Goal: Task Accomplishment & Management: Complete application form

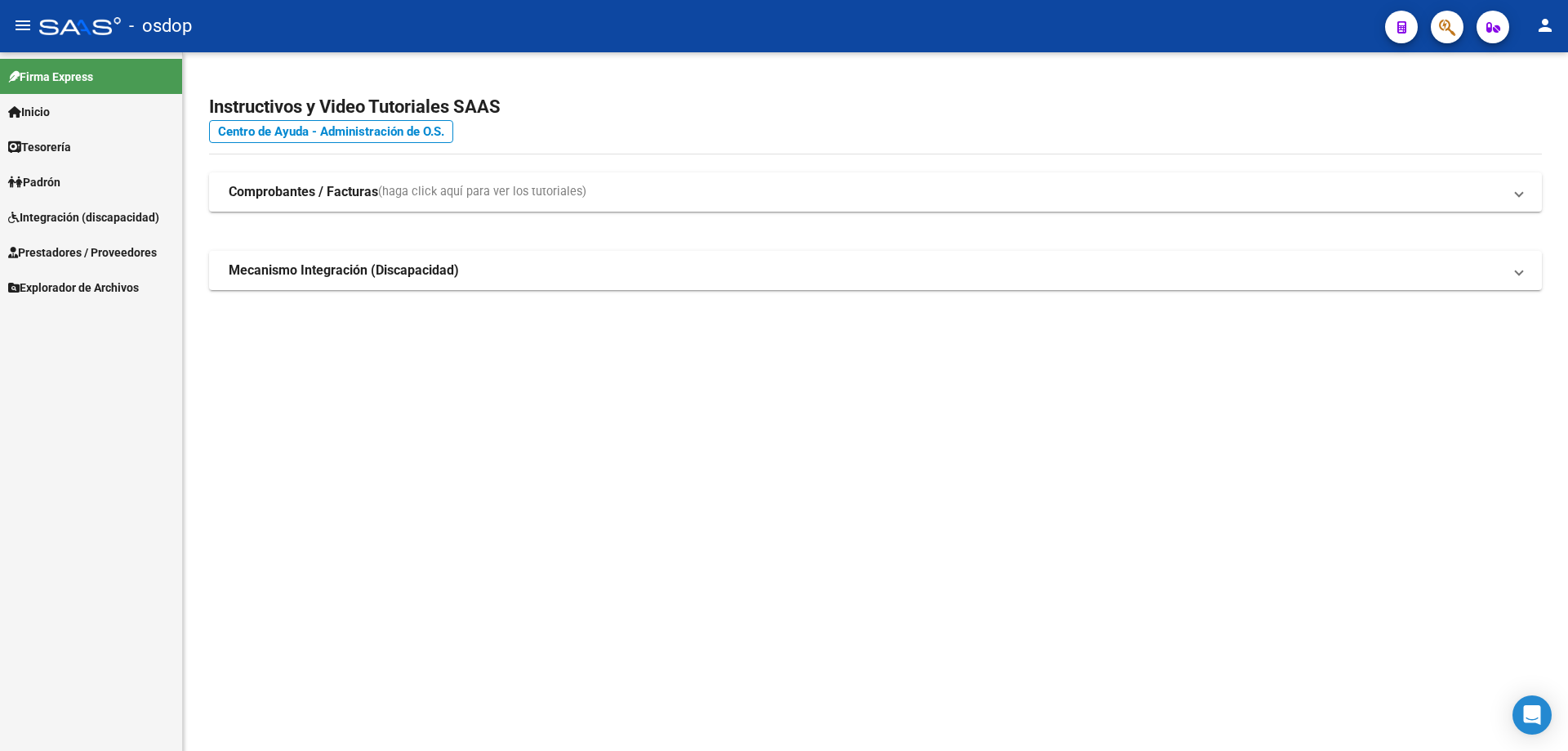
click at [139, 245] on span "Prestadores / Proveedores" at bounding box center [82, 252] width 149 height 18
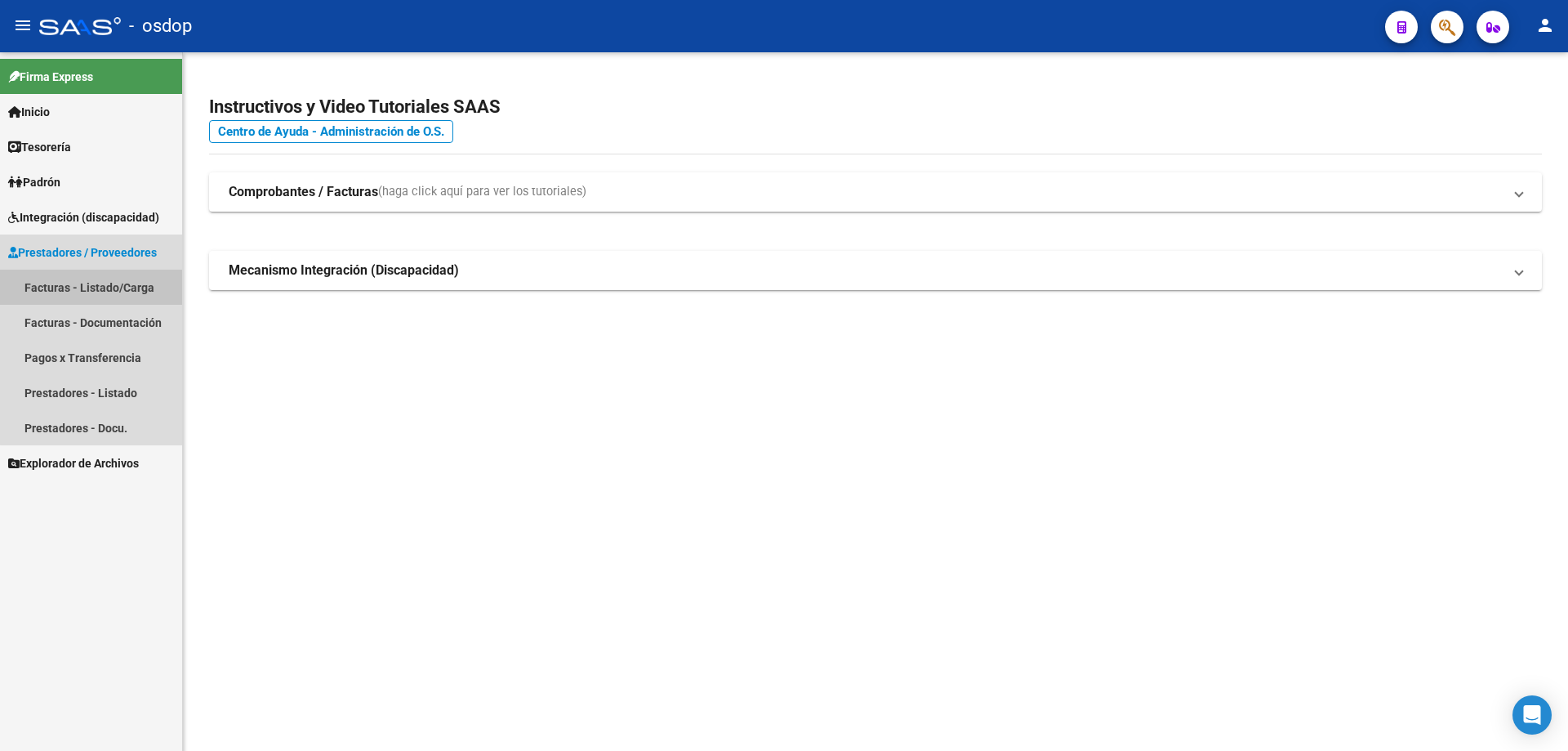
click at [107, 291] on link "Facturas - Listado/Carga" at bounding box center [91, 287] width 182 height 35
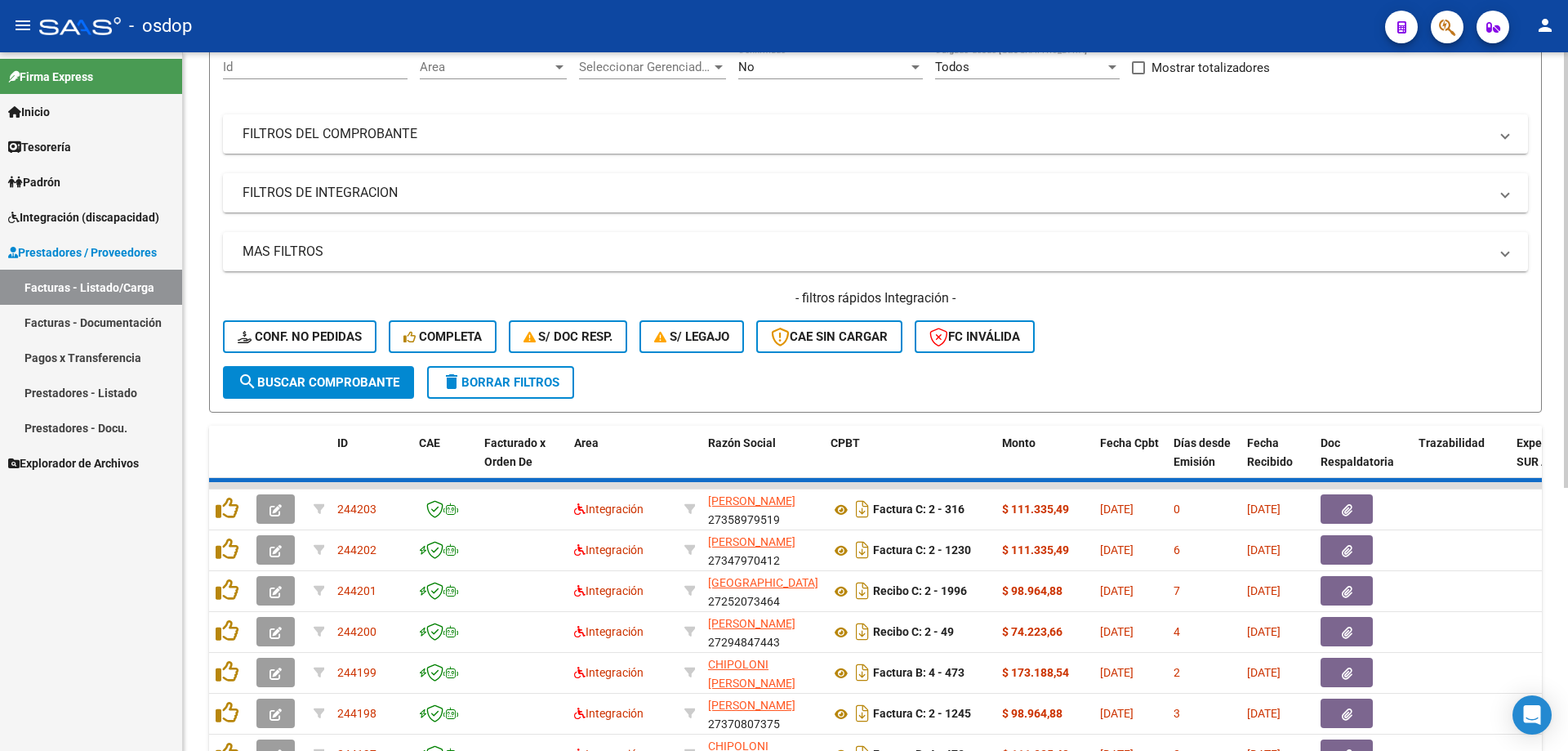
scroll to position [245, 0]
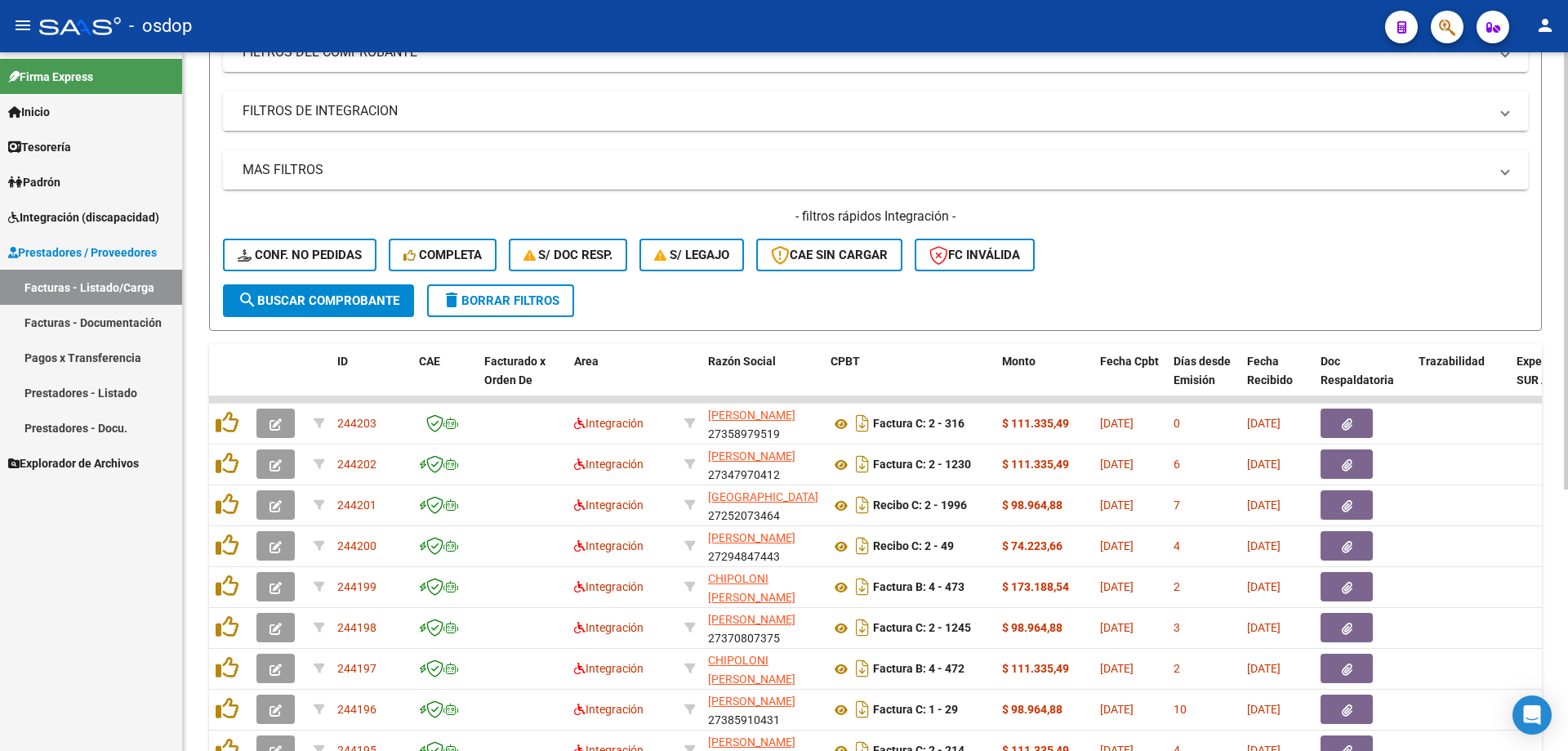
click at [479, 109] on mat-panel-title "FILTROS DE INTEGRACION" at bounding box center [865, 111] width 1246 height 18
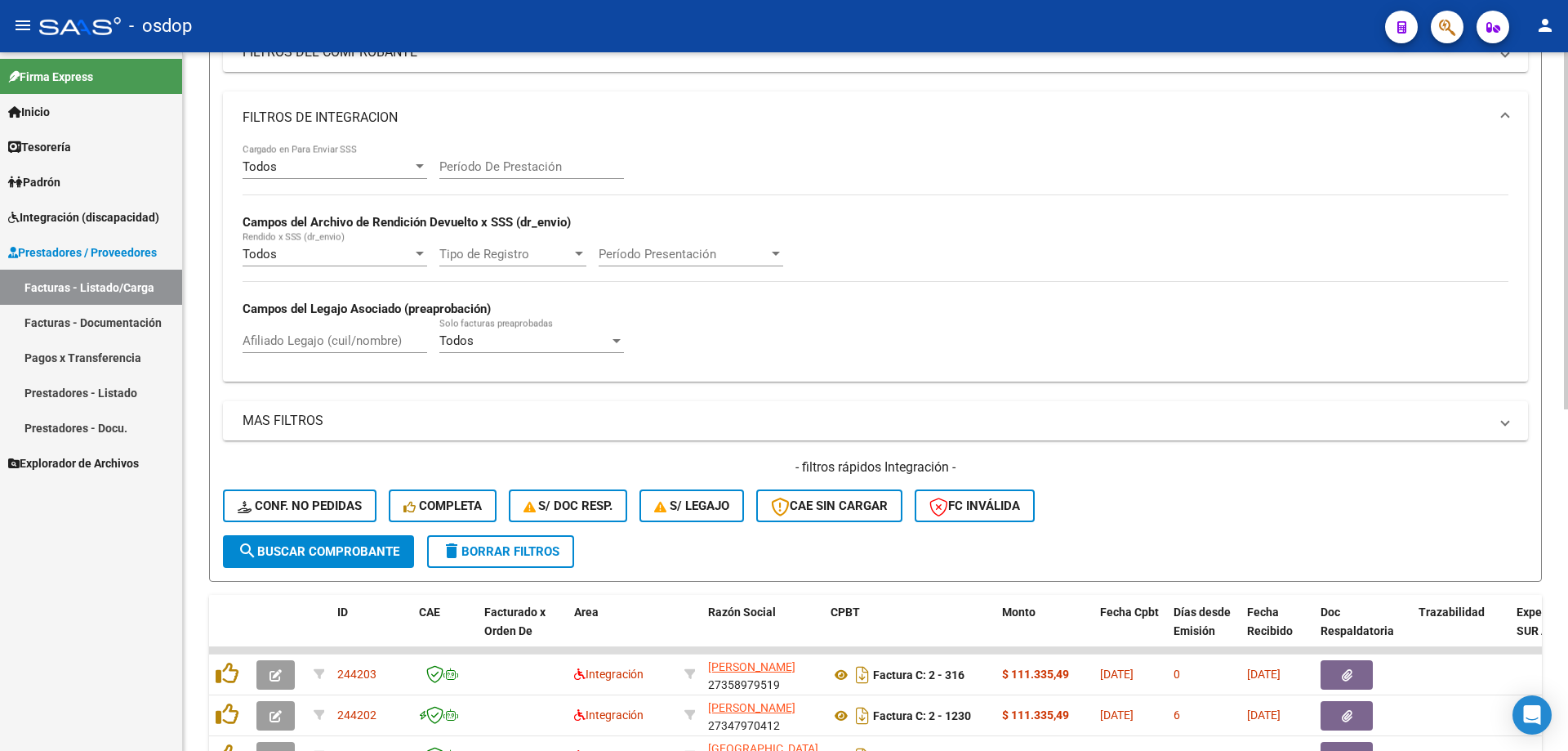
click at [330, 332] on div "Afiliado Legajo (cuil/nombre)" at bounding box center [334, 336] width 184 height 35
paste input "27500161561"
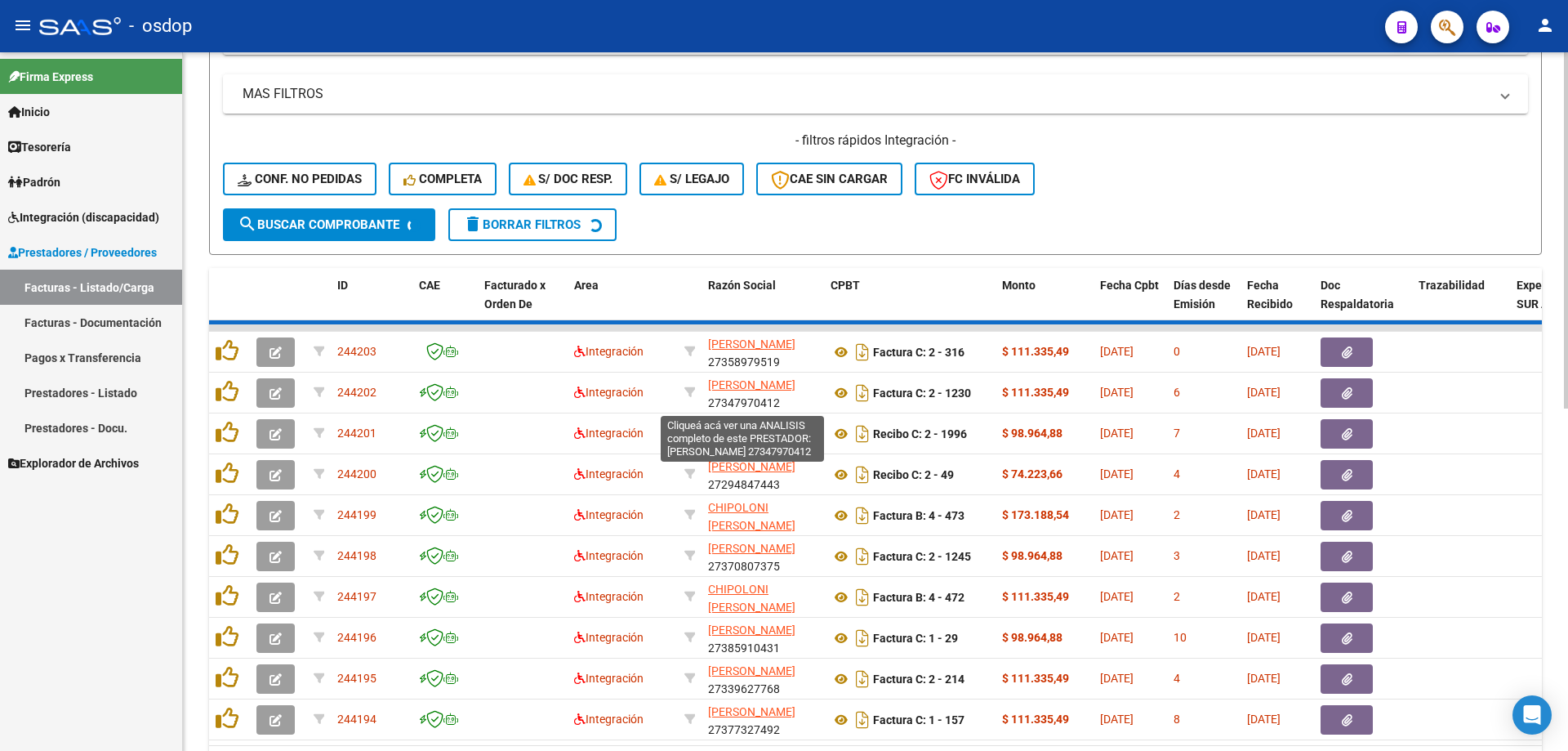
scroll to position [383, 0]
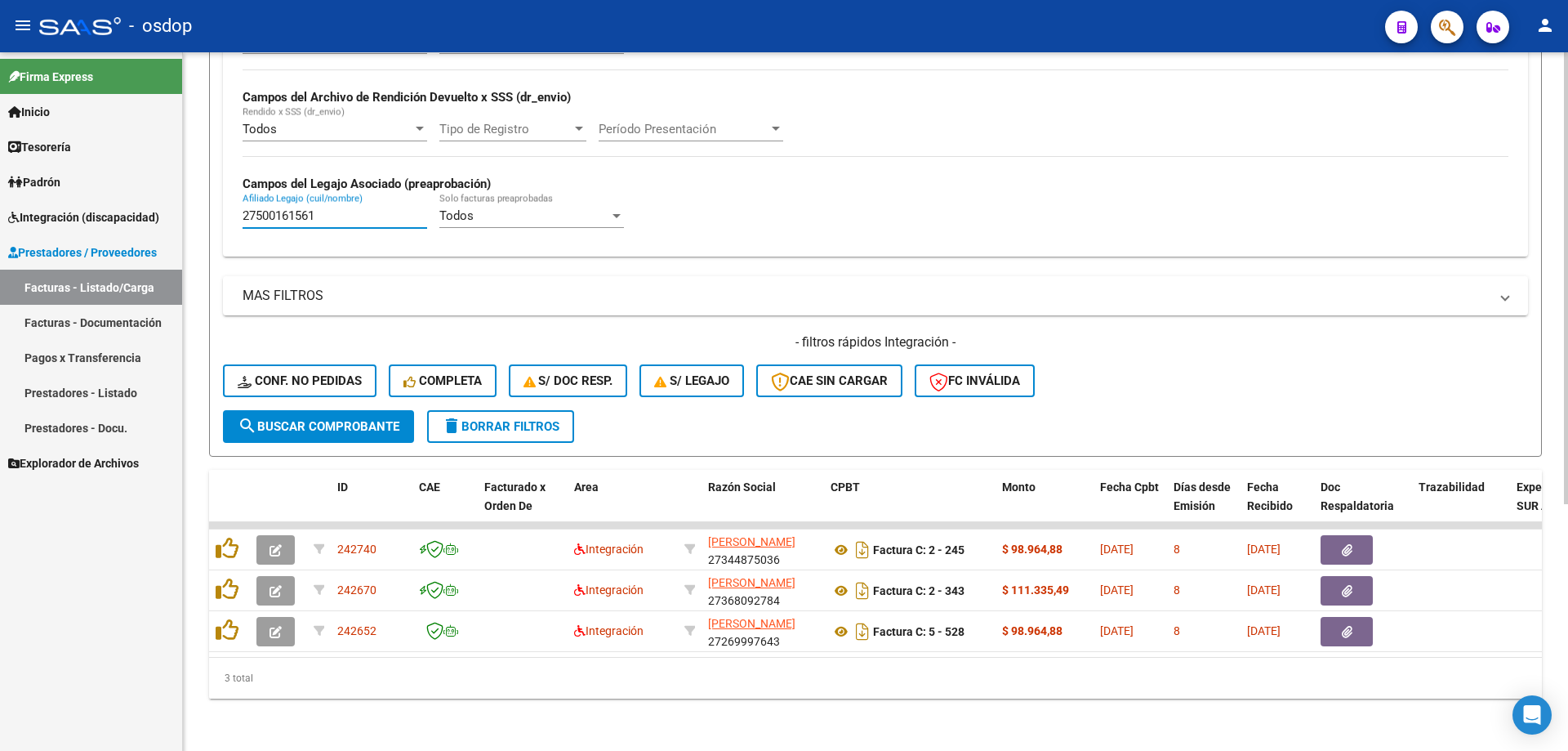
type input "27500161561"
click at [1054, 711] on div "Video tutorial PRESTADORES -> Listado de CPBTs Emitidos por Prestadores / Prove…" at bounding box center [876, 216] width 1385 height 1068
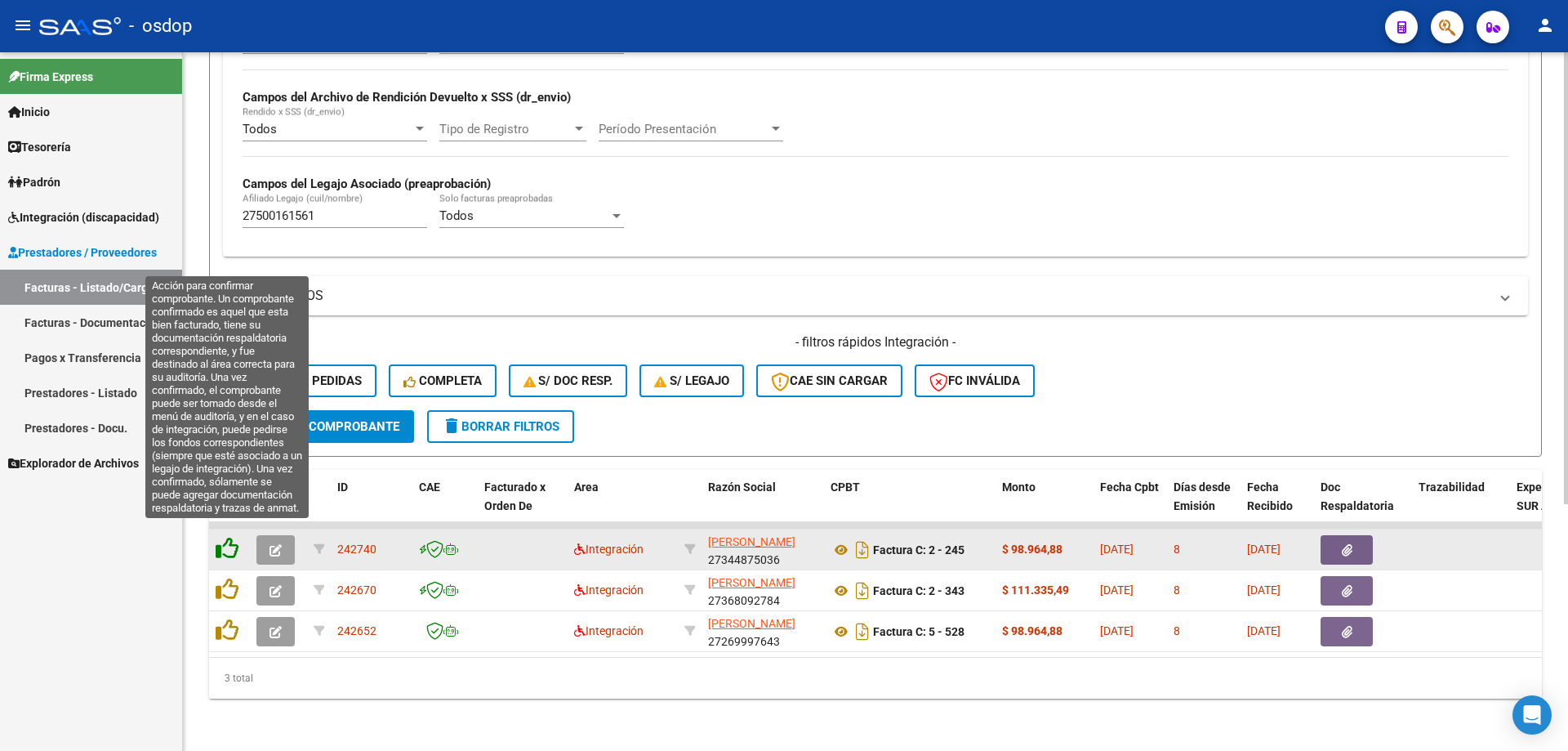
click at [233, 537] on icon at bounding box center [227, 548] width 23 height 23
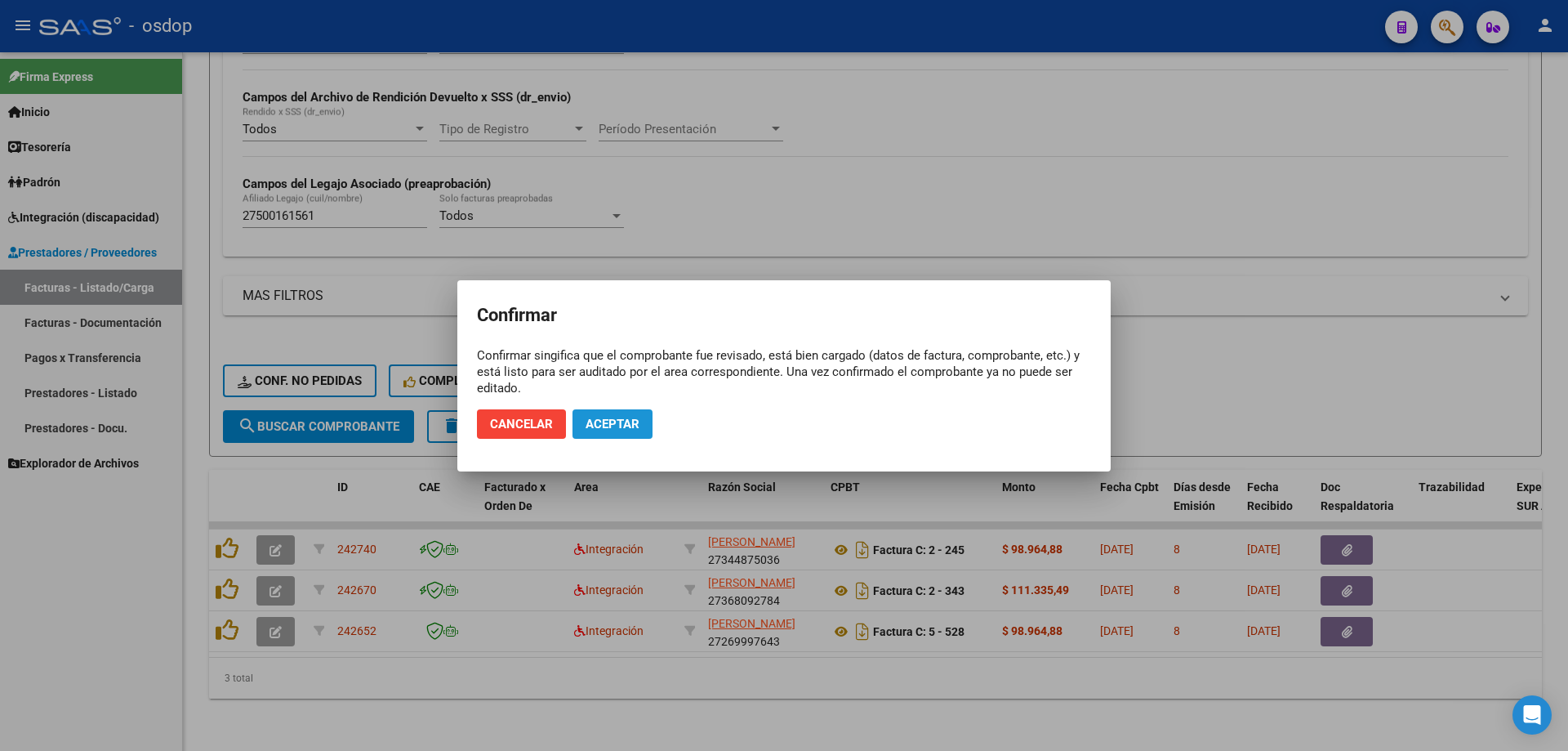
drag, startPoint x: 582, startPoint y: 428, endPoint x: 579, endPoint y: 441, distance: 13.3
click at [583, 428] on button "Aceptar" at bounding box center [612, 423] width 80 height 29
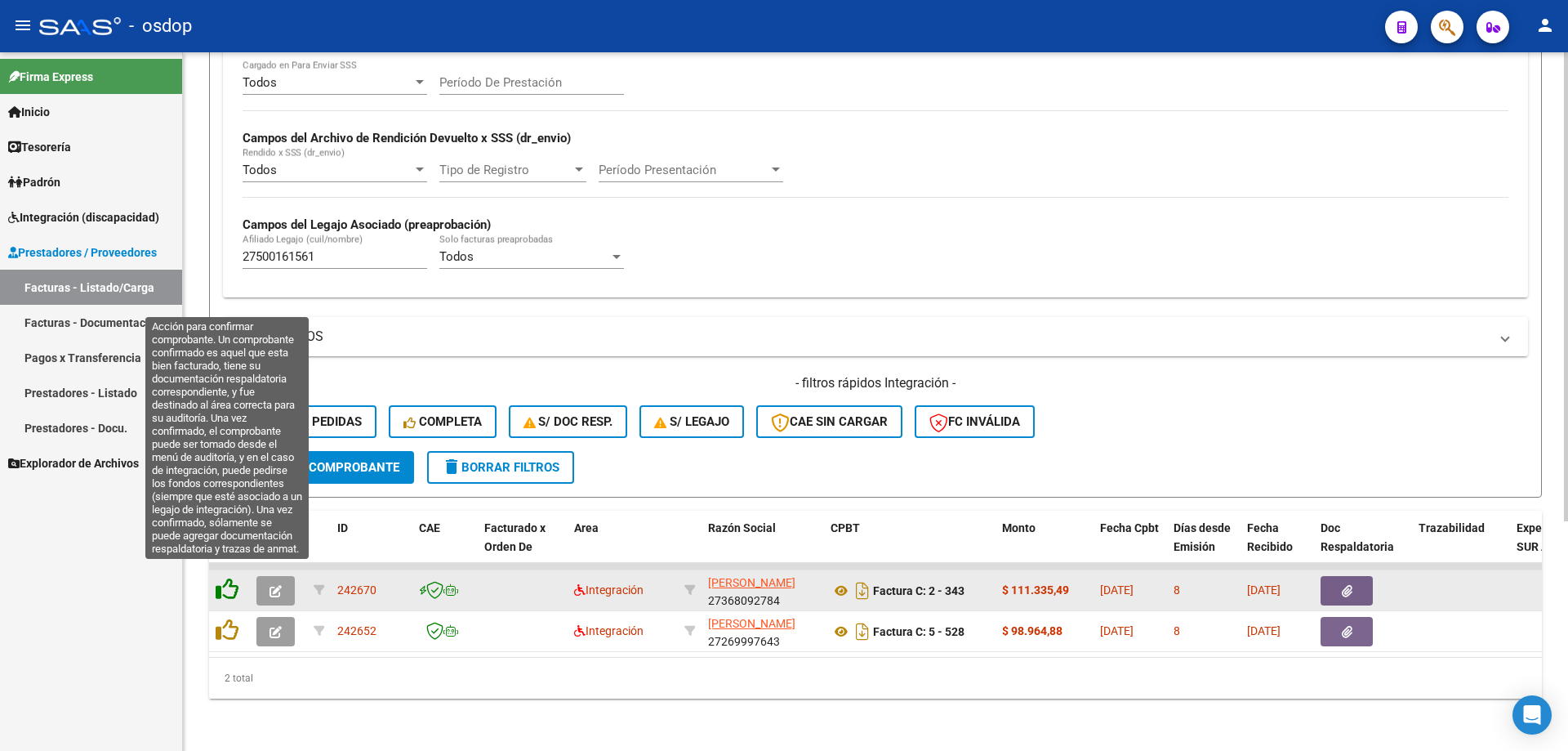
scroll to position [341, 0]
click at [232, 578] on icon at bounding box center [227, 589] width 23 height 23
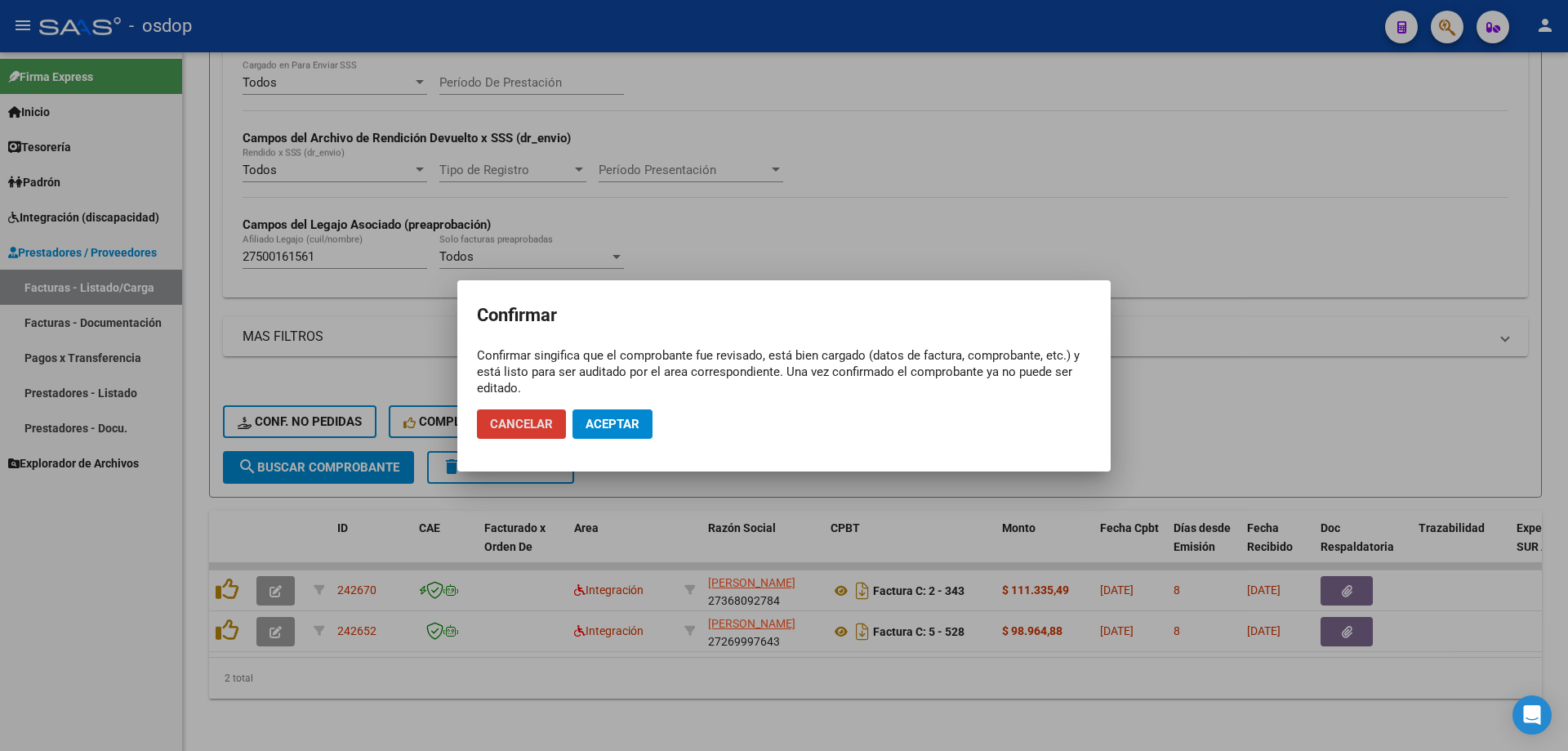
click at [622, 418] on span "Aceptar" at bounding box center [612, 424] width 54 height 15
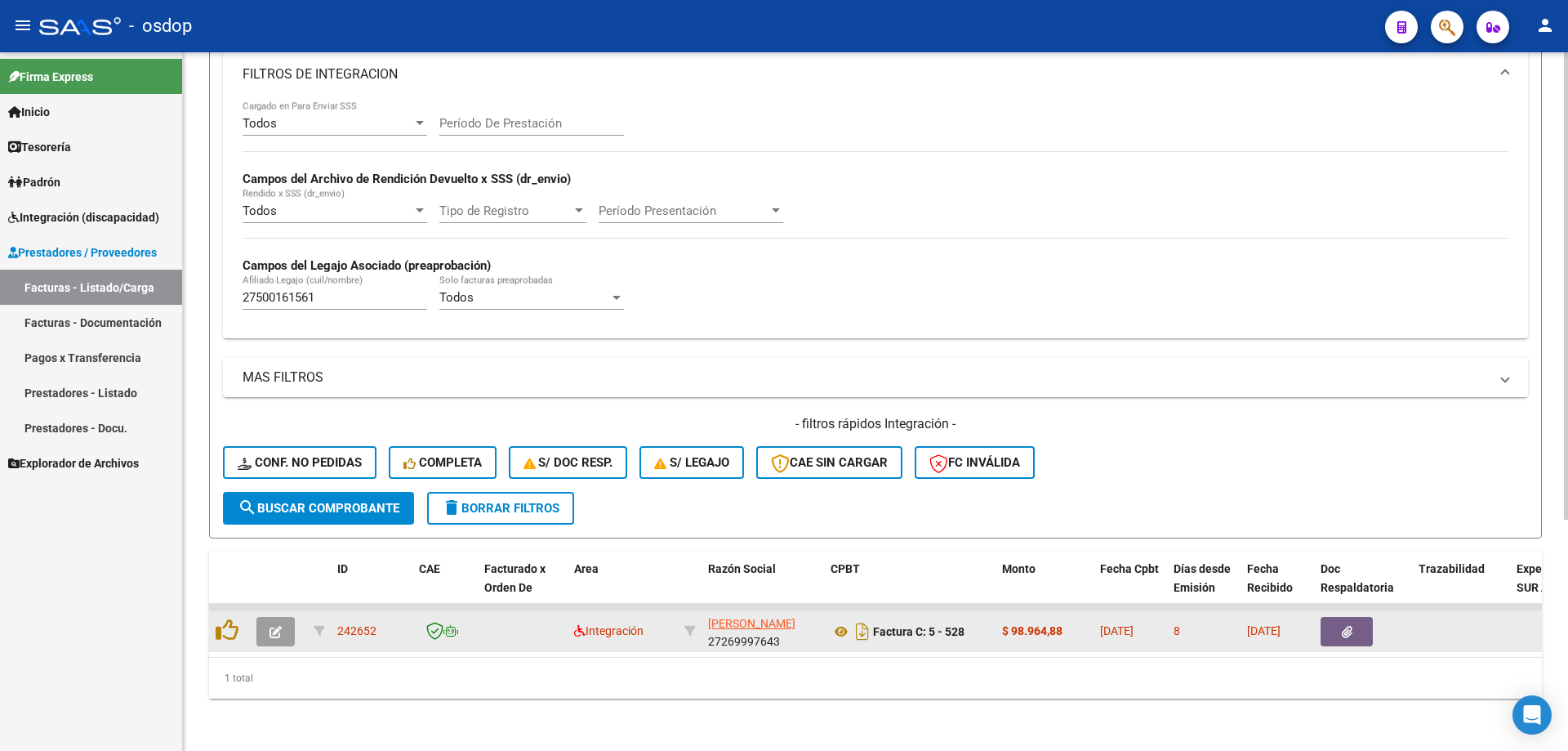
scroll to position [301, 0]
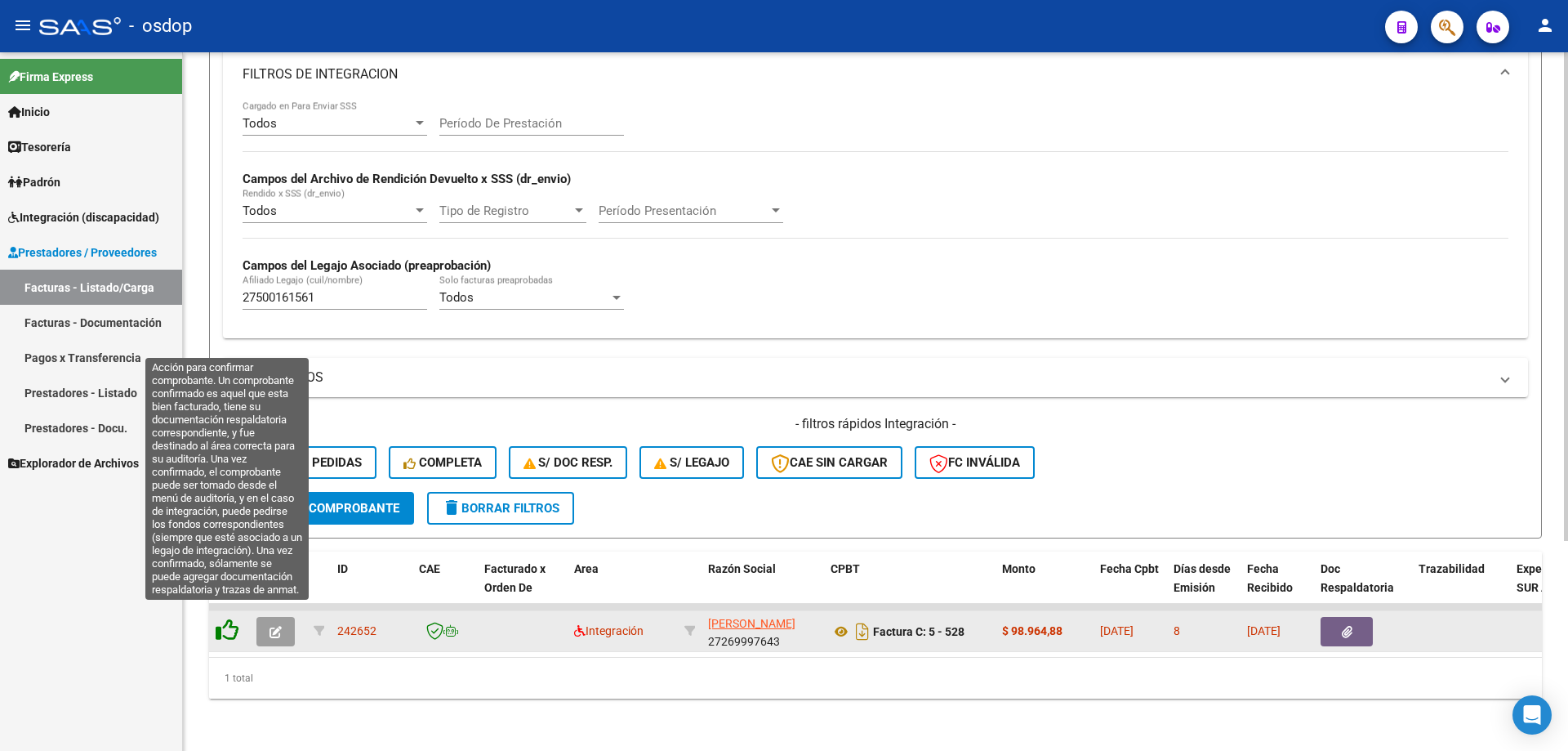
click at [228, 624] on icon at bounding box center [227, 630] width 23 height 23
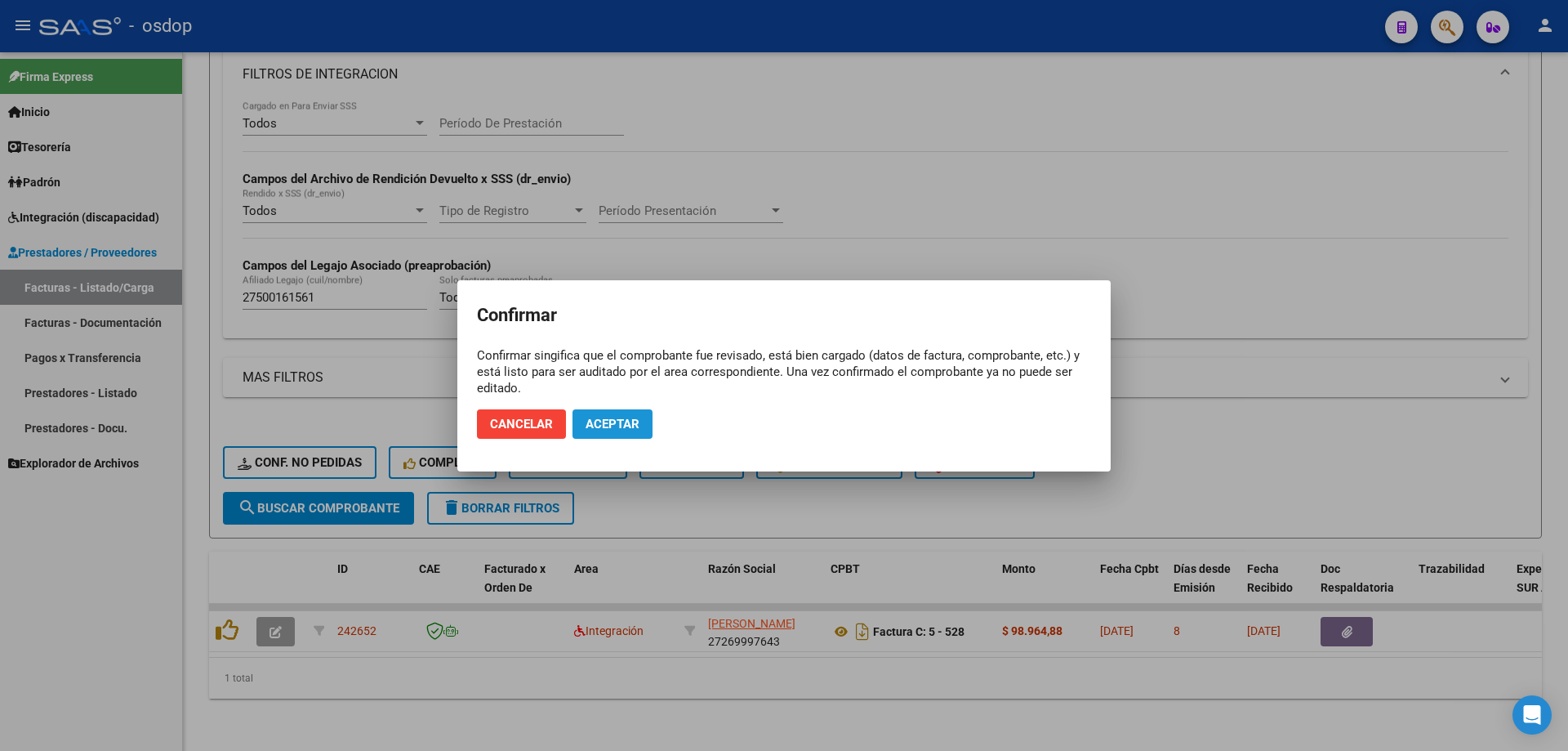
click at [636, 432] on button "Aceptar" at bounding box center [612, 423] width 80 height 29
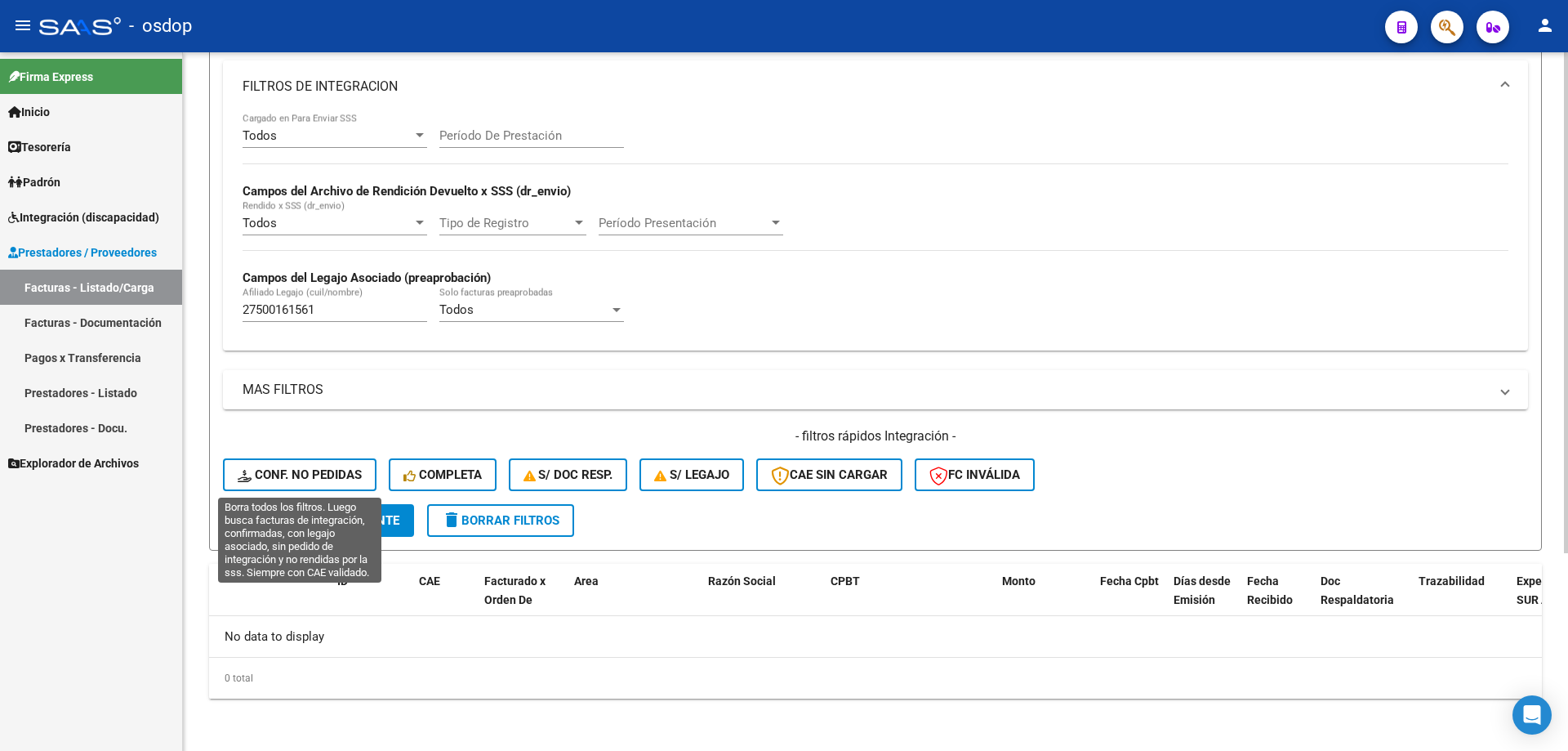
click at [308, 459] on button "Conf. no pedidas" at bounding box center [300, 474] width 153 height 33
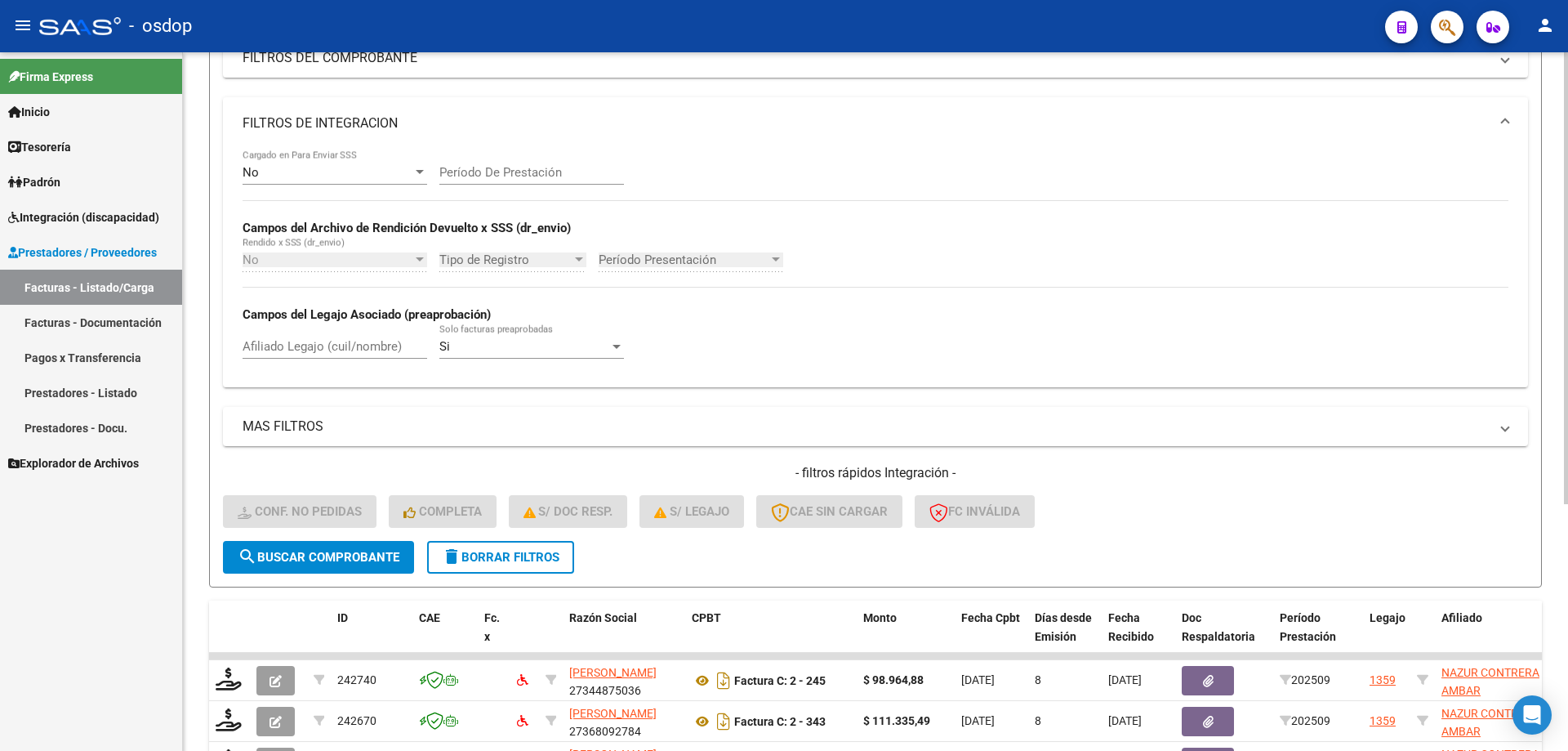
scroll to position [276, 0]
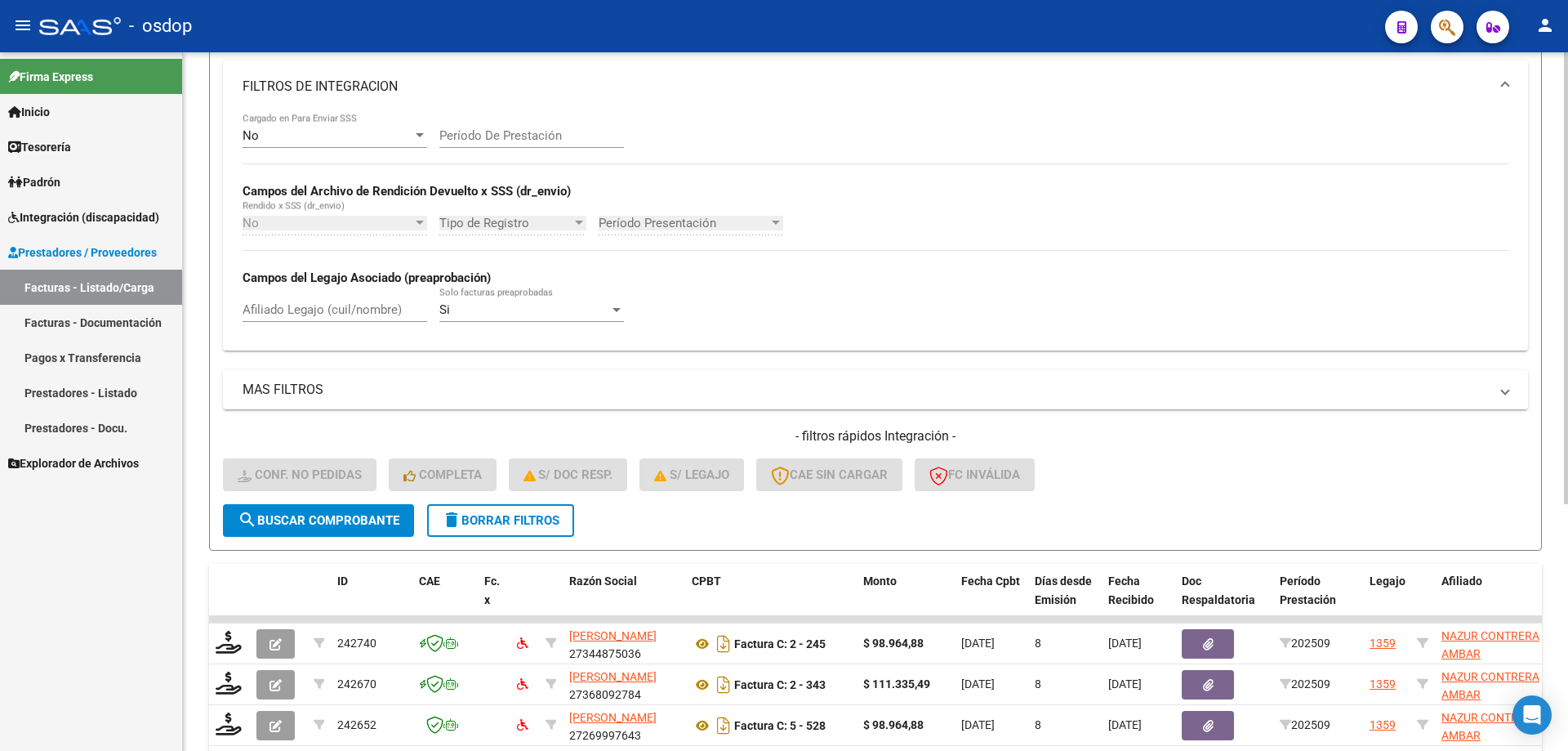
click at [366, 319] on div "Afiliado Legajo (cuil/nombre)" at bounding box center [334, 304] width 184 height 35
paste input "27500161561"
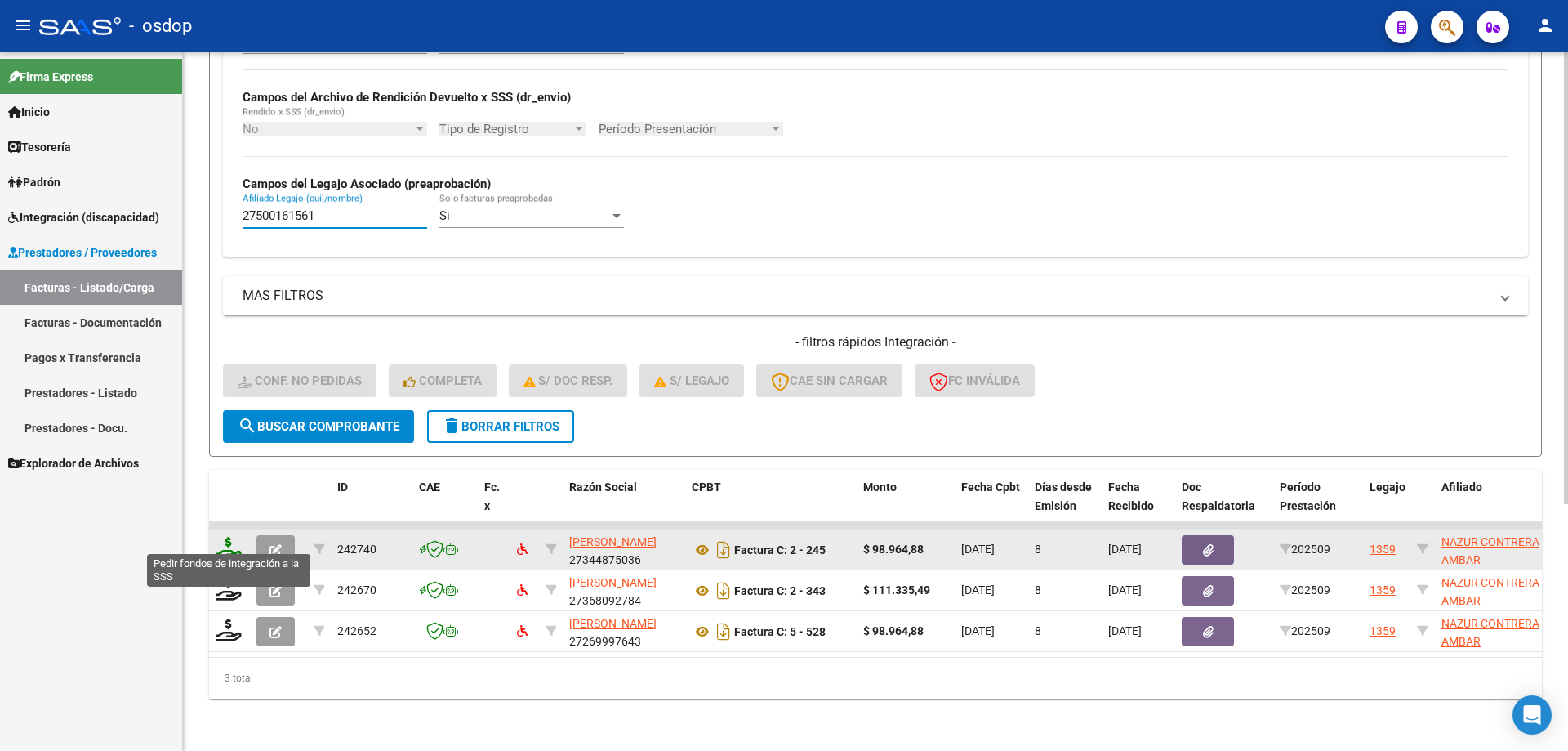
type input "27500161561"
click at [228, 537] on icon at bounding box center [229, 548] width 26 height 23
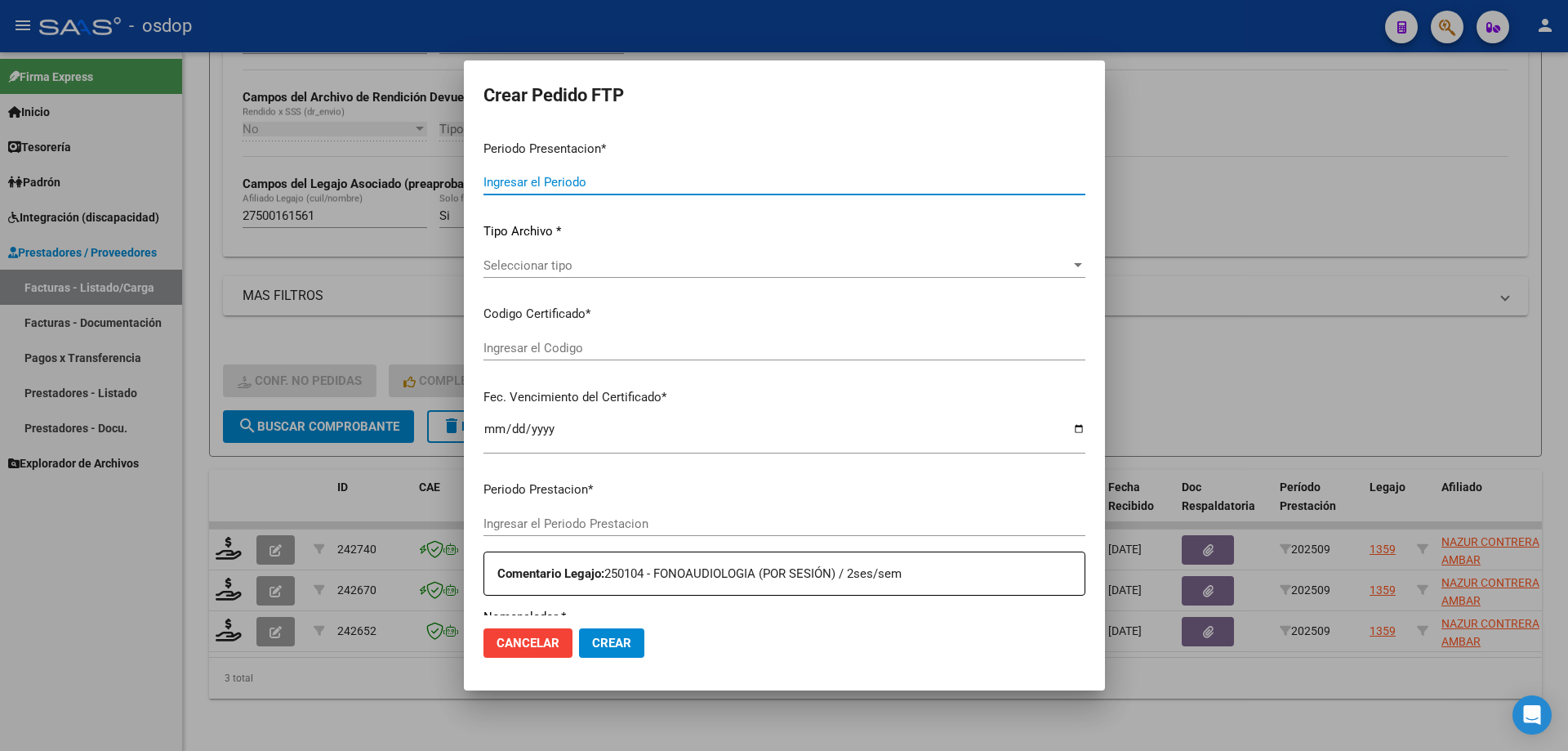
type input "202509"
type input "$ 98.964,88"
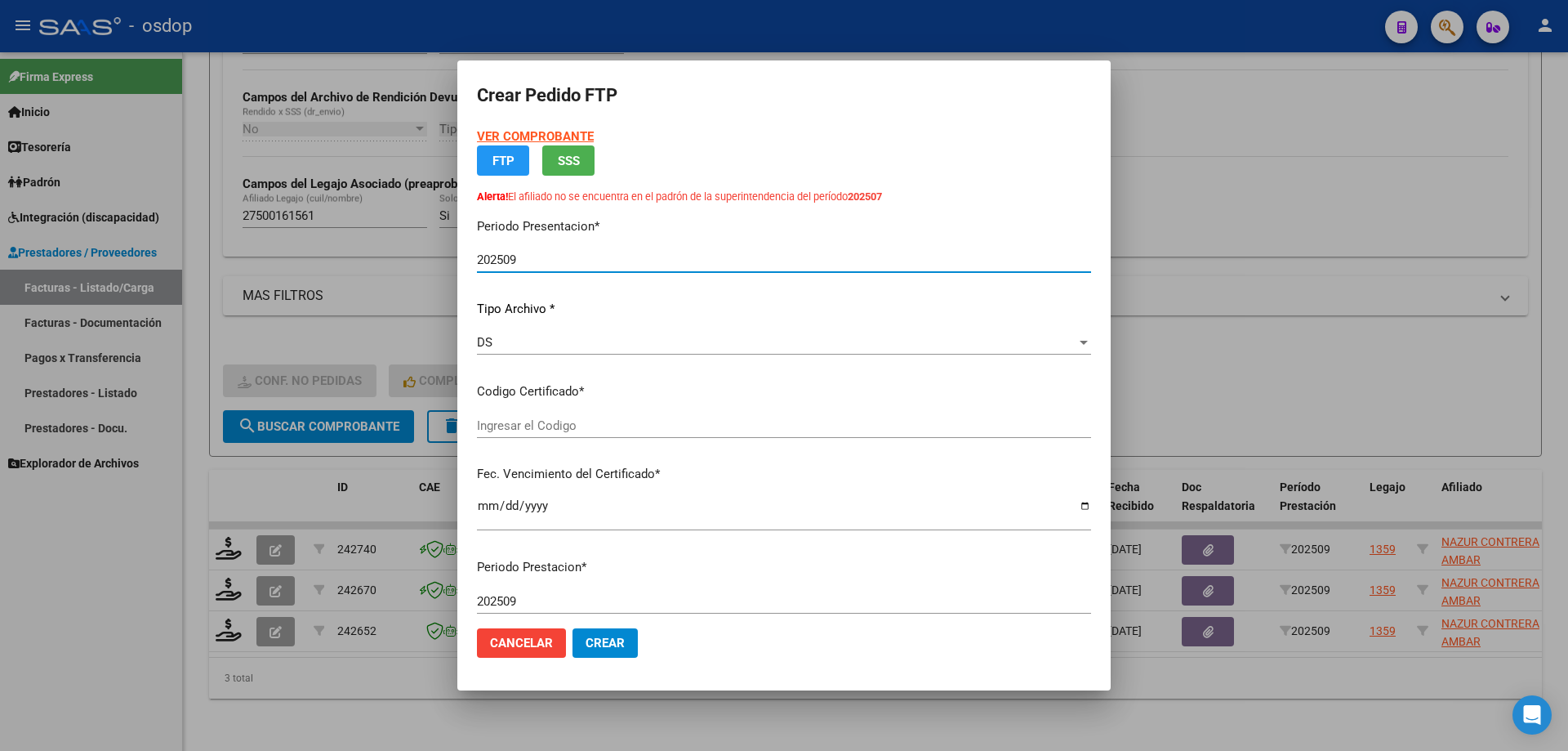
type input "2143577615"
type input "2025-07-13"
click at [610, 430] on app-drop-down-list "Certificados disponibles Seleccionar certificado Seleccionar certificado" at bounding box center [790, 407] width 627 height 50
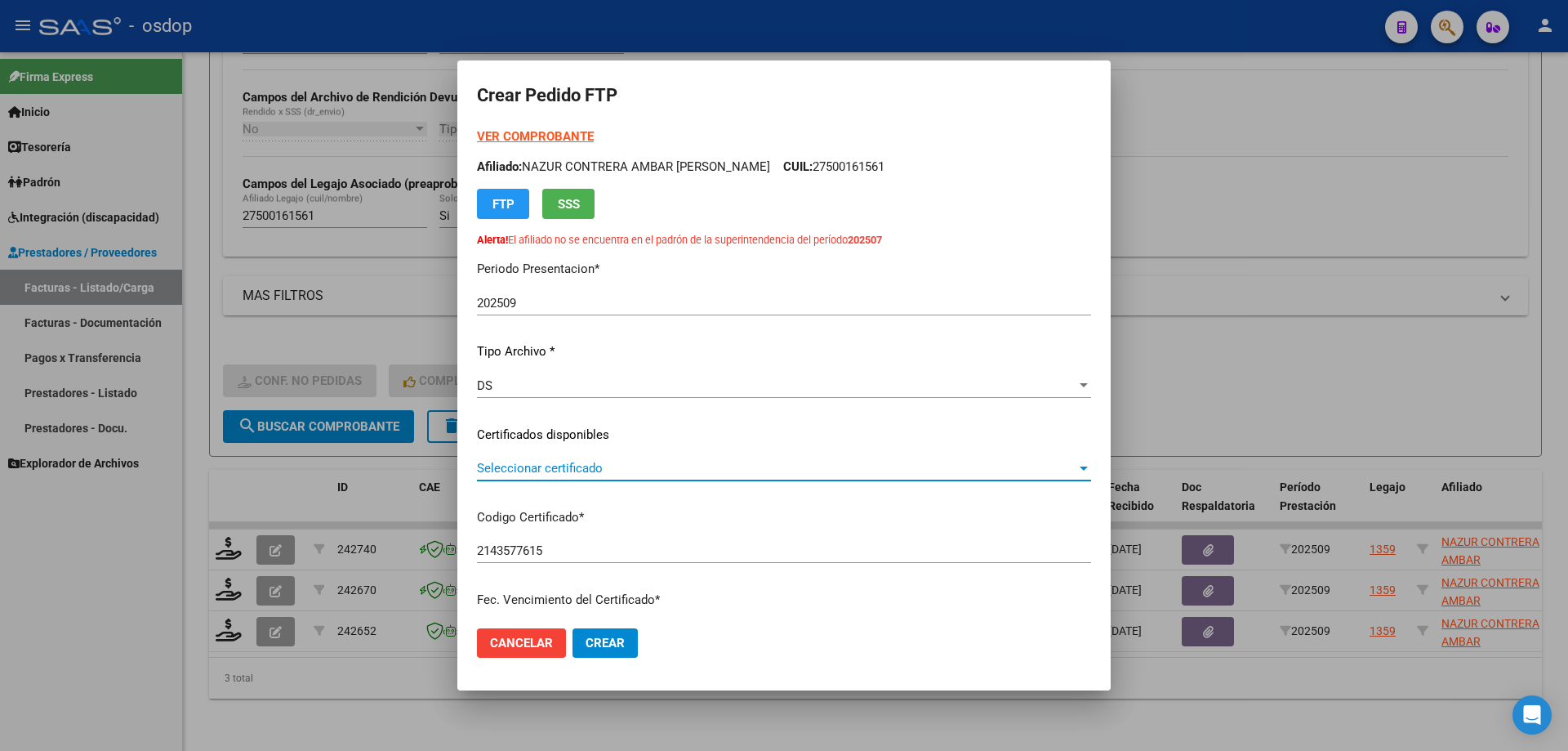
click at [625, 467] on span "Seleccionar certificado" at bounding box center [776, 468] width 599 height 15
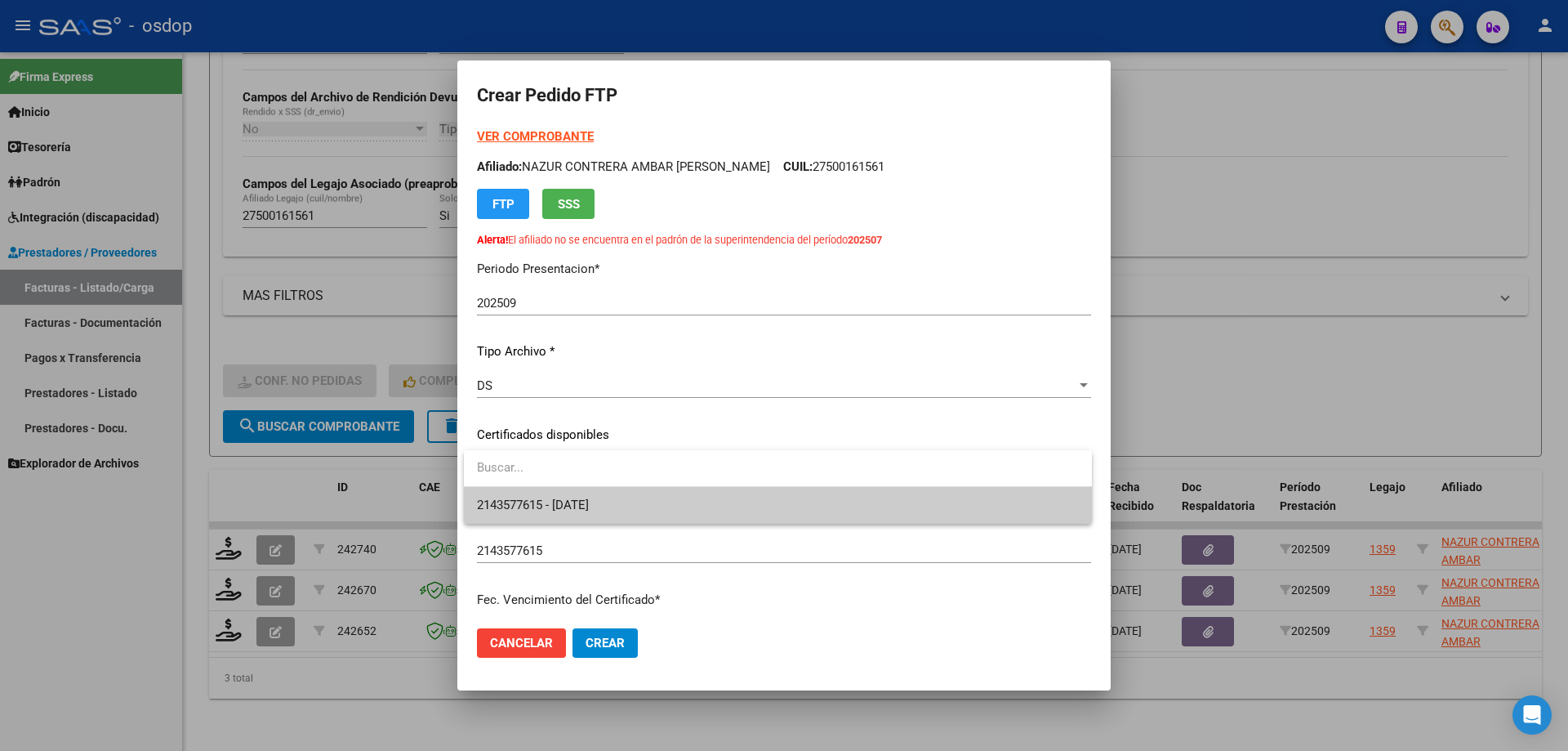
click at [626, 502] on span "2143577615 - 2025-07-13" at bounding box center [777, 505] width 602 height 37
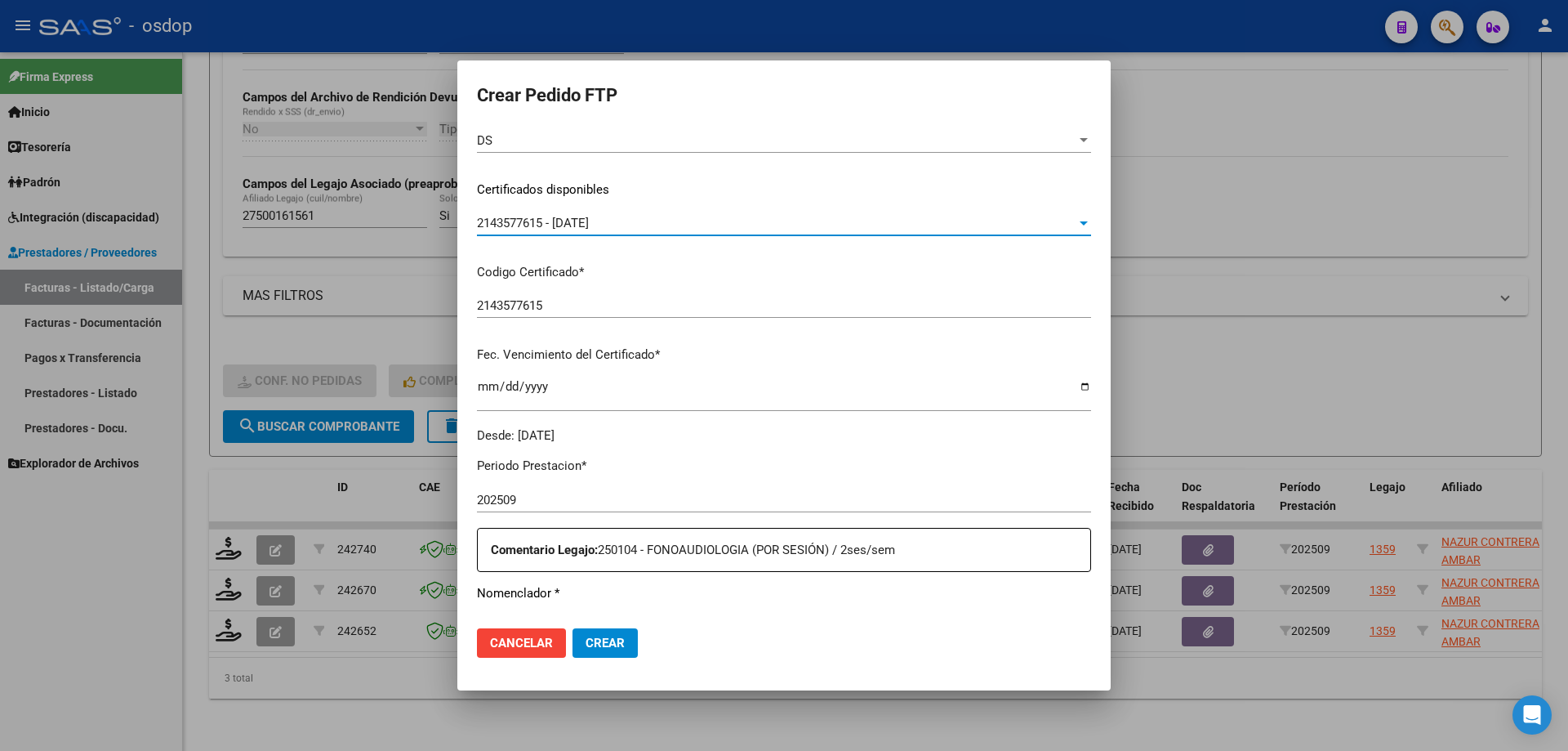
scroll to position [572, 0]
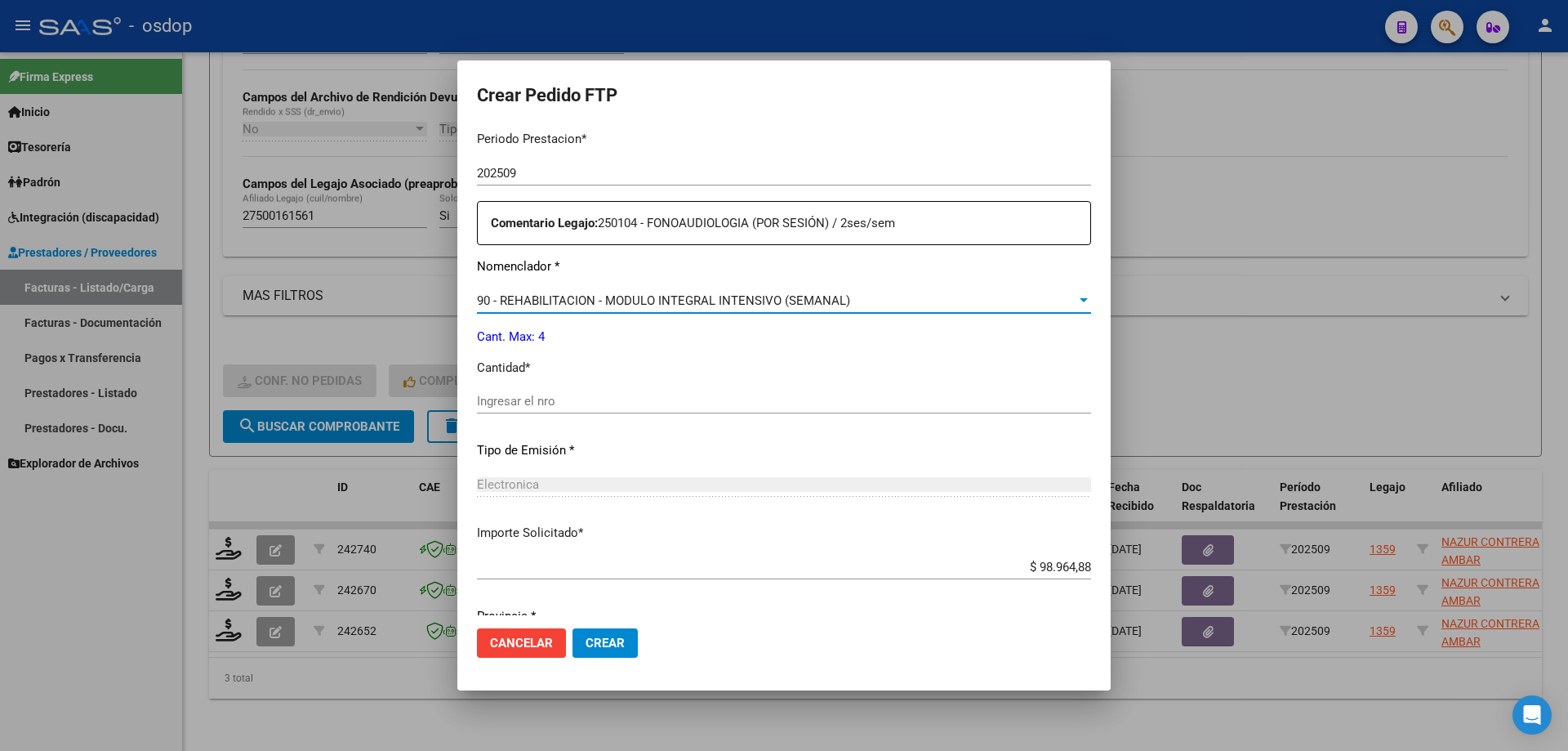
click at [645, 304] on span "90 - REHABILITACION - MODULO INTEGRAL INTENSIVO (SEMANAL)" at bounding box center [663, 301] width 374 height 15
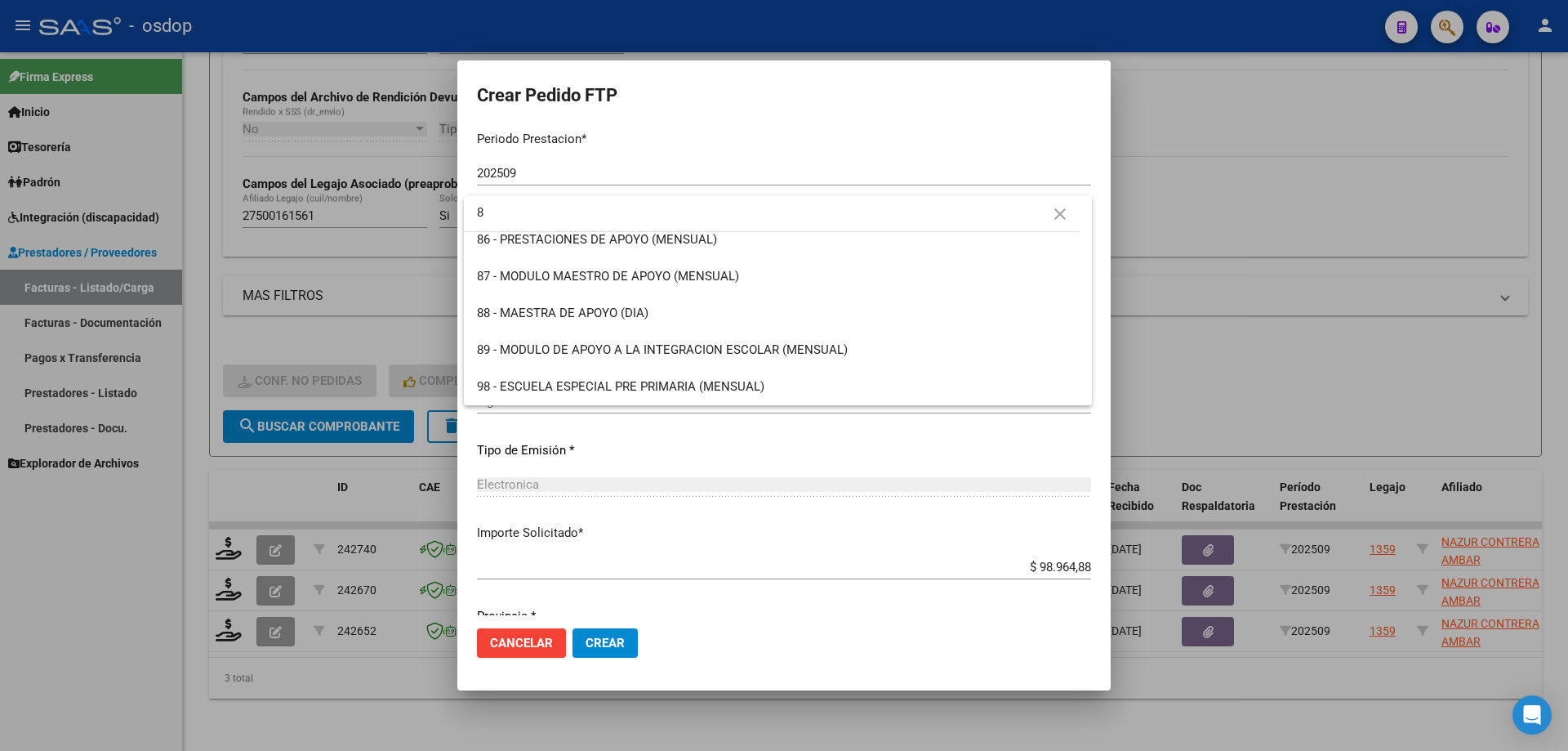
scroll to position [0, 0]
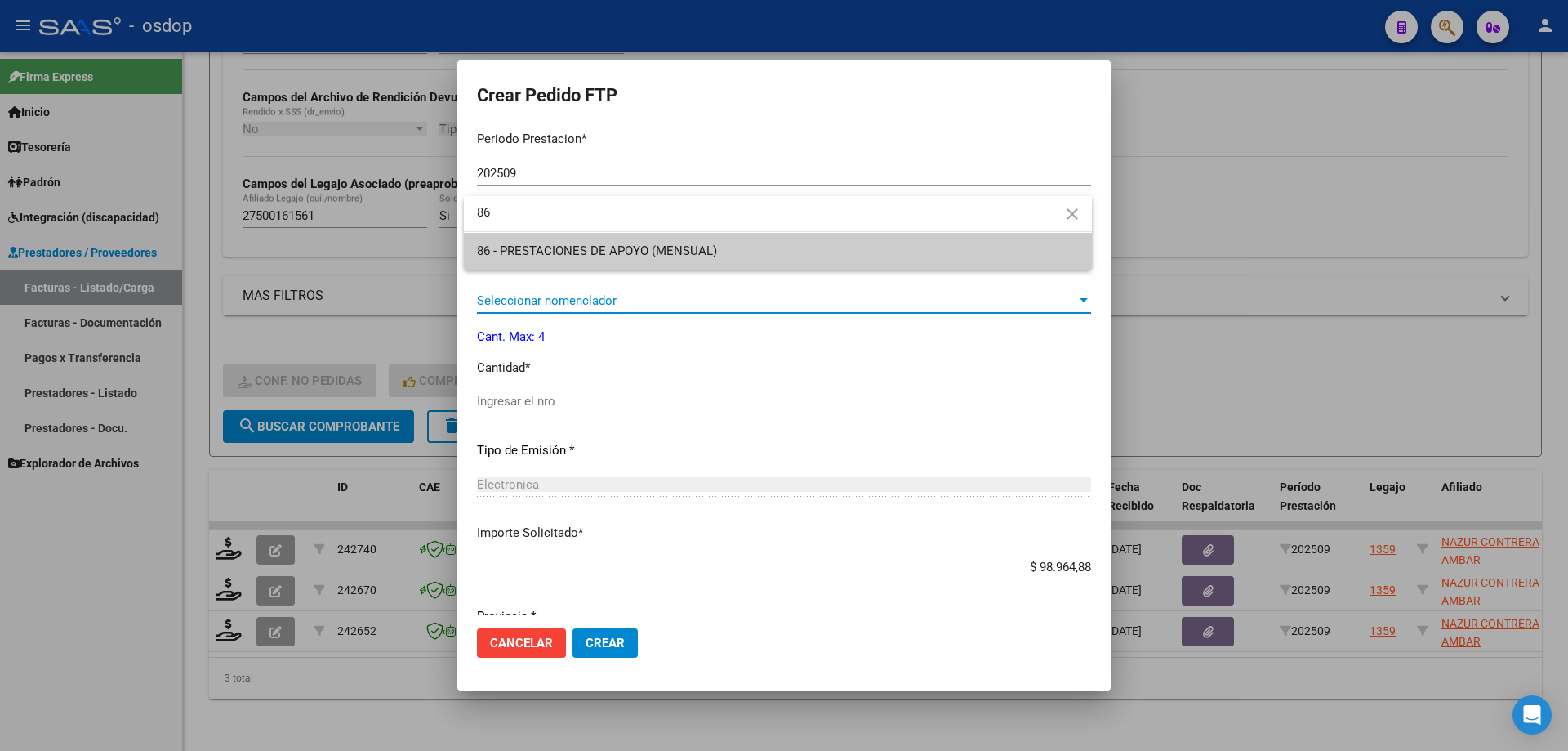
type input "86"
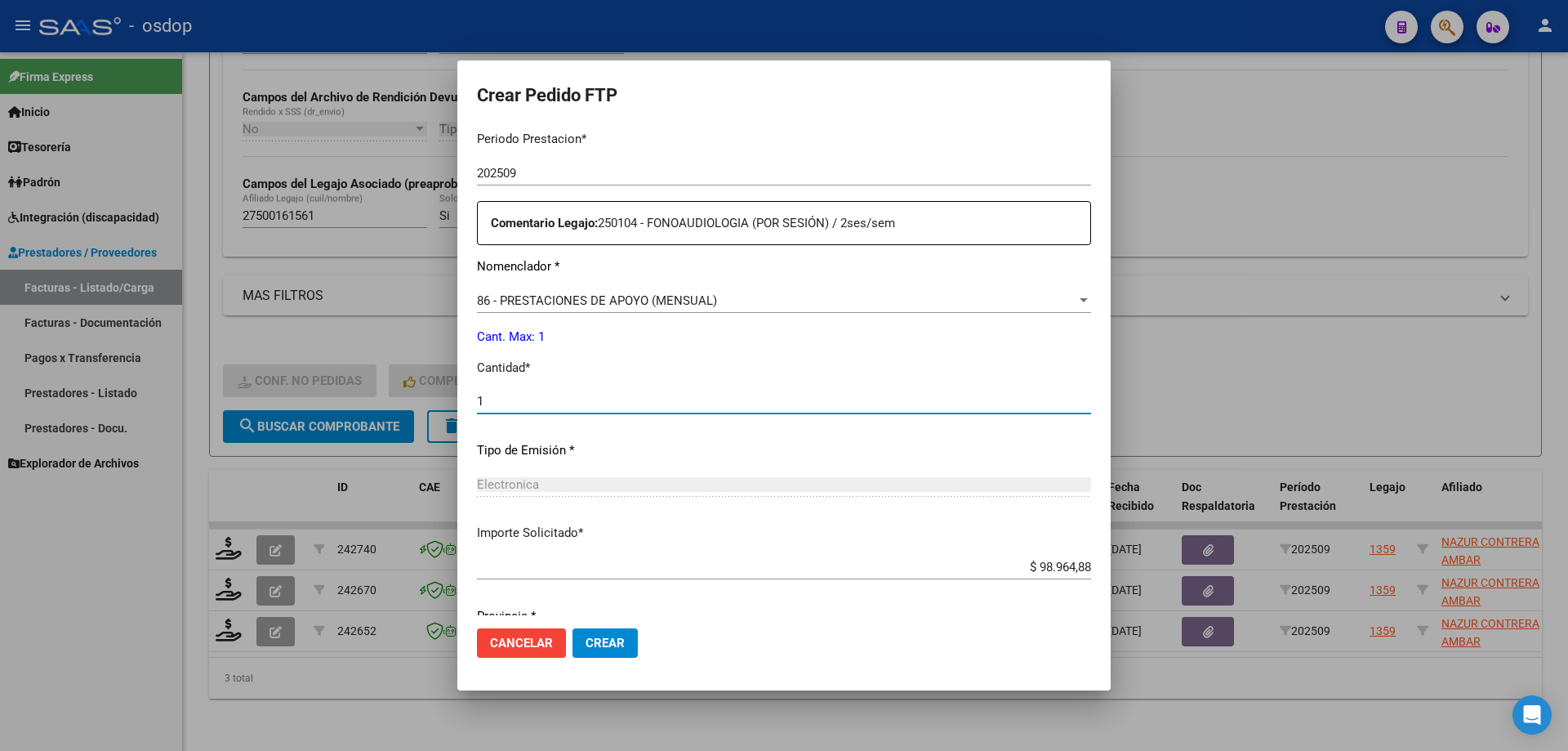
type input "1"
click at [573, 628] on button "Crear" at bounding box center [605, 643] width 65 height 29
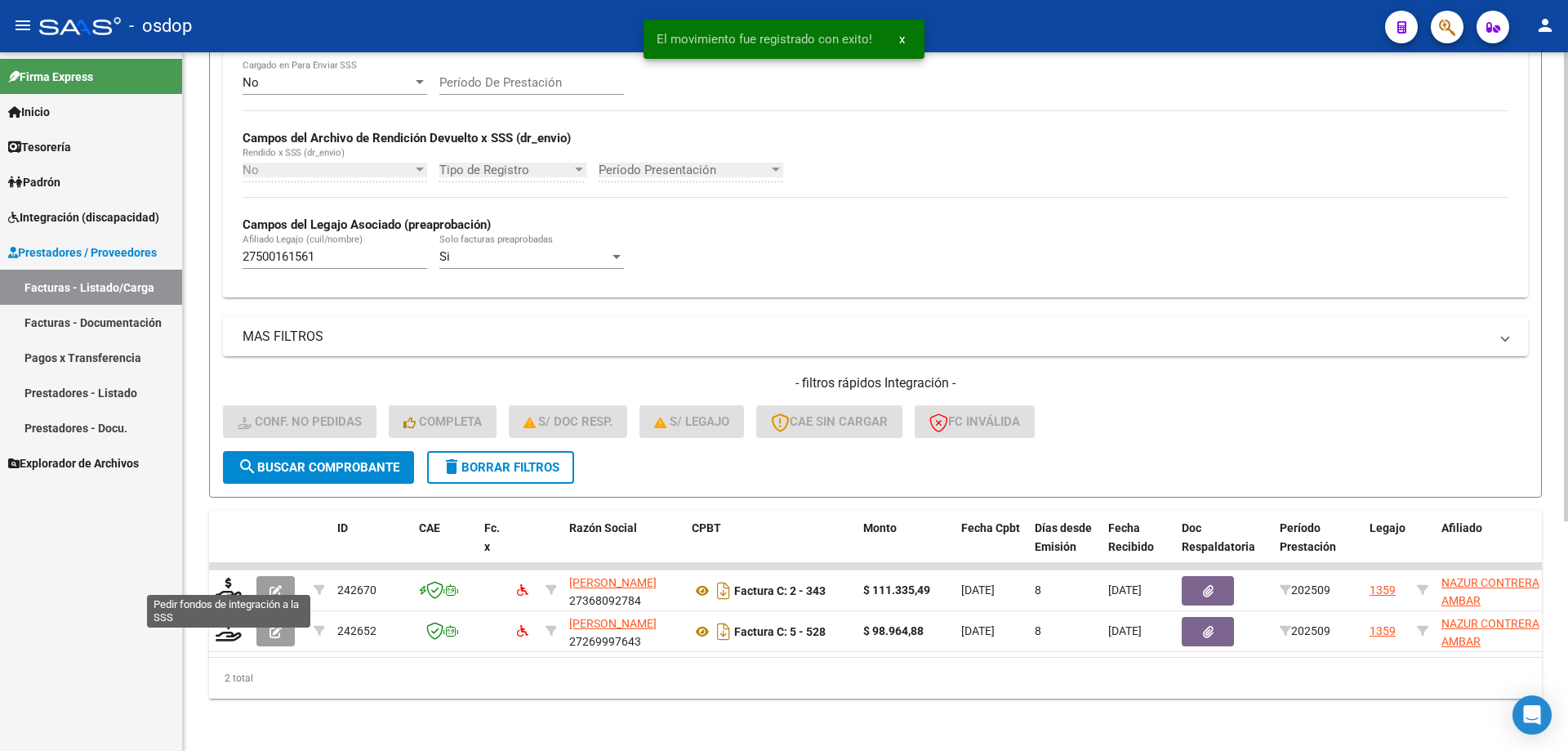
scroll to position [341, 0]
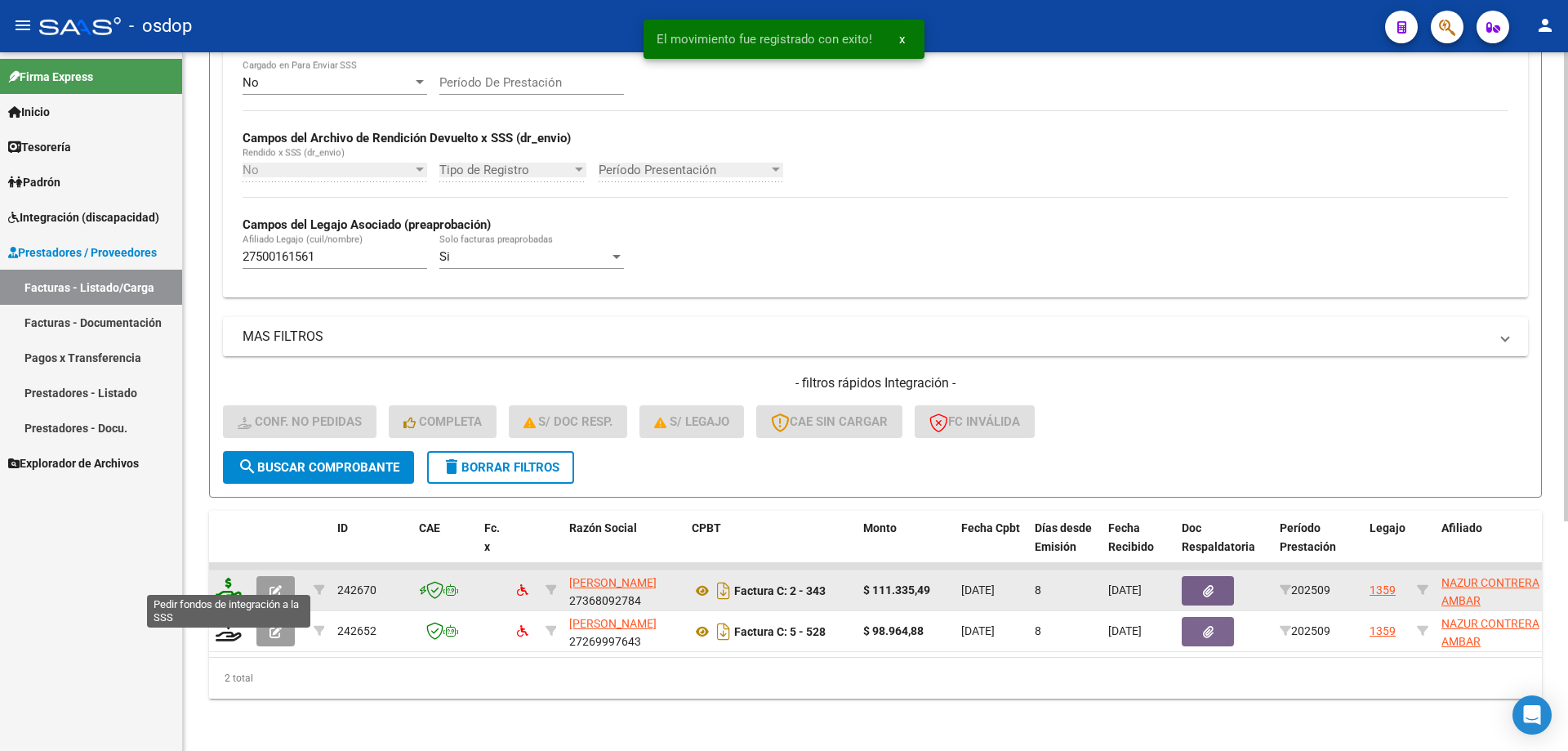
click at [227, 578] on icon at bounding box center [229, 589] width 26 height 23
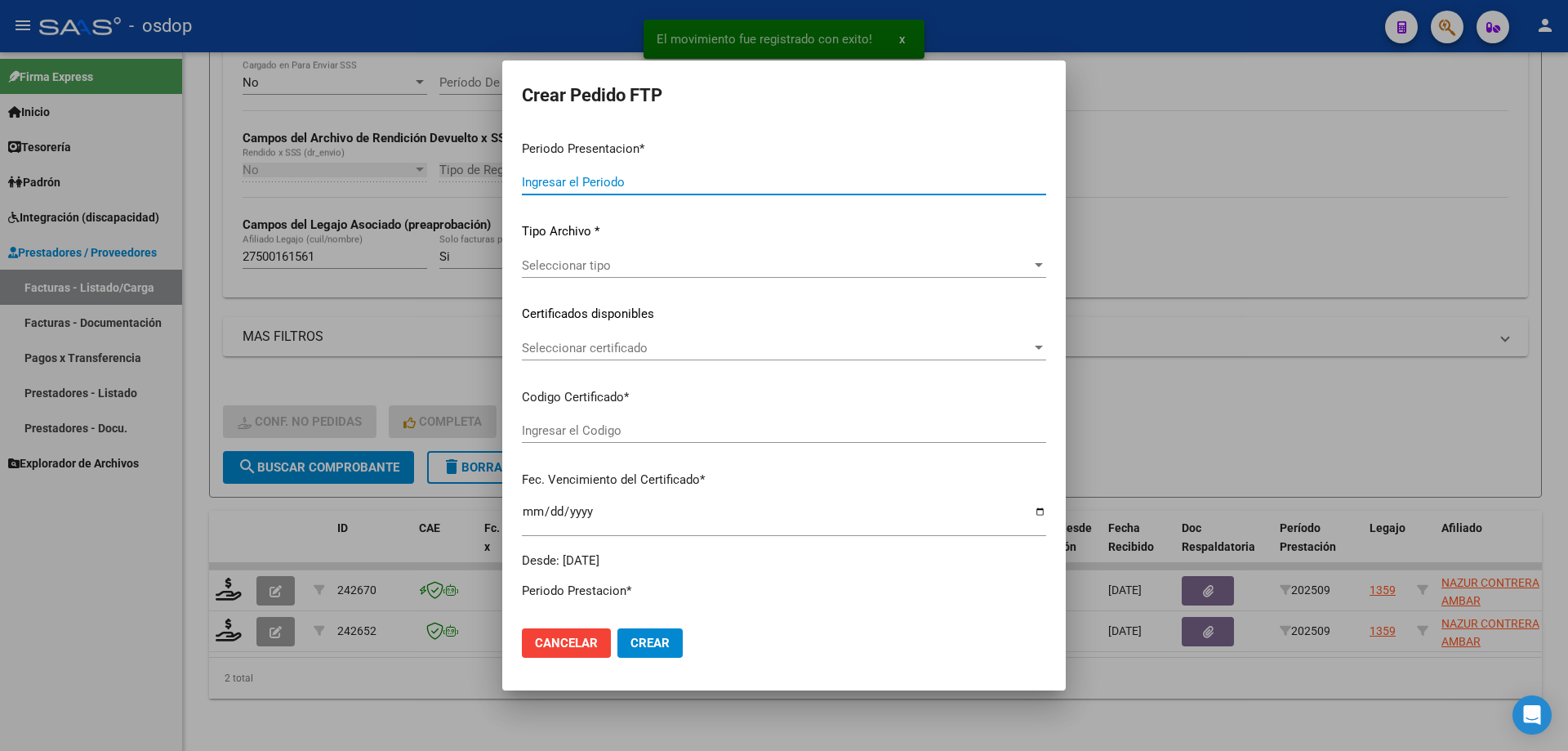
type input "202509"
type input "$ 111.335,49"
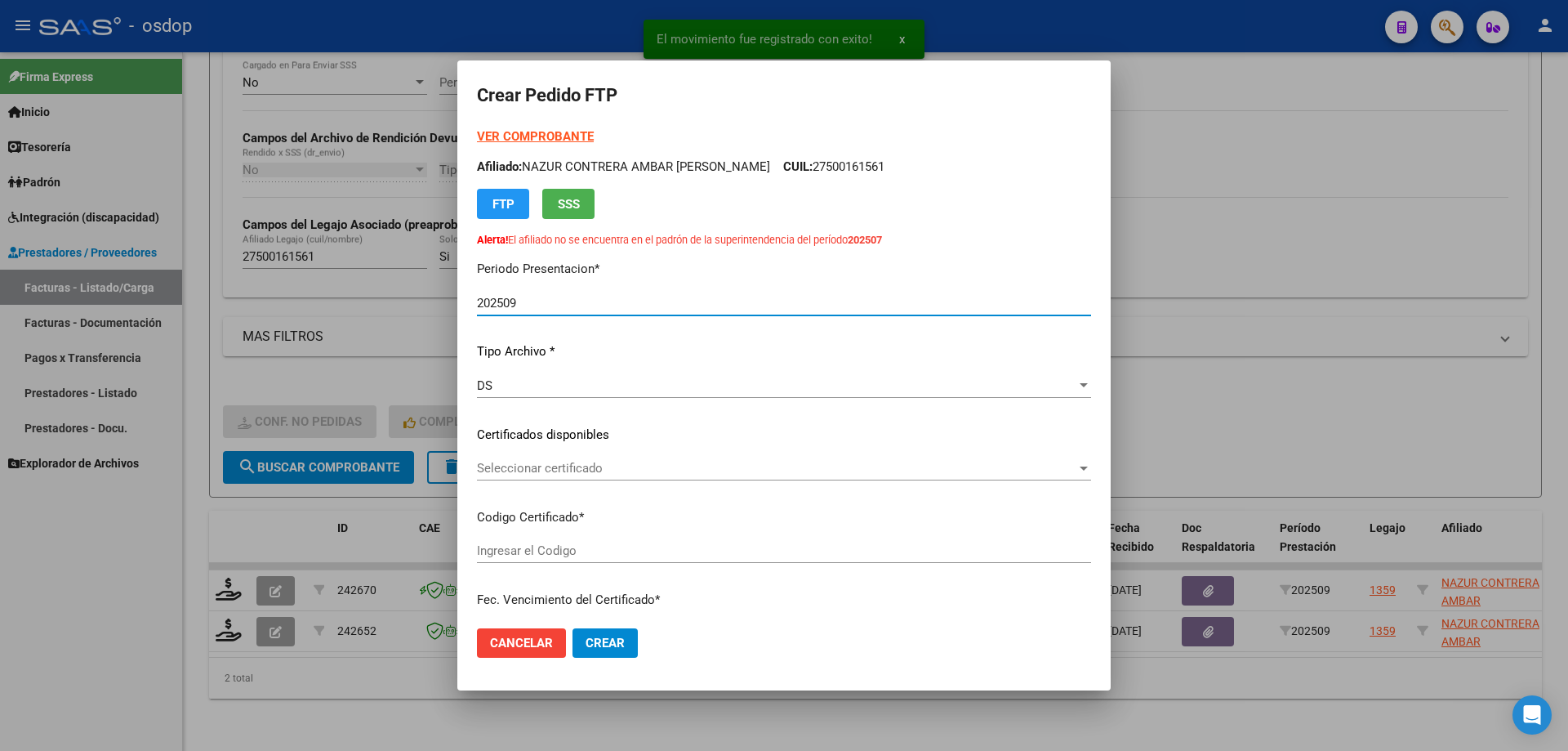
type input "2143577615"
type input "2025-07-13"
click at [581, 472] on span "Seleccionar certificado" at bounding box center [776, 468] width 599 height 15
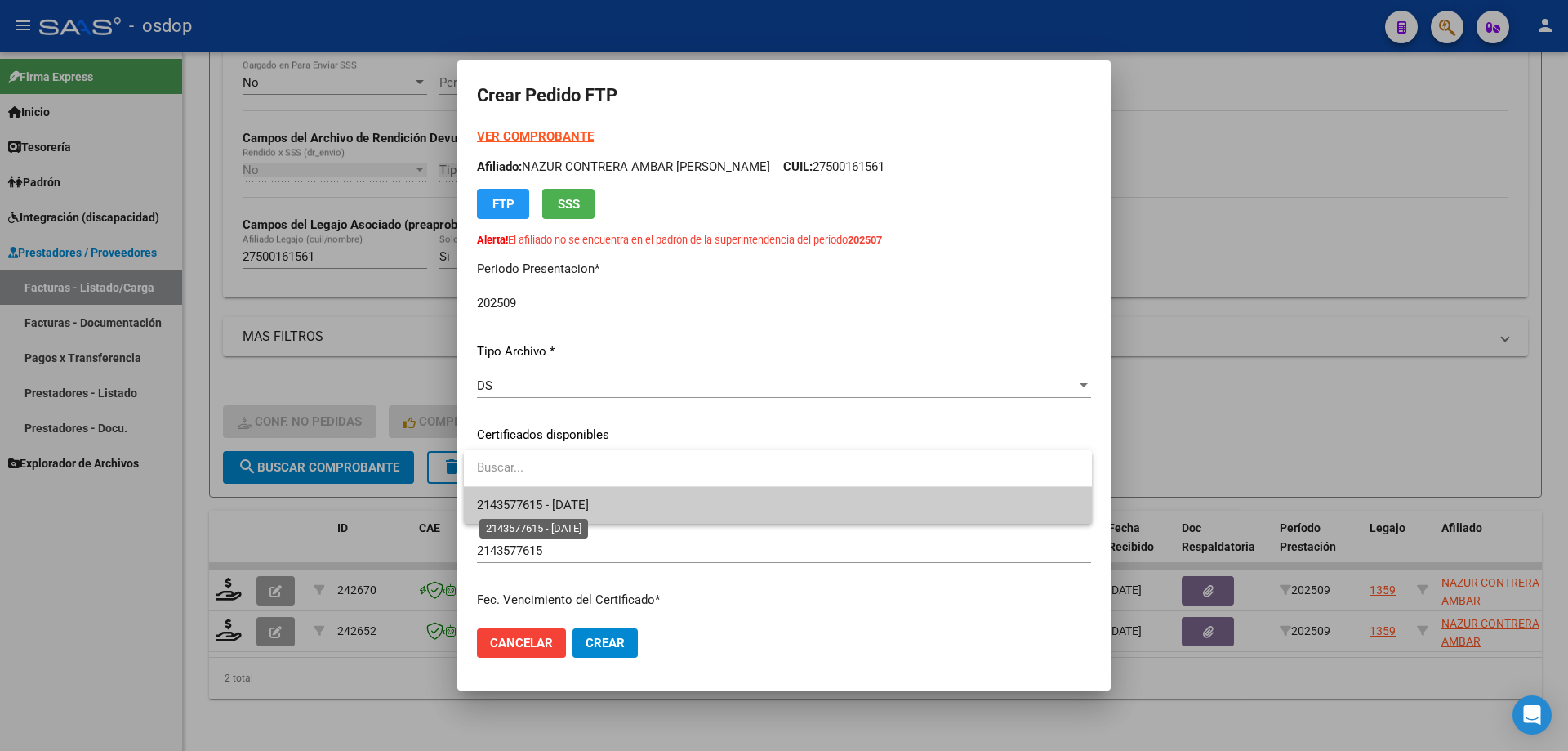
click at [588, 507] on span "2143577615 - 2025-07-13" at bounding box center [532, 505] width 112 height 15
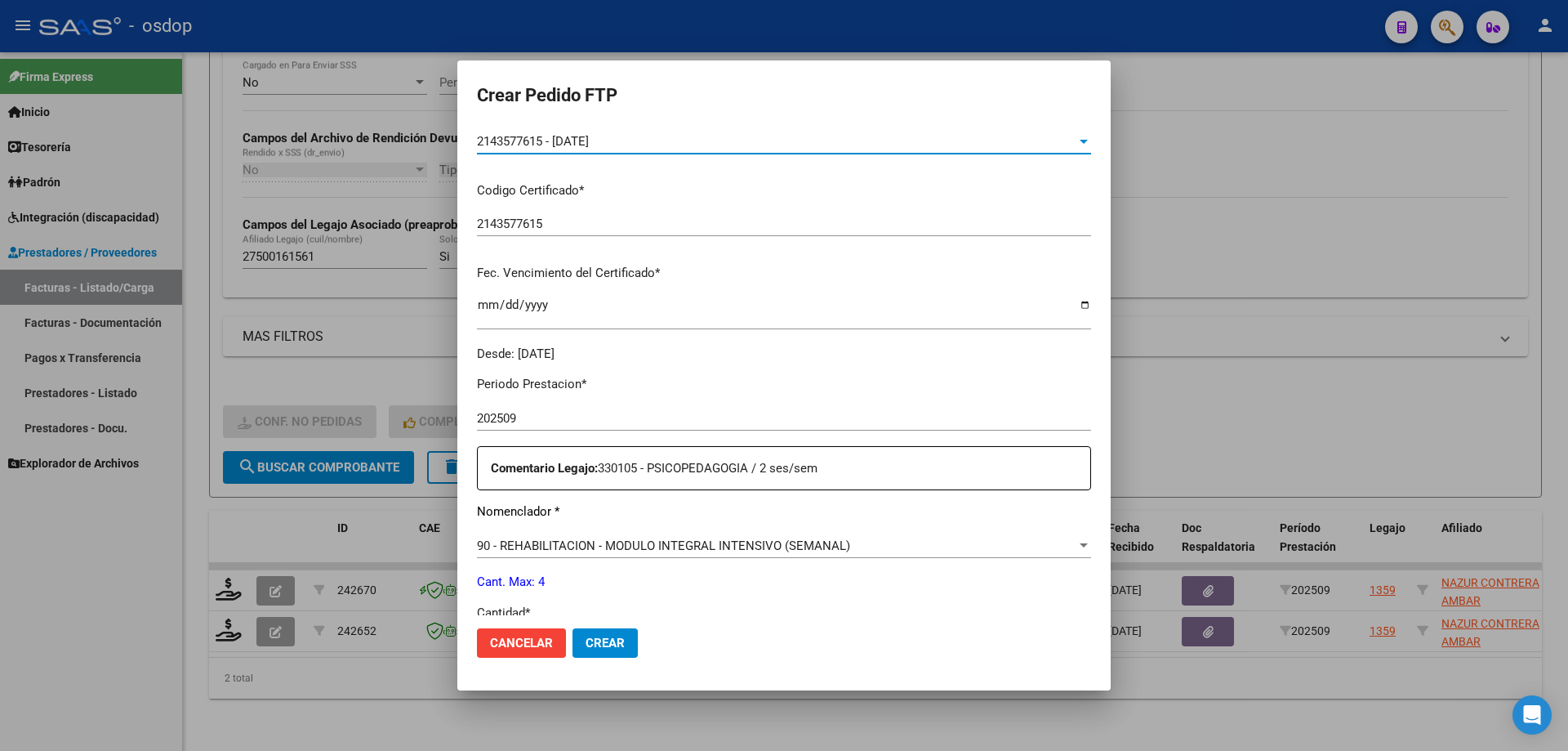
scroll to position [490, 0]
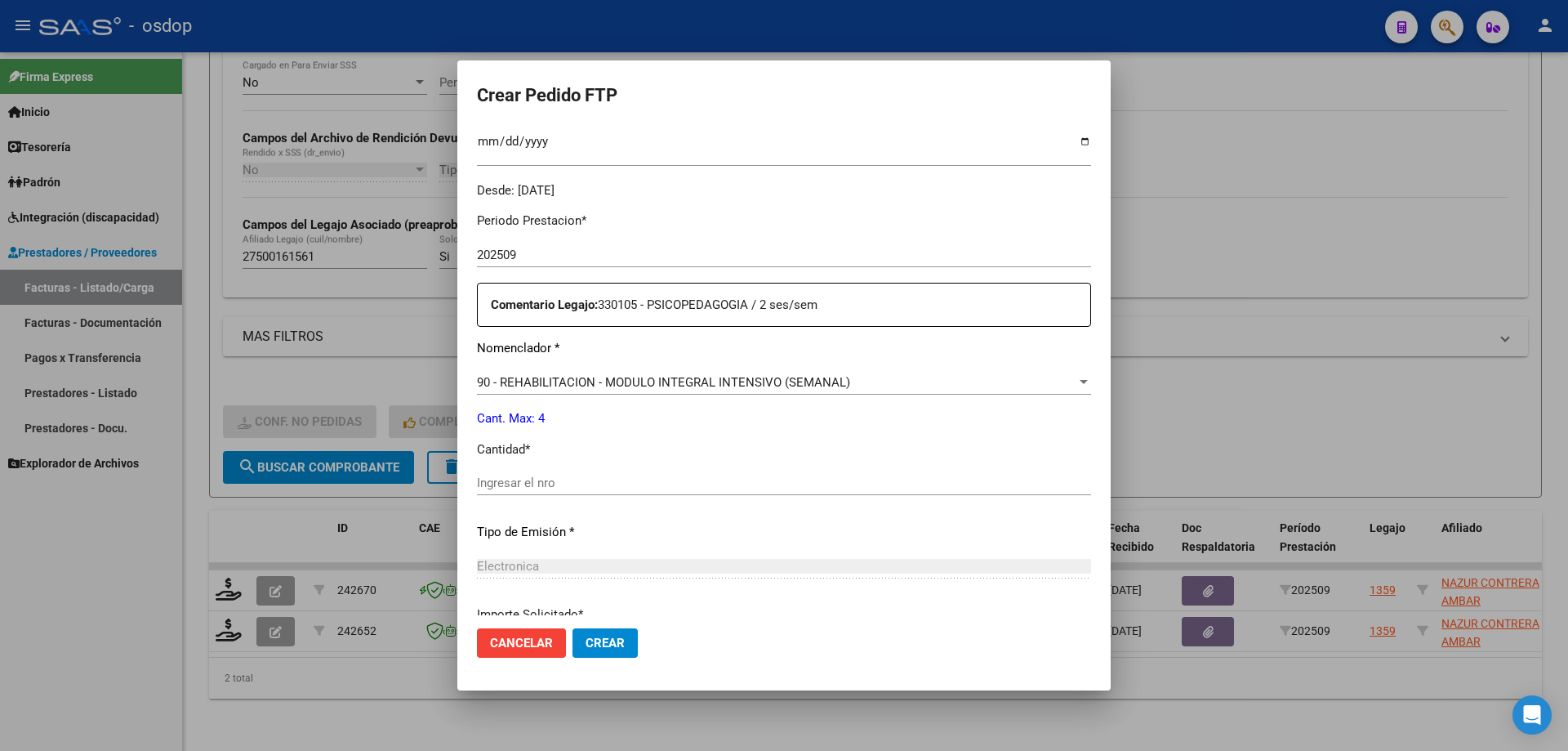
click at [645, 390] on div "90 - REHABILITACION - MODULO INTEGRAL INTENSIVO (SEMANAL) Seleccionar nomenclad…" at bounding box center [783, 383] width 614 height 25
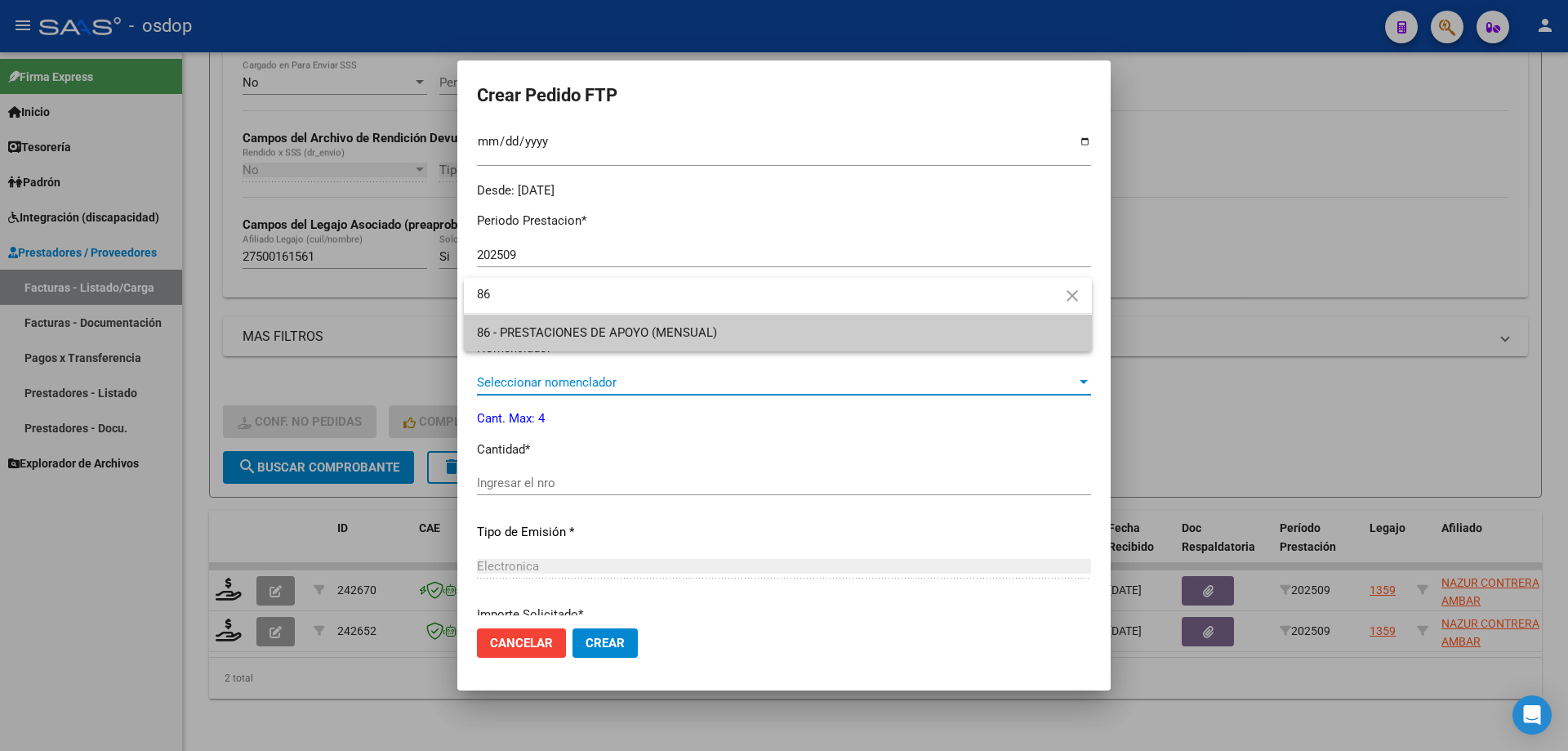
scroll to position [0, 0]
type input "86"
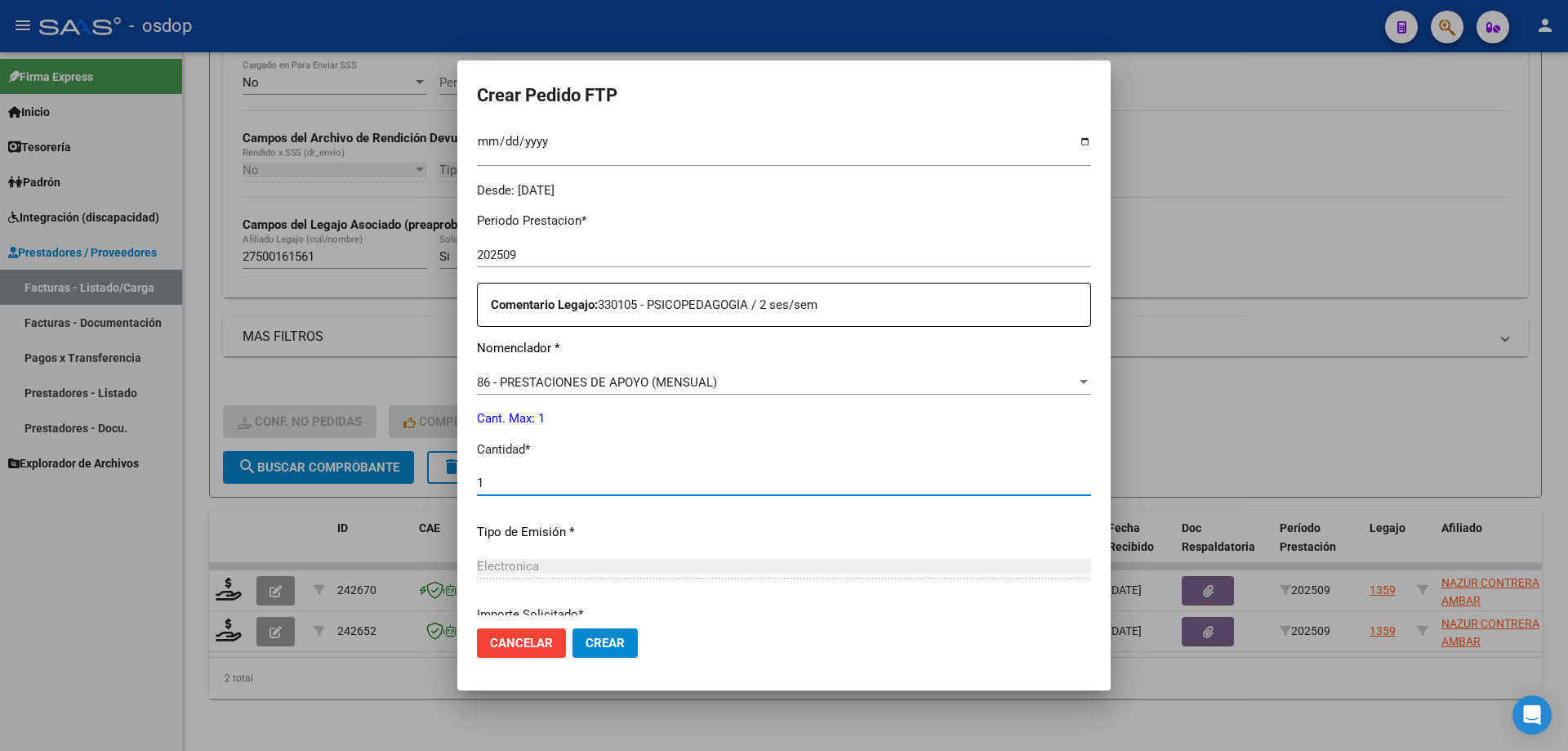
type input "1"
click at [573, 628] on button "Crear" at bounding box center [605, 643] width 65 height 29
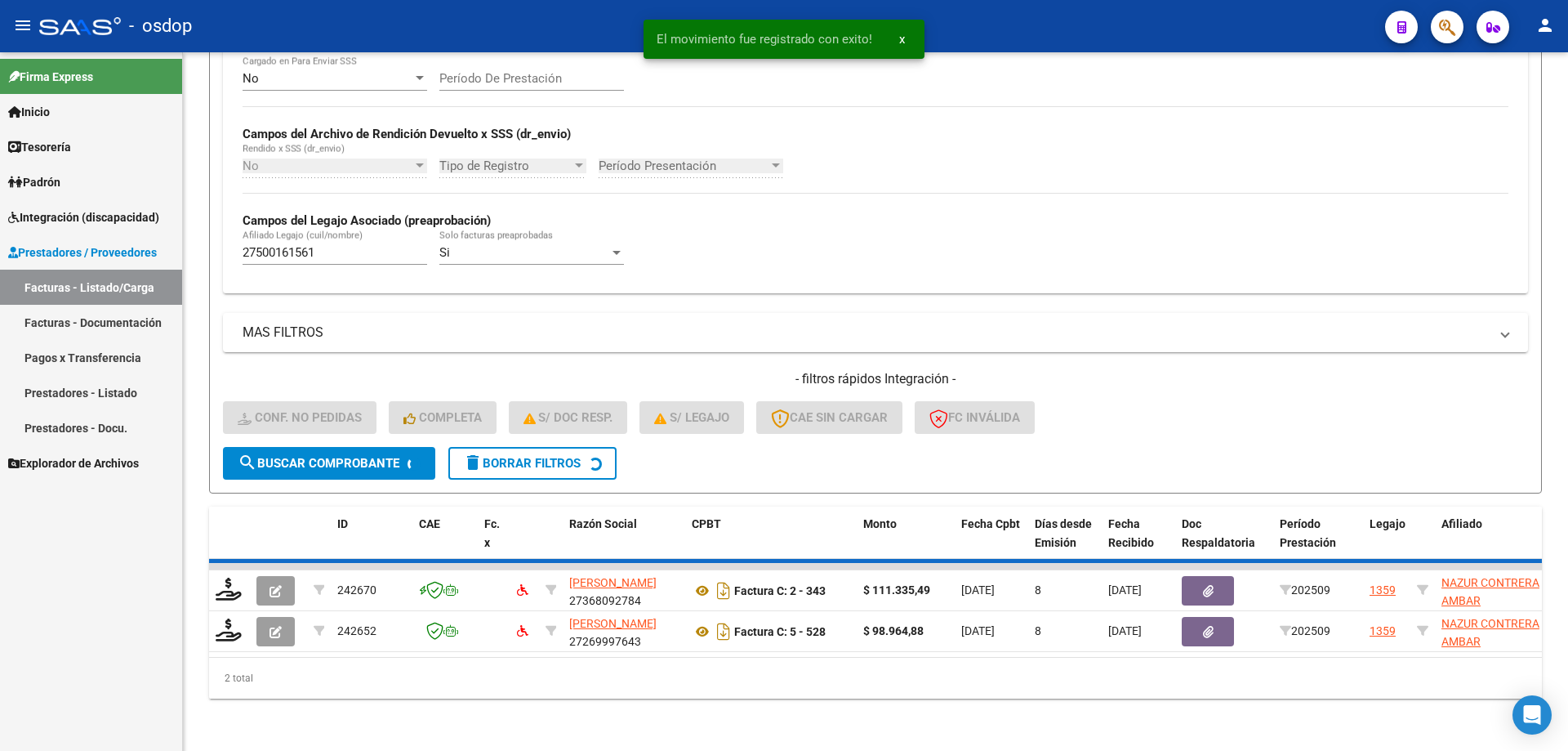
scroll to position [301, 0]
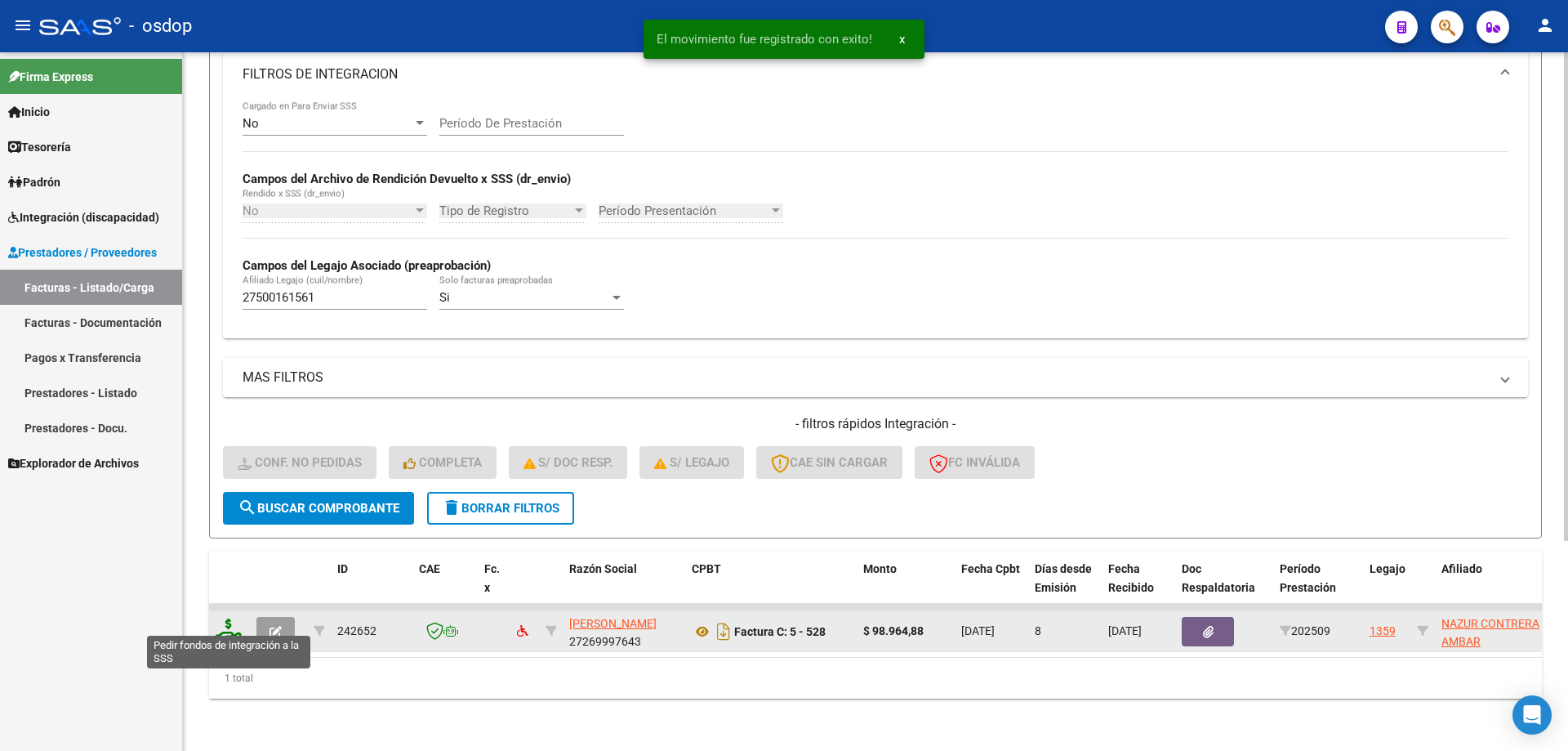
click at [231, 621] on icon at bounding box center [229, 630] width 26 height 23
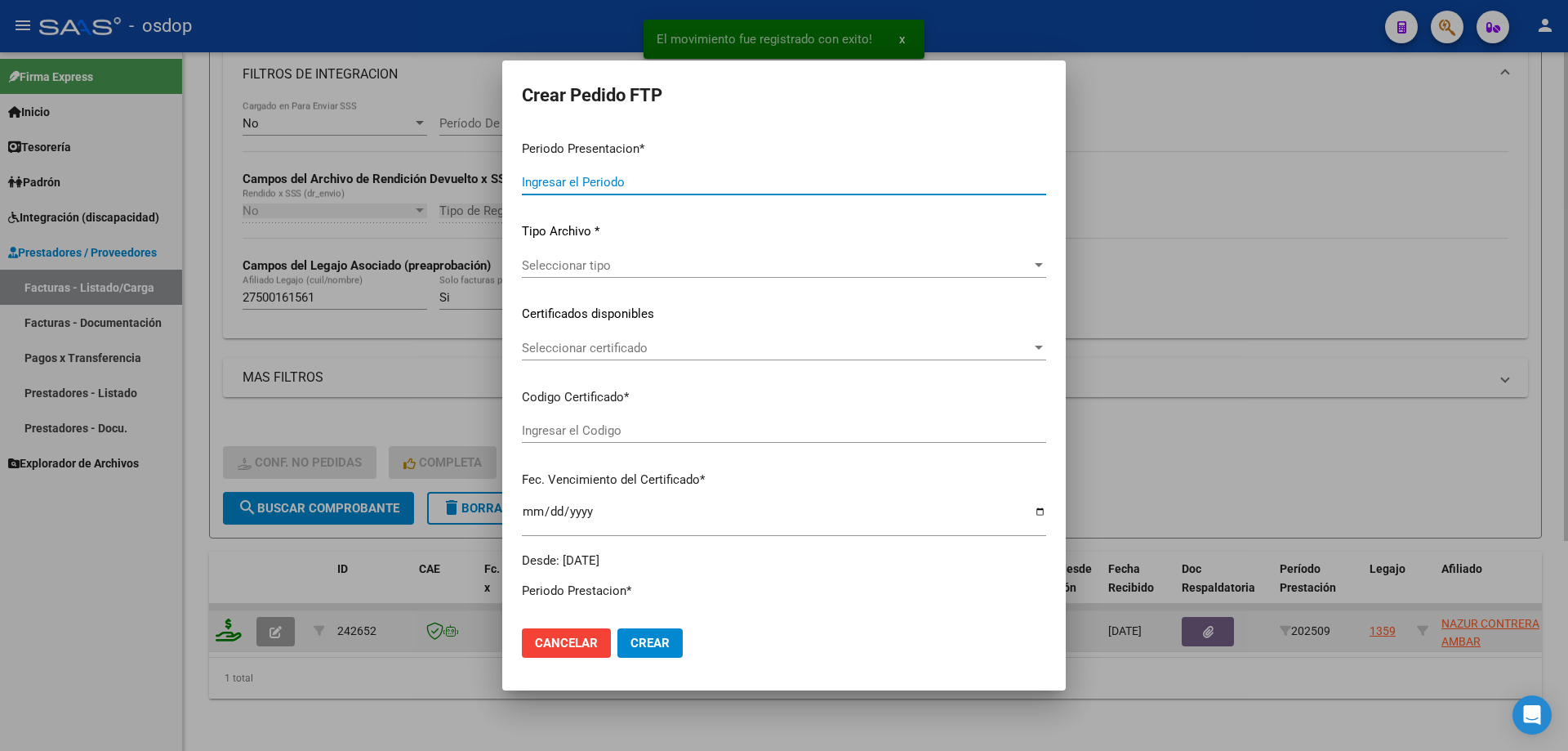
type input "202509"
type input "$ 98.964,88"
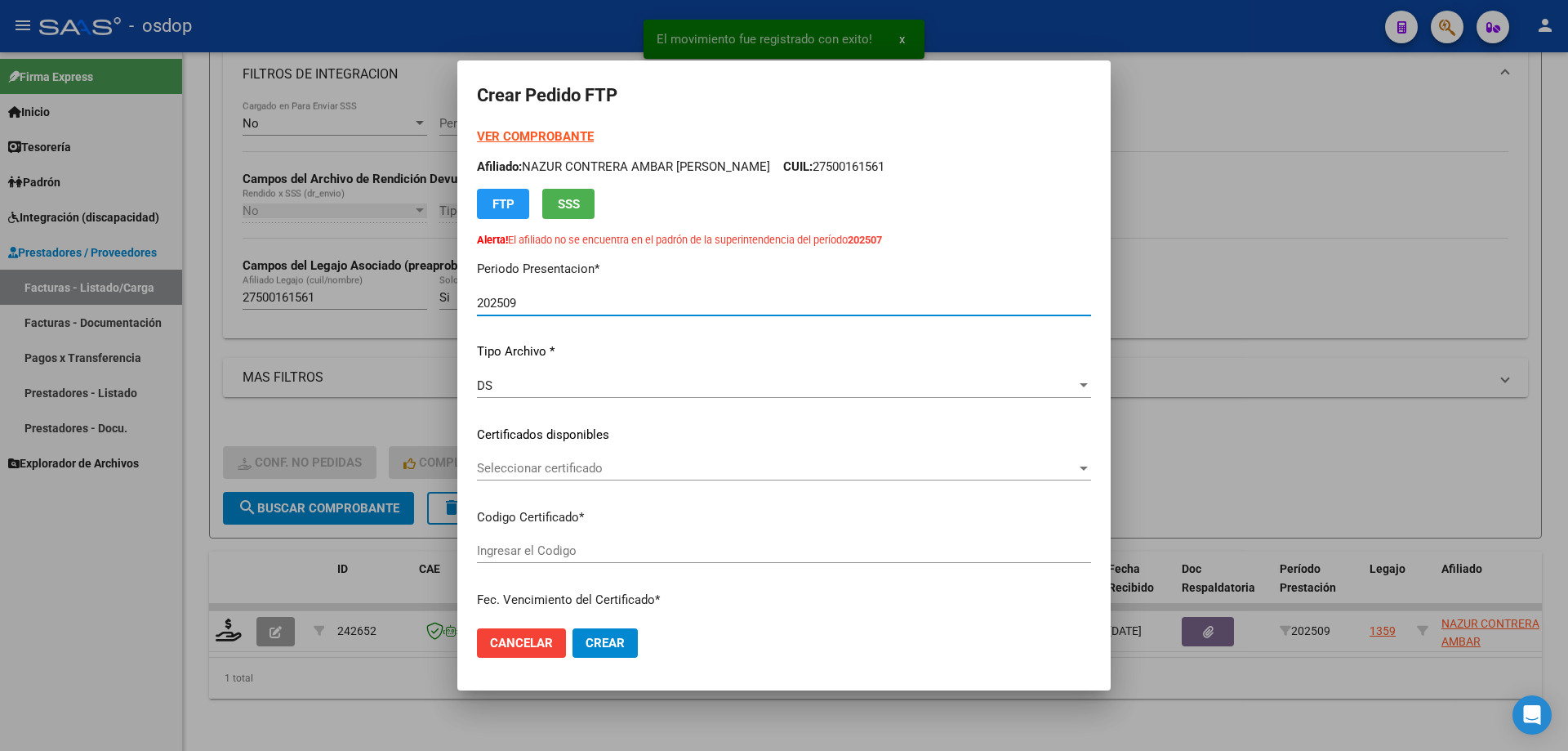
type input "2143577615"
type input "2025-07-13"
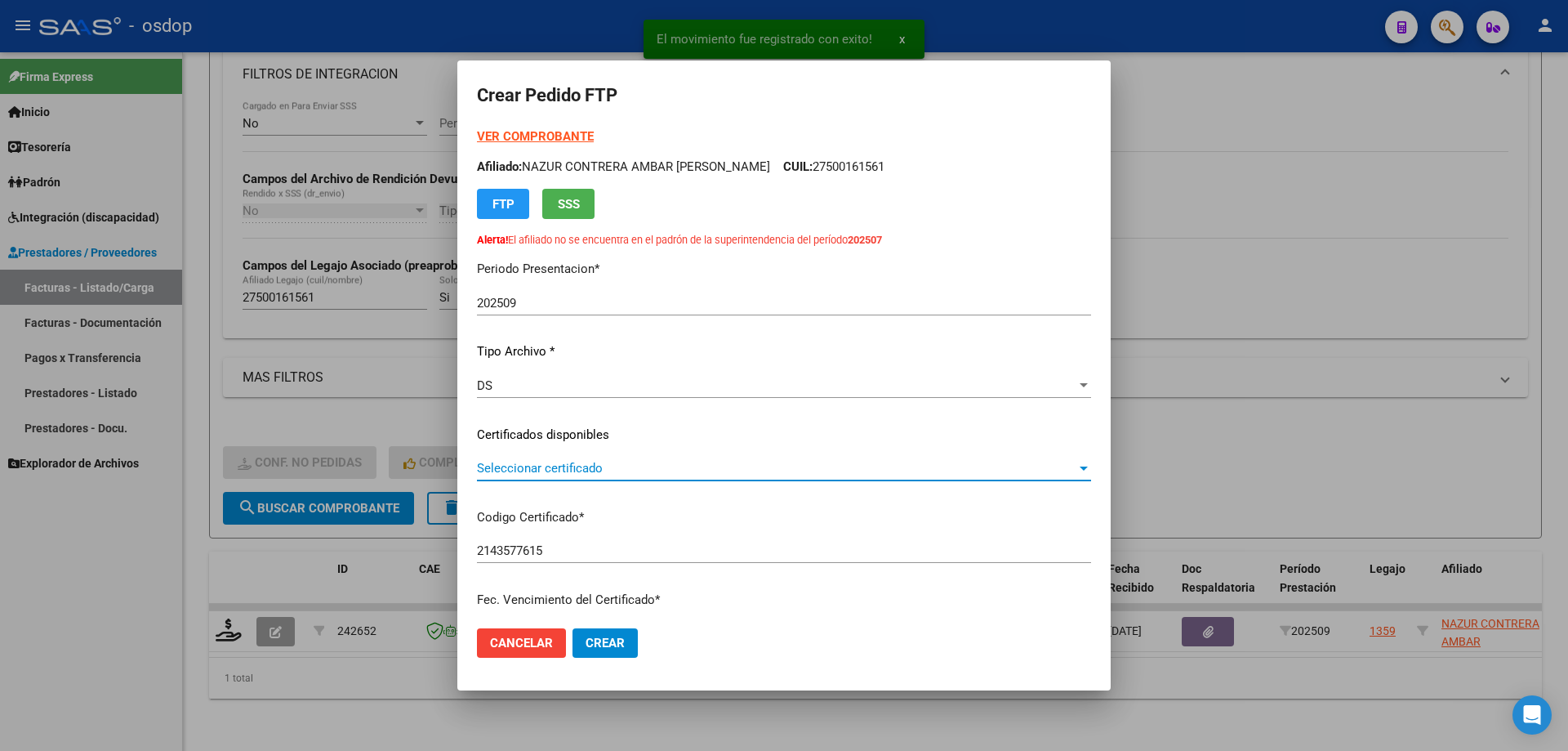
click at [588, 472] on span "Seleccionar certificado" at bounding box center [776, 468] width 599 height 15
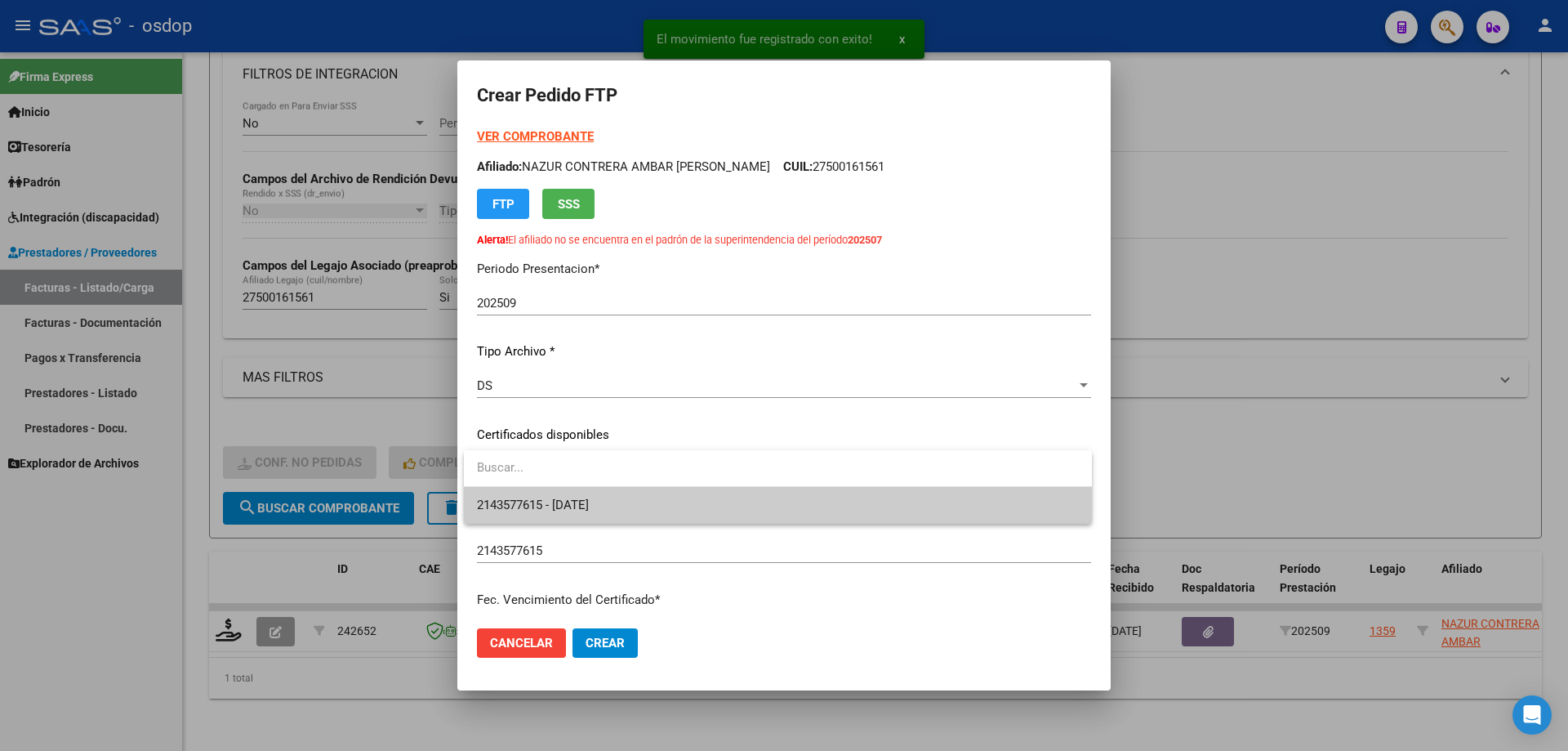
click at [618, 497] on span "2143577615 - 2025-07-13" at bounding box center [777, 505] width 602 height 37
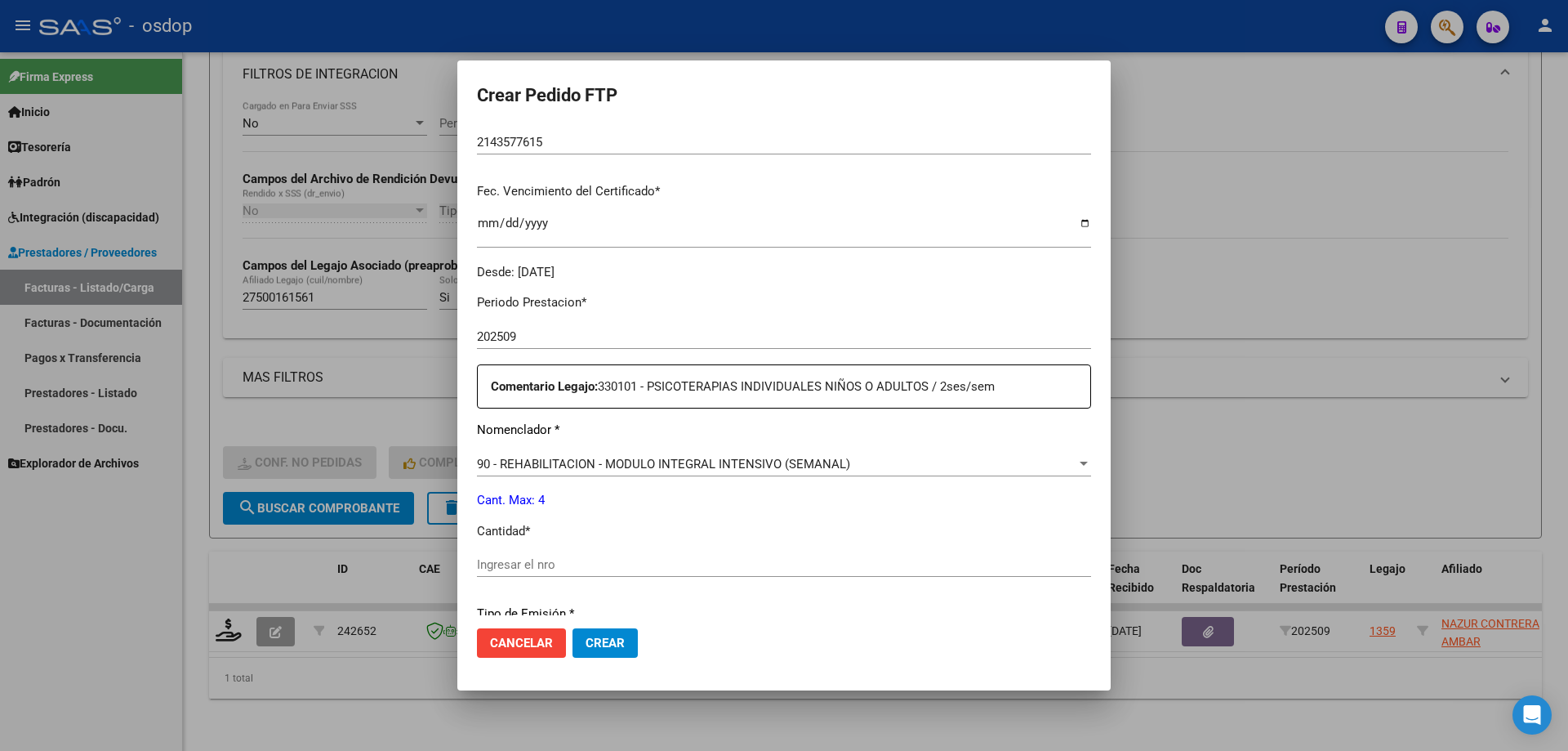
scroll to position [490, 0]
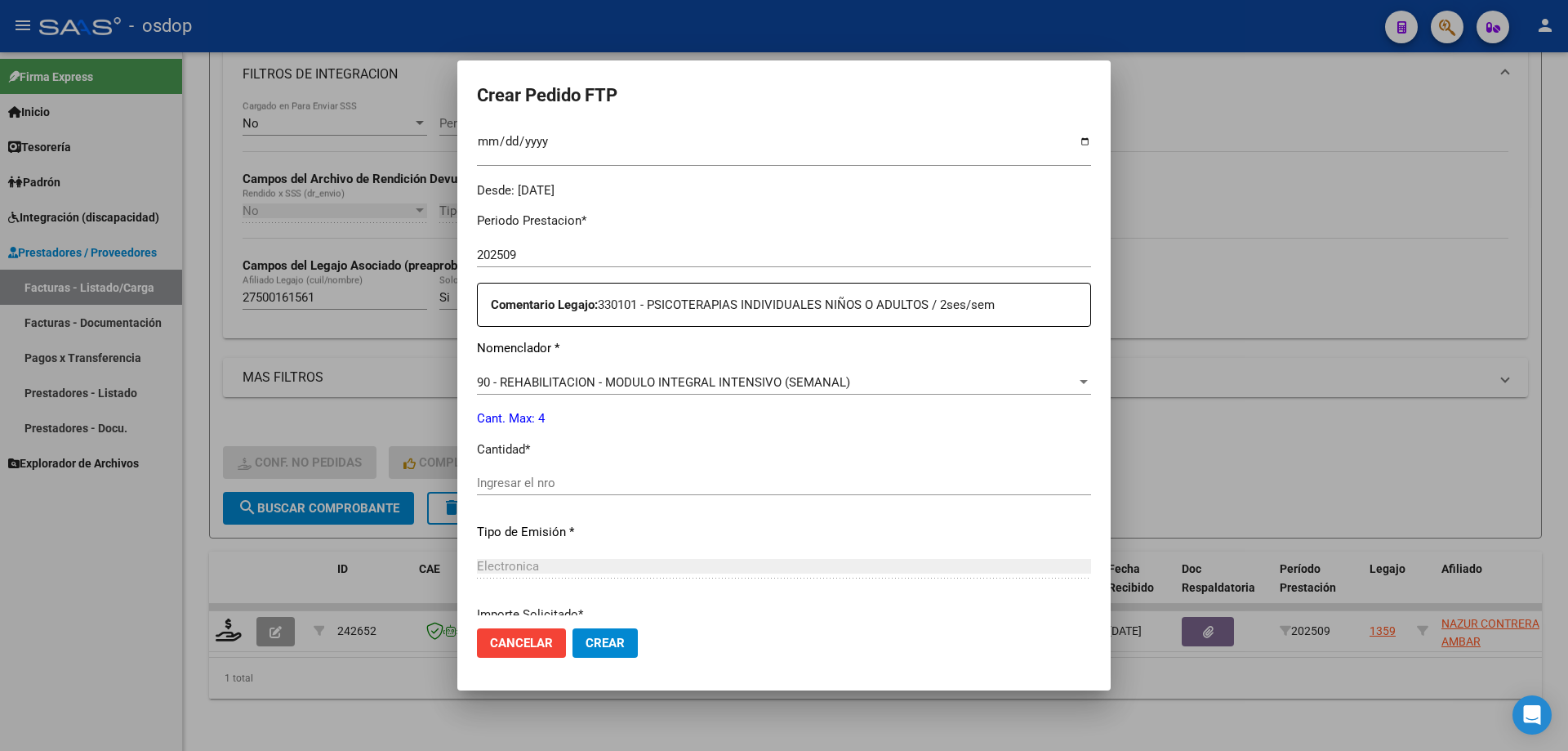
click at [677, 386] on span "90 - REHABILITACION - MODULO INTEGRAL INTENSIVO (SEMANAL)" at bounding box center [663, 382] width 374 height 15
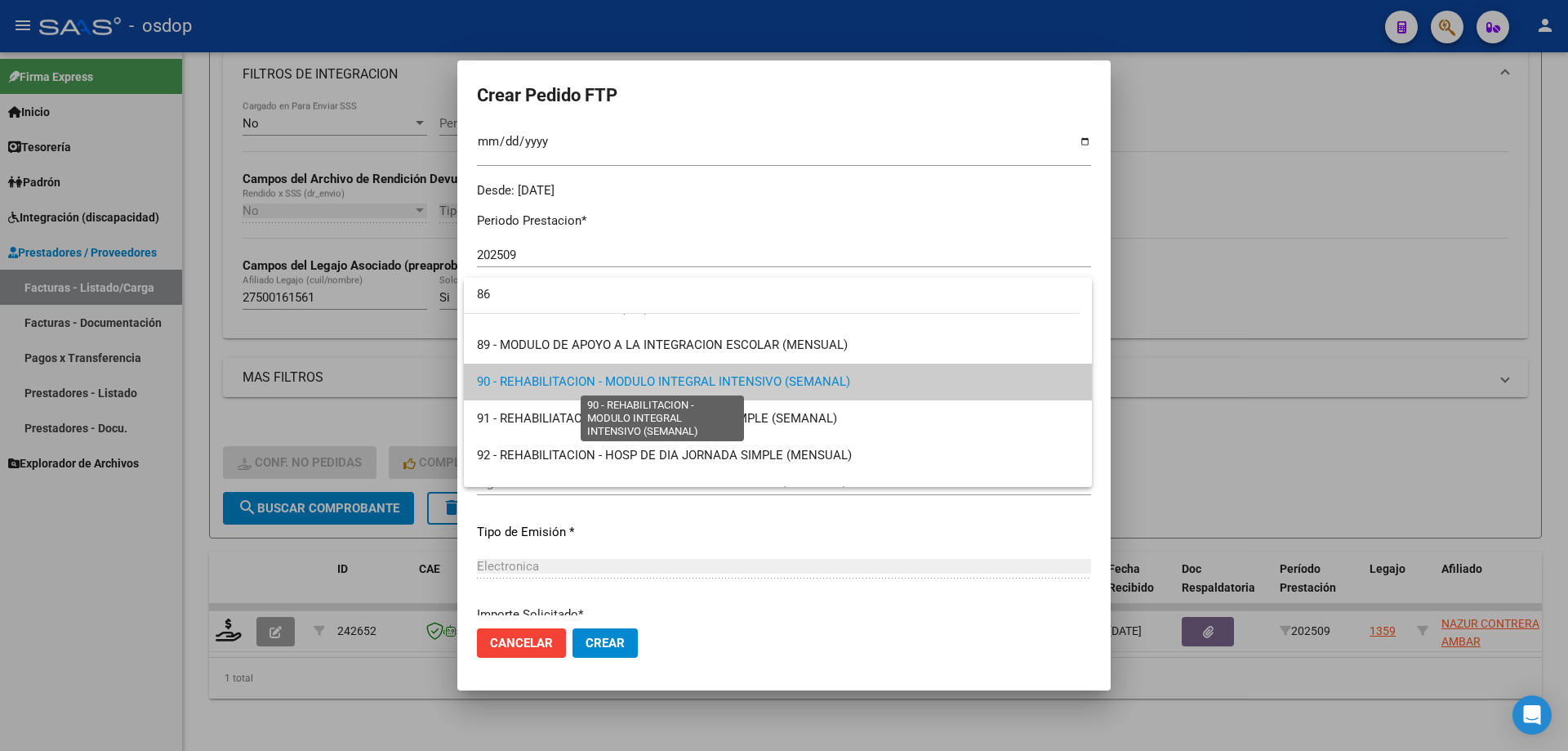
scroll to position [0, 0]
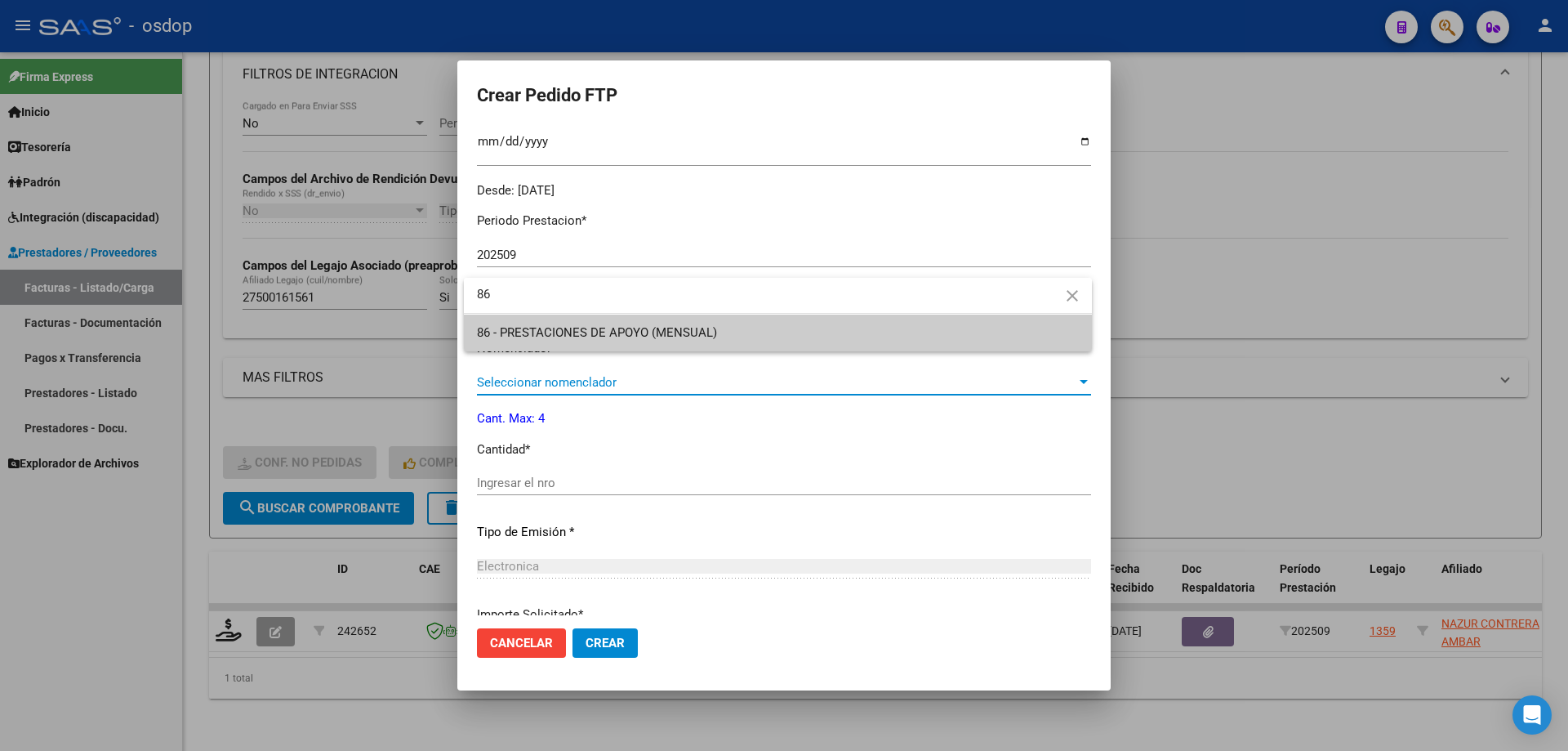
type input "86"
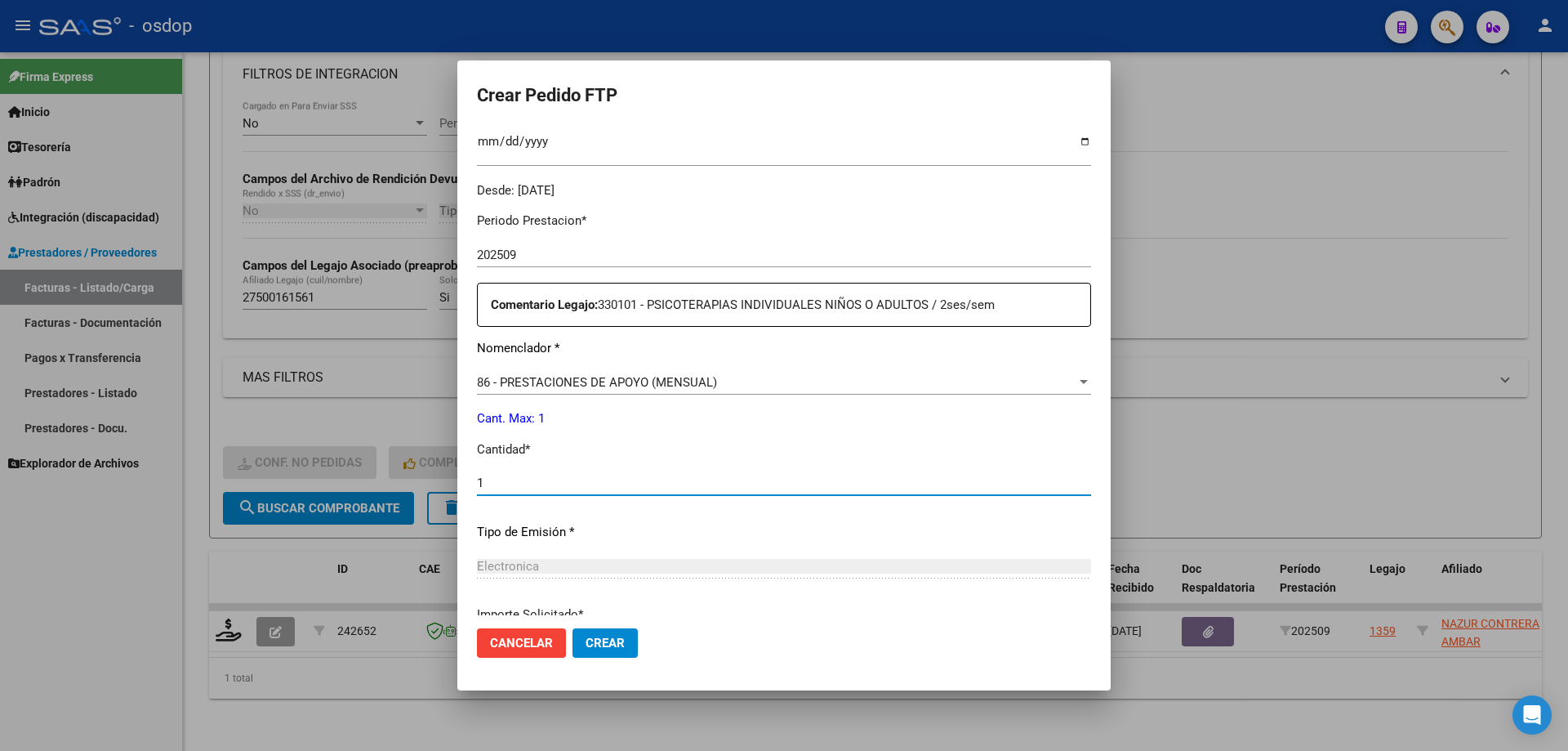
type input "1"
click at [573, 628] on button "Crear" at bounding box center [605, 643] width 65 height 29
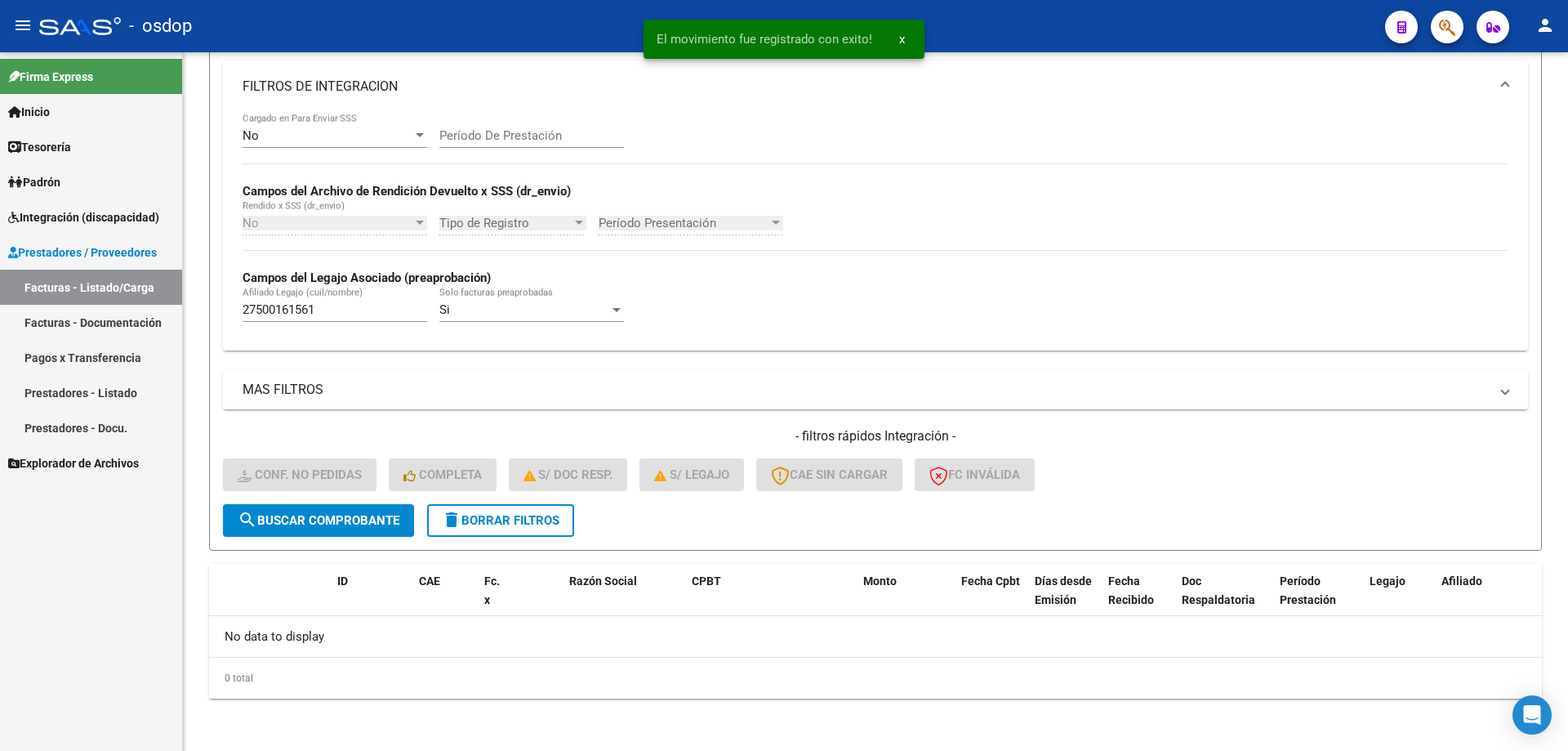
scroll to position [276, 0]
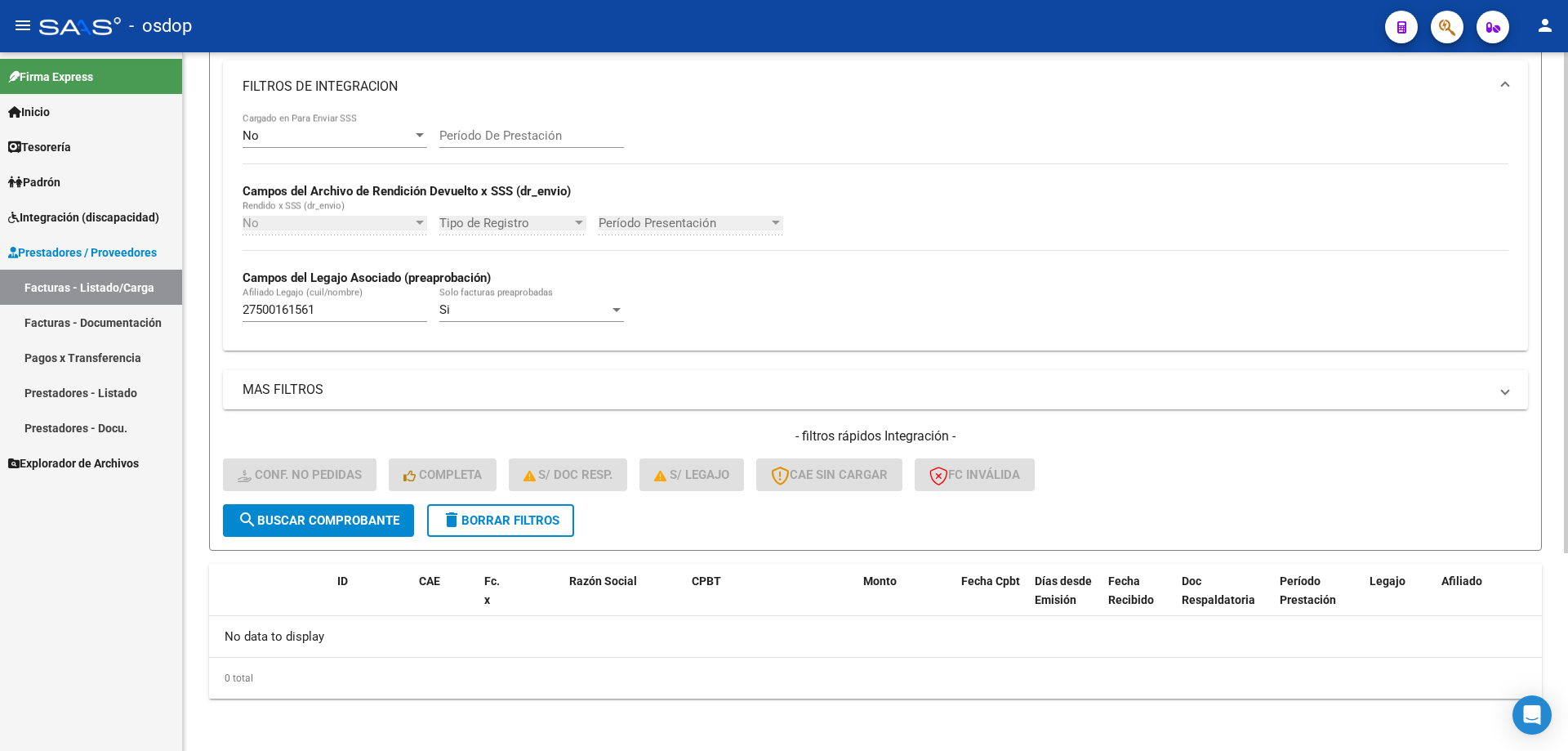
click at [531, 526] on span "delete Borrar Filtros" at bounding box center [499, 520] width 117 height 15
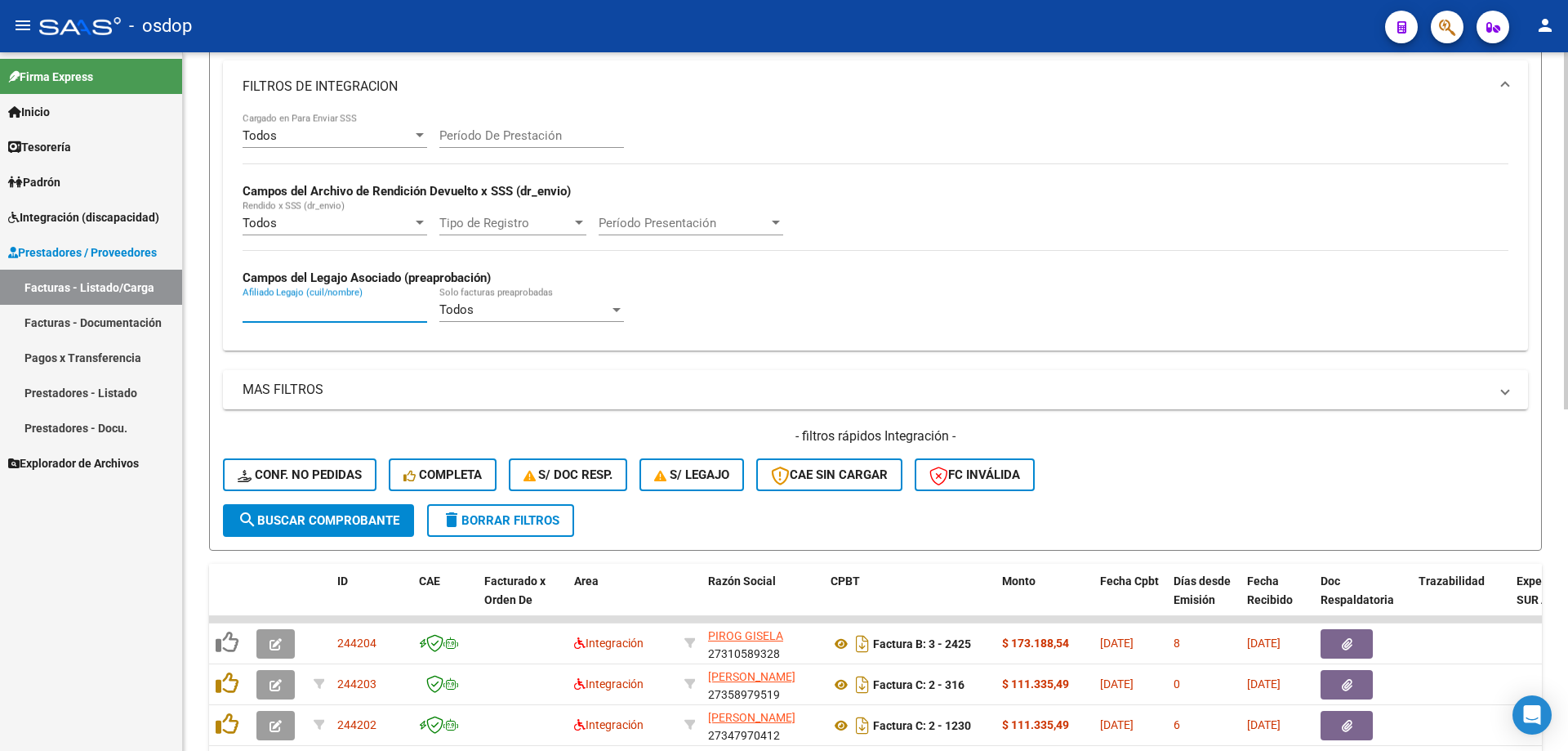
click at [371, 309] on input "Afiliado Legajo (cuil/nombre)" at bounding box center [334, 309] width 184 height 15
paste input "20529061324"
type input "20529061324"
click at [64, 616] on div "Firma Express Inicio Calendario SSS Instructivos Contacto OS Tesorería Extracto…" at bounding box center [91, 401] width 182 height 699
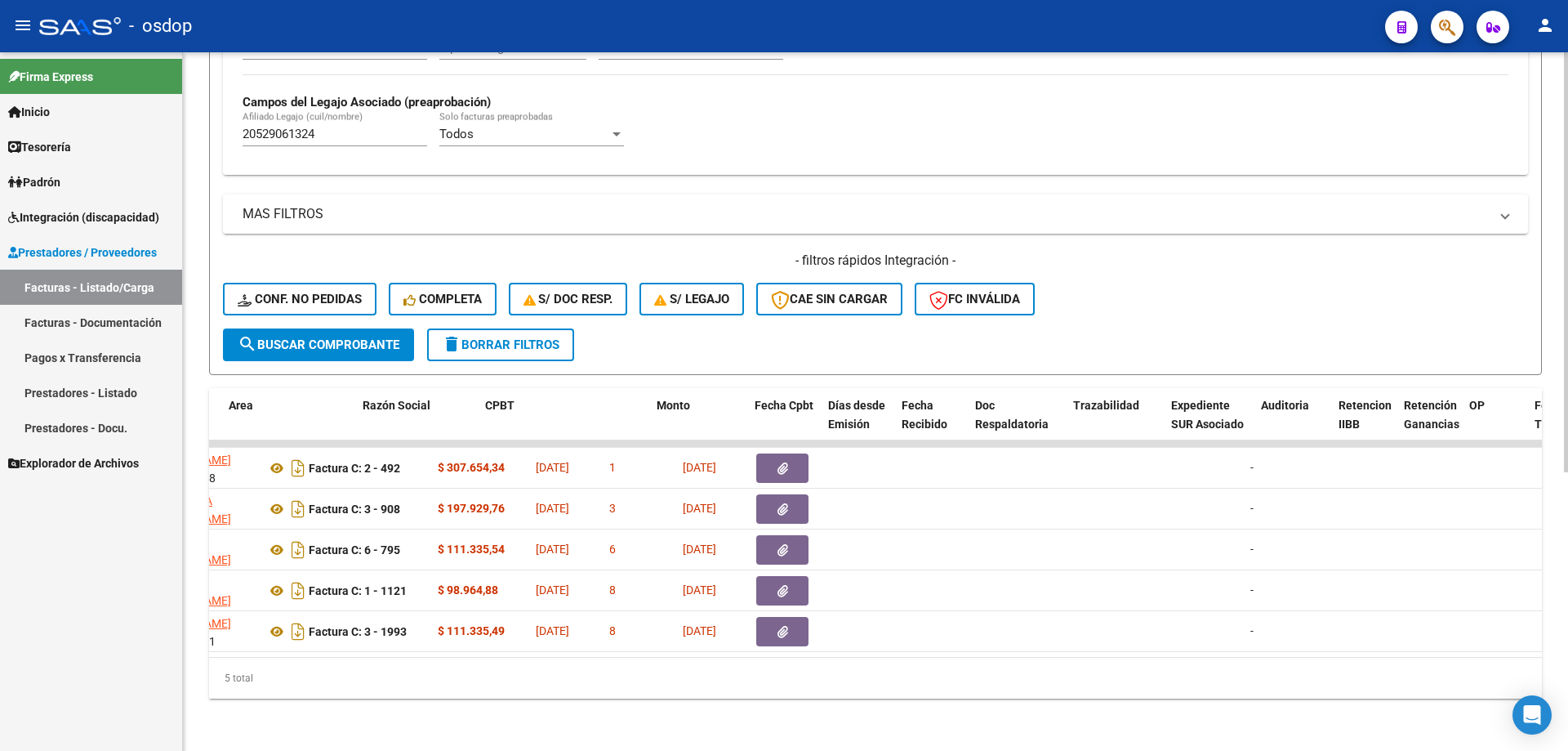
scroll to position [0, 0]
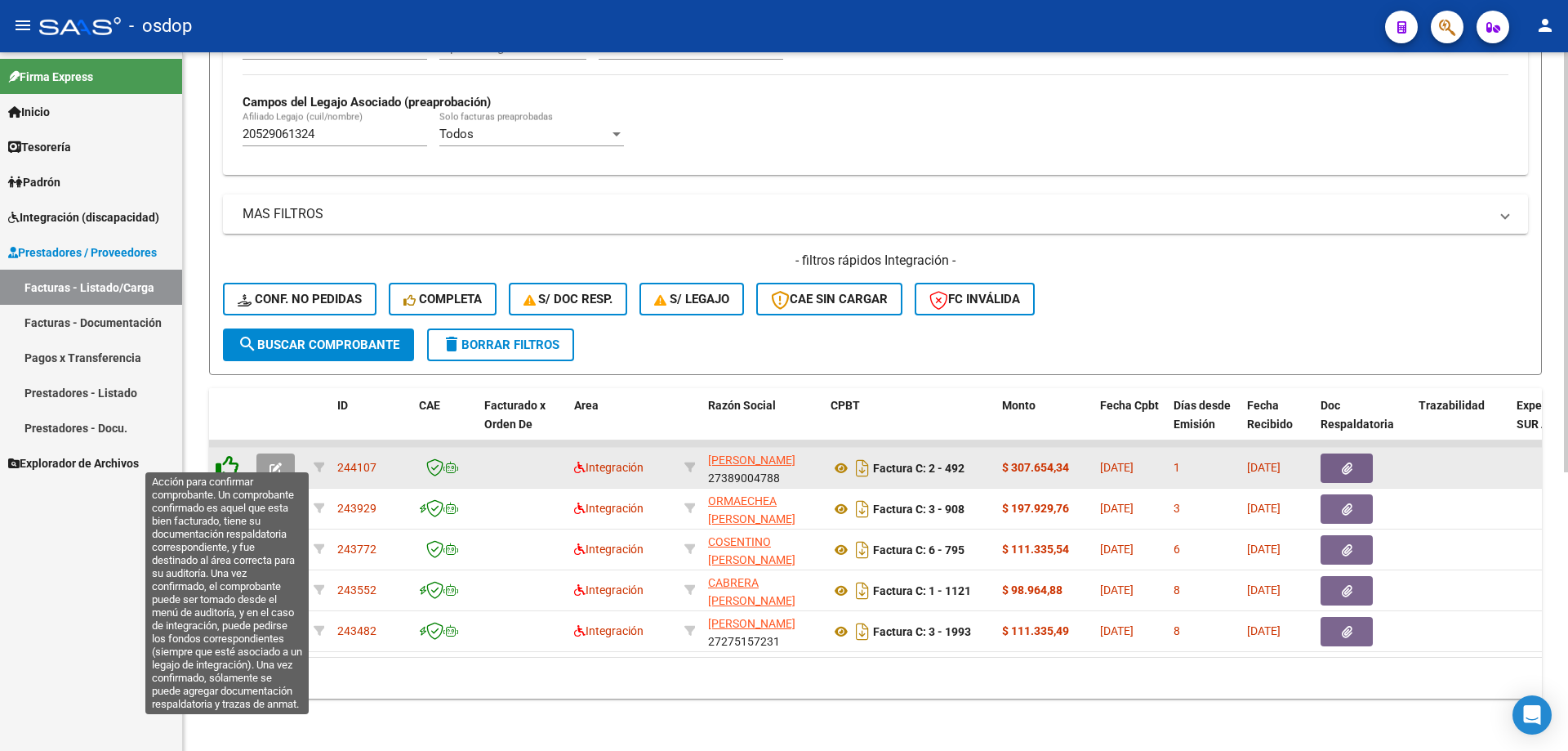
click at [226, 455] on icon at bounding box center [227, 466] width 23 height 23
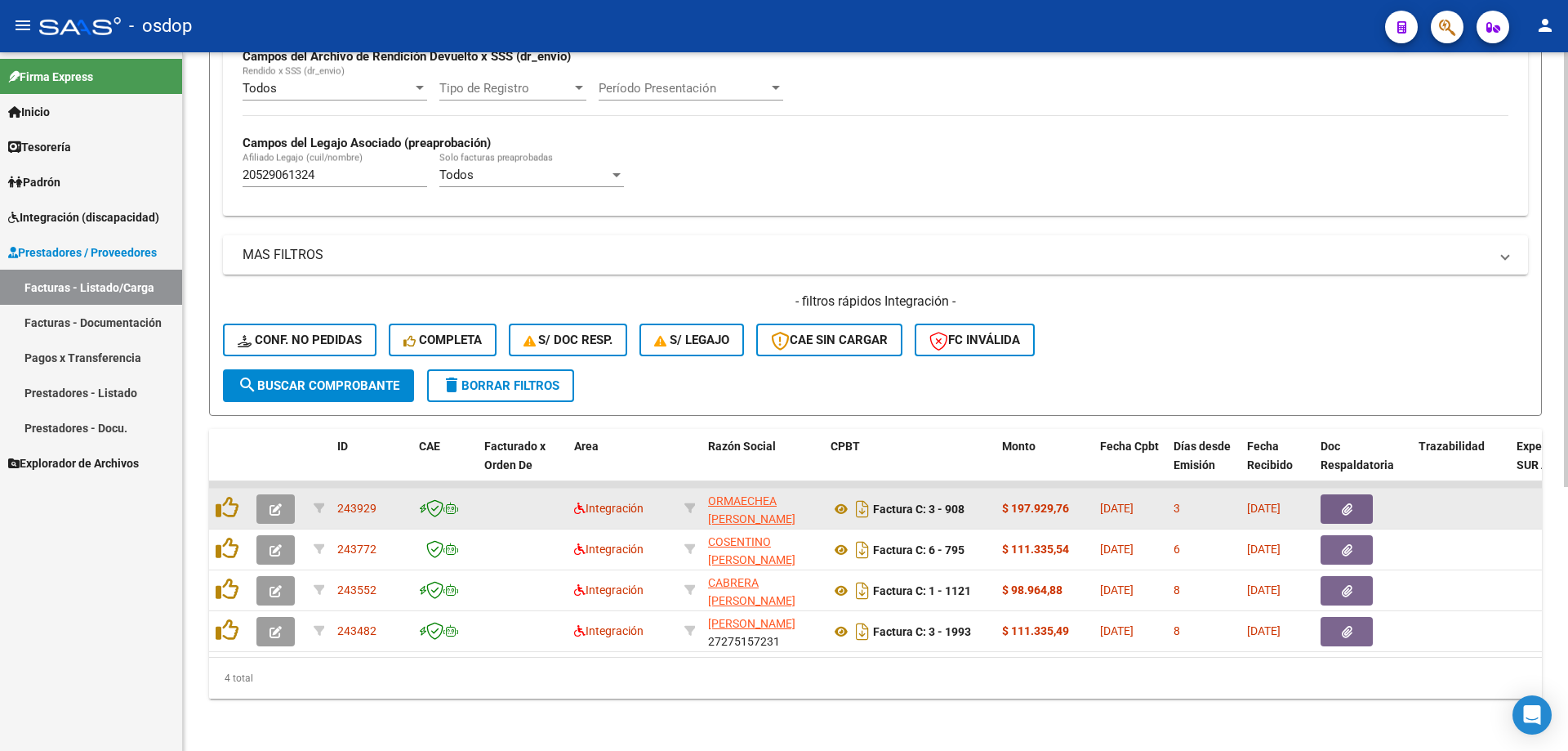
scroll to position [423, 0]
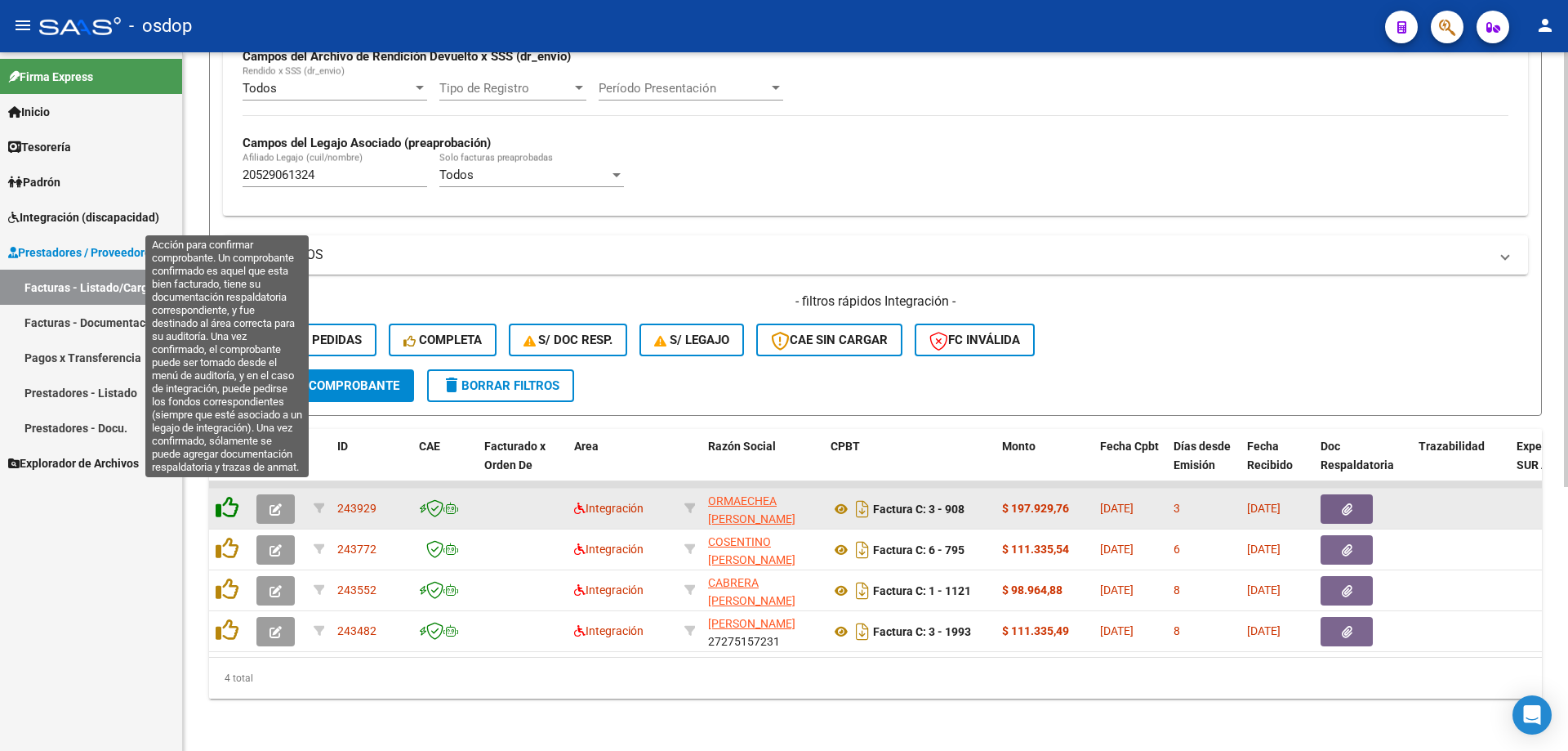
click at [233, 498] on icon at bounding box center [227, 508] width 23 height 23
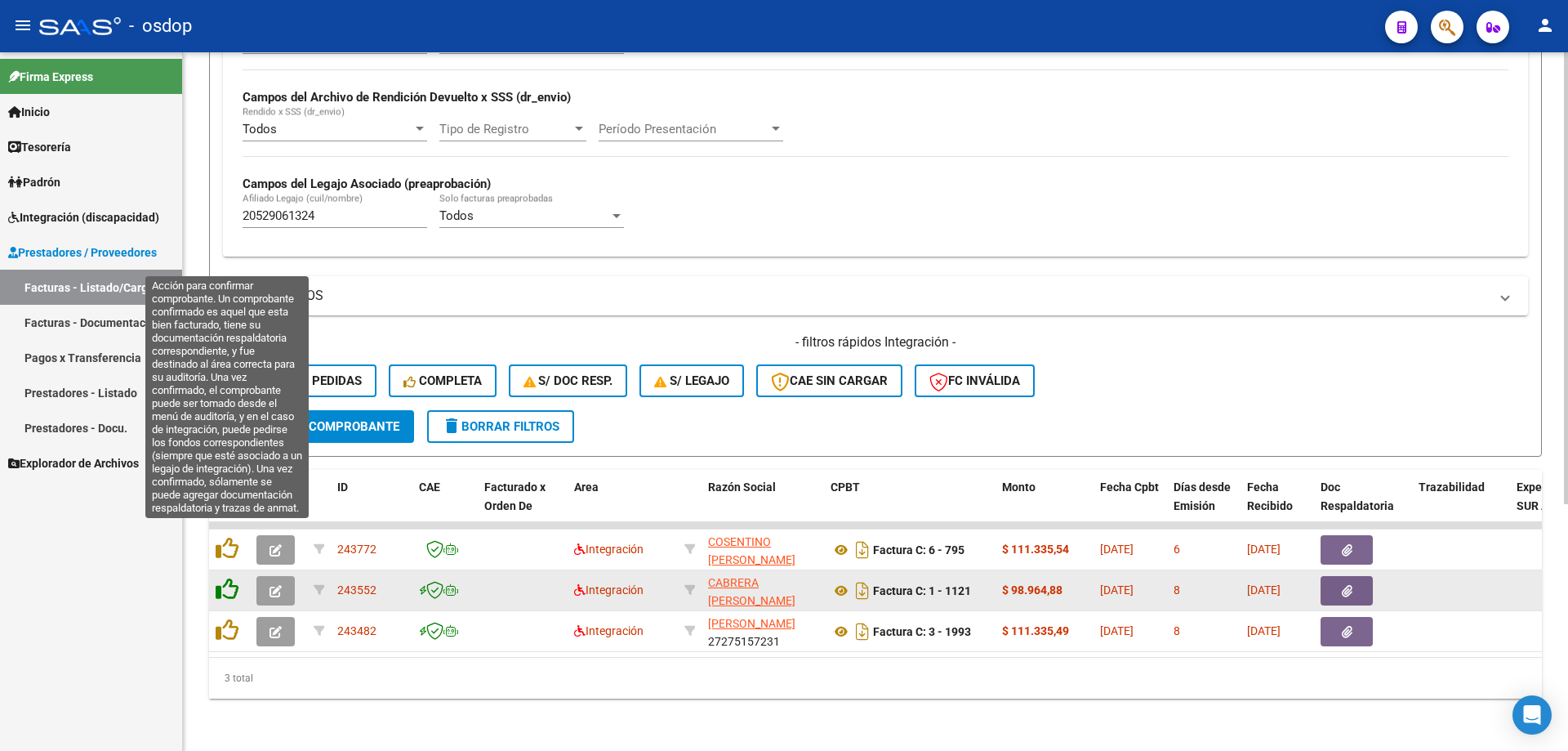
click at [224, 541] on icon at bounding box center [227, 548] width 23 height 23
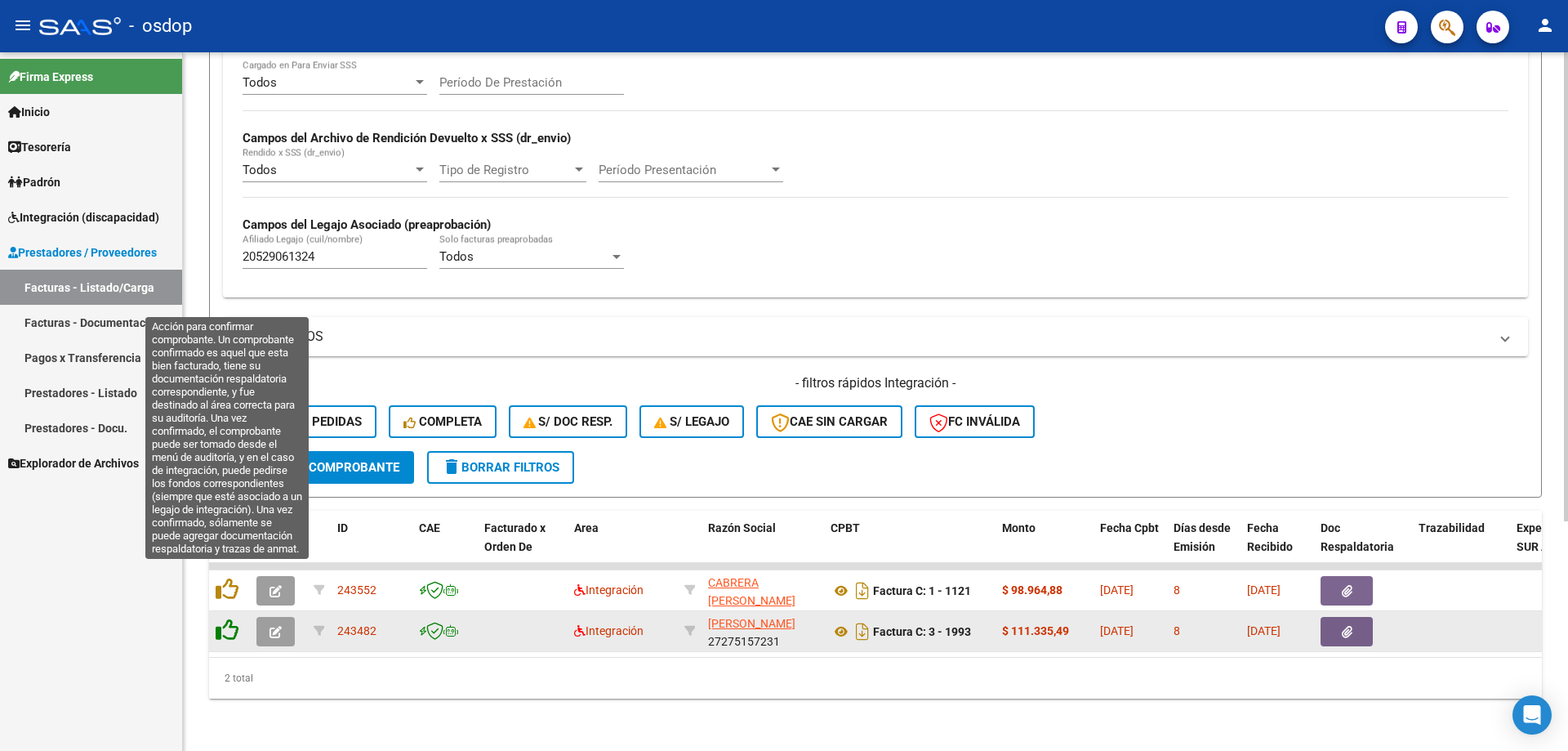
click at [225, 584] on icon at bounding box center [227, 589] width 23 height 23
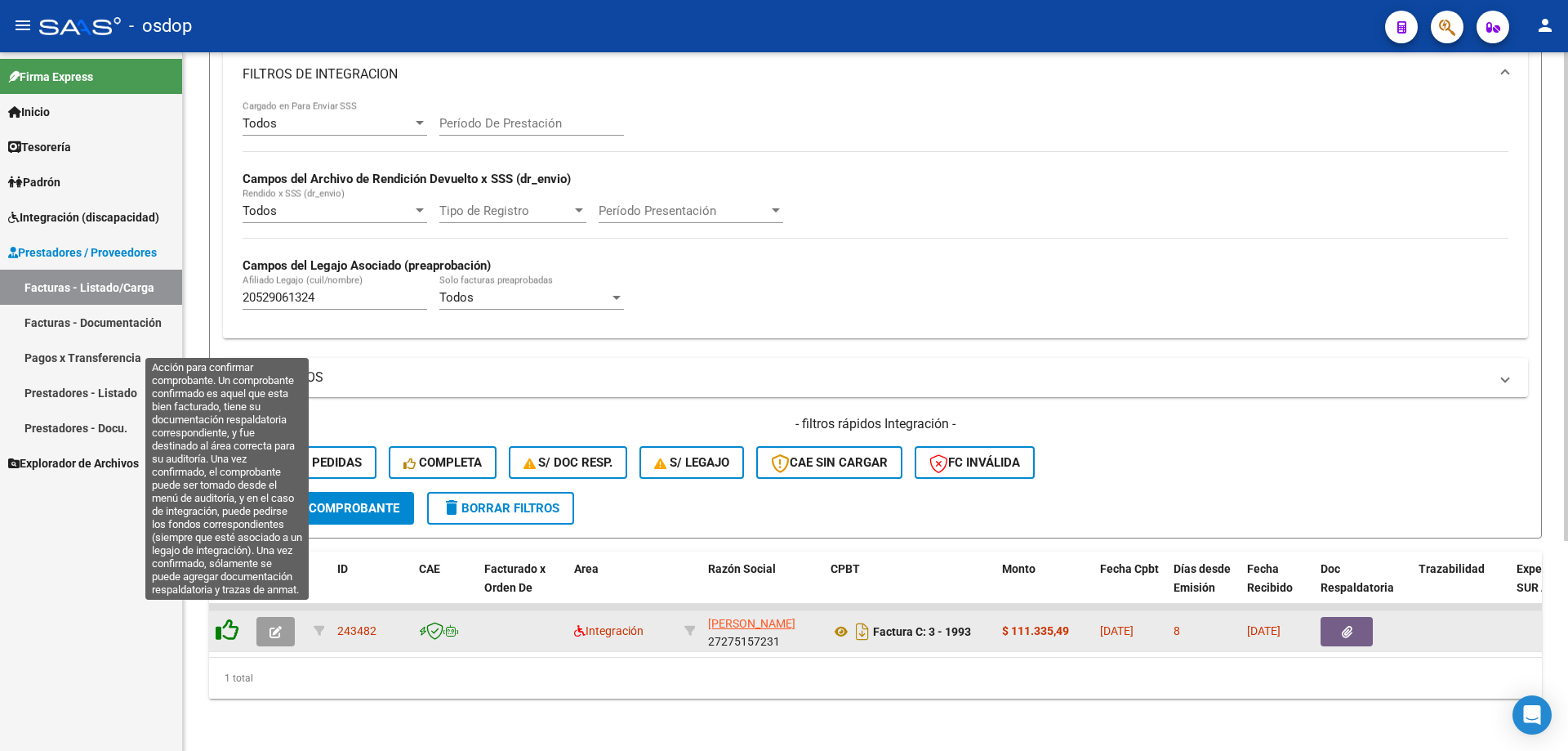
click at [226, 621] on icon at bounding box center [227, 630] width 23 height 23
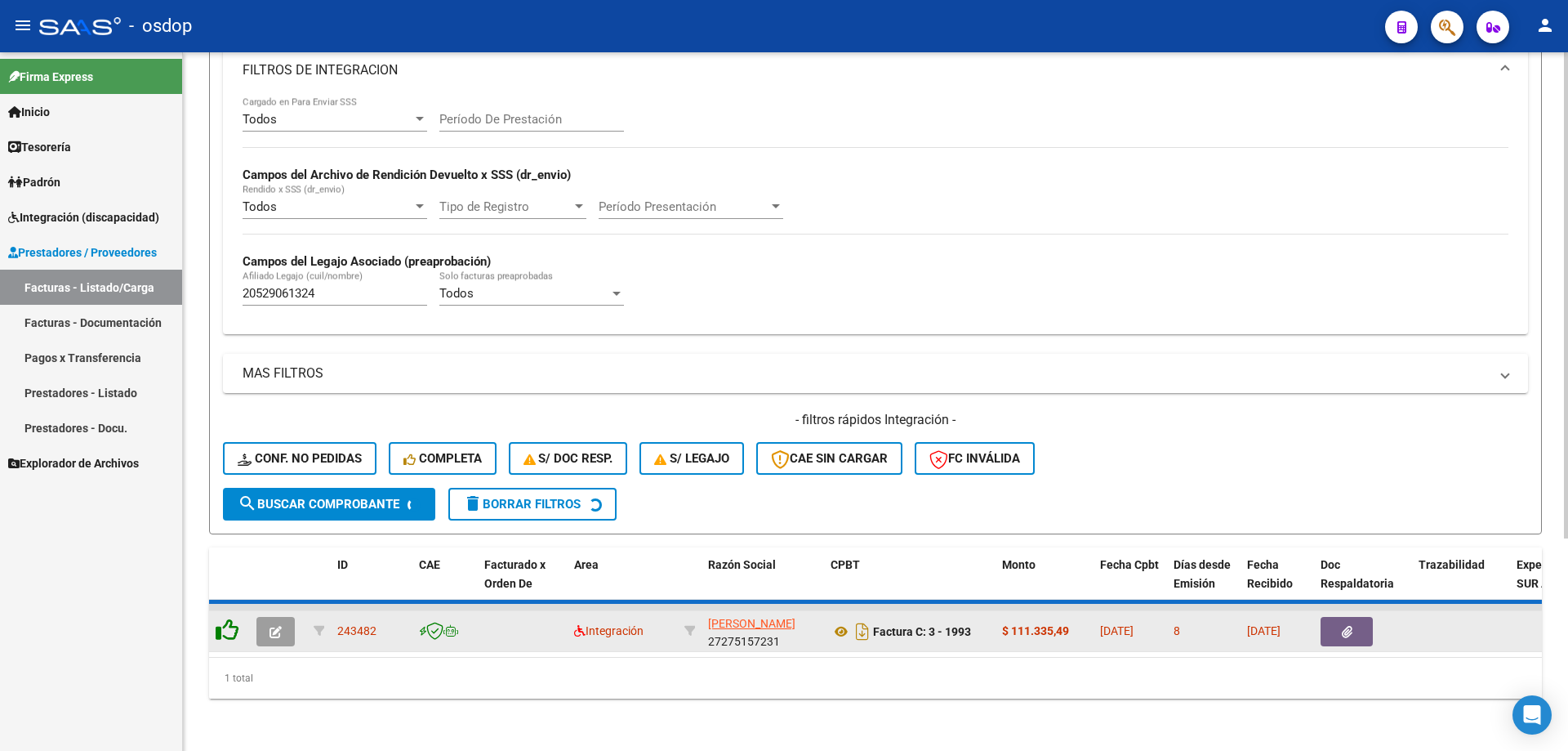
scroll to position [276, 0]
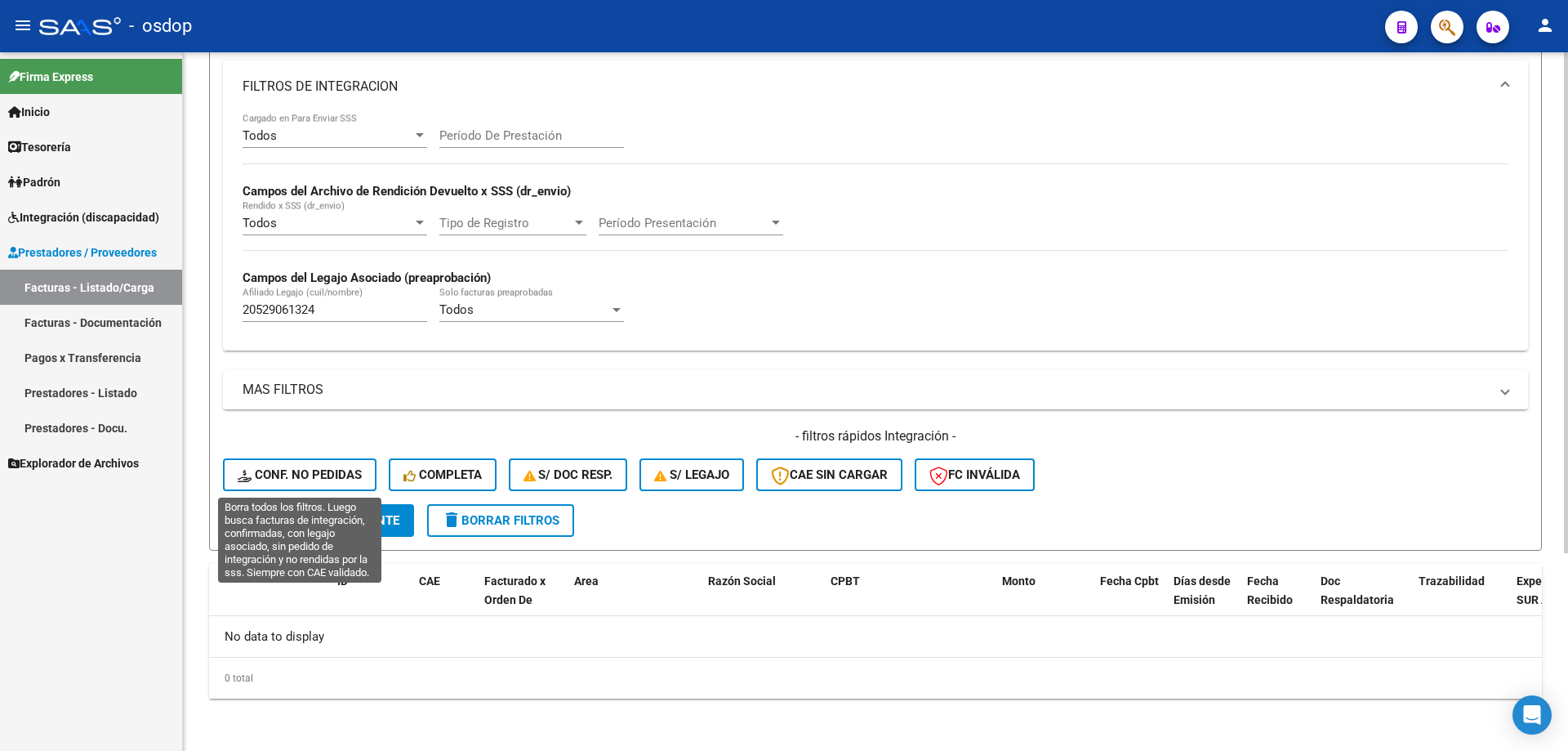
click at [348, 471] on span "Conf. no pedidas" at bounding box center [300, 474] width 124 height 15
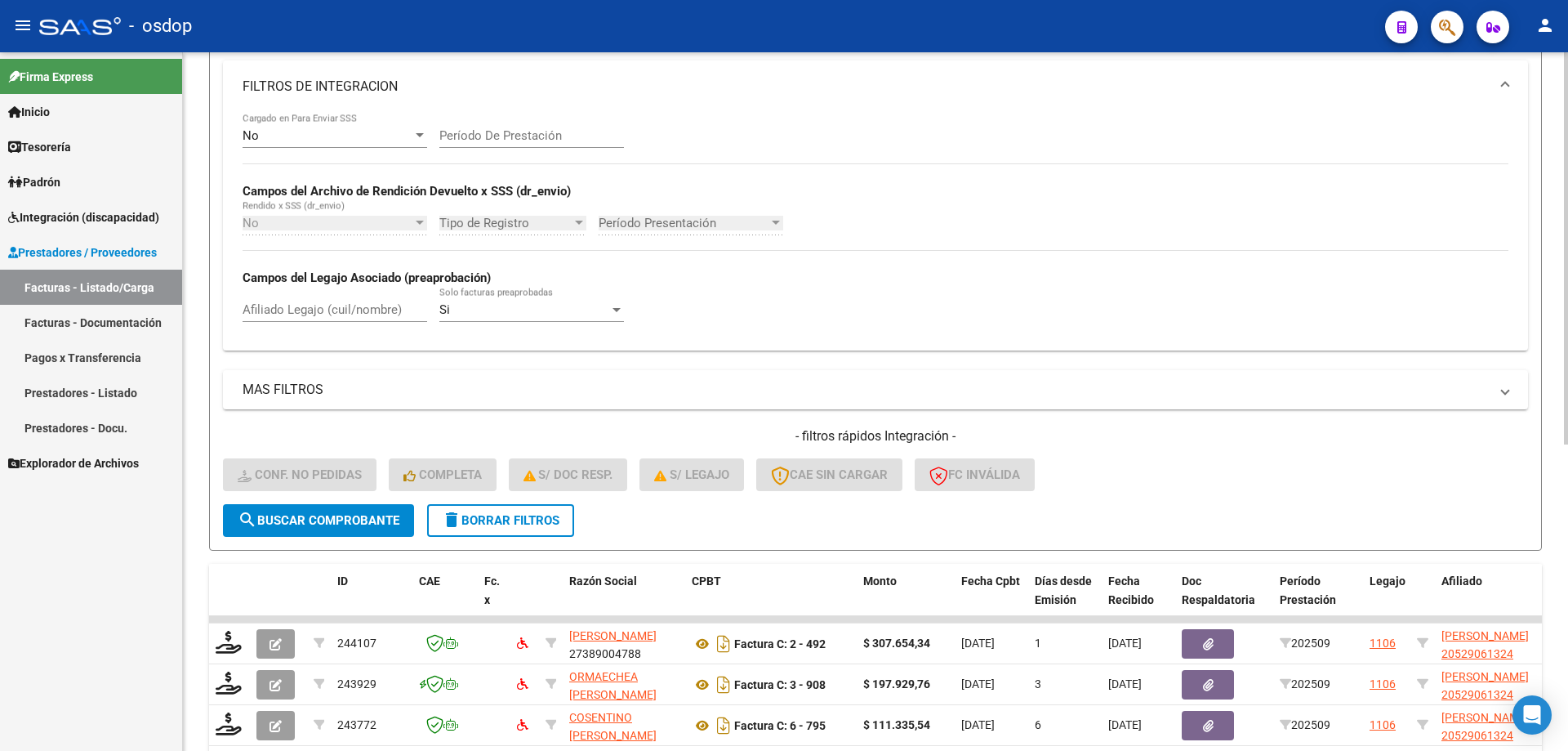
click at [373, 318] on div "Afiliado Legajo (cuil/nombre)" at bounding box center [334, 304] width 184 height 35
click at [380, 303] on input "Afiliado Legajo (cuil/nombre)" at bounding box center [334, 309] width 184 height 15
paste input "20529061324"
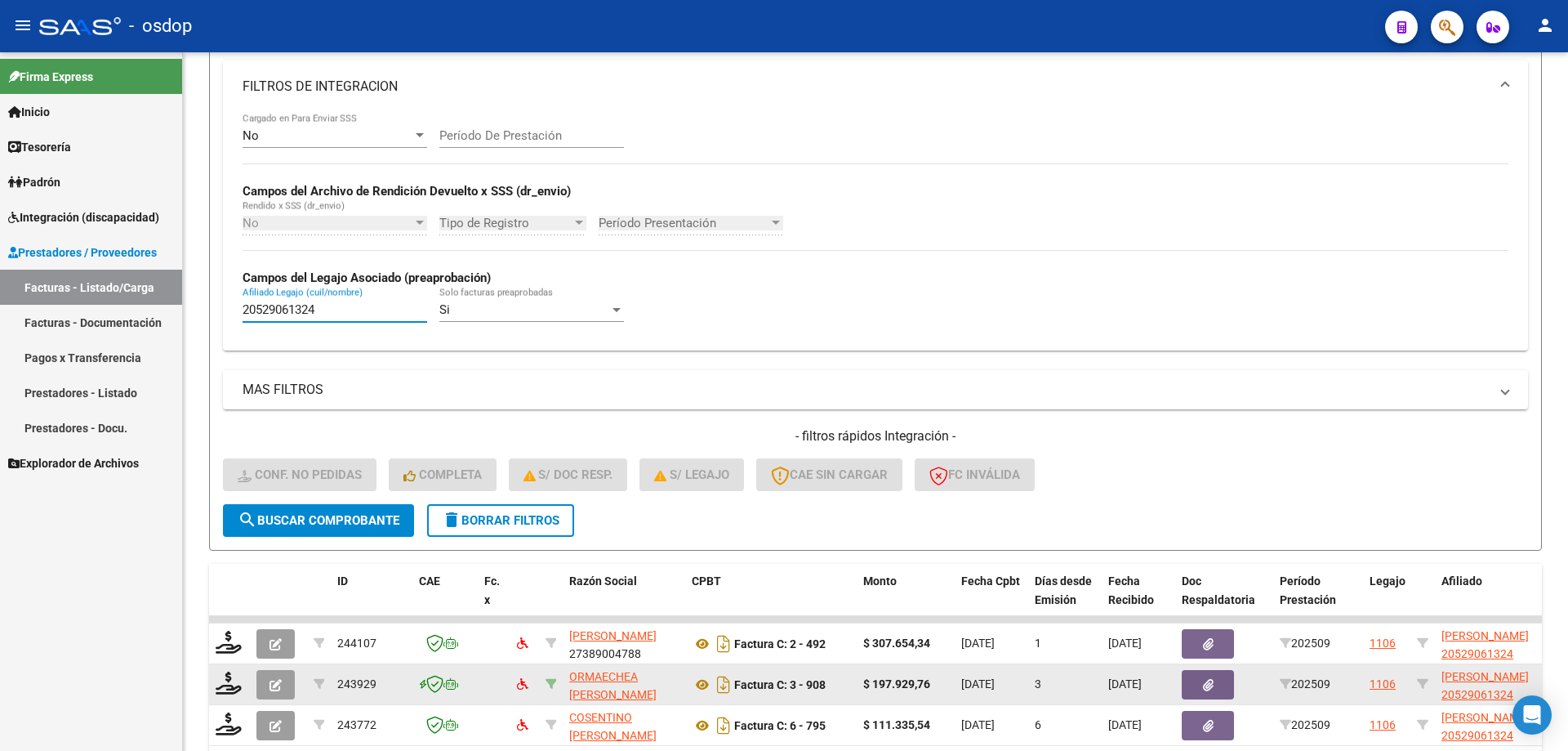
scroll to position [465, 0]
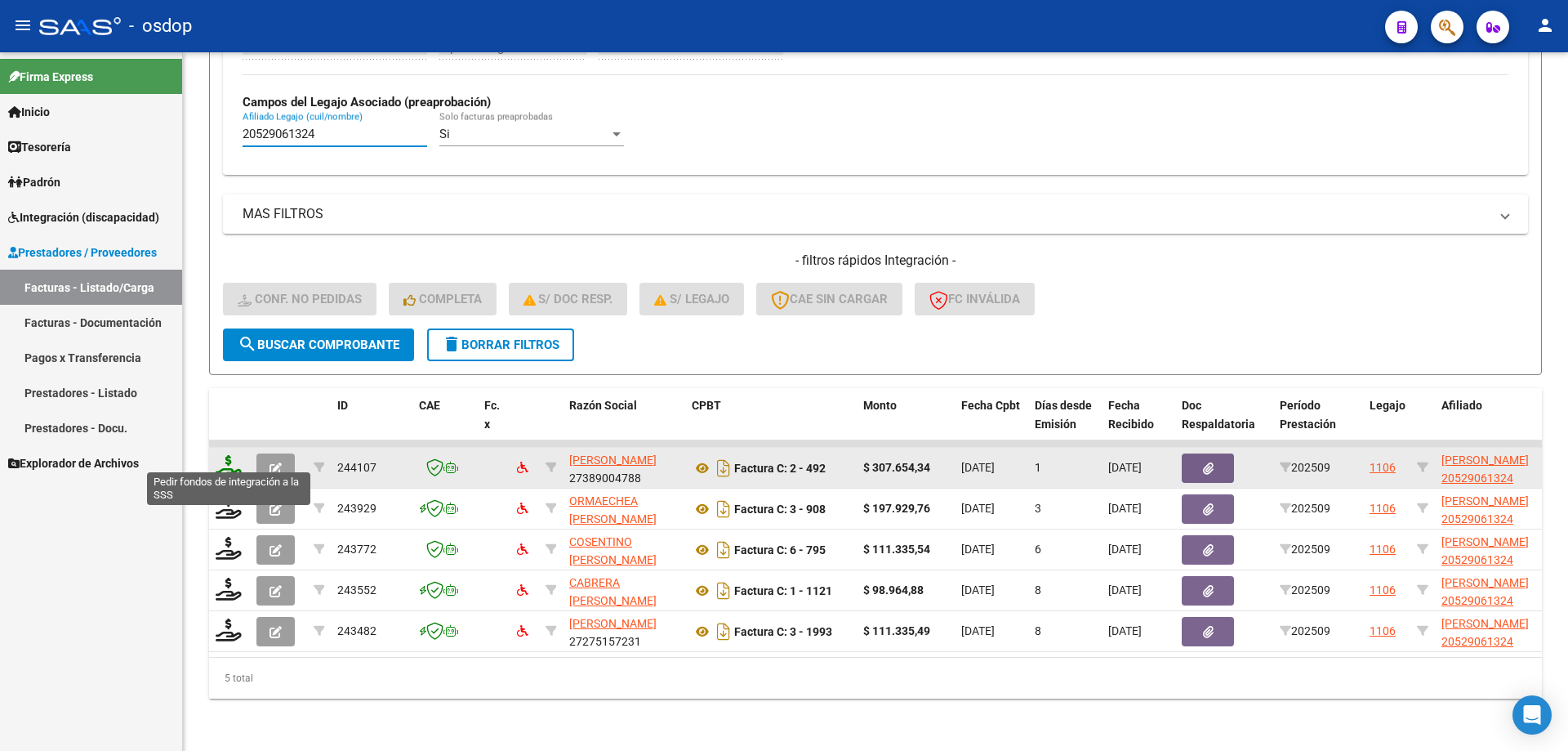
type input "20529061324"
click at [240, 455] on icon at bounding box center [229, 466] width 26 height 23
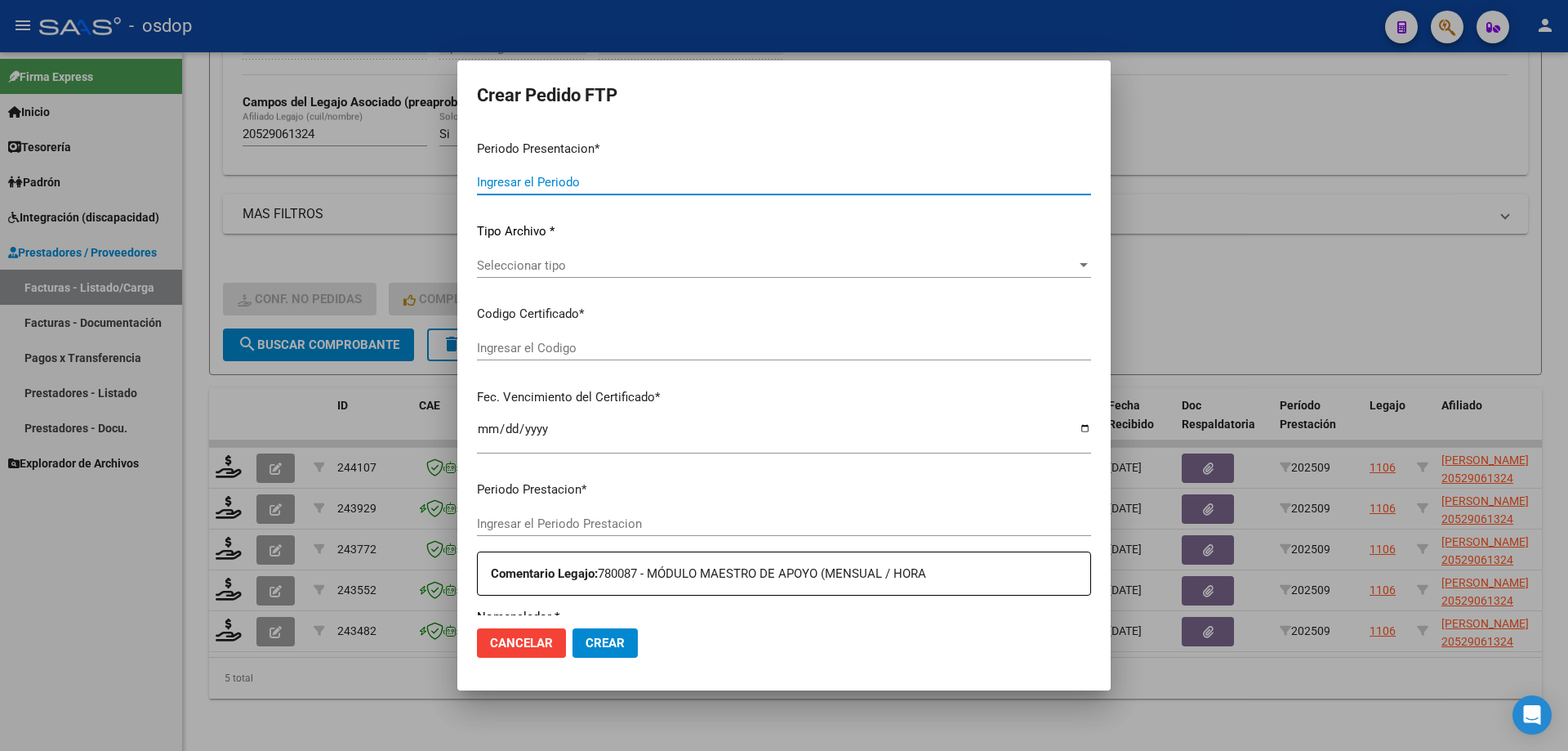
type input "202509"
type input "$ 307.654,34"
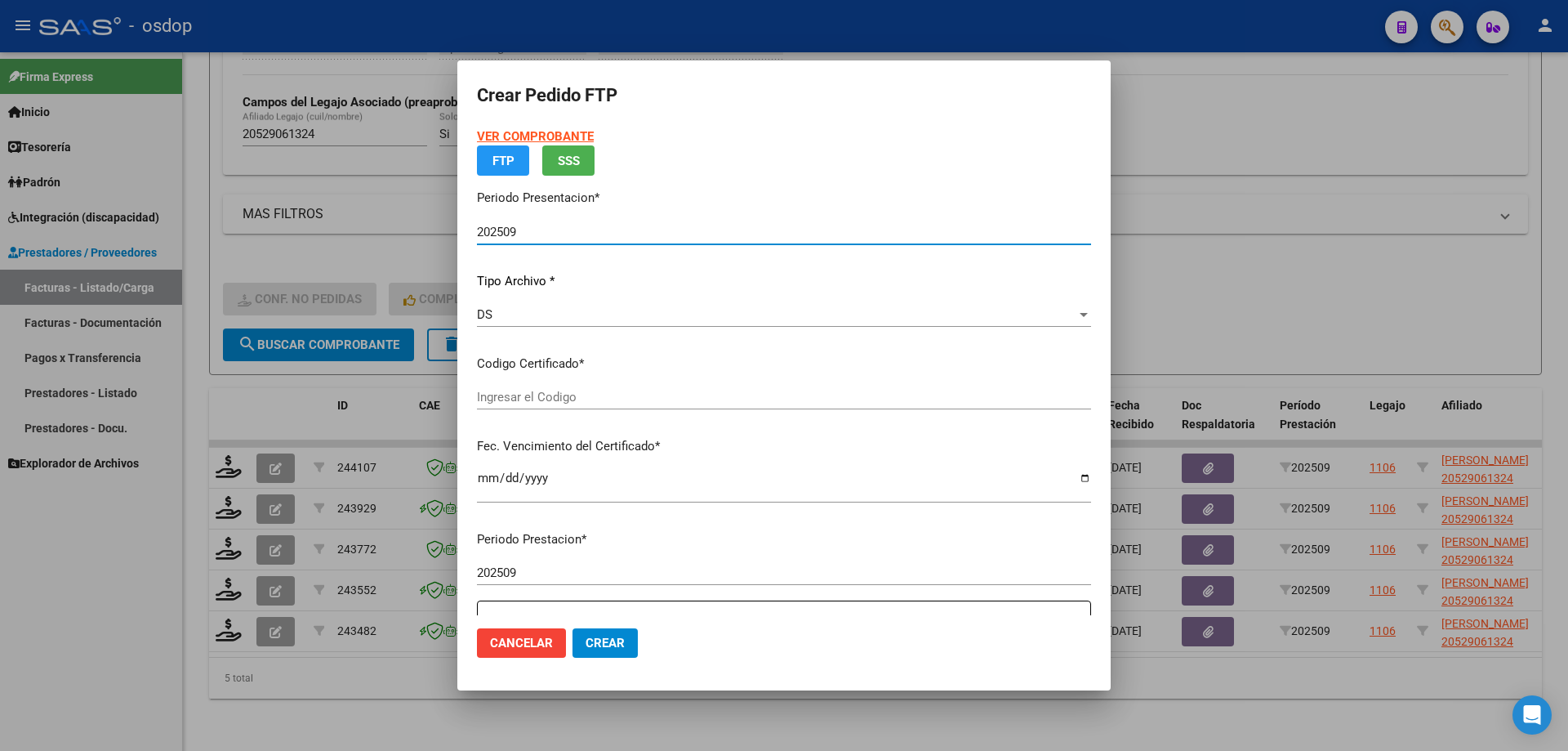
type input "2172563177"
type input "2030-12-02"
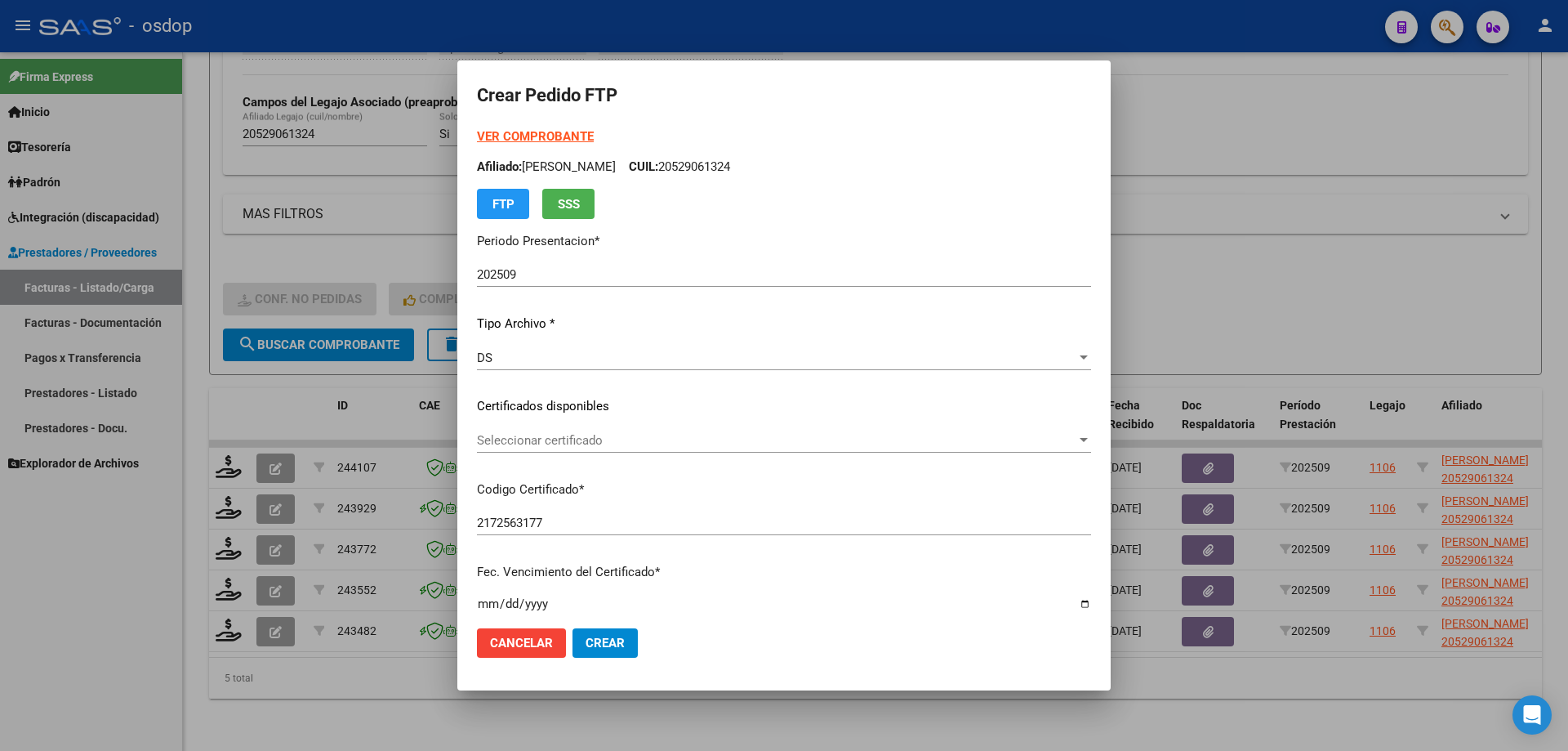
click at [634, 449] on div "Seleccionar certificado Seleccionar certificado" at bounding box center [783, 441] width 614 height 25
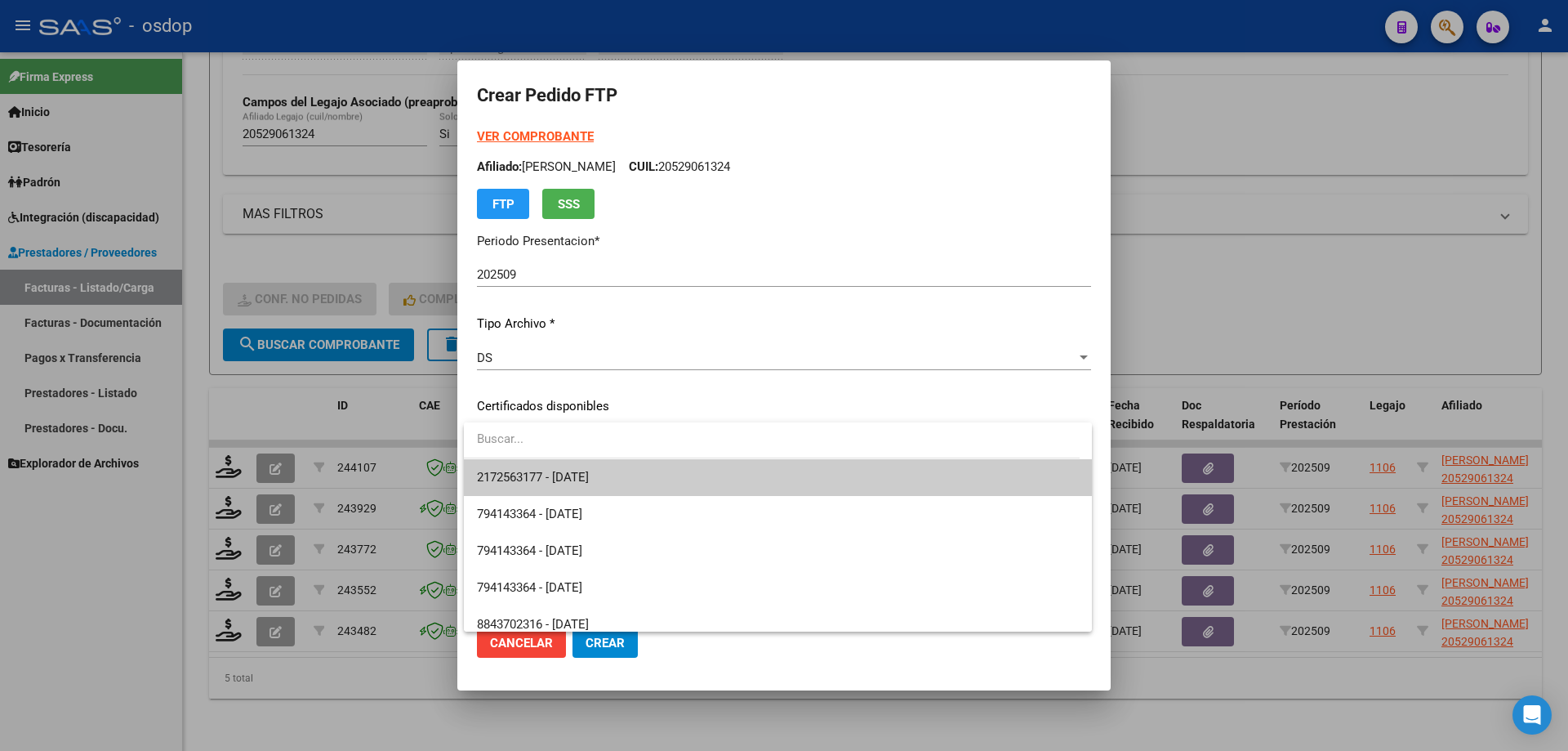
click at [667, 474] on span "2172563177 - 2030-12-02" at bounding box center [777, 478] width 602 height 37
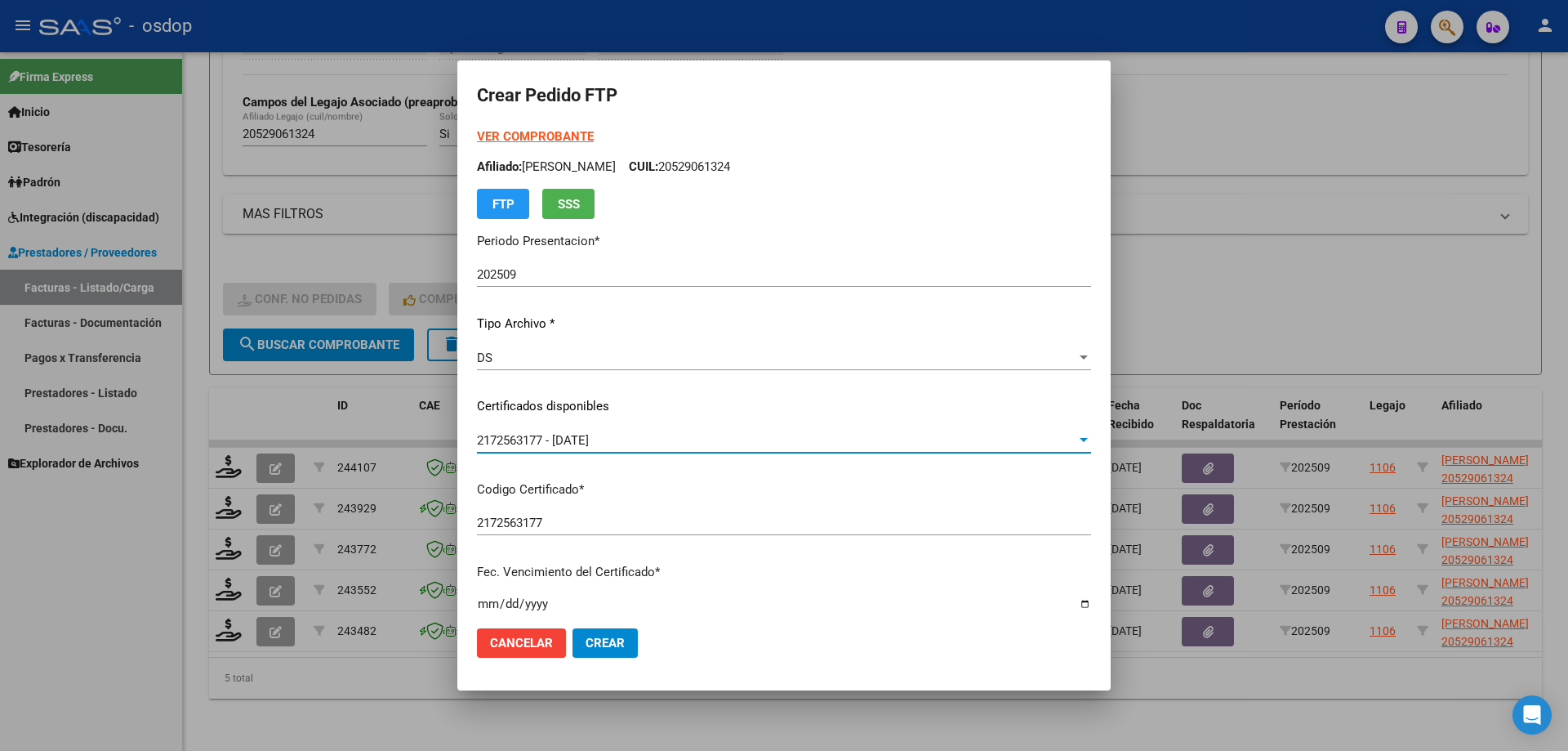
scroll to position [408, 0]
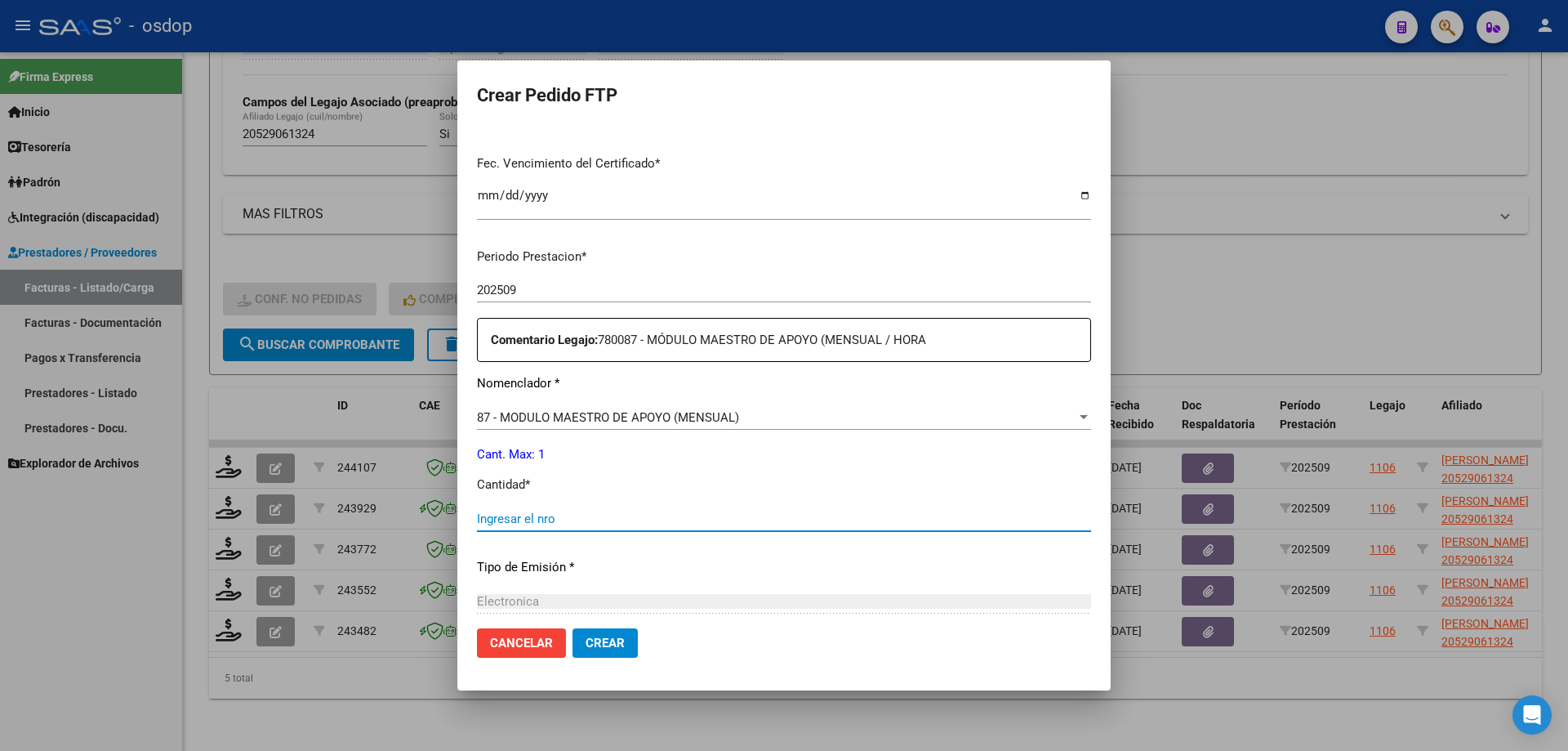
click at [631, 525] on input "Ingresar el nro" at bounding box center [783, 518] width 614 height 15
type input "1"
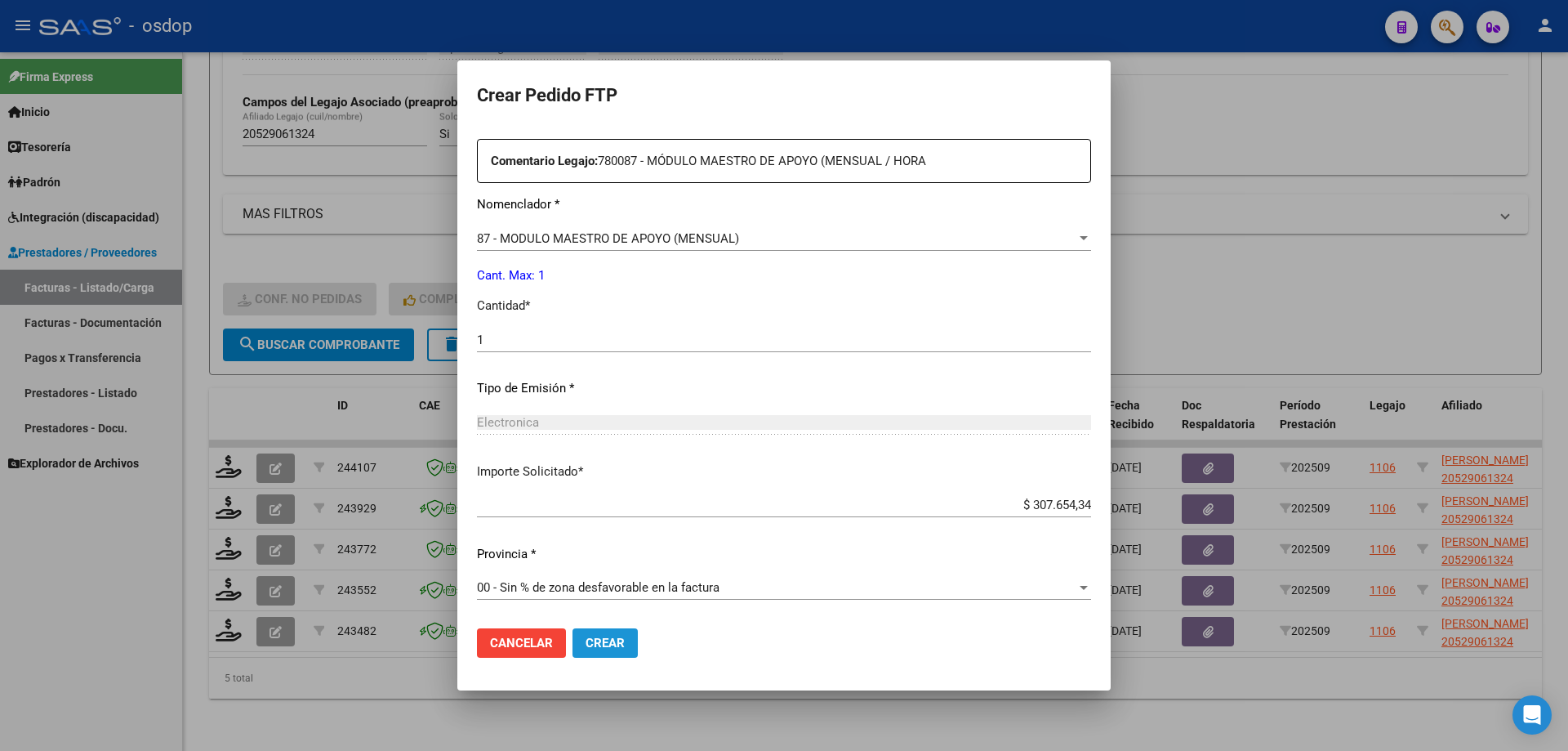
click at [603, 637] on span "Crear" at bounding box center [605, 643] width 39 height 15
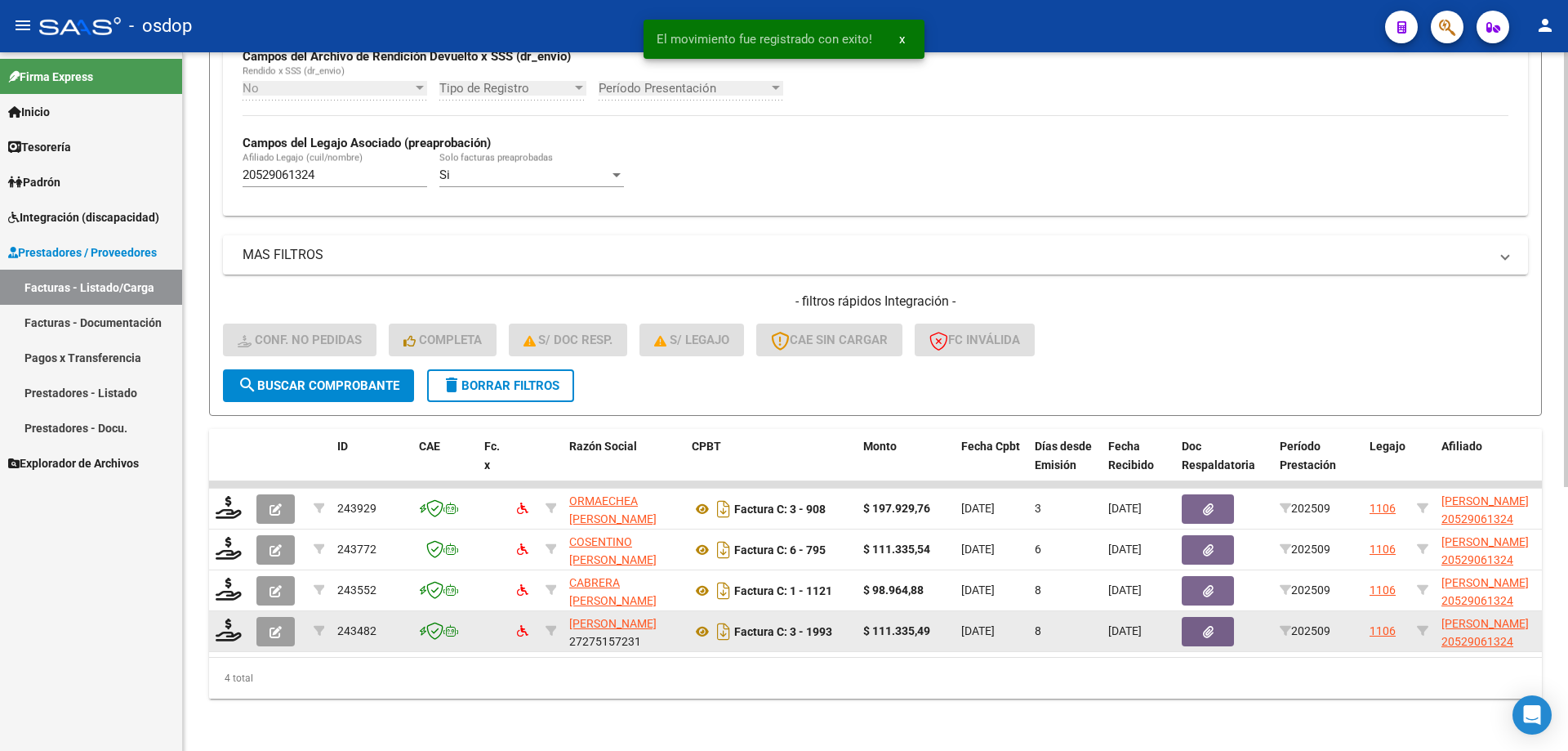
scroll to position [423, 0]
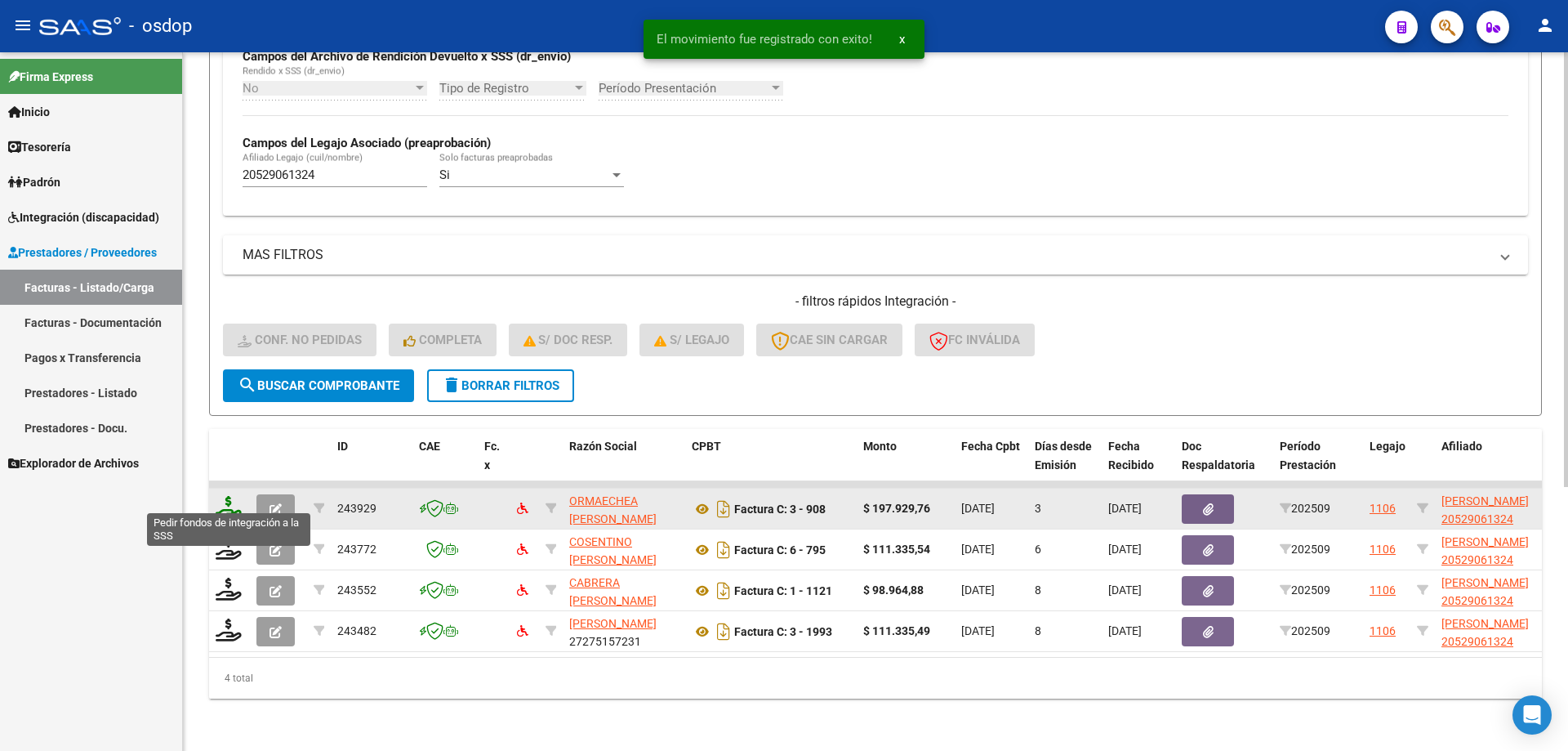
click at [234, 496] on icon at bounding box center [229, 508] width 26 height 23
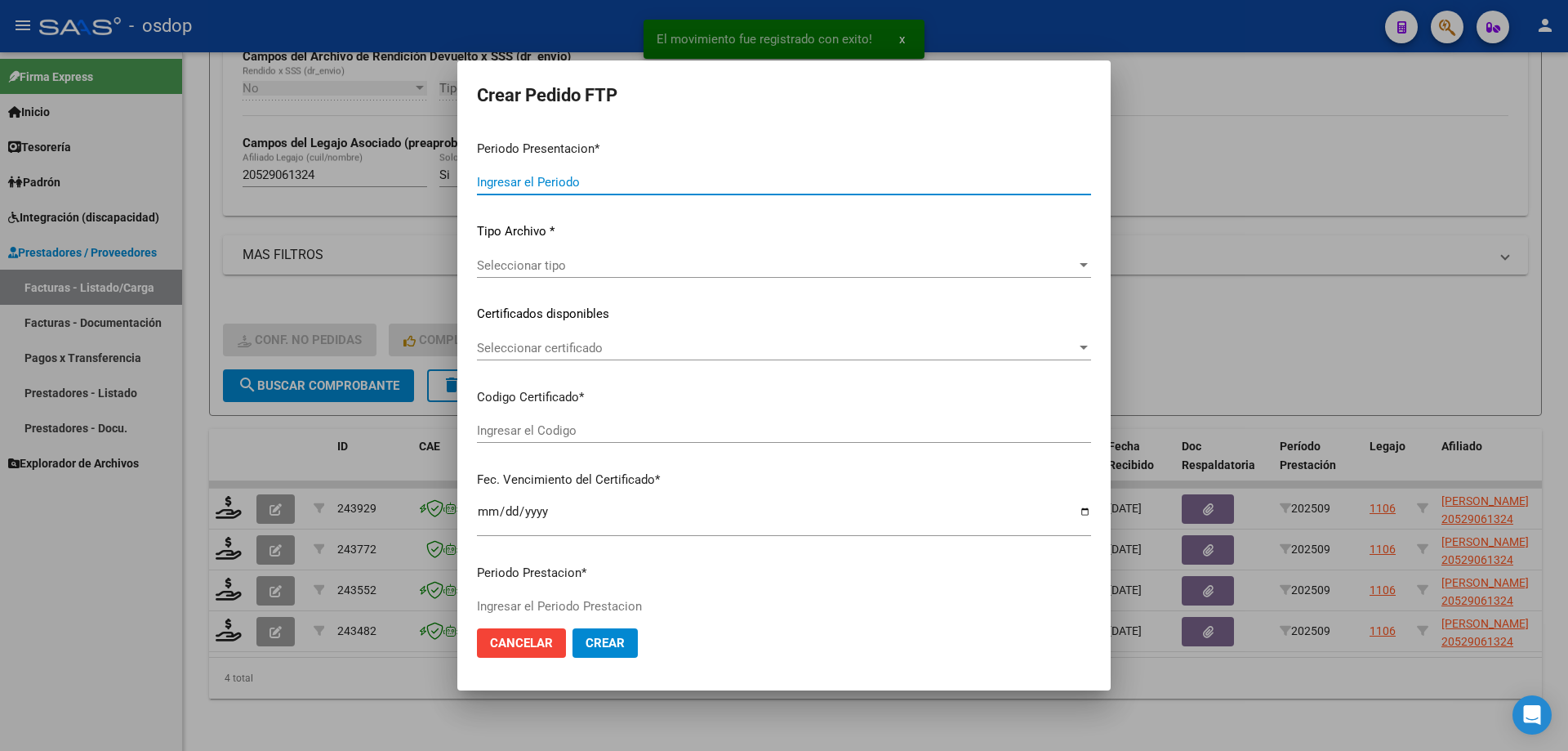
type input "202509"
type input "$ 197.929,76"
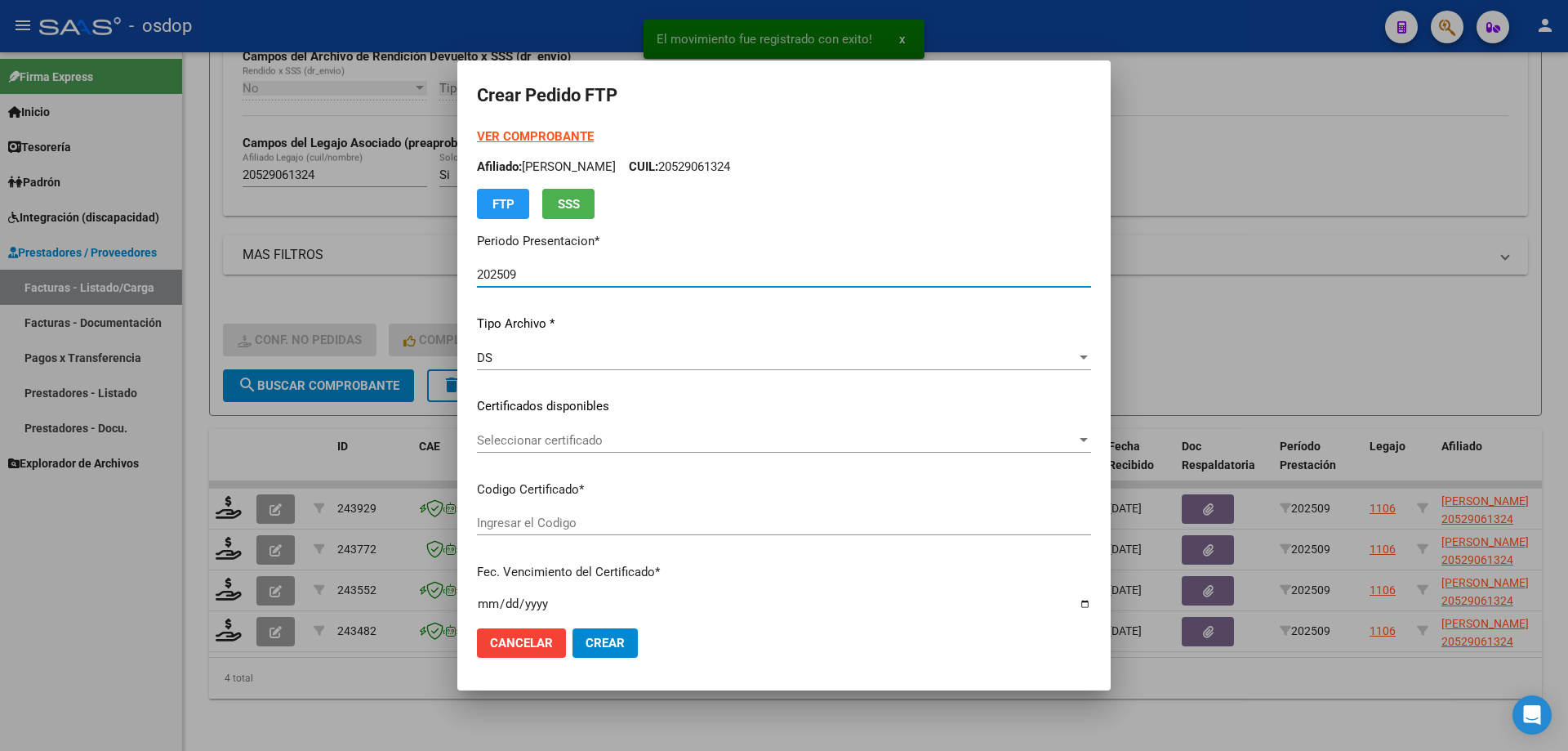
type input "2172563177"
type input "2030-12-02"
click at [597, 425] on div "VER COMPROBANTE ARCA Padrón Afiliado: MANSILLA LAUTARO BENJAMIN CUIL: 205290613…" at bounding box center [783, 386] width 614 height 517
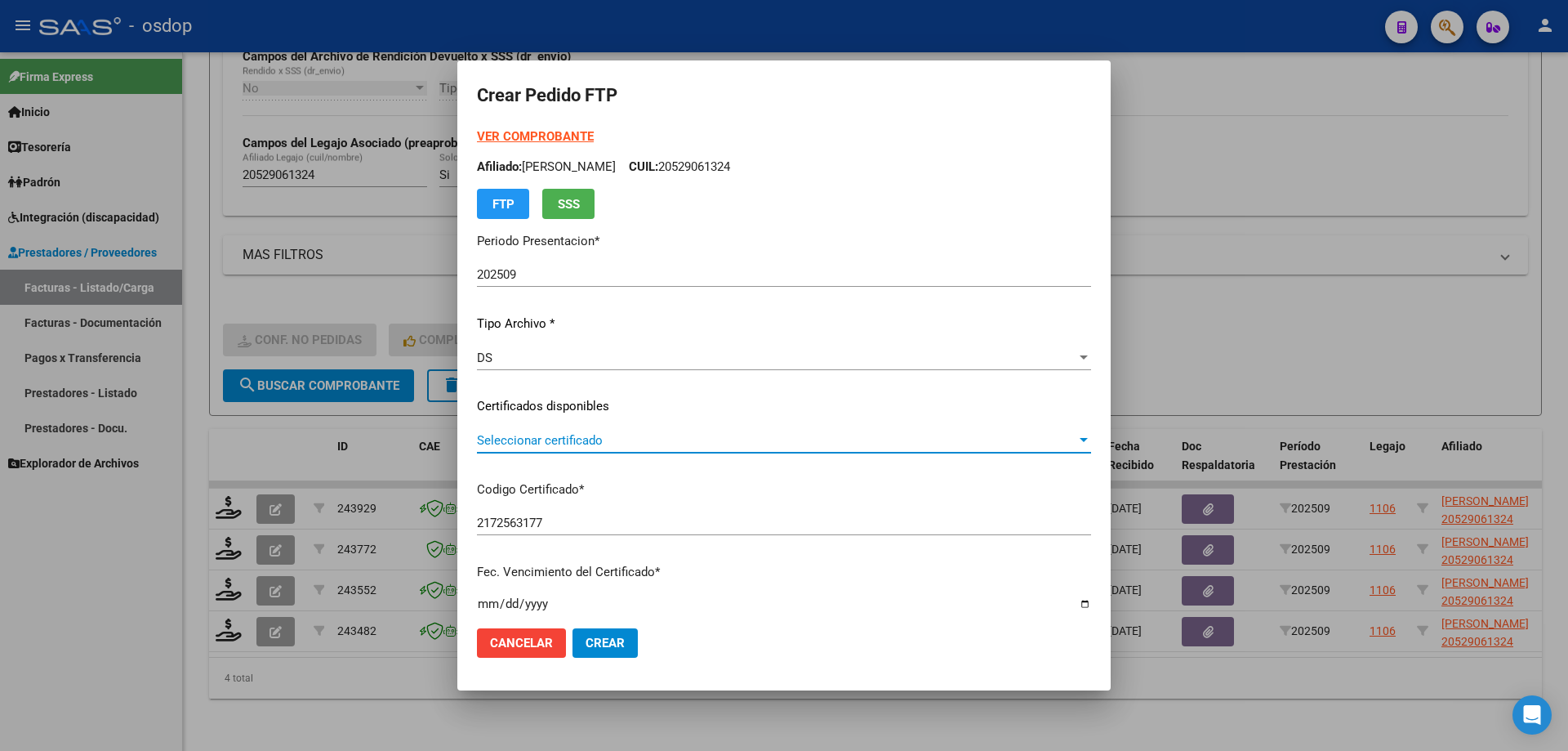
click at [610, 437] on span "Seleccionar certificado" at bounding box center [776, 440] width 599 height 15
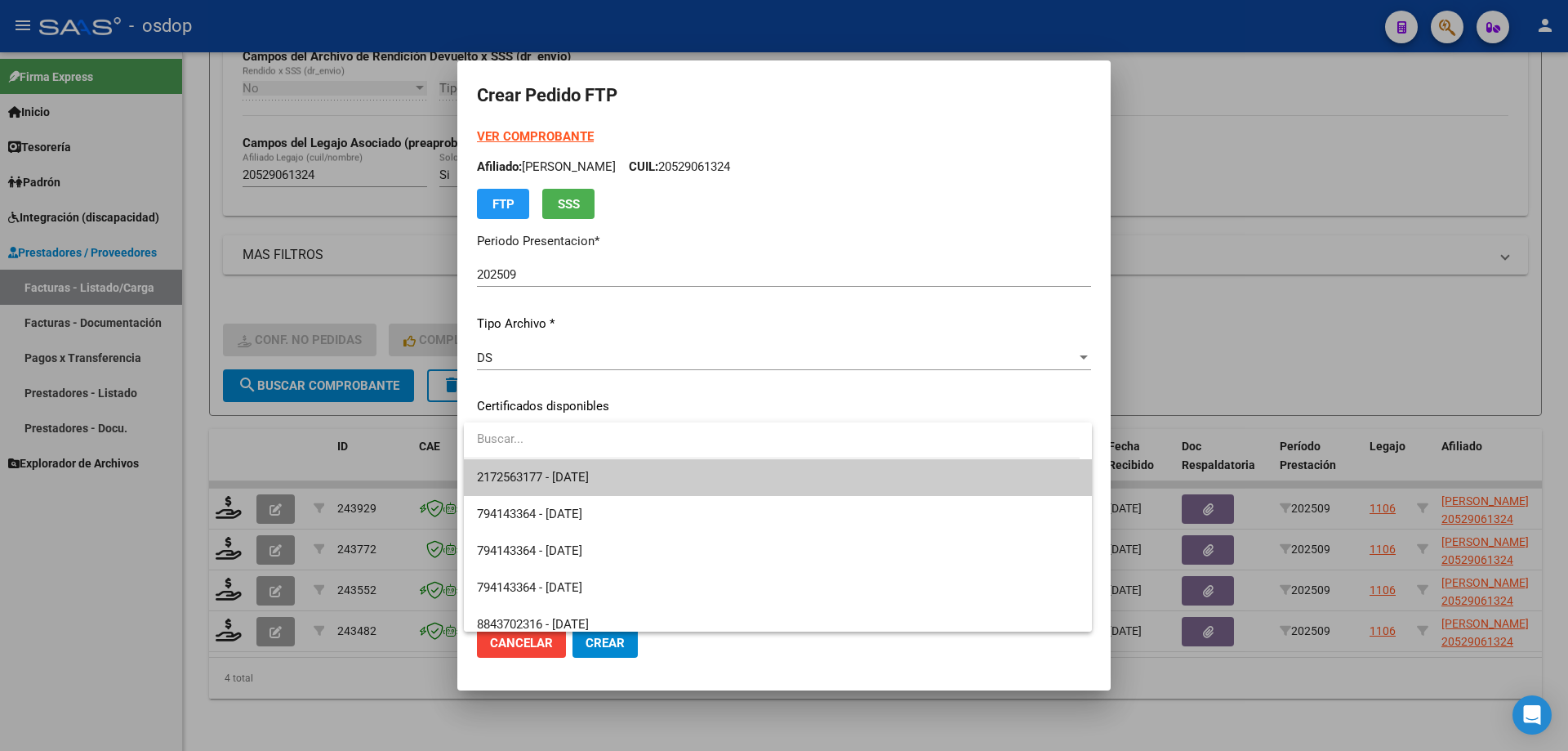
click at [641, 468] on span "2172563177 - 2030-12-02" at bounding box center [777, 478] width 602 height 37
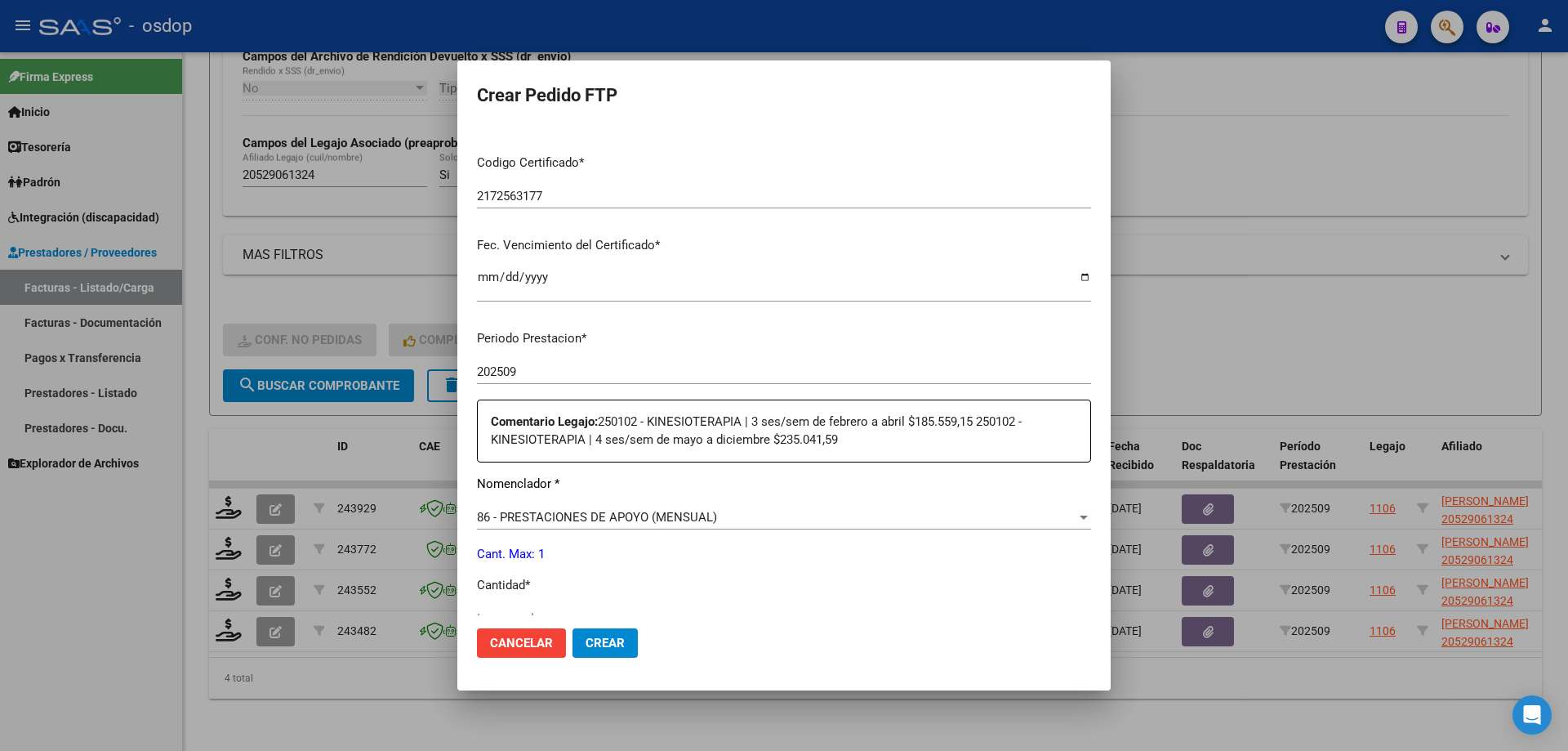
scroll to position [572, 0]
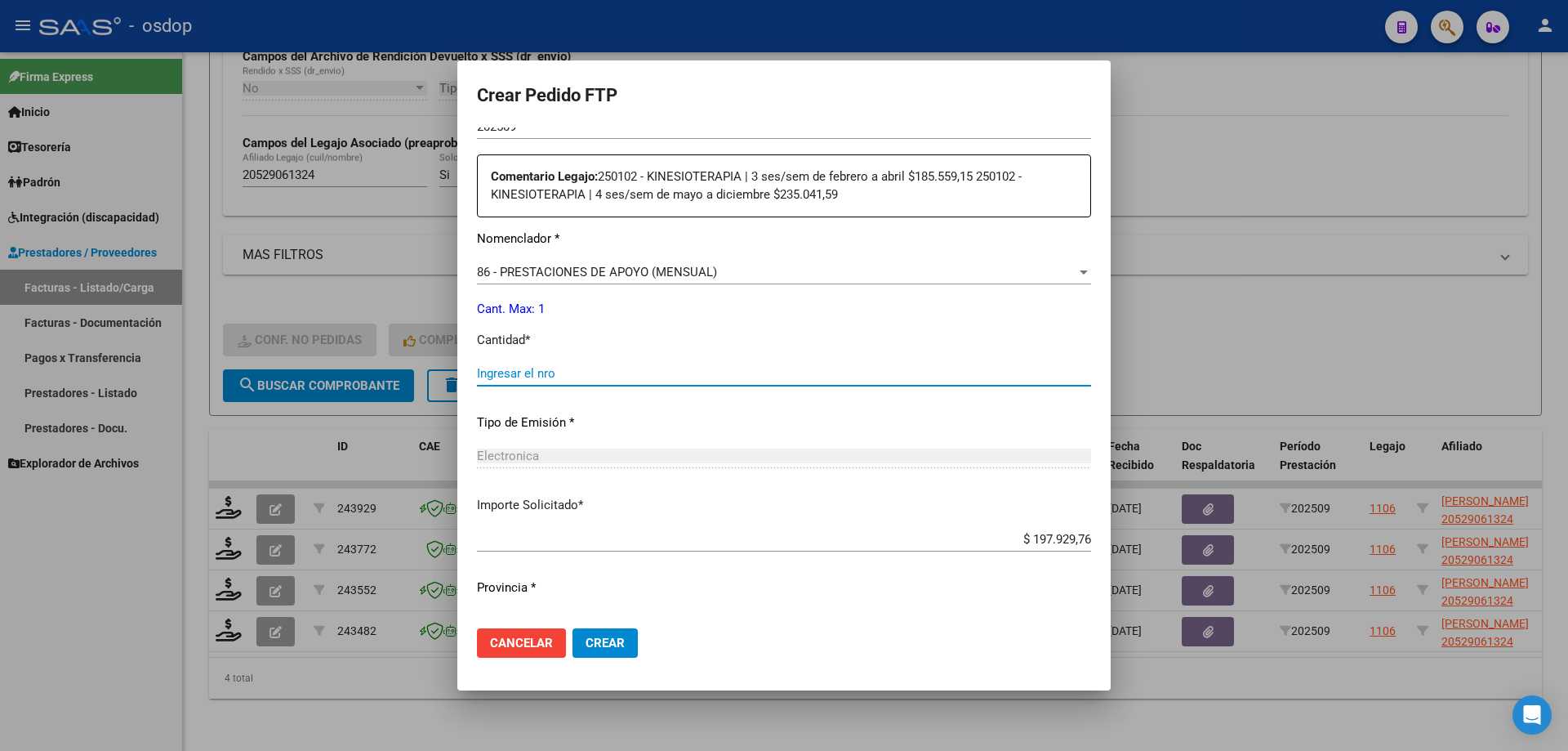
click at [636, 378] on input "Ingresar el nro" at bounding box center [783, 373] width 614 height 15
type input "1"
click at [634, 642] on button "Crear" at bounding box center [605, 643] width 65 height 29
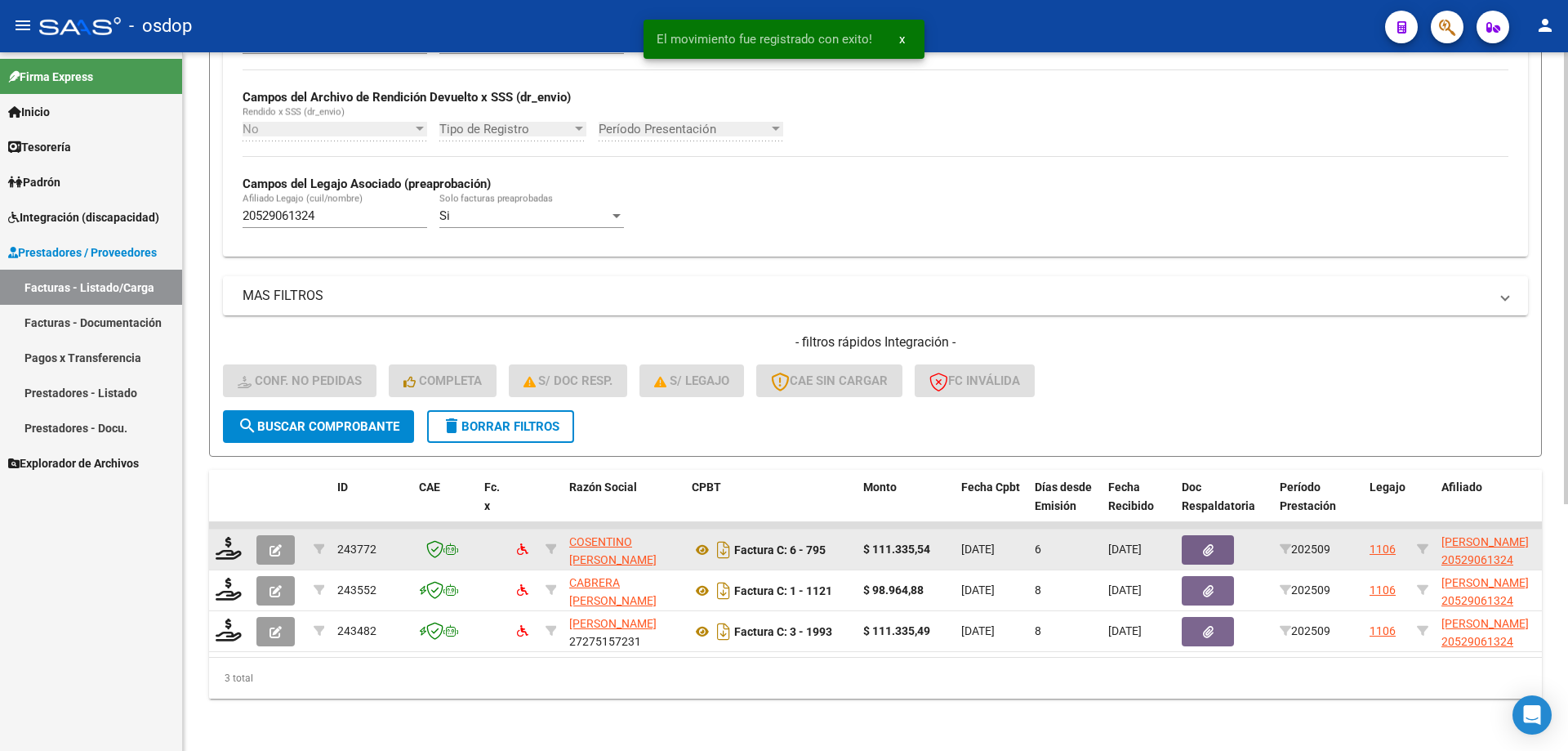
scroll to position [383, 0]
click at [229, 544] on icon at bounding box center [229, 548] width 26 height 23
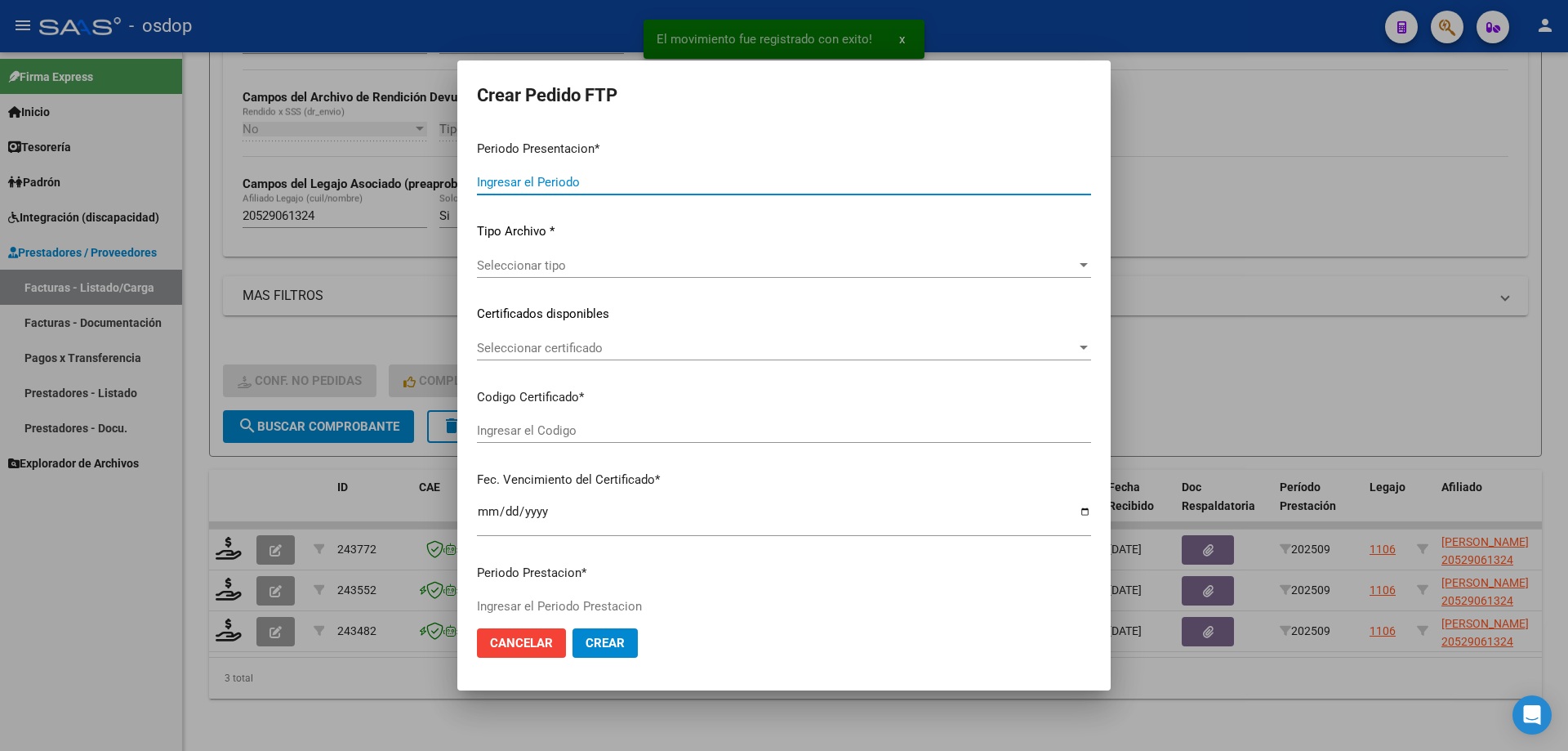
type input "202509"
type input "$ 111.335,54"
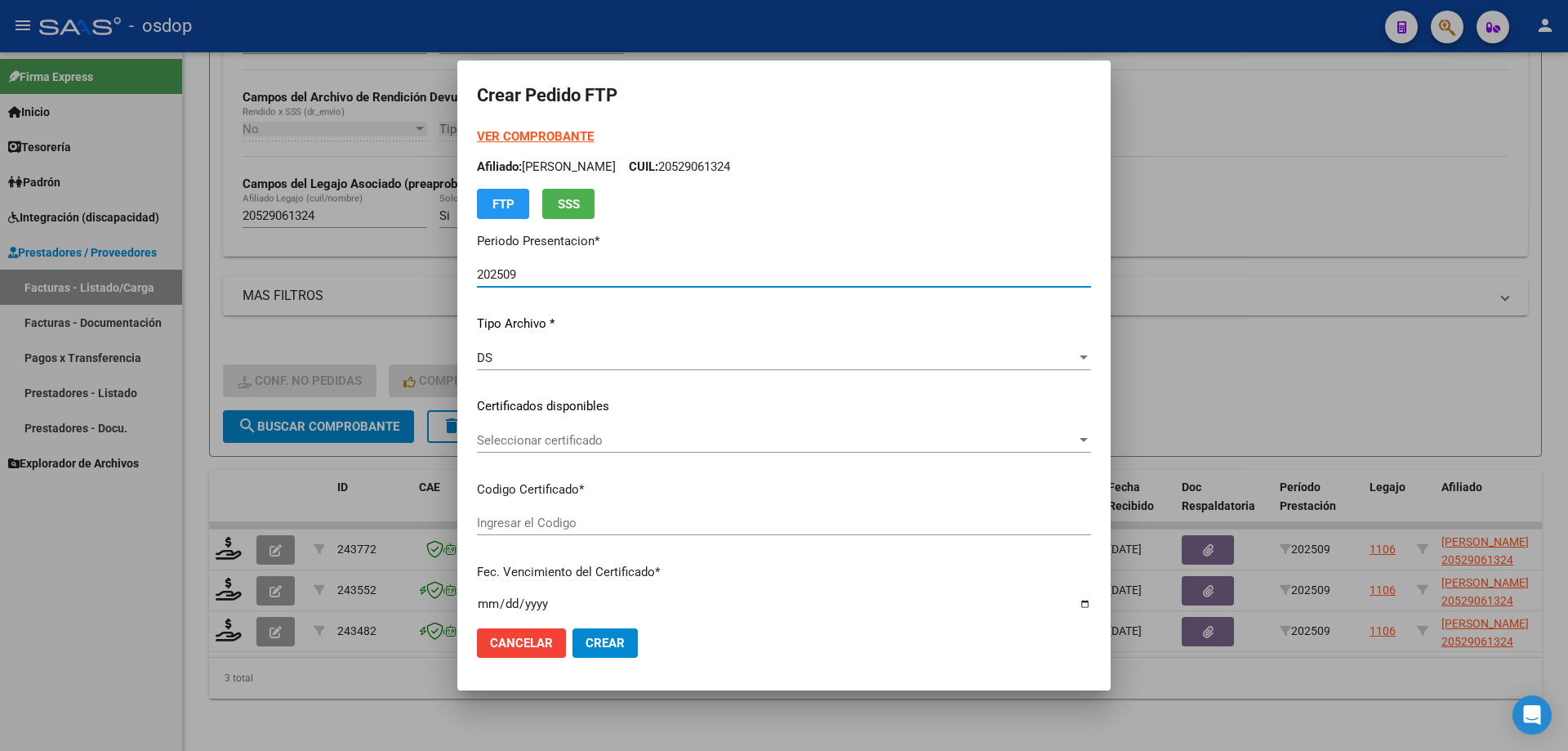
type input "2172563177"
type input "2030-12-02"
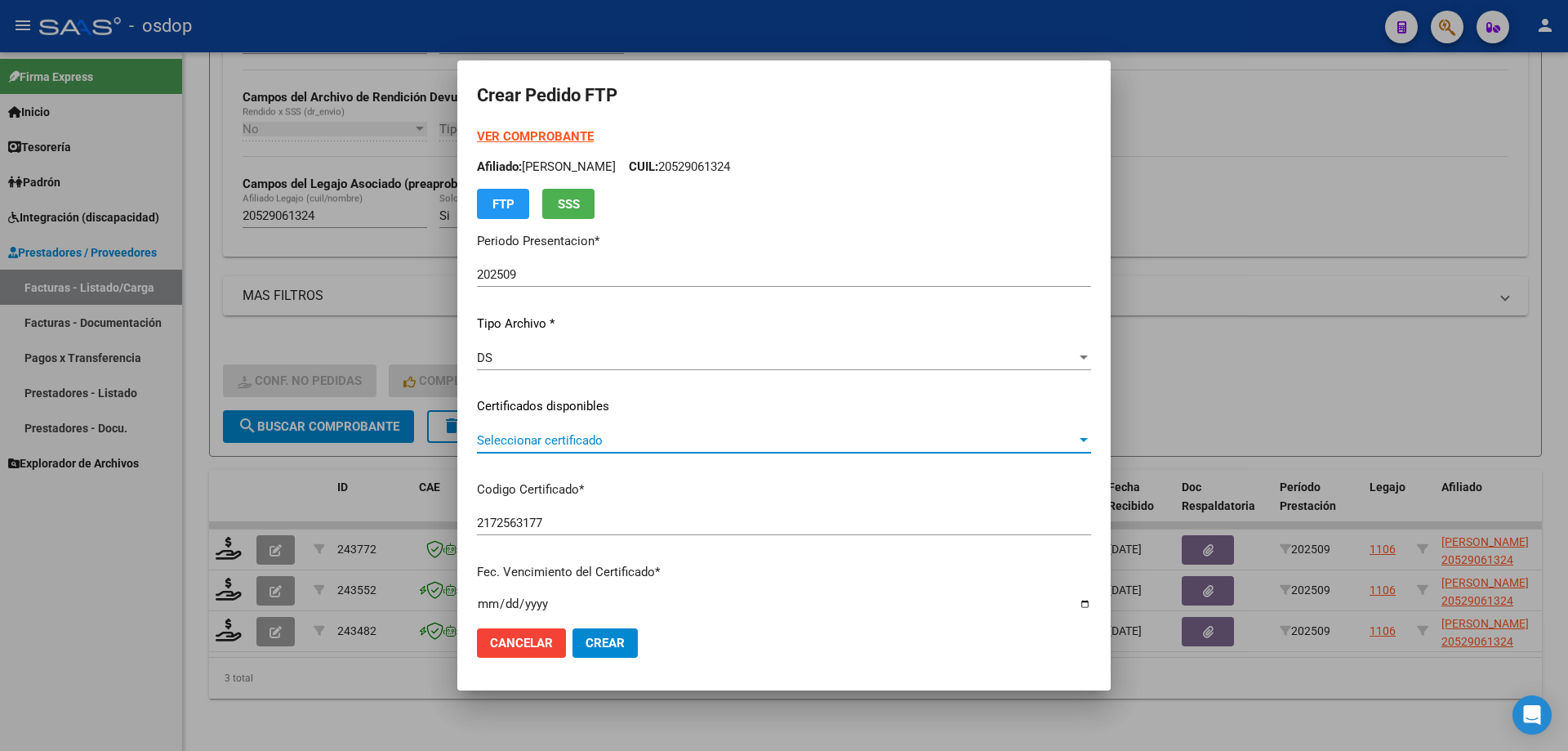
click at [647, 445] on span "Seleccionar certificado" at bounding box center [776, 440] width 599 height 15
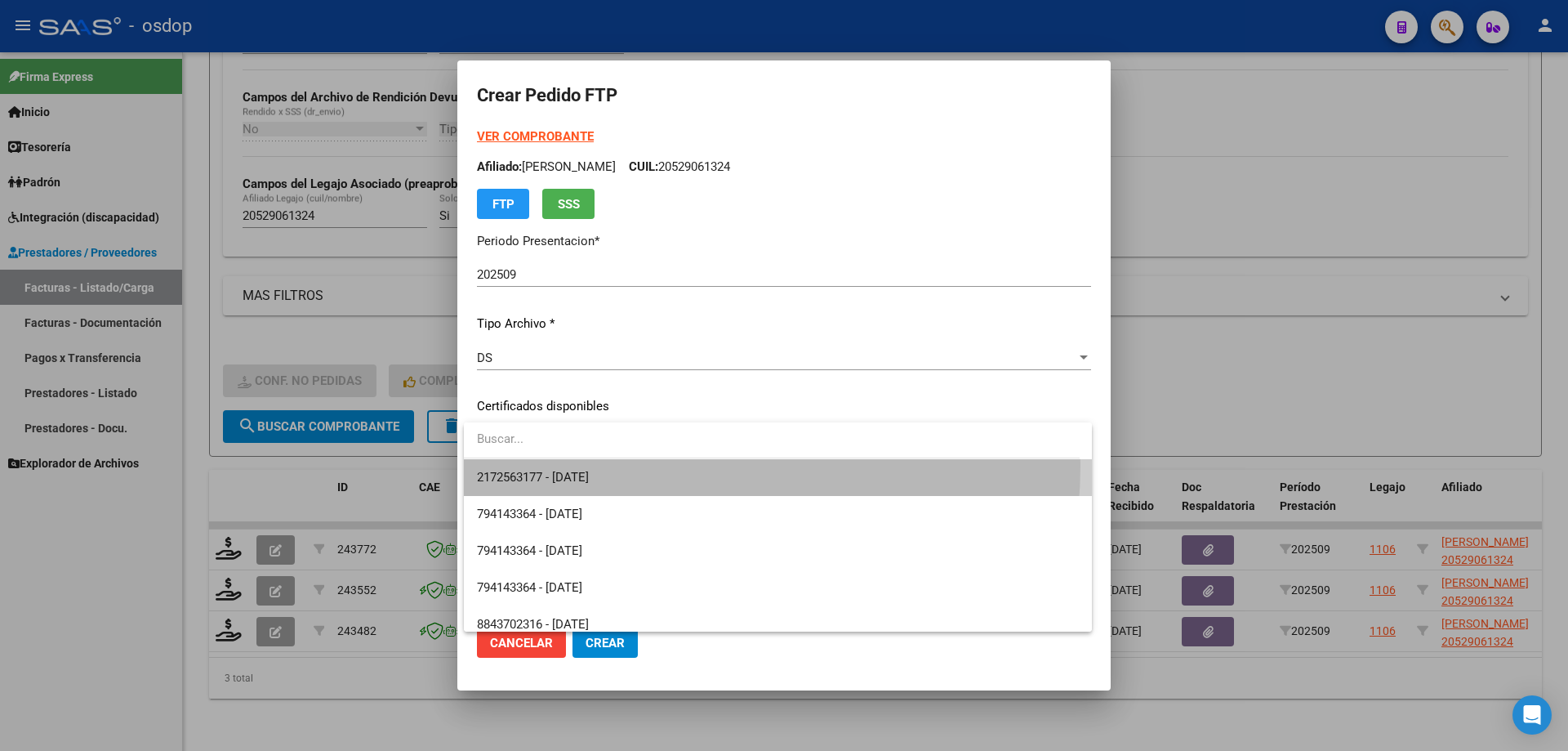
click at [663, 465] on span "2172563177 - 2030-12-02" at bounding box center [777, 478] width 602 height 37
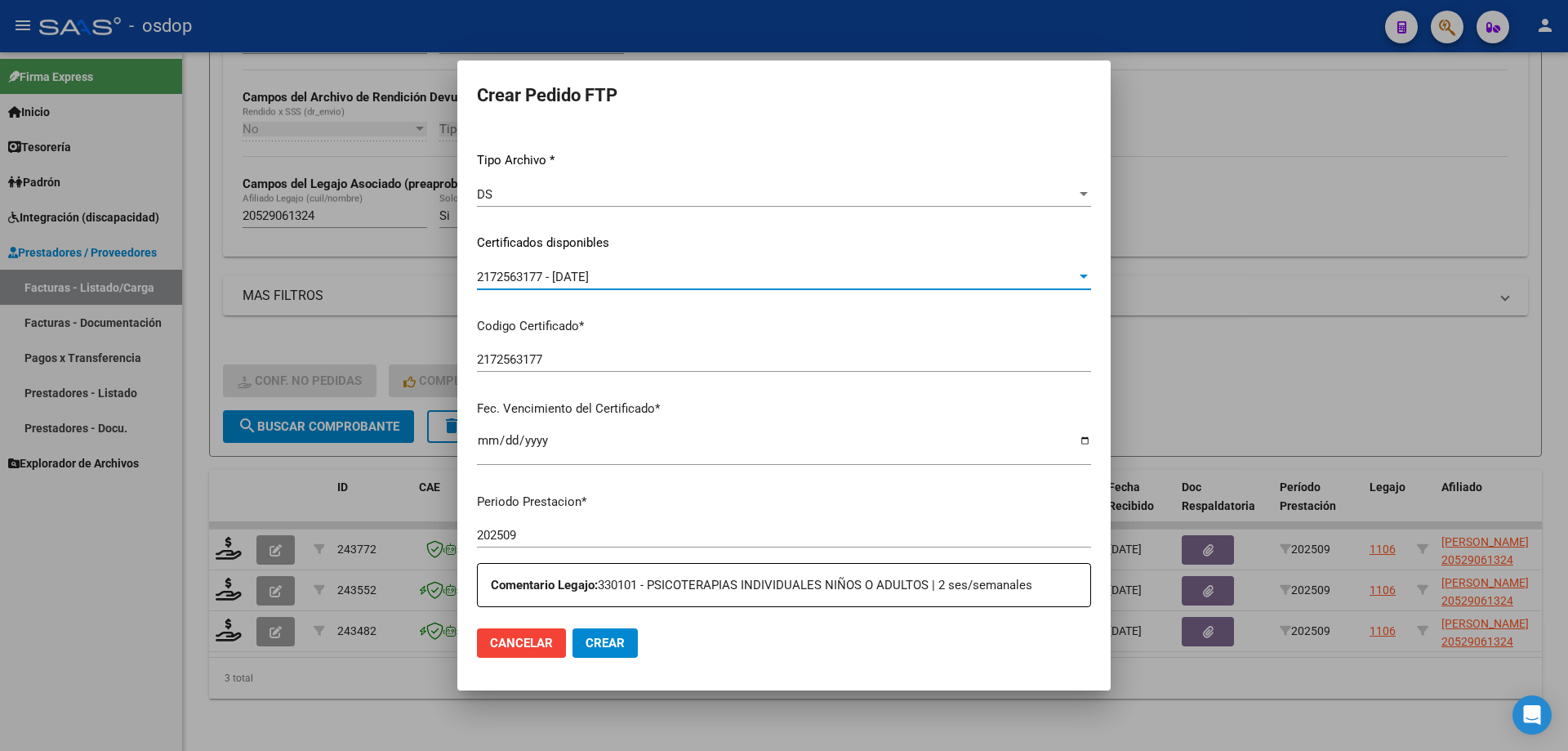
scroll to position [408, 0]
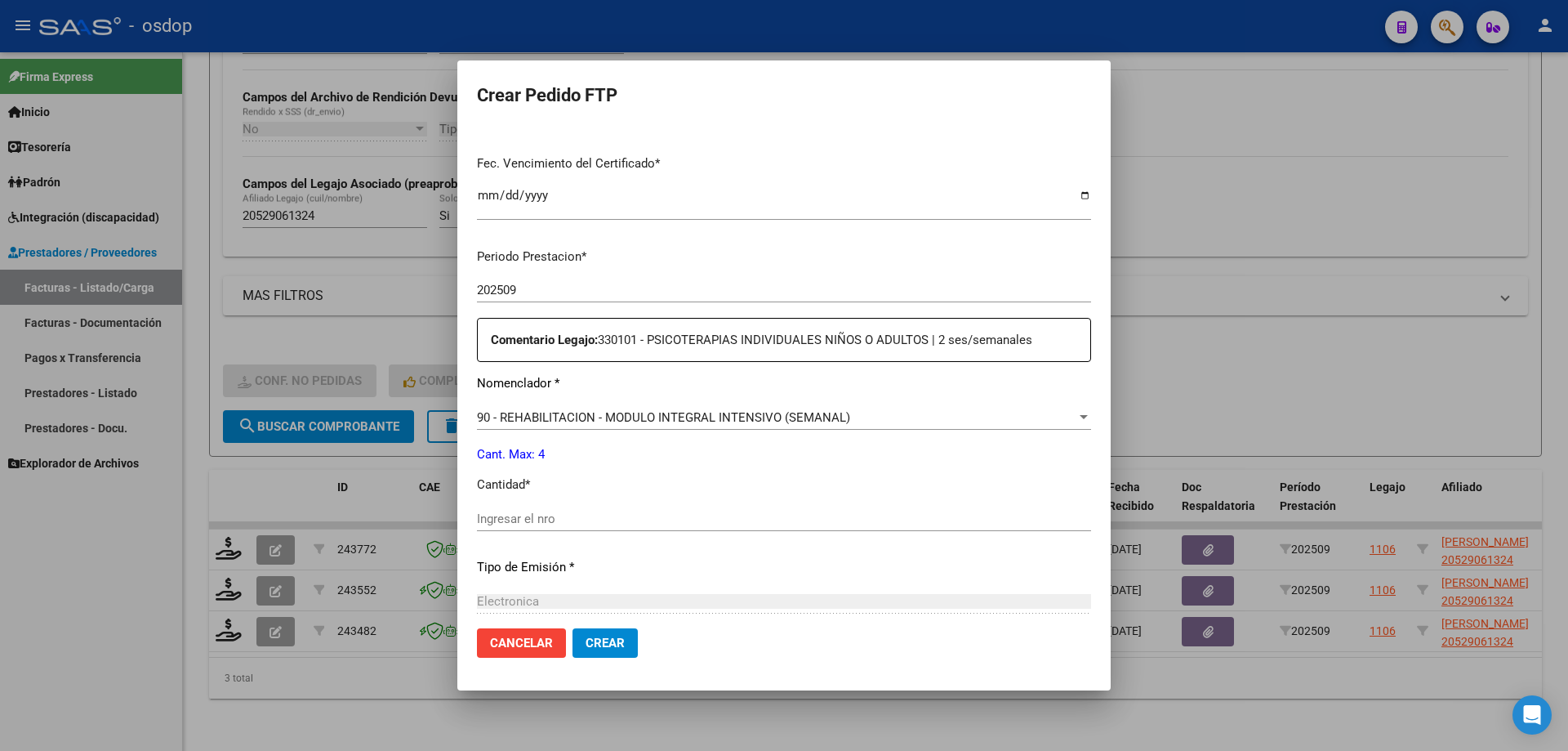
click at [693, 420] on span "90 - REHABILITACION - MODULO INTEGRAL INTENSIVO (SEMANAL)" at bounding box center [663, 417] width 374 height 15
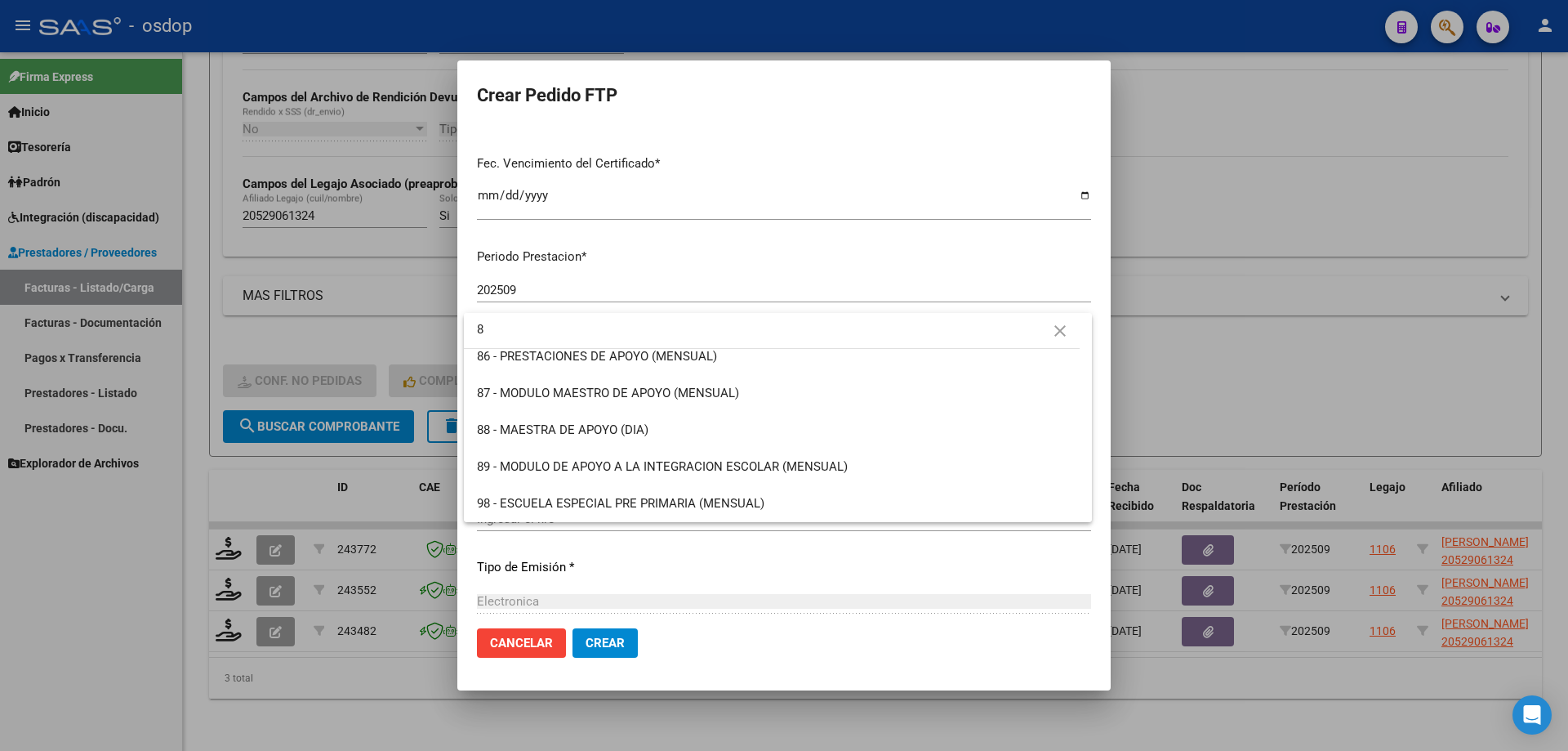
scroll to position [0, 0]
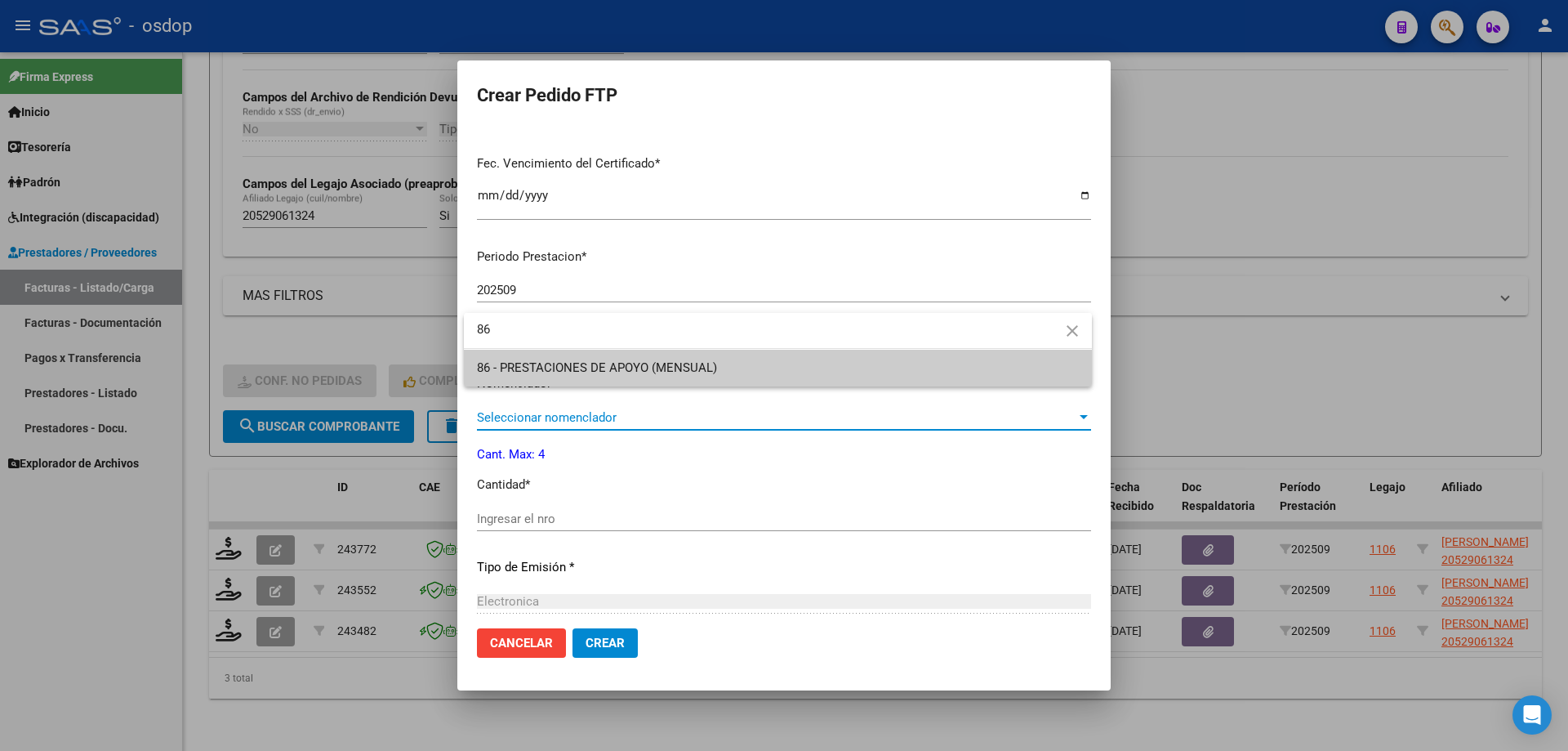
type input "86"
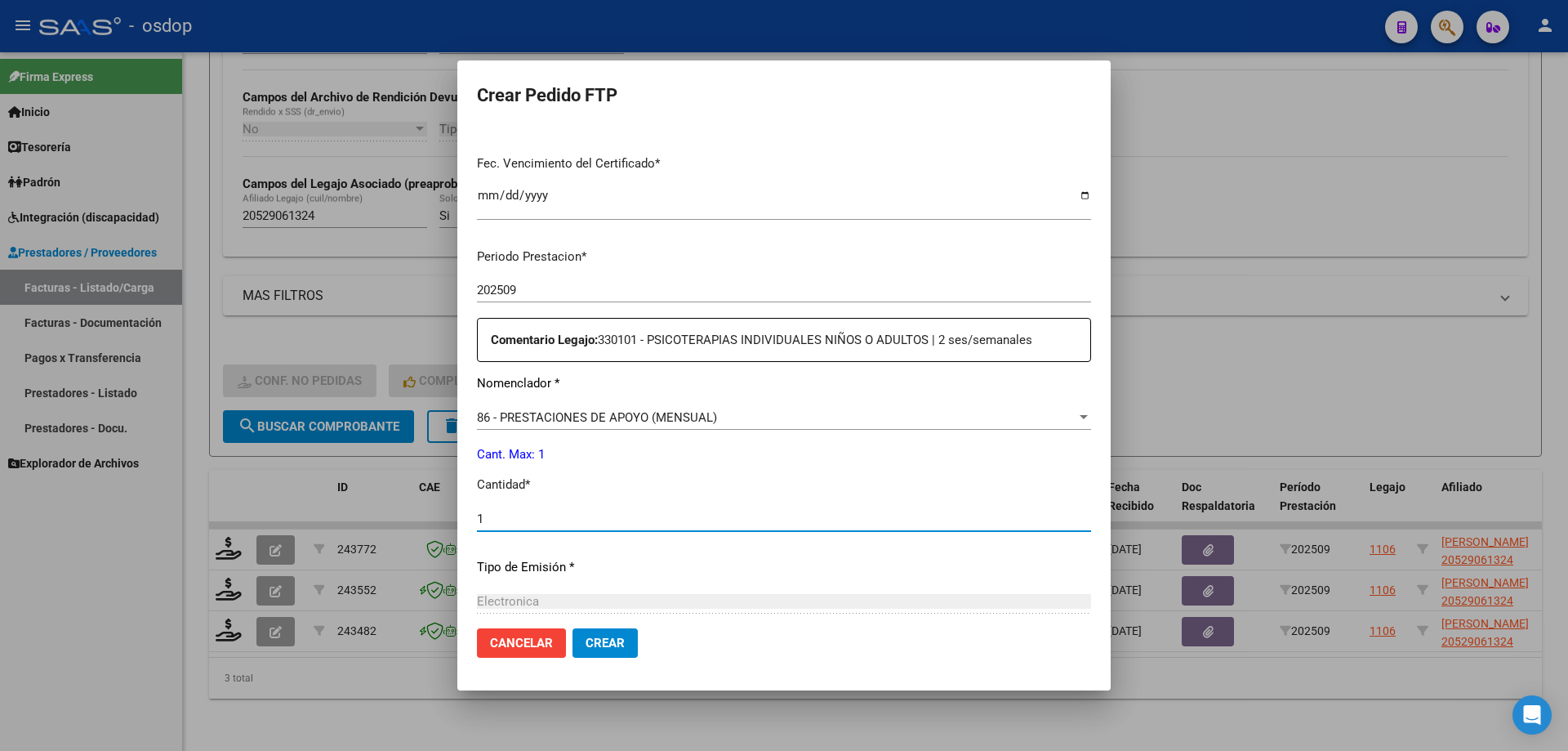
type input "1"
click at [573, 628] on button "Crear" at bounding box center [605, 643] width 65 height 29
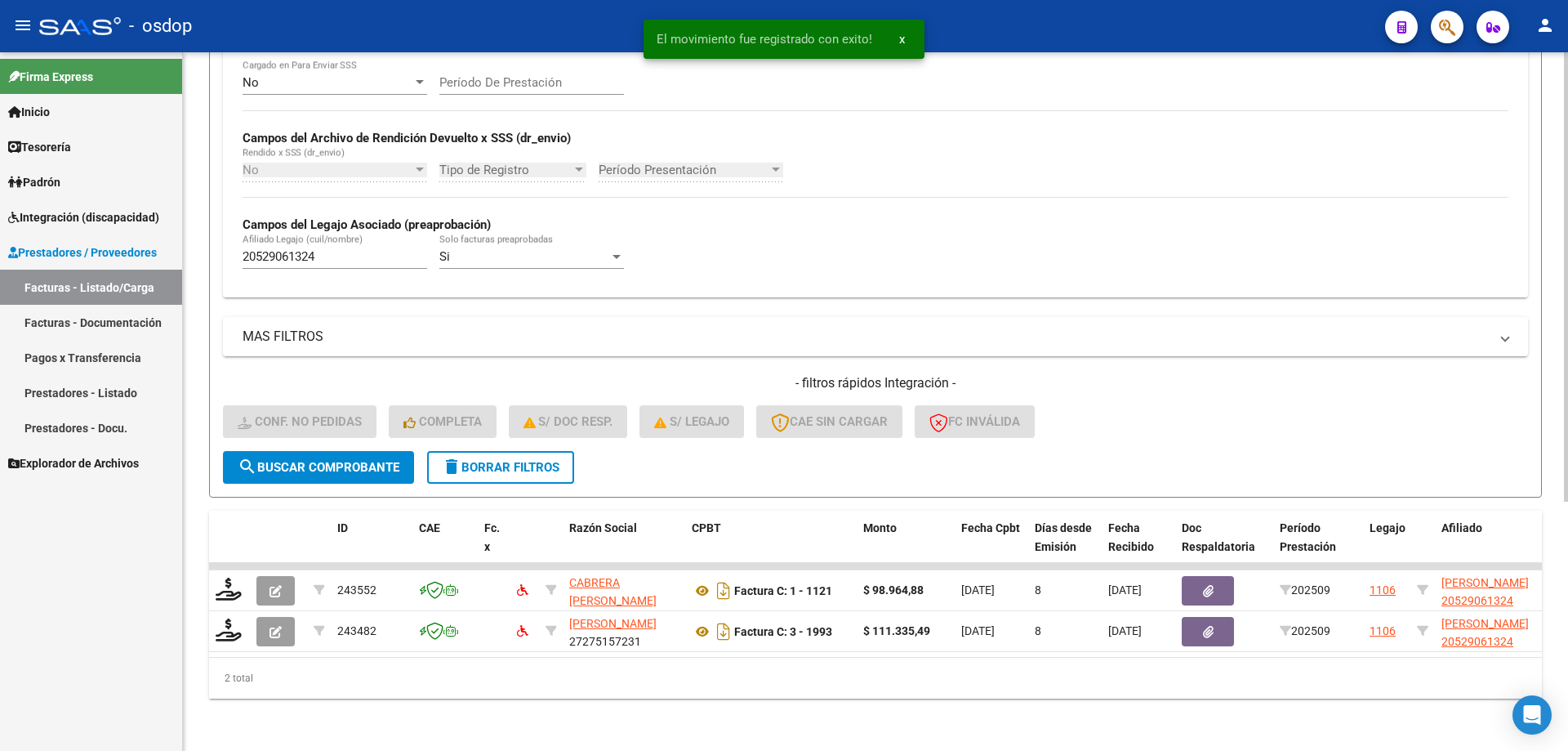
scroll to position [341, 0]
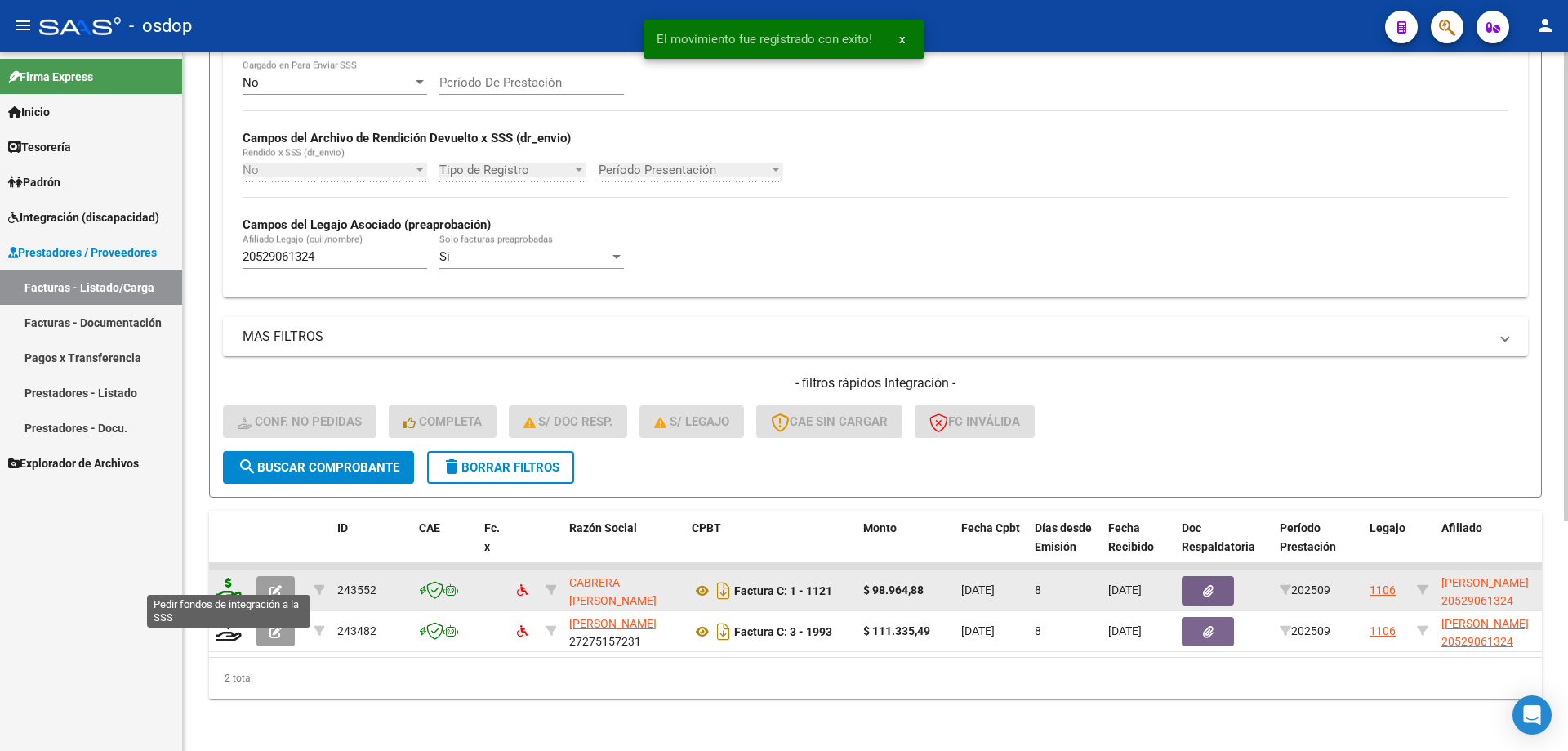
click at [234, 583] on icon at bounding box center [229, 589] width 26 height 23
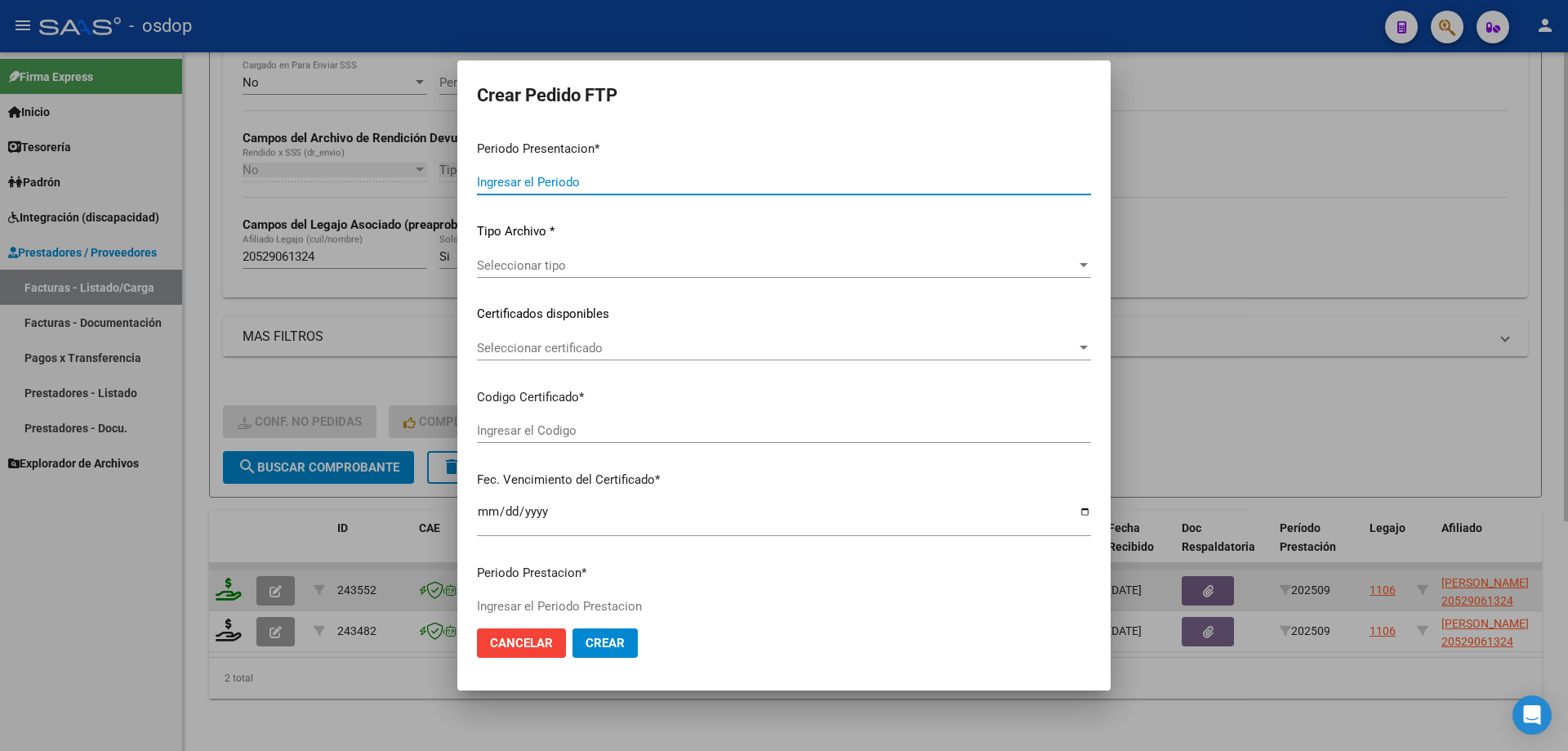
type input "202509"
type input "$ 98.964,88"
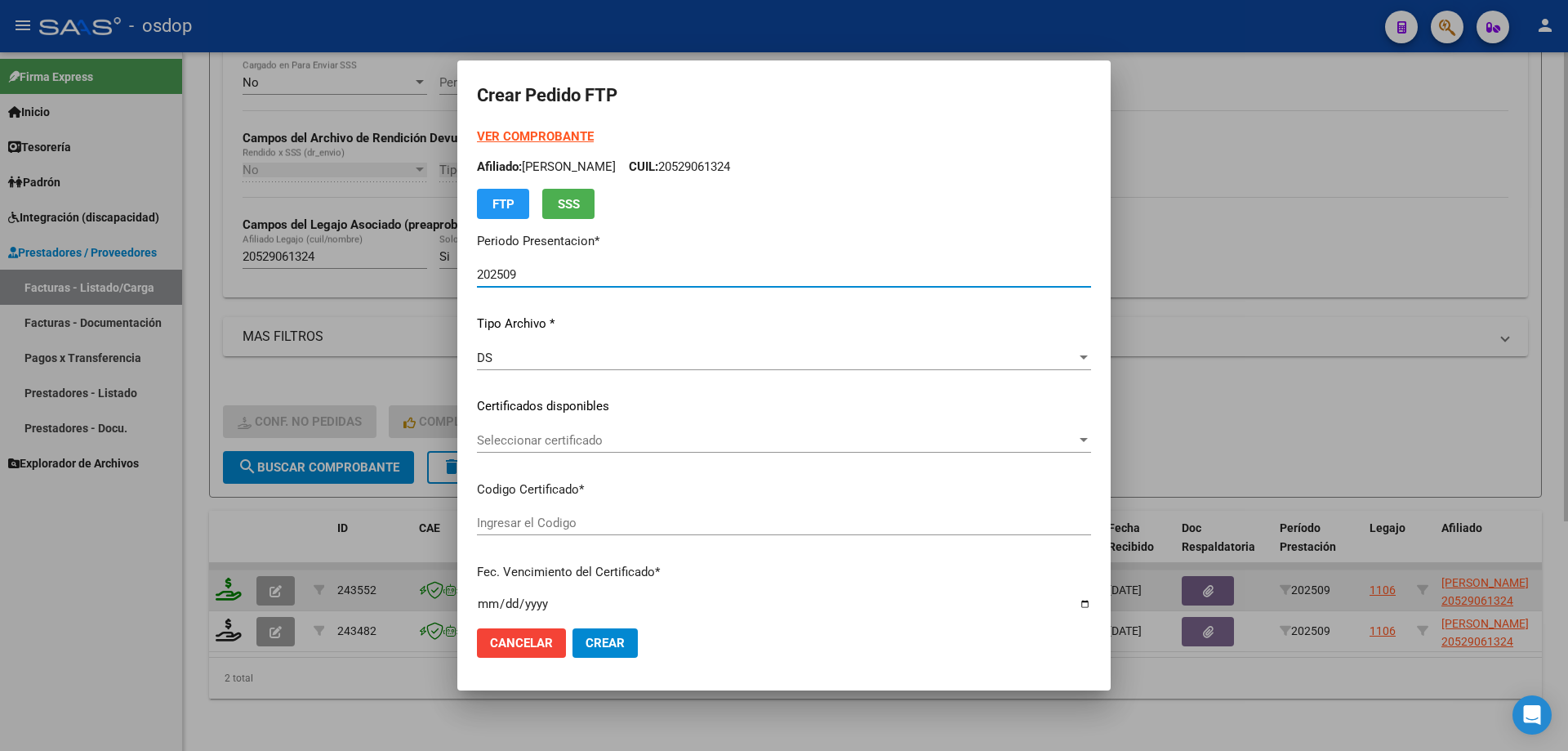
type input "2172563177"
type input "2030-12-02"
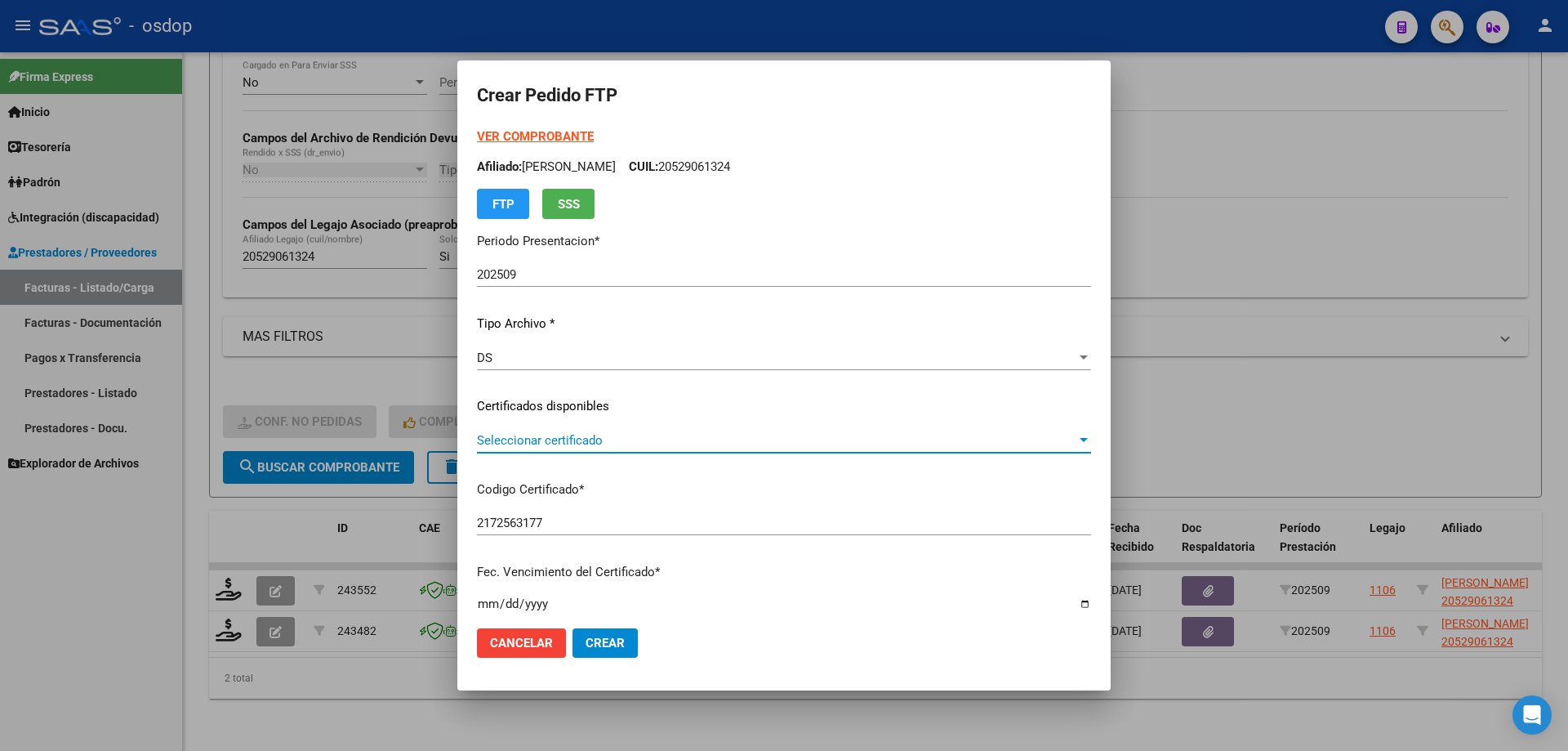
click at [659, 442] on span "Seleccionar certificado" at bounding box center [776, 440] width 599 height 15
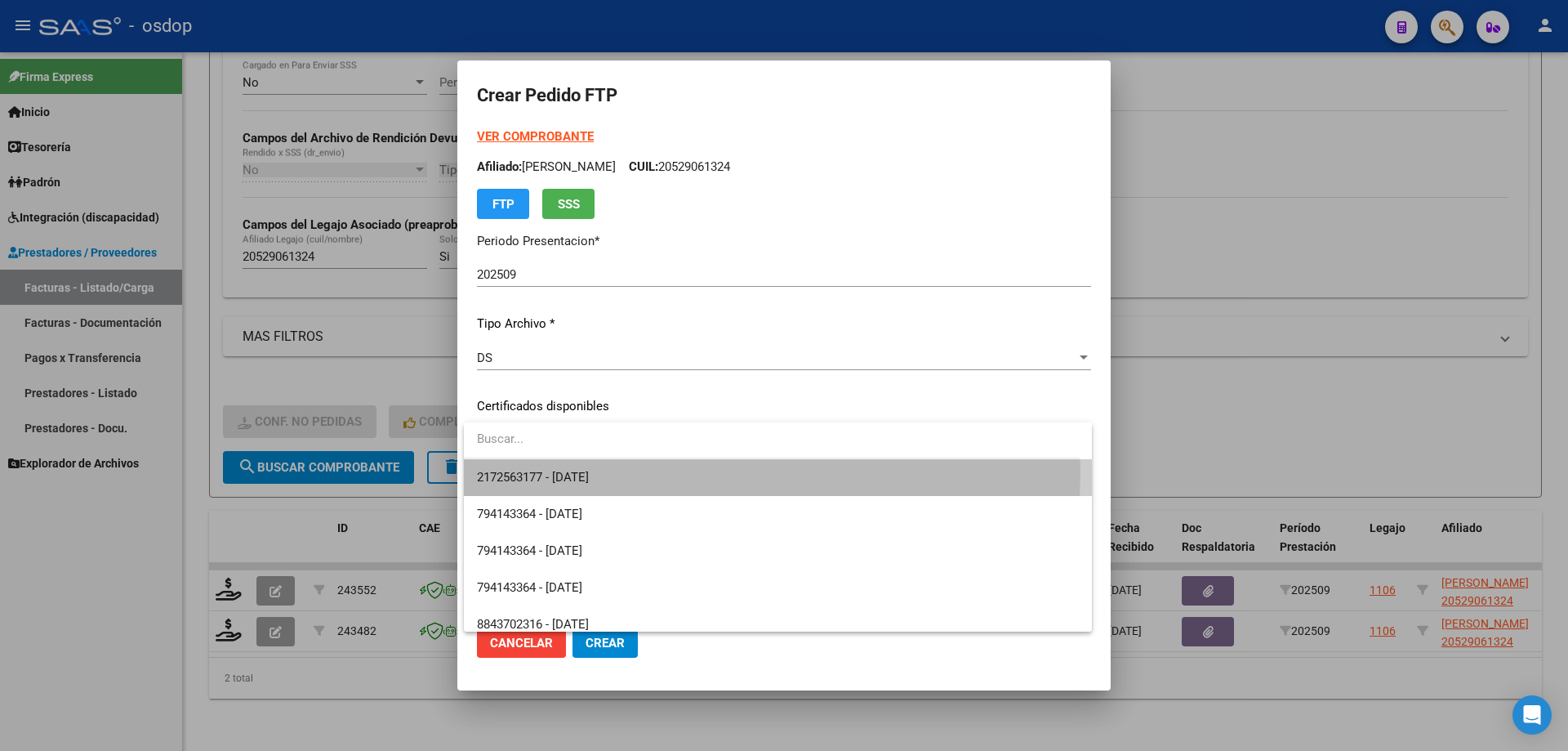
click at [669, 471] on span "2172563177 - 2030-12-02" at bounding box center [777, 478] width 602 height 37
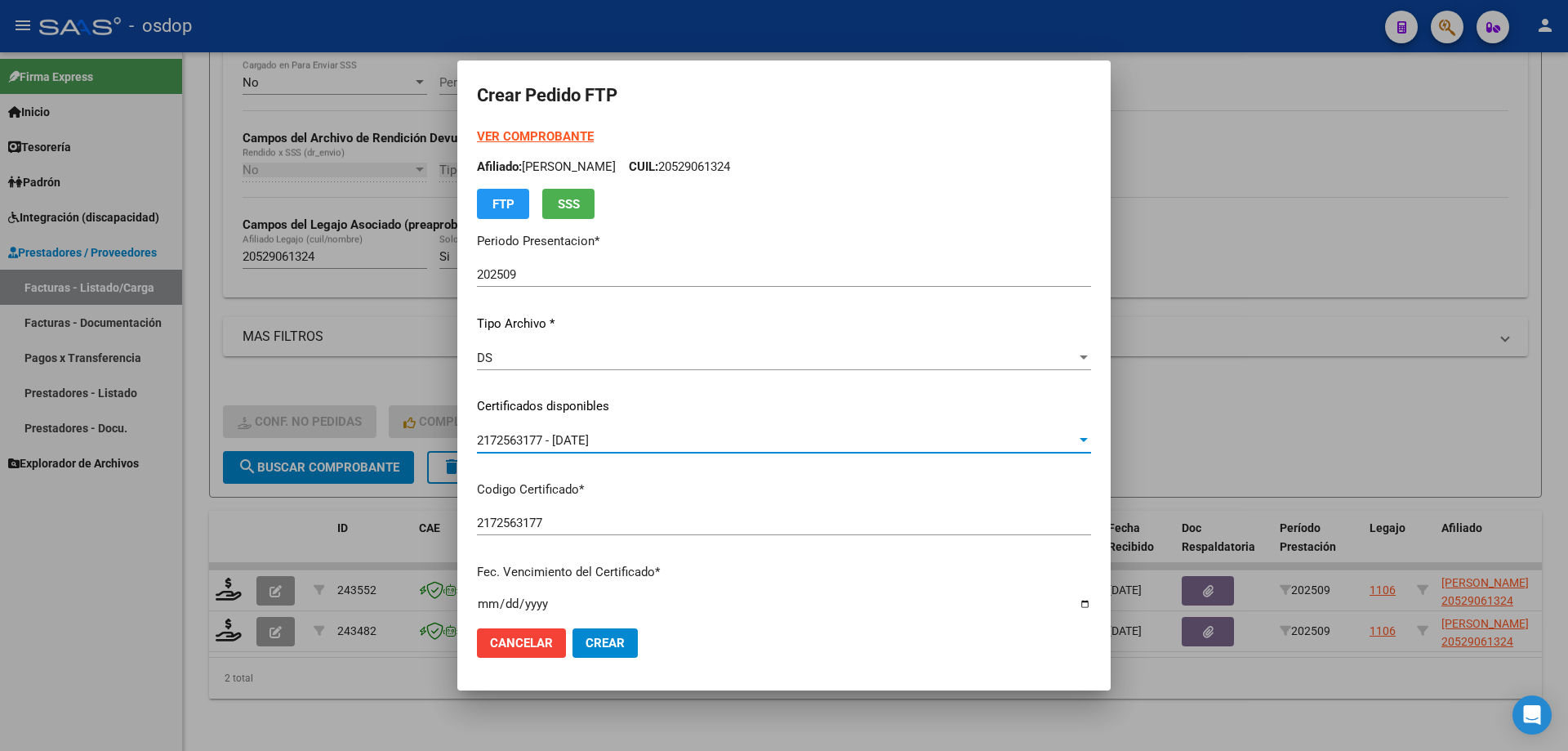
scroll to position [490, 0]
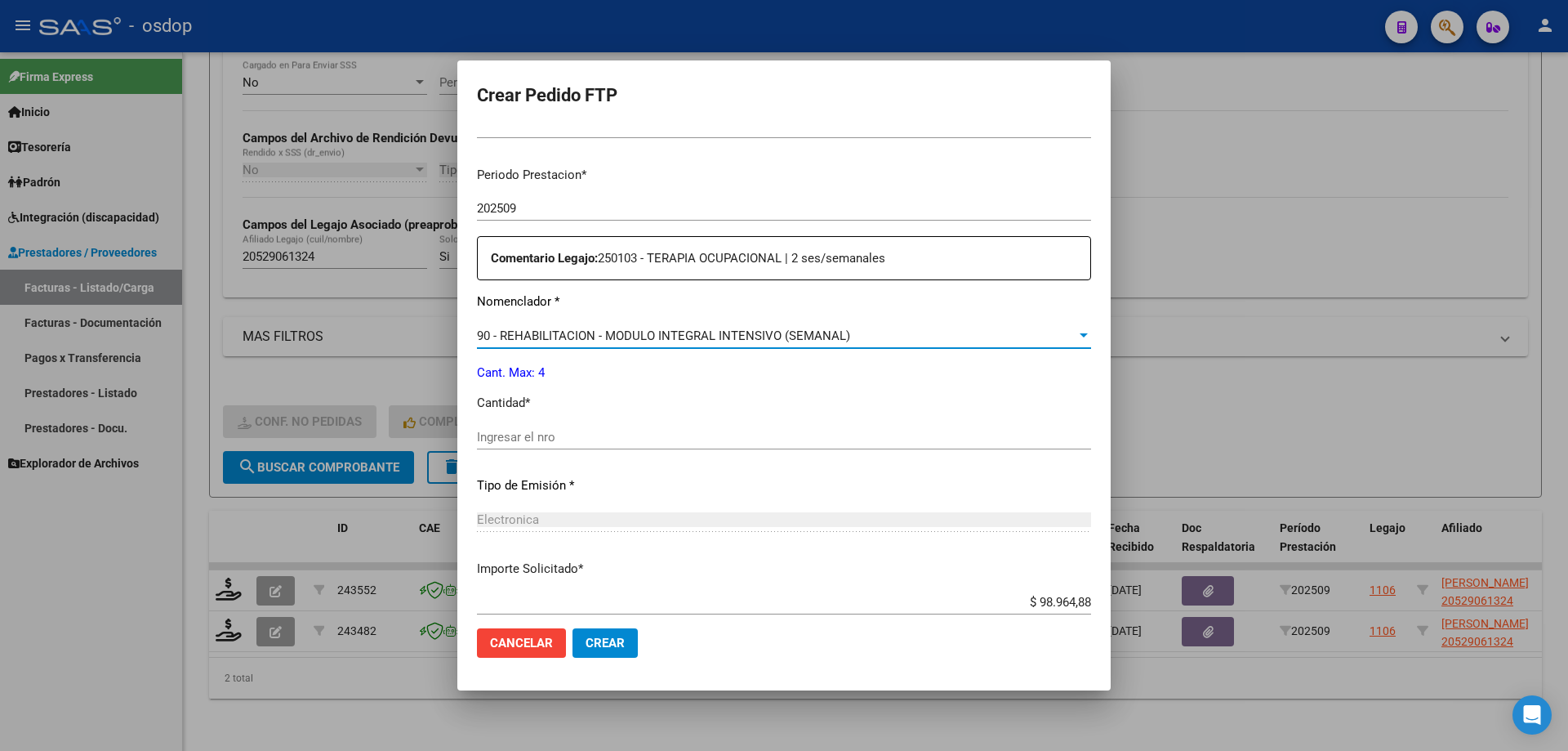
click at [699, 338] on span "90 - REHABILITACION - MODULO INTEGRAL INTENSIVO (SEMANAL)" at bounding box center [663, 336] width 374 height 15
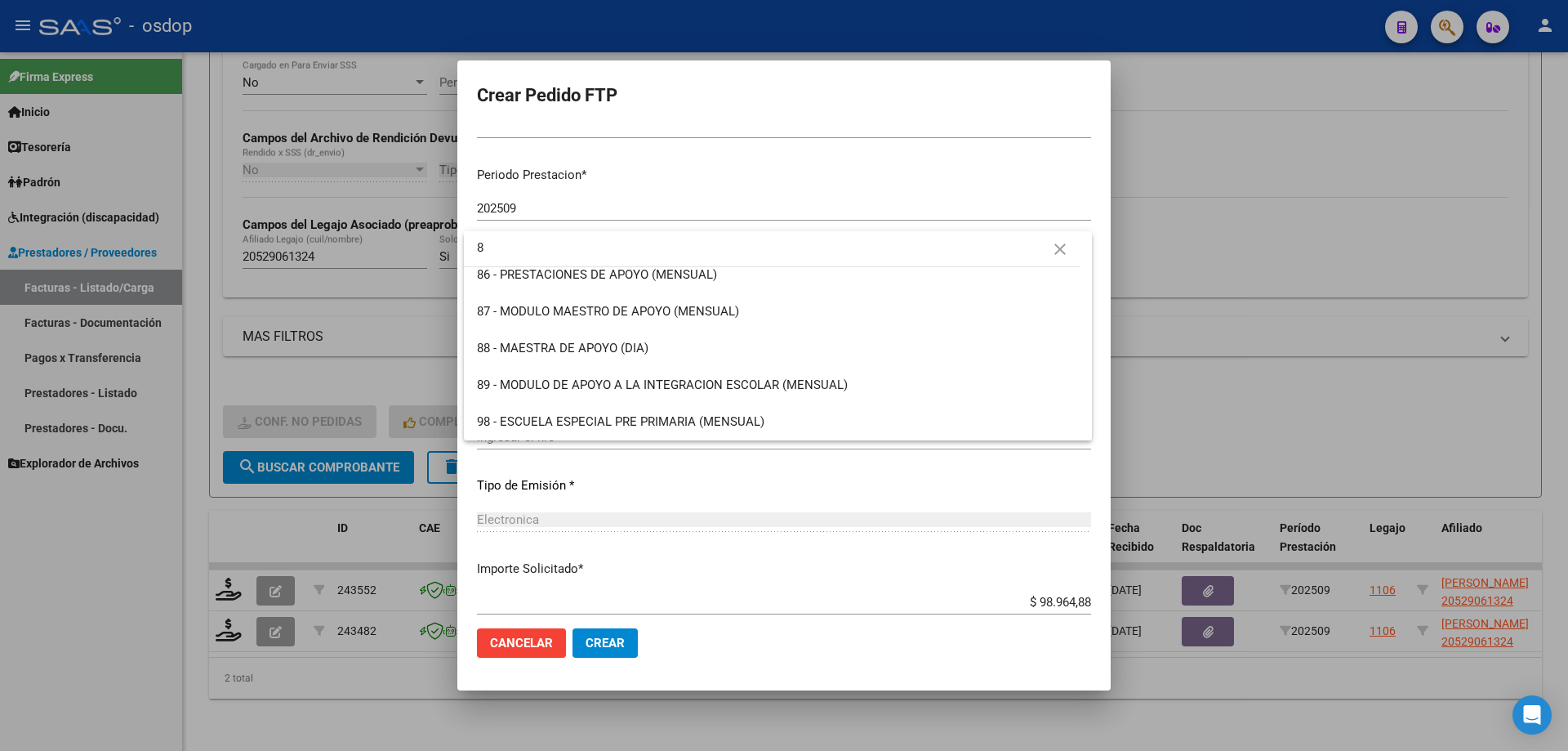
scroll to position [0, 0]
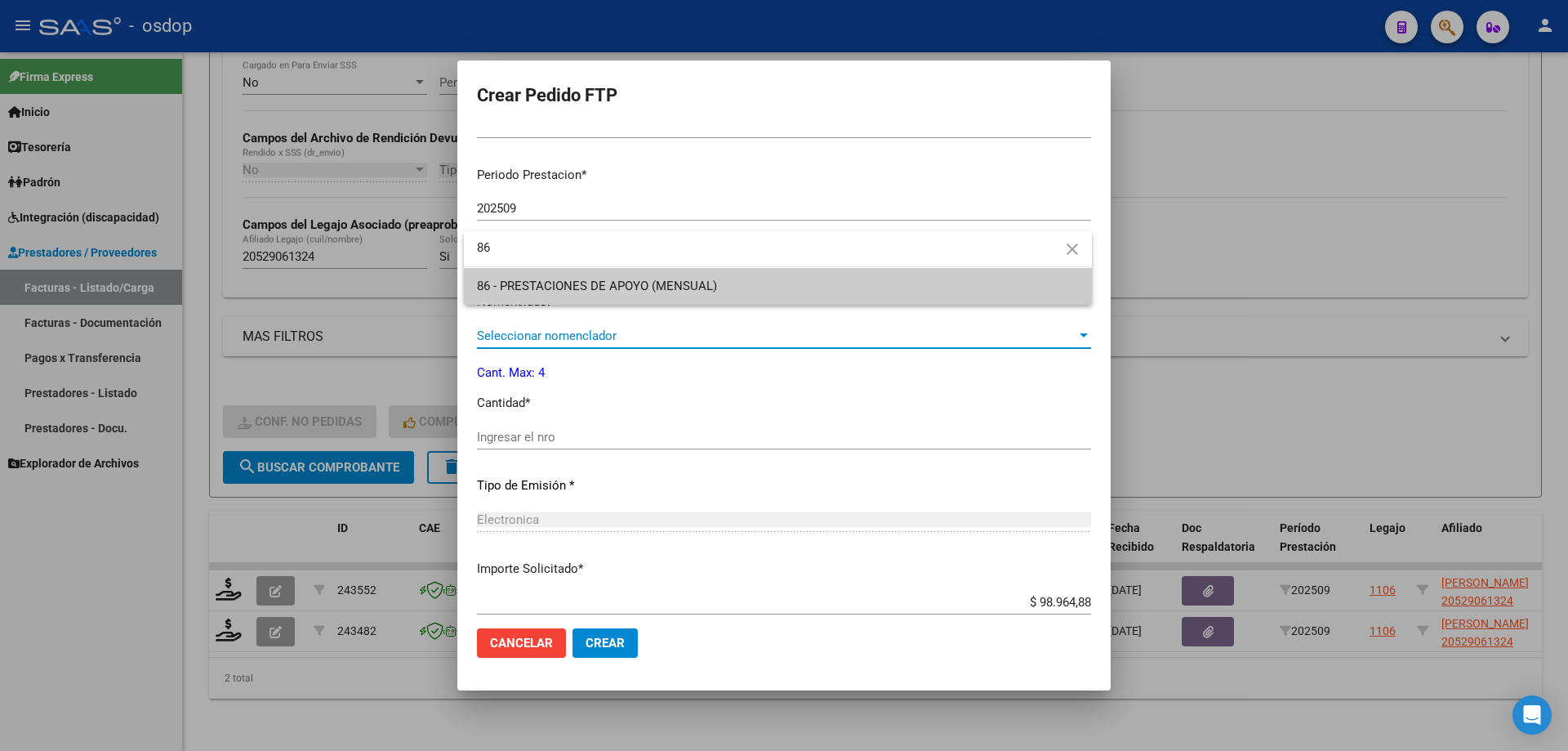
type input "86"
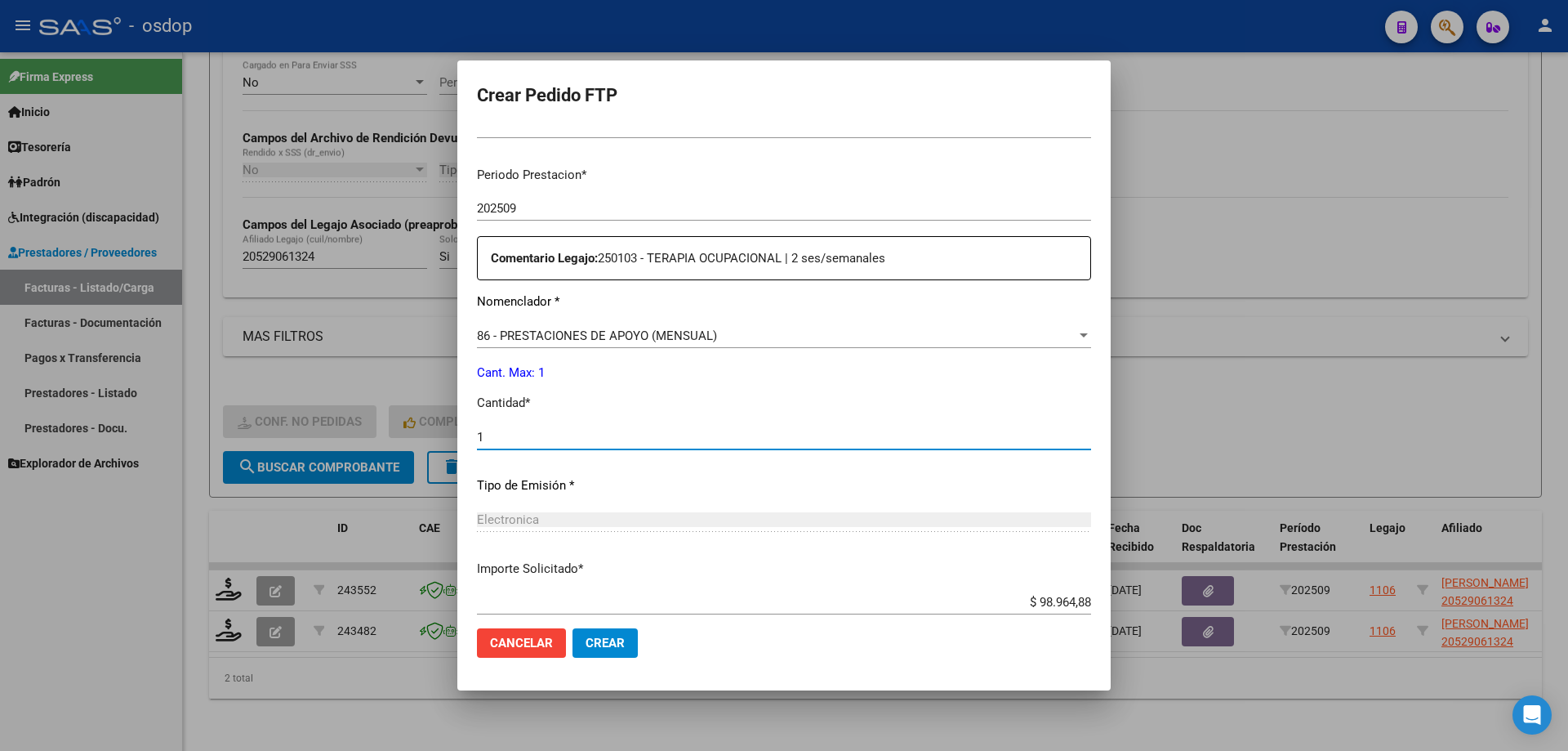
type input "1"
click at [573, 628] on button "Crear" at bounding box center [605, 643] width 65 height 29
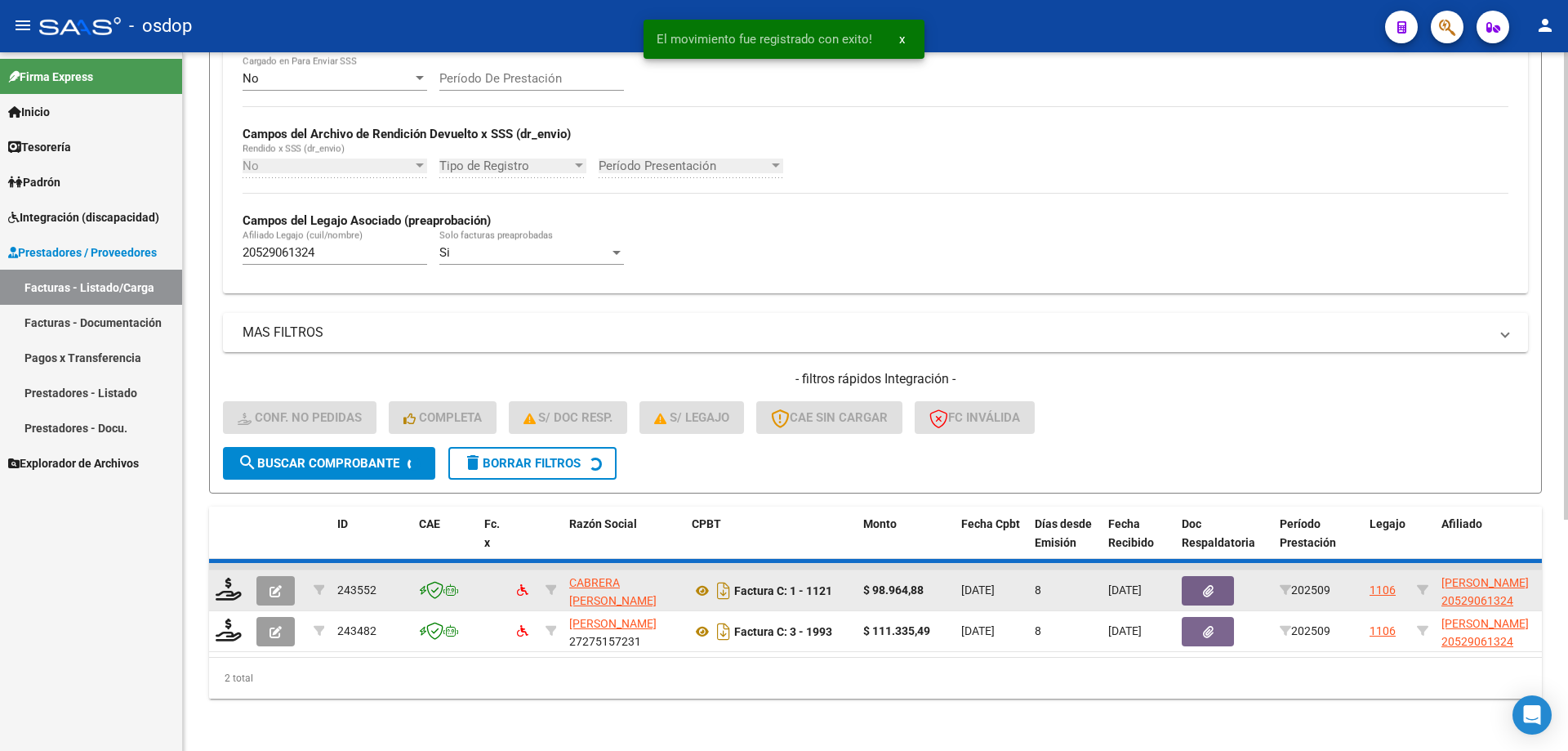
scroll to position [301, 0]
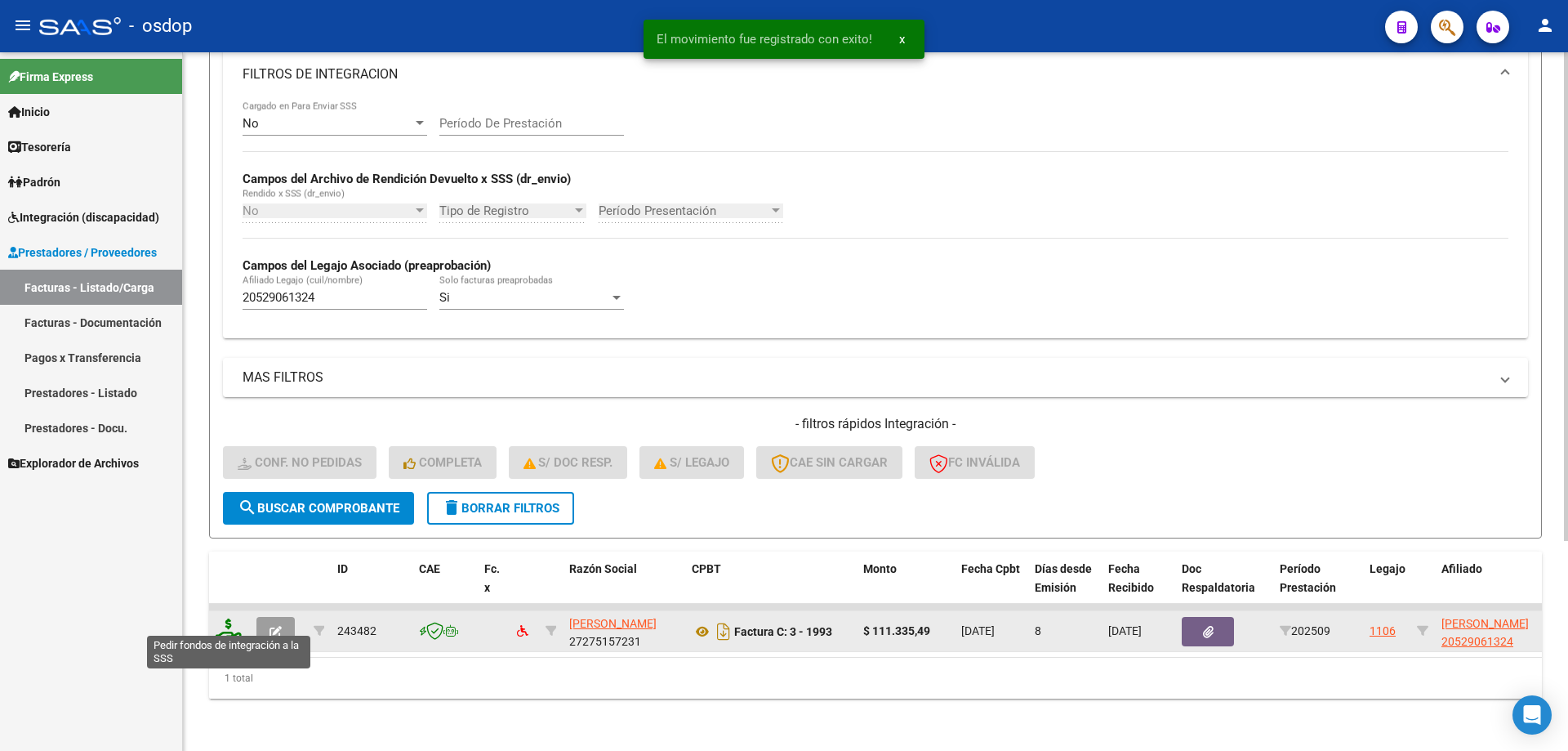
click at [232, 621] on icon at bounding box center [229, 630] width 26 height 23
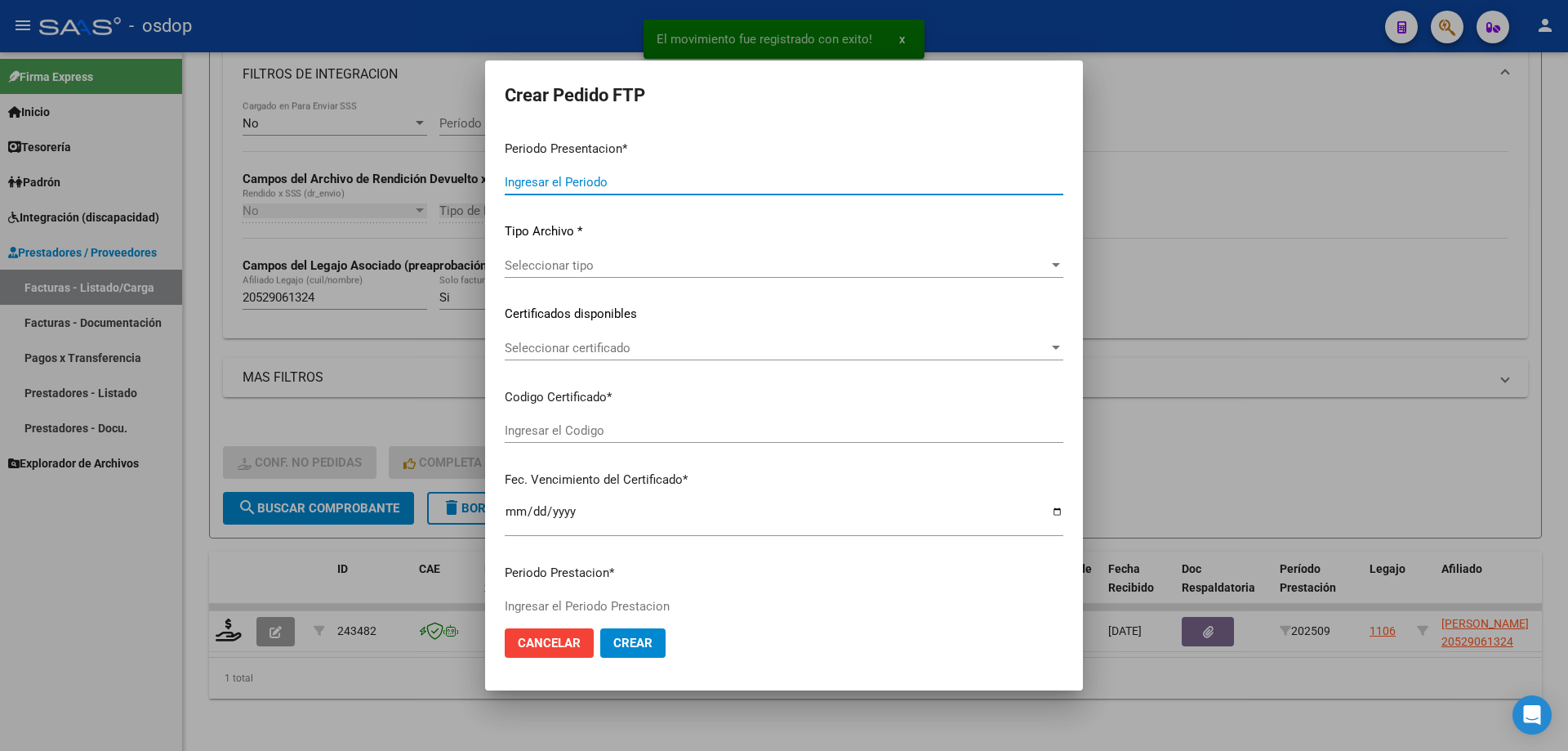
type input "202509"
type input "$ 111.335,49"
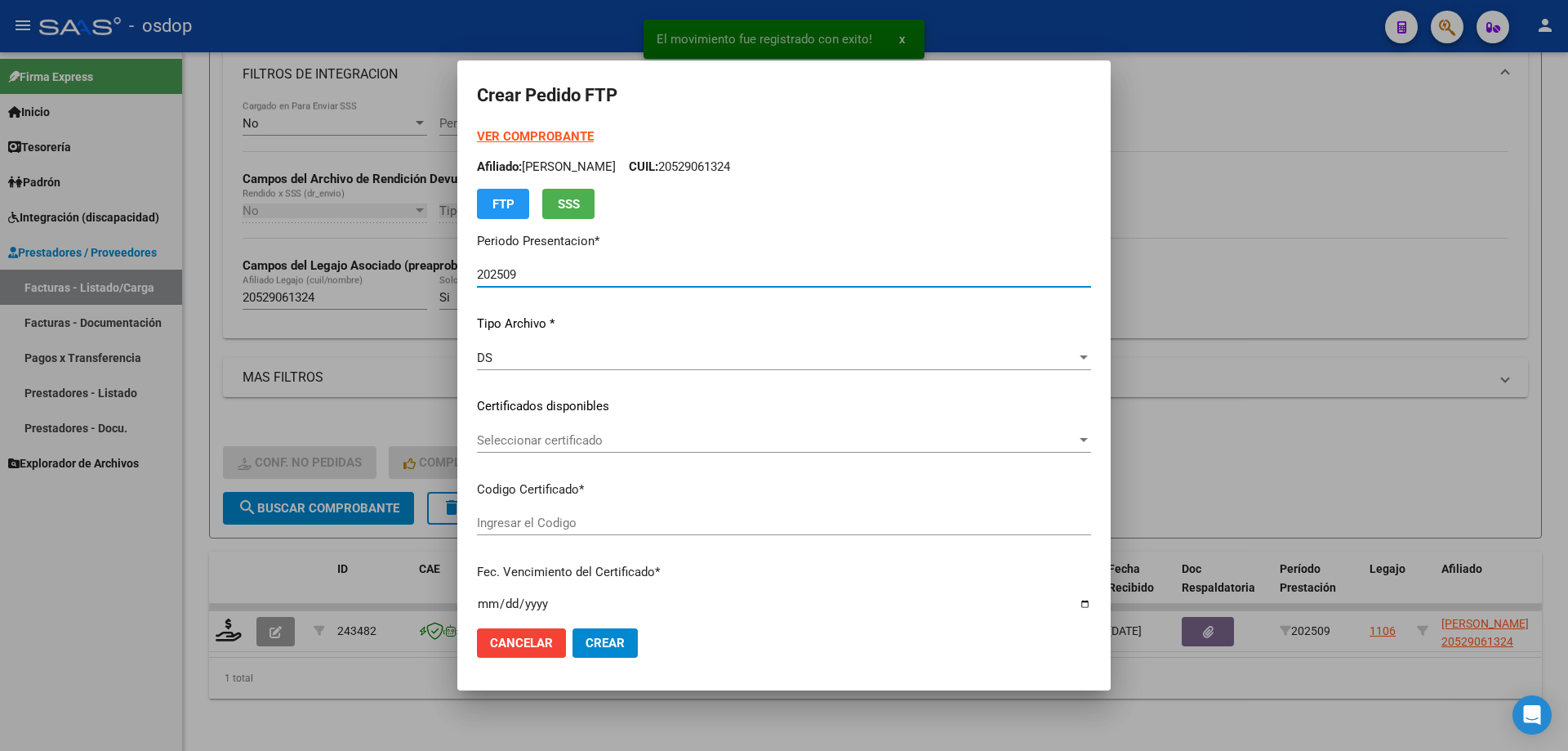
type input "2172563177"
type input "2030-12-02"
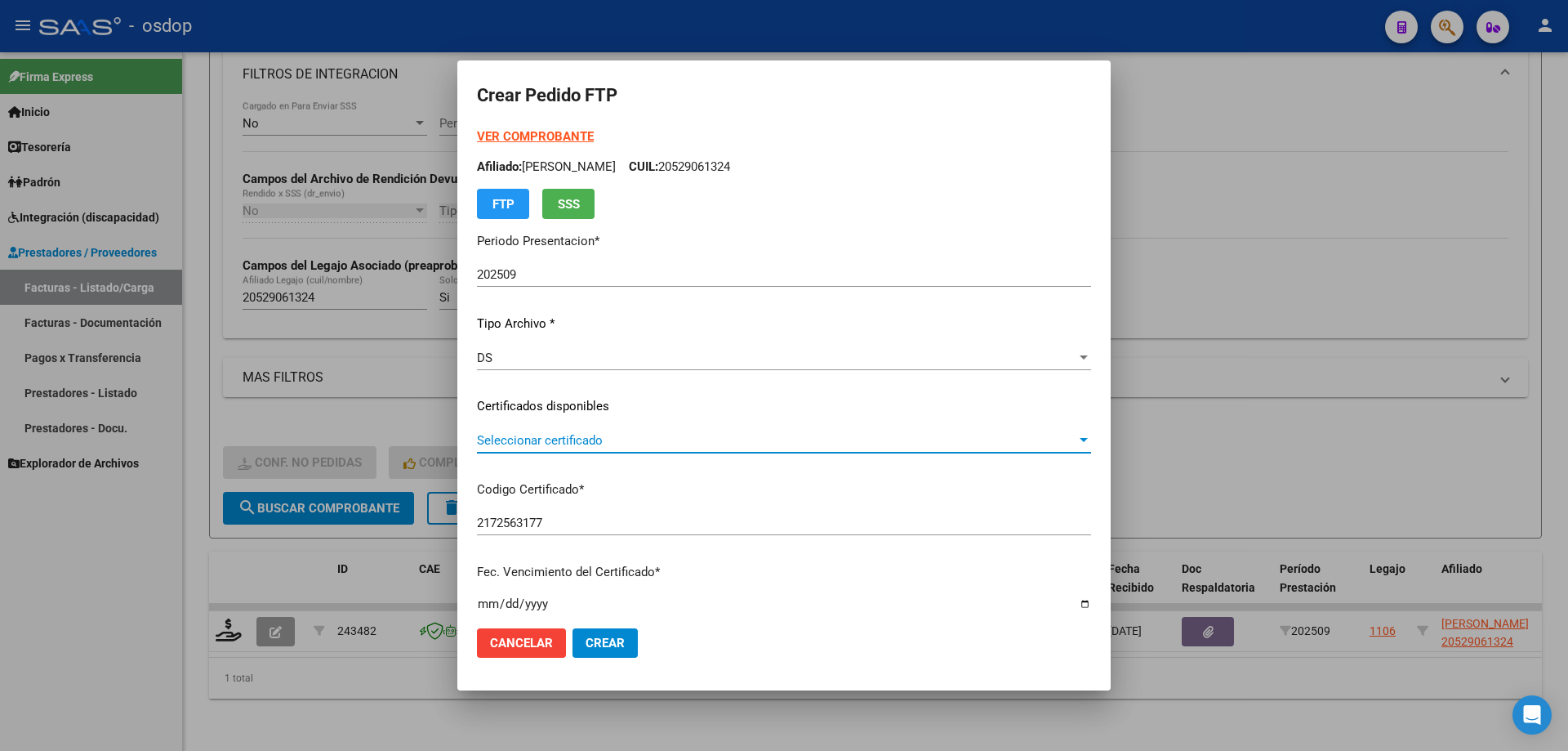
click at [692, 441] on span "Seleccionar certificado" at bounding box center [776, 440] width 599 height 15
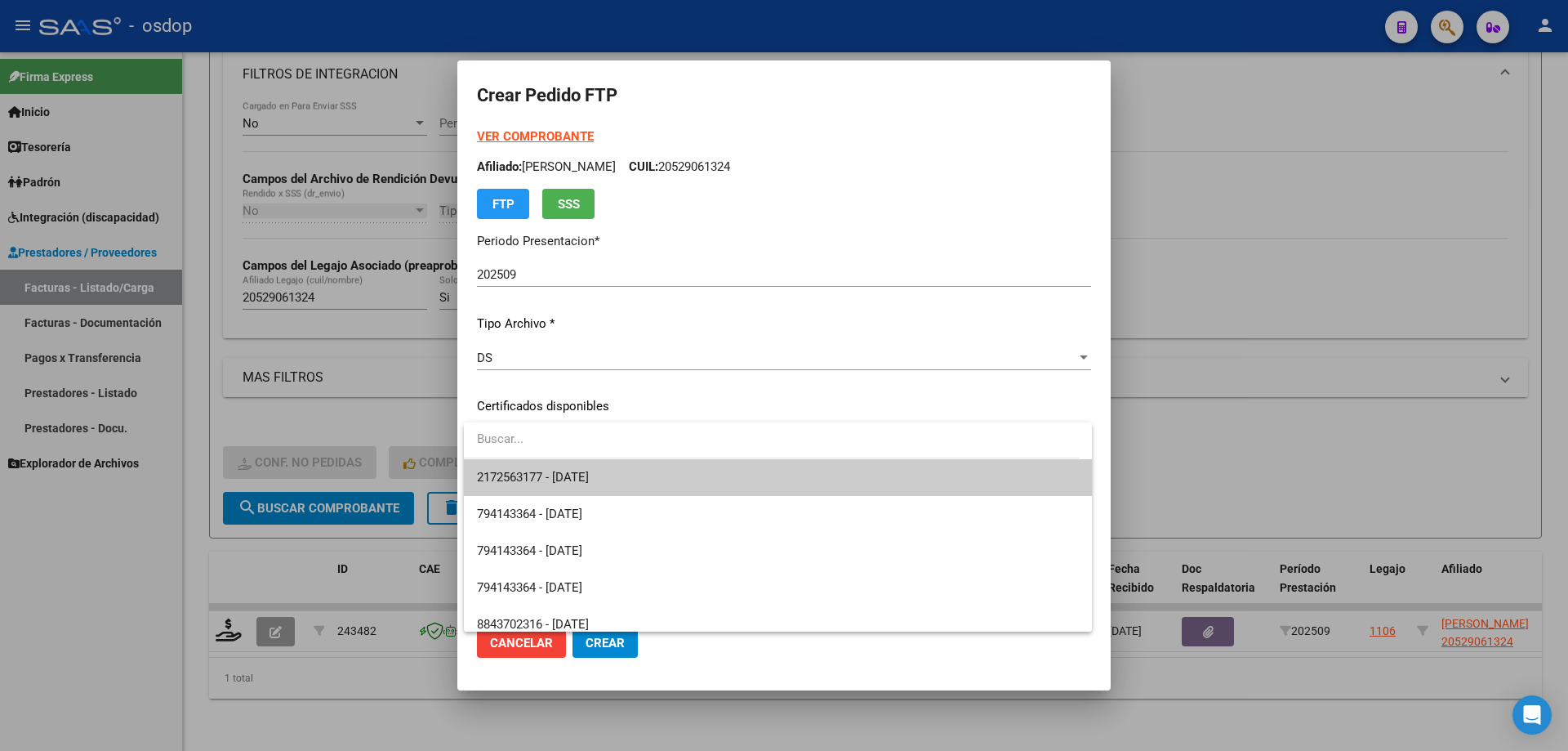
click at [689, 474] on span "2172563177 - 2030-12-02" at bounding box center [777, 478] width 602 height 37
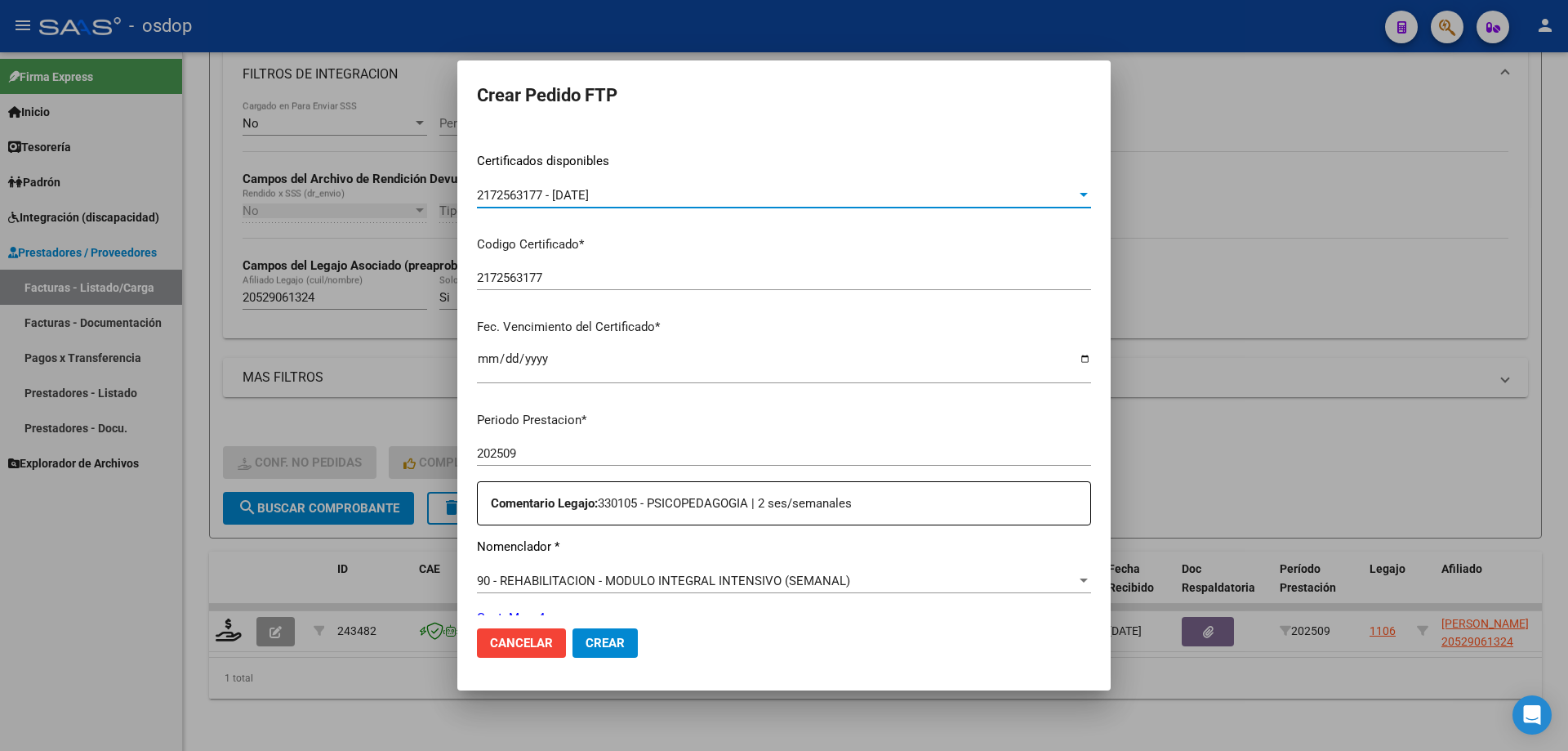
scroll to position [572, 0]
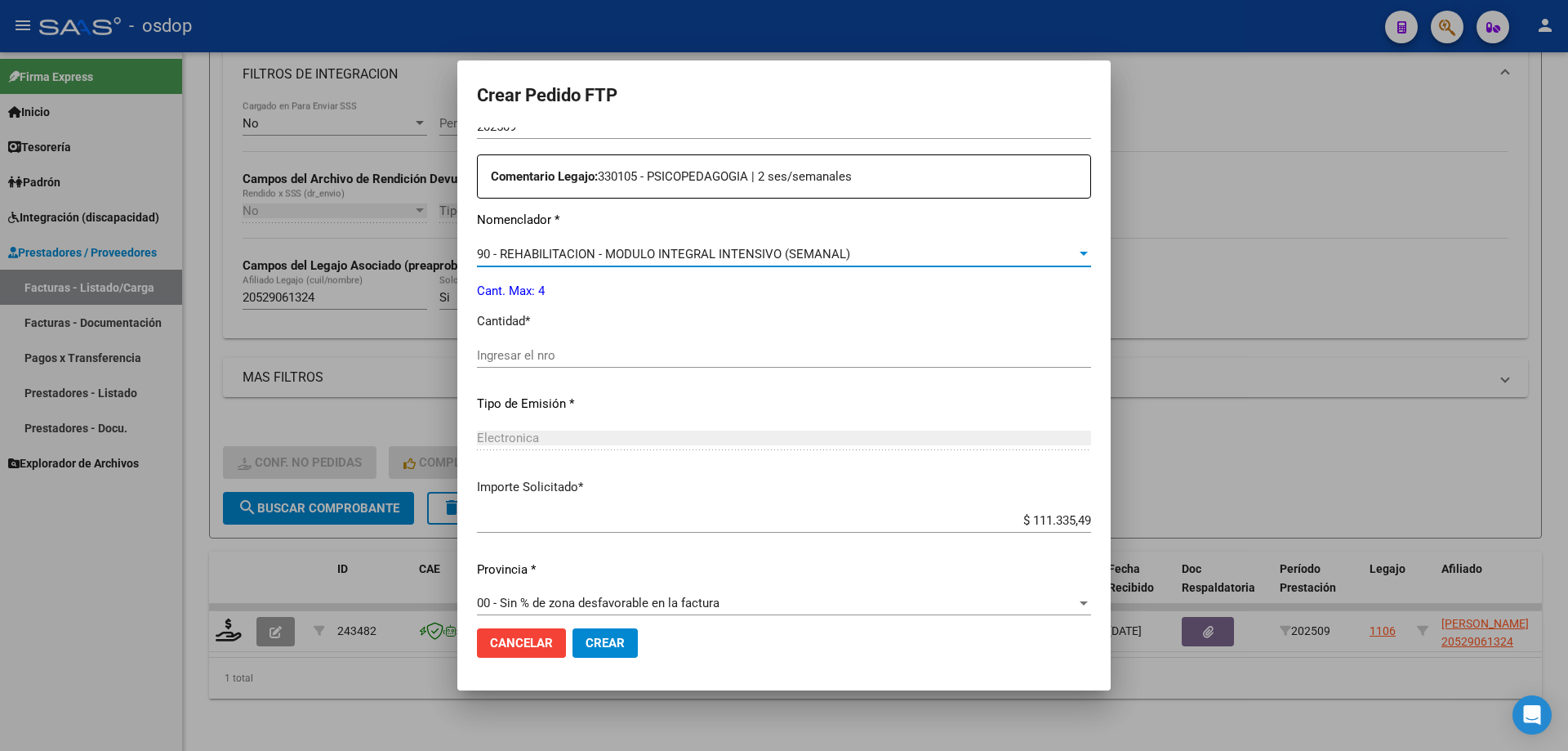
click at [650, 260] on span "90 - REHABILITACION - MODULO INTEGRAL INTENSIVO (SEMANAL)" at bounding box center [663, 254] width 374 height 15
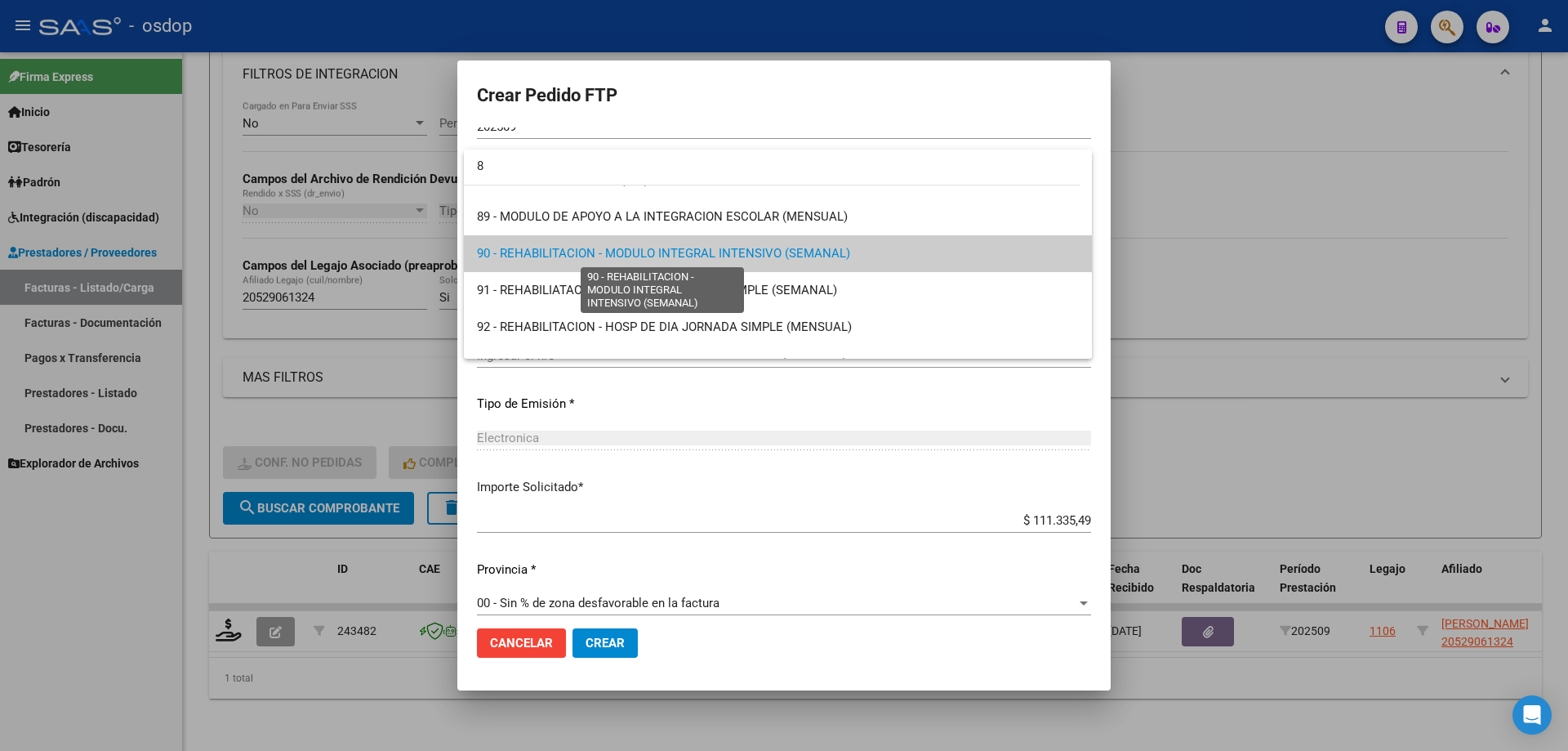
scroll to position [0, 0]
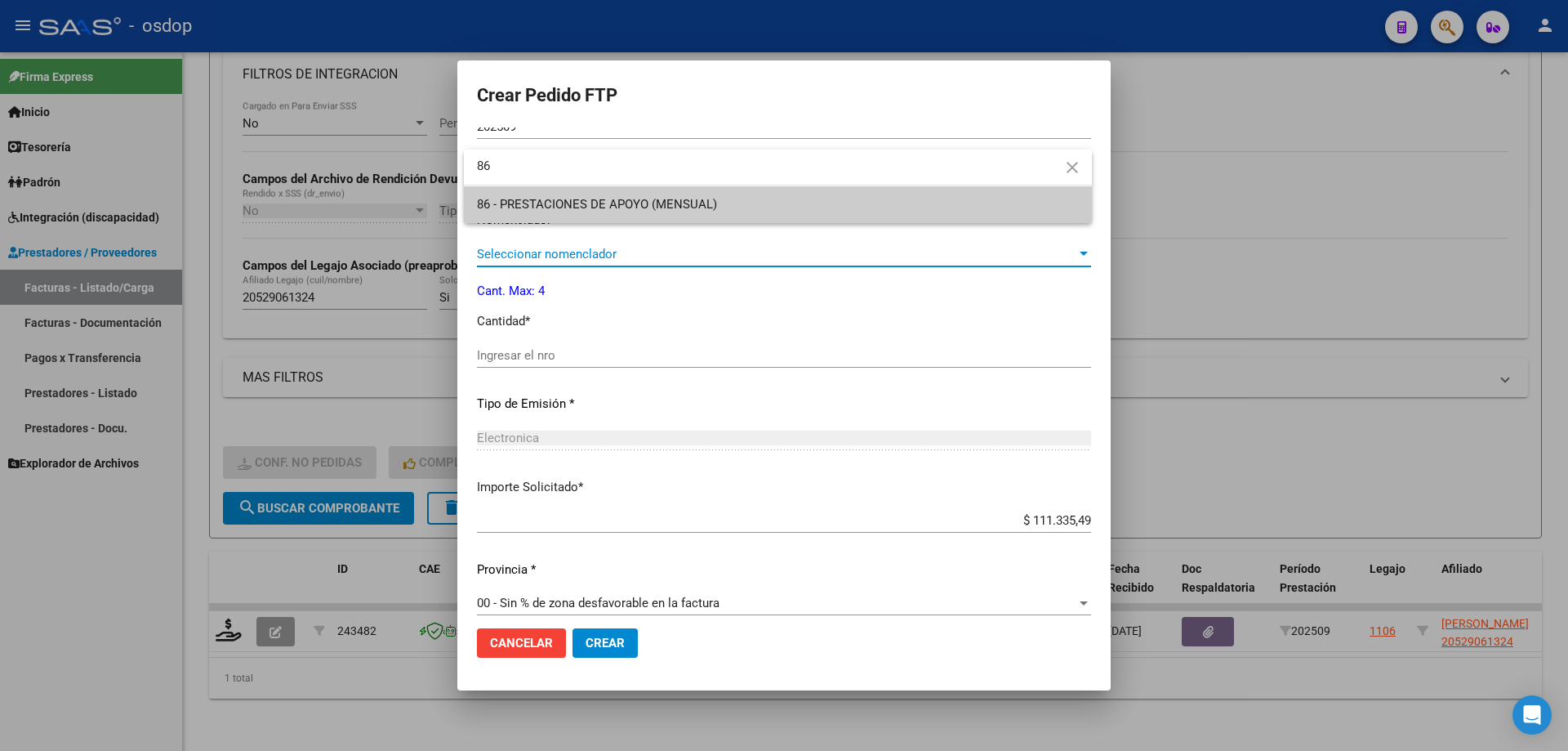
type input "86"
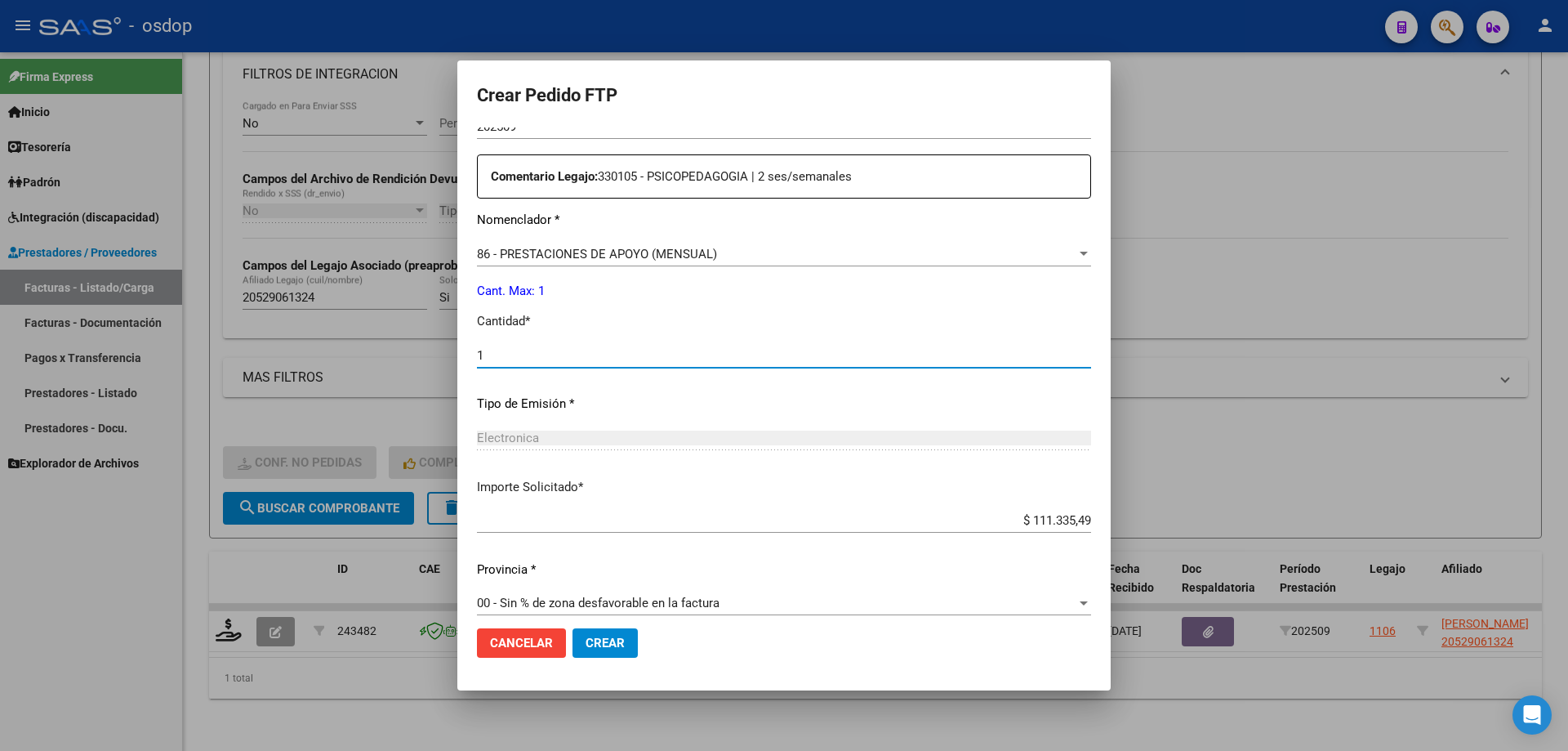
type input "1"
click at [573, 628] on button "Crear" at bounding box center [605, 643] width 65 height 29
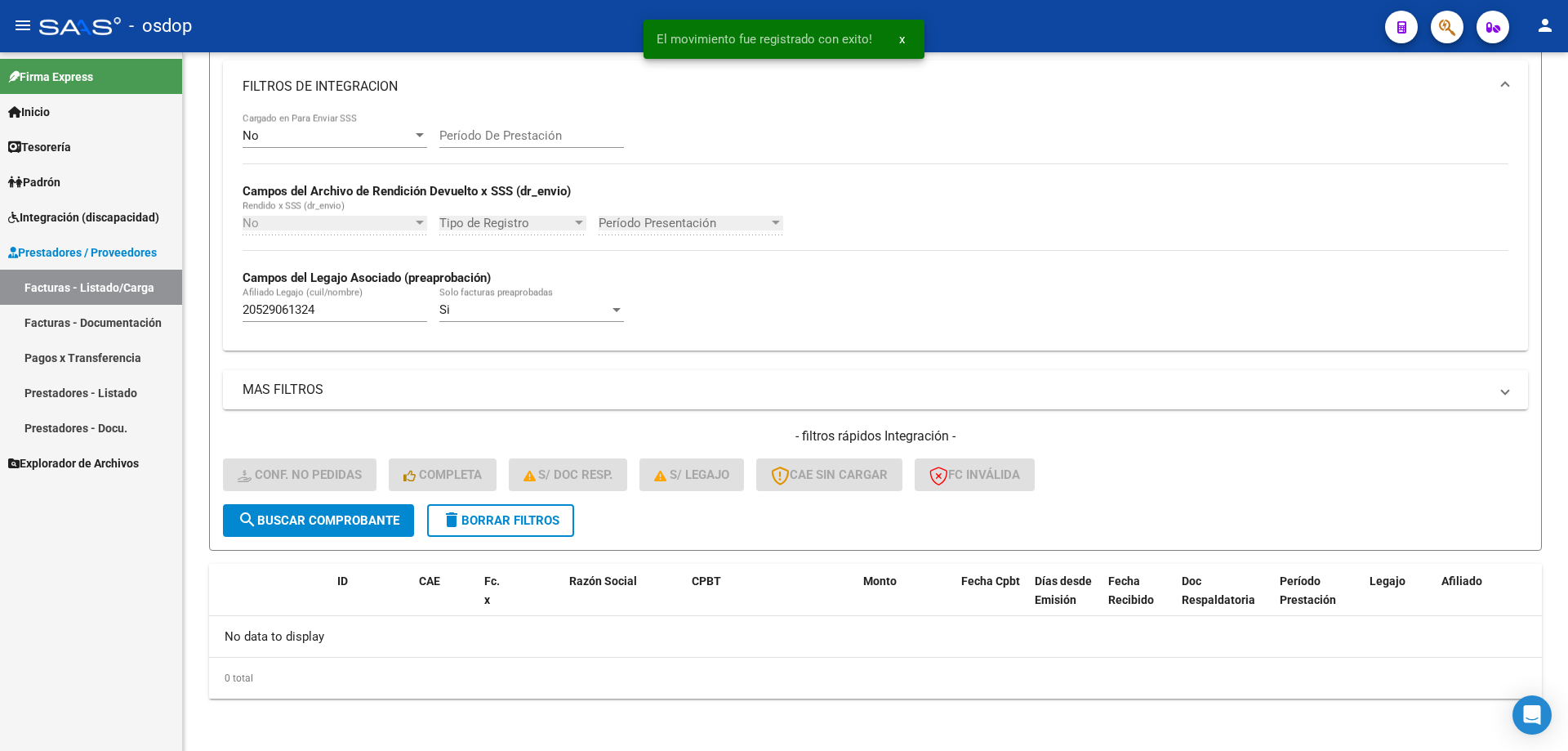
scroll to position [276, 0]
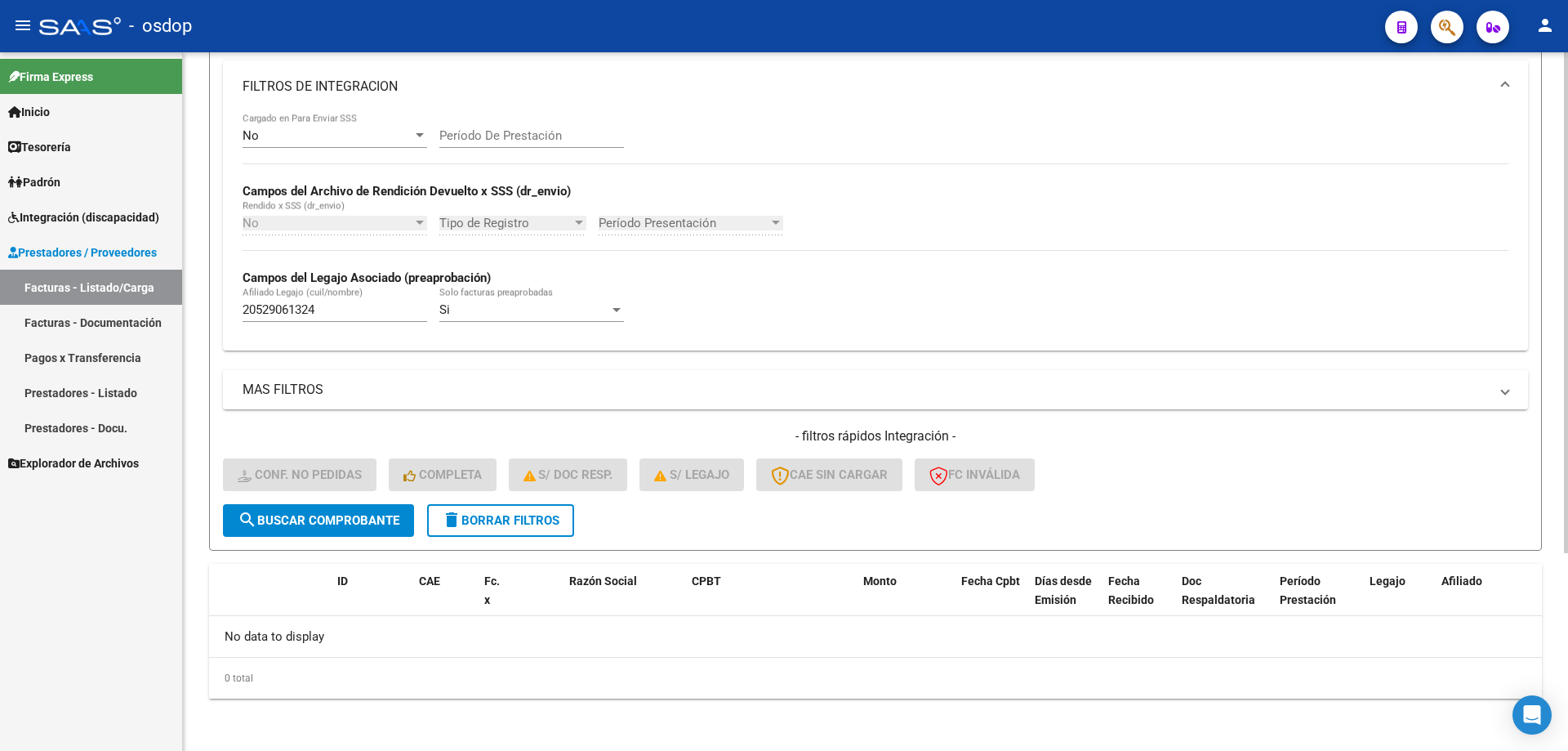
click at [492, 524] on span "delete Borrar Filtros" at bounding box center [499, 520] width 117 height 15
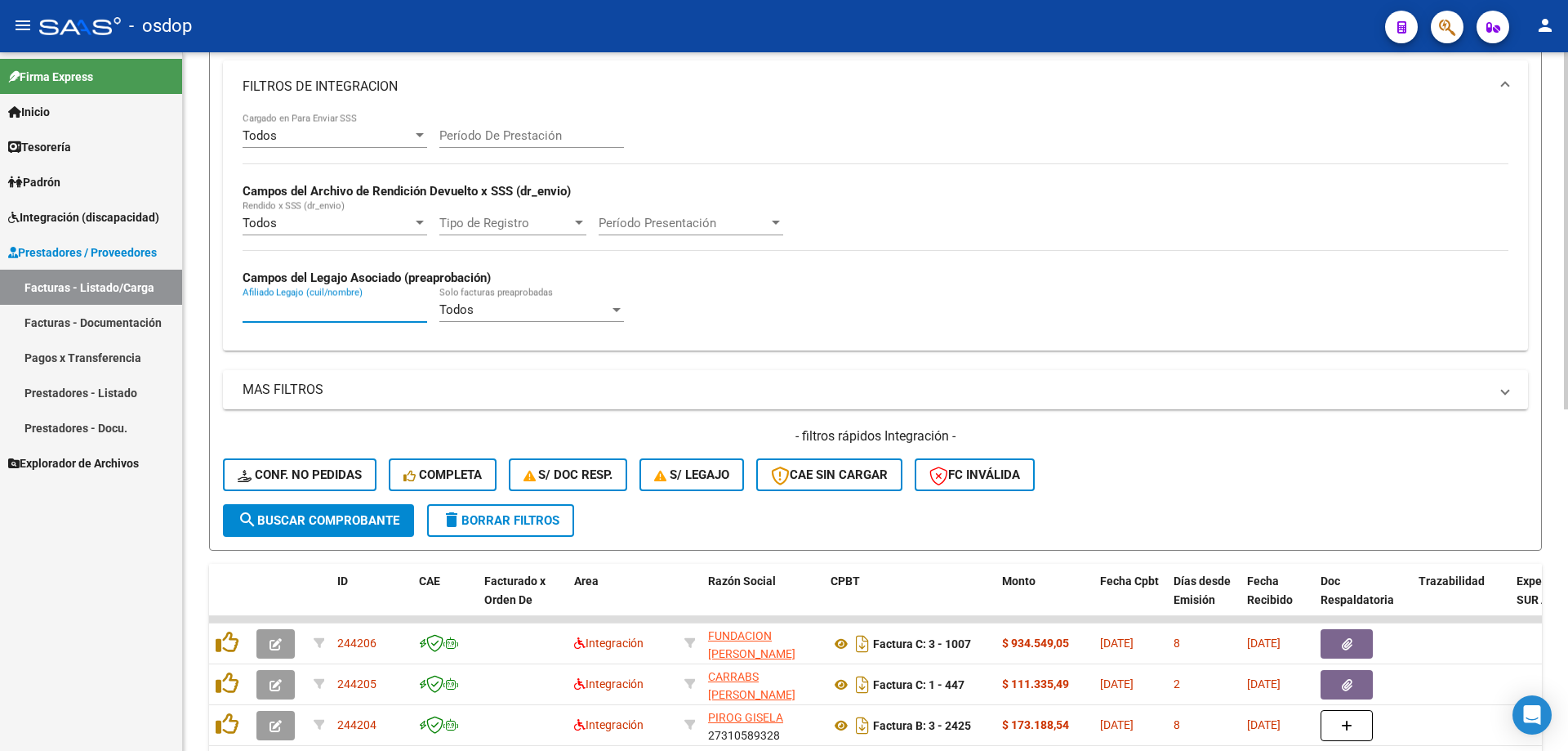
click at [372, 310] on input "Afiliado Legajo (cuil/nombre)" at bounding box center [334, 309] width 184 height 15
paste input "27562960355"
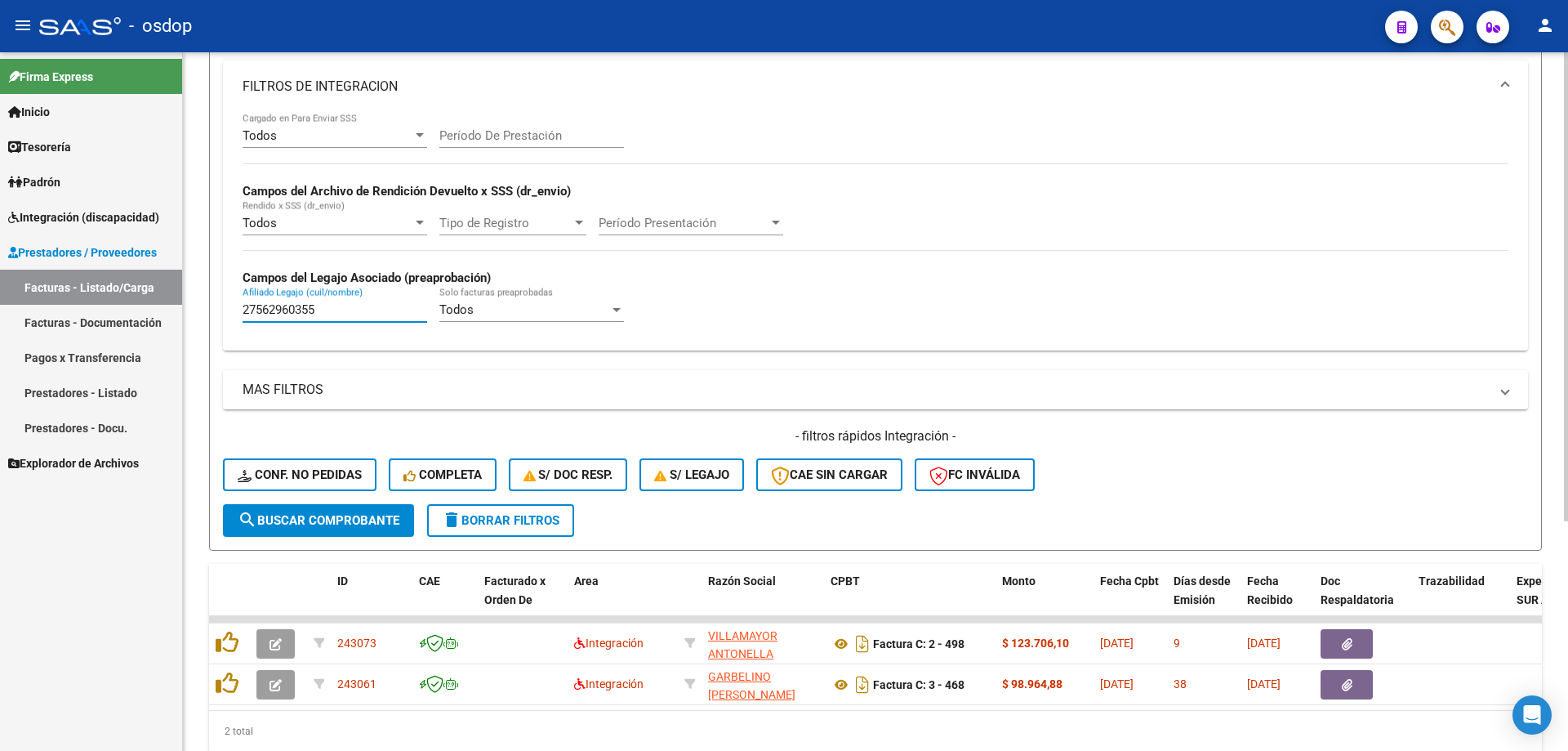
scroll to position [341, 0]
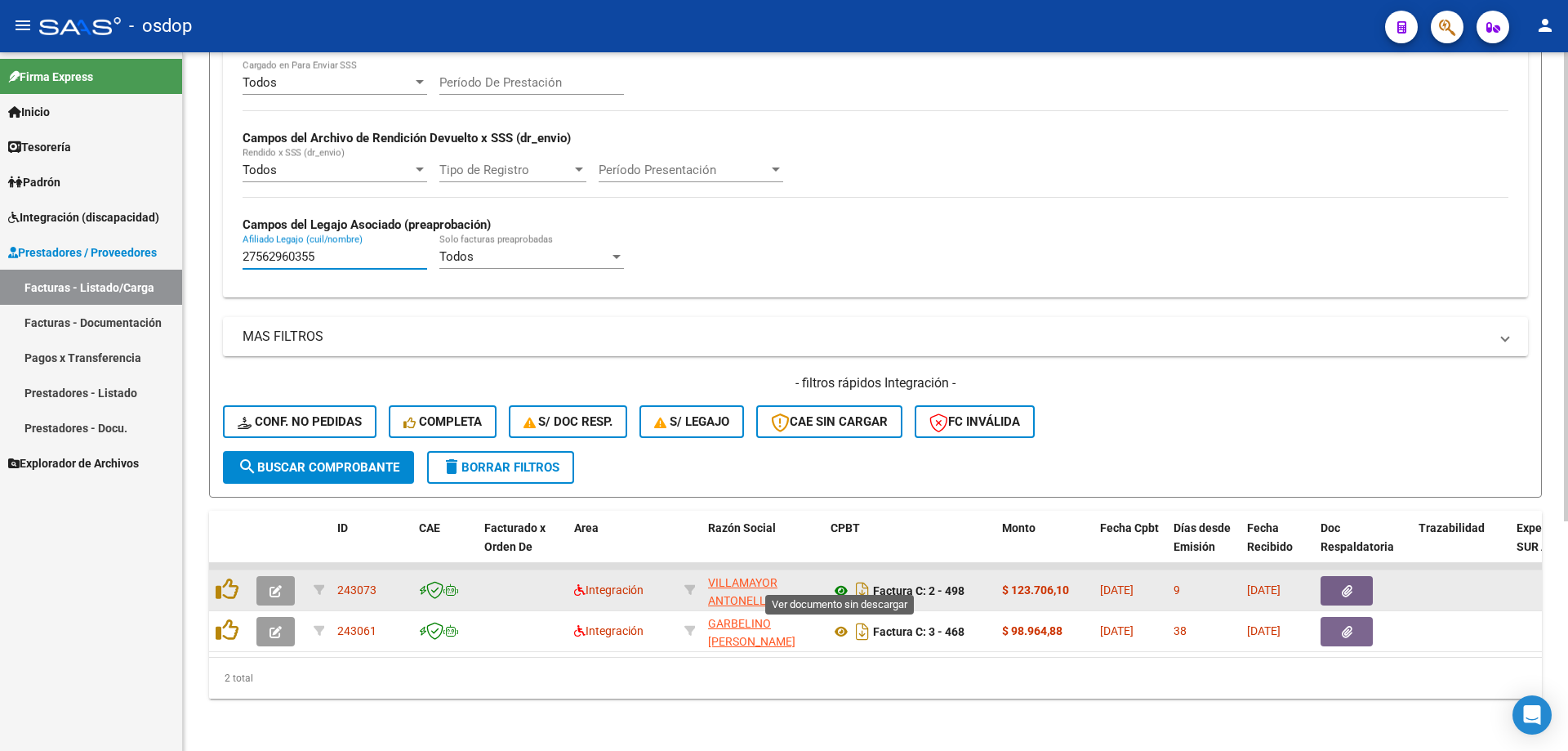
type input "27562960355"
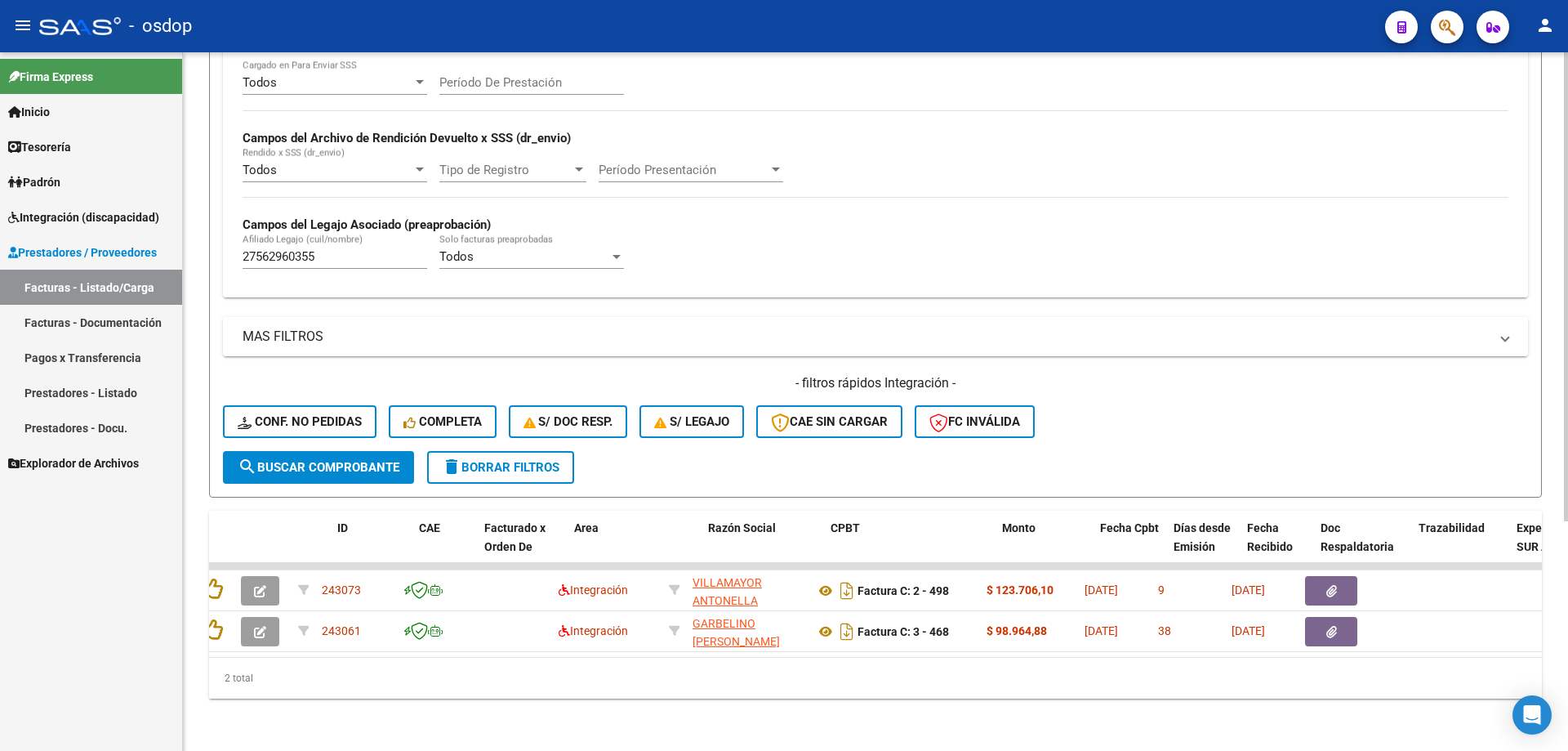
scroll to position [0, 0]
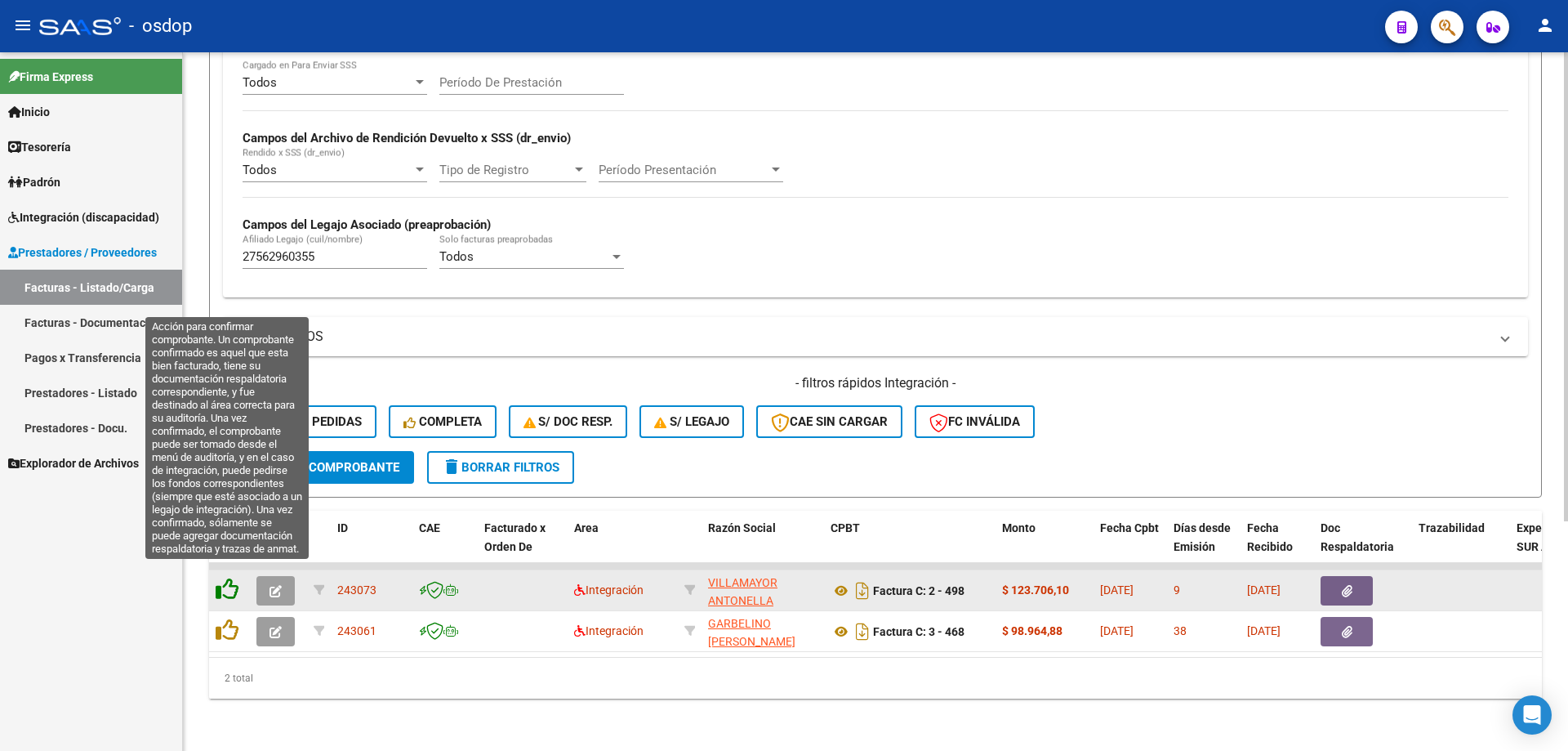
click at [220, 577] on icon at bounding box center [227, 589] width 23 height 23
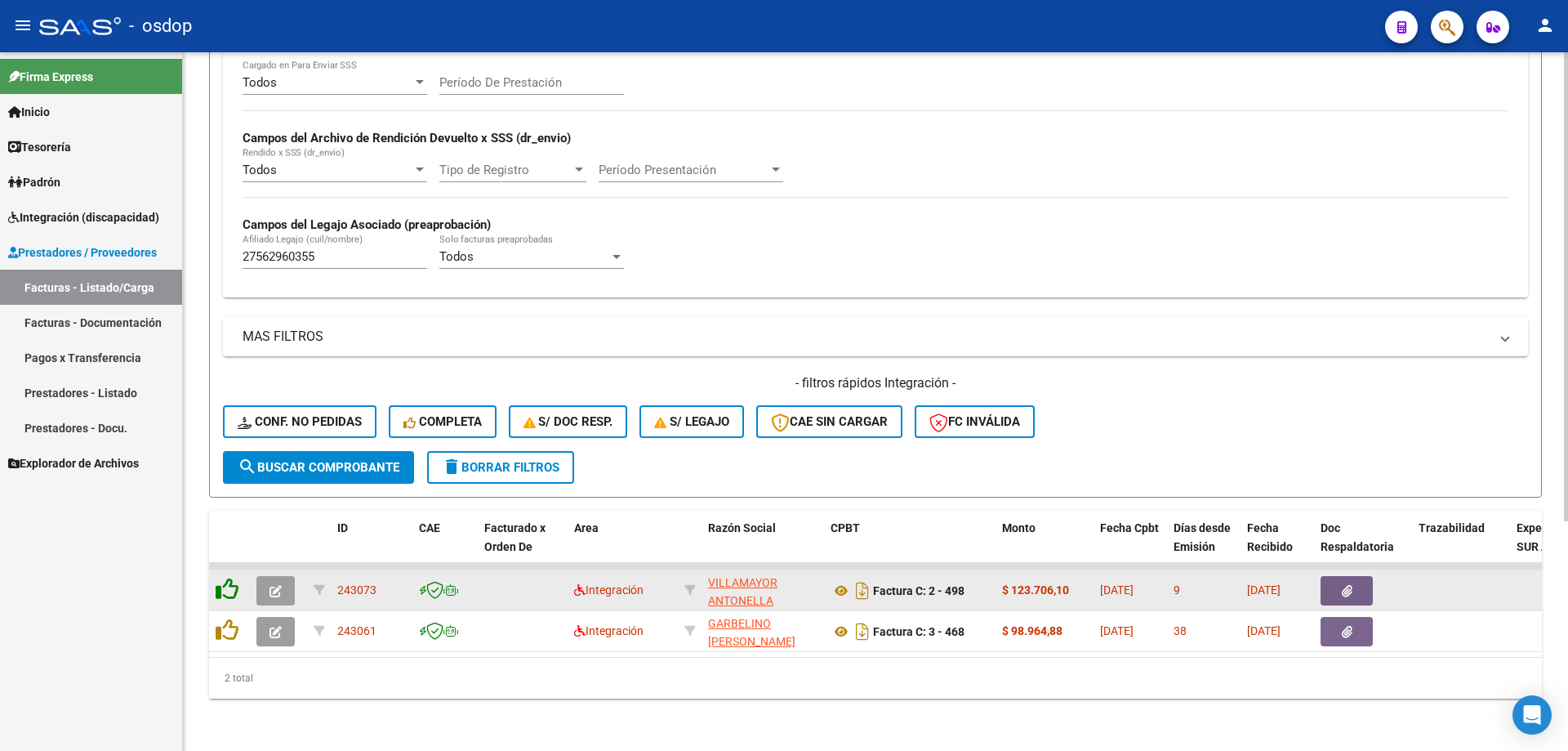
click at [229, 577] on icon at bounding box center [227, 589] width 23 height 23
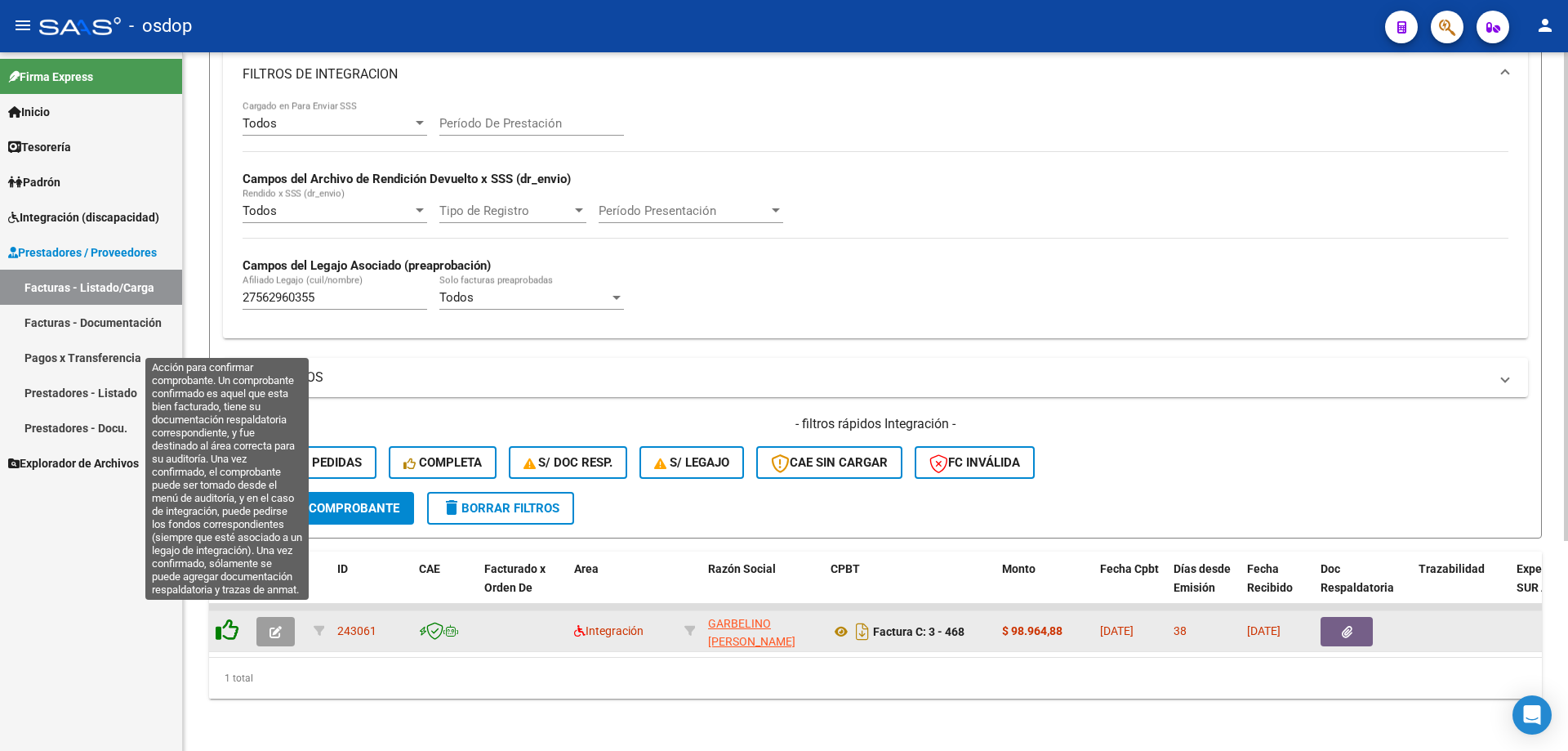
click at [226, 619] on icon at bounding box center [227, 630] width 23 height 23
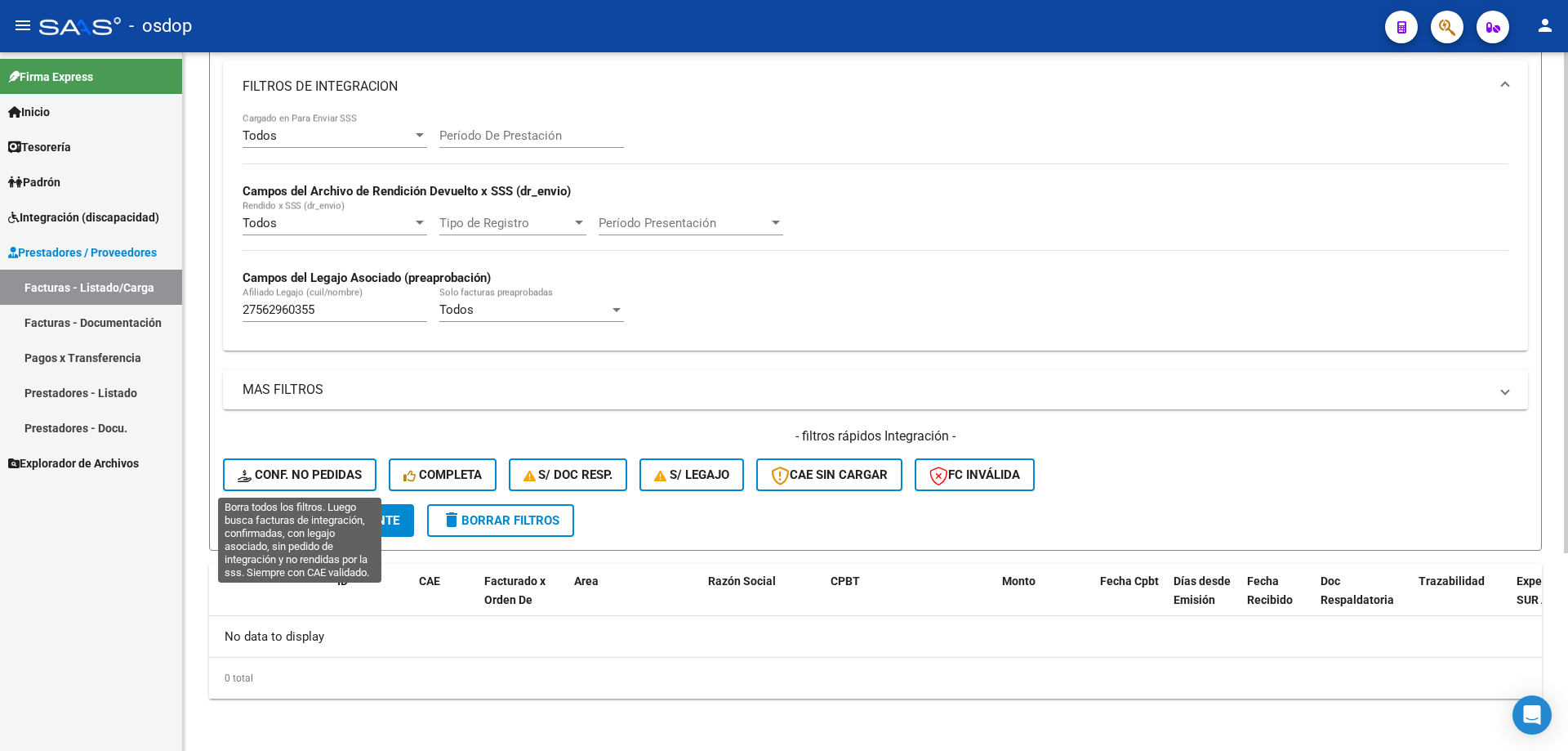
click at [349, 467] on span "Conf. no pedidas" at bounding box center [300, 474] width 124 height 15
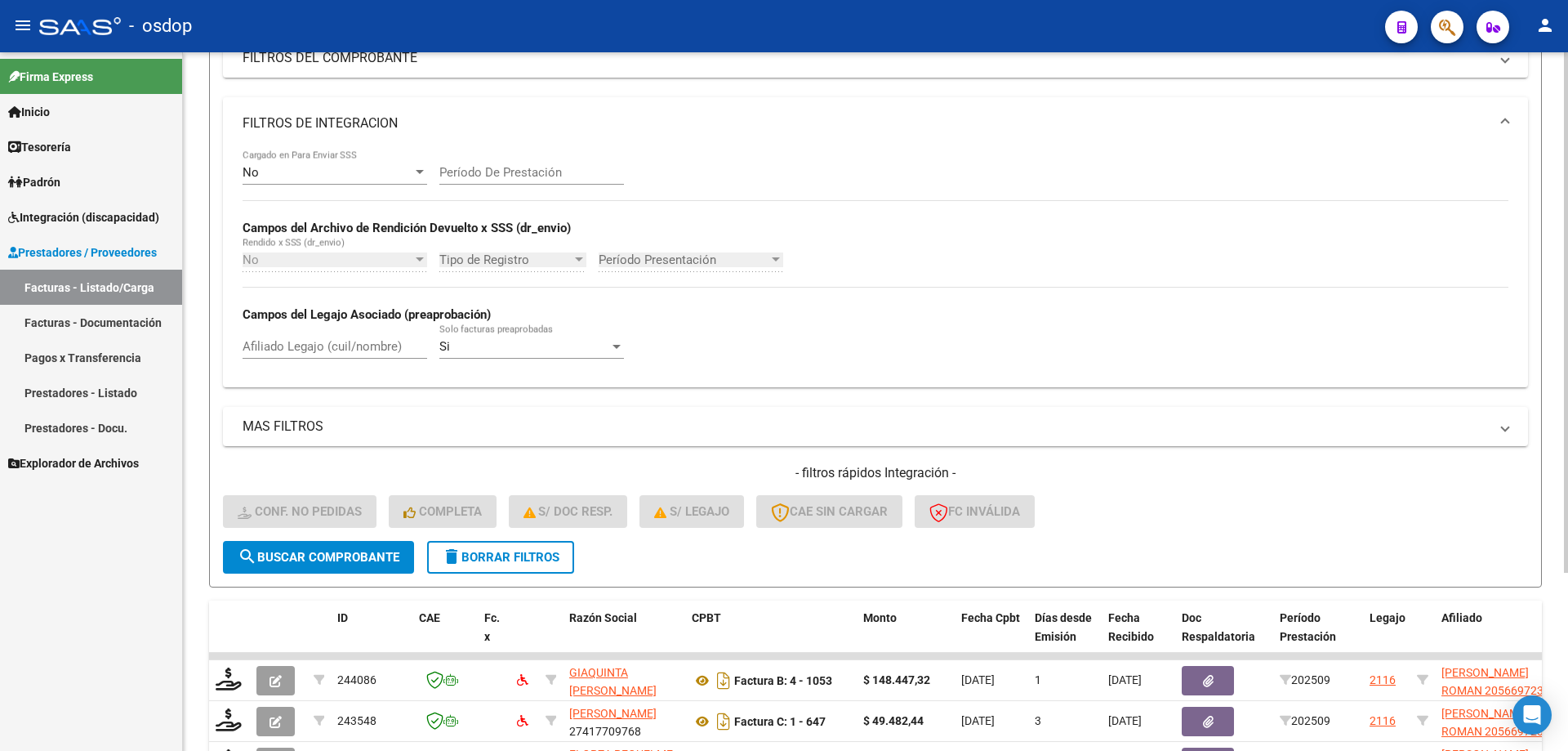
scroll to position [276, 0]
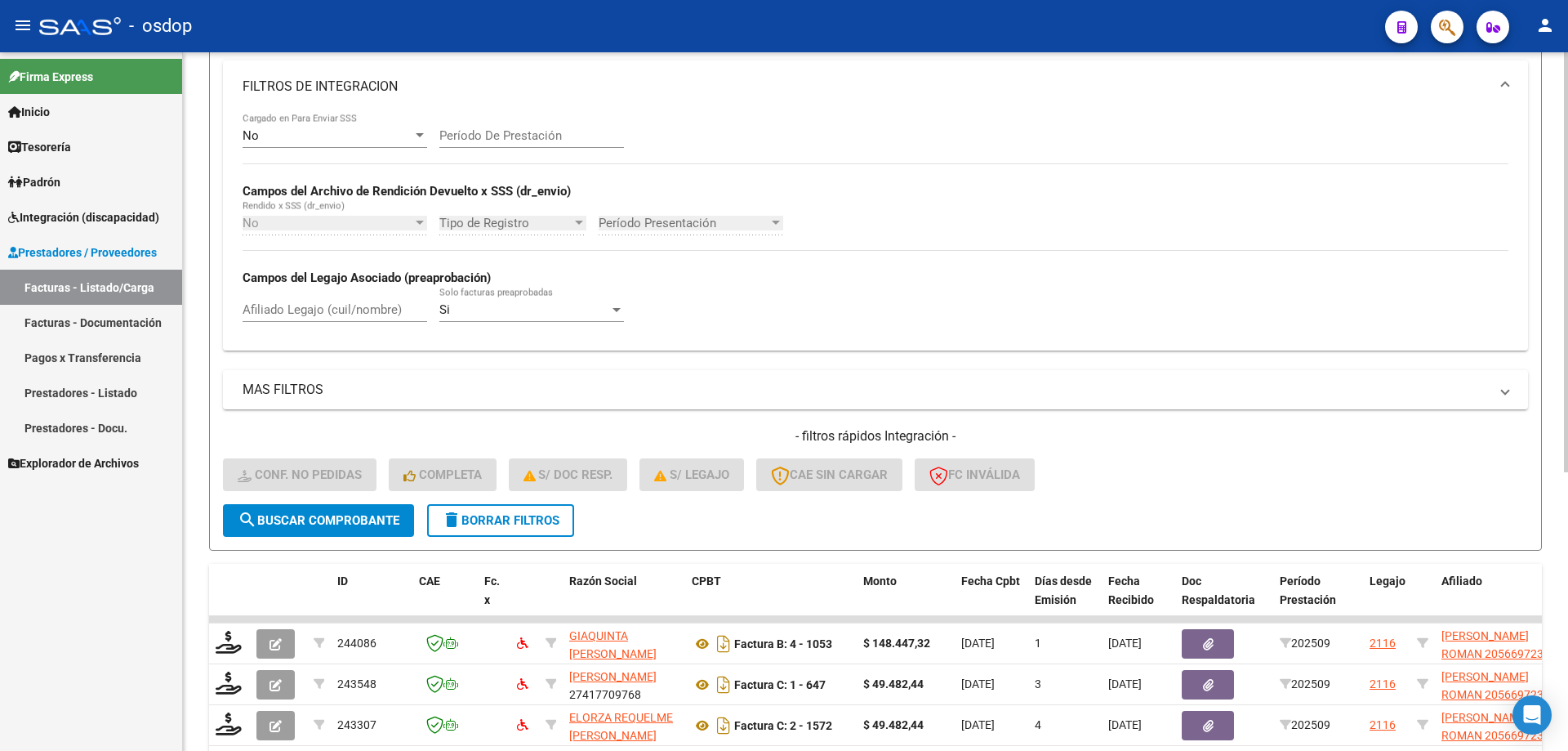
click at [366, 339] on div "No Cargado en Para Enviar SSS Período De Prestación Campos del Archivo de Rendi…" at bounding box center [875, 232] width 1305 height 238
click at [397, 307] on input "Afiliado Legajo (cuil/nombre)" at bounding box center [334, 309] width 184 height 15
paste input "27562960355"
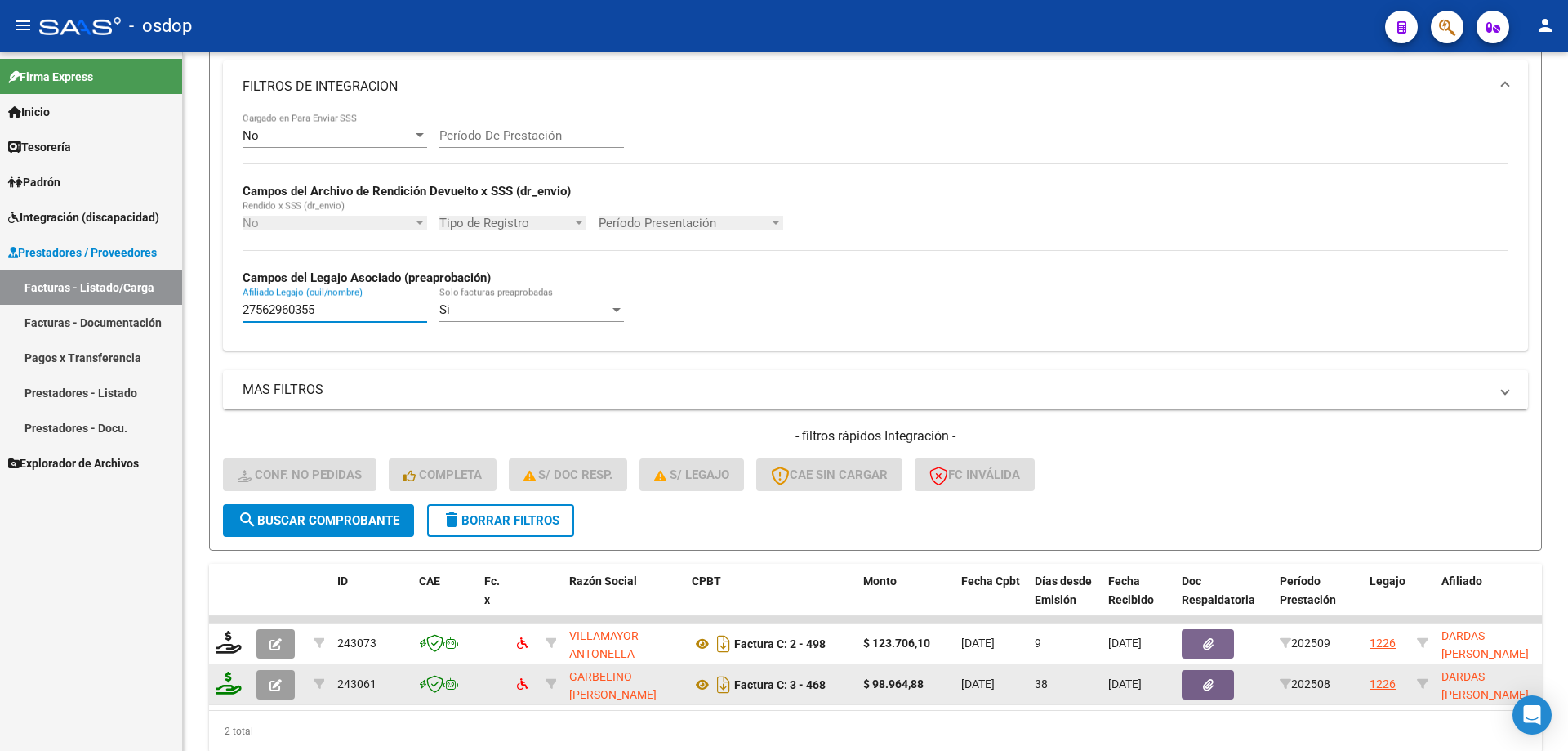
scroll to position [341, 0]
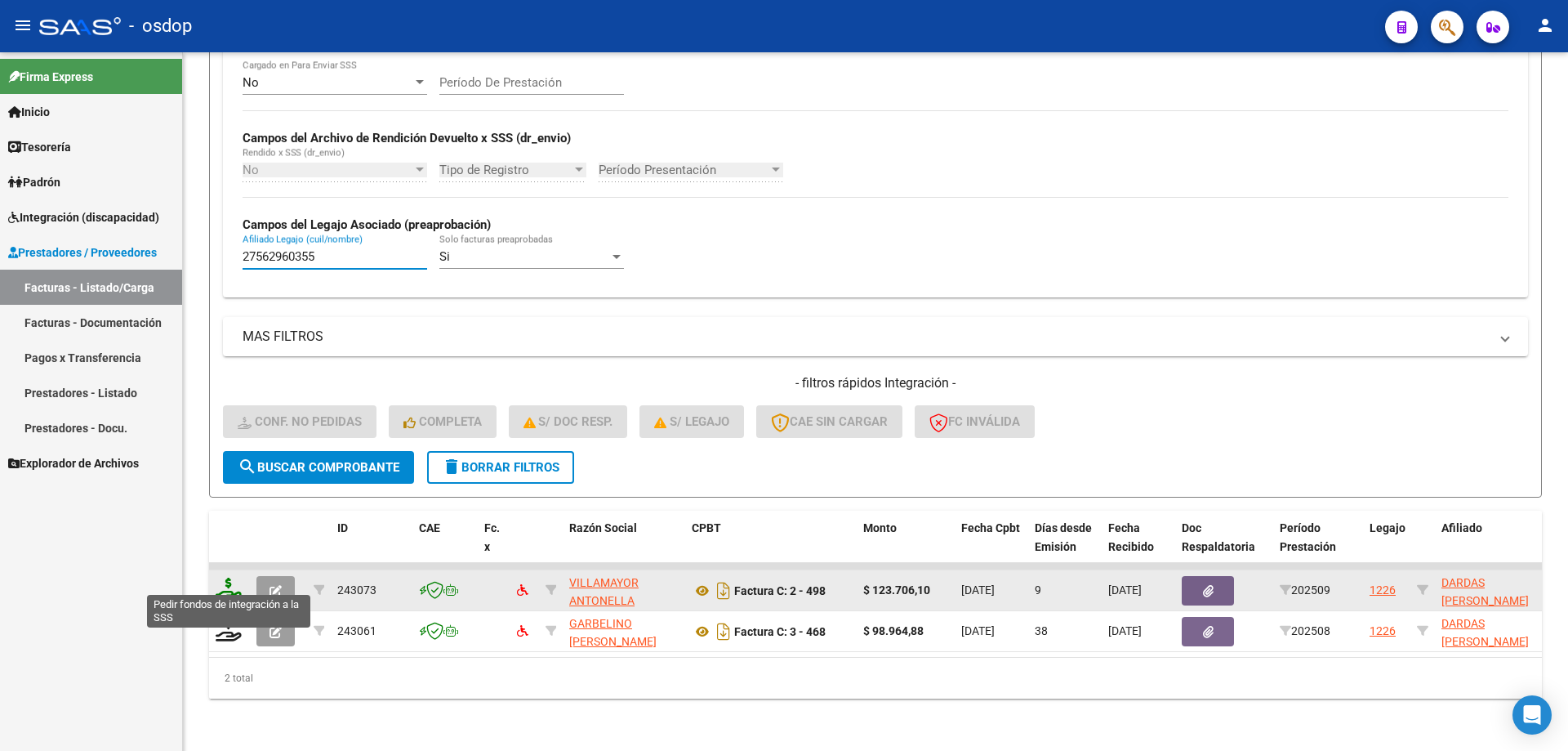
type input "27562960355"
click at [232, 577] on icon at bounding box center [229, 589] width 26 height 23
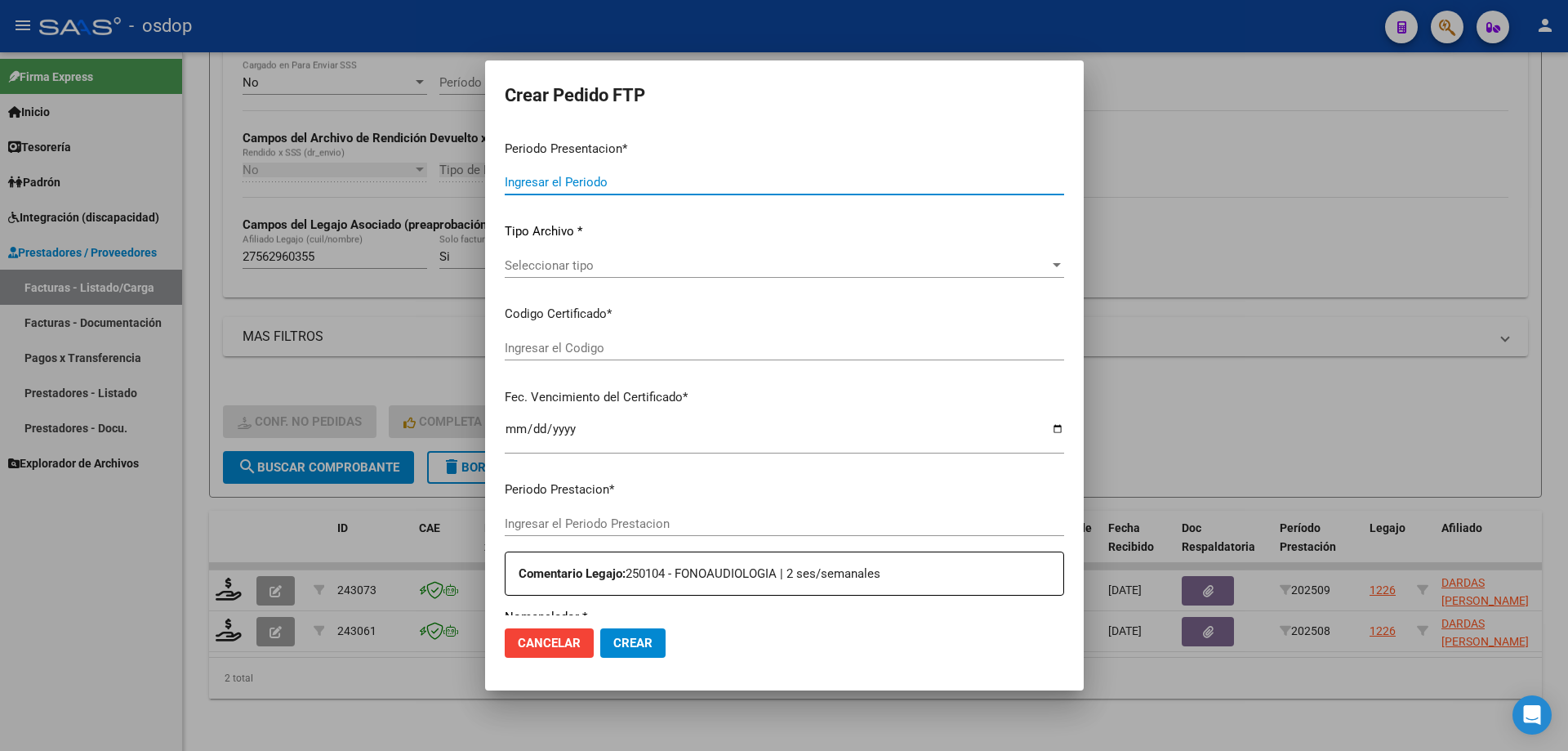
type input "202509"
type input "$ 123.706,10"
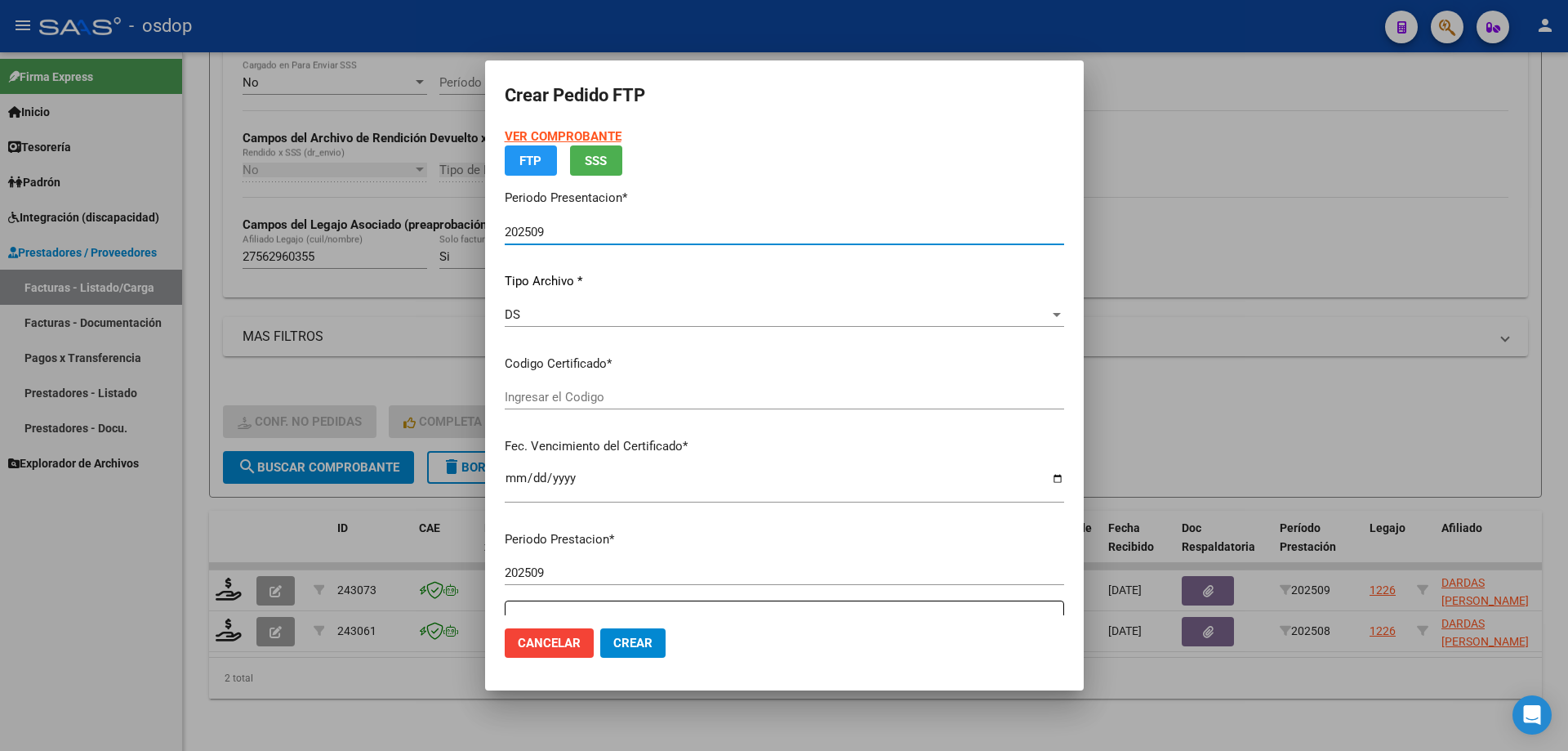
type input "9658928120"
type input "2027-01-11"
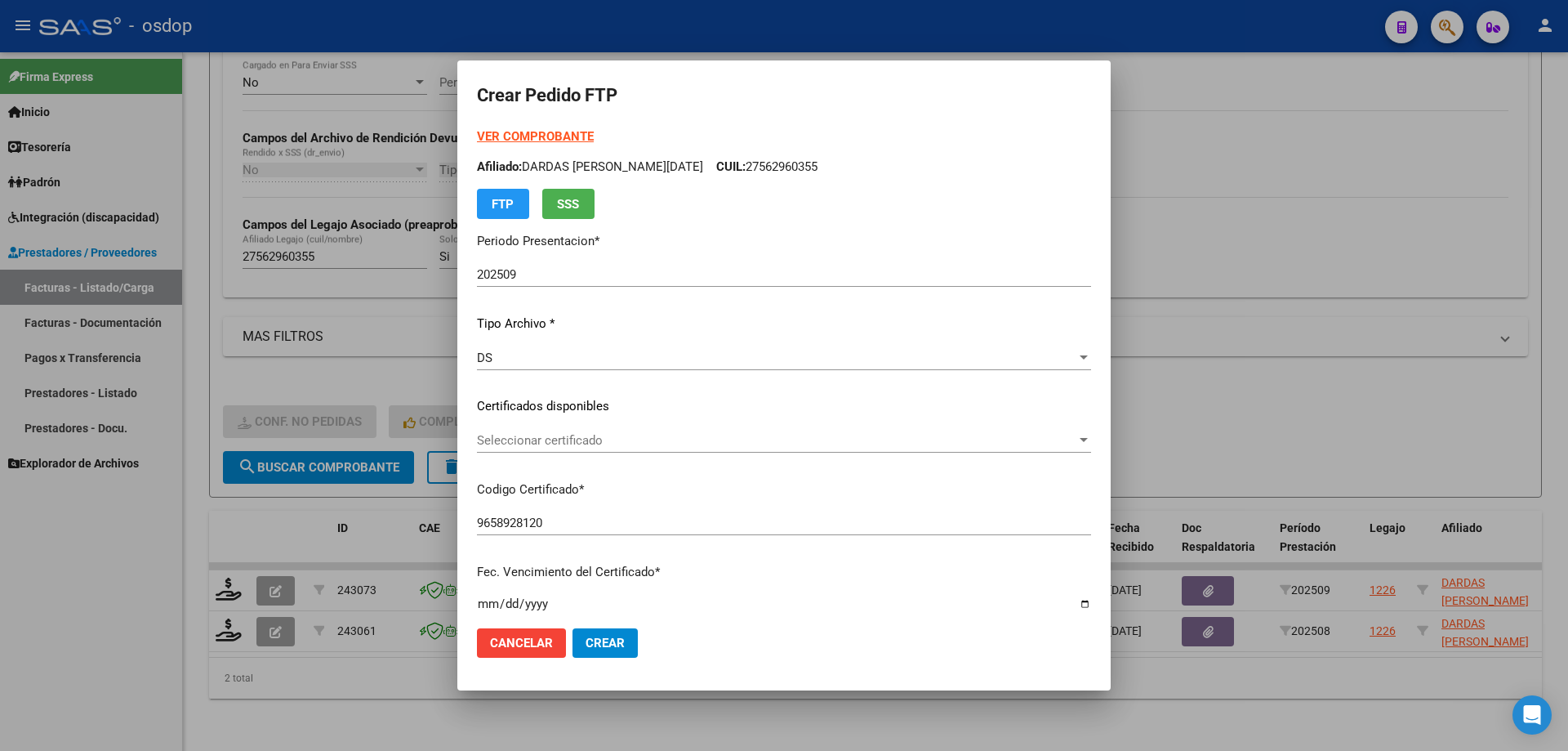
click at [616, 450] on div "Seleccionar certificado Seleccionar certificado" at bounding box center [783, 441] width 614 height 25
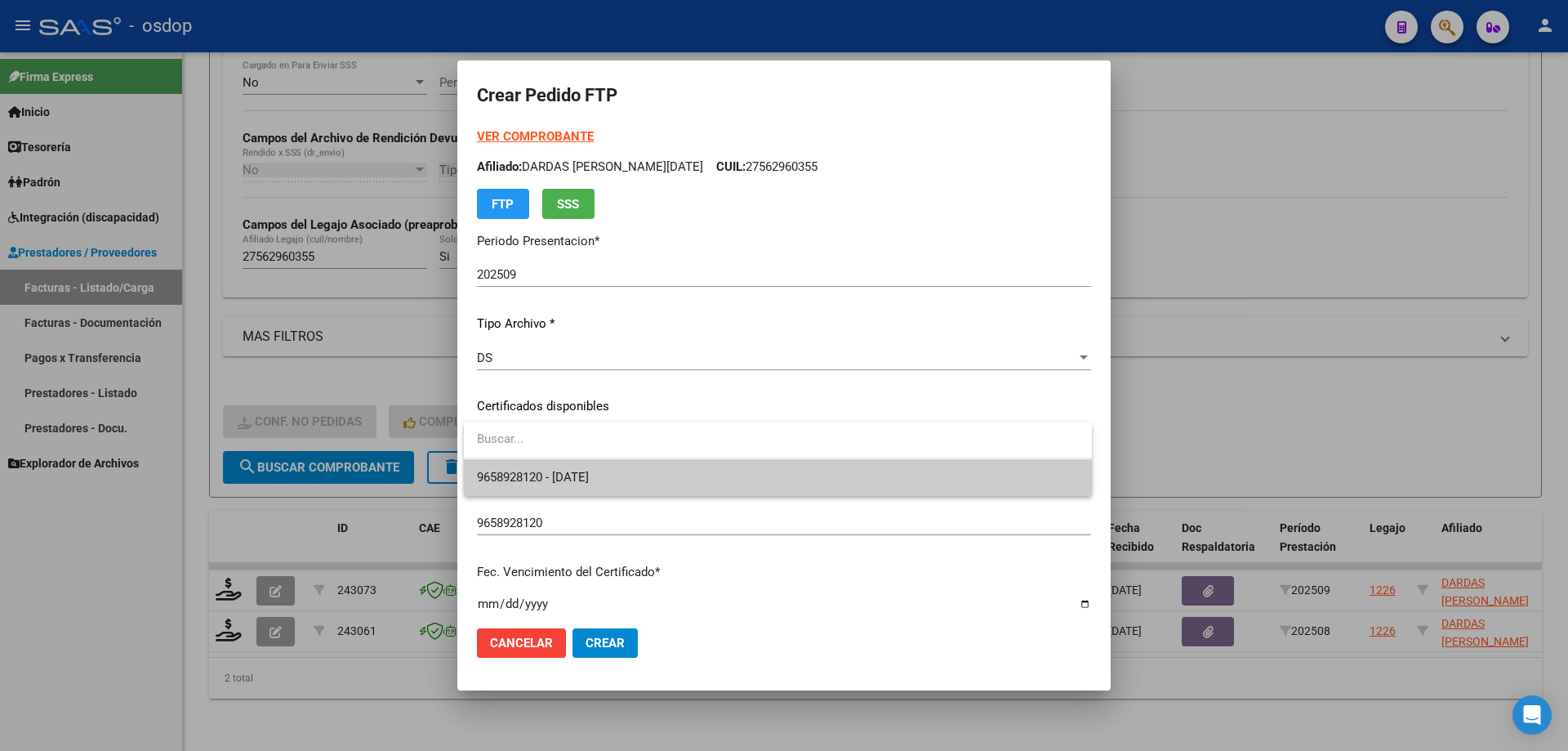
click at [647, 487] on span "9658928120 - 2027-01-11" at bounding box center [777, 478] width 602 height 37
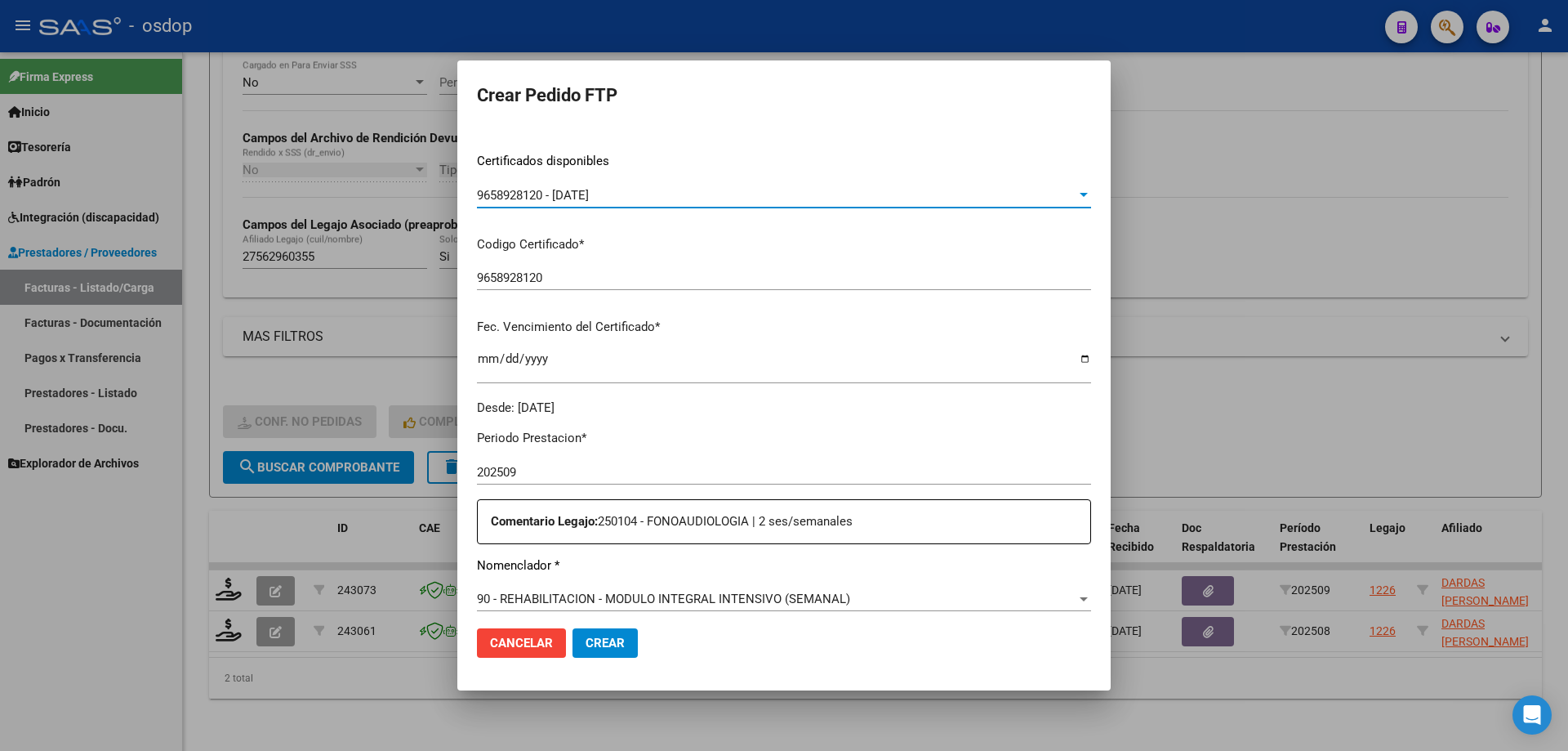
scroll to position [490, 0]
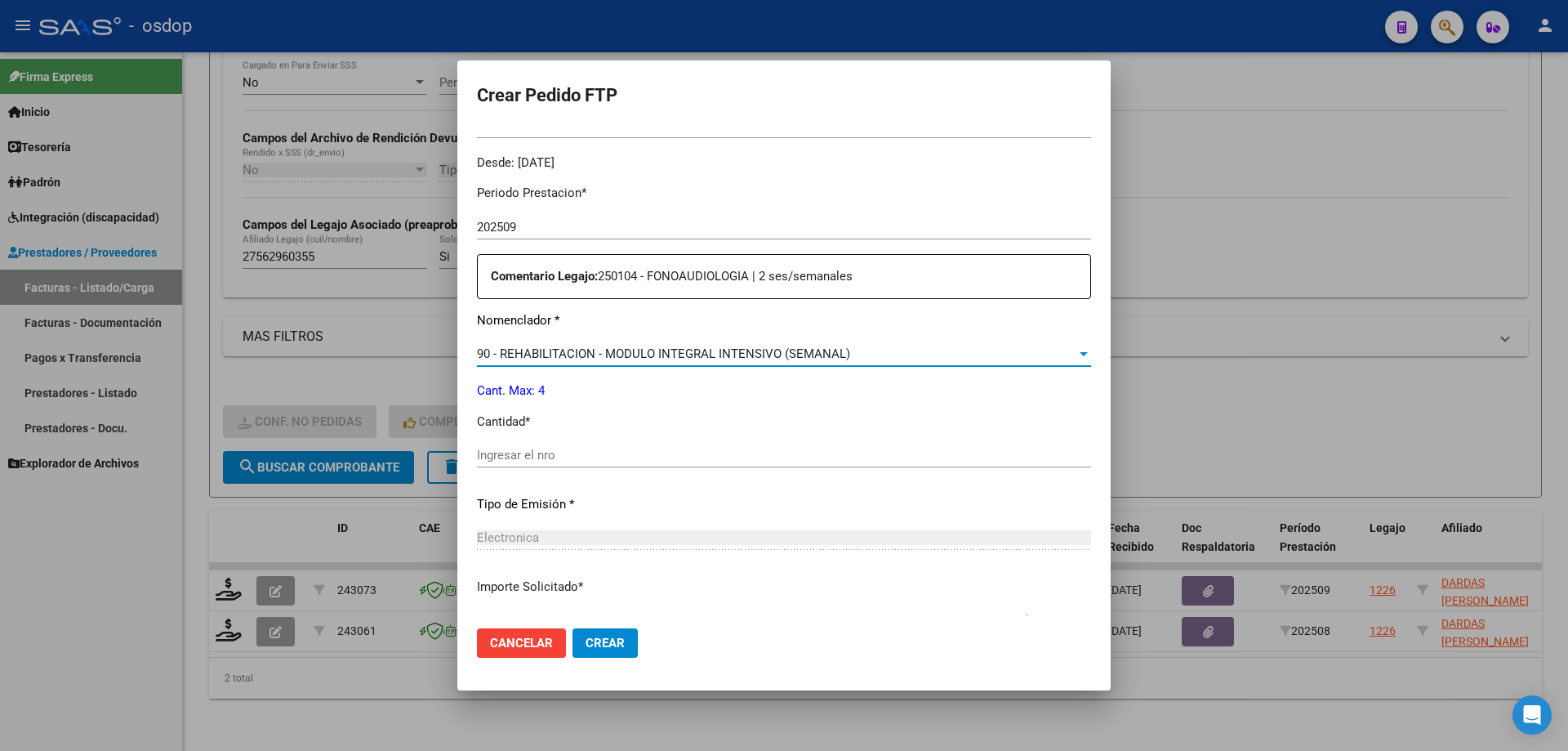
click at [667, 355] on span "90 - REHABILITACION - MODULO INTEGRAL INTENSIVO (SEMANAL)" at bounding box center [663, 353] width 374 height 15
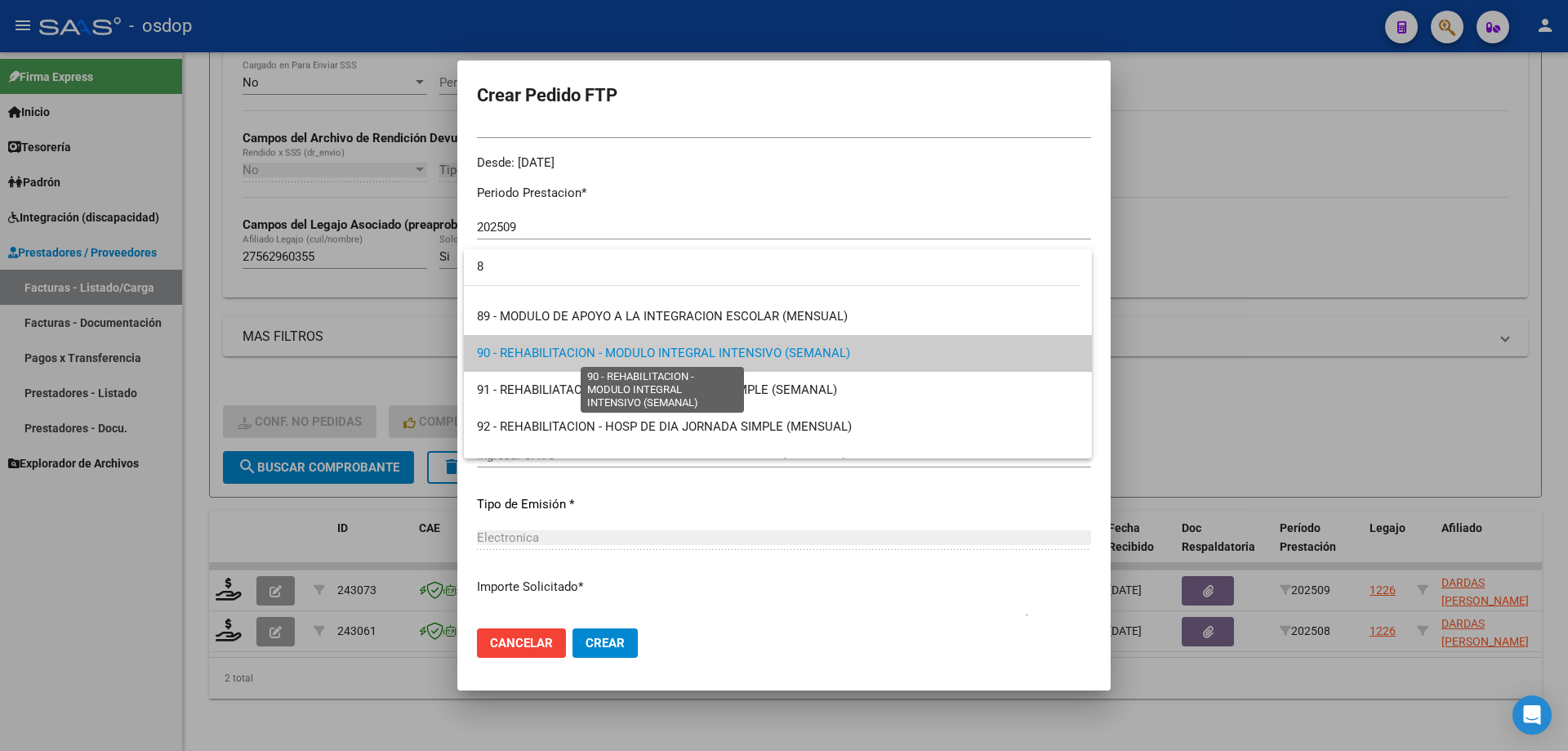
scroll to position [0, 0]
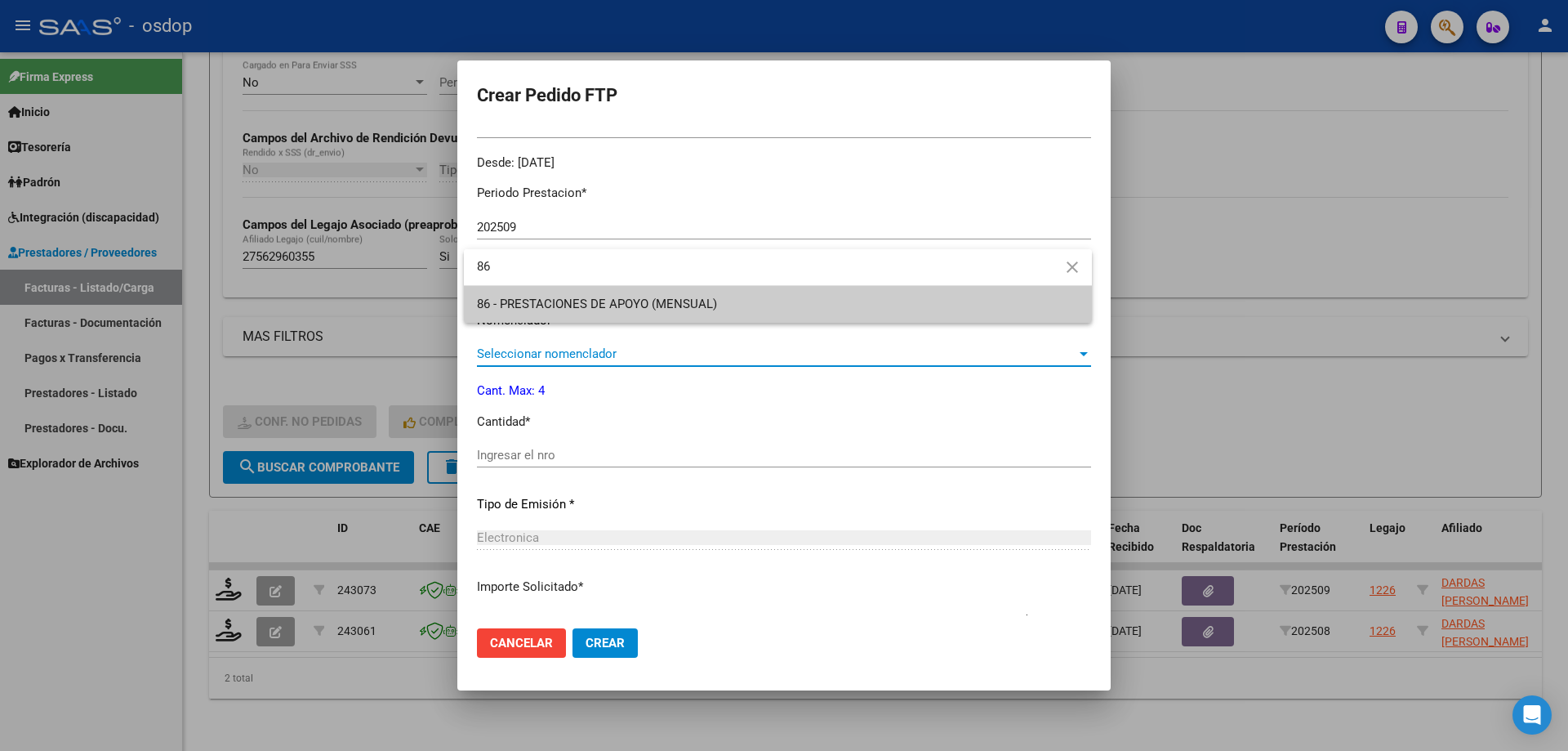
type input "86"
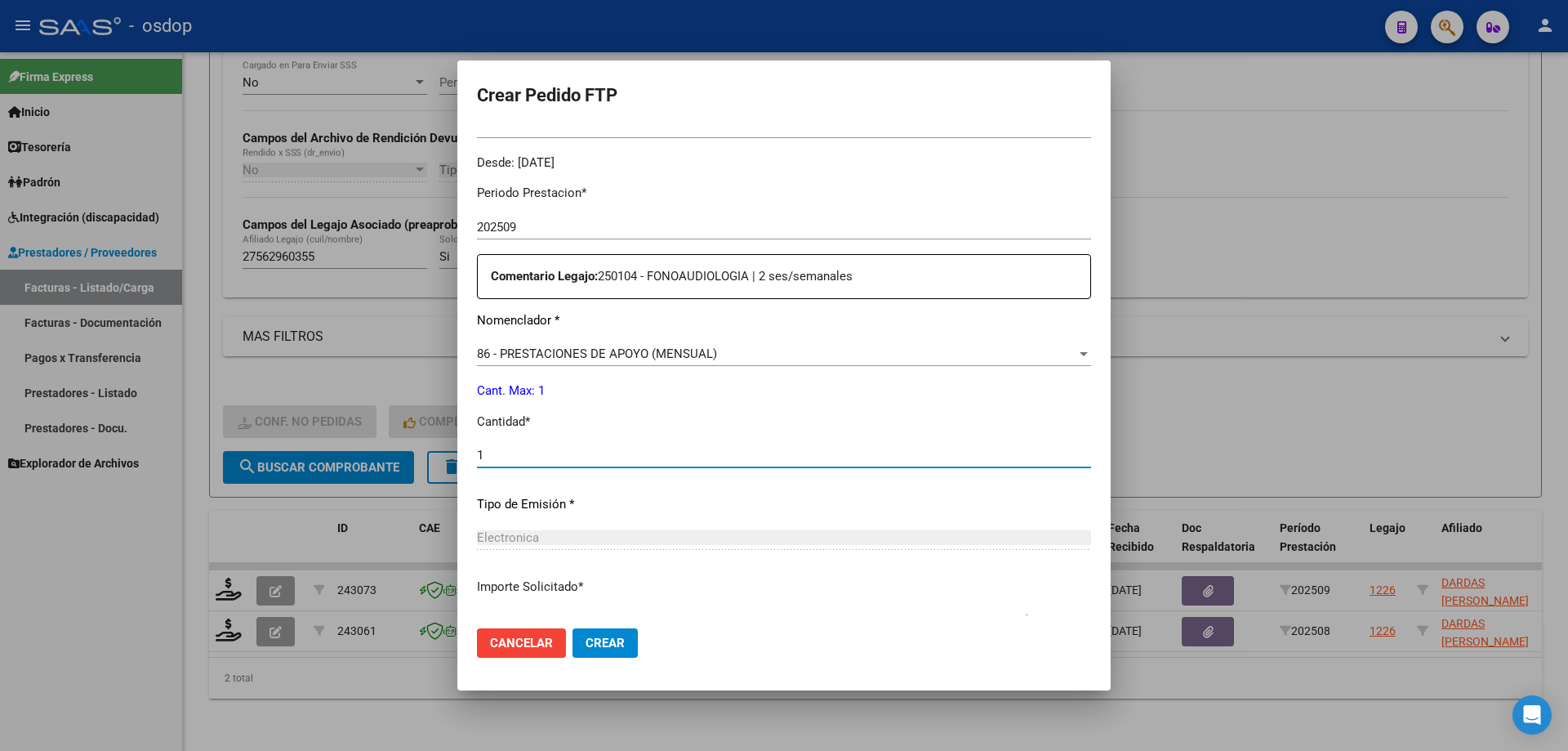
type input "1"
click at [573, 628] on button "Crear" at bounding box center [605, 643] width 65 height 29
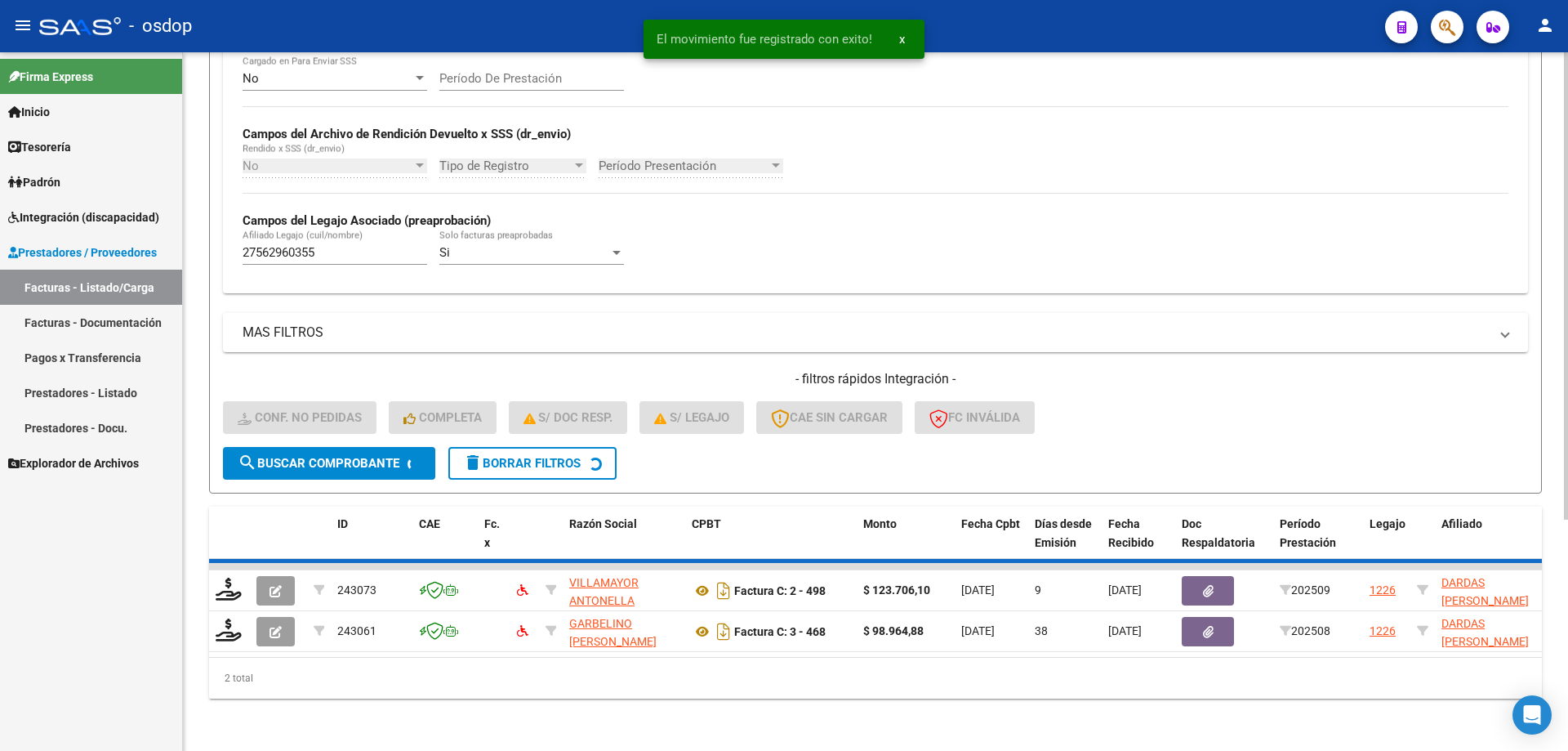
scroll to position [301, 0]
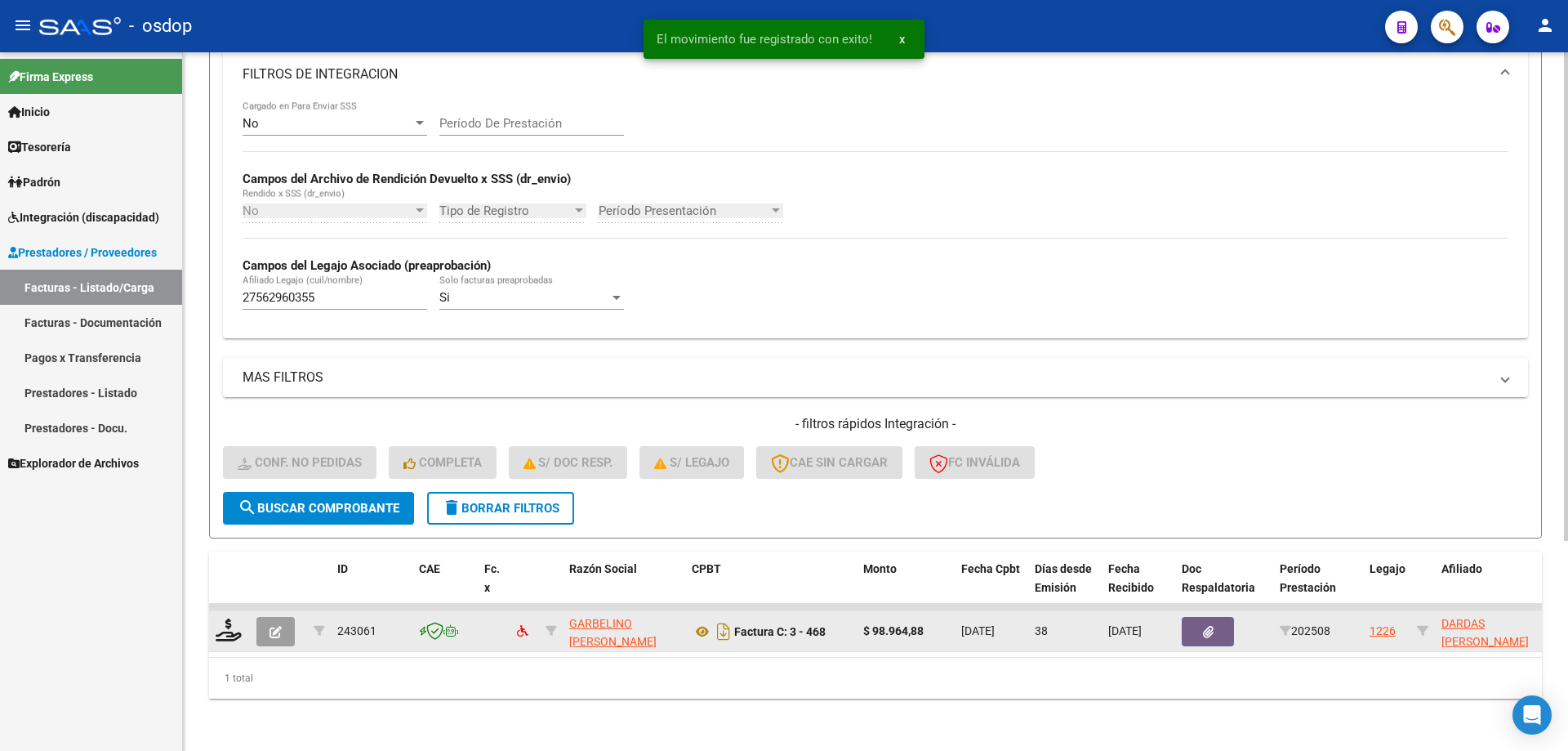
click at [222, 631] on div at bounding box center [230, 631] width 28 height 26
click at [230, 619] on icon at bounding box center [229, 630] width 26 height 23
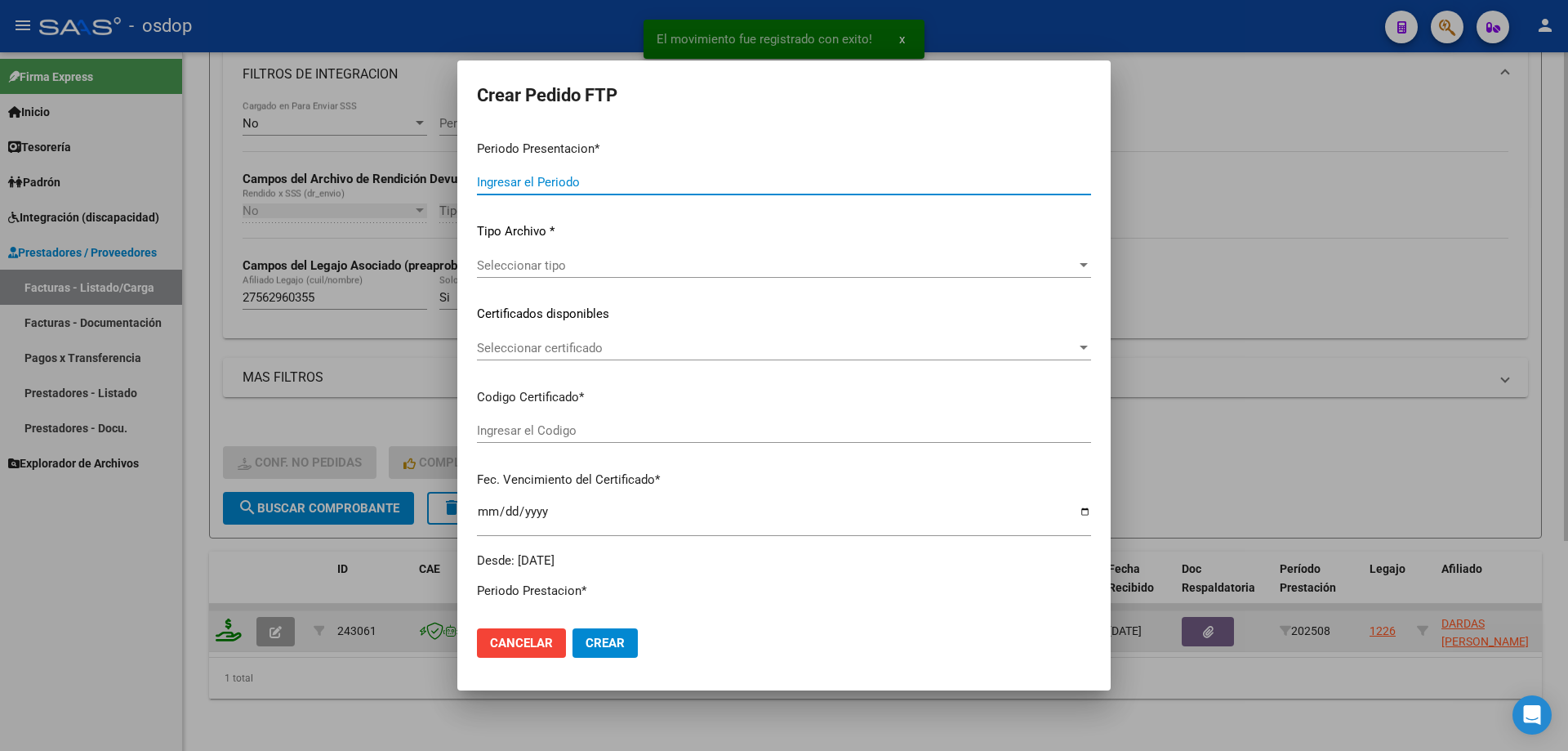
type input "202509"
type input "202508"
type input "$ 98.964,88"
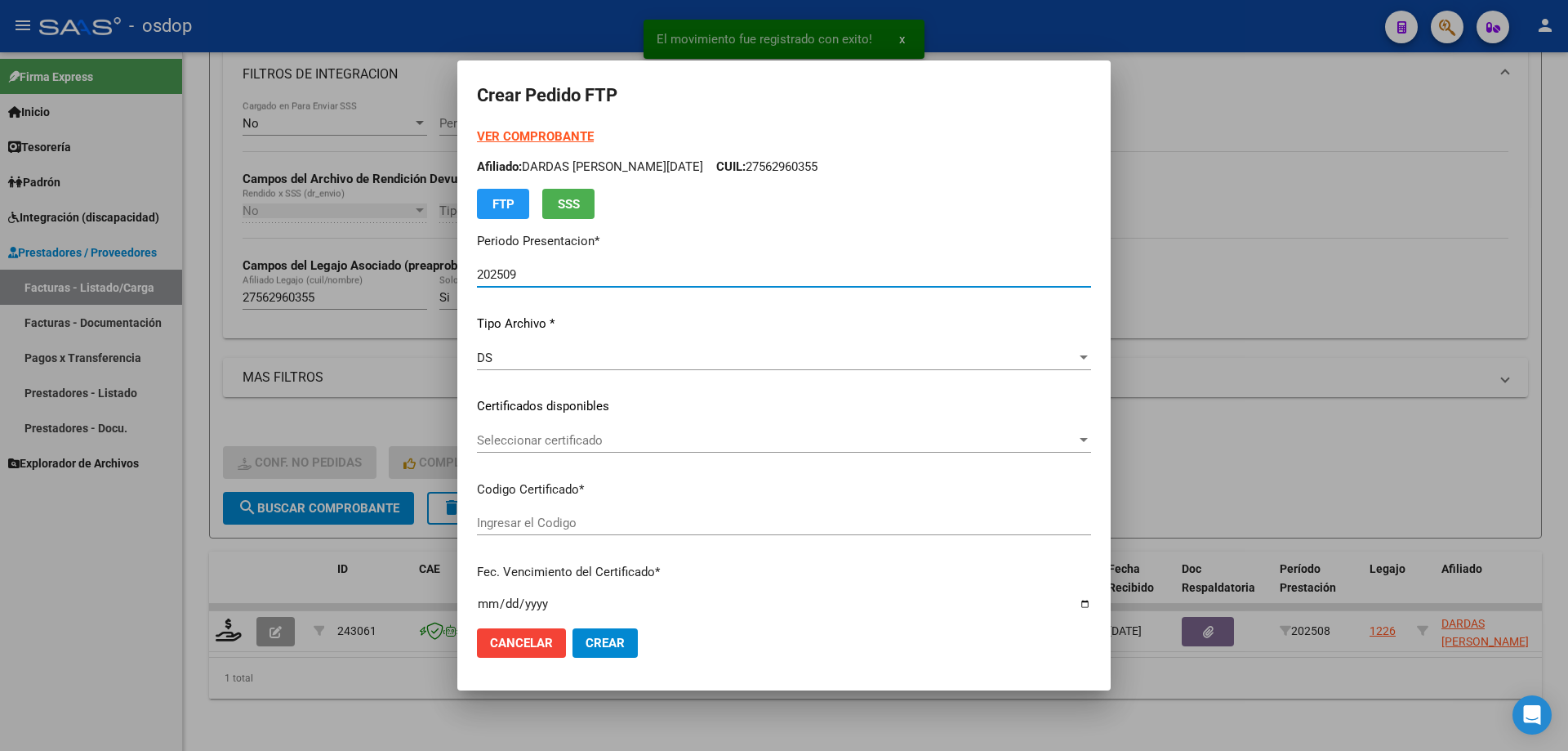
type input "9658928120"
type input "2027-01-11"
click at [619, 446] on span "Seleccionar certificado" at bounding box center [776, 440] width 599 height 15
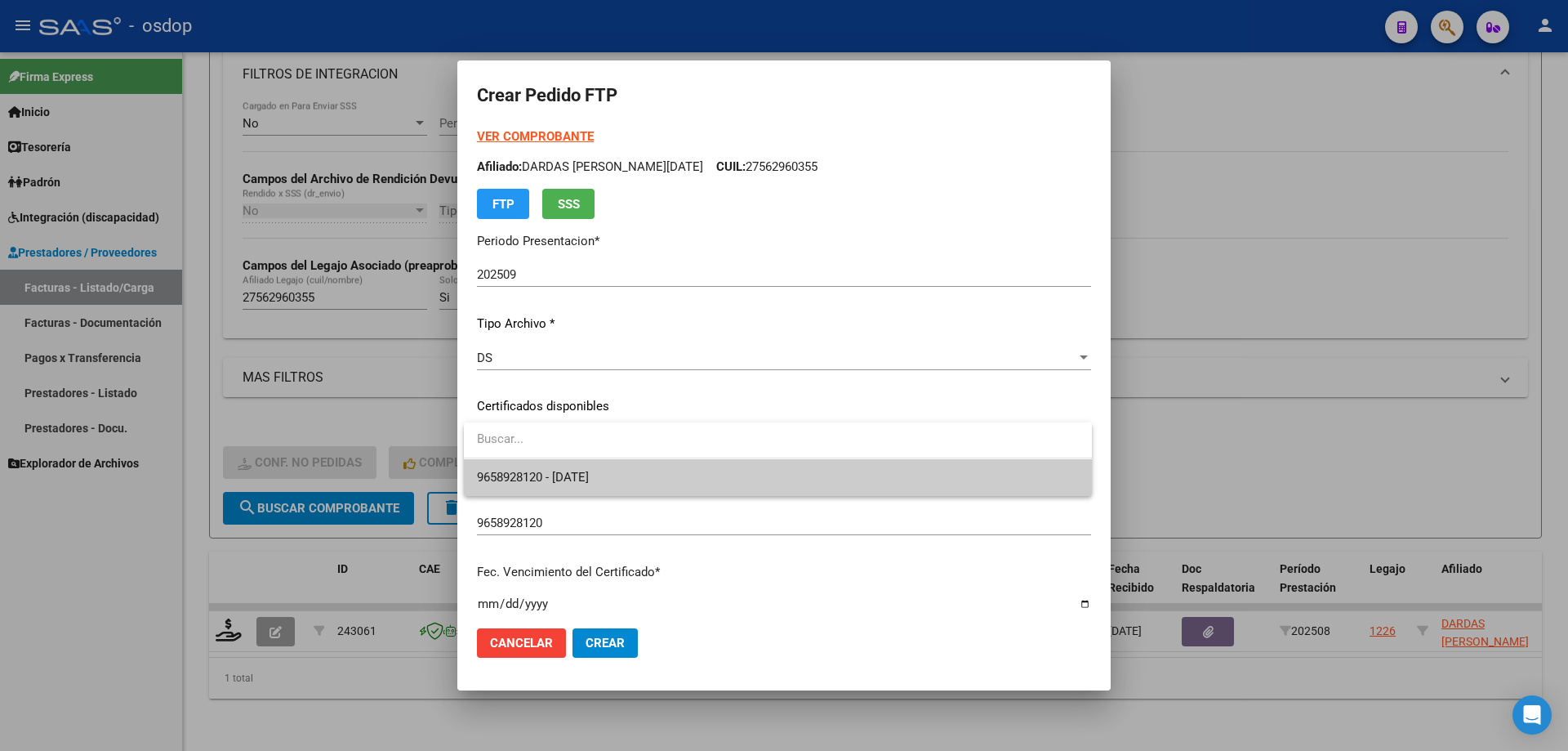
click at [641, 477] on span "9658928120 - 2027-01-11" at bounding box center [777, 478] width 602 height 37
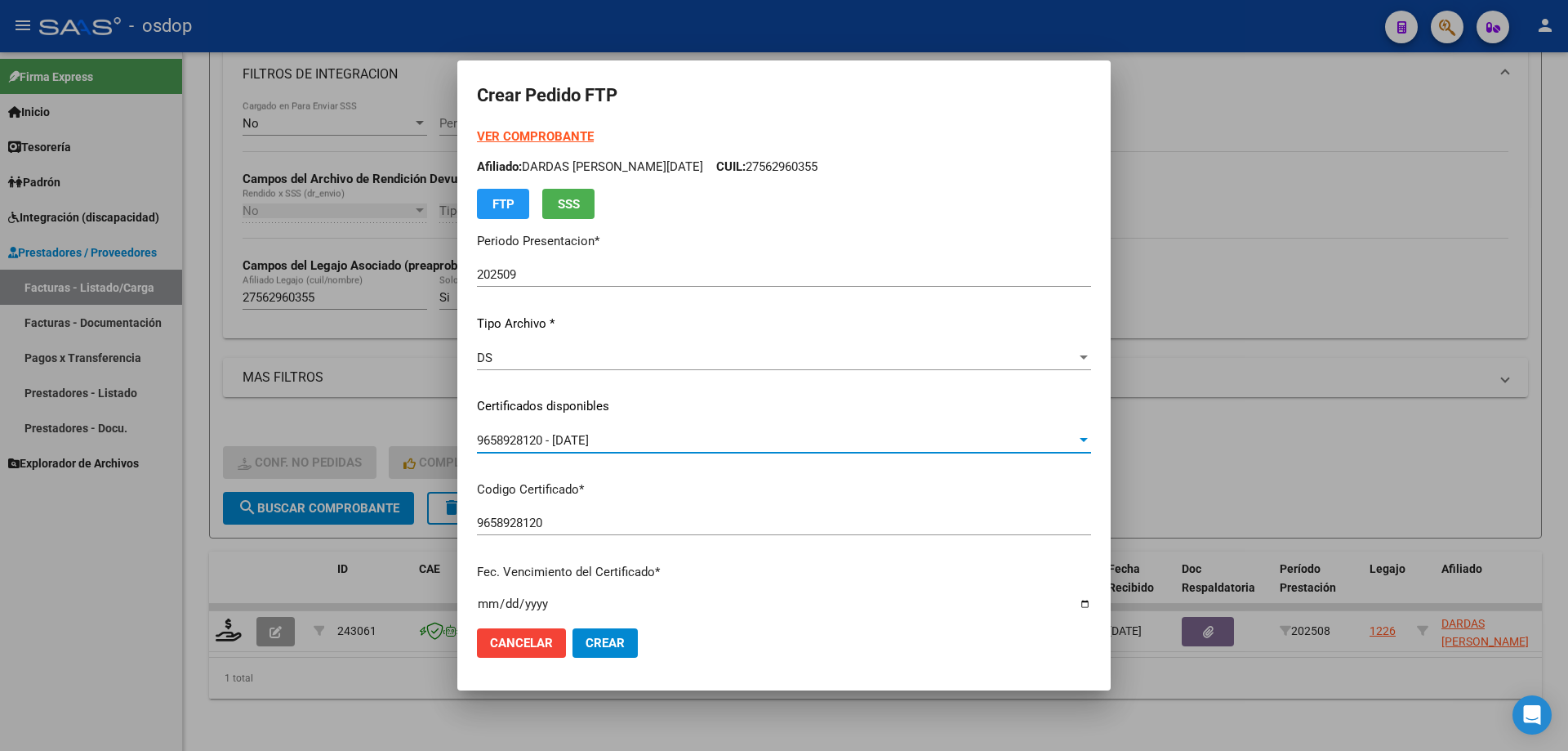
scroll to position [408, 0]
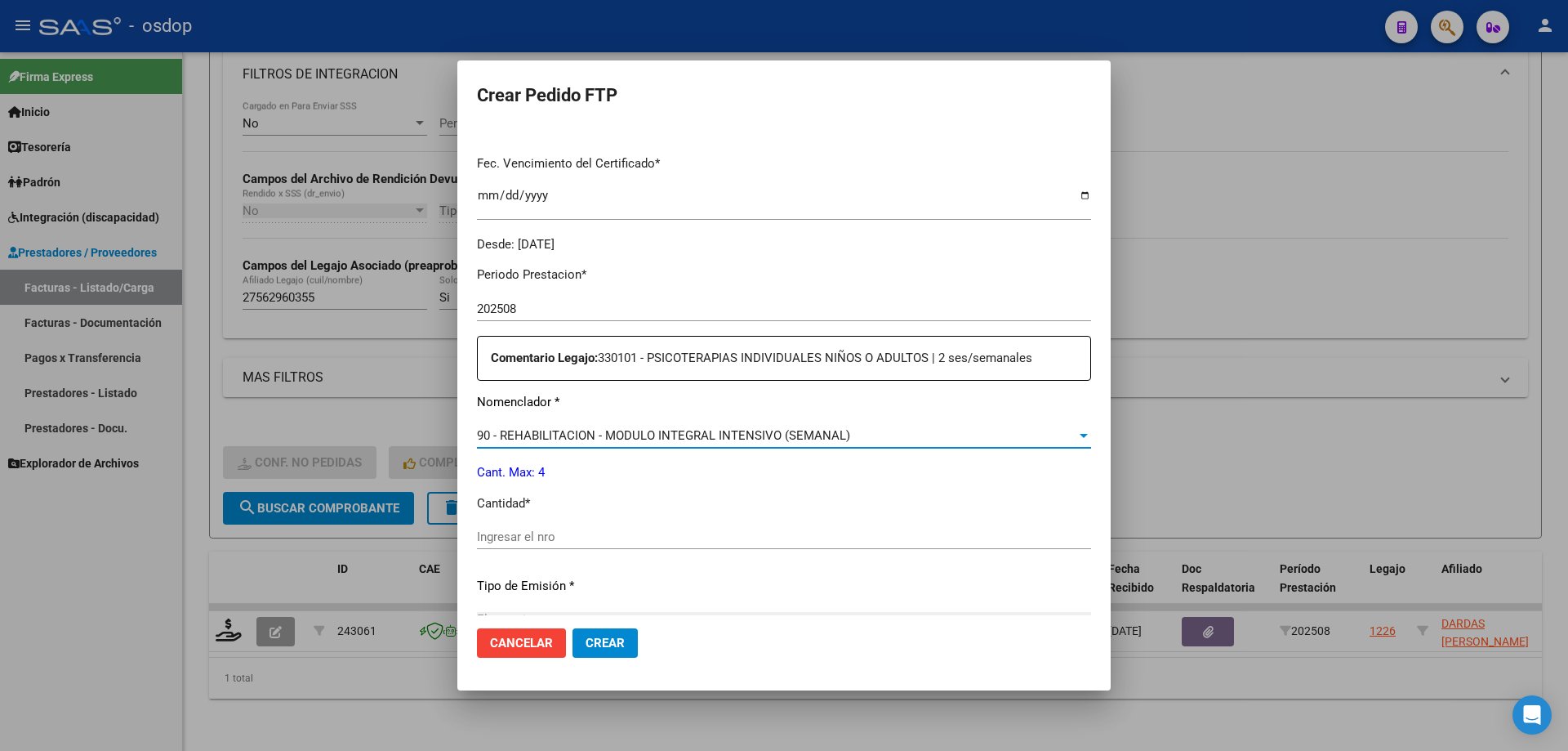
click at [639, 442] on span "90 - REHABILITACION - MODULO INTEGRAL INTENSIVO (SEMANAL)" at bounding box center [663, 435] width 374 height 15
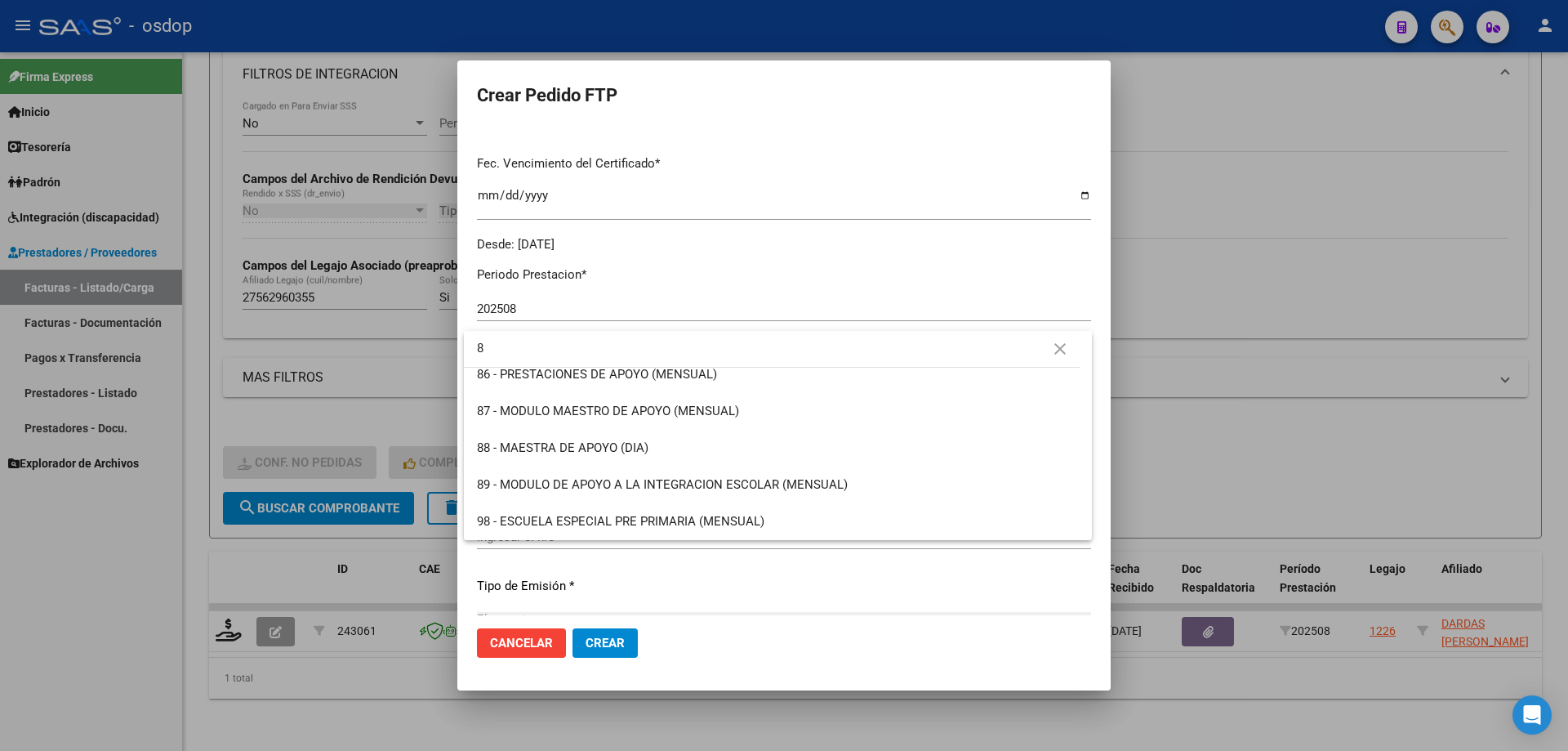
scroll to position [0, 0]
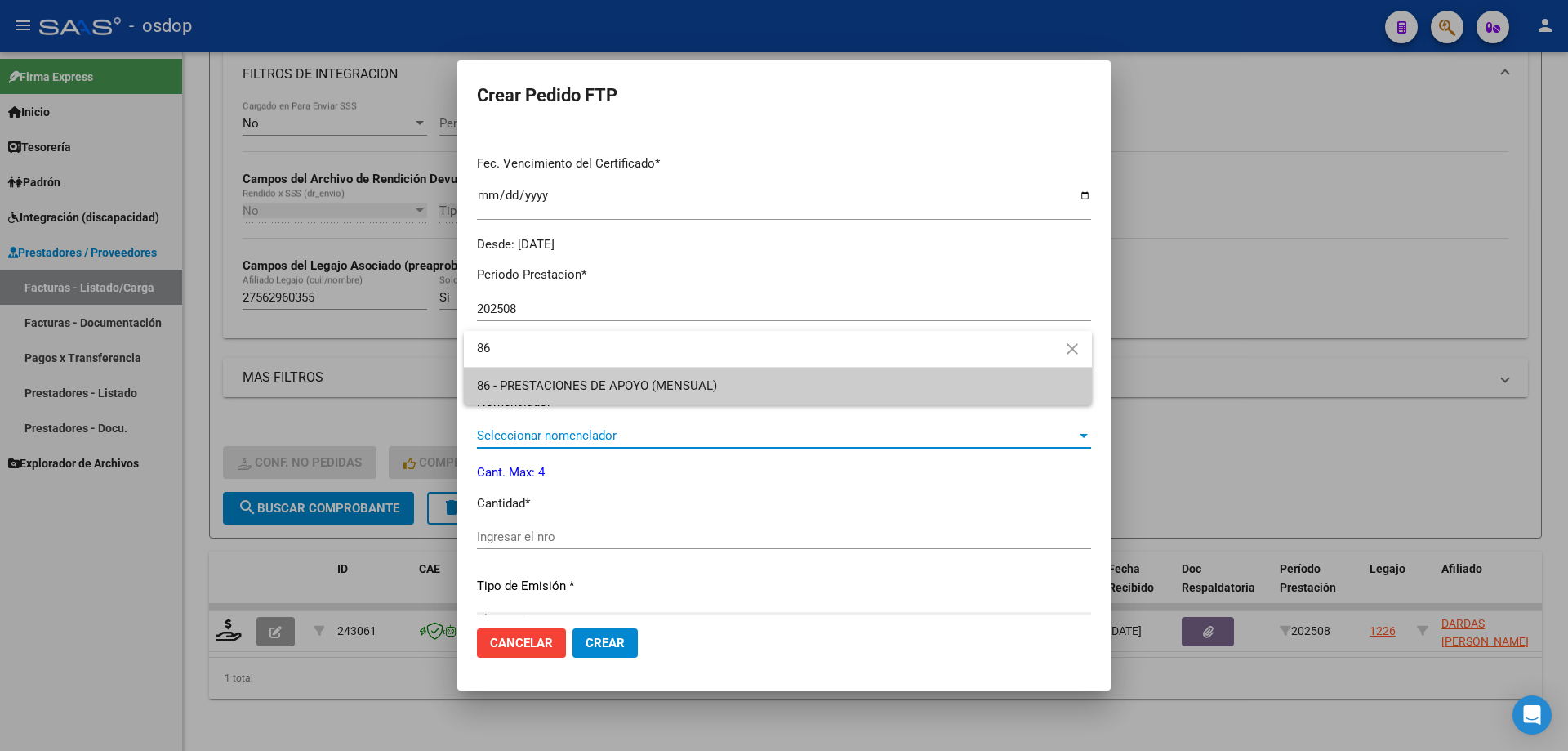
type input "86"
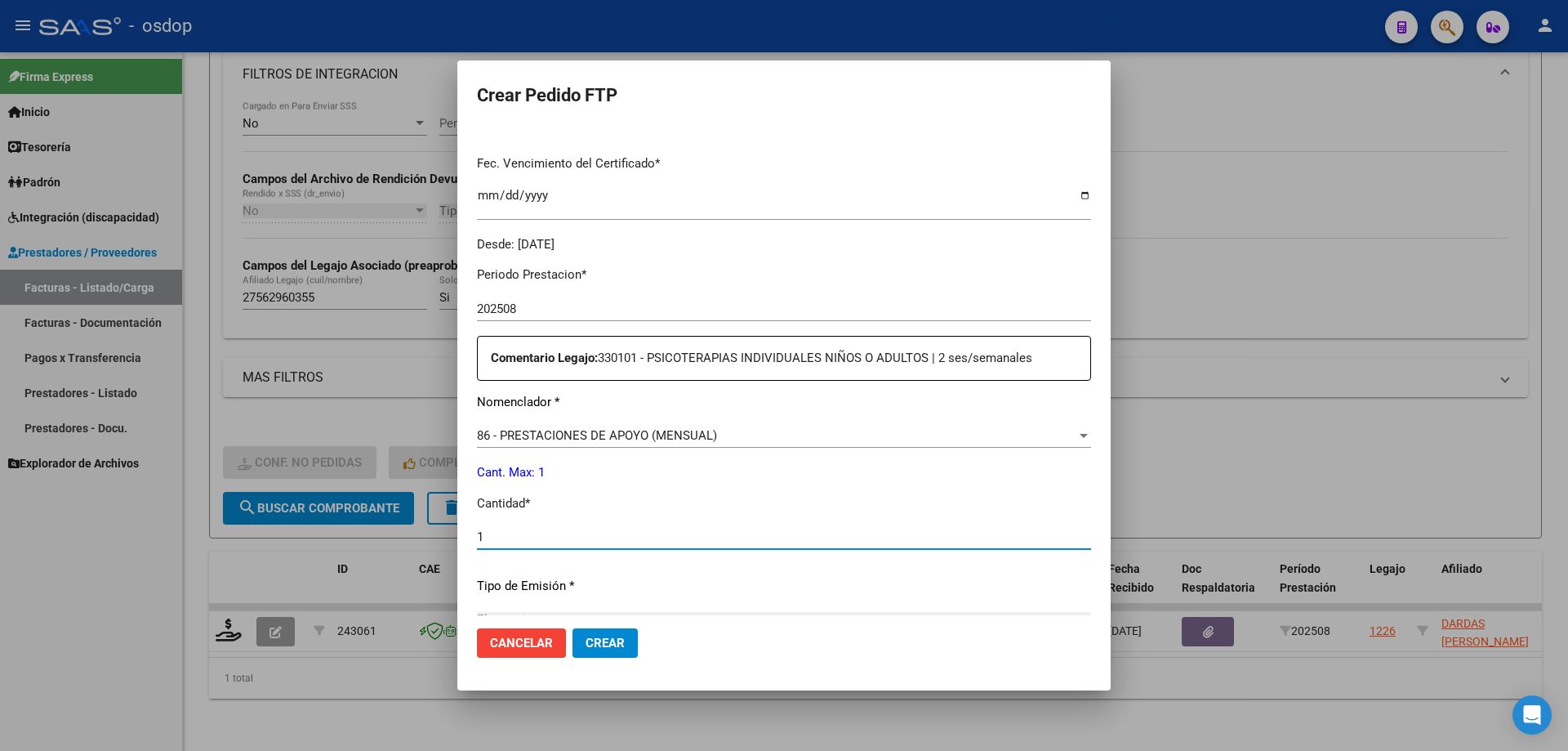
type input "1"
click at [573, 628] on button "Crear" at bounding box center [605, 643] width 65 height 29
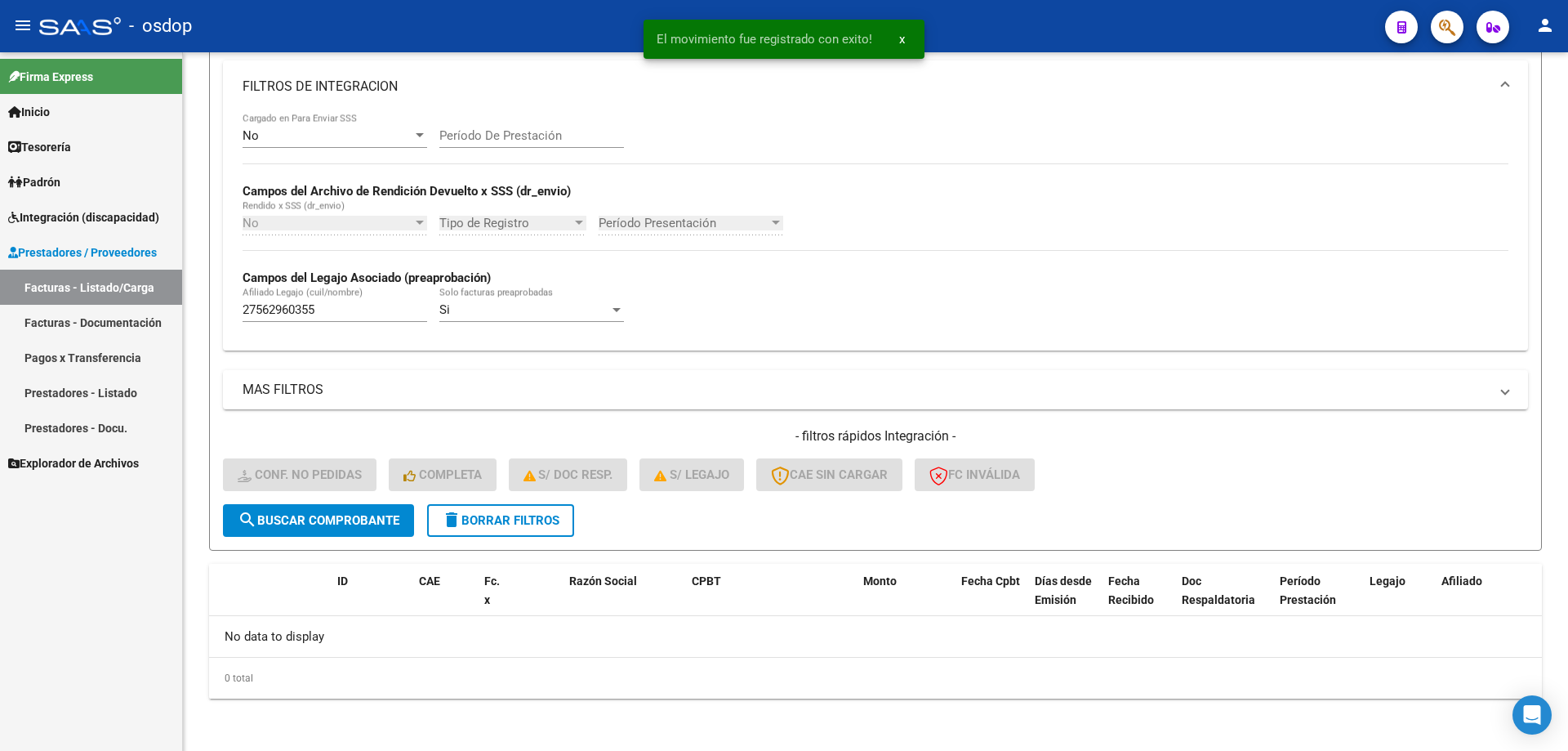
scroll to position [276, 0]
click at [529, 518] on span "delete Borrar Filtros" at bounding box center [499, 520] width 117 height 15
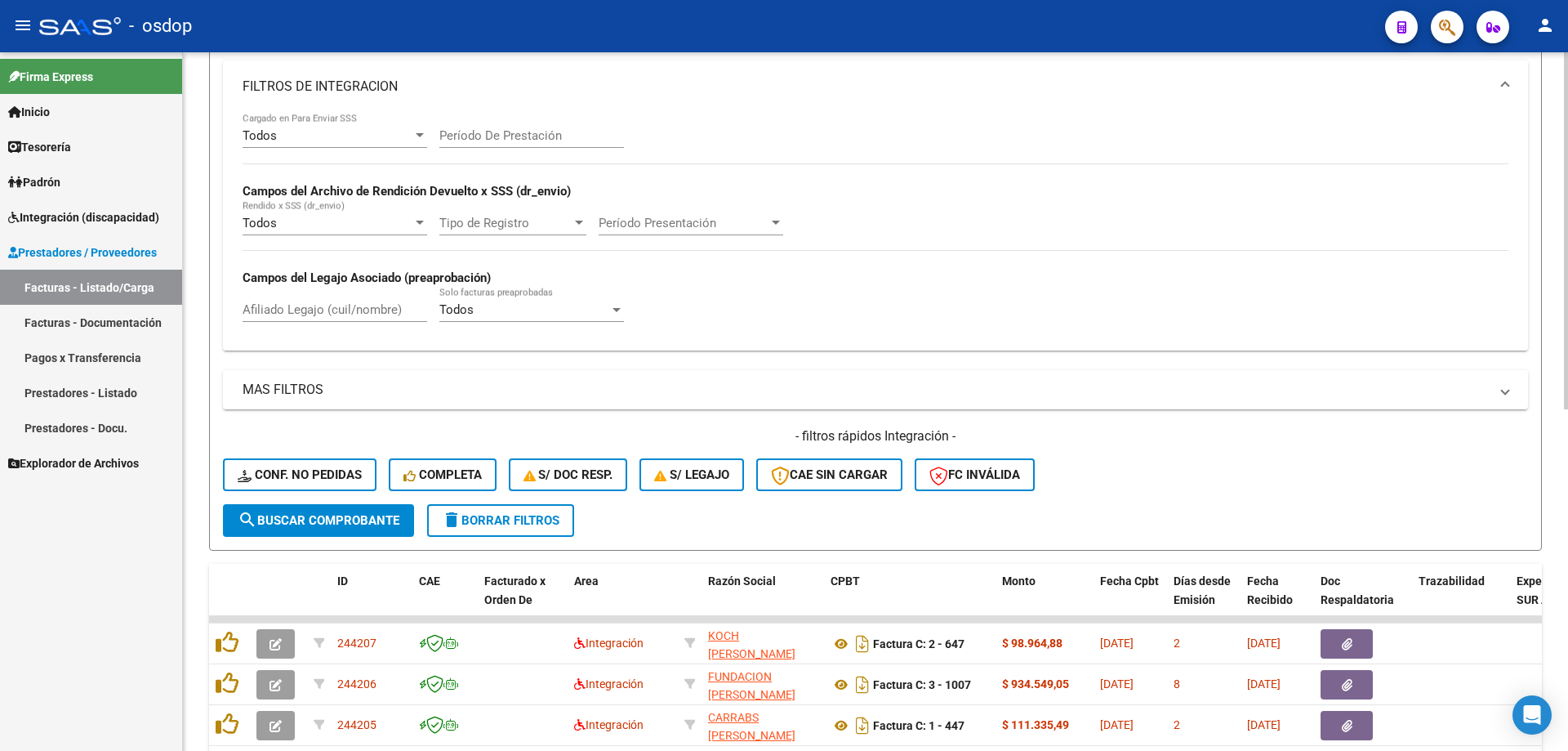
scroll to position [521, 0]
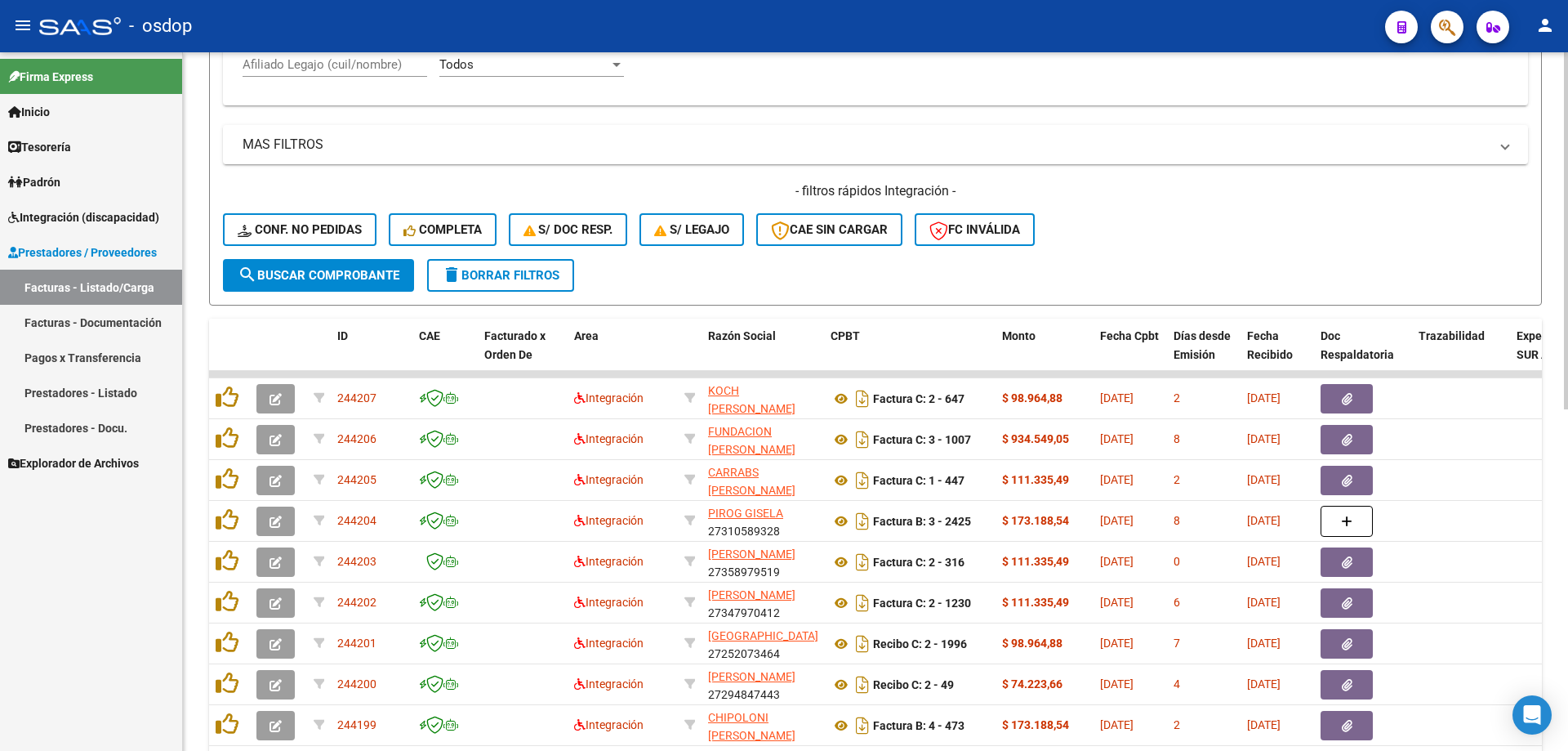
click at [359, 75] on div "Afiliado Legajo (cuil/nombre)" at bounding box center [334, 59] width 184 height 35
click at [363, 68] on input "Afiliado Legajo (cuil/nombre)" at bounding box center [334, 64] width 184 height 15
paste input "20584858703"
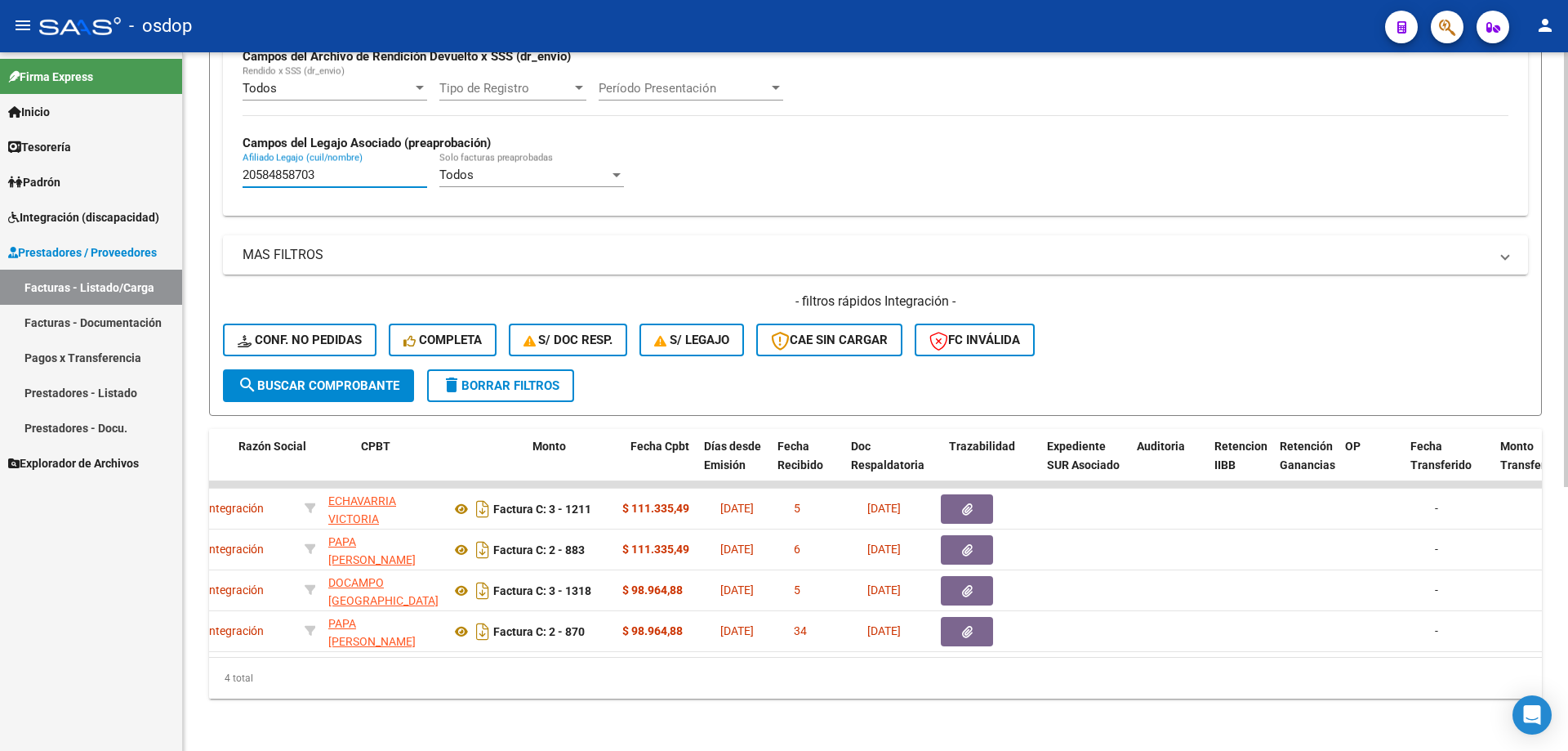
scroll to position [0, 470]
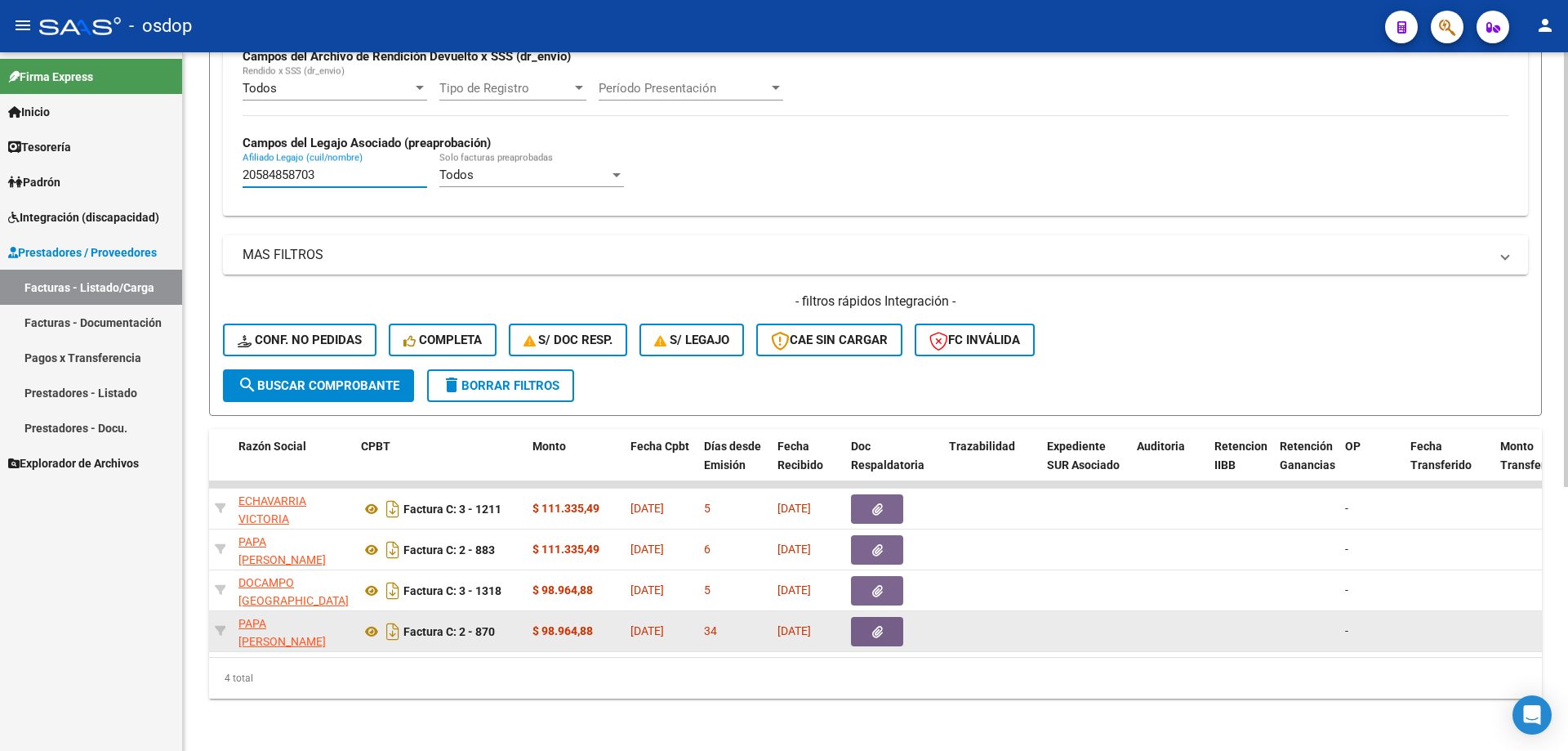
type input "20584858703"
click at [877, 626] on icon "button" at bounding box center [877, 632] width 11 height 12
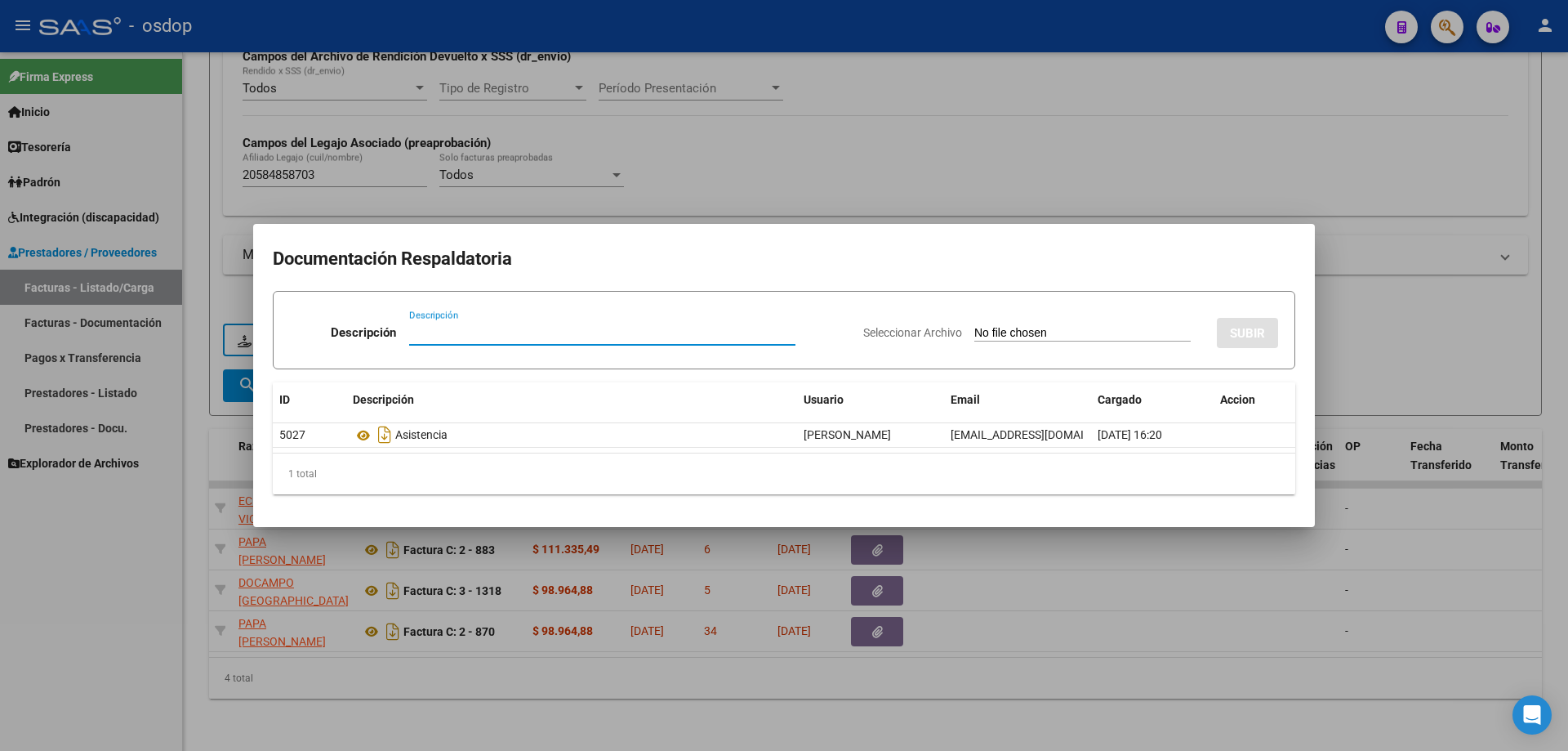
click at [677, 719] on div at bounding box center [784, 376] width 1568 height 751
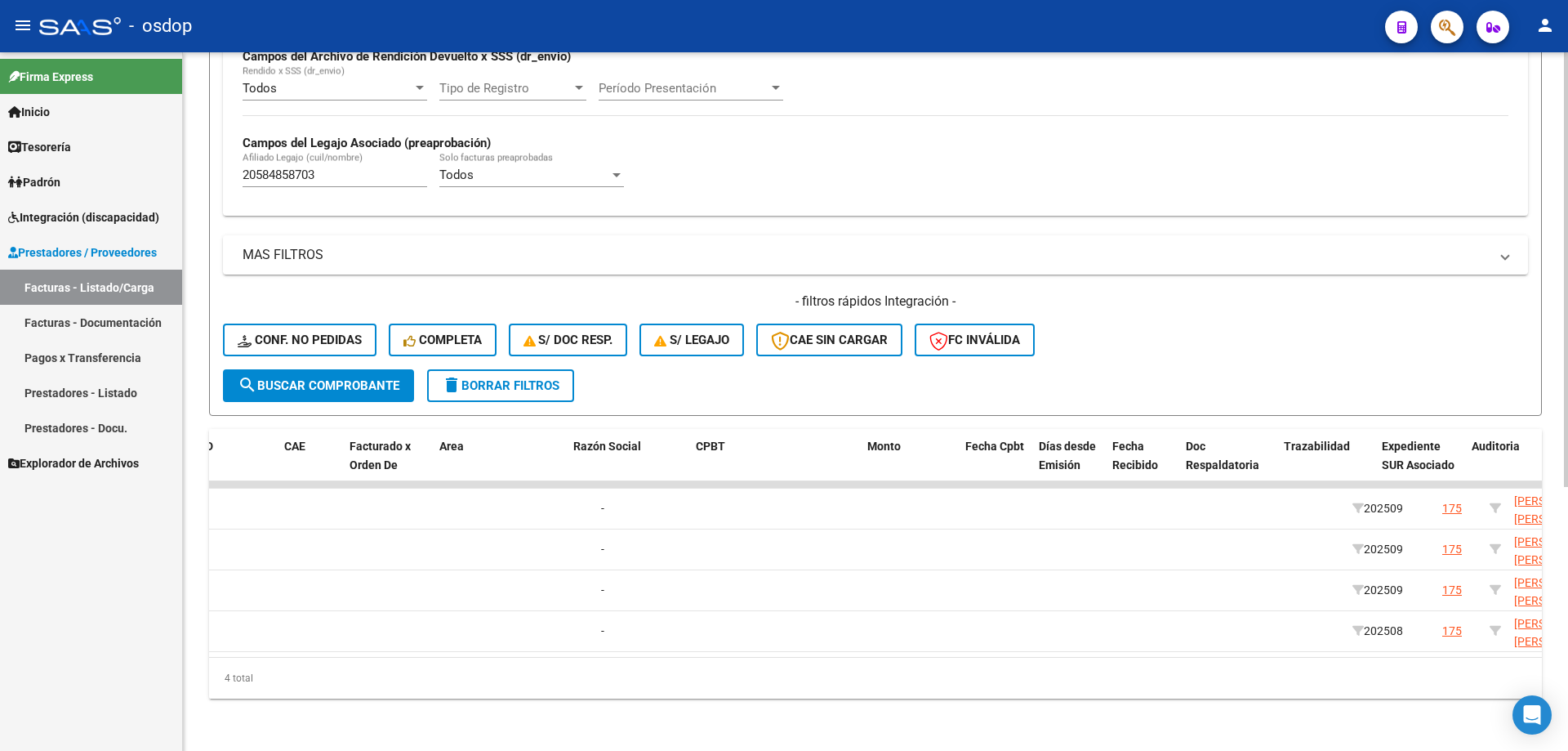
scroll to position [0, 0]
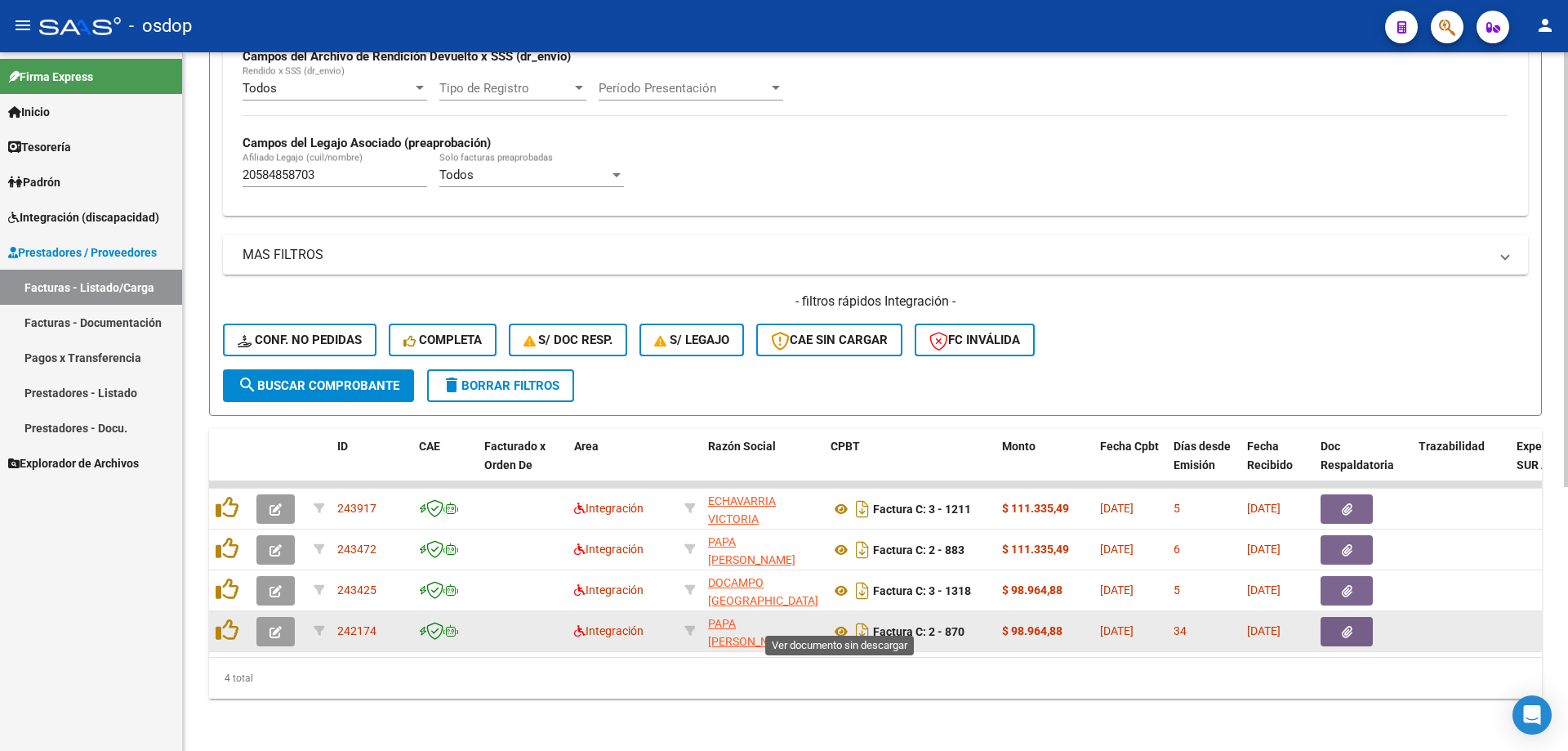
drag, startPoint x: 838, startPoint y: 617, endPoint x: 839, endPoint y: 600, distance: 17.0
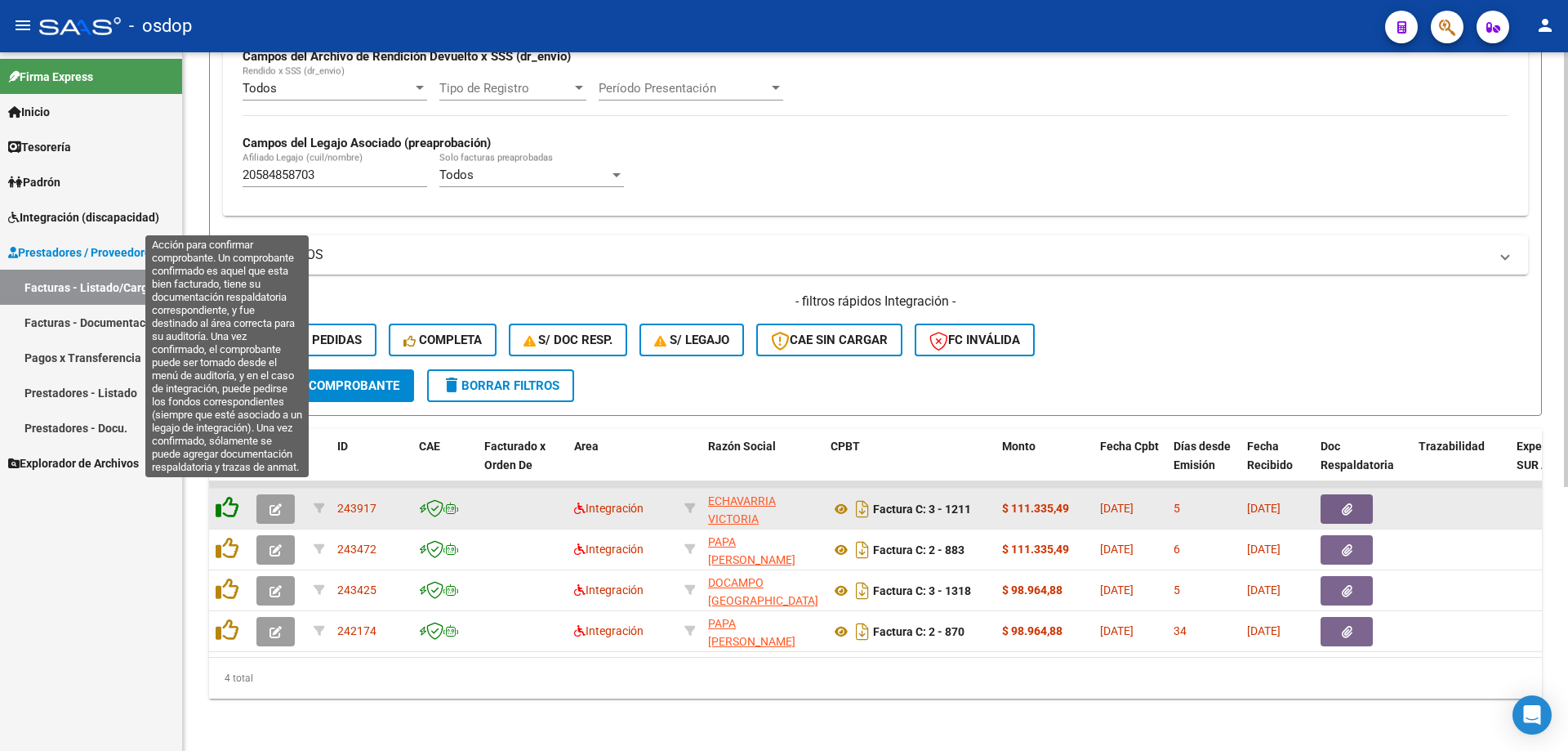
click at [220, 500] on icon at bounding box center [227, 508] width 23 height 23
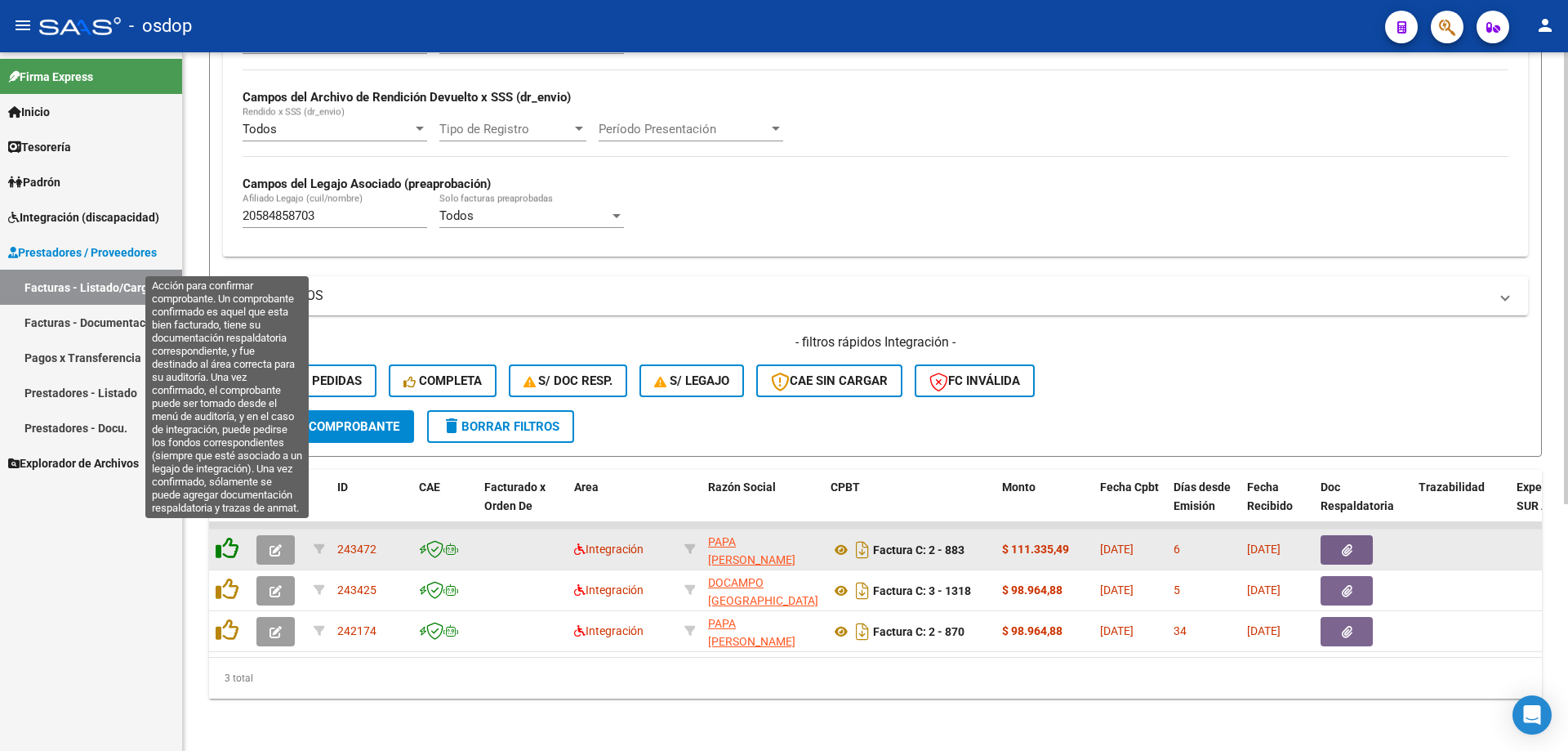
click at [232, 537] on icon at bounding box center [227, 548] width 23 height 23
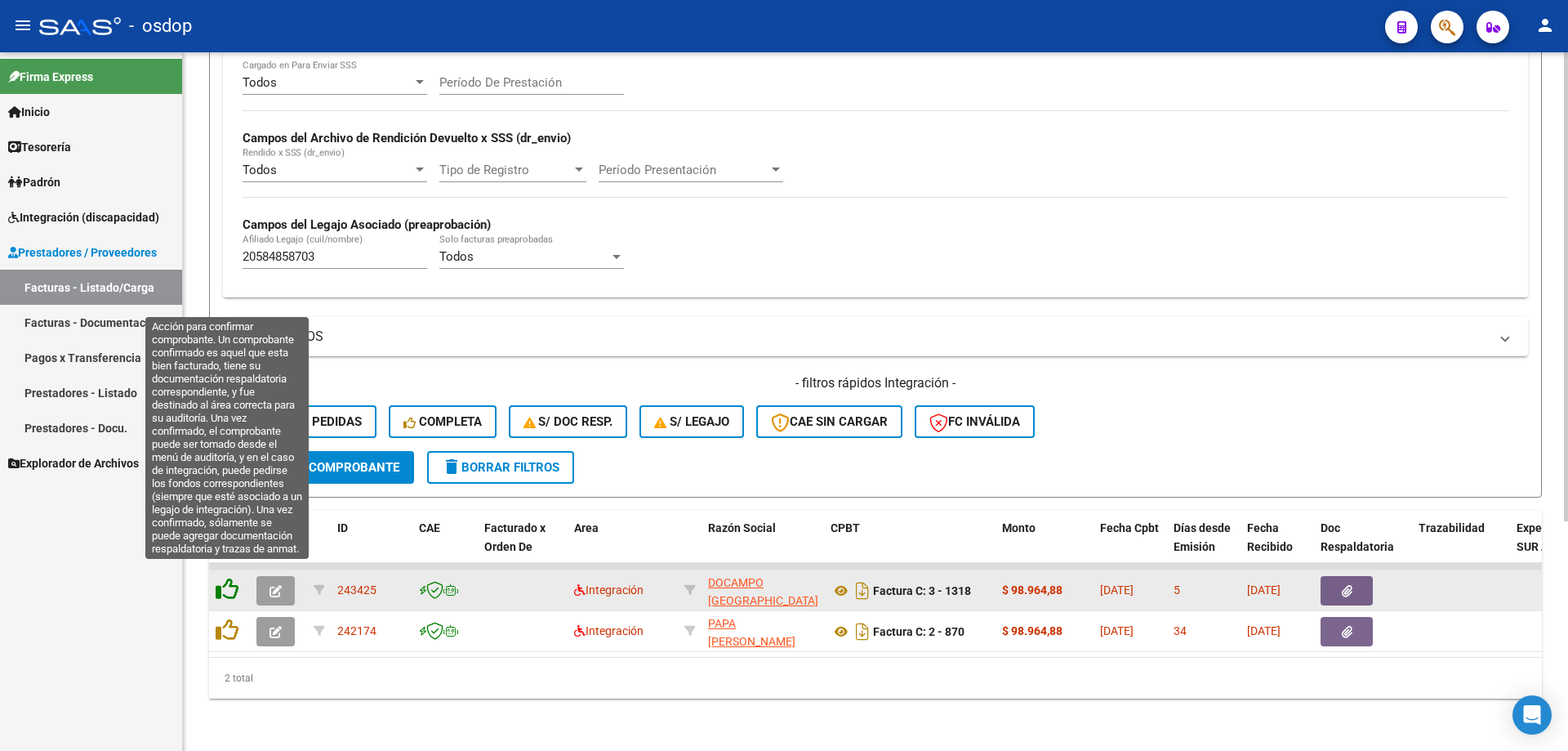
click at [232, 577] on icon at bounding box center [227, 589] width 23 height 23
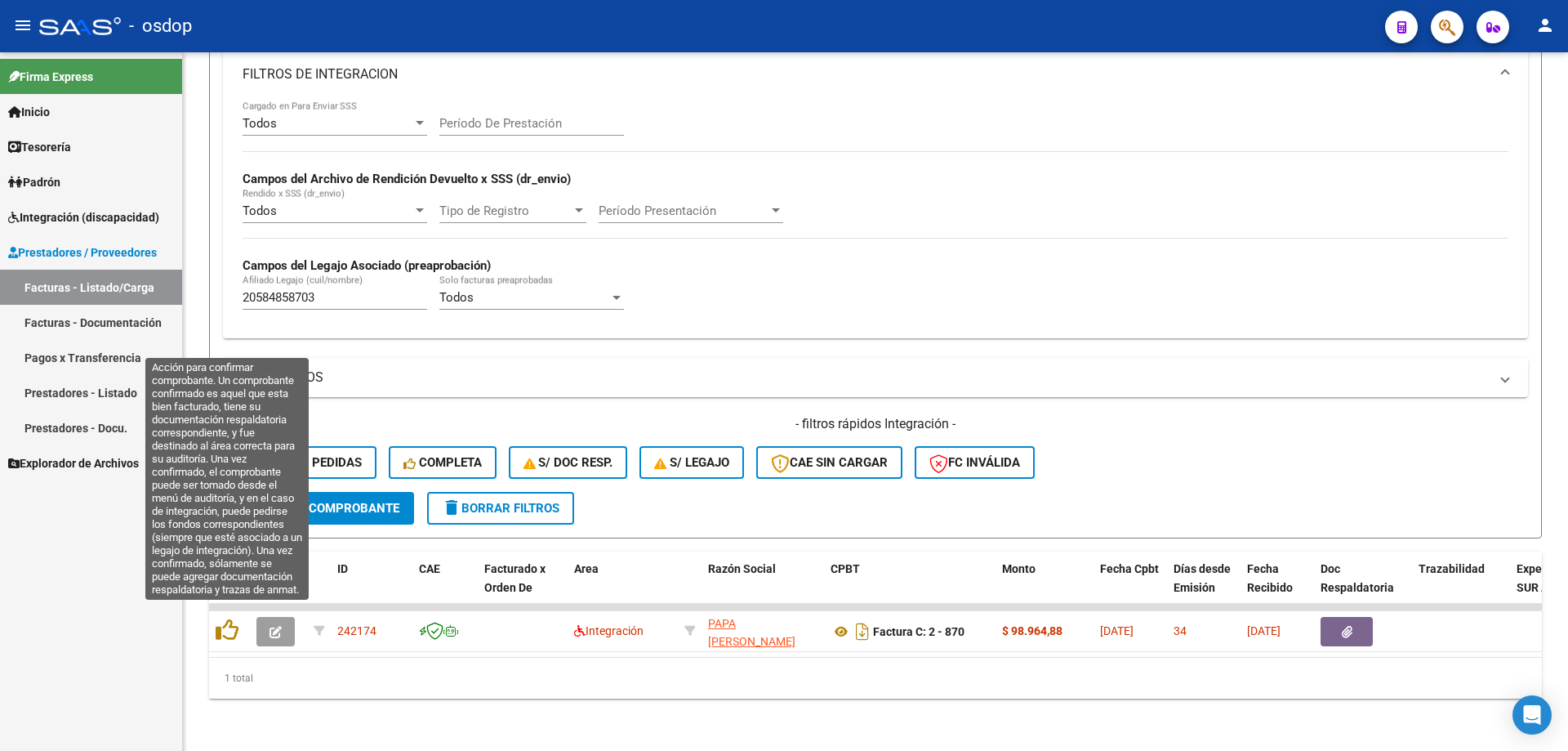
click at [229, 619] on icon at bounding box center [227, 630] width 23 height 23
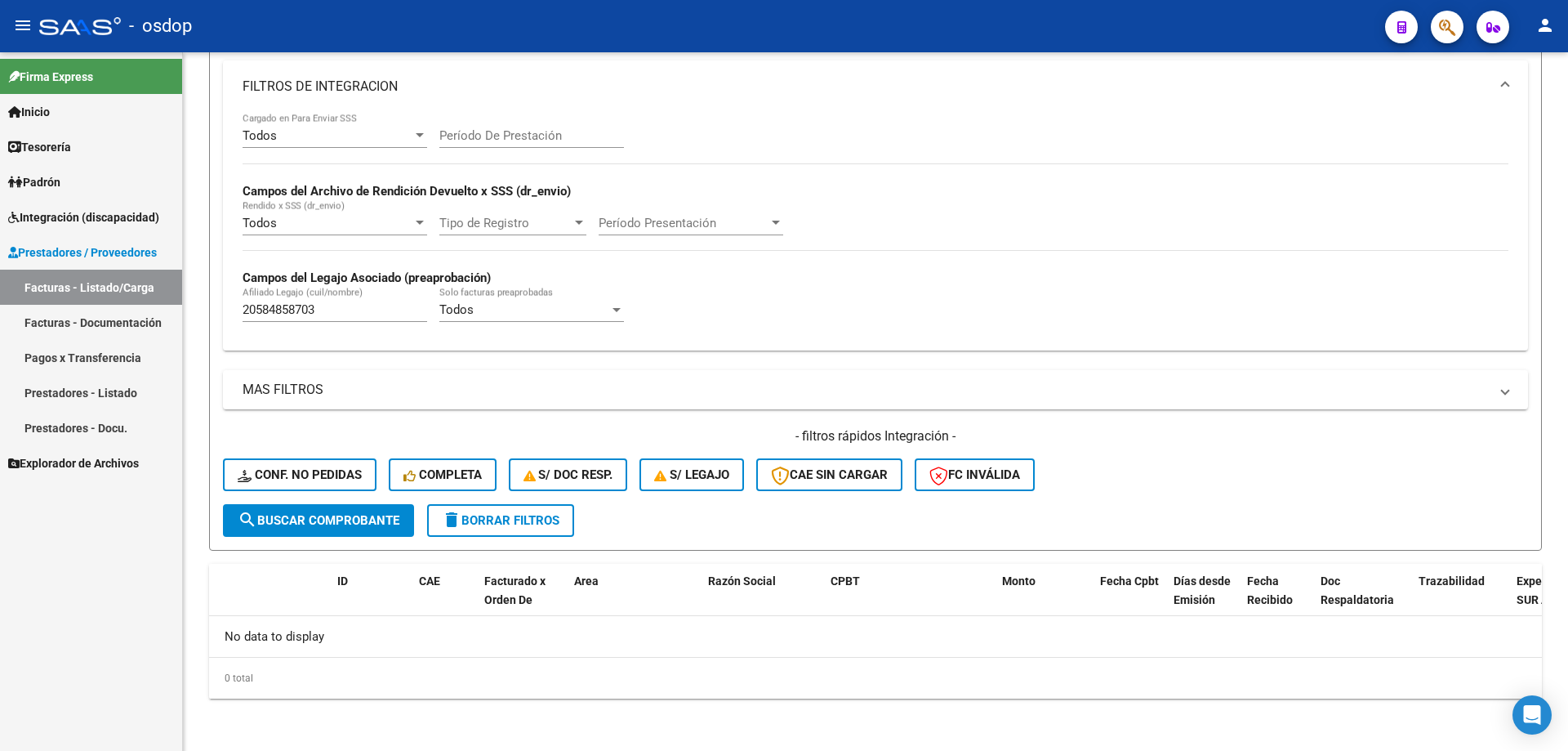
scroll to position [276, 0]
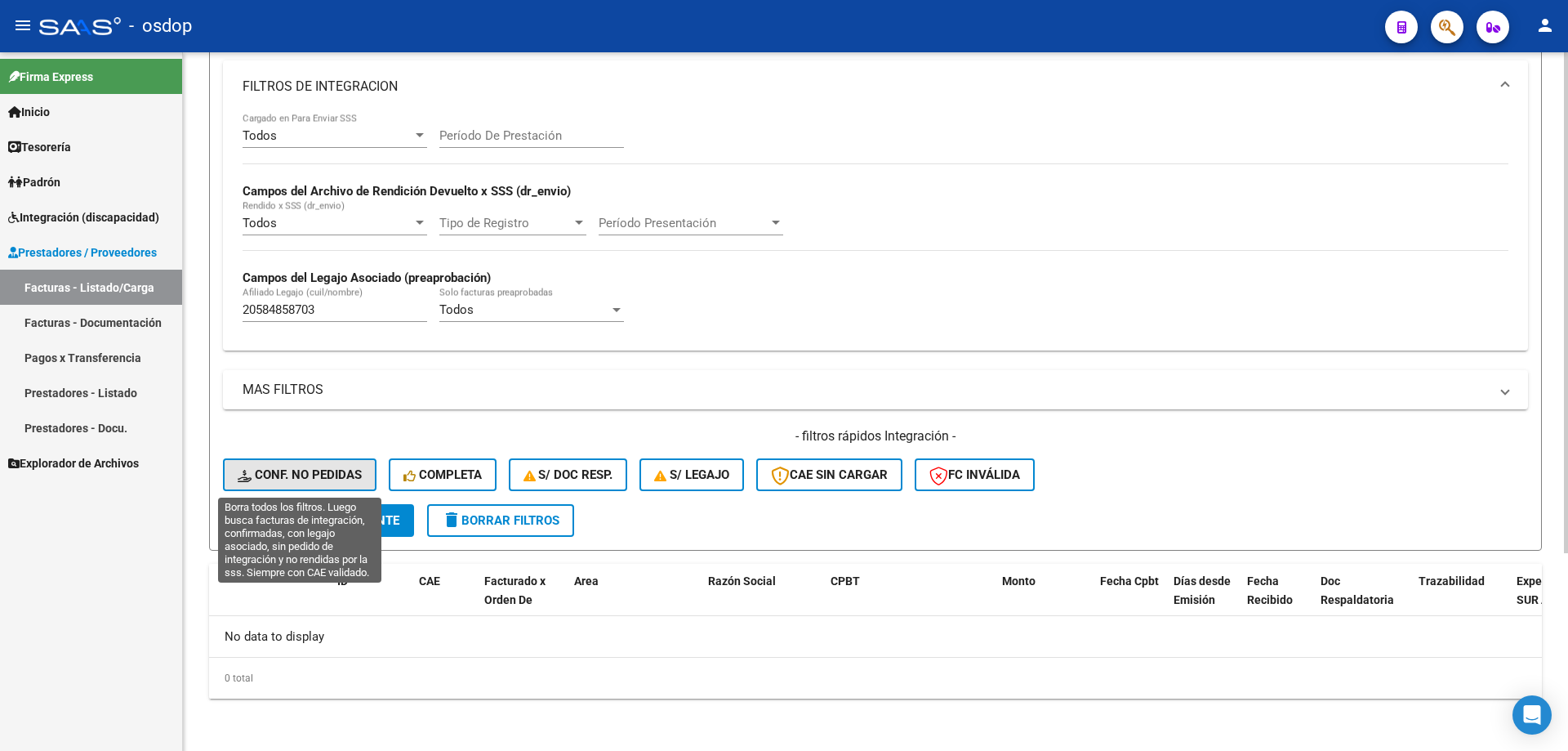
click at [314, 488] on button "Conf. no pedidas" at bounding box center [300, 474] width 153 height 33
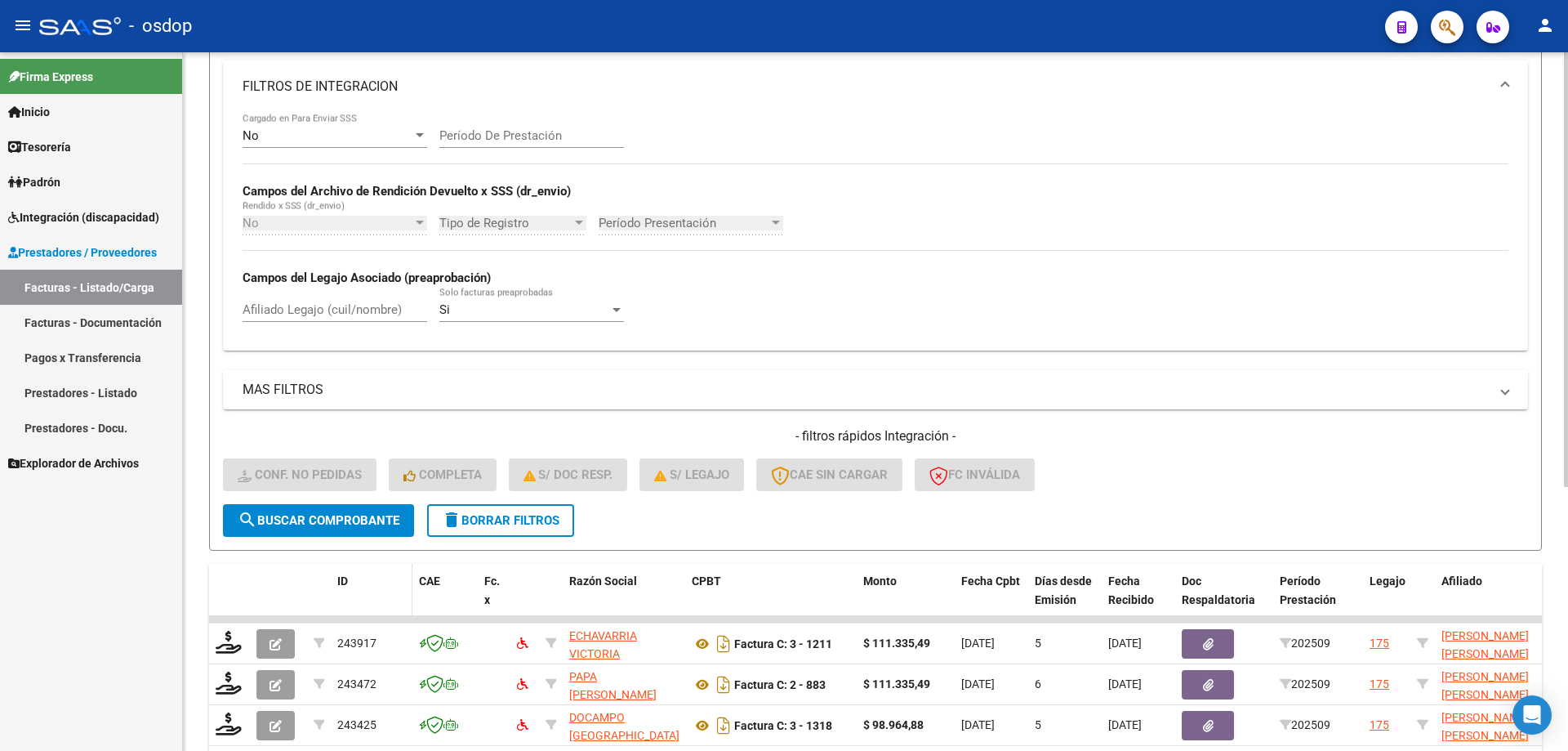
scroll to position [423, 0]
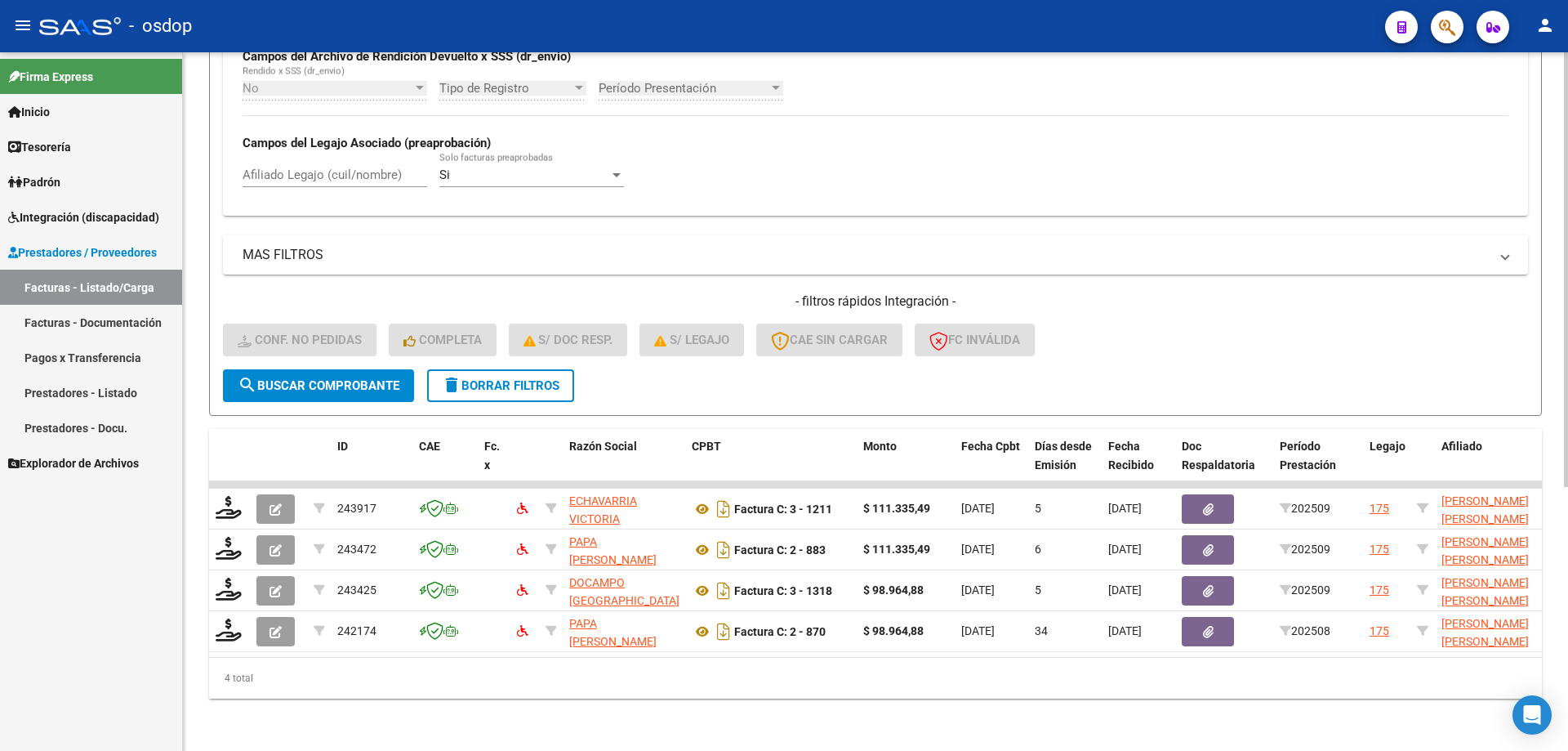
click at [348, 167] on input "Afiliado Legajo (cuil/nombre)" at bounding box center [334, 175] width 184 height 15
paste input "20584858703"
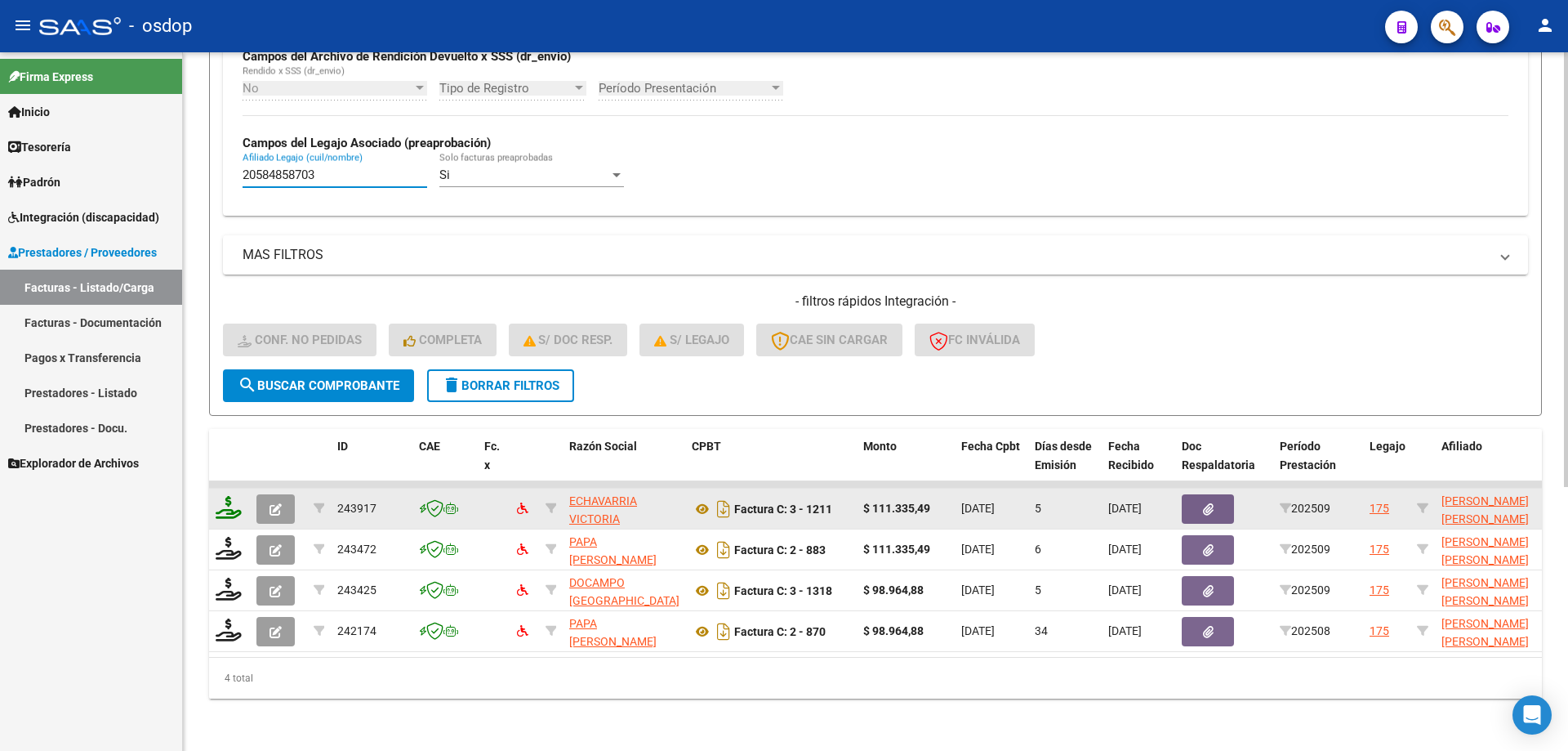
type input "20584858703"
click at [238, 501] on icon at bounding box center [229, 508] width 26 height 23
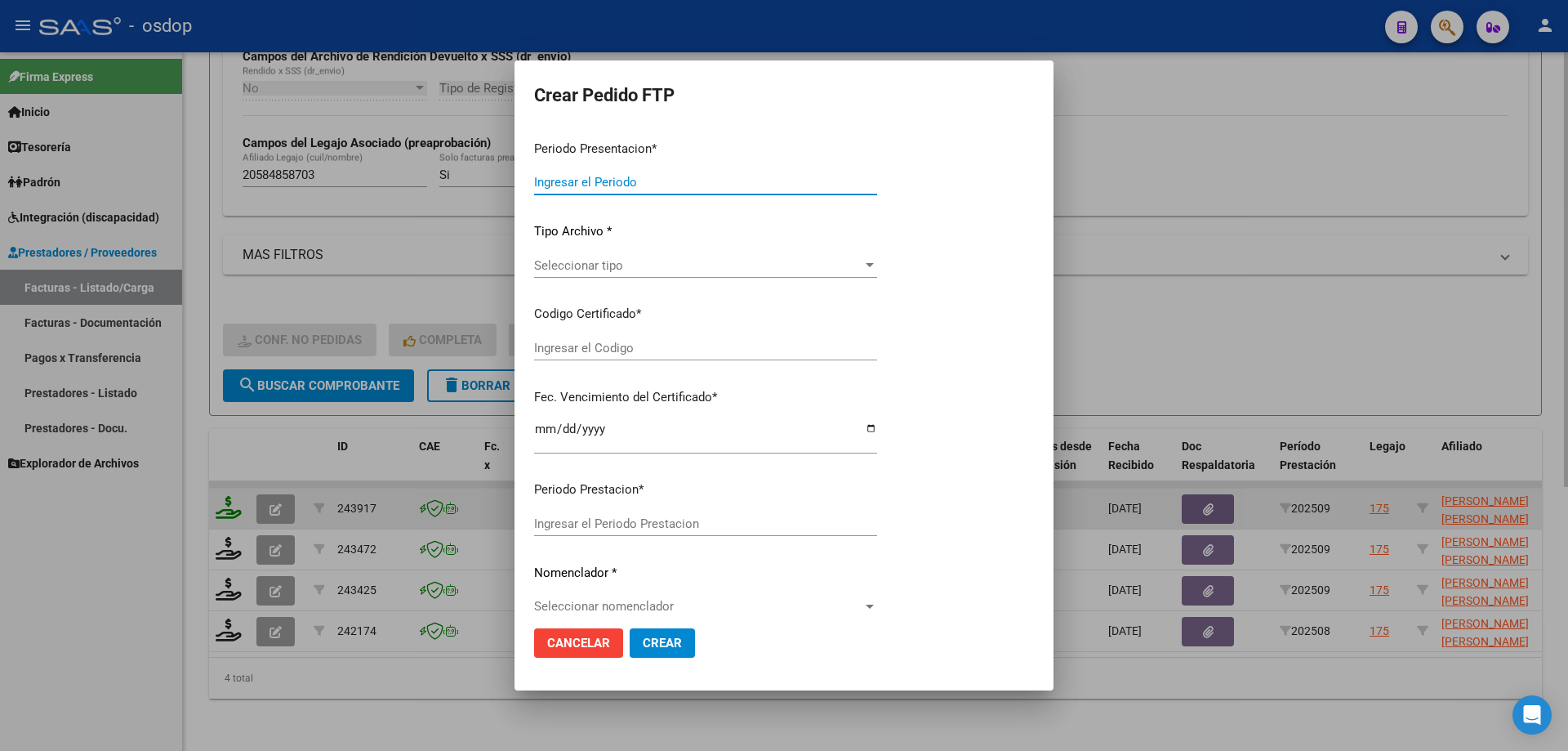
type input "202509"
type input "$ 111.335,49"
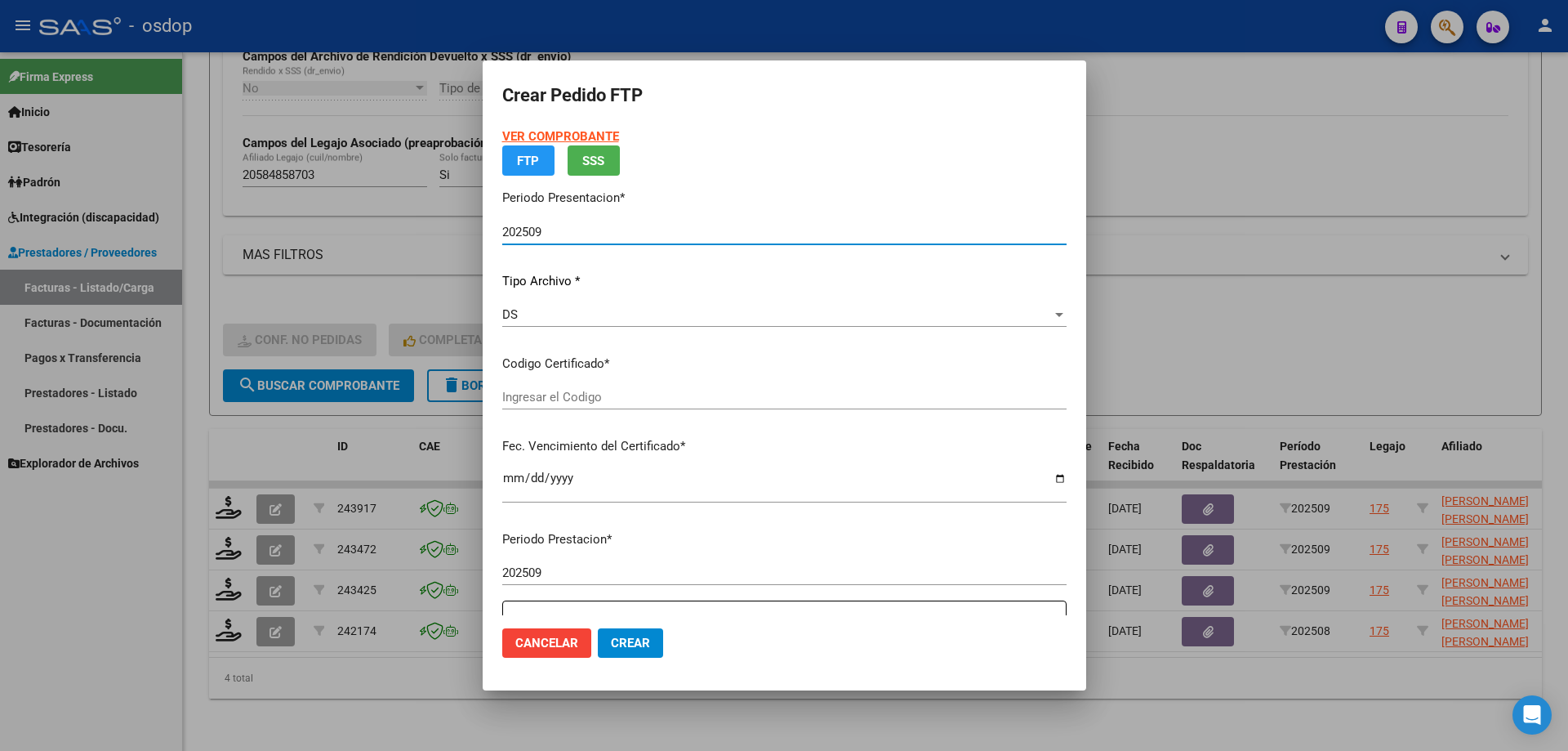
type input "2885217663"
type input "2029-01-02"
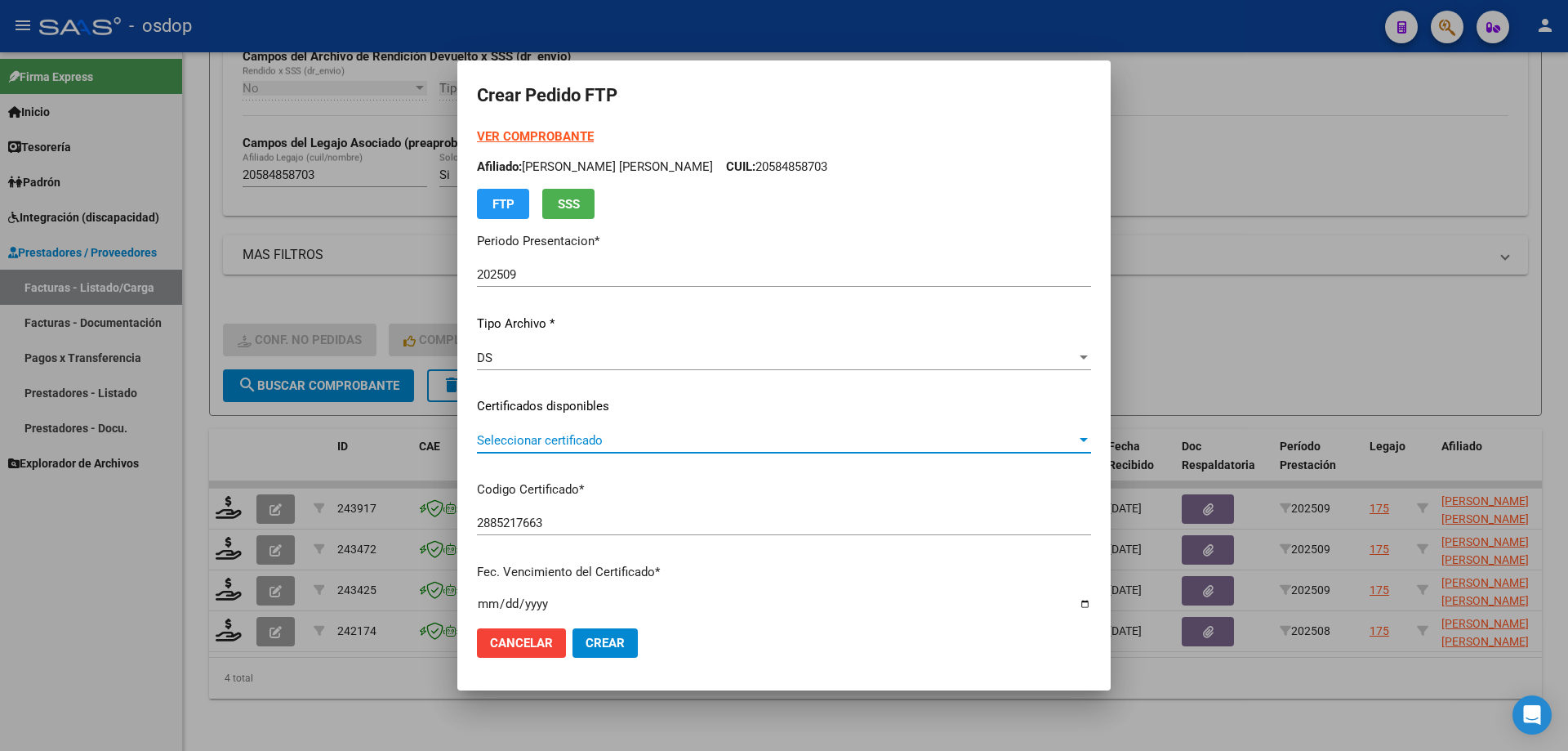
click at [597, 436] on span "Seleccionar certificado" at bounding box center [776, 440] width 599 height 15
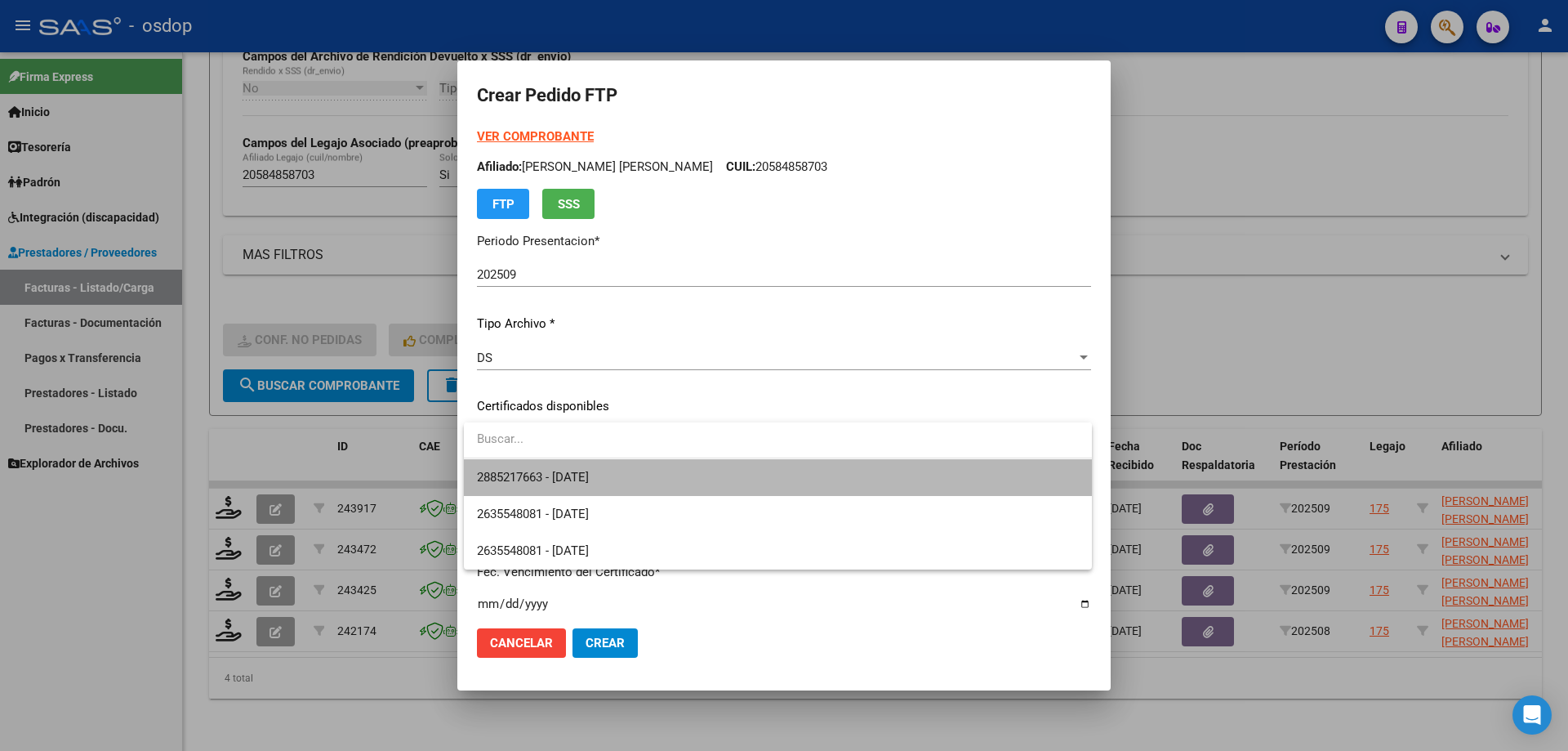
click at [625, 472] on span "2885217663 - 2029-01-02" at bounding box center [777, 478] width 602 height 37
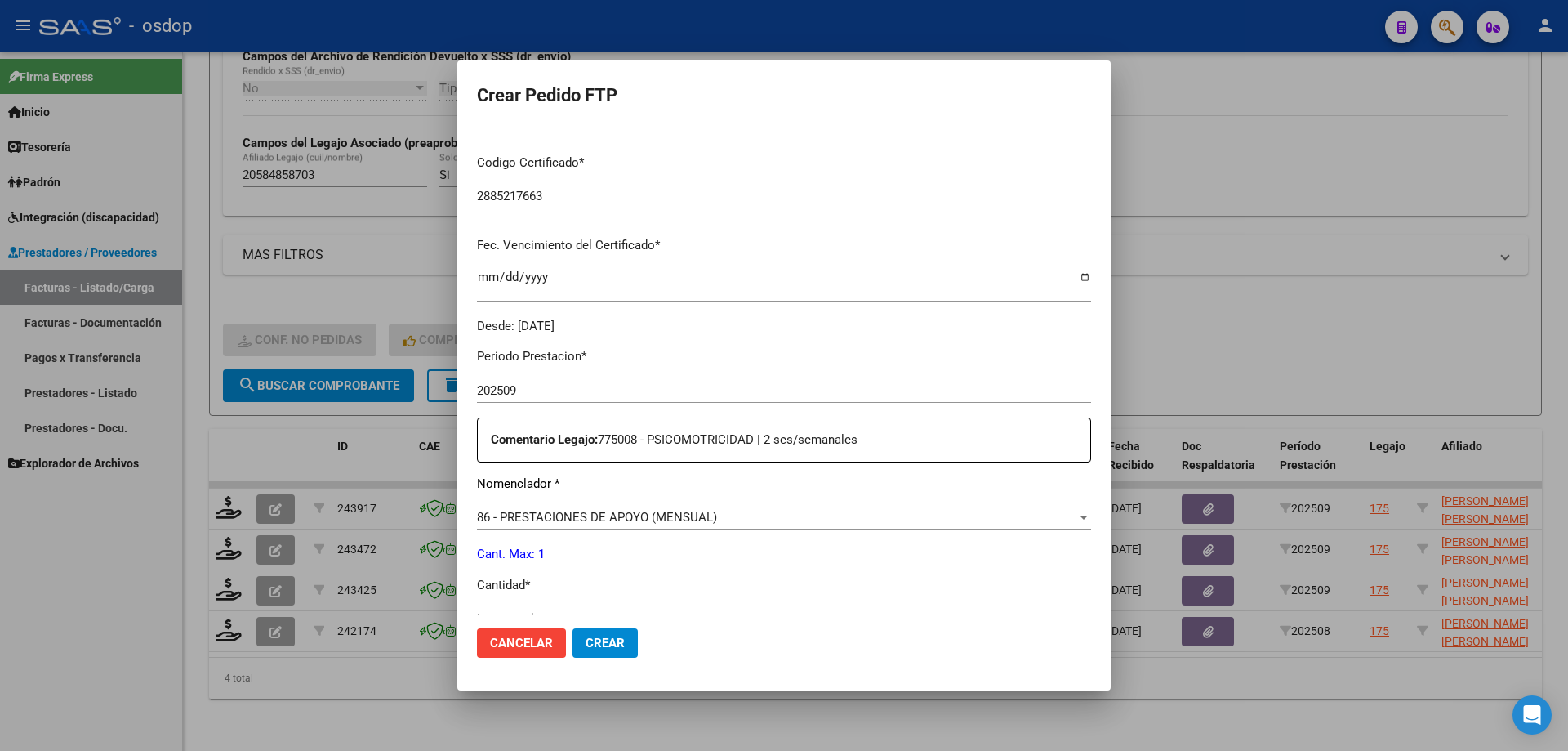
scroll to position [572, 0]
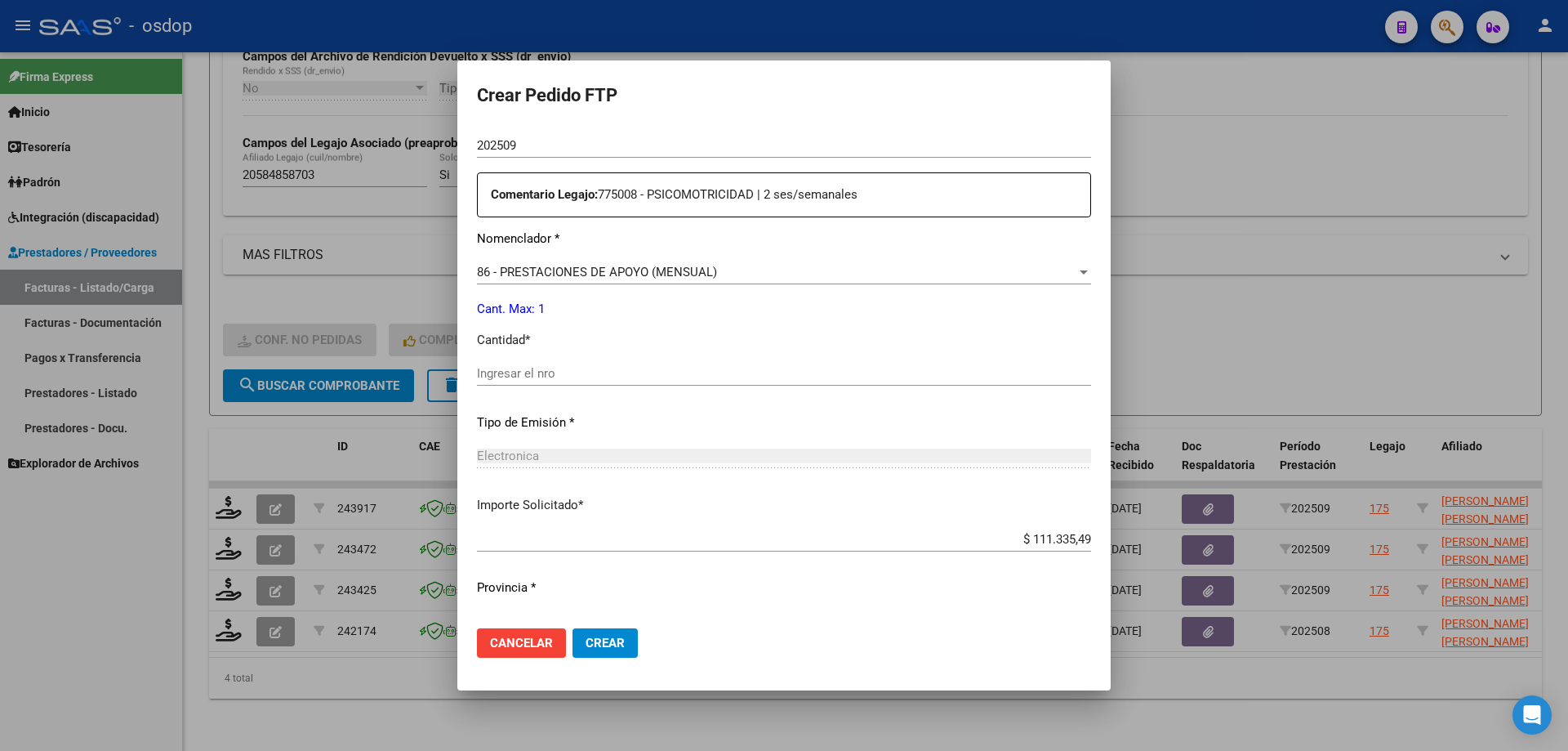
drag, startPoint x: 611, startPoint y: 379, endPoint x: 609, endPoint y: 390, distance: 11.2
click at [611, 378] on input "Ingresar el nro" at bounding box center [783, 373] width 614 height 15
type input "1"
click at [627, 648] on button "Crear" at bounding box center [605, 643] width 65 height 29
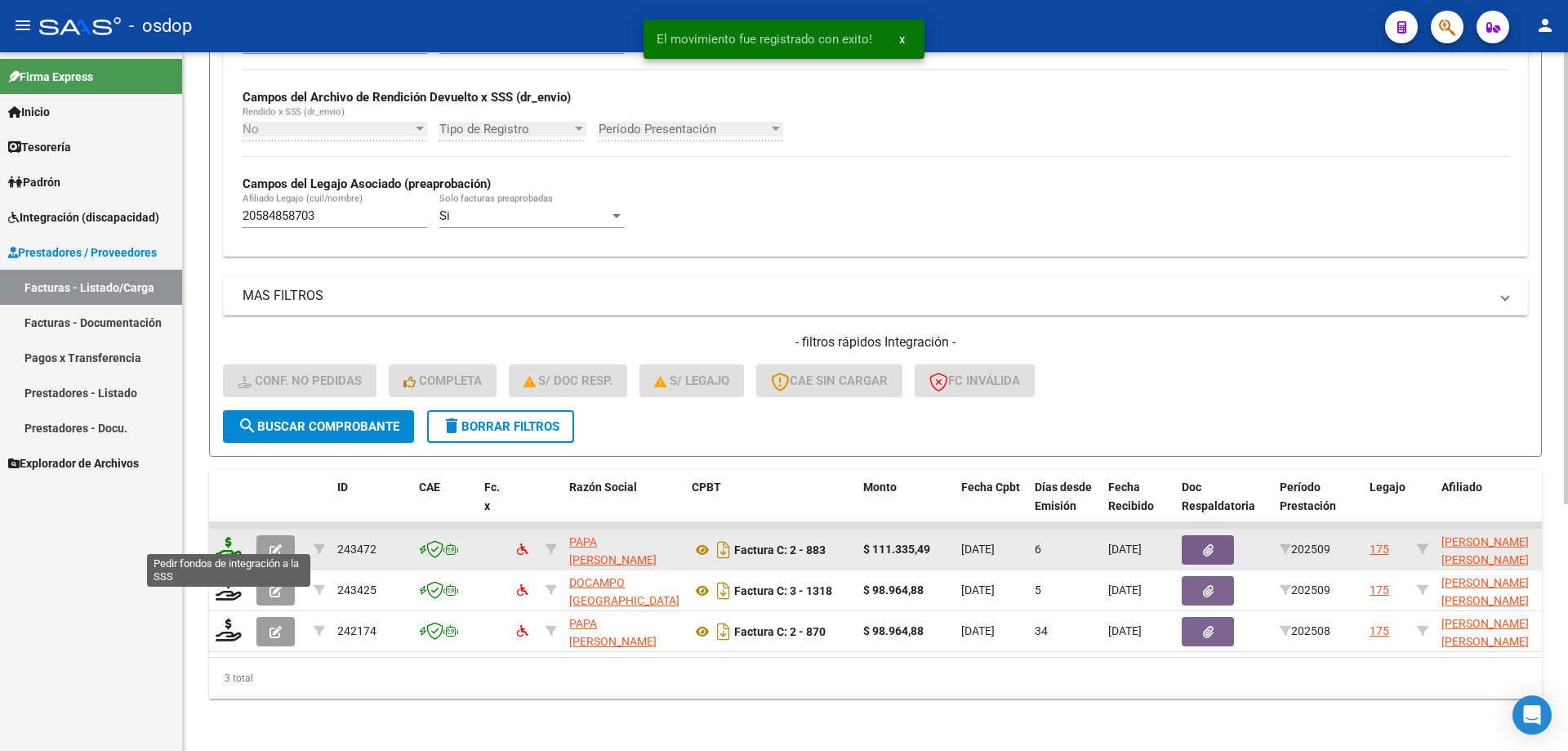
scroll to position [383, 0]
click at [240, 537] on icon at bounding box center [229, 548] width 26 height 23
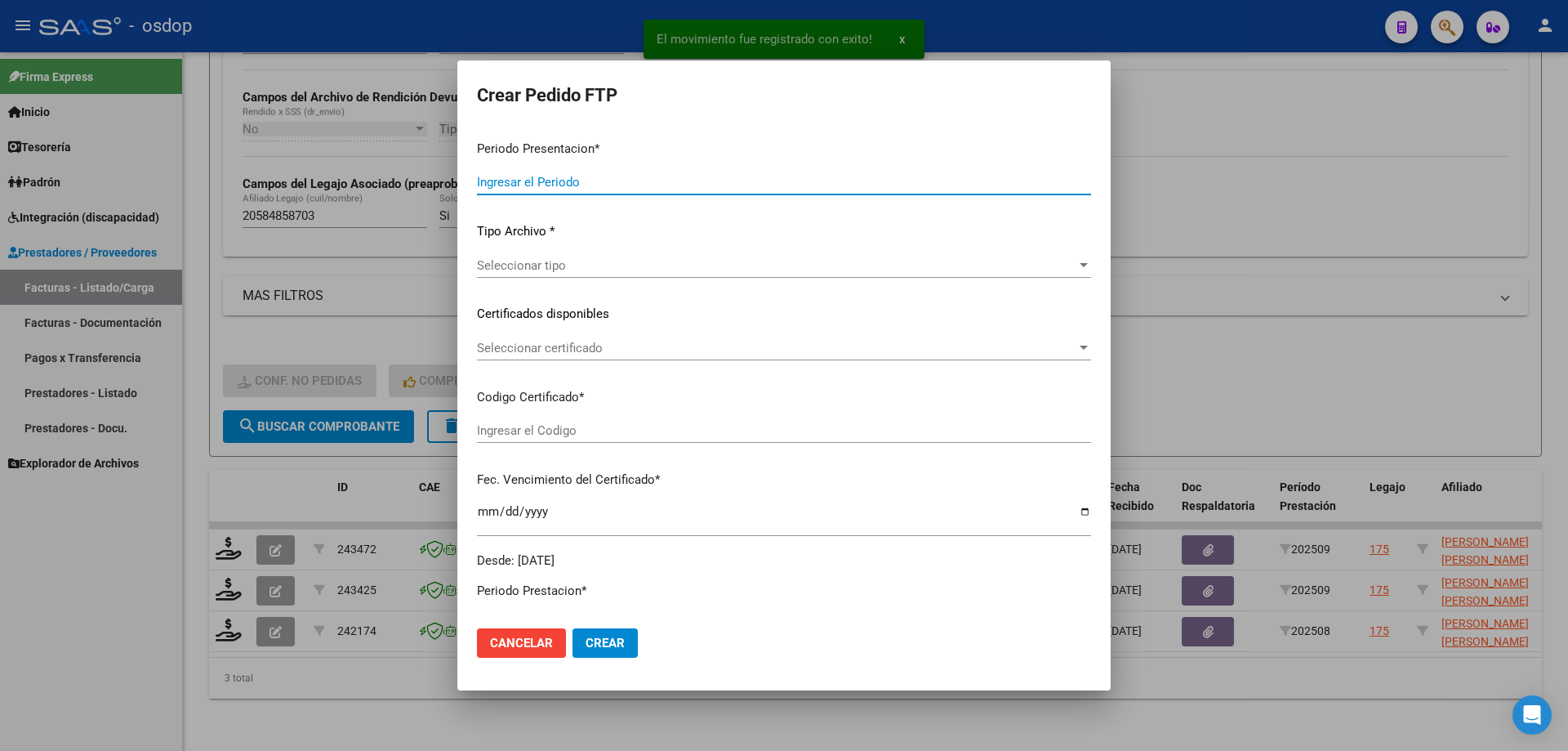
type input "202509"
type input "$ 111.335,49"
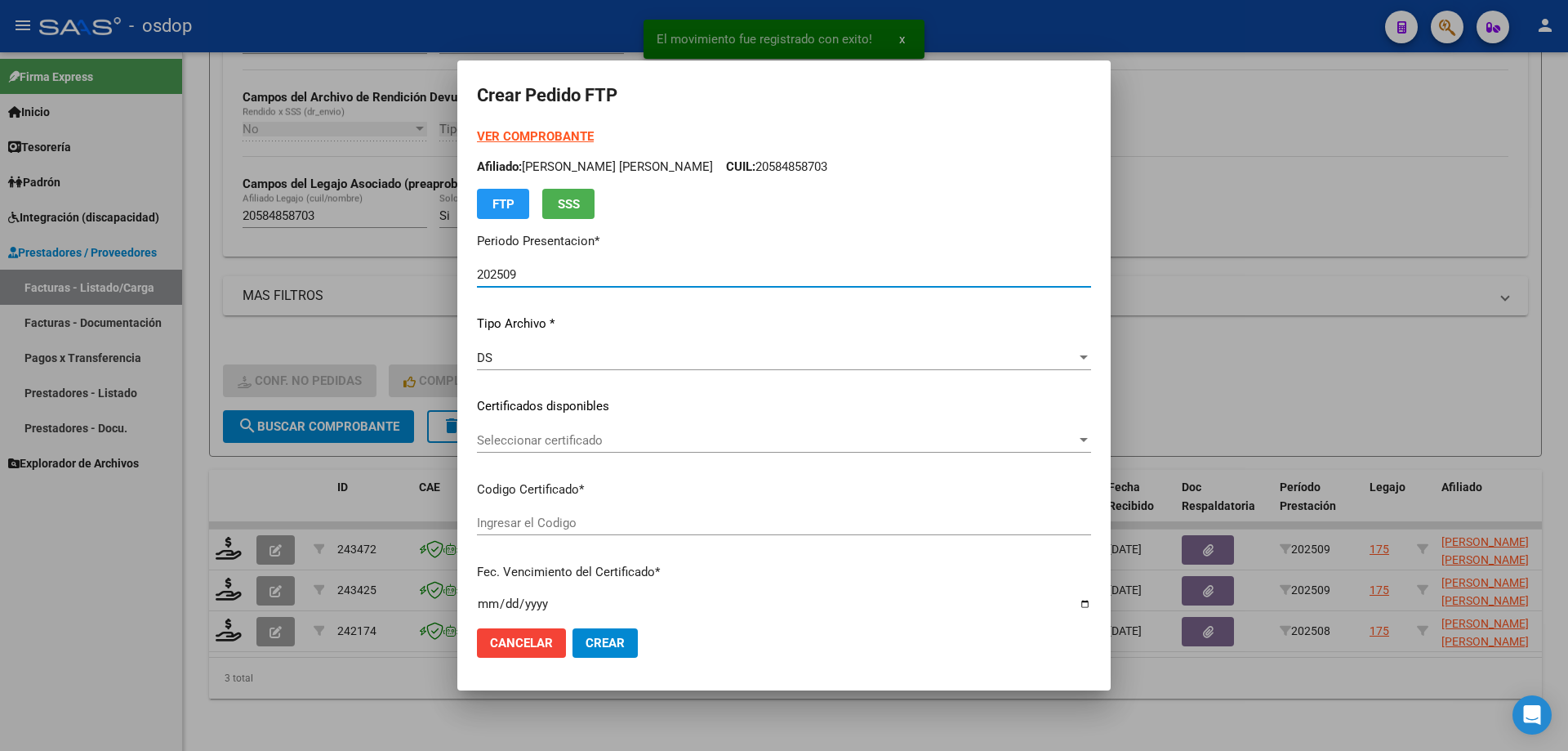
type input "2885217663"
type input "2029-01-02"
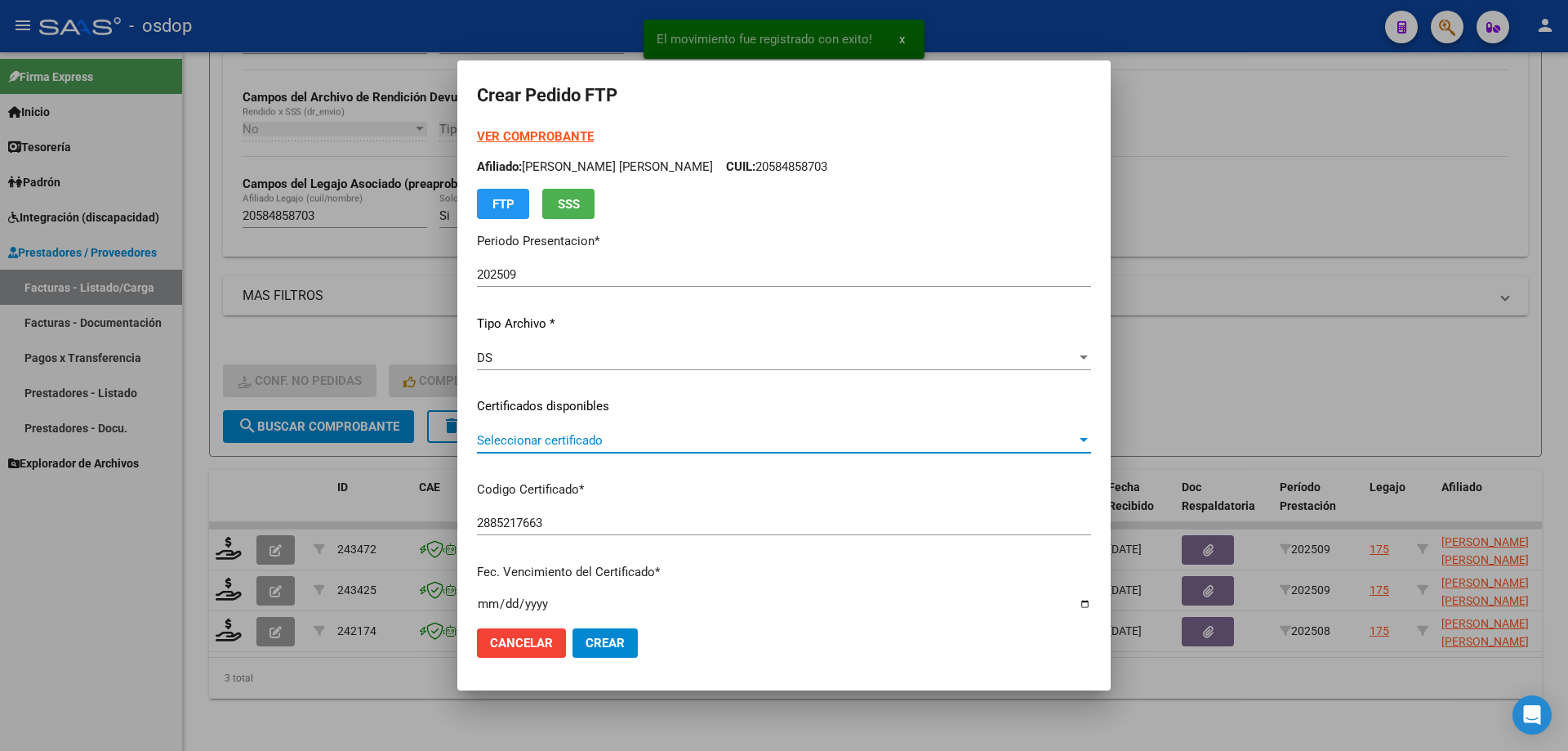
click at [638, 444] on span "Seleccionar certificado" at bounding box center [776, 440] width 599 height 15
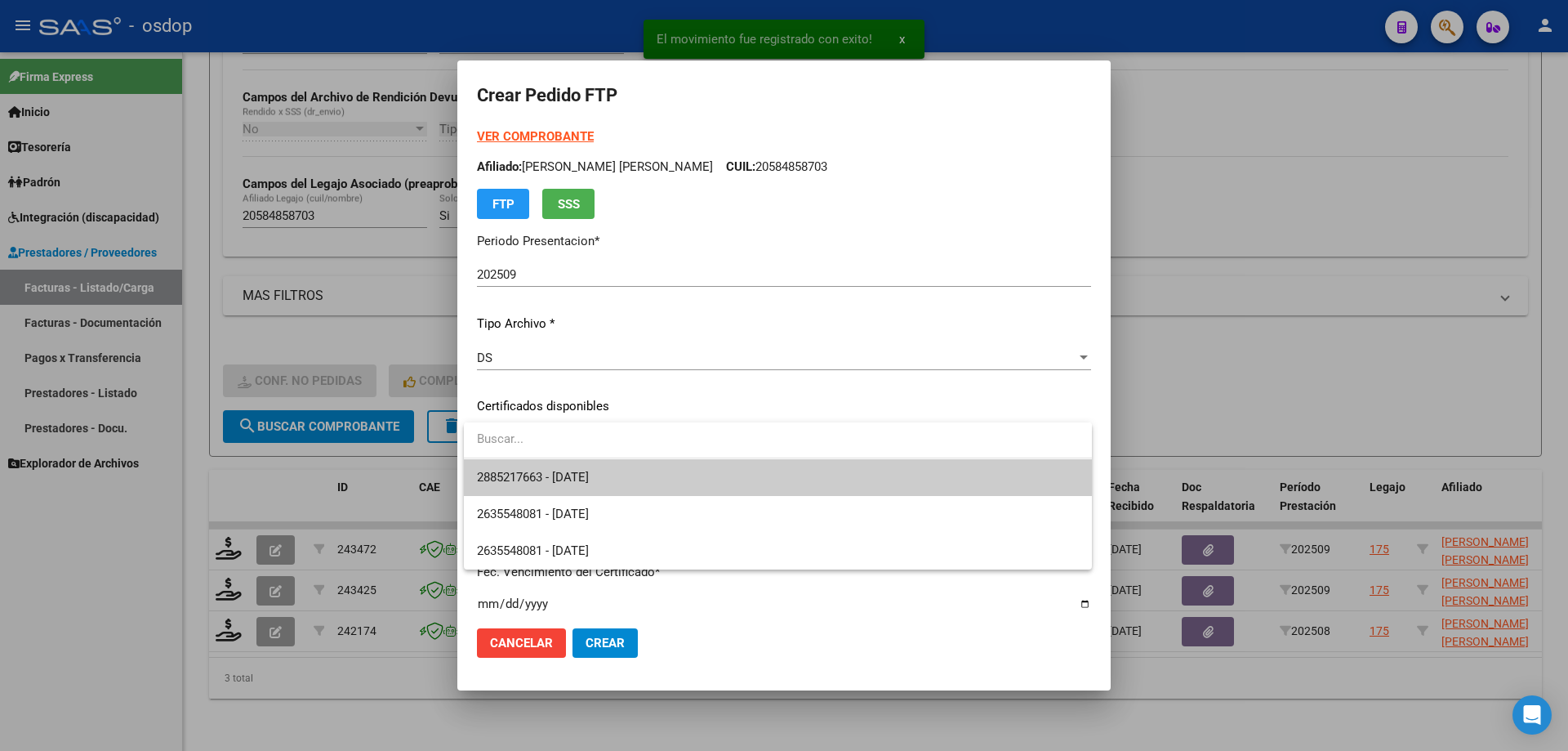
click at [647, 465] on span "2885217663 - 2029-01-02" at bounding box center [777, 478] width 602 height 37
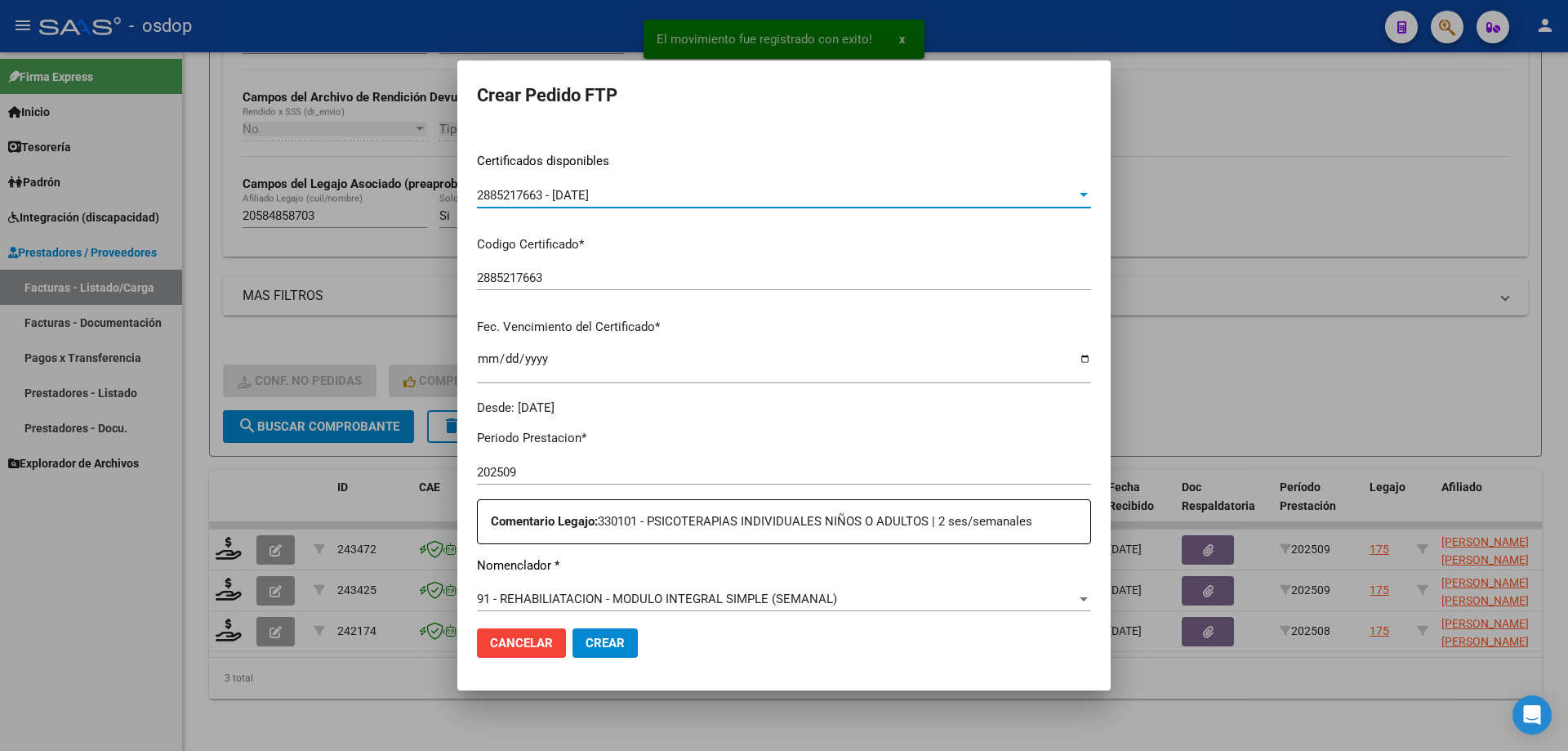
scroll to position [408, 0]
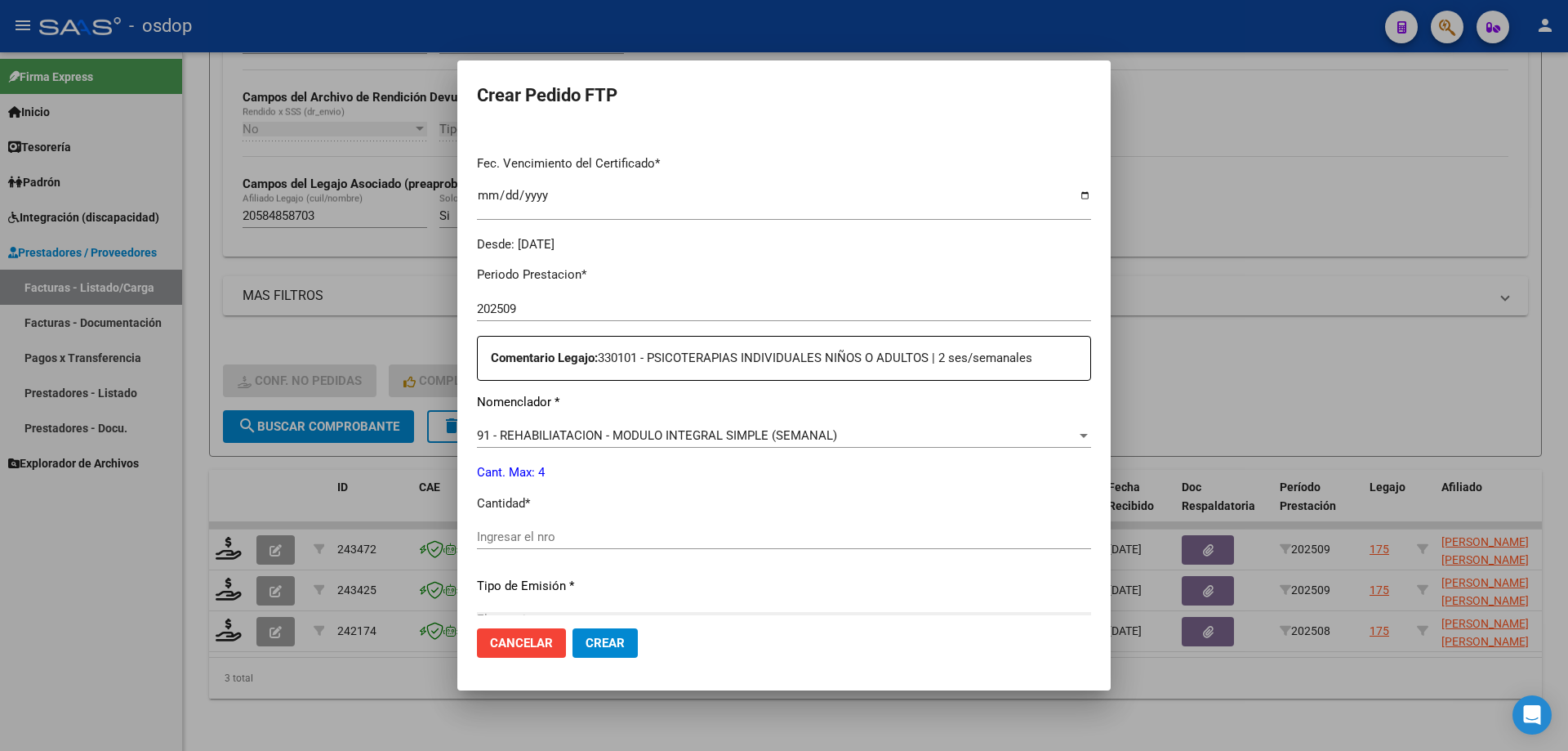
click at [625, 435] on span "91 - REHABILIATACION - MODULO INTEGRAL SIMPLE (SEMANAL)" at bounding box center [656, 435] width 360 height 15
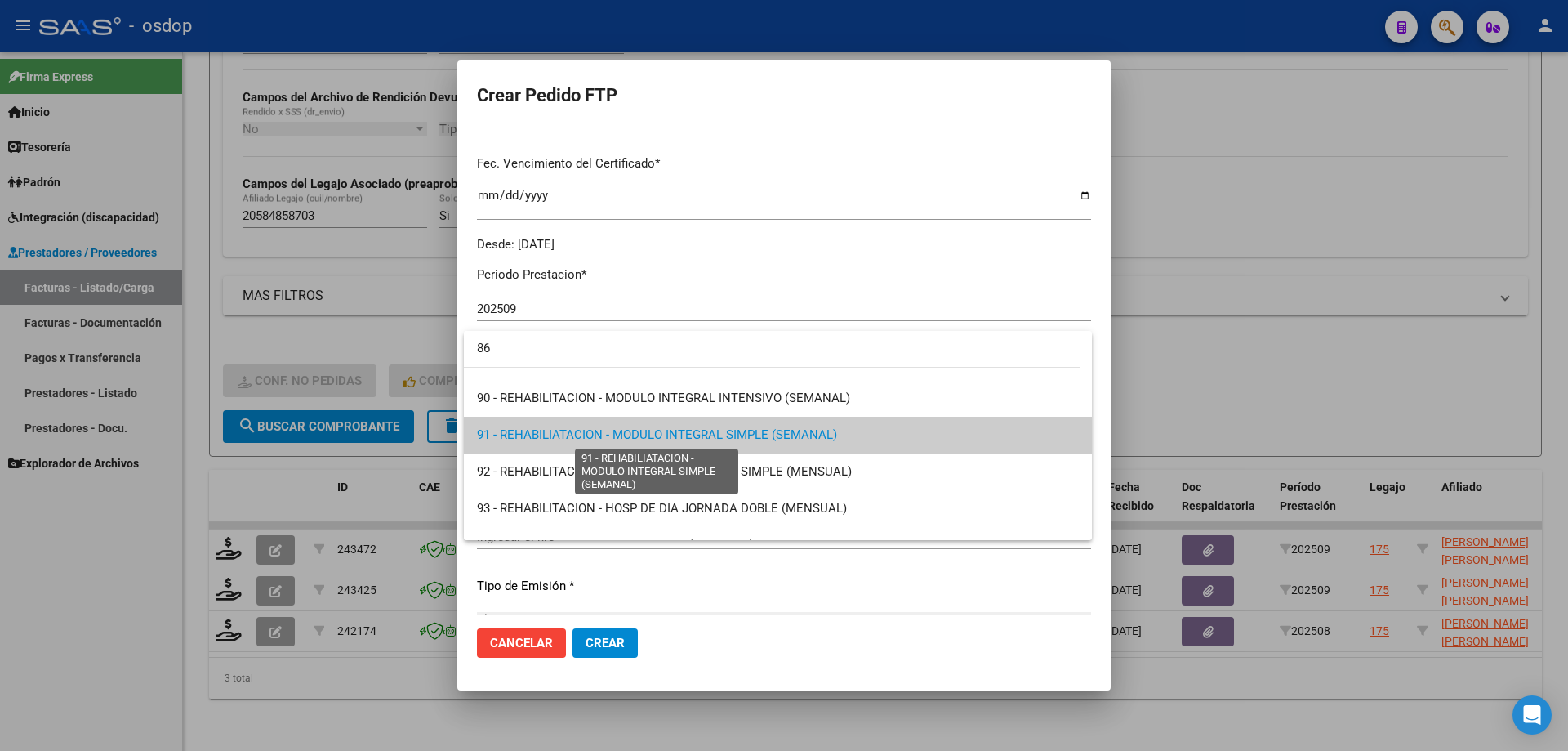
scroll to position [0, 0]
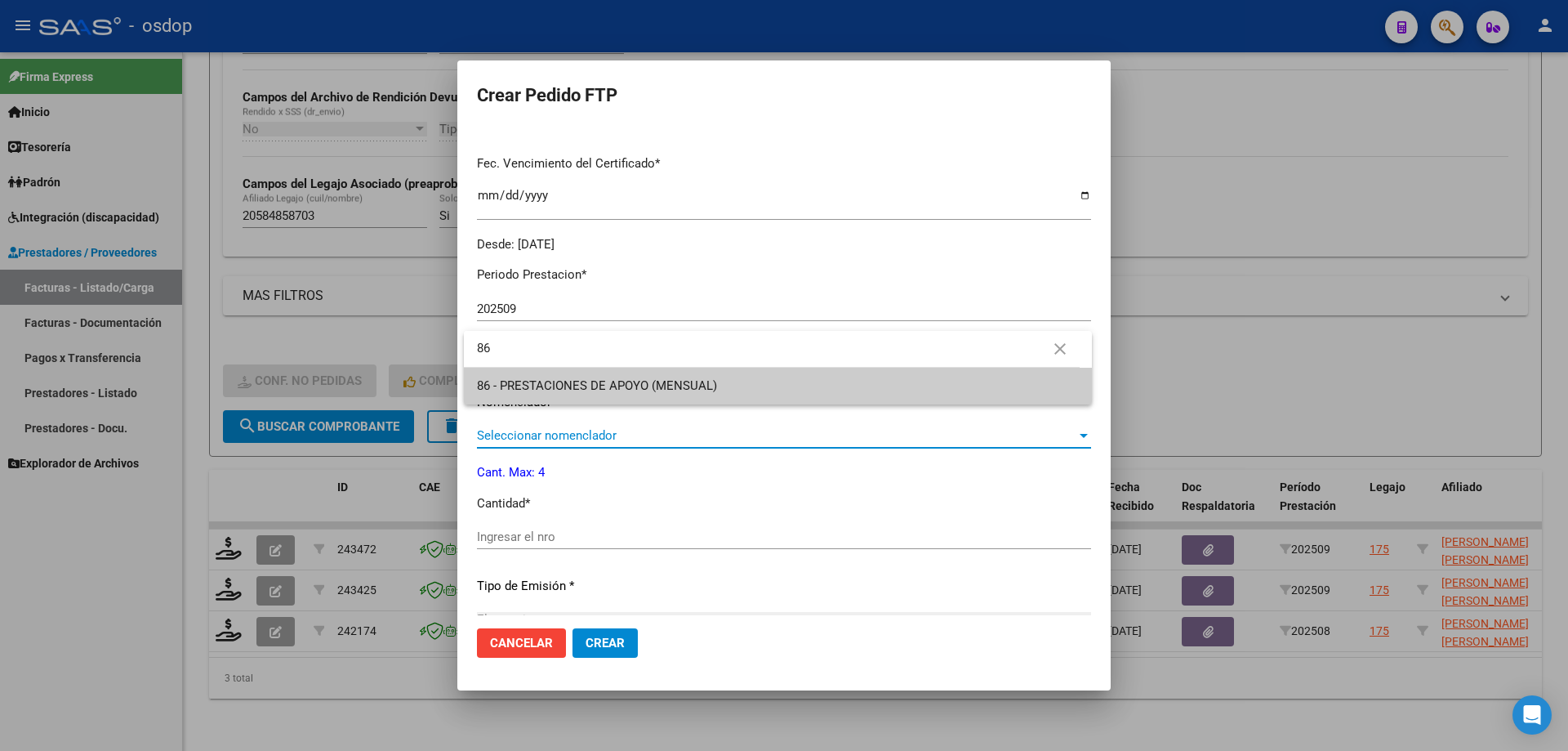
type input "86"
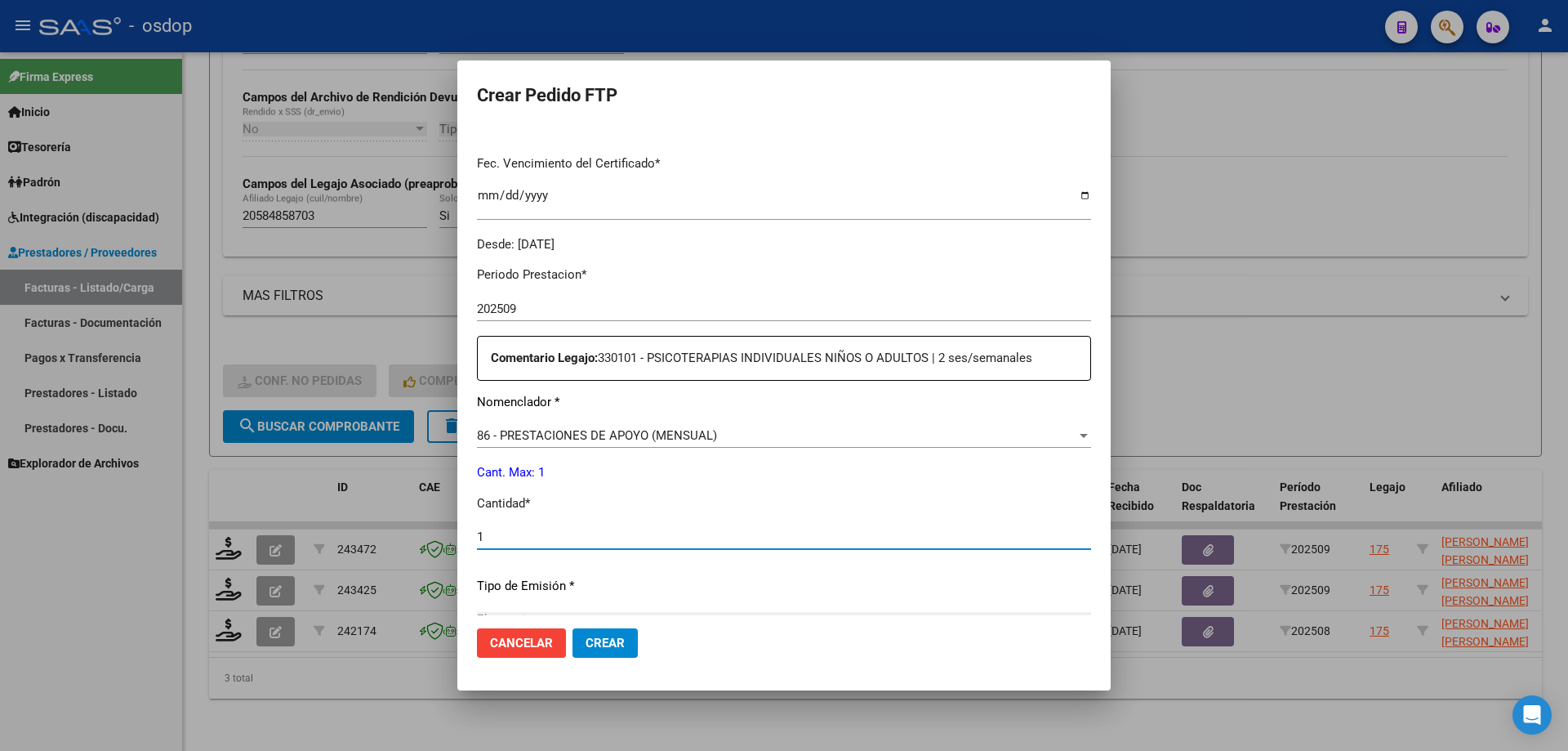
type input "1"
click at [573, 628] on button "Crear" at bounding box center [605, 643] width 65 height 29
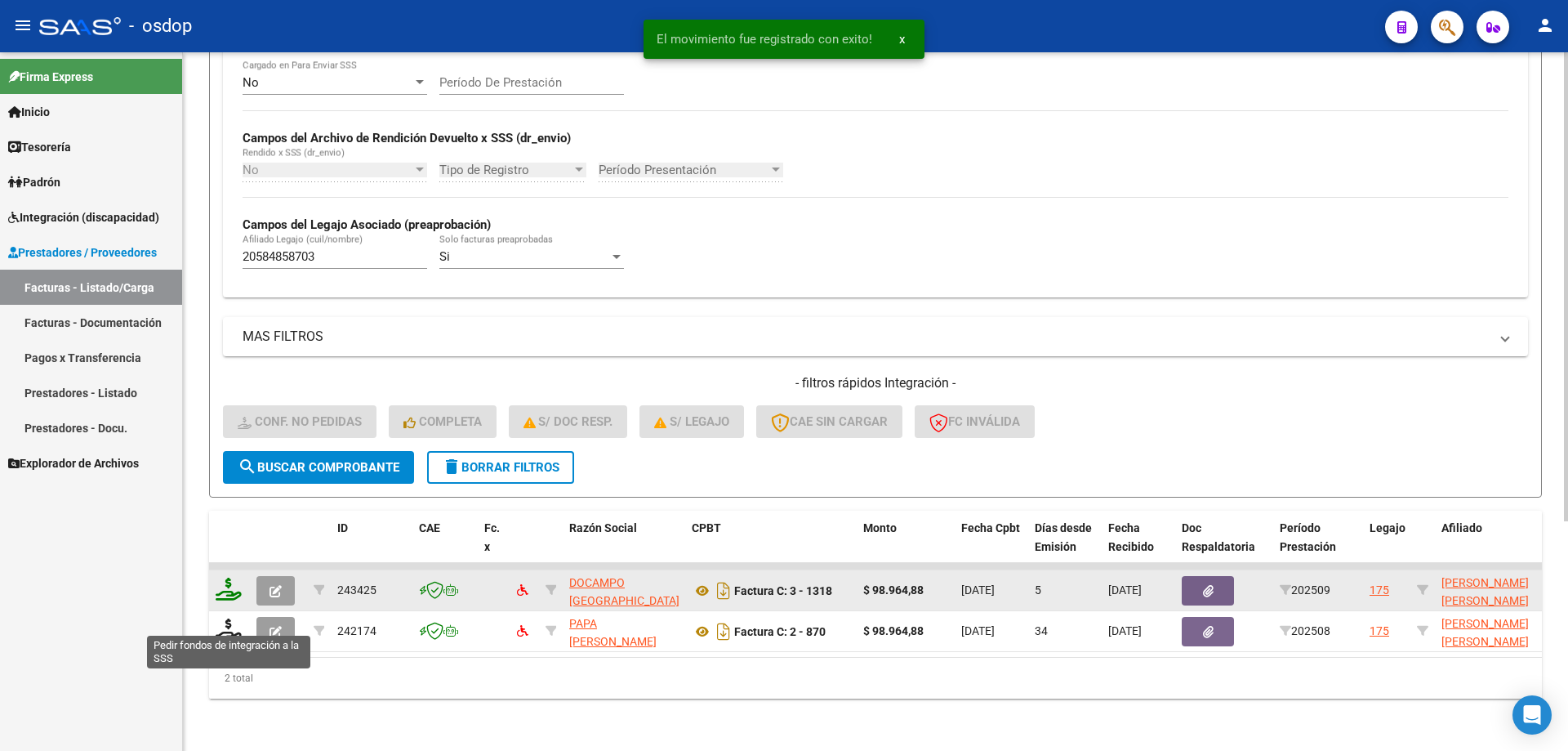
scroll to position [341, 0]
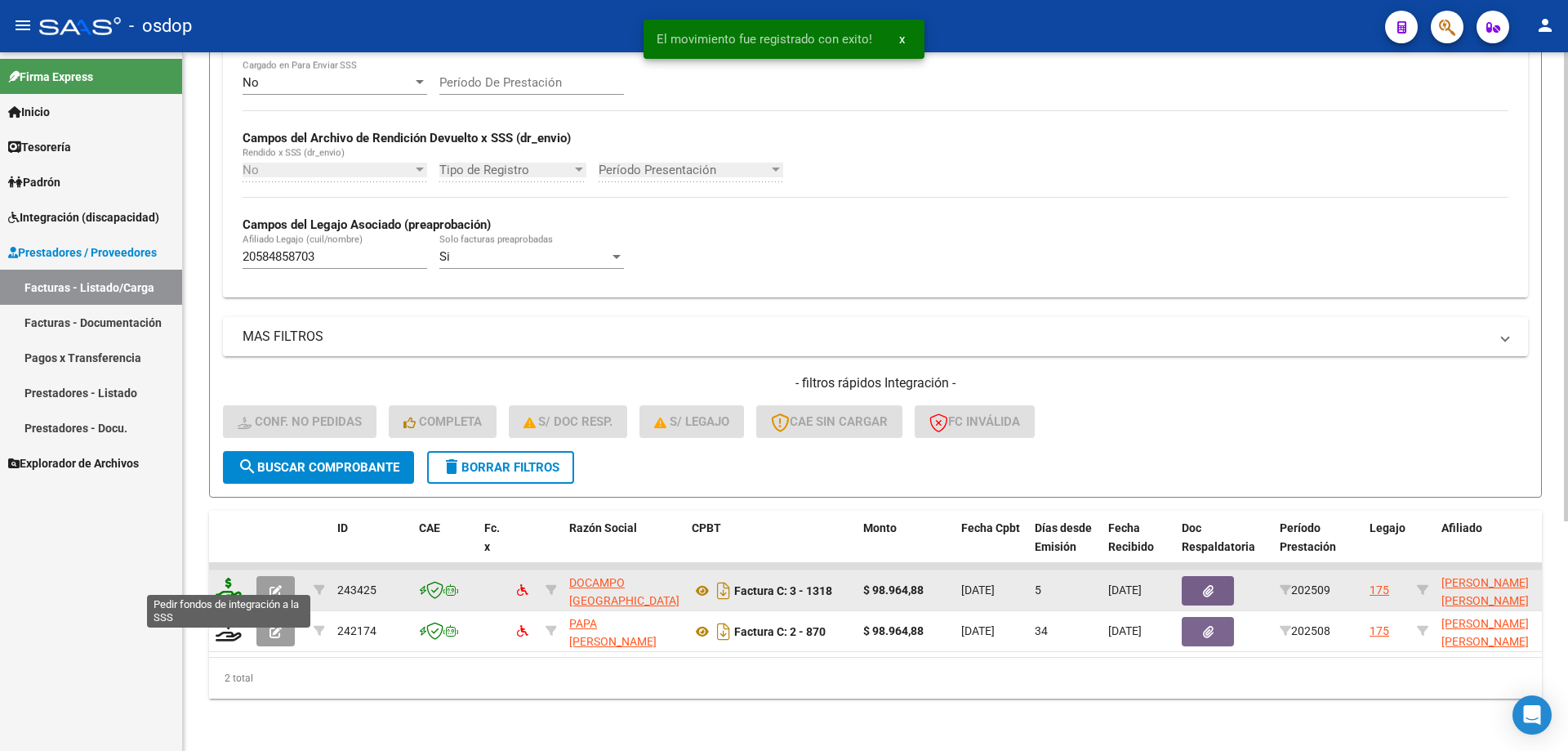
click at [223, 586] on icon at bounding box center [229, 589] width 26 height 23
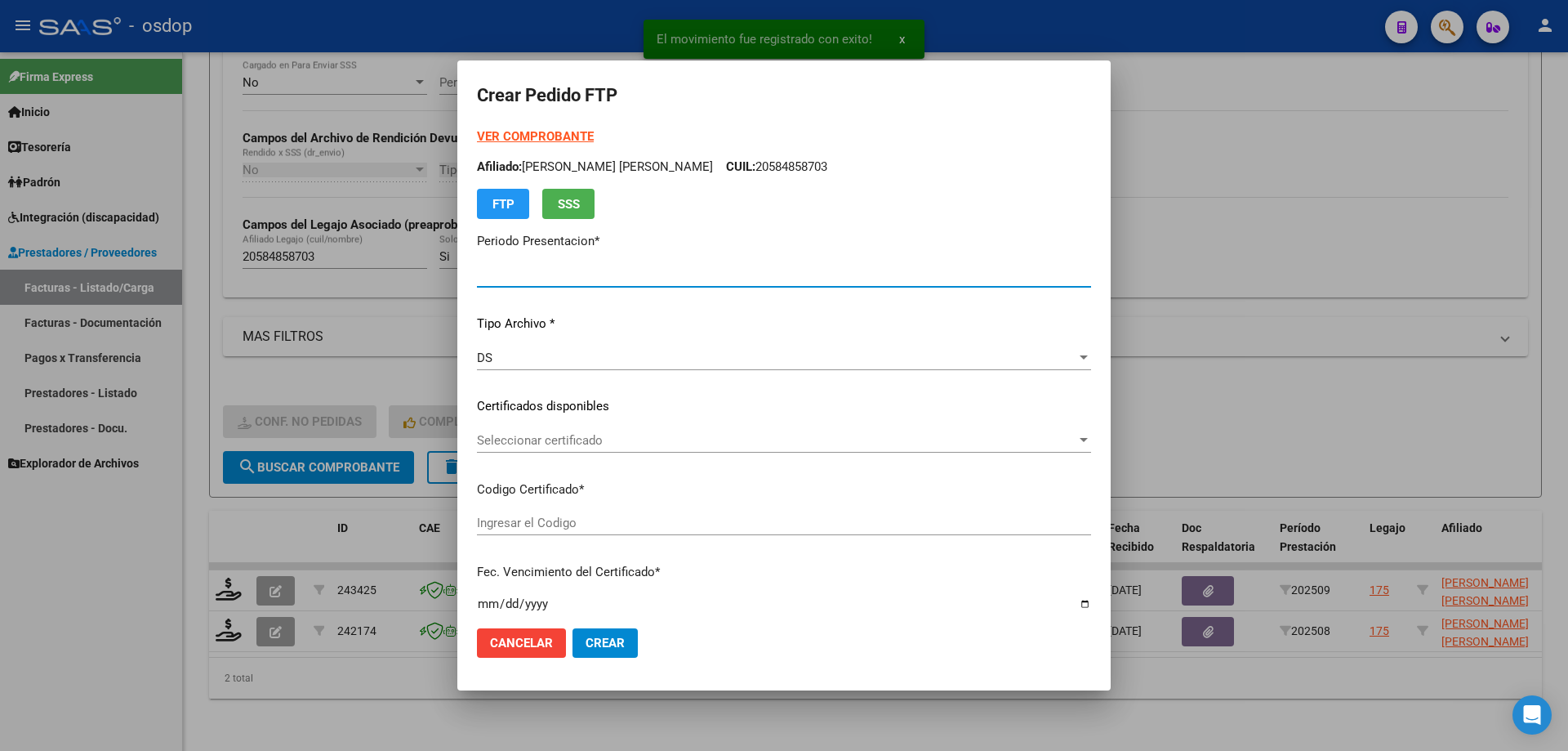
type input "202509"
type input "$ 98.964,88"
type input "2885217663"
type input "2029-01-02"
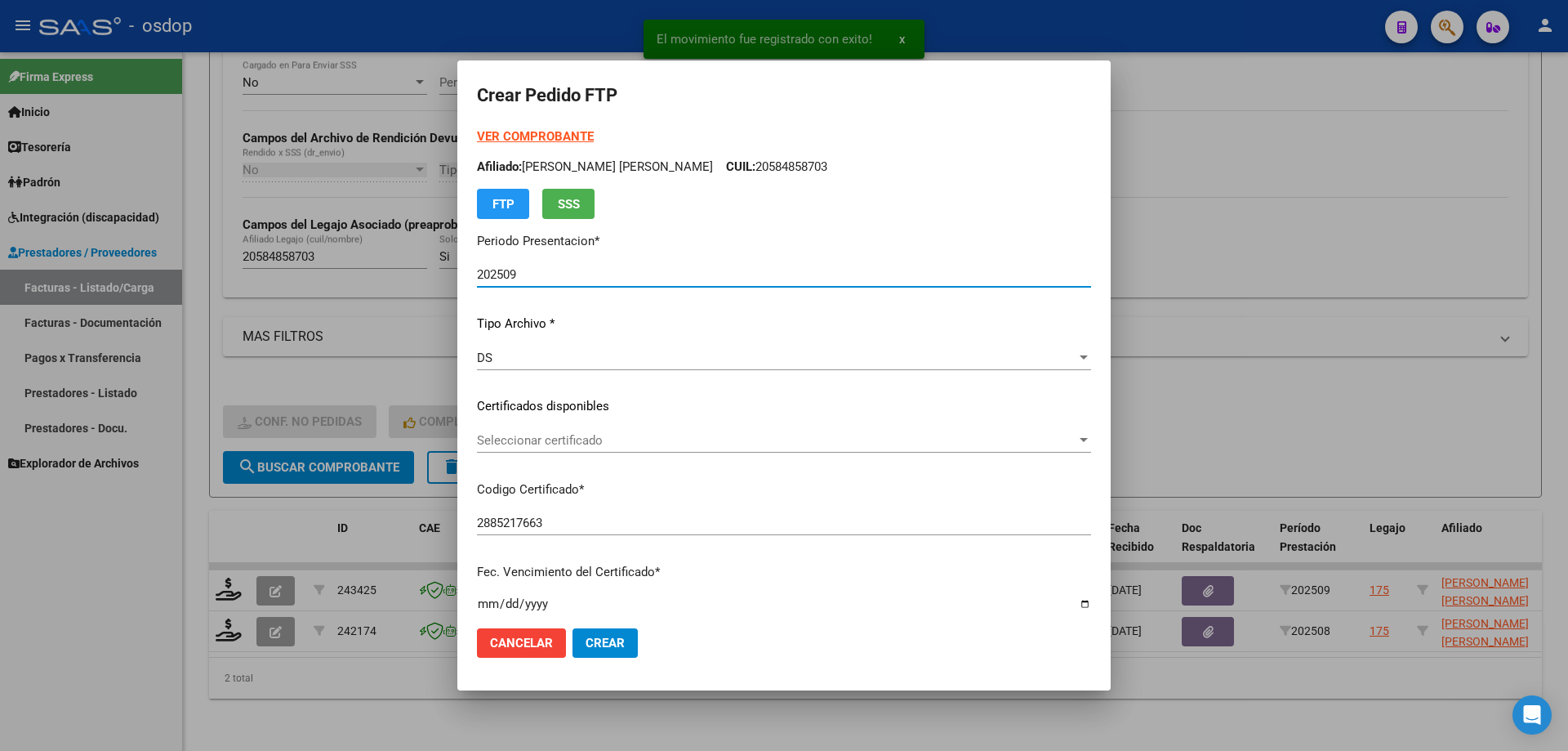
click at [620, 446] on span "Seleccionar certificado" at bounding box center [776, 440] width 599 height 15
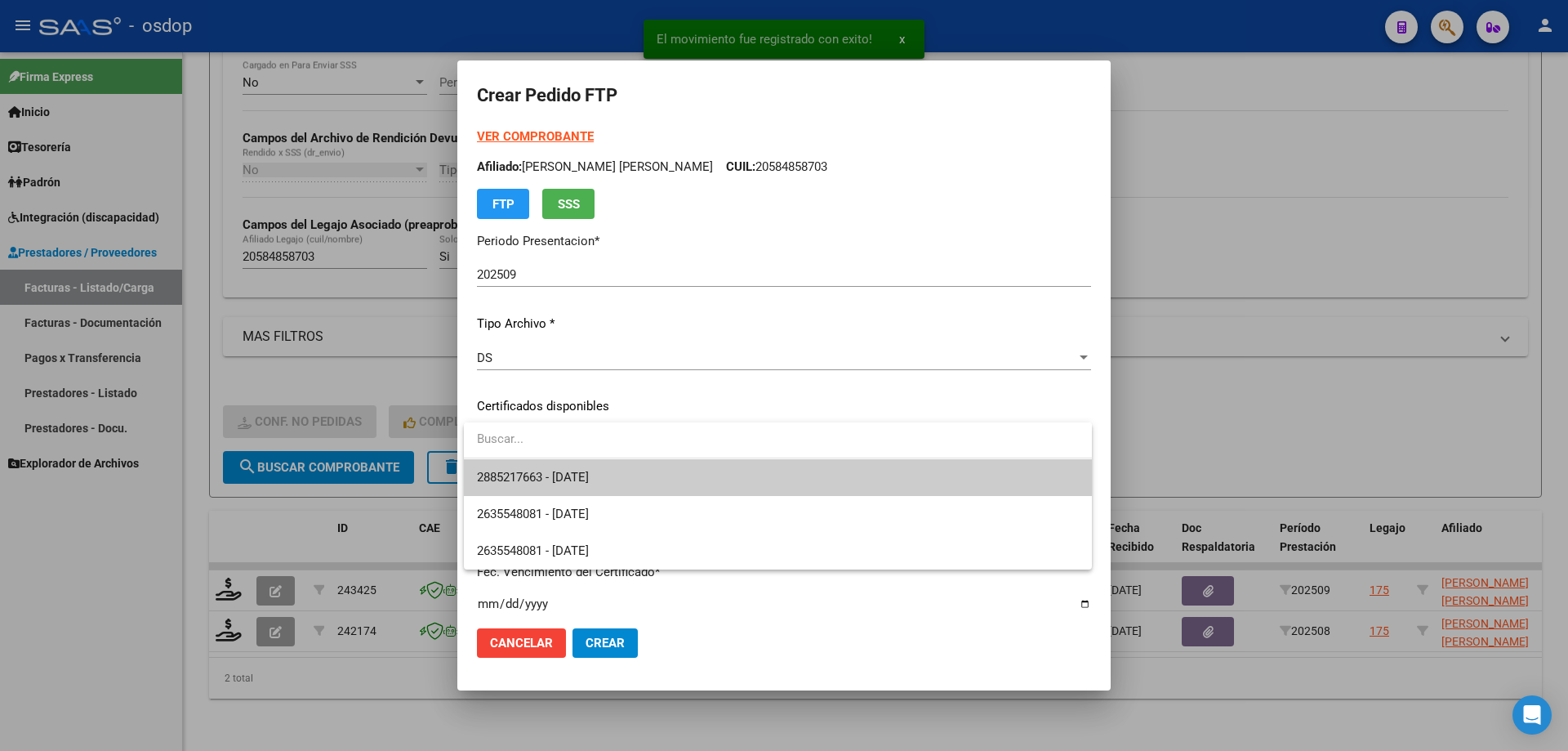
click at [648, 490] on span "2885217663 - 2029-01-02" at bounding box center [777, 478] width 602 height 37
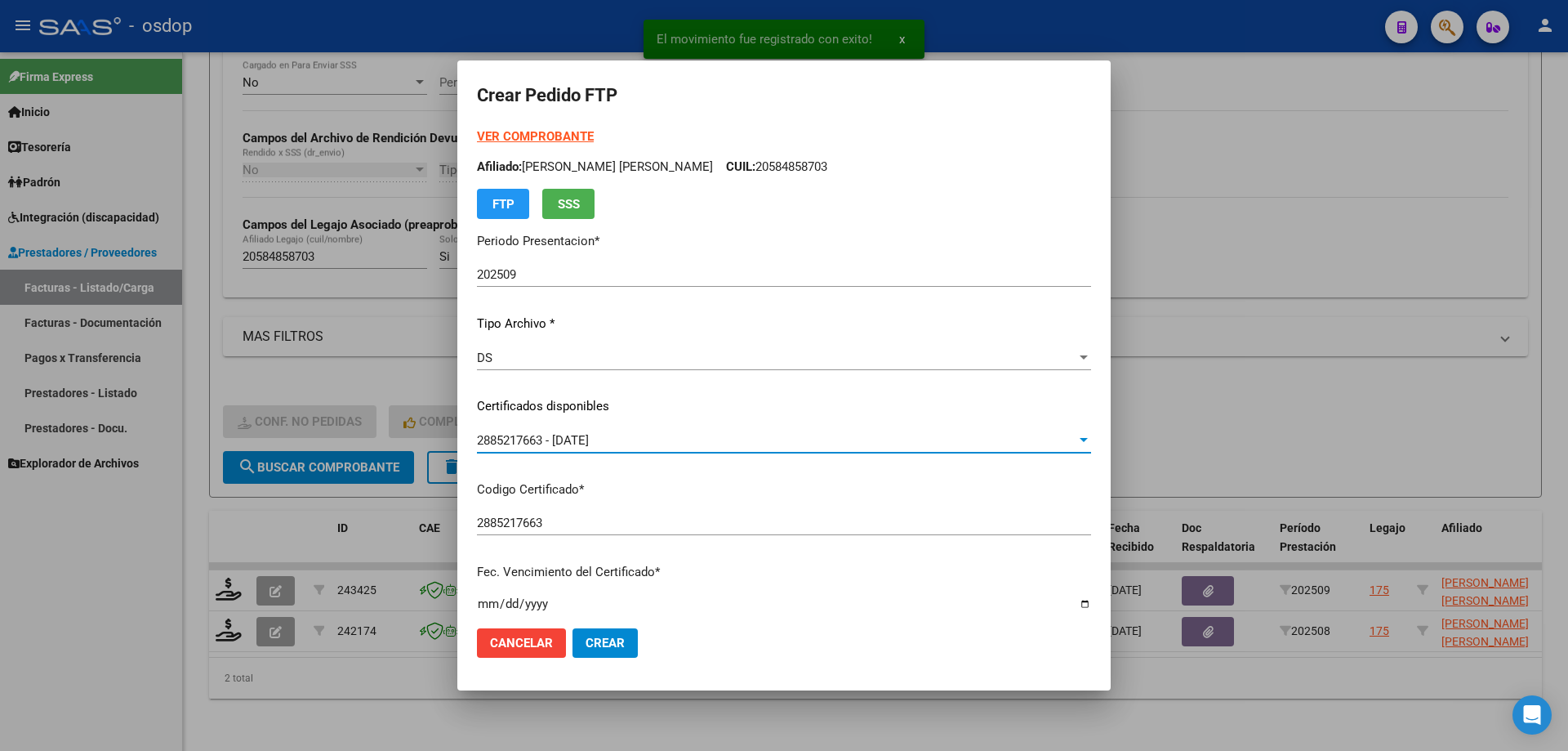
scroll to position [408, 0]
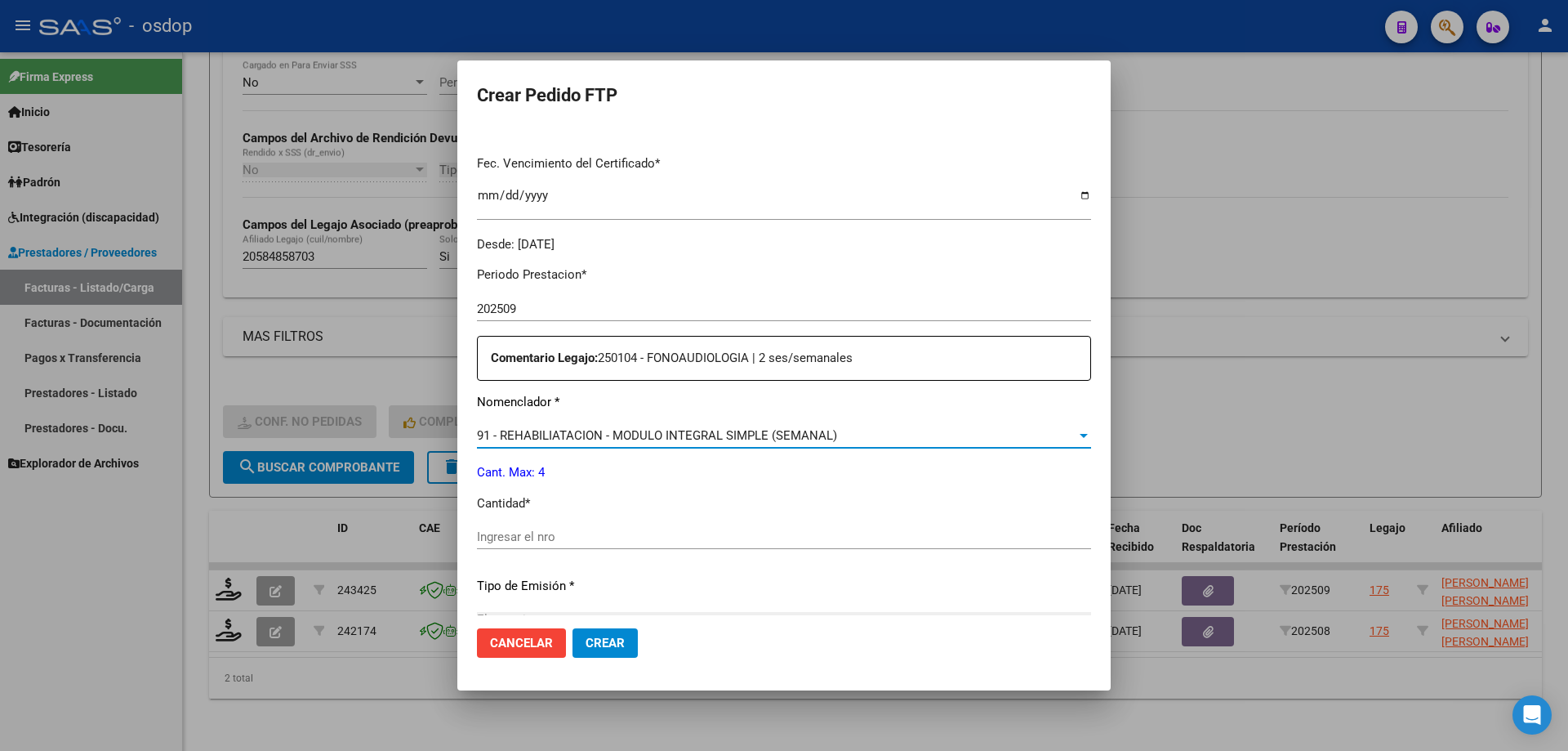
click at [687, 431] on span "91 - REHABILIATACION - MODULO INTEGRAL SIMPLE (SEMANAL)" at bounding box center [656, 435] width 360 height 15
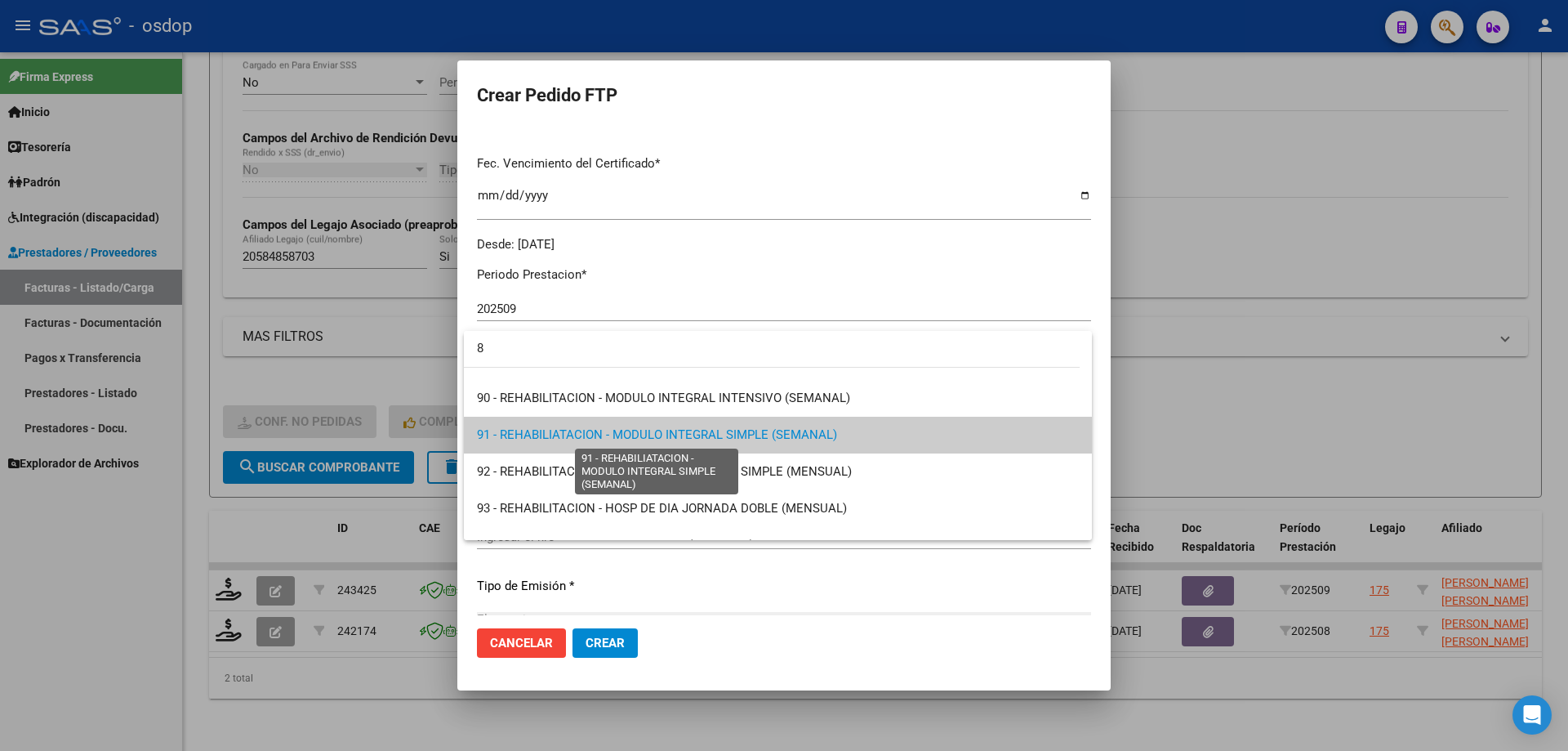
scroll to position [0, 0]
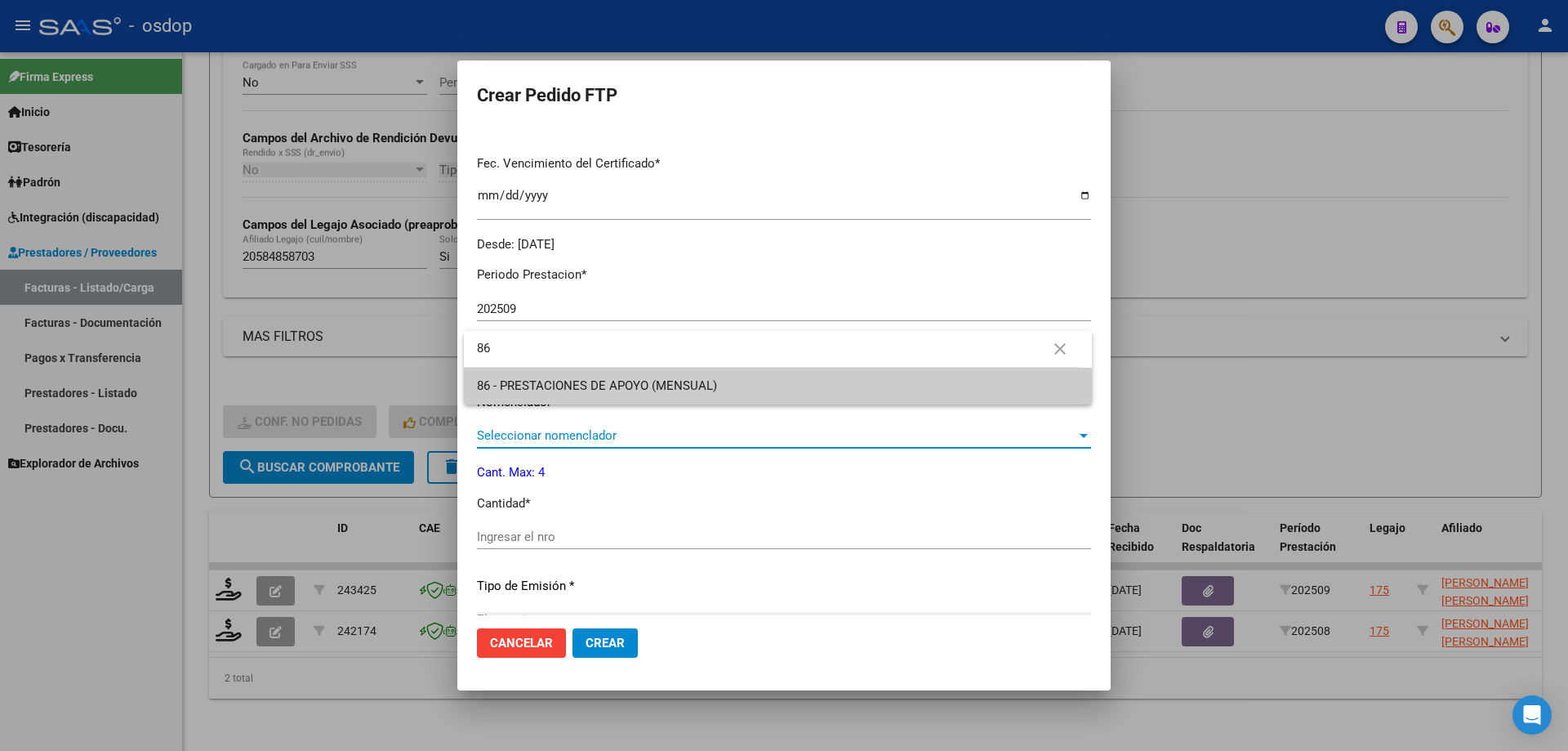
type input "86"
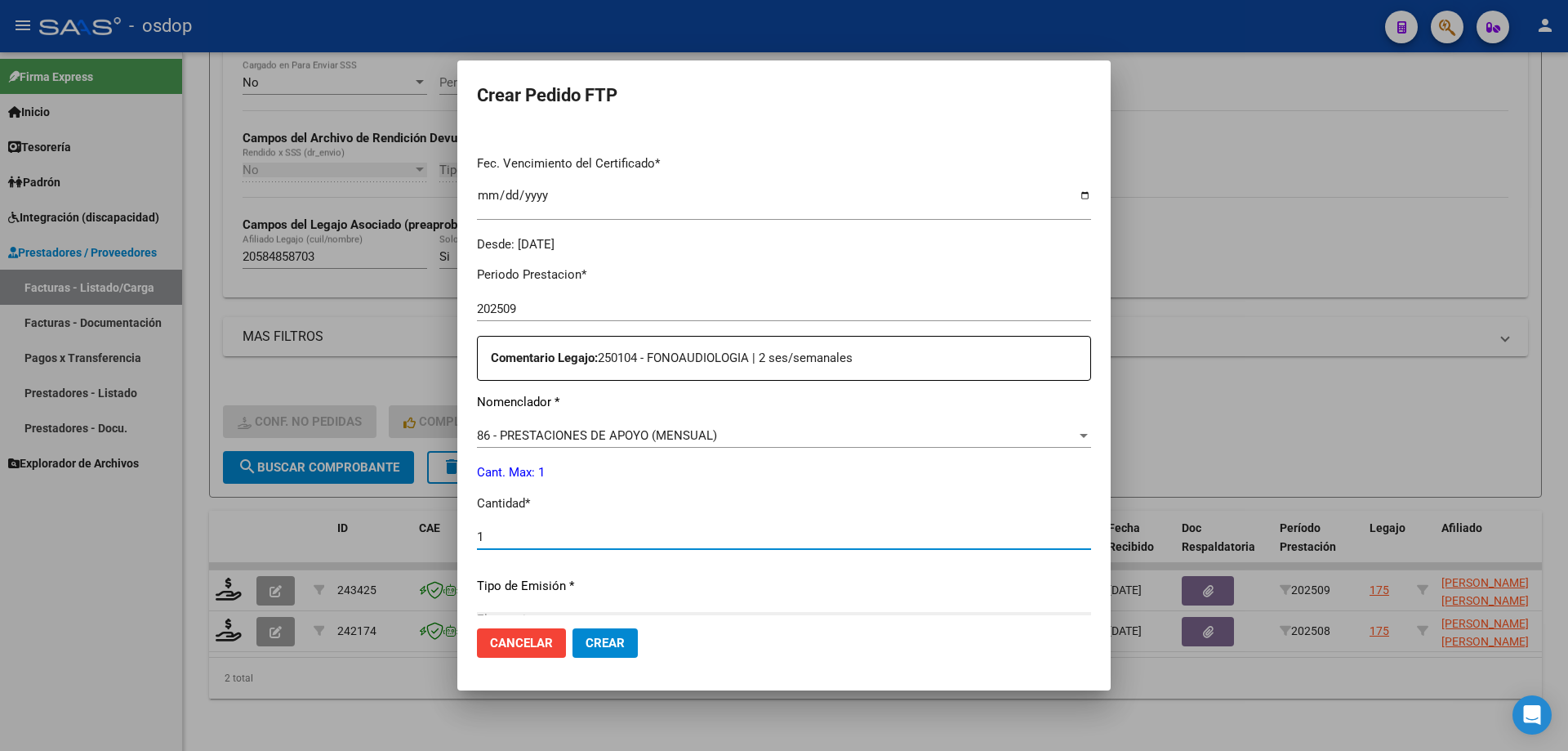
type input "1"
click at [573, 628] on button "Crear" at bounding box center [605, 643] width 65 height 29
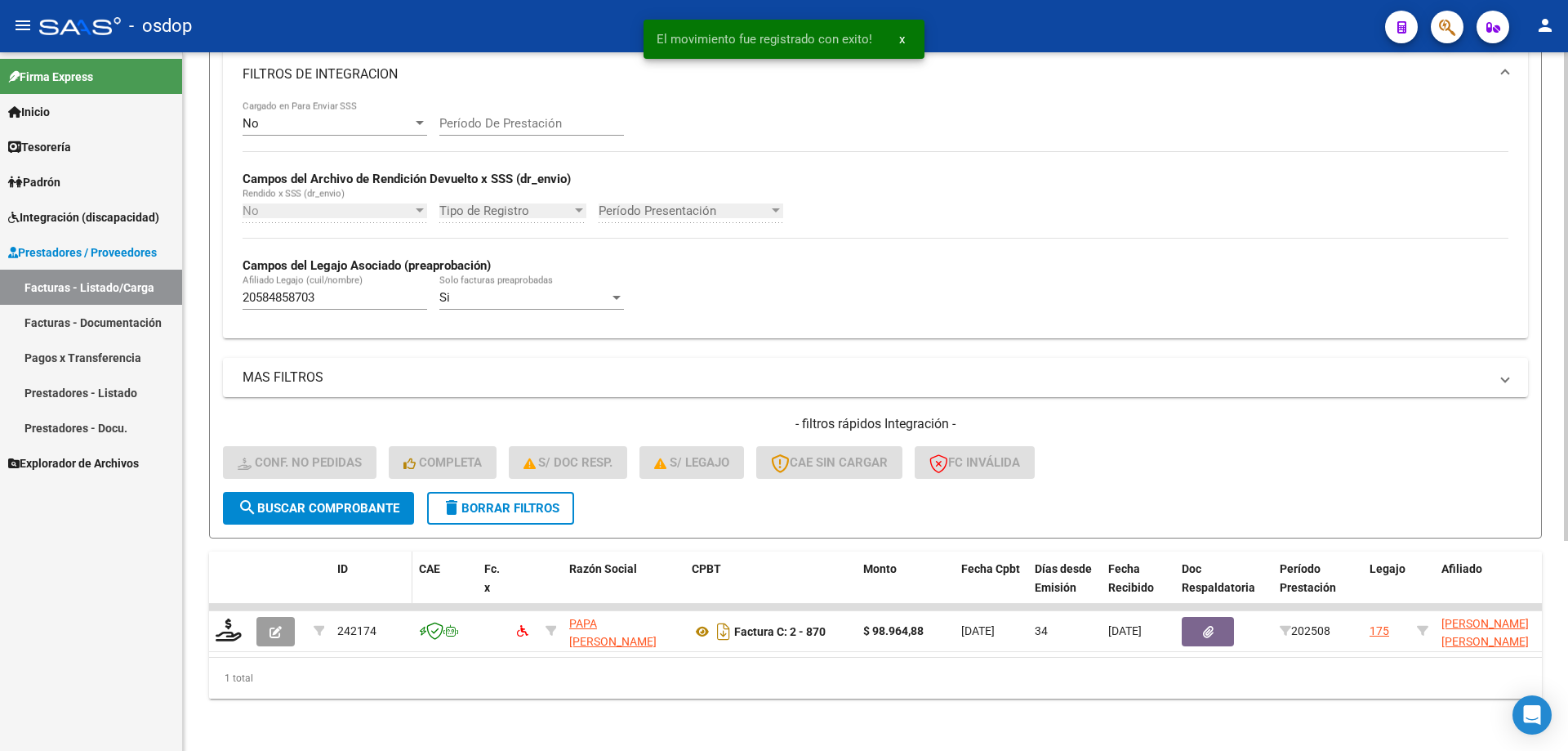
scroll to position [301, 0]
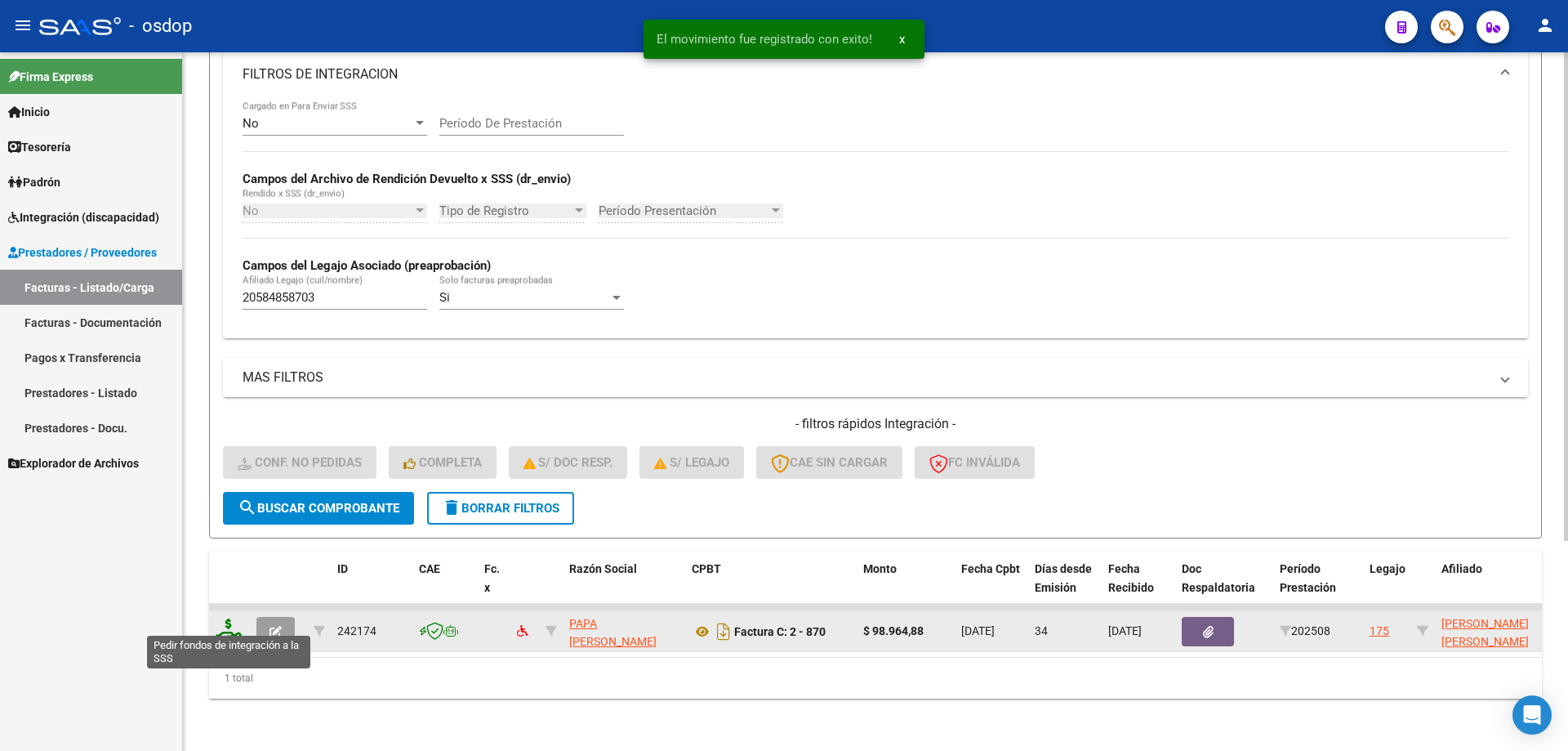
click at [228, 621] on icon at bounding box center [229, 630] width 26 height 23
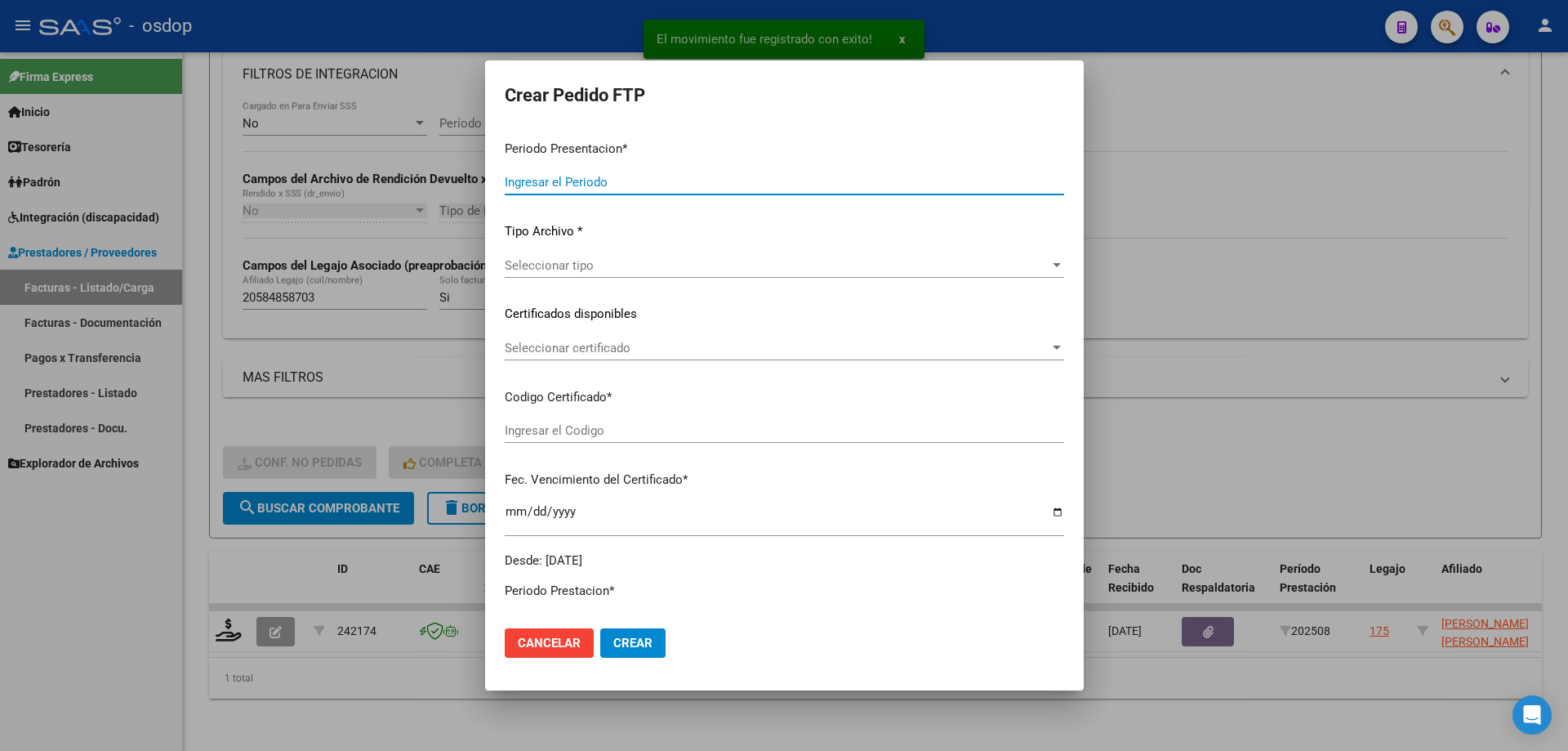
type input "202509"
type input "202508"
type input "$ 98.964,88"
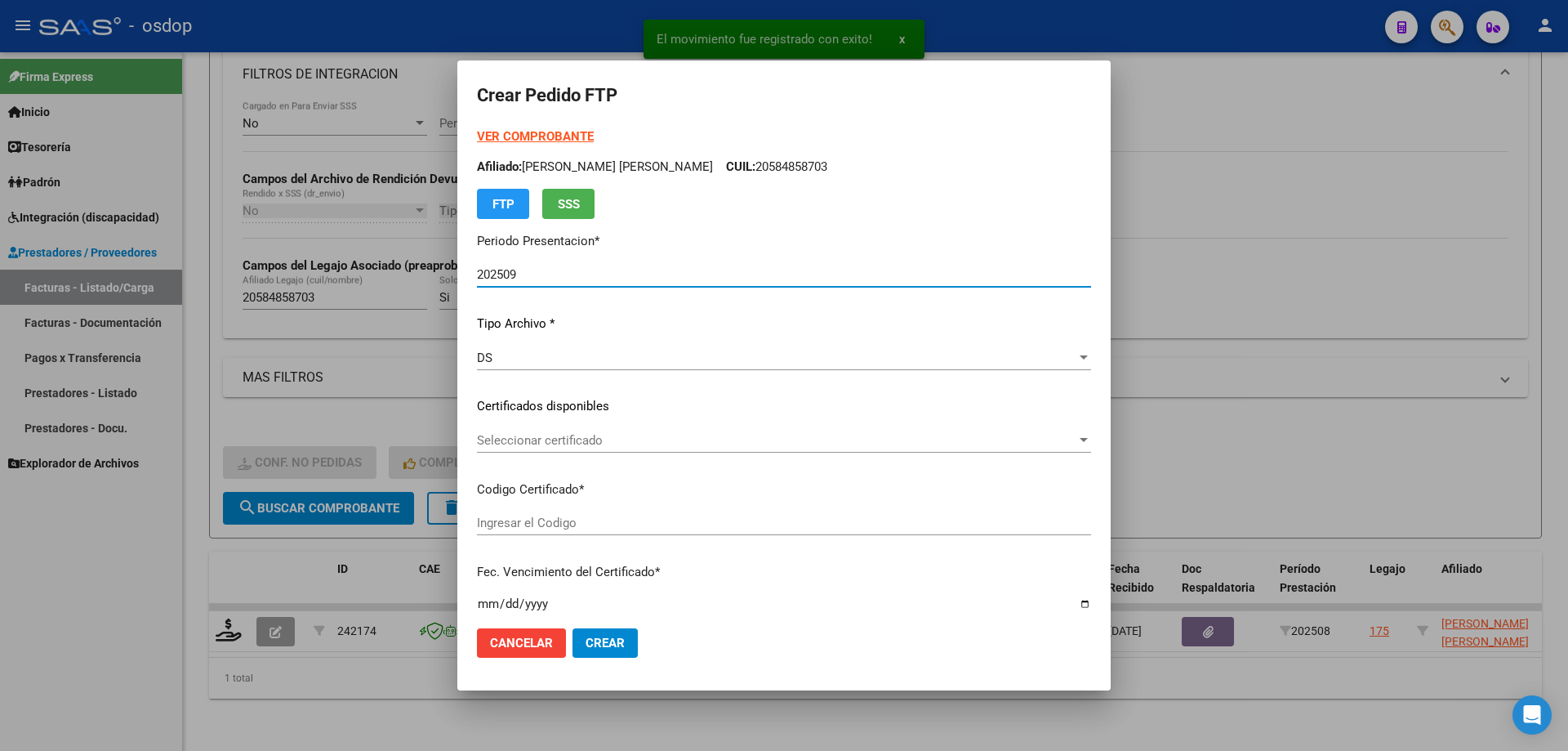
type input "2885217663"
type input "2029-01-02"
click at [619, 434] on span "Seleccionar certificado" at bounding box center [776, 440] width 599 height 15
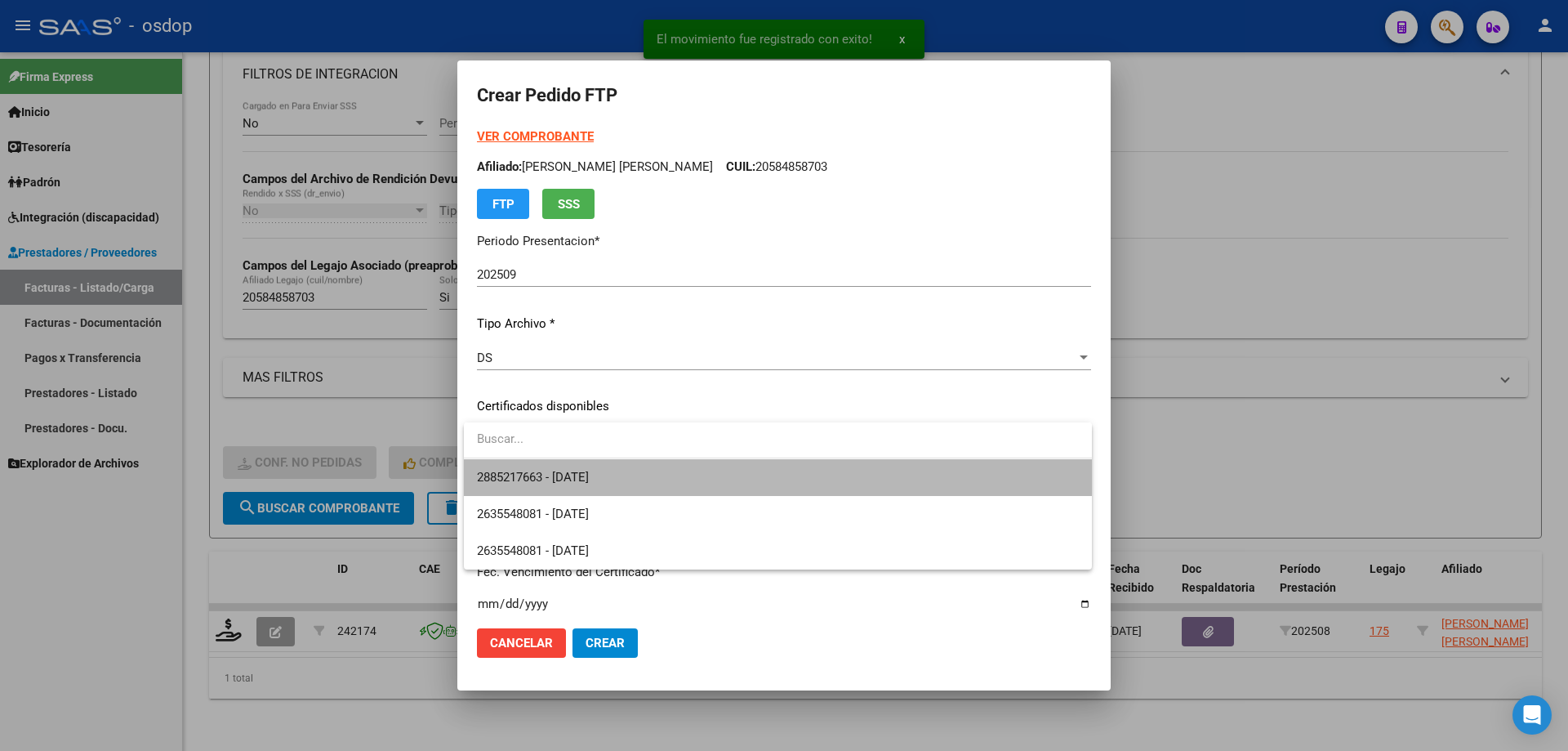
click at [634, 473] on span "2885217663 - 2029-01-02" at bounding box center [777, 478] width 602 height 37
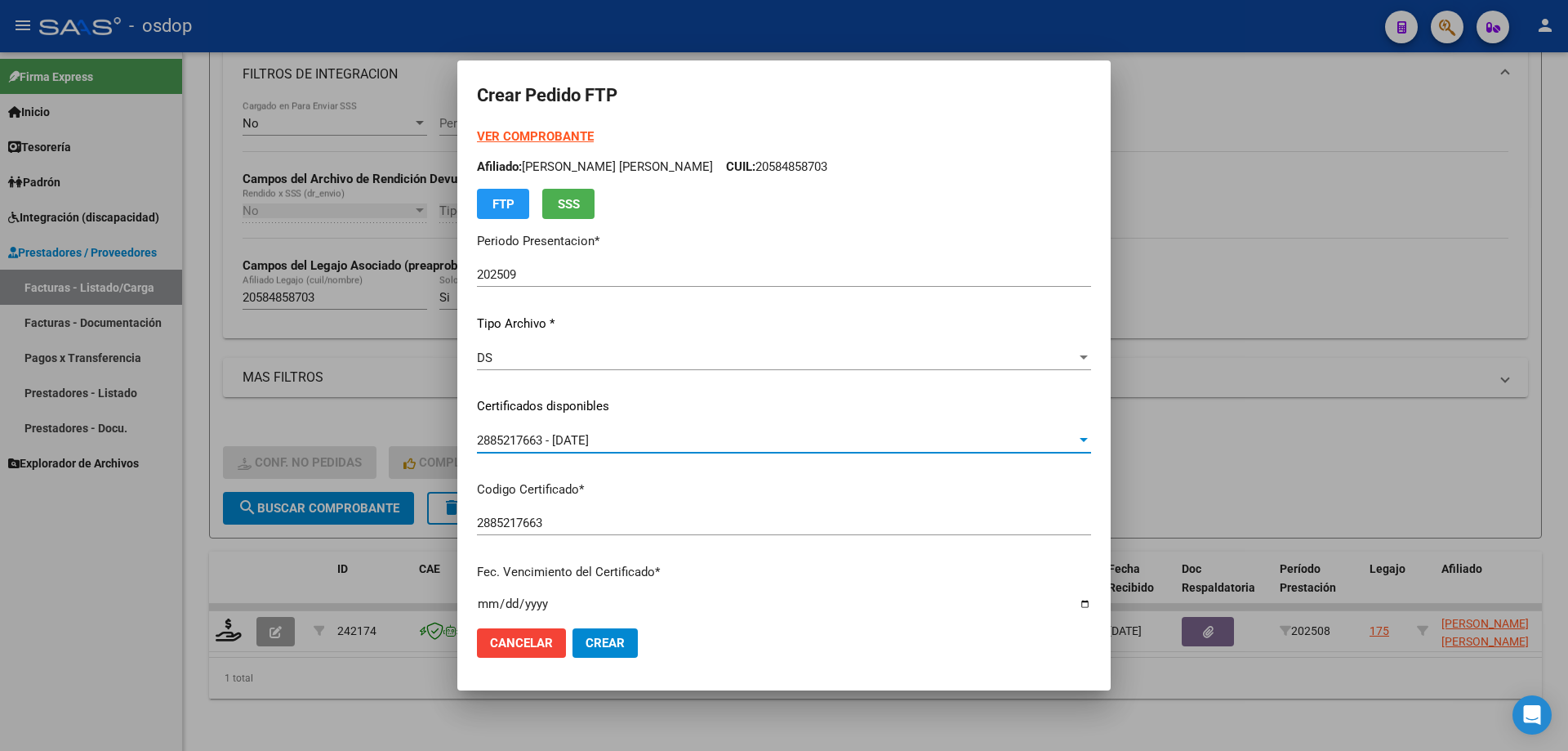
scroll to position [408, 0]
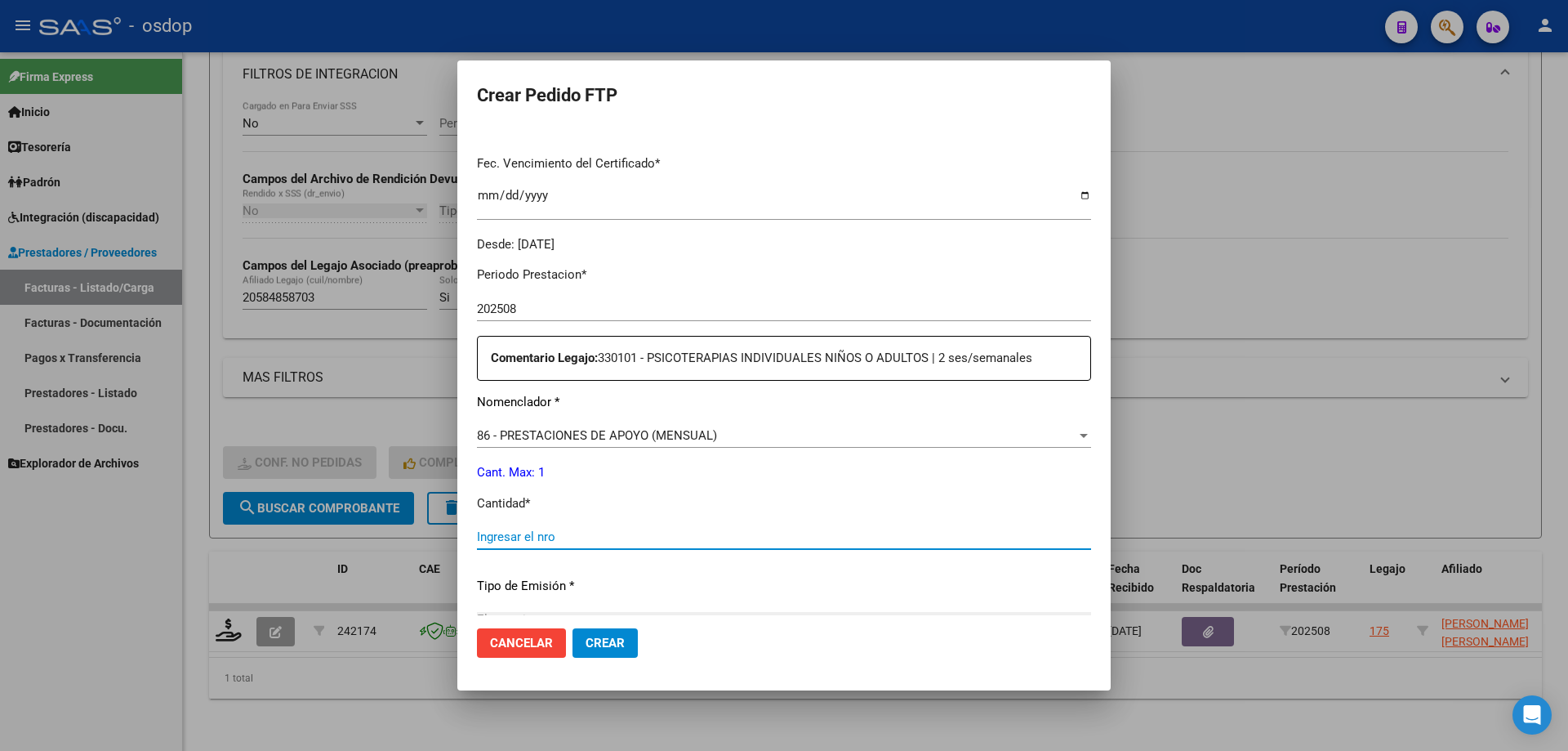
click at [572, 536] on input "Ingresar el nro" at bounding box center [783, 537] width 614 height 15
type input "1"
click at [622, 643] on span "Crear" at bounding box center [605, 643] width 39 height 15
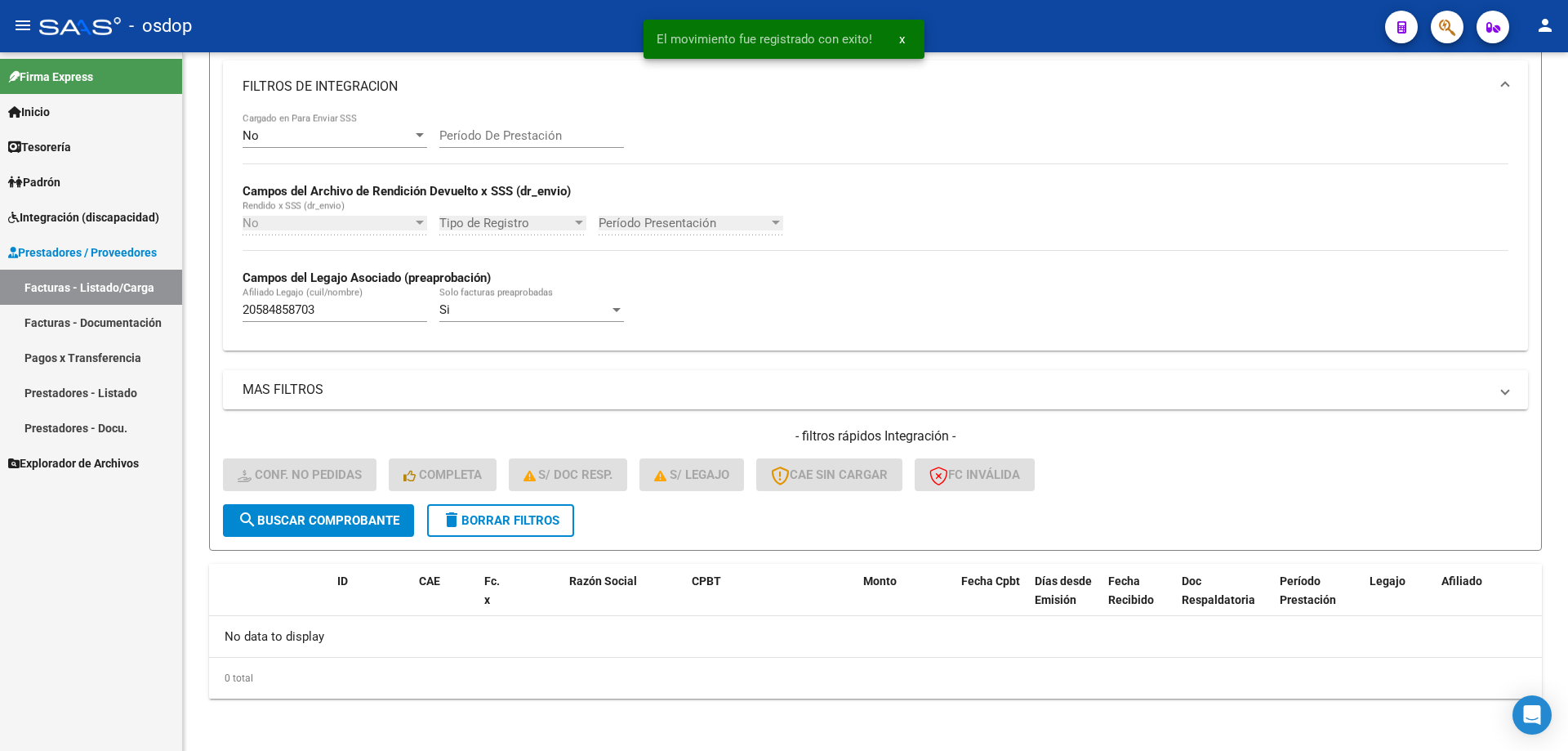
scroll to position [276, 0]
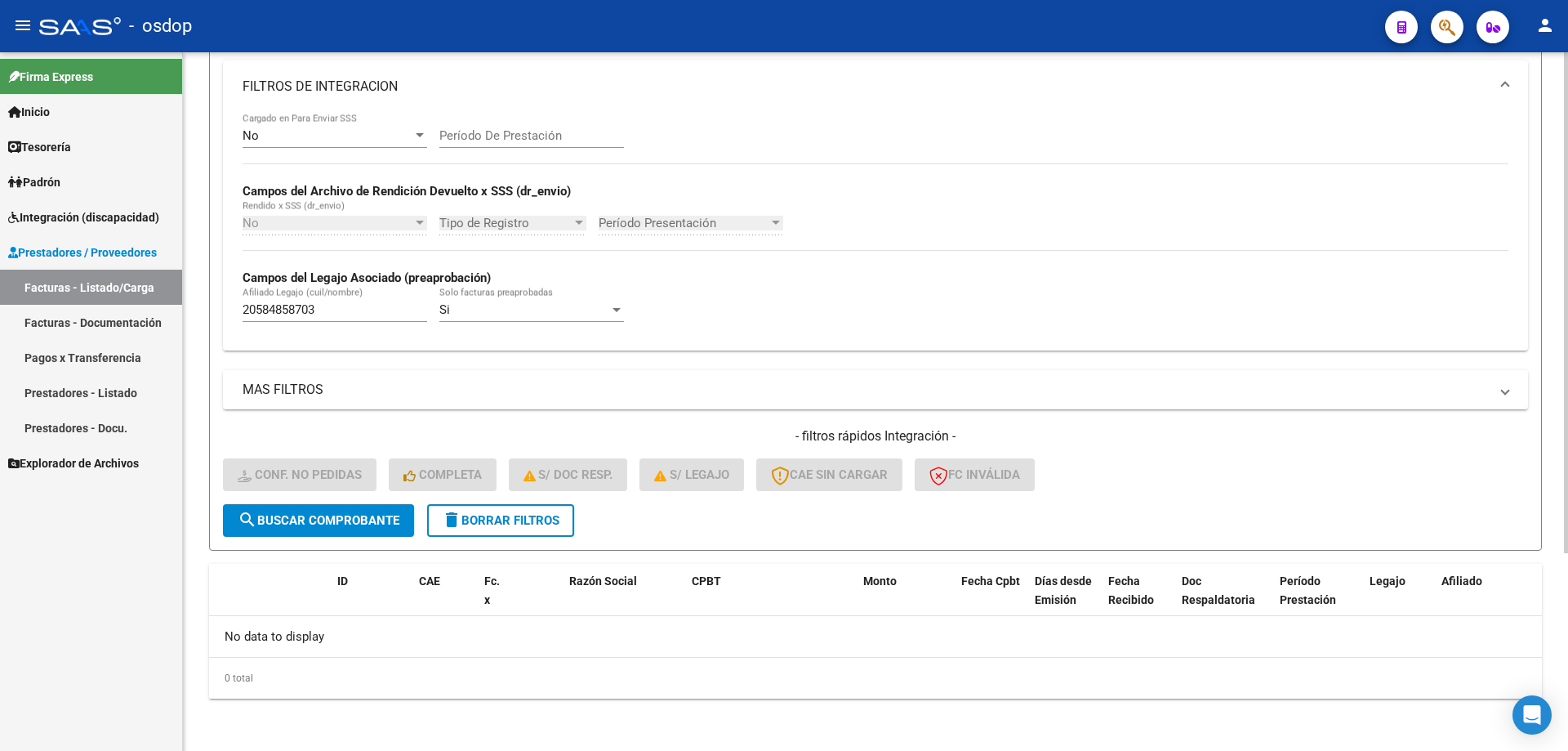
click at [497, 520] on span "delete Borrar Filtros" at bounding box center [499, 520] width 117 height 15
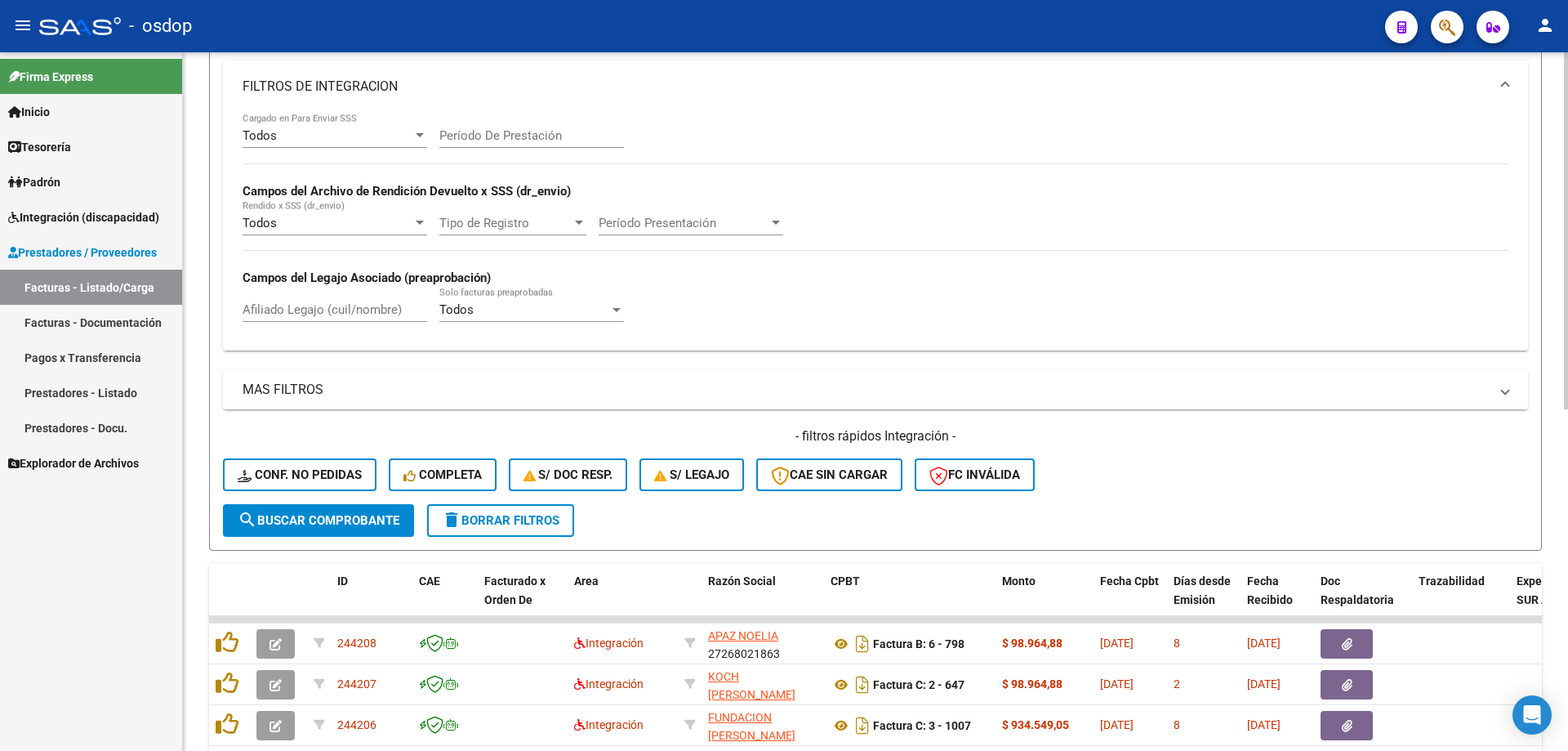
click at [351, 299] on div "Afiliado Legajo (cuil/nombre)" at bounding box center [334, 304] width 184 height 35
click at [367, 306] on input "Afiliado Legajo (cuil/nombre)" at bounding box center [334, 309] width 184 height 15
paste input "27507918986"
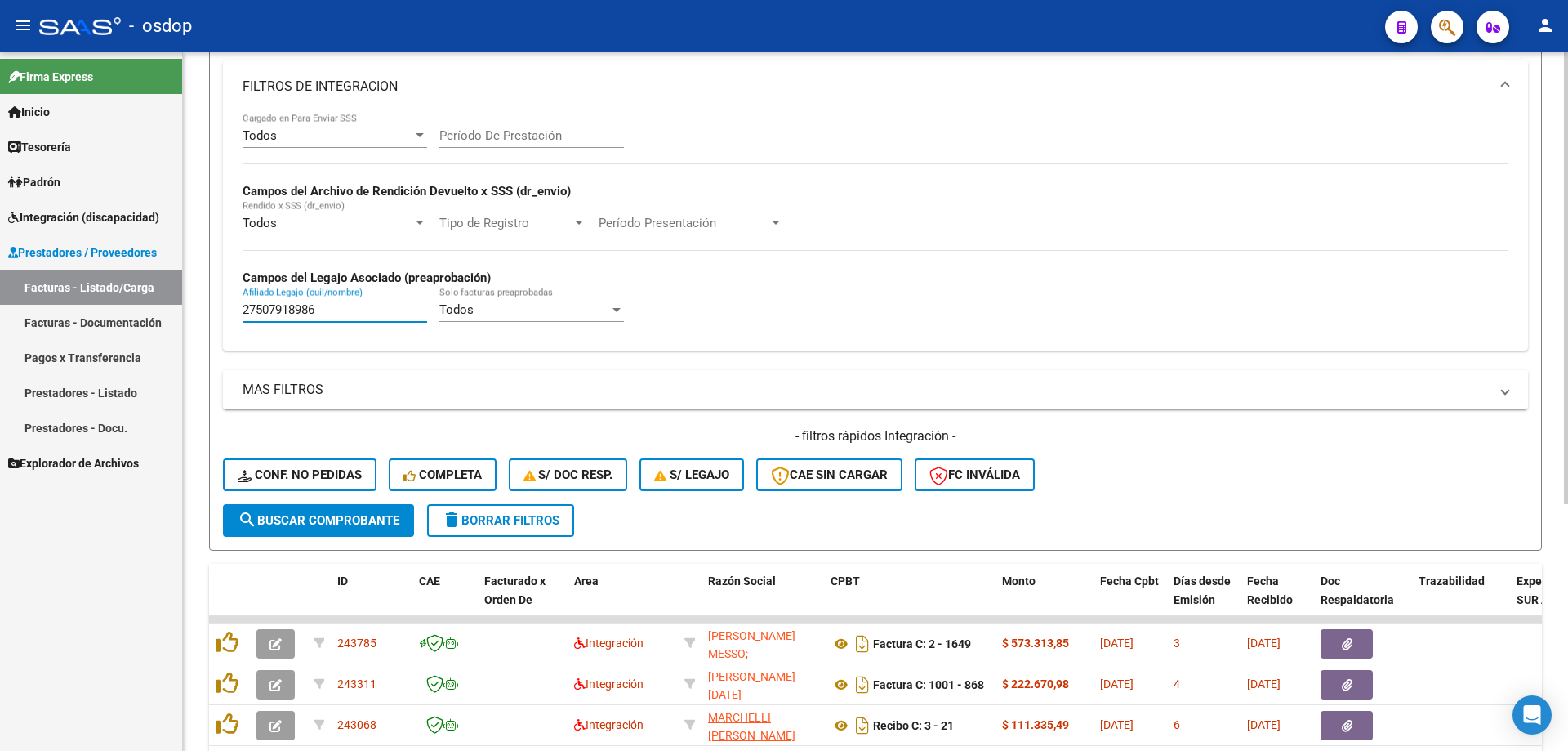
scroll to position [383, 0]
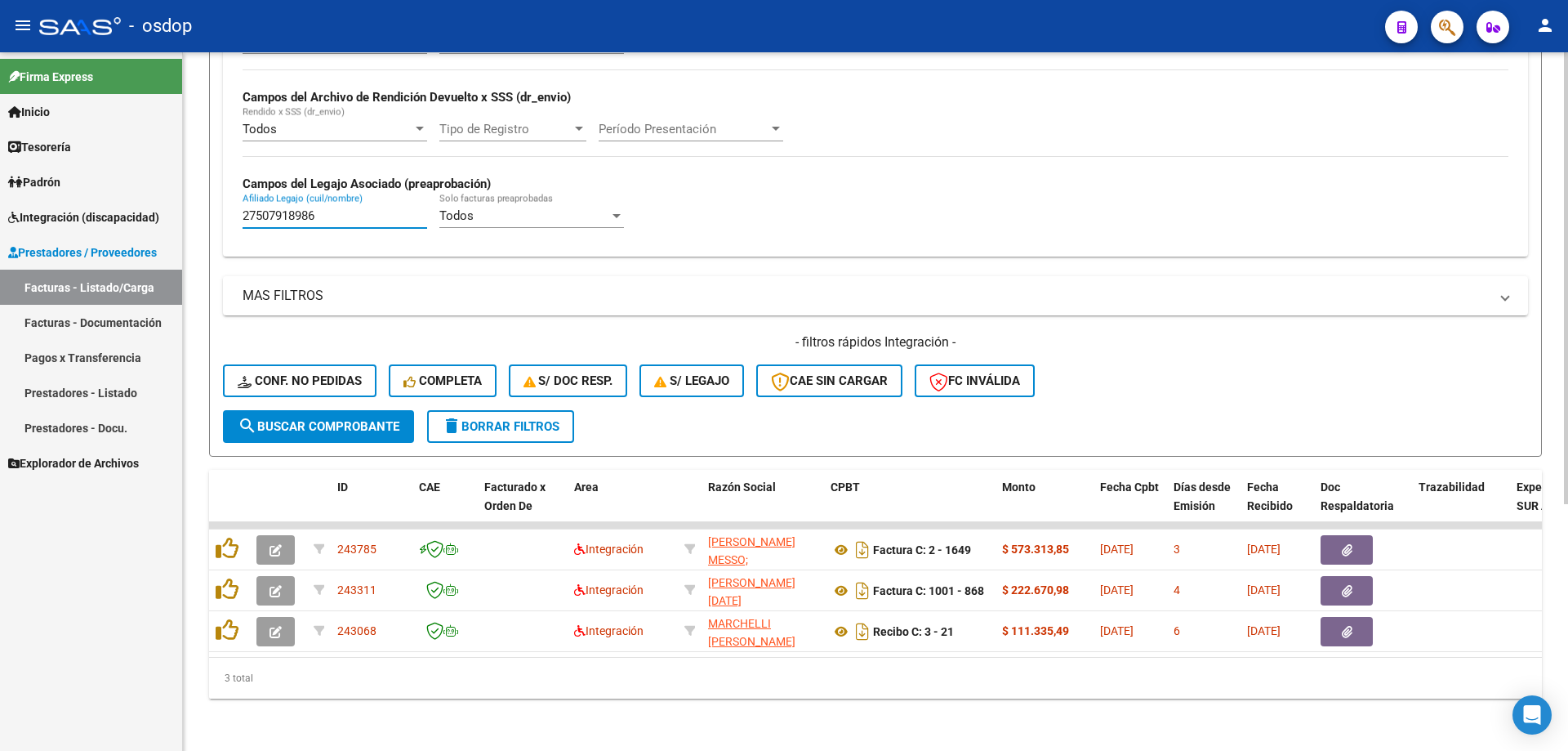
type input "27507918986"
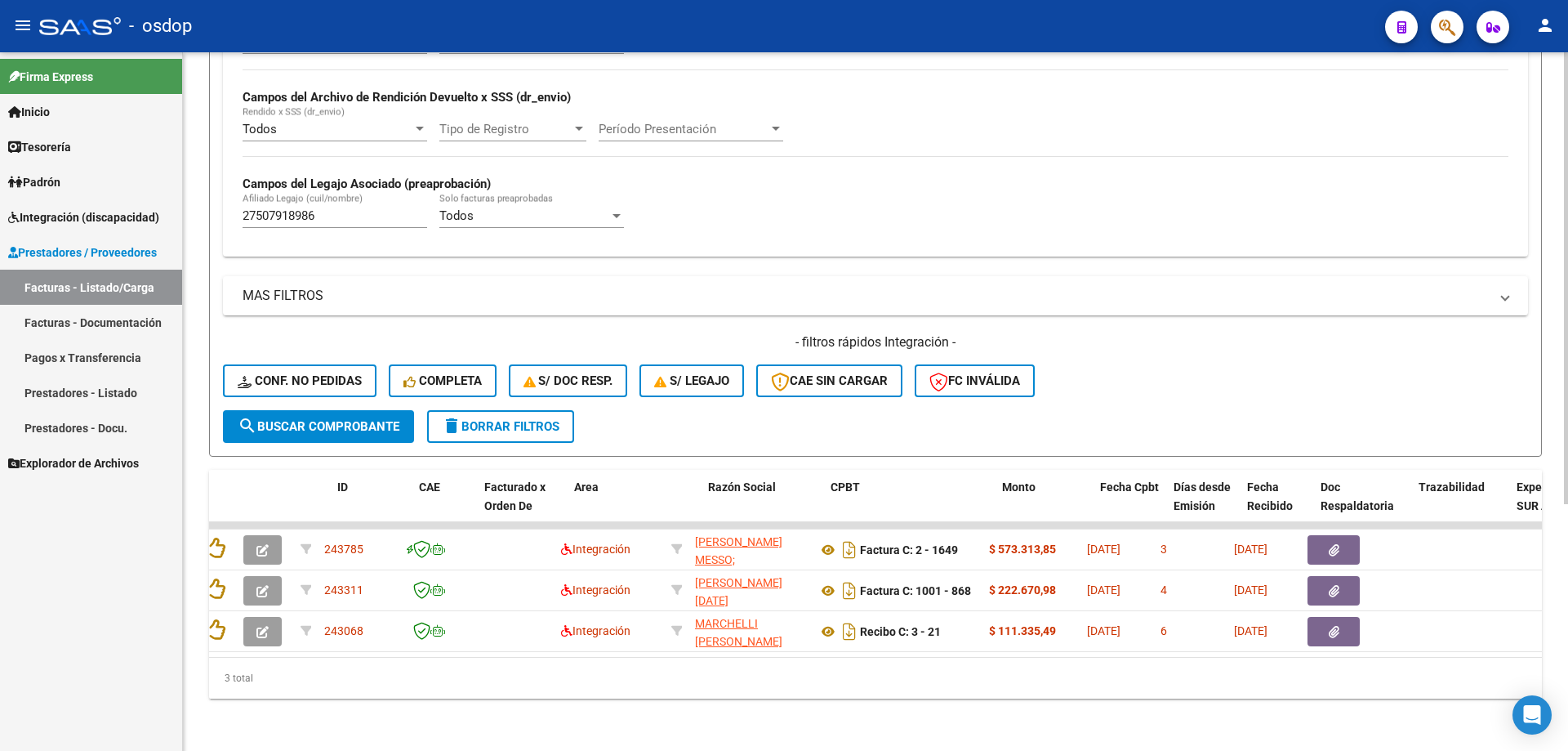
scroll to position [0, 0]
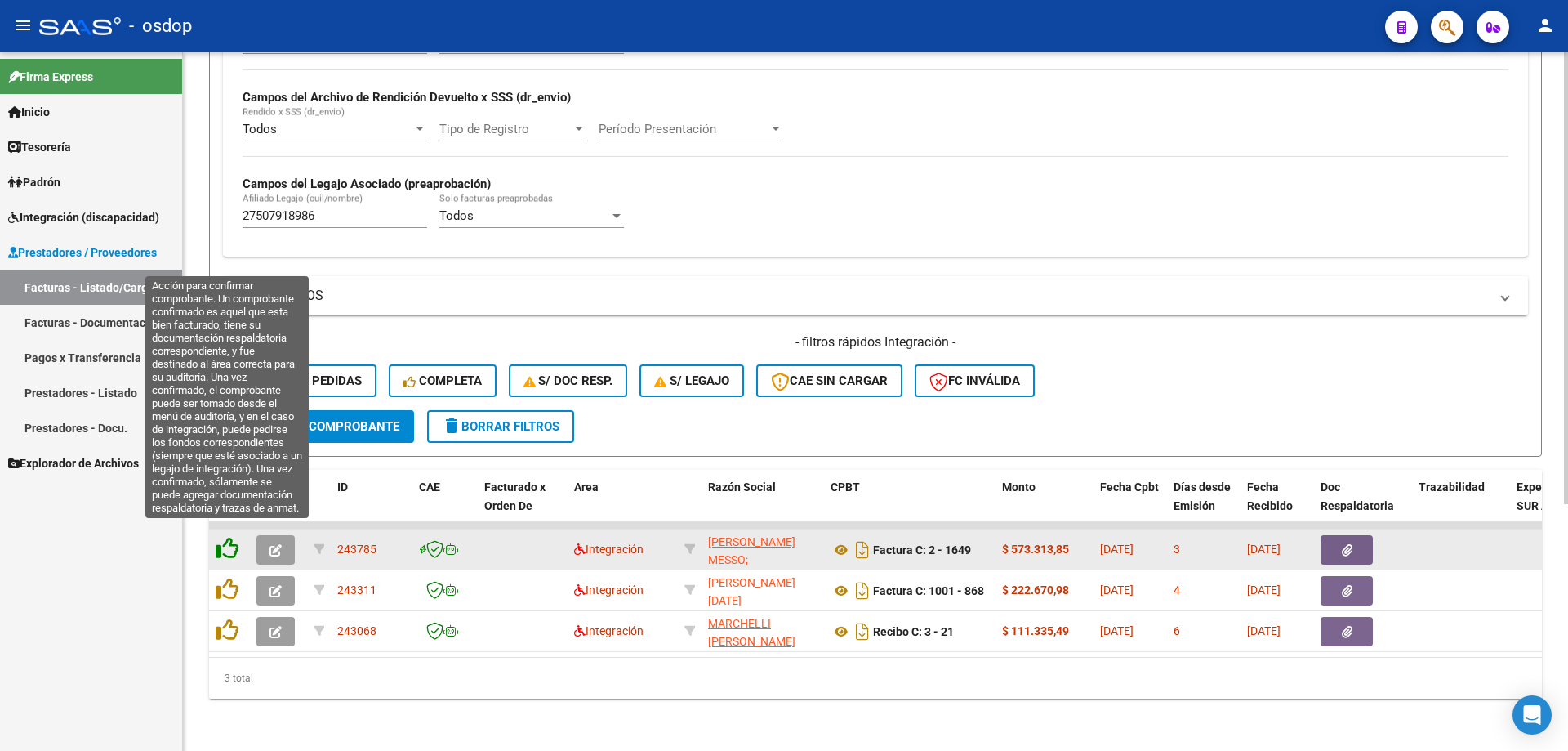
click at [224, 537] on icon at bounding box center [227, 548] width 23 height 23
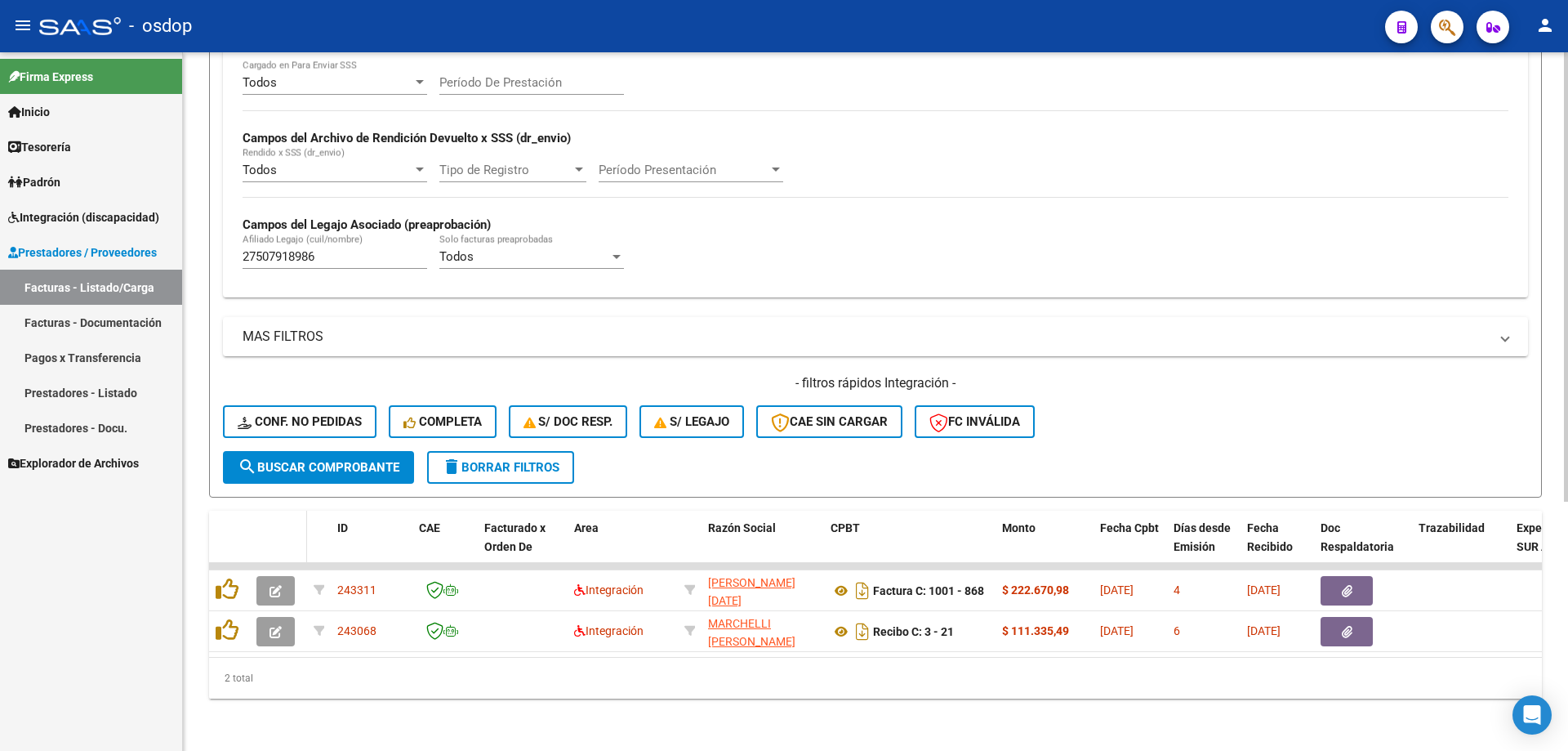
scroll to position [341, 0]
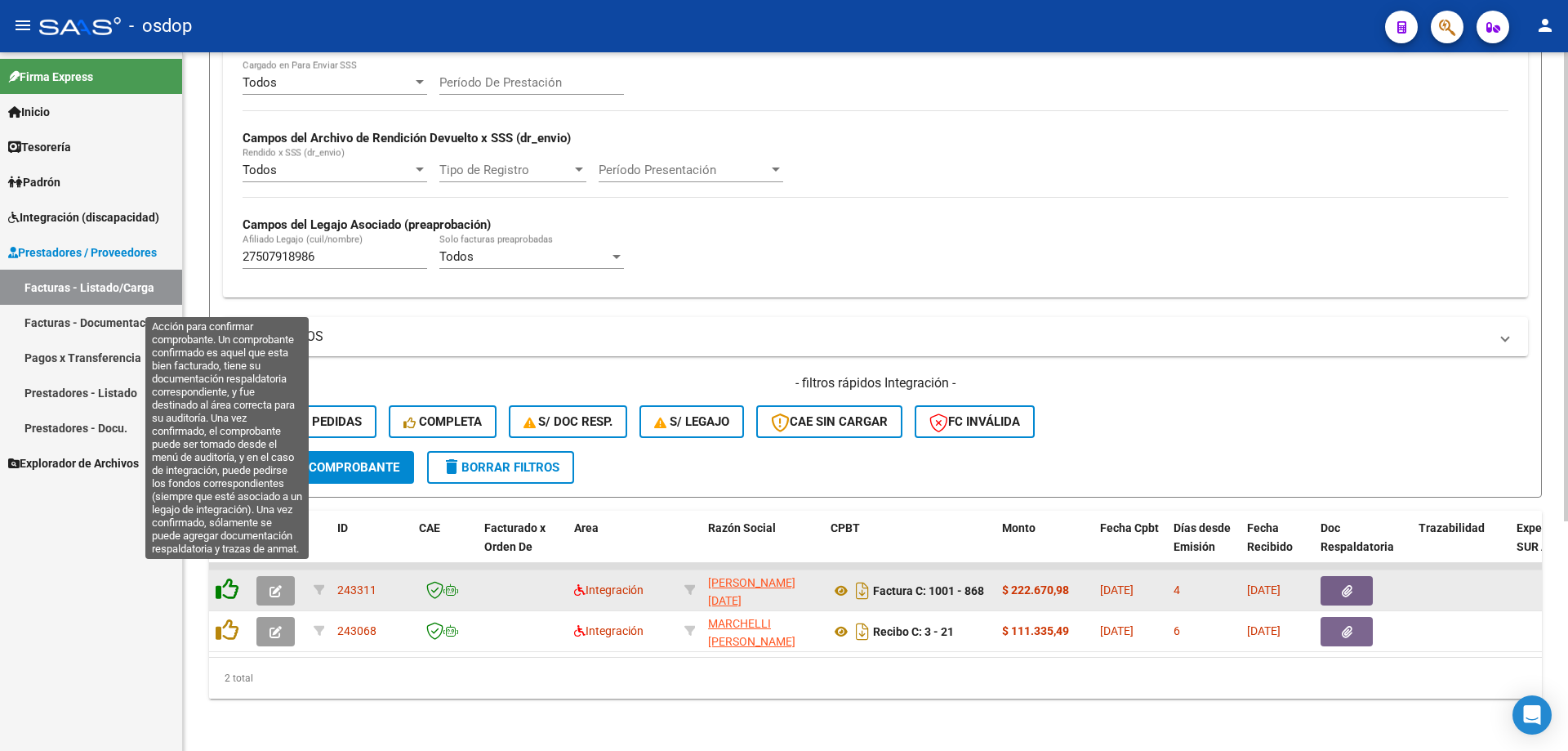
click at [229, 584] on icon at bounding box center [227, 589] width 23 height 23
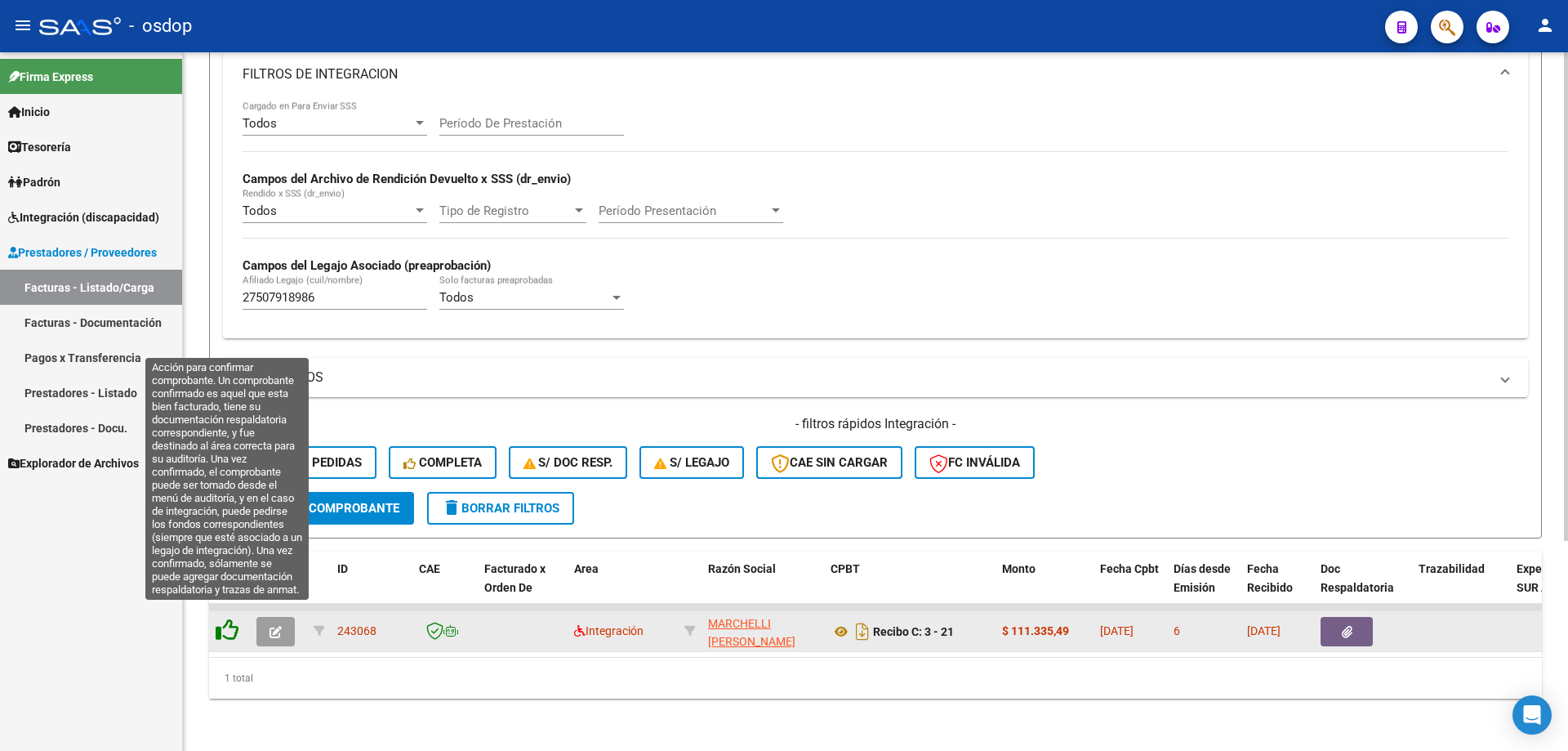
click at [229, 619] on icon at bounding box center [227, 630] width 23 height 23
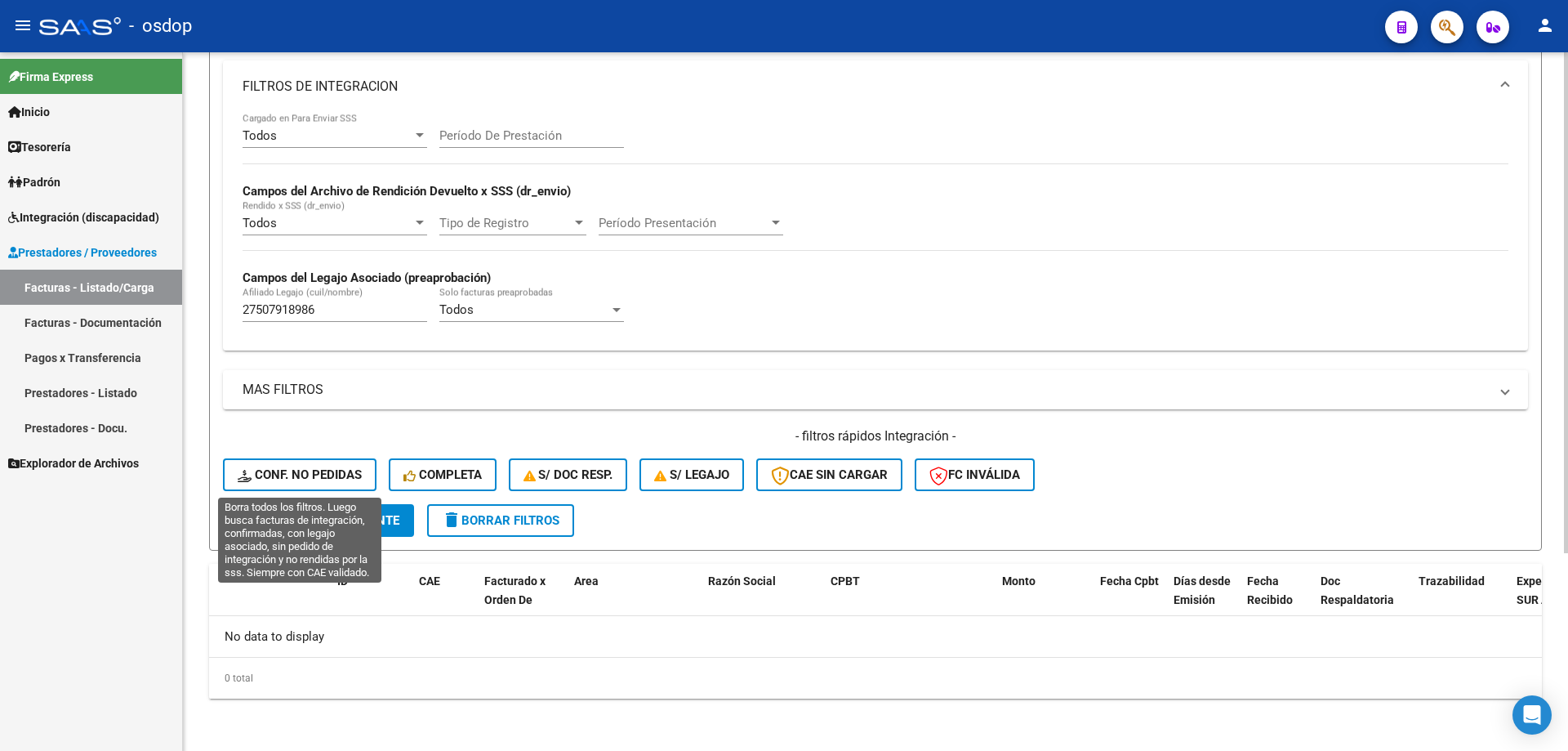
click at [338, 475] on span "Conf. no pedidas" at bounding box center [300, 474] width 124 height 15
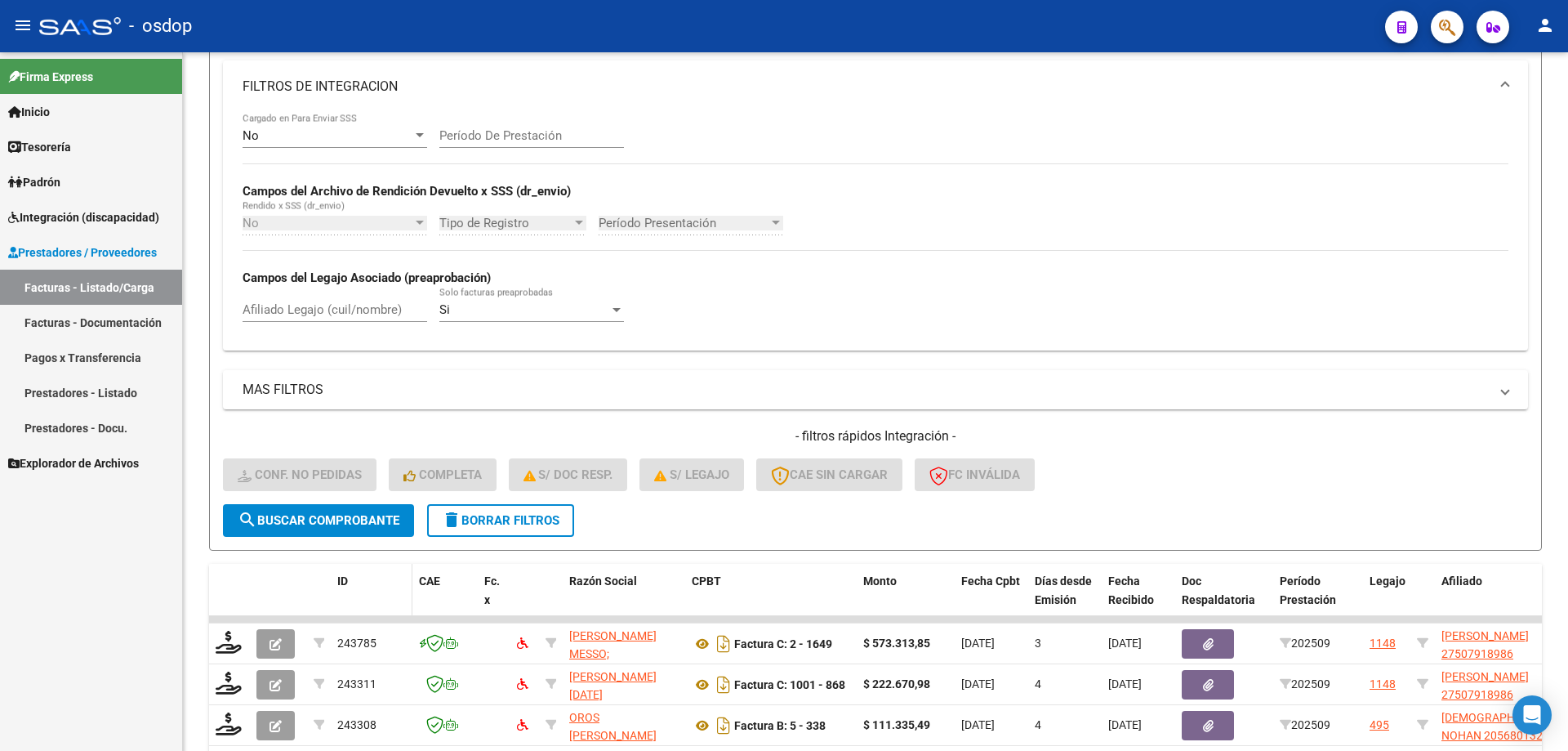
scroll to position [423, 0]
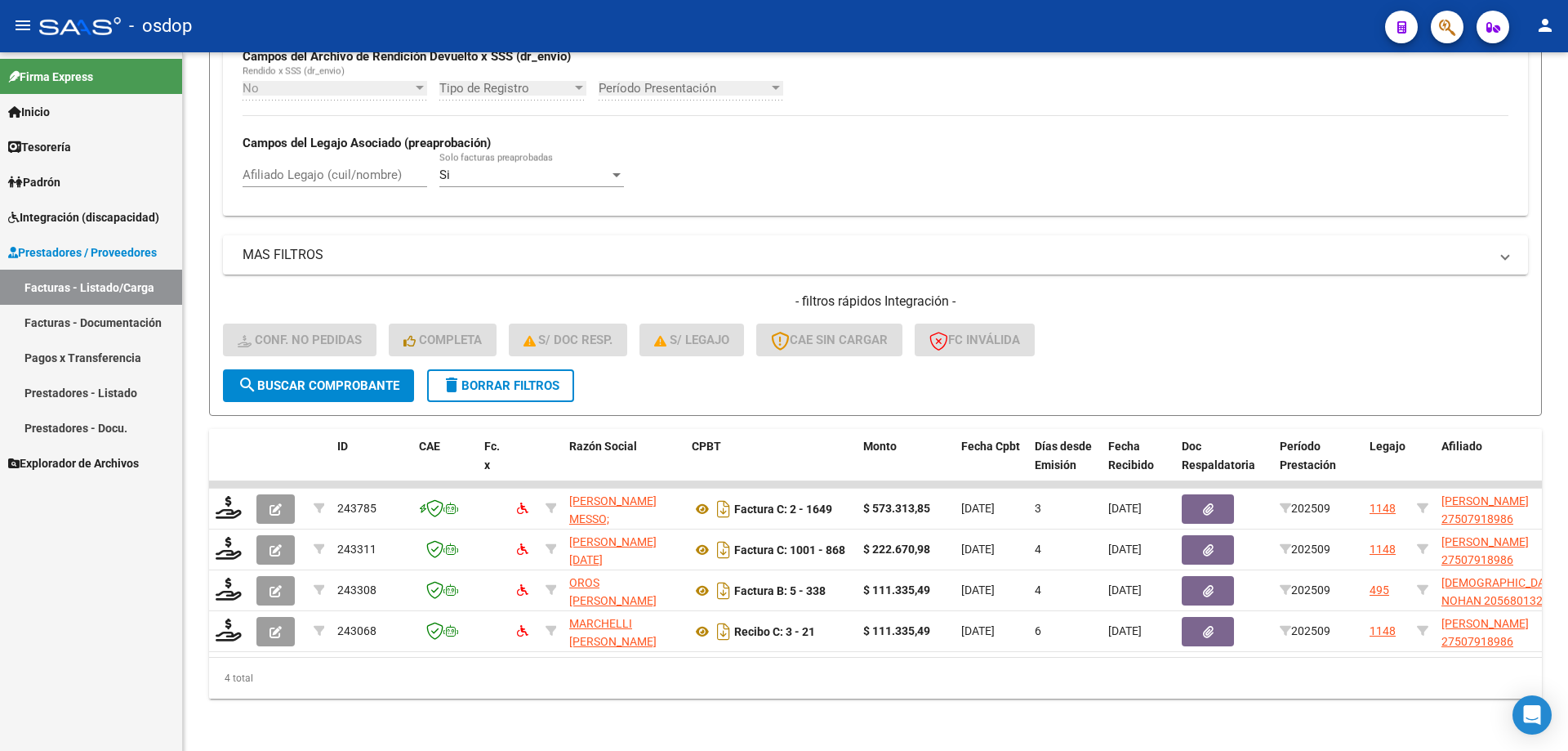
click at [348, 167] on input "Afiliado Legajo (cuil/nombre)" at bounding box center [334, 175] width 184 height 15
paste input "27507918986"
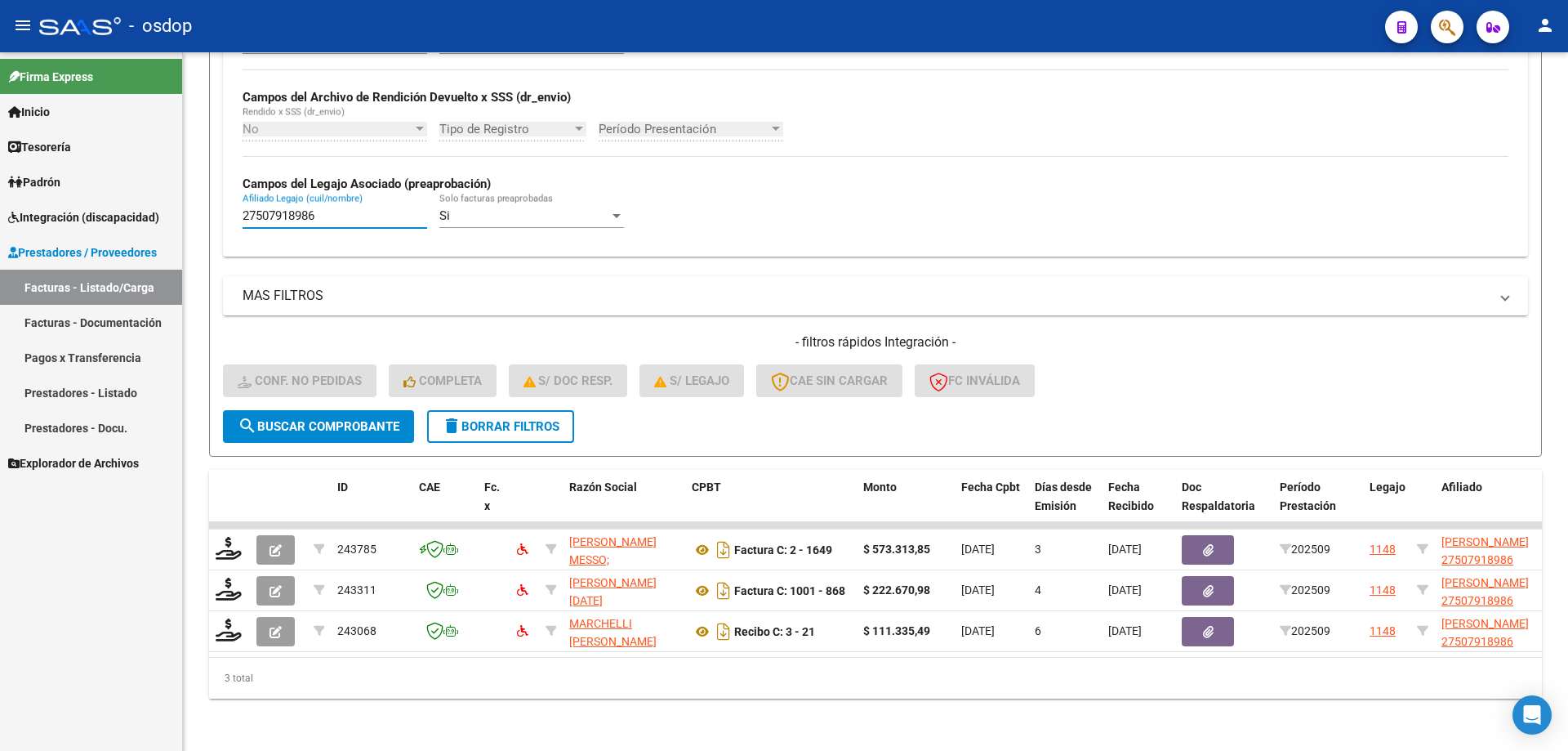
scroll to position [383, 0]
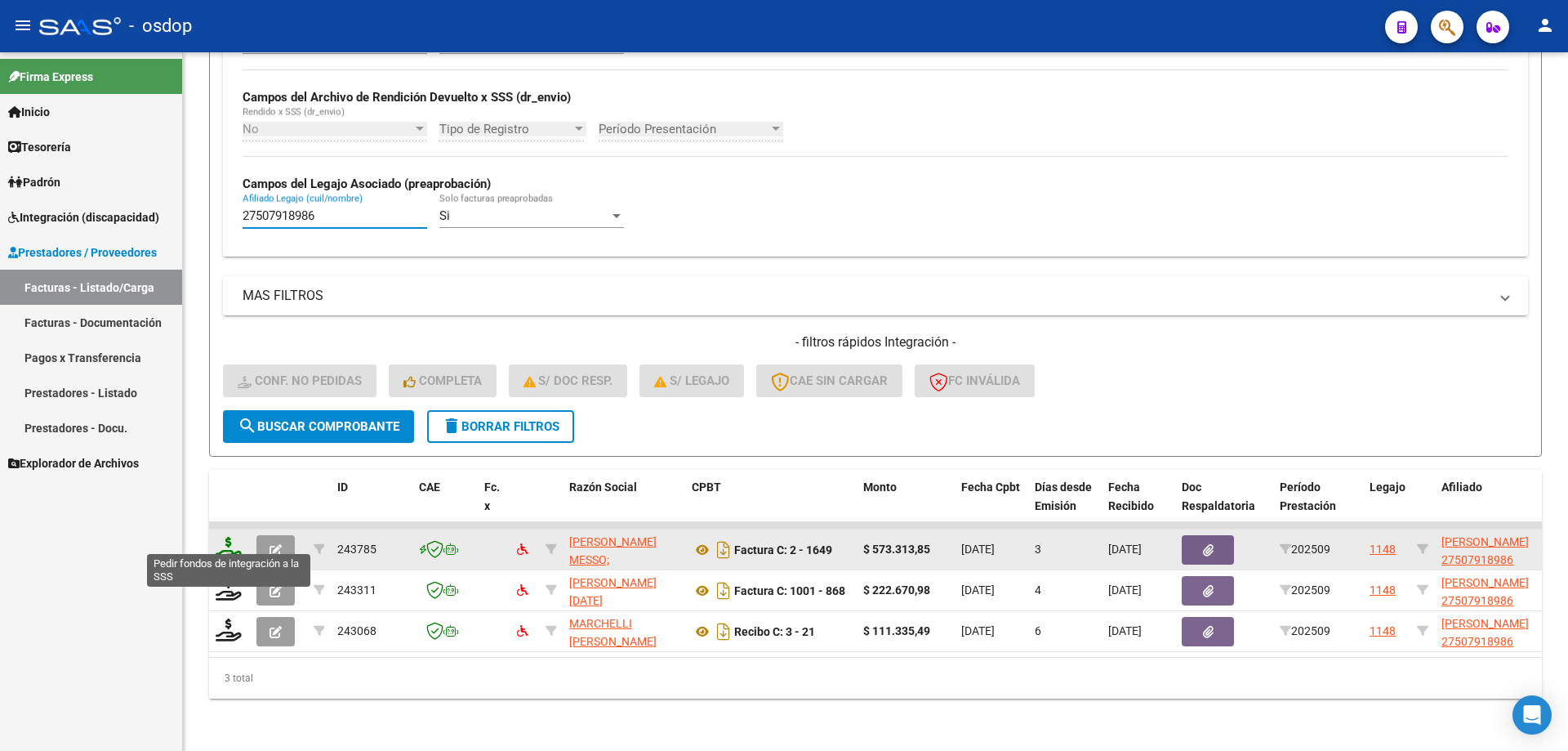
type input "27507918986"
click at [233, 537] on icon at bounding box center [229, 548] width 26 height 23
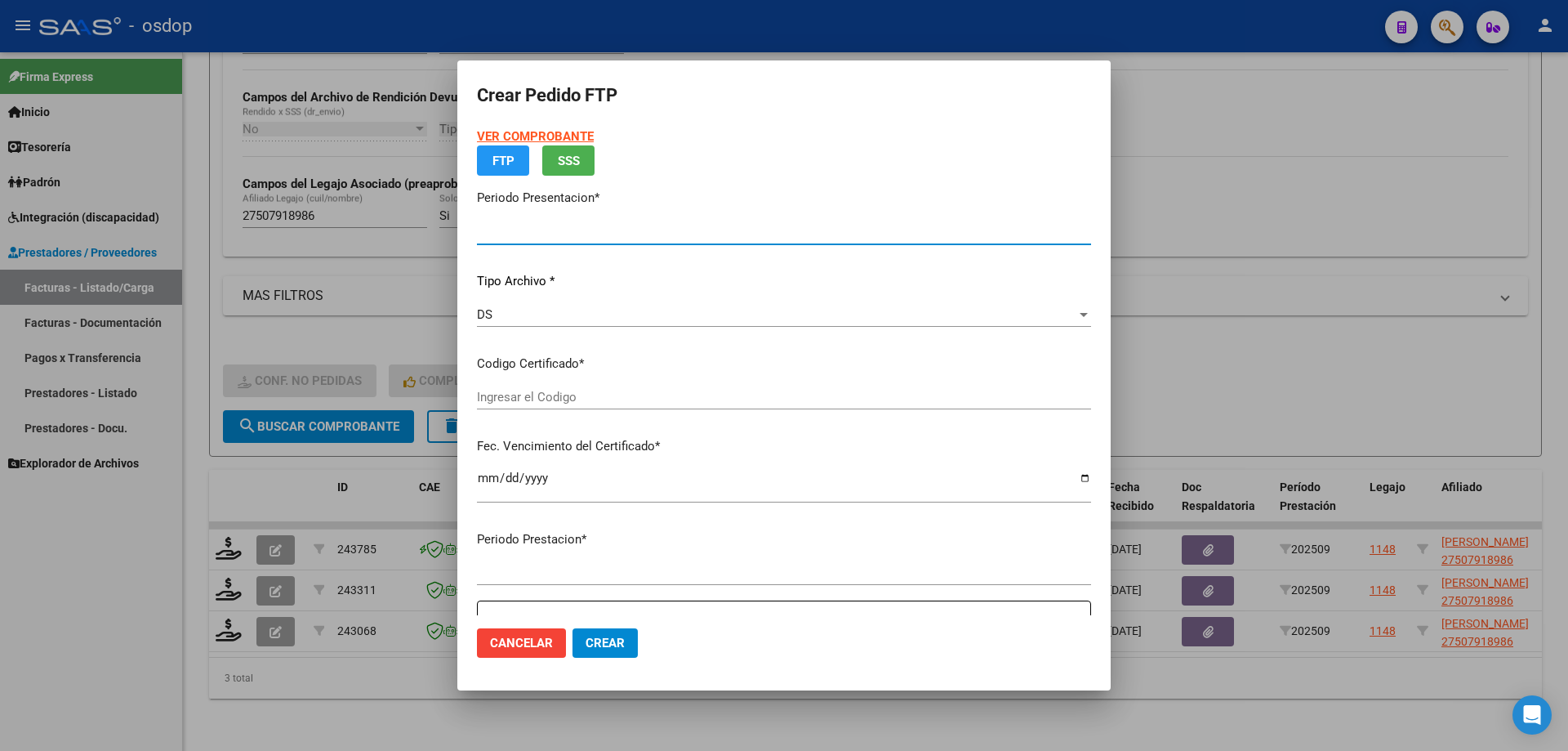
type input "202509"
type input "$ 573.313,85"
type input "699858032"
type input "2028-12-18"
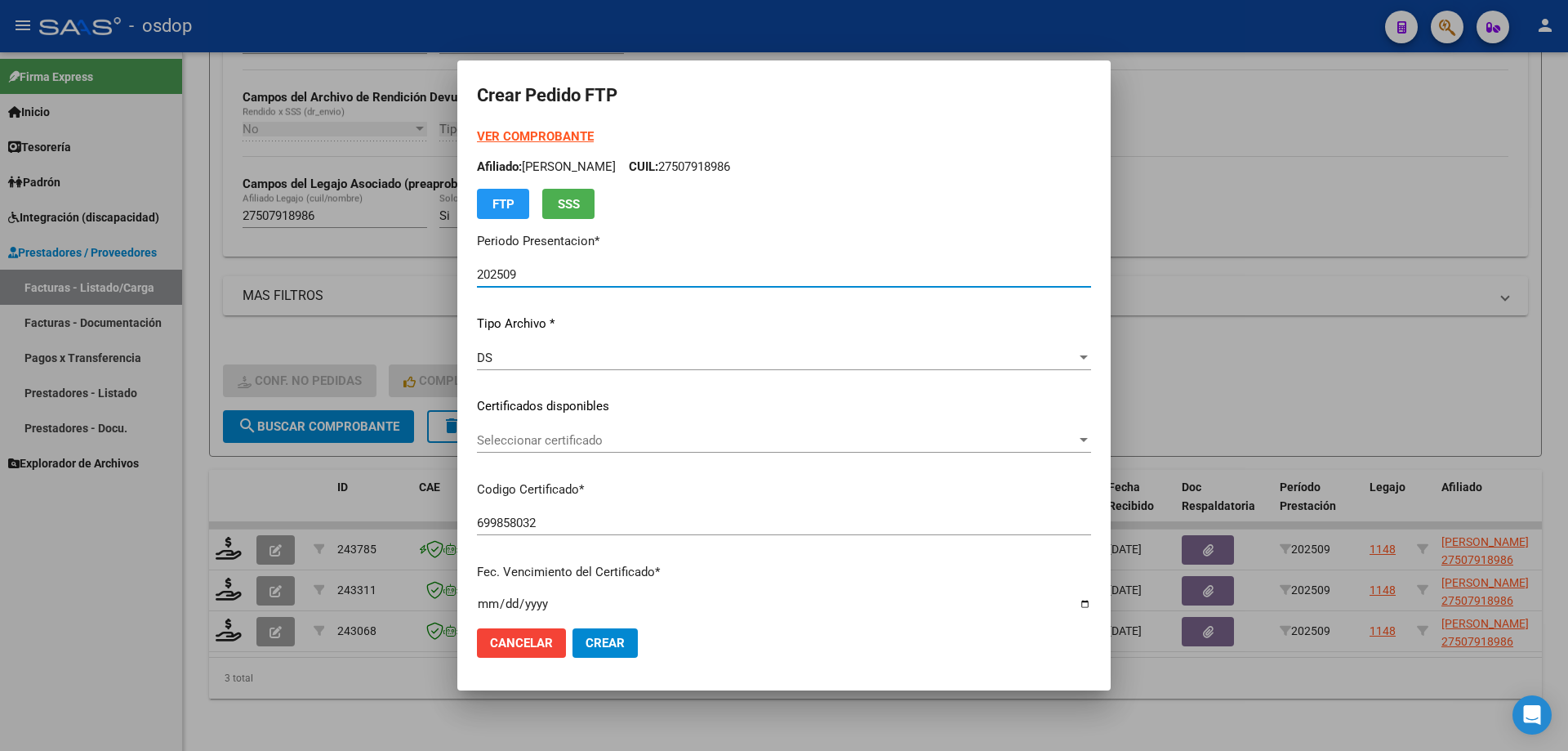
click at [591, 442] on span "Seleccionar certificado" at bounding box center [776, 440] width 599 height 15
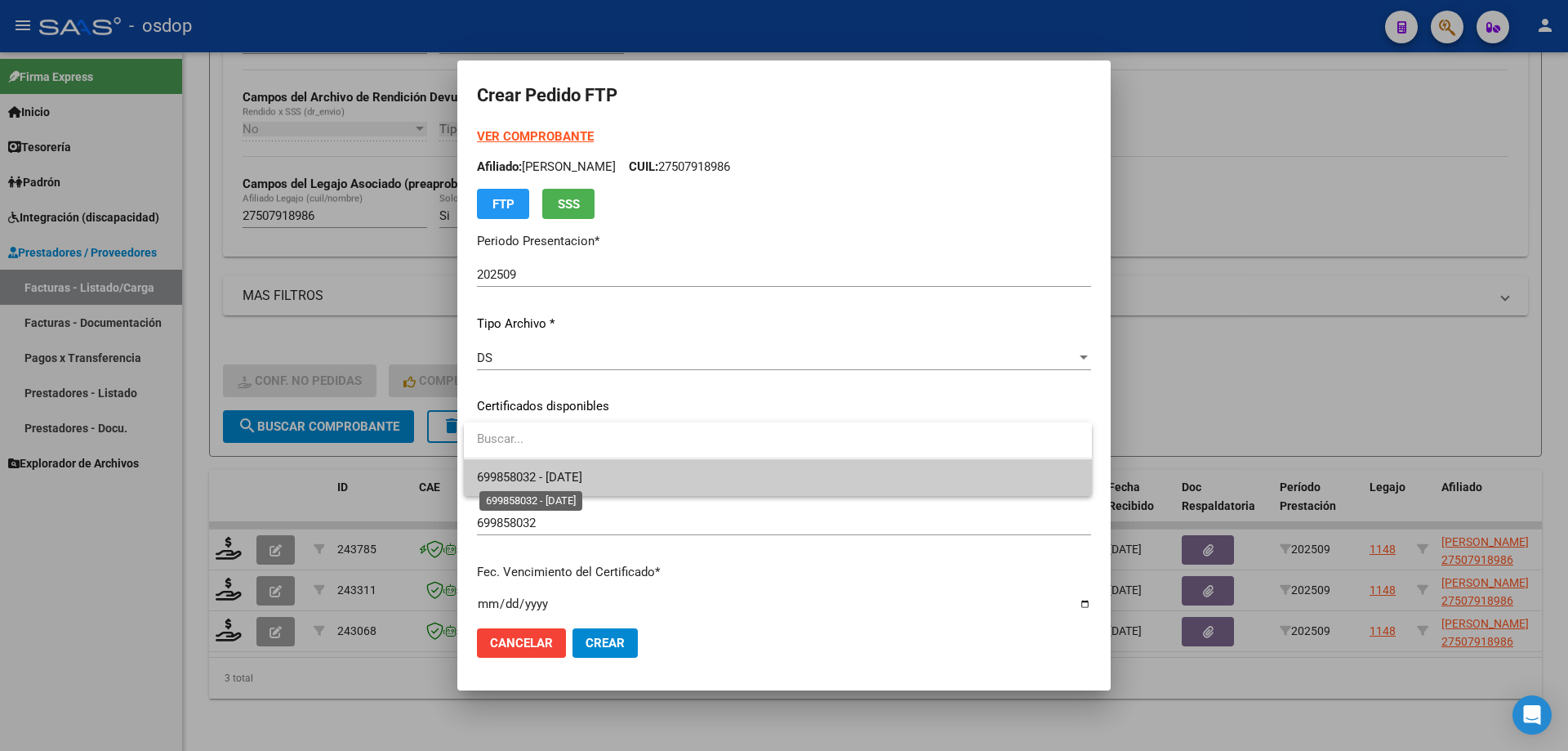
click at [582, 476] on span "699858032 - 2028-12-18" at bounding box center [529, 477] width 106 height 15
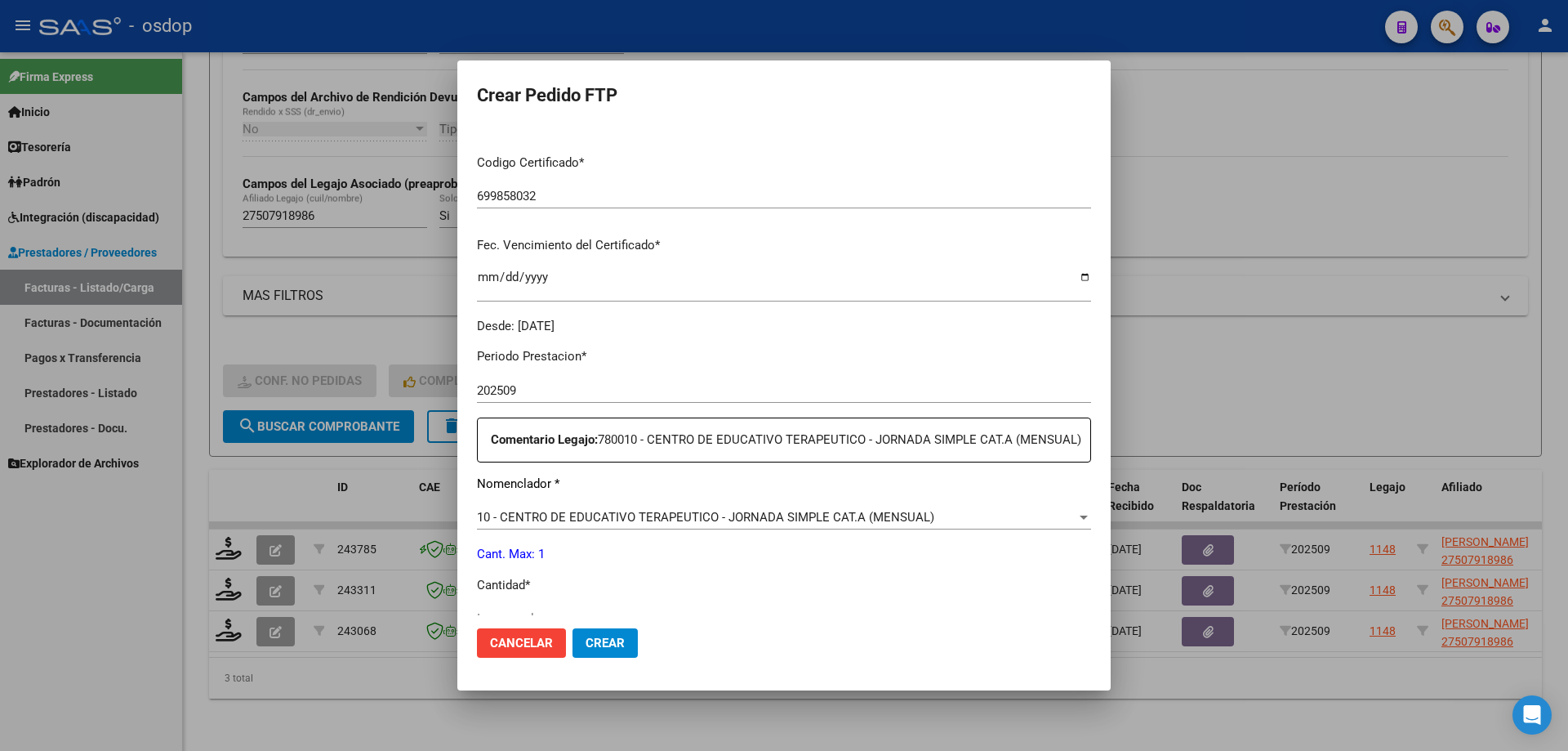
scroll to position [408, 0]
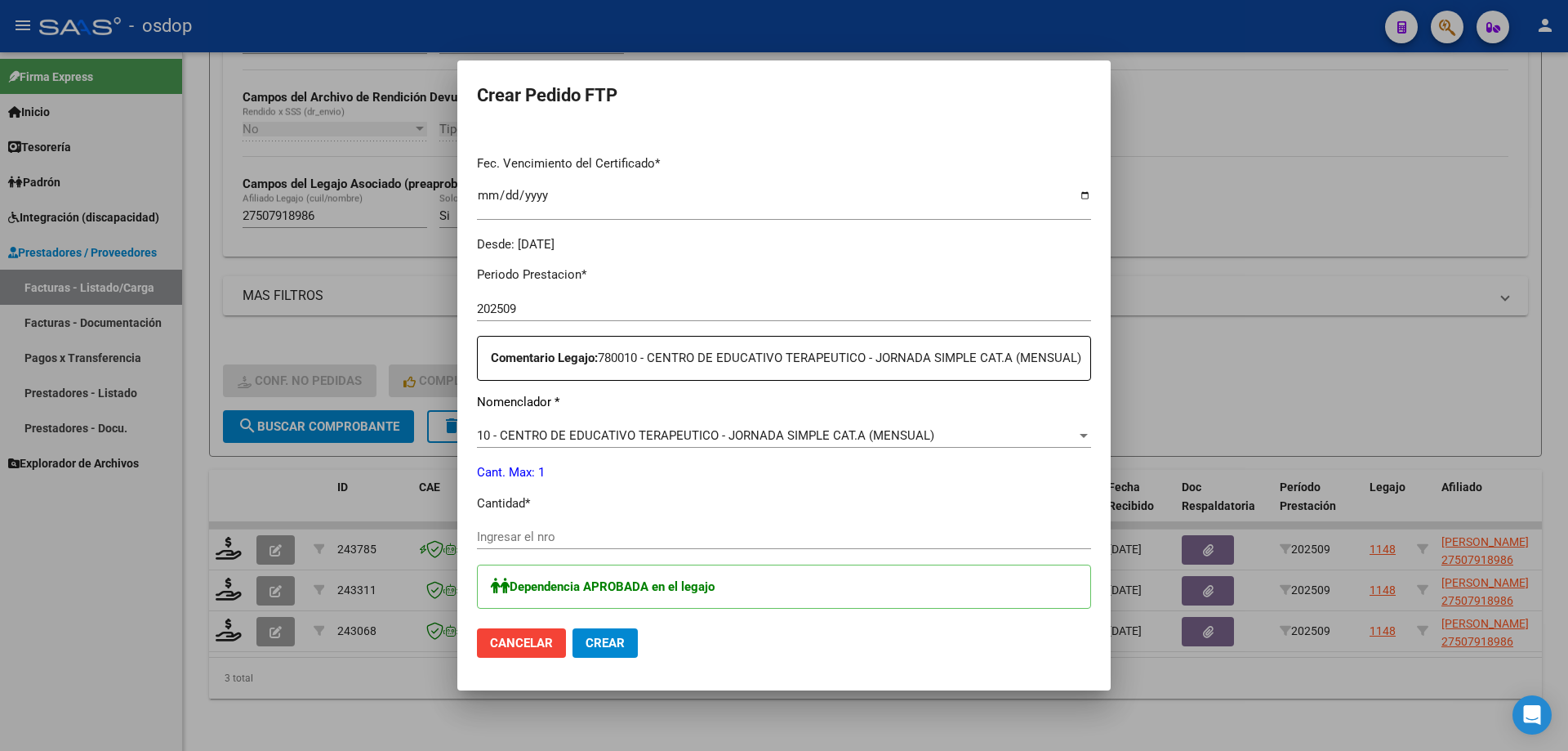
click at [566, 544] on input "Ingresar el nro" at bounding box center [783, 537] width 614 height 15
type input "1"
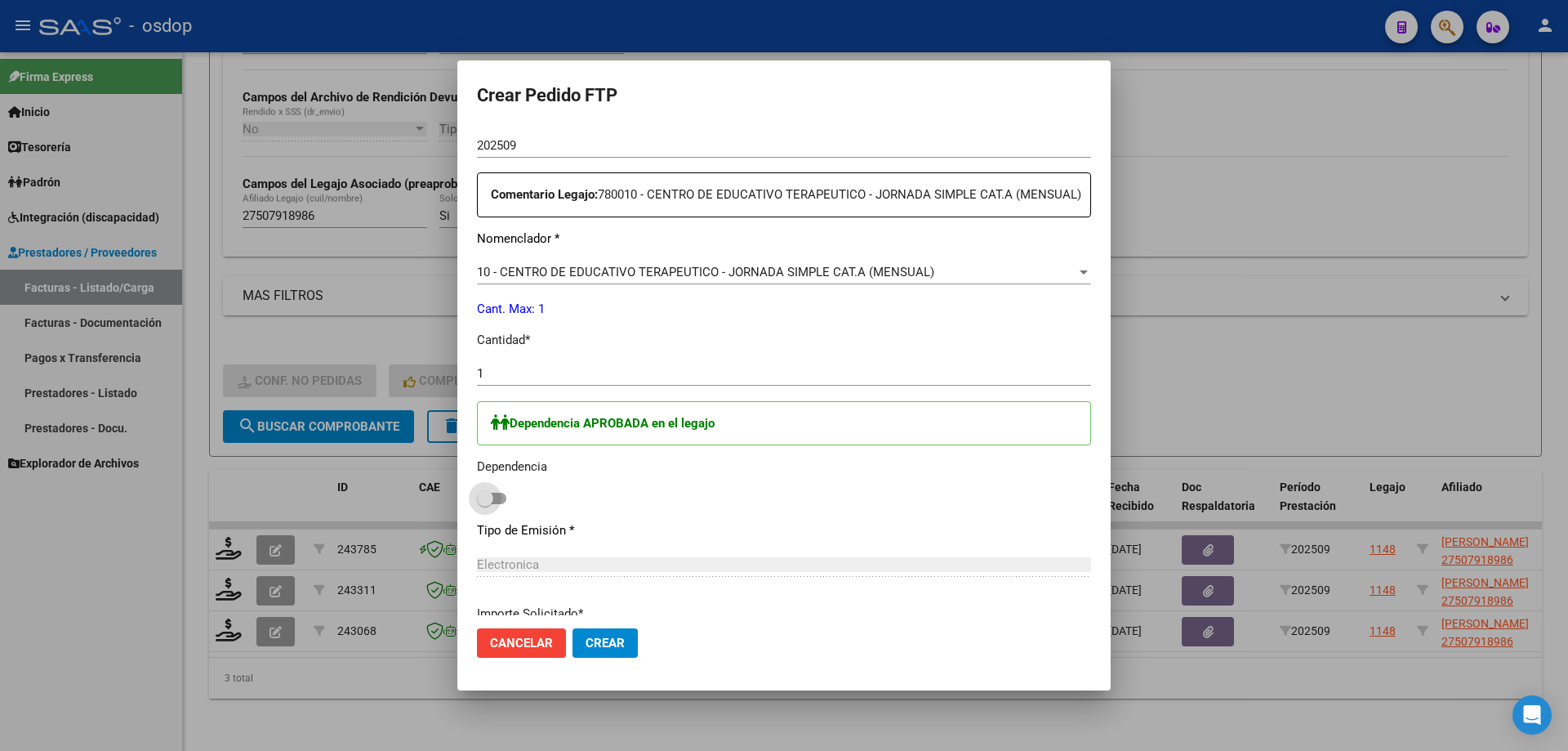
click at [493, 509] on label at bounding box center [491, 498] width 29 height 19
click at [485, 505] on input "checkbox" at bounding box center [484, 504] width 1 height 1
checkbox input "true"
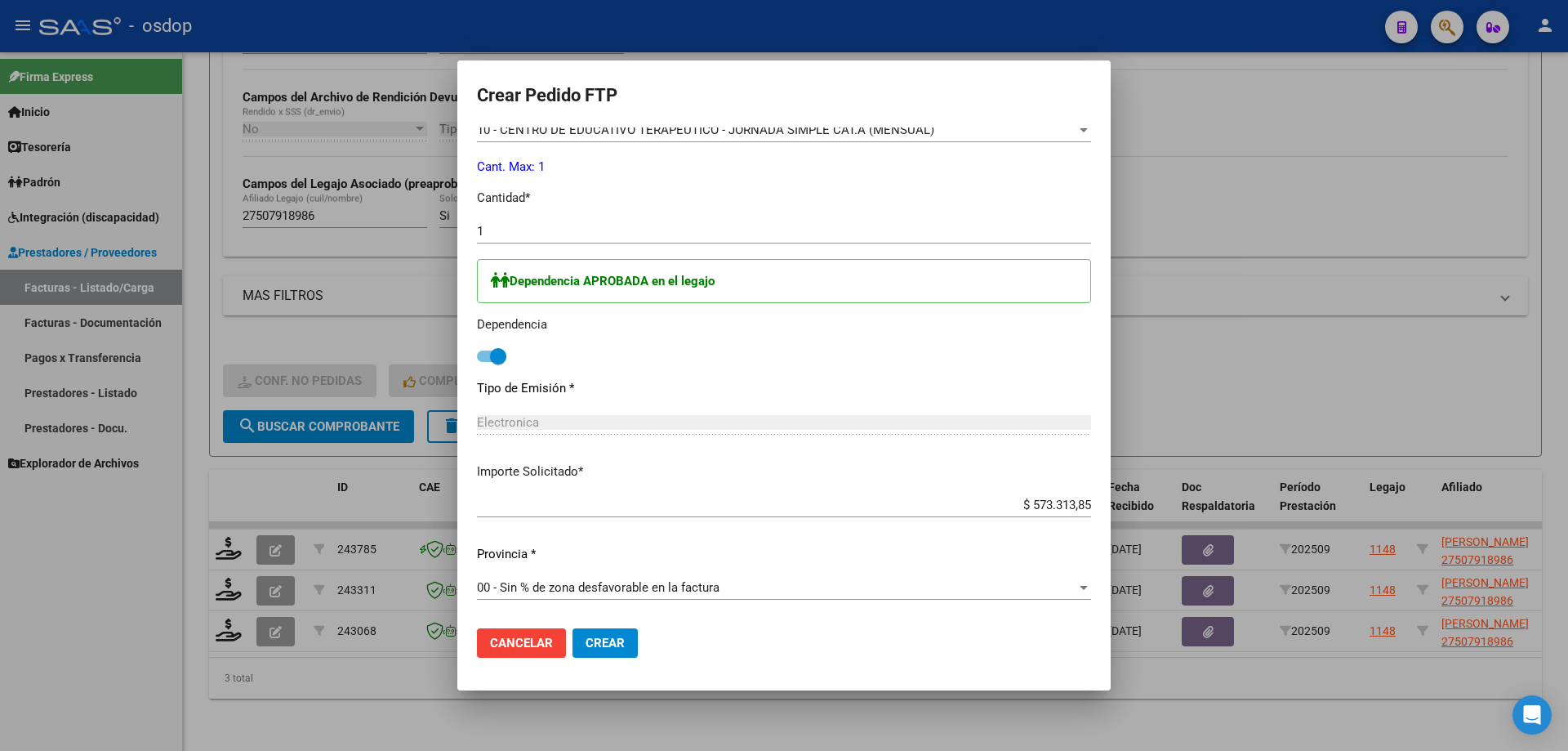
click at [608, 653] on button "Crear" at bounding box center [605, 643] width 65 height 29
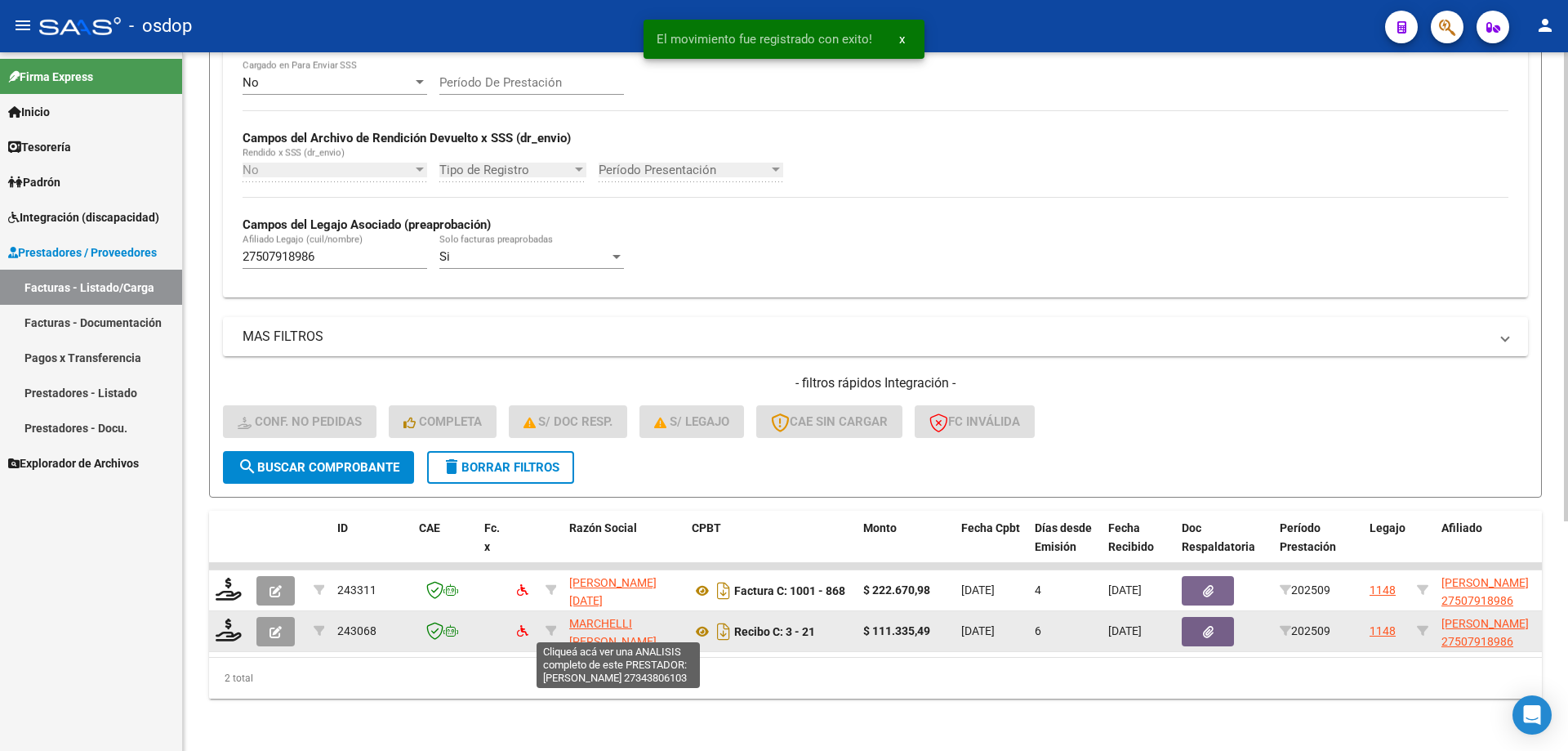
scroll to position [341, 0]
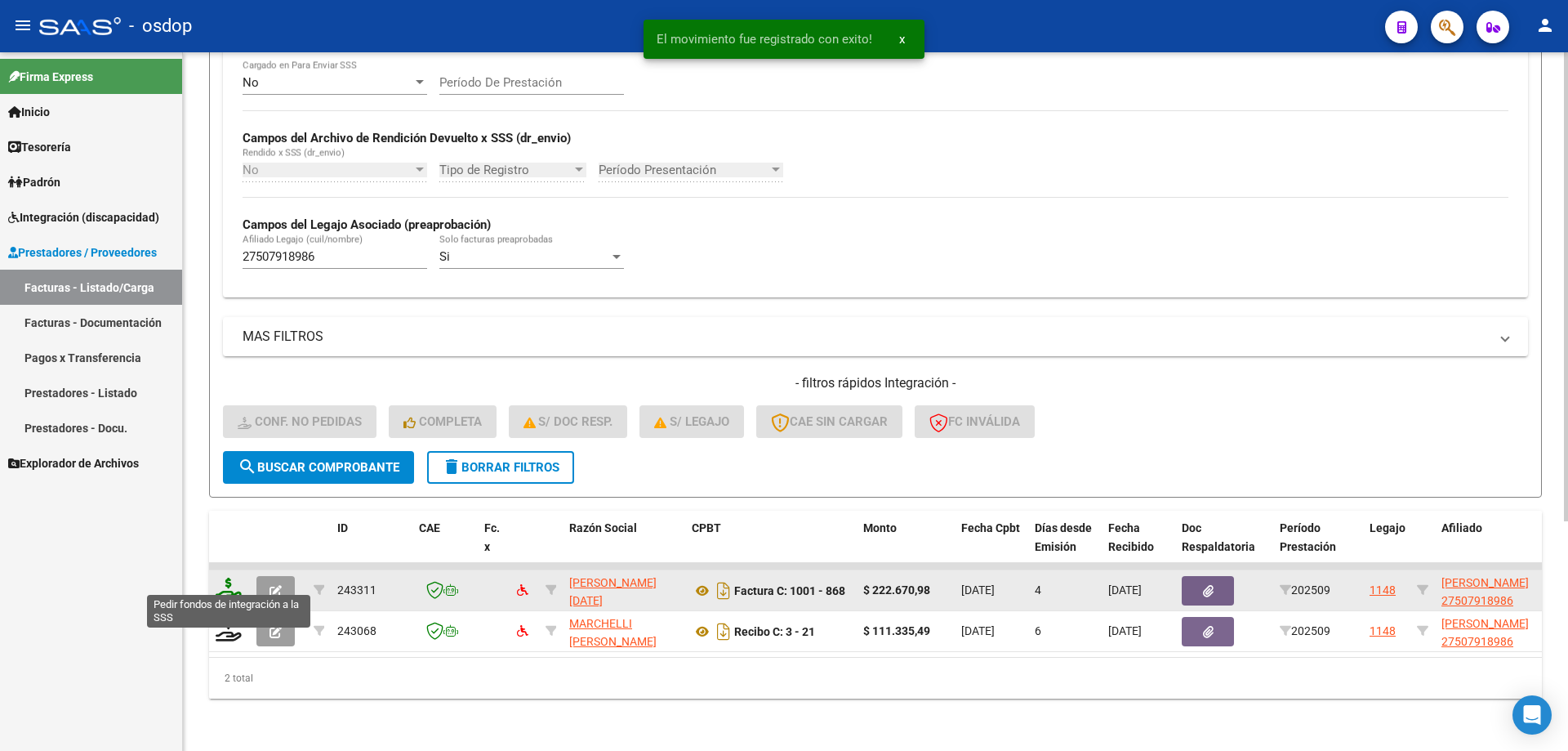
click at [224, 578] on icon at bounding box center [229, 589] width 26 height 23
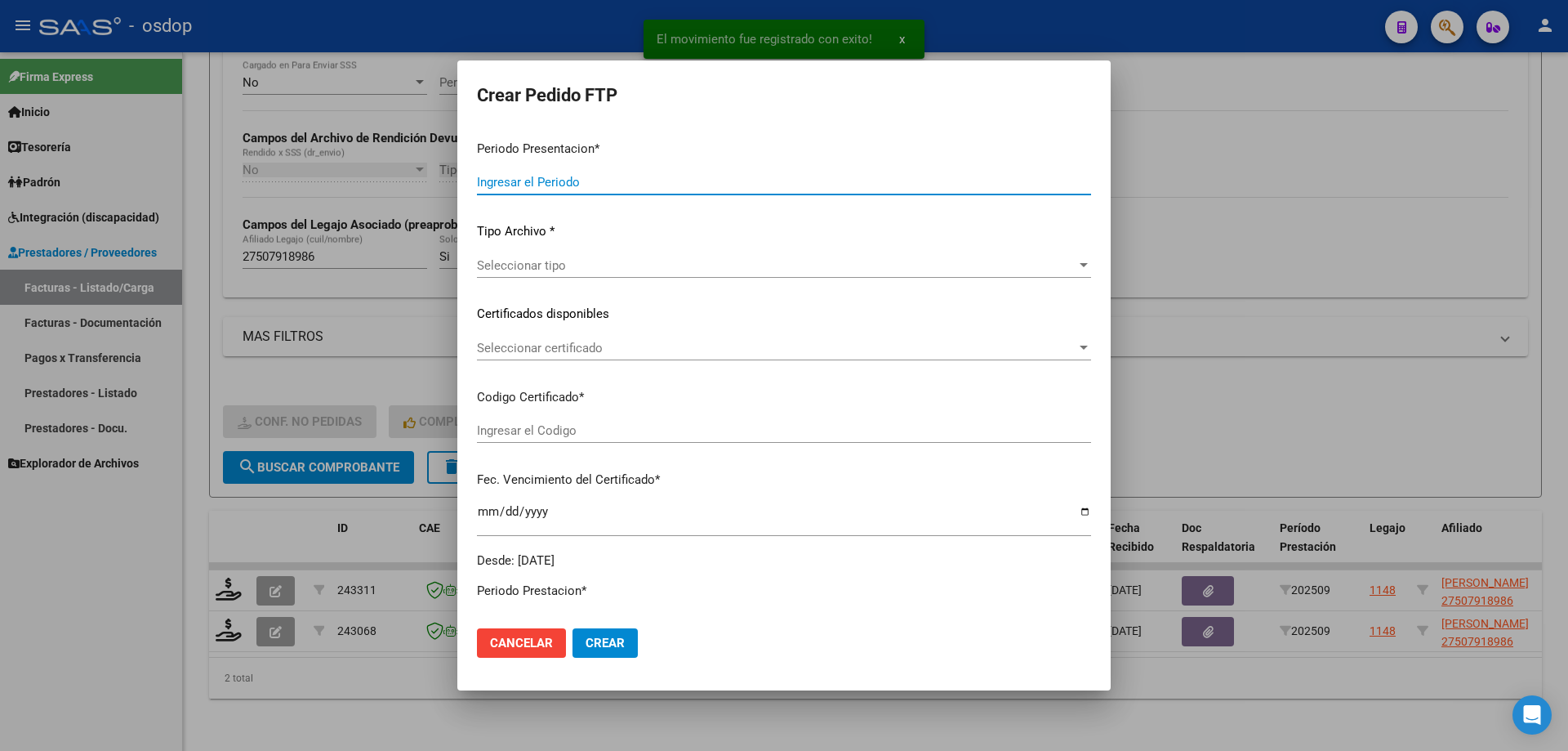
type input "202509"
type input "$ 222.670,98"
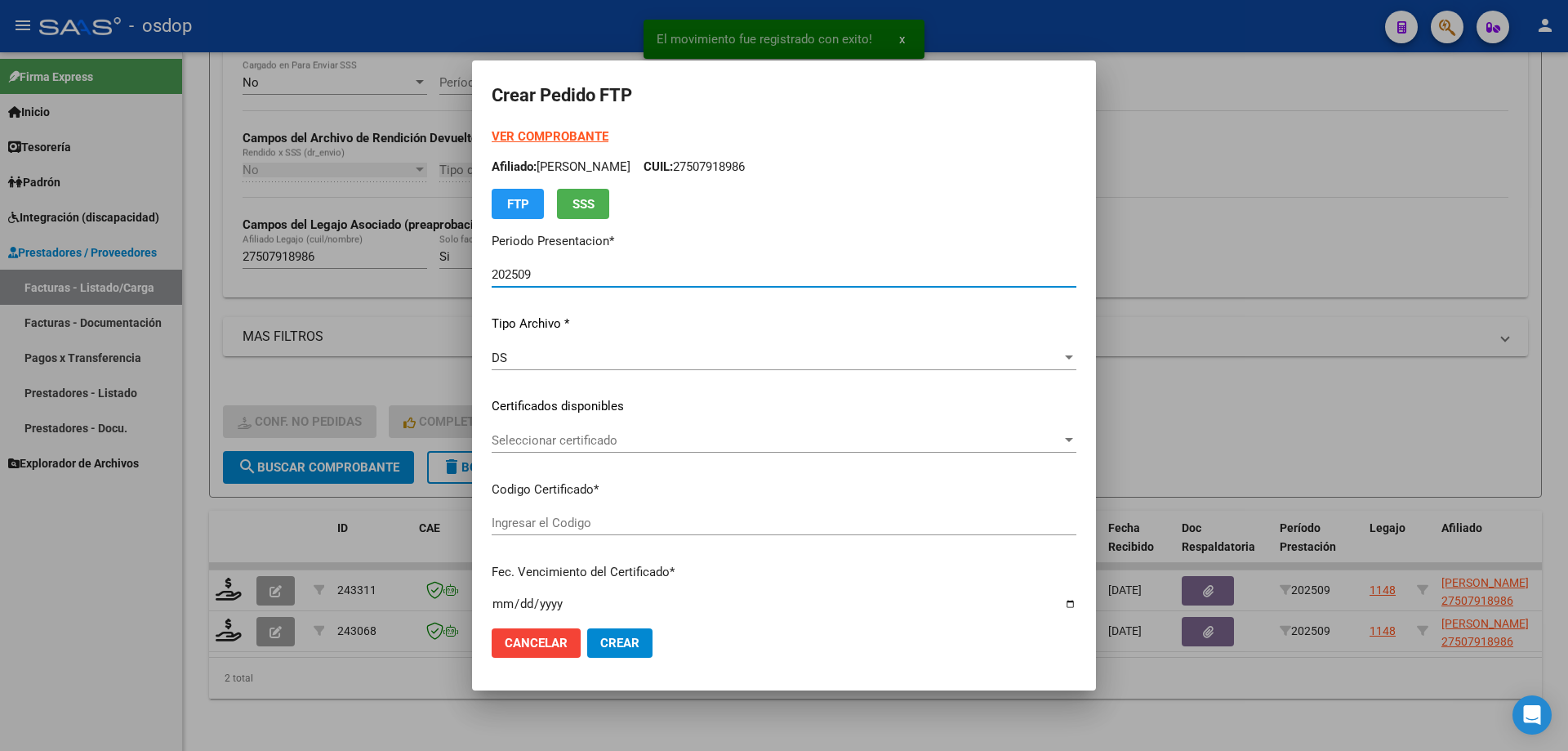
type input "699858032"
type input "2028-12-18"
click at [628, 438] on span "Seleccionar certificado" at bounding box center [776, 440] width 570 height 15
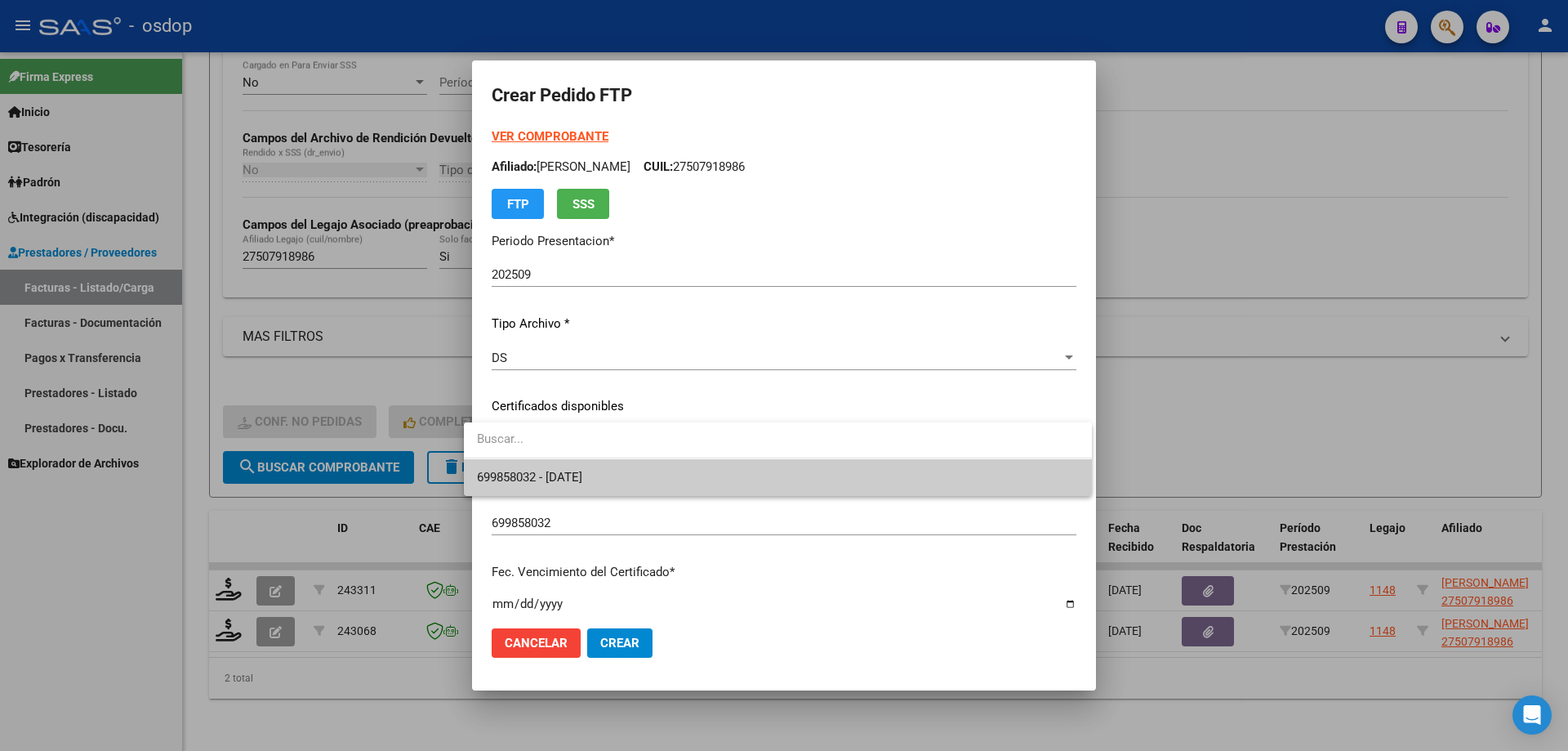
click at [654, 475] on span "699858032 - 2028-12-18" at bounding box center [777, 478] width 602 height 37
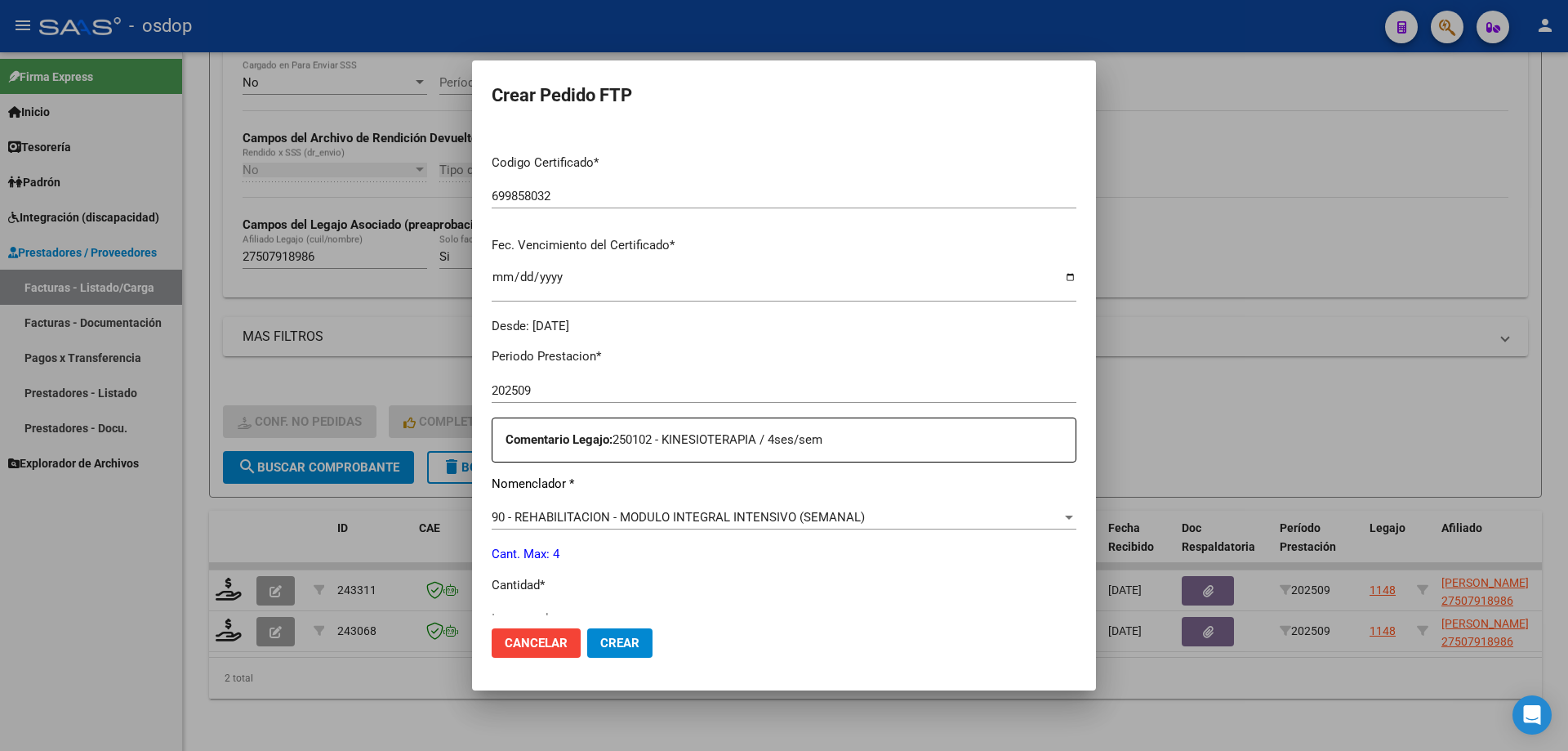
scroll to position [408, 0]
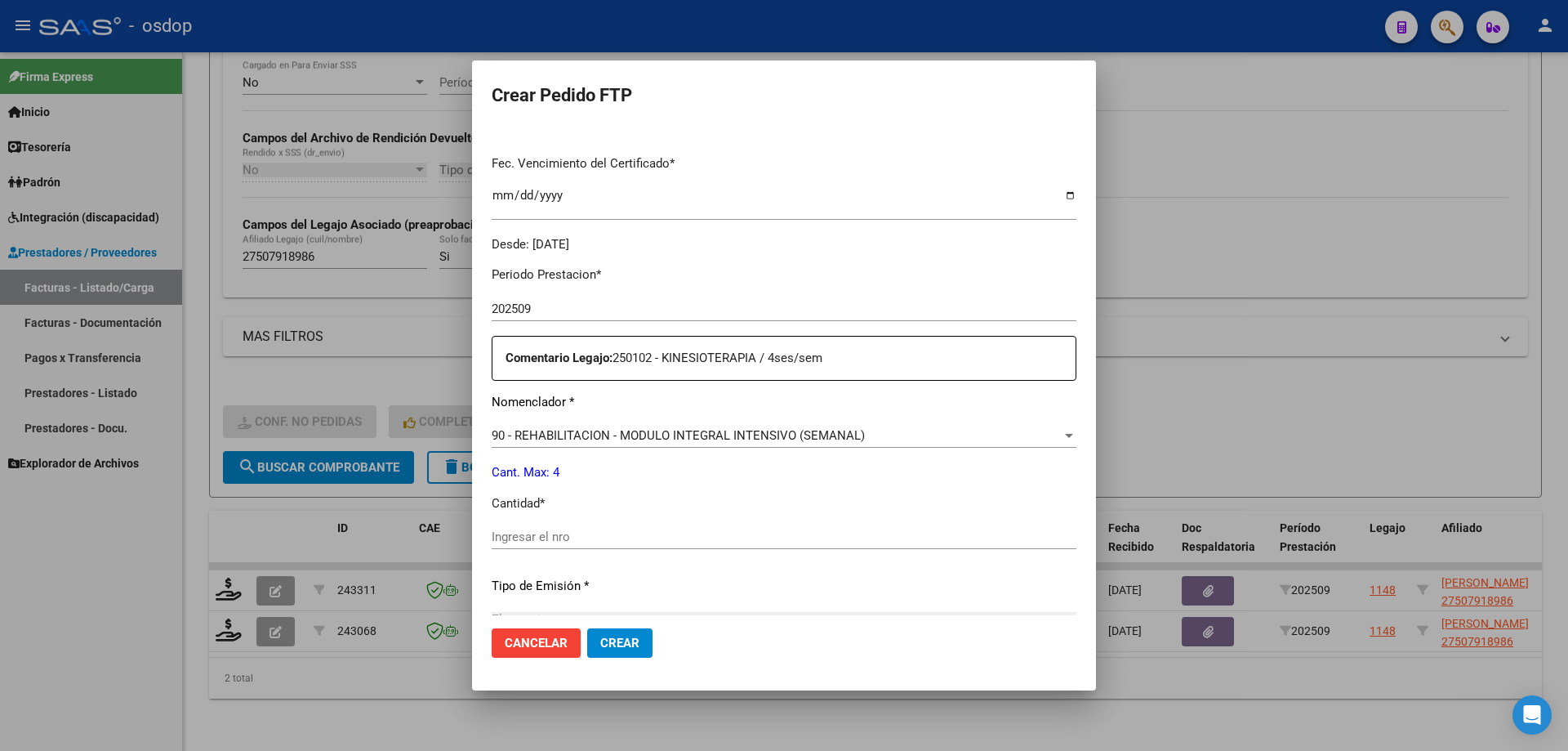
click at [681, 439] on span "90 - REHABILITACION - MODULO INTEGRAL INTENSIVO (SEMANAL)" at bounding box center [678, 435] width 374 height 15
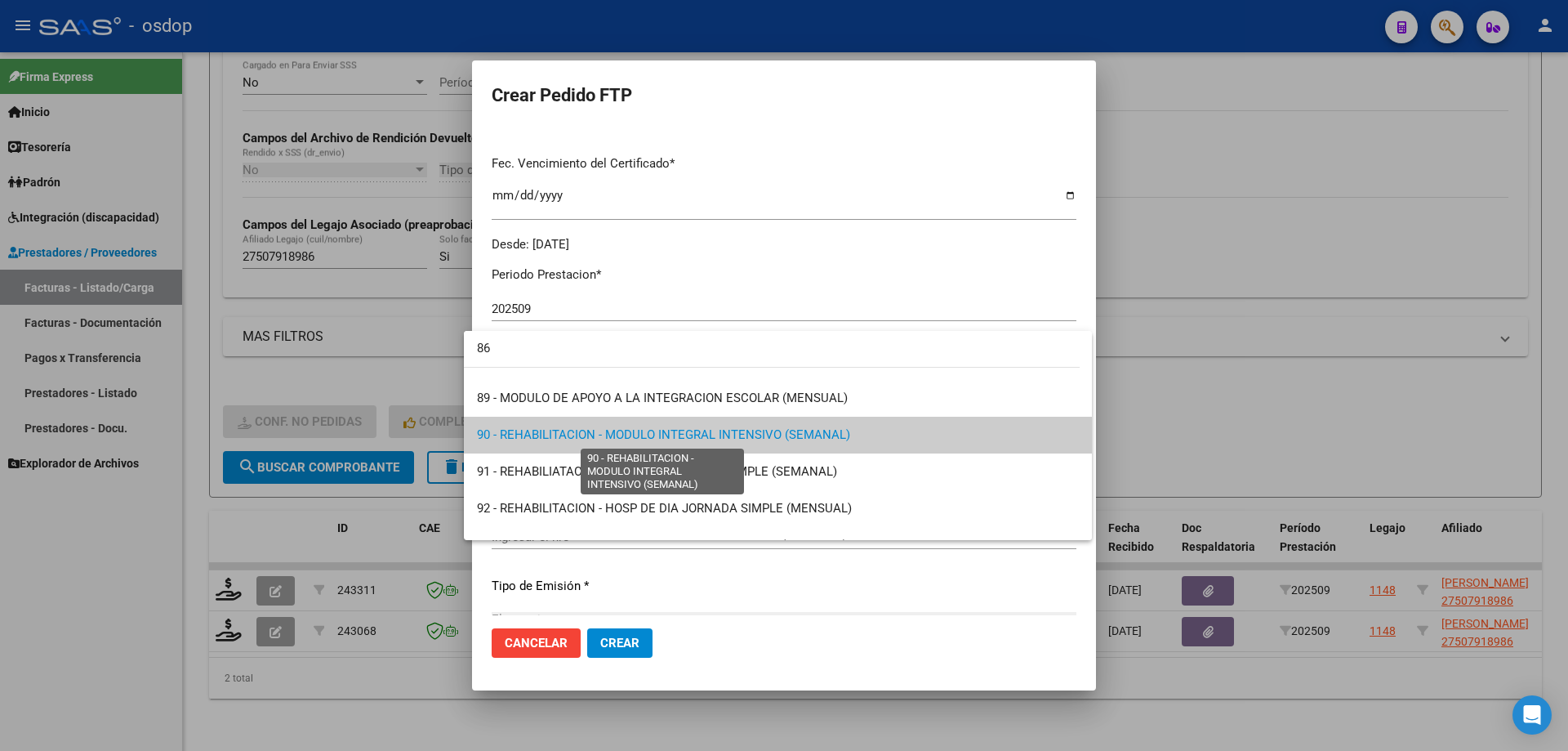
scroll to position [0, 0]
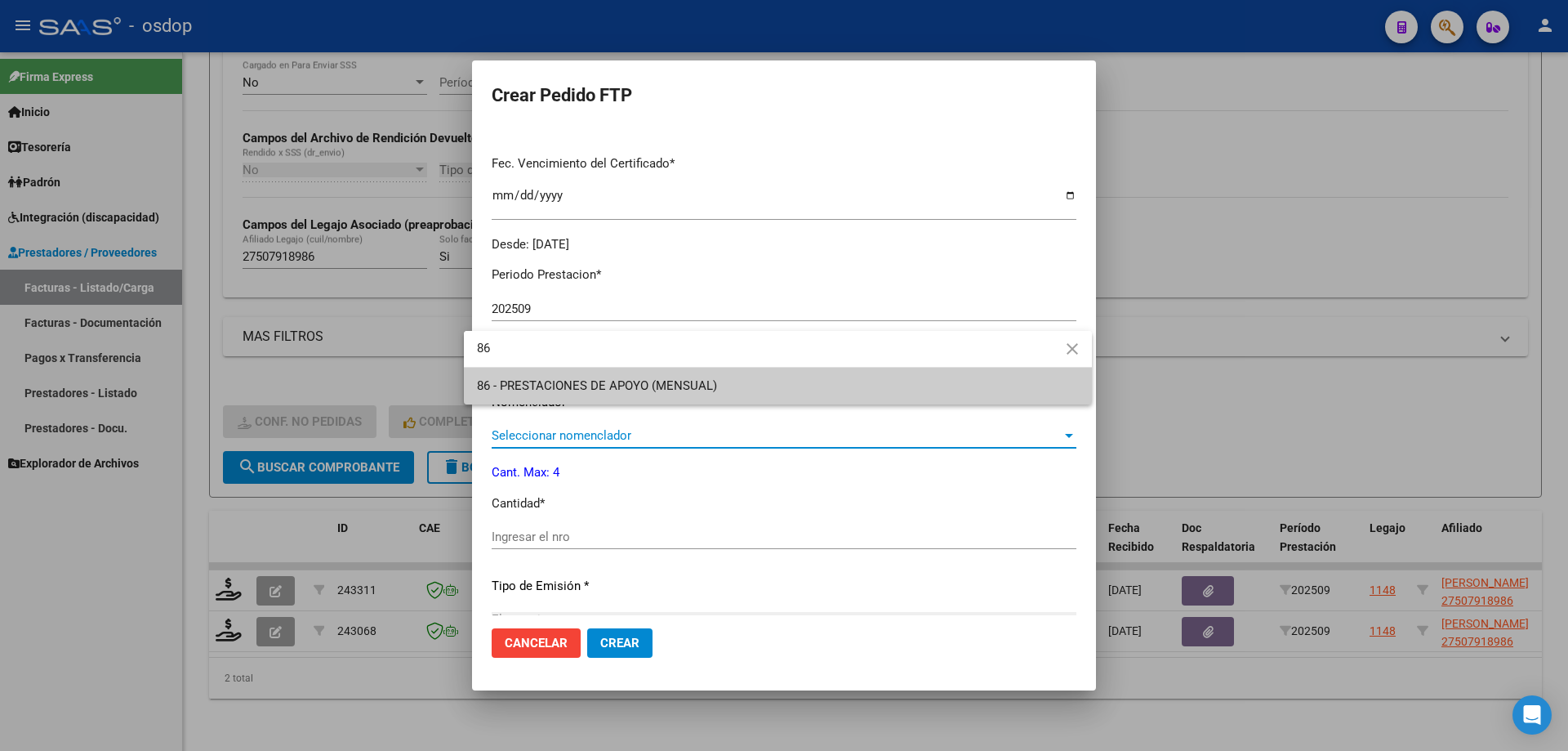
type input "86"
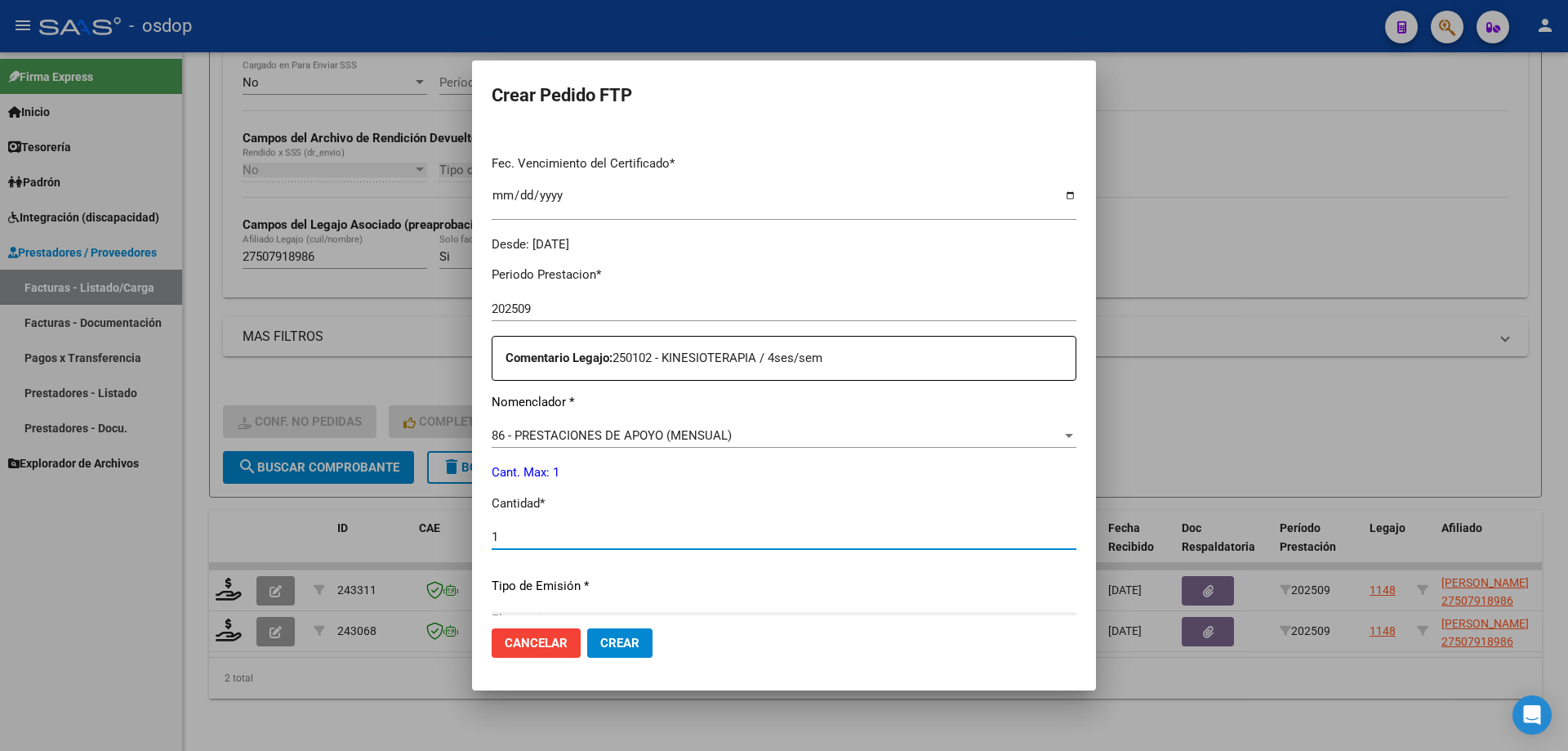
type input "1"
click at [587, 628] on button "Crear" at bounding box center [619, 643] width 65 height 29
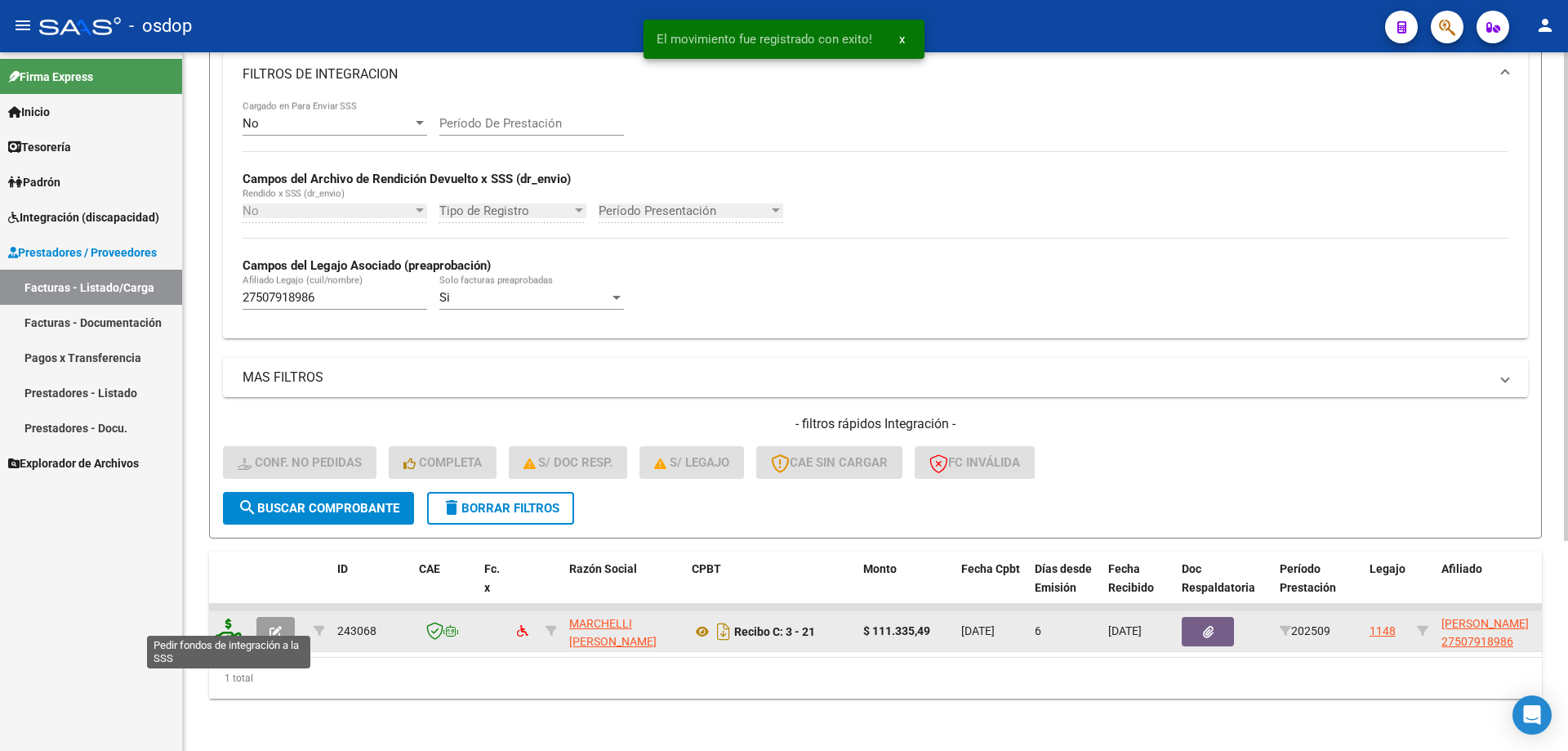
scroll to position [301, 0]
click at [233, 621] on icon at bounding box center [229, 630] width 26 height 23
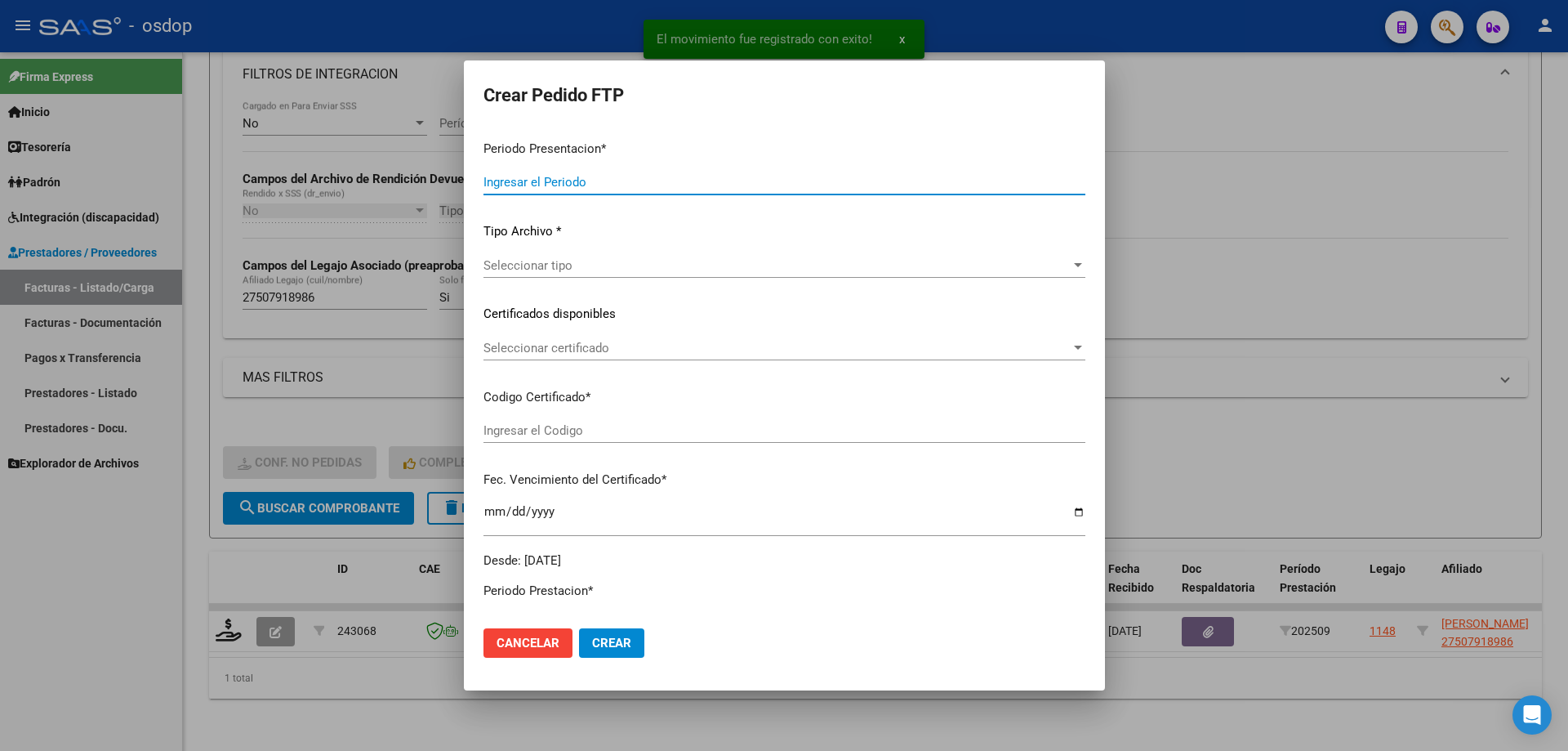
type input "202509"
type input "$ 111.335,49"
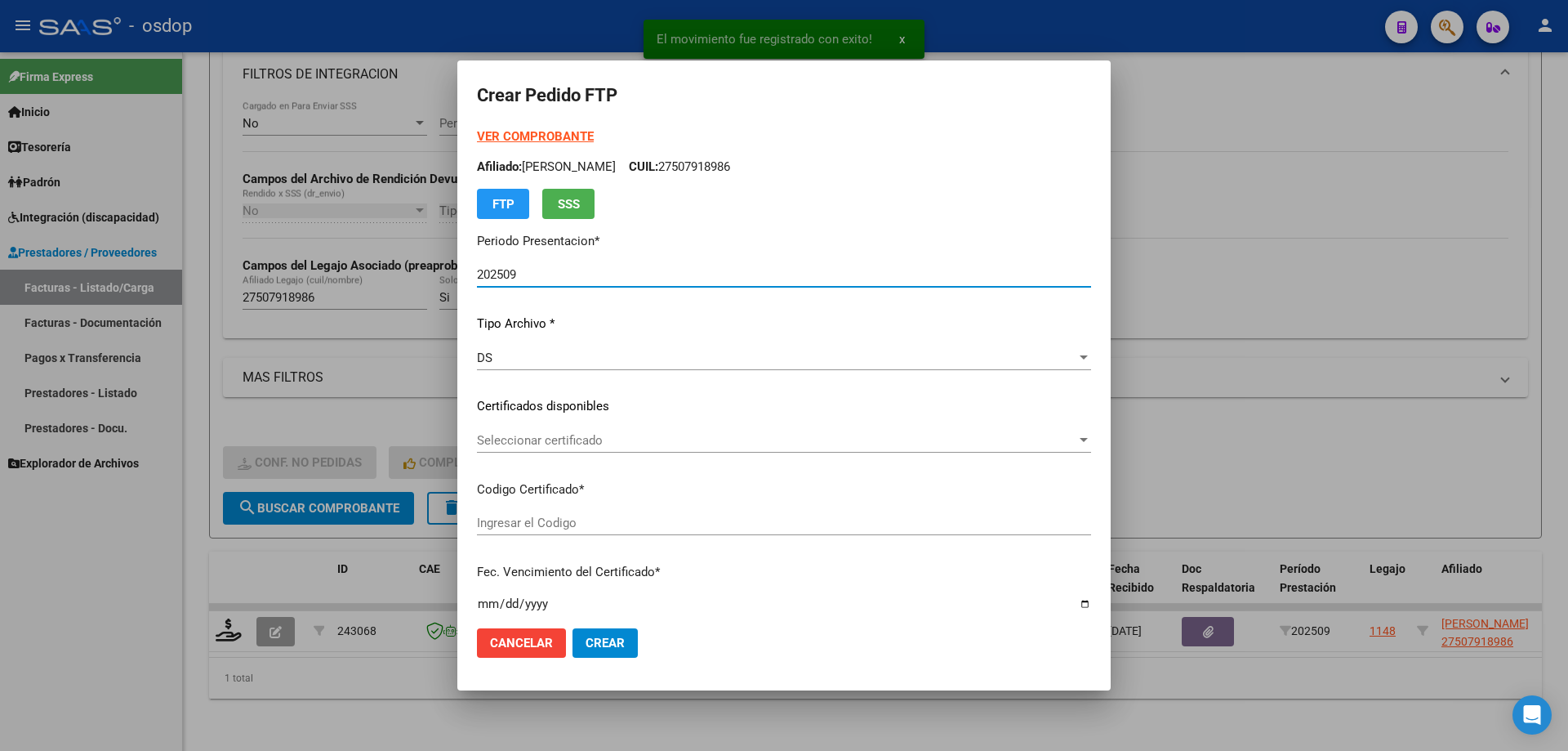
type input "699858032"
type input "2028-12-18"
click at [595, 442] on span "Seleccionar certificado" at bounding box center [776, 440] width 599 height 15
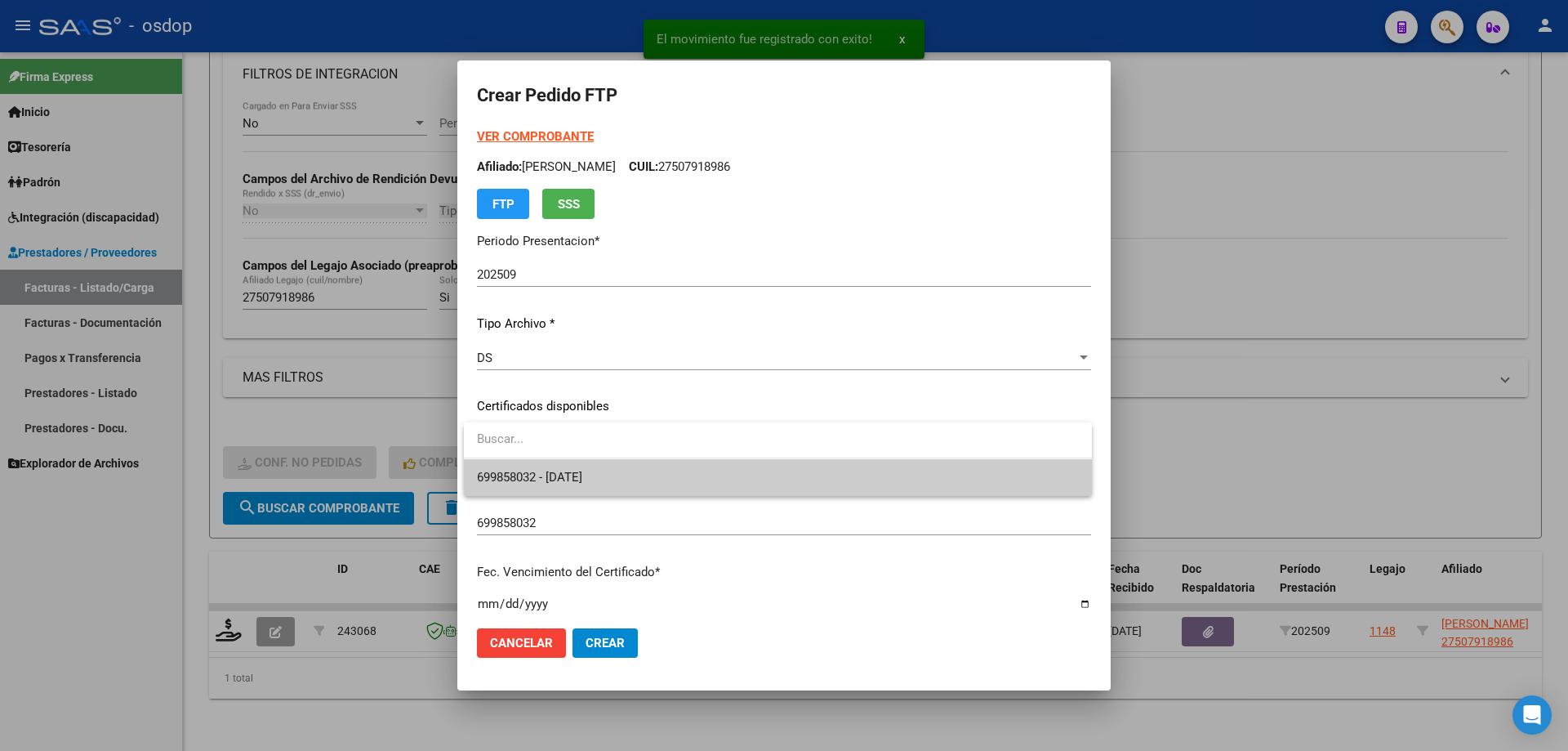
click at [625, 475] on span "699858032 - 2028-12-18" at bounding box center [777, 478] width 602 height 37
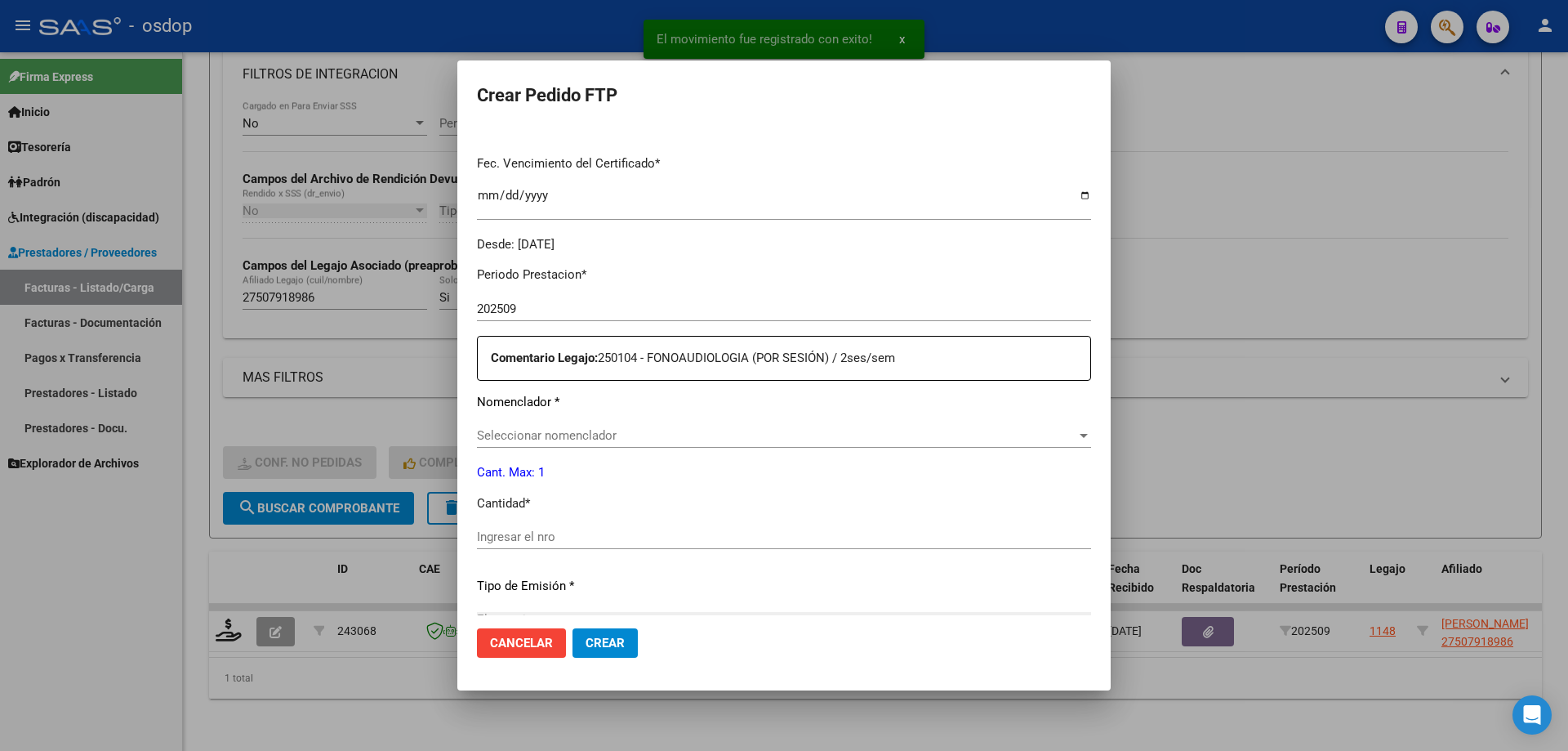
scroll to position [490, 0]
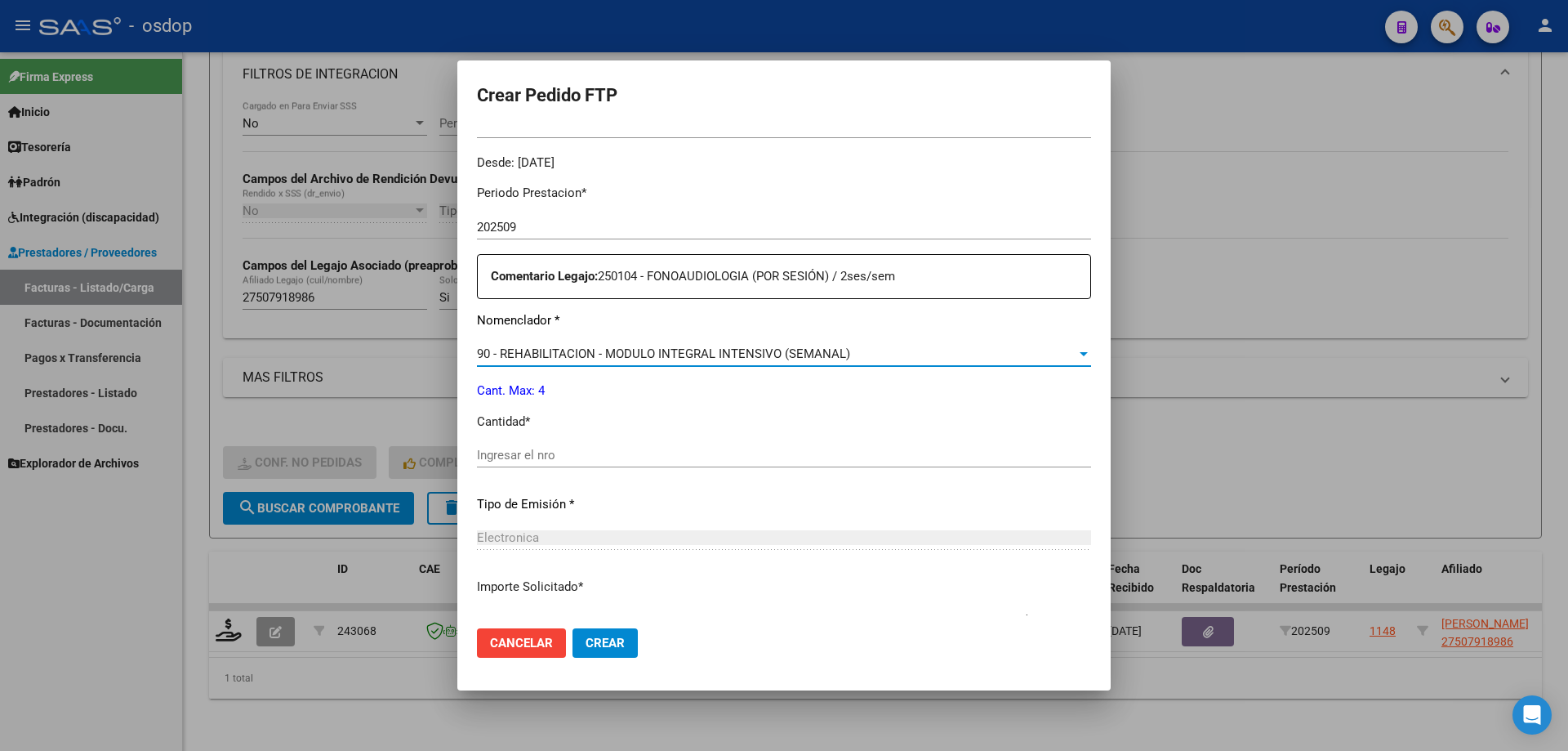
click at [640, 353] on span "90 - REHABILITACION - MODULO INTEGRAL INTENSIVO (SEMANAL)" at bounding box center [663, 353] width 374 height 15
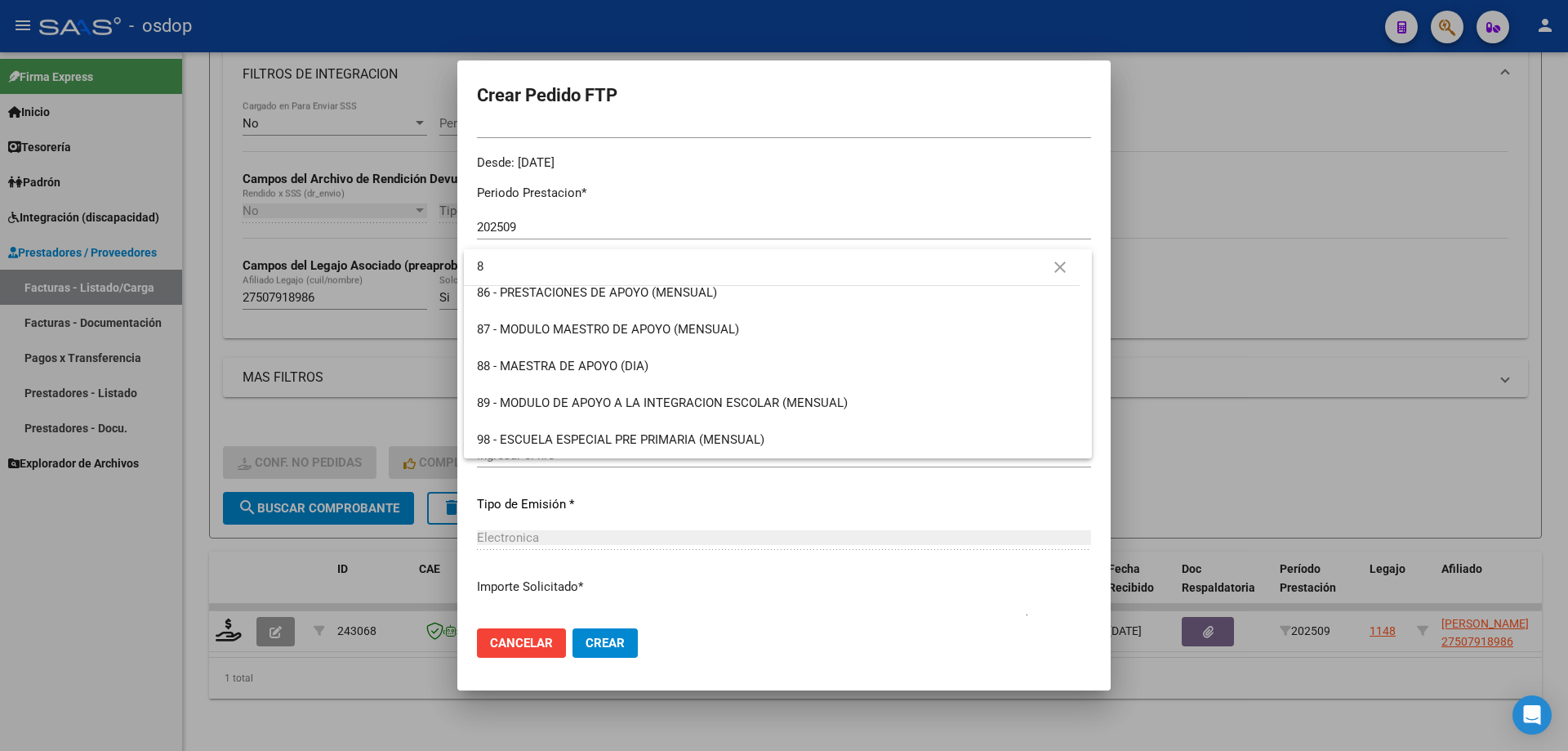
scroll to position [0, 0]
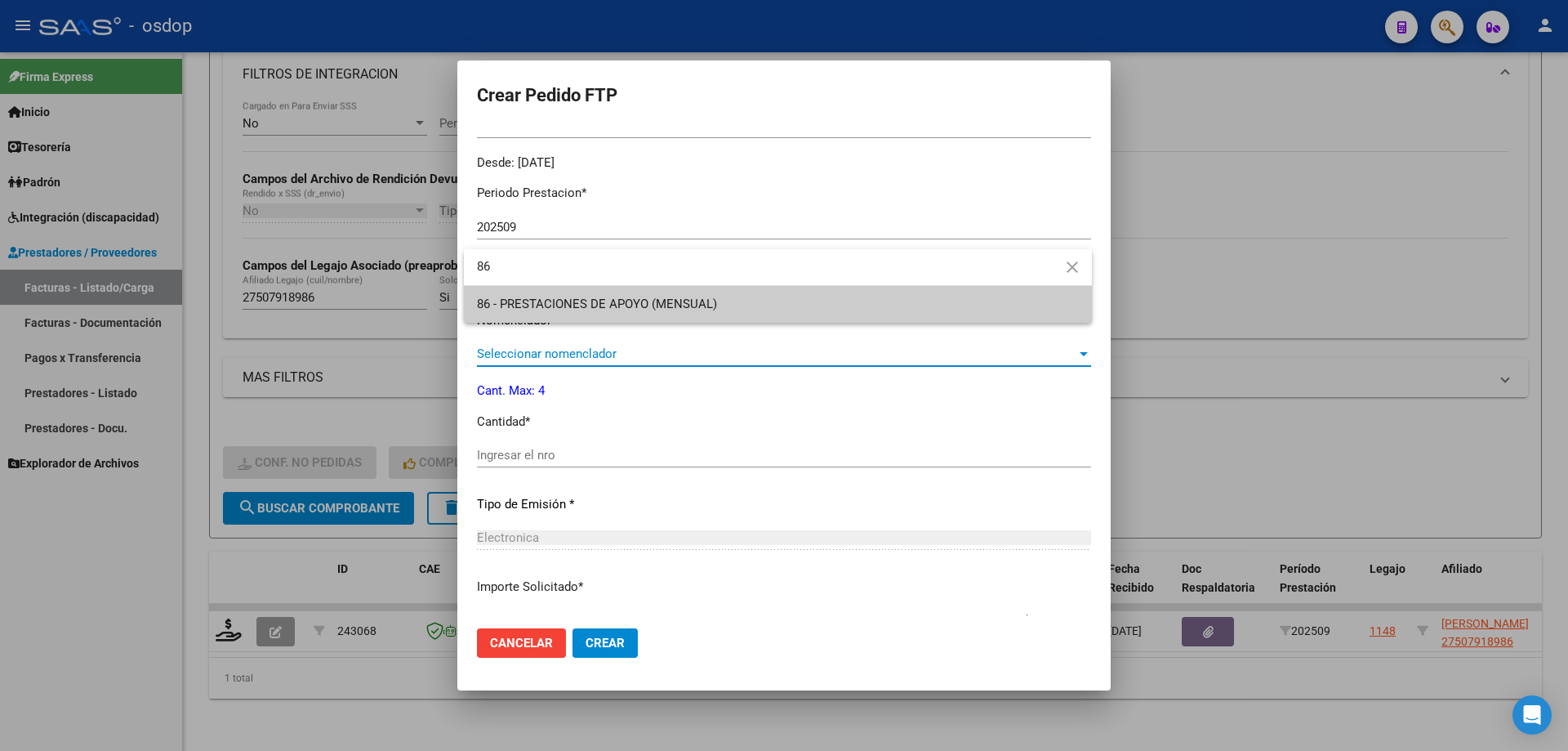
type input "86"
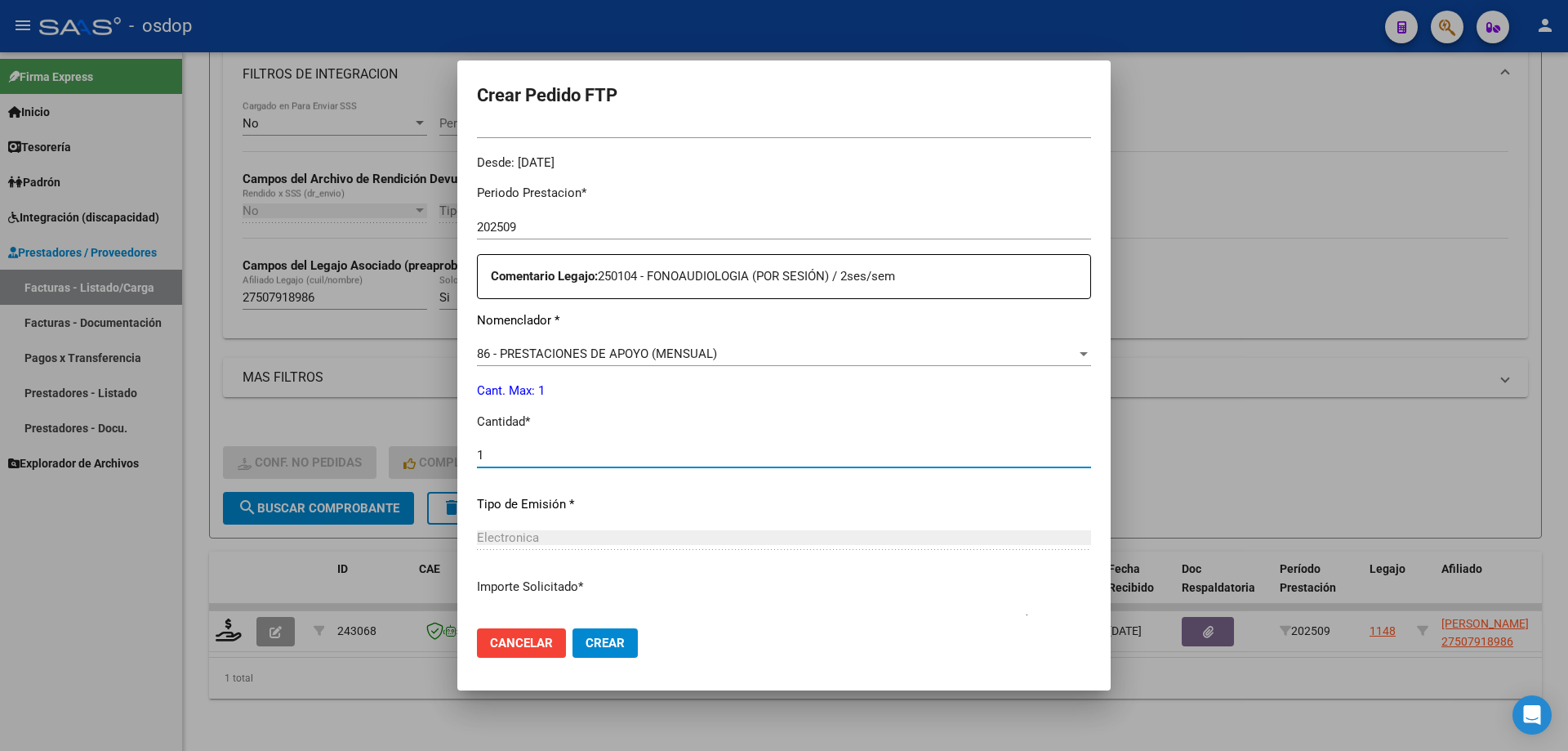
type input "1"
click at [573, 628] on button "Crear" at bounding box center [605, 643] width 65 height 29
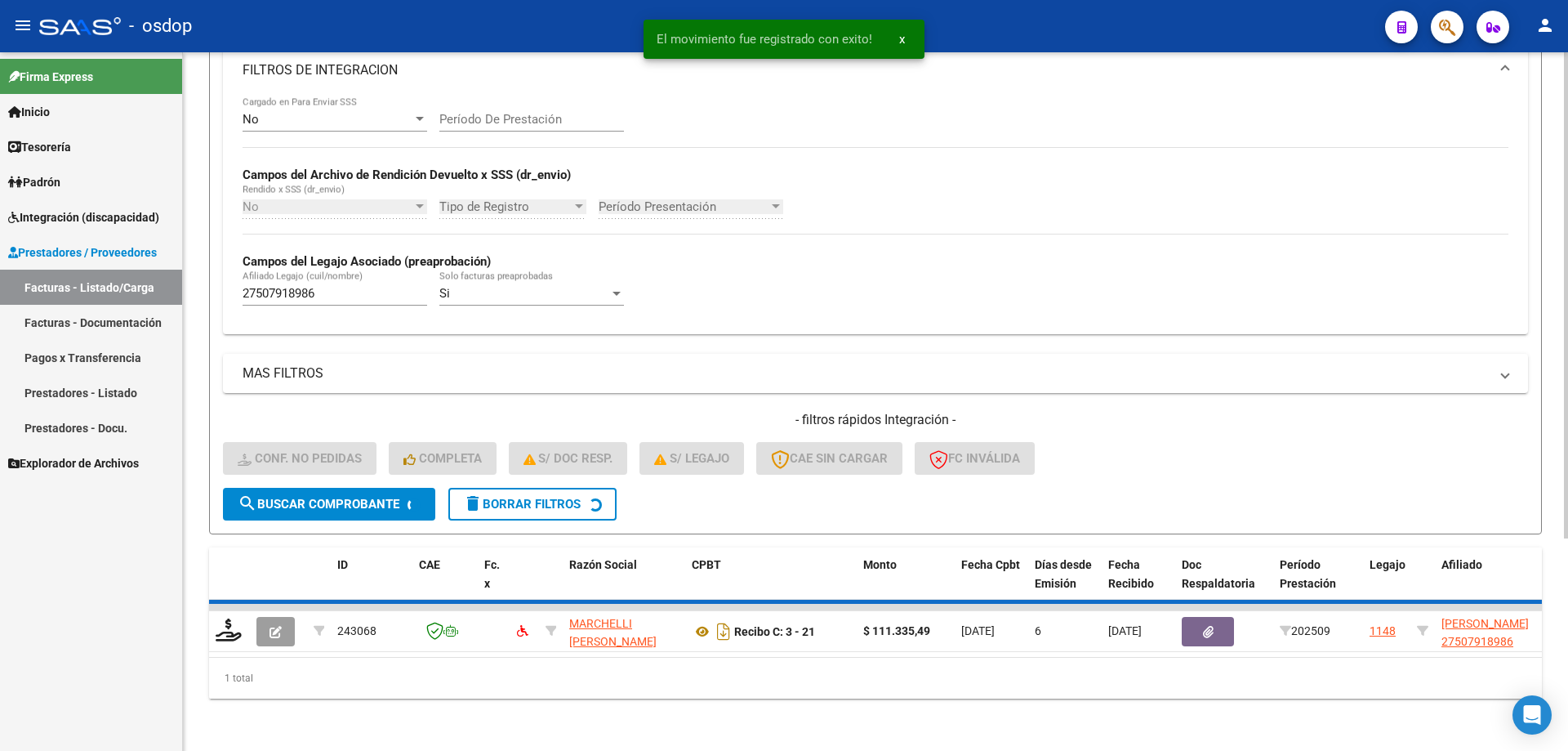
scroll to position [276, 0]
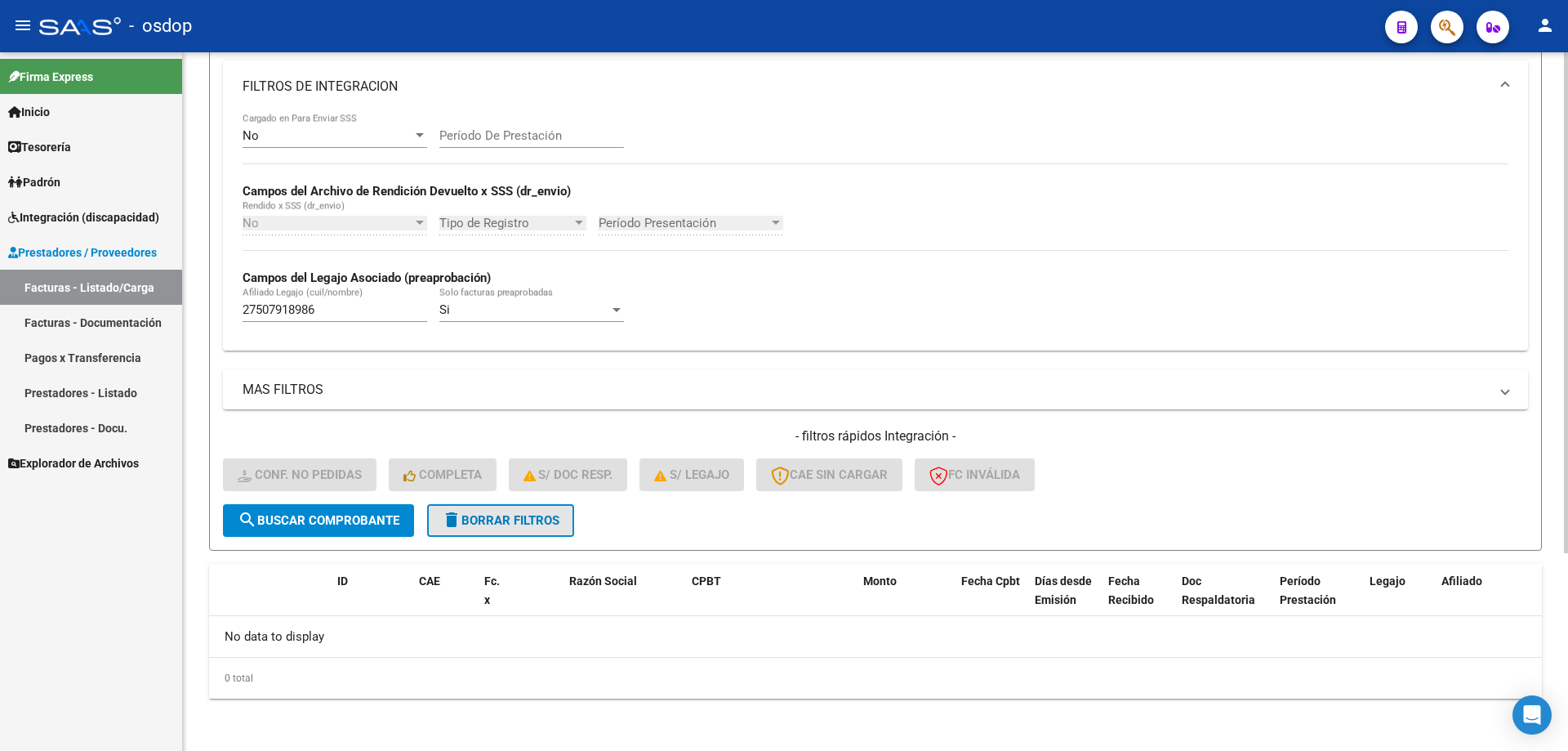
click at [514, 531] on button "delete Borrar Filtros" at bounding box center [500, 520] width 147 height 33
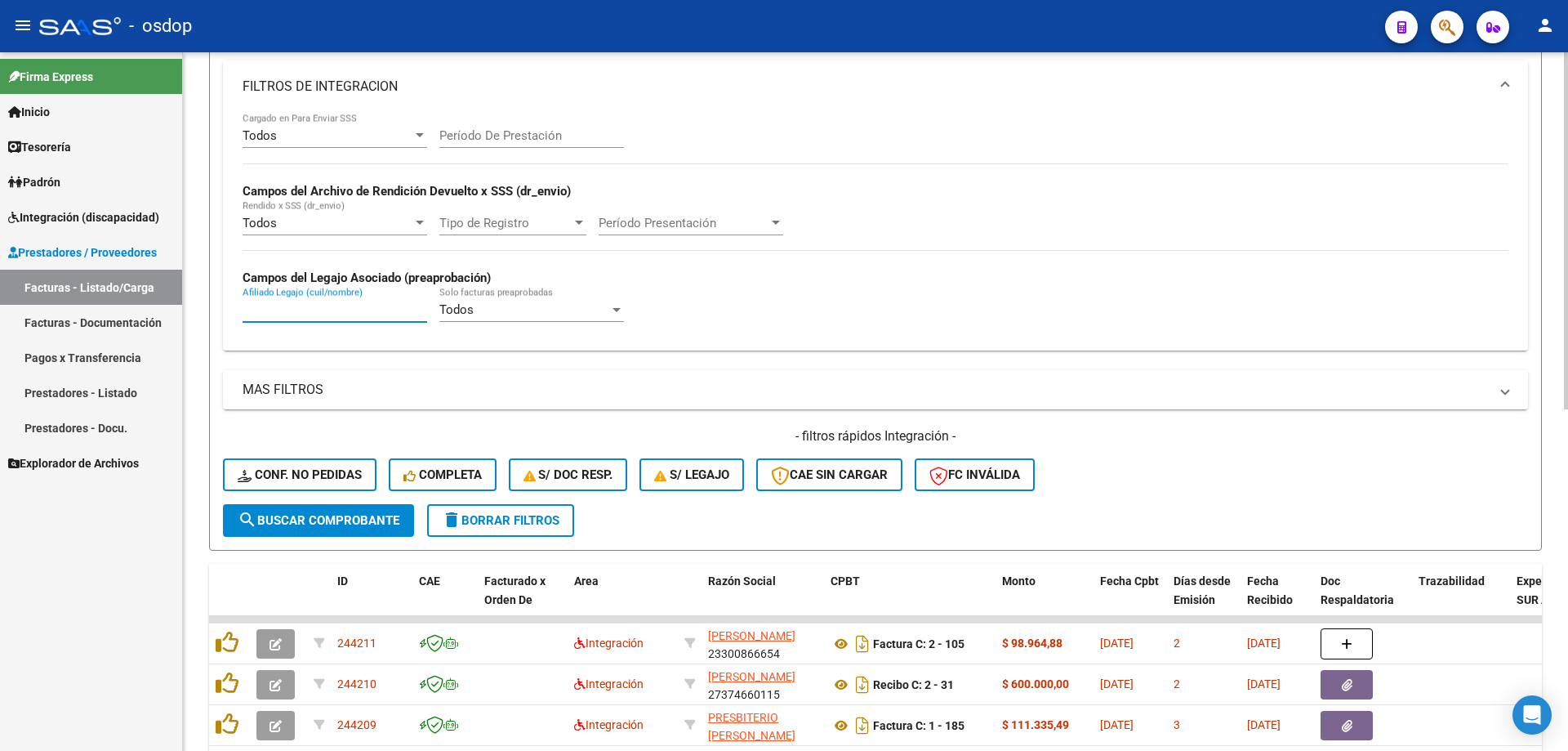
click at [368, 305] on input "Afiliado Legajo (cuil/nombre)" at bounding box center [334, 309] width 184 height 15
paste input "23554084214"
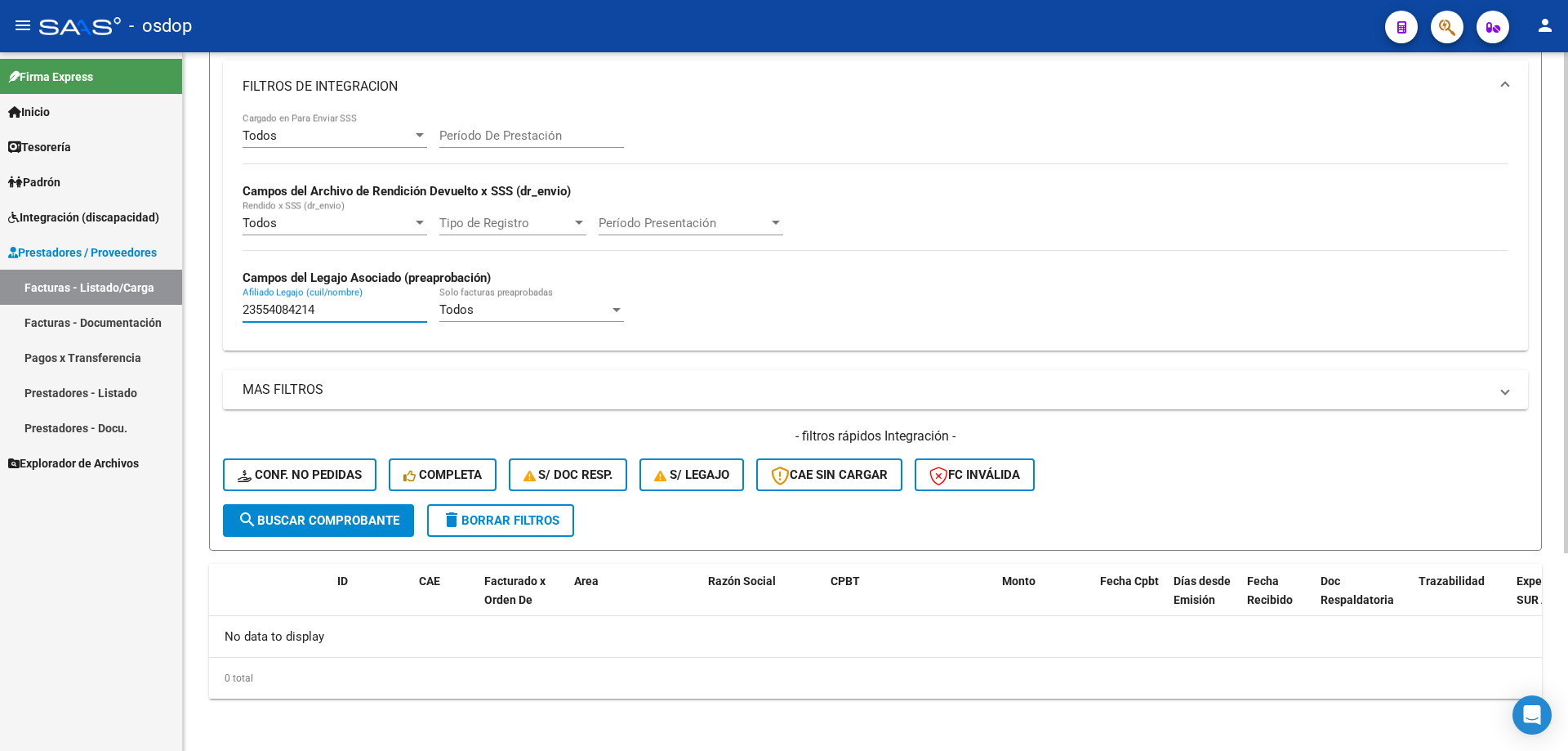
type input "23554084214"
click at [470, 518] on span "delete Borrar Filtros" at bounding box center [499, 520] width 117 height 15
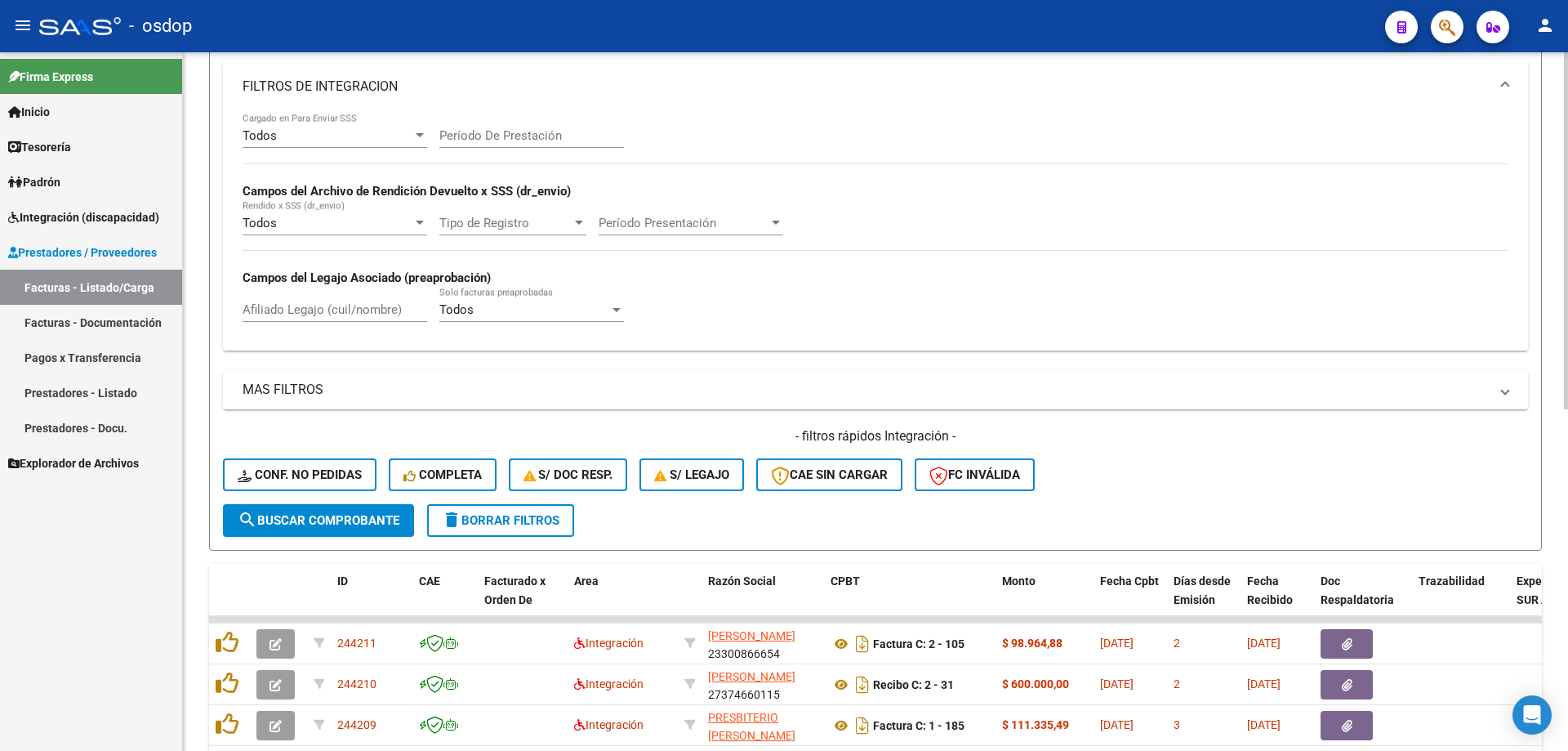
click at [374, 297] on div "Afiliado Legajo (cuil/nombre)" at bounding box center [334, 304] width 184 height 35
click at [360, 316] on input "Afiliado Legajo (cuil/nombre)" at bounding box center [334, 309] width 184 height 15
paste input "20506982678"
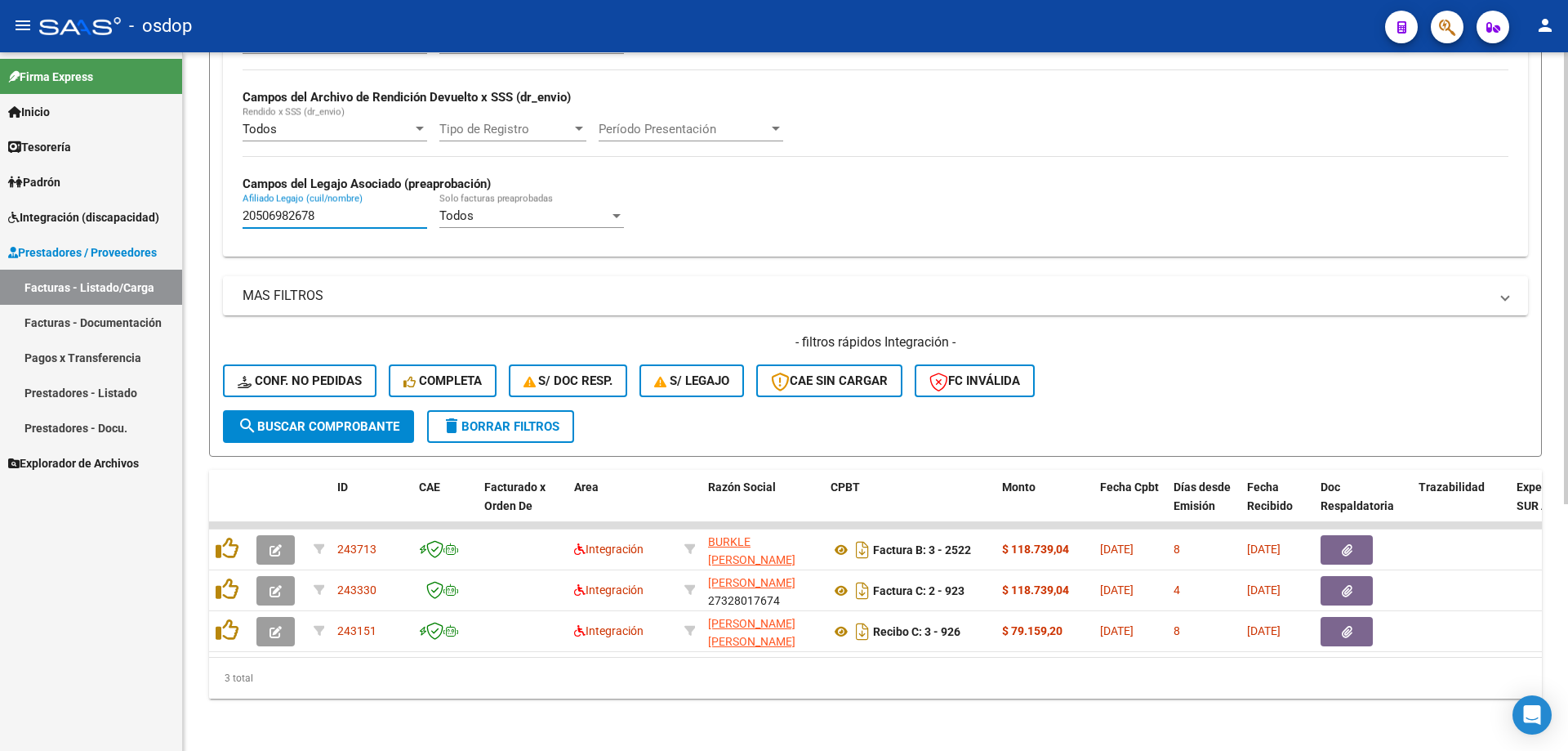
type input "20506982678"
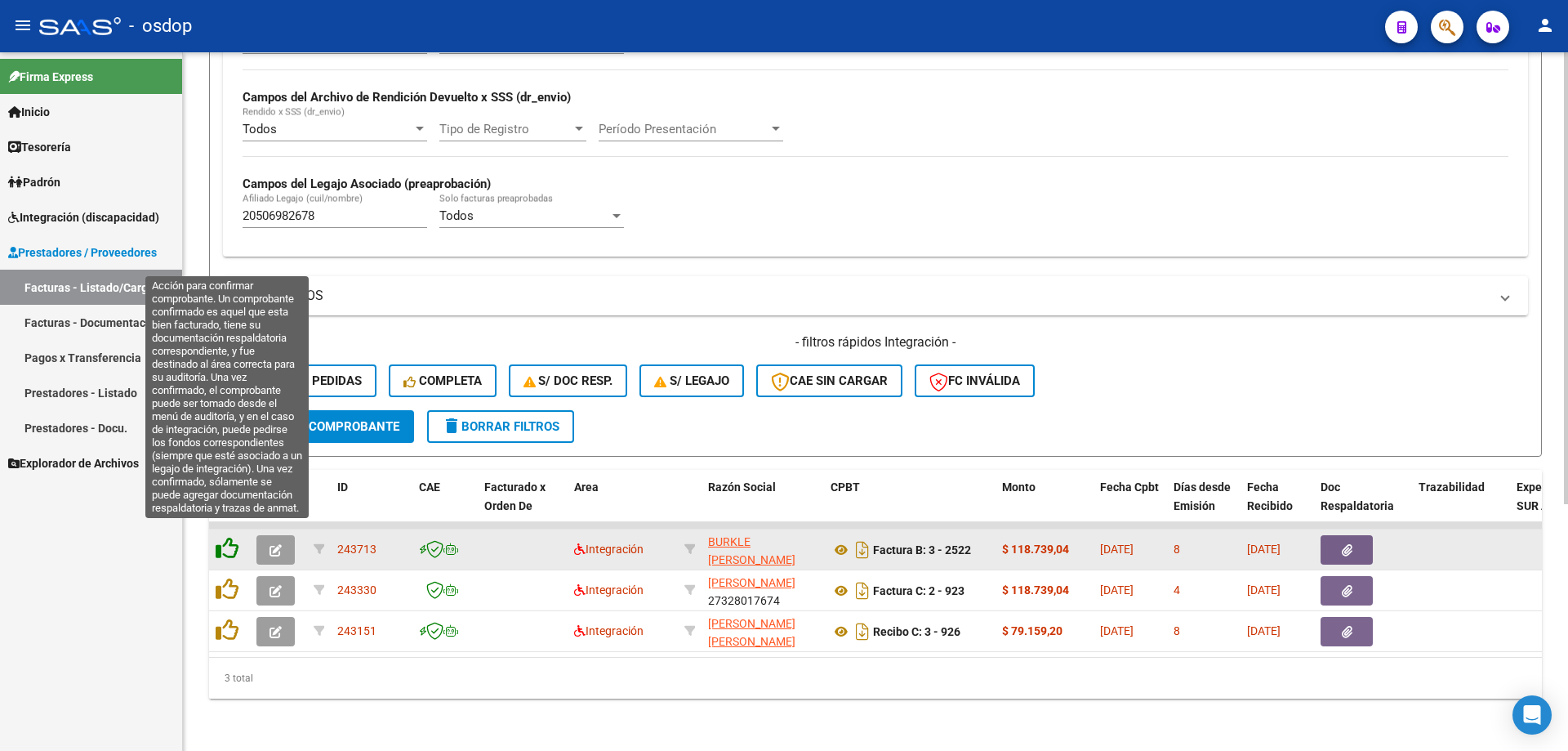
click at [221, 538] on icon at bounding box center [227, 548] width 23 height 23
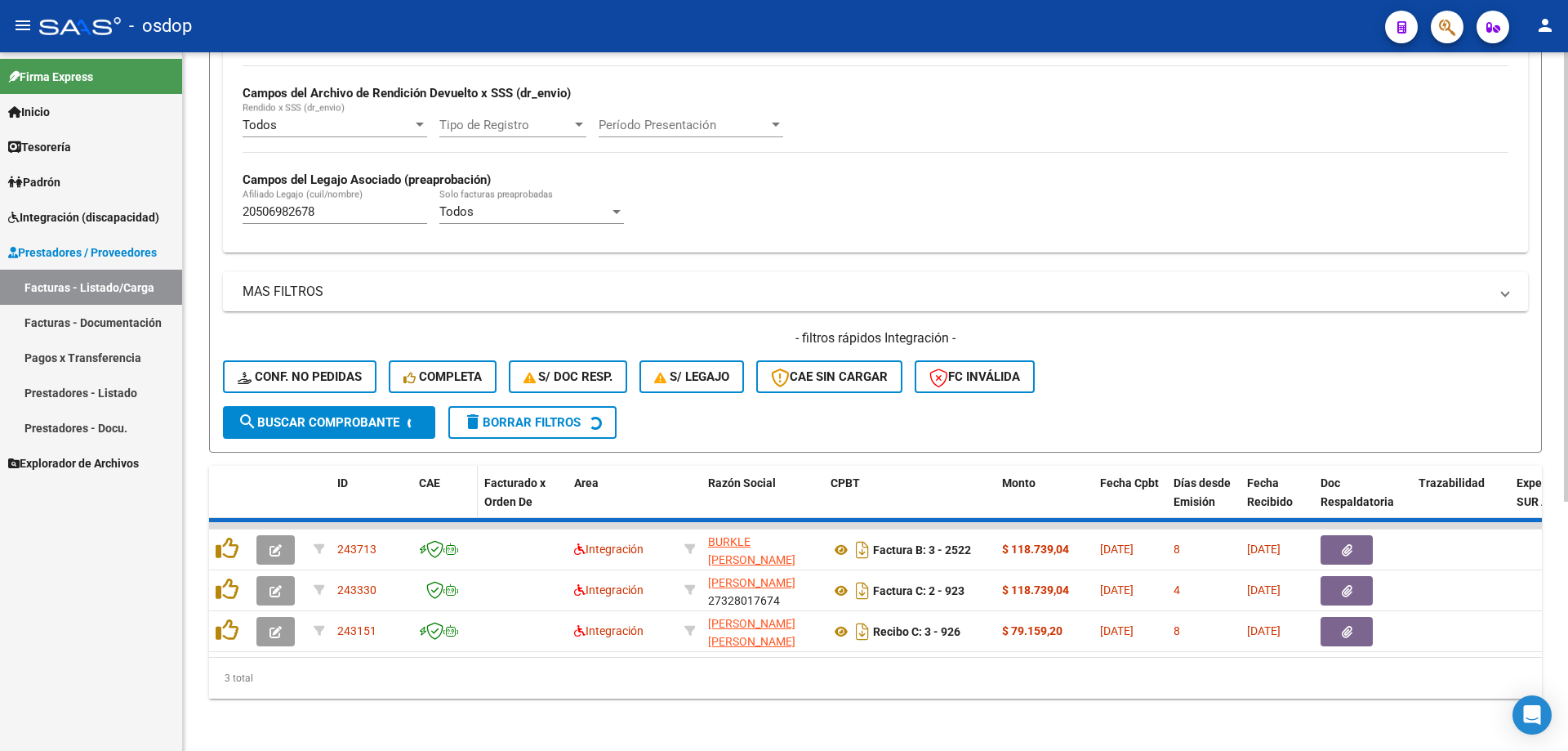
scroll to position [341, 0]
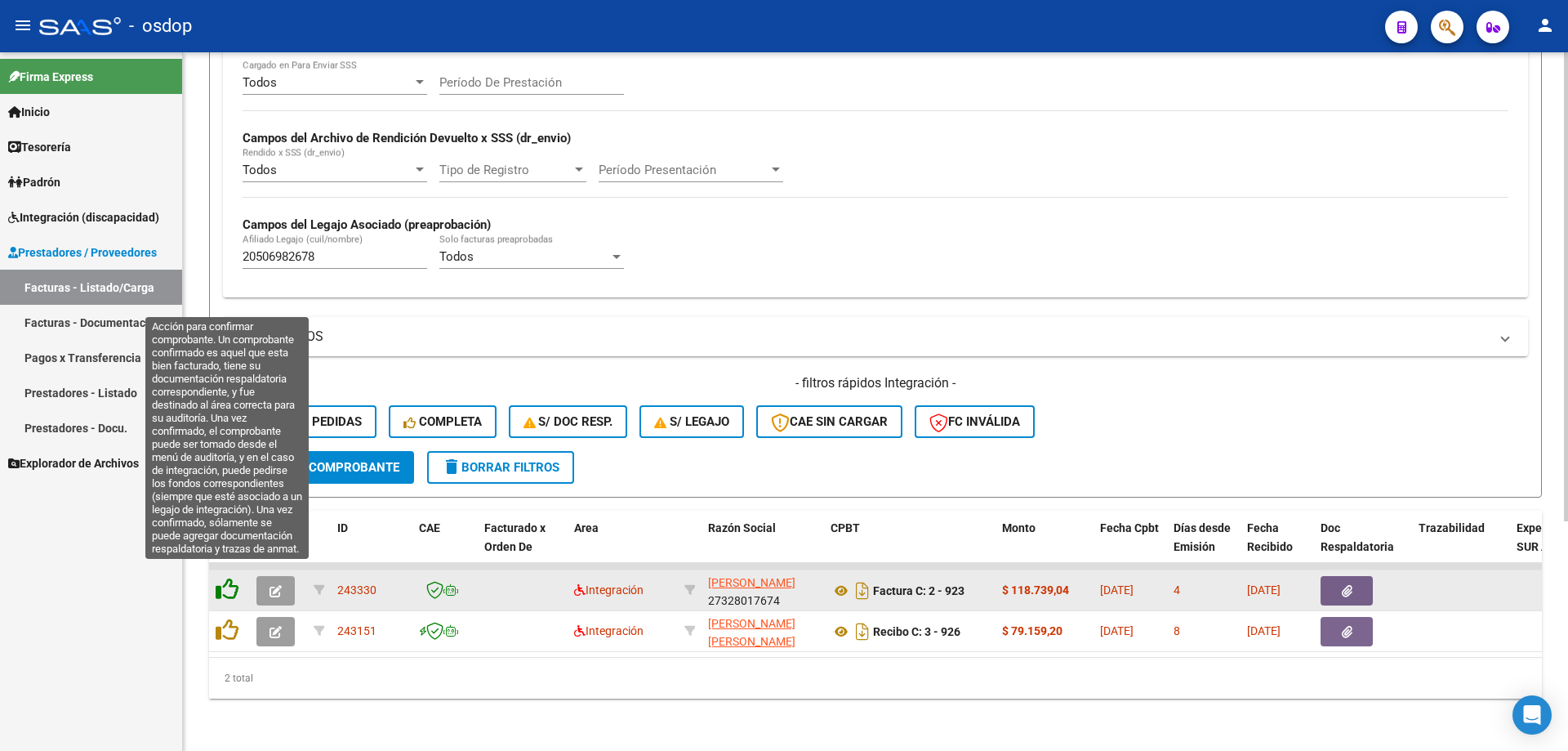
click at [218, 584] on icon at bounding box center [227, 589] width 23 height 23
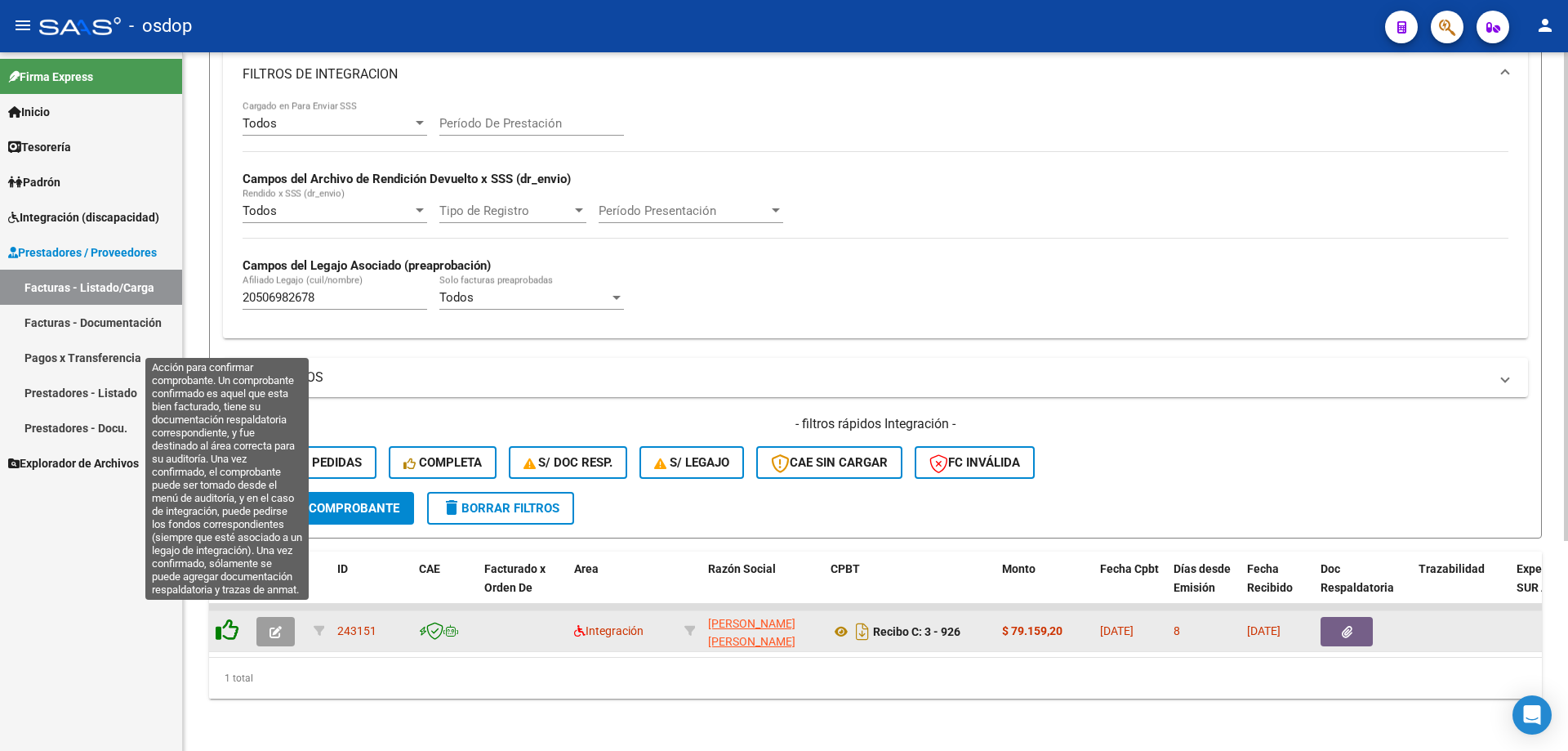
click at [230, 619] on icon at bounding box center [227, 630] width 23 height 23
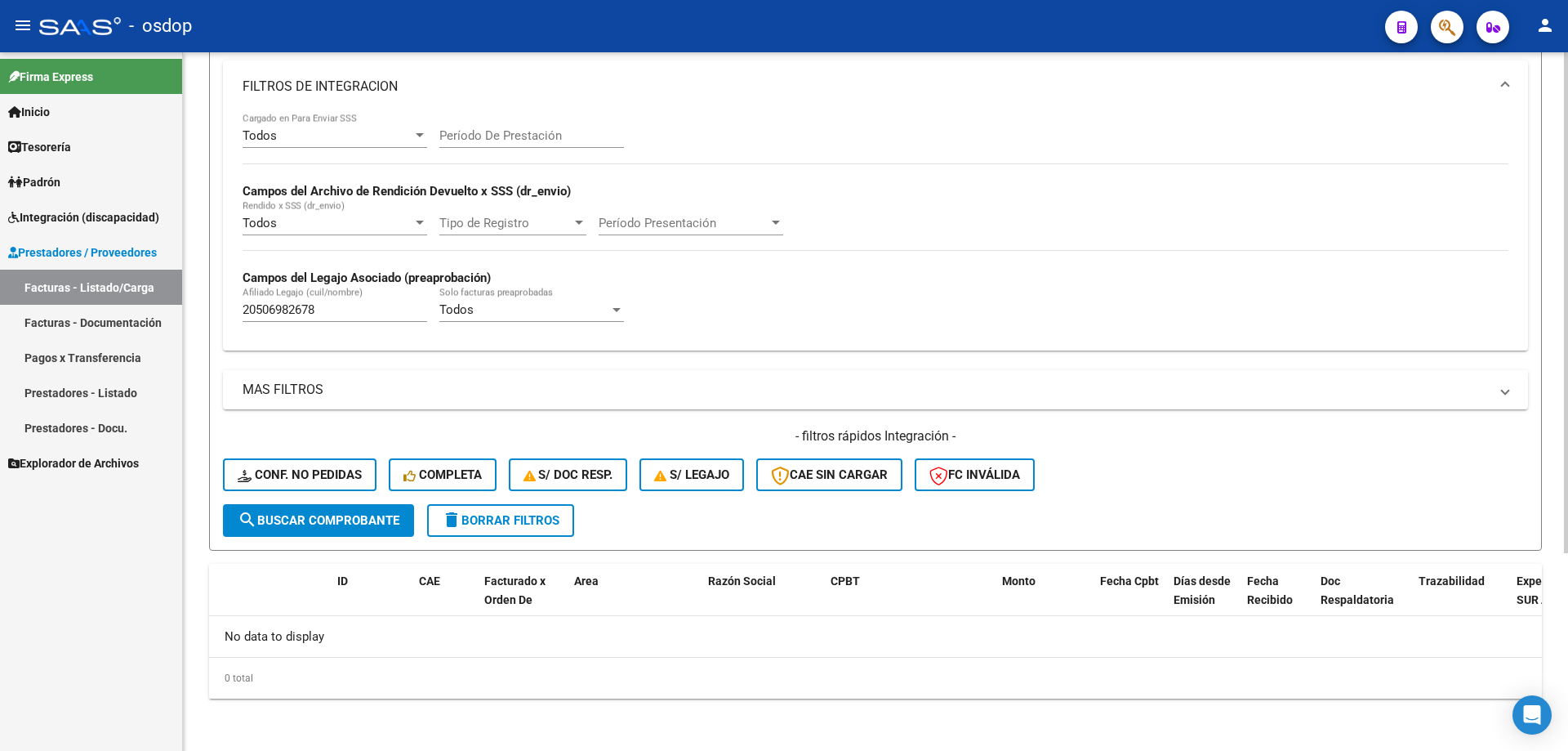
scroll to position [276, 0]
click at [320, 475] on span "Conf. no pedidas" at bounding box center [300, 474] width 124 height 15
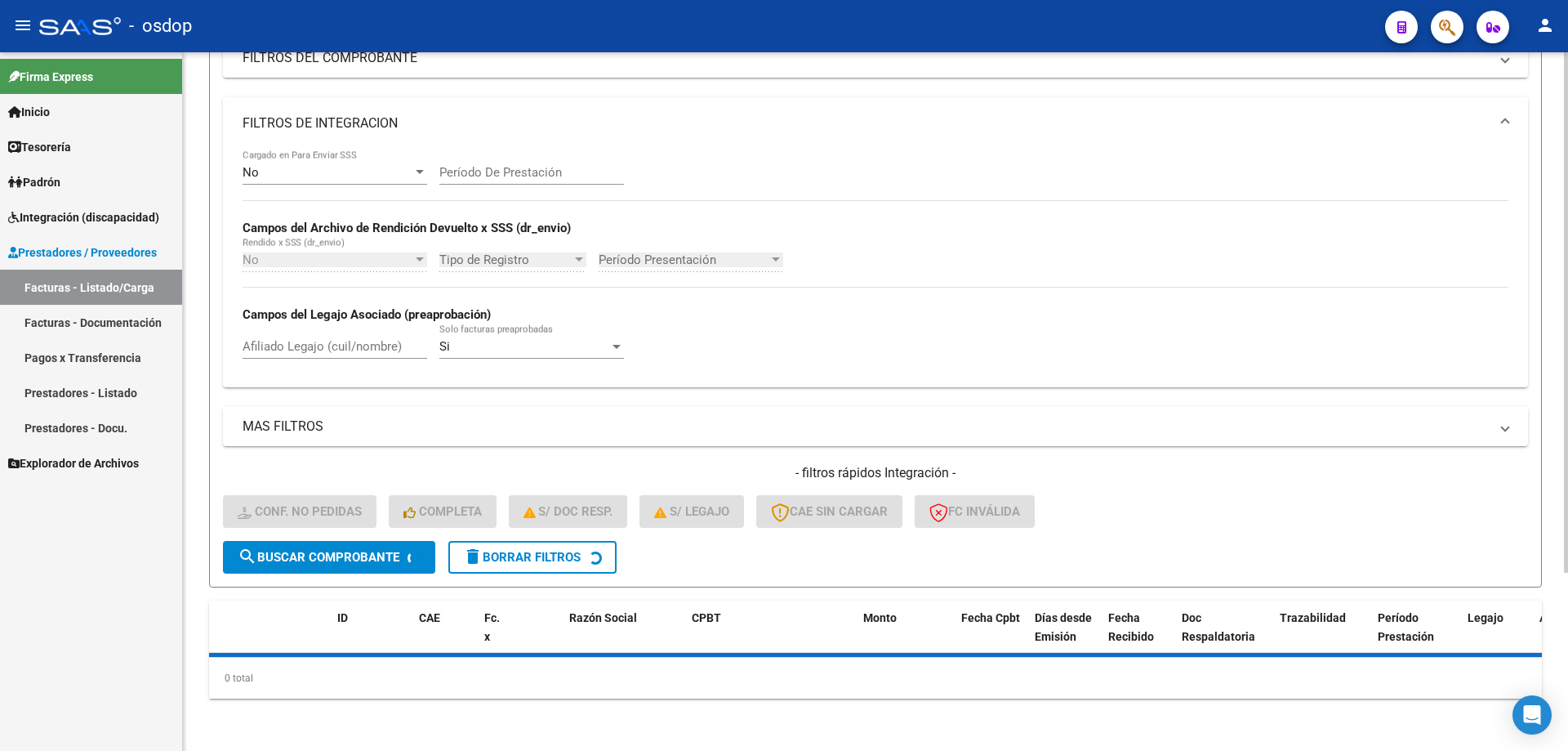
scroll to position [240, 0]
click at [369, 353] on input "Afiliado Legajo (cuil/nombre)" at bounding box center [334, 346] width 184 height 15
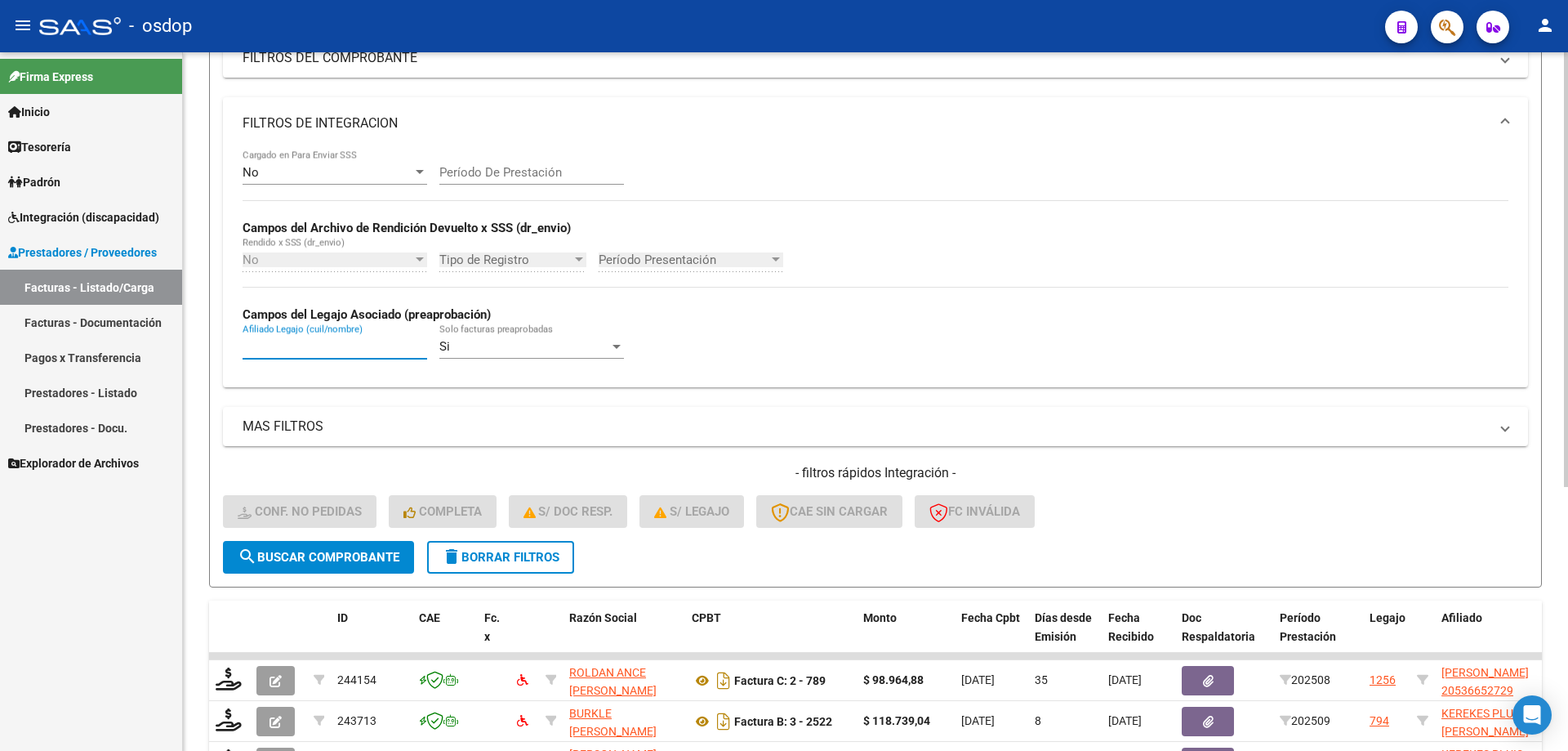
paste input "20506982678"
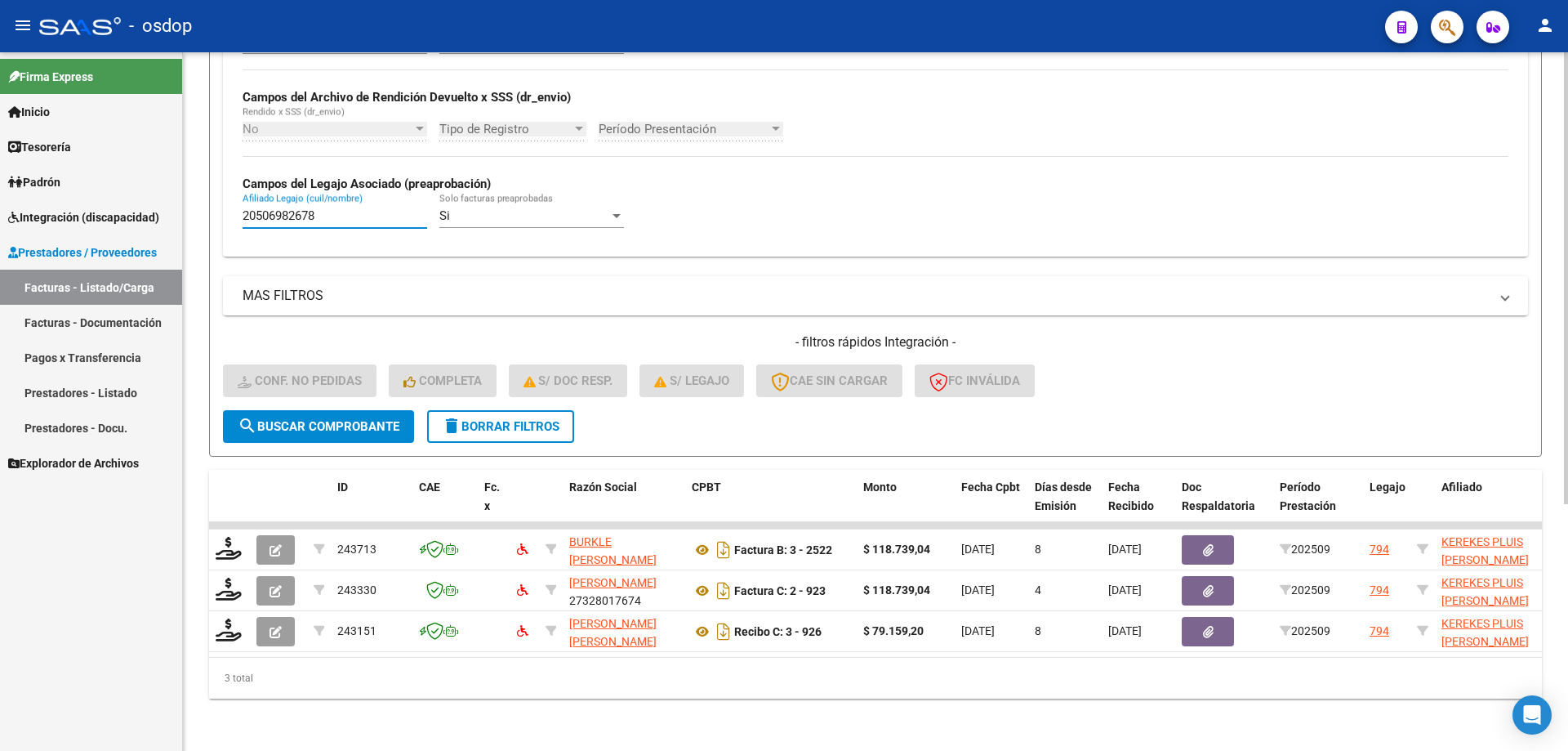
scroll to position [383, 0]
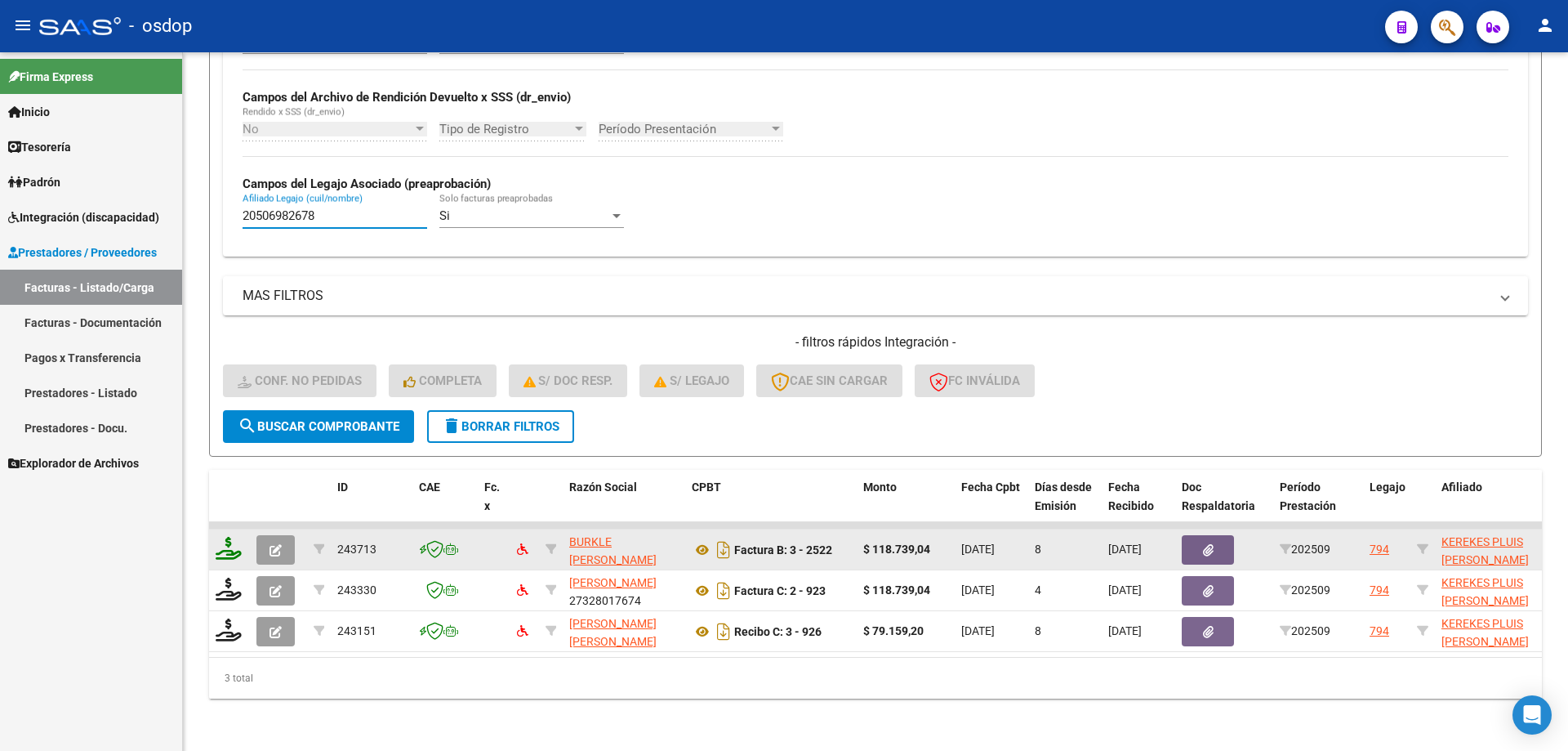
type input "20506982678"
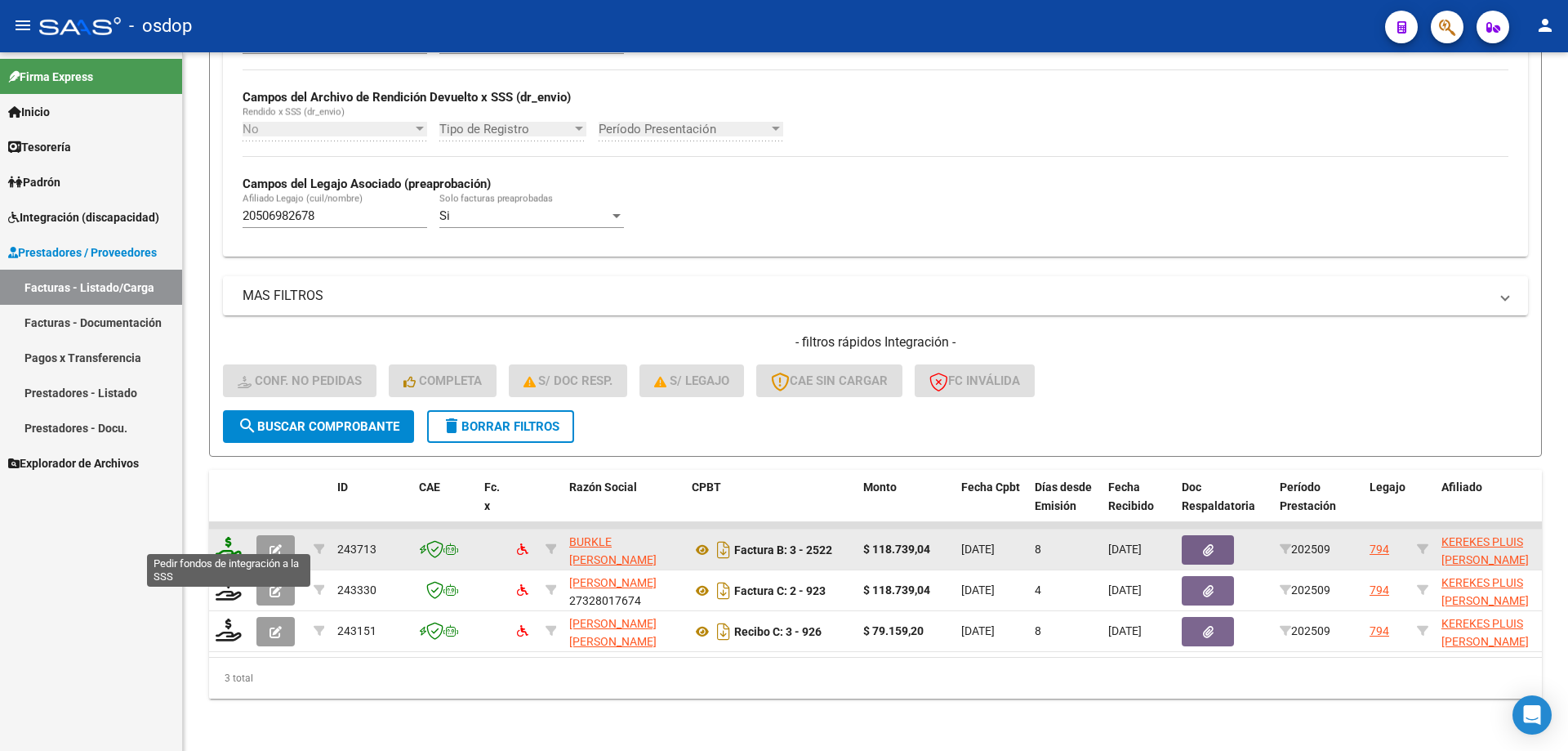
click at [220, 542] on icon at bounding box center [229, 548] width 26 height 23
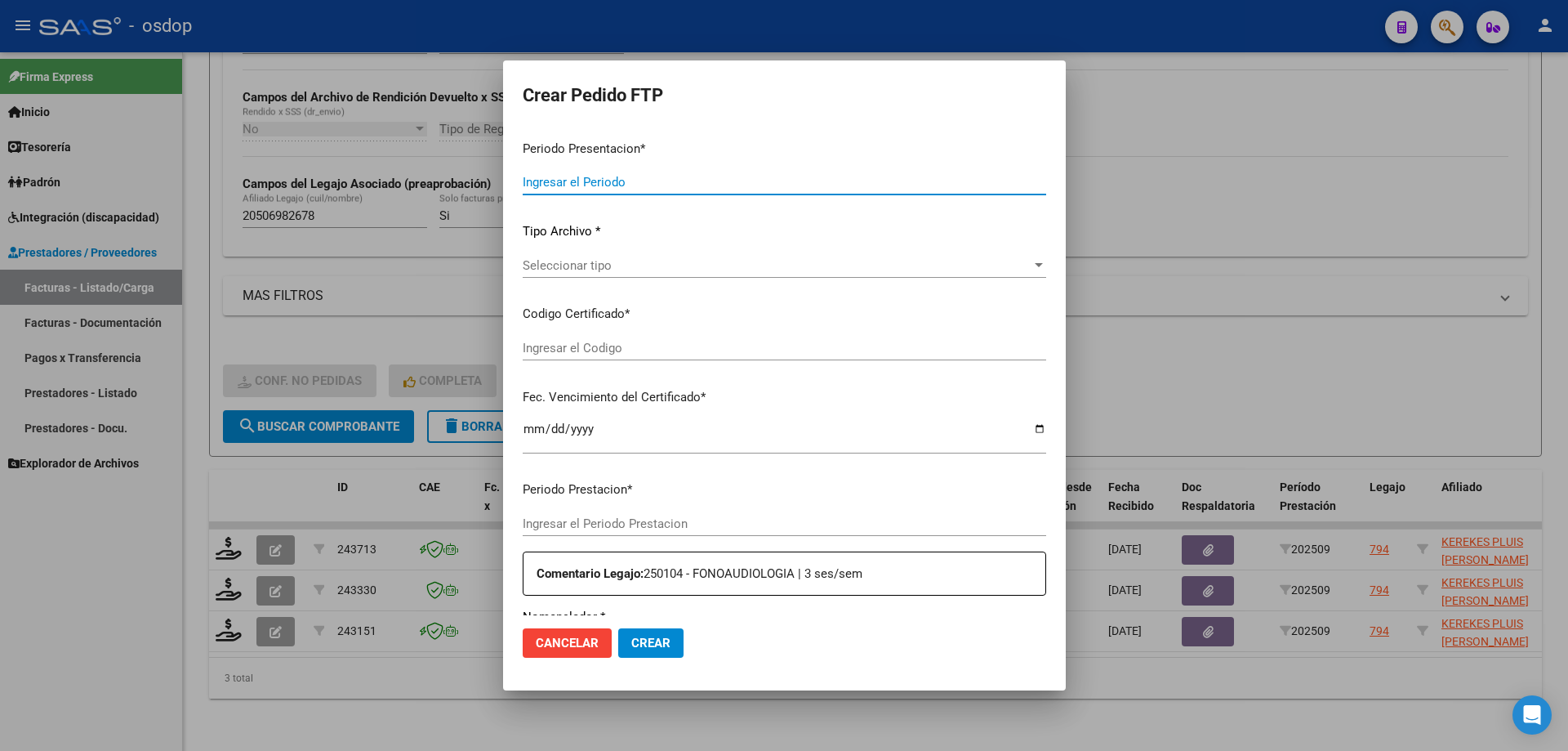
type input "202509"
type input "$ 118.739,04"
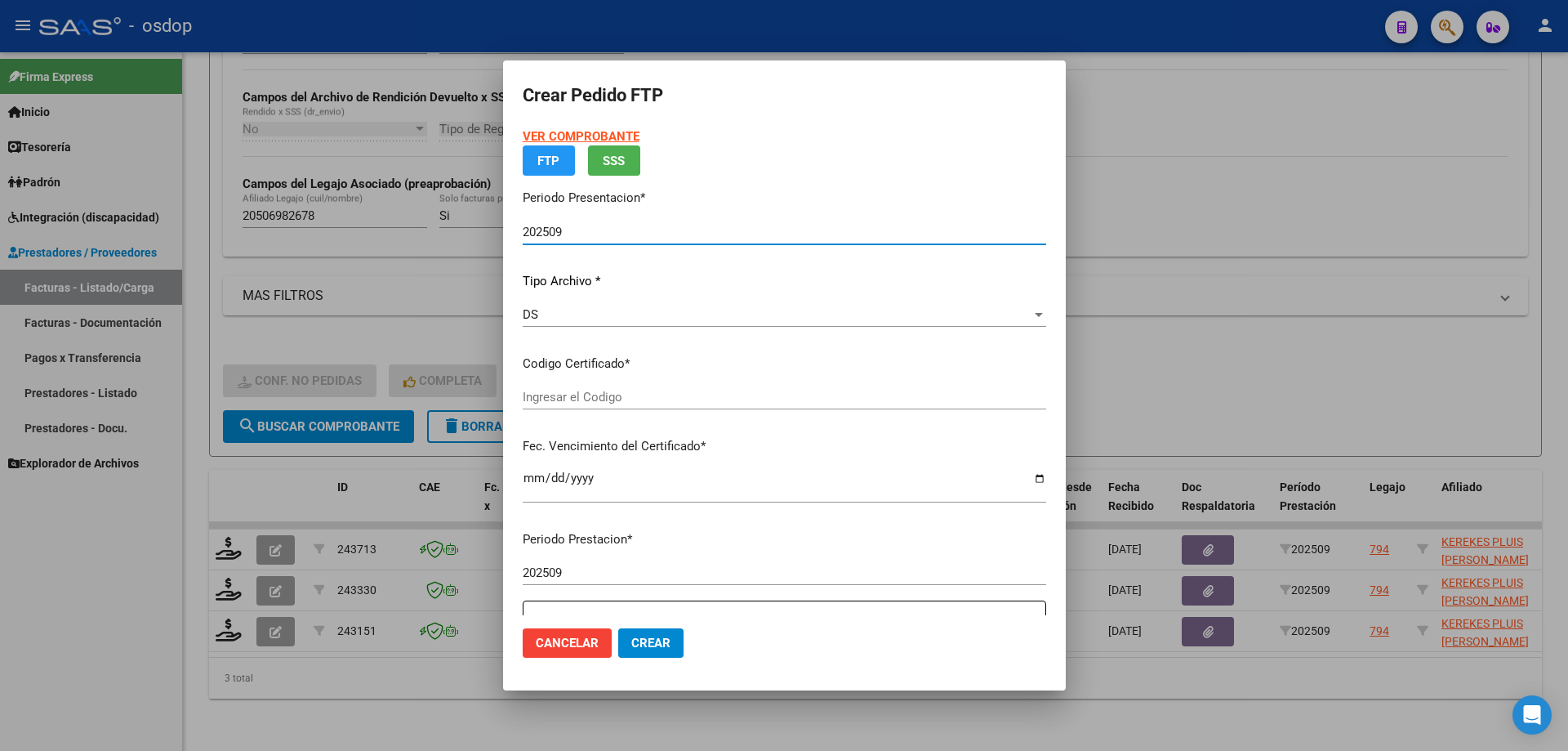
type input "8758337319"
type input "2030-01-26"
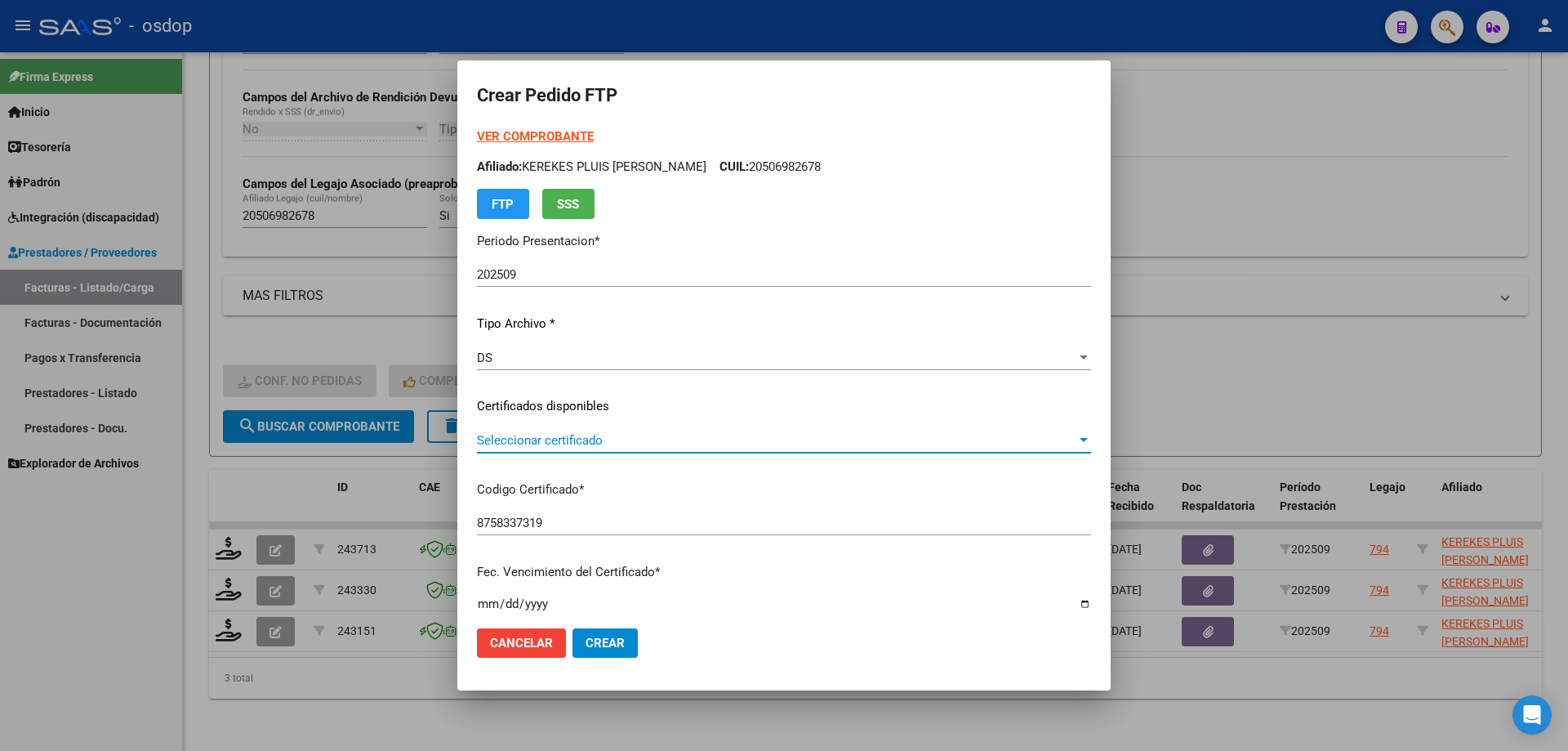
click at [632, 445] on span "Seleccionar certificado" at bounding box center [776, 440] width 599 height 15
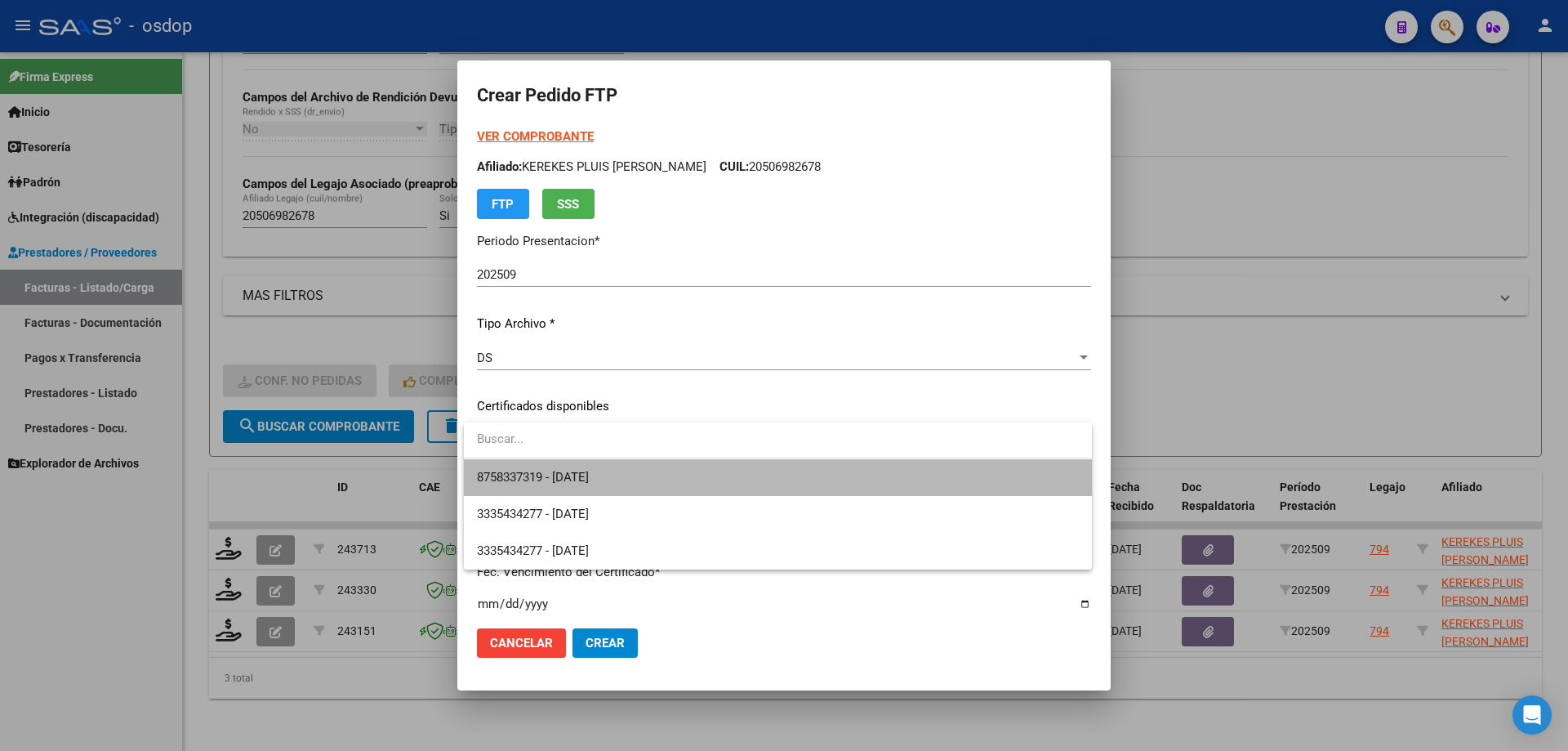
click at [638, 475] on span "8758337319 - 2030-01-26" at bounding box center [777, 478] width 602 height 37
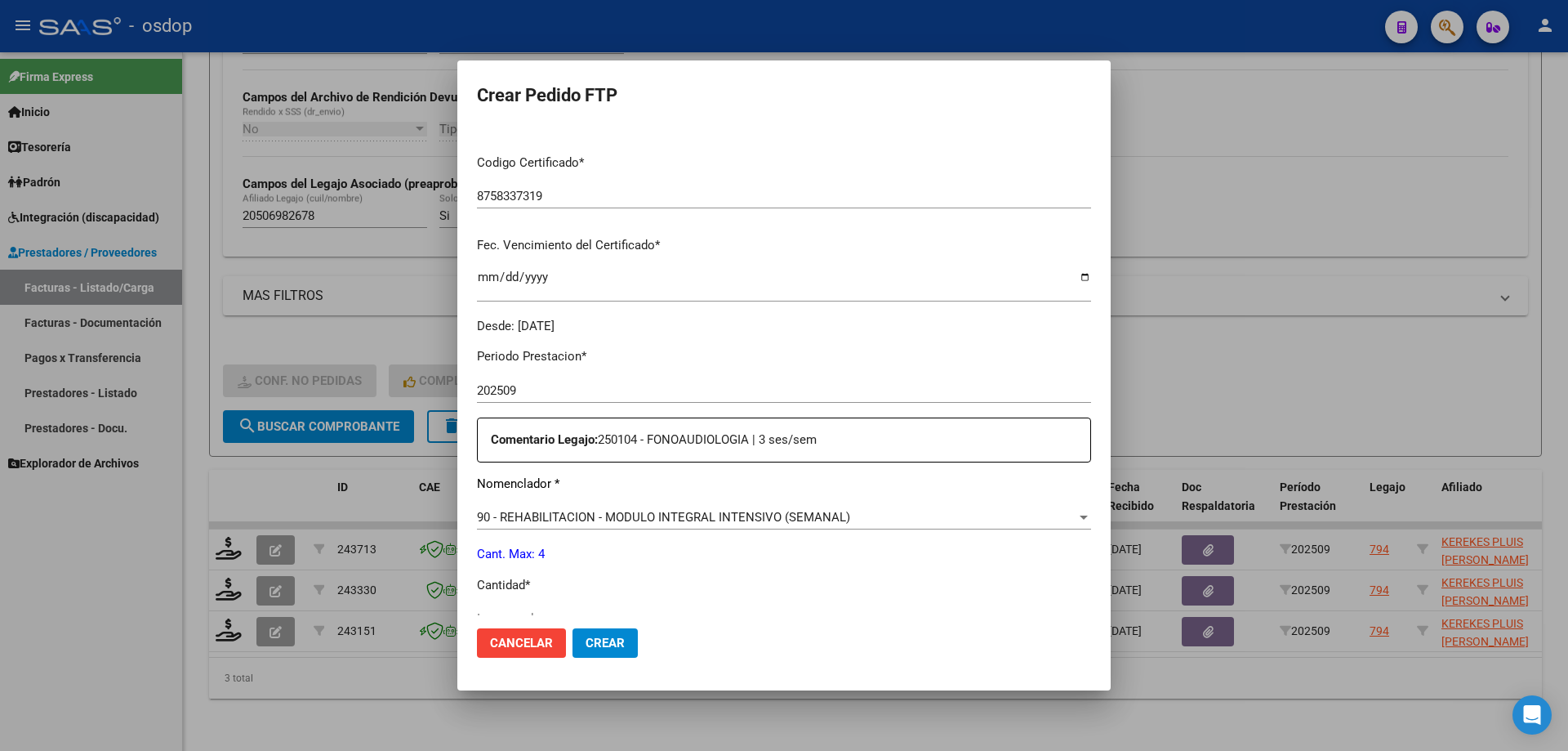
scroll to position [408, 0]
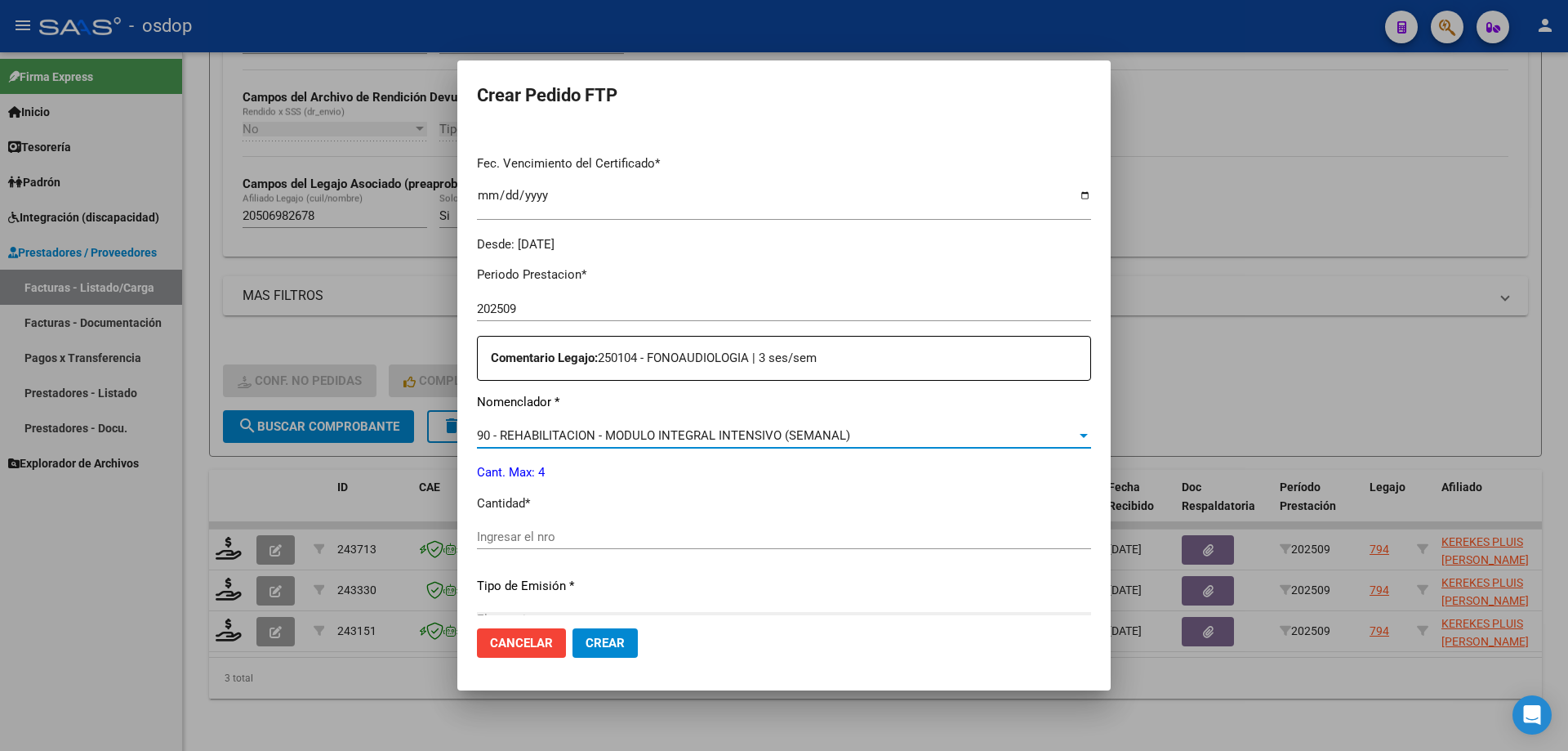
click at [657, 433] on span "90 - REHABILITACION - MODULO INTEGRAL INTENSIVO (SEMANAL)" at bounding box center [663, 435] width 374 height 15
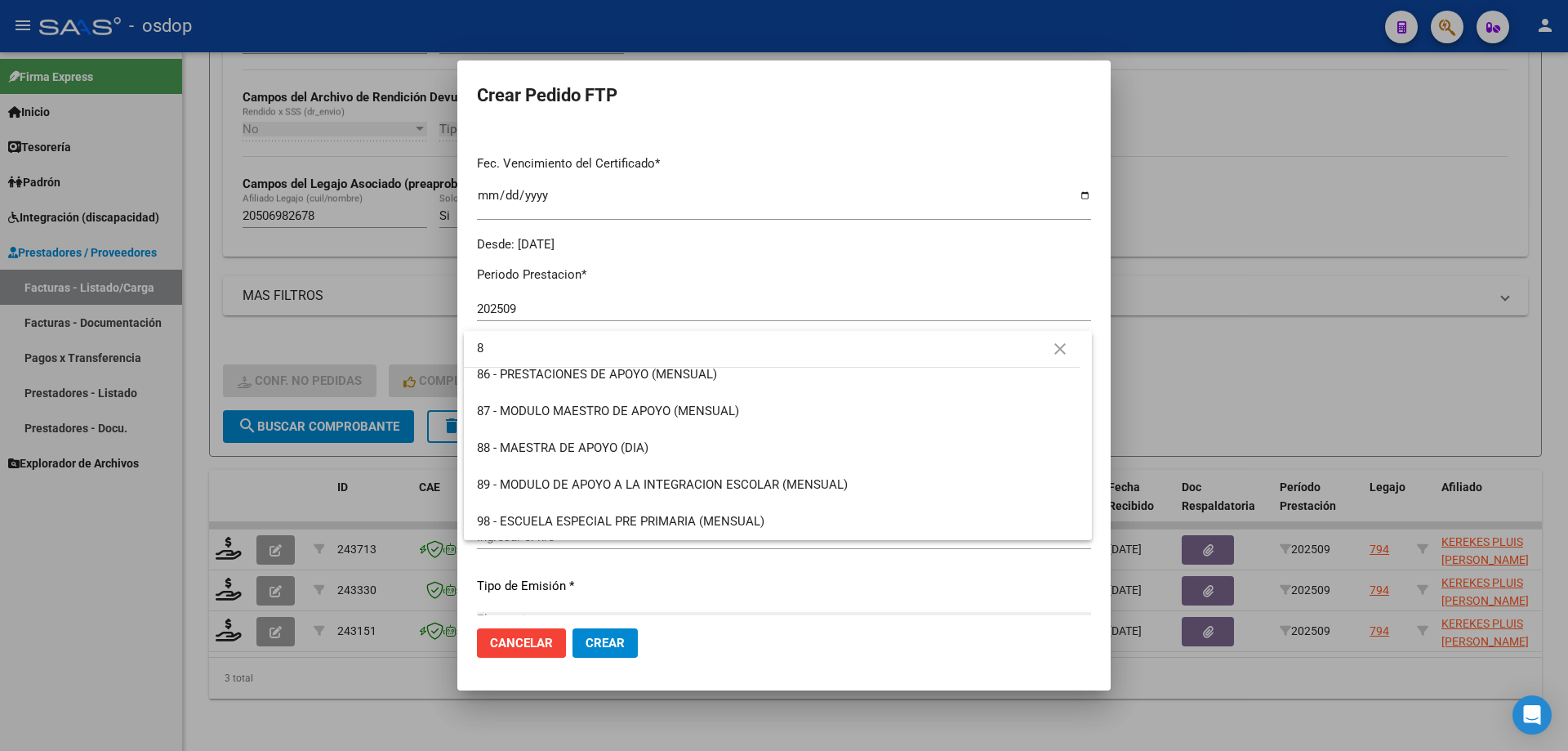
scroll to position [0, 0]
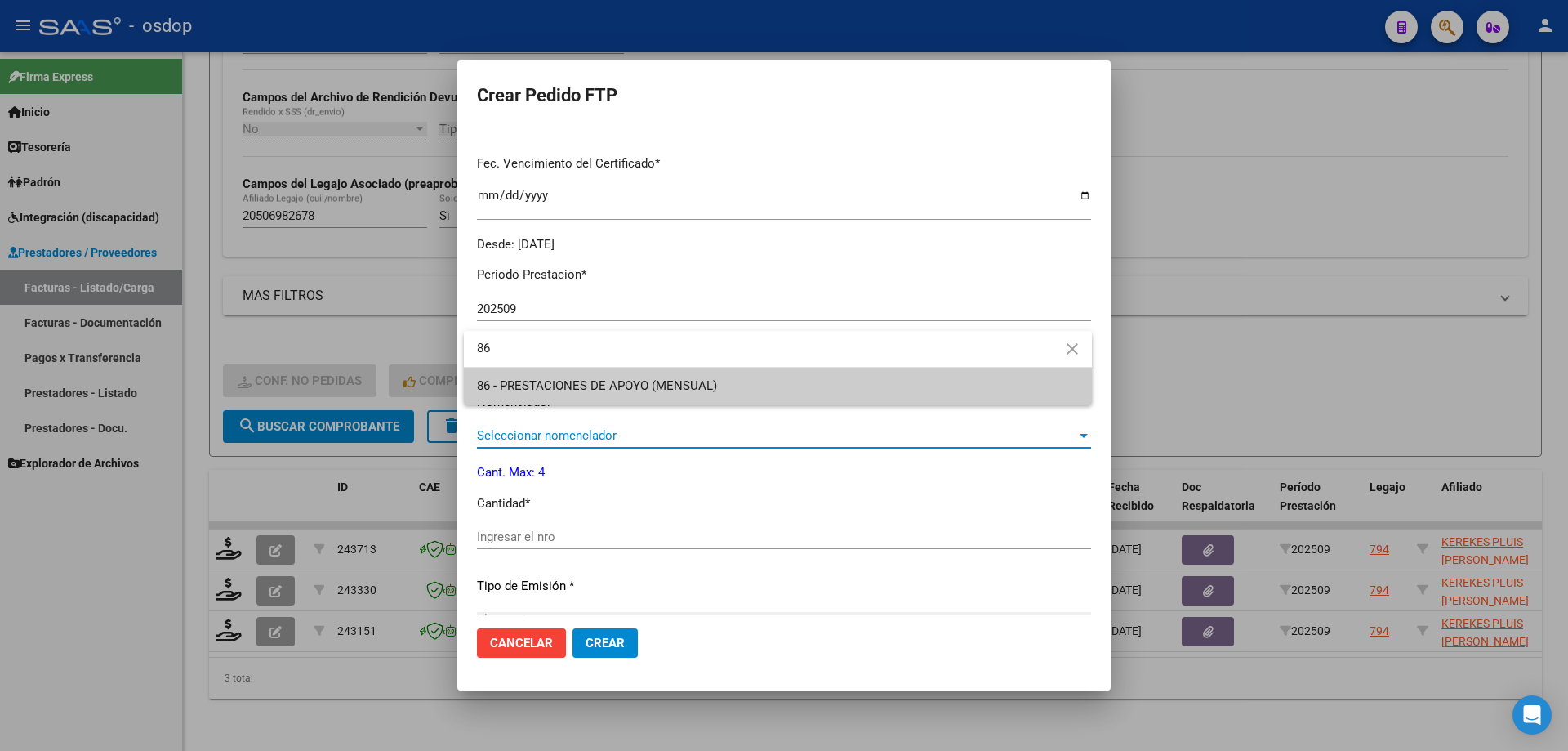
type input "86"
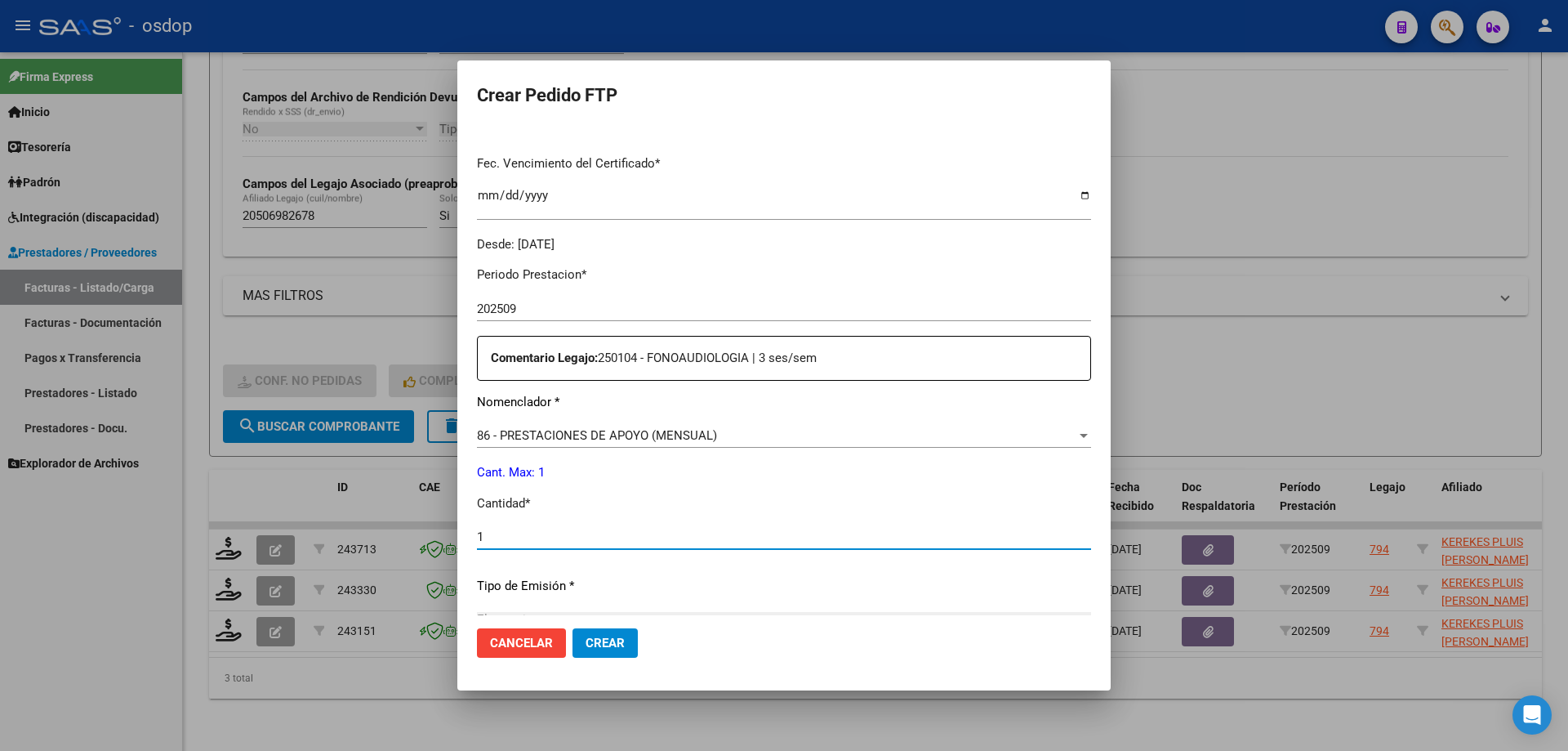
type input "1"
click at [573, 628] on button "Crear" at bounding box center [605, 643] width 65 height 29
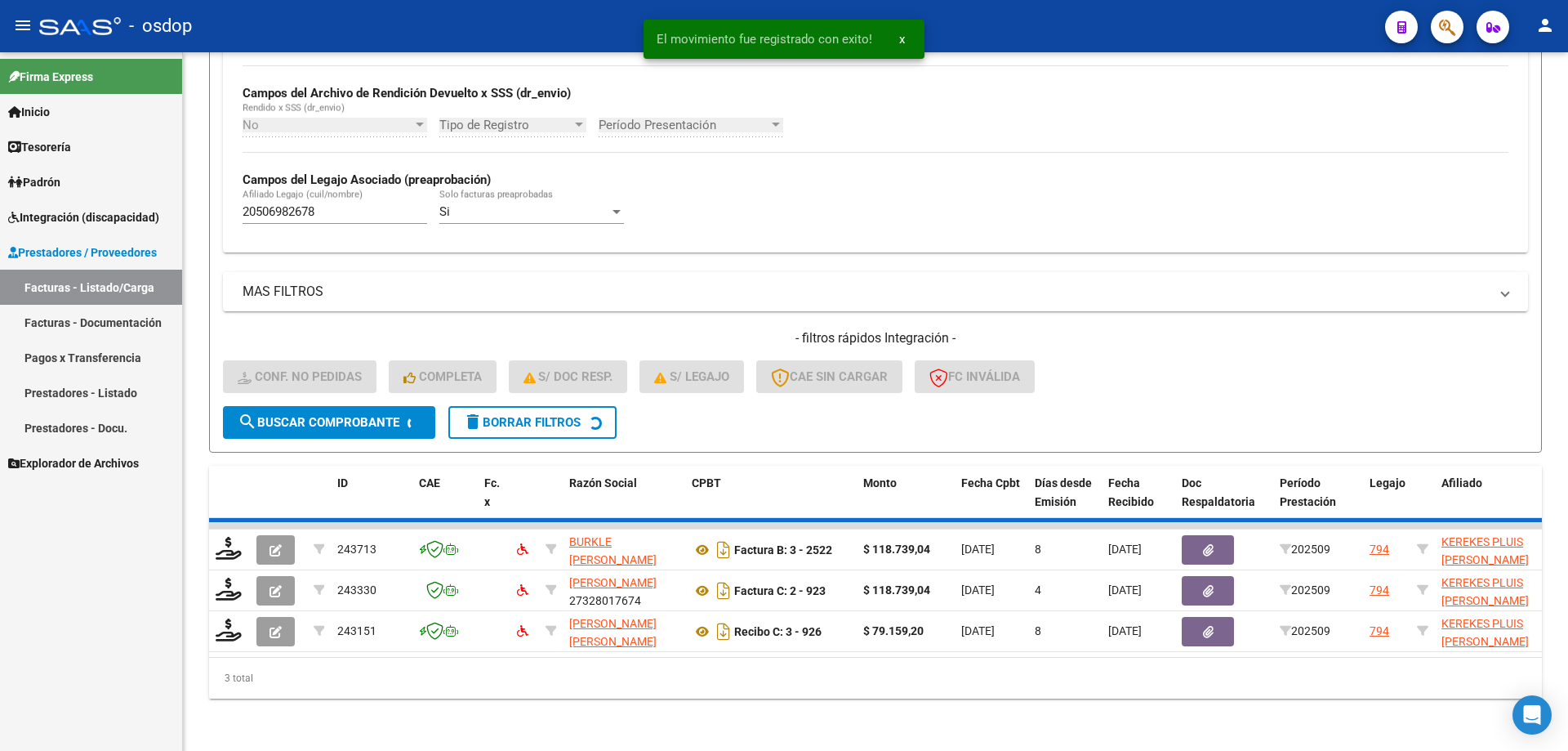
scroll to position [341, 0]
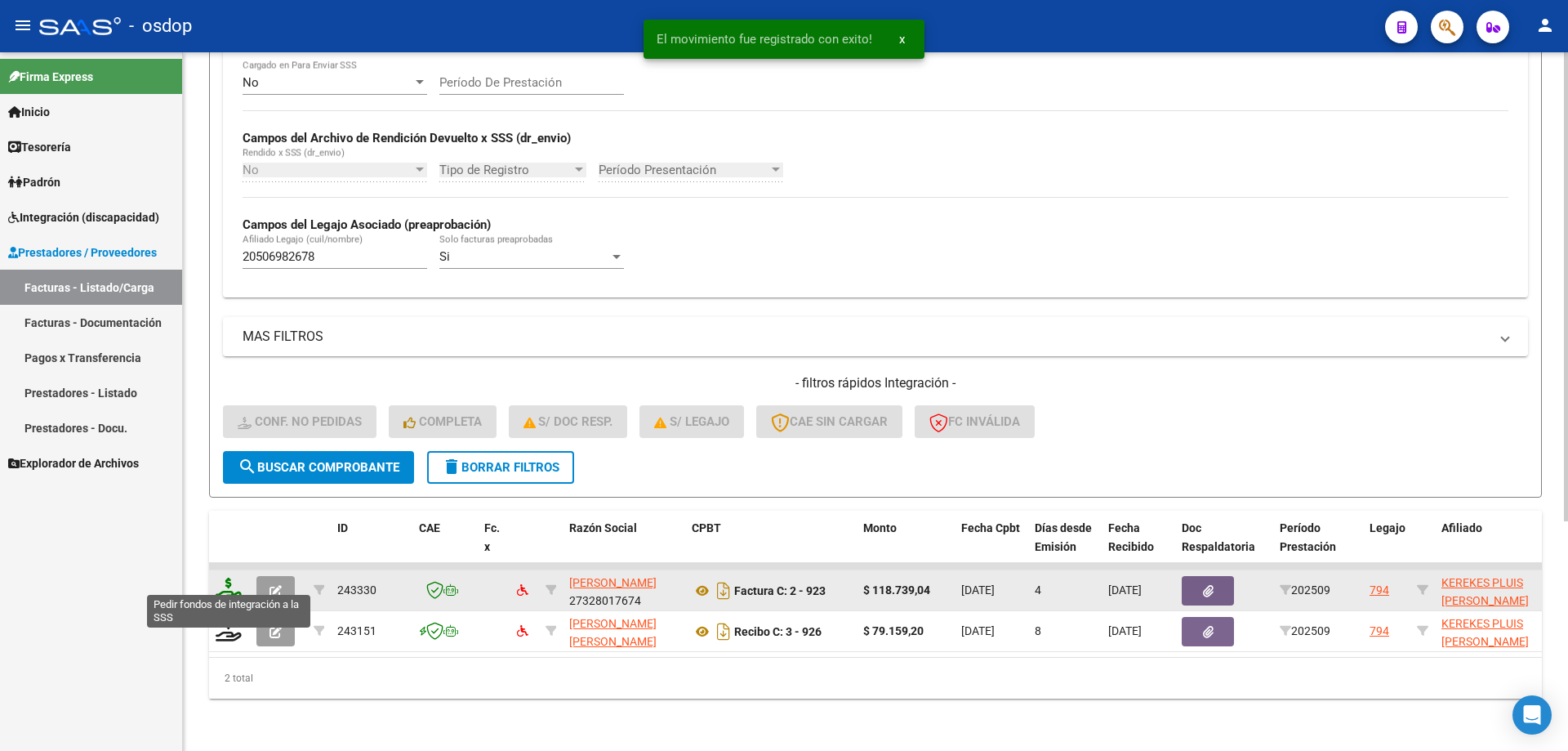
click at [230, 577] on icon at bounding box center [229, 589] width 26 height 23
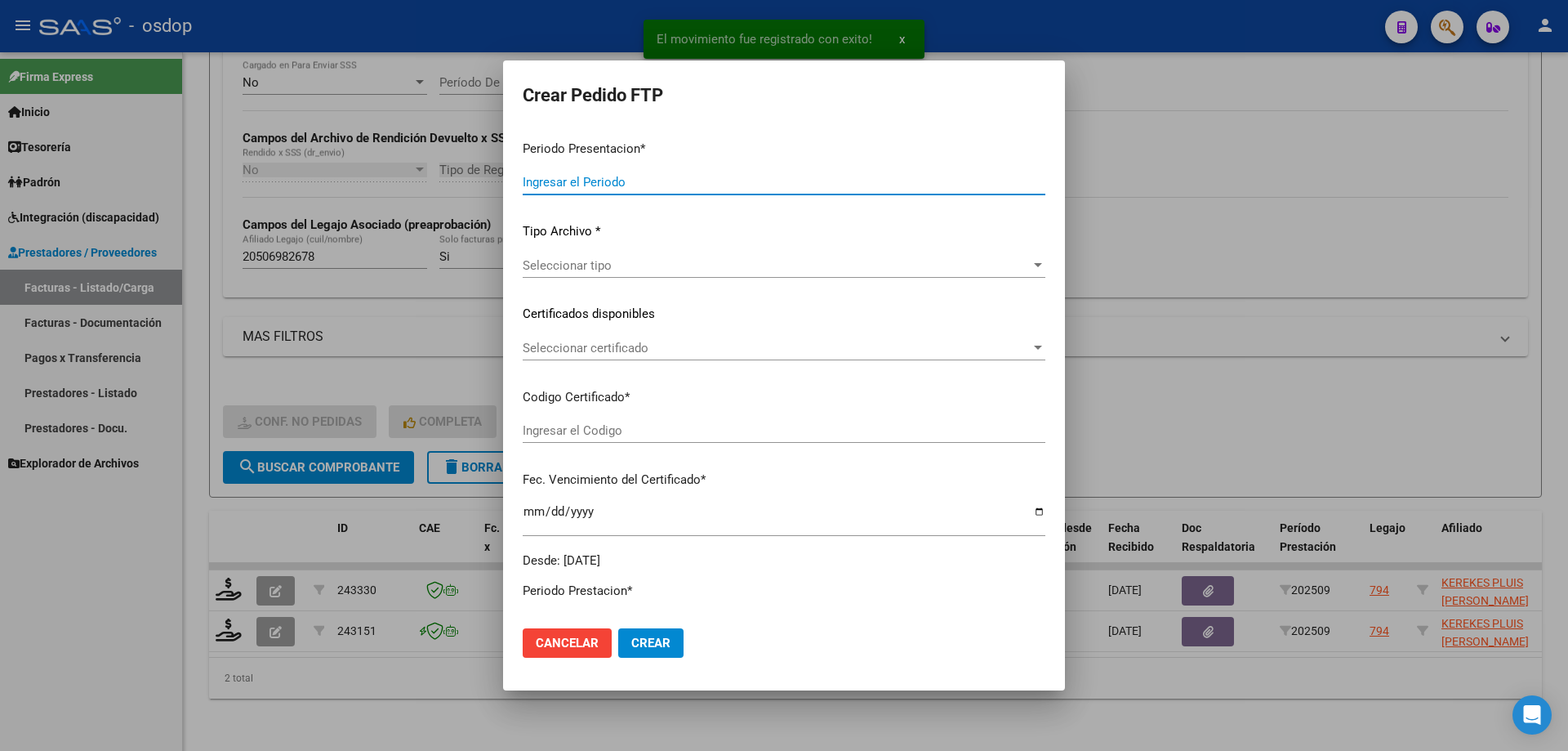
type input "202509"
type input "$ 118.739,04"
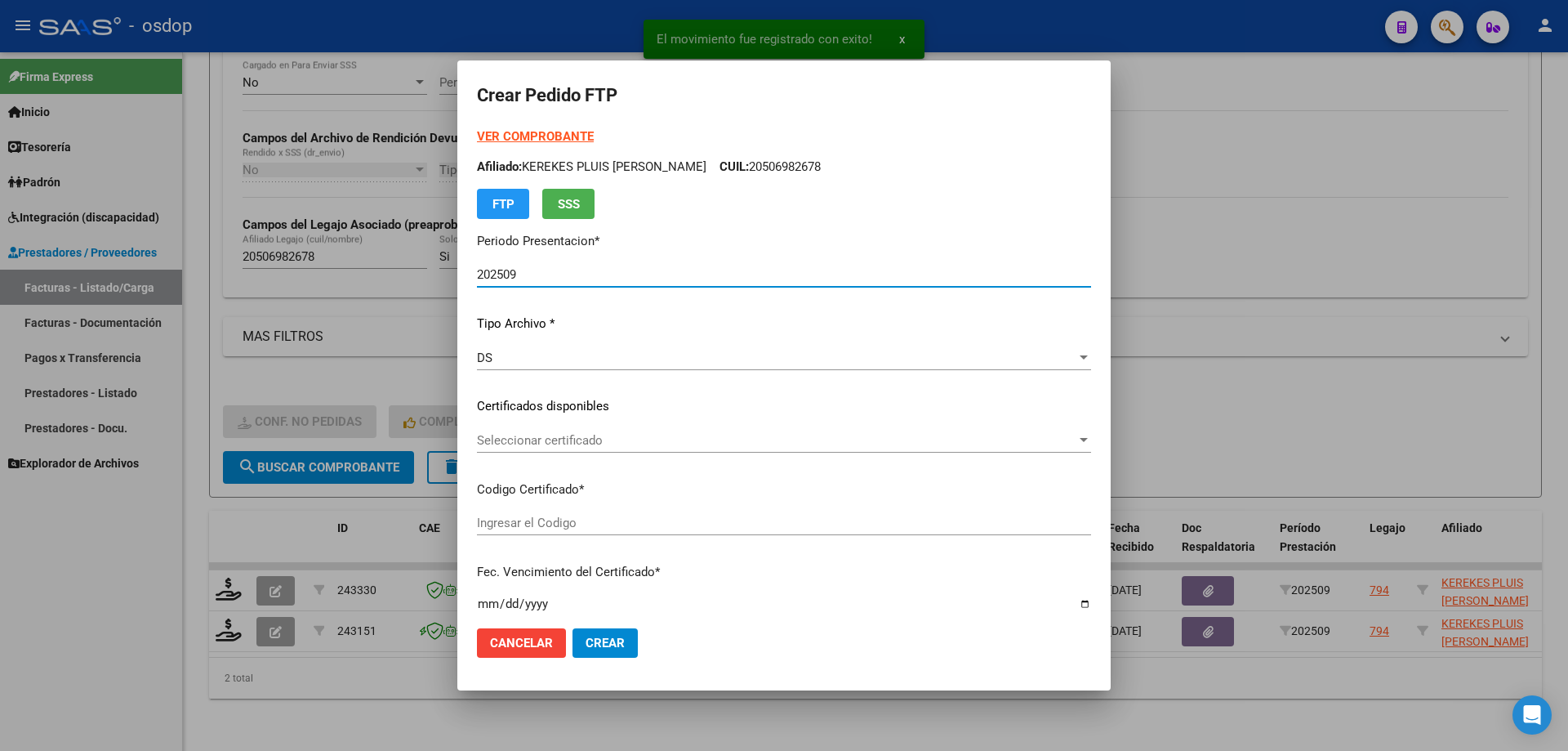
type input "8758337319"
type input "2030-01-26"
click at [640, 448] on div "Seleccionar certificado Seleccionar certificado" at bounding box center [783, 441] width 614 height 25
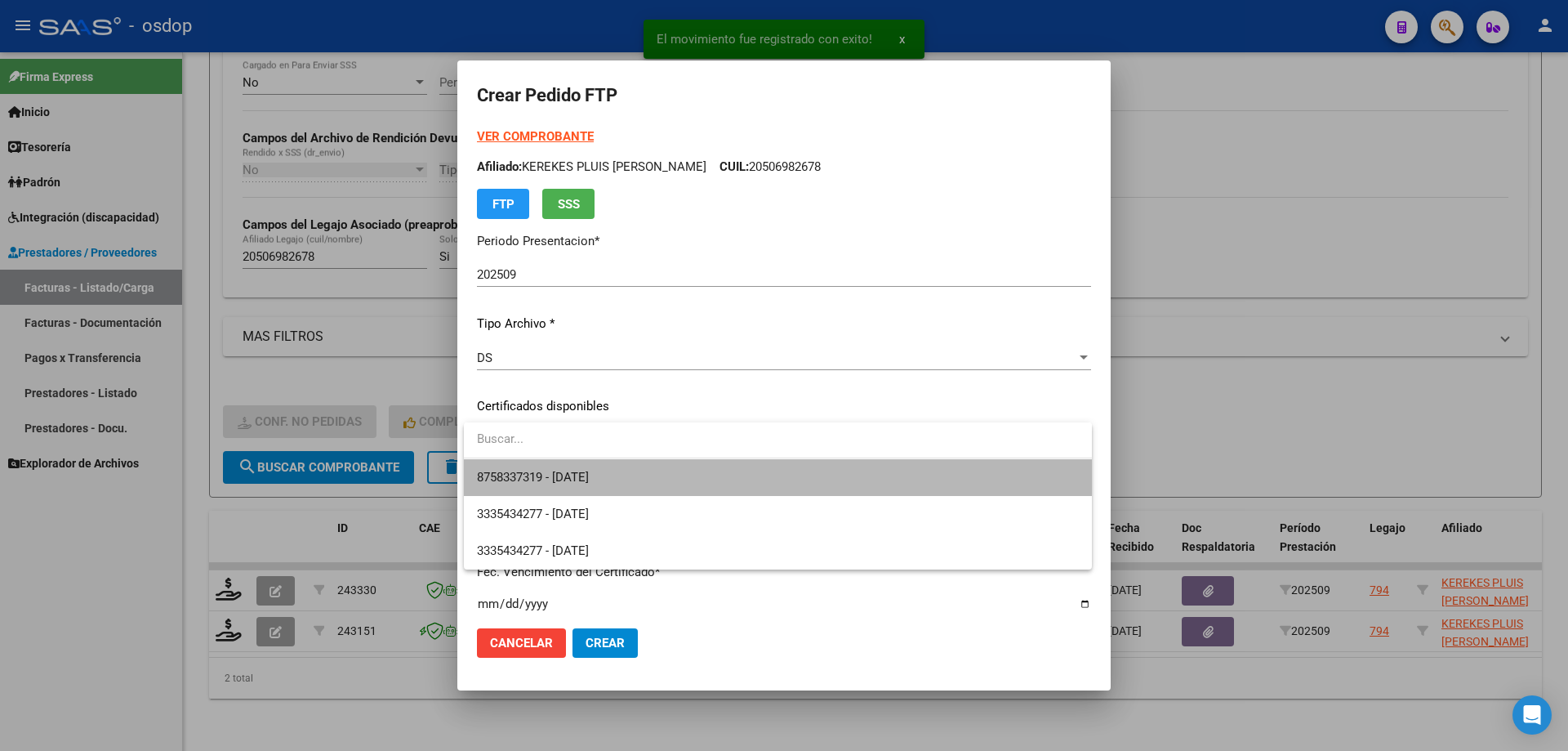
click at [646, 472] on span "8758337319 - 2030-01-26" at bounding box center [777, 478] width 602 height 37
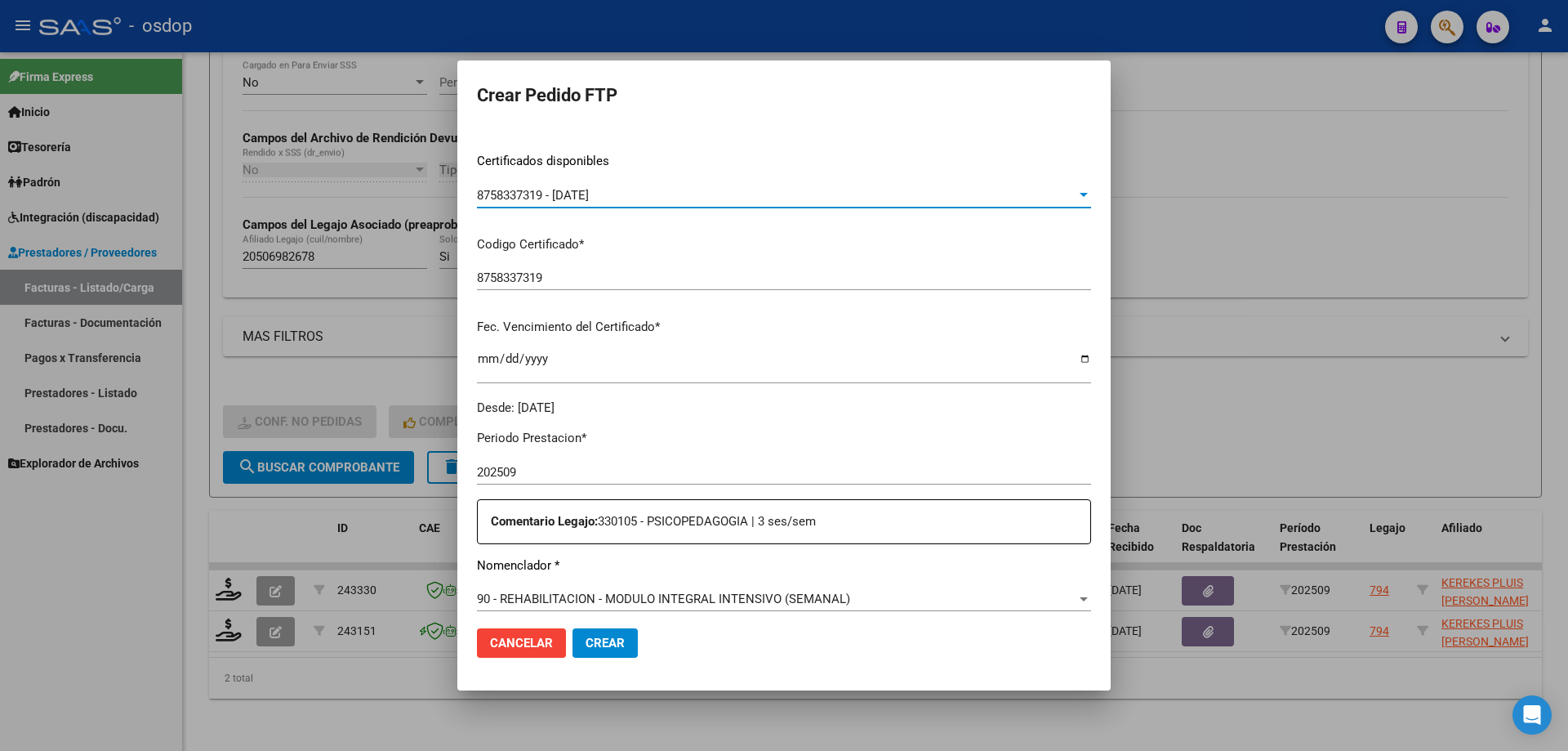
scroll to position [572, 0]
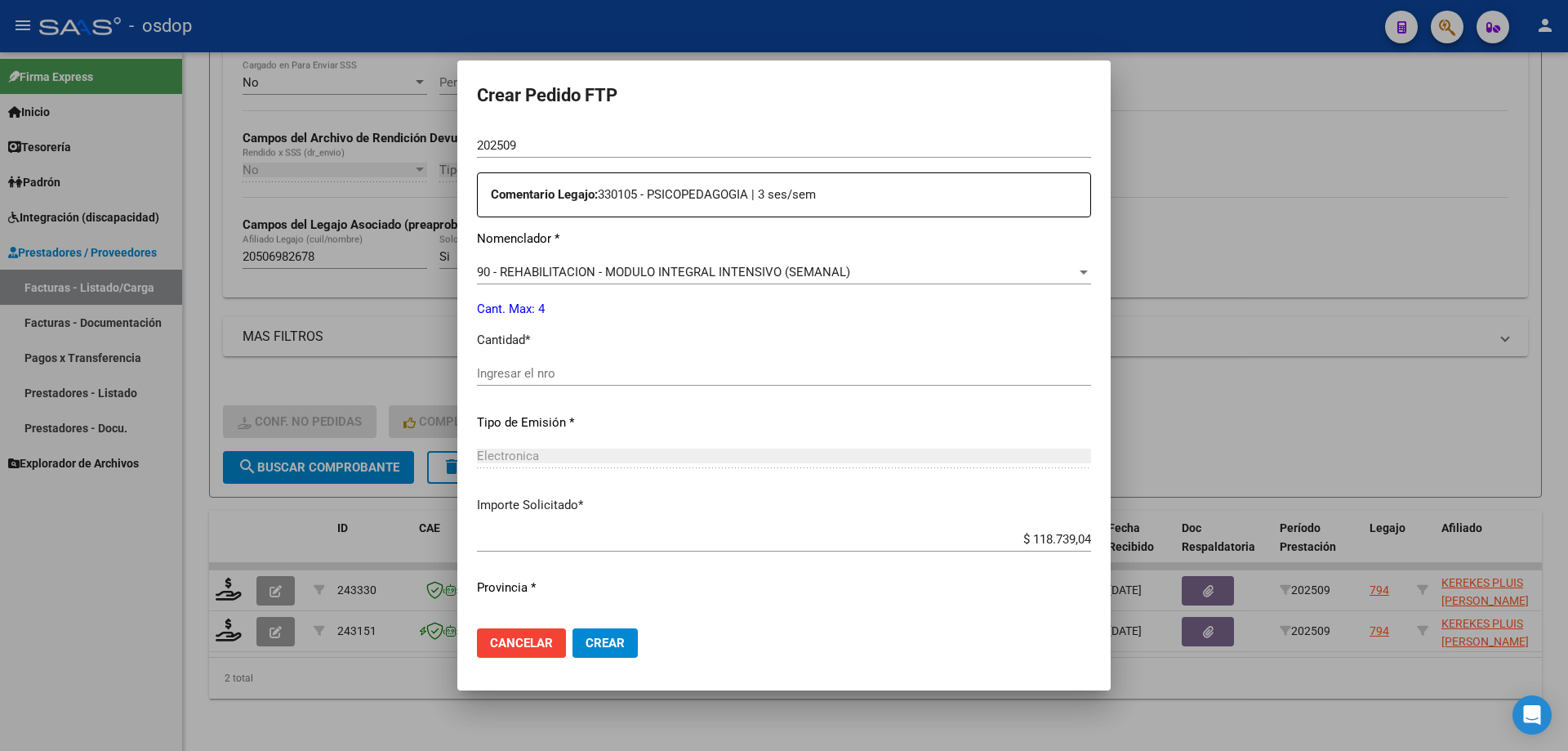
click at [628, 276] on span "90 - REHABILITACION - MODULO INTEGRAL INTENSIVO (SEMANAL)" at bounding box center [663, 271] width 374 height 15
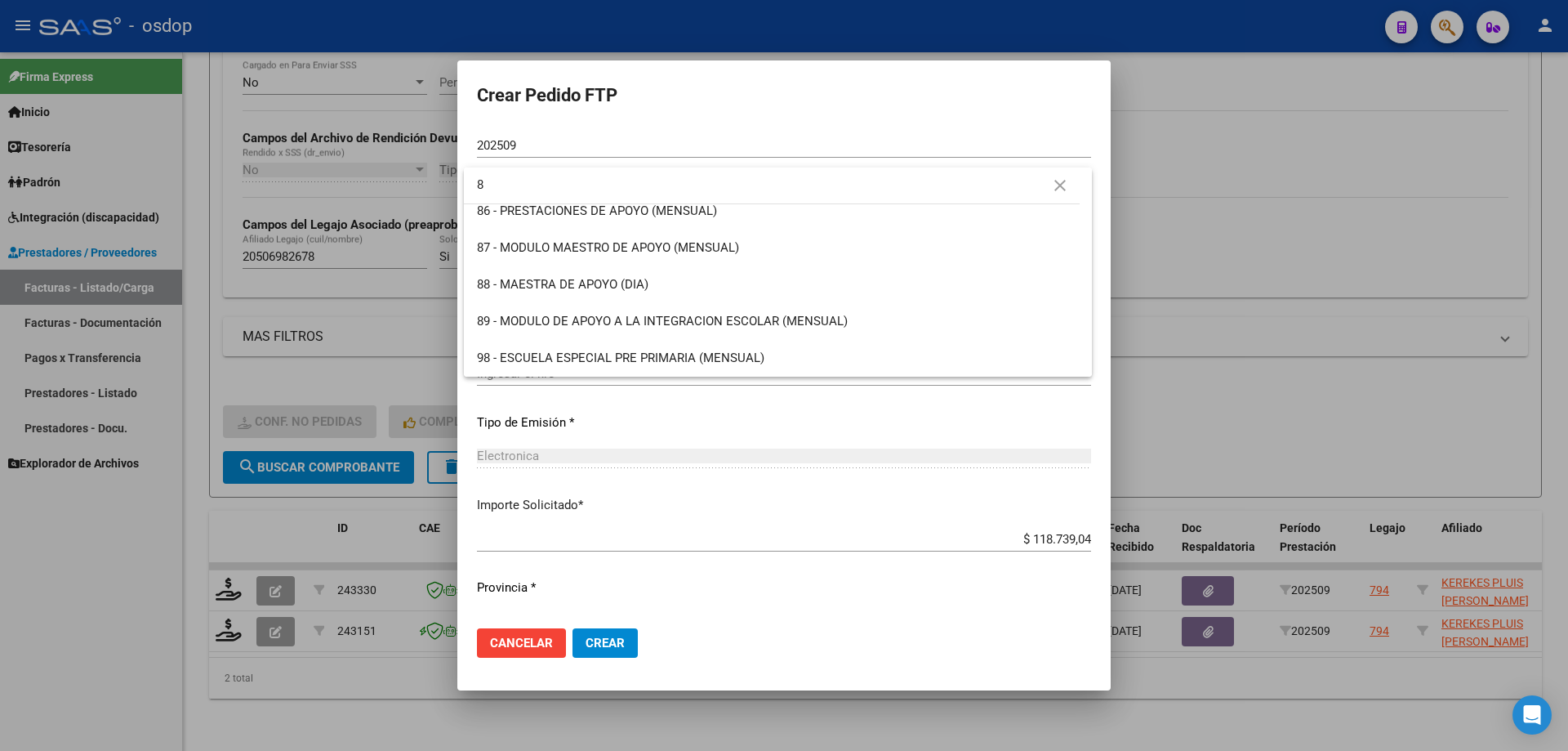
scroll to position [0, 0]
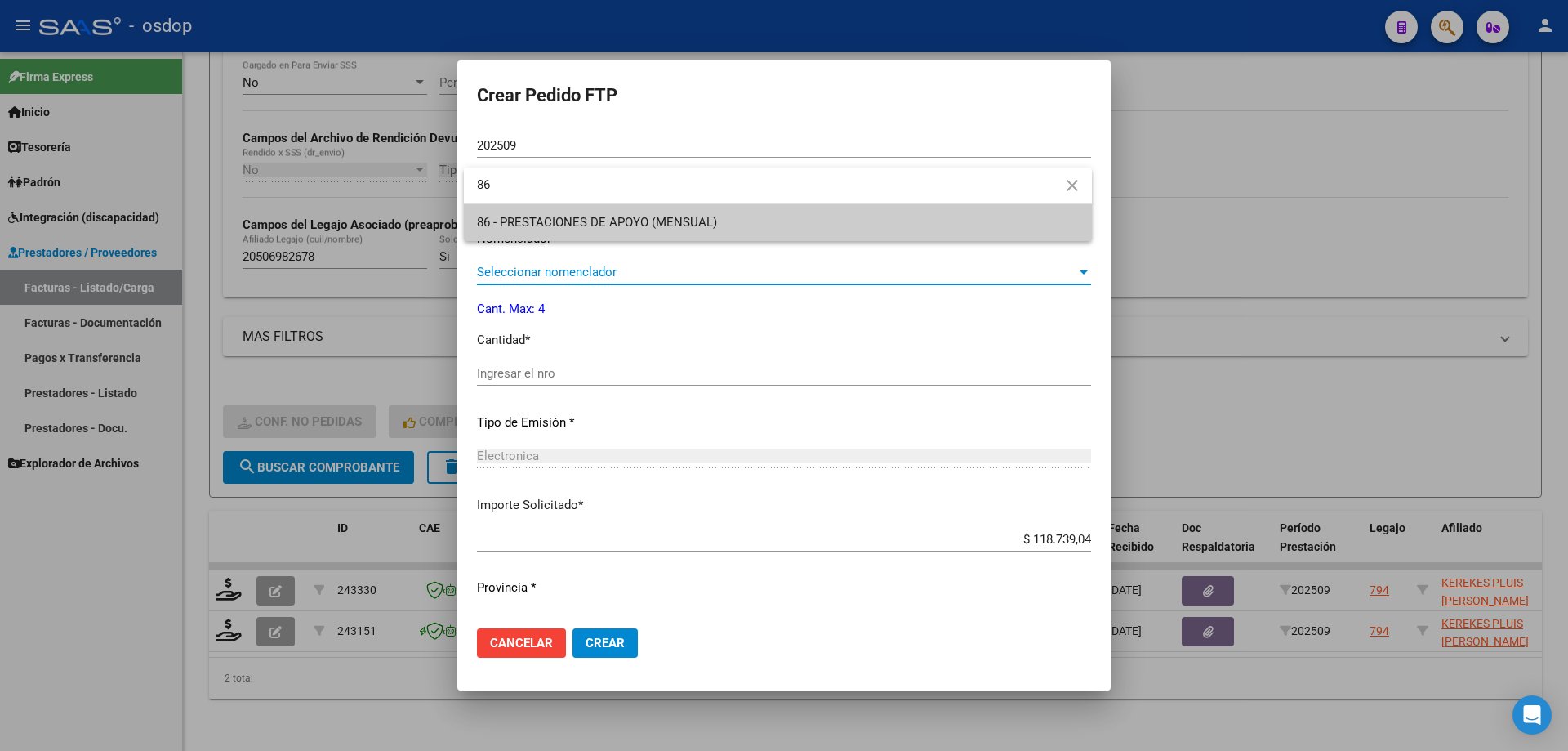
type input "86"
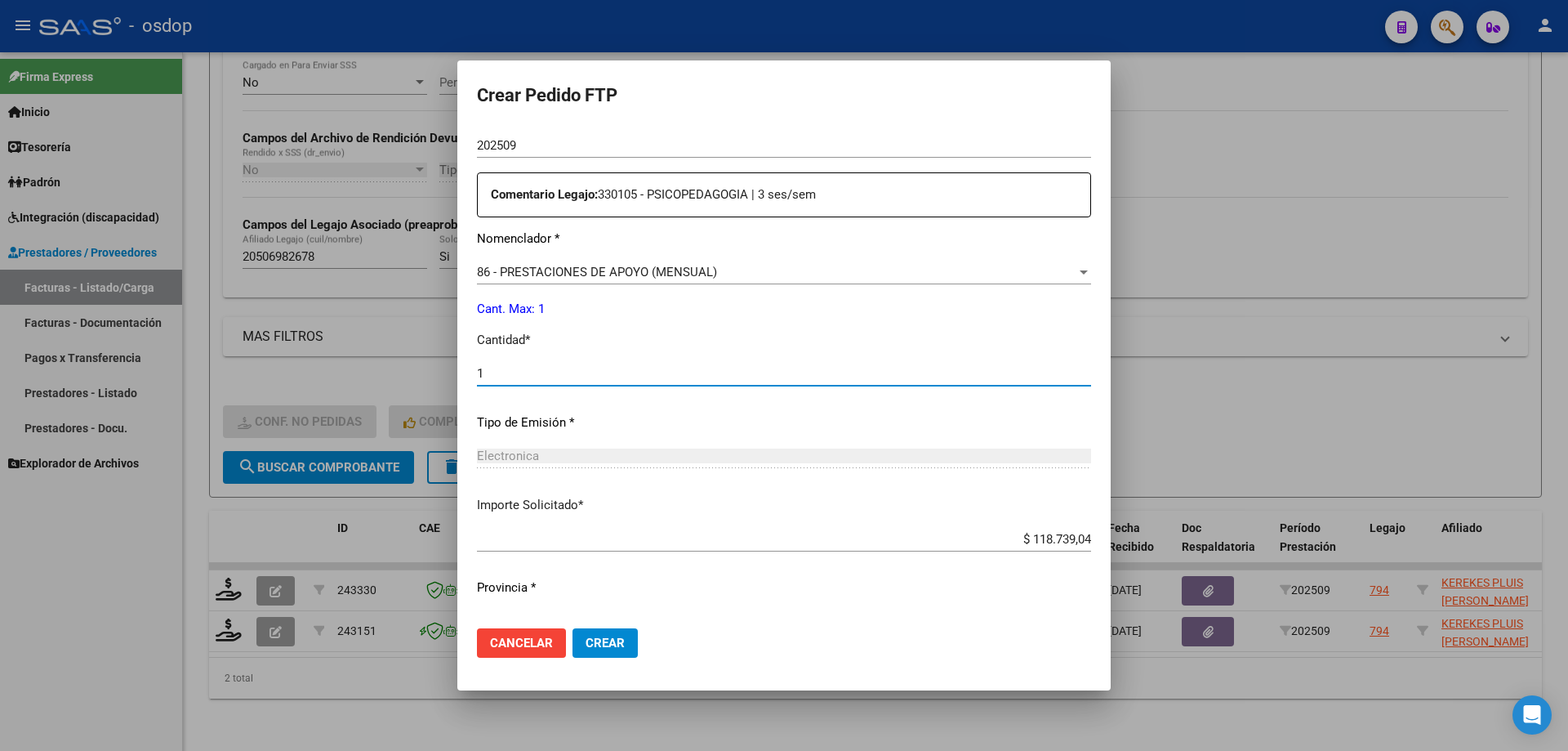
type input "1"
click at [573, 628] on button "Crear" at bounding box center [605, 643] width 65 height 29
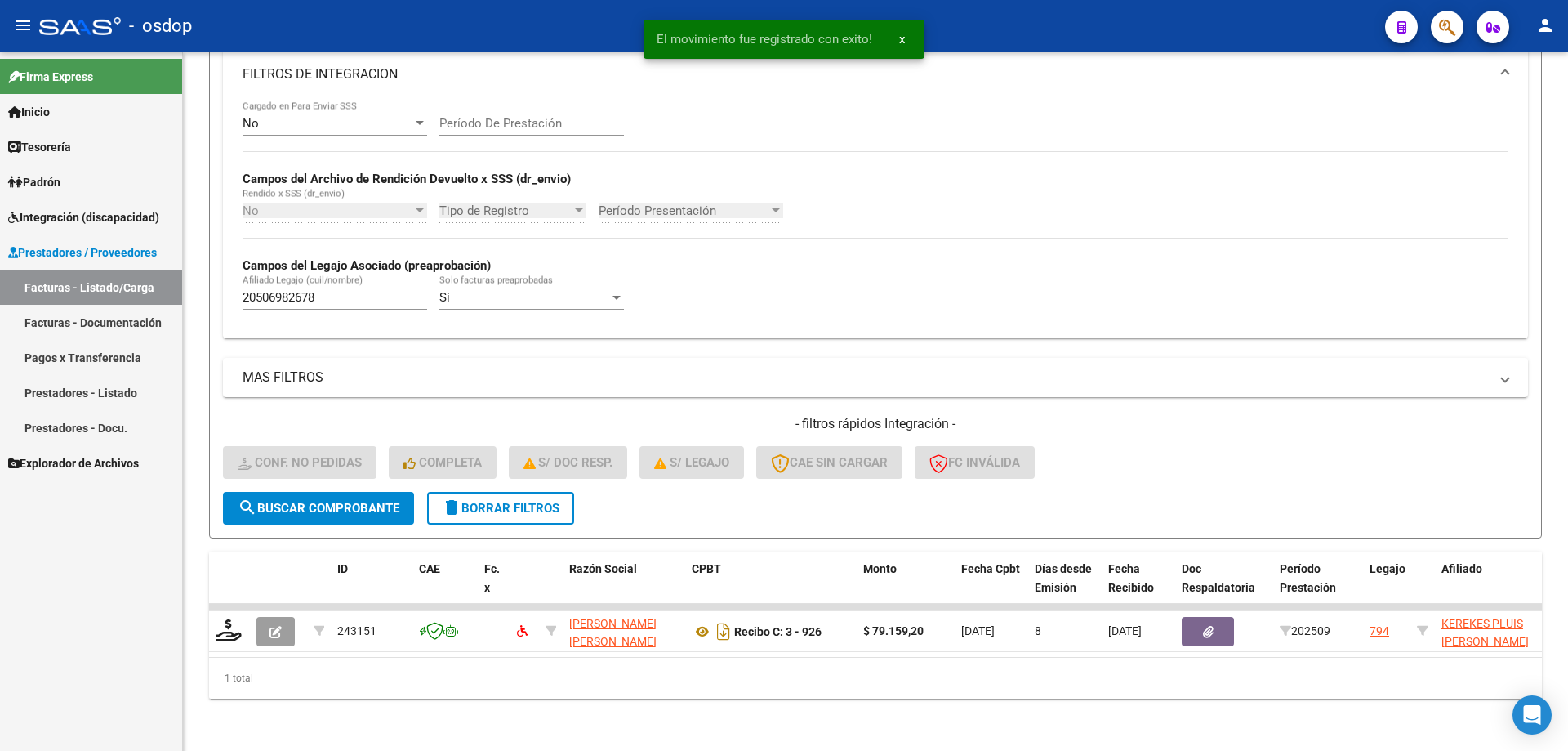
scroll to position [301, 0]
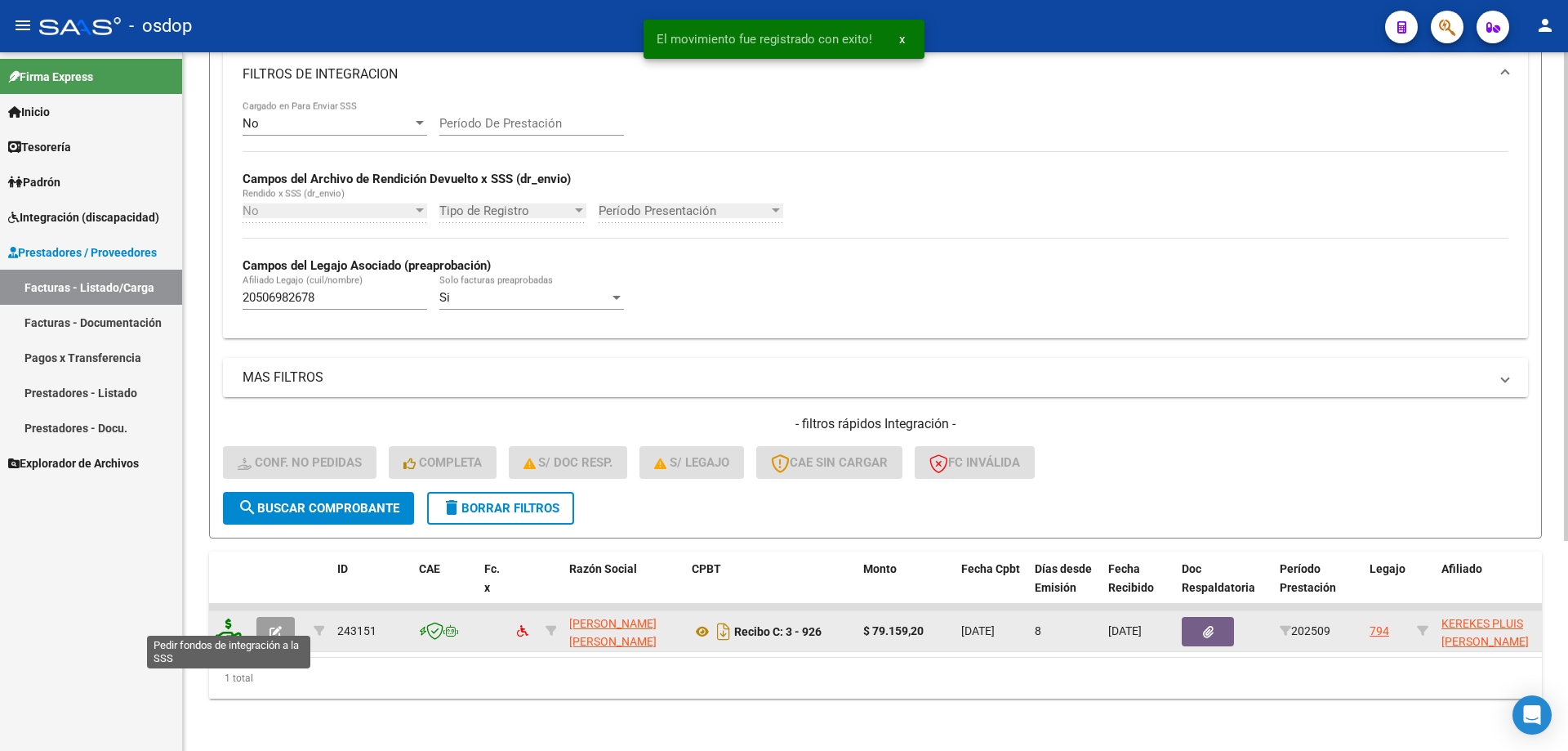
click at [230, 619] on icon at bounding box center [229, 630] width 26 height 23
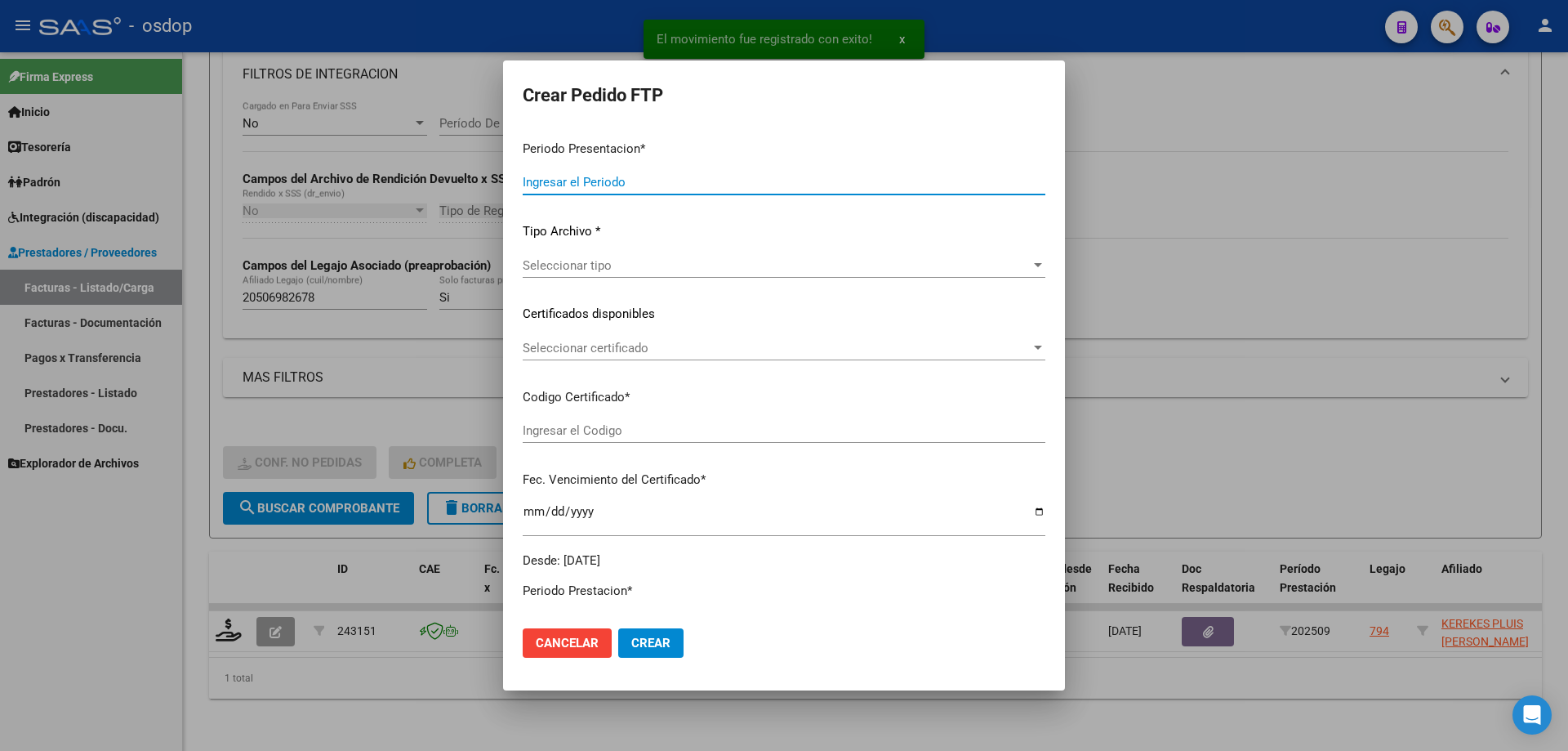
type input "202509"
type input "$ 79.159,20"
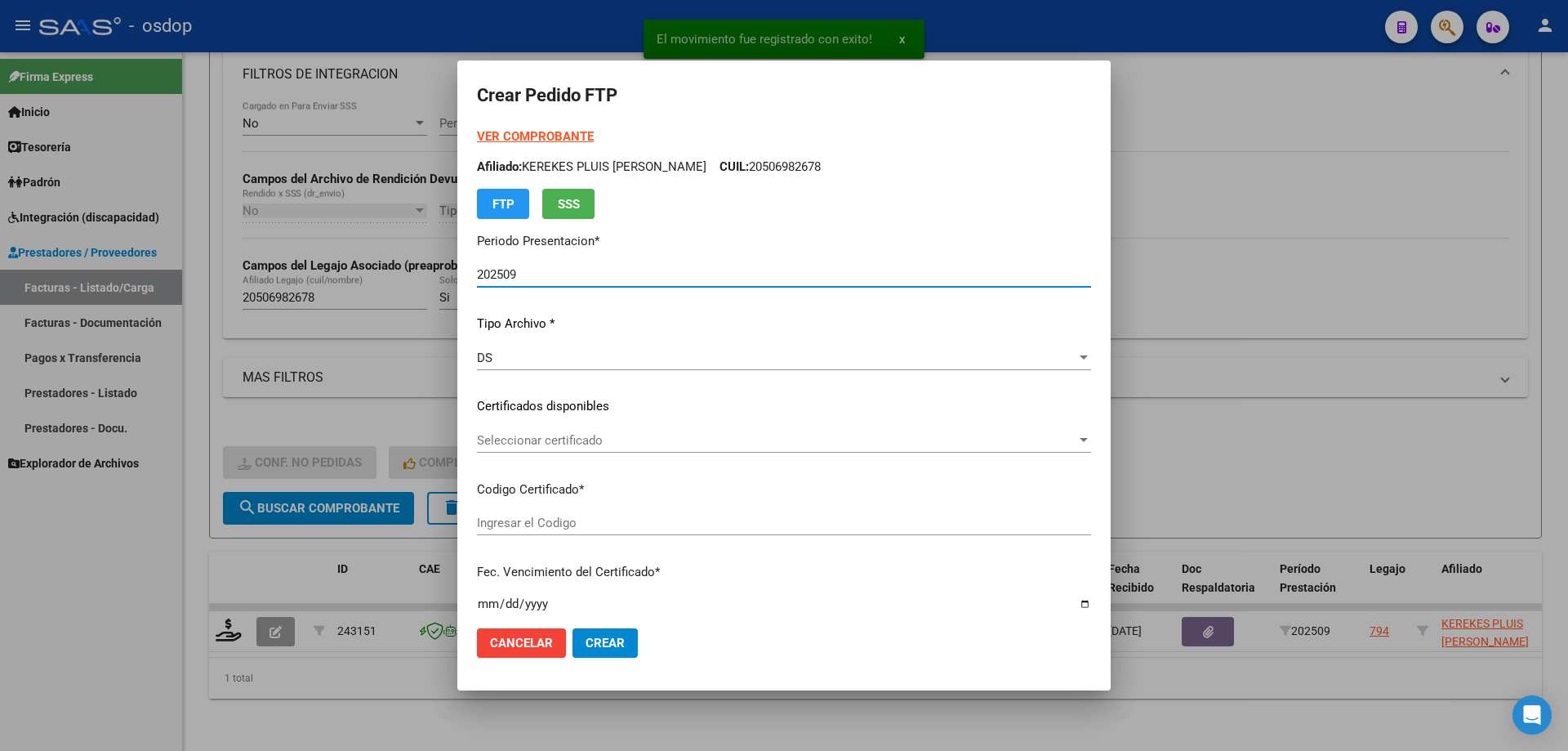
type input "8758337319"
type input "2030-01-26"
click at [578, 434] on span "Seleccionar certificado" at bounding box center [776, 440] width 599 height 15
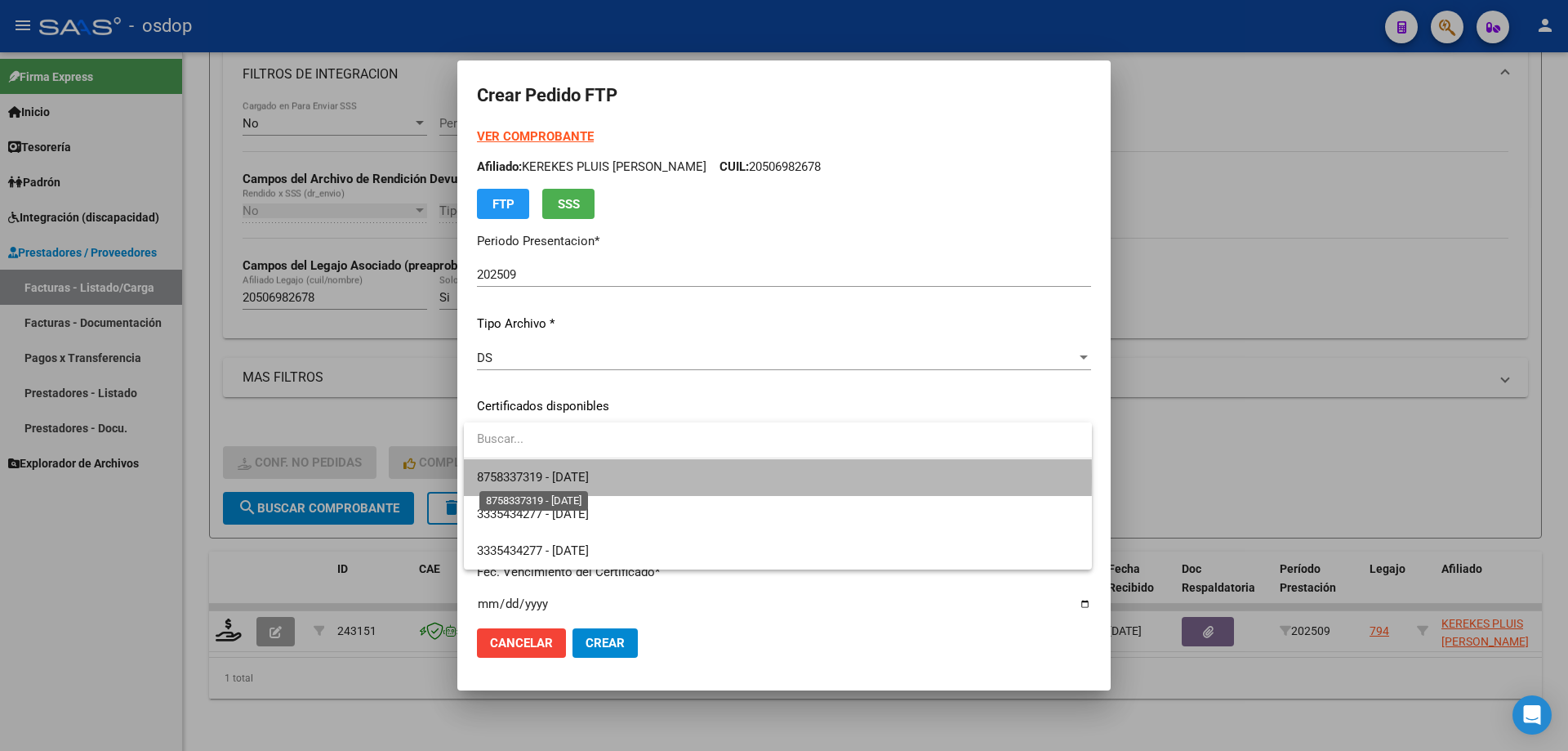
click at [588, 476] on span "8758337319 - 2030-01-26" at bounding box center [532, 477] width 112 height 15
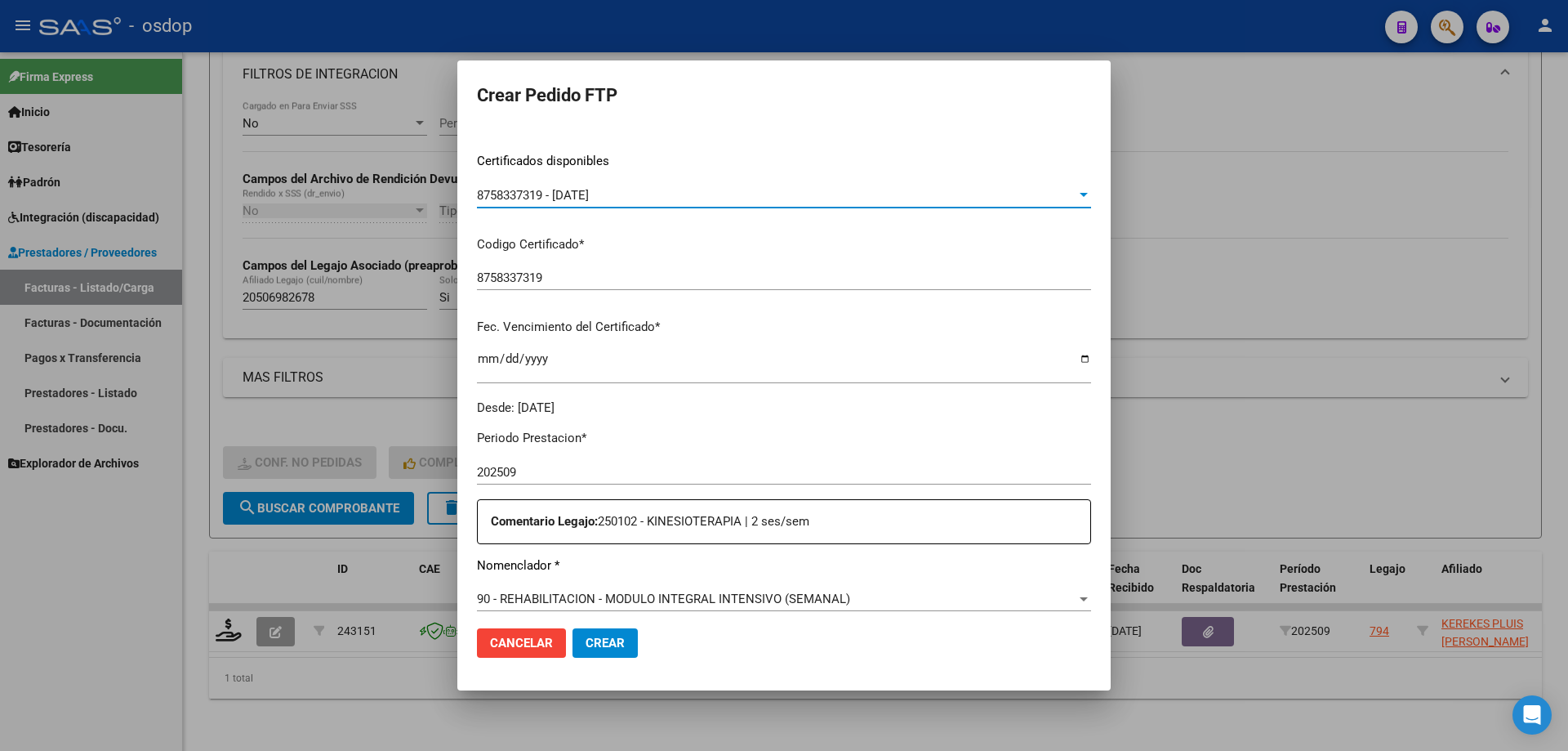
scroll to position [327, 0]
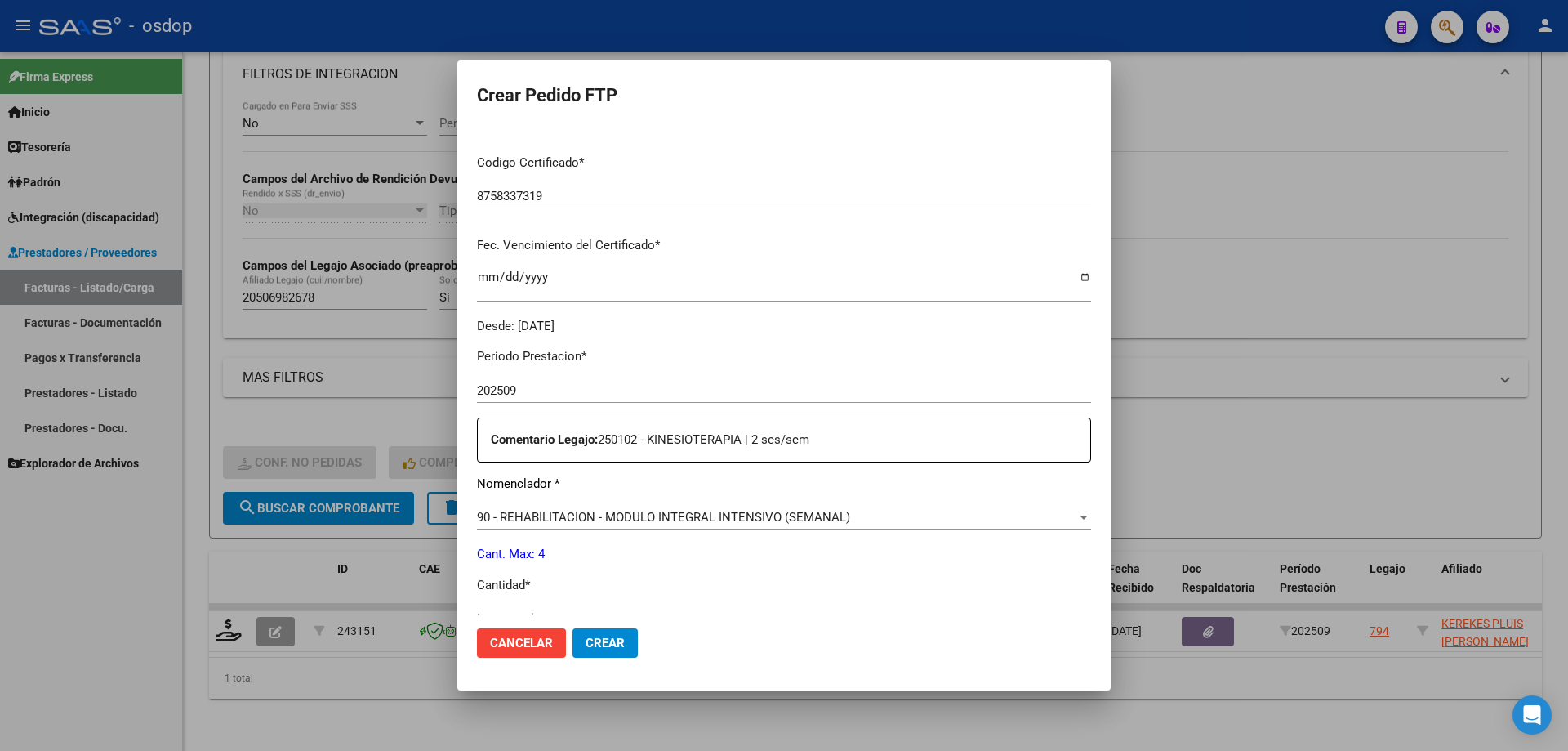
click at [632, 518] on span "90 - REHABILITACION - MODULO INTEGRAL INTENSIVO (SEMANAL)" at bounding box center [663, 517] width 374 height 15
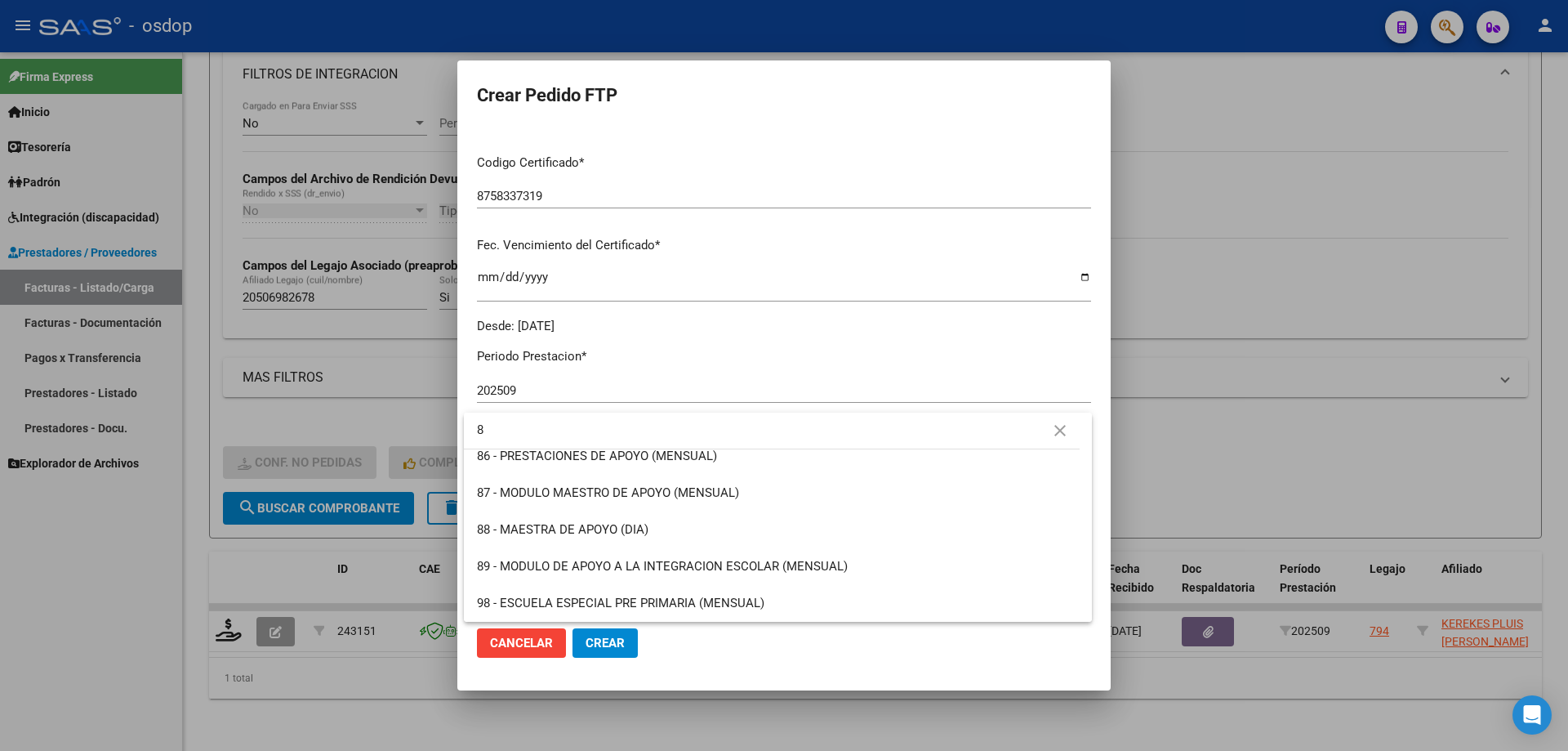
scroll to position [0, 0]
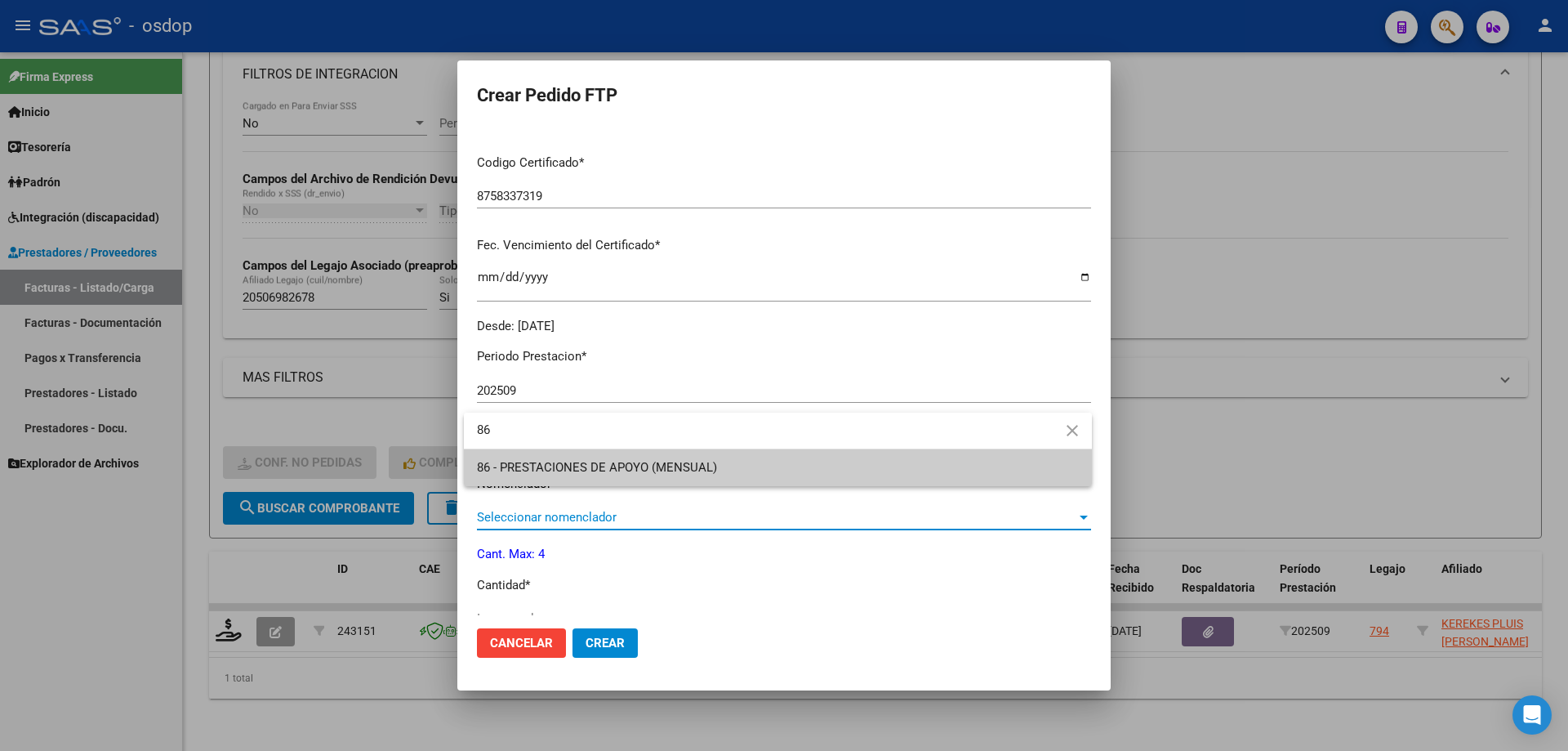
type input "86"
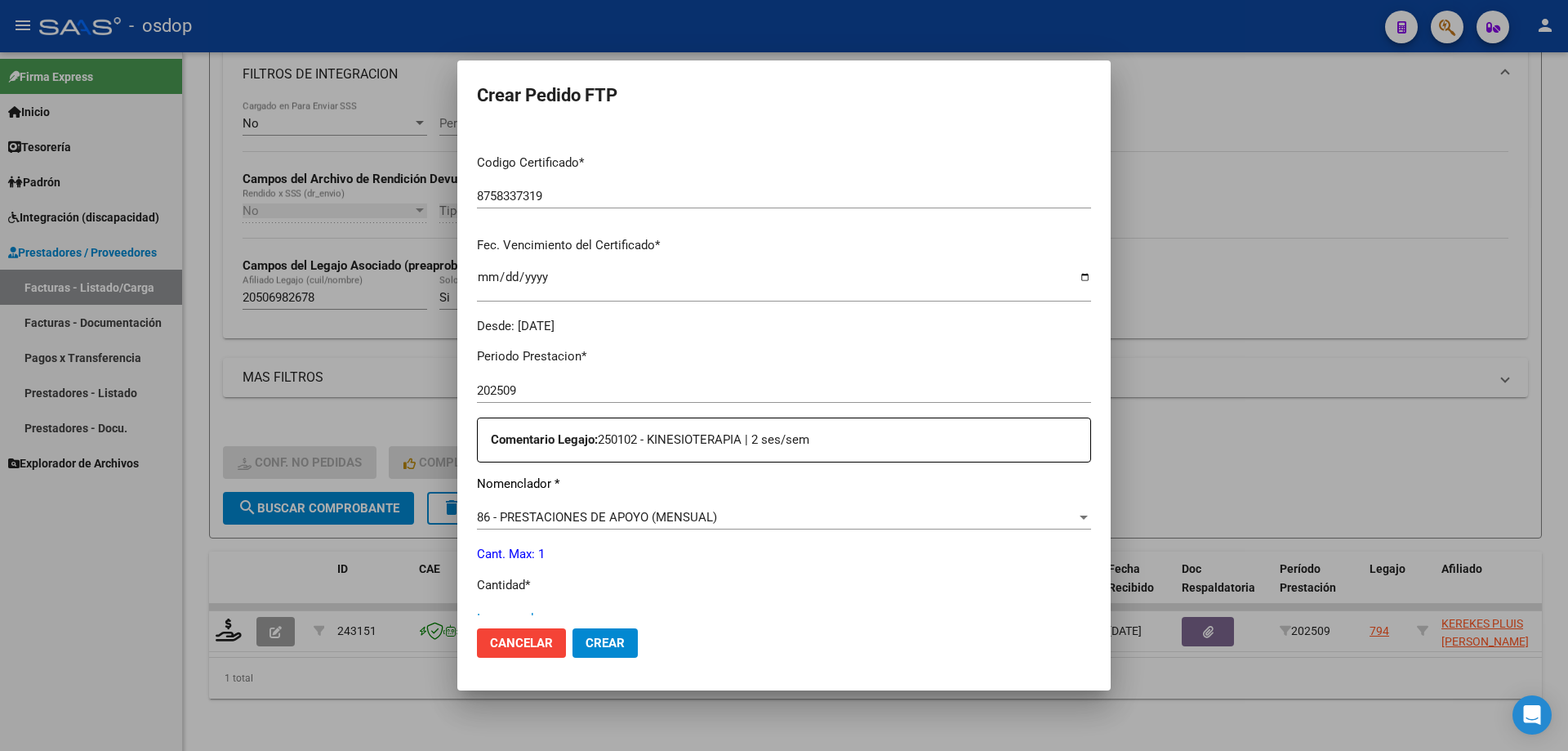
scroll to position [338, 0]
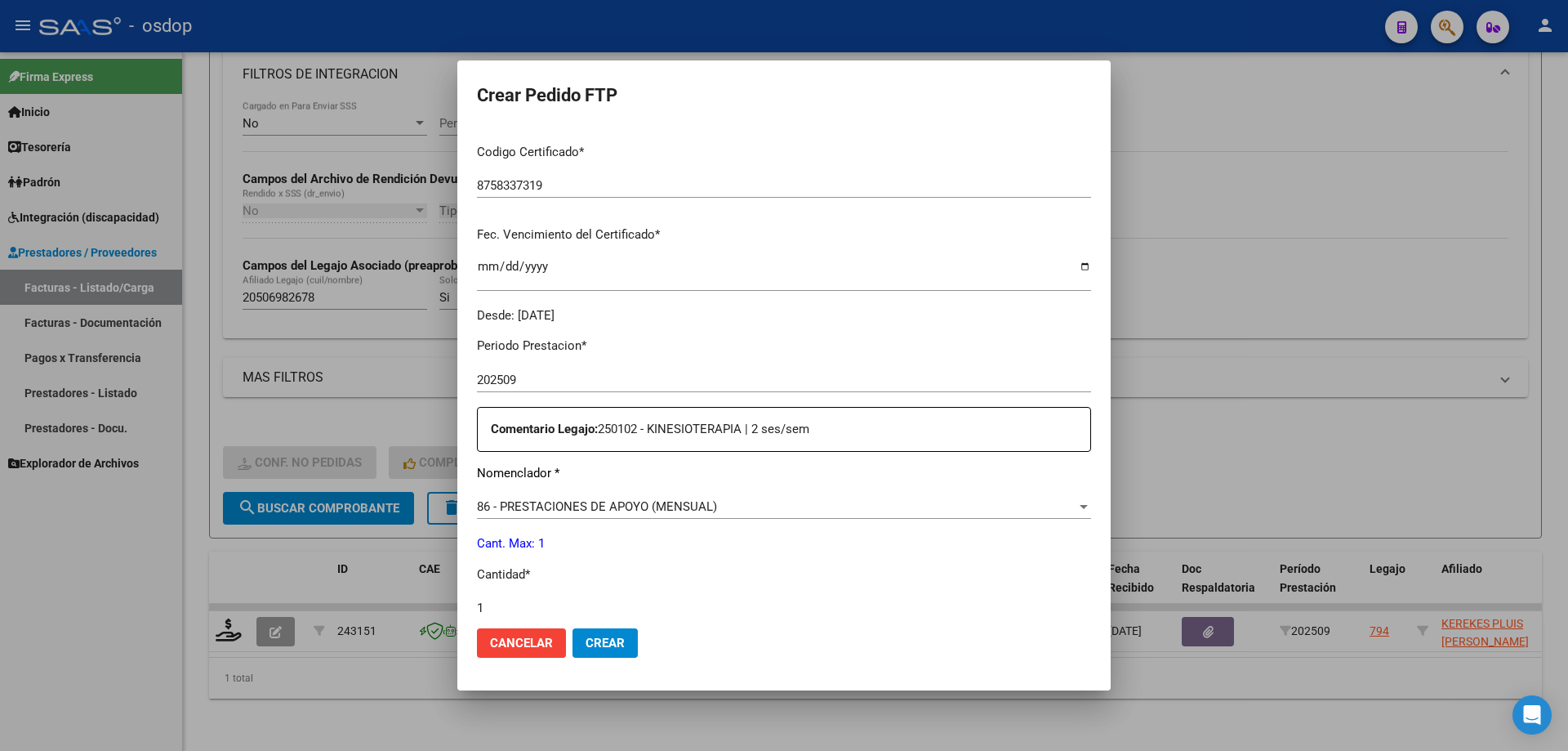
type input "1"
click at [573, 628] on button "Crear" at bounding box center [605, 643] width 65 height 29
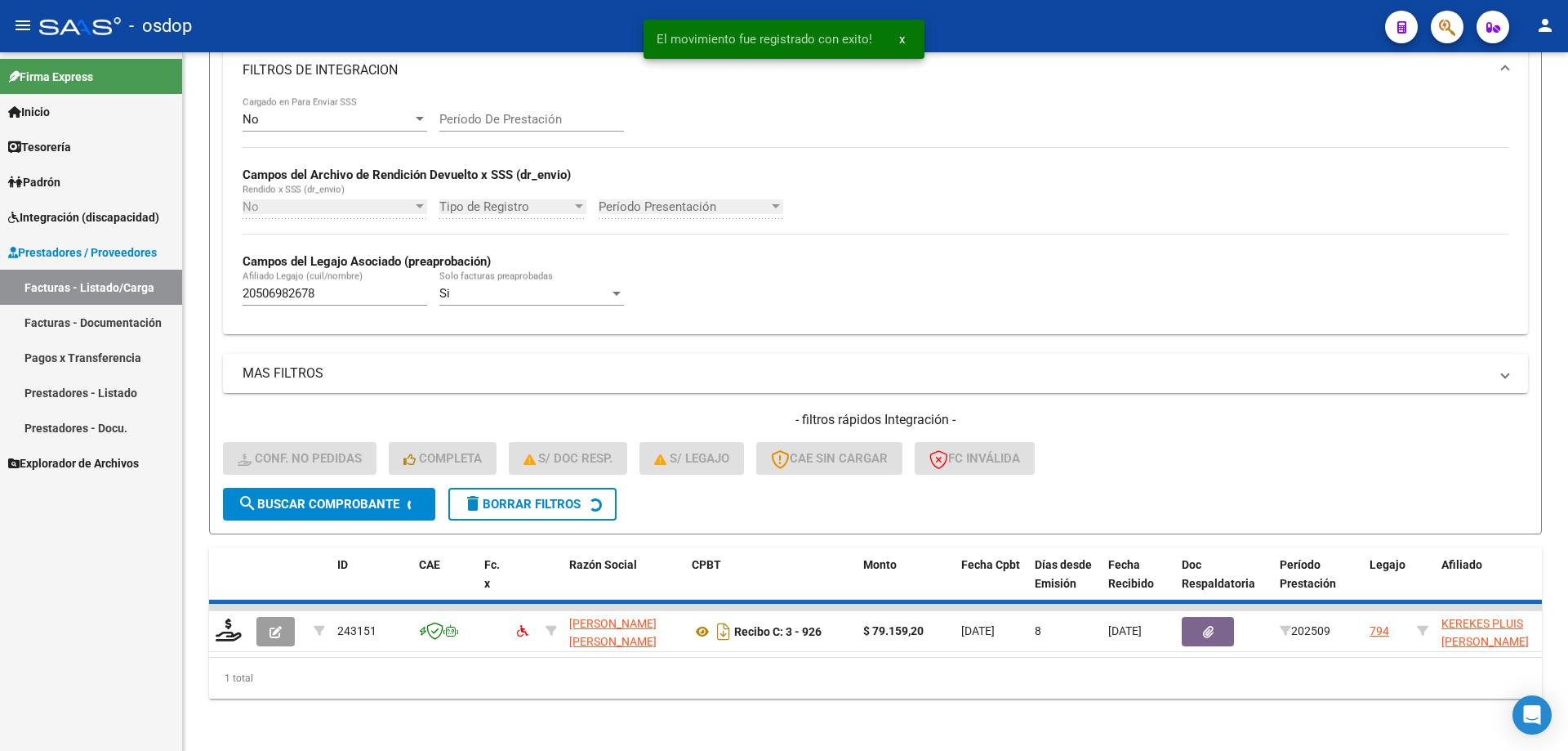
scroll to position [276, 0]
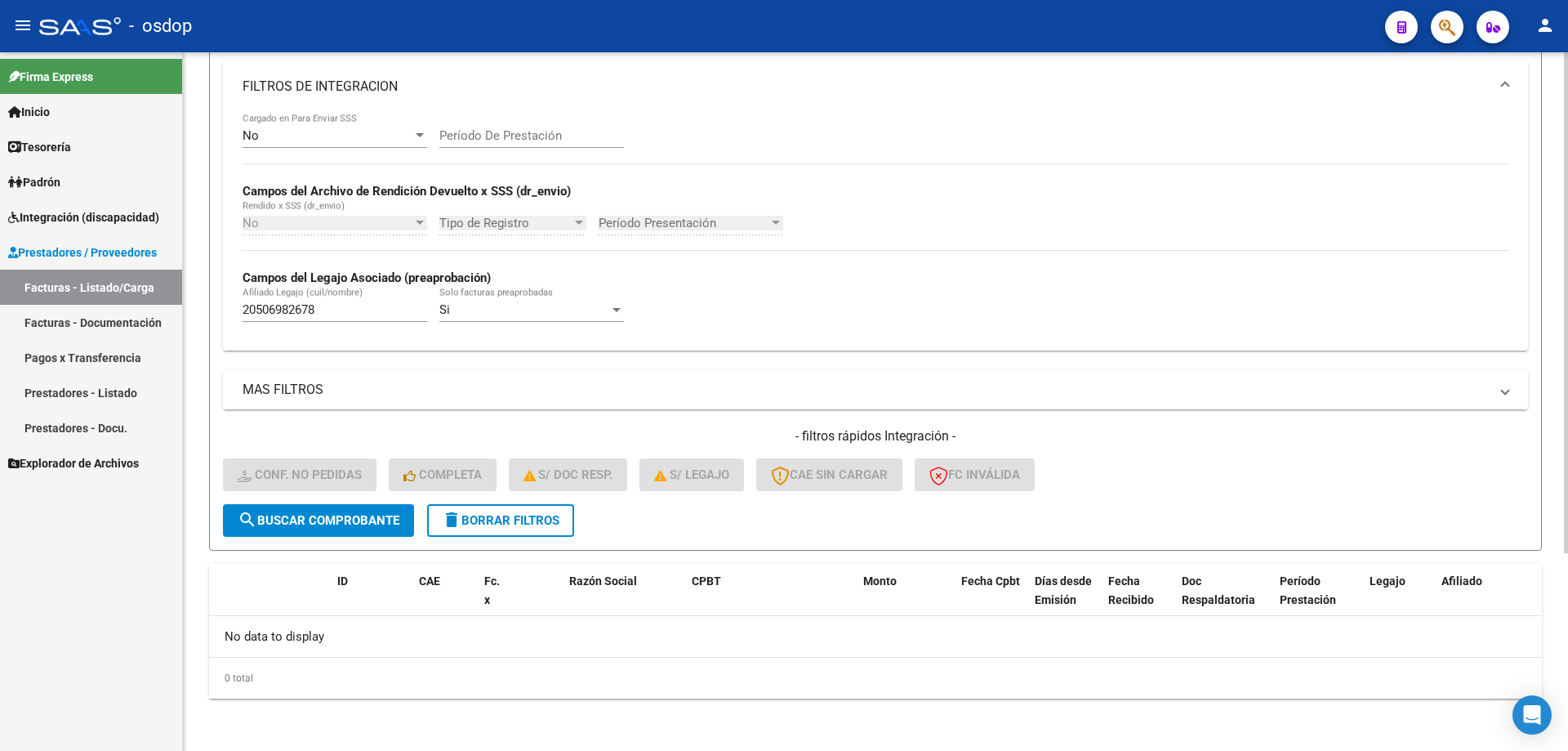
click at [487, 517] on span "delete Borrar Filtros" at bounding box center [499, 520] width 117 height 15
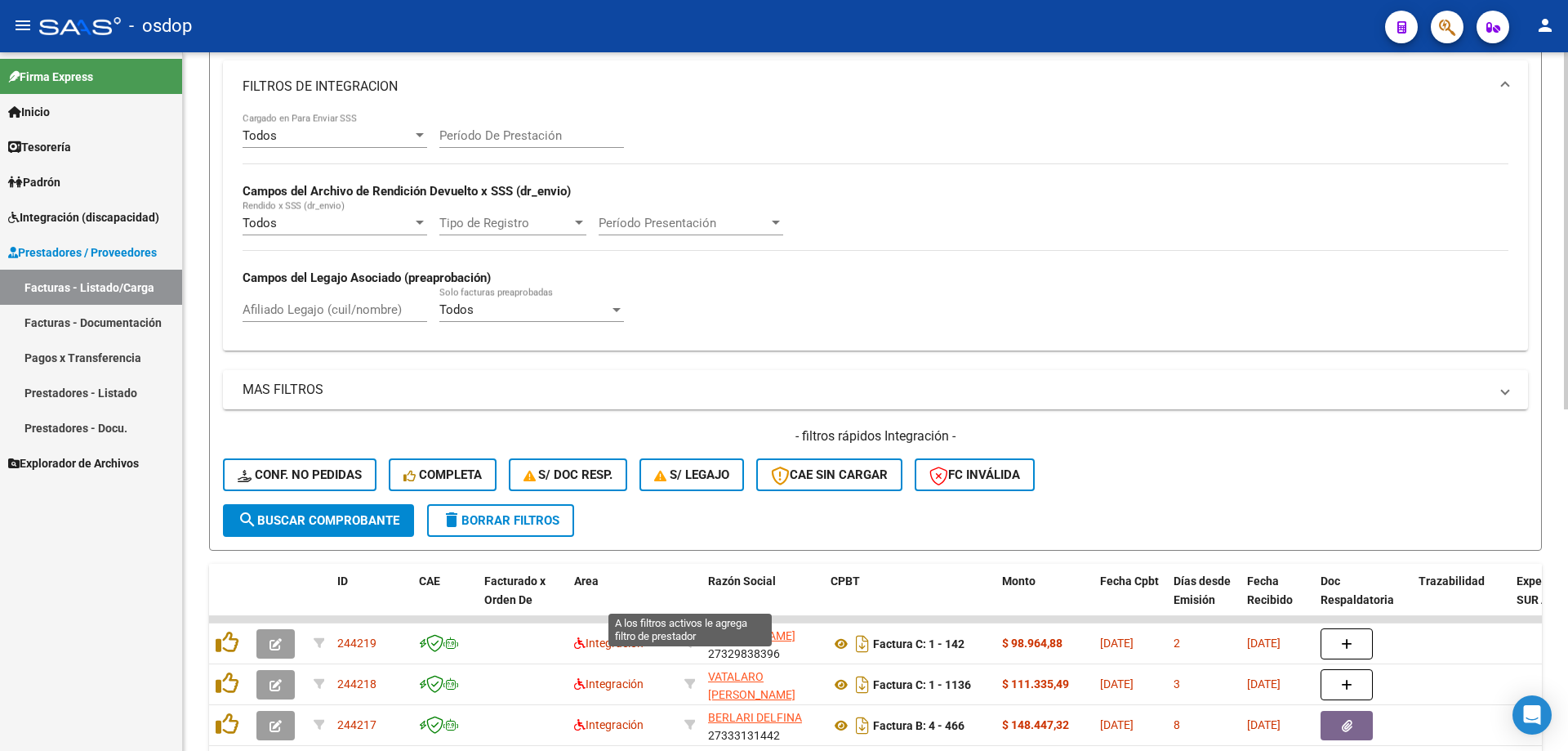
scroll to position [440, 0]
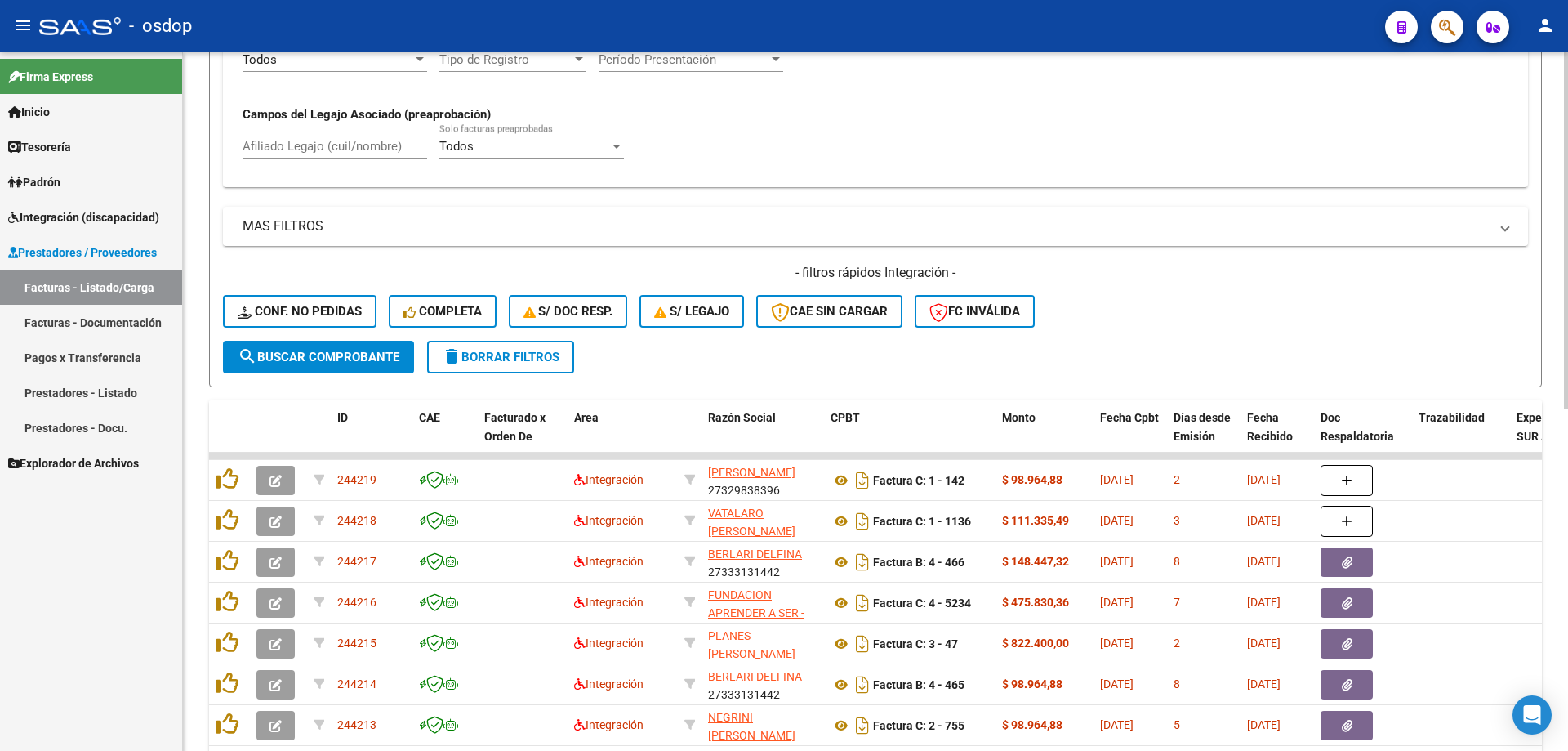
click at [330, 145] on input "Afiliado Legajo (cuil/nombre)" at bounding box center [334, 146] width 184 height 15
paste input "23506982669"
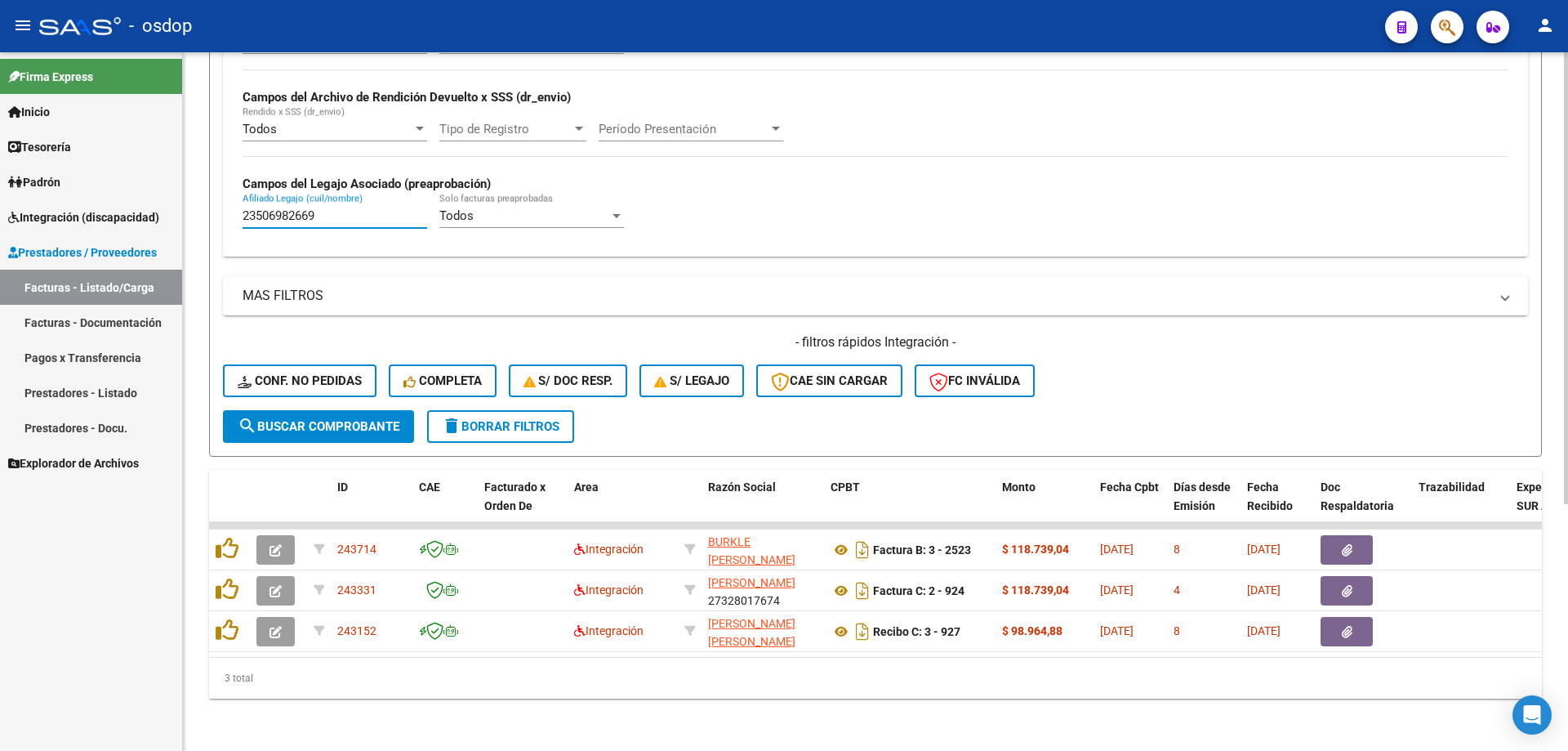
scroll to position [383, 0]
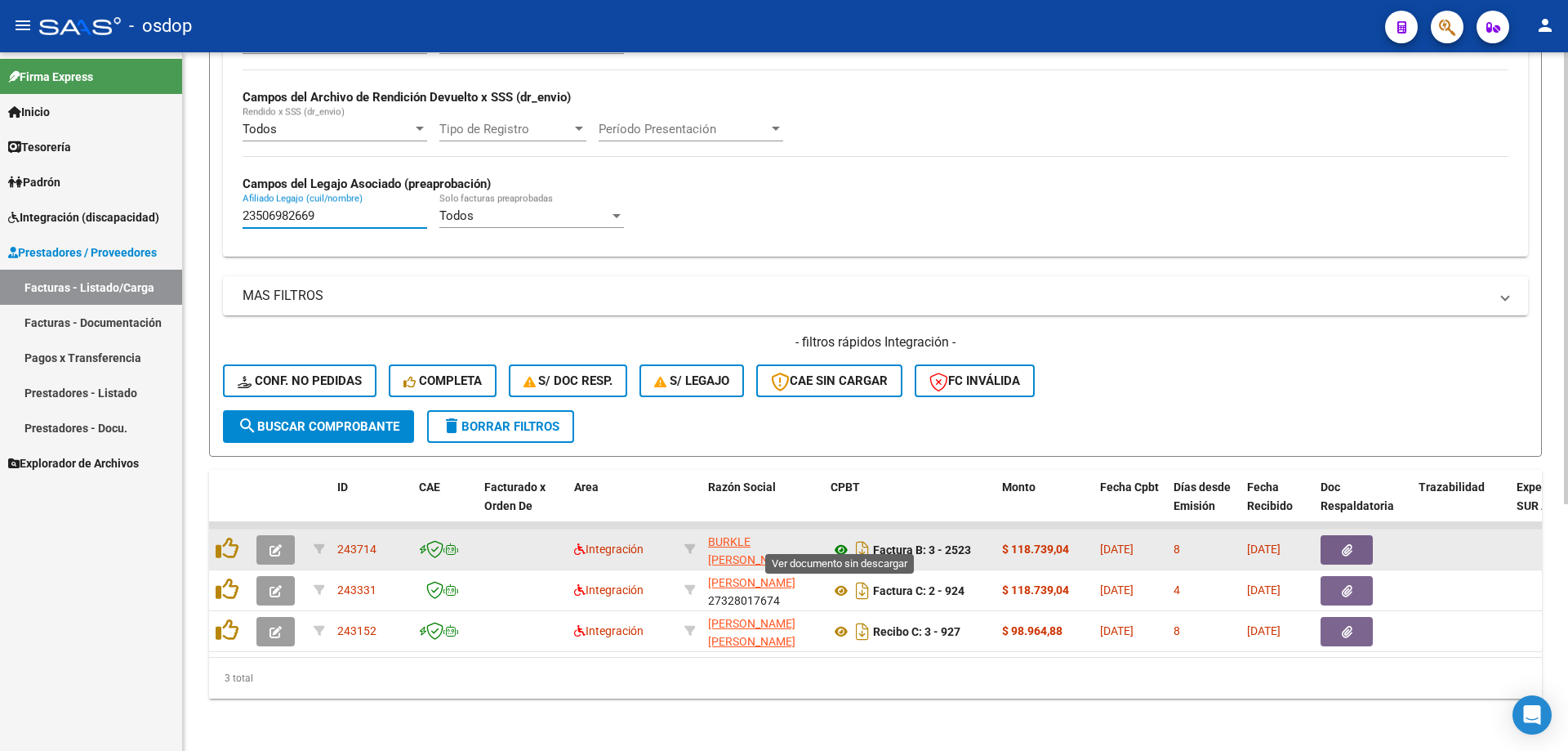
type input "23506982669"
drag, startPoint x: 839, startPoint y: 538, endPoint x: 841, endPoint y: 548, distance: 10.2
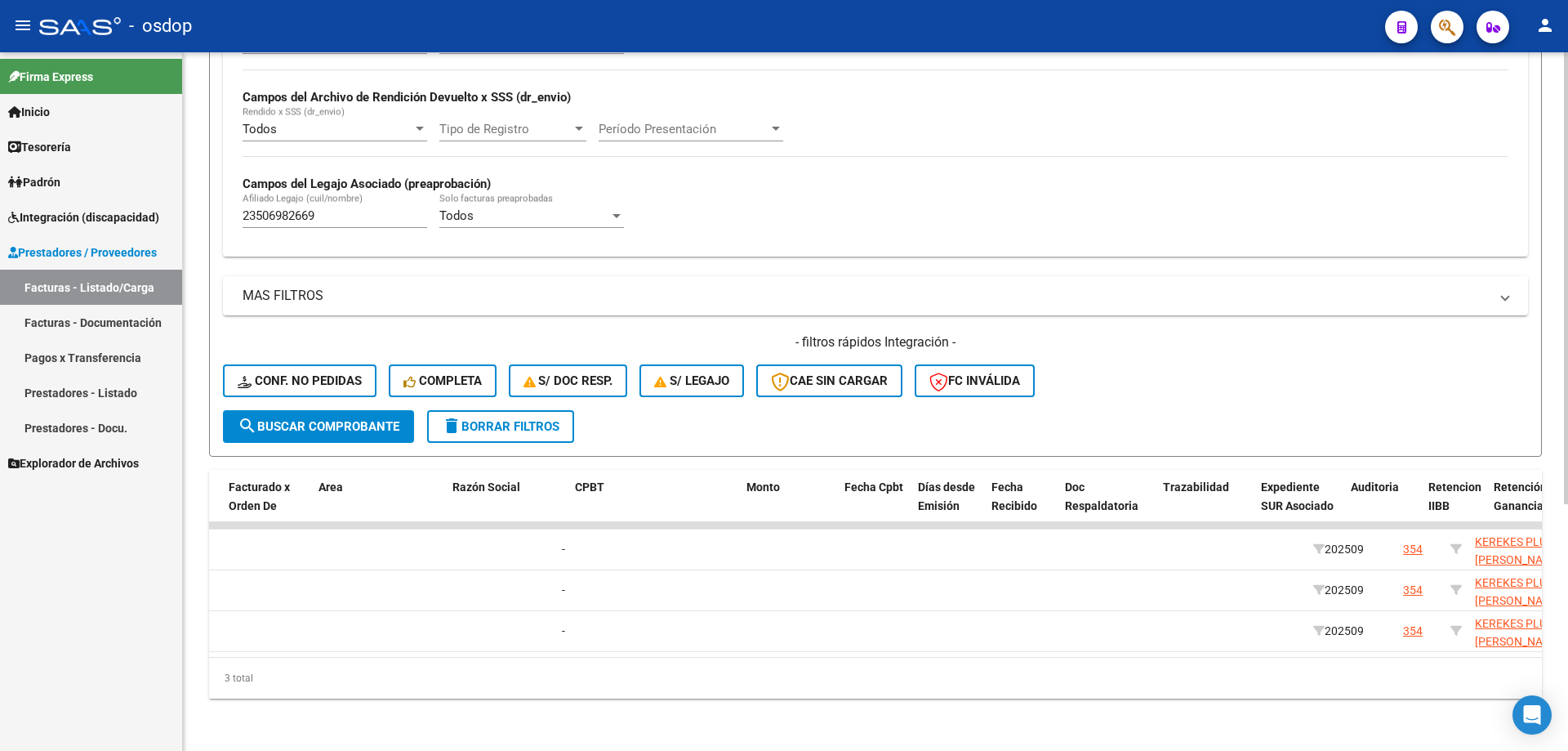
scroll to position [0, 0]
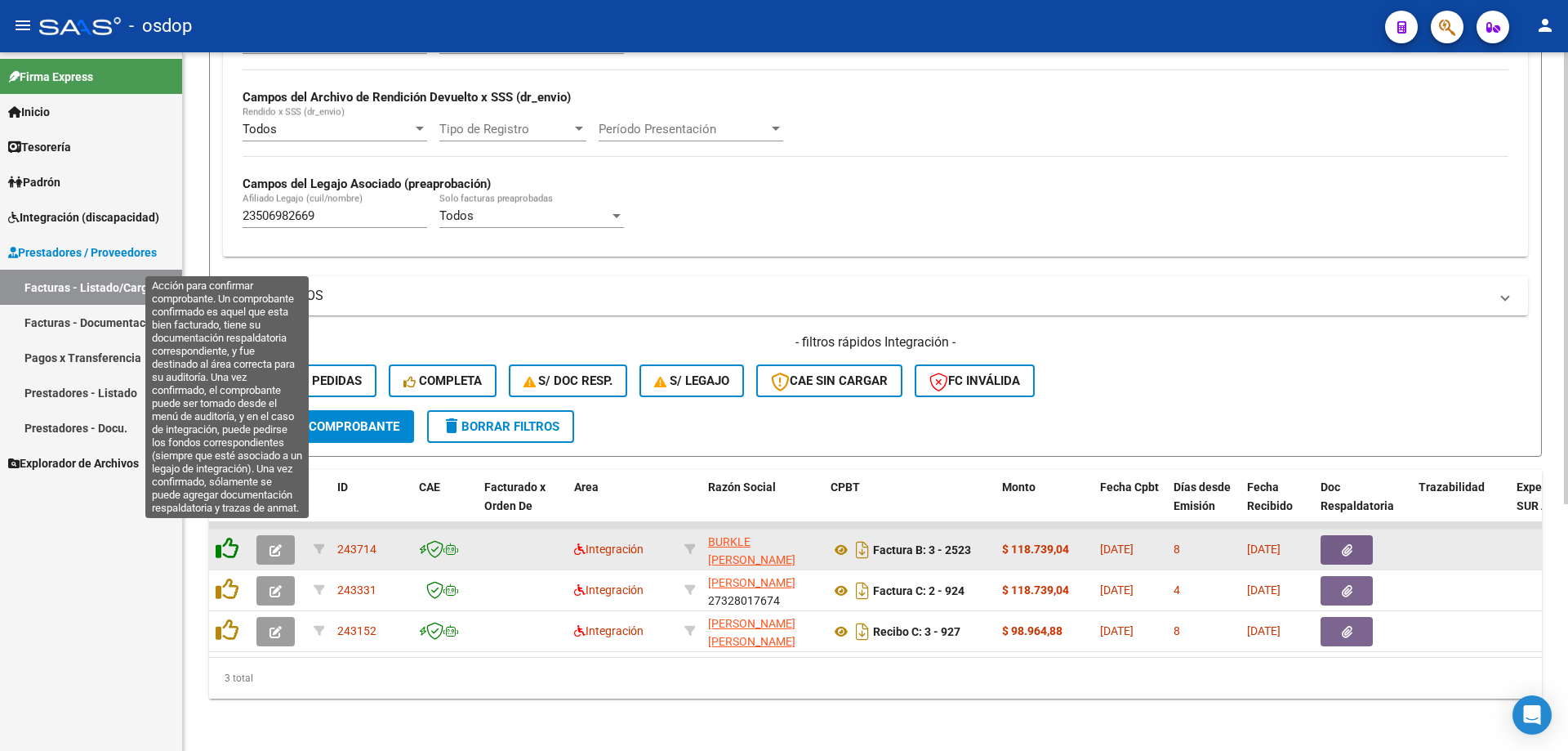
click at [216, 539] on icon at bounding box center [227, 548] width 23 height 23
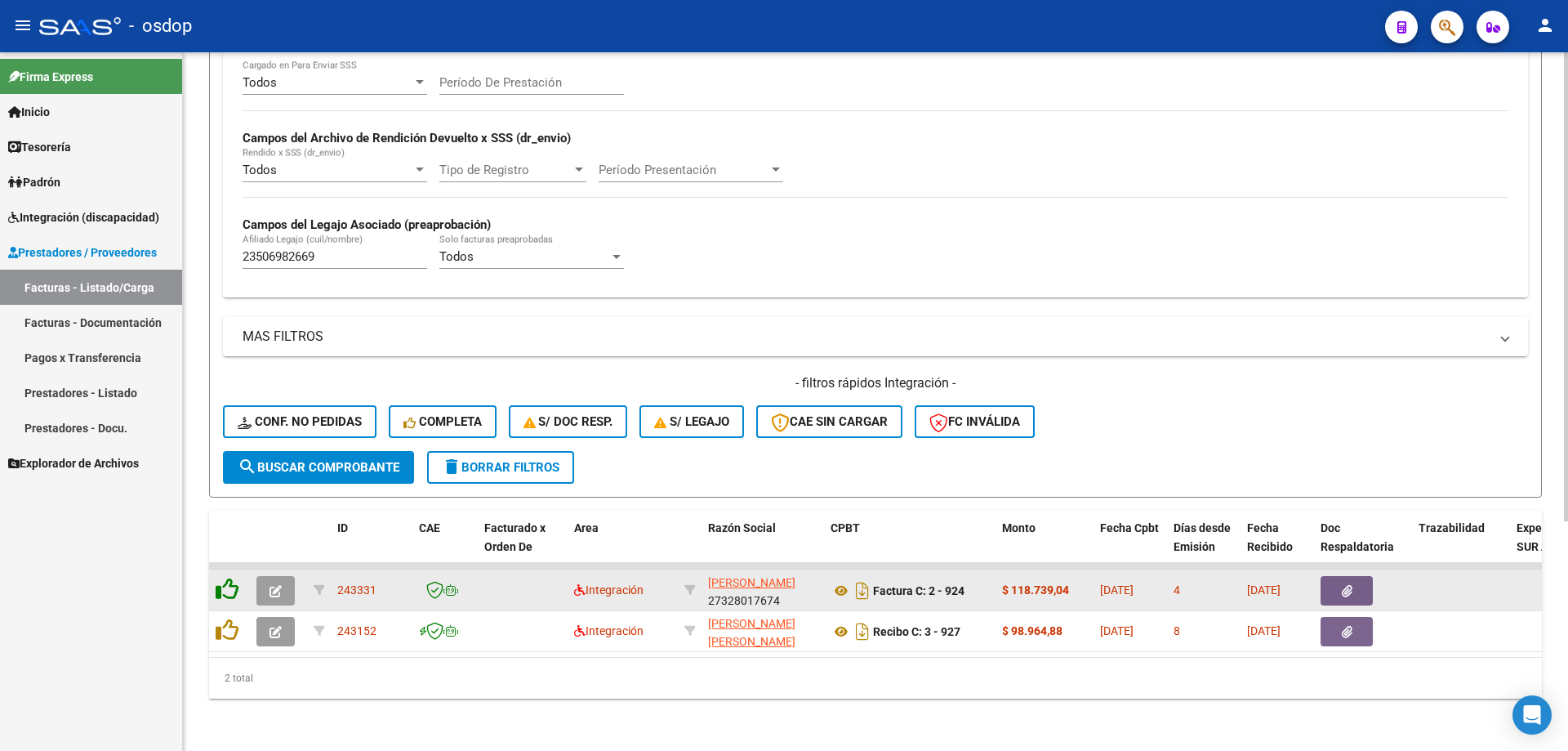
scroll to position [341, 0]
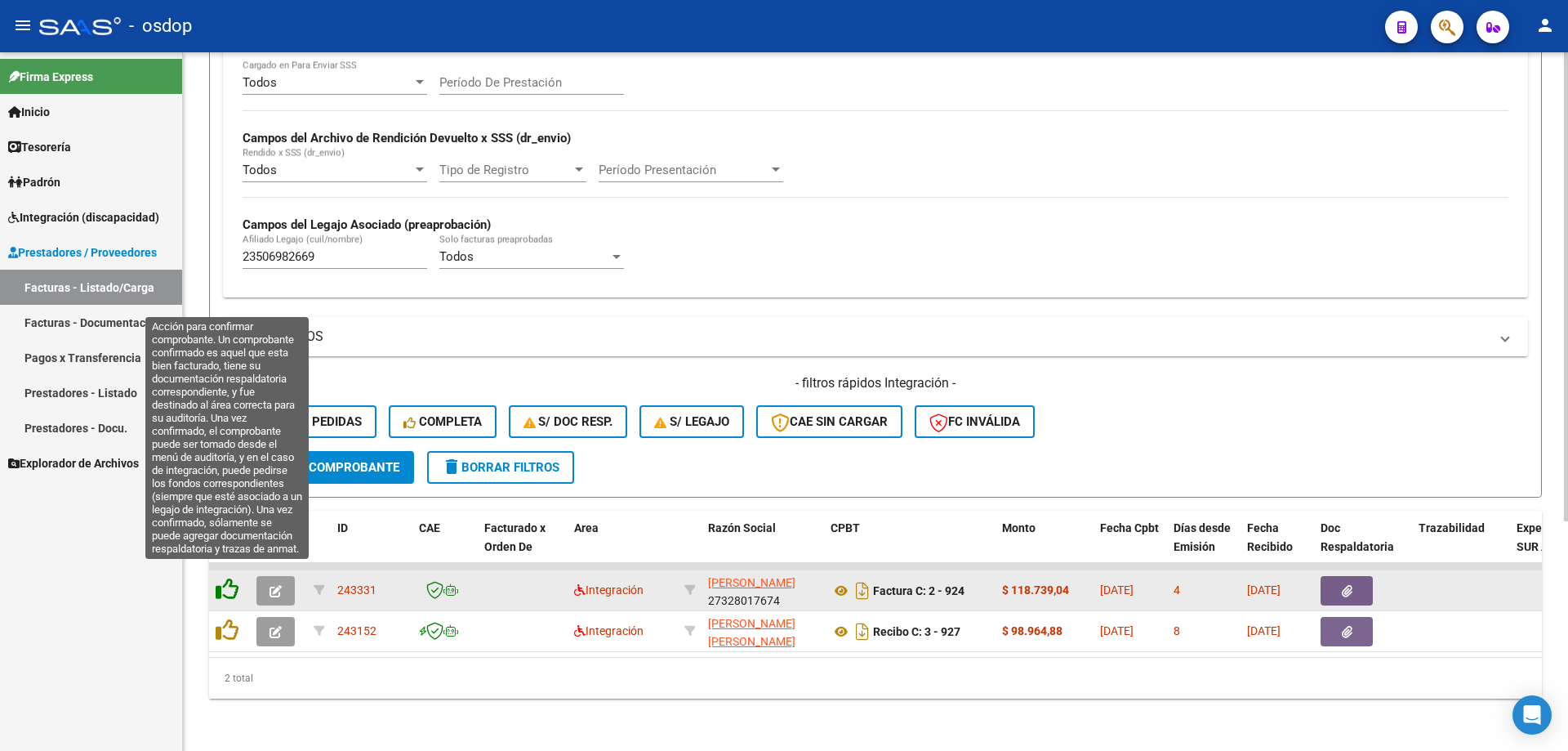
click at [218, 583] on icon at bounding box center [227, 589] width 23 height 23
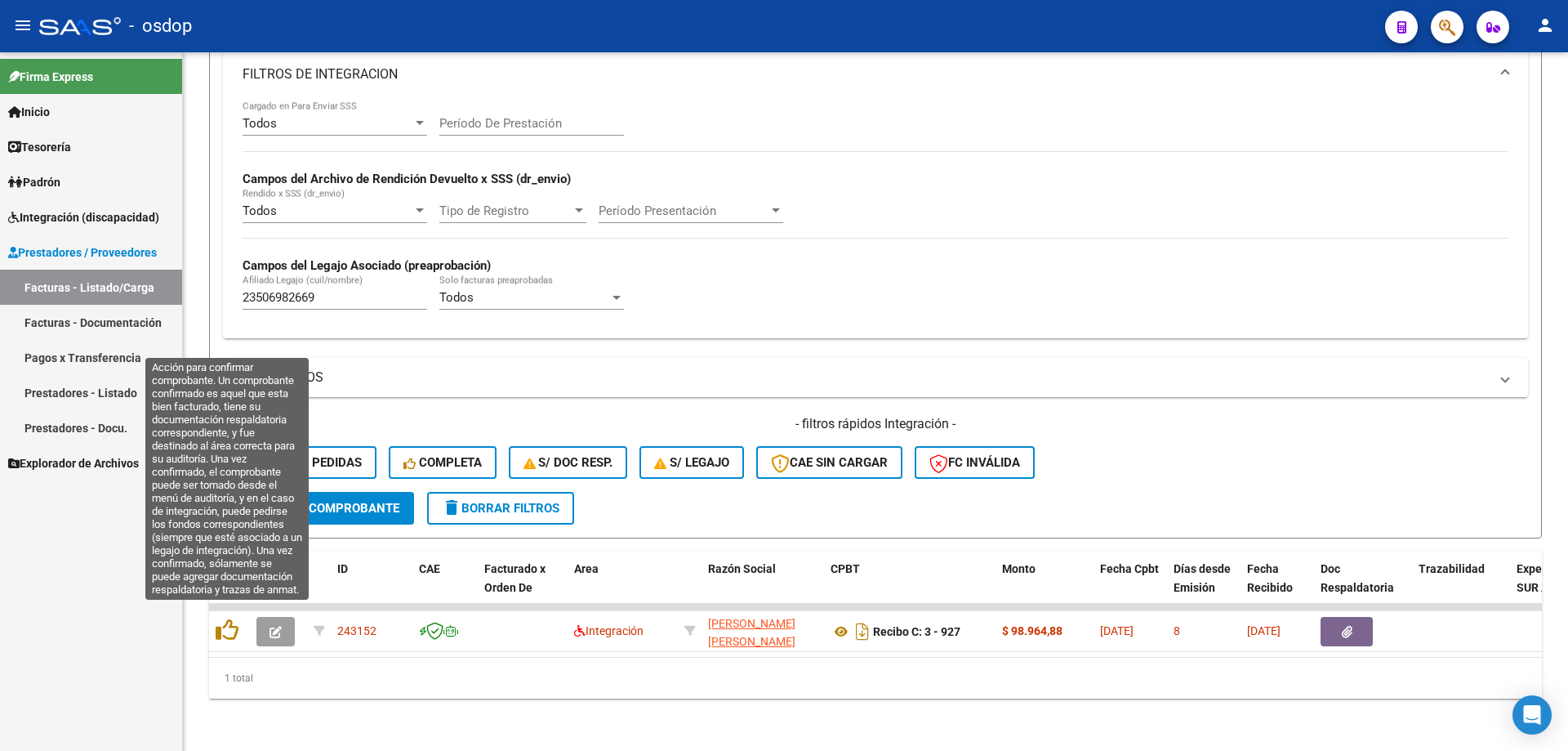
click at [226, 619] on icon at bounding box center [227, 630] width 23 height 23
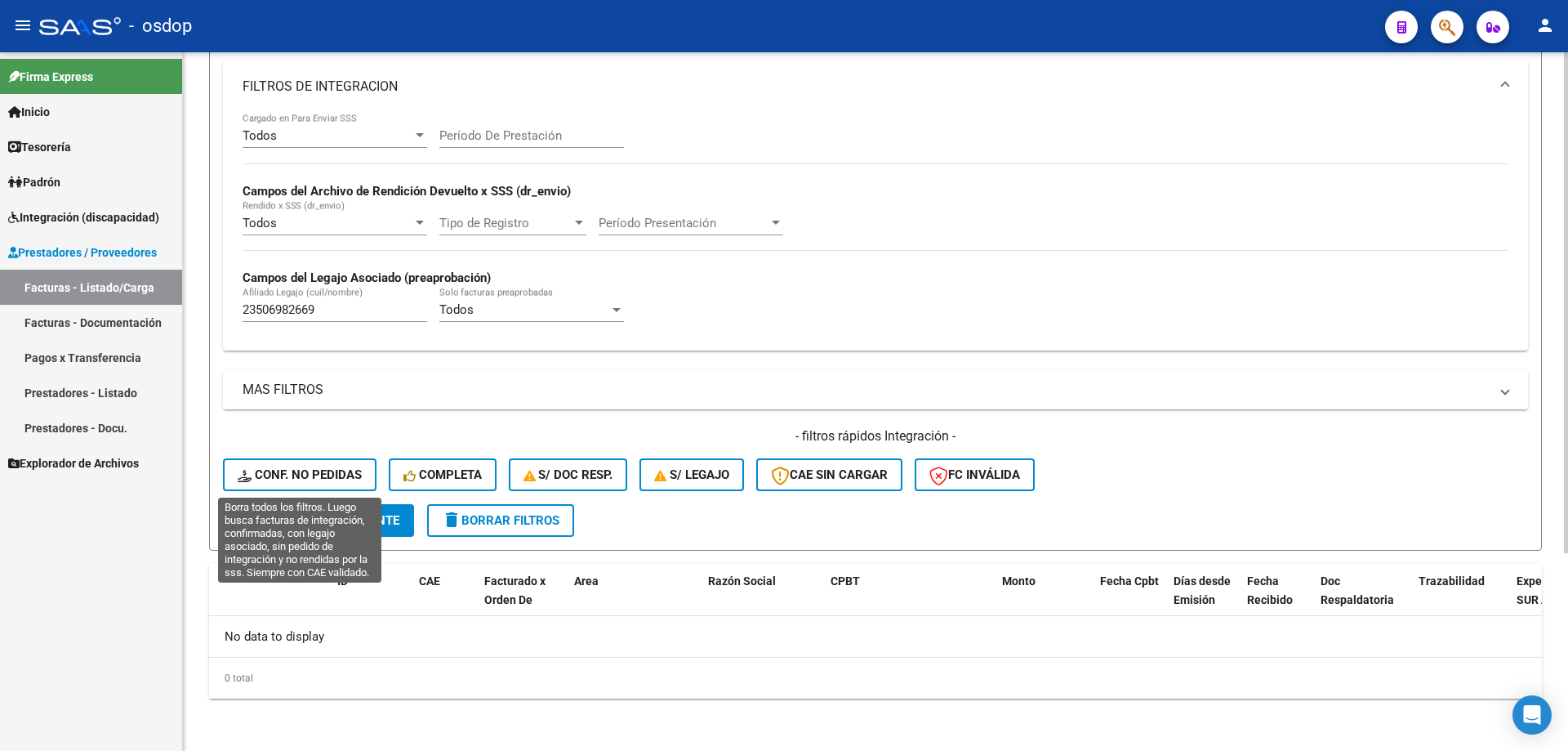
click at [293, 465] on button "Conf. no pedidas" at bounding box center [300, 474] width 153 height 33
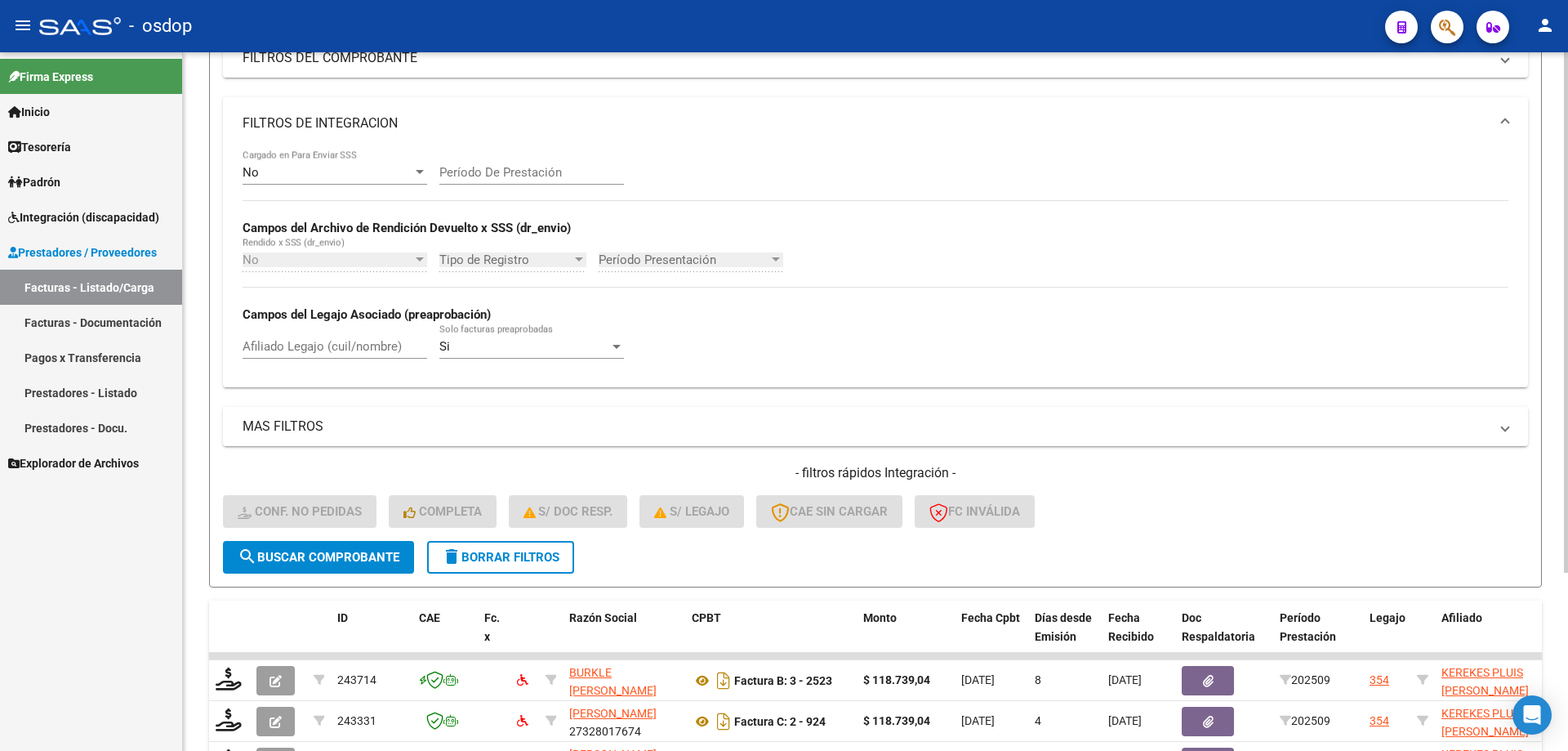
scroll to position [276, 0]
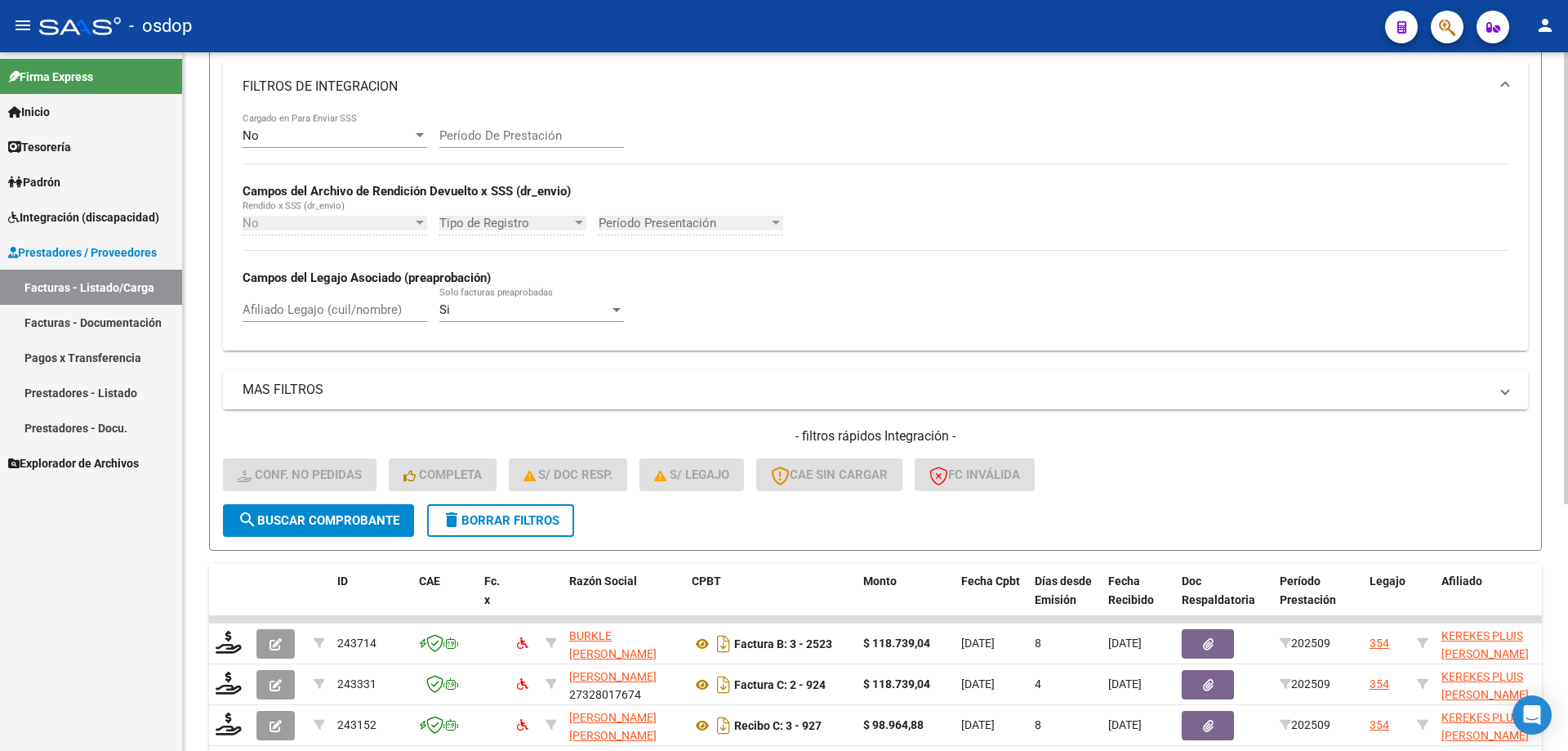
click at [370, 300] on div "Afiliado Legajo (cuil/nombre)" at bounding box center [334, 304] width 184 height 35
paste input "23506982669"
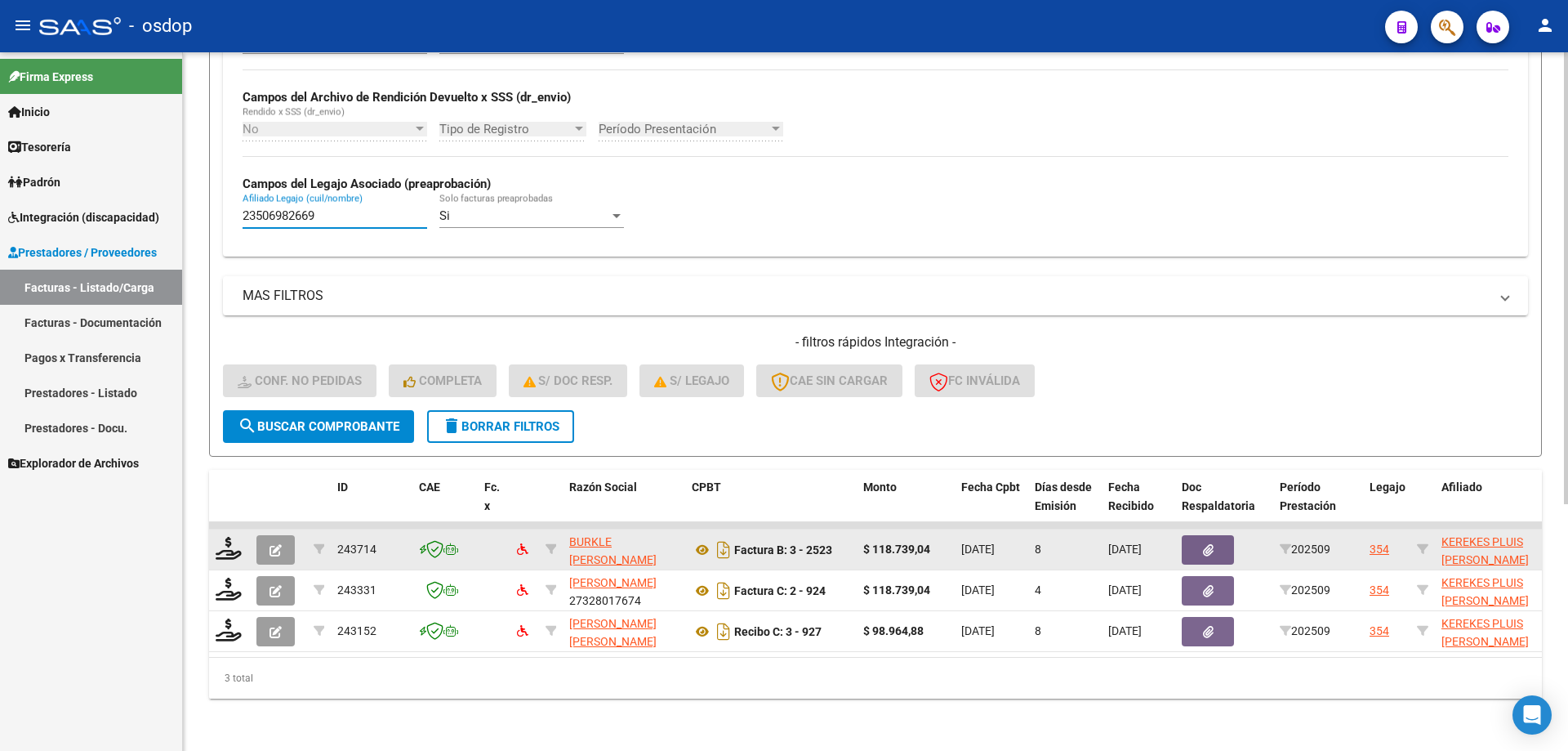
type input "23506982669"
click at [222, 548] on div at bounding box center [230, 549] width 28 height 26
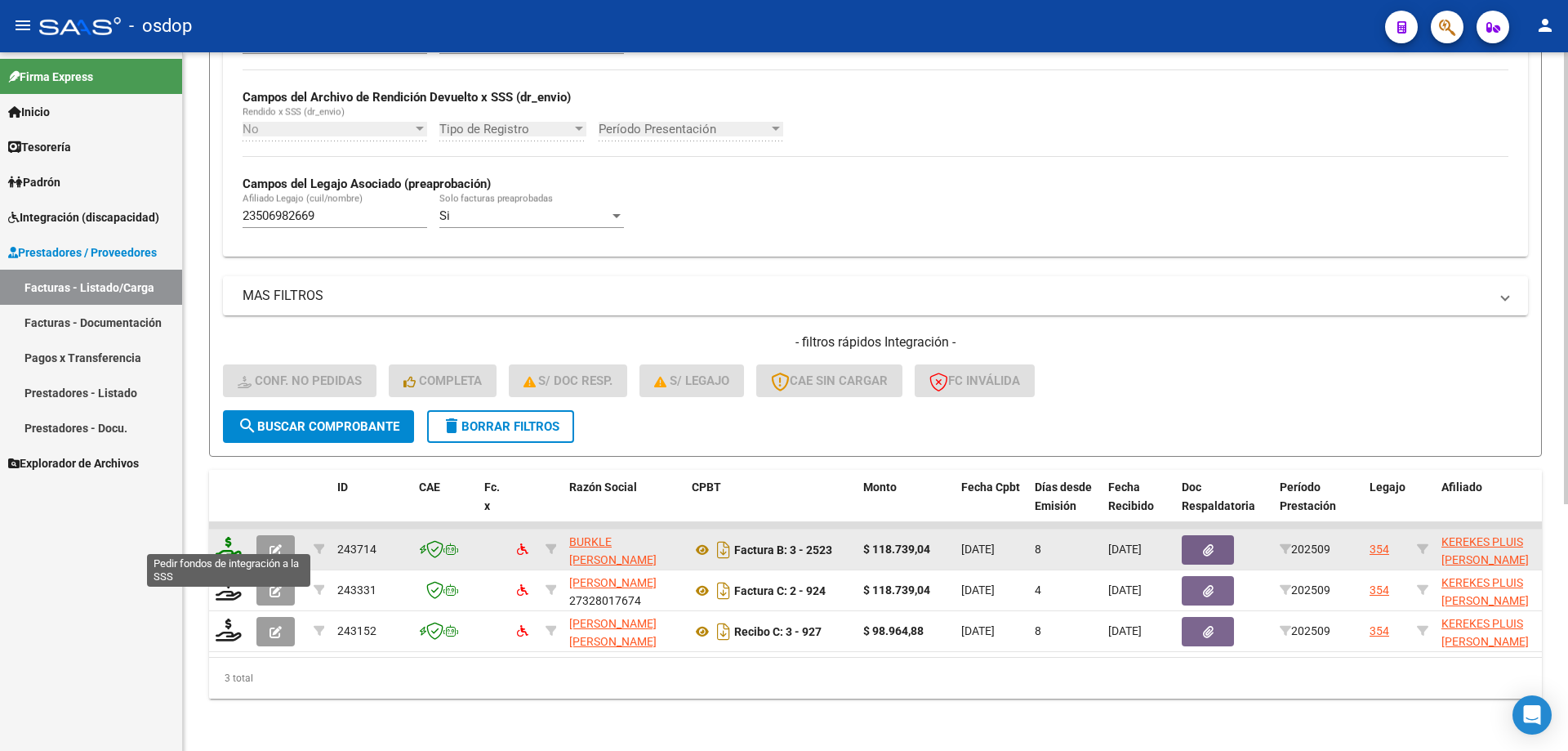
click at [222, 541] on icon at bounding box center [229, 548] width 26 height 23
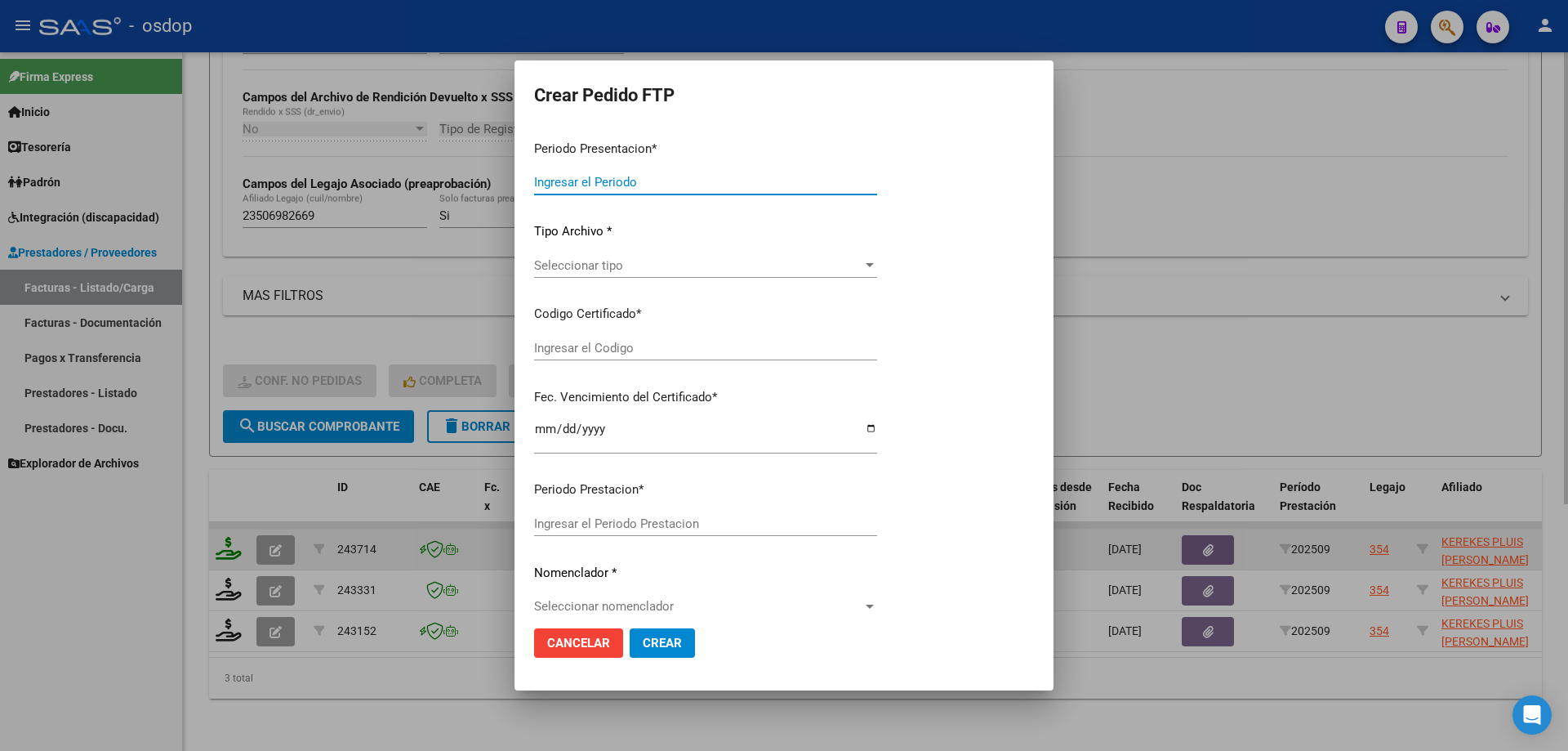
type input "202509"
type input "$ 118.739,04"
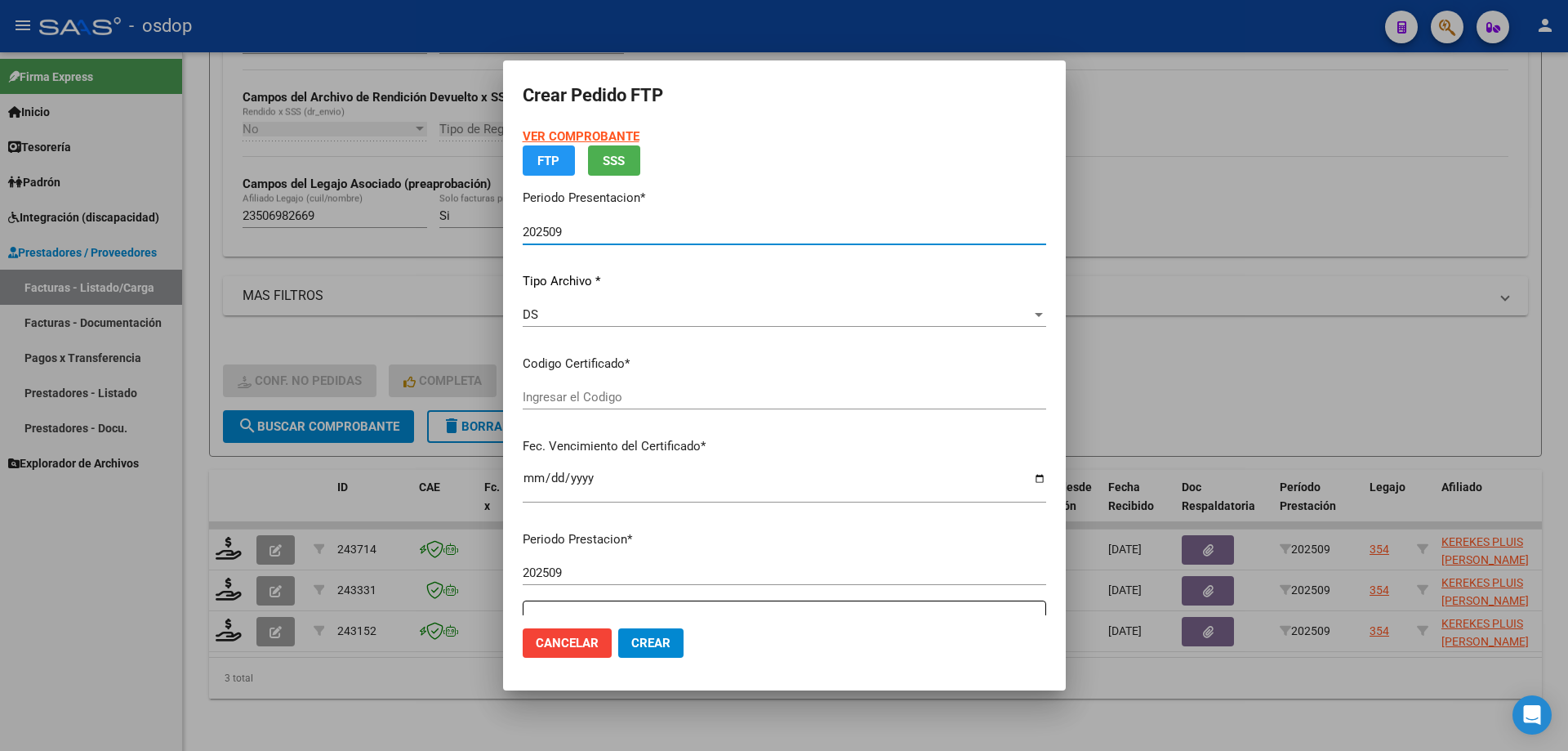
type input "6828021068"
type input "2027-04-05"
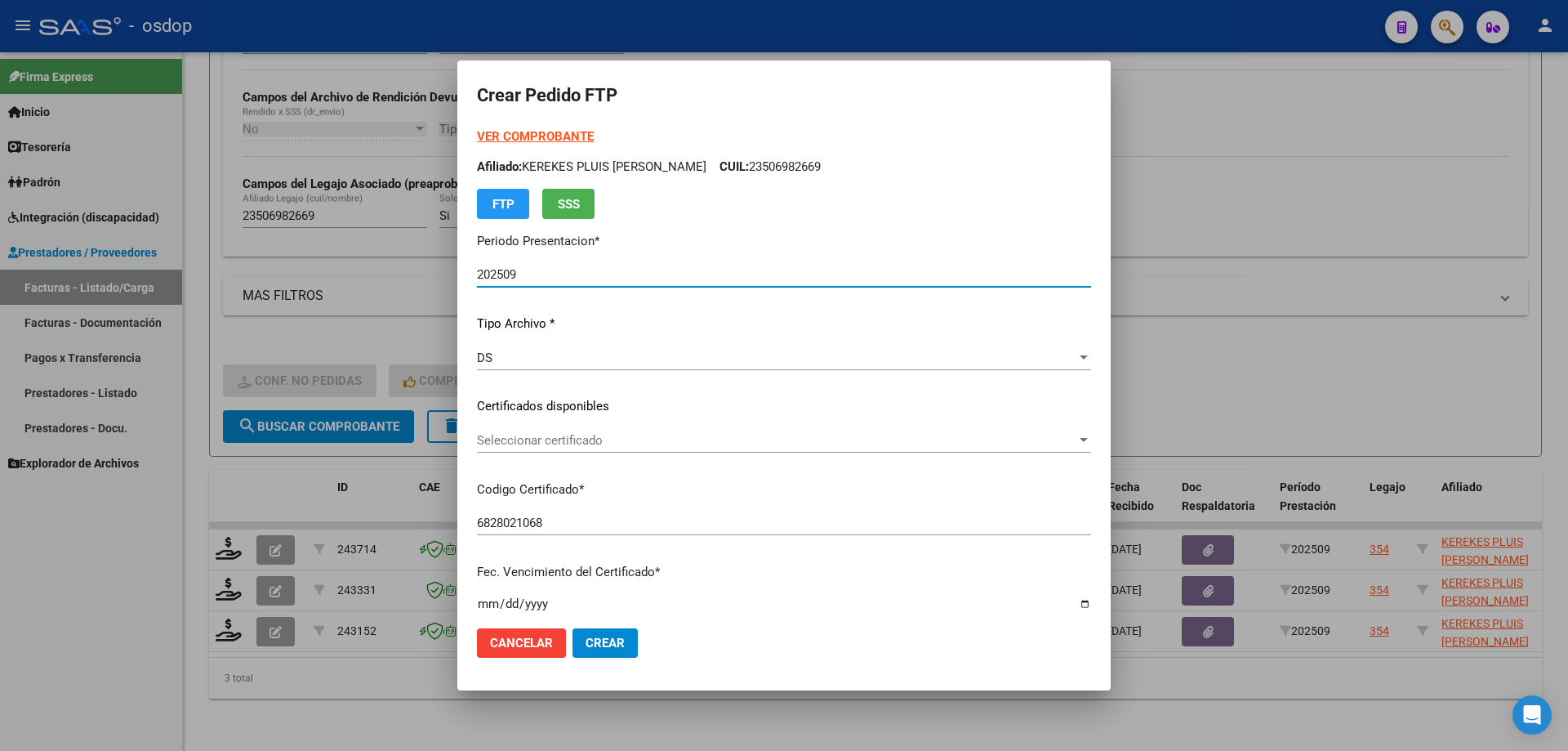
click at [632, 444] on span "Seleccionar certificado" at bounding box center [776, 440] width 599 height 15
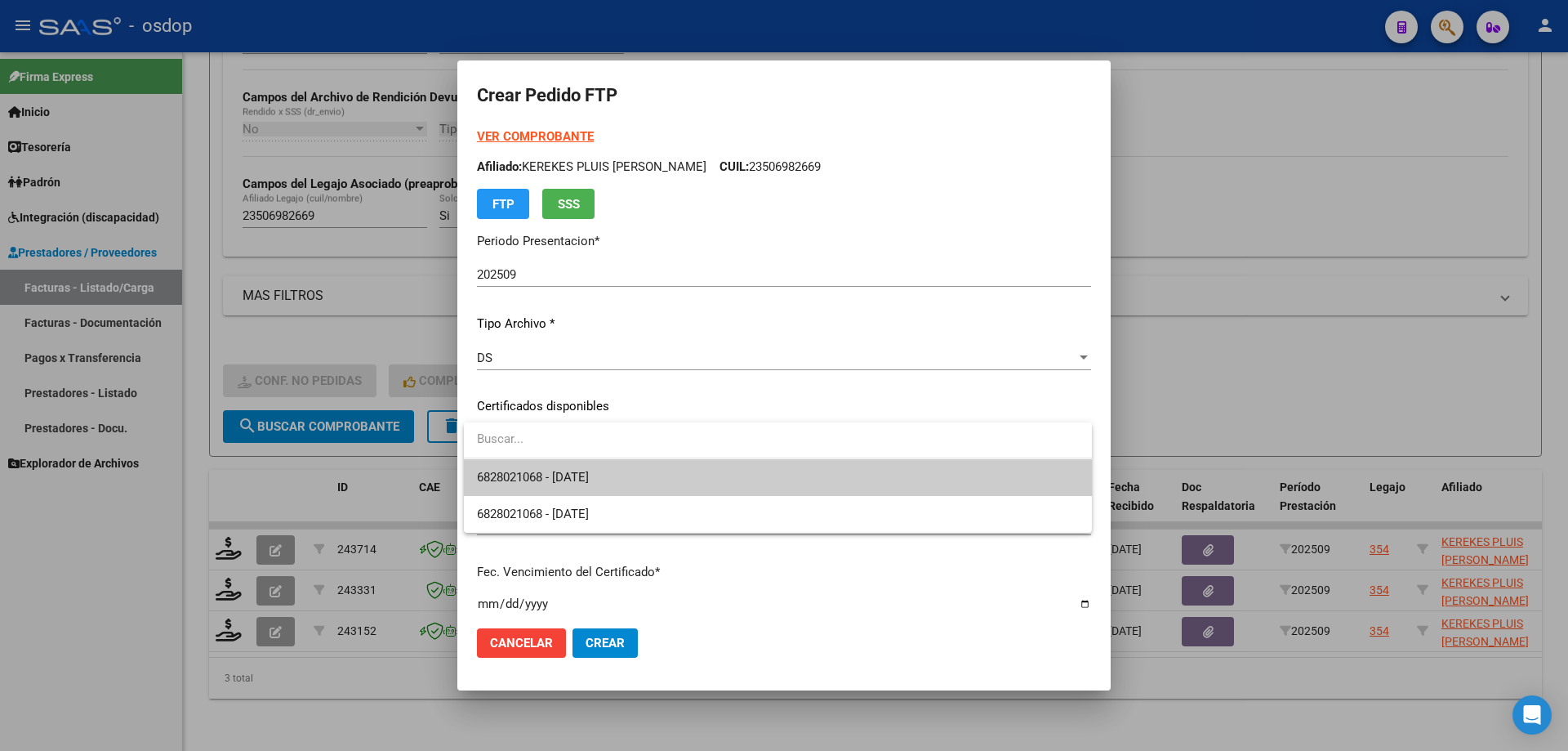
click at [654, 478] on span "6828021068 - 2027-04-05" at bounding box center [777, 478] width 602 height 37
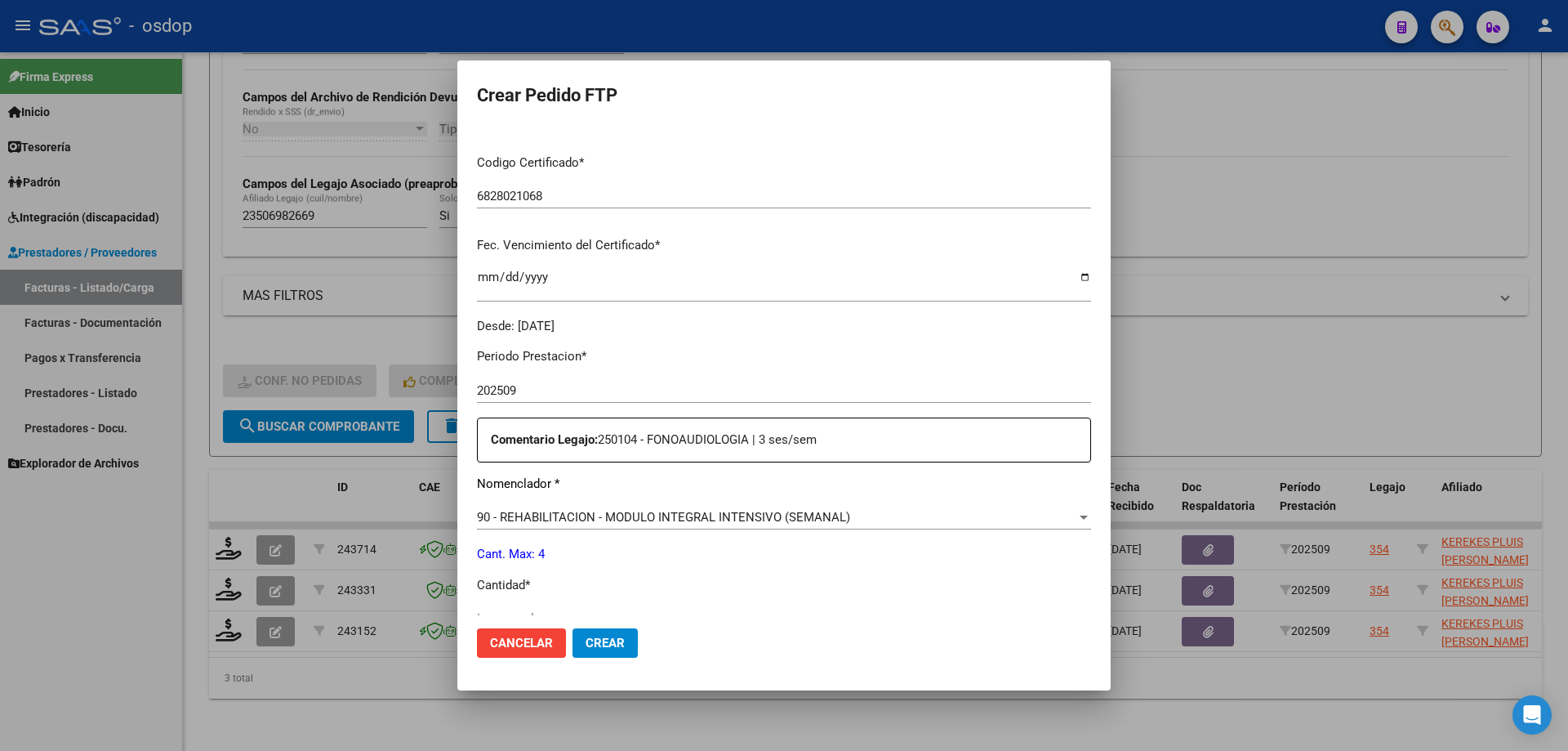
scroll to position [408, 0]
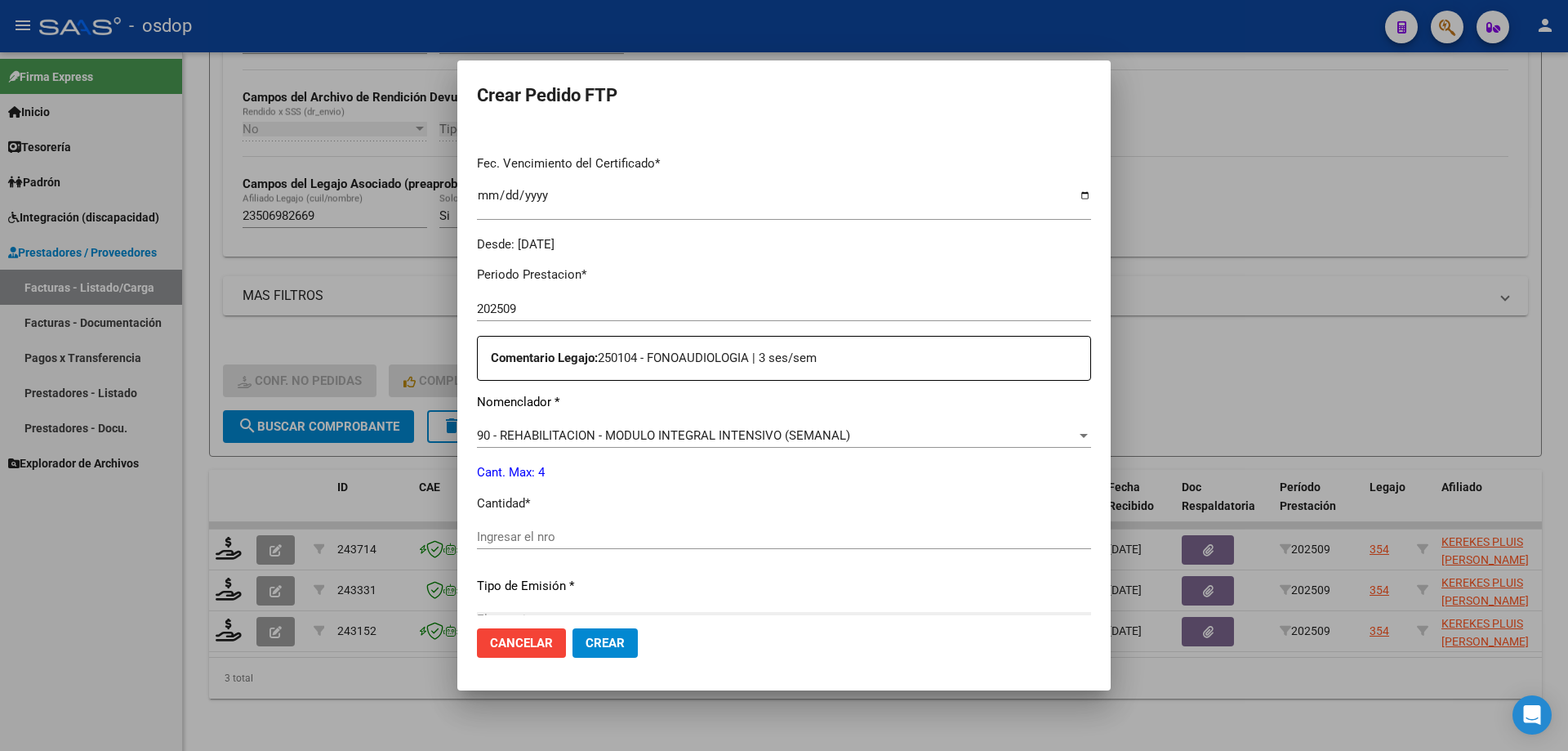
click at [712, 437] on span "90 - REHABILITACION - MODULO INTEGRAL INTENSIVO (SEMANAL)" at bounding box center [663, 435] width 374 height 15
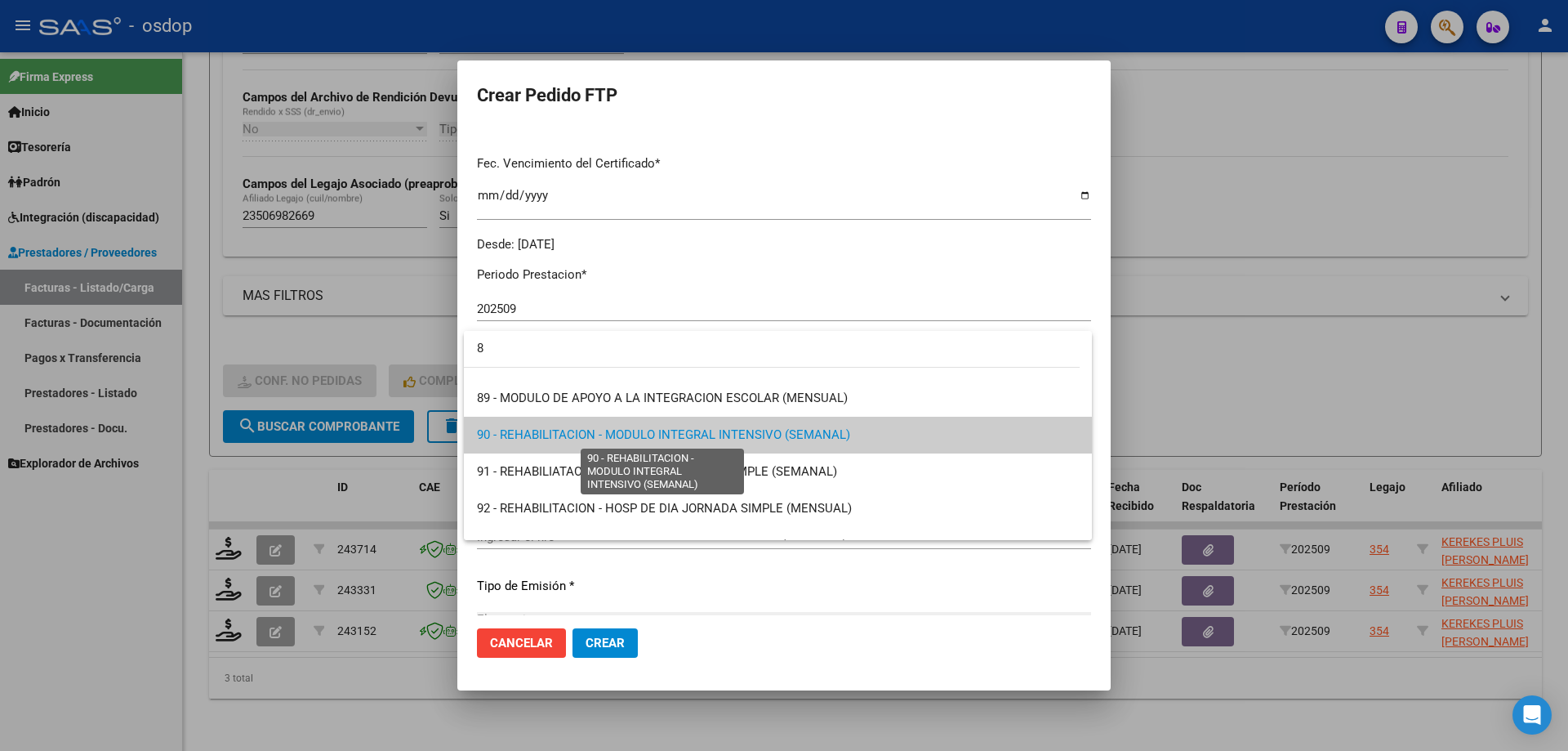
scroll to position [0, 0]
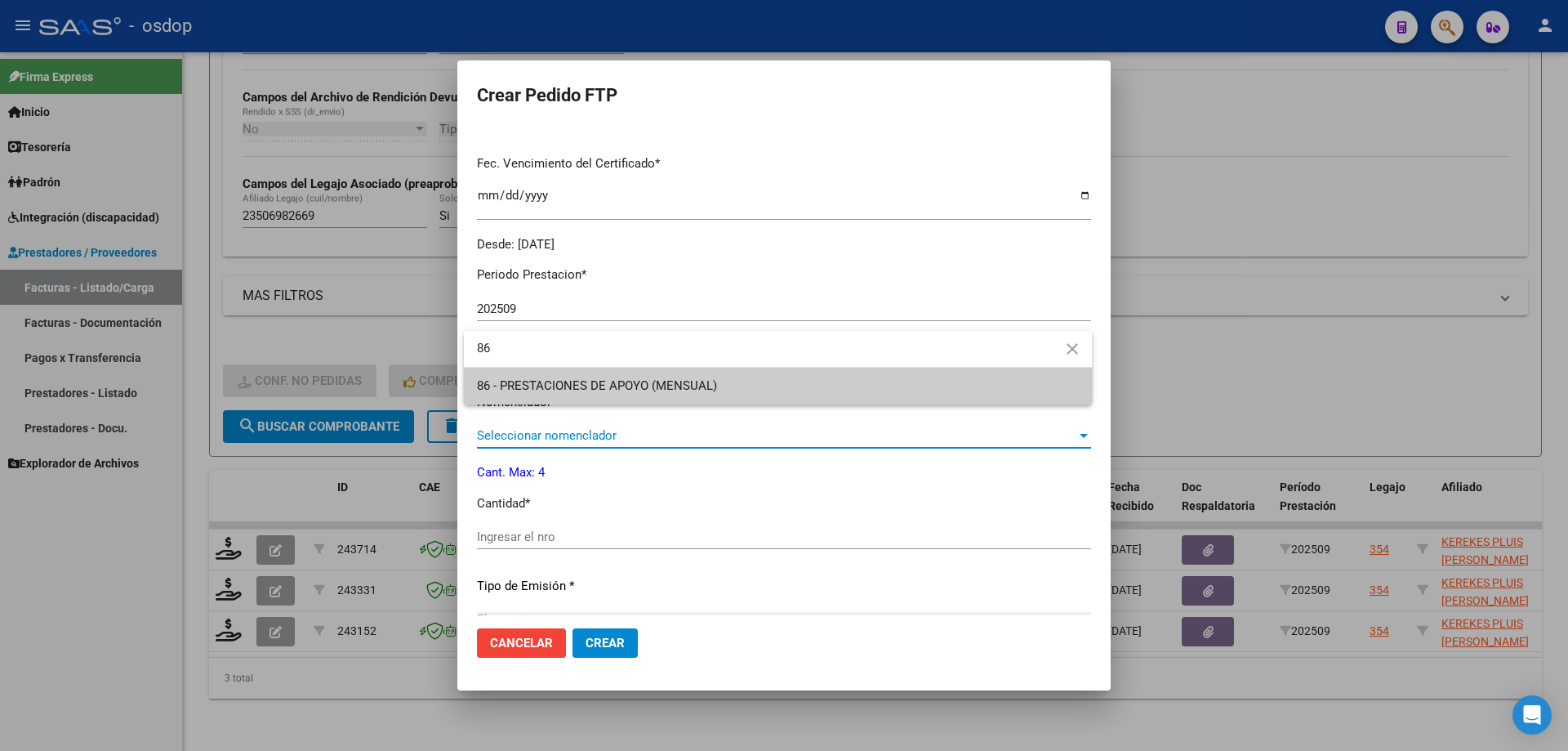
type input "86"
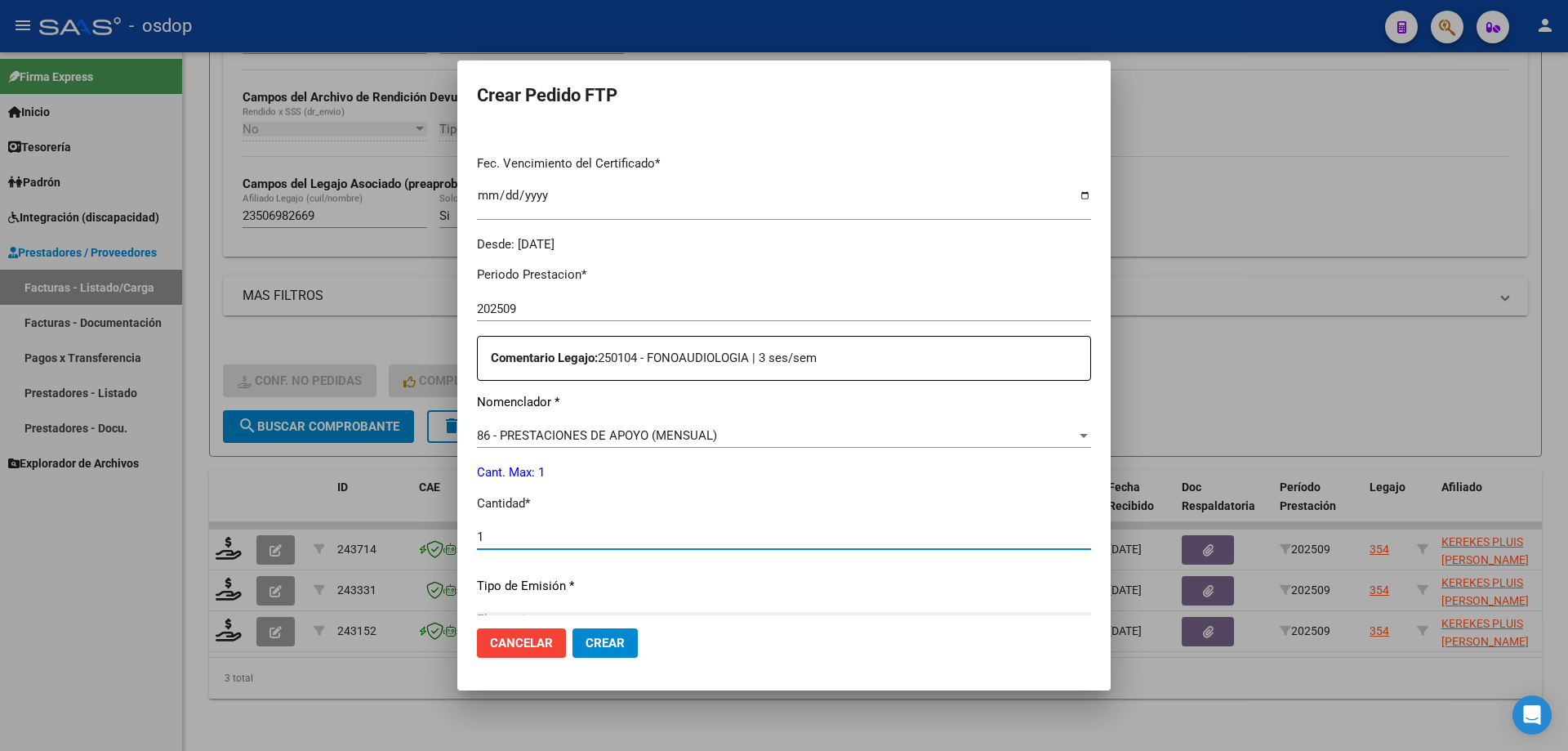
type input "1"
click at [573, 628] on button "Crear" at bounding box center [605, 643] width 65 height 29
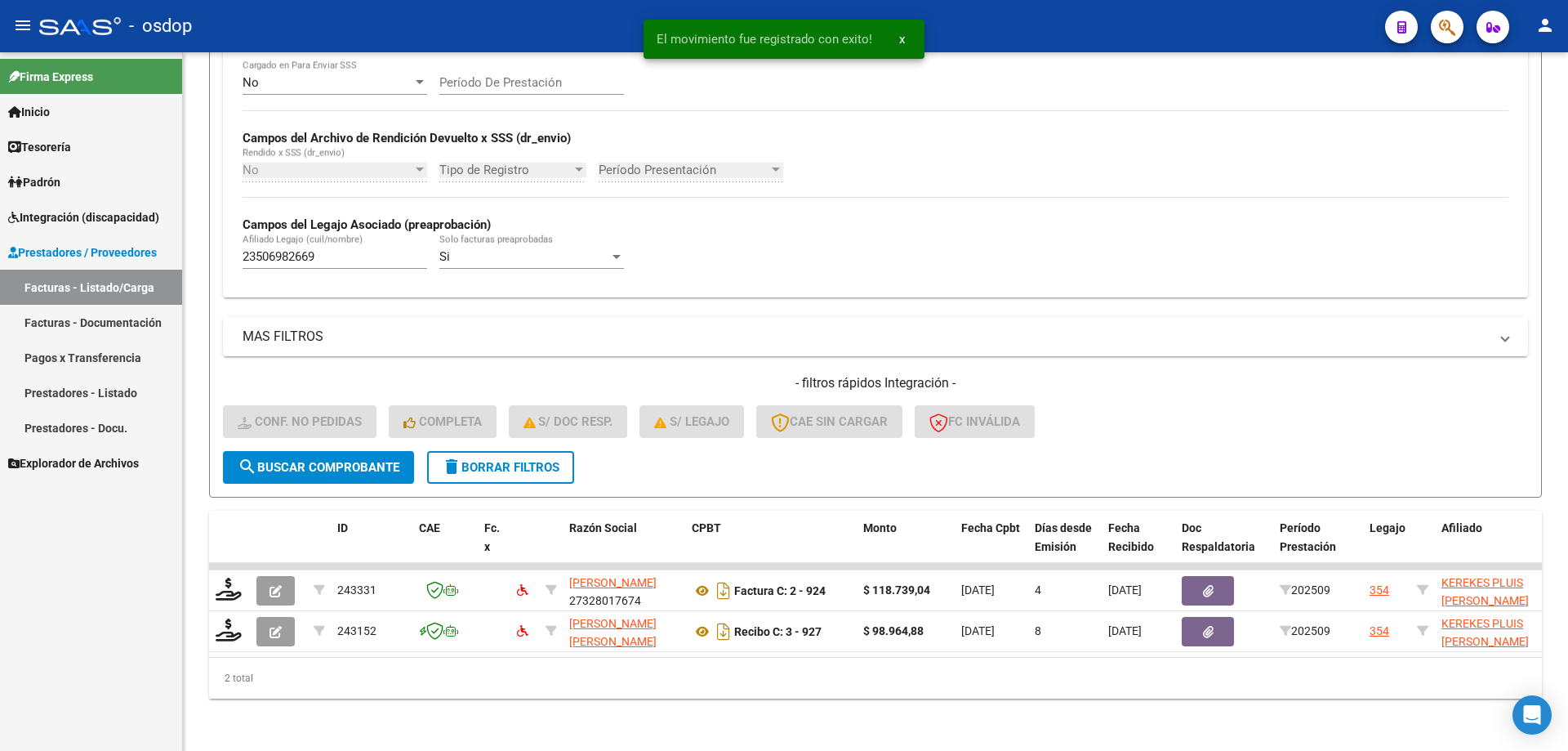
scroll to position [341, 0]
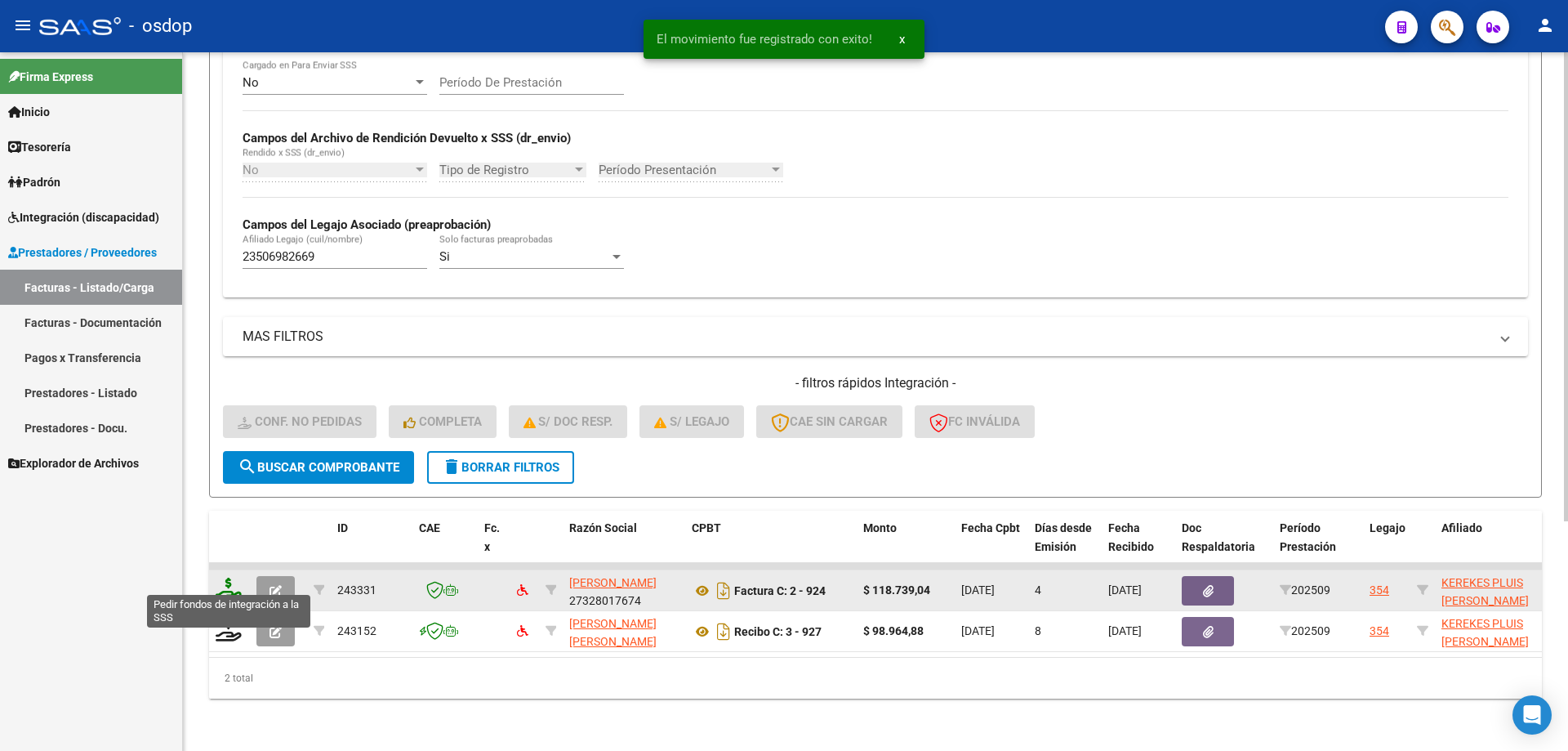
click at [229, 587] on icon at bounding box center [229, 589] width 26 height 23
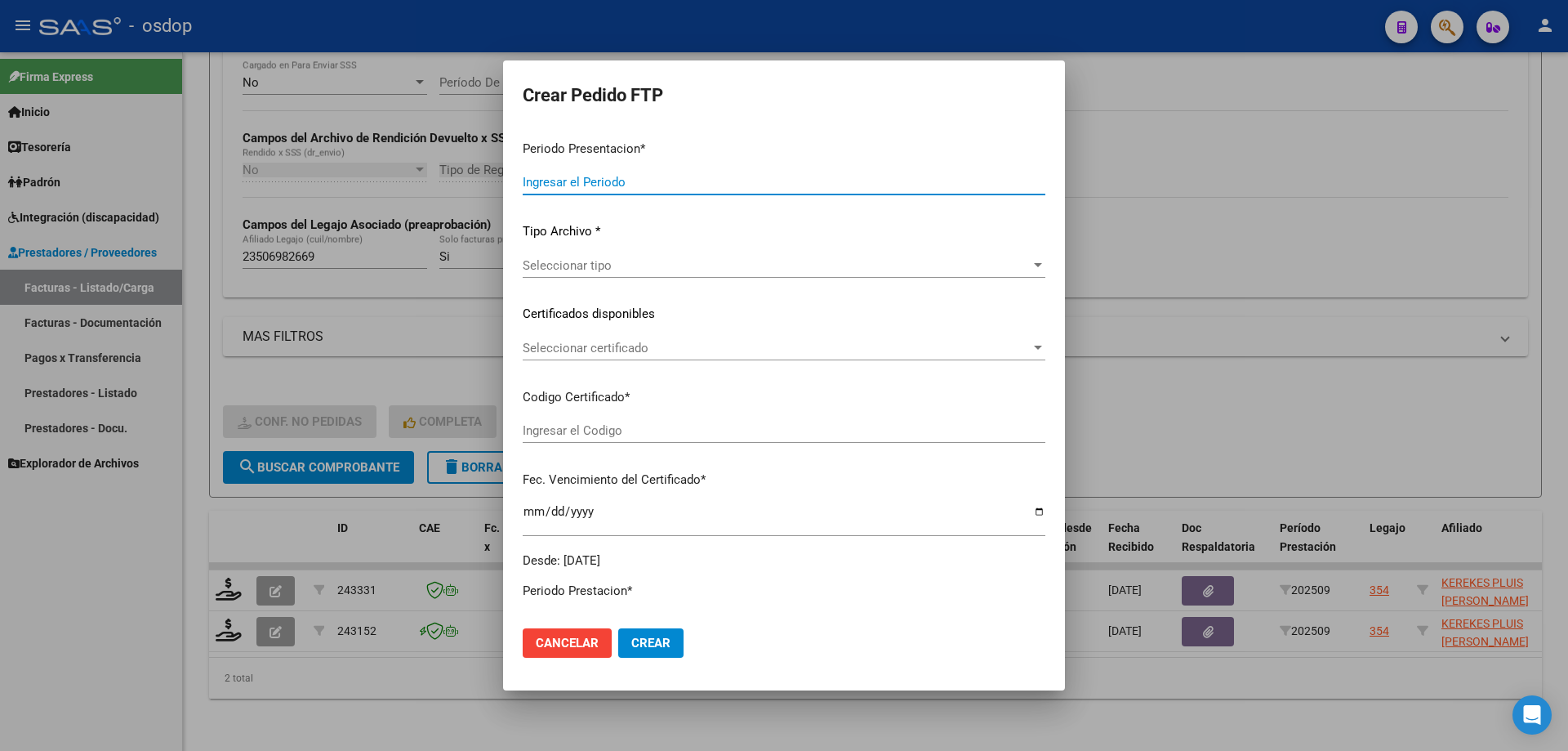
type input "202509"
type input "$ 118.739,04"
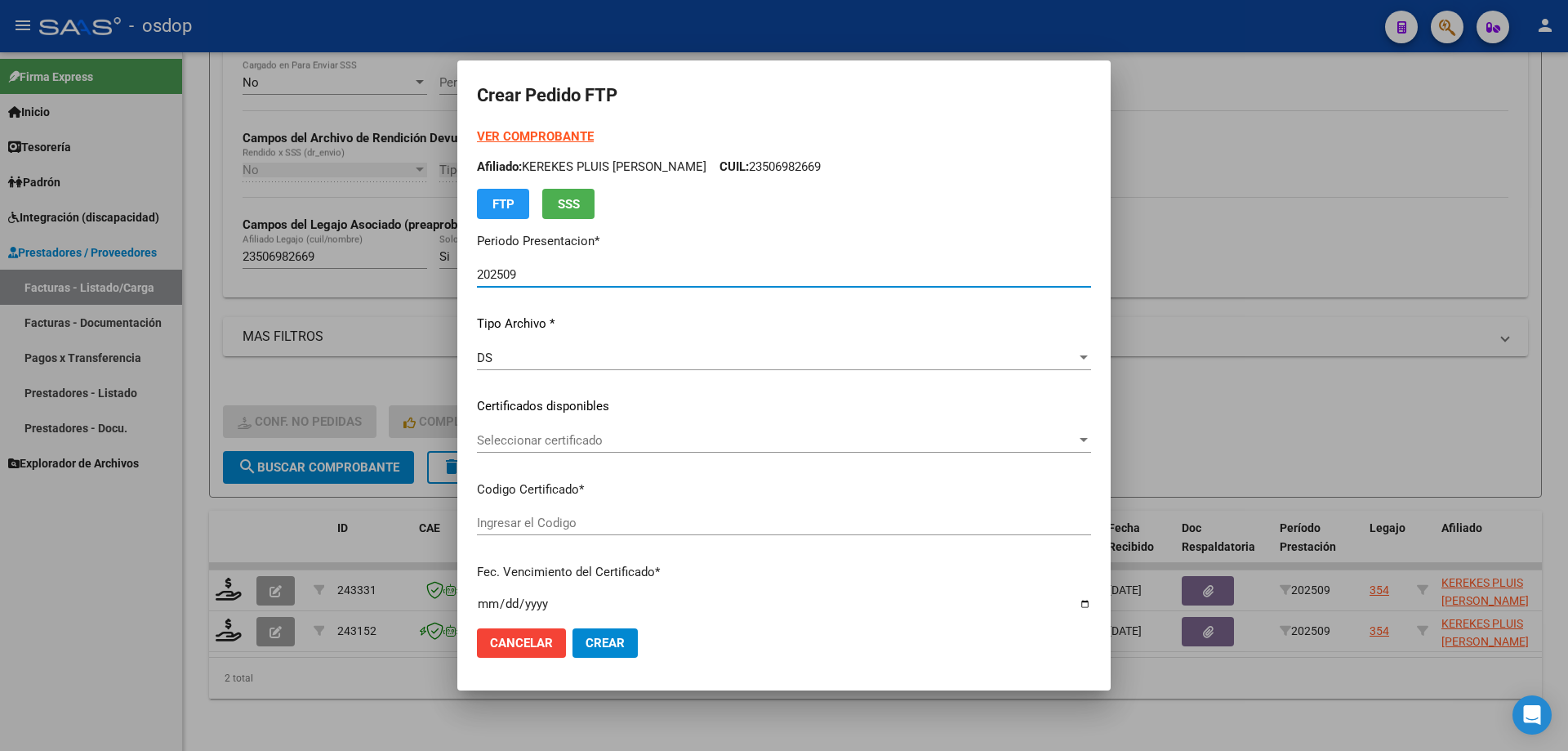
type input "6828021068"
type input "2027-04-05"
click at [549, 431] on div "Seleccionar certificado Seleccionar certificado" at bounding box center [783, 441] width 614 height 25
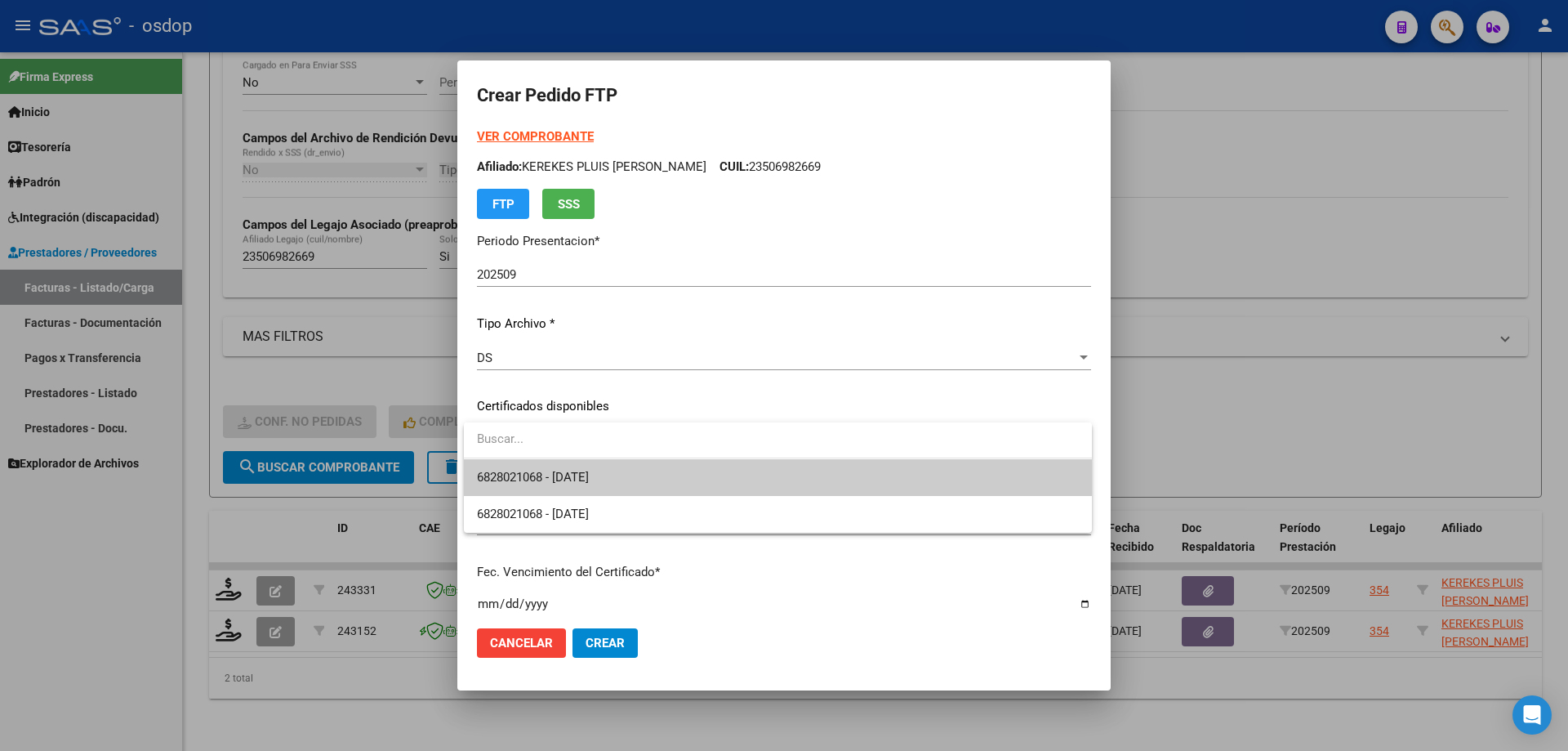
click at [564, 463] on span "6828021068 - 2027-04-05" at bounding box center [777, 478] width 602 height 37
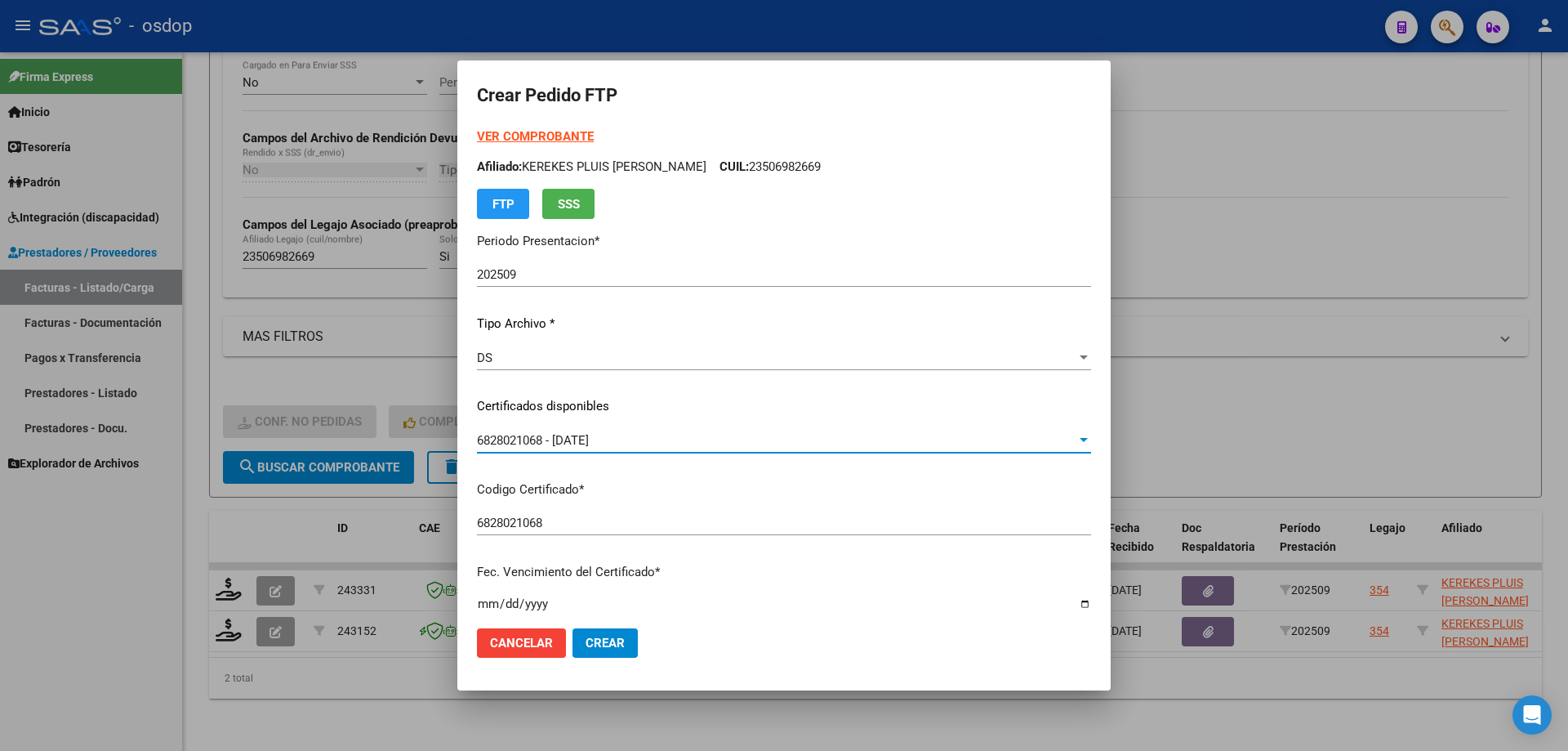
scroll to position [327, 0]
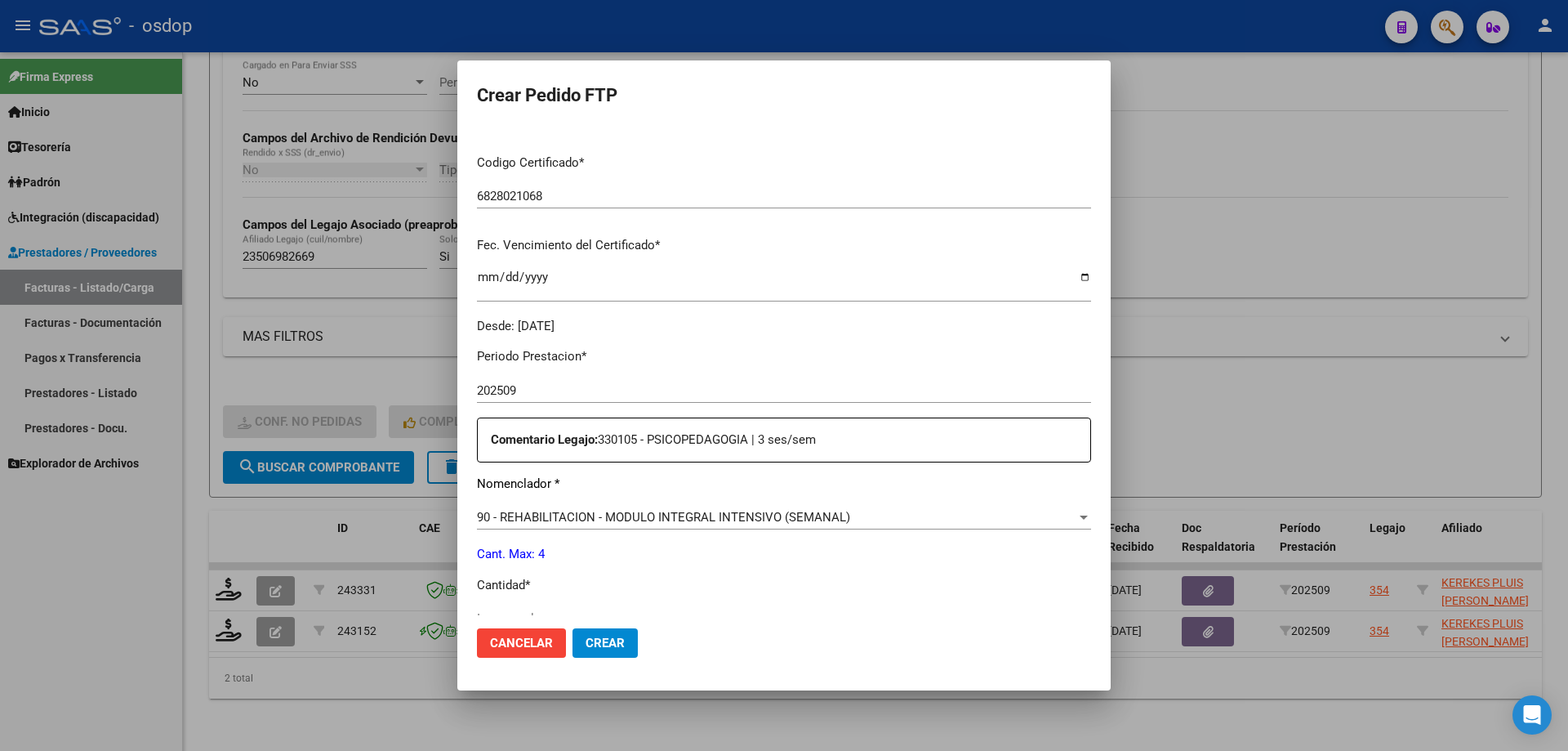
click at [602, 507] on div "90 - REHABILITACION - MODULO INTEGRAL INTENSIVO (SEMANAL) Seleccionar nomenclad…" at bounding box center [783, 517] width 614 height 25
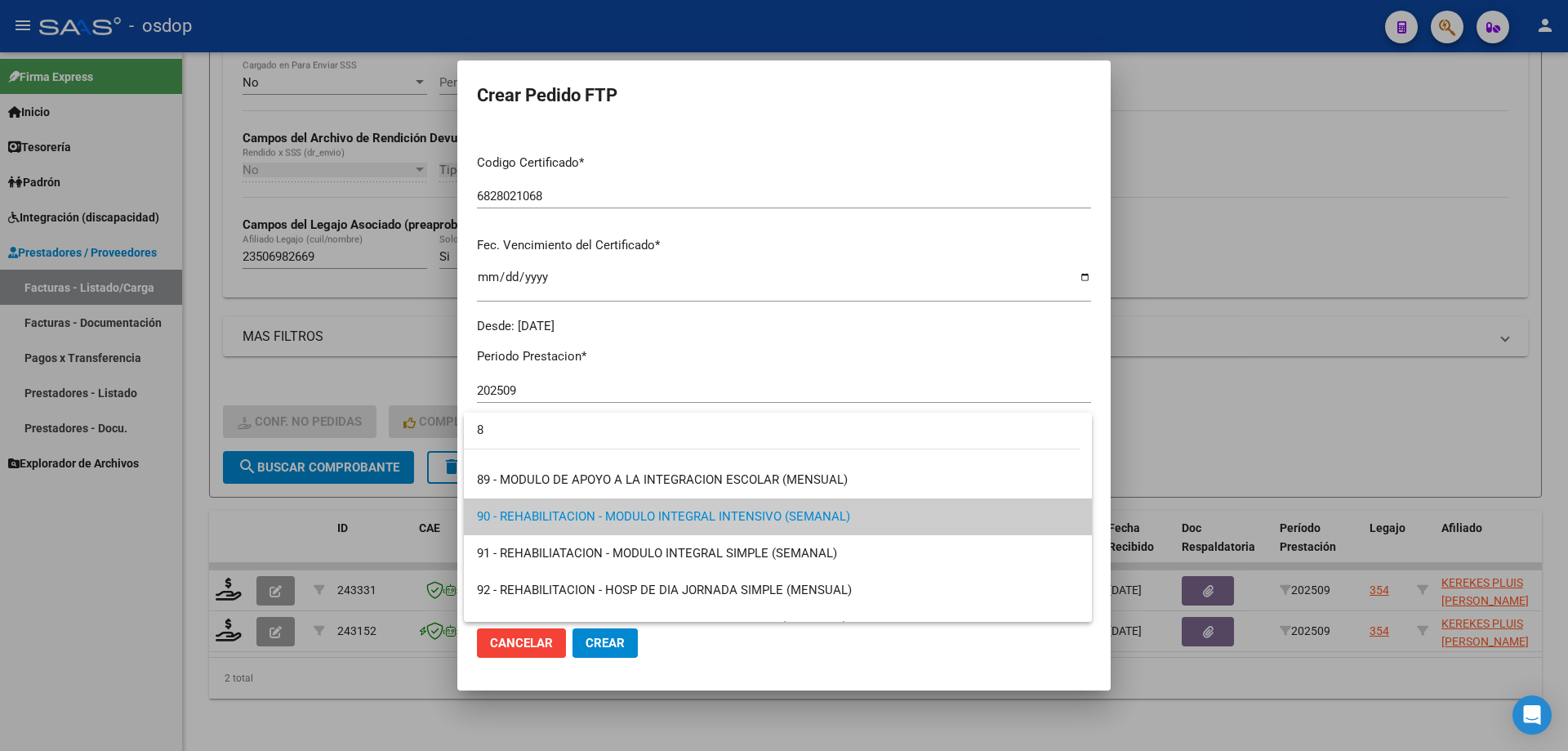
scroll to position [0, 0]
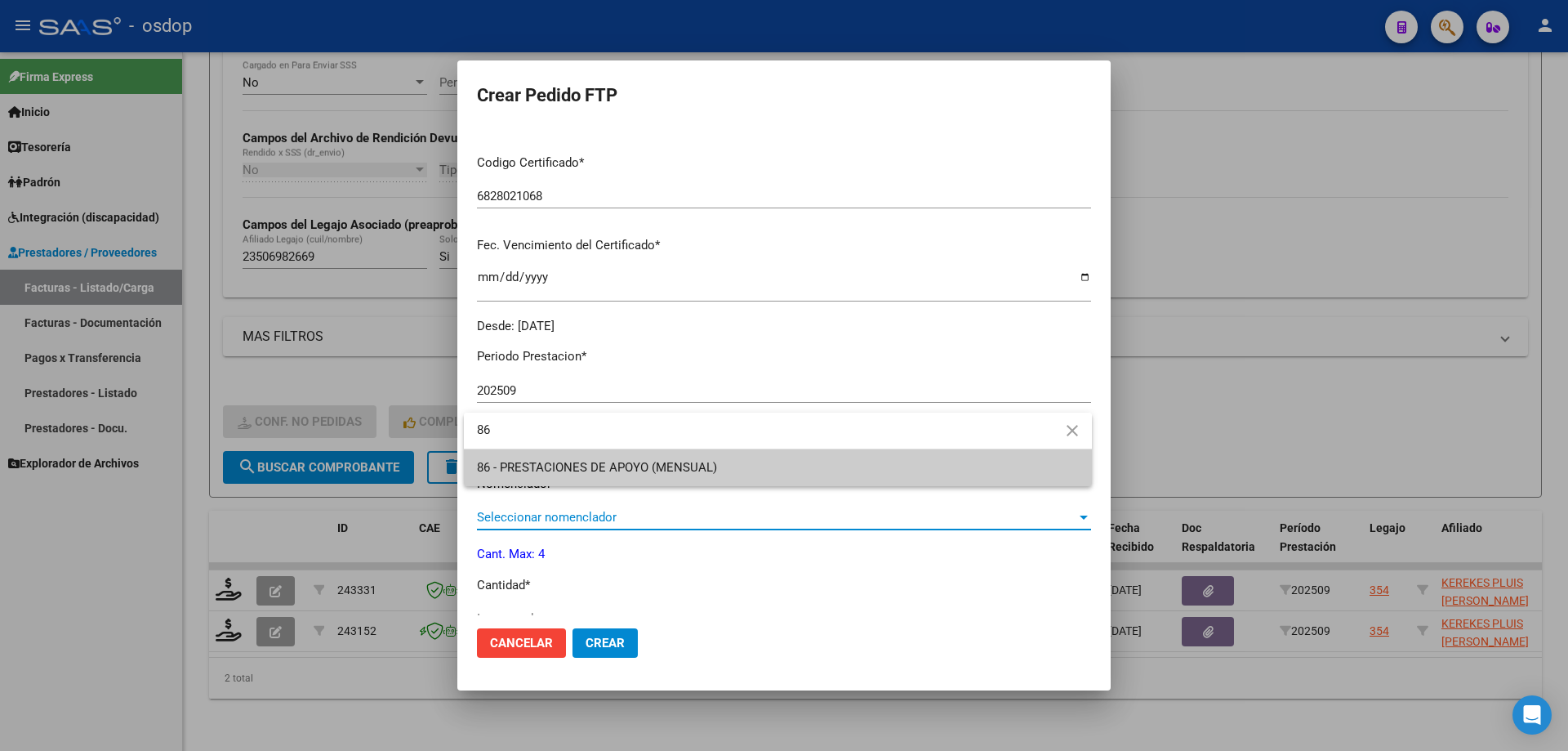
type input "86"
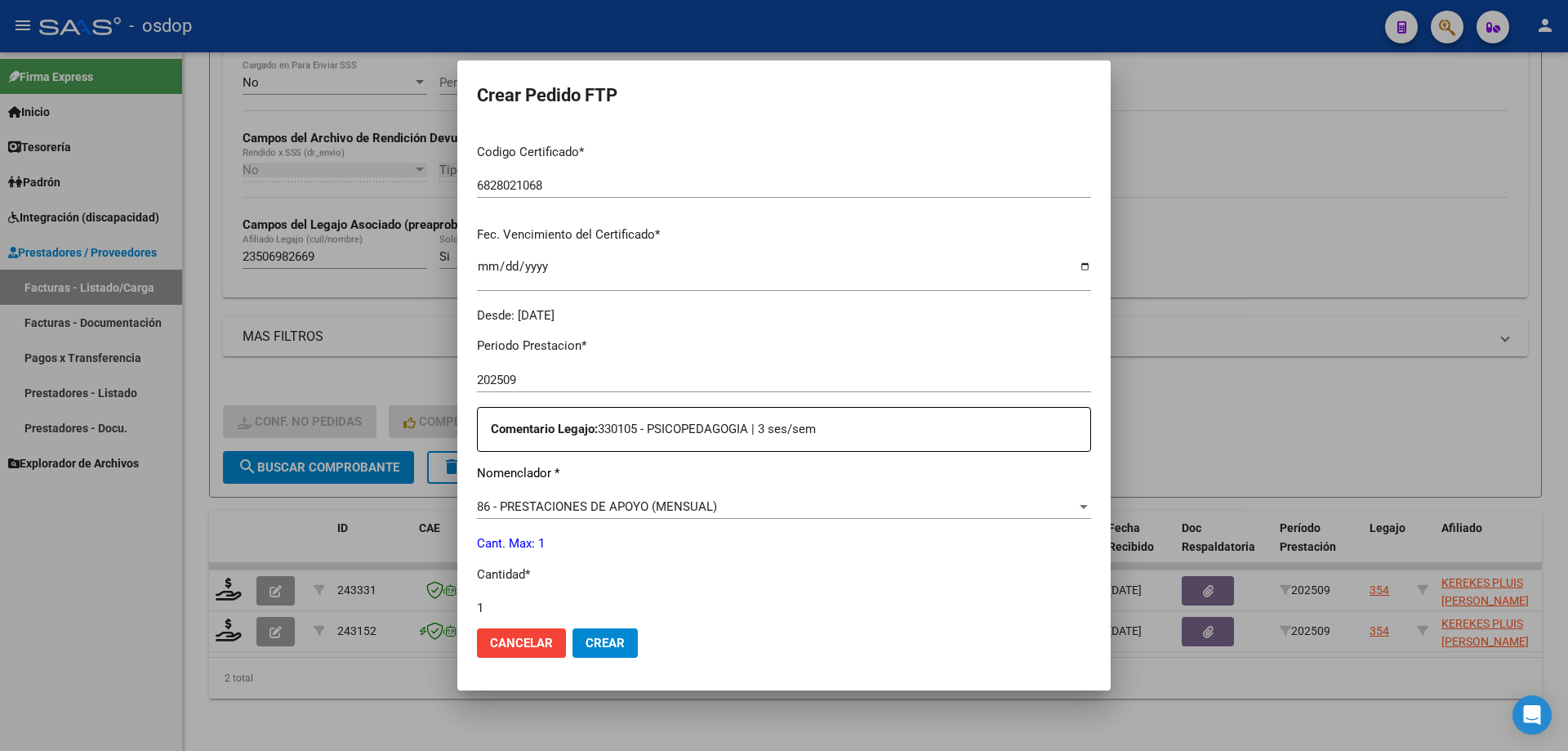
type input "1"
click at [573, 628] on button "Crear" at bounding box center [605, 643] width 65 height 29
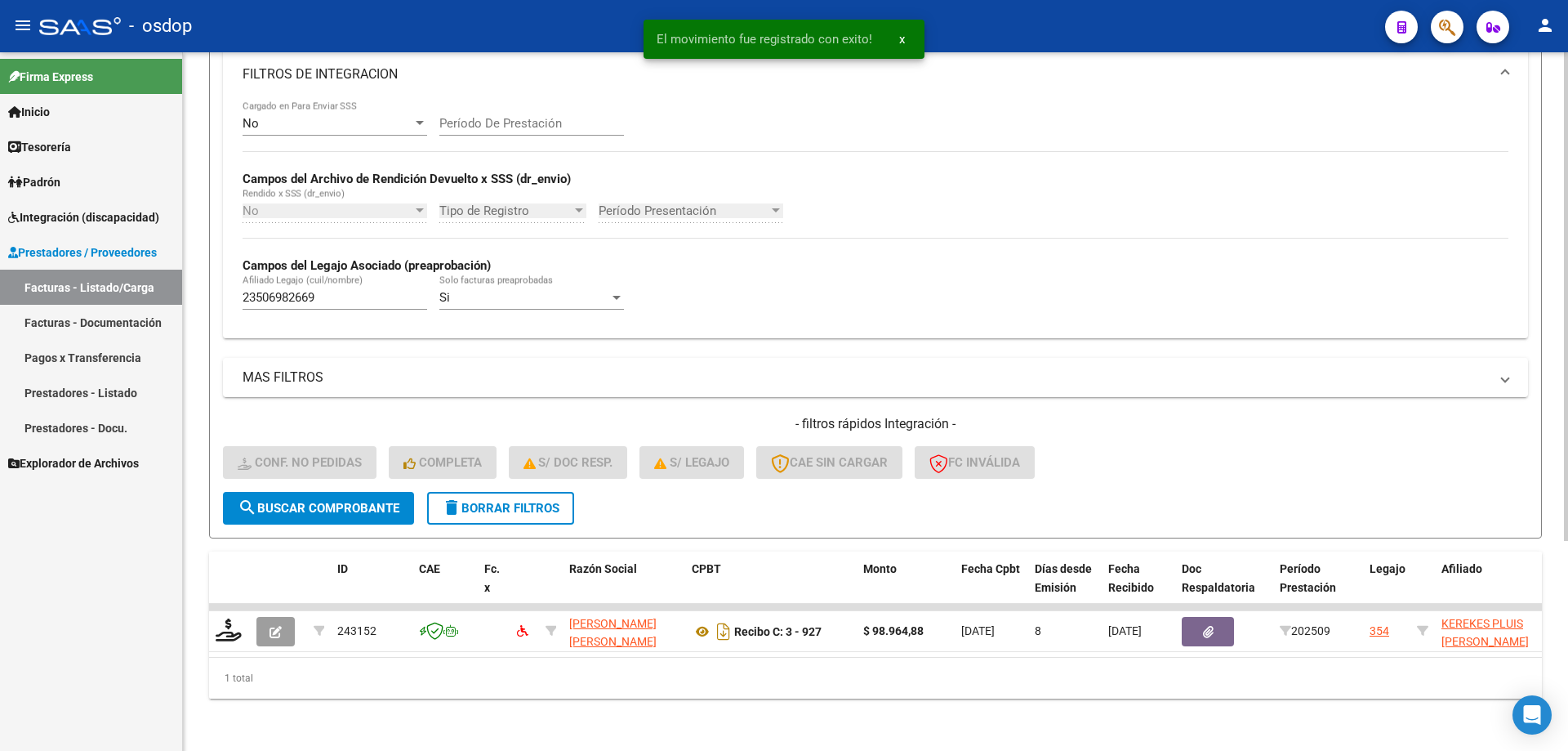
scroll to position [301, 0]
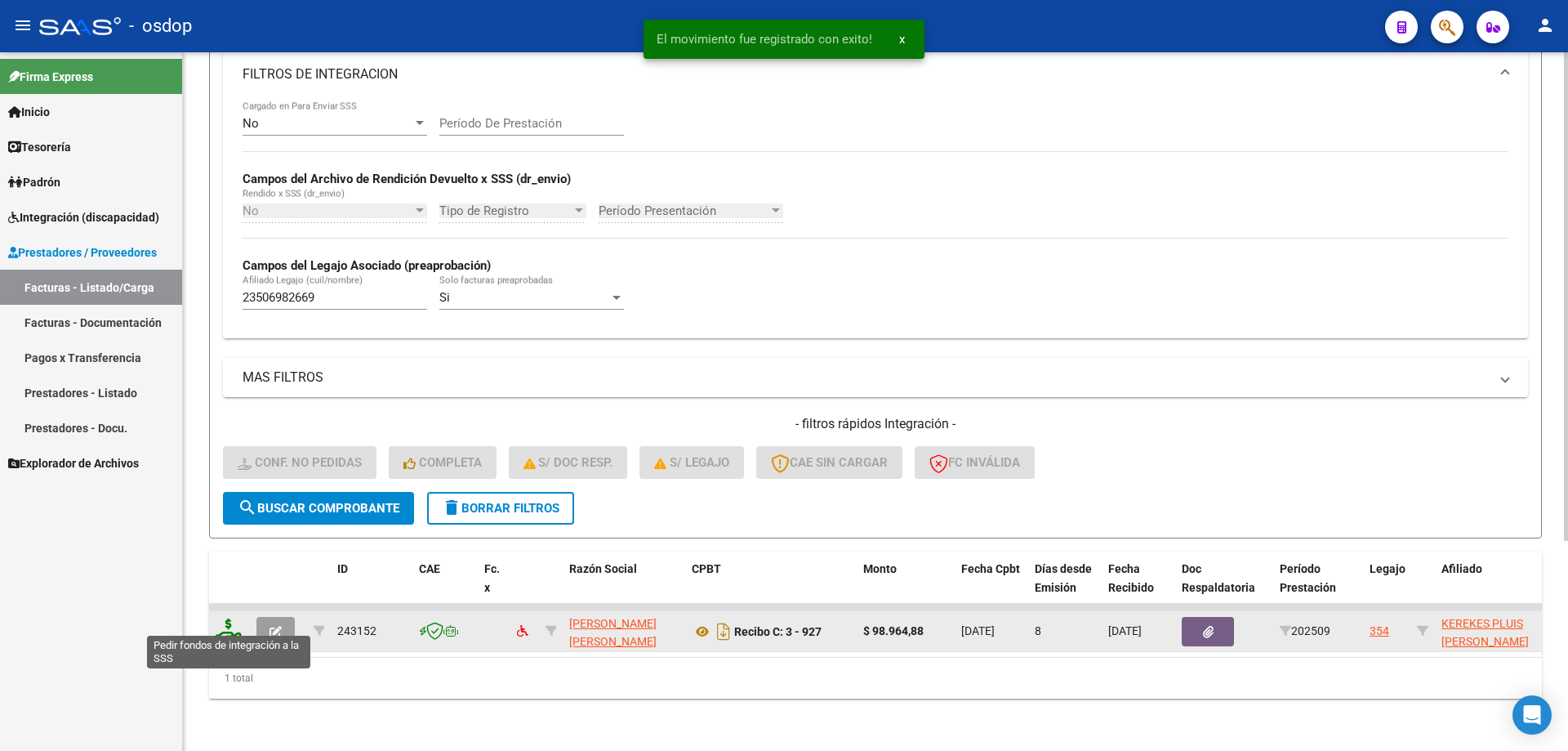
click at [227, 622] on icon at bounding box center [229, 630] width 26 height 23
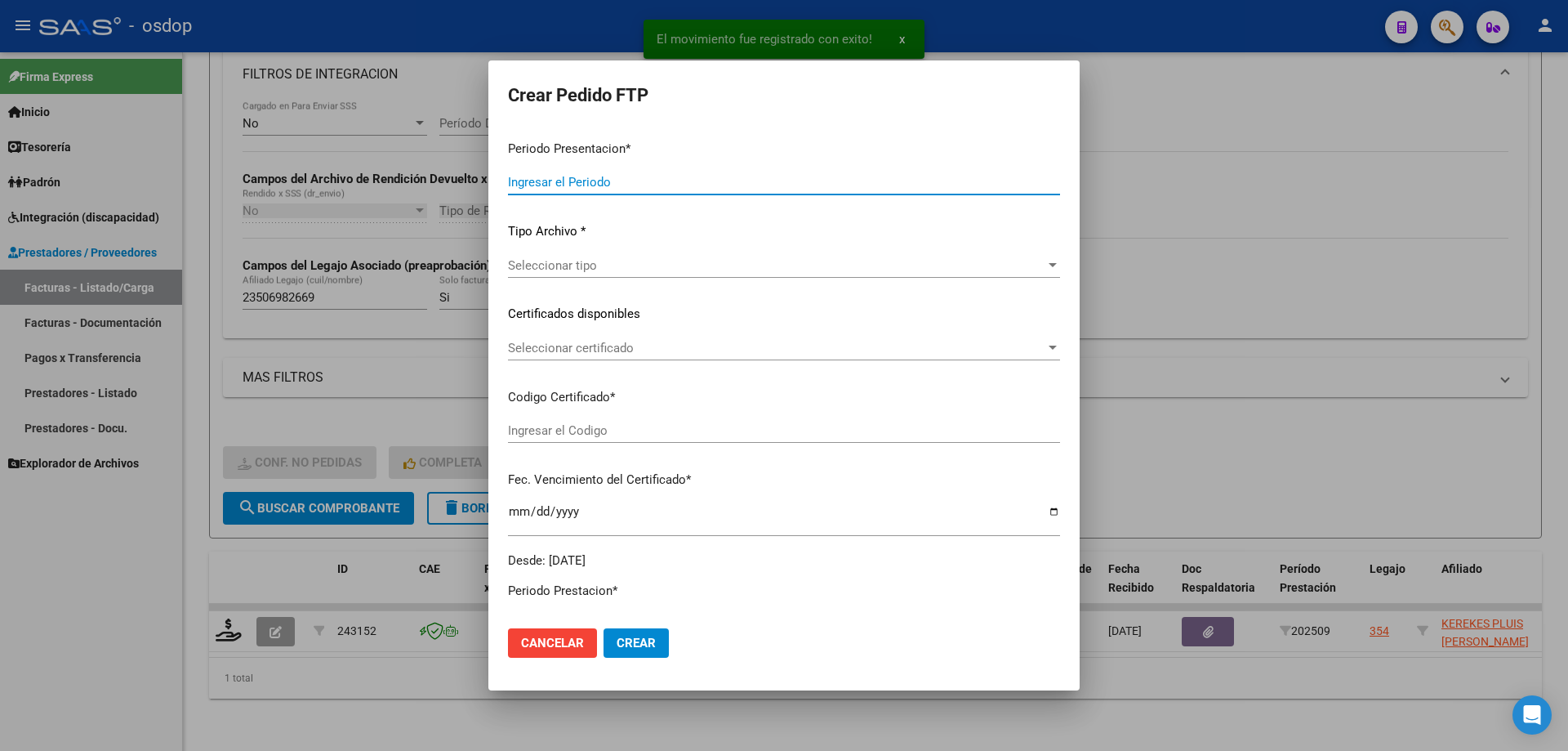
type input "202509"
type input "$ 98.964,88"
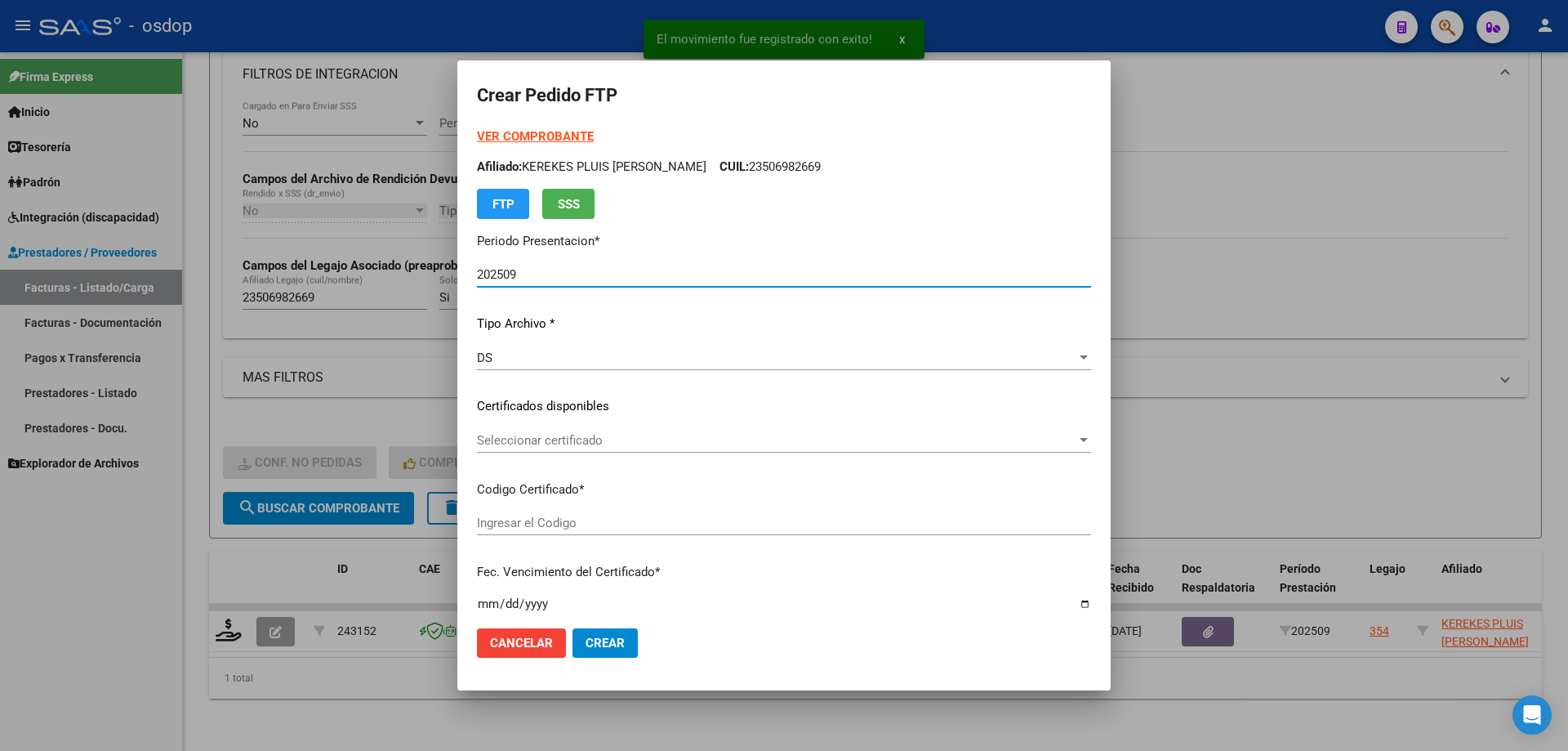
type input "6828021068"
type input "2027-04-05"
click at [625, 442] on span "Seleccionar certificado" at bounding box center [776, 440] width 599 height 15
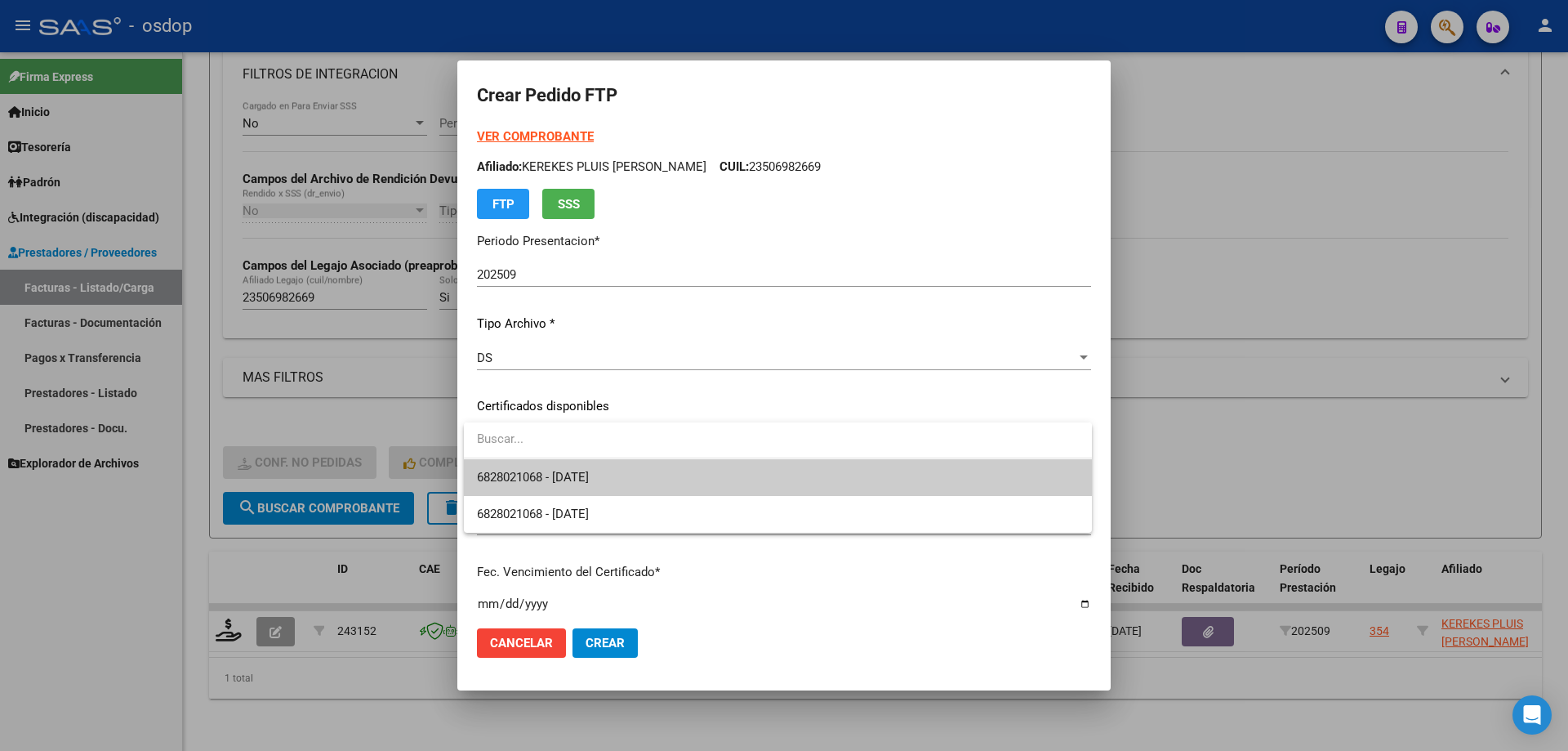
click at [659, 477] on span "6828021068 - 2027-04-05" at bounding box center [777, 478] width 602 height 37
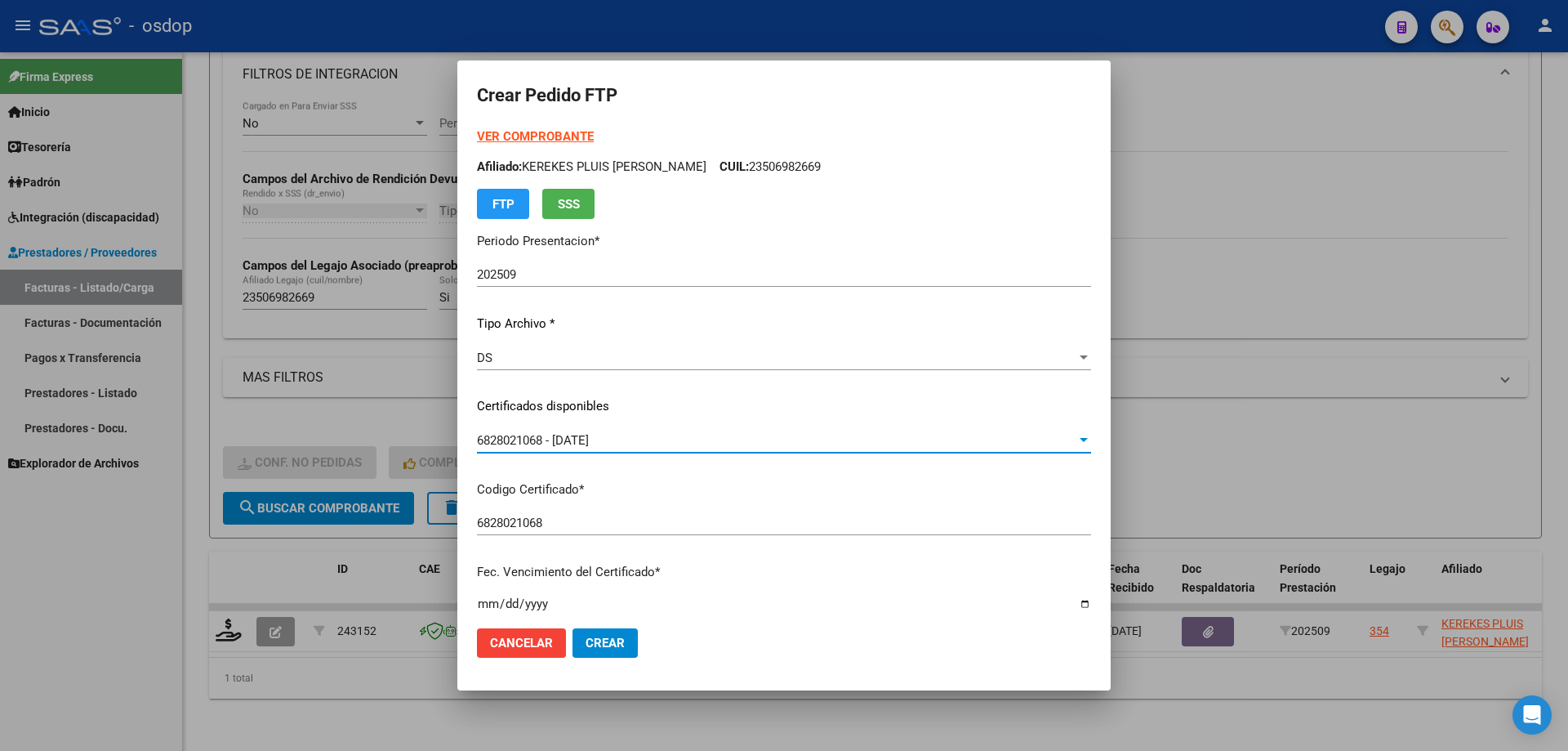
scroll to position [408, 0]
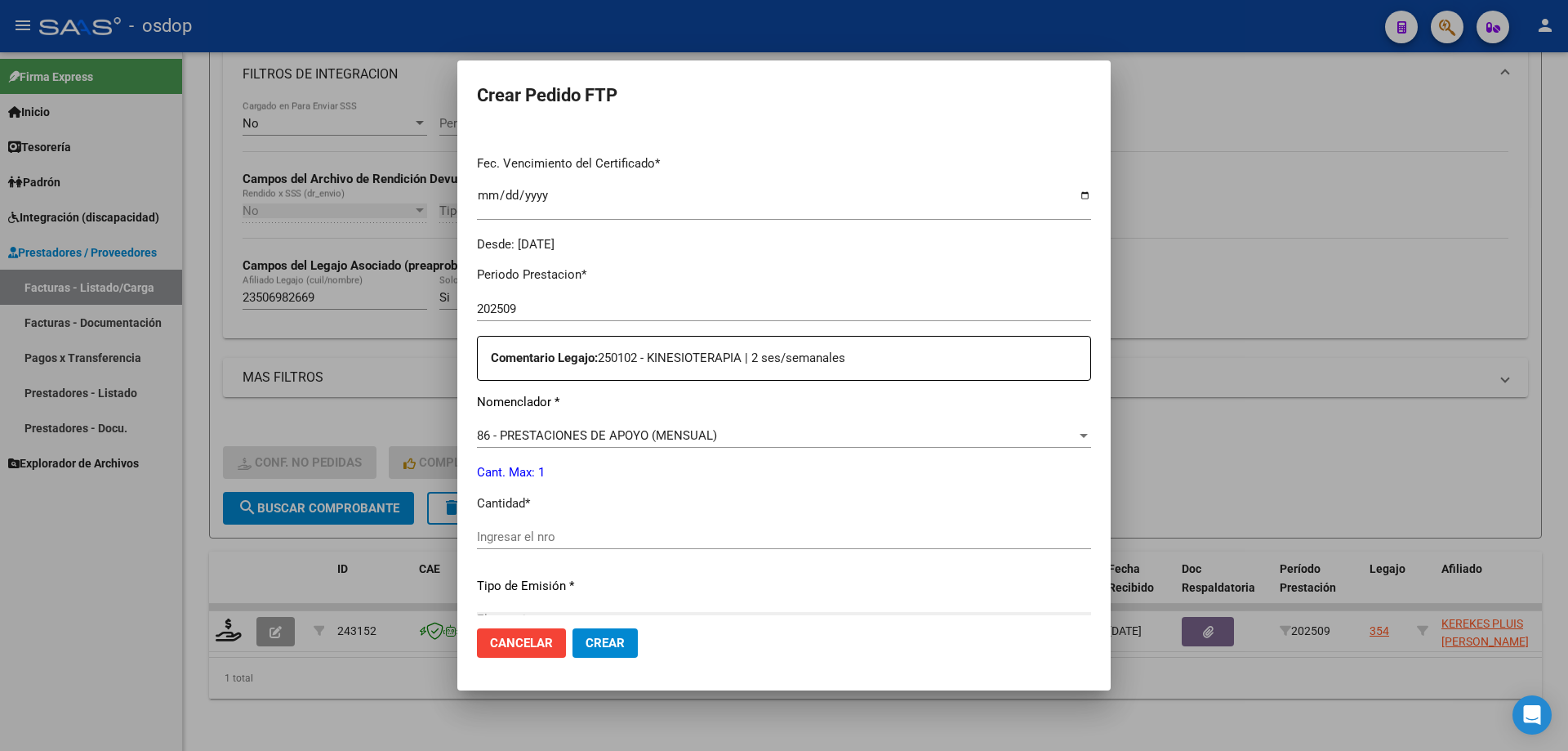
click at [559, 536] on input "Ingresar el nro" at bounding box center [783, 537] width 614 height 15
type input "1"
click at [602, 649] on span "Crear" at bounding box center [605, 643] width 39 height 15
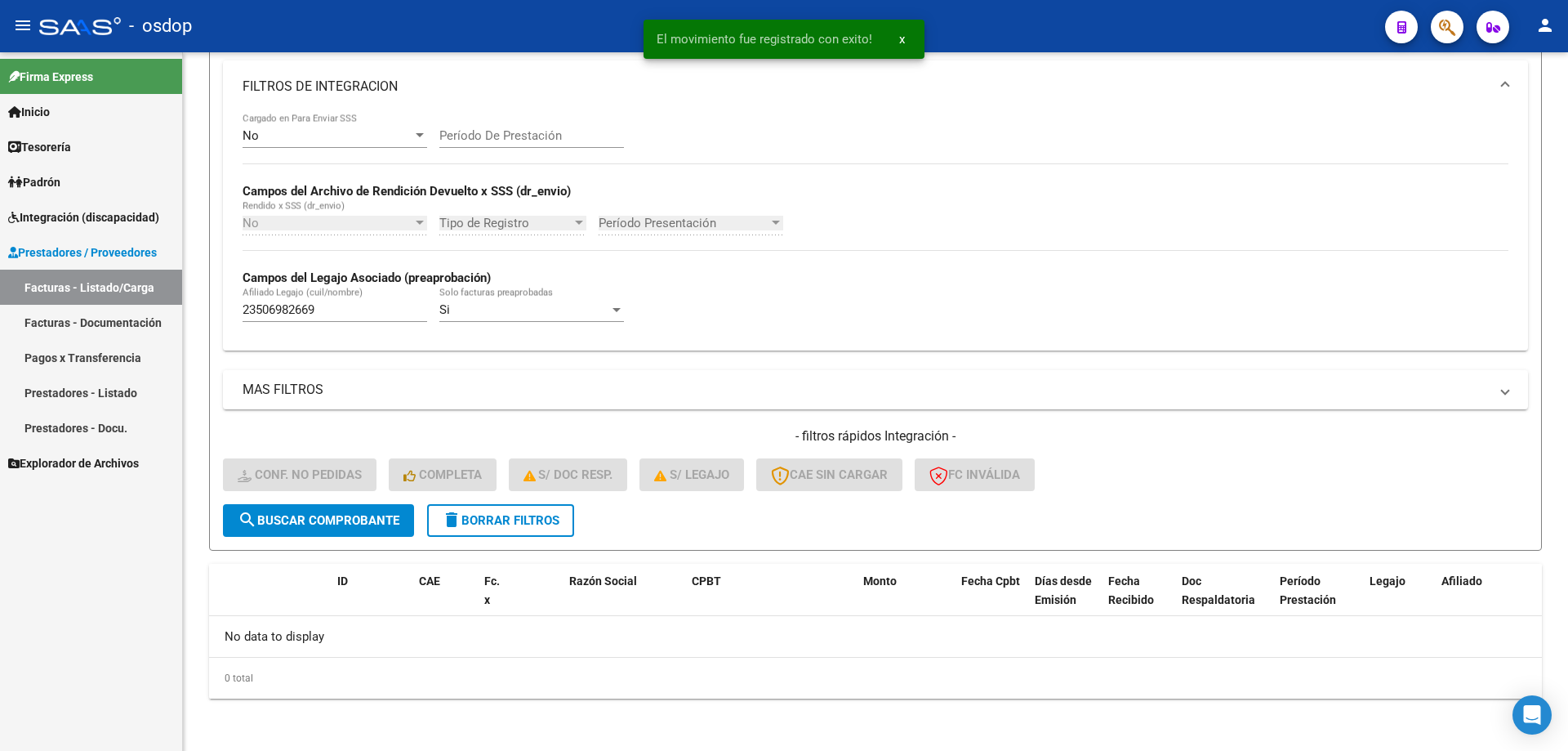
scroll to position [276, 0]
click at [539, 521] on span "delete Borrar Filtros" at bounding box center [499, 520] width 117 height 15
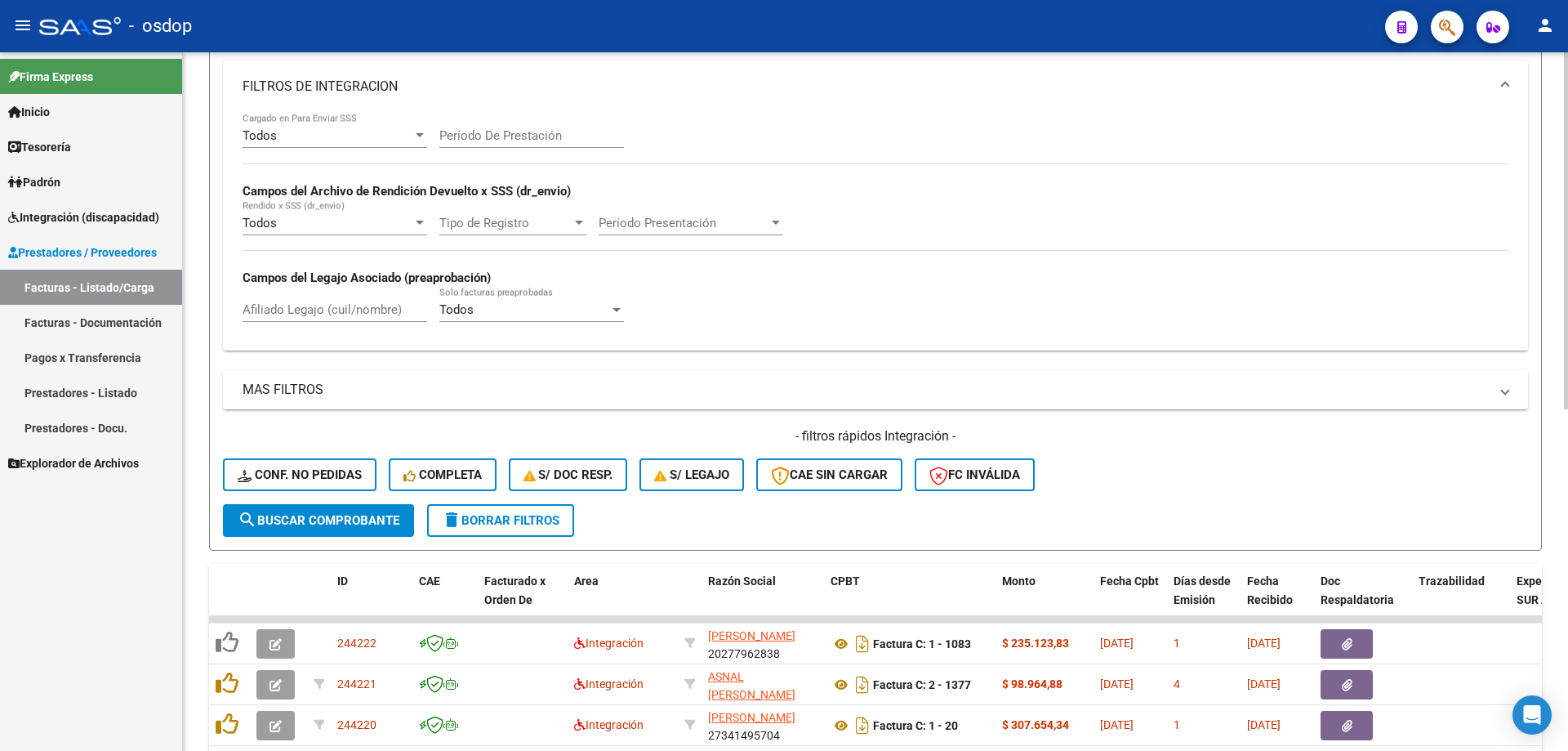
click at [398, 301] on div "Afiliado Legajo (cuil/nombre)" at bounding box center [334, 304] width 184 height 35
paste input "20494498511"
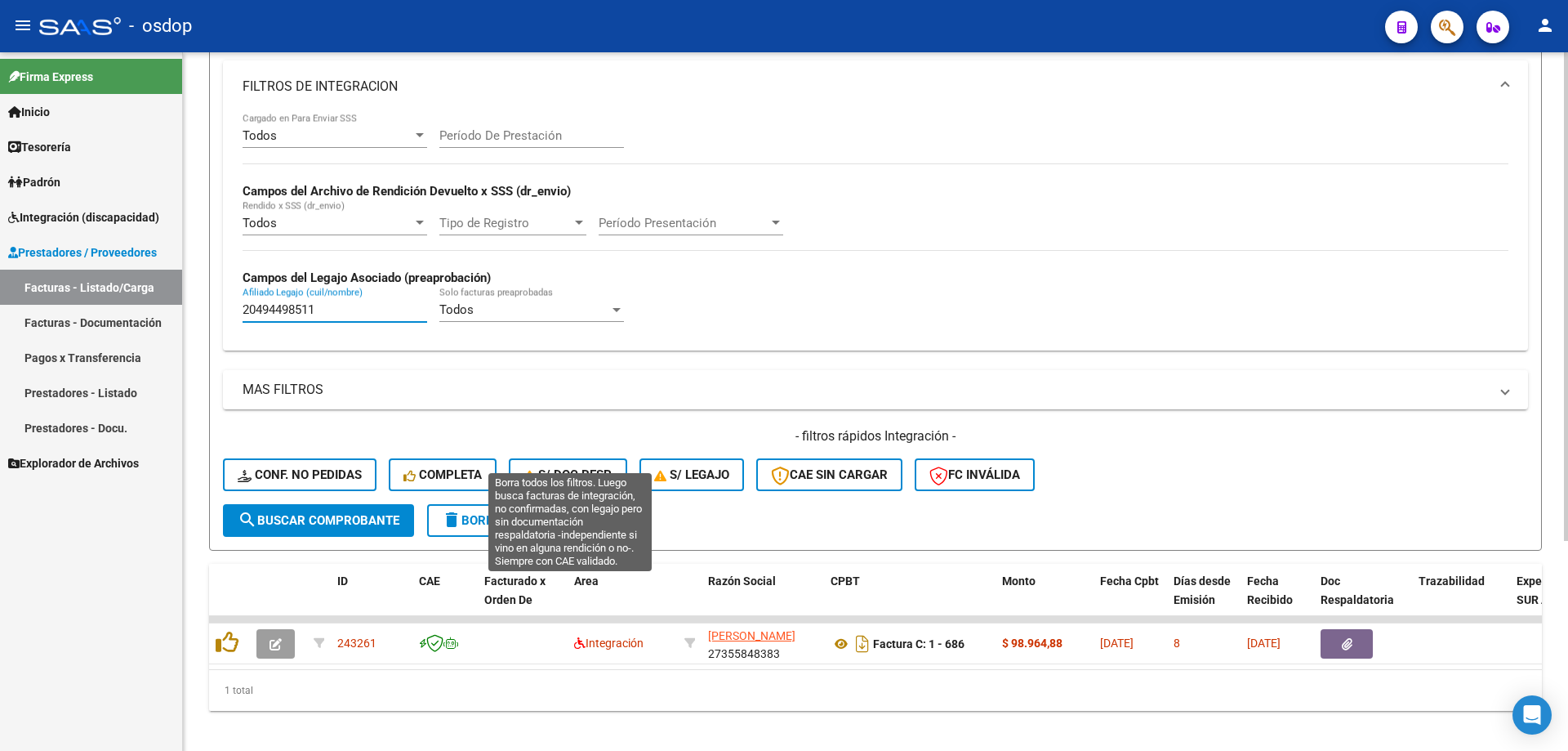
scroll to position [301, 0]
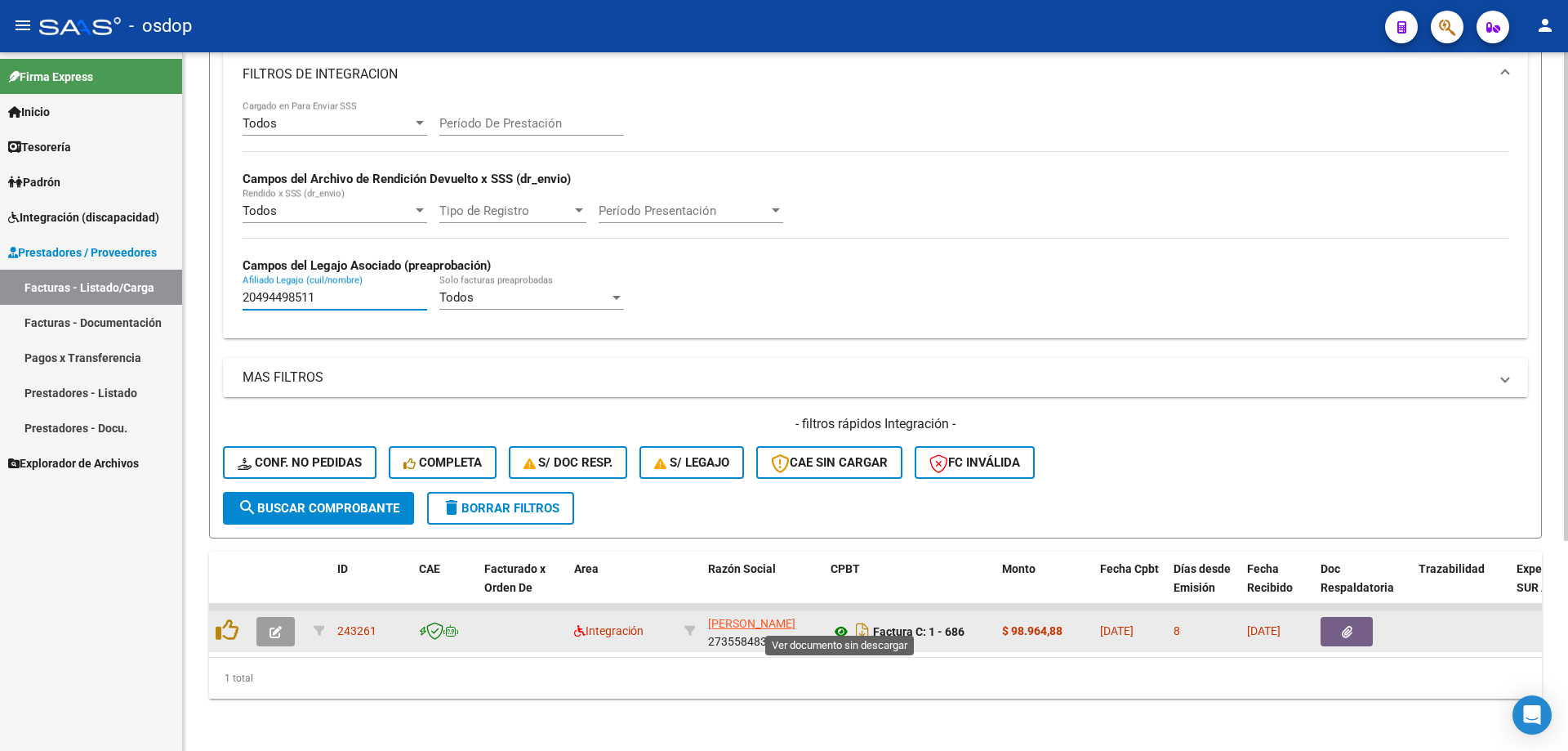
type input "20494498511"
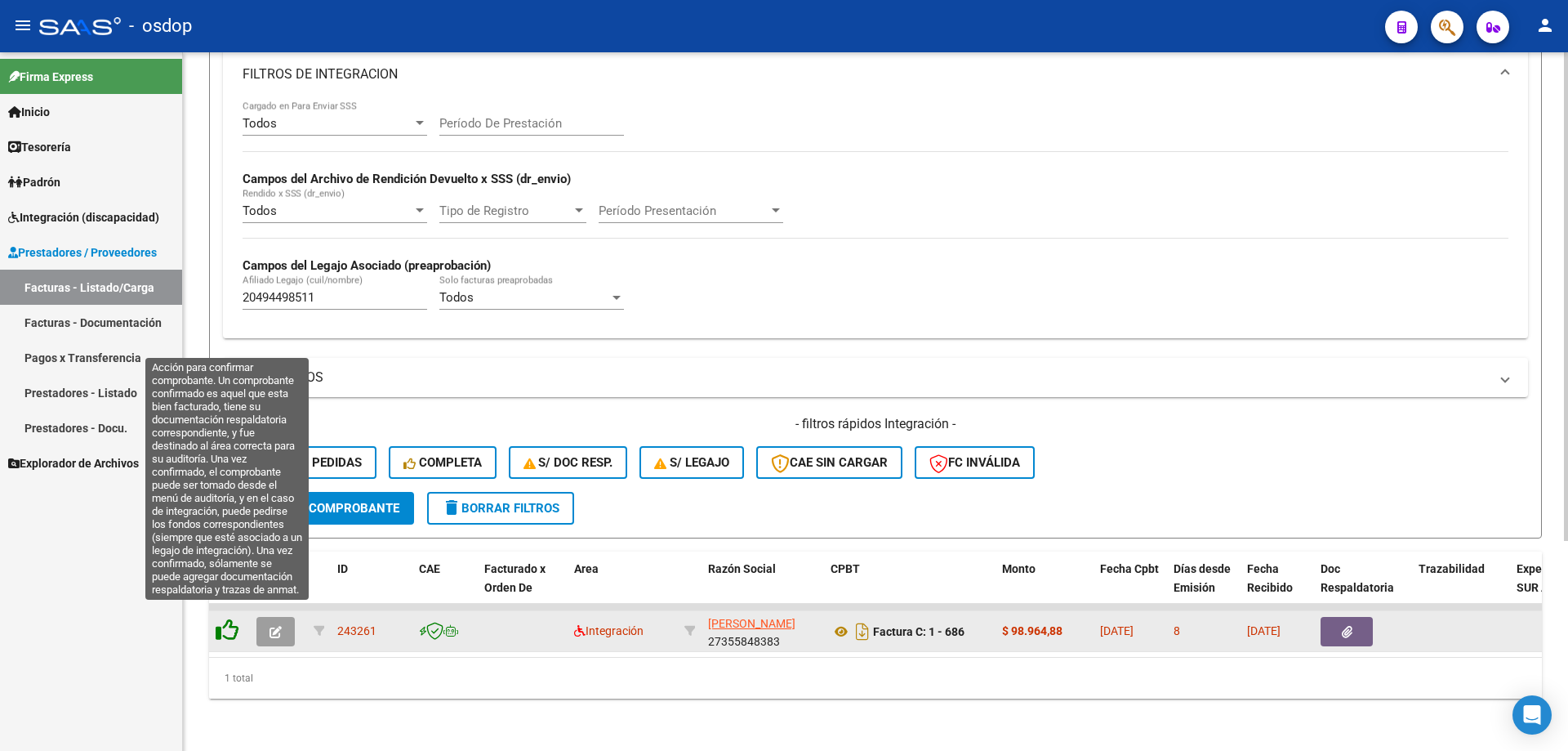
click at [231, 619] on icon at bounding box center [227, 630] width 23 height 23
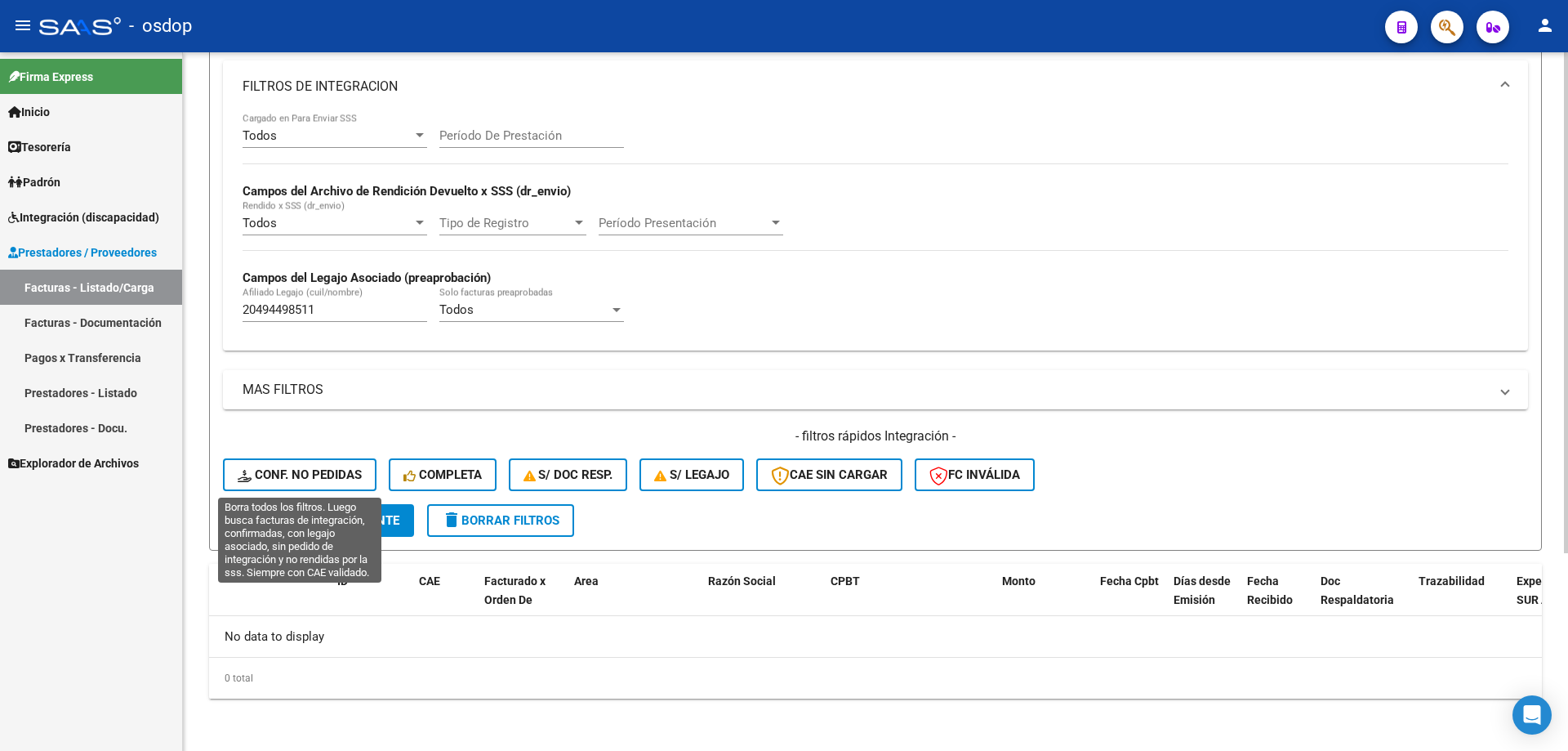
click at [316, 470] on span "Conf. no pedidas" at bounding box center [300, 474] width 124 height 15
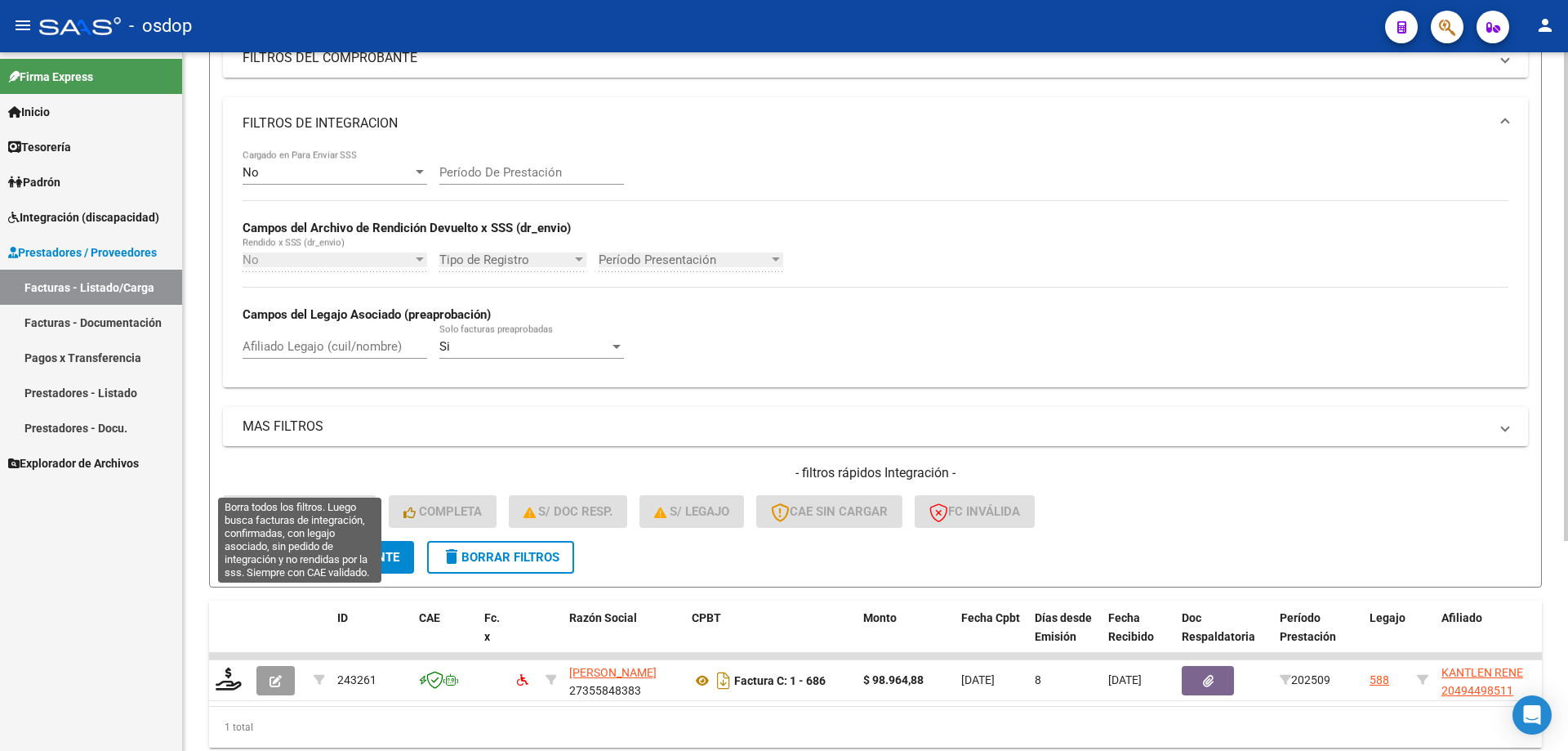
scroll to position [276, 0]
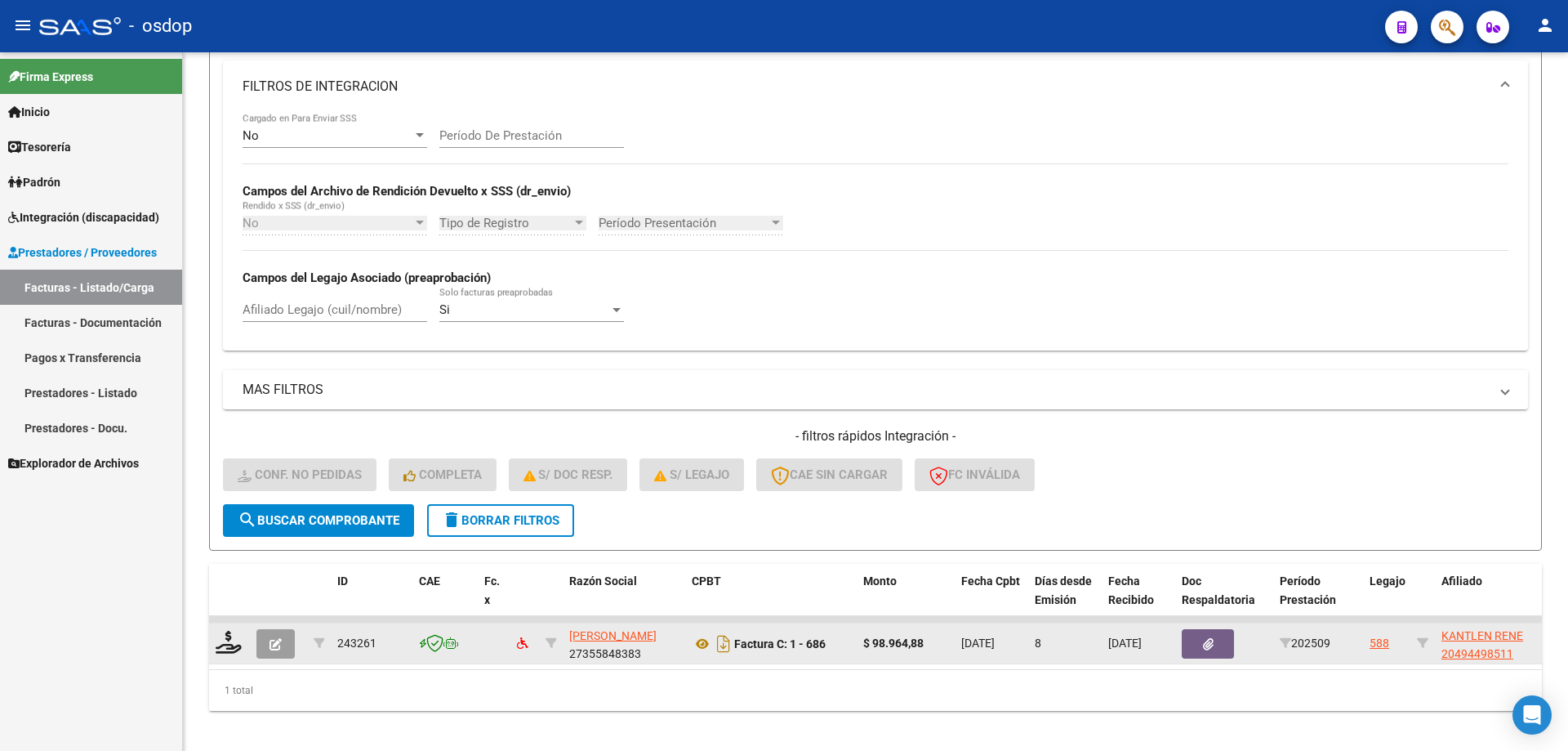
click at [241, 654] on div at bounding box center [230, 643] width 28 height 26
click at [233, 636] on icon at bounding box center [229, 643] width 26 height 23
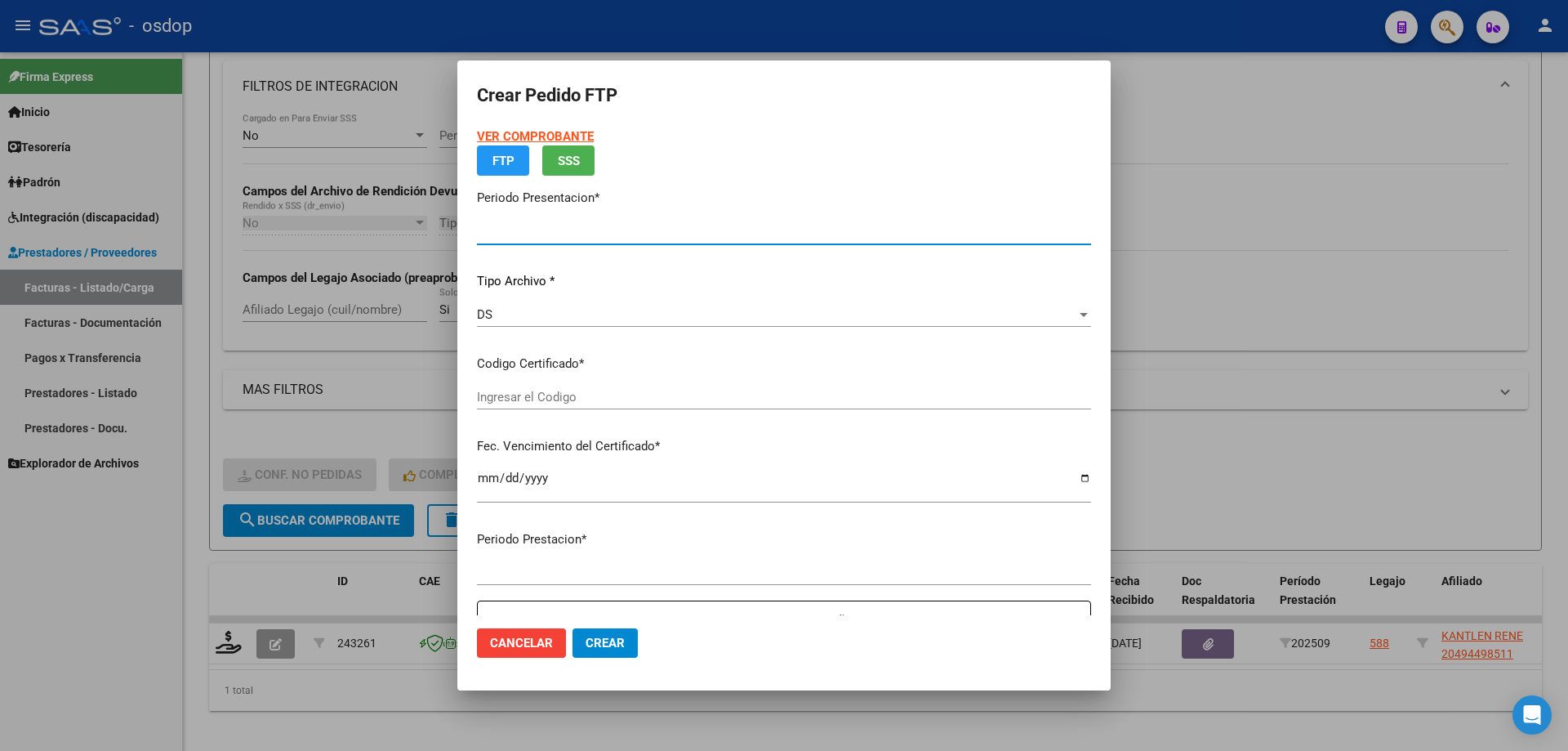
type input "202509"
type input "$ 98.964,88"
type input "2146823230"
type input "2025-05-13"
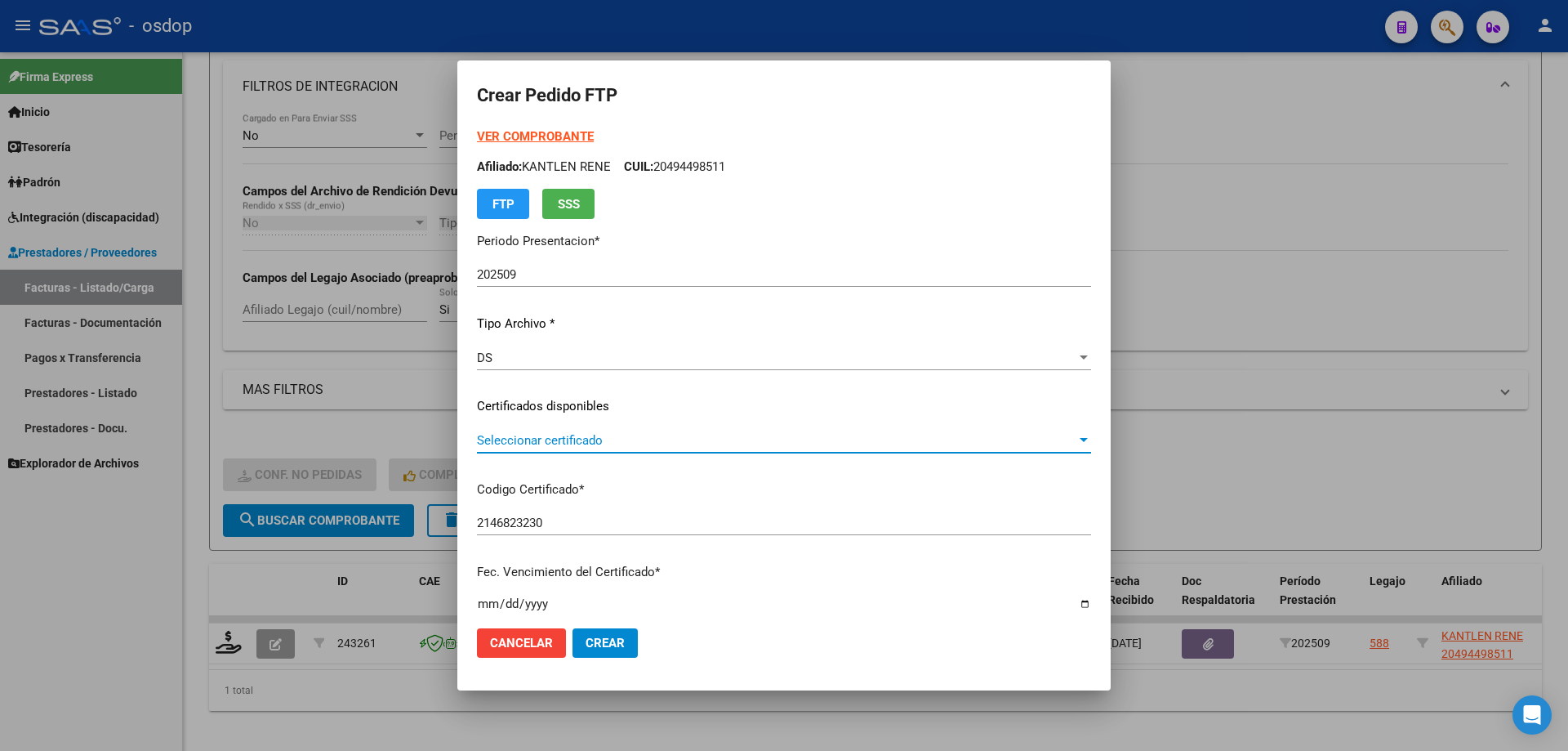
click at [566, 442] on span "Seleccionar certificado" at bounding box center [776, 440] width 599 height 15
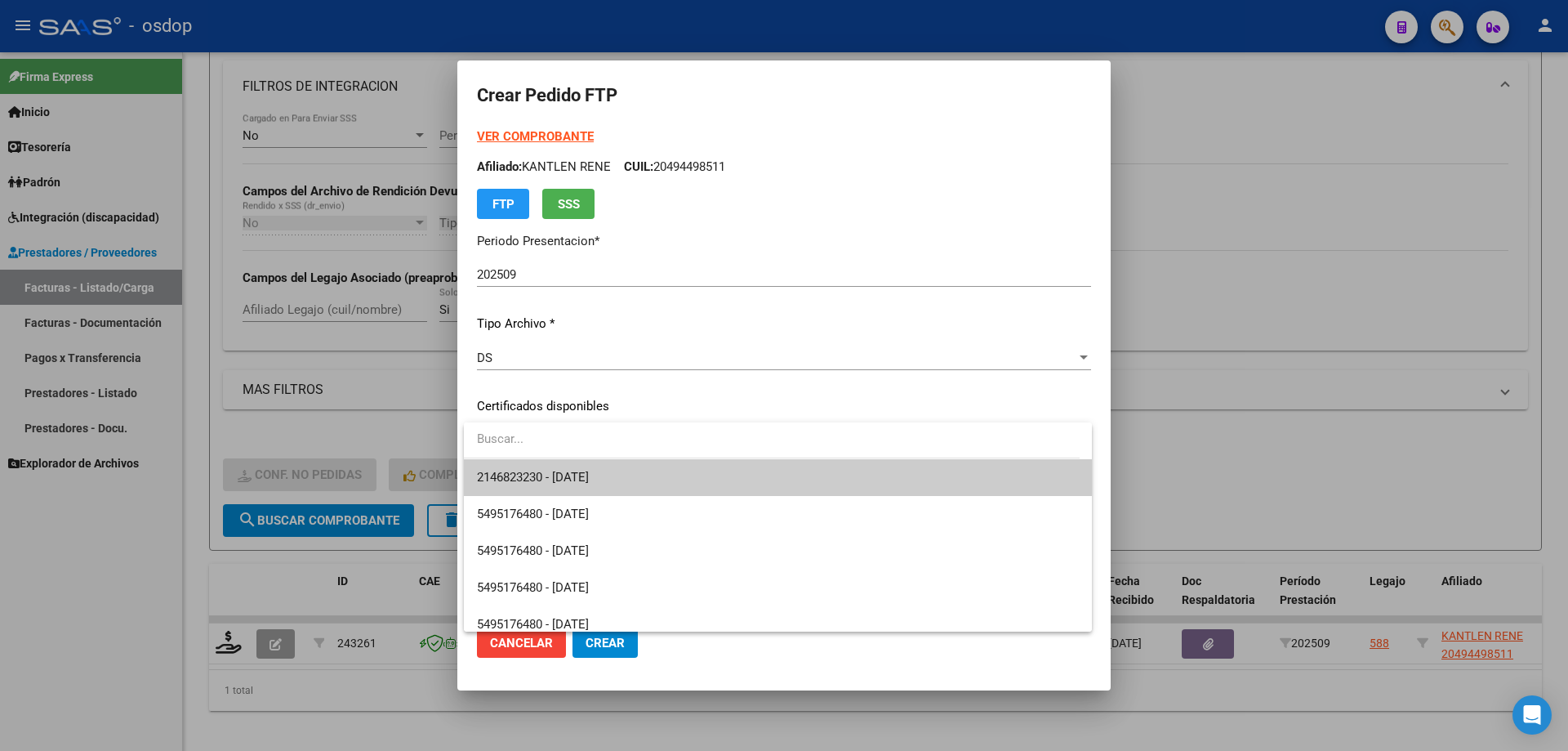
click at [582, 486] on span "2146823230 - 2025-05-13" at bounding box center [777, 478] width 602 height 37
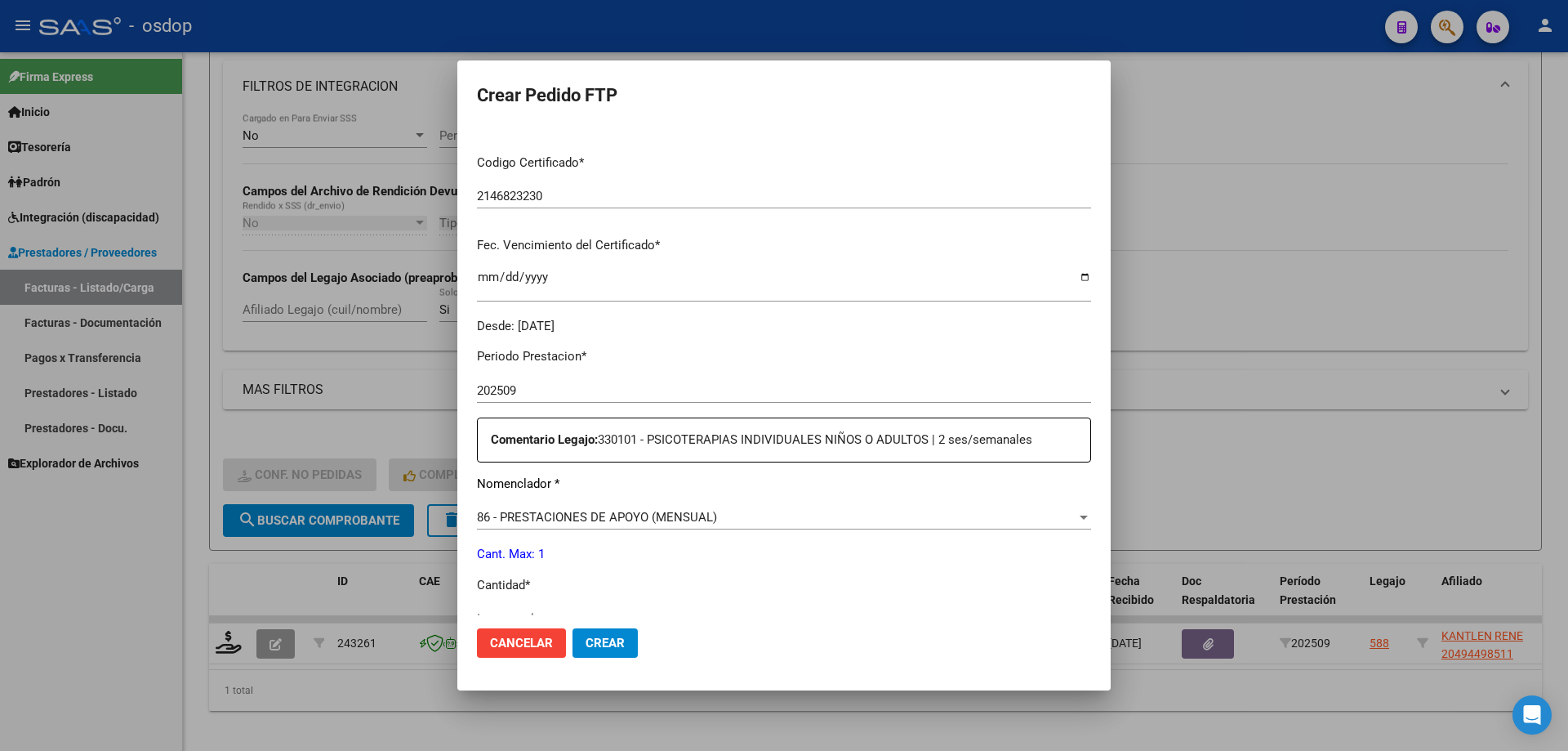
scroll to position [408, 0]
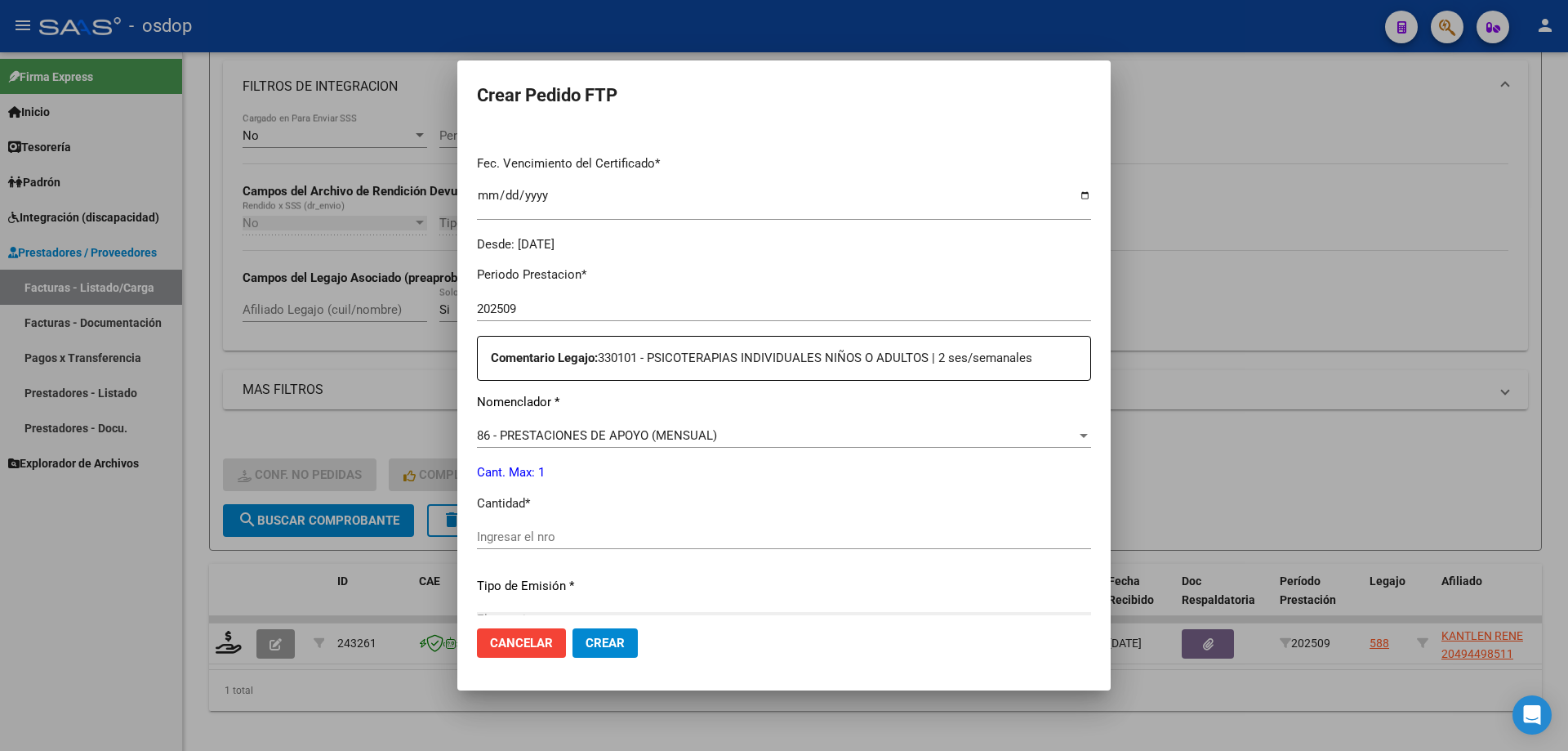
click at [551, 525] on div "Ingresar el nro" at bounding box center [783, 537] width 614 height 25
click at [551, 534] on input "Ingresar el nro" at bounding box center [783, 537] width 614 height 15
type input "1"
click at [605, 639] on span "Crear" at bounding box center [605, 643] width 39 height 15
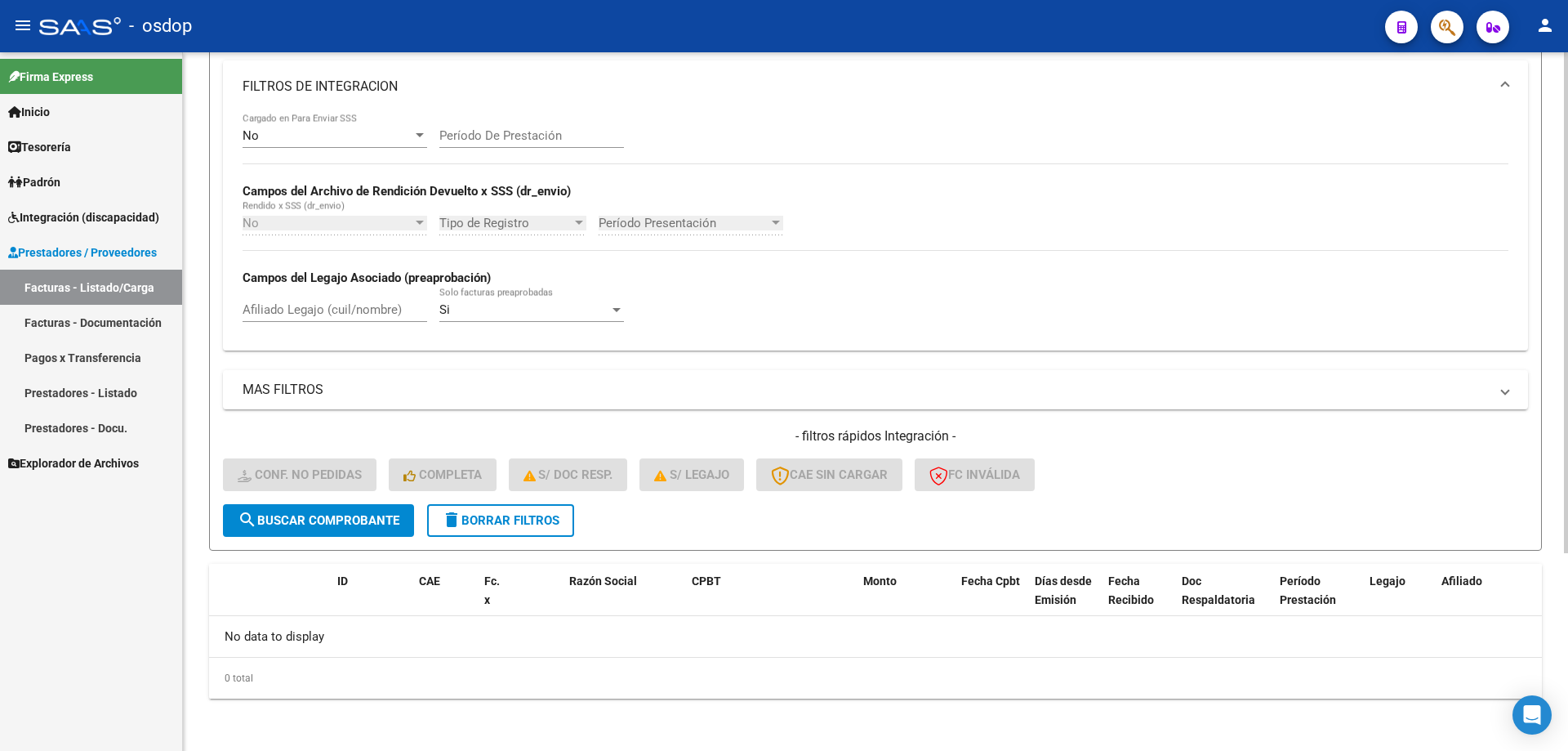
click at [480, 523] on span "delete Borrar Filtros" at bounding box center [499, 520] width 117 height 15
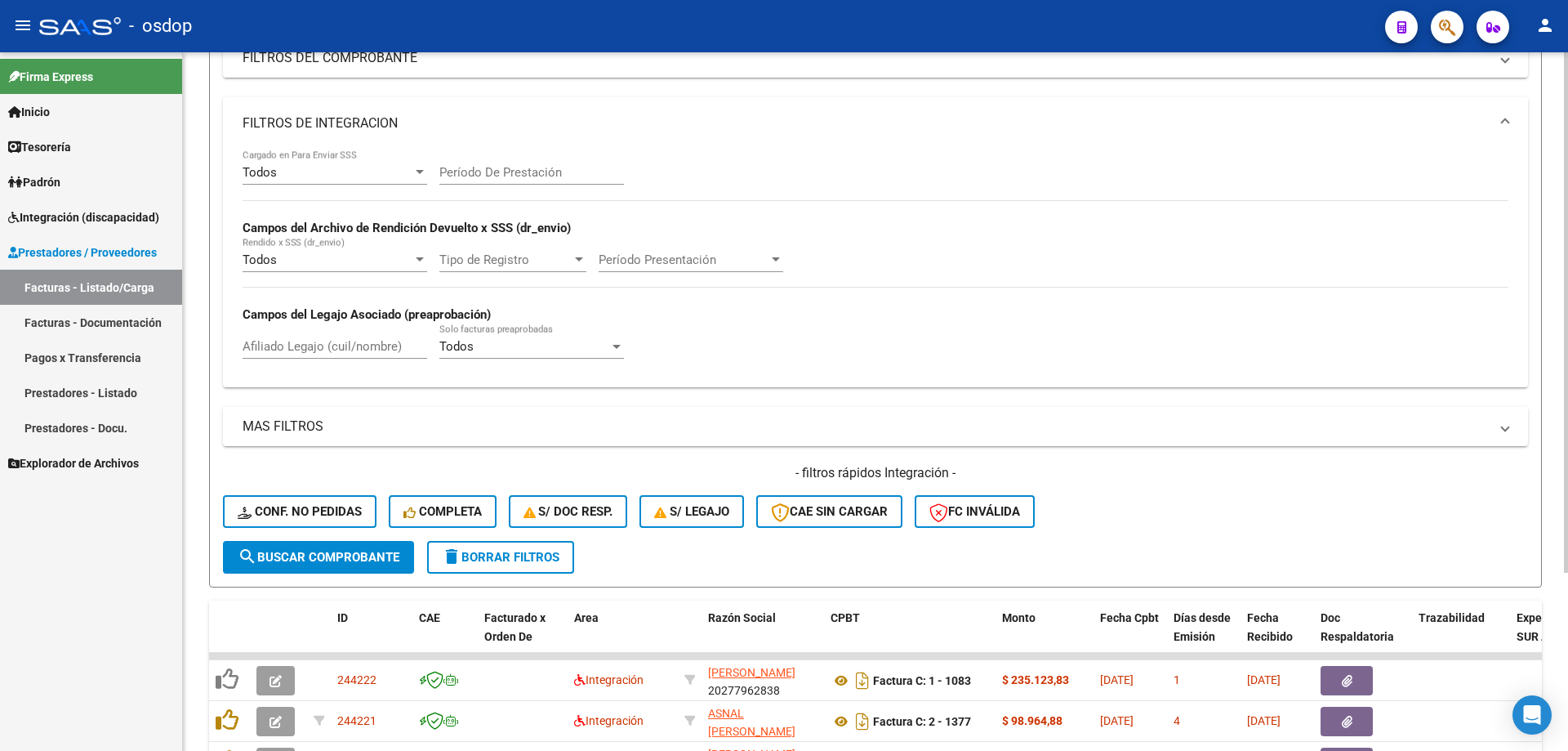
scroll to position [276, 0]
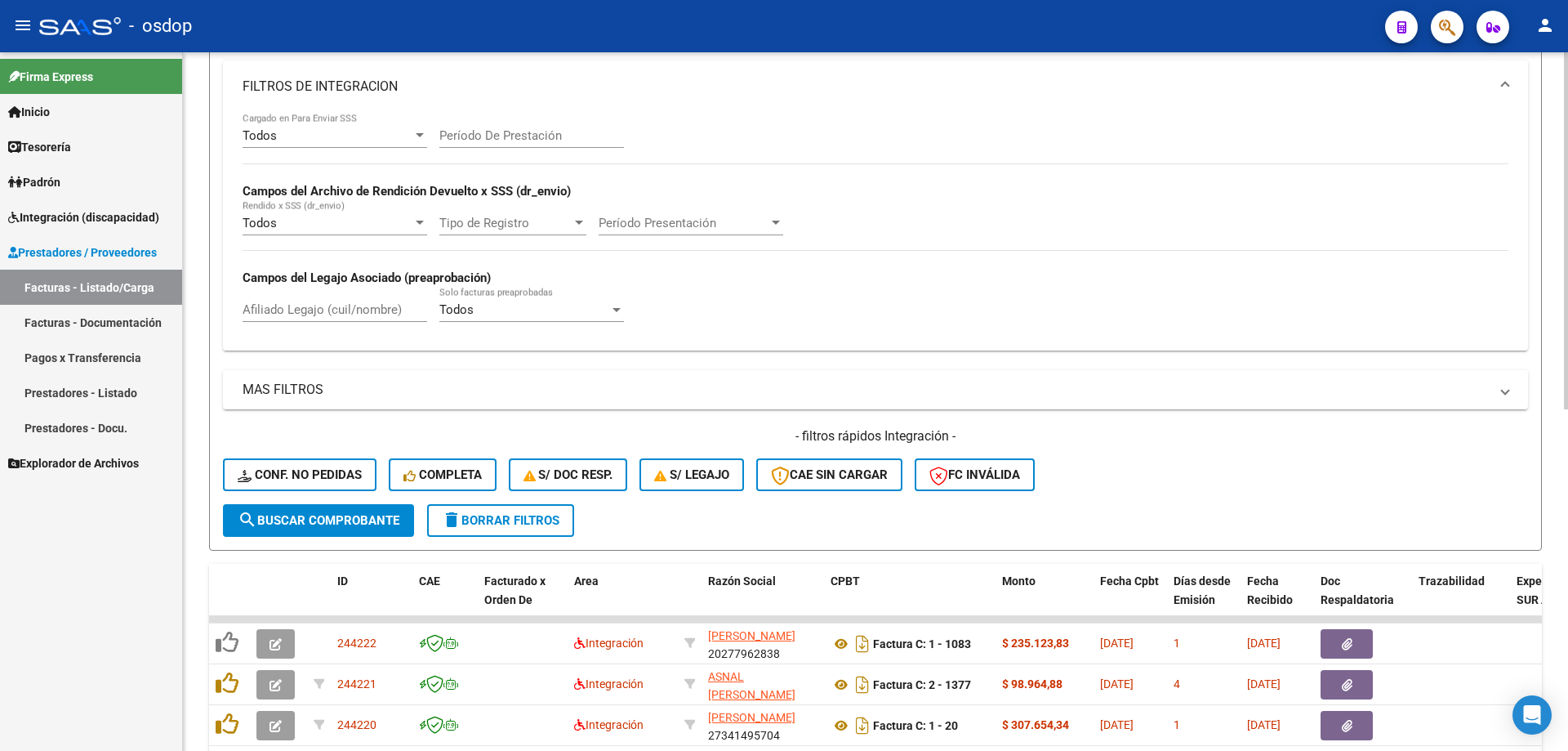
click at [361, 305] on input "Afiliado Legajo (cuil/nombre)" at bounding box center [334, 309] width 184 height 15
paste input "27570405107"
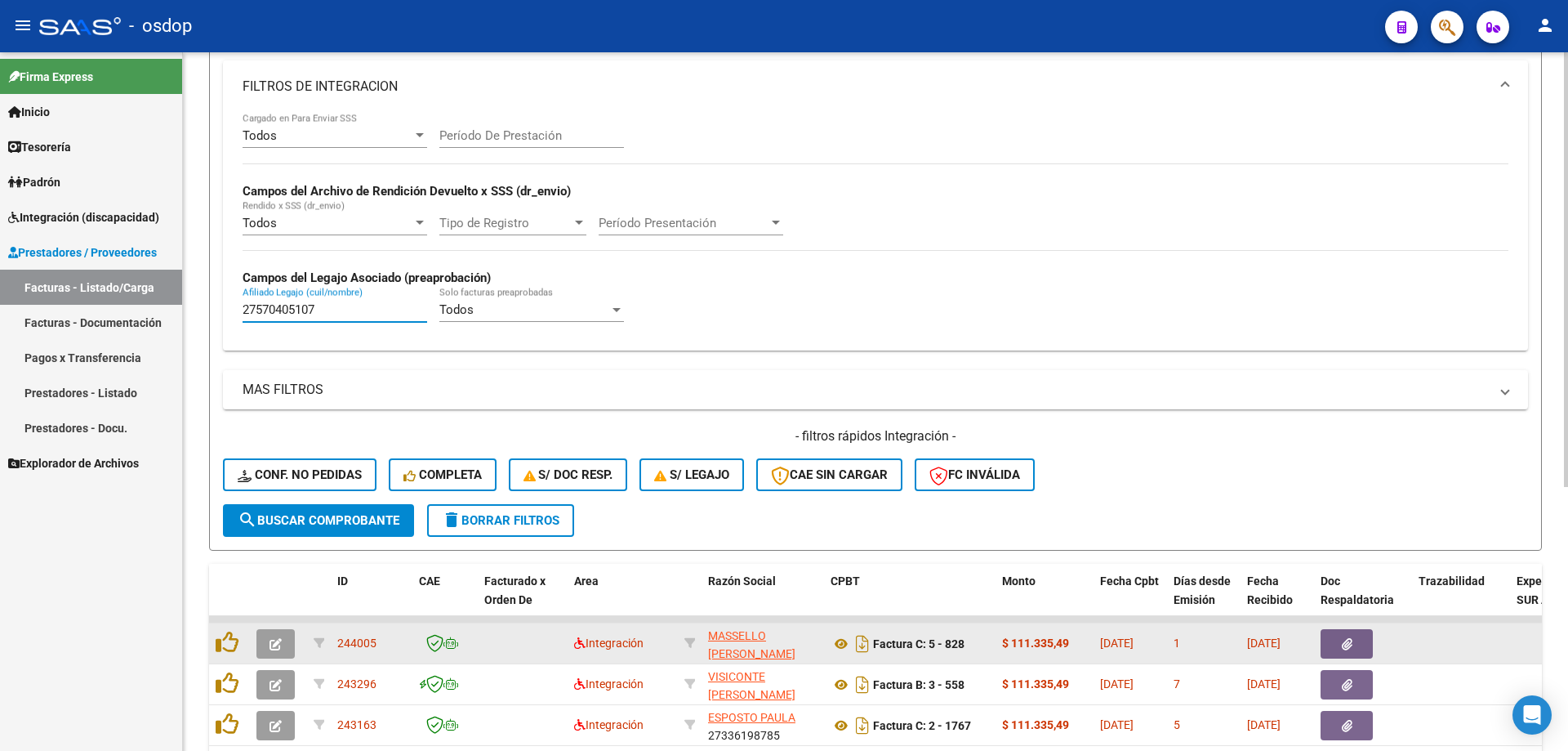
scroll to position [423, 0]
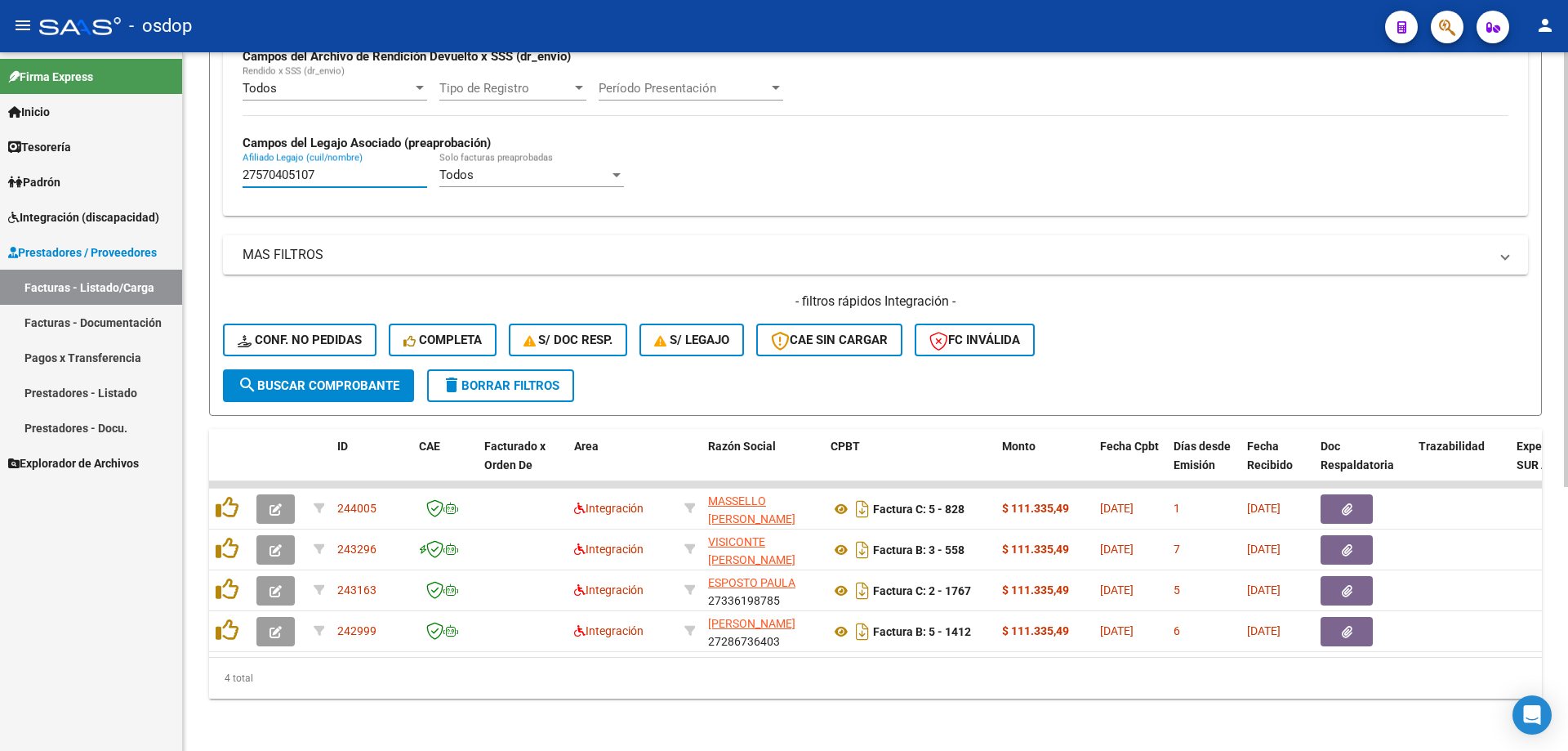
type input "27570405107"
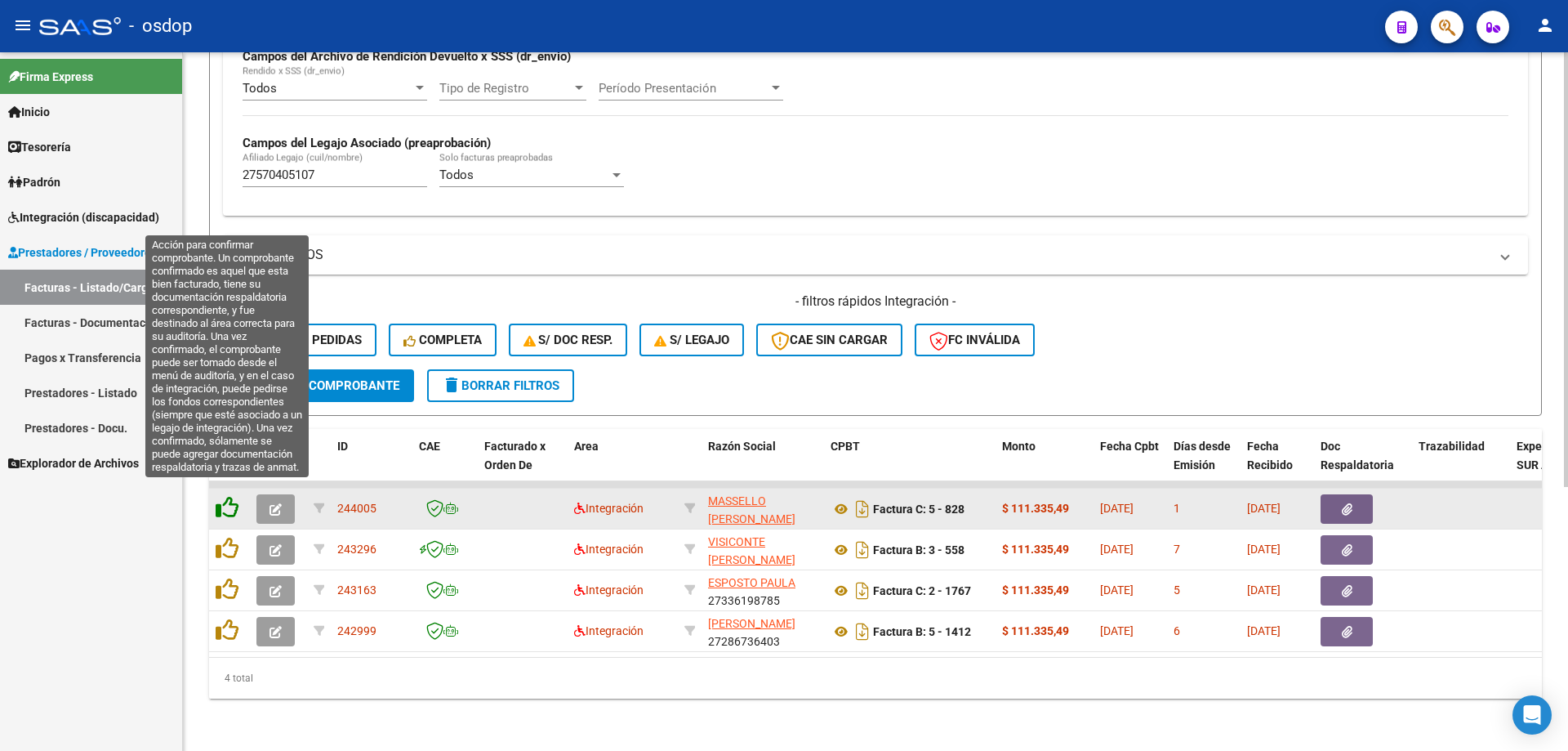
click at [229, 502] on icon at bounding box center [227, 508] width 23 height 23
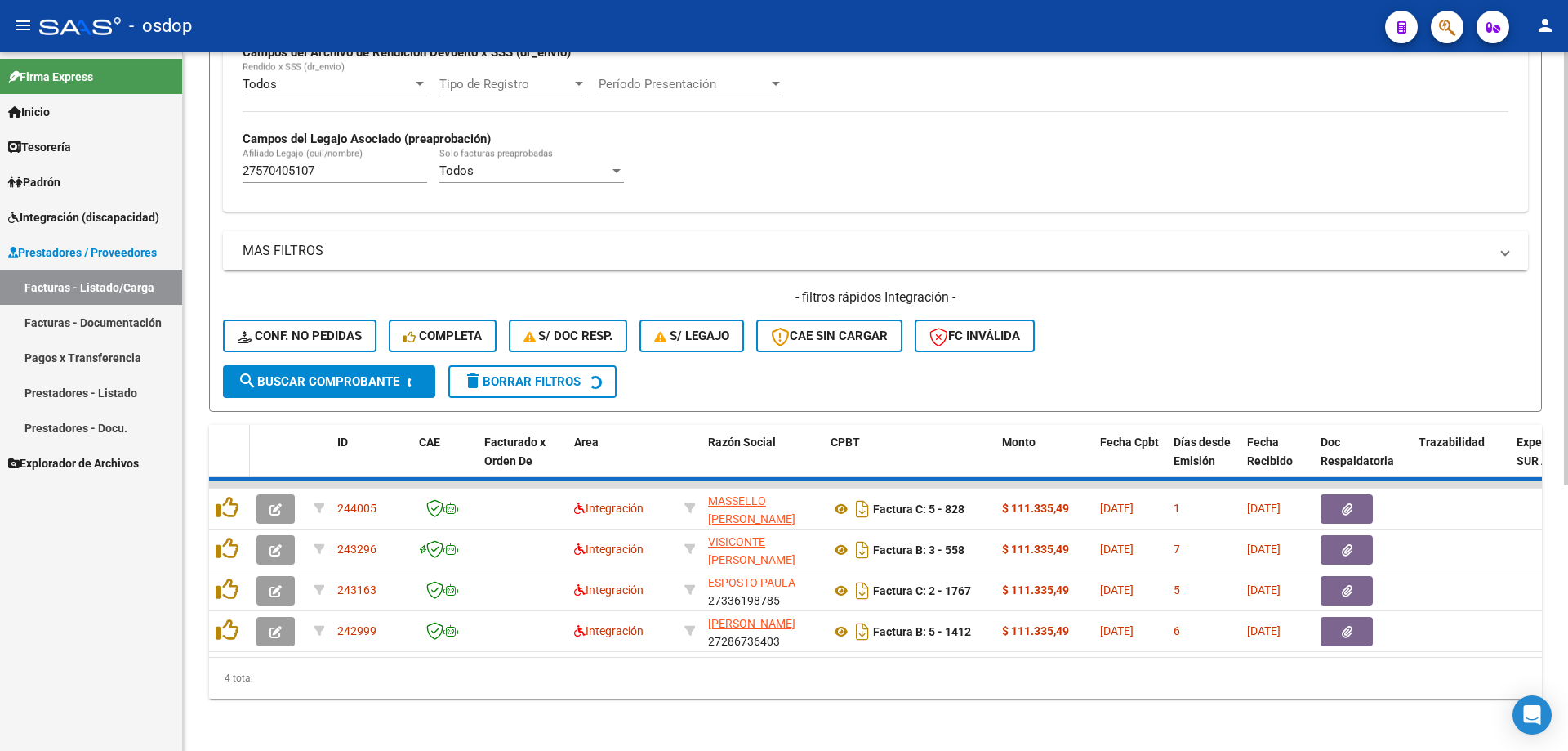
scroll to position [383, 0]
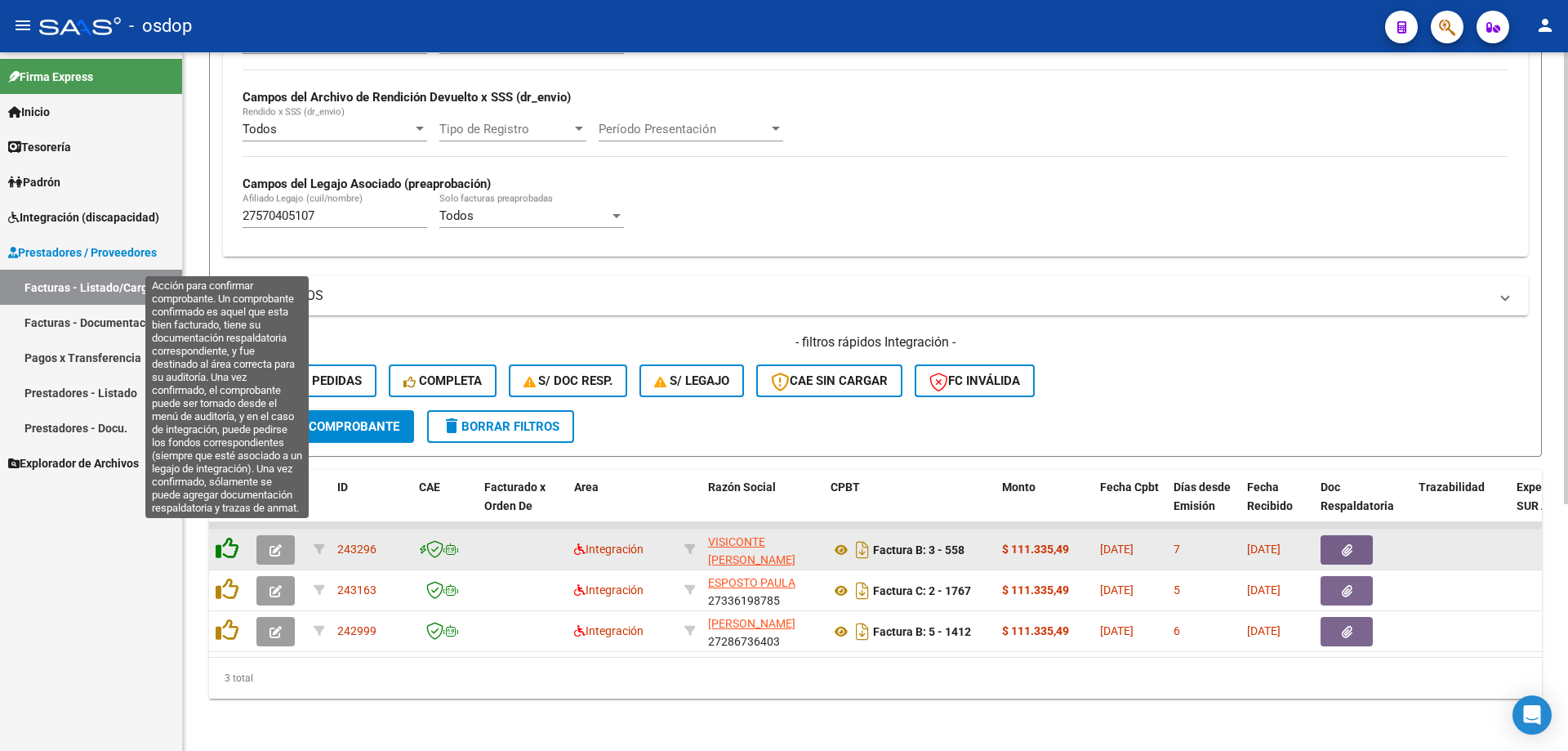
click at [235, 546] on icon at bounding box center [227, 548] width 23 height 23
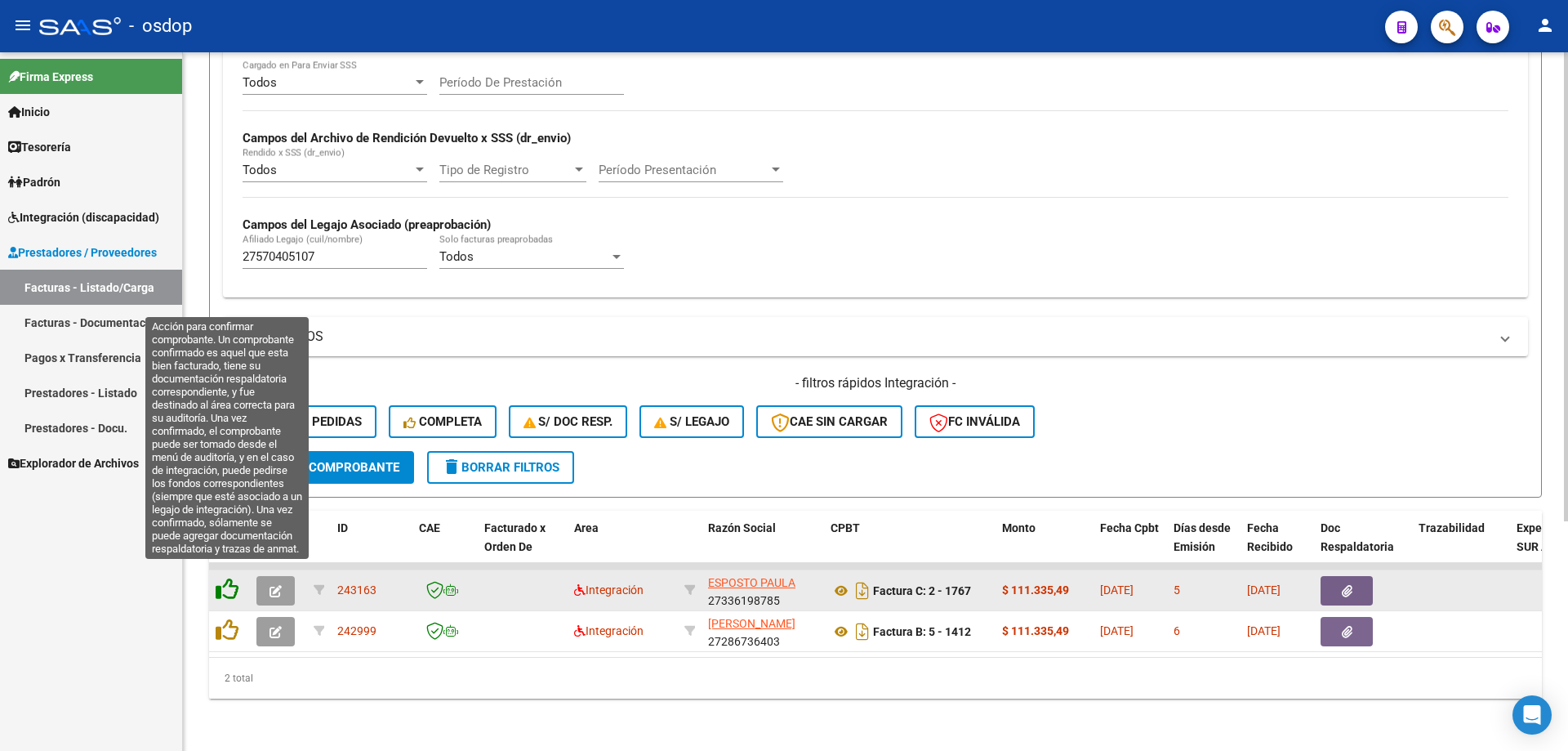
click at [226, 578] on icon at bounding box center [227, 589] width 23 height 23
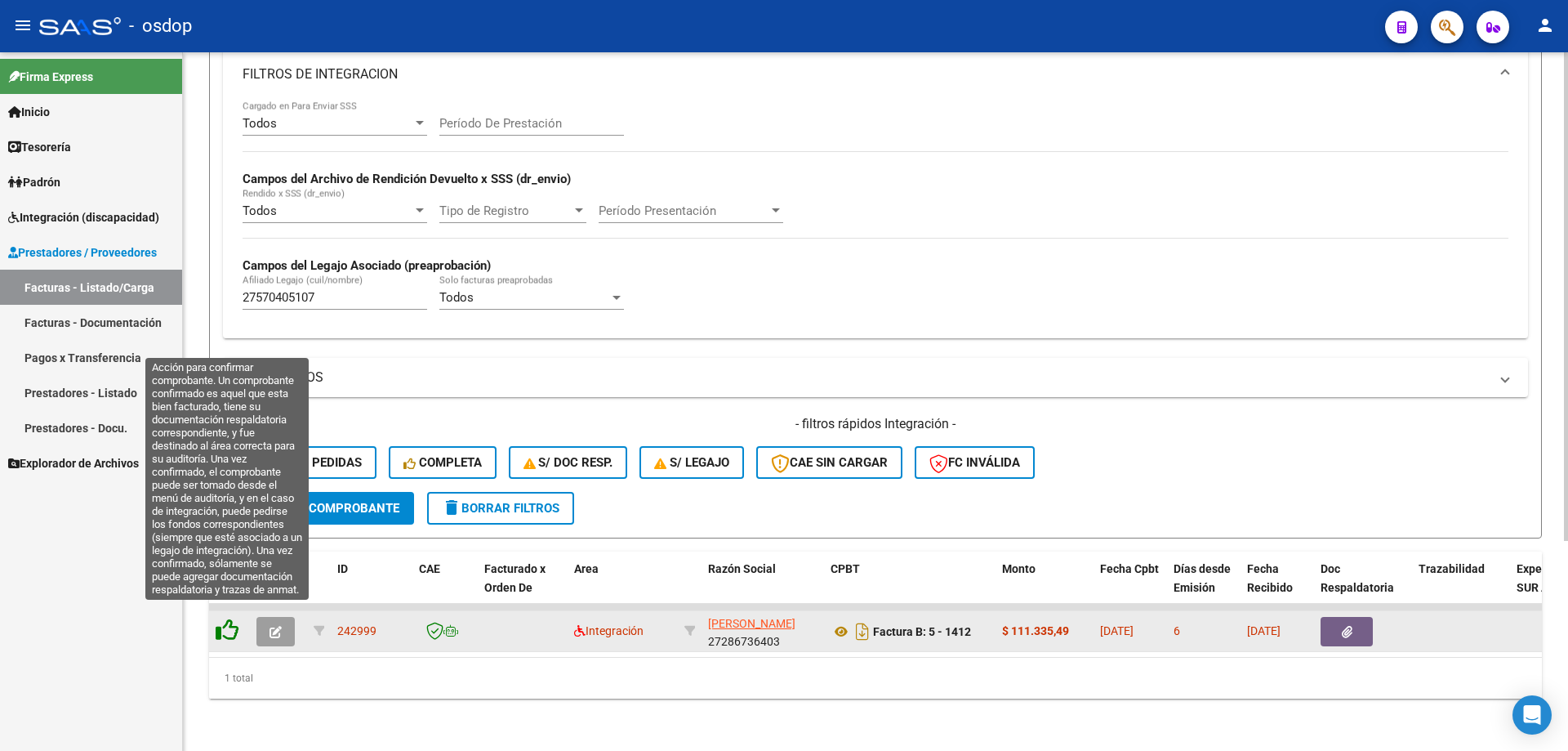
click at [225, 619] on icon at bounding box center [227, 630] width 23 height 23
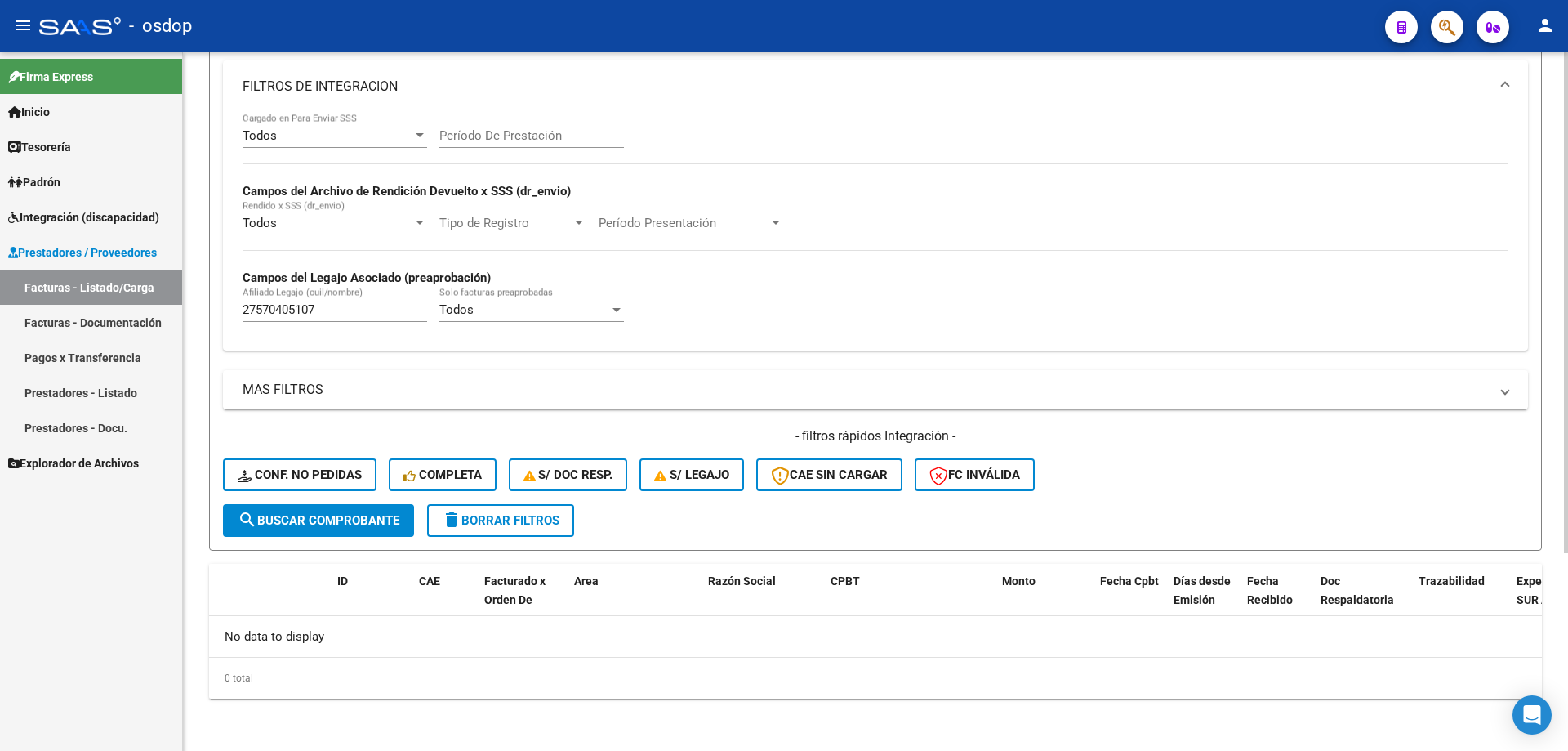
scroll to position [276, 0]
click at [288, 486] on button "Conf. no pedidas" at bounding box center [300, 474] width 153 height 33
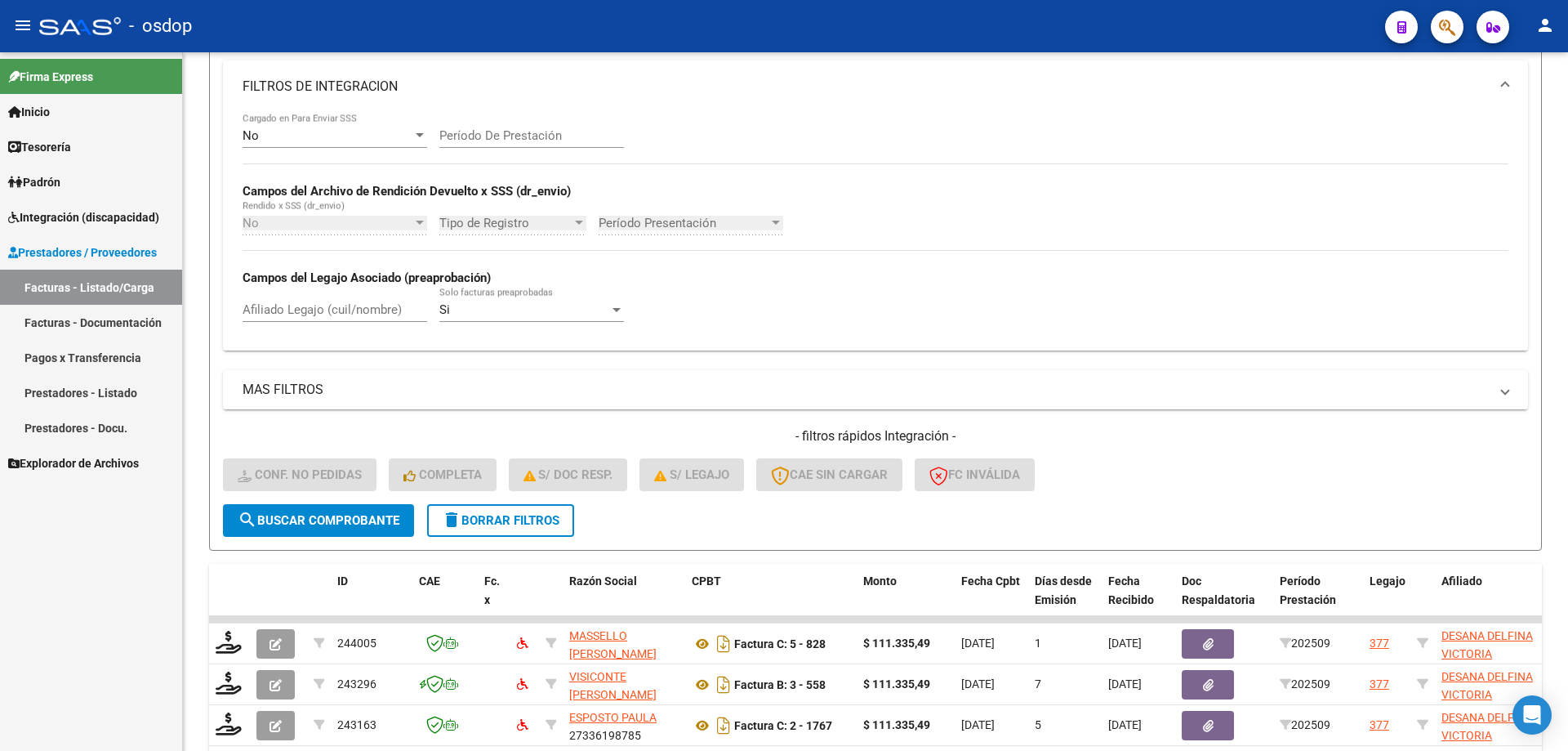
scroll to position [505, 0]
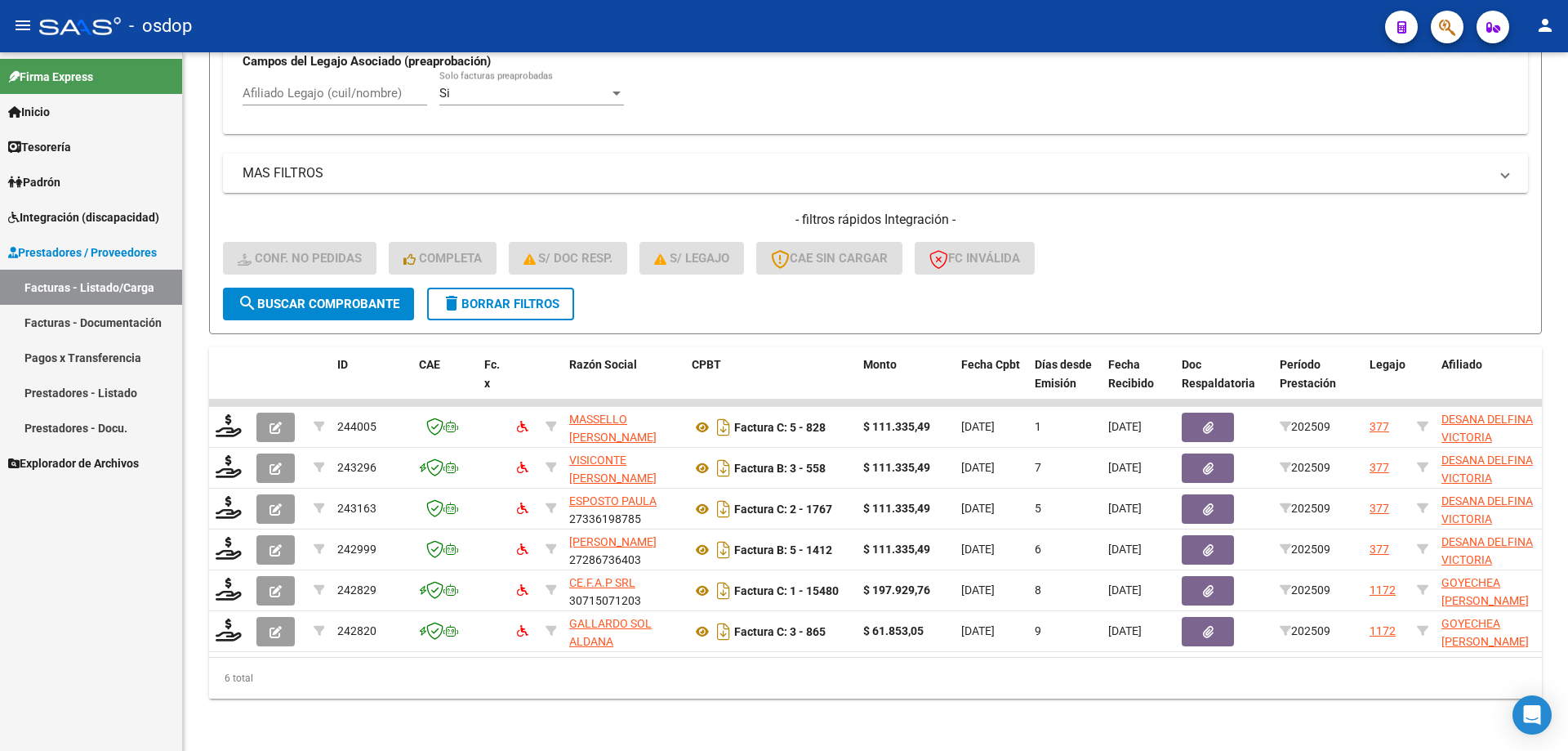
click at [365, 88] on input "Afiliado Legajo (cuil/nombre)" at bounding box center [334, 93] width 184 height 15
paste input "27570405107"
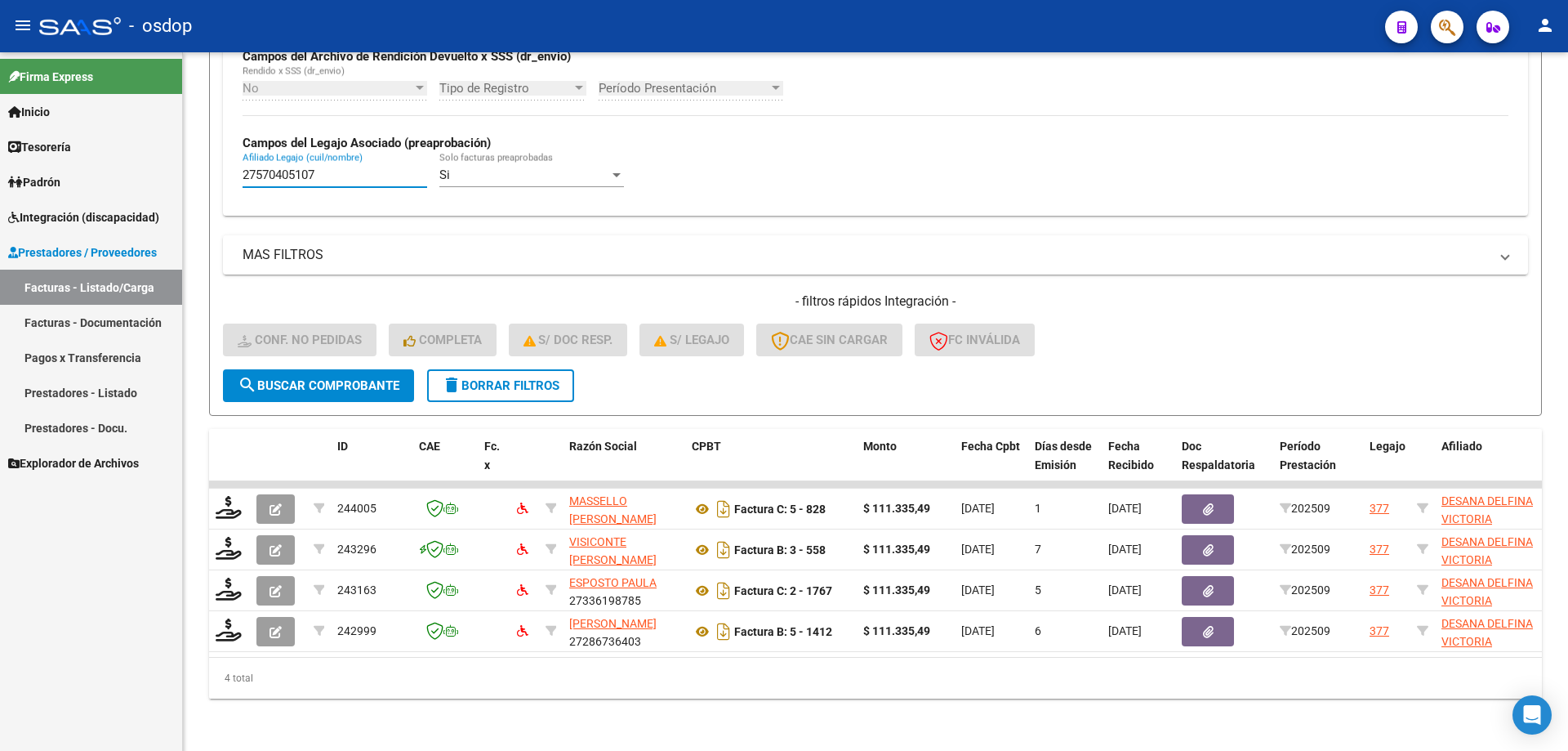
scroll to position [423, 0]
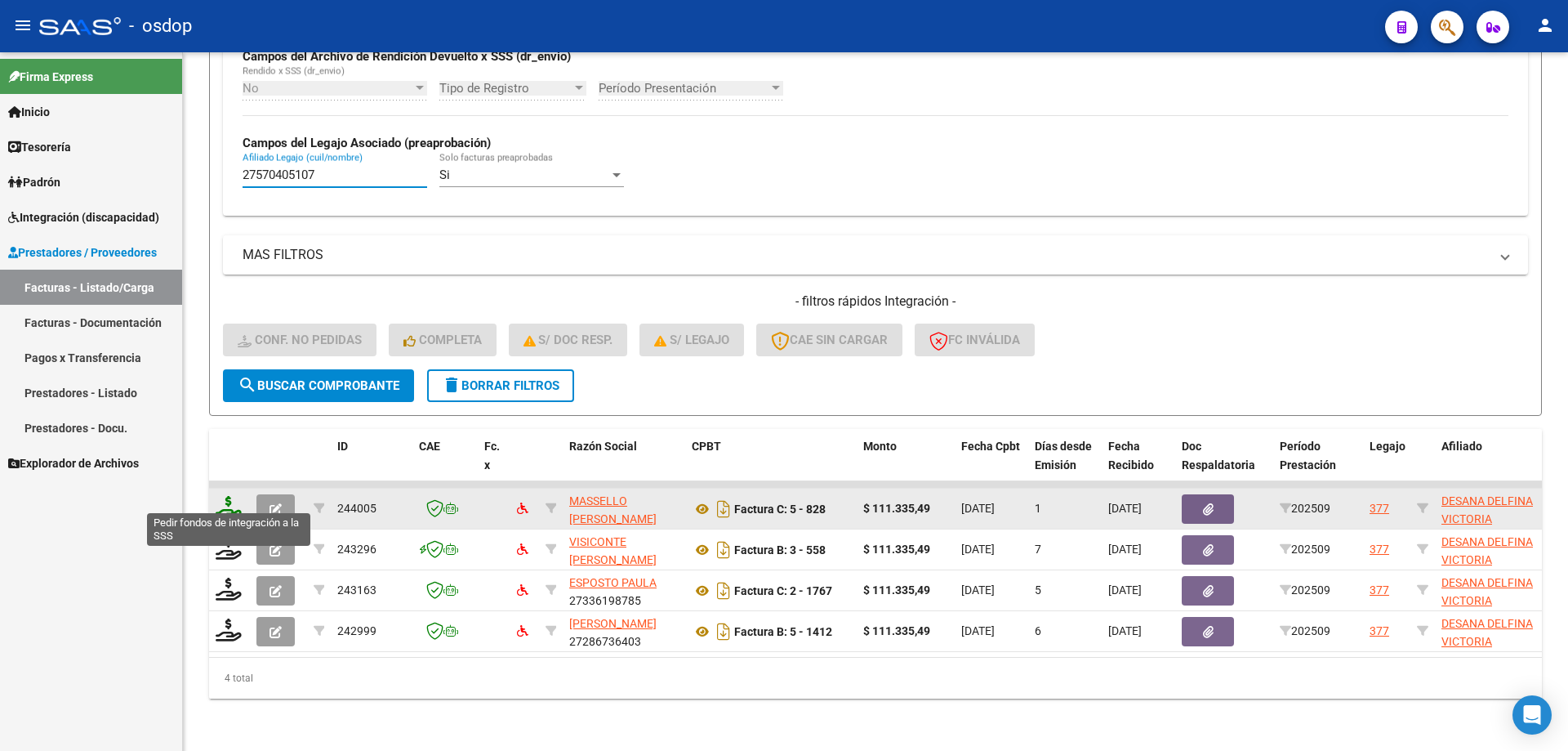
type input "27570405107"
click at [226, 496] on icon at bounding box center [229, 508] width 26 height 23
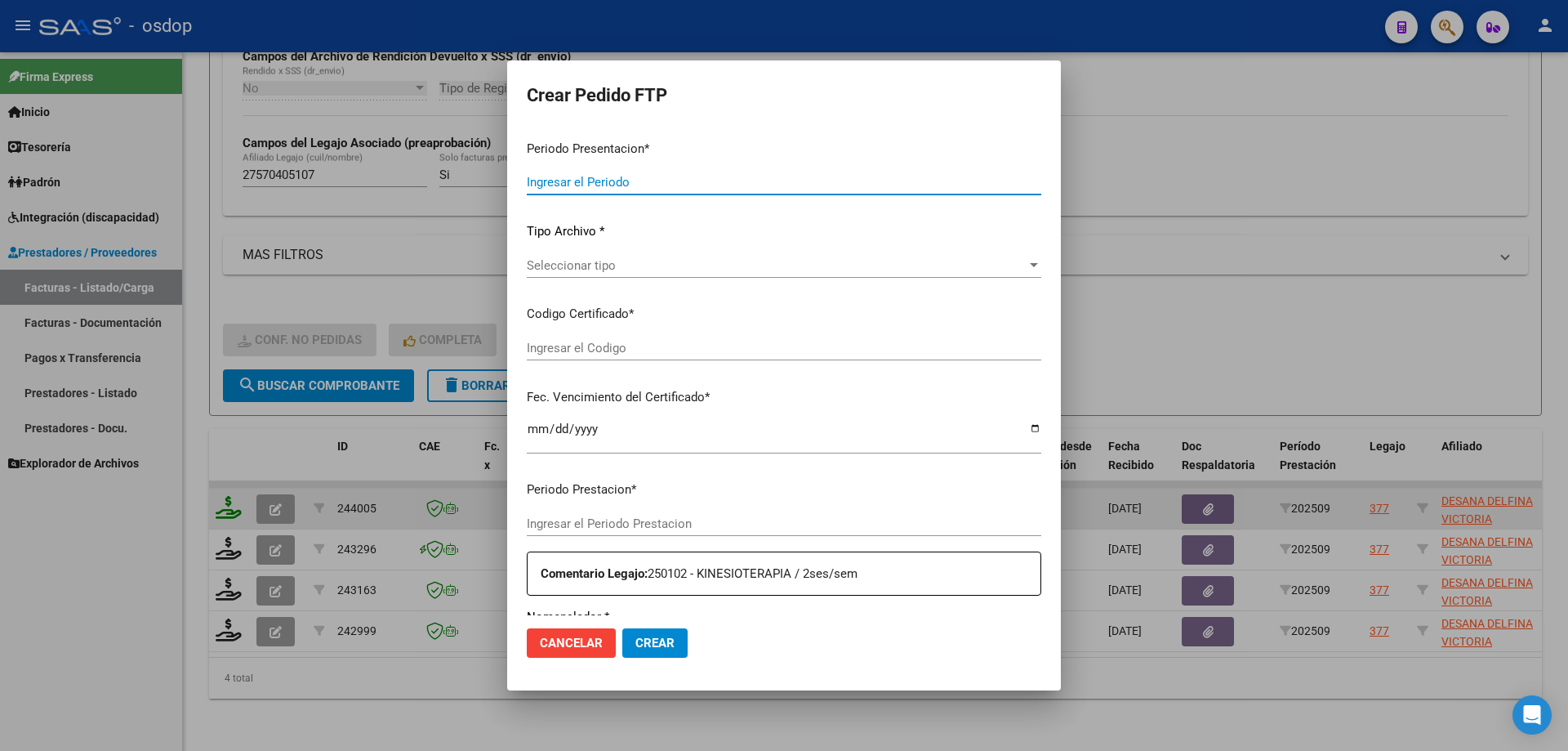
type input "202509"
type input "$ 111.335,49"
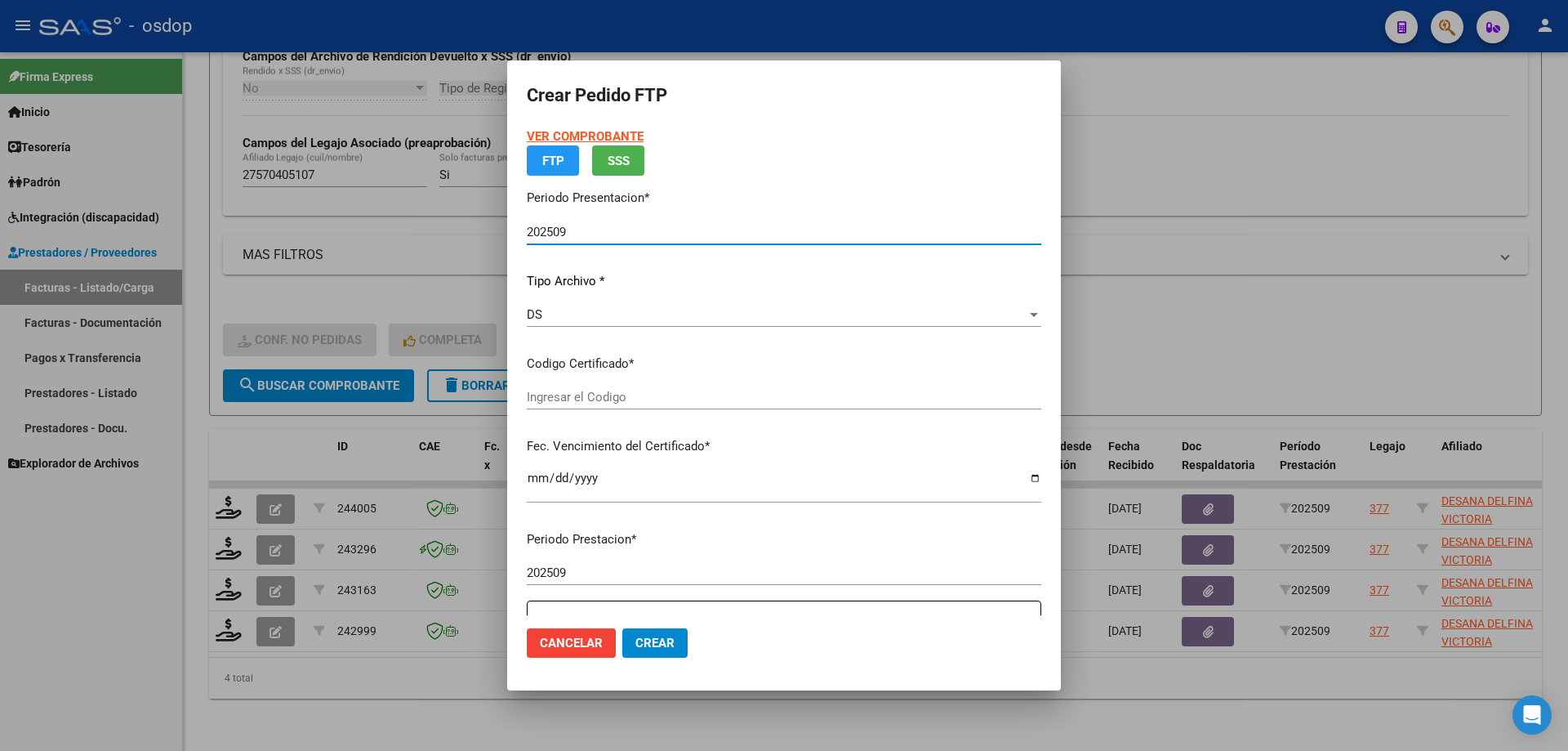
type input "1799020593"
type input "2028-03-03"
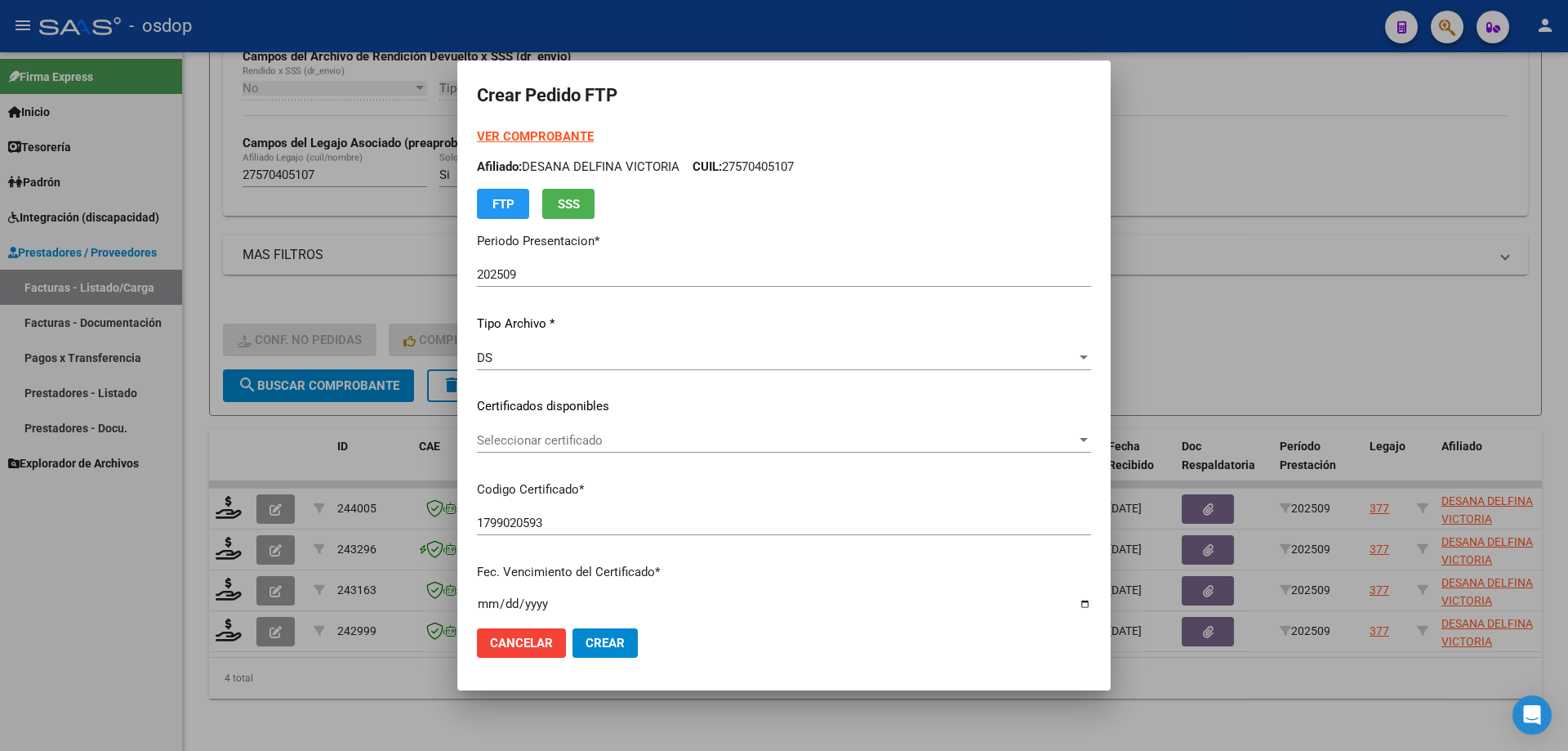
click at [583, 429] on div "Seleccionar certificado Seleccionar certificado" at bounding box center [783, 441] width 614 height 25
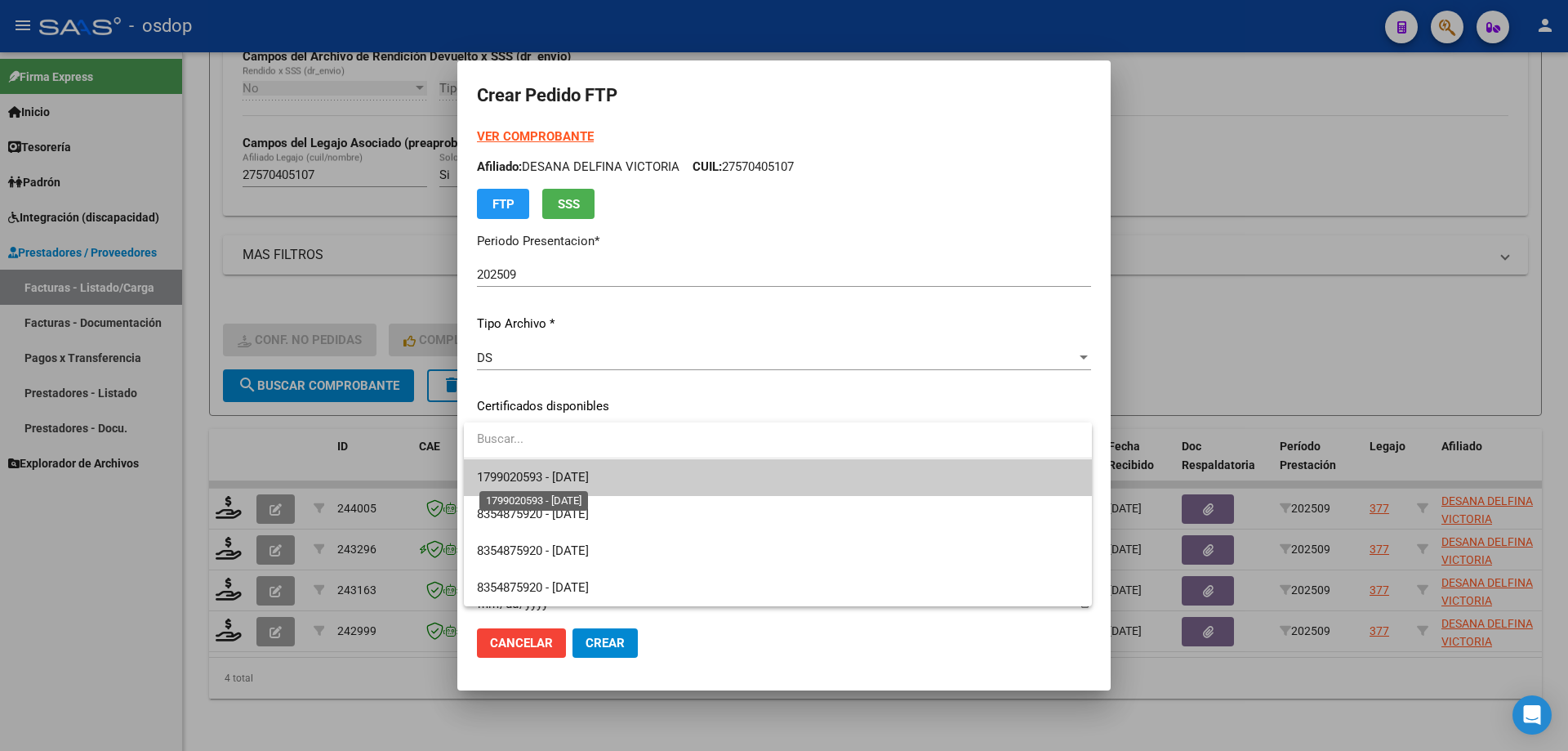
click at [581, 476] on span "1799020593 - 2028-03-03" at bounding box center [532, 477] width 112 height 15
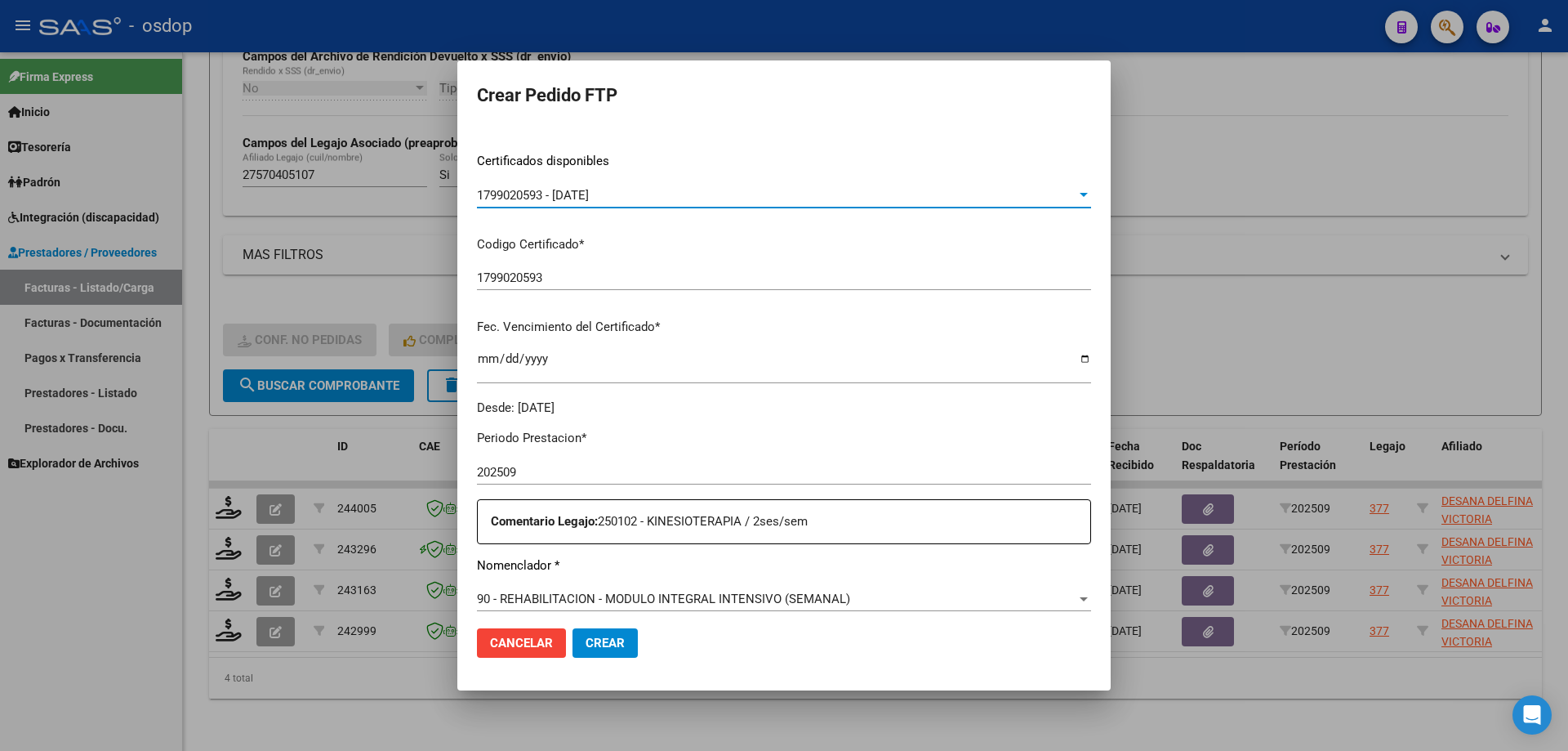
scroll to position [408, 0]
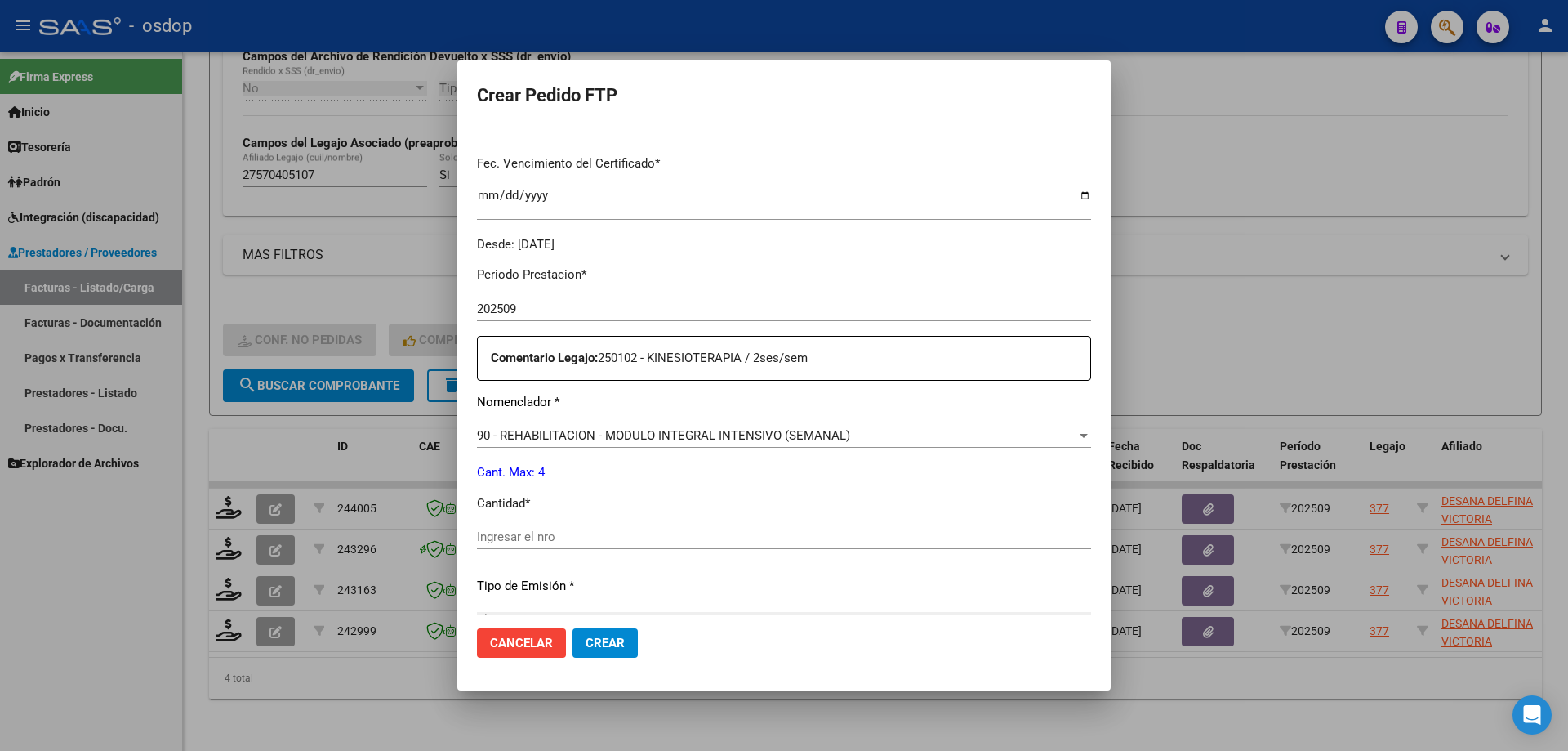
click at [676, 424] on div "90 - REHABILITACION - MODULO INTEGRAL INTENSIVO (SEMANAL) Seleccionar nomenclad…" at bounding box center [783, 435] width 614 height 25
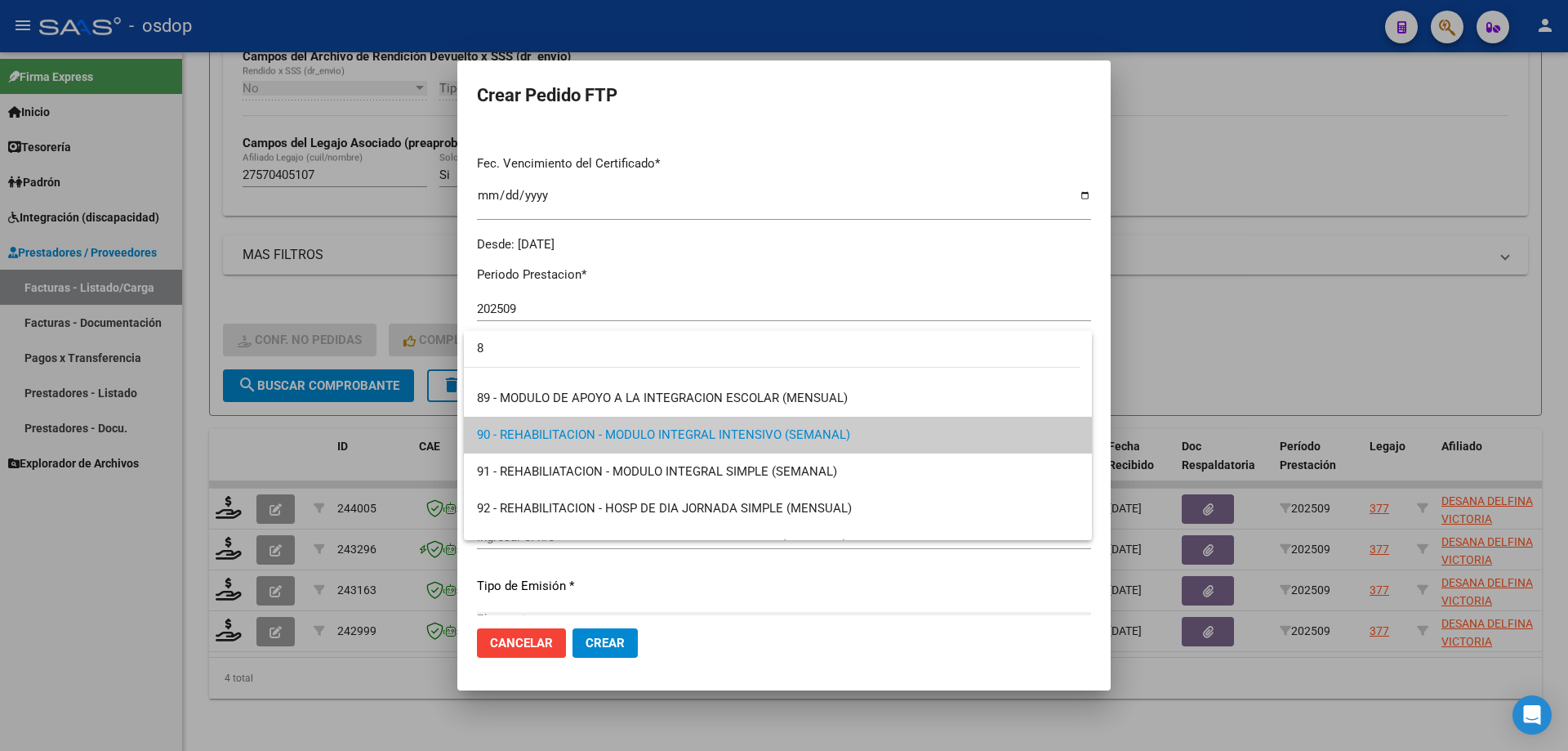
scroll to position [0, 0]
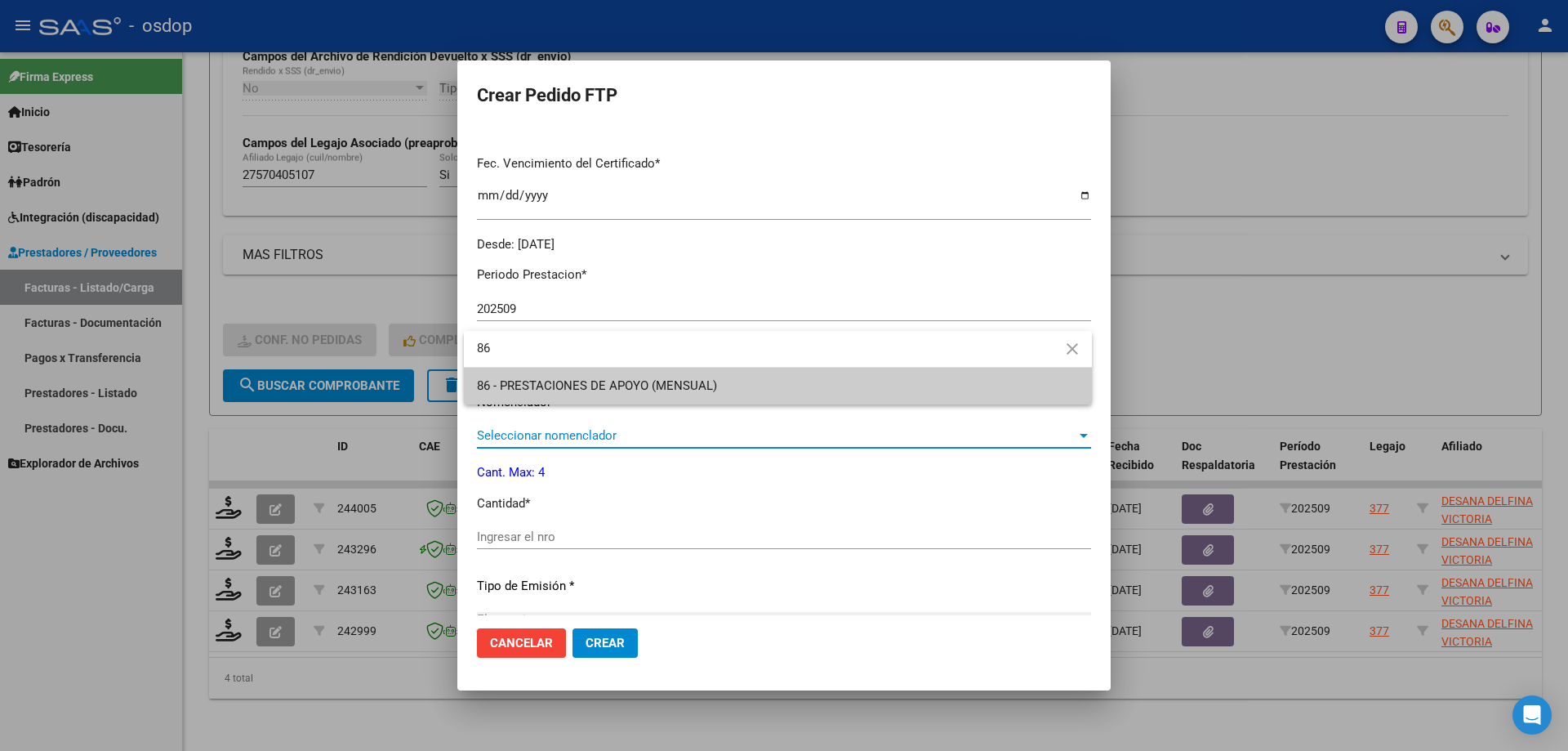
type input "86"
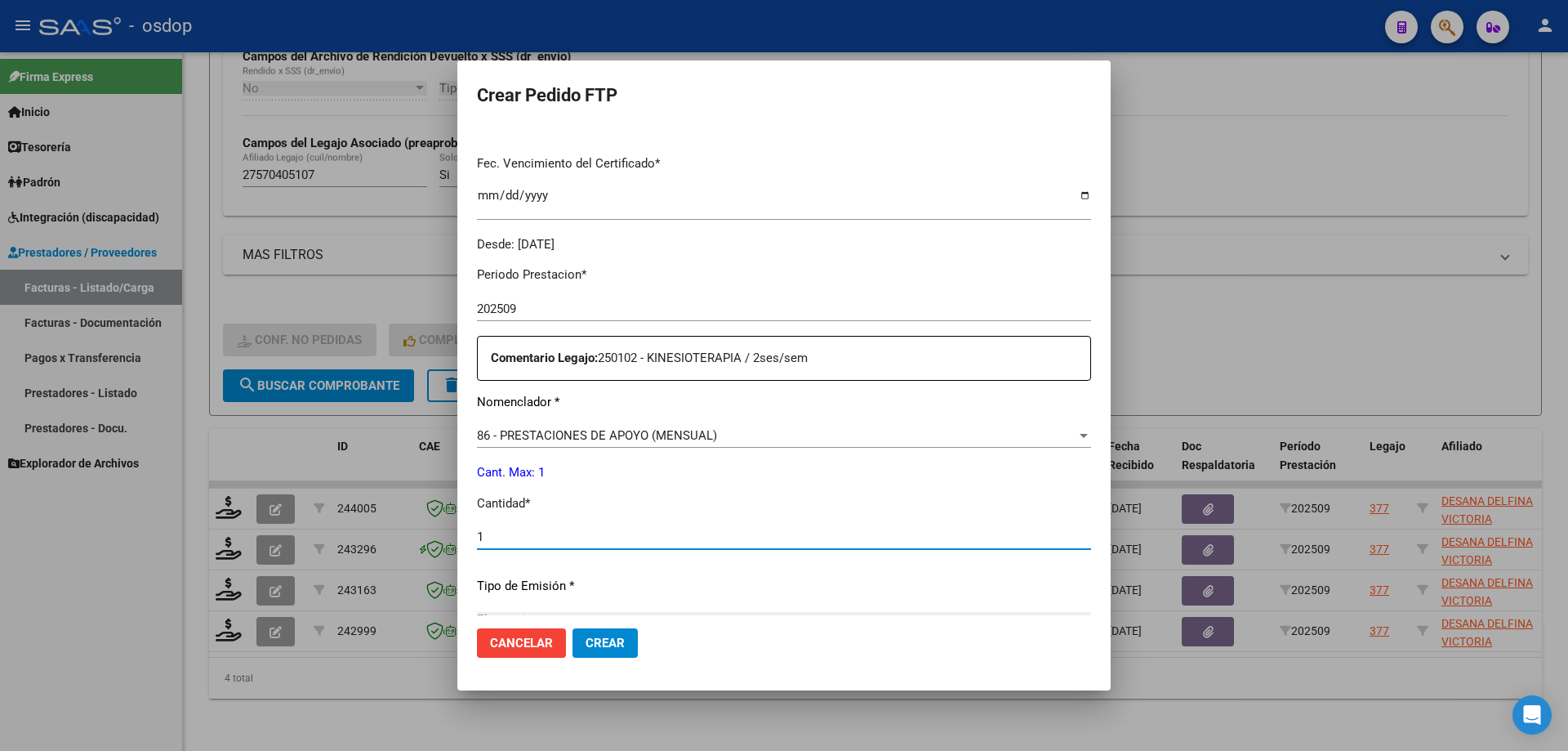
type input "1"
click at [573, 628] on button "Crear" at bounding box center [605, 643] width 65 height 29
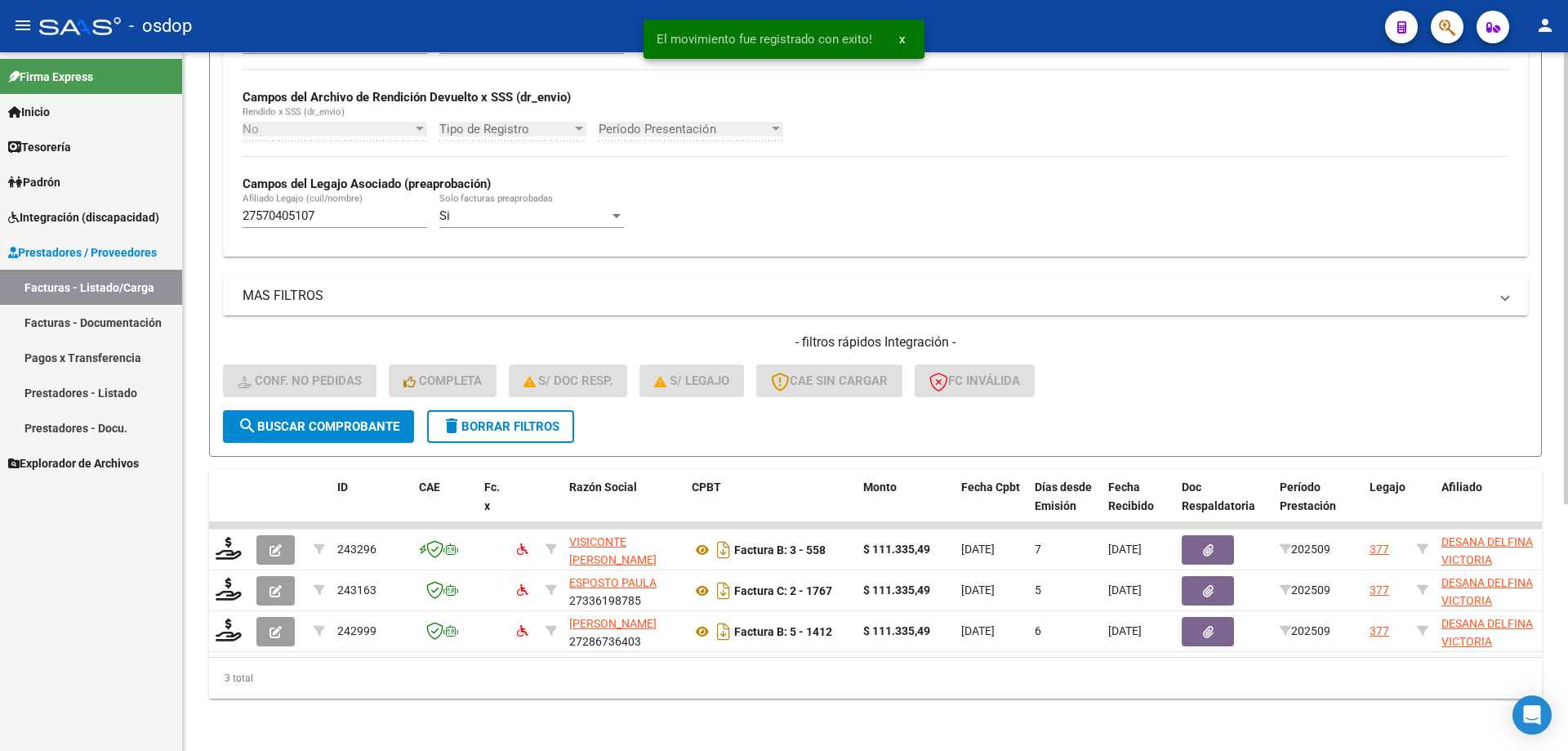
scroll to position [383, 0]
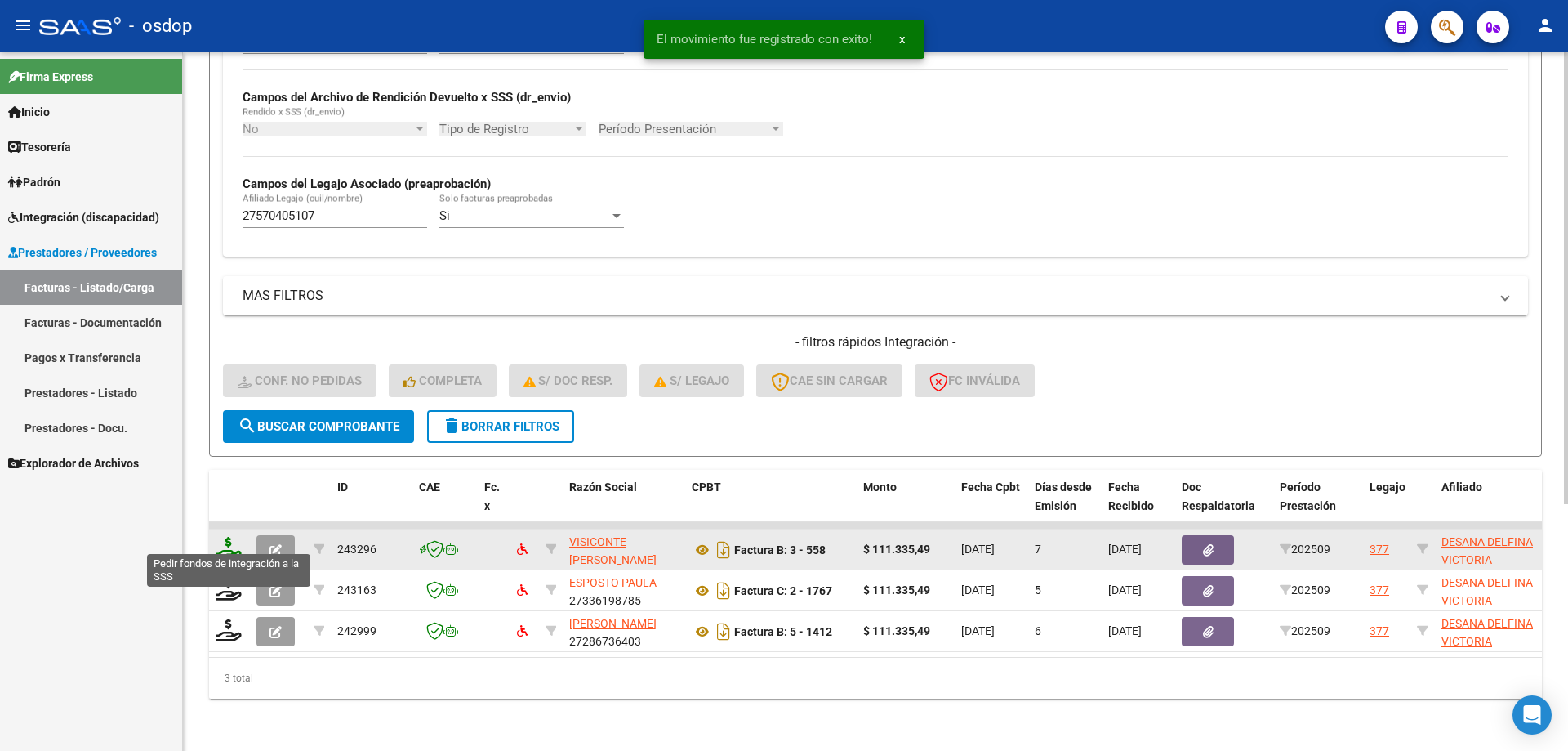
click at [233, 540] on icon at bounding box center [229, 548] width 26 height 23
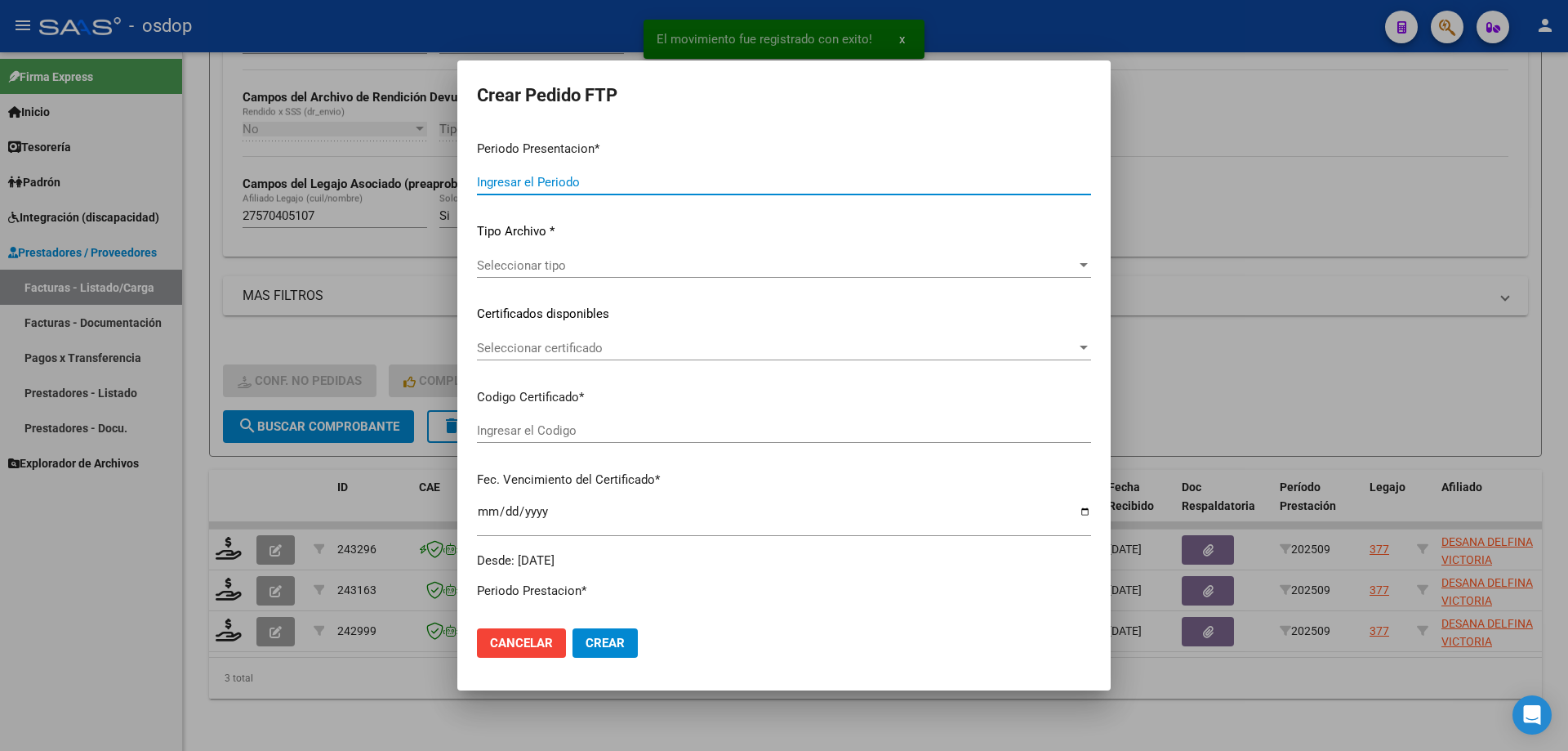
type input "202509"
type input "$ 111.335,49"
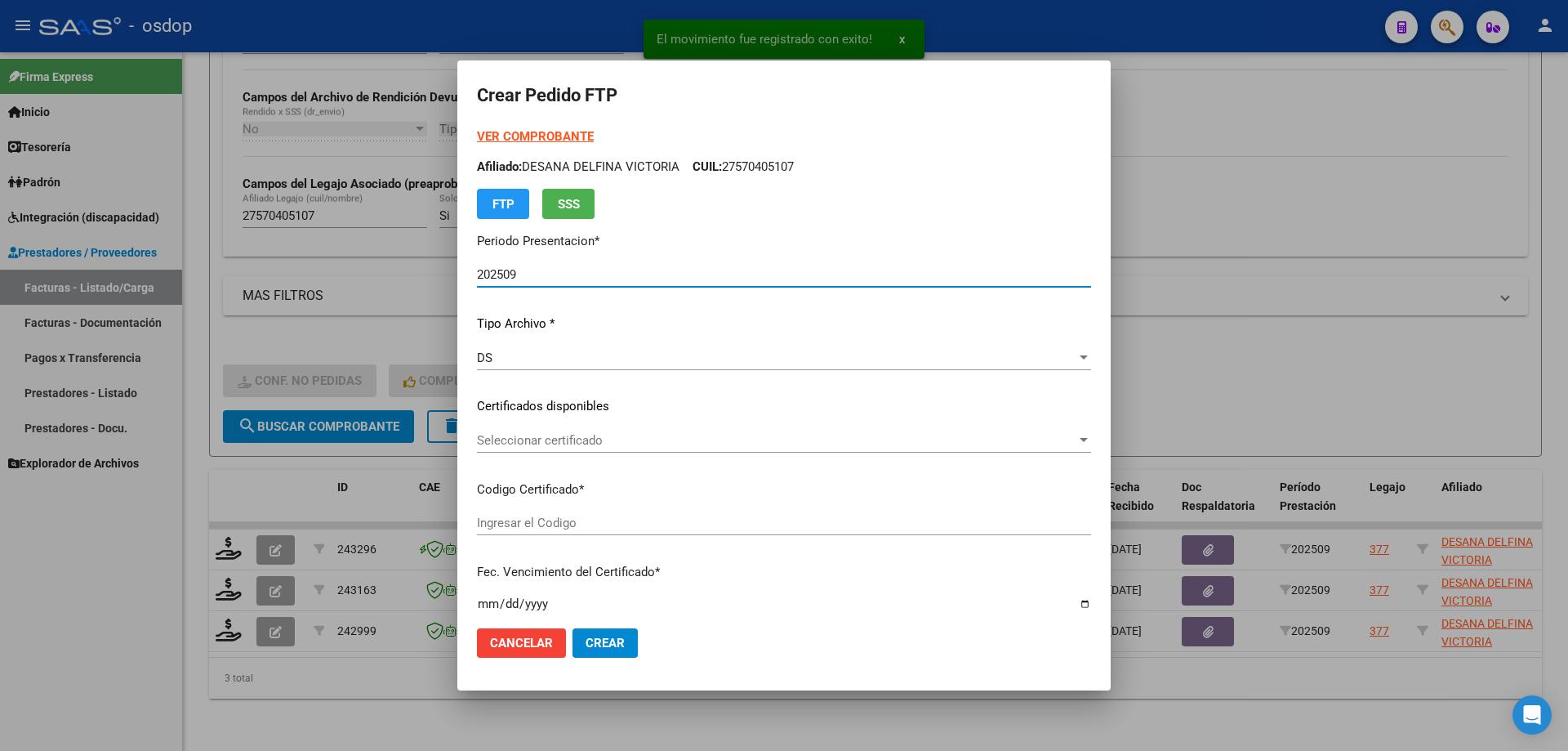
type input "1799020593"
type input "2028-03-03"
click at [566, 441] on span "Seleccionar certificado" at bounding box center [776, 440] width 599 height 15
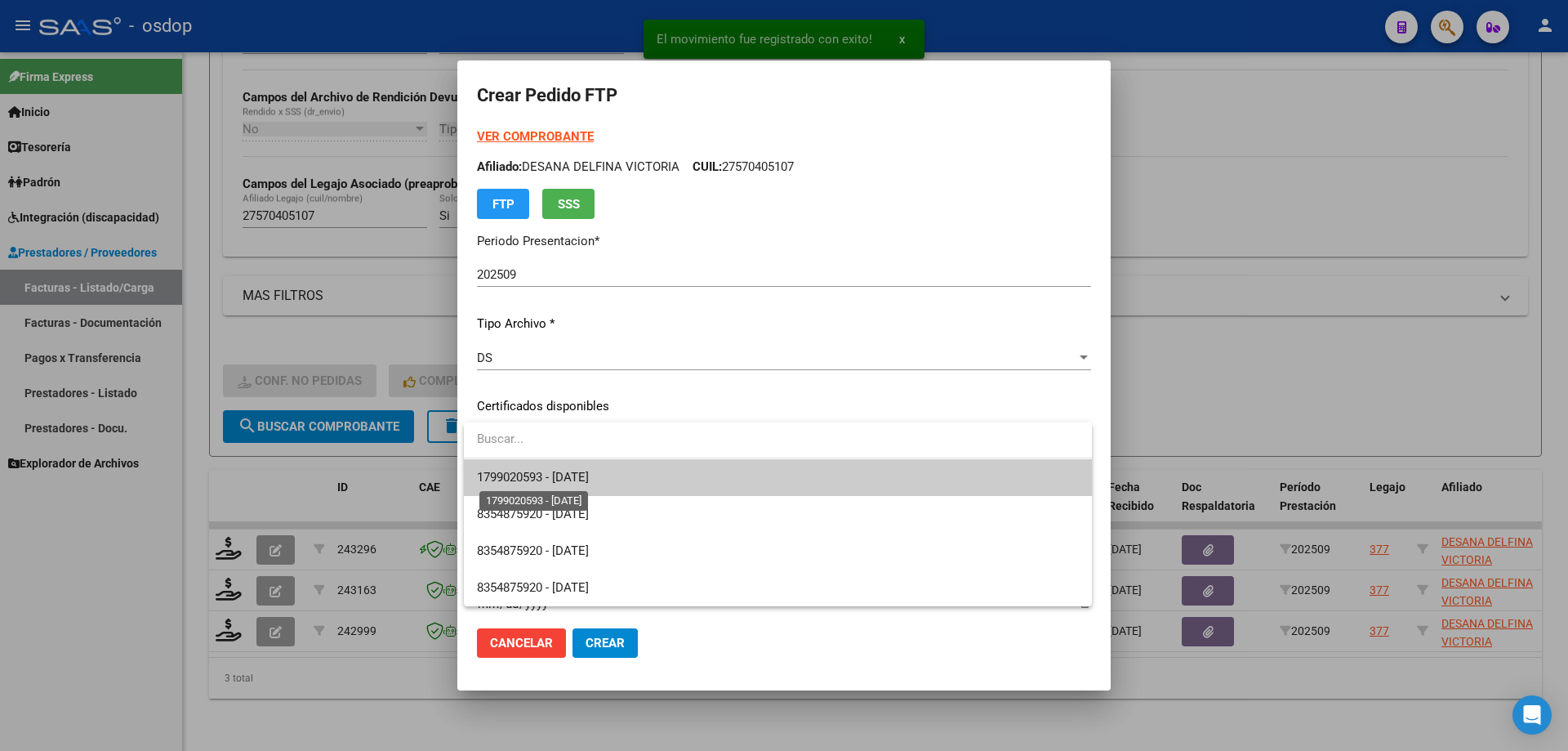
click at [588, 471] on span "1799020593 - 2028-03-03" at bounding box center [532, 477] width 112 height 15
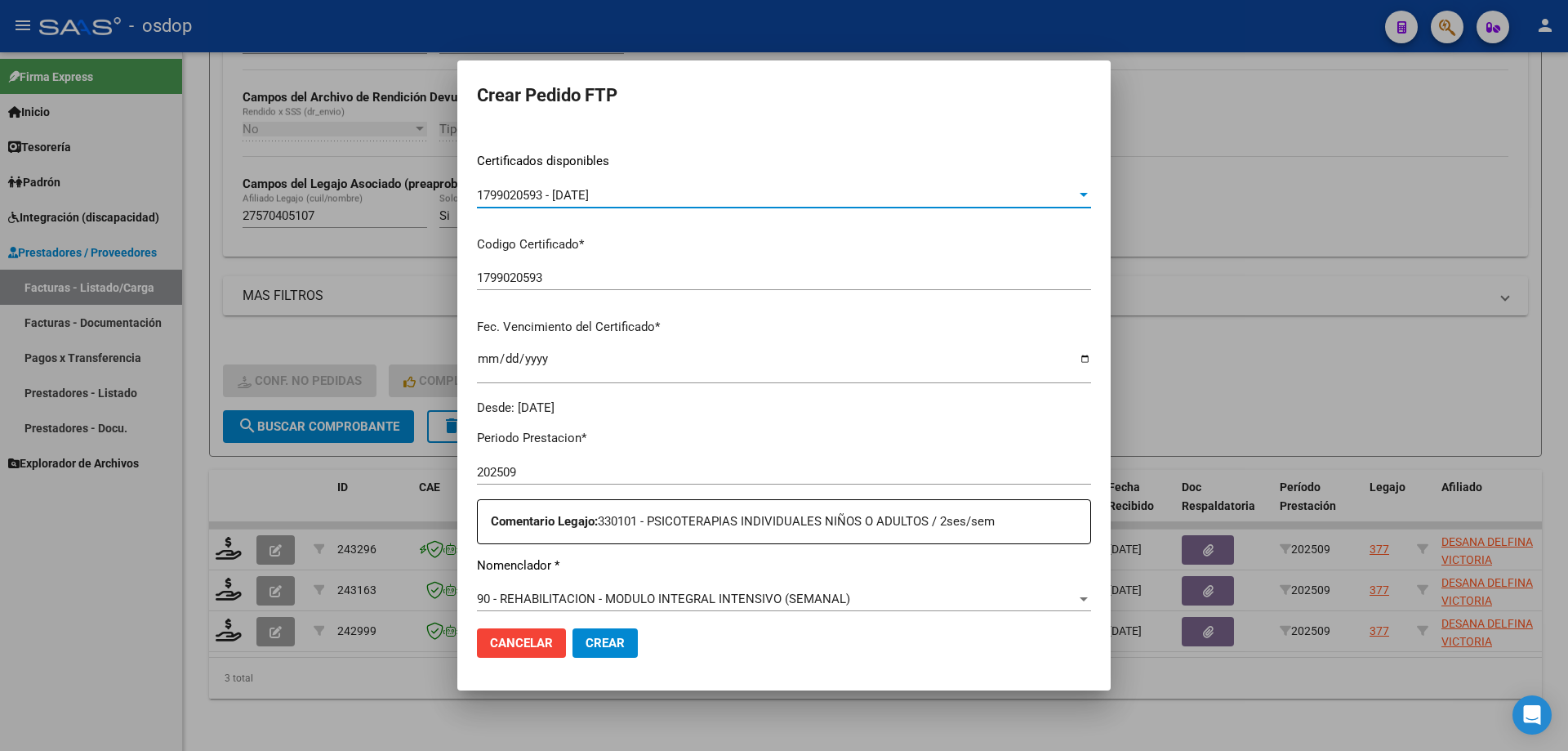
scroll to position [408, 0]
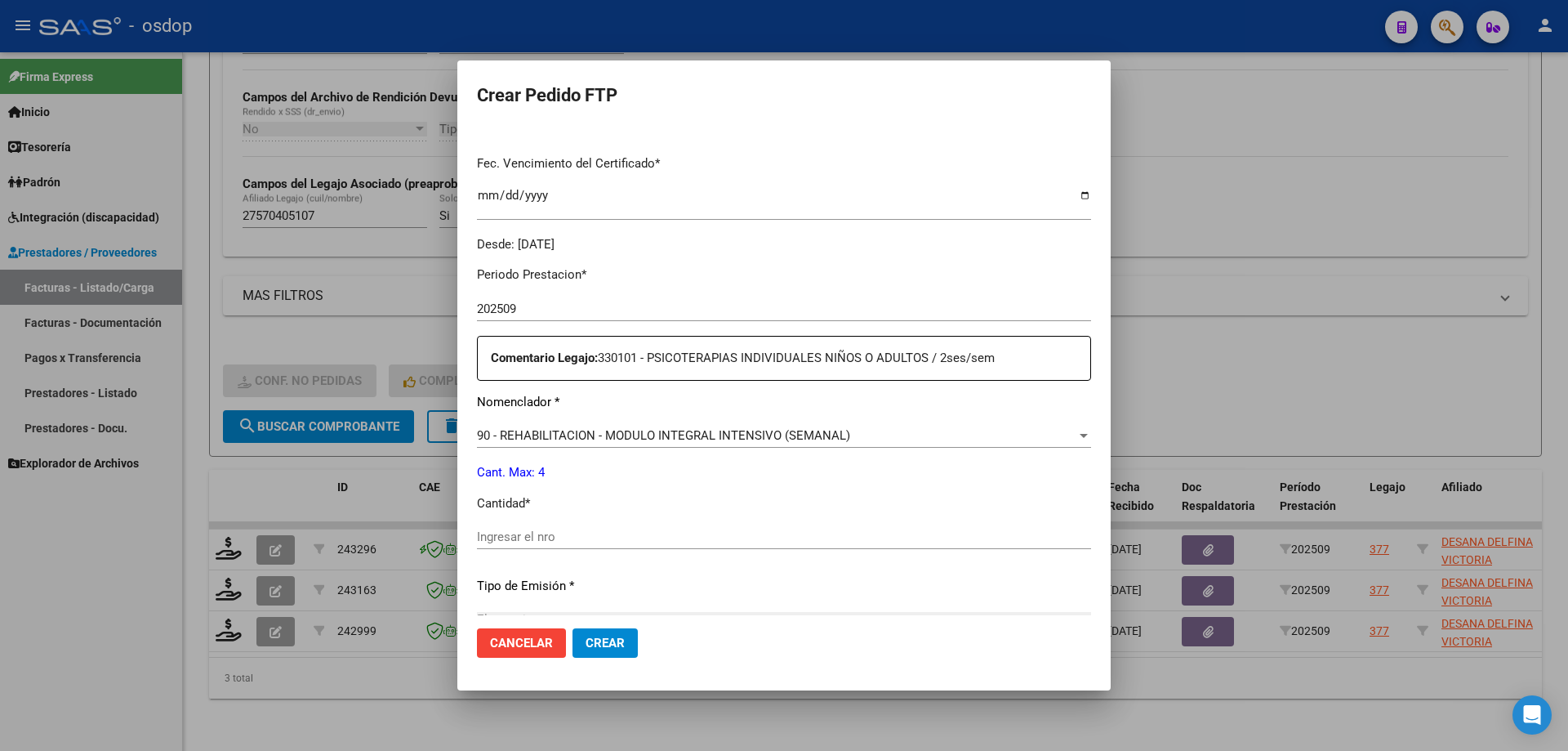
click at [594, 438] on span "90 - REHABILITACION - MODULO INTEGRAL INTENSIVO (SEMANAL)" at bounding box center [663, 435] width 374 height 15
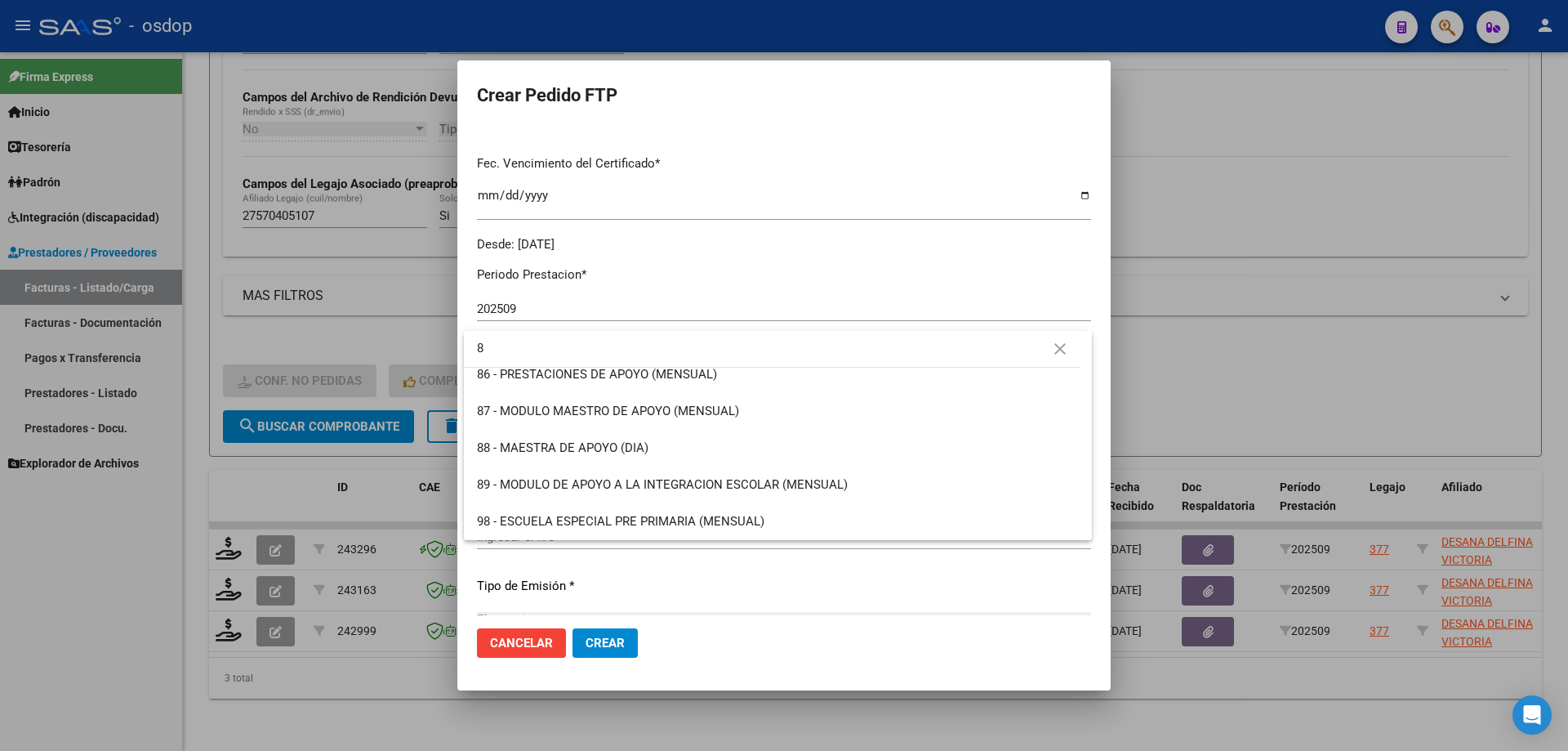
scroll to position [0, 0]
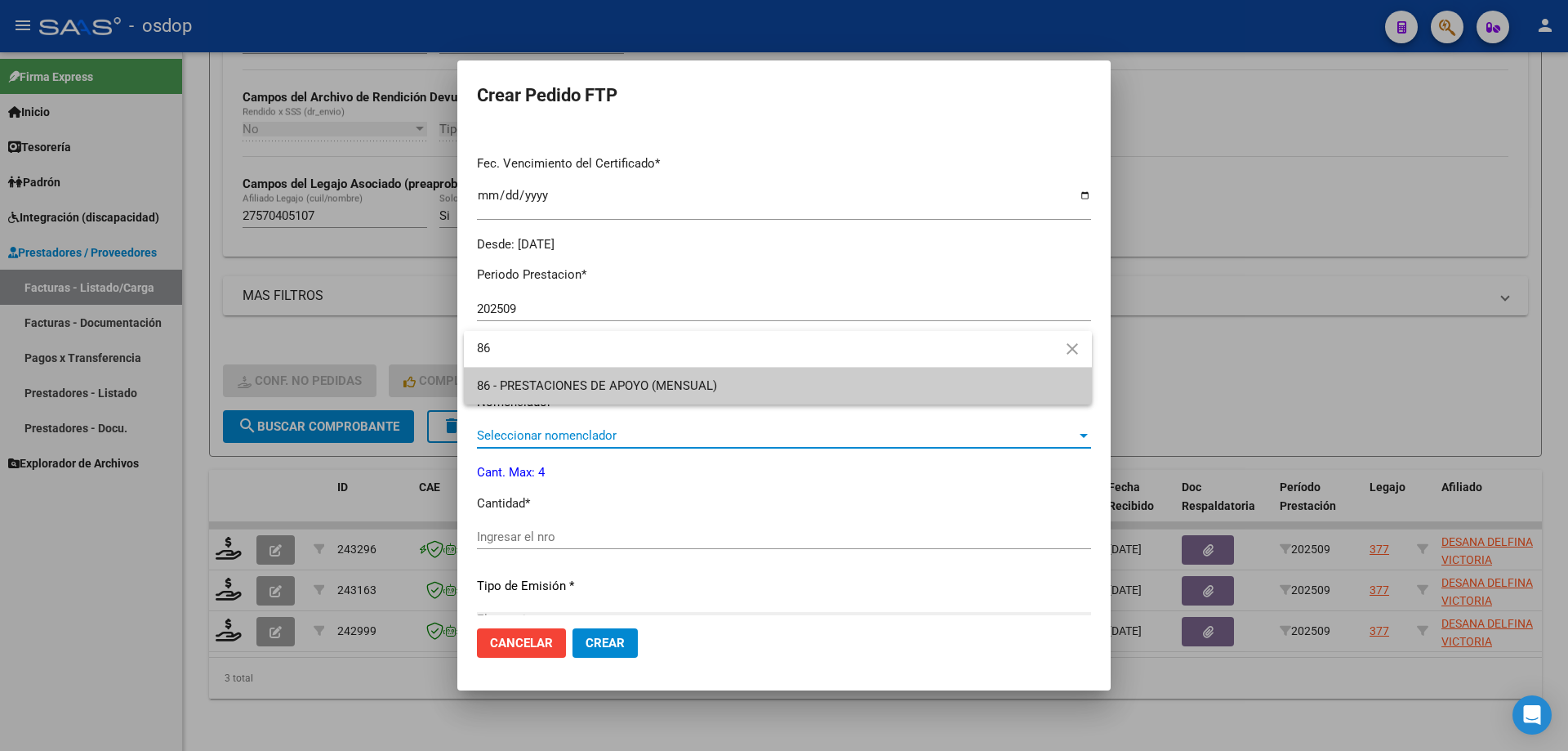
type input "86"
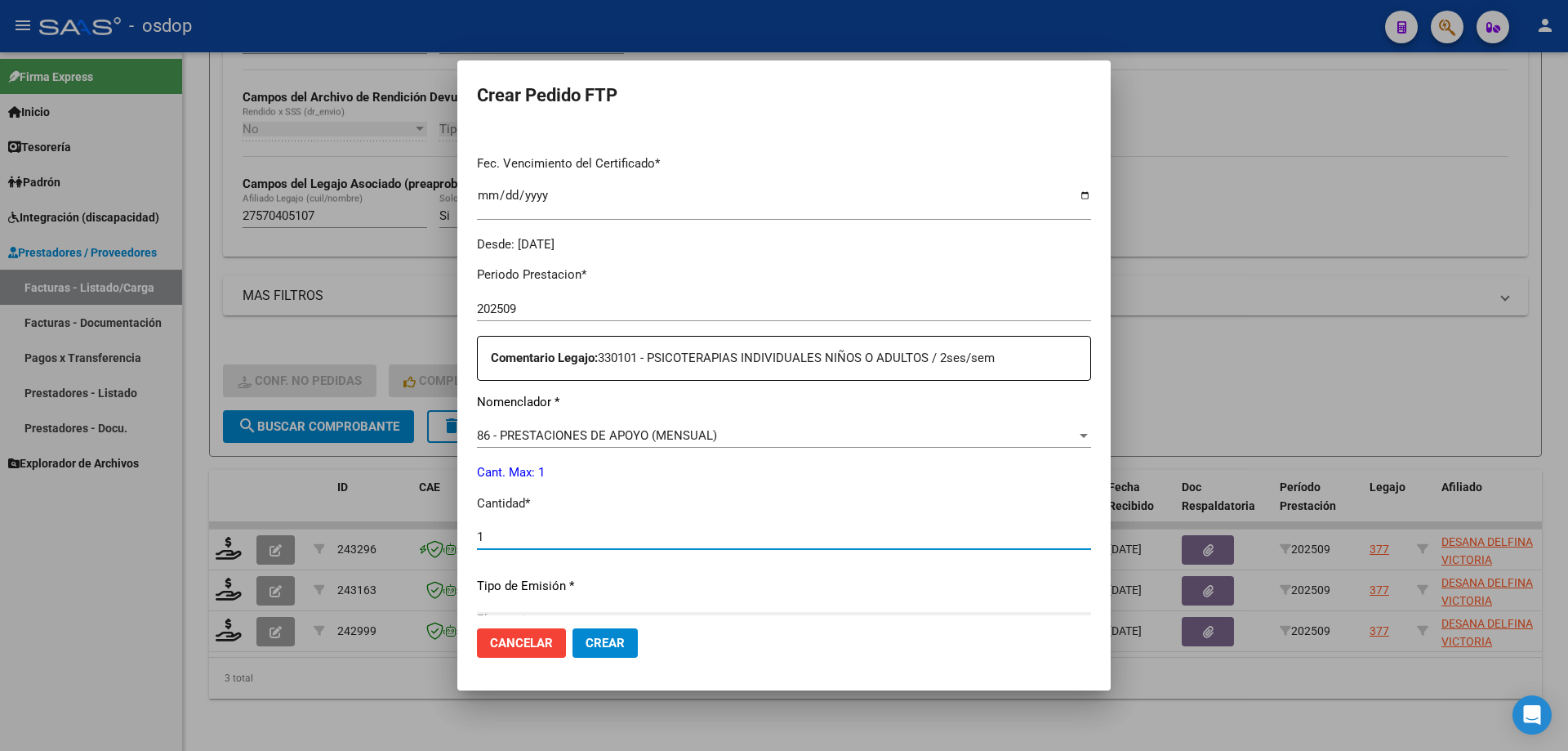
type input "1"
click at [573, 628] on button "Crear" at bounding box center [605, 643] width 65 height 29
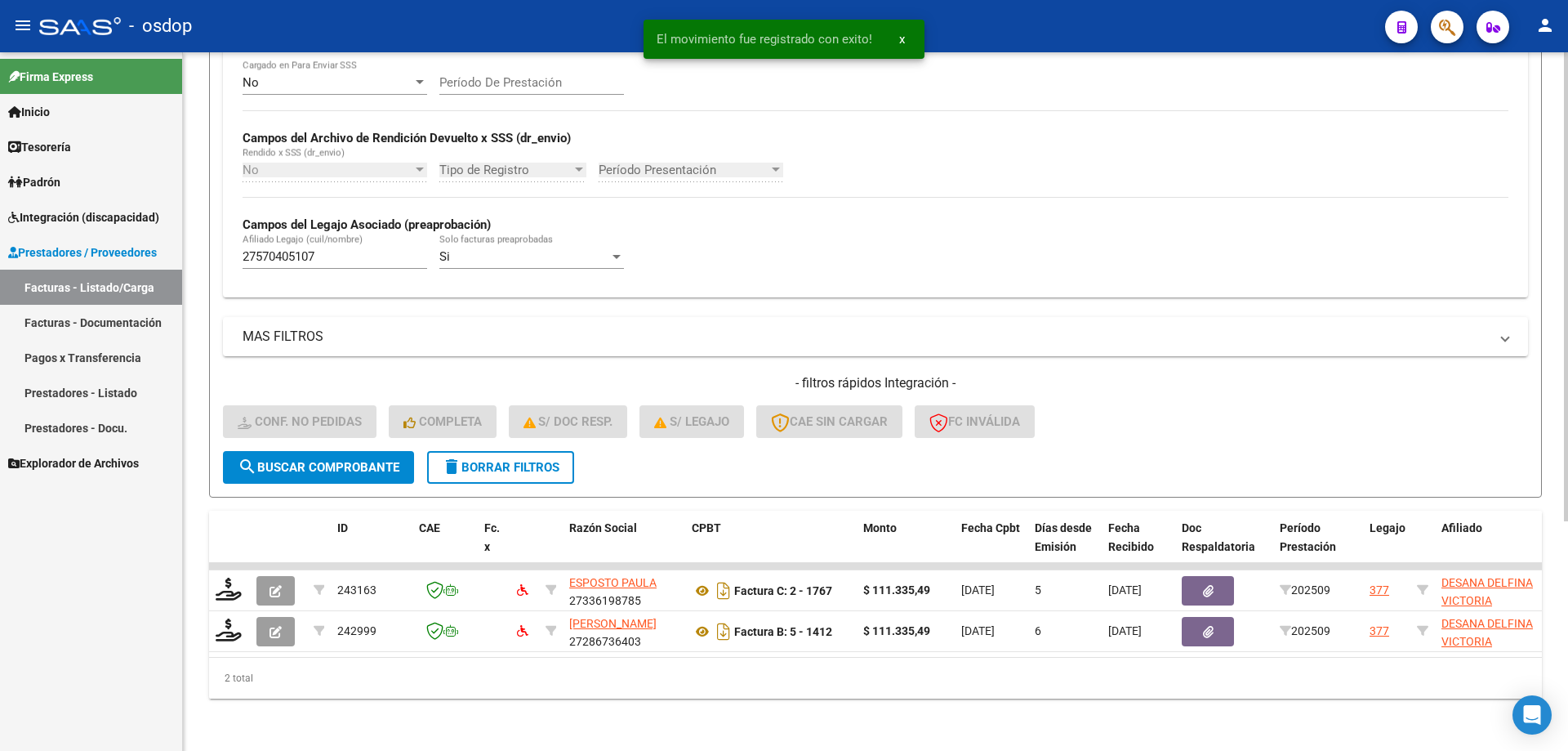
scroll to position [341, 0]
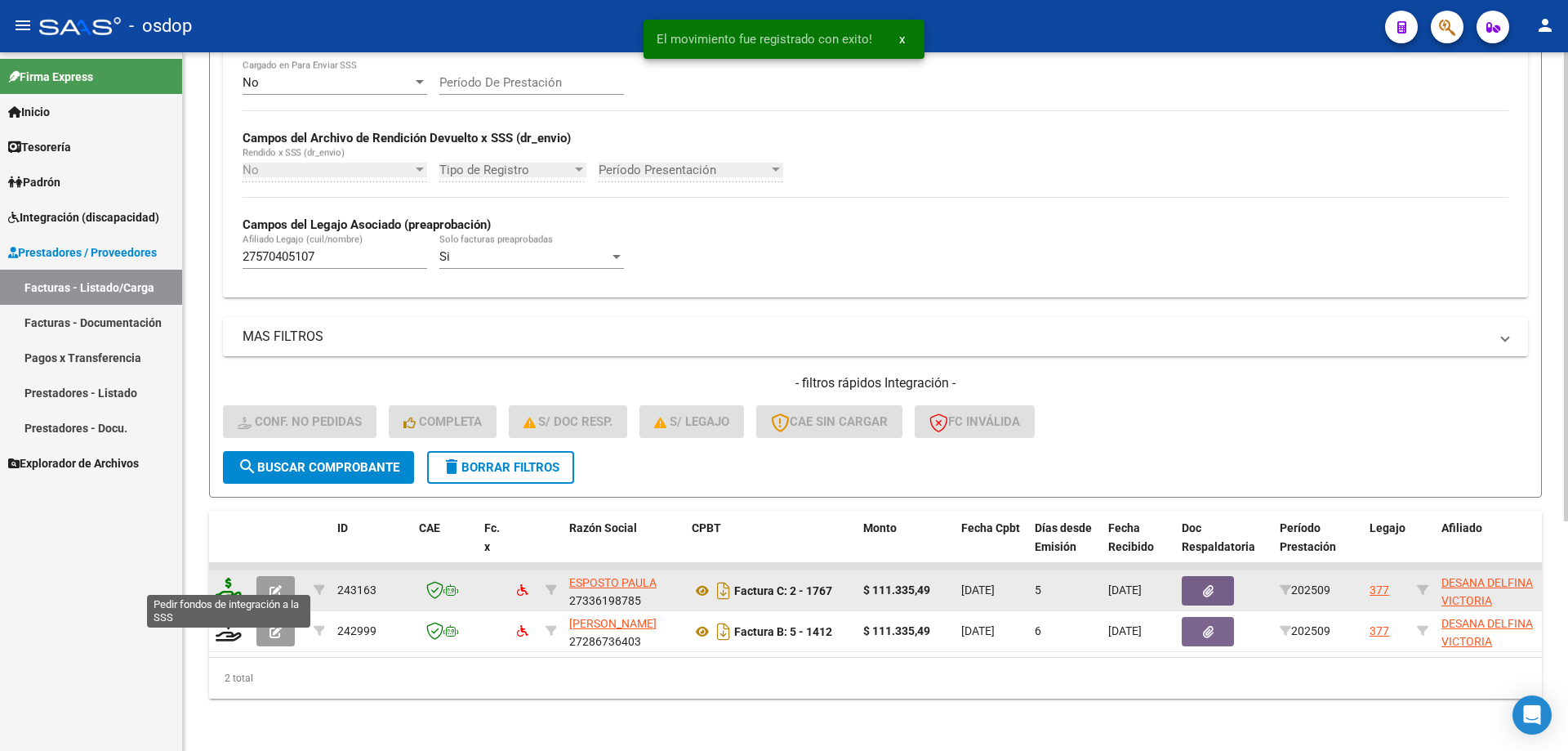
click at [235, 577] on icon at bounding box center [229, 589] width 26 height 23
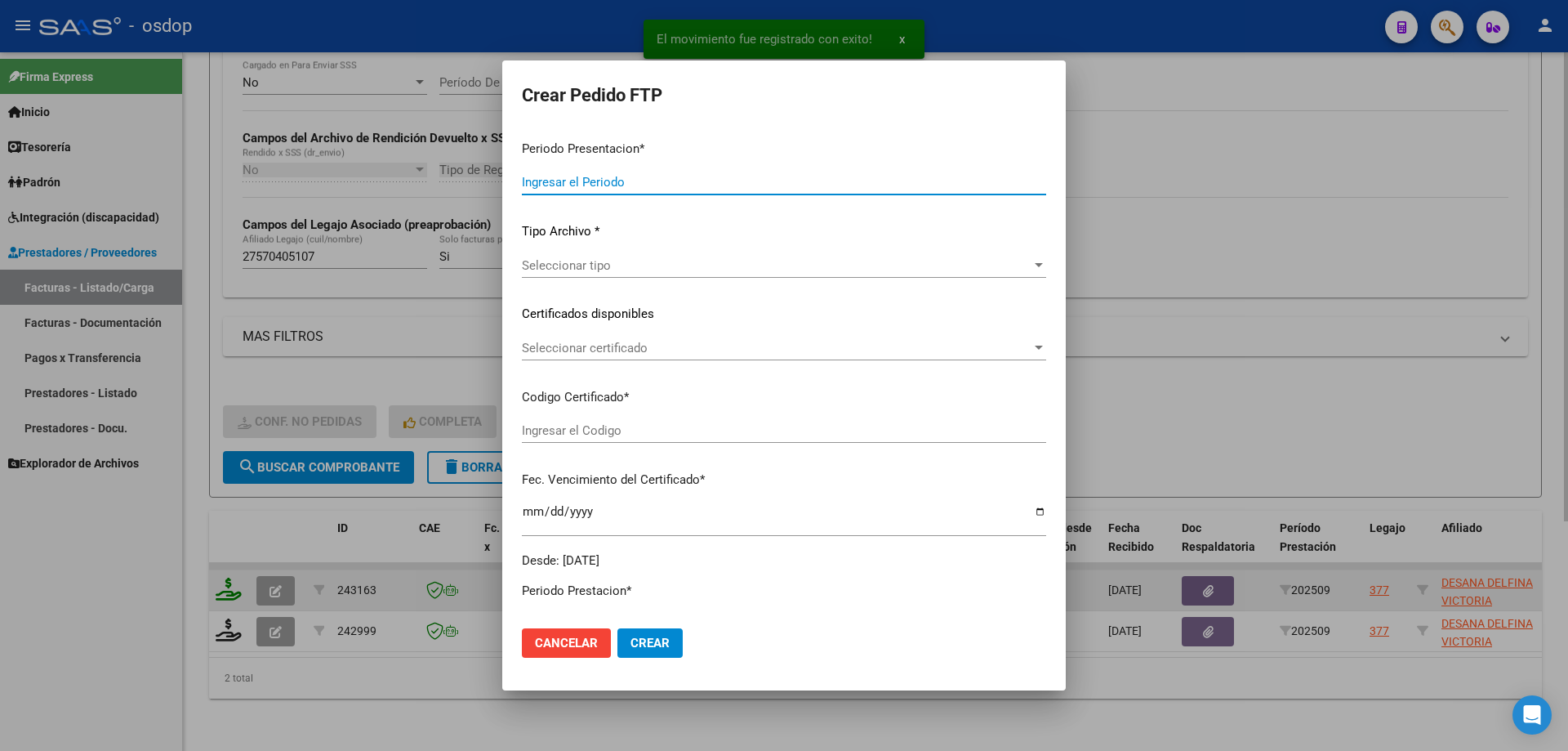
type input "202509"
type input "$ 111.335,49"
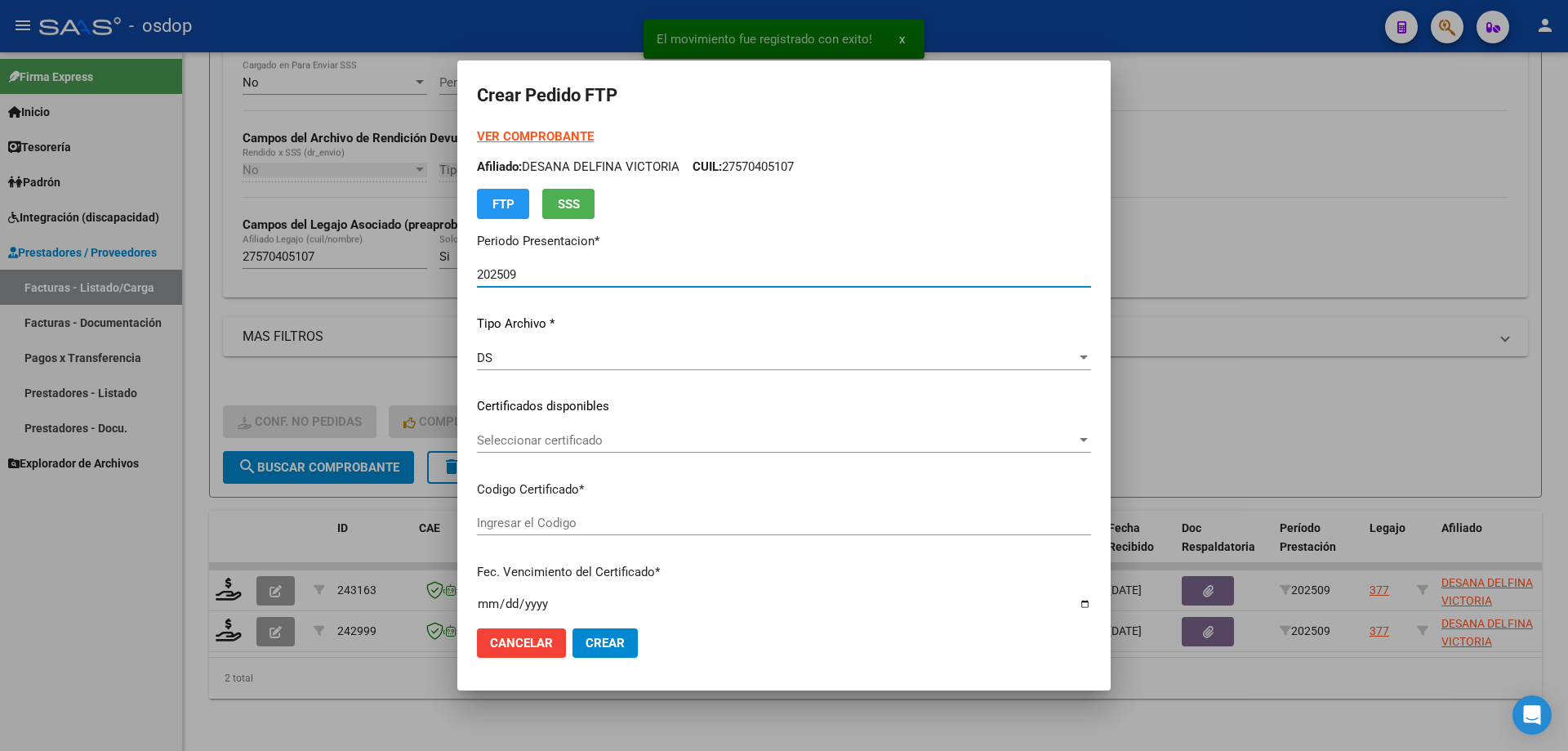
type input "1799020593"
type input "2028-03-03"
click at [611, 449] on div "Seleccionar certificado Seleccionar certificado" at bounding box center [783, 441] width 614 height 25
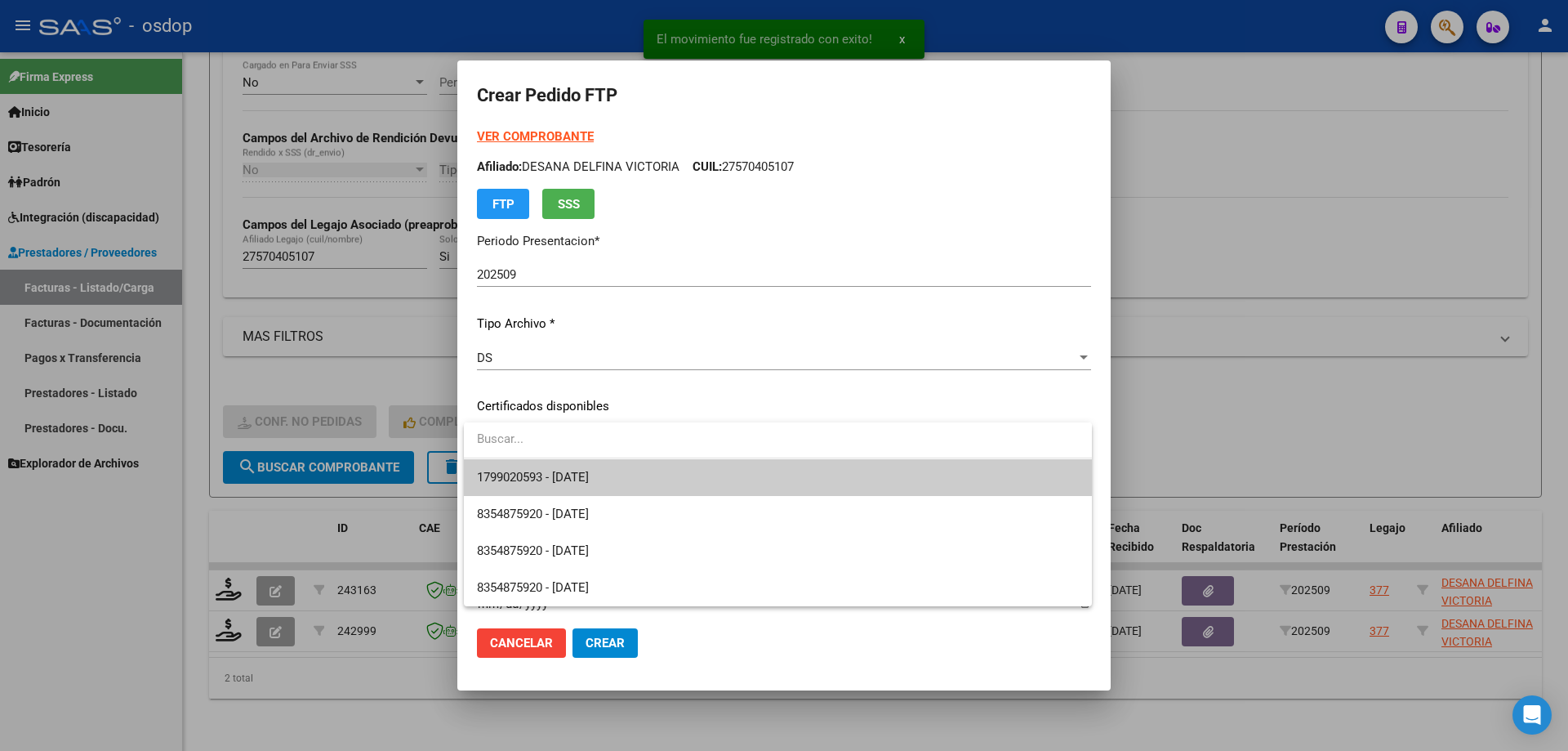
click at [641, 474] on span "1799020593 - 2028-03-03" at bounding box center [777, 478] width 602 height 37
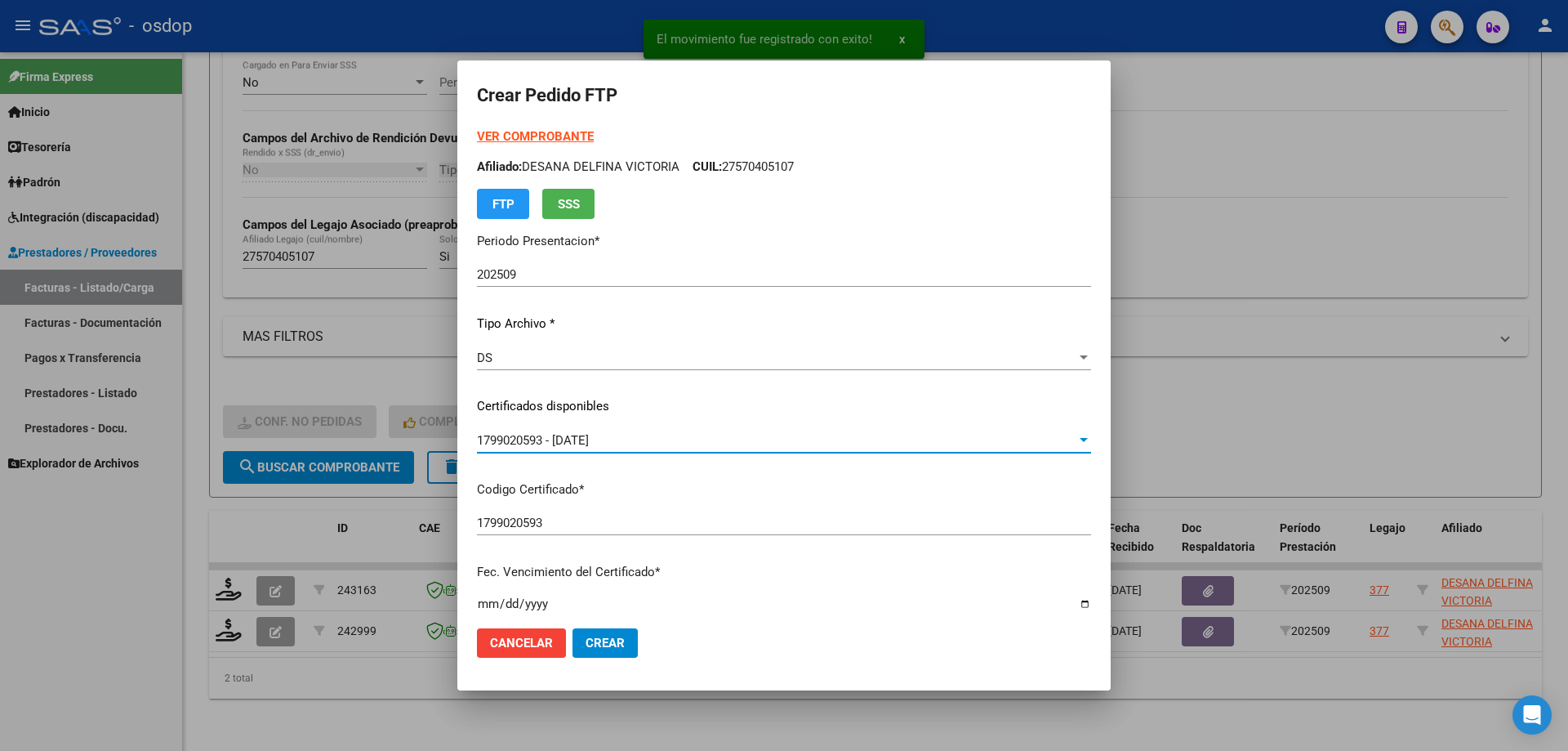
scroll to position [408, 0]
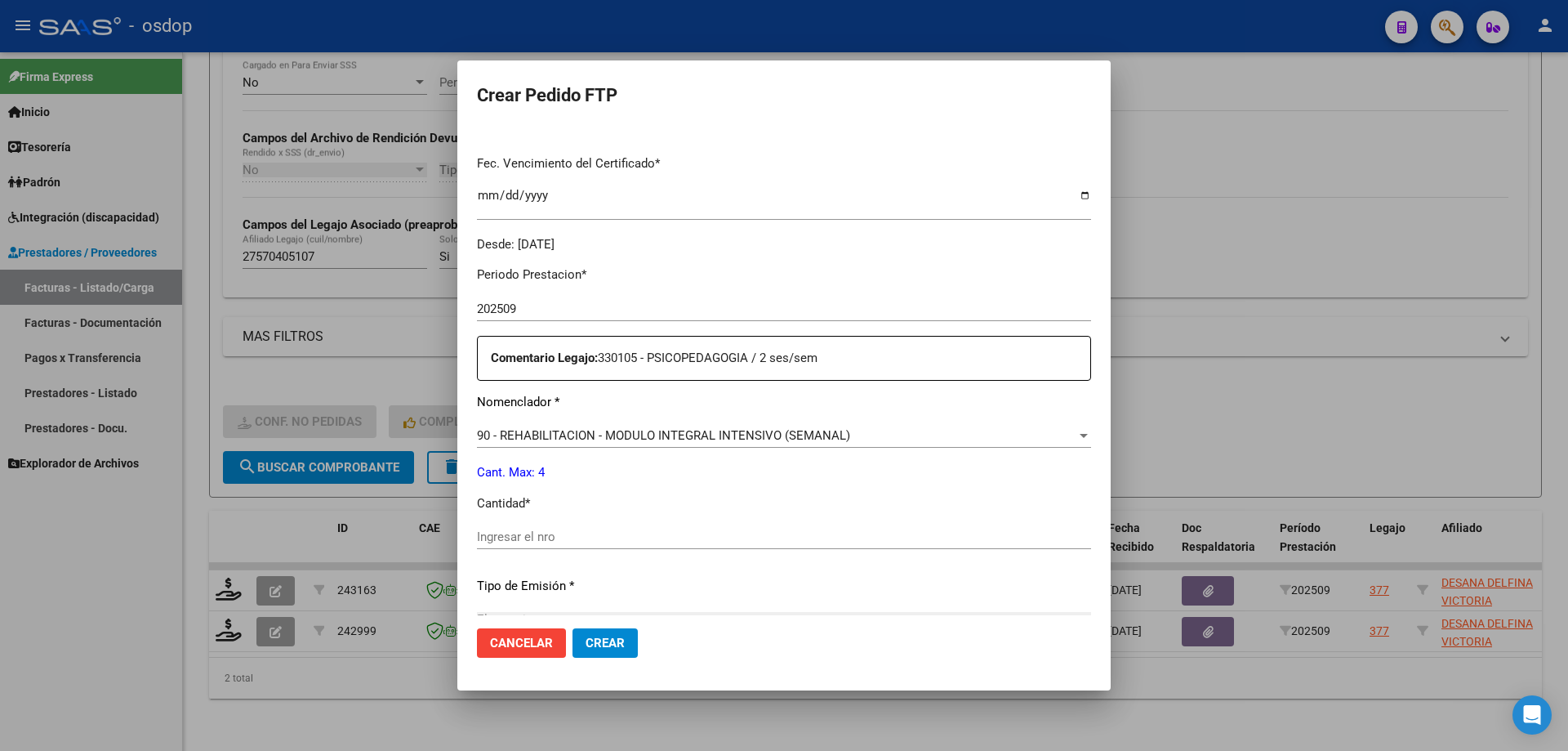
click at [612, 430] on span "90 - REHABILITACION - MODULO INTEGRAL INTENSIVO (SEMANAL)" at bounding box center [663, 435] width 374 height 15
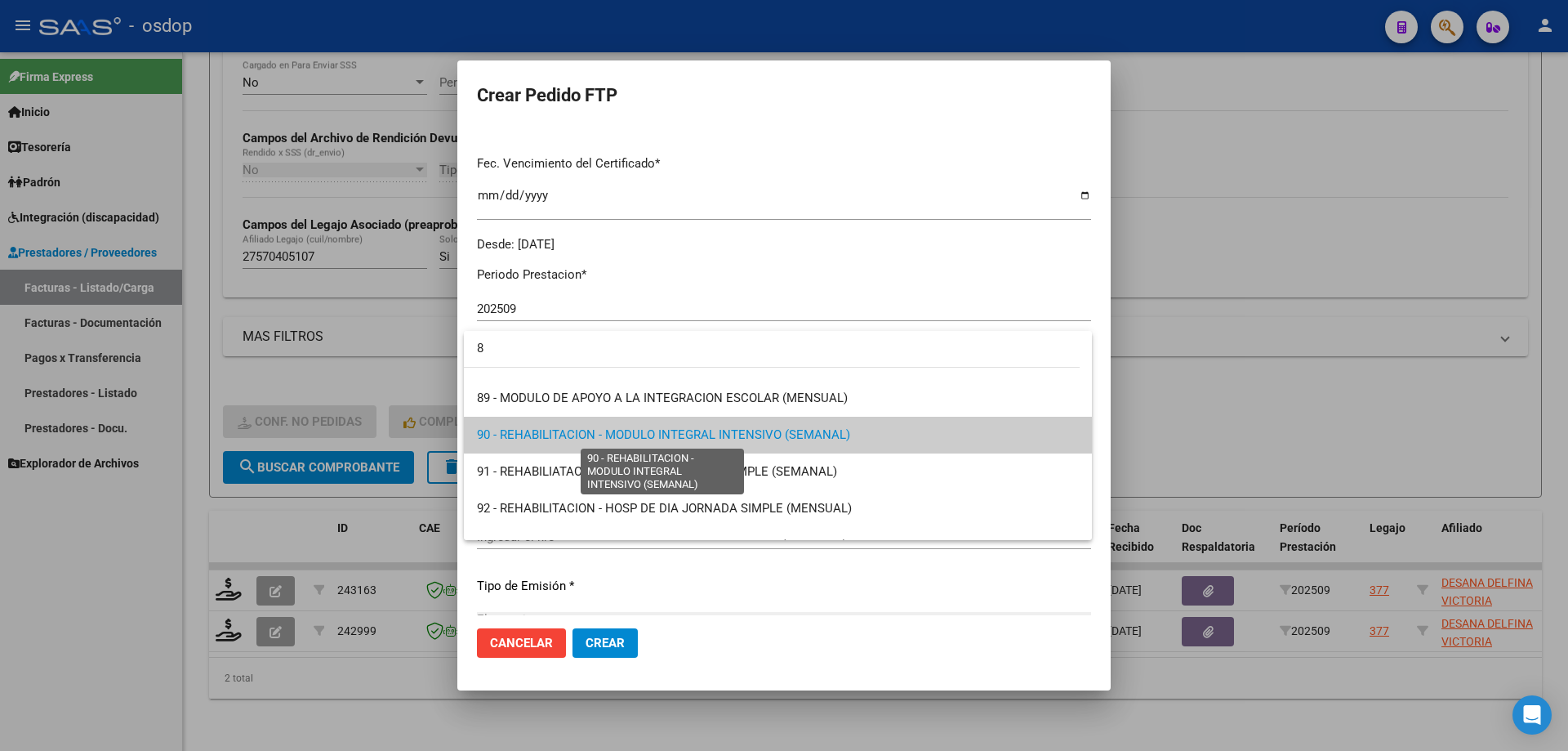
scroll to position [0, 0]
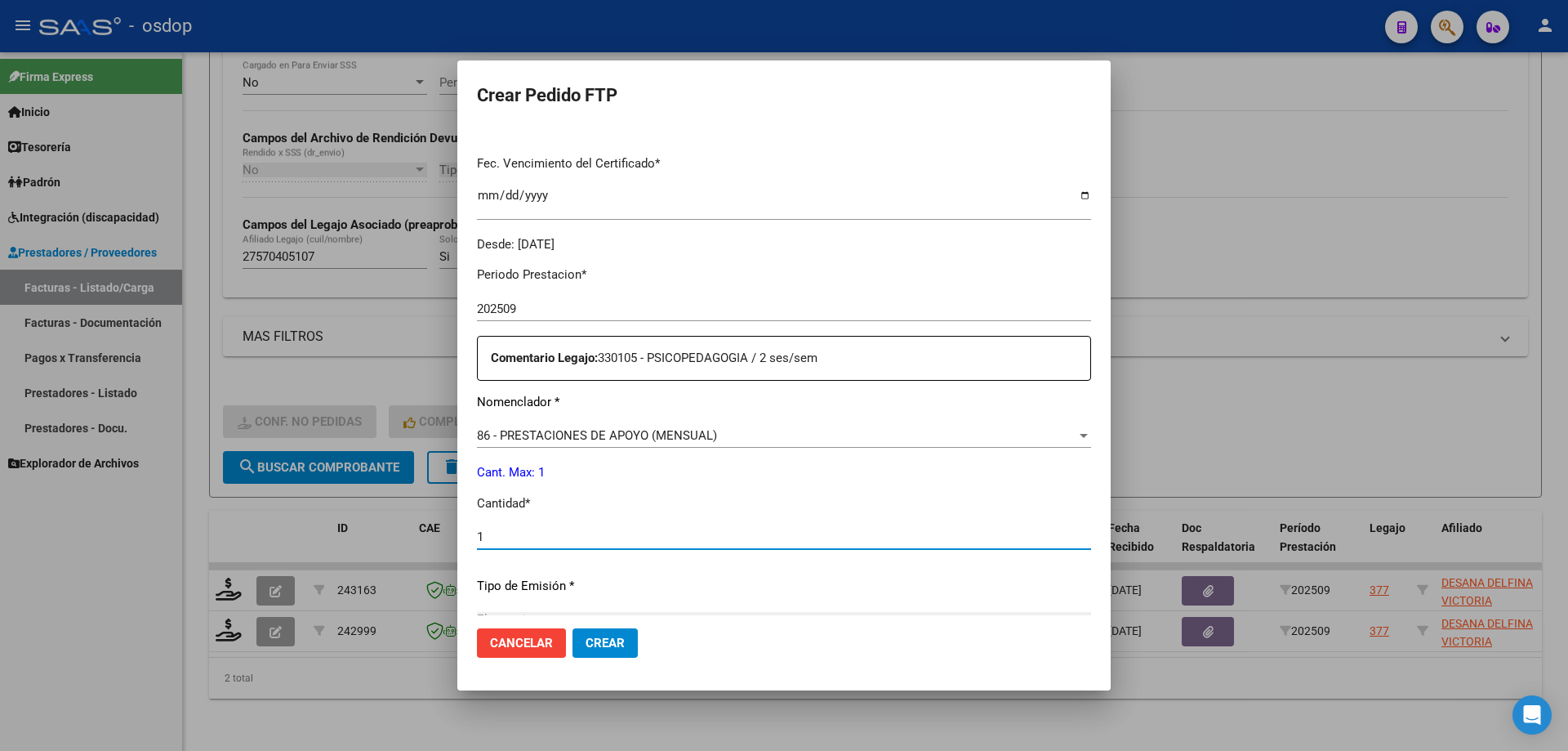
click at [573, 628] on button "Crear" at bounding box center [605, 643] width 65 height 29
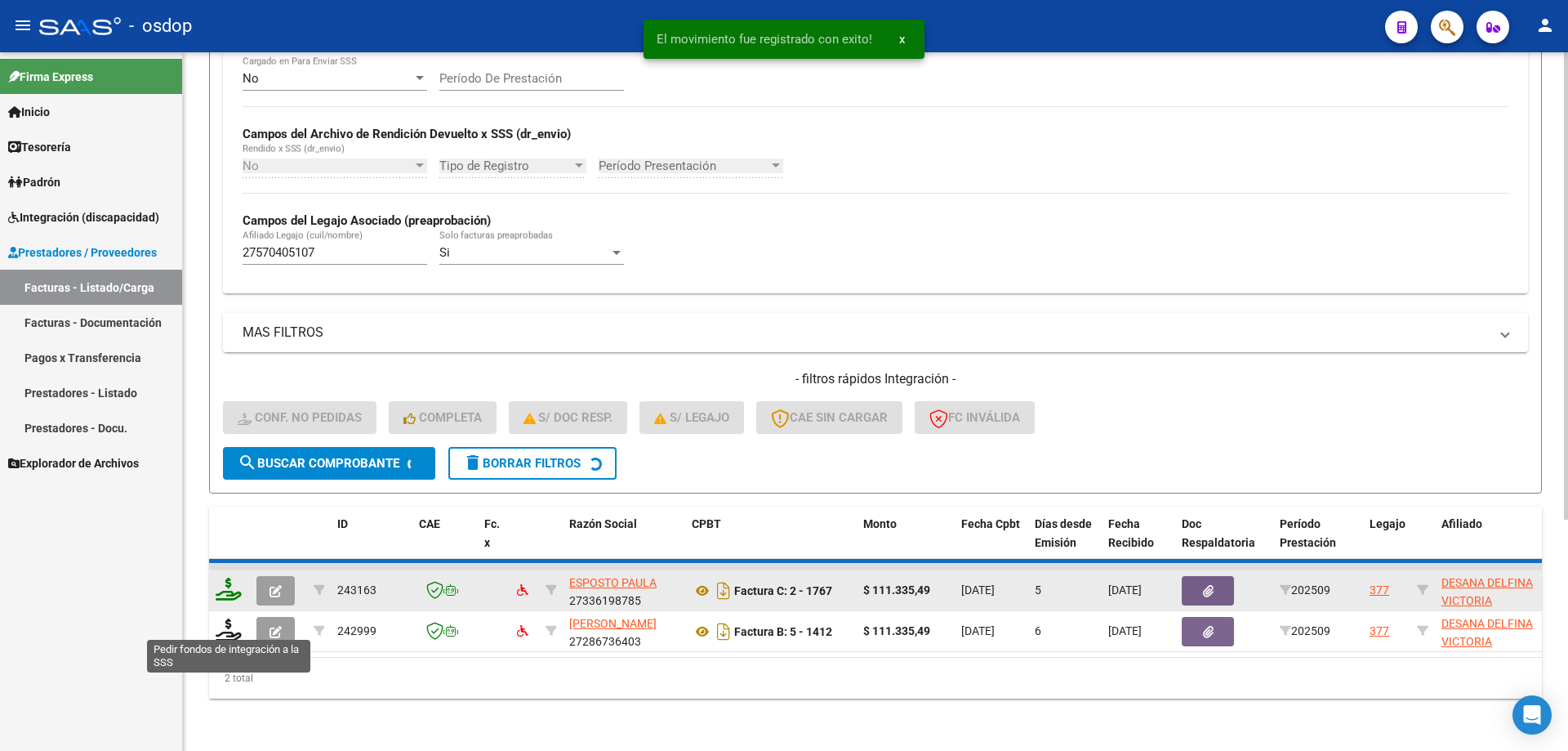
scroll to position [301, 0]
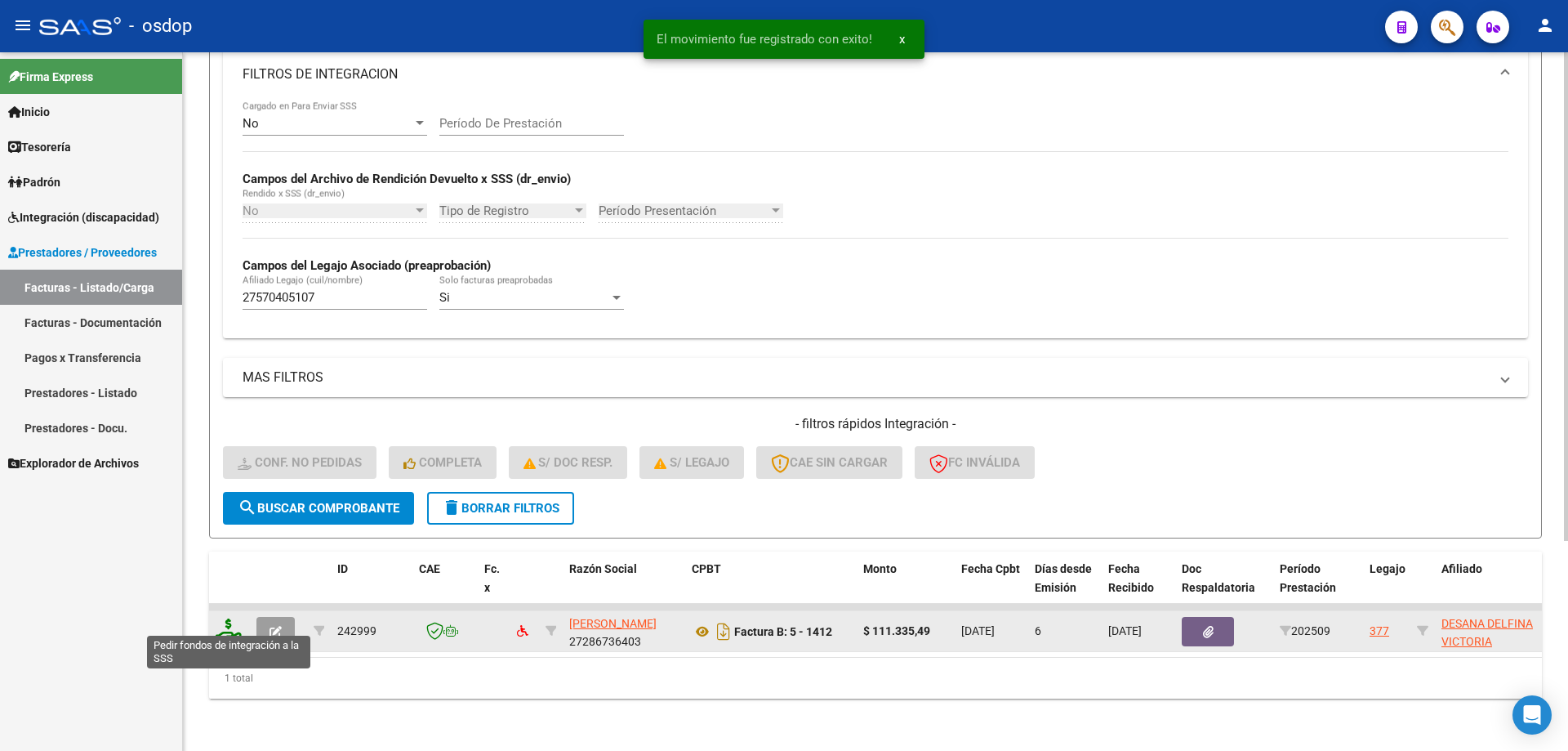
click at [235, 619] on icon at bounding box center [229, 630] width 26 height 23
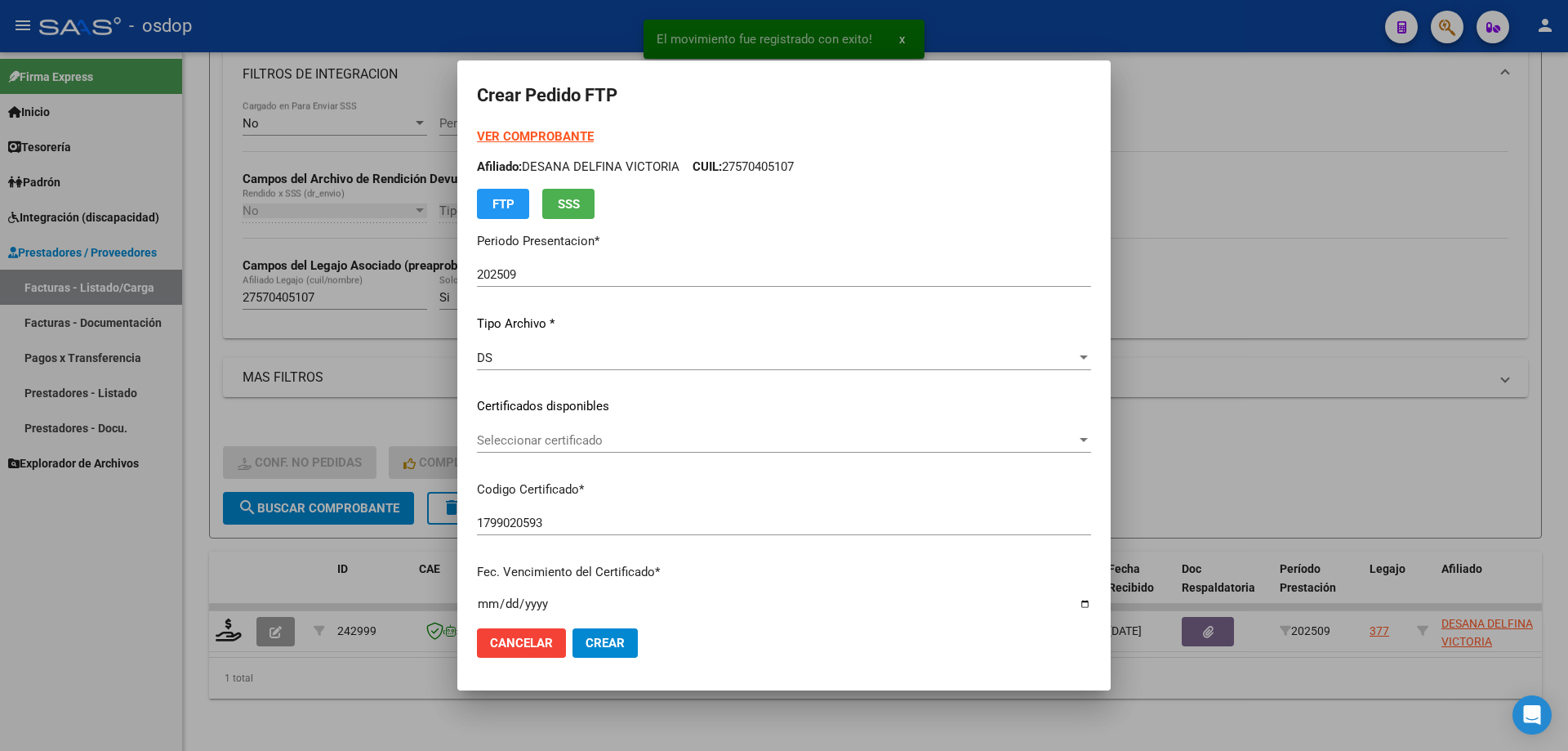
drag, startPoint x: 589, startPoint y: 461, endPoint x: 608, endPoint y: 450, distance: 22.0
click at [602, 452] on div "Seleccionar certificado Seleccionar certificado" at bounding box center [783, 448] width 614 height 40
click at [610, 448] on div "Seleccionar certificado Seleccionar certificado" at bounding box center [783, 441] width 614 height 25
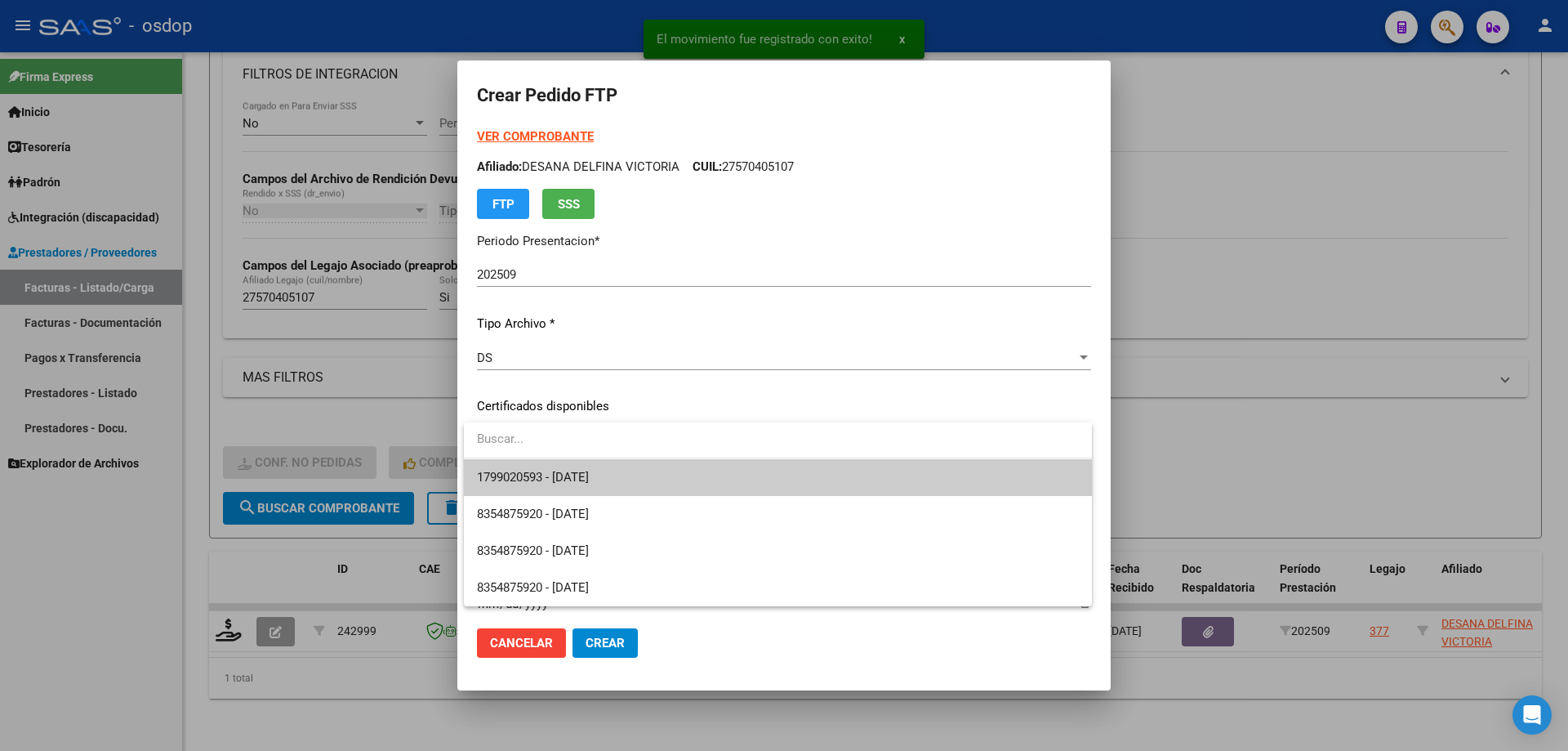
click at [606, 468] on span "1799020593 - 2028-03-03" at bounding box center [777, 478] width 602 height 37
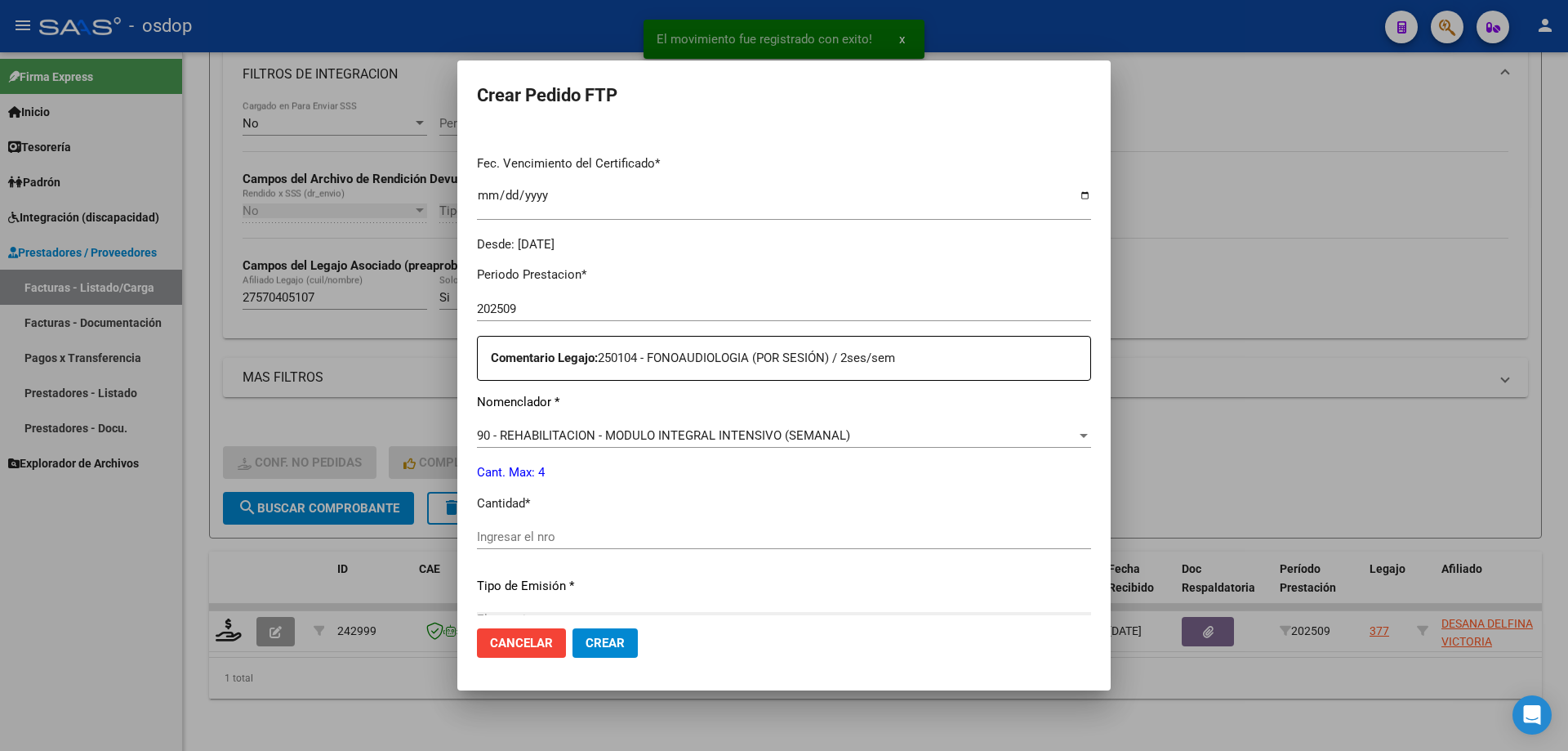
scroll to position [490, 0]
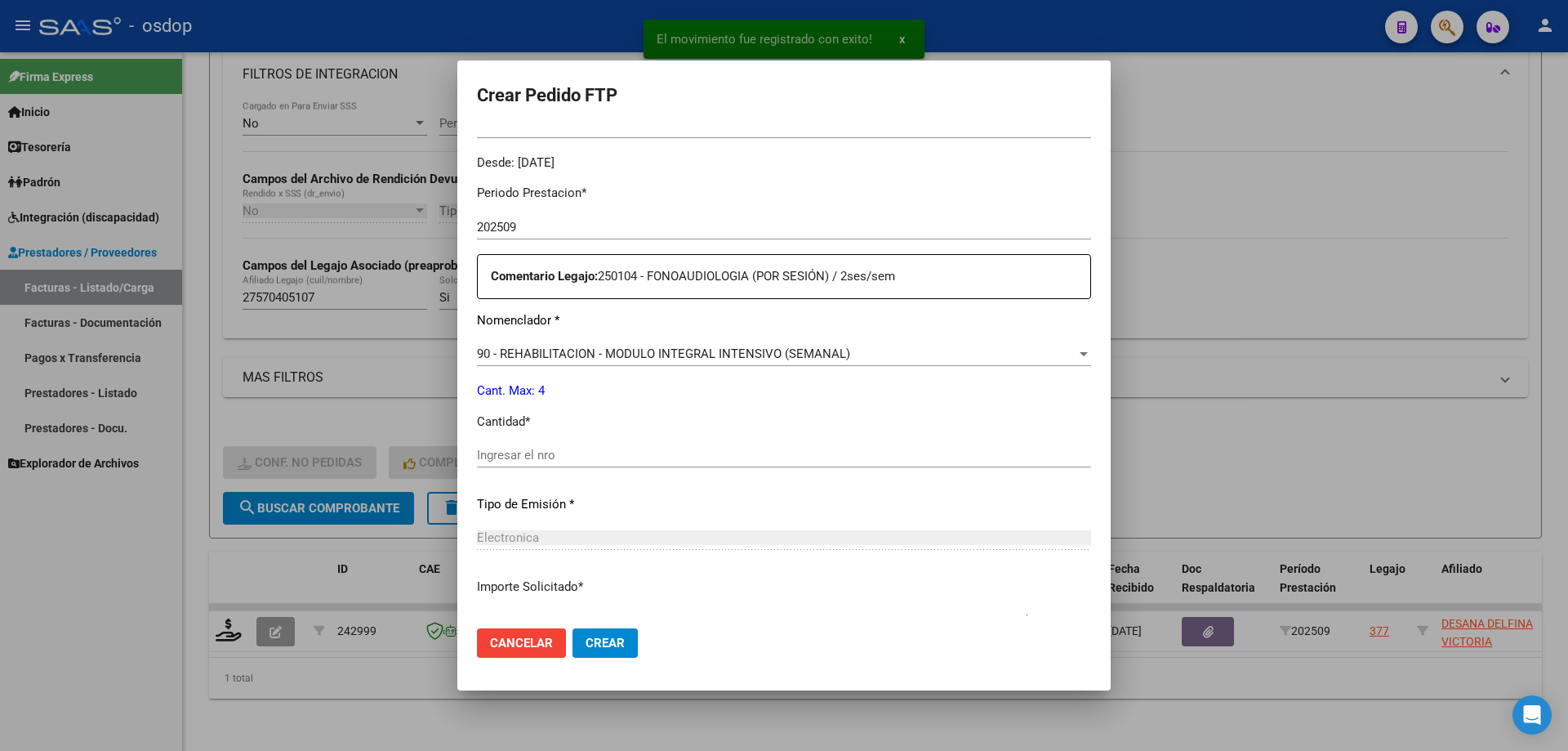
click at [664, 361] on span "90 - REHABILITACION - MODULO INTEGRAL INTENSIVO (SEMANAL)" at bounding box center [663, 353] width 374 height 15
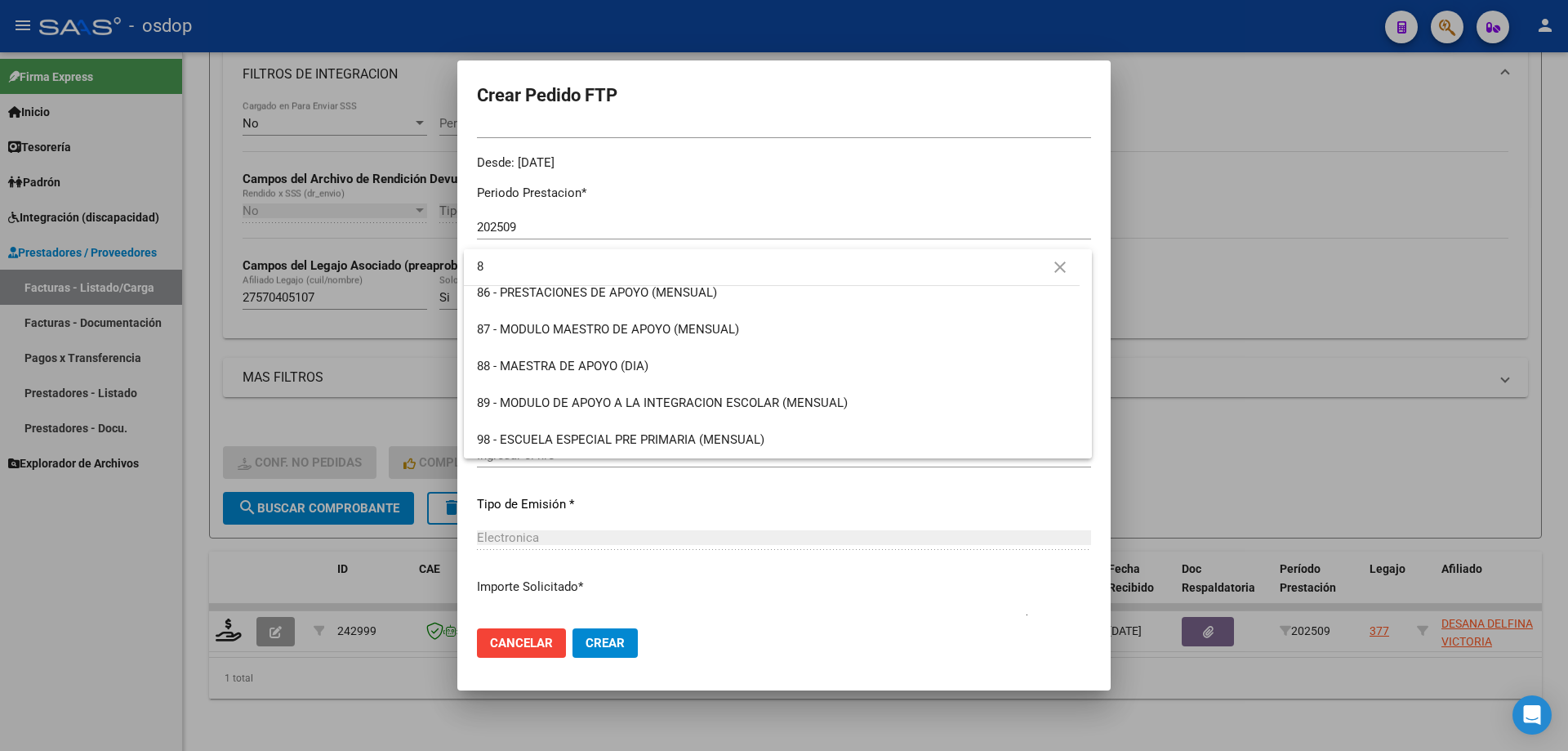
scroll to position [0, 0]
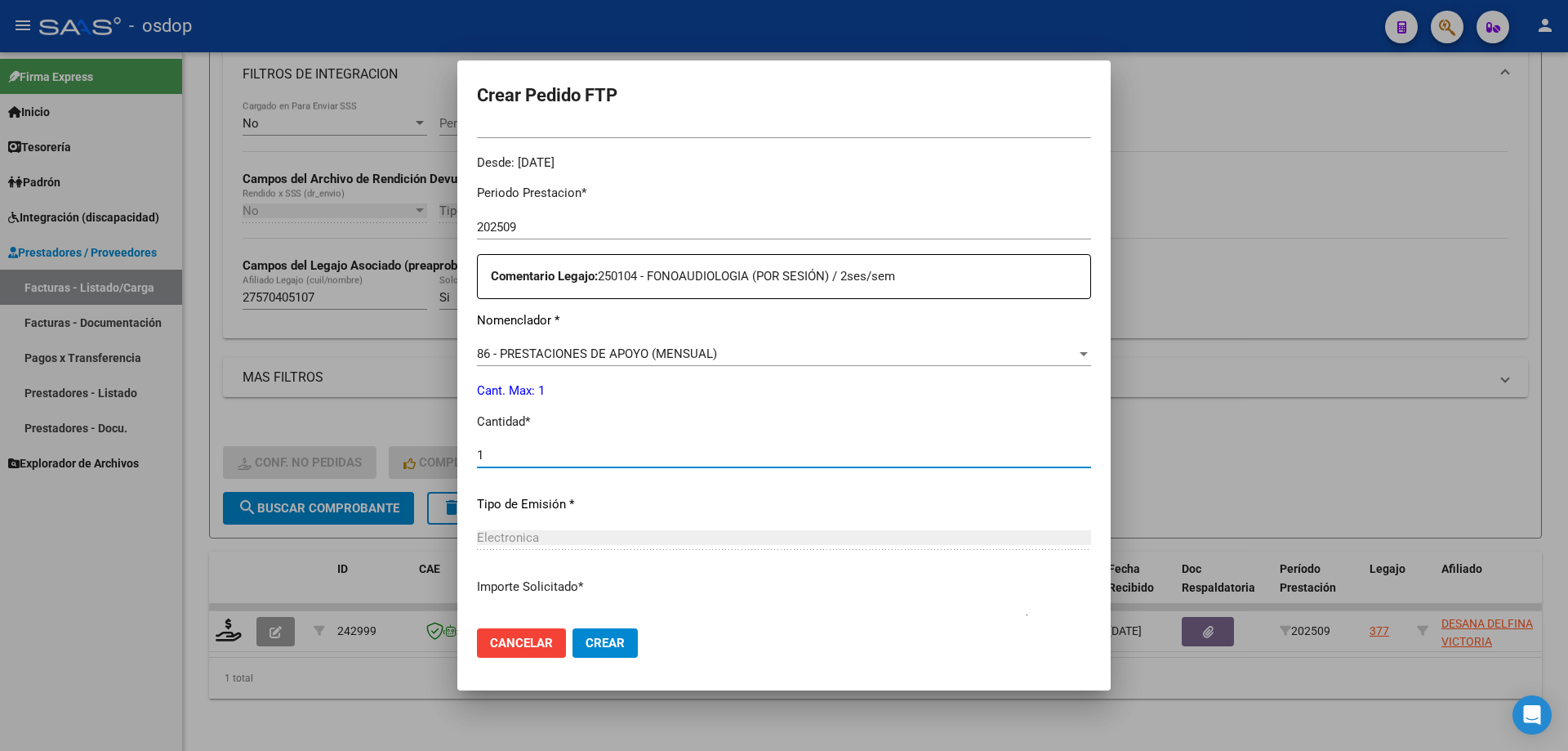
click at [573, 628] on button "Crear" at bounding box center [605, 643] width 65 height 29
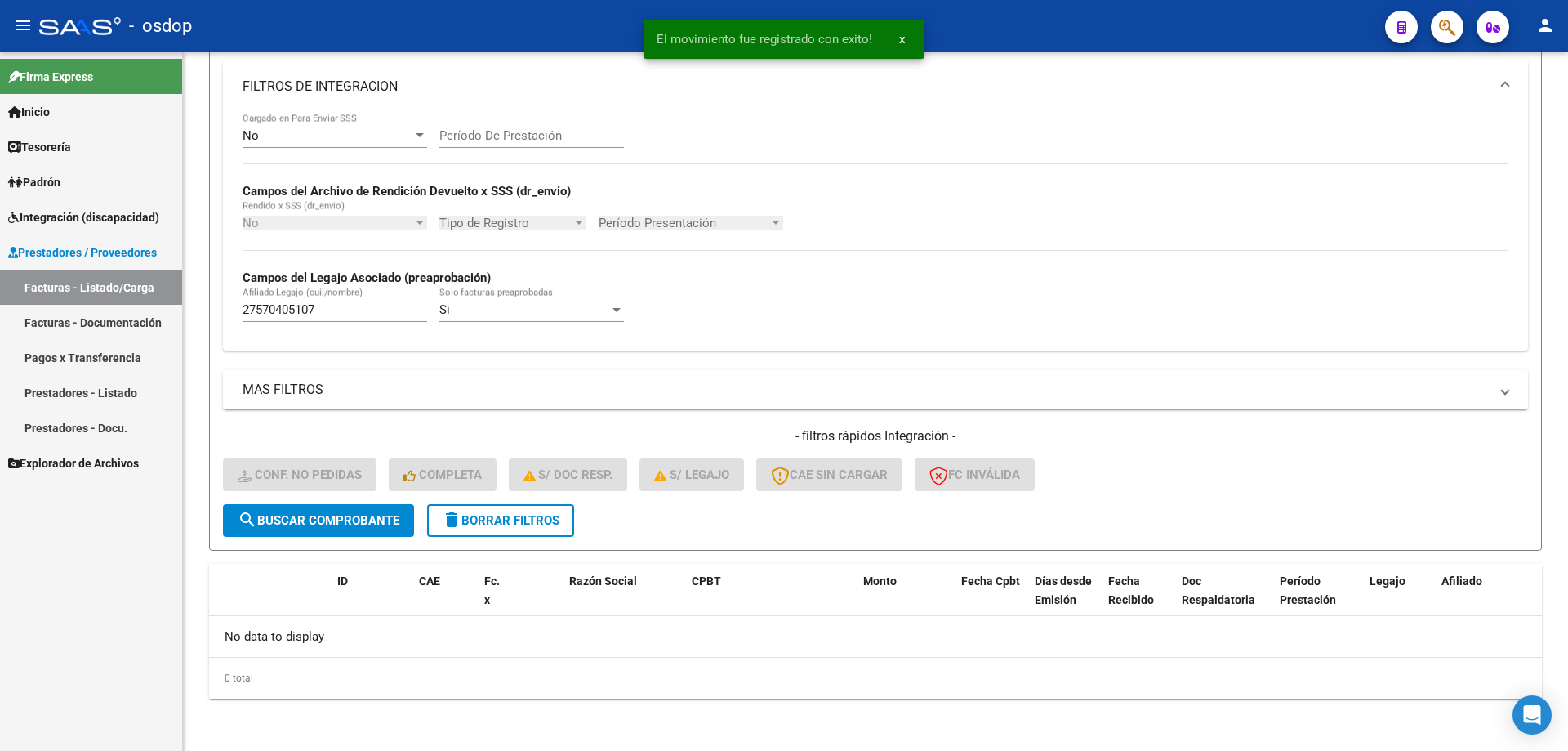
scroll to position [276, 0]
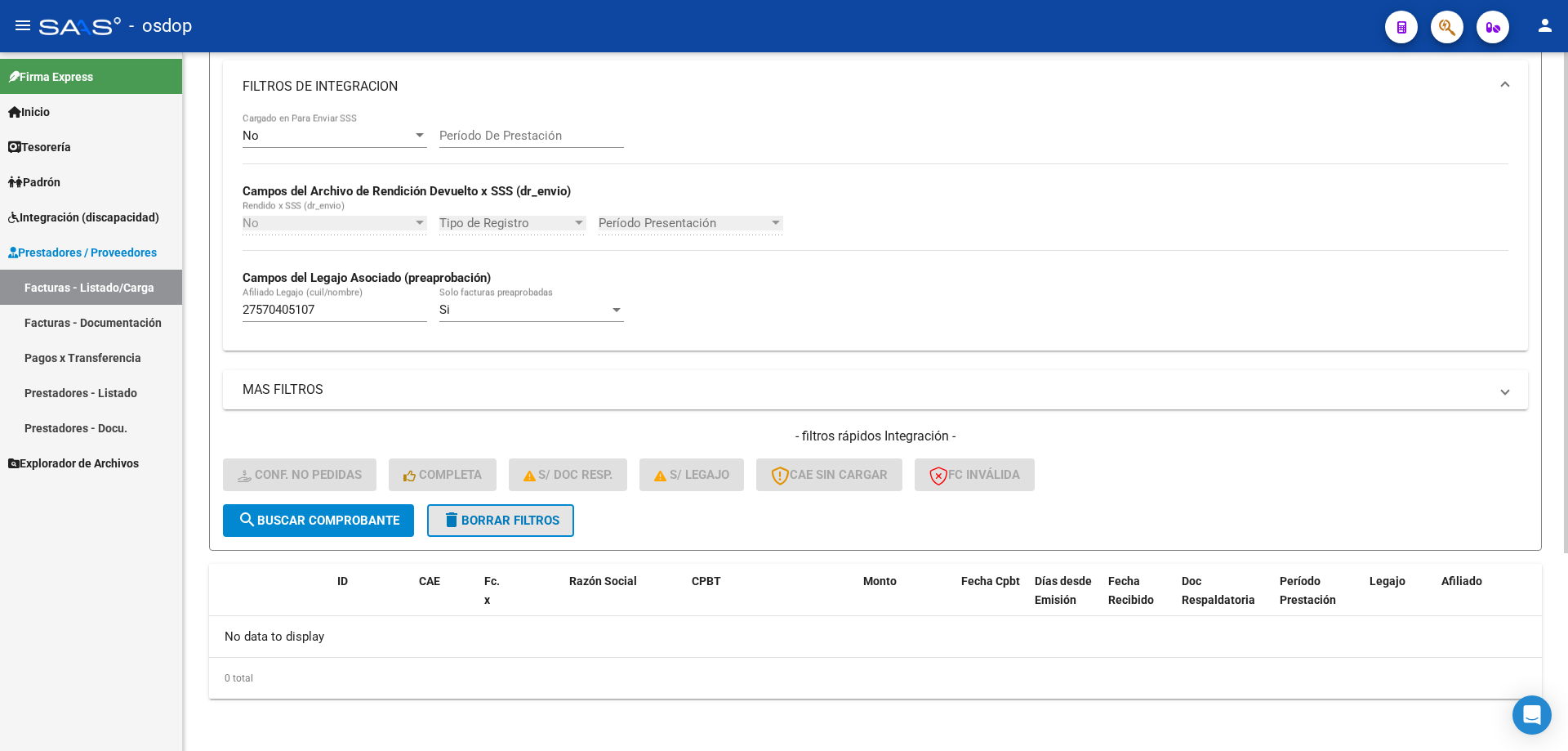
click at [506, 522] on span "delete Borrar Filtros" at bounding box center [499, 520] width 117 height 15
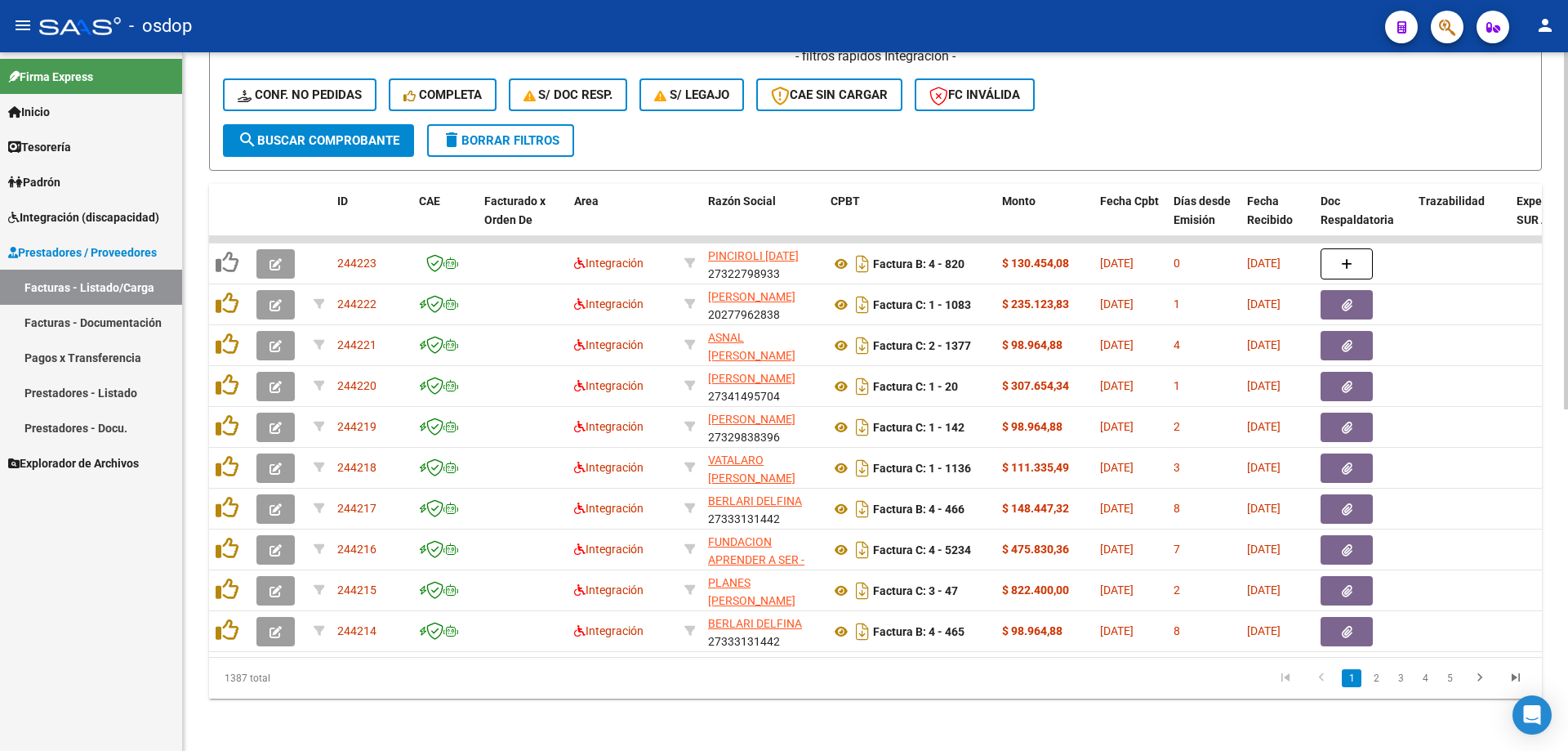
scroll to position [178, 0]
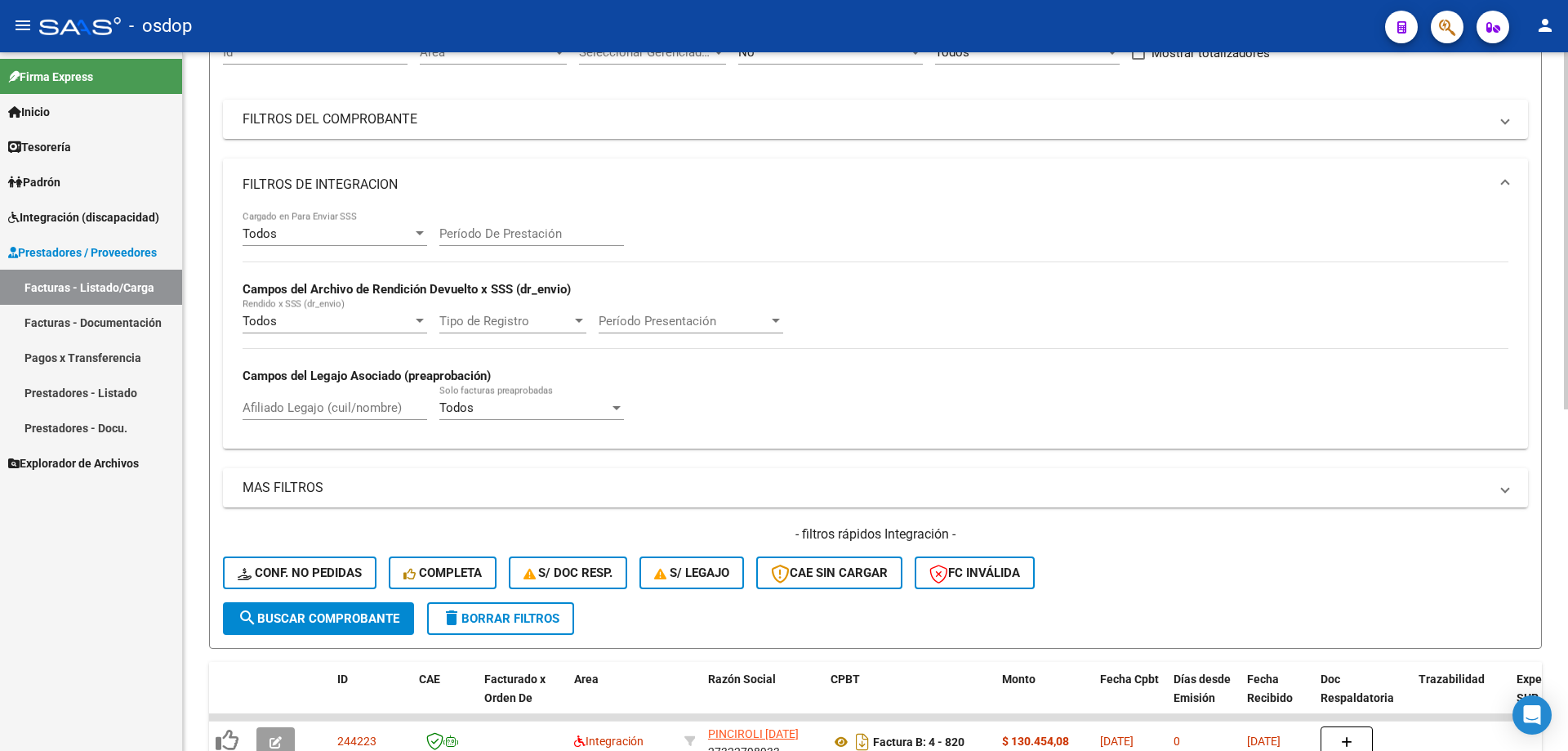
click at [331, 400] on input "Afiliado Legajo (cuil/nombre)" at bounding box center [334, 407] width 184 height 15
paste input "20541993801"
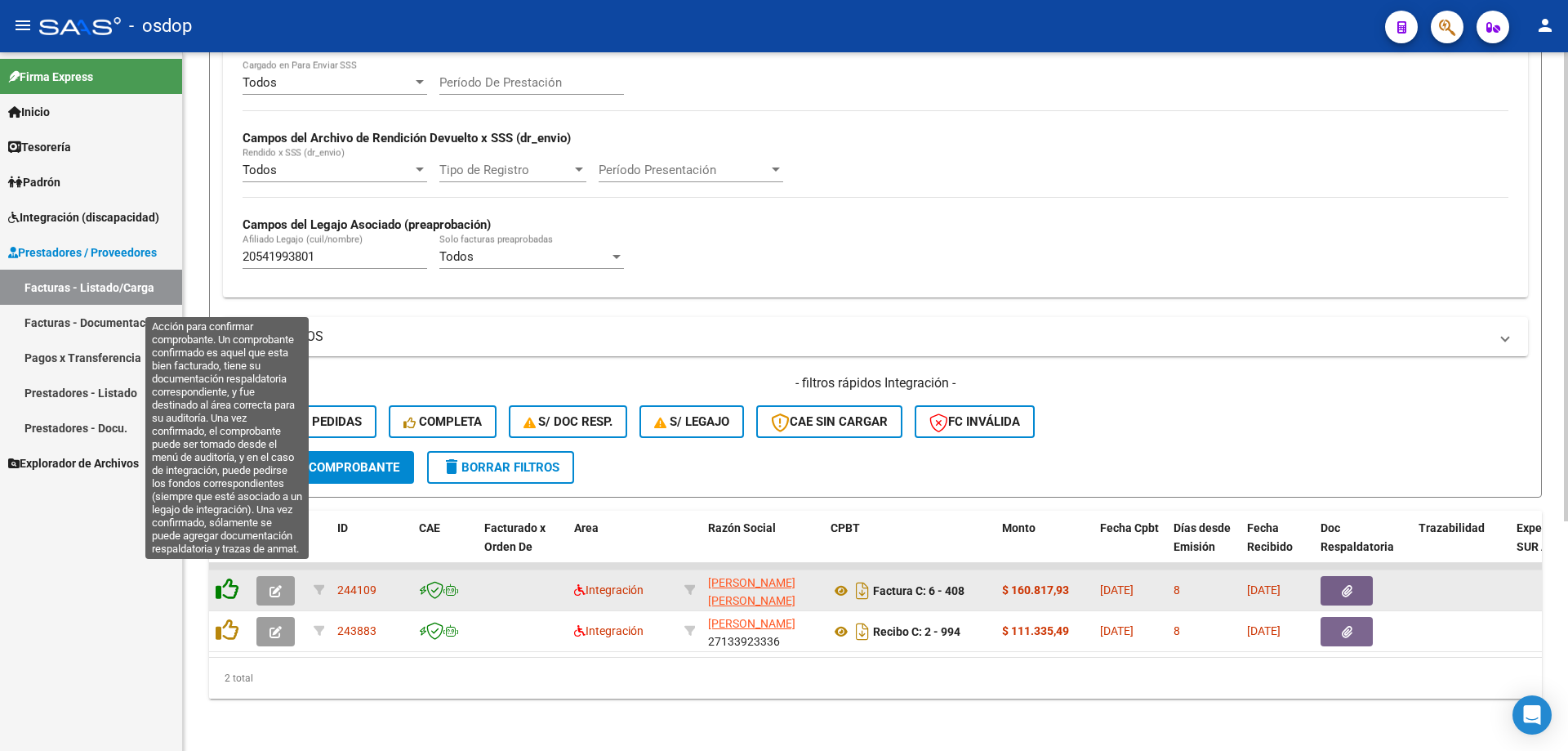
click at [223, 577] on icon at bounding box center [227, 589] width 23 height 23
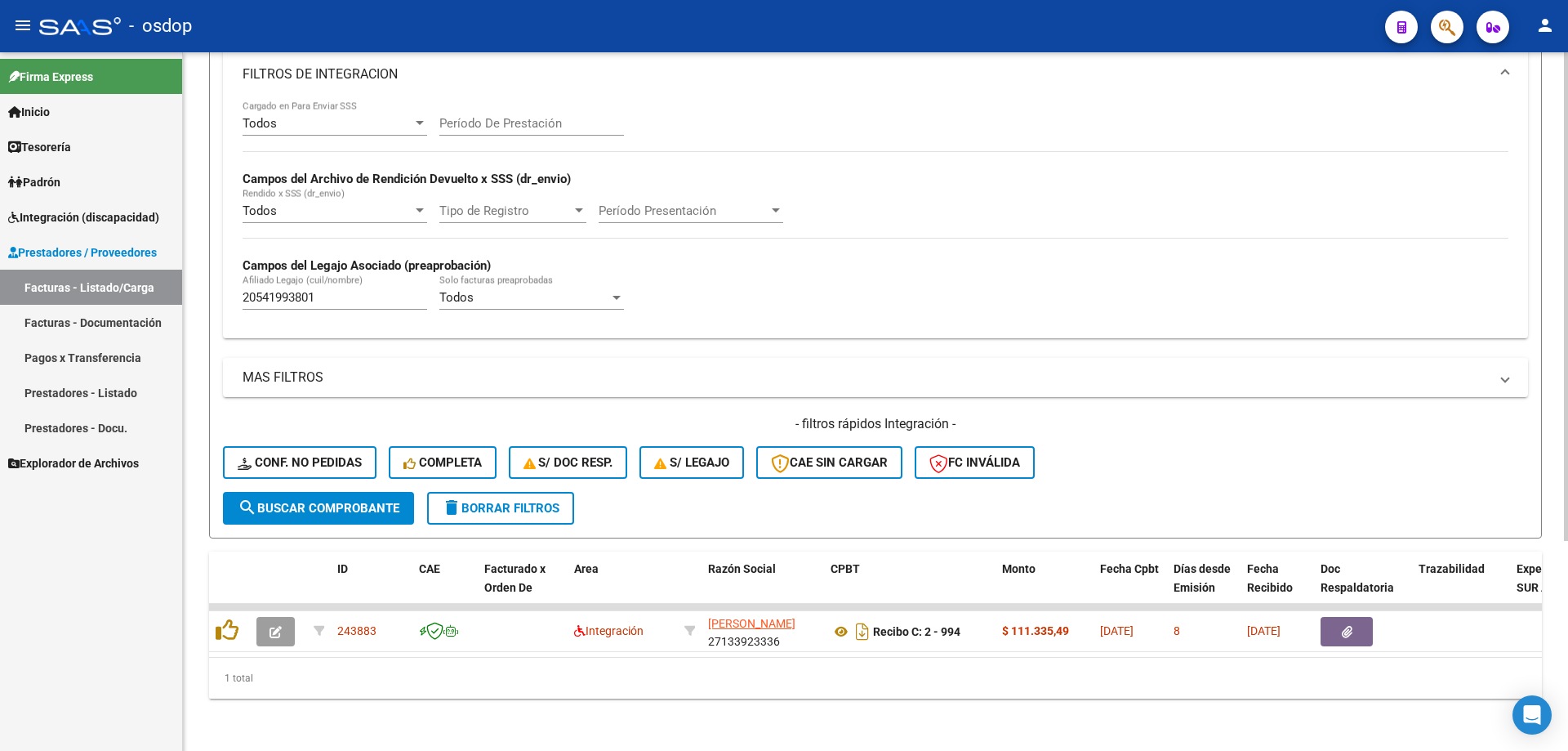
scroll to position [301, 0]
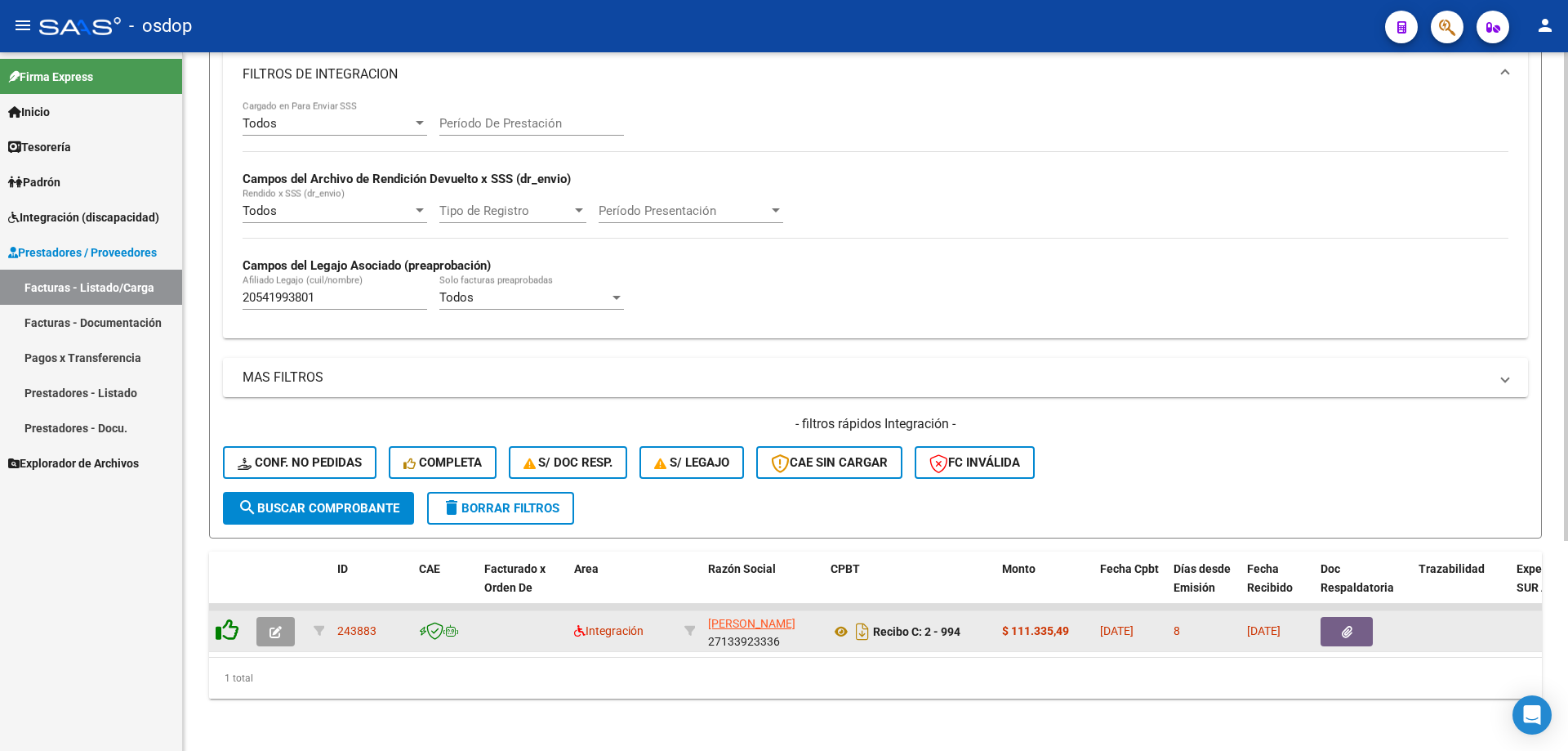
click at [229, 621] on icon at bounding box center [227, 630] width 23 height 23
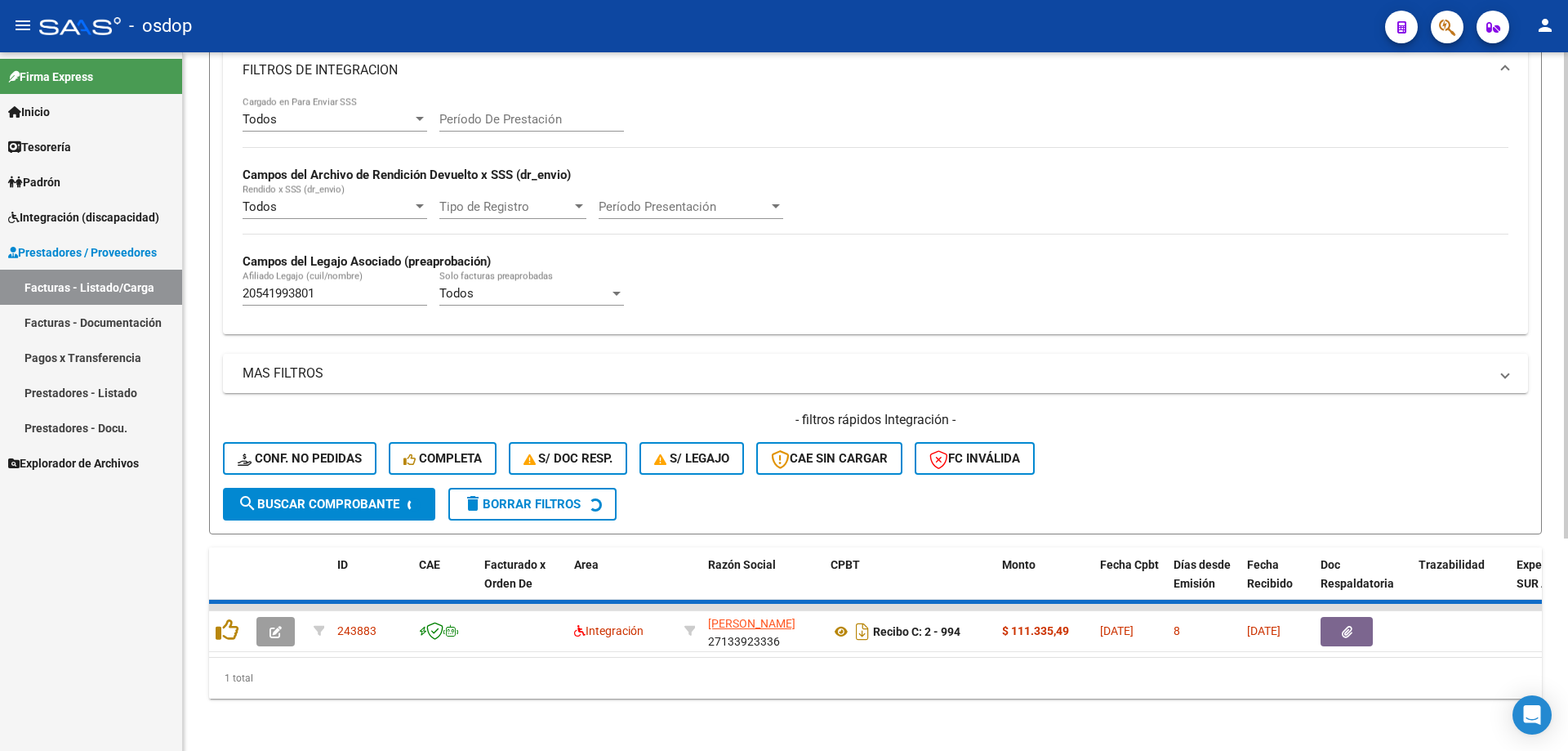
scroll to position [276, 0]
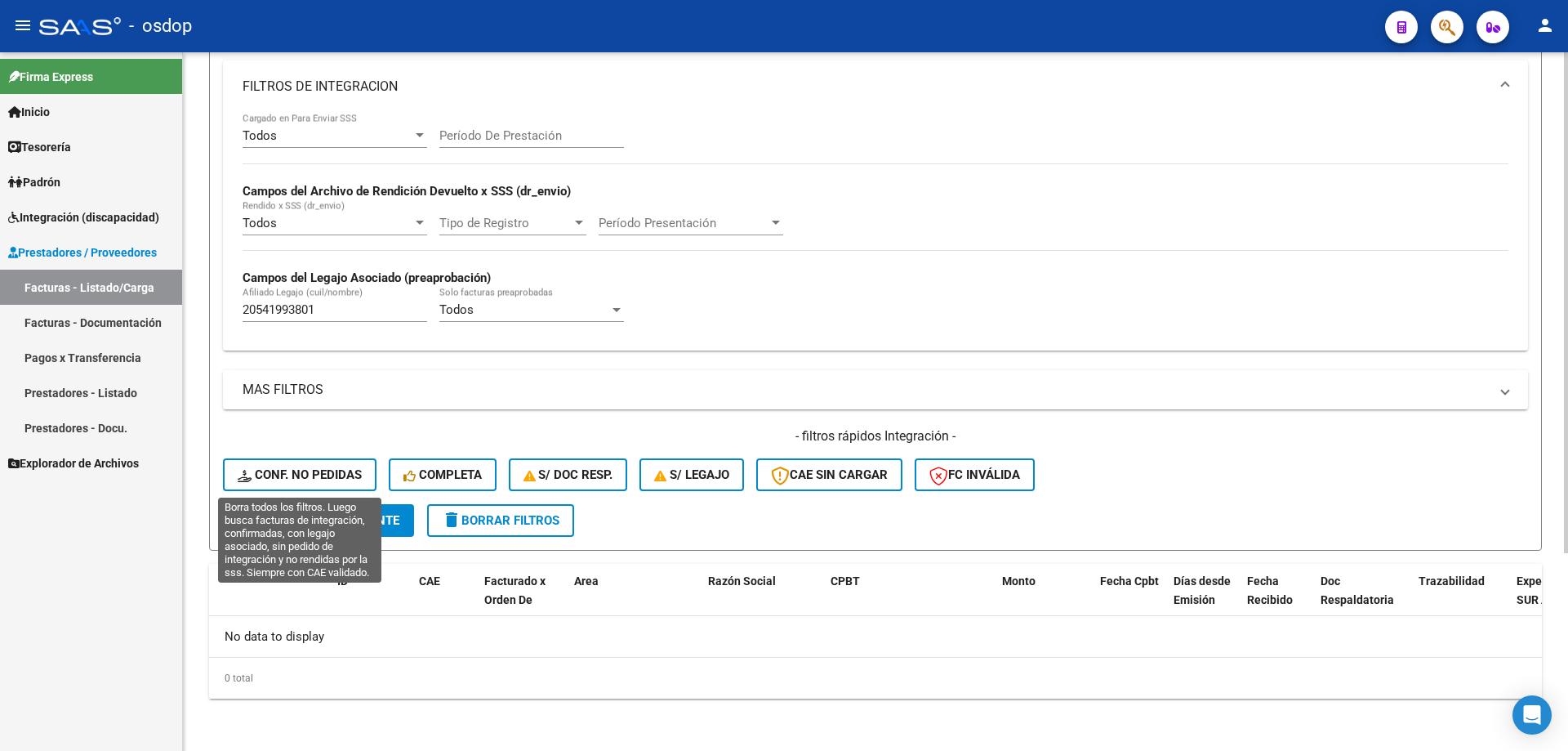
click at [341, 480] on span "Conf. no pedidas" at bounding box center [300, 474] width 124 height 15
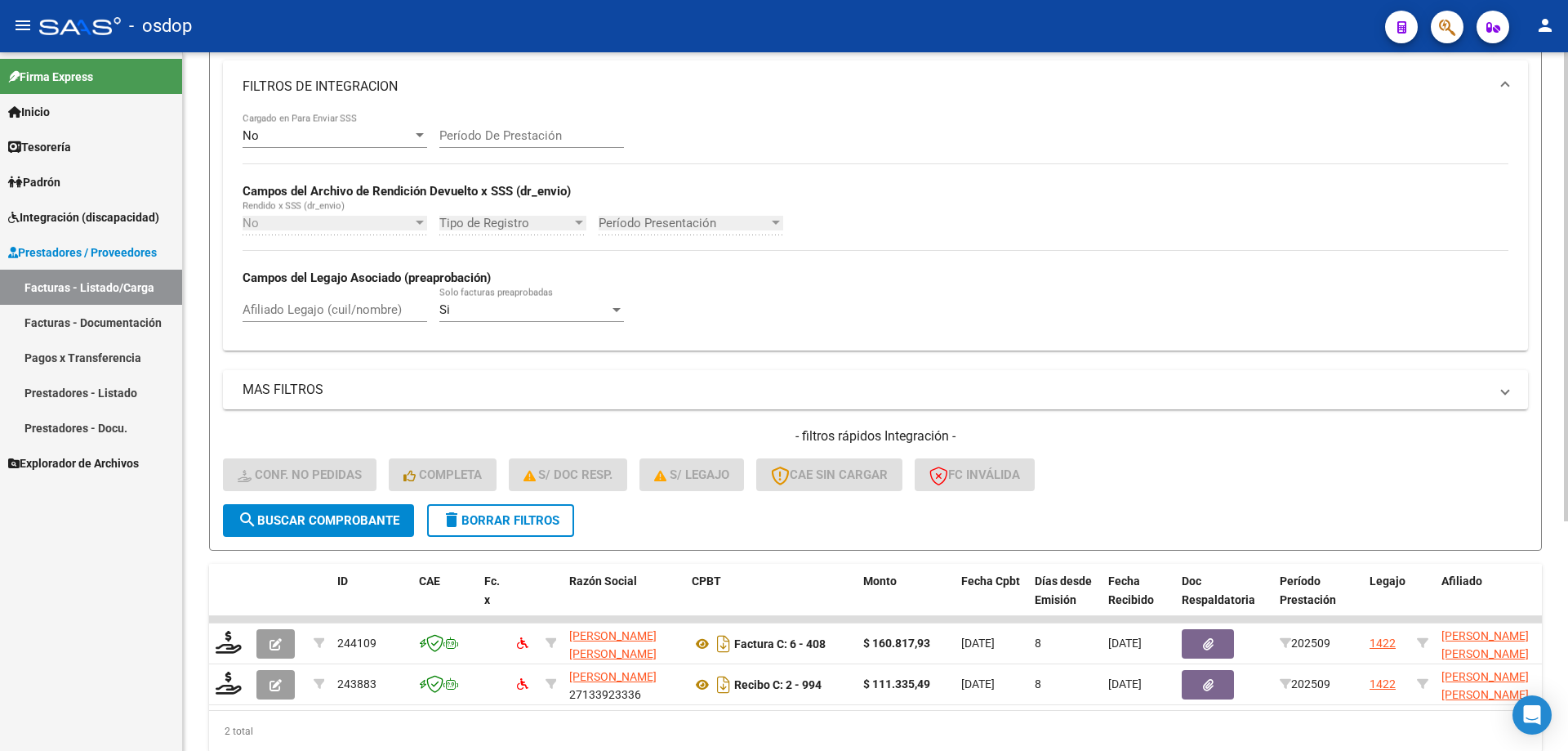
click at [330, 309] on input "Afiliado Legajo (cuil/nombre)" at bounding box center [334, 309] width 184 height 15
paste input "20541993801"
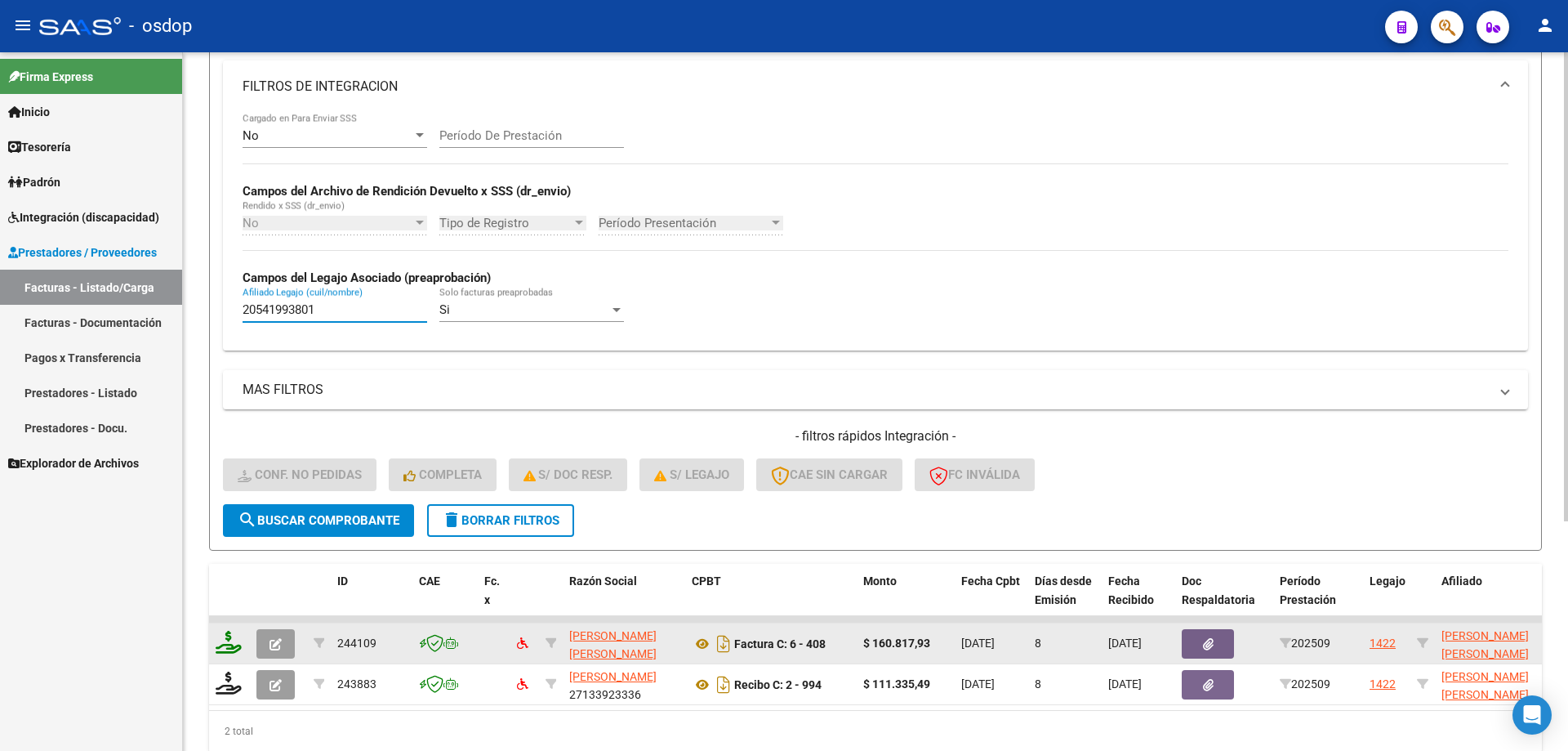
type input "20541993801"
click at [224, 644] on icon at bounding box center [229, 643] width 26 height 23
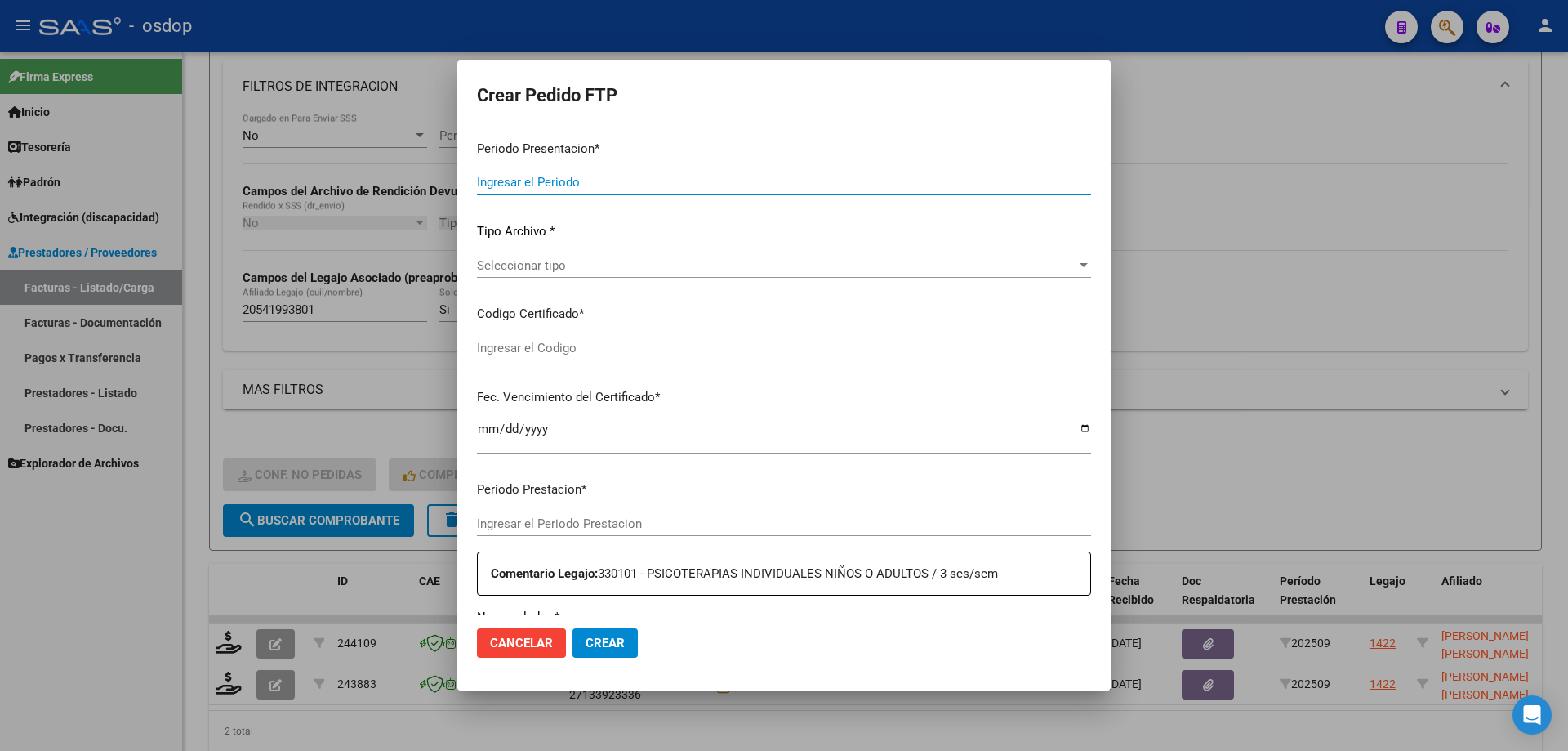
type input "202509"
type input "$ 160.817,93"
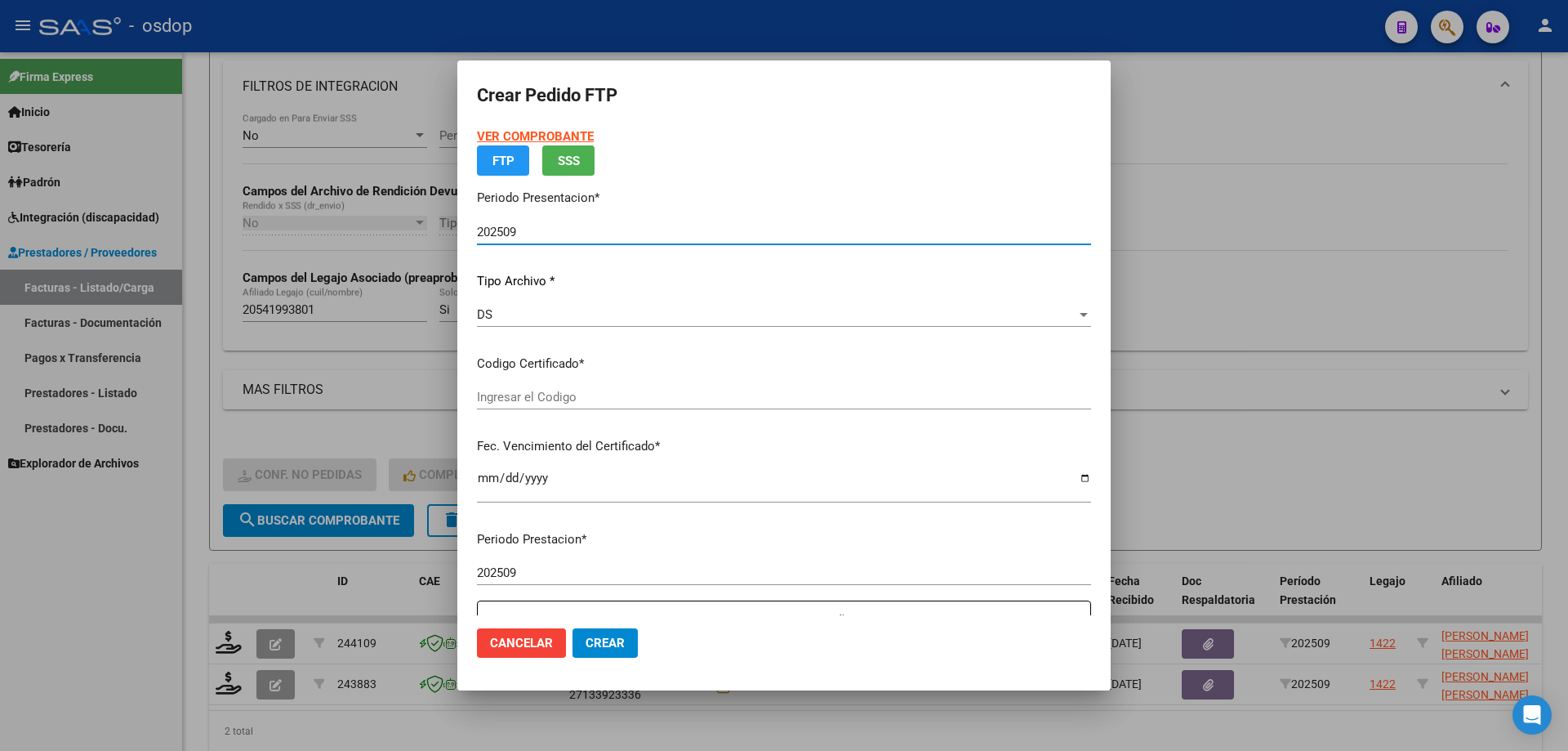
type input "3953125206"
type input "[DATE]"
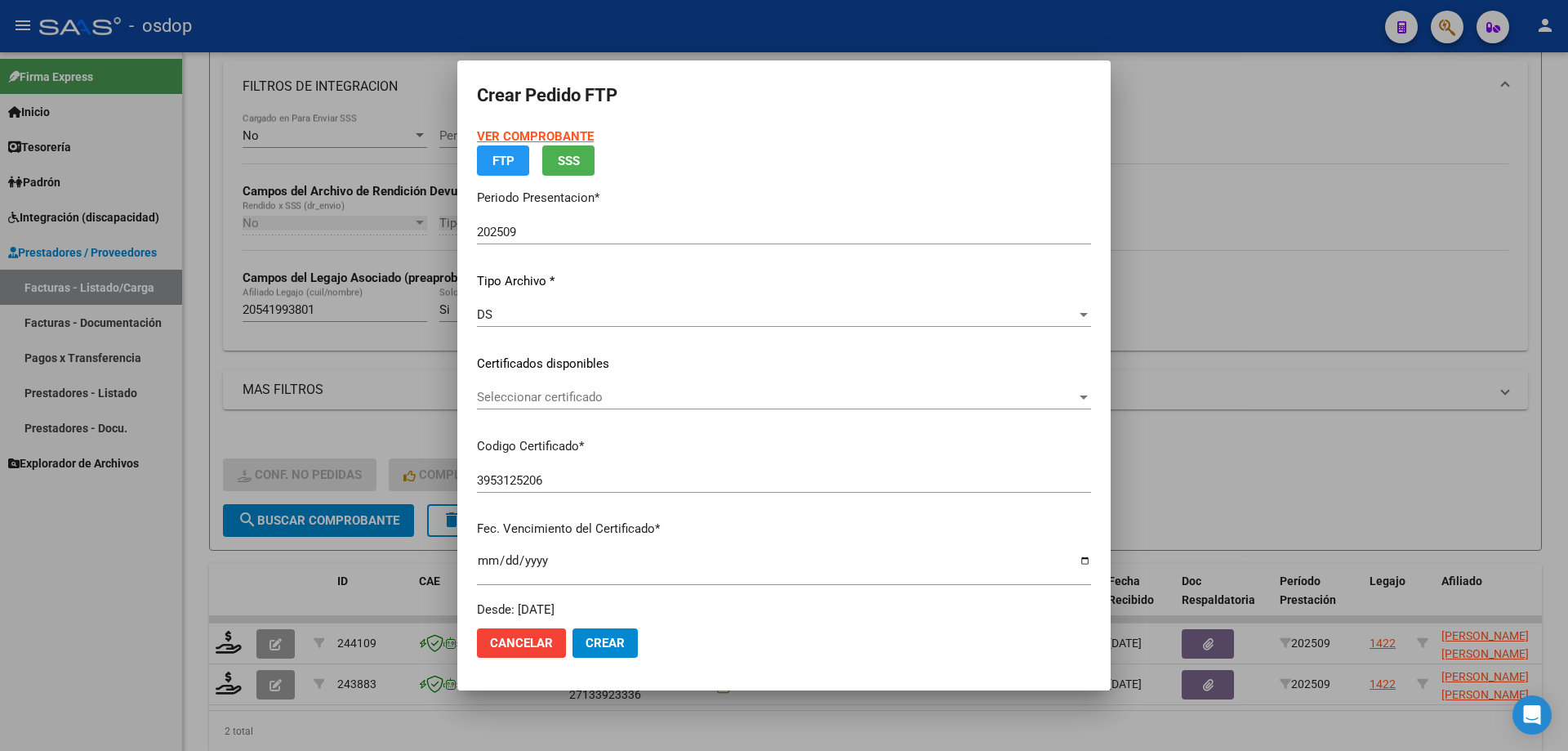
click at [635, 409] on div "Seleccionar certificado Seleccionar certificado" at bounding box center [783, 398] width 614 height 25
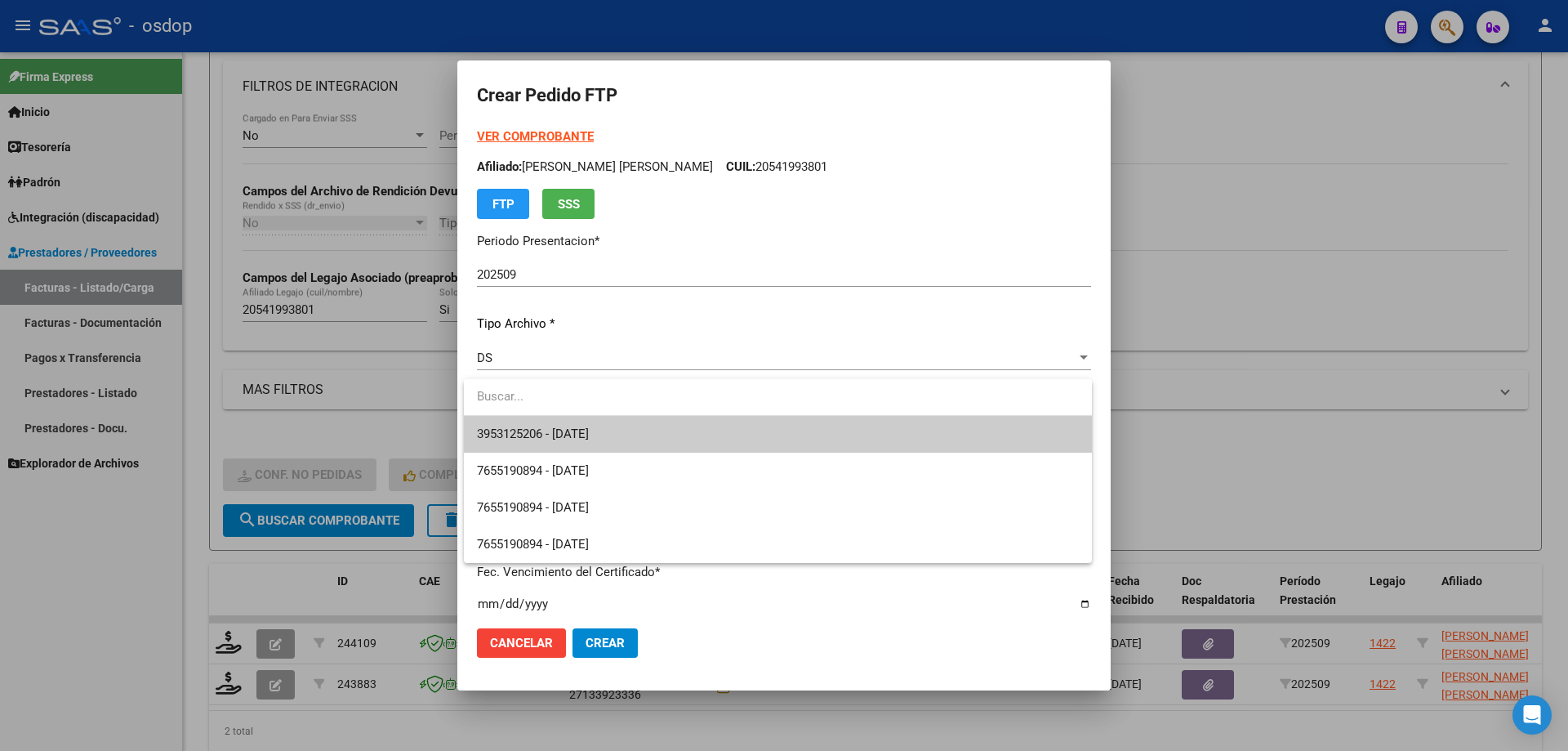
click at [645, 432] on span "3953125206 - [DATE]" at bounding box center [777, 435] width 602 height 37
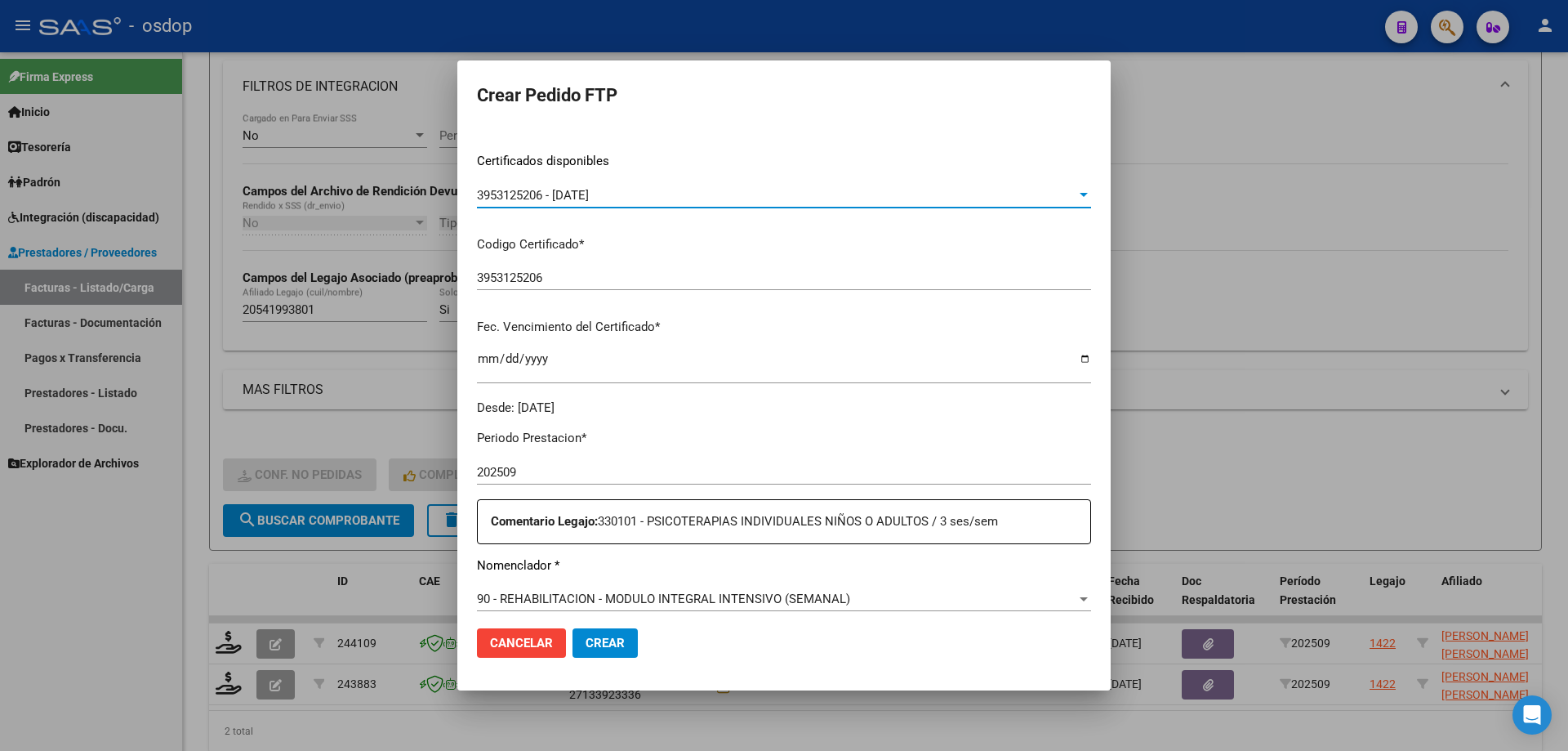
scroll to position [490, 0]
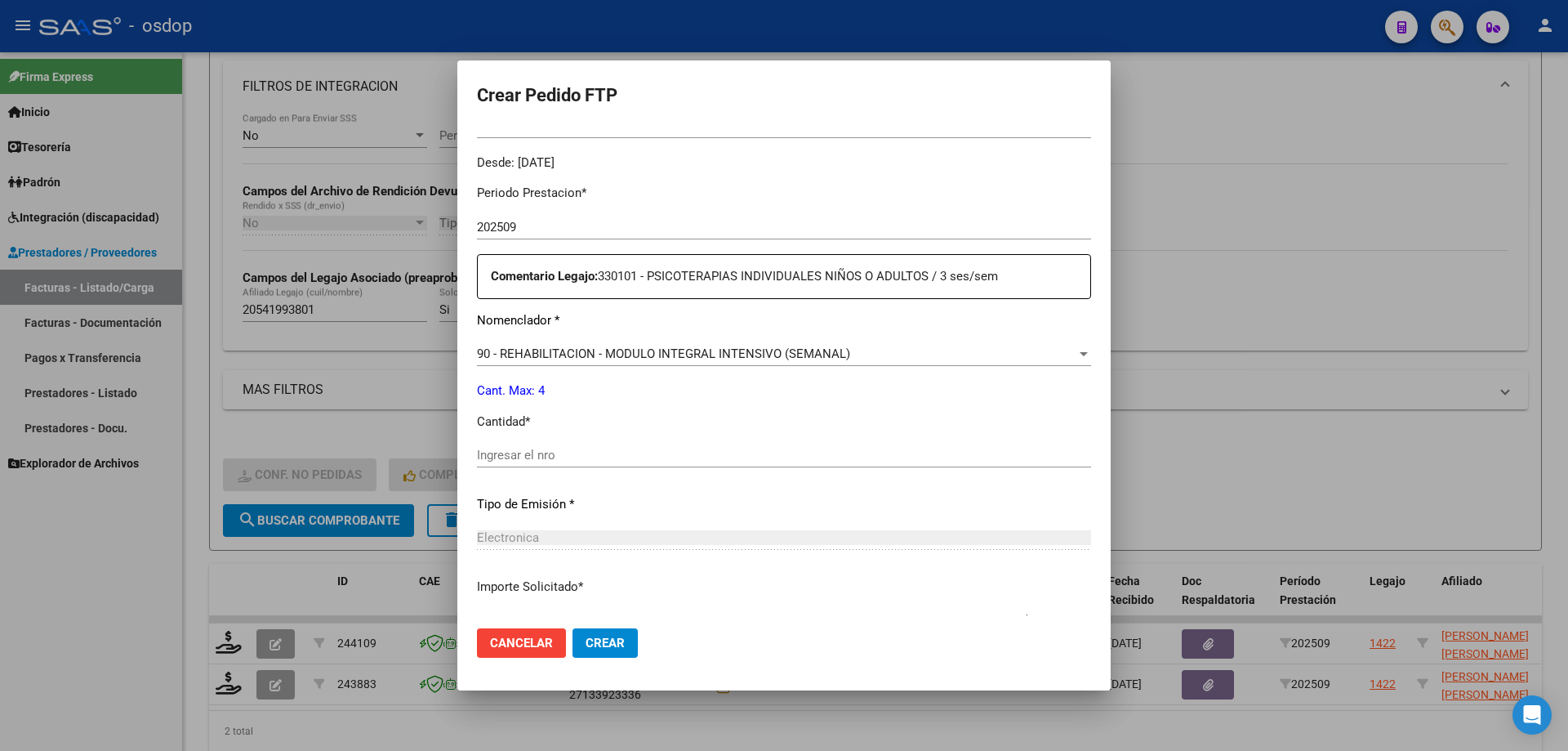
click at [682, 346] on div "90 - REHABILITACION - MODULO INTEGRAL INTENSIVO (SEMANAL) Seleccionar nomenclad…" at bounding box center [783, 353] width 614 height 25
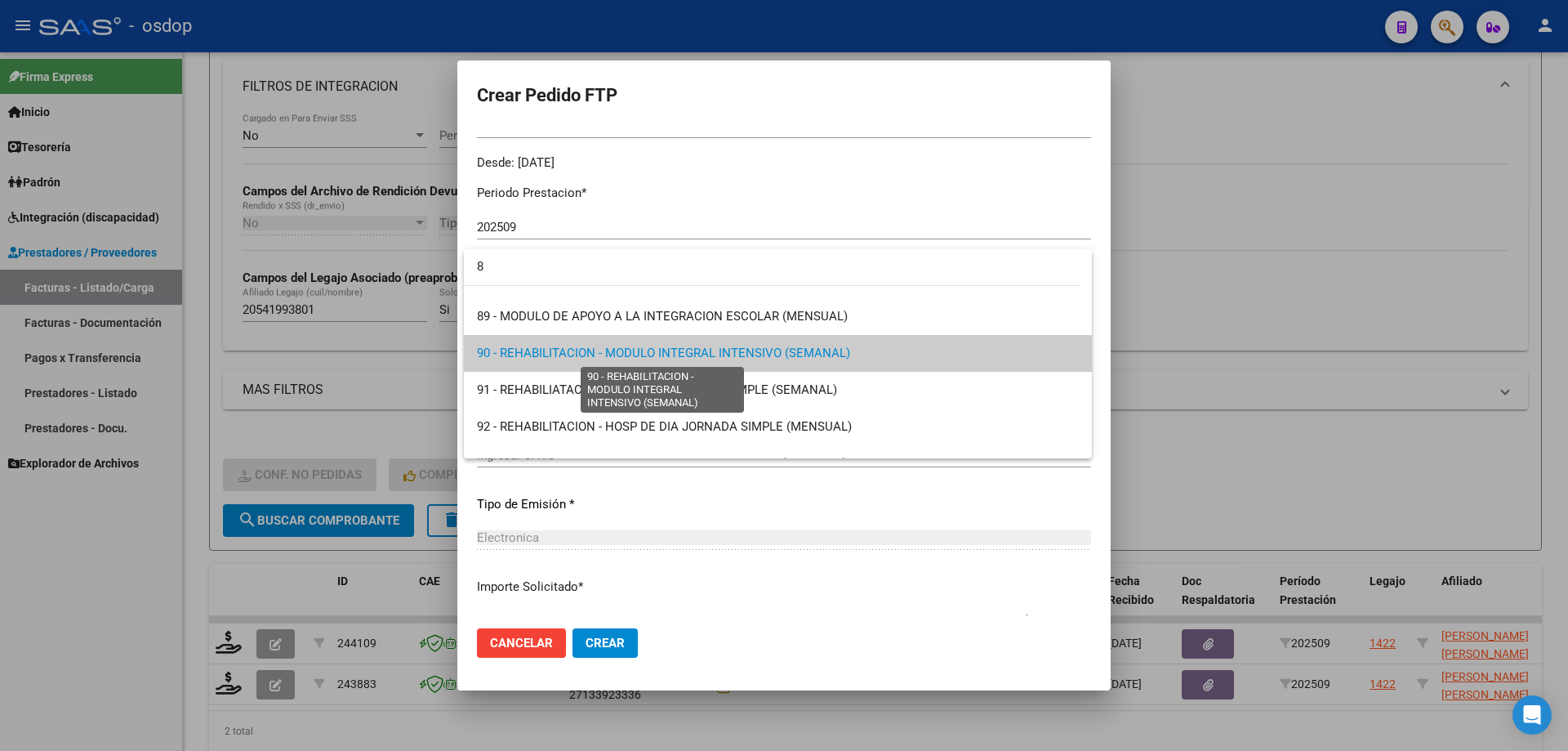
scroll to position [0, 0]
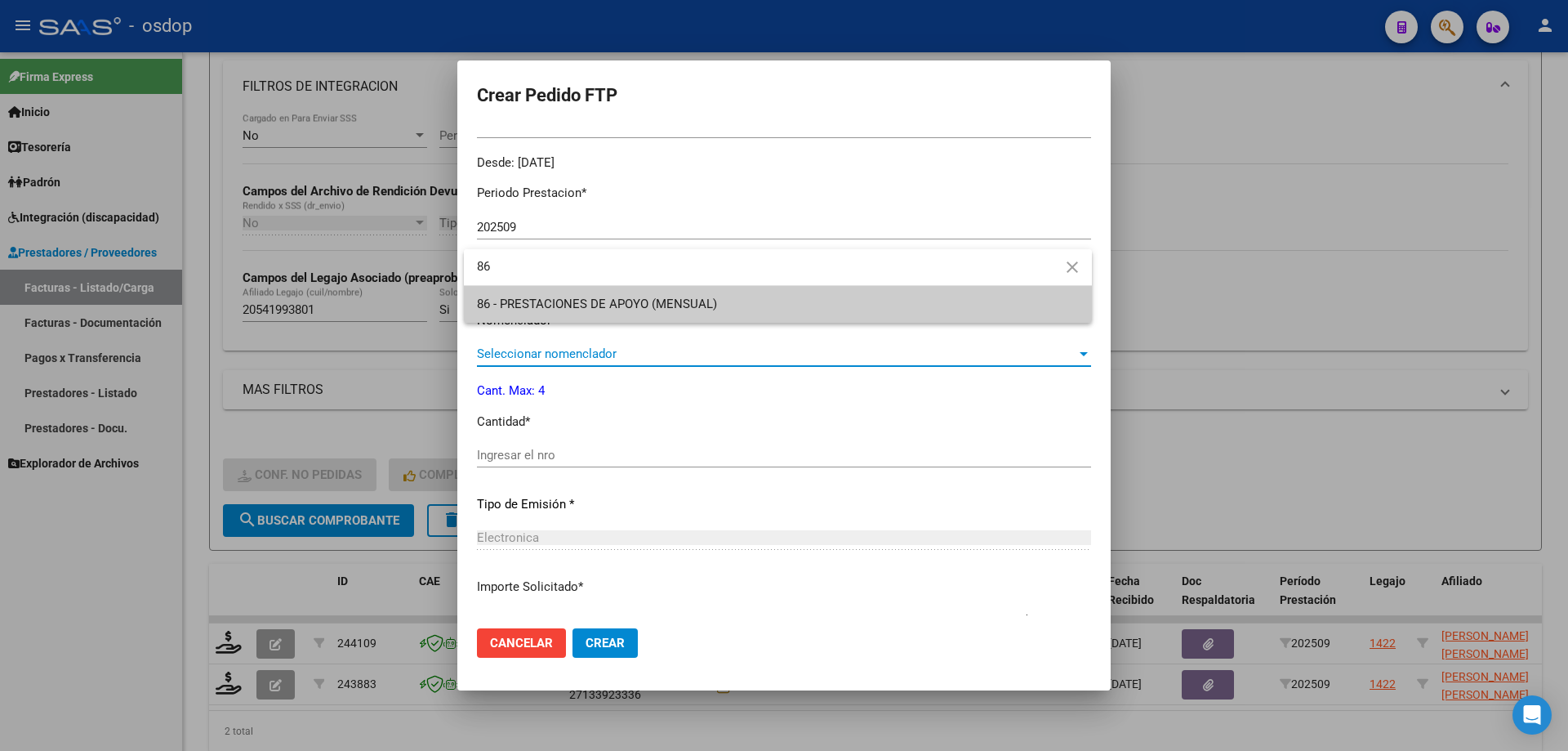
type input "86"
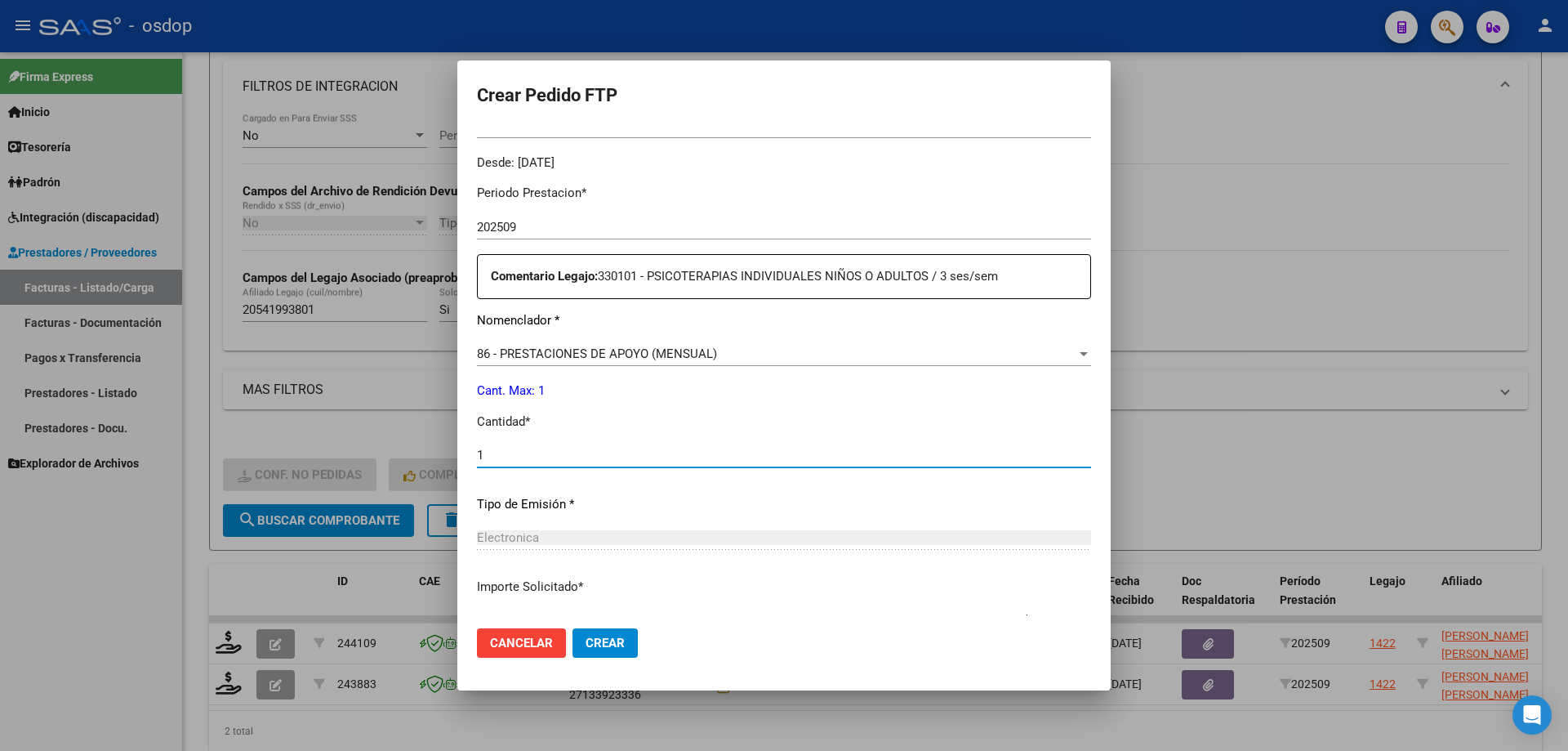
type input "1"
click at [573, 628] on button "Crear" at bounding box center [605, 643] width 65 height 29
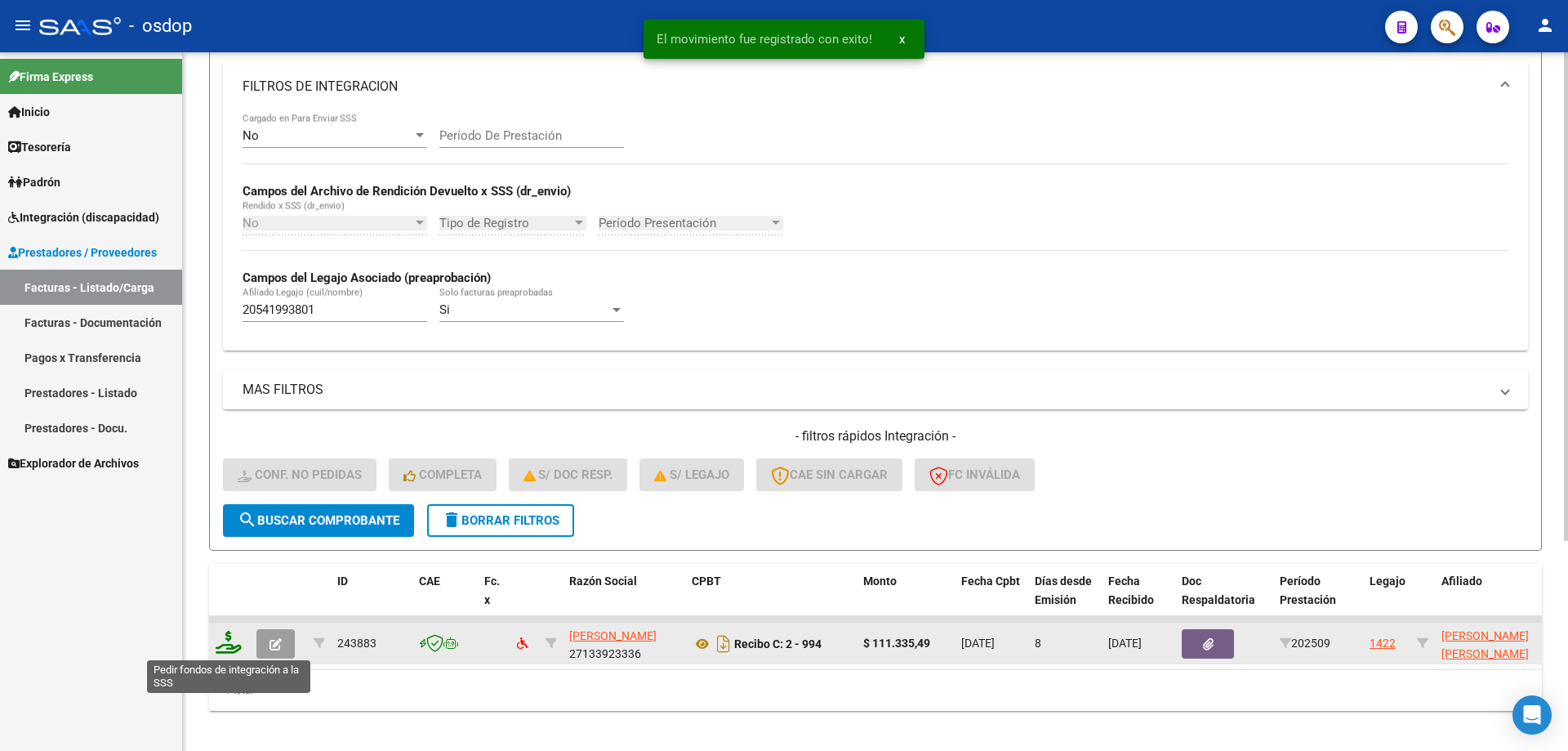
click at [230, 643] on icon at bounding box center [229, 643] width 26 height 23
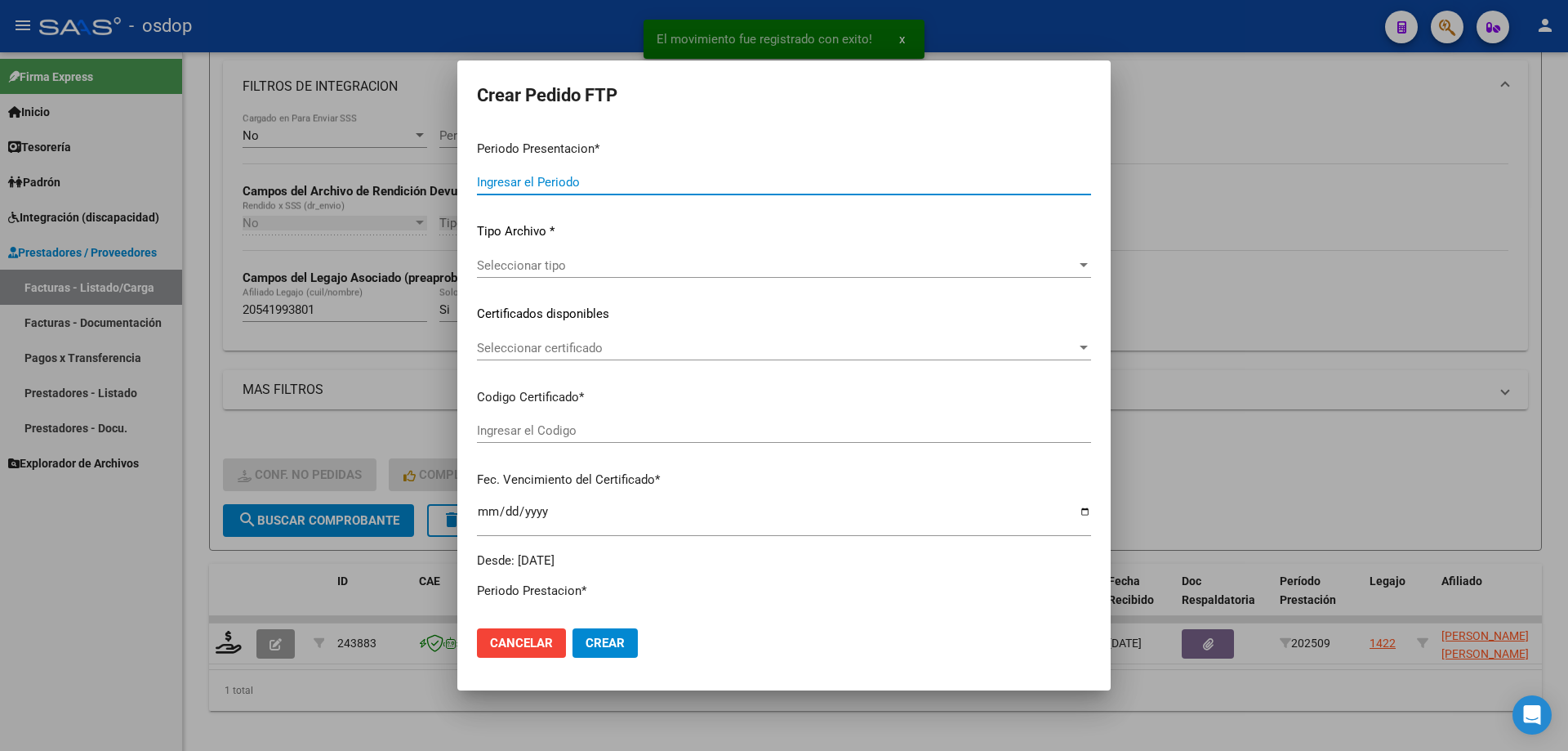
type input "202509"
type input "$ 111.335,49"
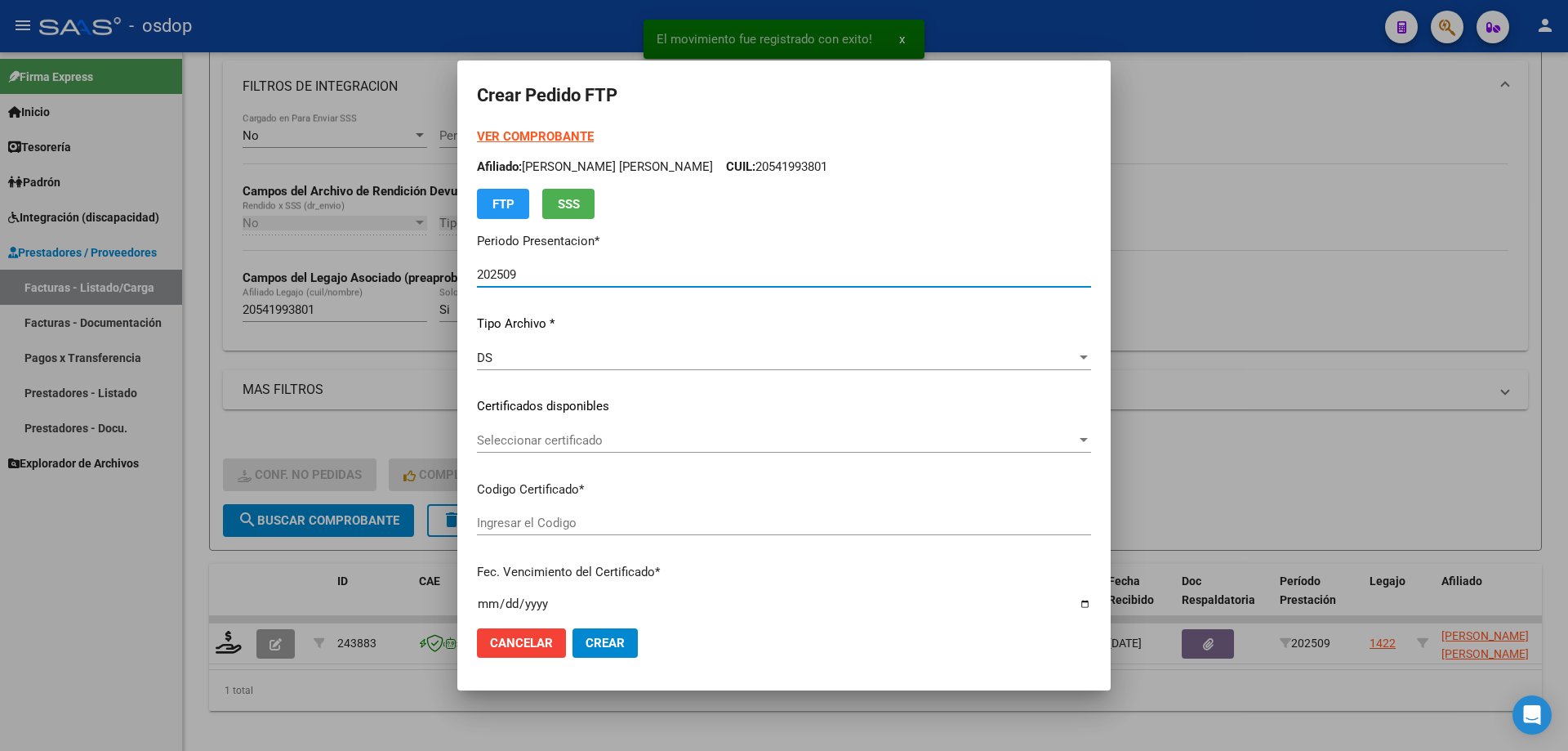
type input "3953125206"
type input "[DATE]"
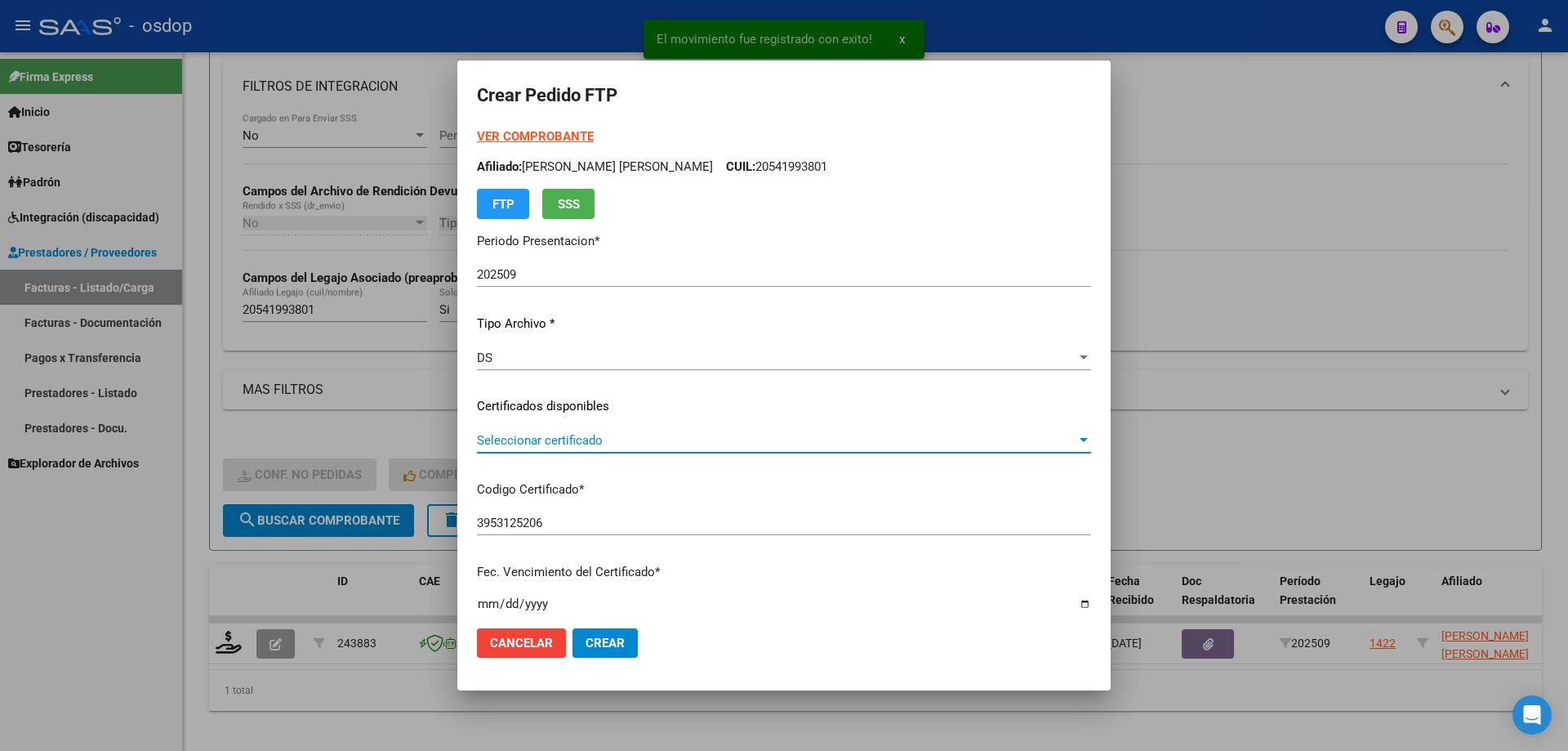
click at [543, 442] on span "Seleccionar certificado" at bounding box center [776, 440] width 599 height 15
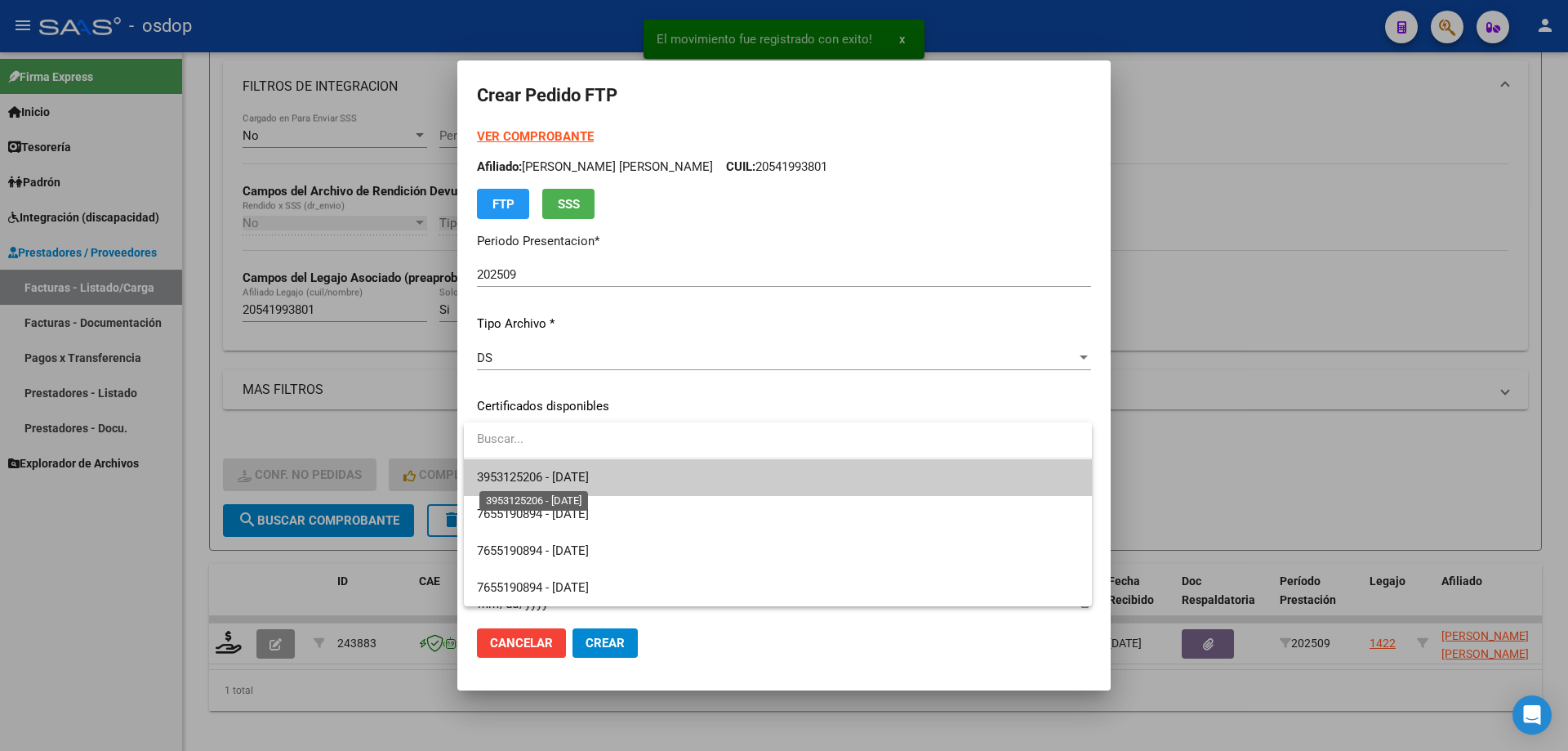
click at [568, 479] on span "3953125206 - [DATE]" at bounding box center [532, 477] width 112 height 15
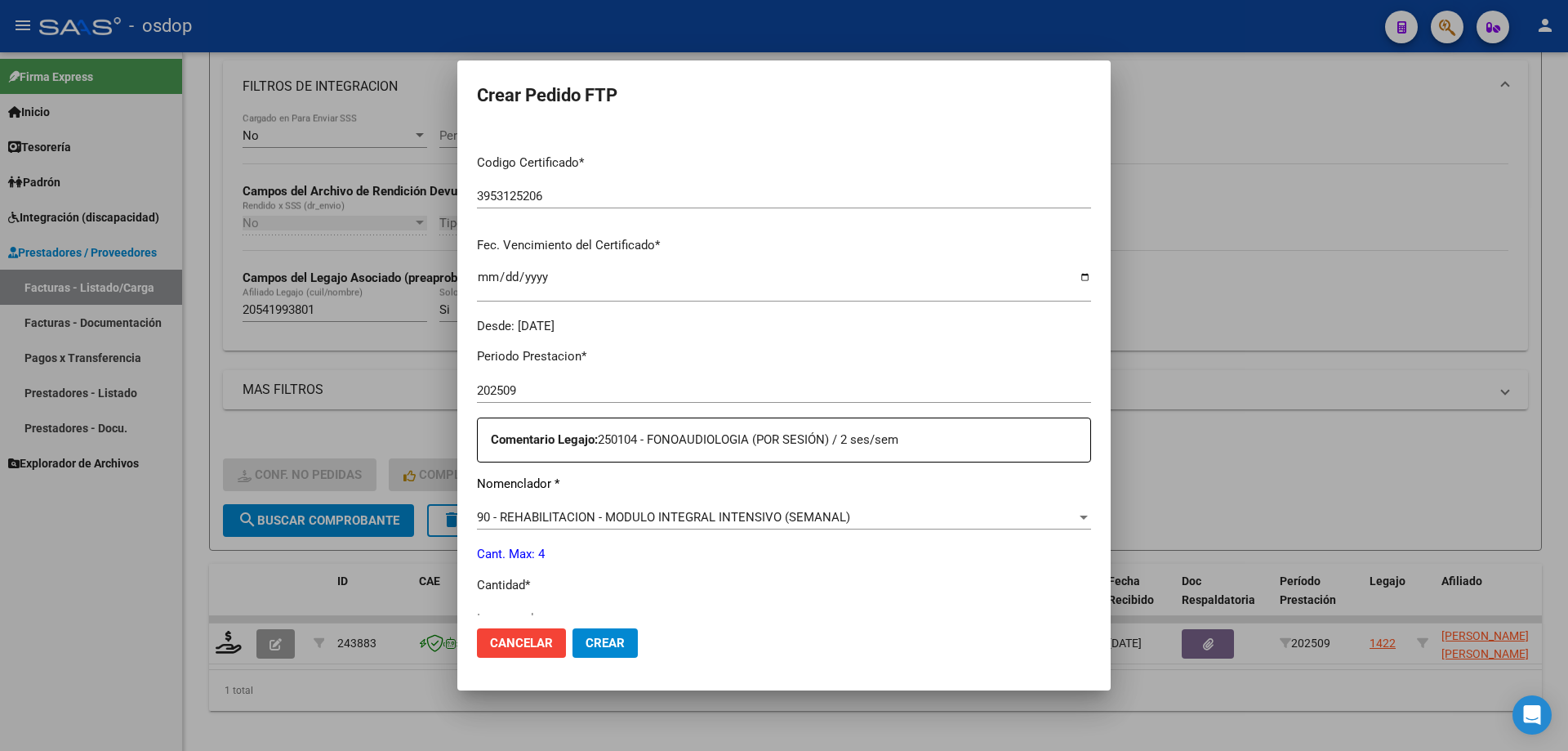
scroll to position [408, 0]
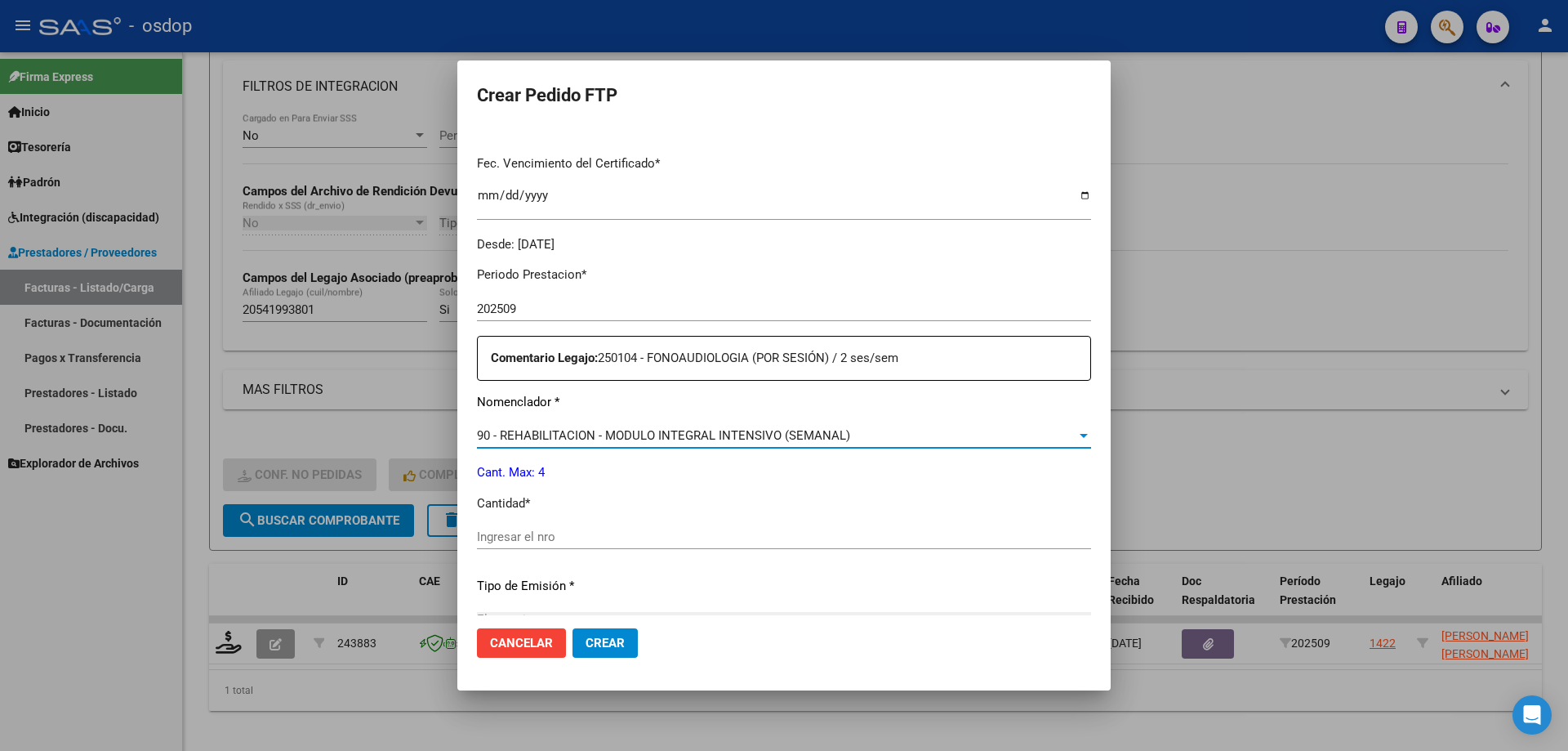
click at [676, 436] on span "90 - REHABILITACION - MODULO INTEGRAL INTENSIVO (SEMANAL)" at bounding box center [663, 435] width 374 height 15
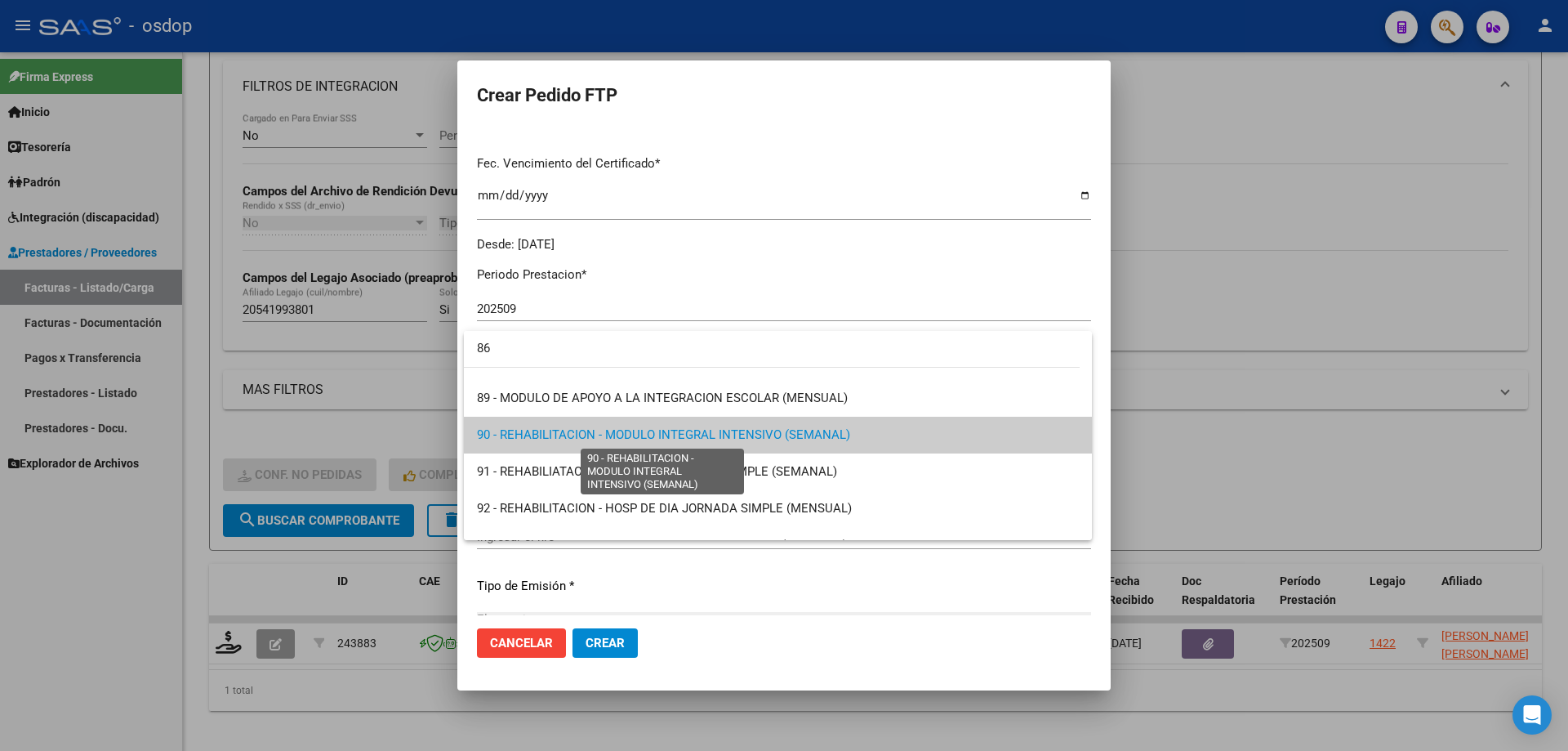
scroll to position [0, 0]
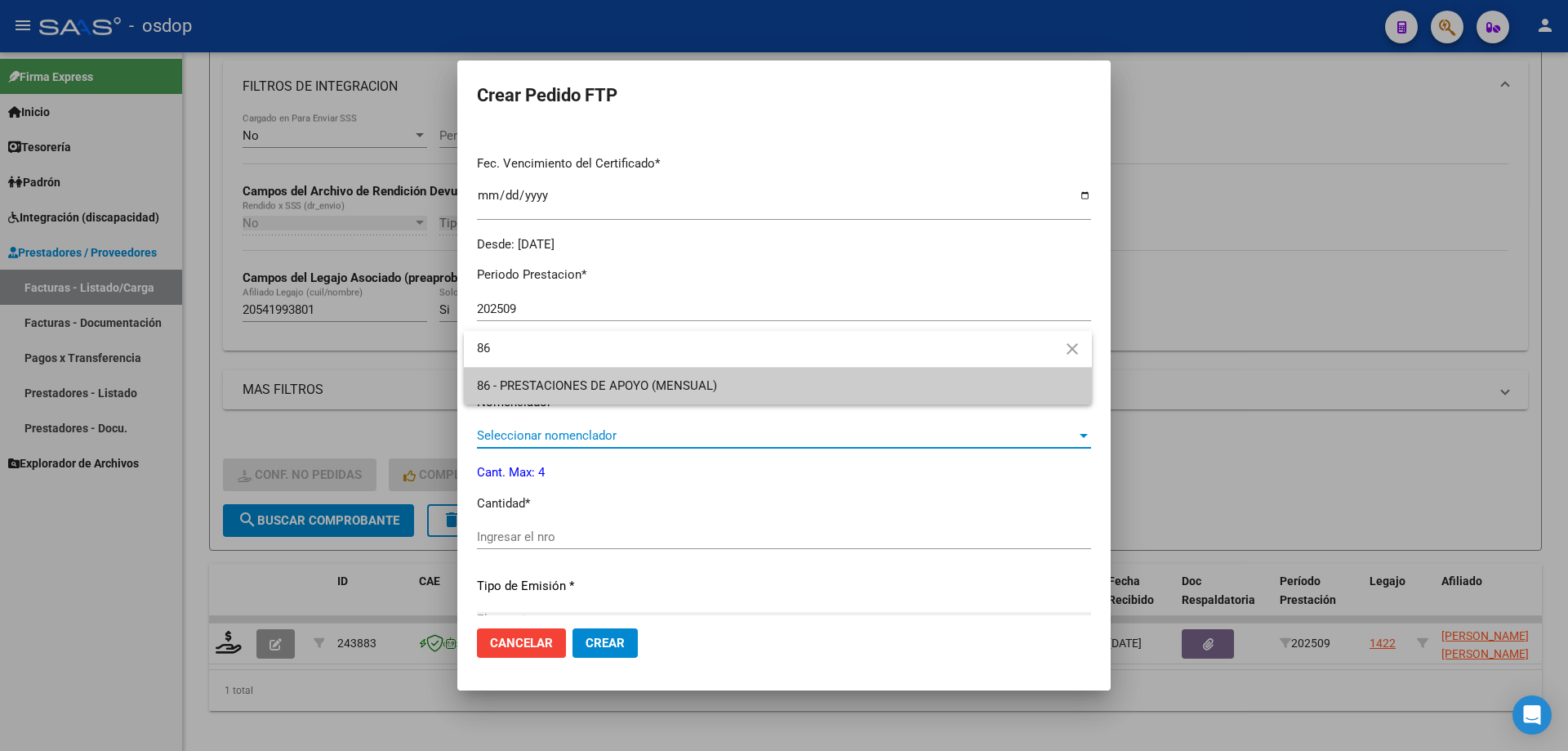
type input "86"
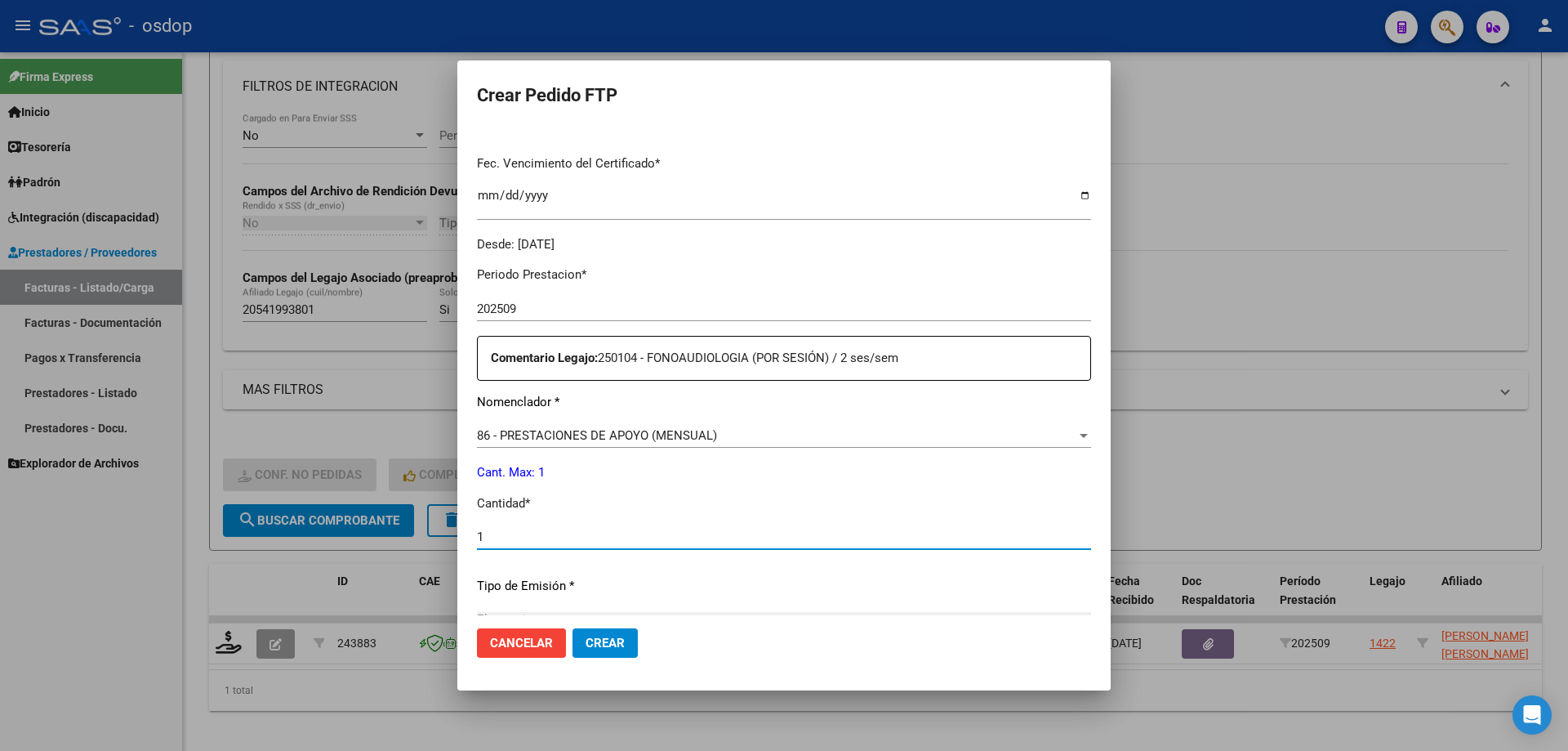
type input "1"
click at [573, 628] on button "Crear" at bounding box center [605, 643] width 65 height 29
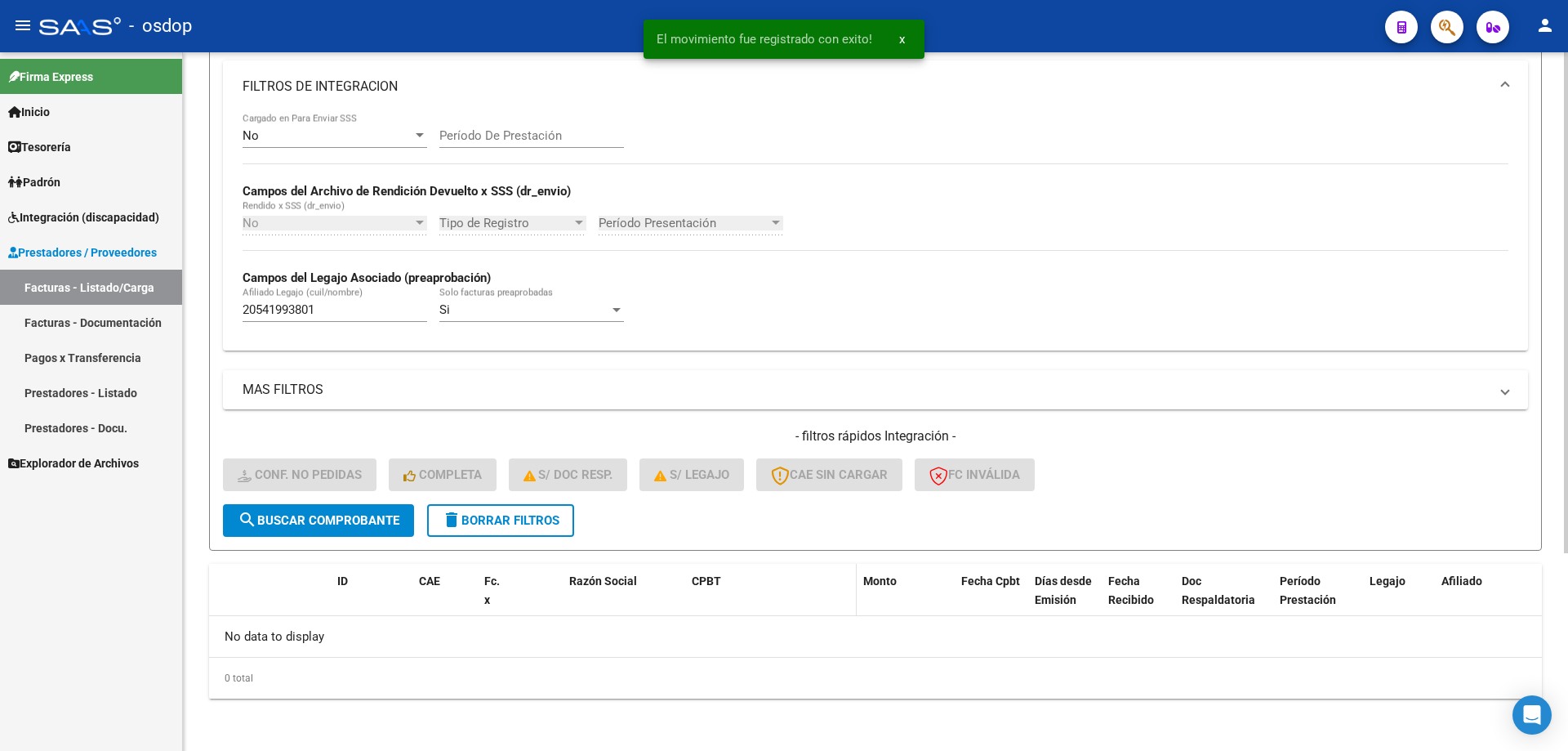
scroll to position [276, 0]
click at [522, 513] on span "delete Borrar Filtros" at bounding box center [499, 520] width 117 height 15
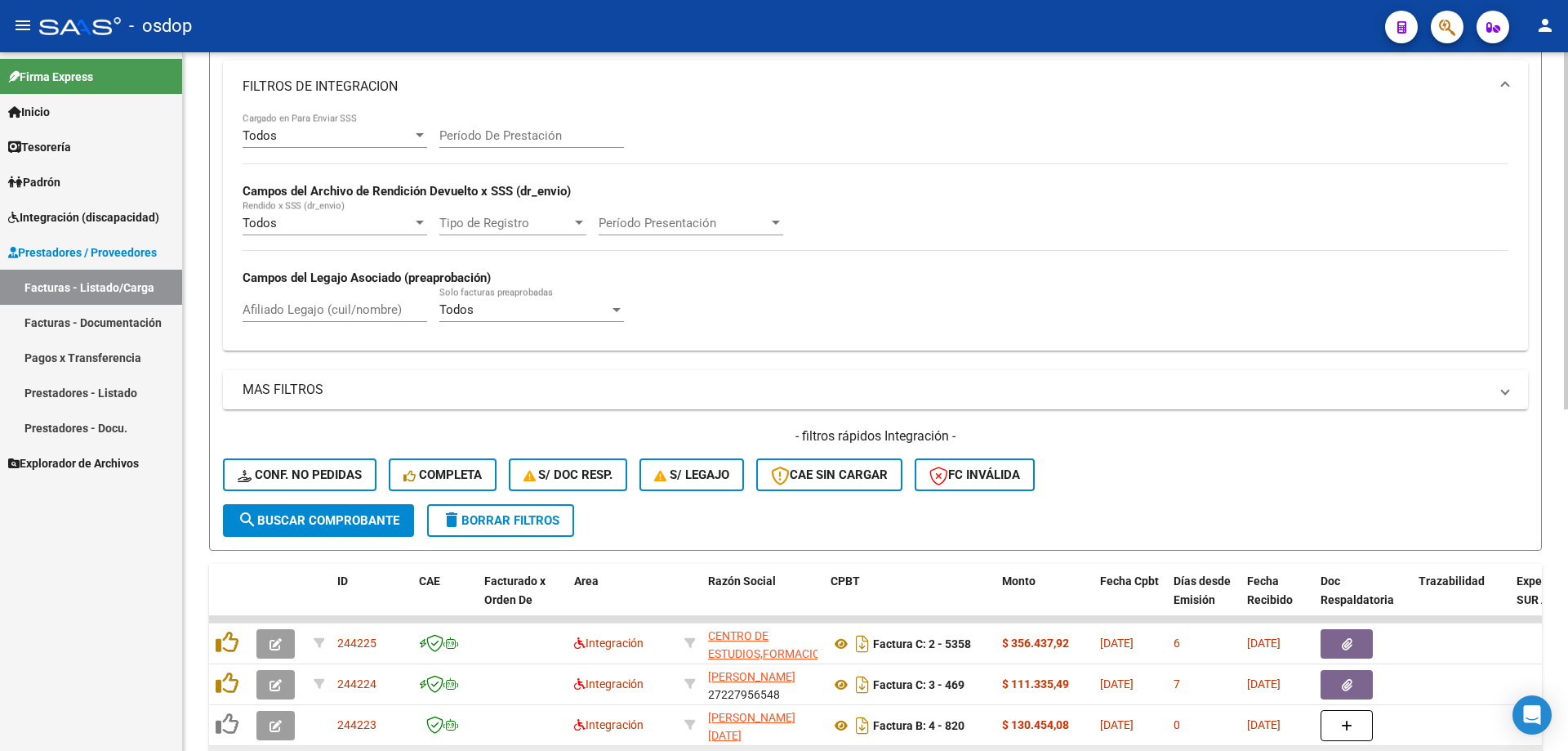
scroll to position [521, 0]
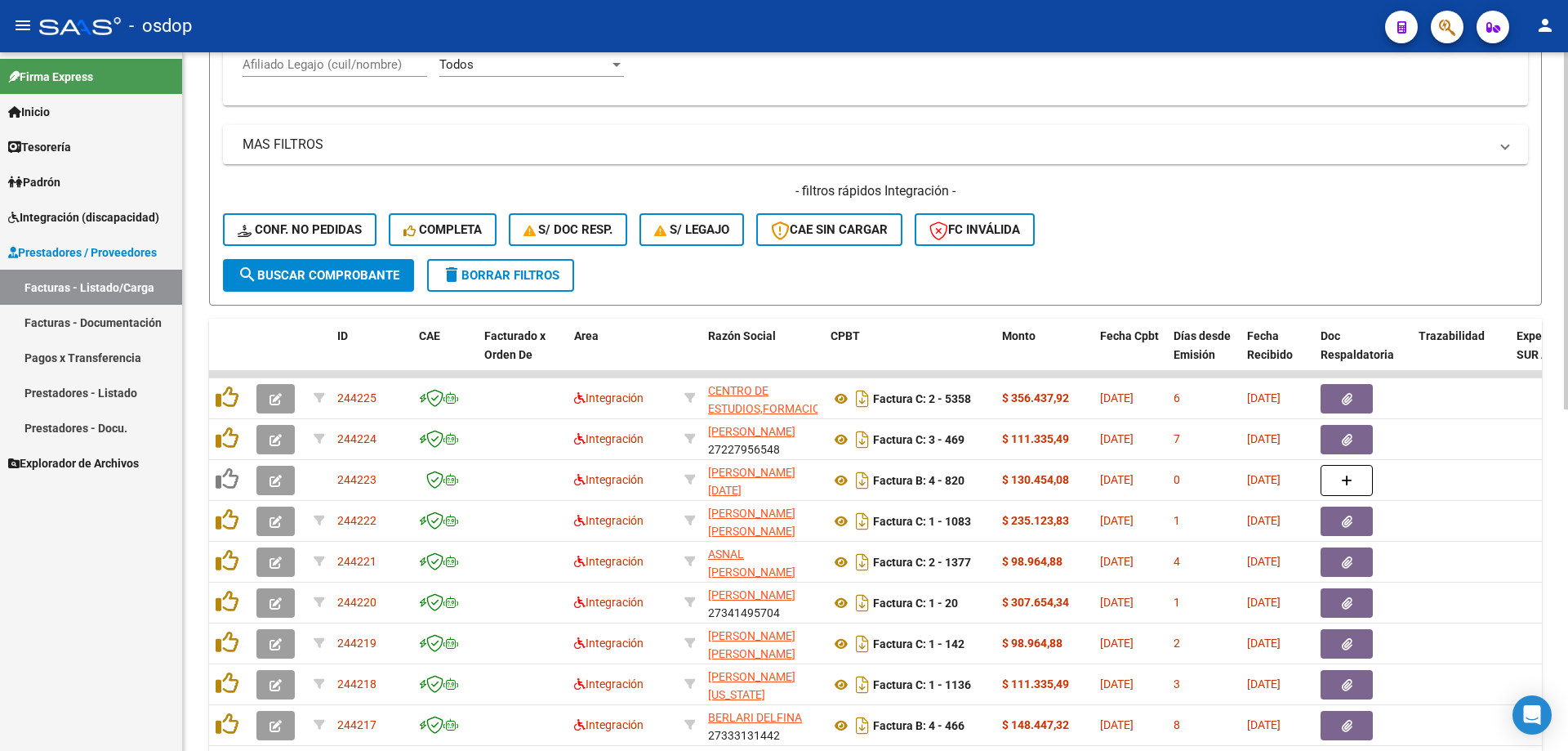
click at [352, 73] on div "Afiliado Legajo (cuil/nombre)" at bounding box center [334, 59] width 184 height 35
paste input "27566840192"
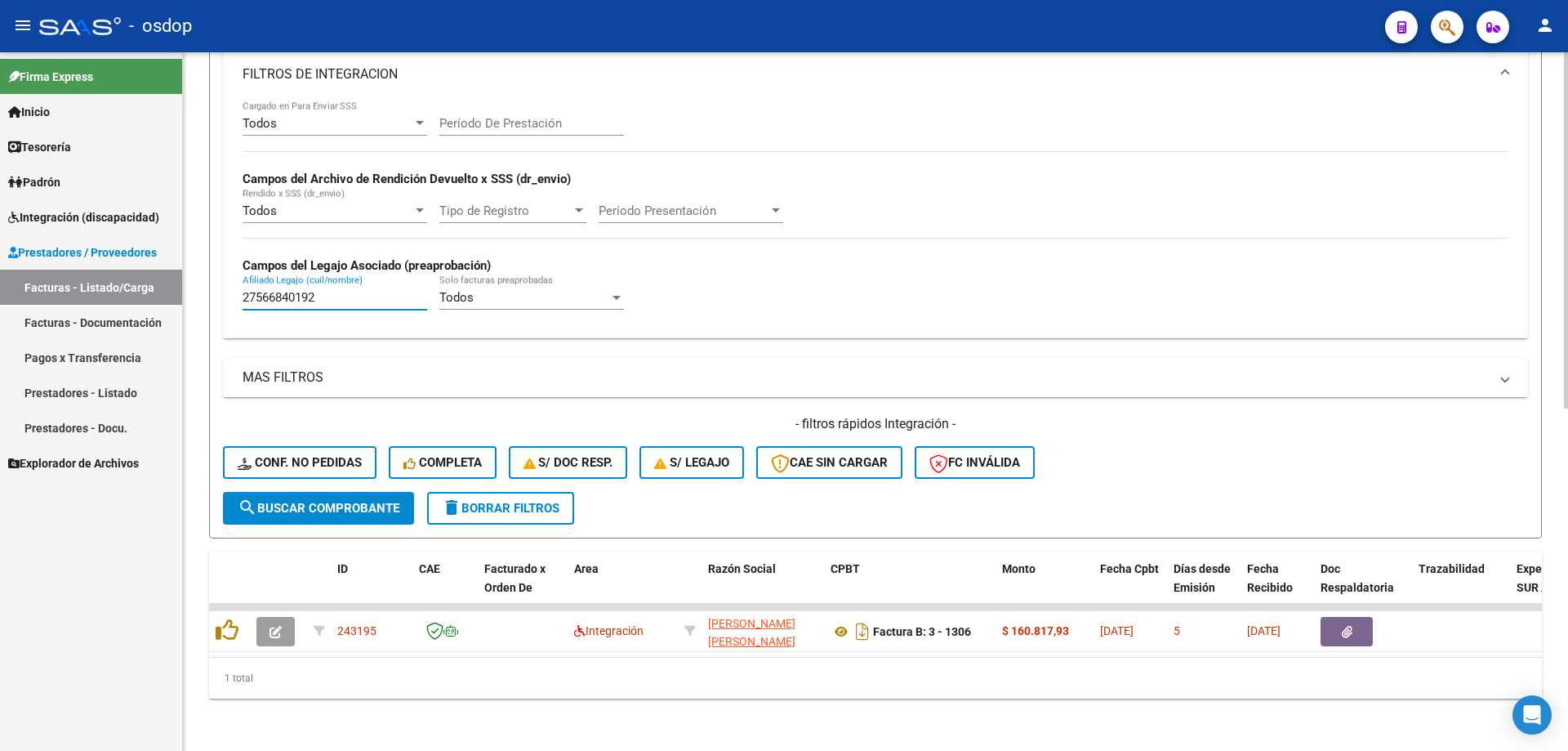
scroll to position [301, 0]
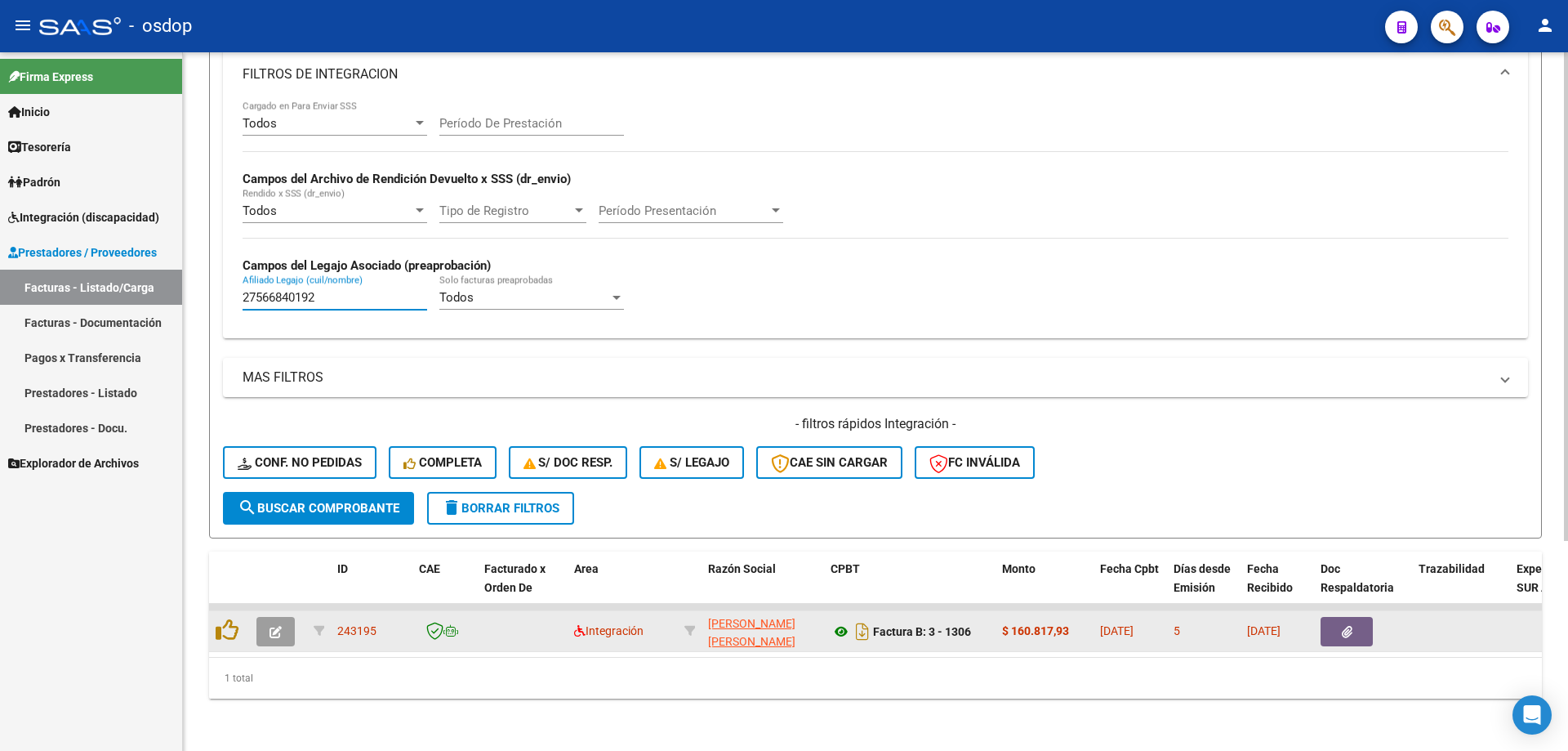
type input "27566840192"
click at [228, 630] on div at bounding box center [230, 631] width 28 height 26
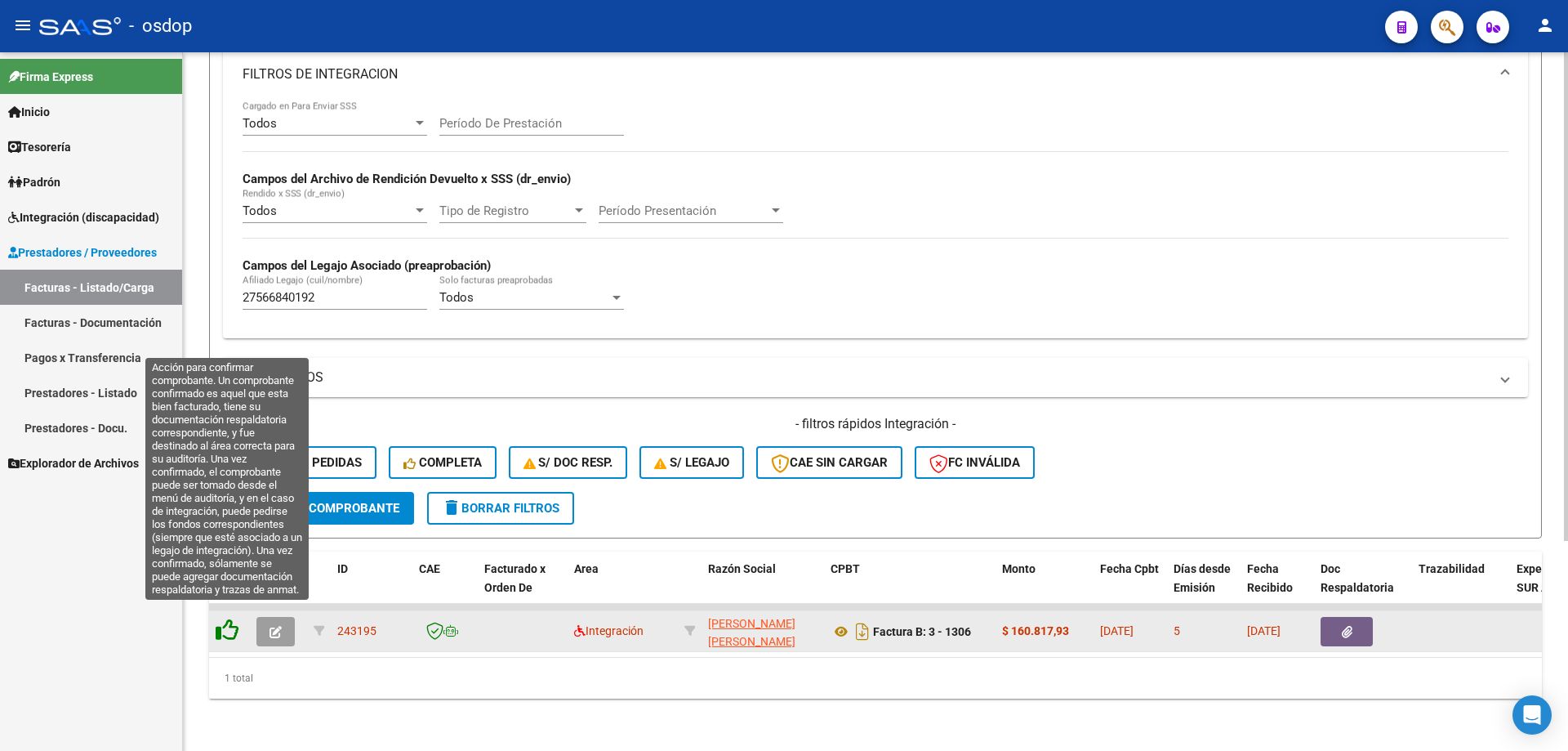
click at [233, 619] on icon at bounding box center [227, 630] width 23 height 23
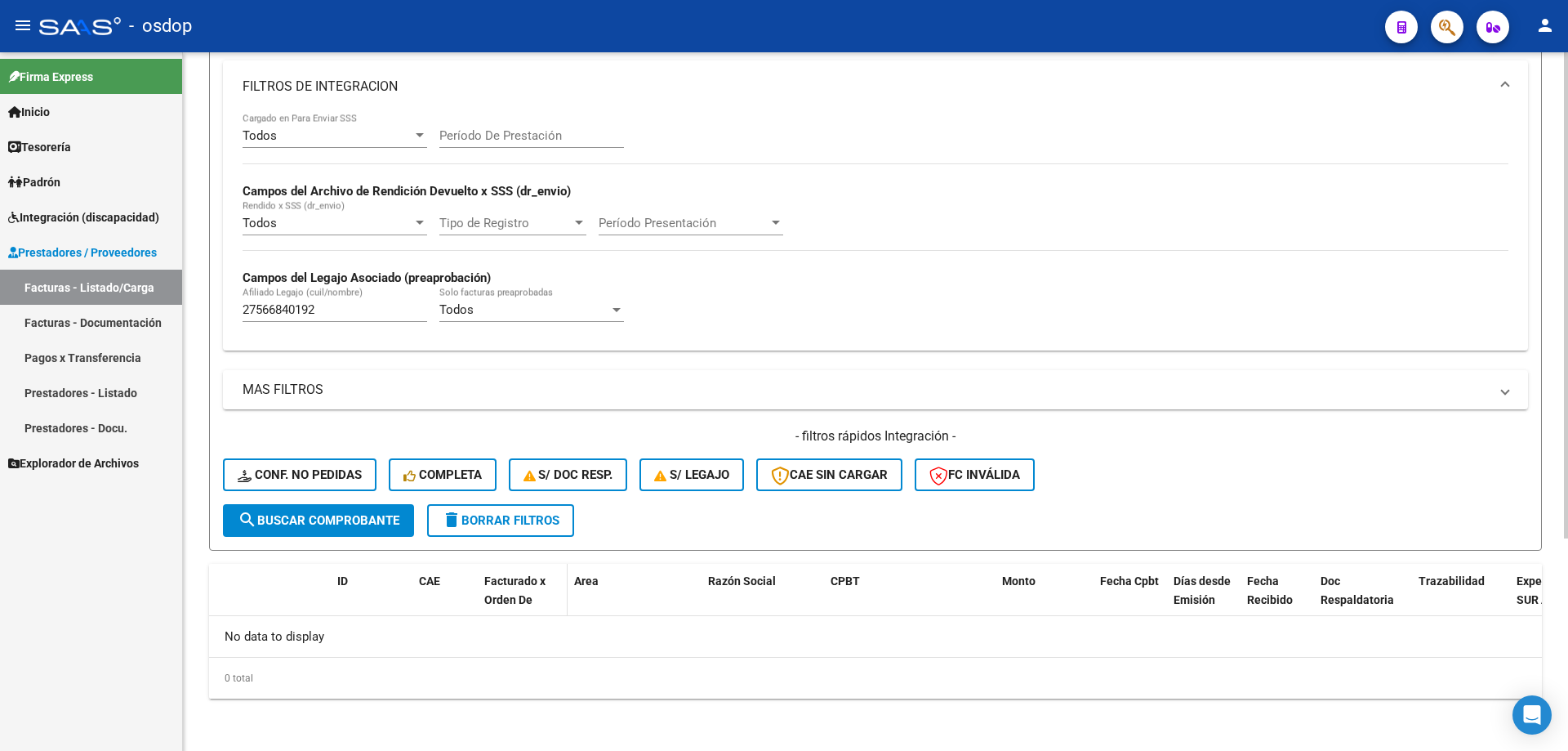
scroll to position [276, 0]
click at [307, 465] on button "Conf. no pedidas" at bounding box center [300, 474] width 153 height 33
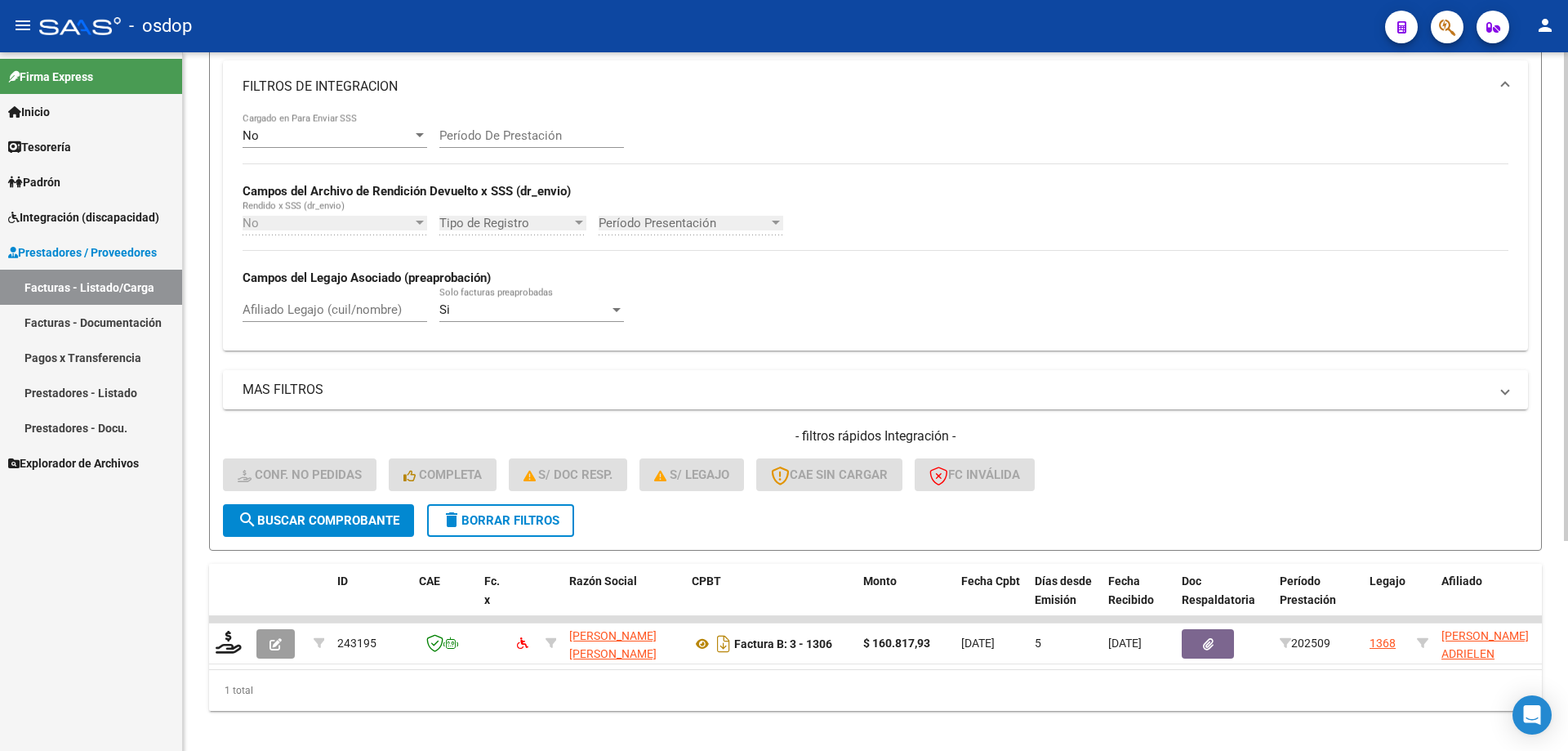
click at [374, 304] on input "Afiliado Legajo (cuil/nombre)" at bounding box center [334, 309] width 184 height 15
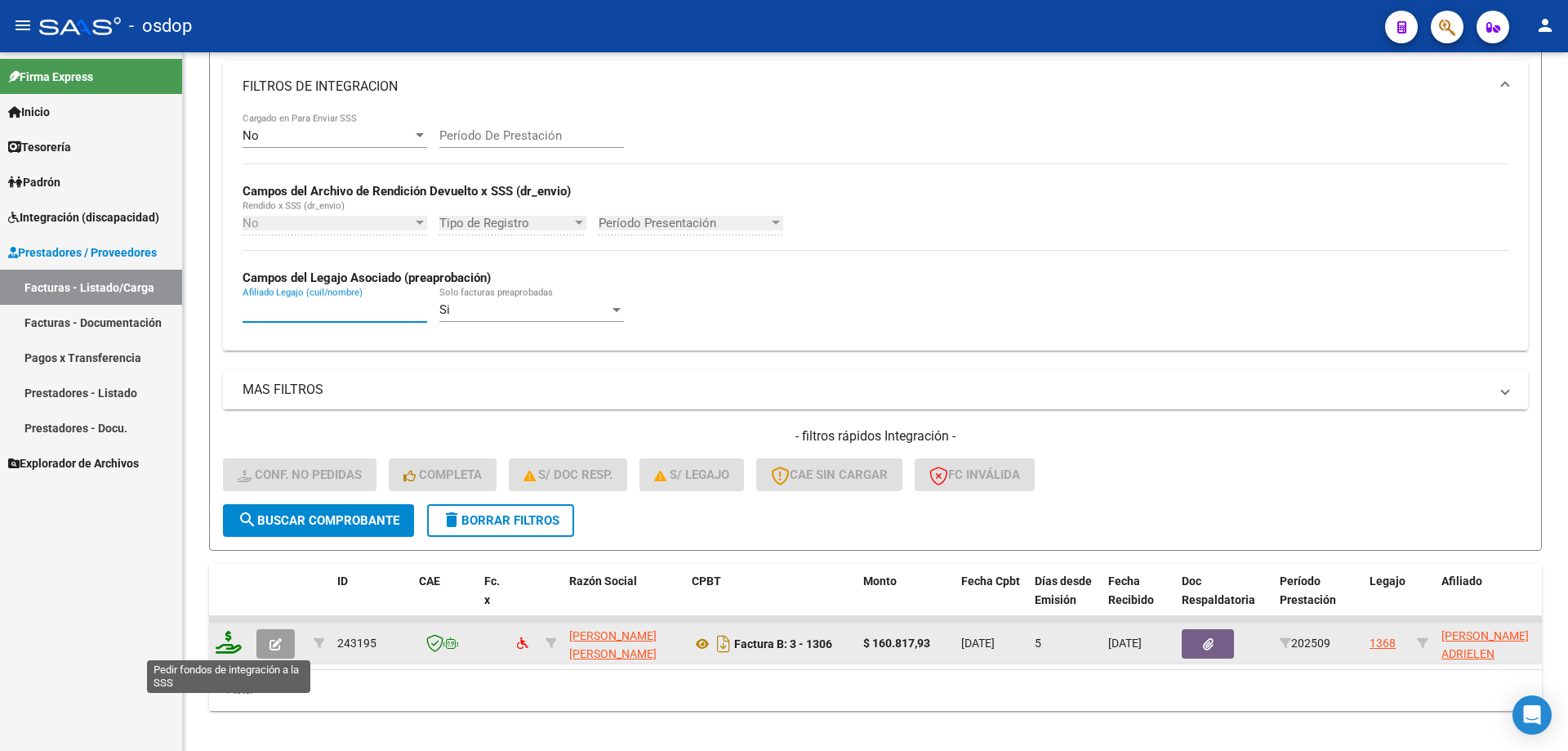
click at [226, 651] on icon at bounding box center [229, 643] width 26 height 23
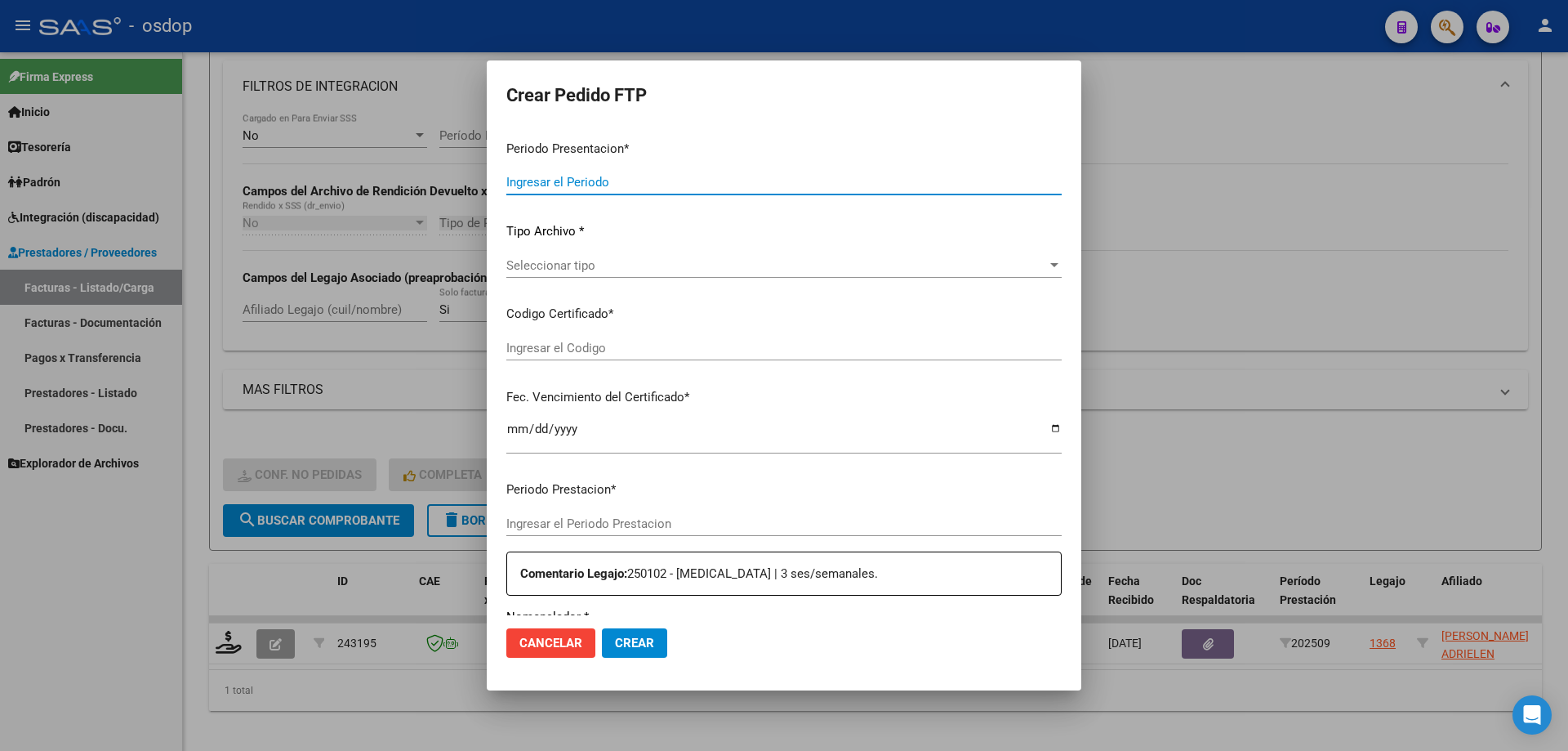
type input "202509"
type input "$ 160.817,93"
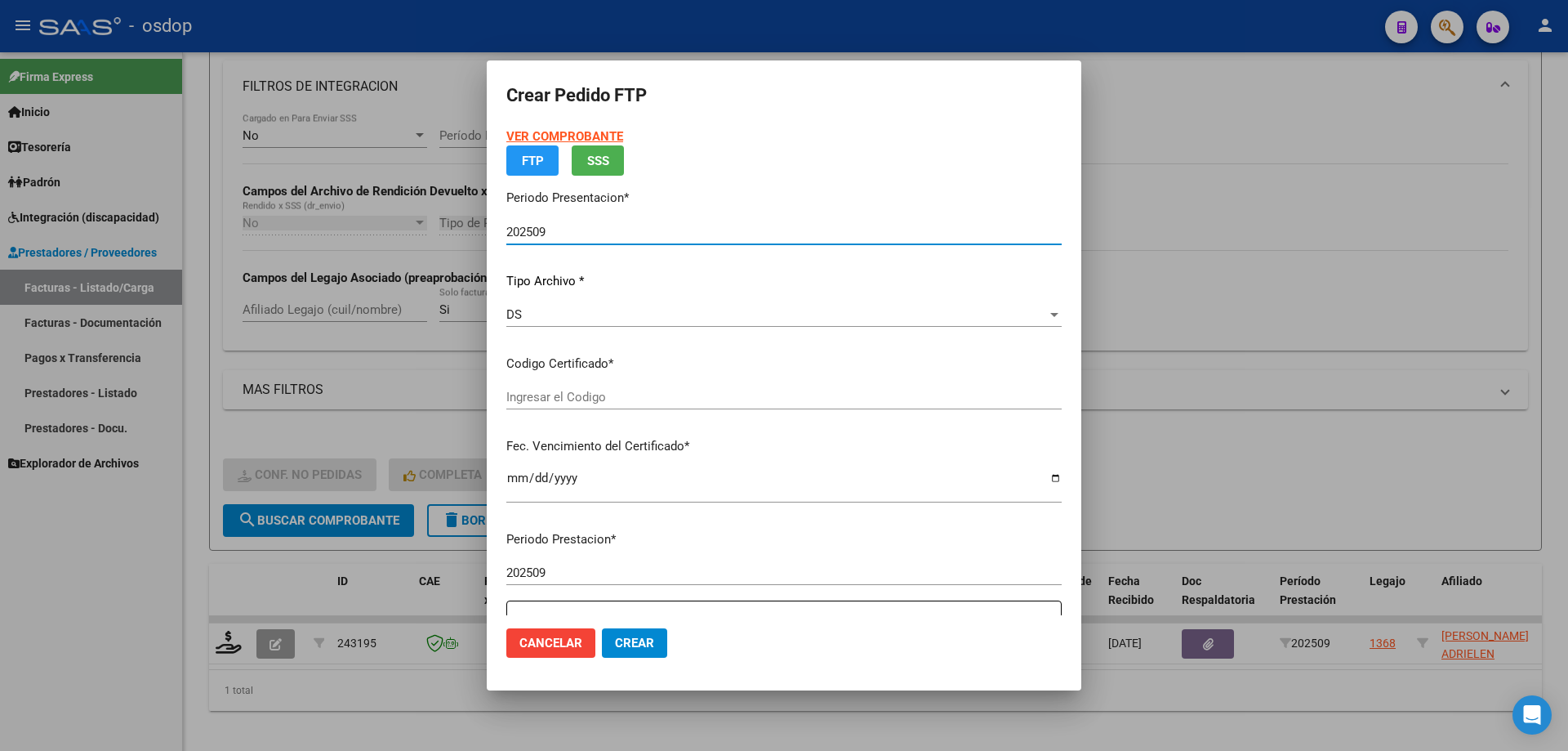
type input "1155341732"
type input "[DATE]"
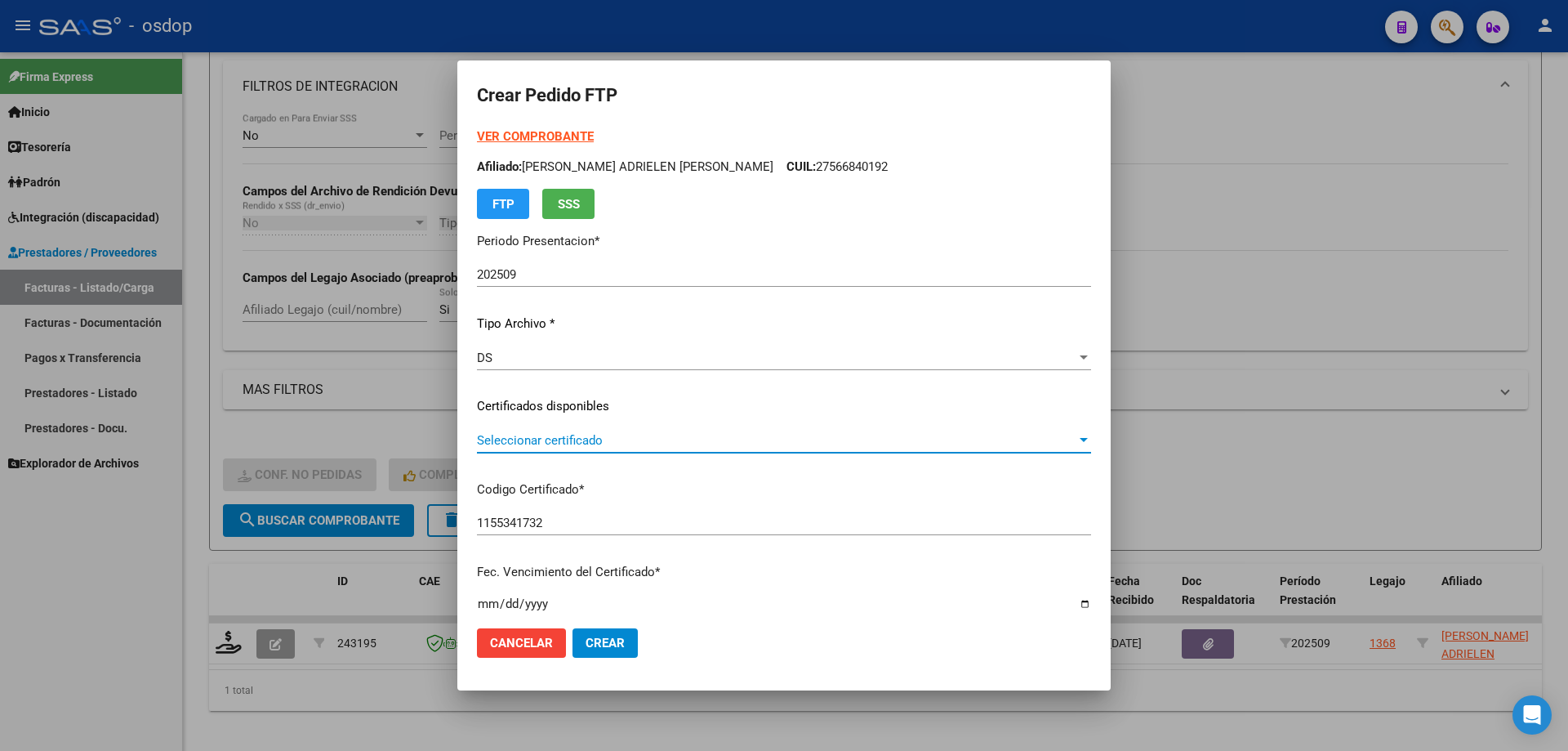
click at [621, 436] on span "Seleccionar certificado" at bounding box center [776, 440] width 599 height 15
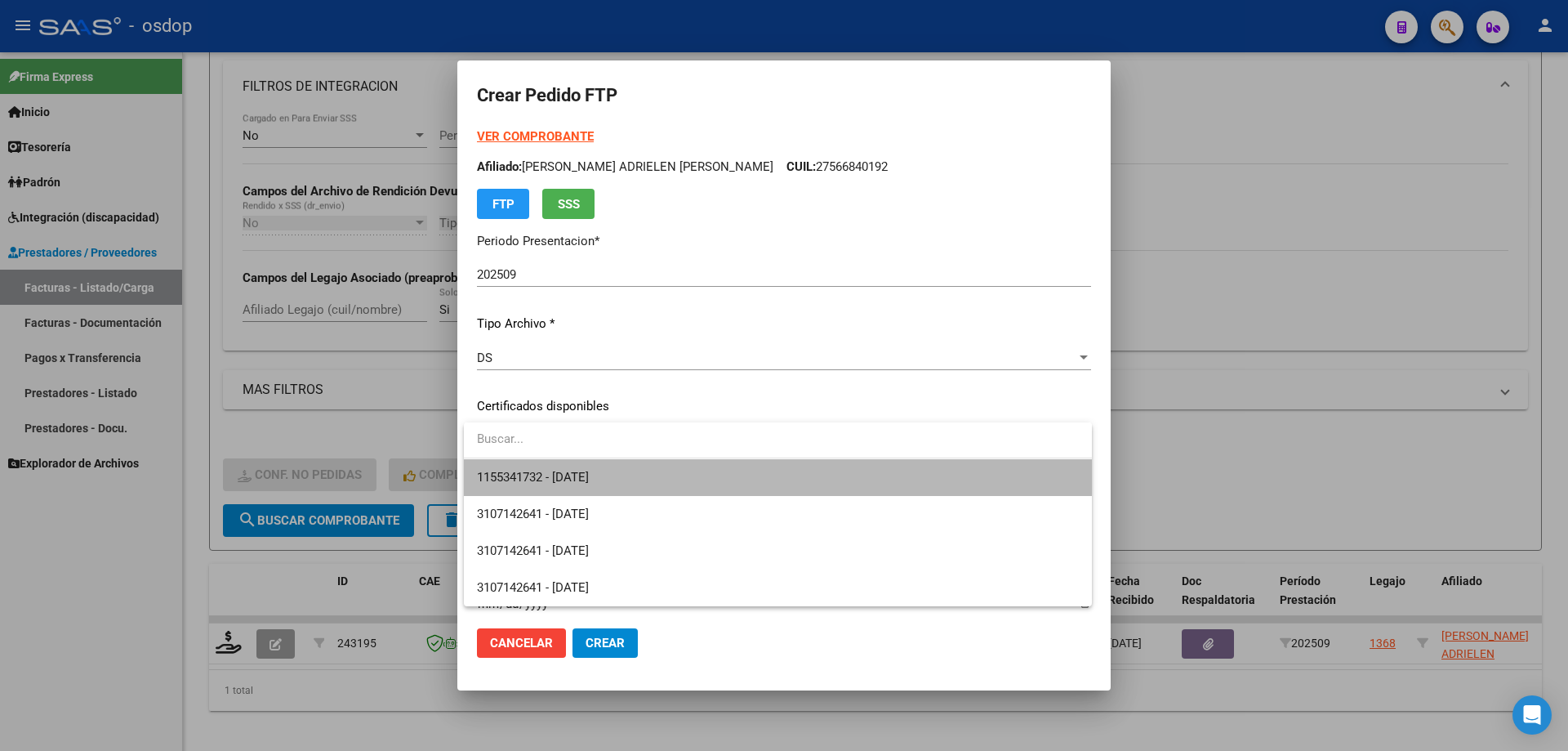
click at [623, 480] on span "1155341732 - [DATE]" at bounding box center [777, 478] width 602 height 37
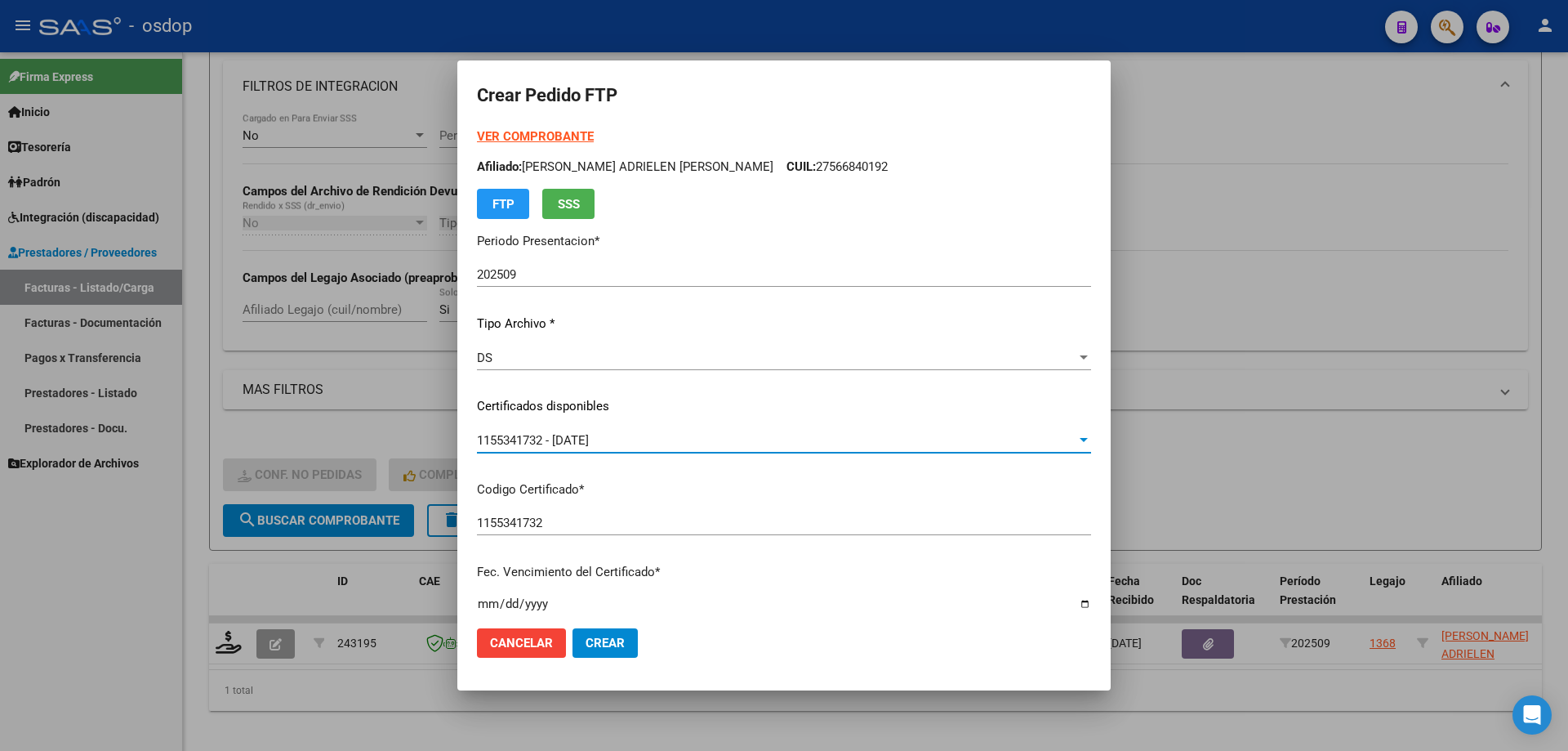
scroll to position [490, 0]
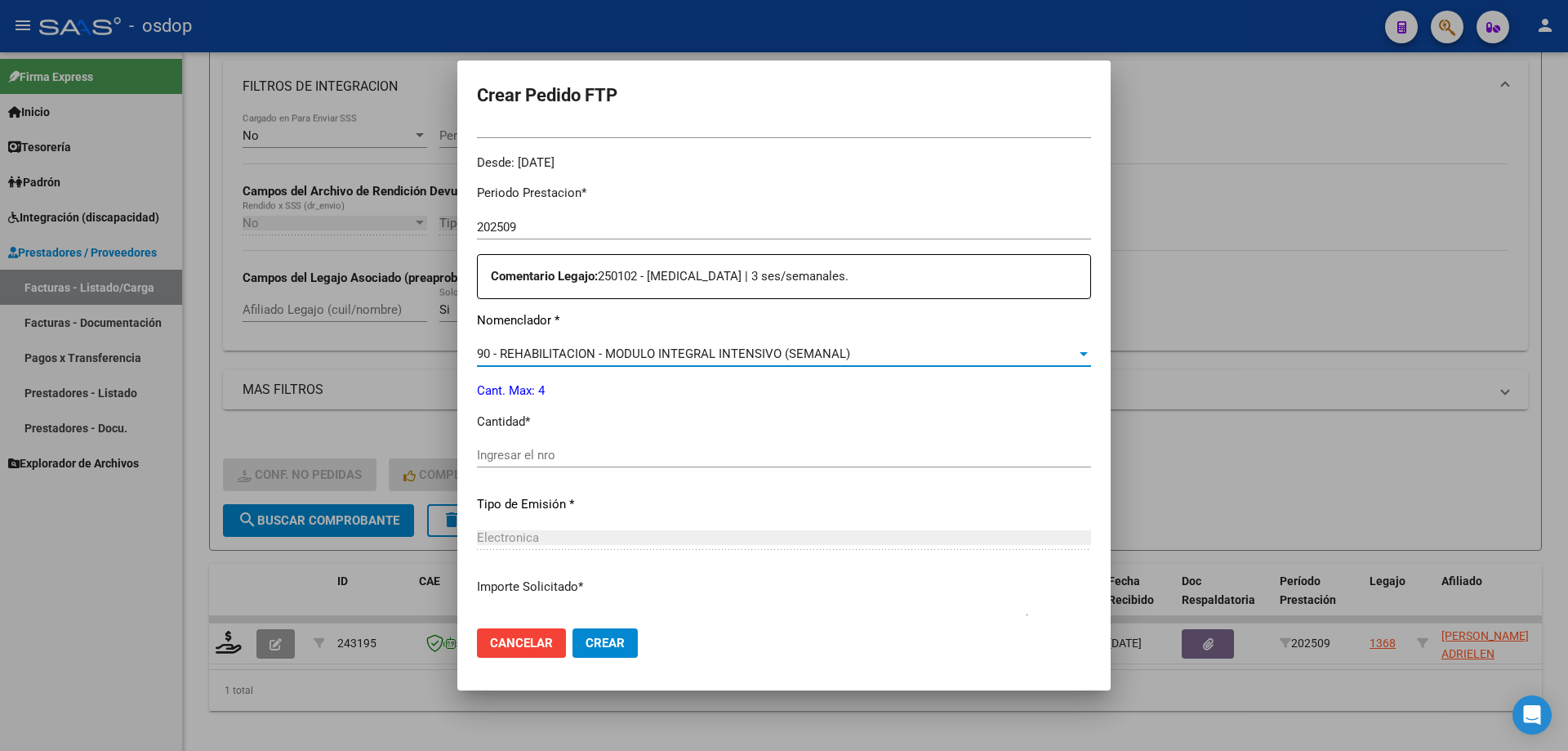
click at [675, 351] on span "90 - REHABILITACION - MODULO INTEGRAL INTENSIVO (SEMANAL)" at bounding box center [663, 353] width 374 height 15
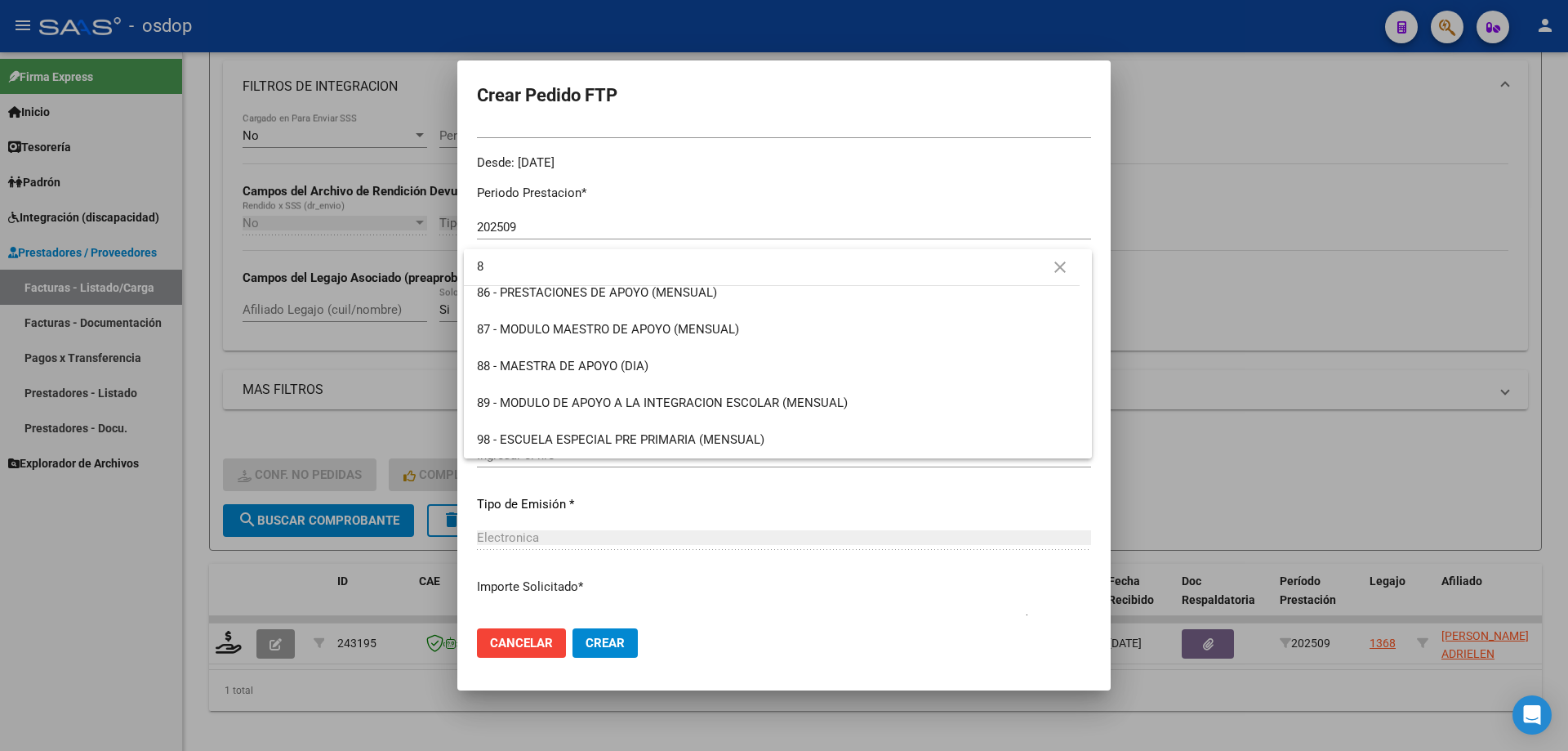
scroll to position [0, 0]
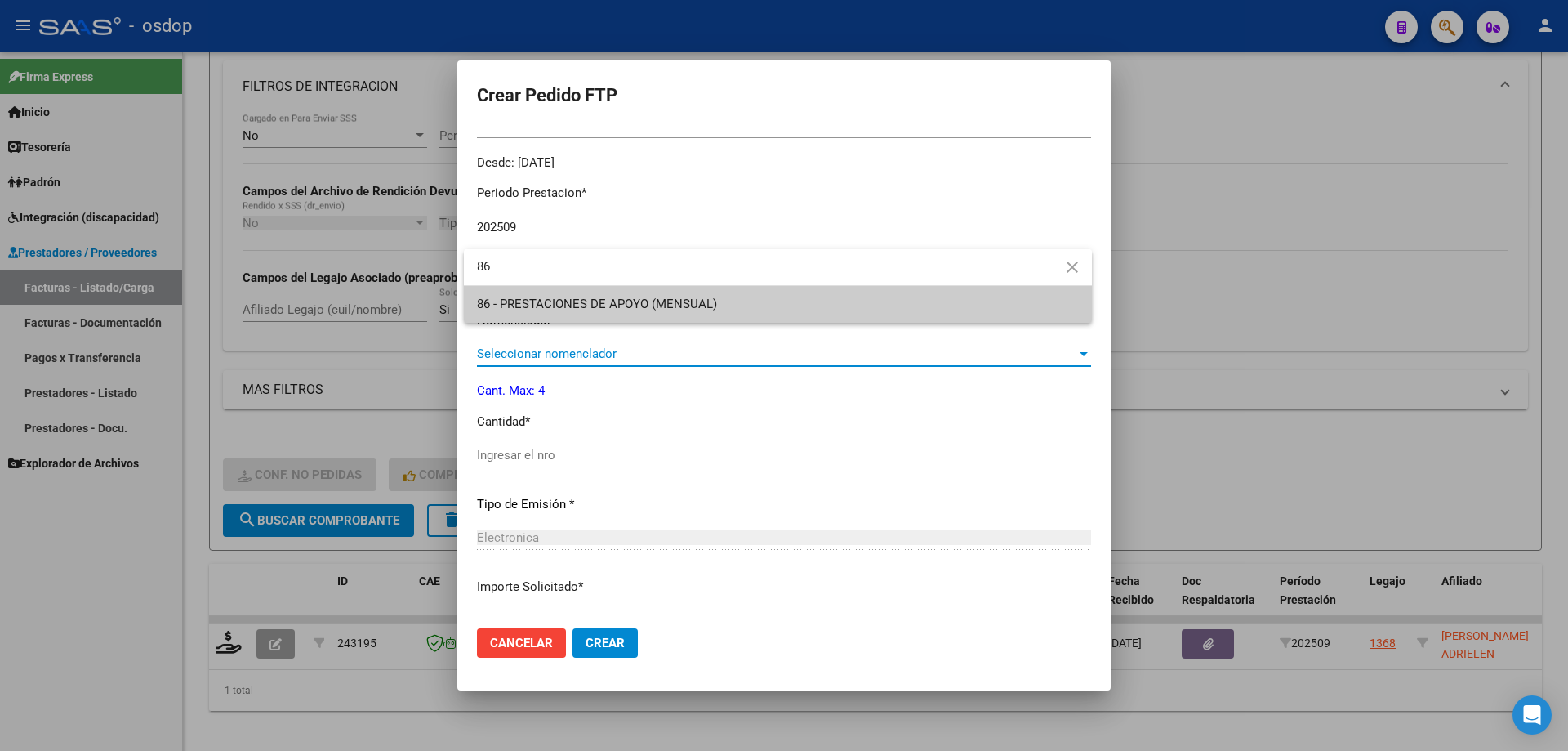
type input "86"
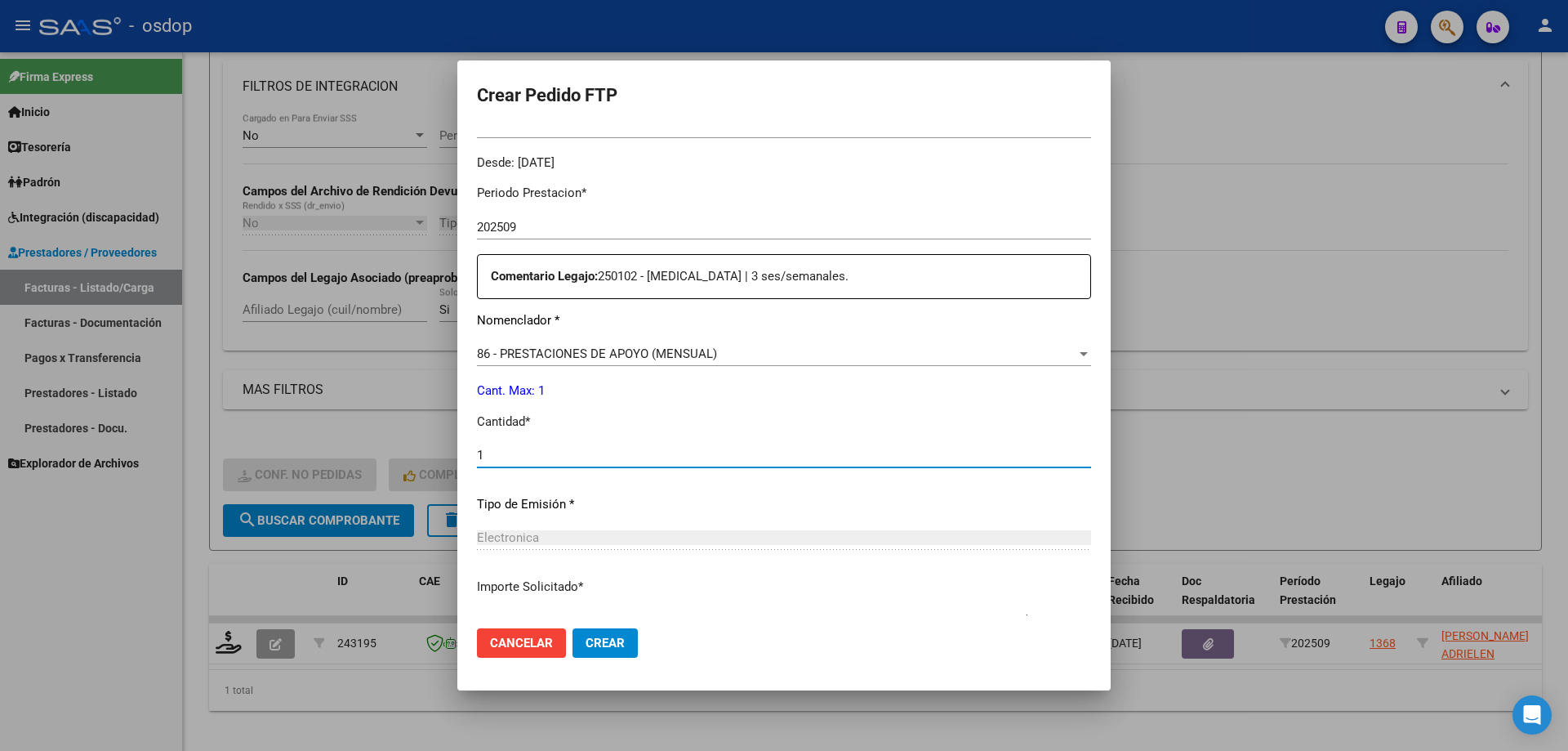
type input "1"
click at [573, 628] on button "Crear" at bounding box center [605, 643] width 65 height 29
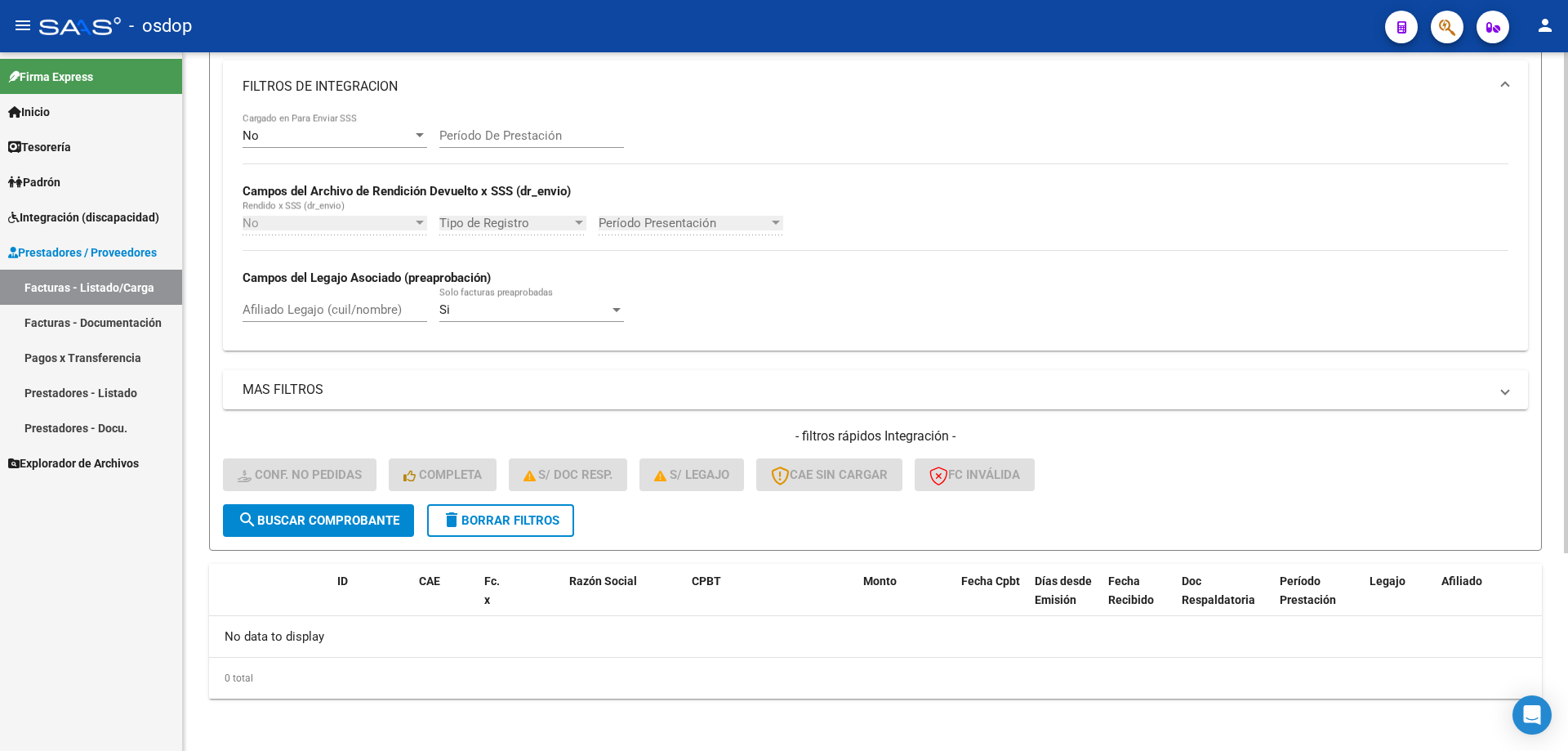
click at [548, 498] on div "- filtros rápidos Integración - Conf. no pedidas Completa S/ Doc Resp. S/ legaj…" at bounding box center [875, 465] width 1305 height 77
click at [499, 531] on button "delete Borrar Filtros" at bounding box center [500, 520] width 147 height 33
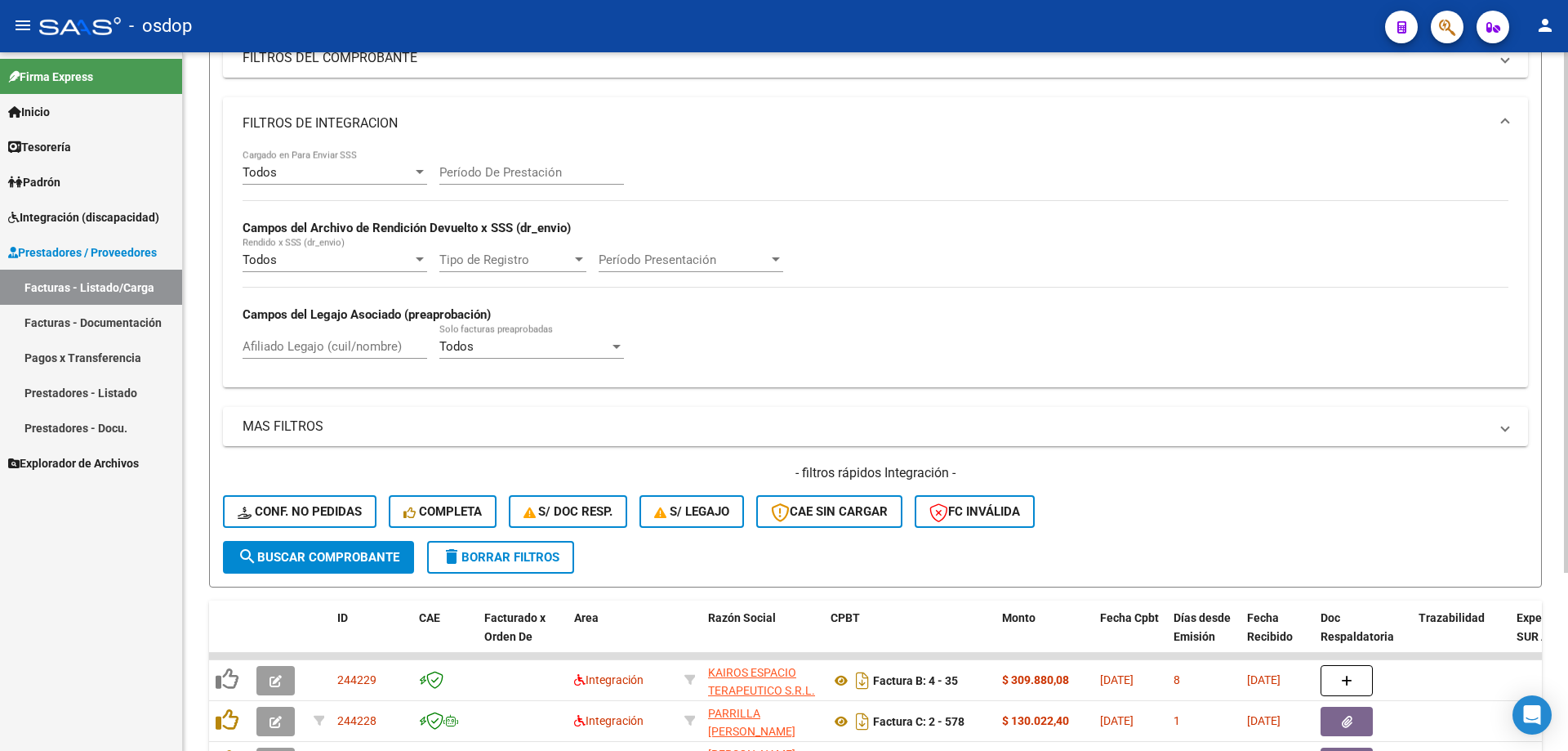
scroll to position [276, 0]
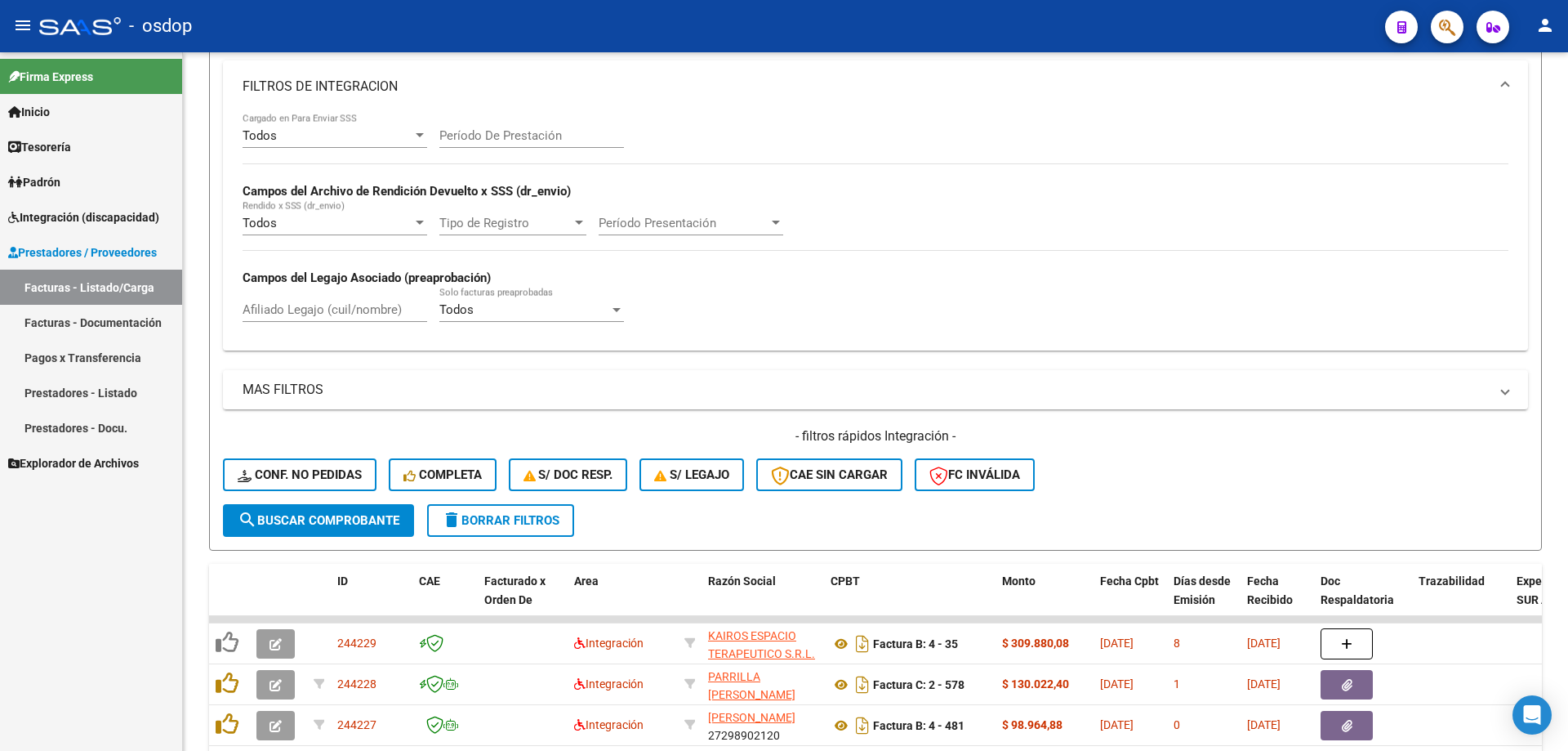
click at [97, 218] on span "Integración (discapacidad)" at bounding box center [83, 217] width 151 height 18
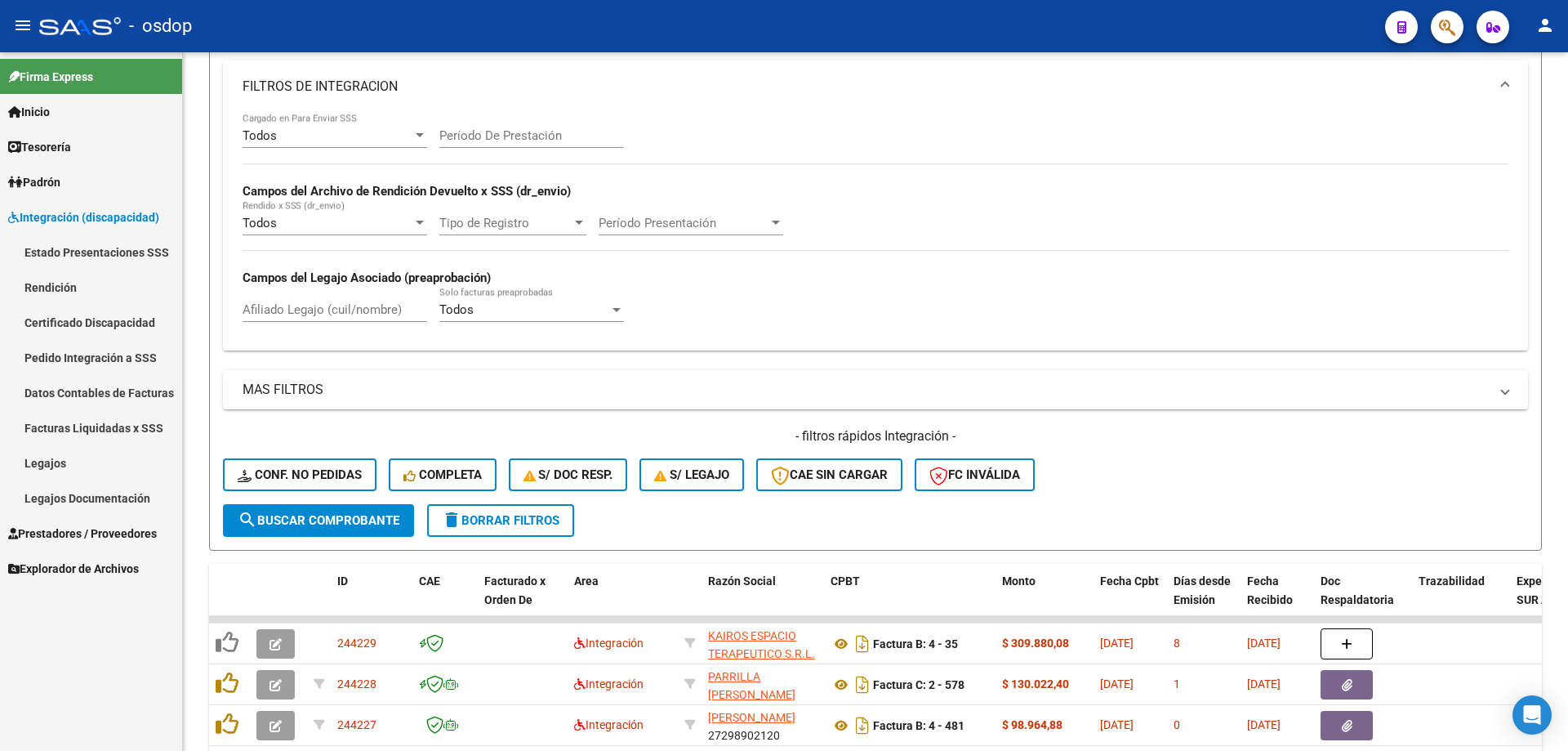
click at [109, 355] on link "Pedido Integración a SSS" at bounding box center [91, 358] width 182 height 35
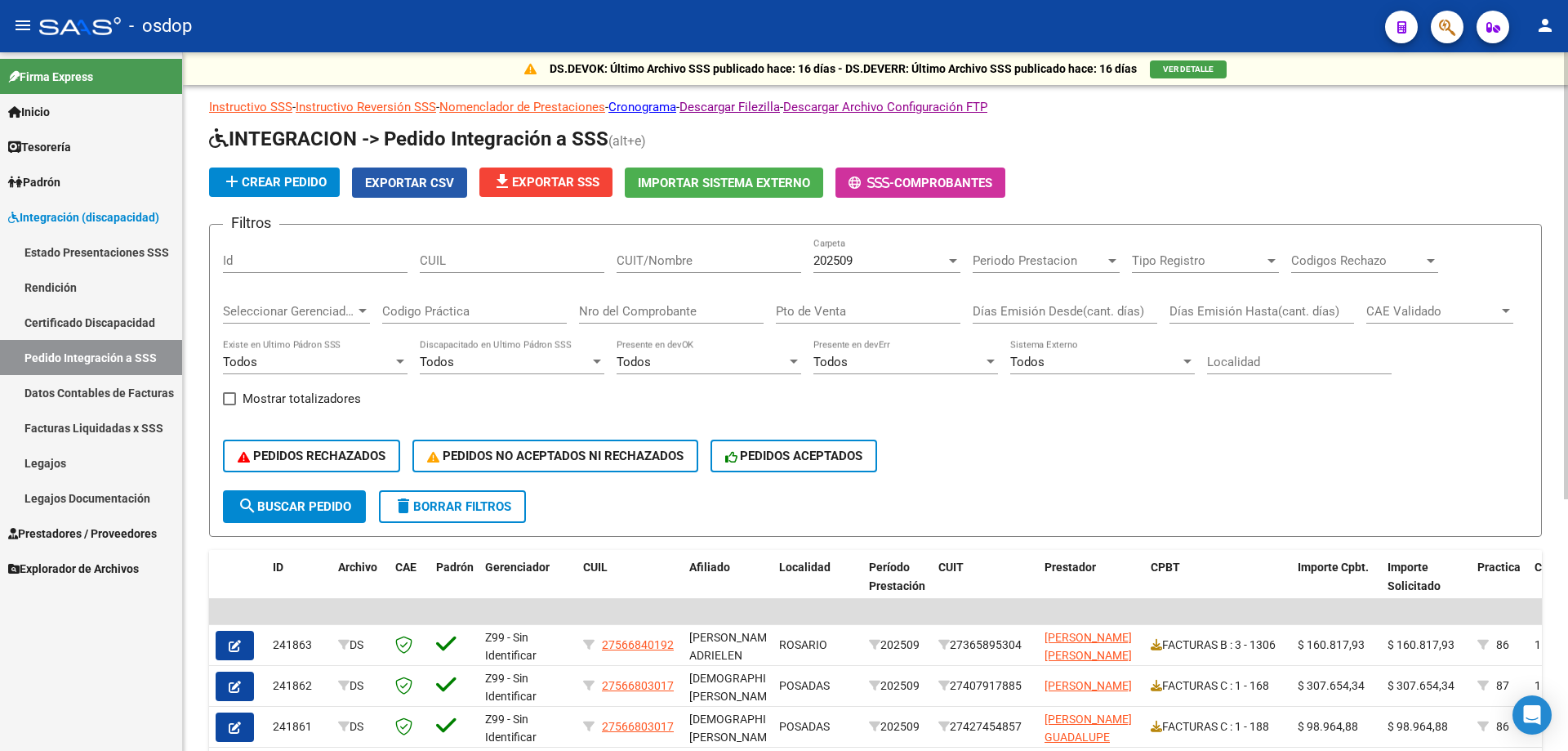
click at [424, 178] on span "Exportar CSV" at bounding box center [409, 182] width 89 height 15
click at [1369, 0] on html "menu - osdop person Firma Express Inicio Calendario SSS Instructivos Contacto O…" at bounding box center [784, 376] width 1568 height 751
click at [113, 213] on span "Integración (discapacidad)" at bounding box center [83, 217] width 151 height 18
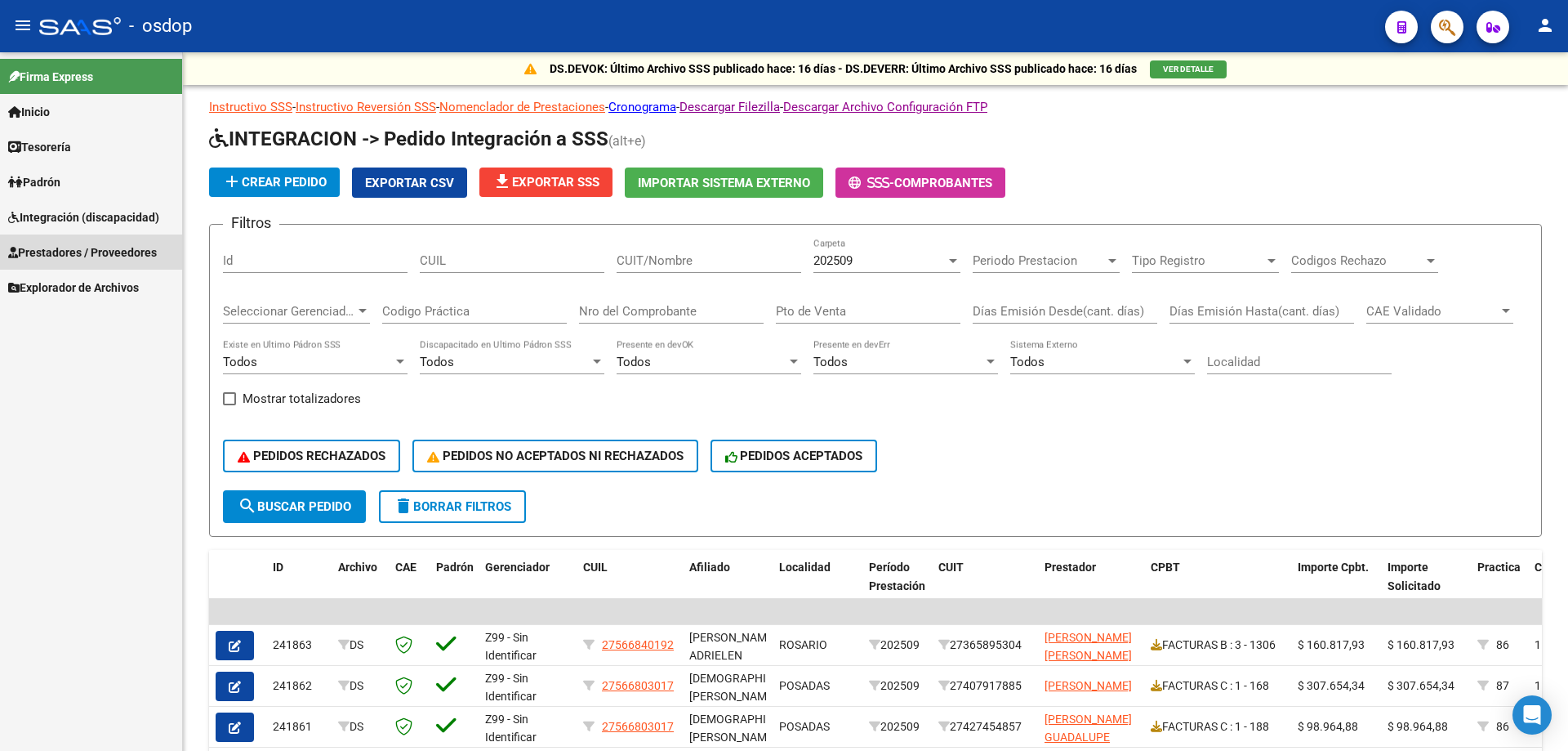
click at [122, 242] on link "Prestadores / Proveedores" at bounding box center [91, 252] width 182 height 35
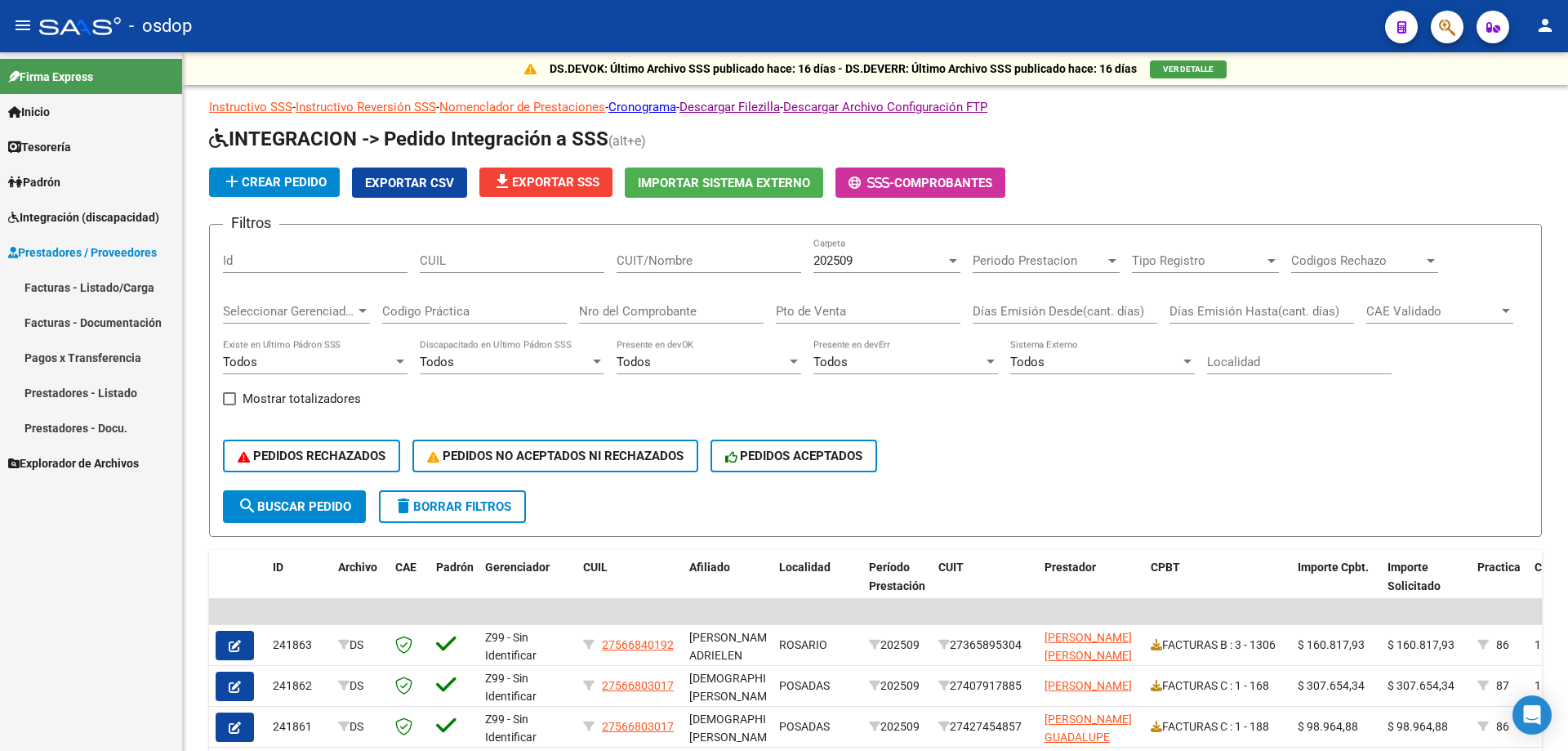
click at [126, 286] on link "Facturas - Listado/Carga" at bounding box center [91, 287] width 182 height 35
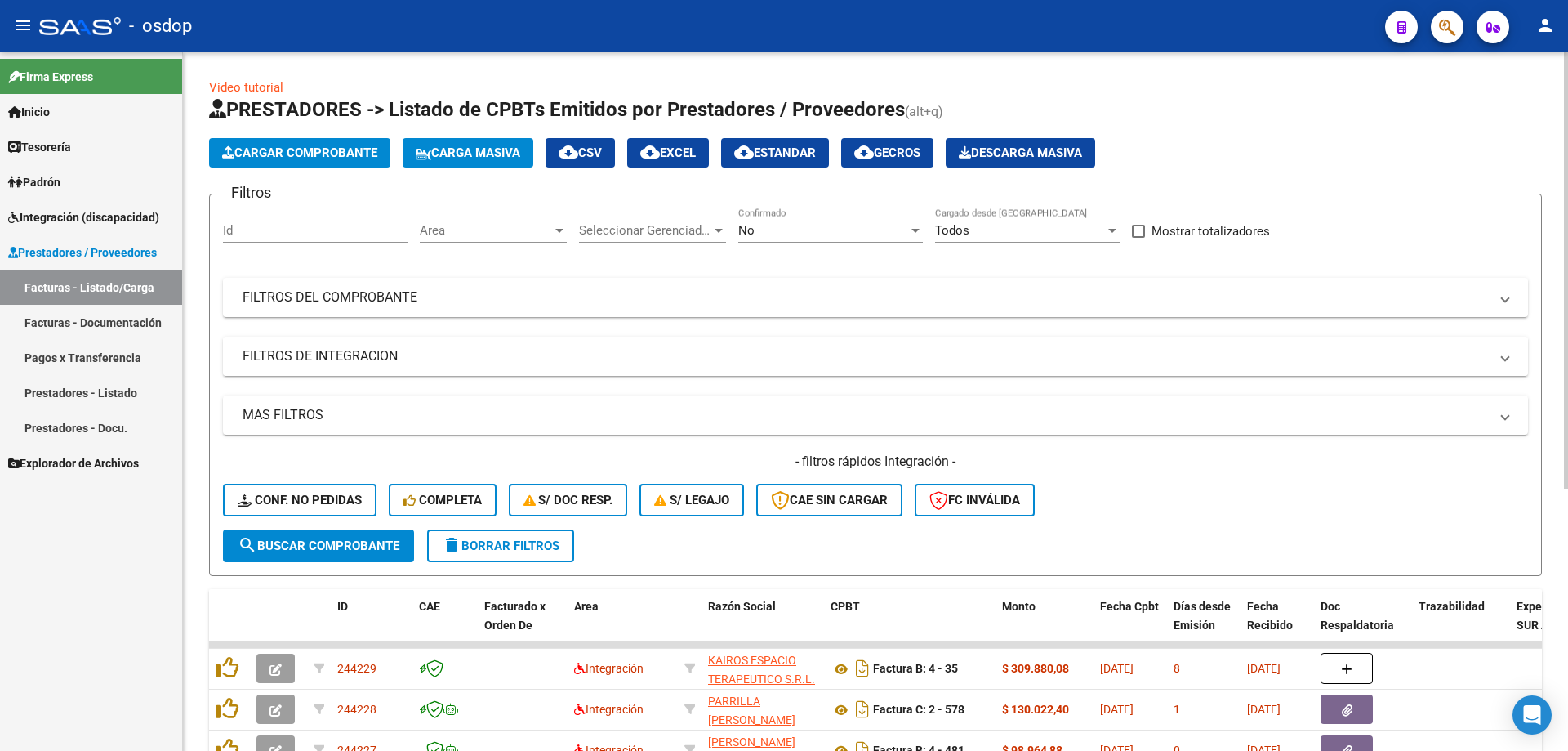
click at [384, 360] on mat-panel-title "FILTROS DE INTEGRACION" at bounding box center [865, 356] width 1246 height 18
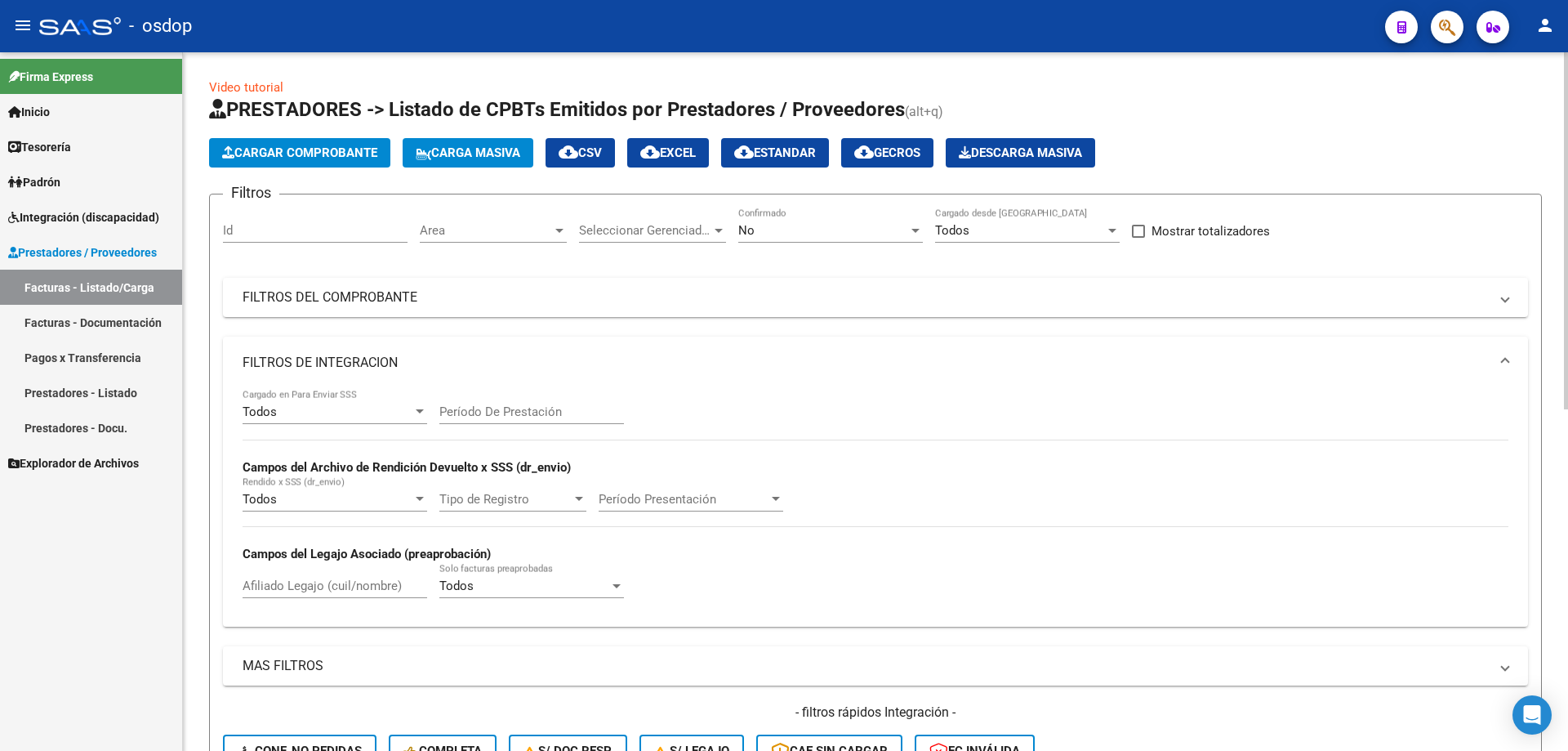
click at [302, 594] on div "Afiliado Legajo (cuil/nombre)" at bounding box center [334, 581] width 184 height 35
click at [314, 589] on input "Afiliado Legajo (cuil/nombre)" at bounding box center [334, 585] width 184 height 15
paste input "27504524936"
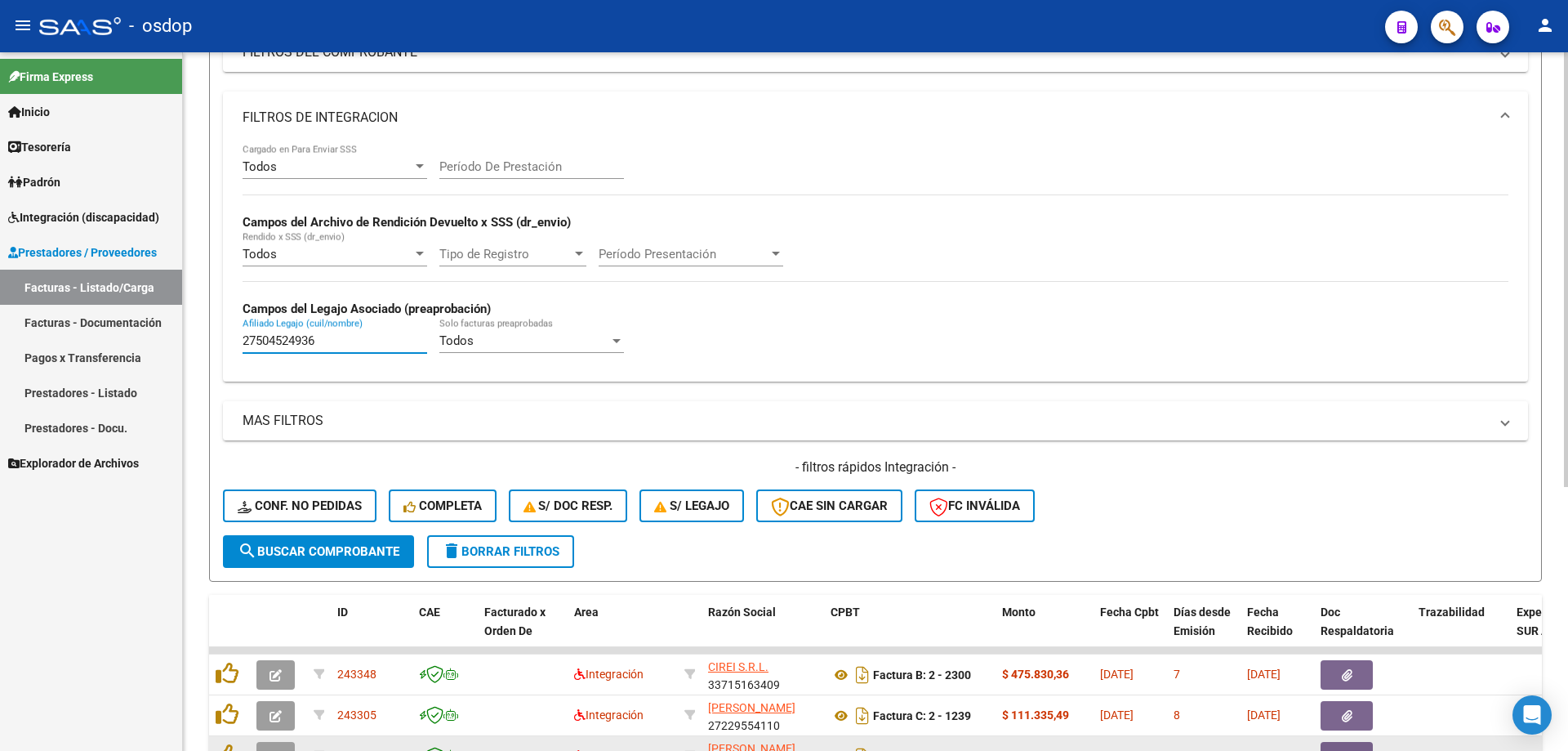
scroll to position [423, 0]
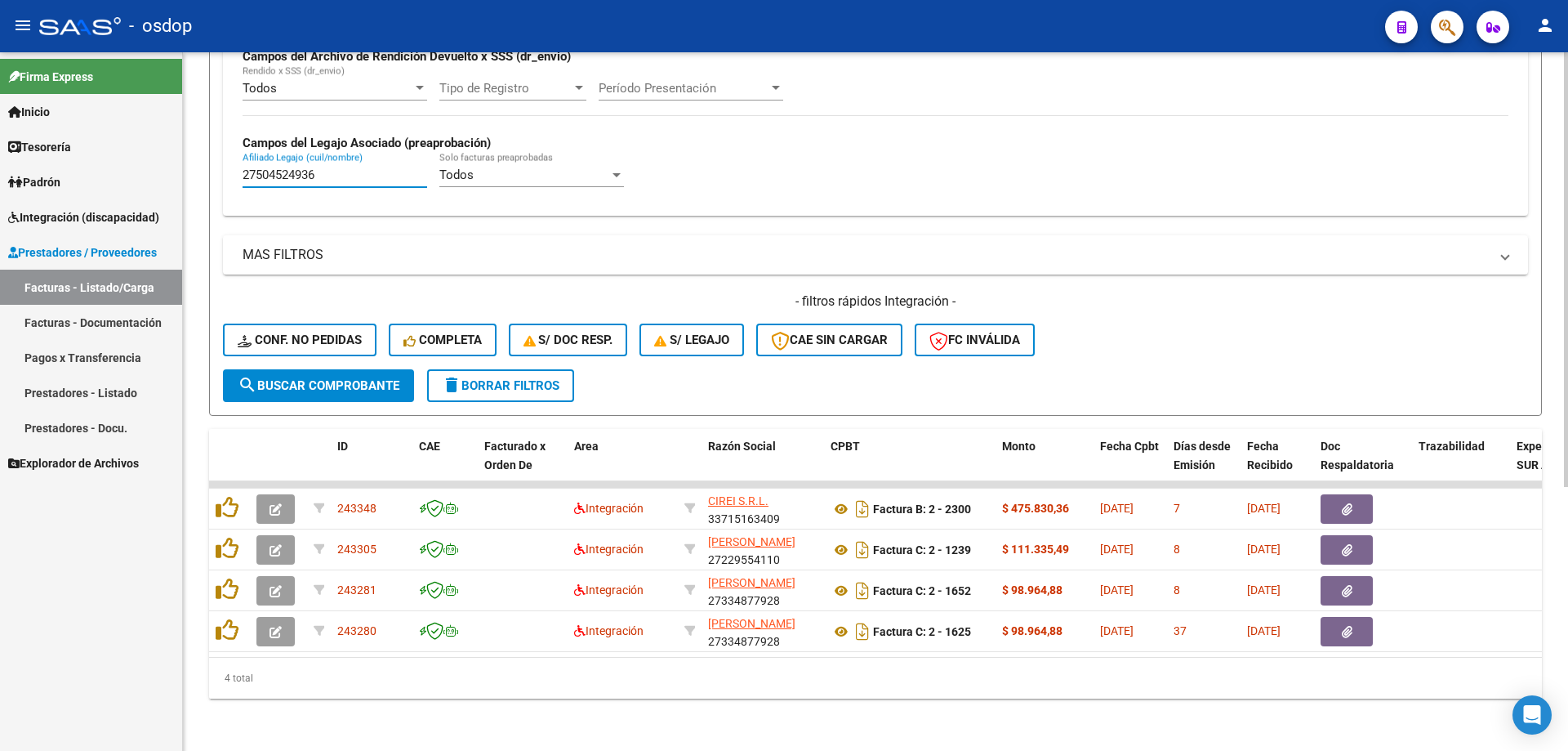
type input "27504524936"
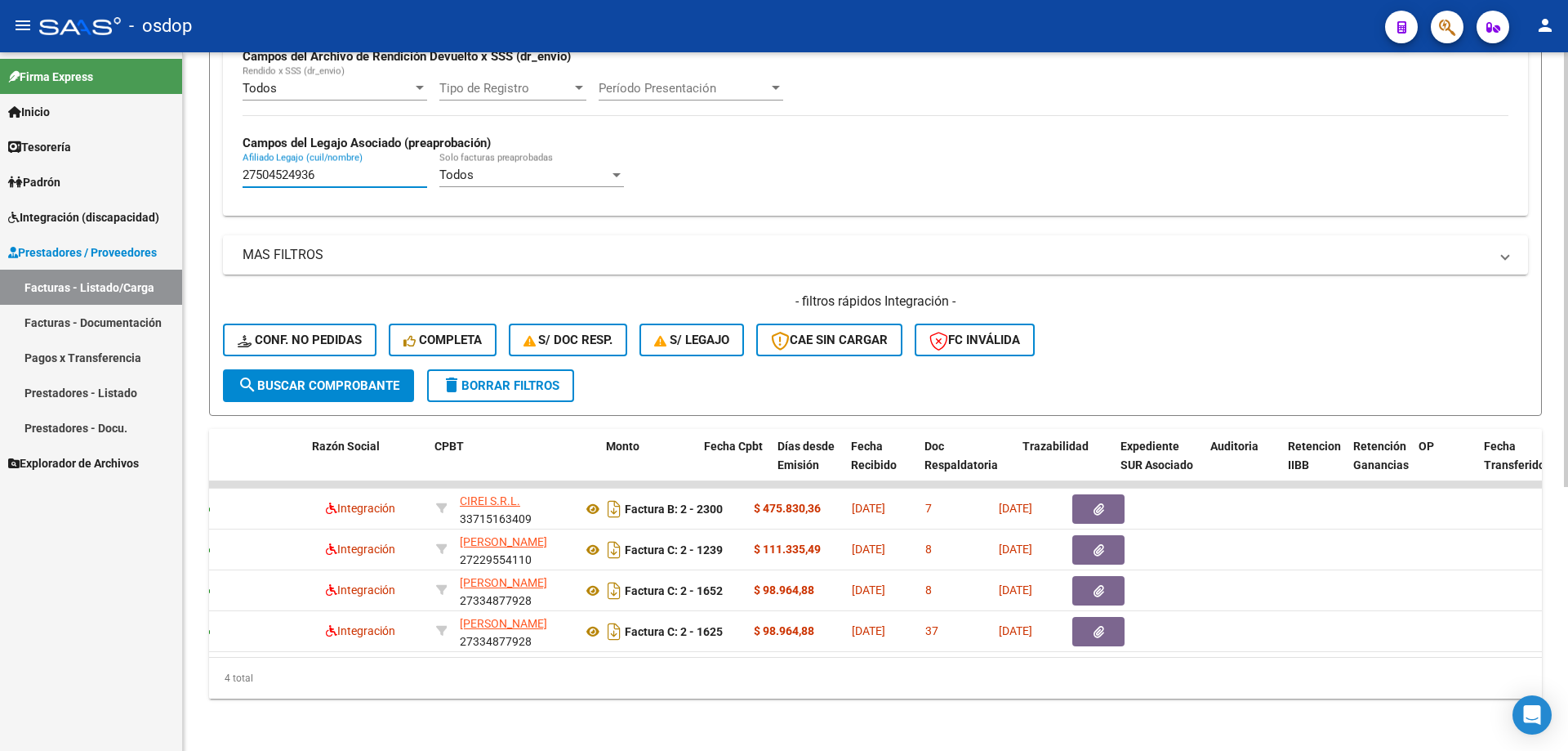
scroll to position [0, 0]
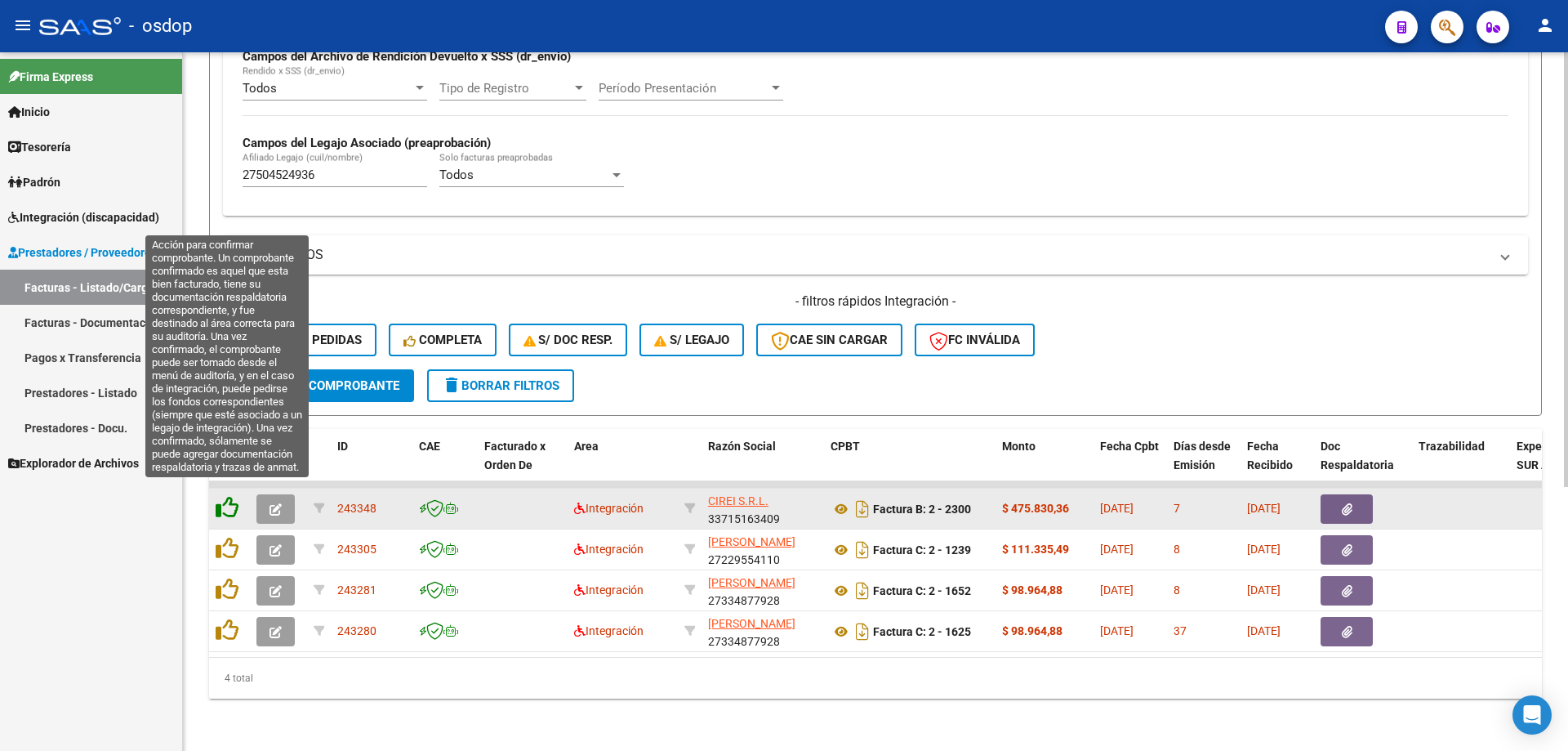
click at [232, 496] on icon at bounding box center [227, 508] width 23 height 23
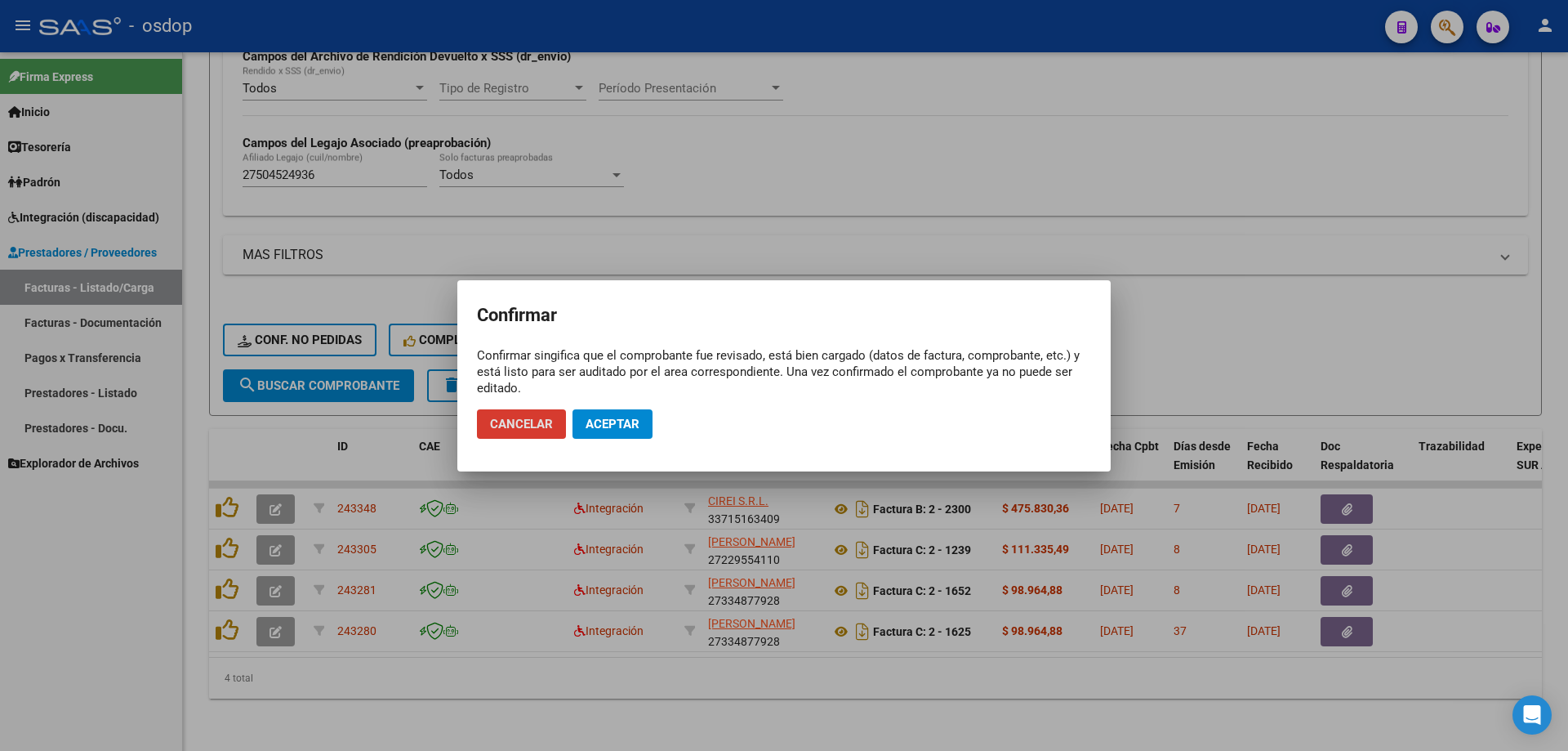
click at [624, 422] on span "Aceptar" at bounding box center [612, 424] width 54 height 15
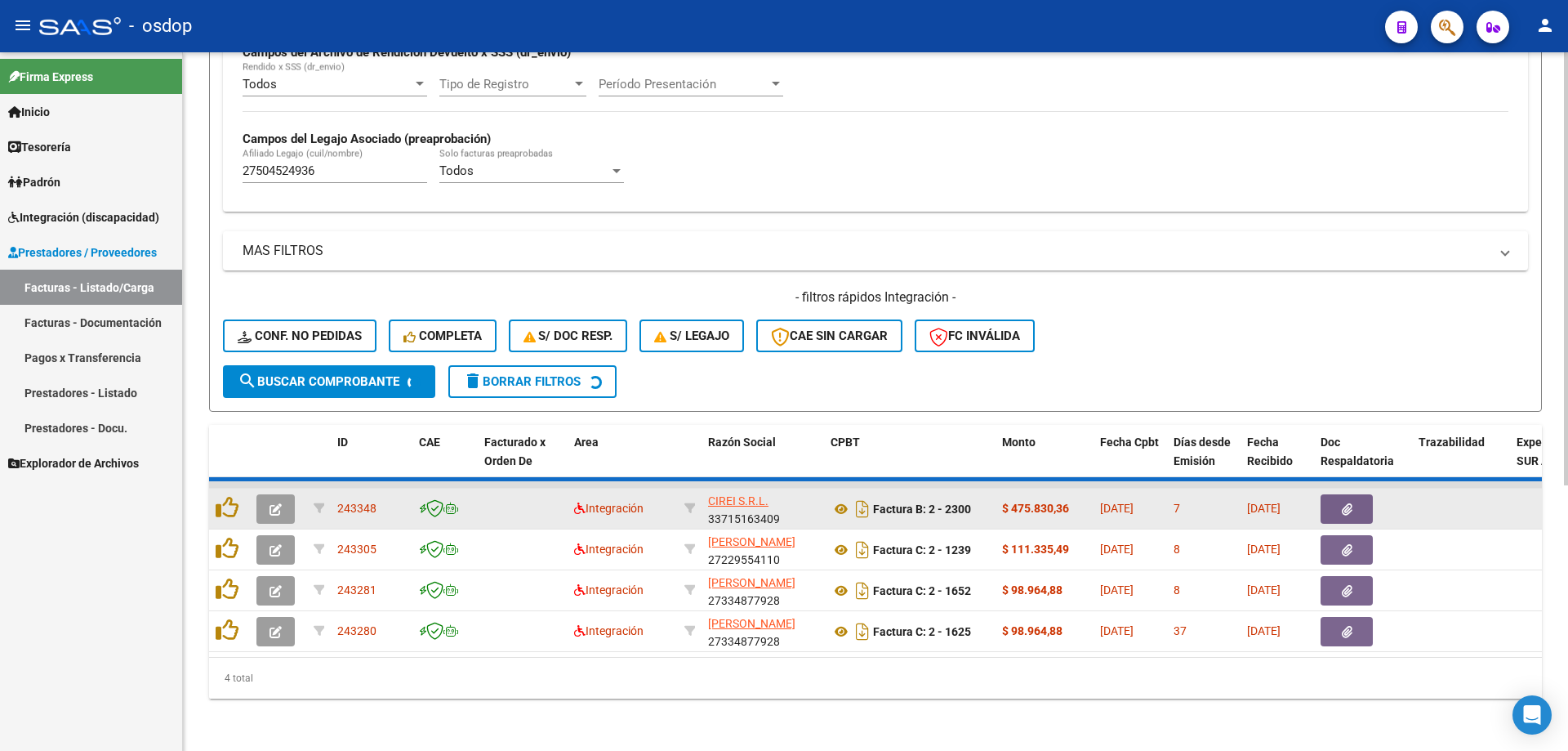
scroll to position [383, 0]
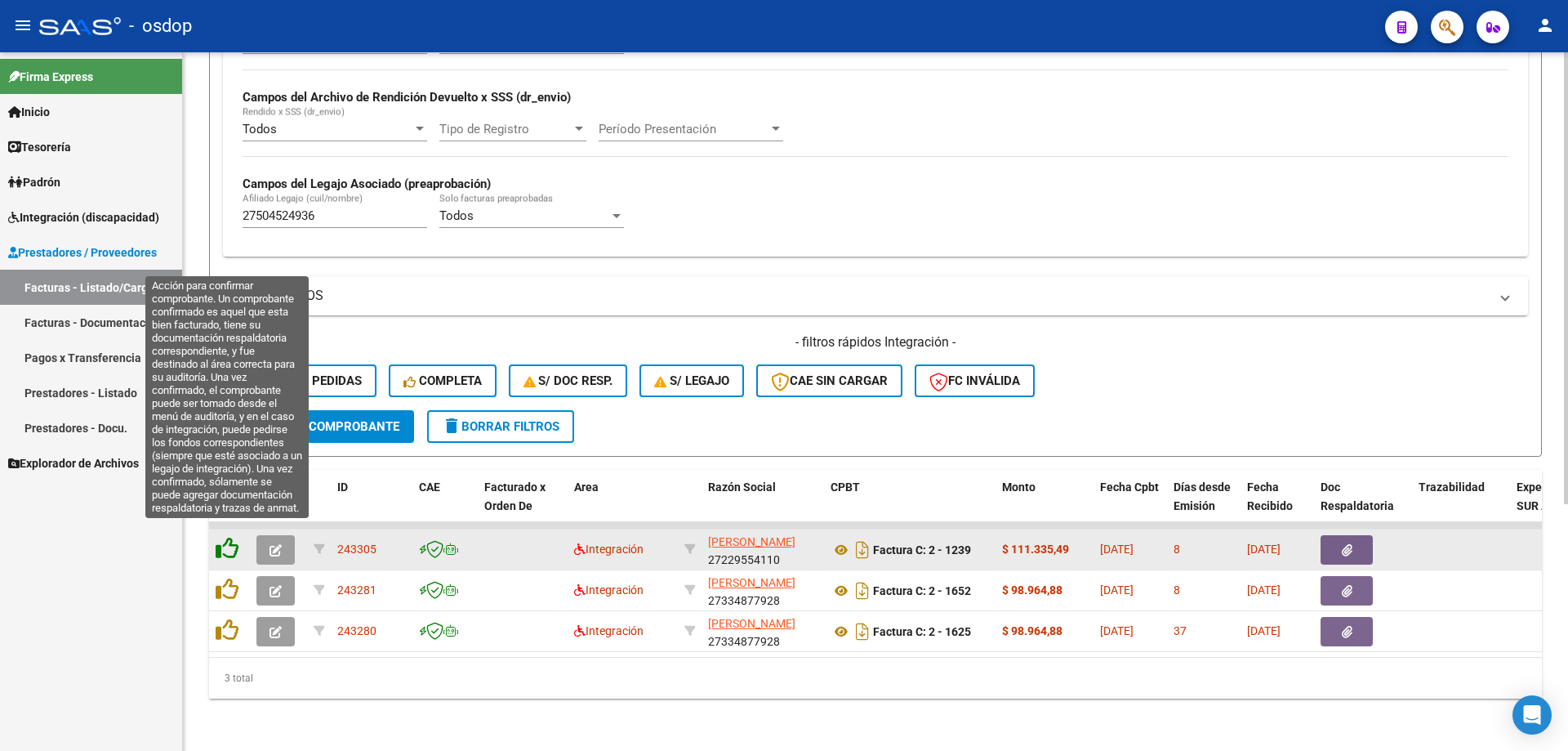
click at [227, 537] on icon at bounding box center [227, 548] width 23 height 23
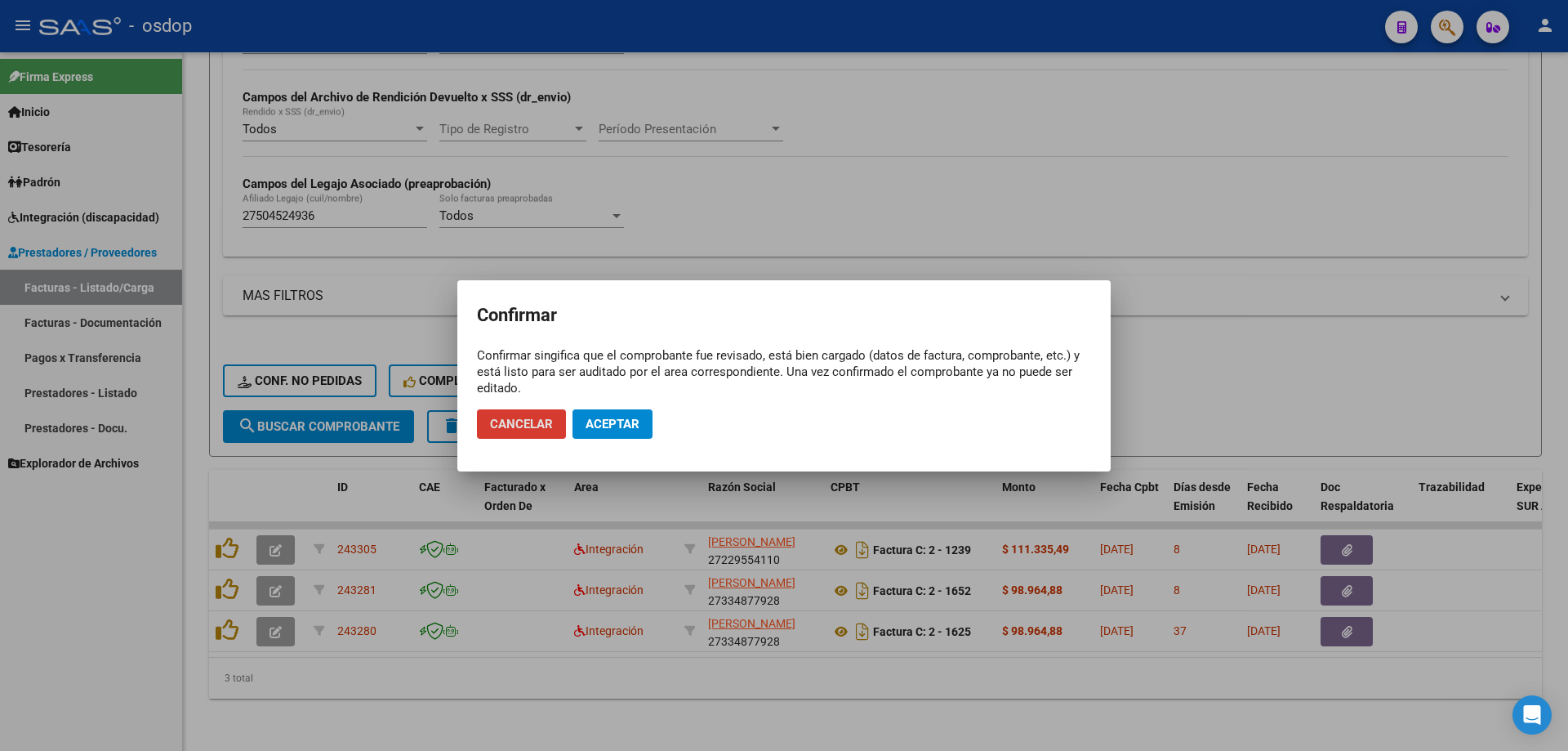
click at [586, 428] on span "Aceptar" at bounding box center [612, 424] width 54 height 15
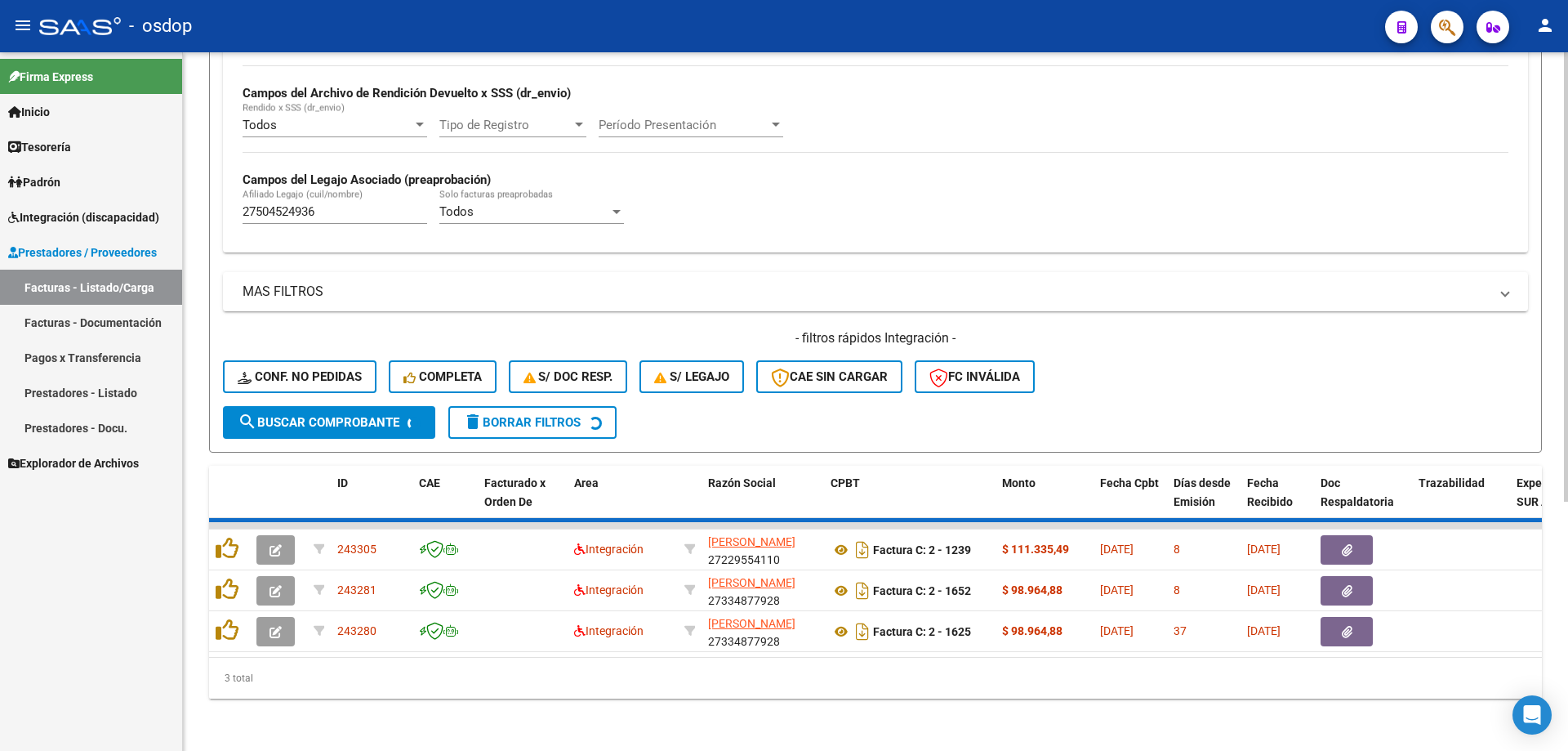
scroll to position [341, 0]
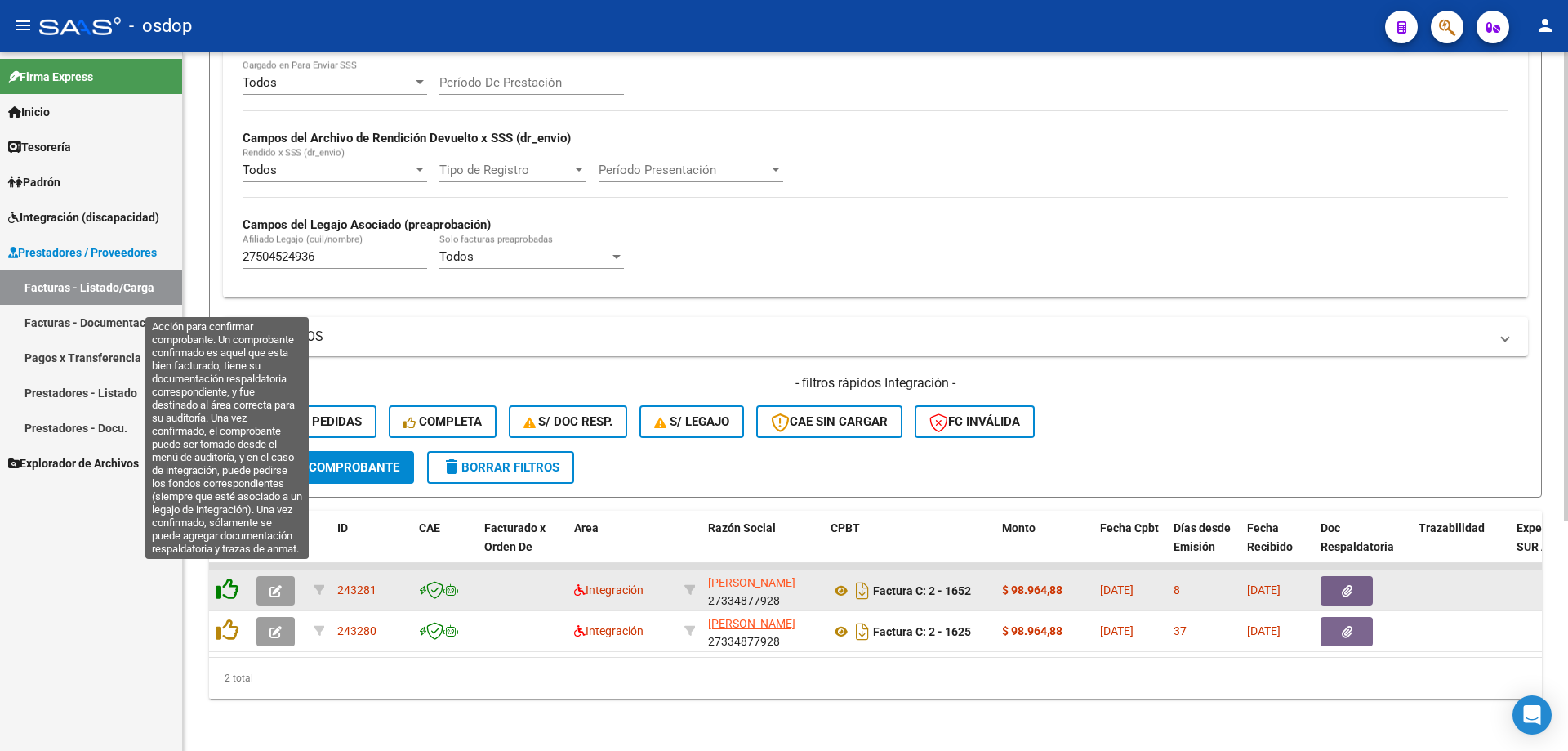
click at [231, 578] on icon at bounding box center [227, 589] width 23 height 23
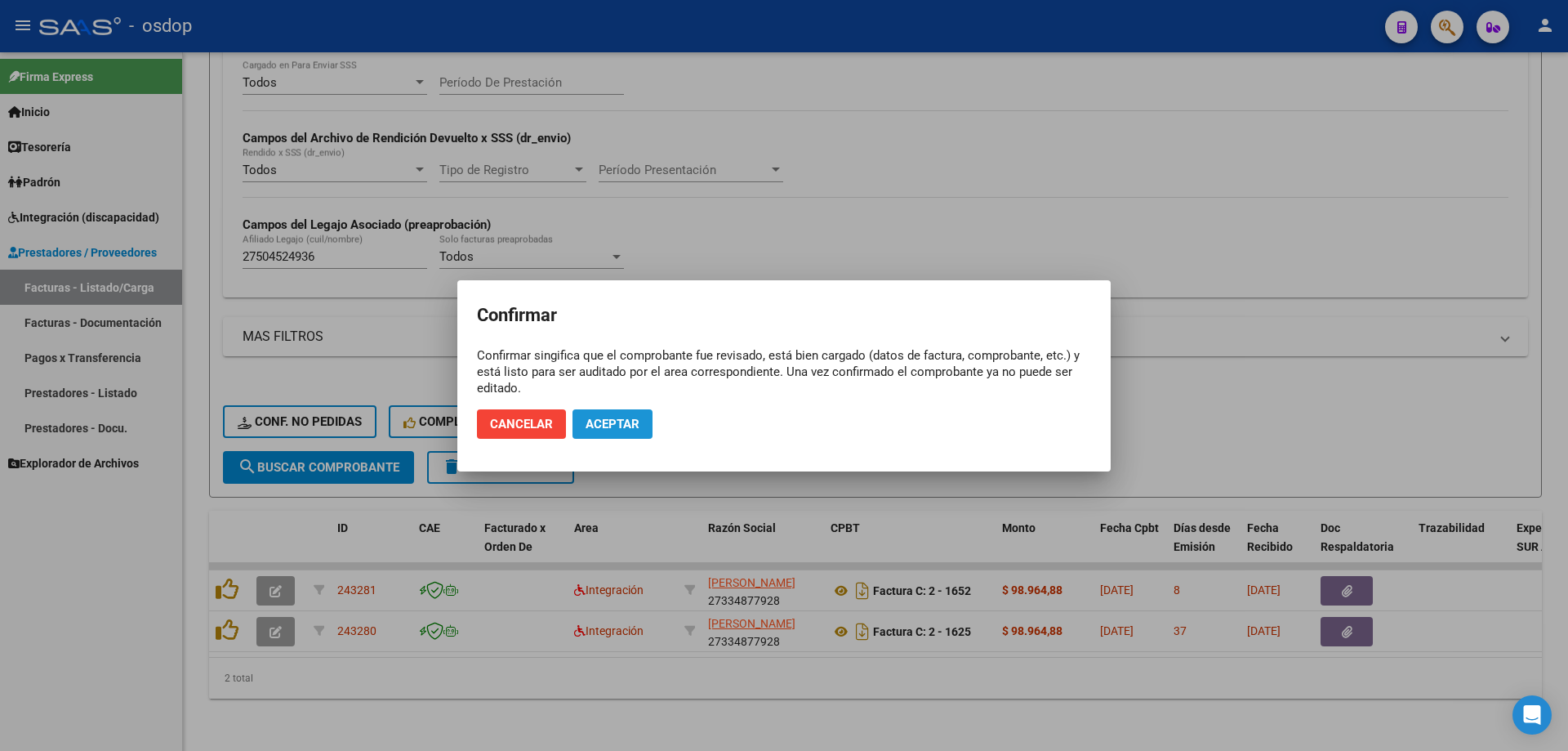
click at [648, 427] on button "Aceptar" at bounding box center [612, 423] width 80 height 29
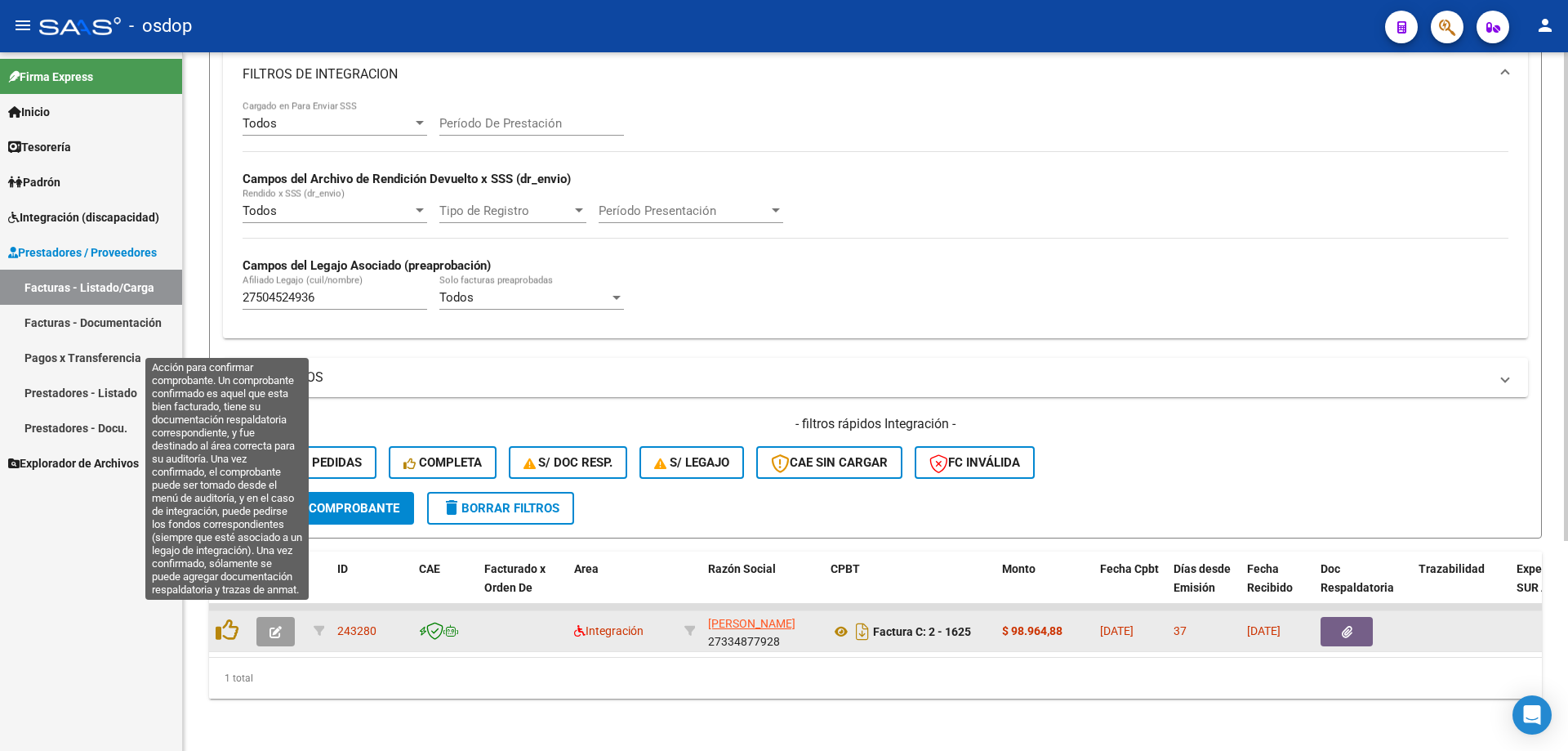
scroll to position [301, 0]
click at [220, 619] on icon at bounding box center [227, 630] width 23 height 23
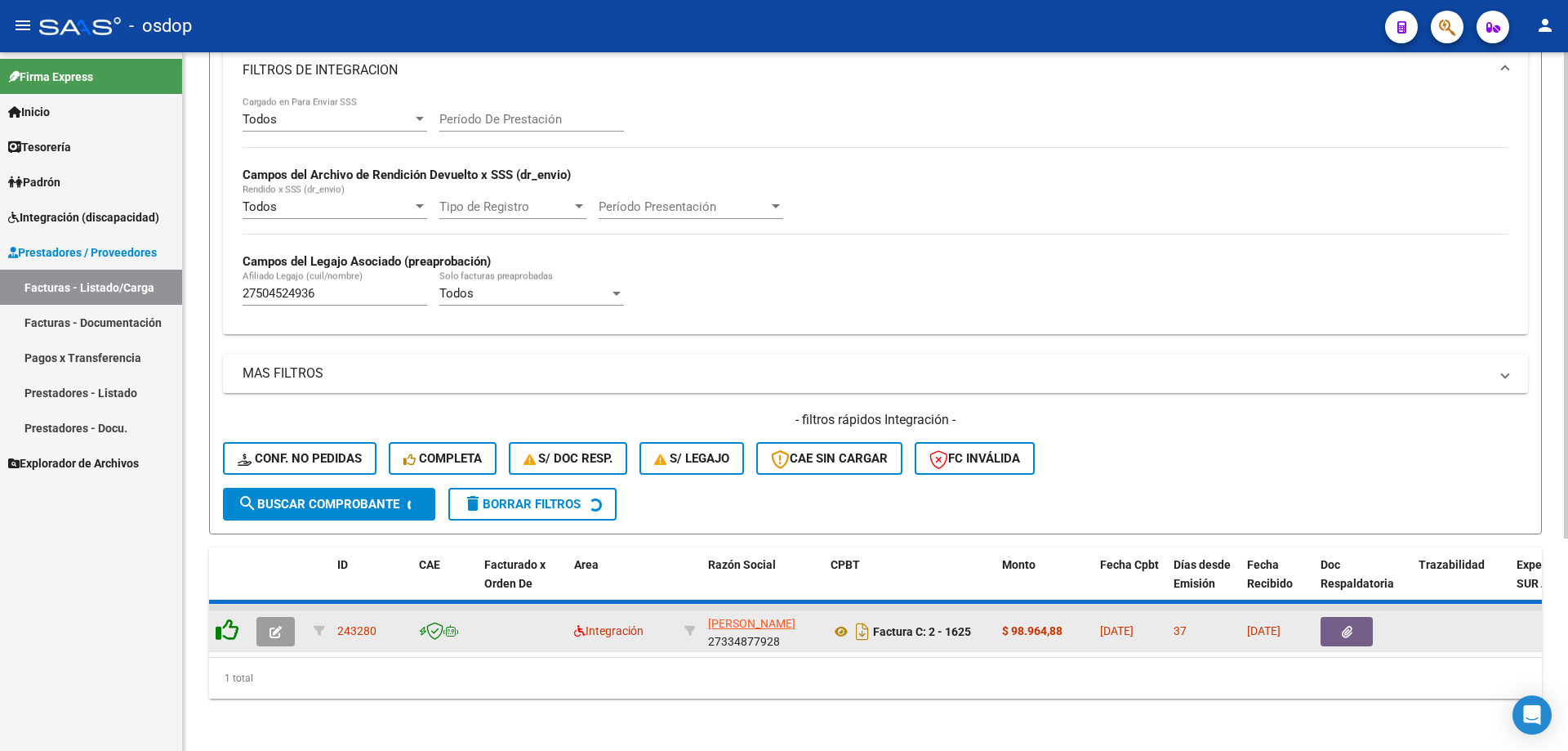
scroll to position [276, 0]
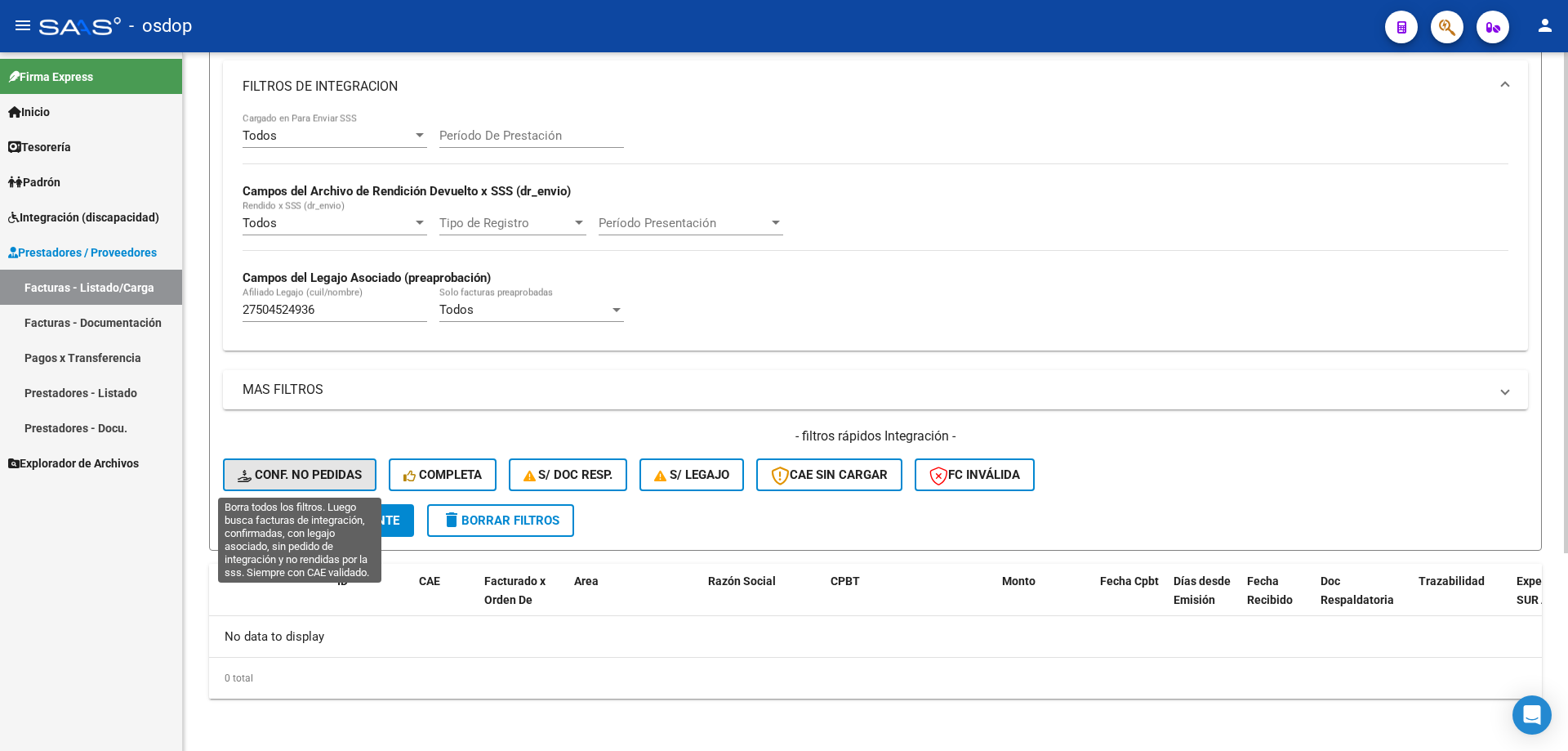
click at [293, 472] on span "Conf. no pedidas" at bounding box center [300, 474] width 124 height 15
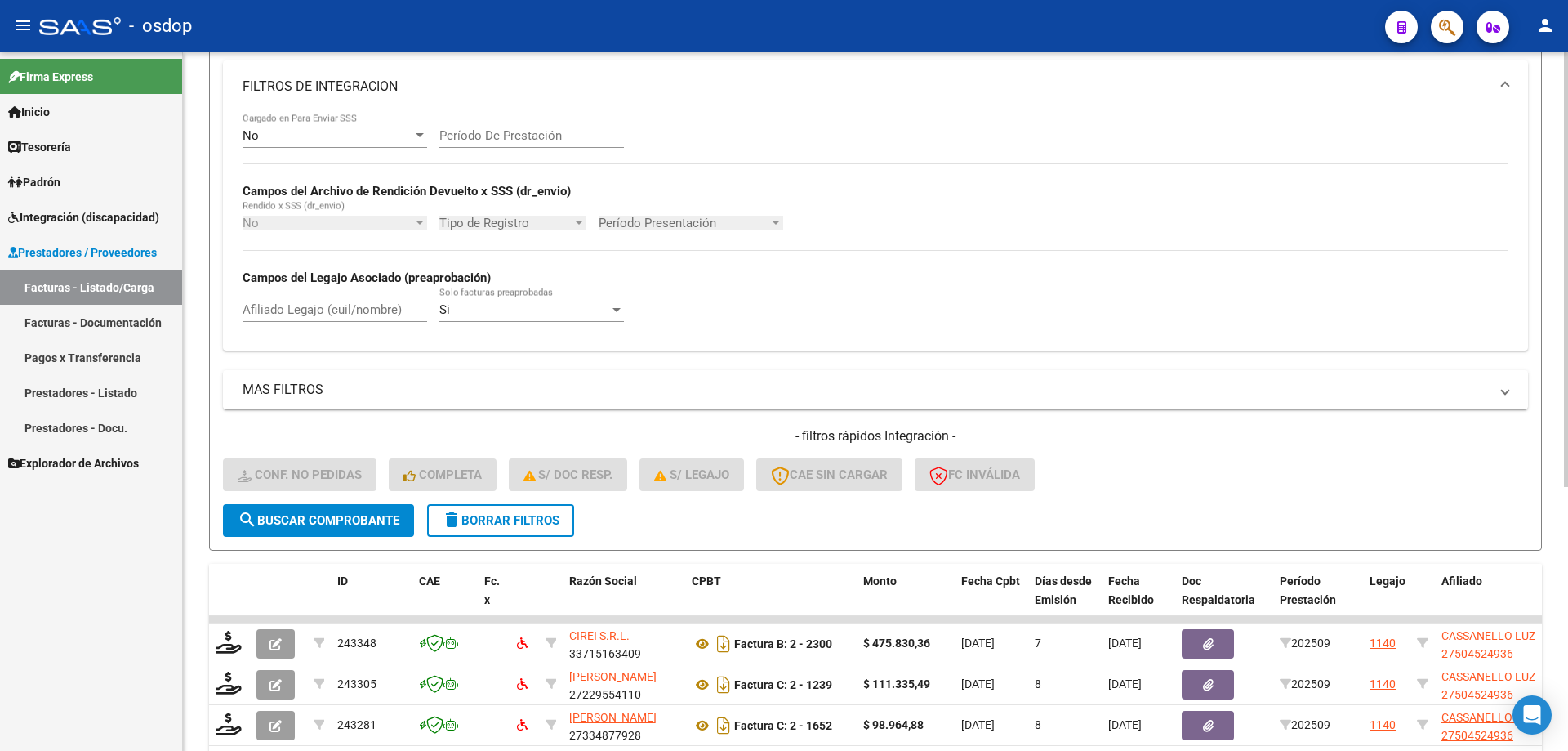
click at [344, 312] on input "Afiliado Legajo (cuil/nombre)" at bounding box center [334, 309] width 184 height 15
paste input "27504524936"
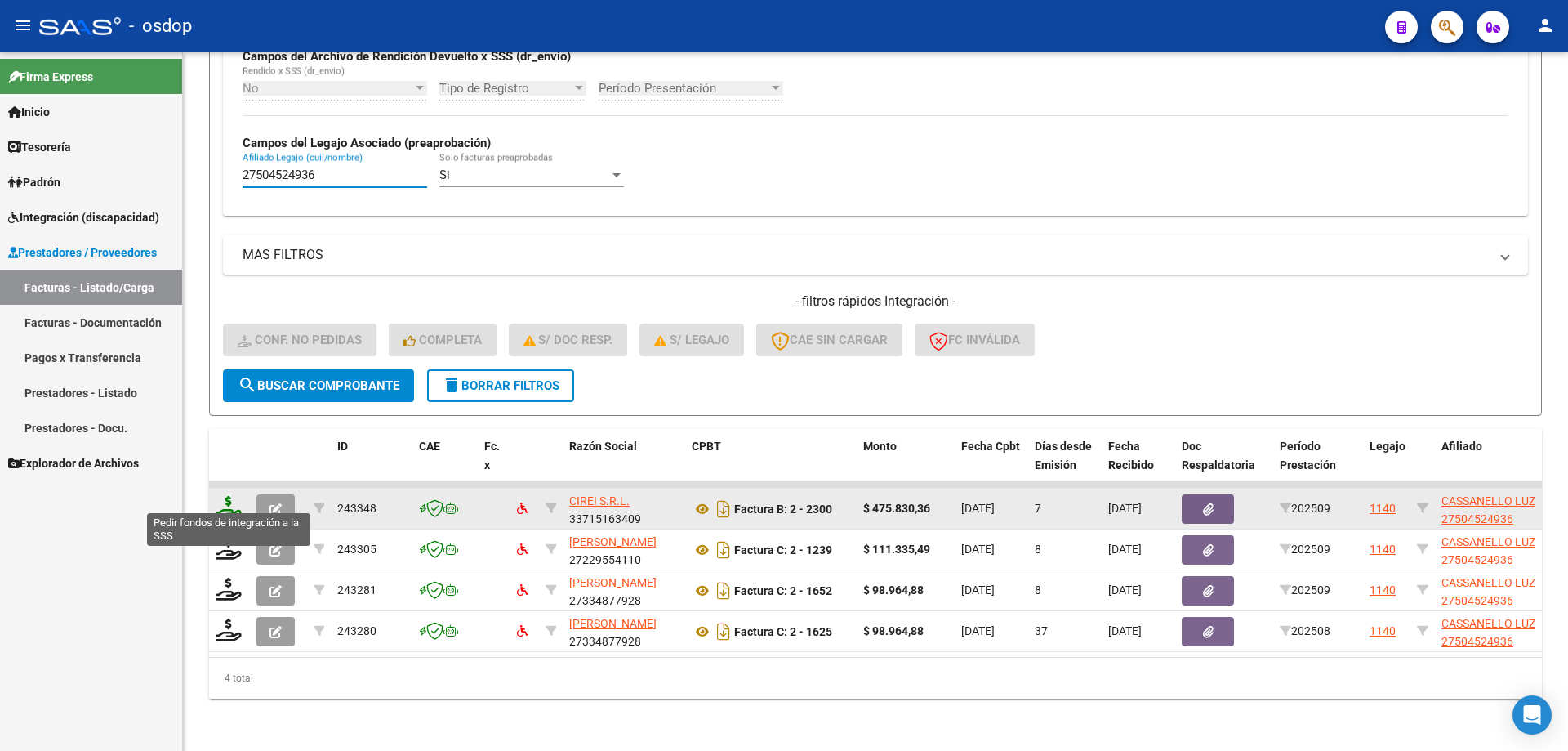
type input "27504524936"
click at [232, 500] on icon at bounding box center [229, 508] width 26 height 23
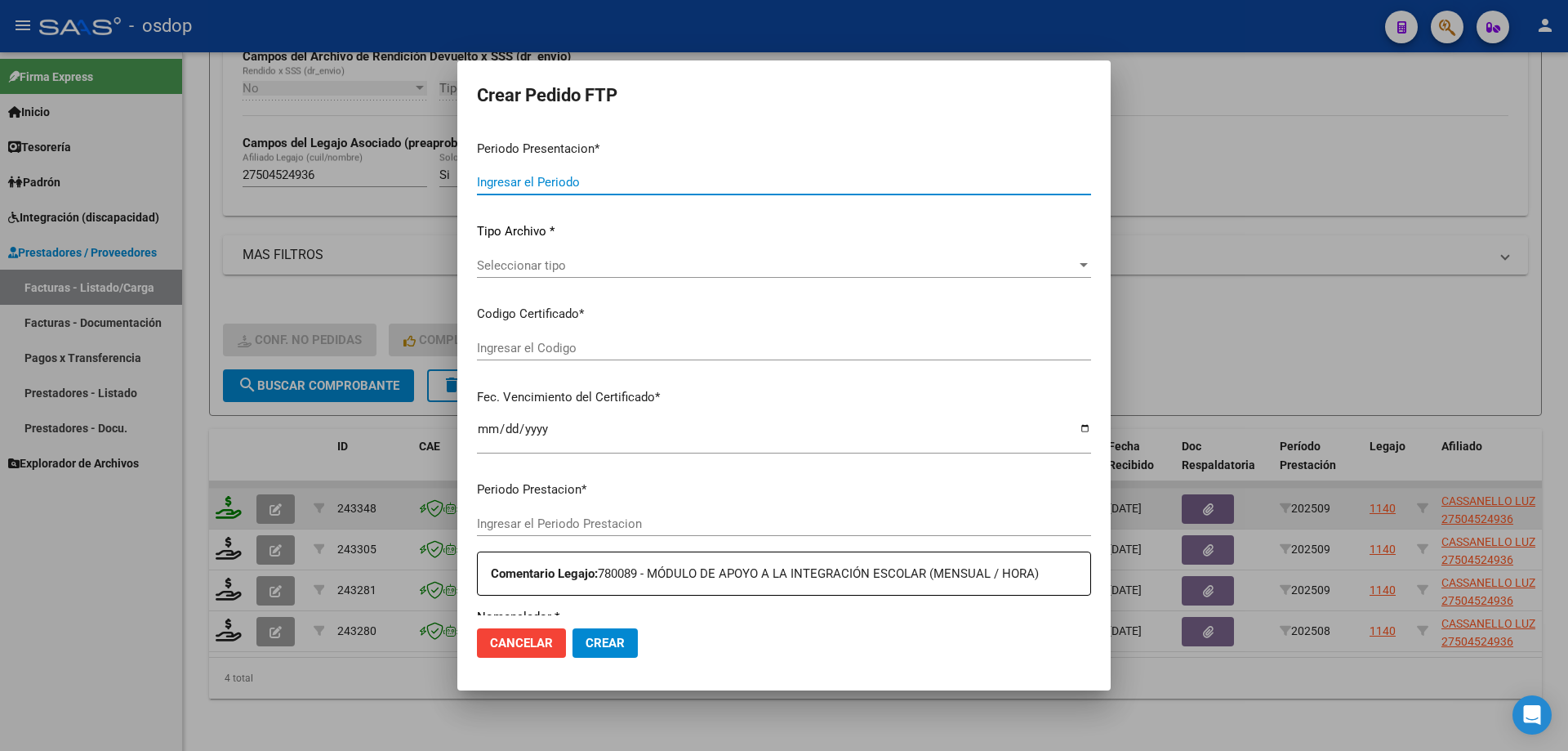
type input "202509"
type input "$ 475.830,36"
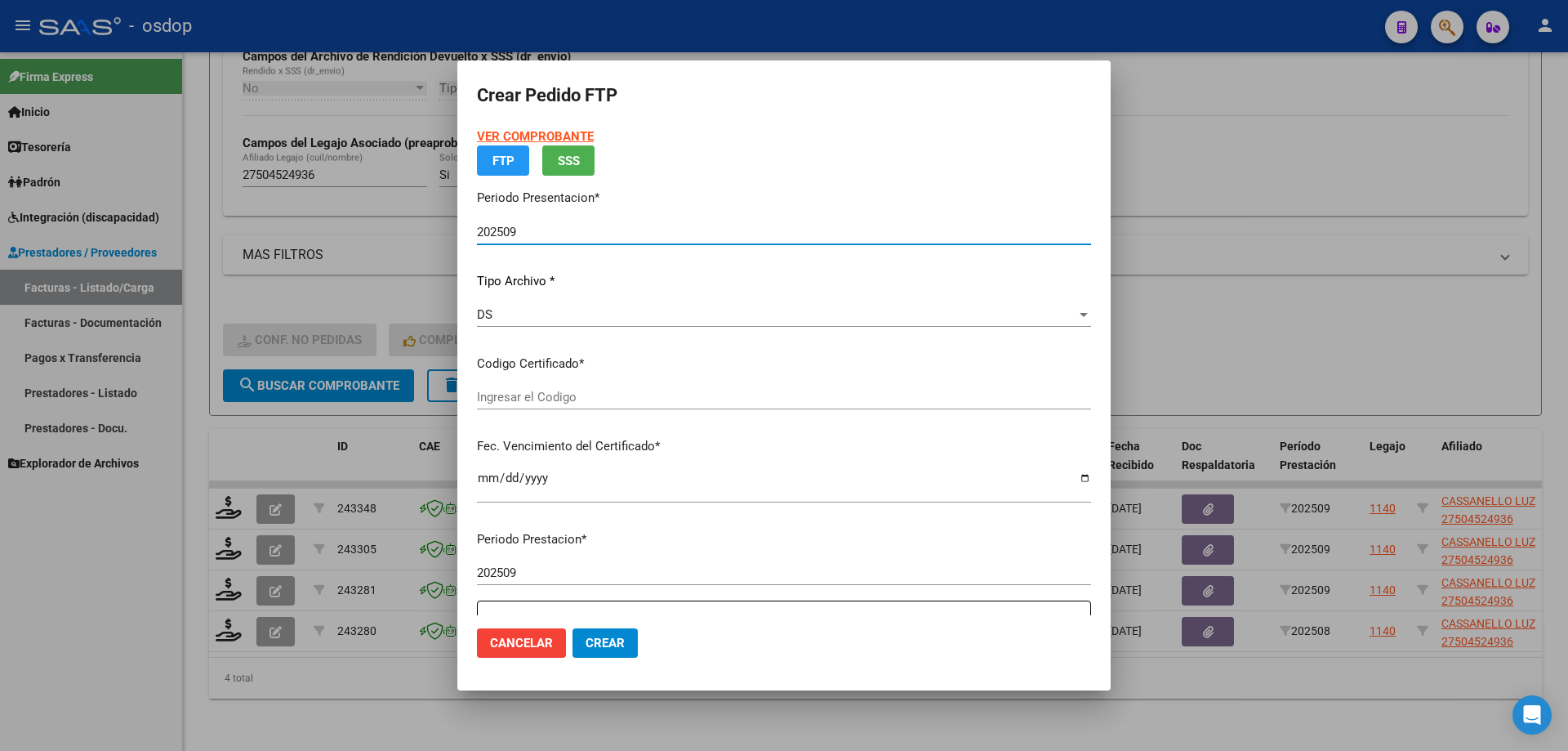
type input "294466067"
type input "[DATE]"
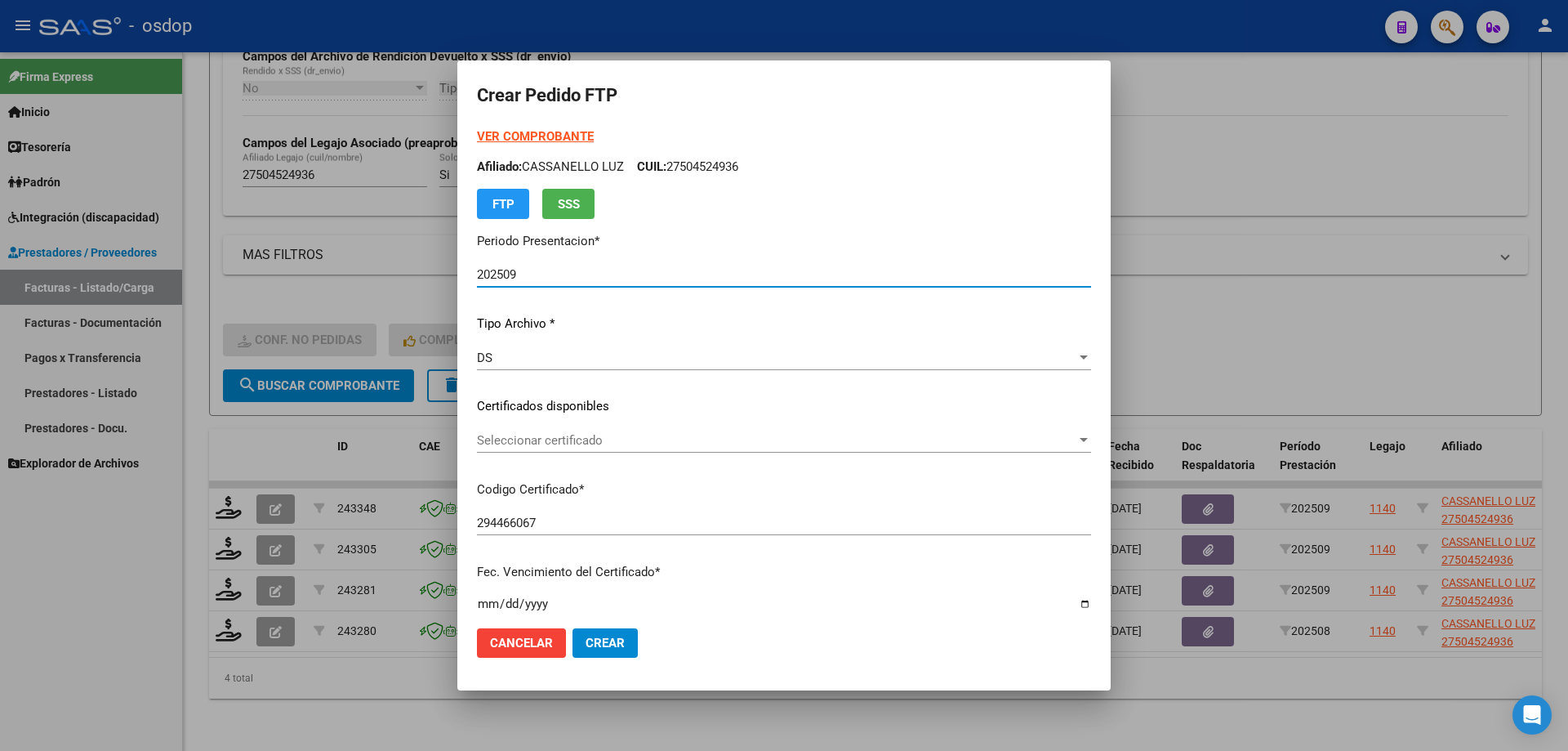
click at [553, 442] on span "Seleccionar certificado" at bounding box center [776, 440] width 599 height 15
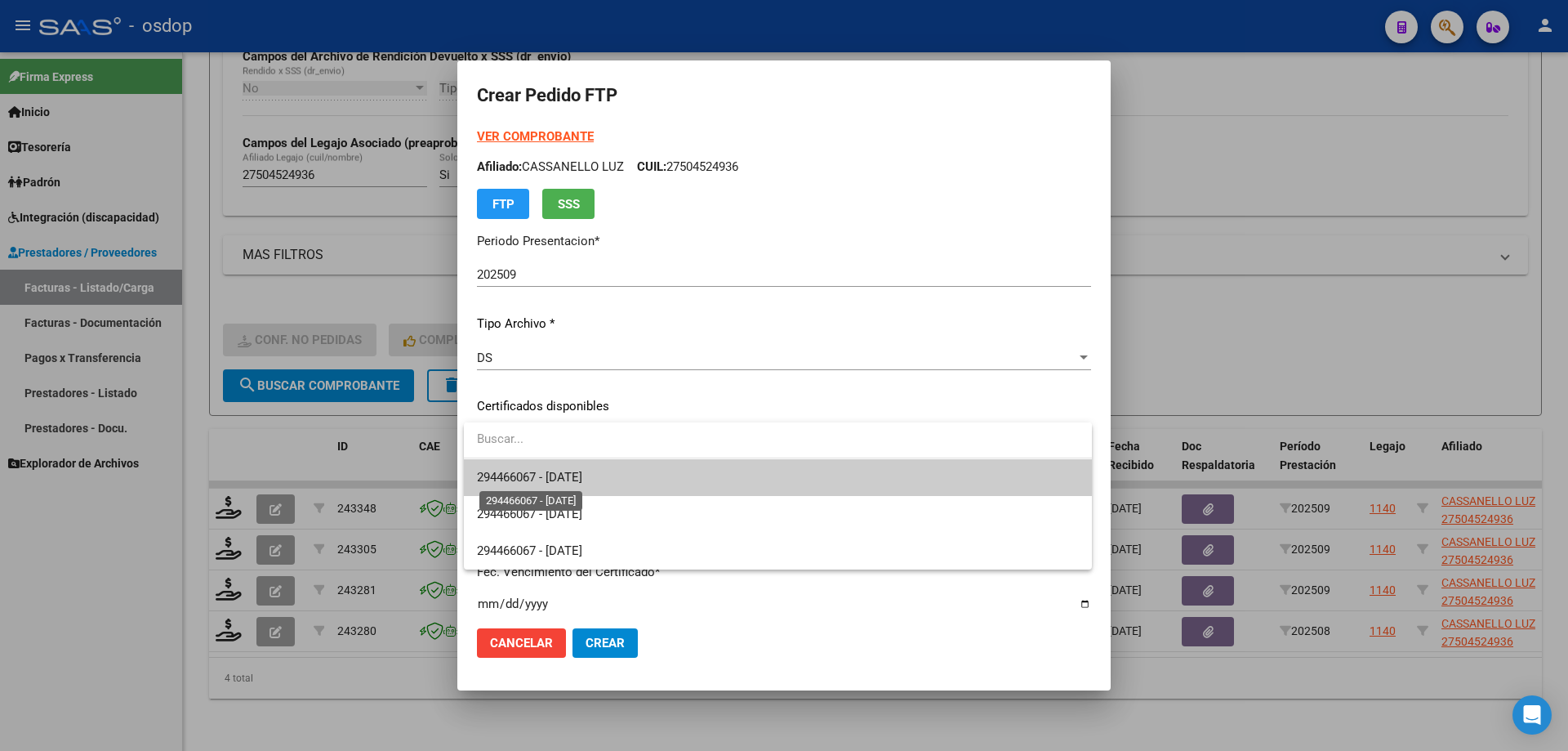
click at [571, 475] on span "294466067 - [DATE]" at bounding box center [529, 477] width 106 height 15
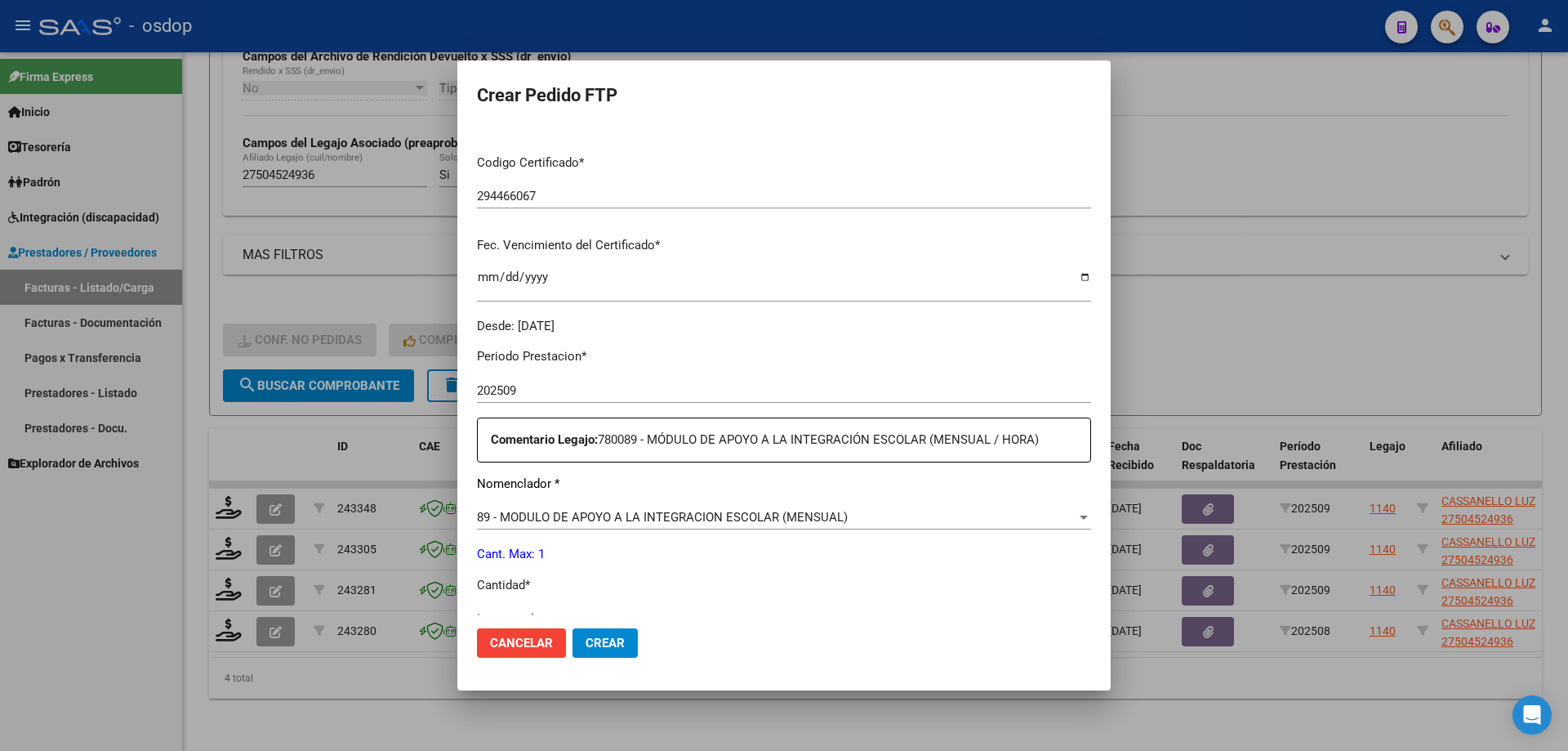
scroll to position [408, 0]
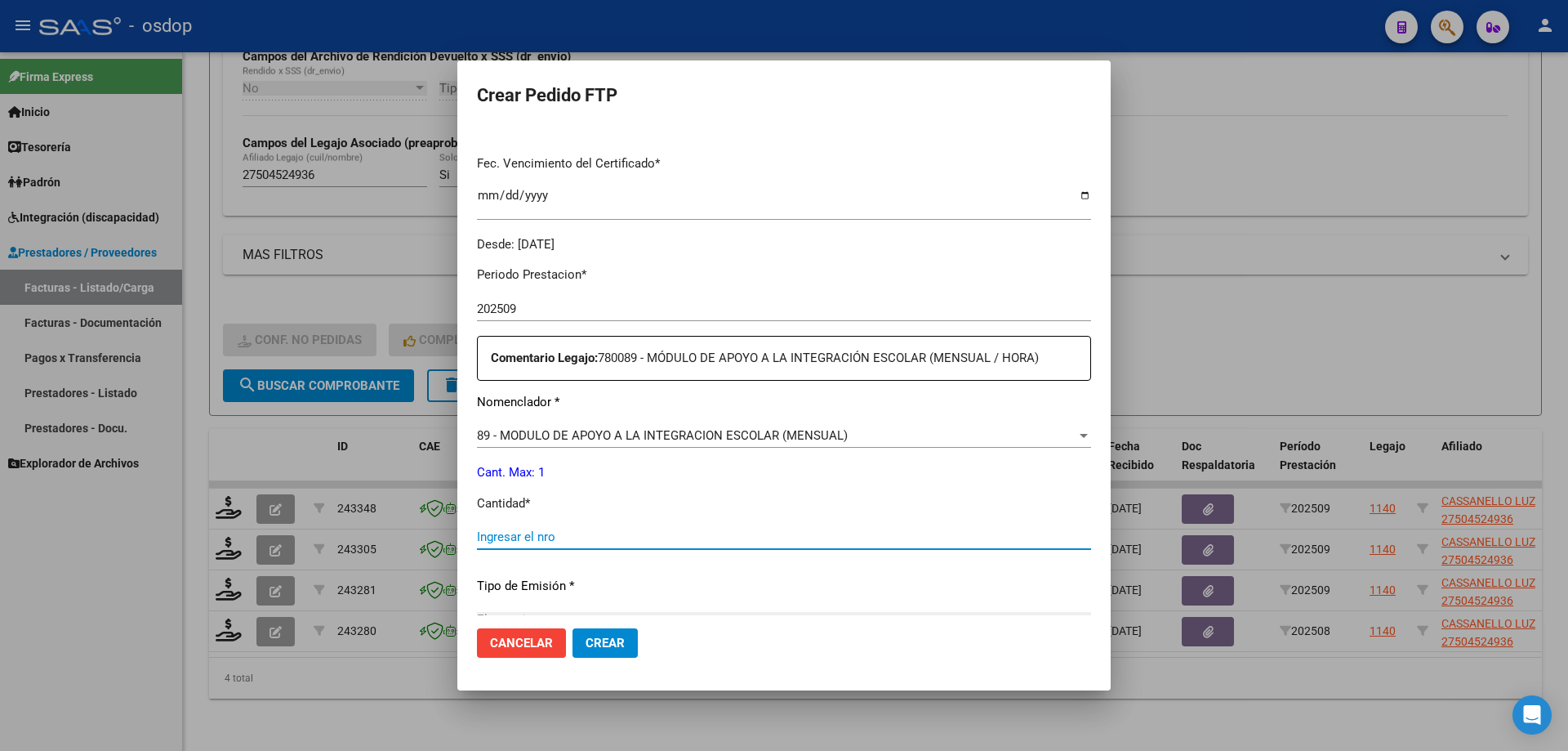
click at [620, 539] on input "Ingresar el nro" at bounding box center [783, 537] width 614 height 15
type input "1"
click at [601, 649] on span "Crear" at bounding box center [605, 643] width 39 height 15
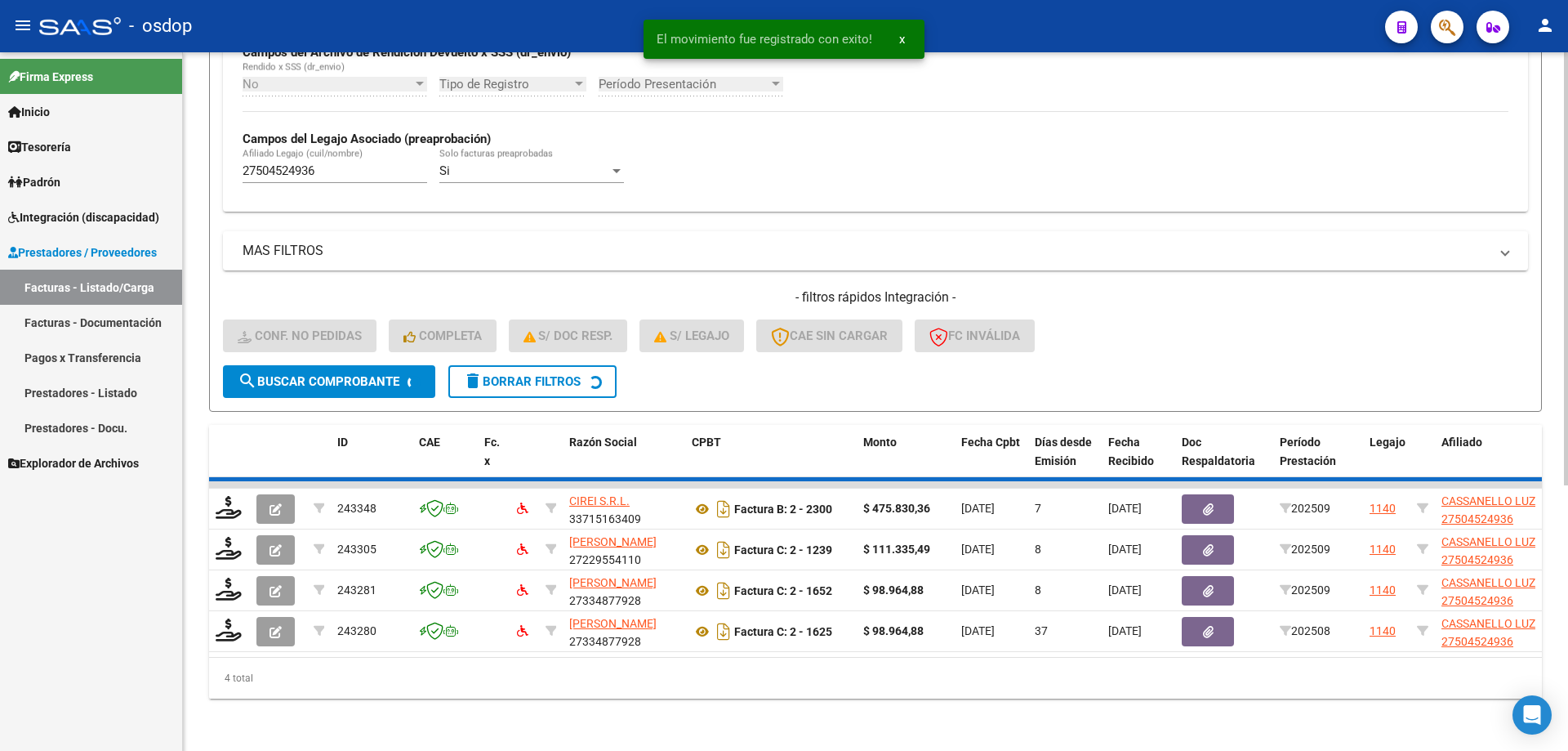
scroll to position [383, 0]
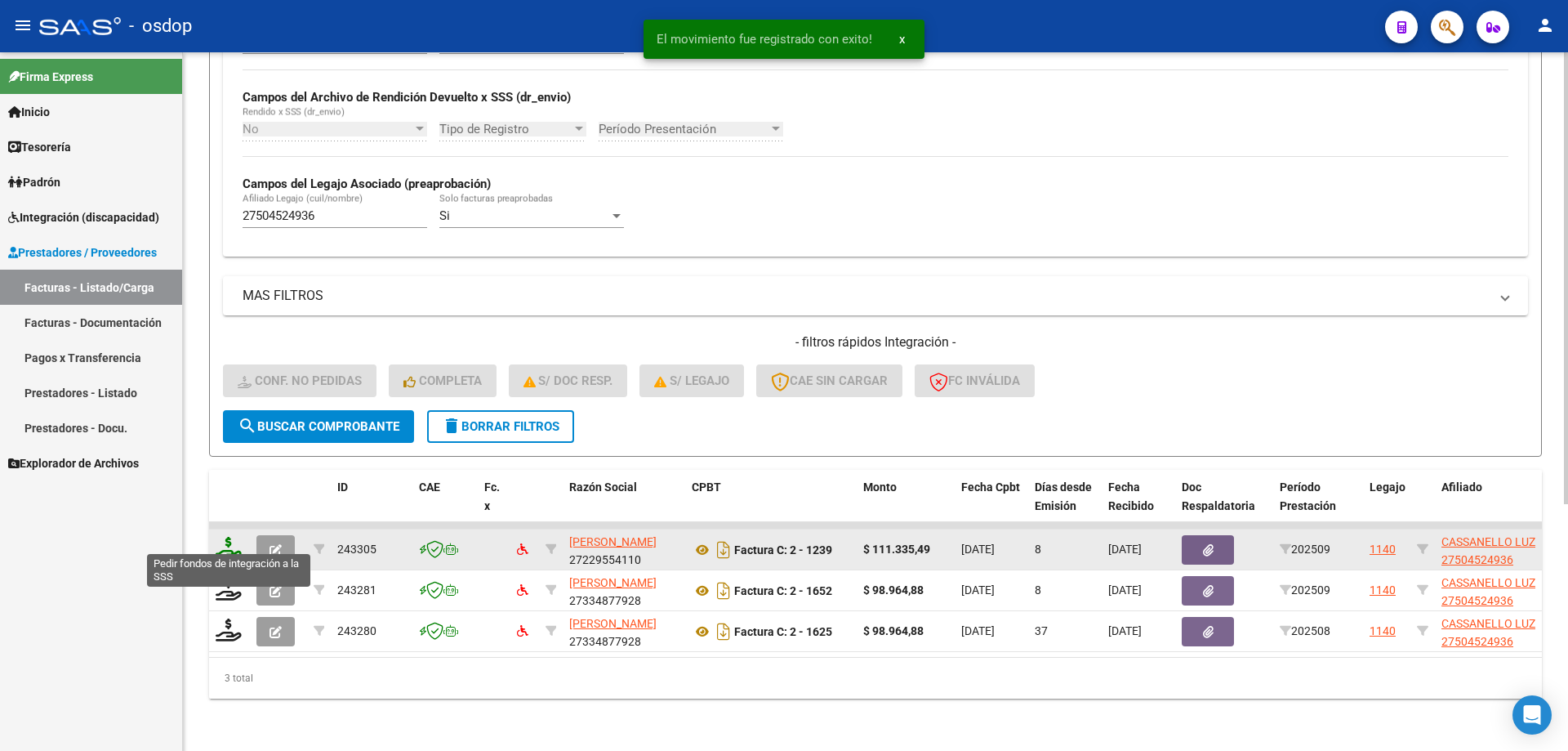
click at [227, 539] on icon at bounding box center [229, 548] width 26 height 23
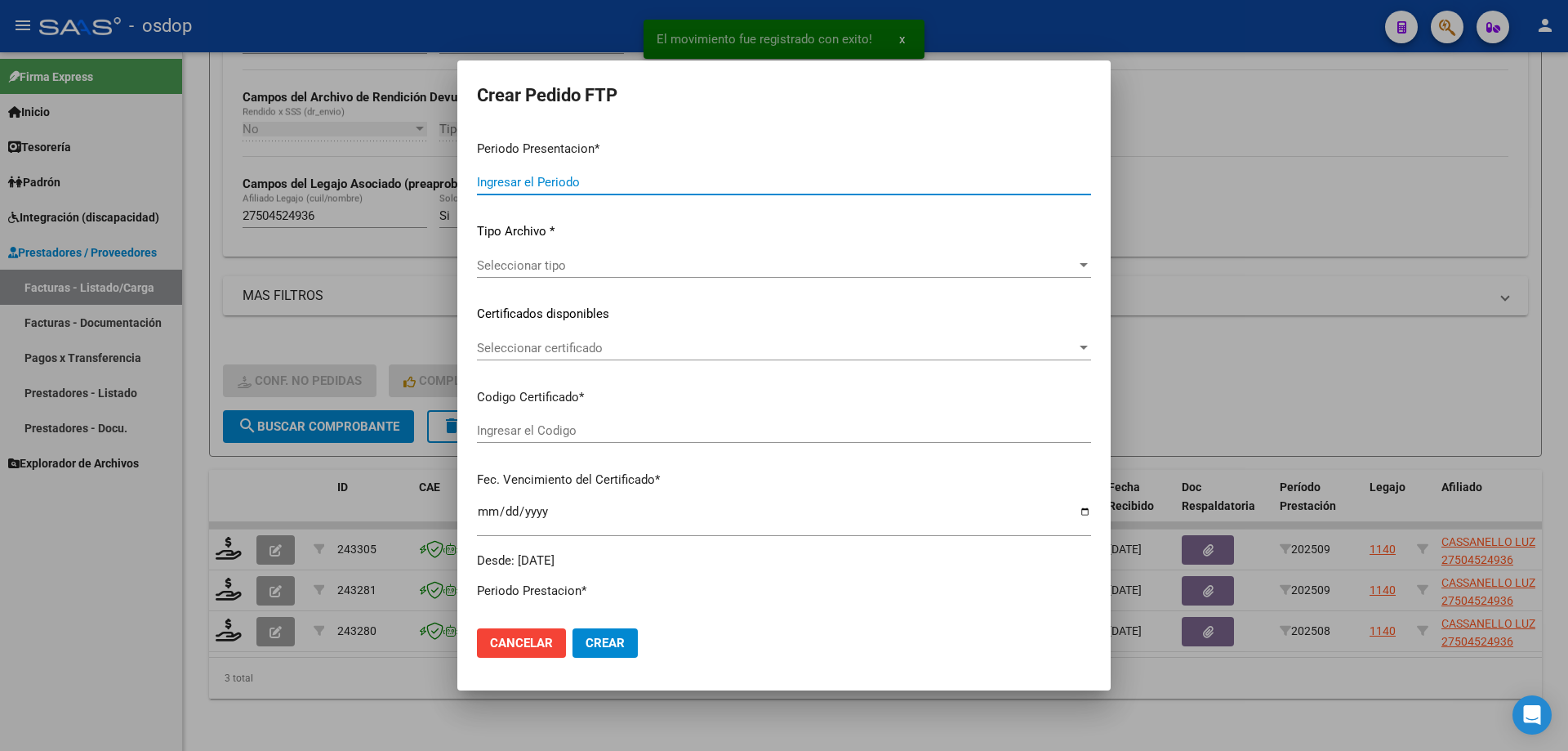
type input "202509"
type input "$ 111.335,49"
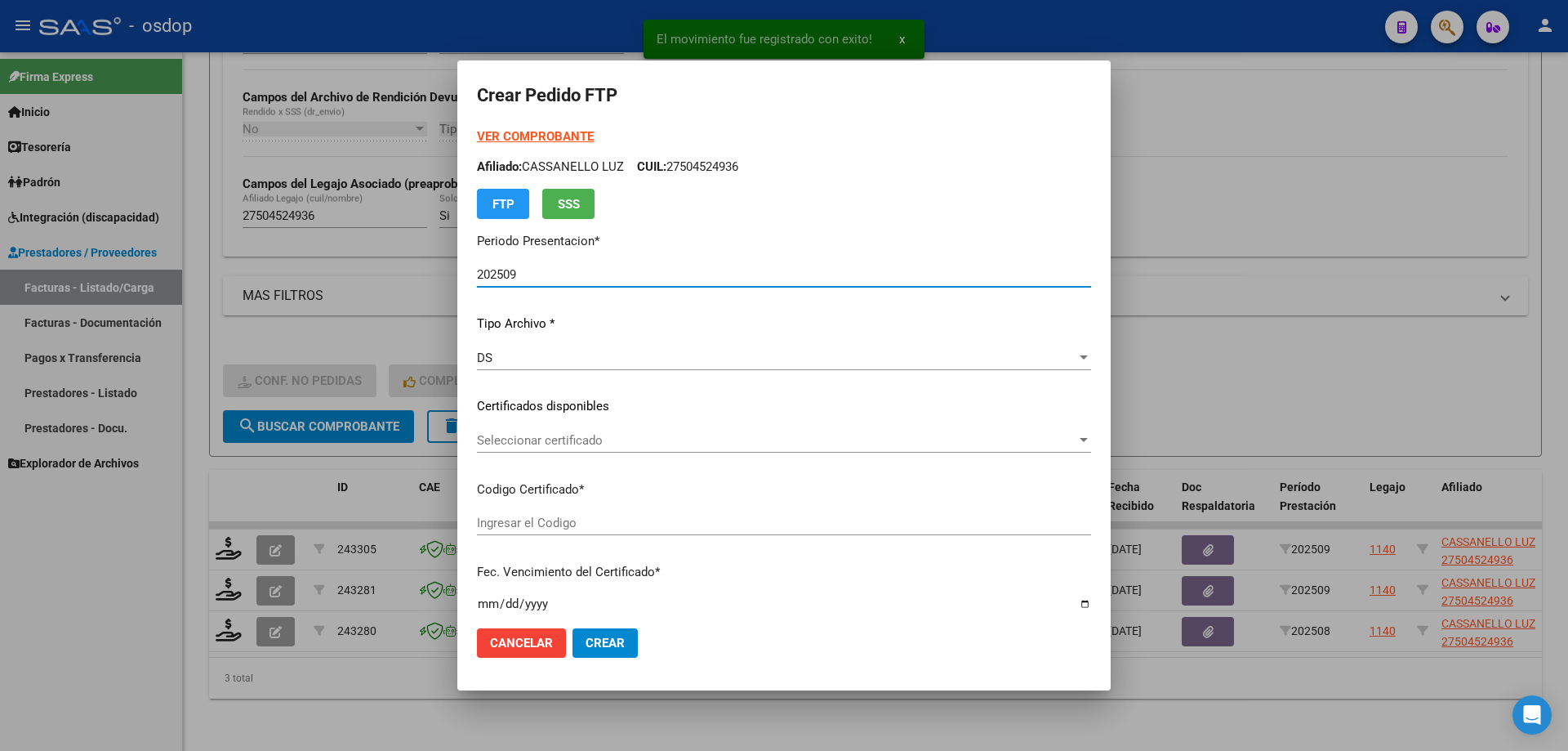
type input "294466067"
type input "[DATE]"
click at [605, 440] on span "Seleccionar certificado" at bounding box center [776, 440] width 599 height 15
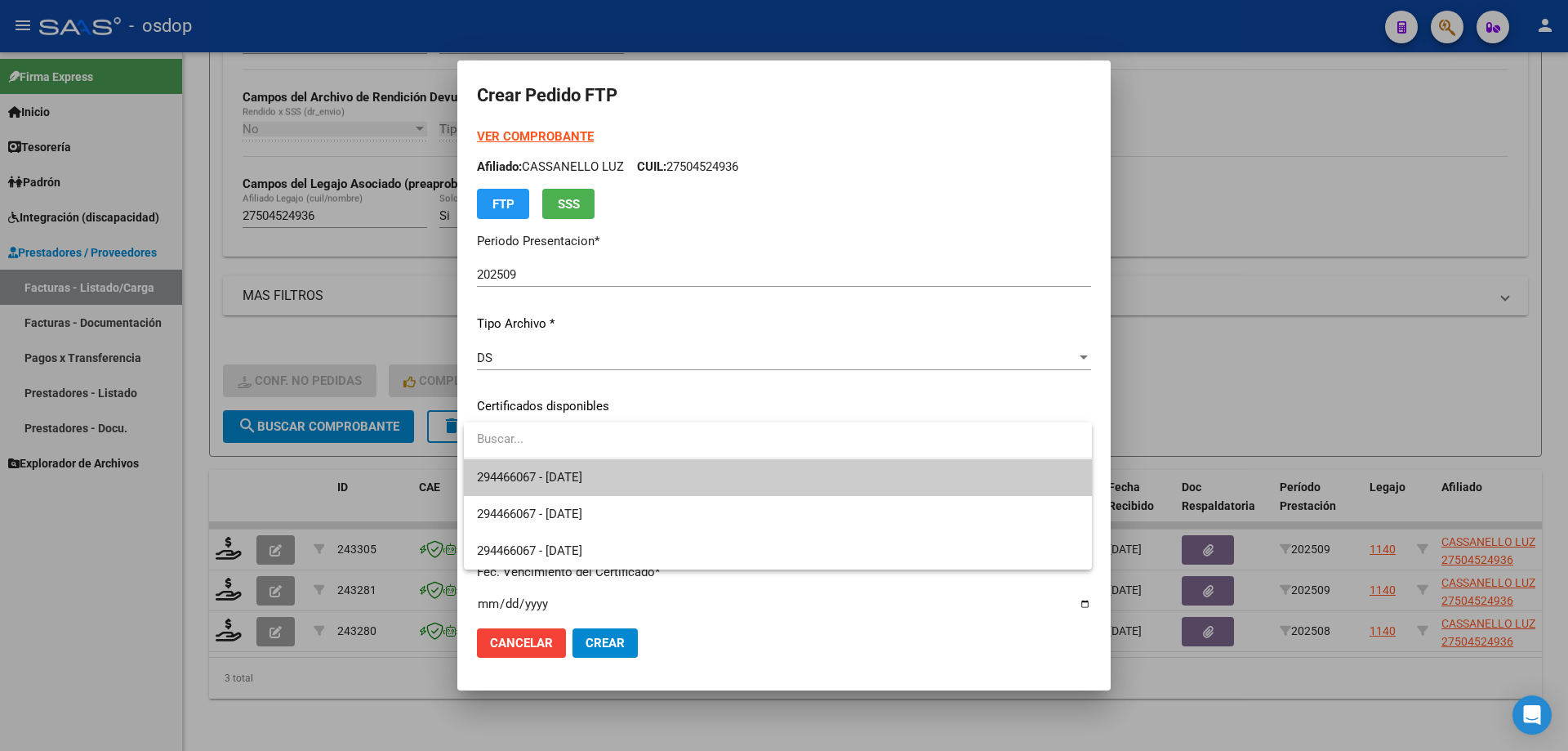
click at [630, 481] on span "294466067 - [DATE]" at bounding box center [777, 478] width 602 height 37
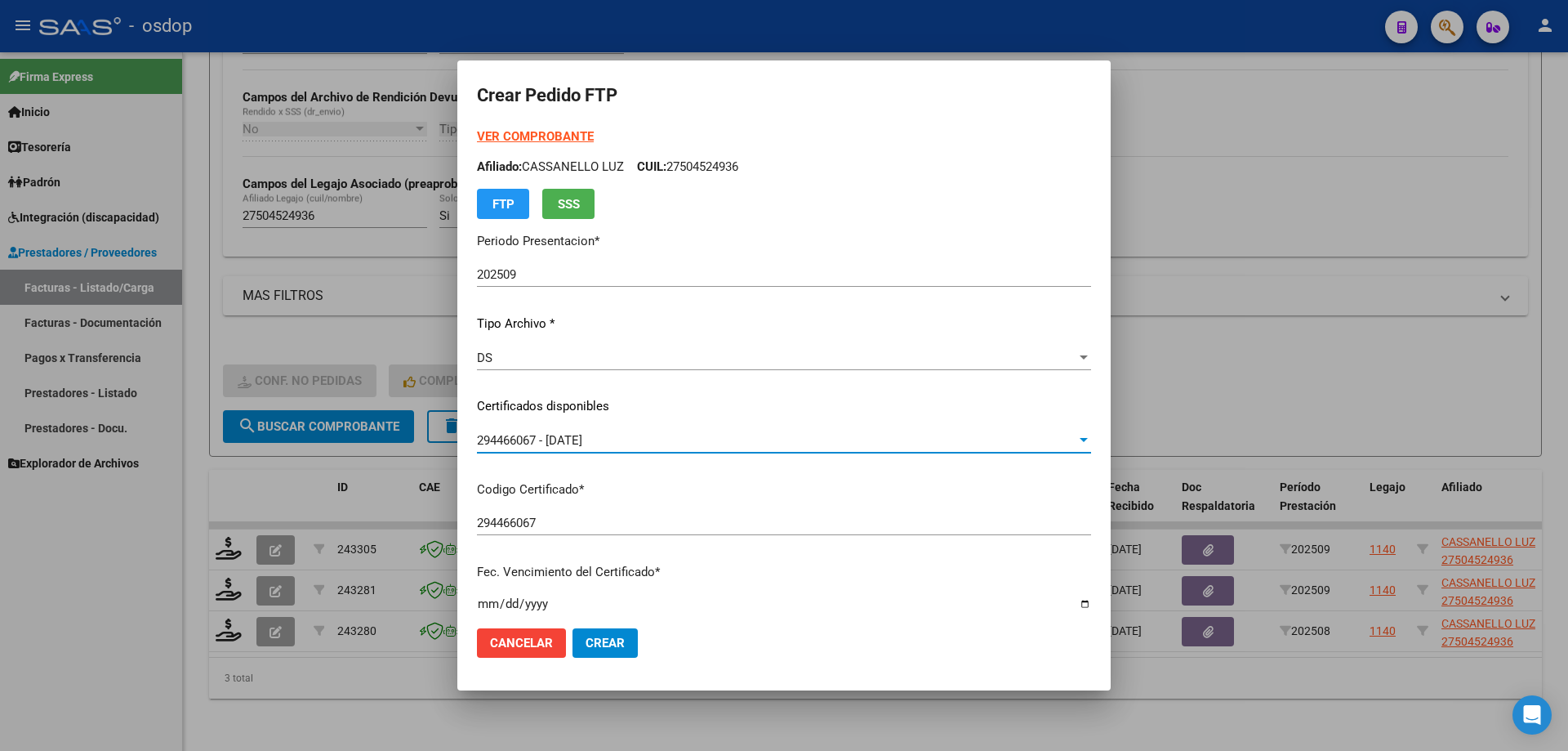
scroll to position [408, 0]
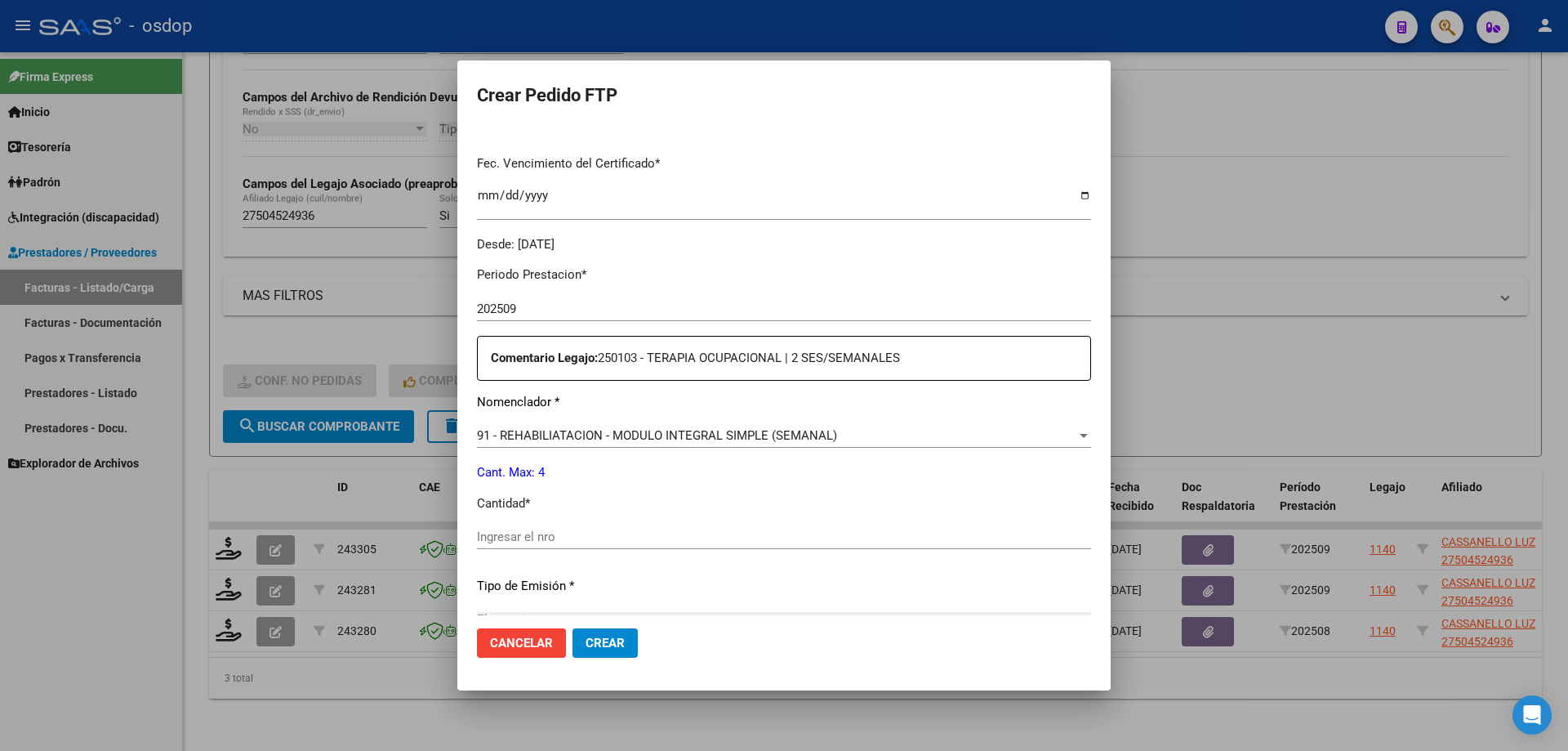
click at [629, 430] on span "91 - REHABILIATACION - MODULO INTEGRAL SIMPLE (SEMANAL)" at bounding box center [656, 435] width 360 height 15
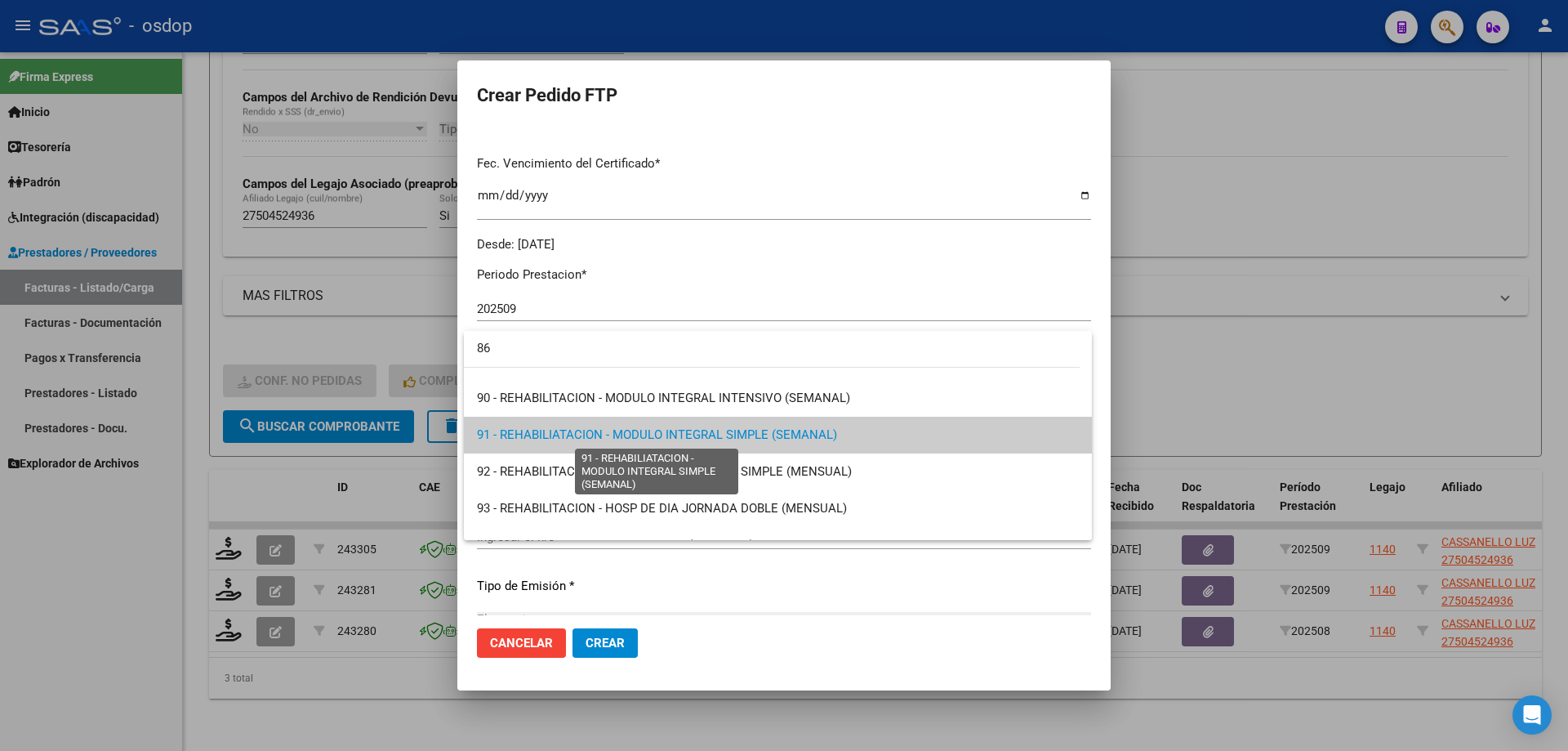
scroll to position [0, 0]
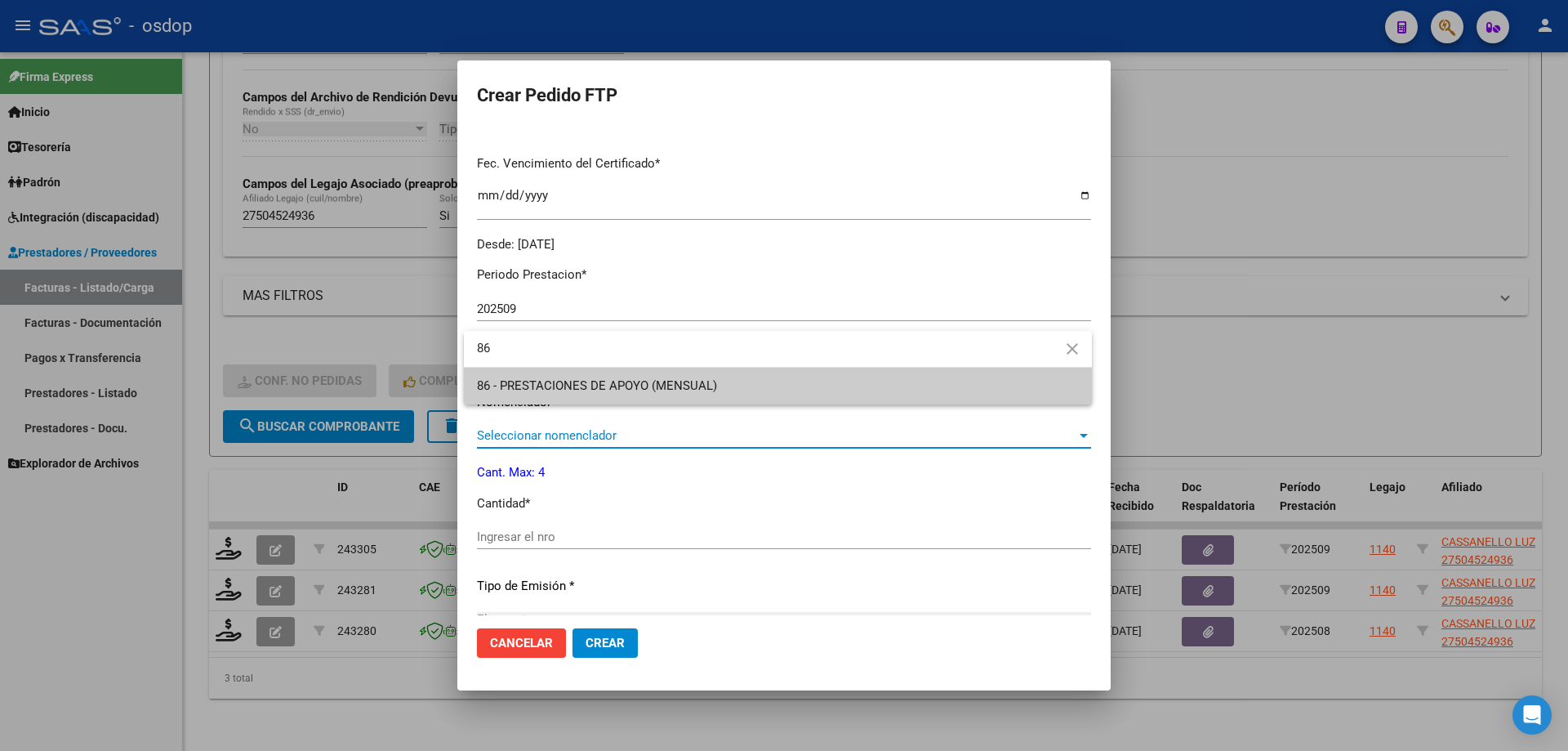
type input "86"
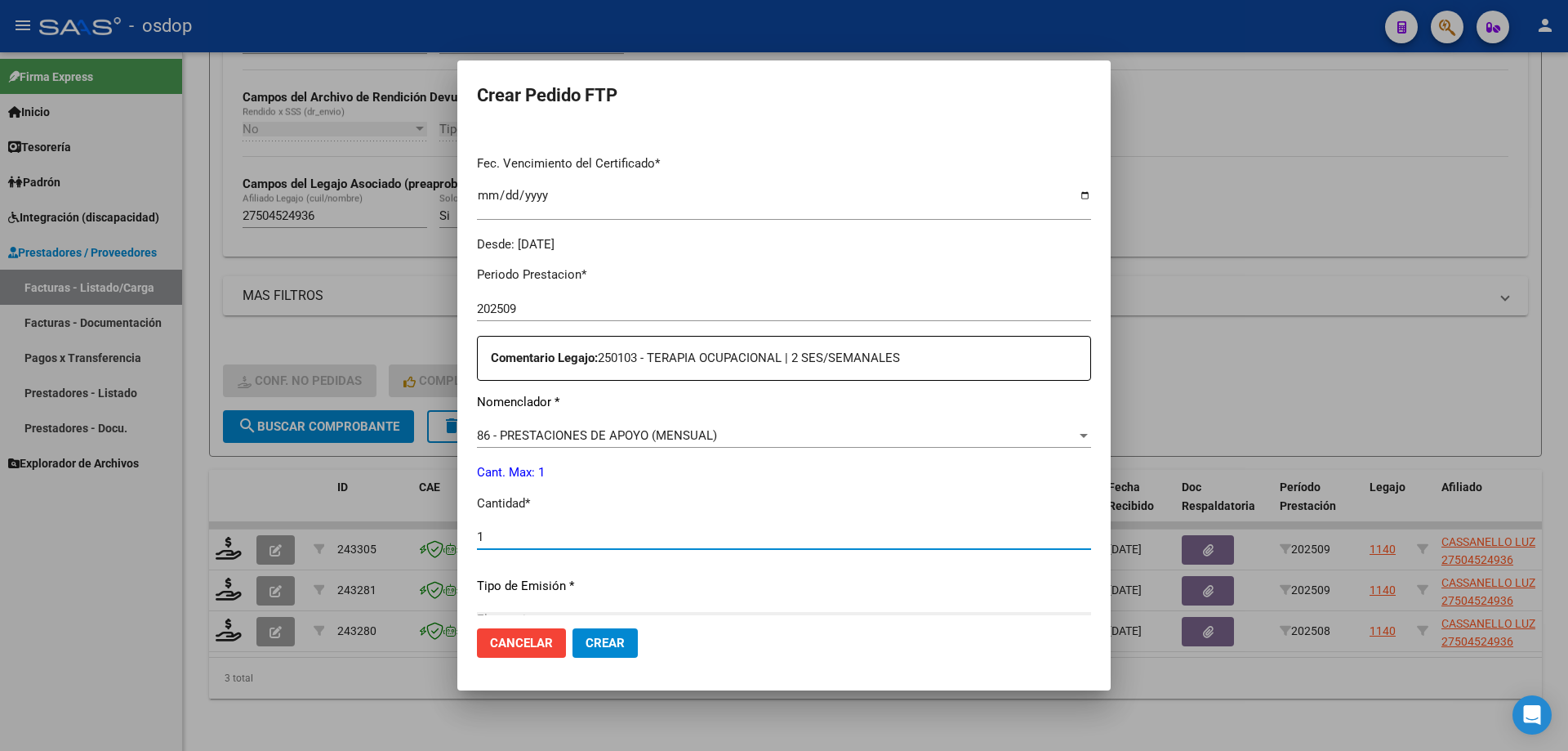
type input "1"
click at [573, 628] on button "Crear" at bounding box center [605, 643] width 65 height 29
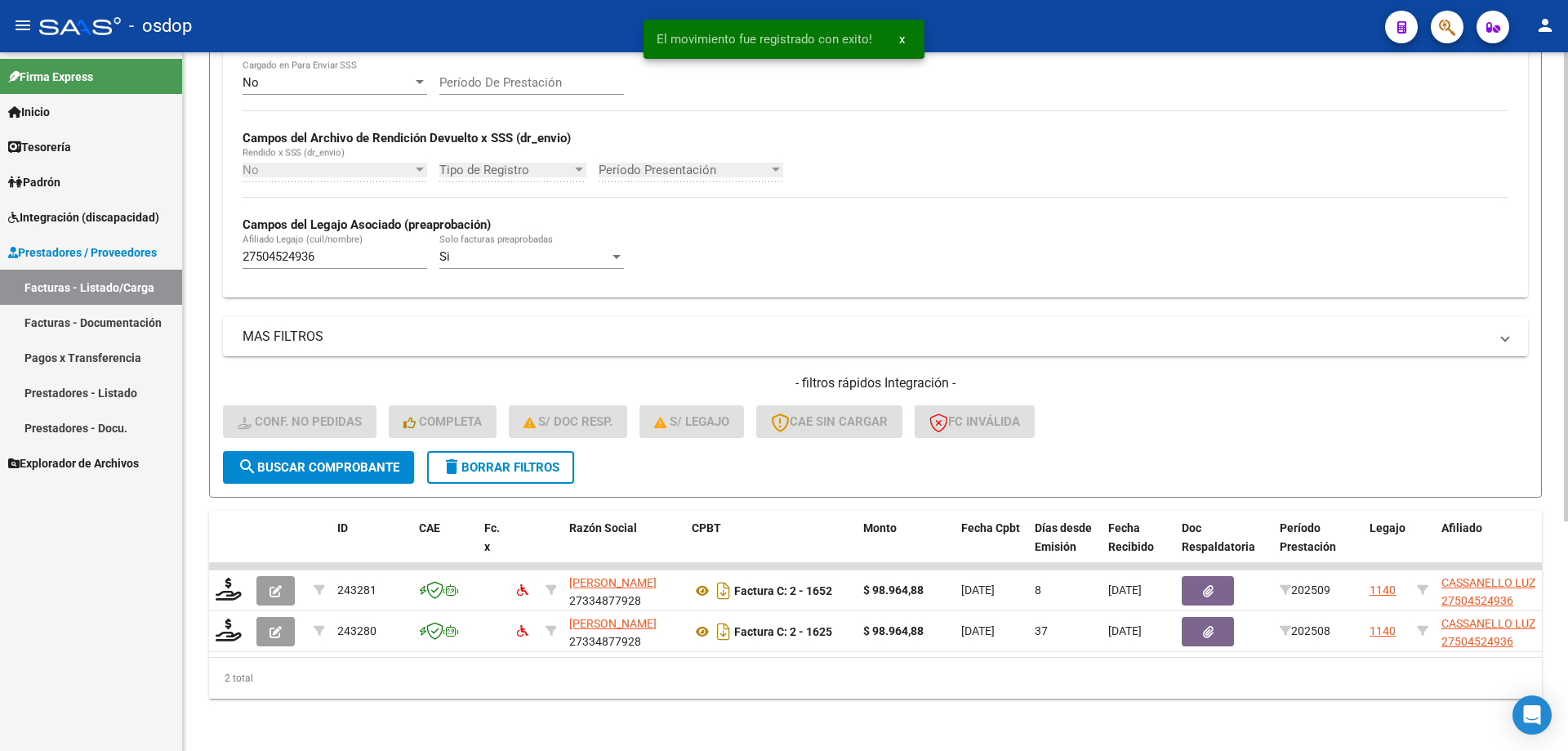
scroll to position [341, 0]
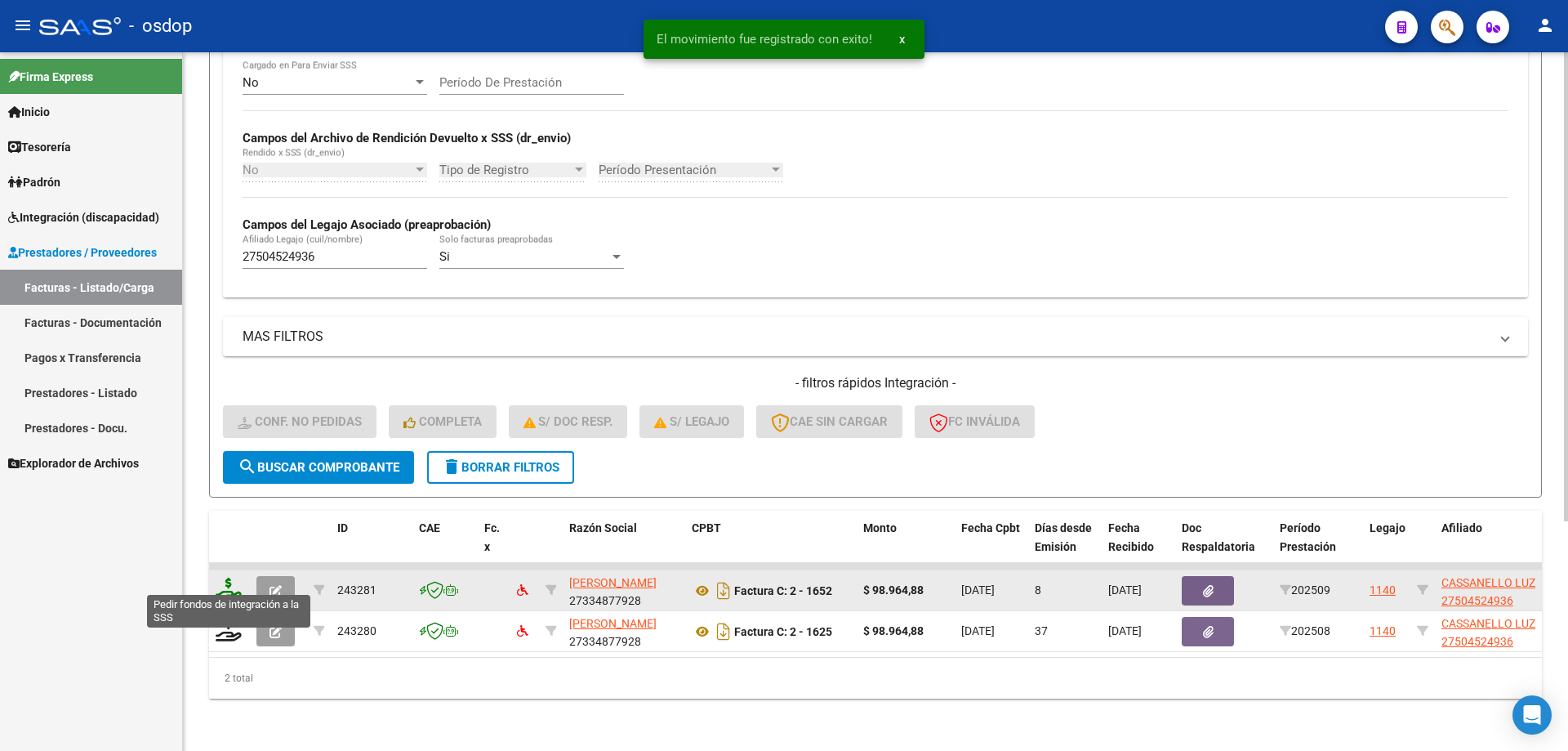
click at [227, 577] on icon at bounding box center [229, 589] width 26 height 23
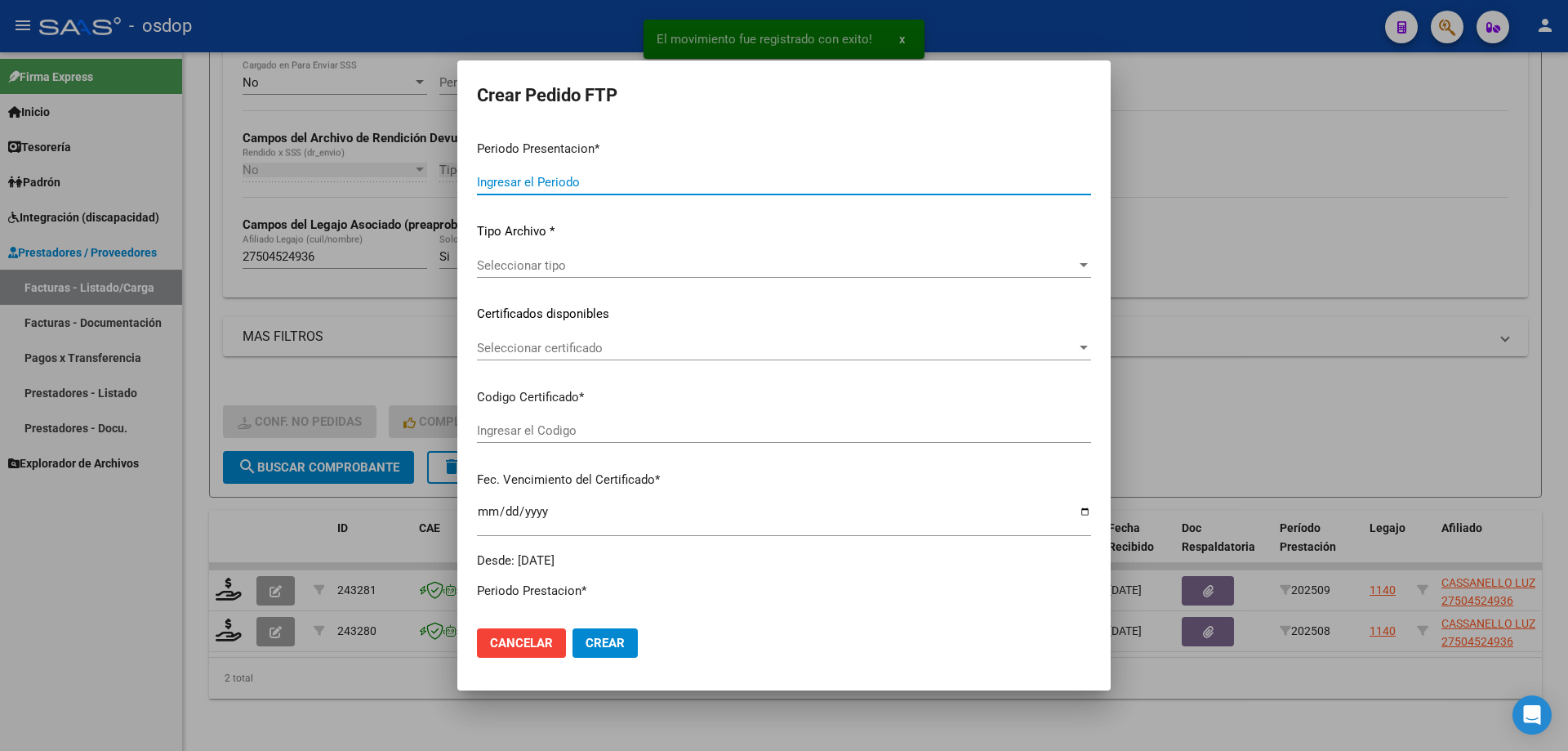
type input "202509"
type input "$ 98.964,88"
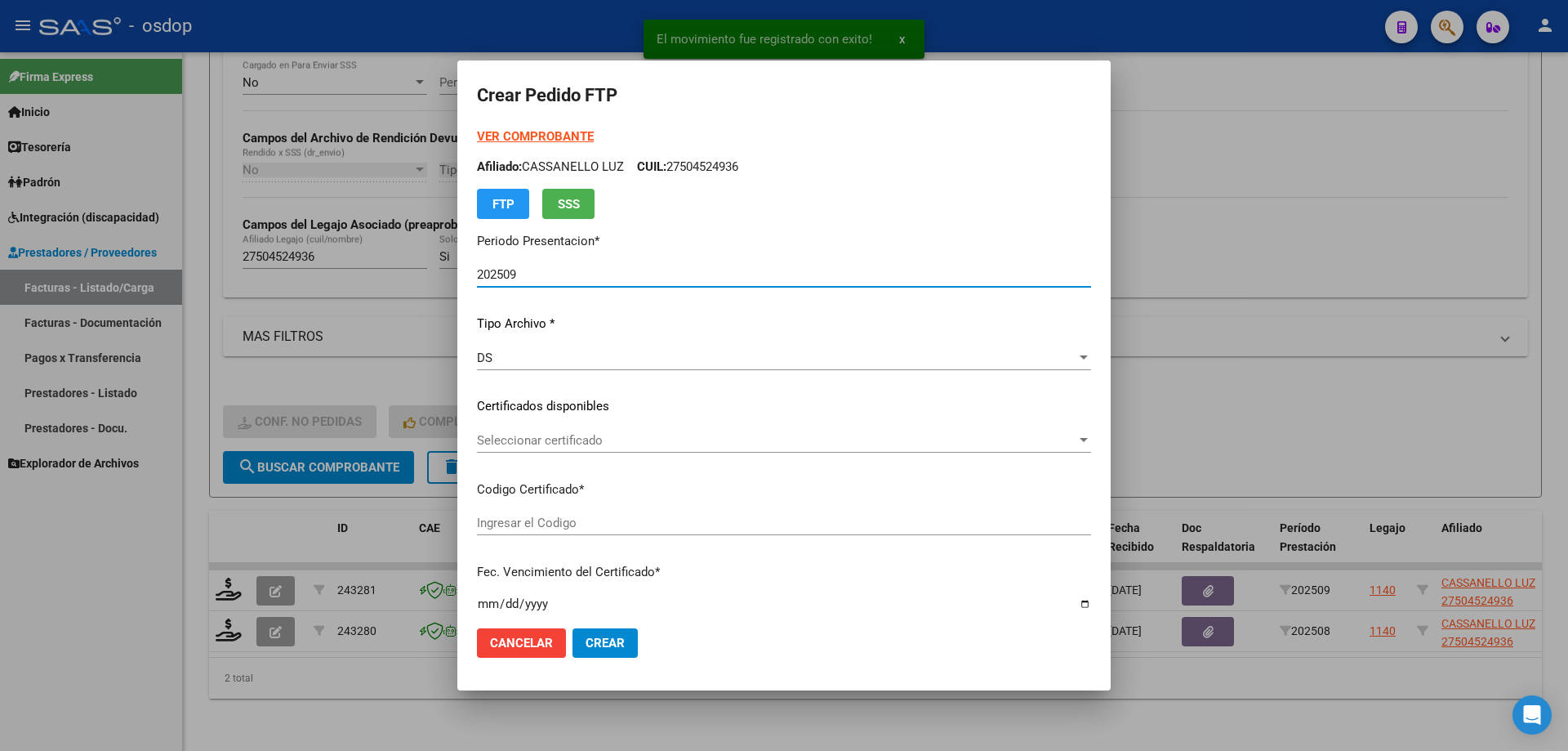
type input "294466067"
type input "[DATE]"
click at [585, 450] on div "Seleccionar certificado Seleccionar certificado" at bounding box center [783, 448] width 614 height 40
click at [588, 451] on div "Seleccionar certificado Seleccionar certificado" at bounding box center [783, 441] width 614 height 25
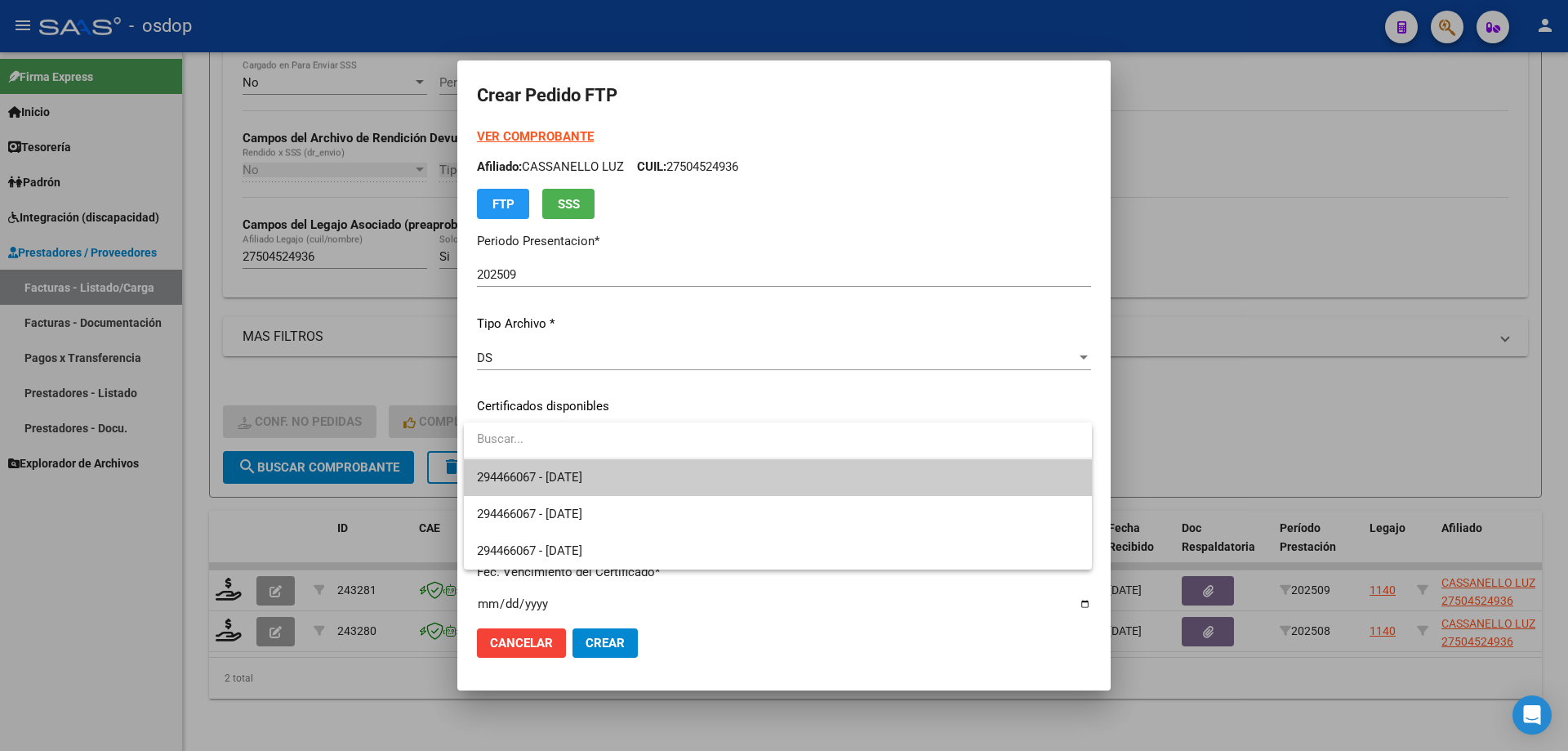
click at [582, 479] on span "294466067 - [DATE]" at bounding box center [529, 477] width 106 height 15
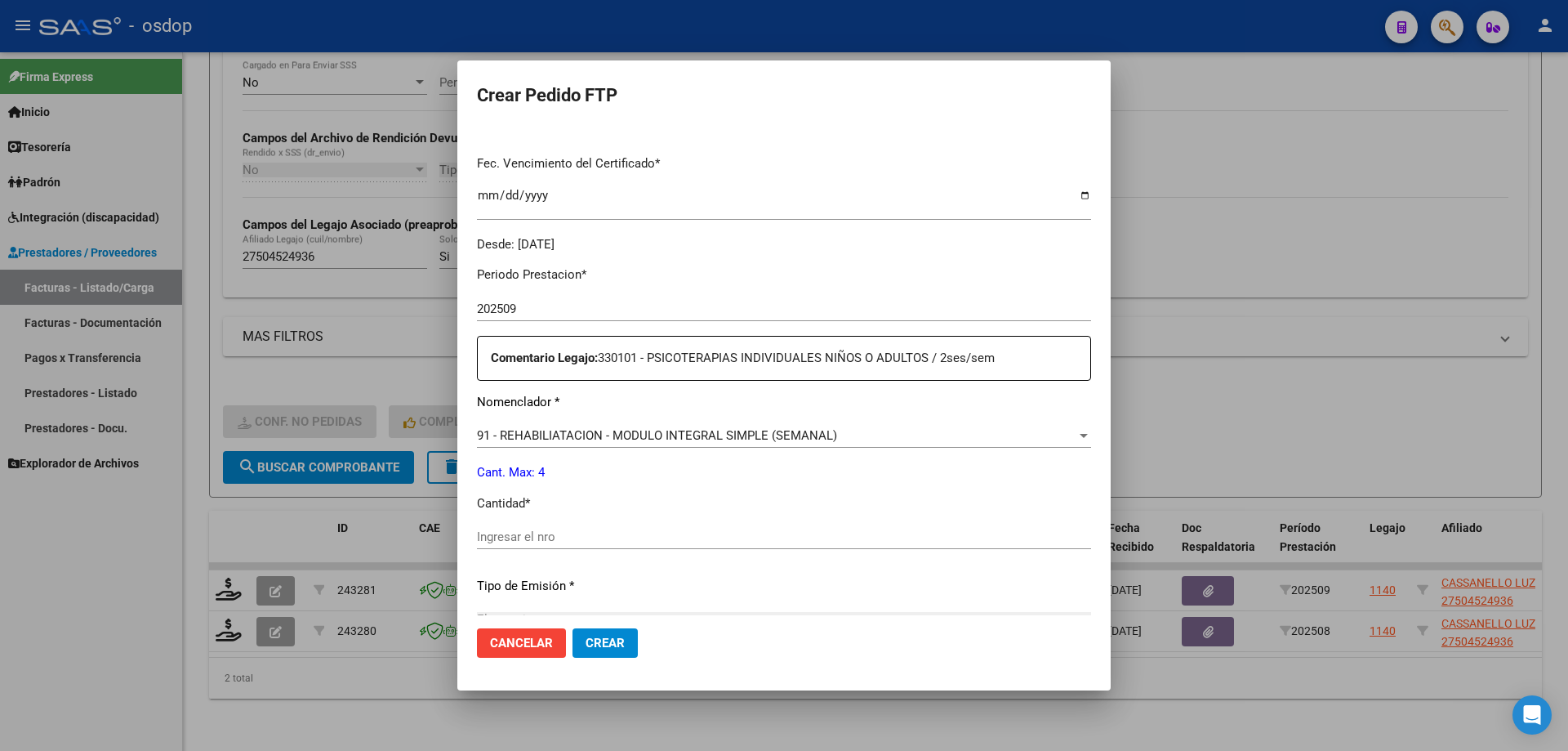
scroll to position [490, 0]
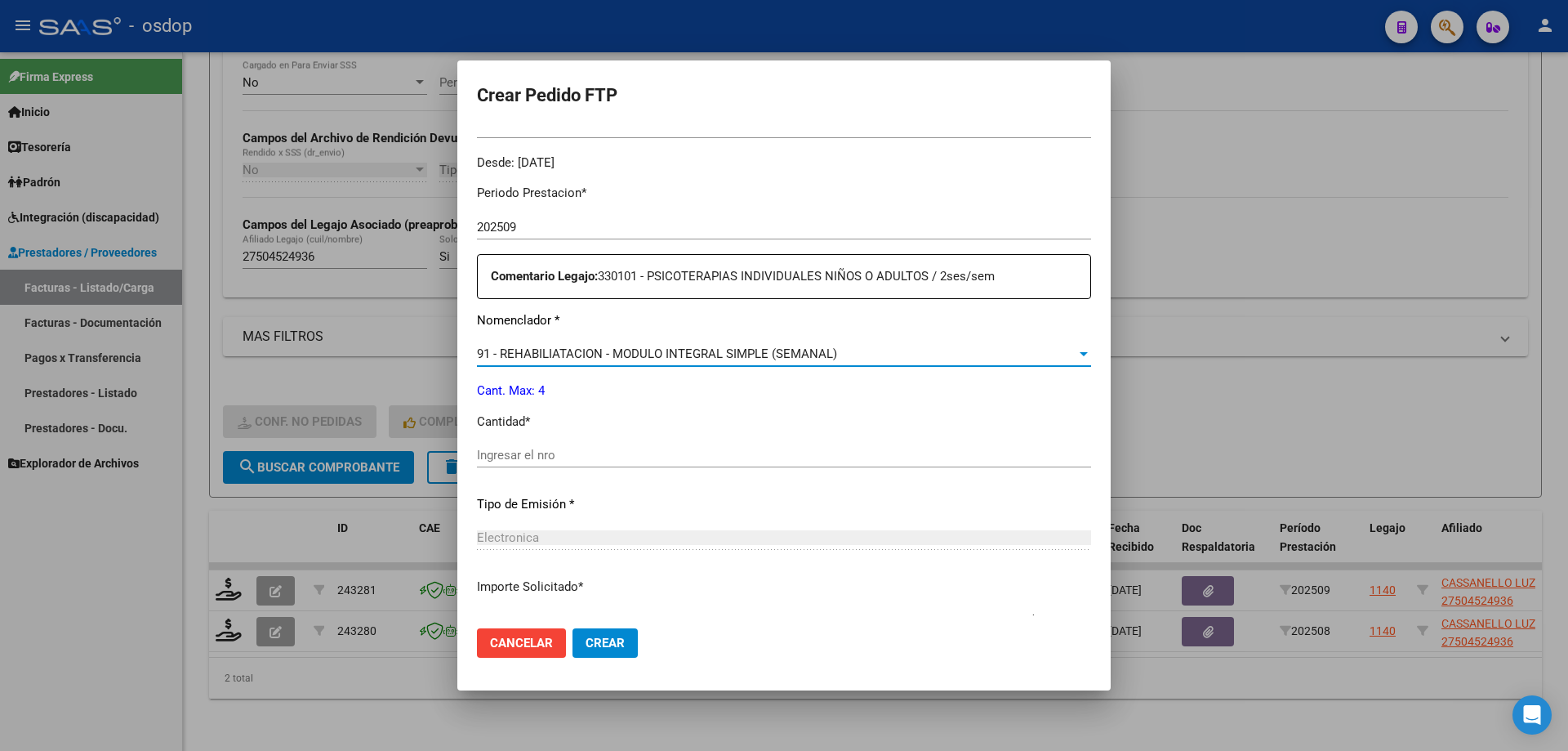
click at [625, 357] on span "91 - REHABILIATACION - MODULO INTEGRAL SIMPLE (SEMANAL)" at bounding box center [656, 353] width 360 height 15
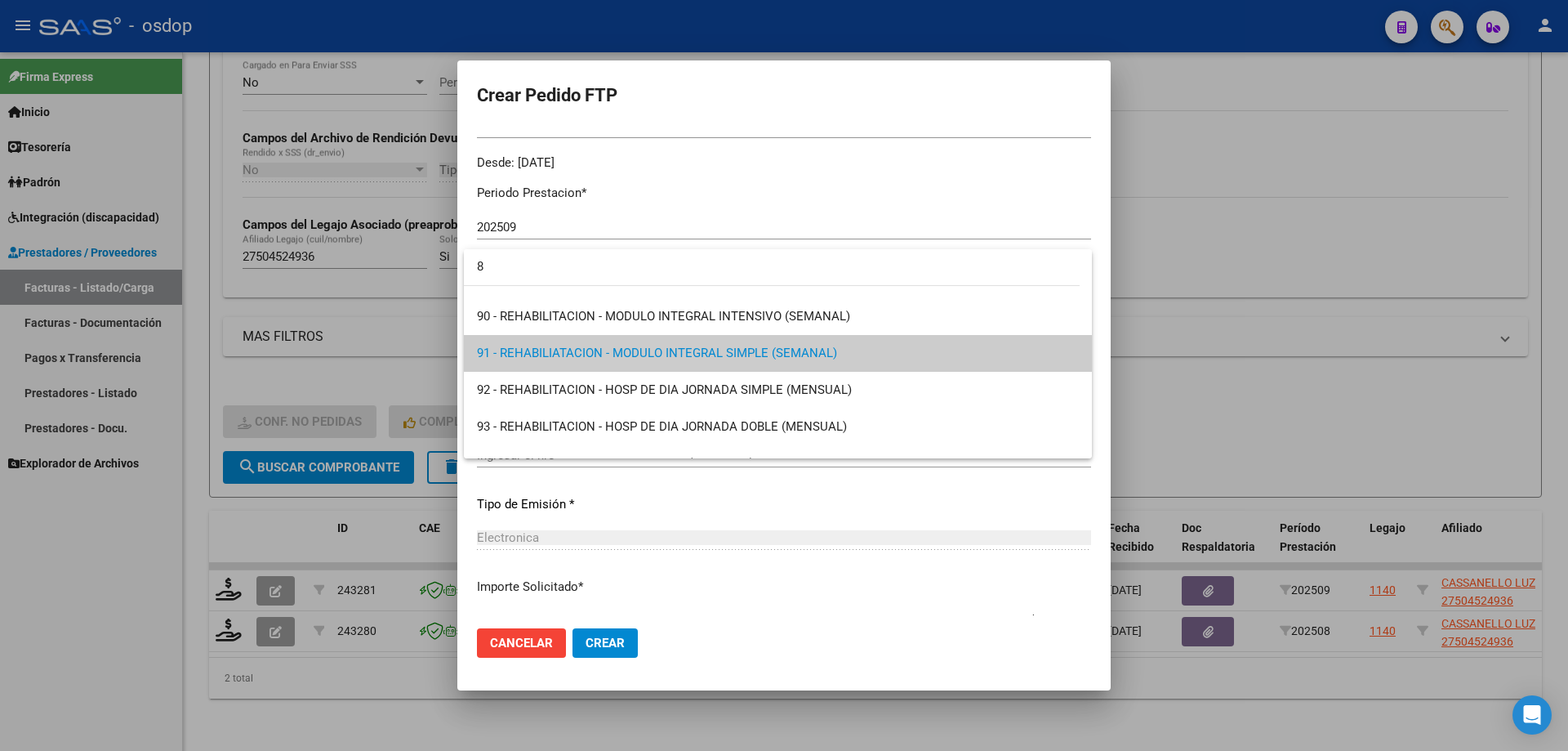
scroll to position [0, 0]
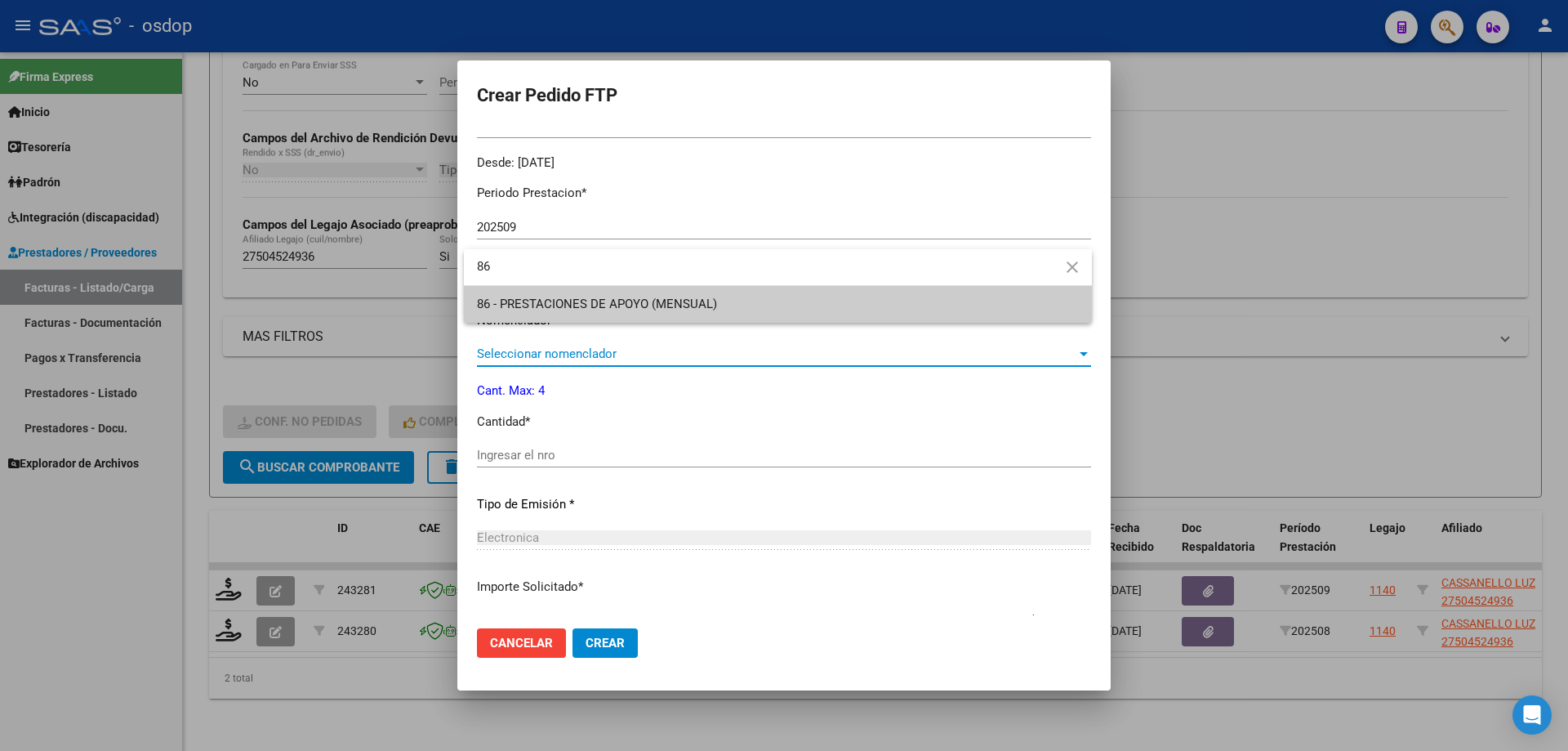
type input "86"
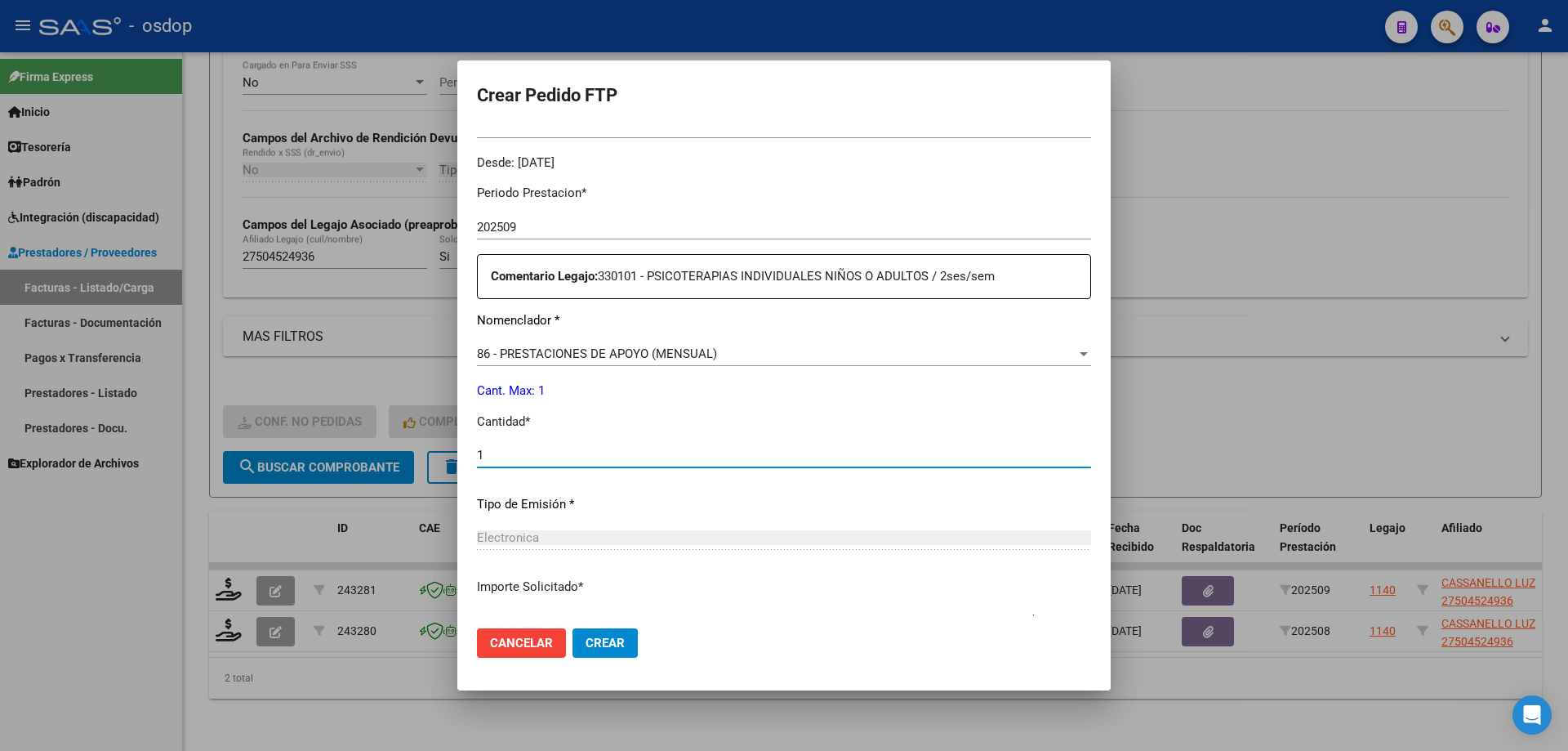
type input "1"
click at [573, 628] on button "Crear" at bounding box center [605, 643] width 65 height 29
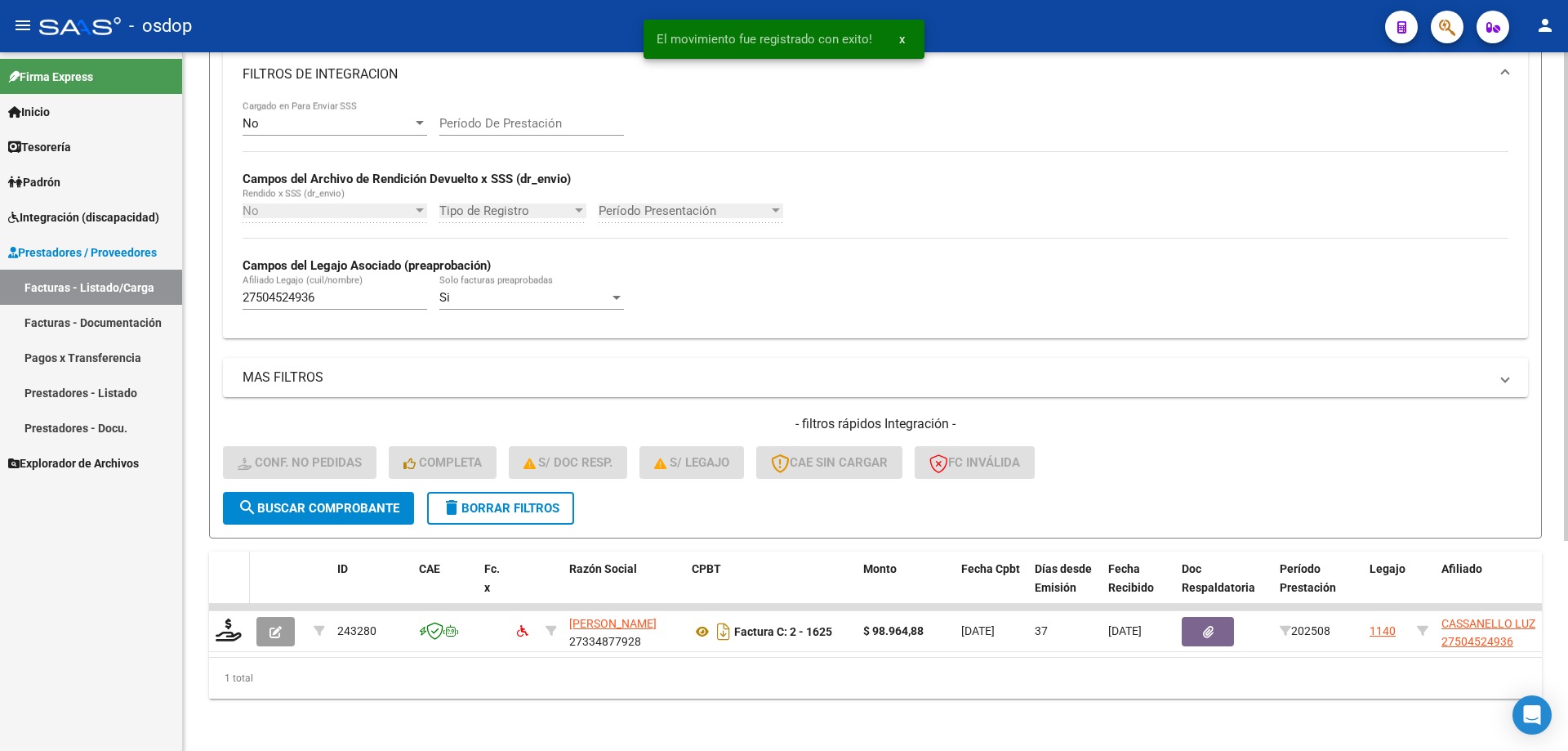
scroll to position [301, 0]
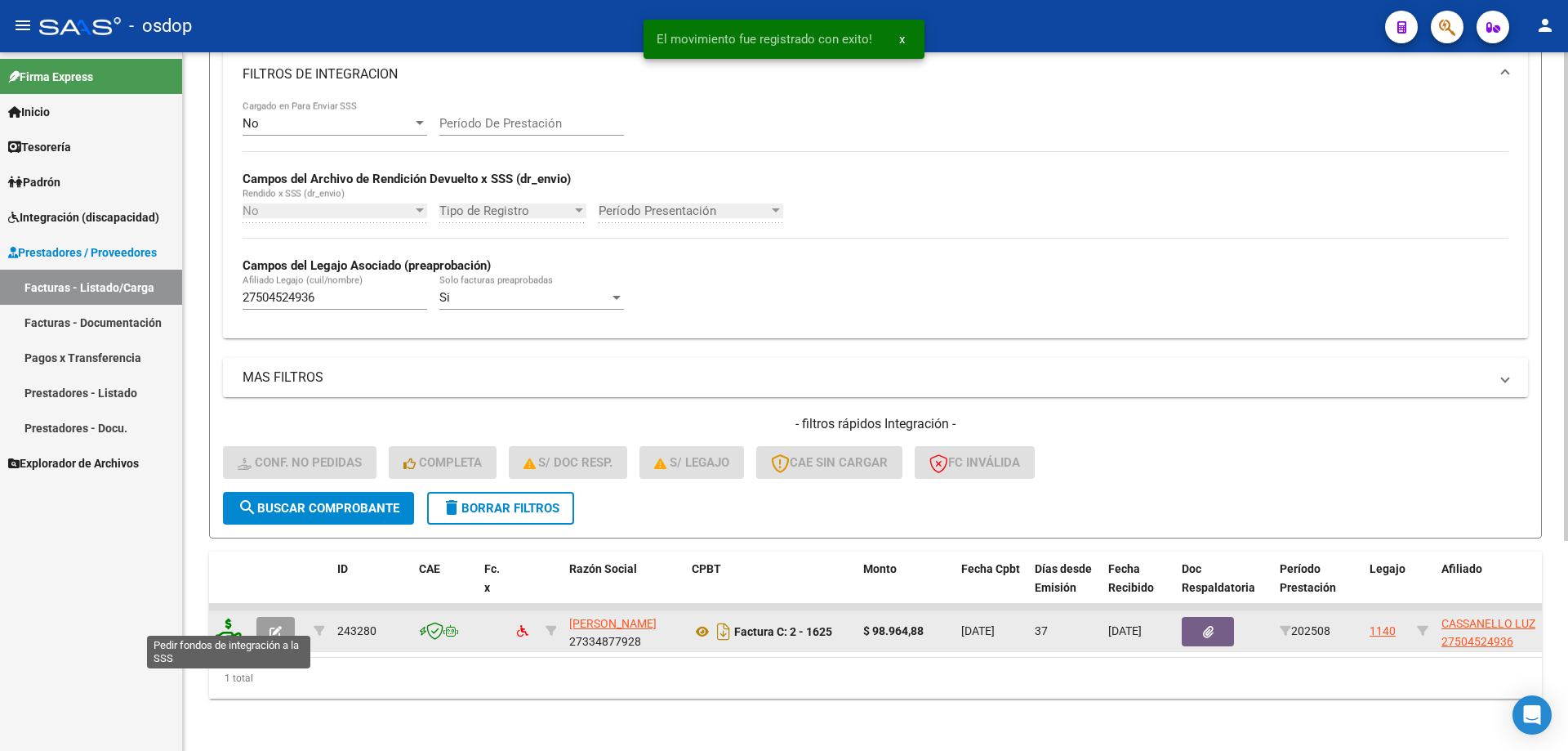
click at [225, 619] on icon at bounding box center [229, 630] width 26 height 23
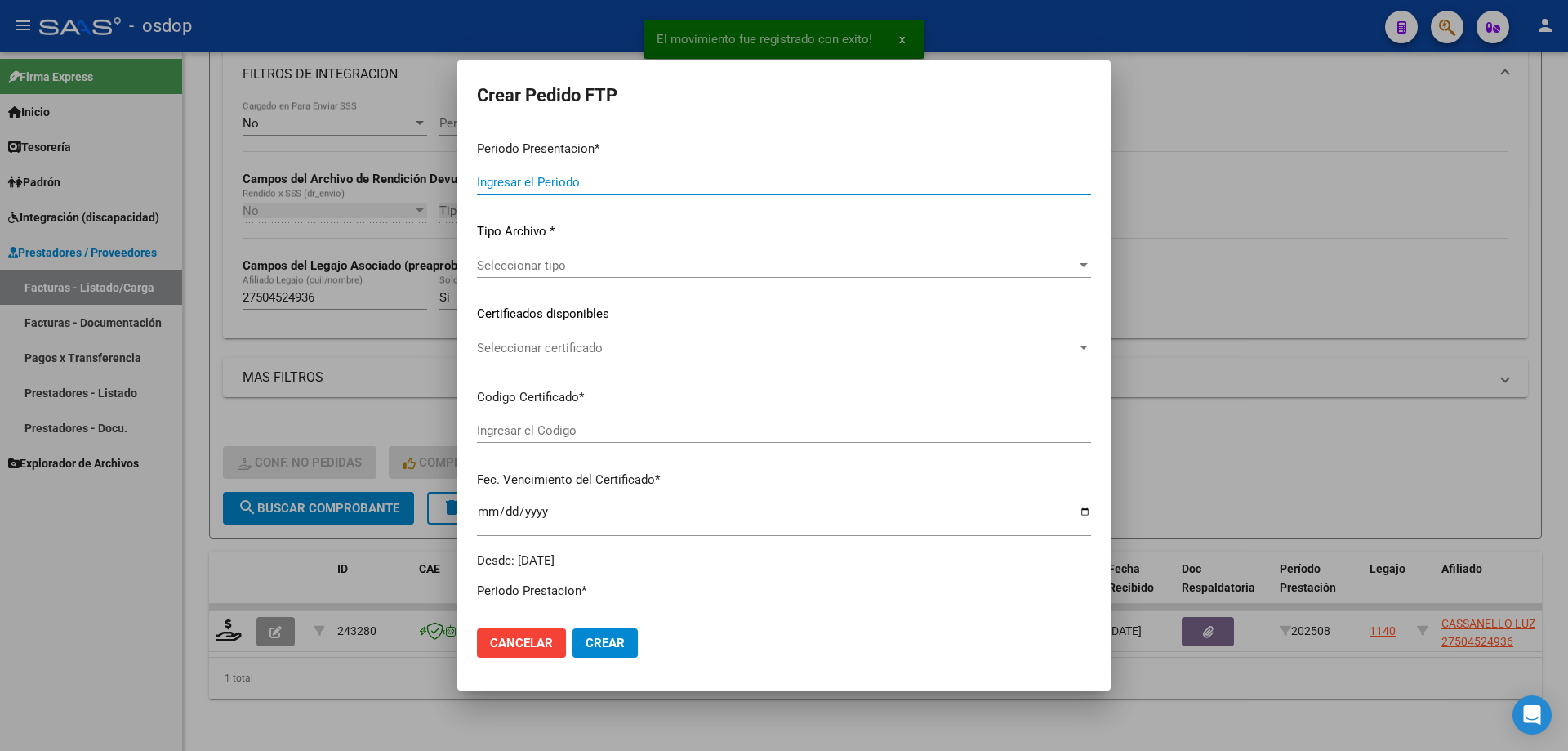
type input "202509"
type input "202508"
type input "$ 98.964,88"
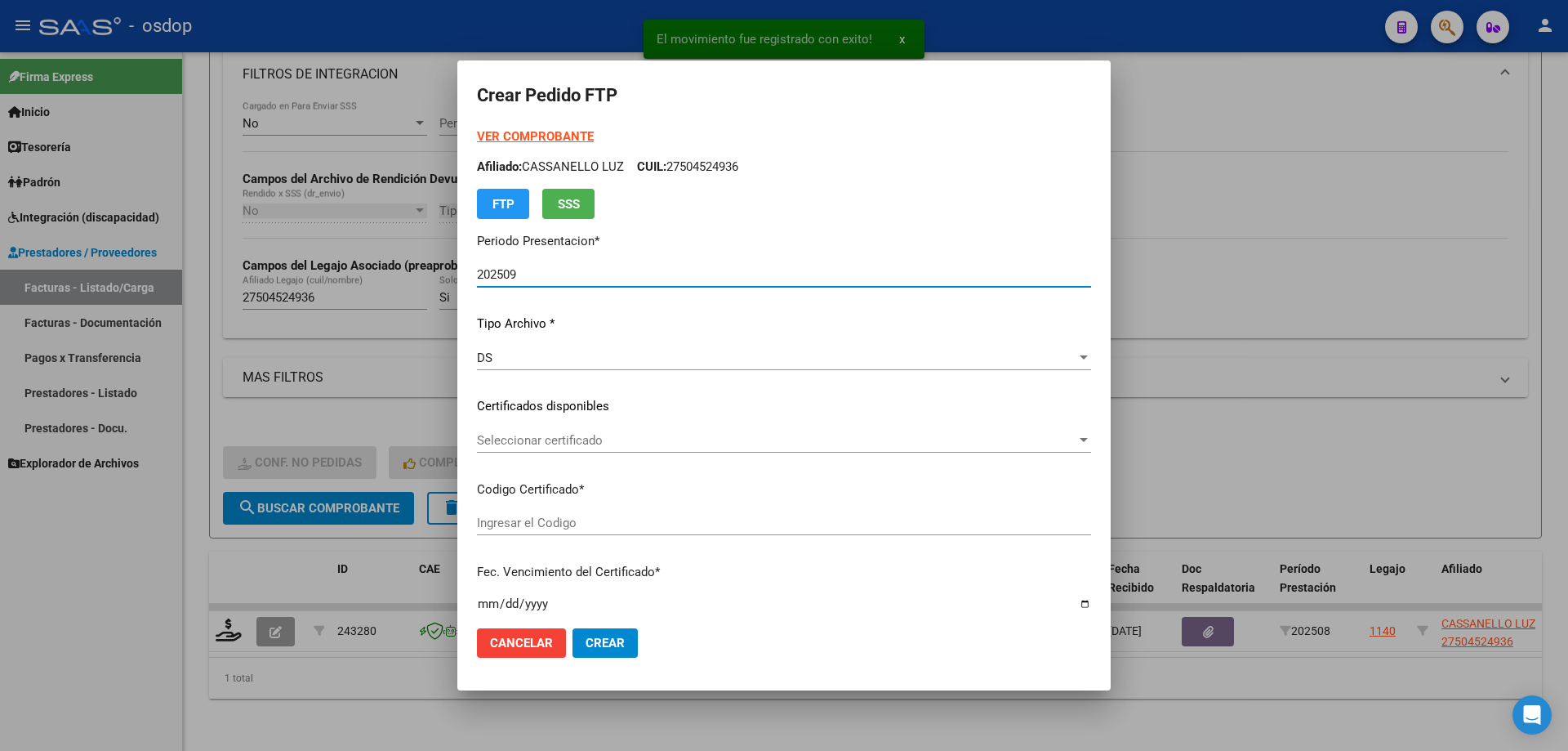
type input "294466067"
type input "[DATE]"
click at [641, 441] on span "Seleccionar certificado" at bounding box center [776, 440] width 599 height 15
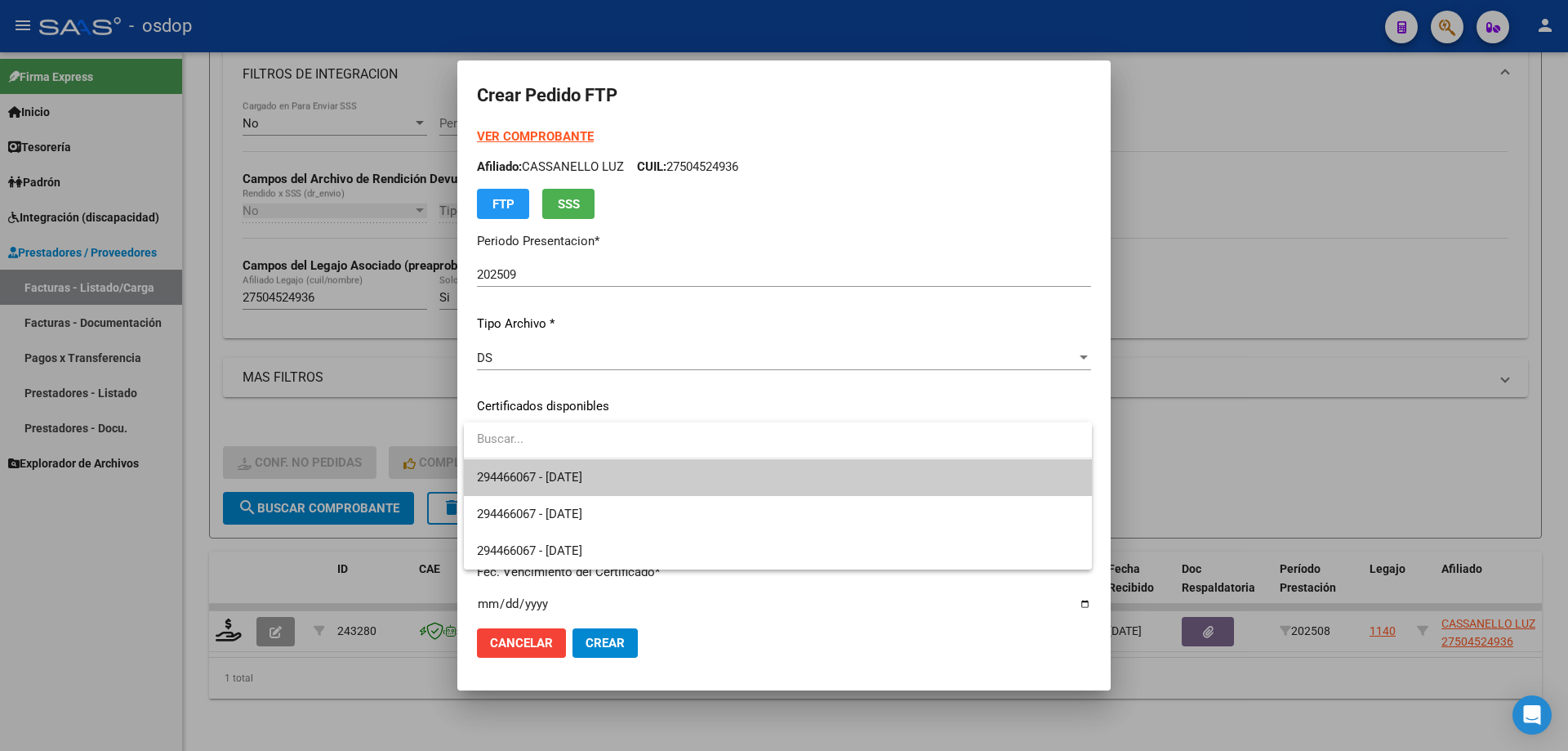
click at [677, 483] on span "294466067 - [DATE]" at bounding box center [777, 478] width 602 height 37
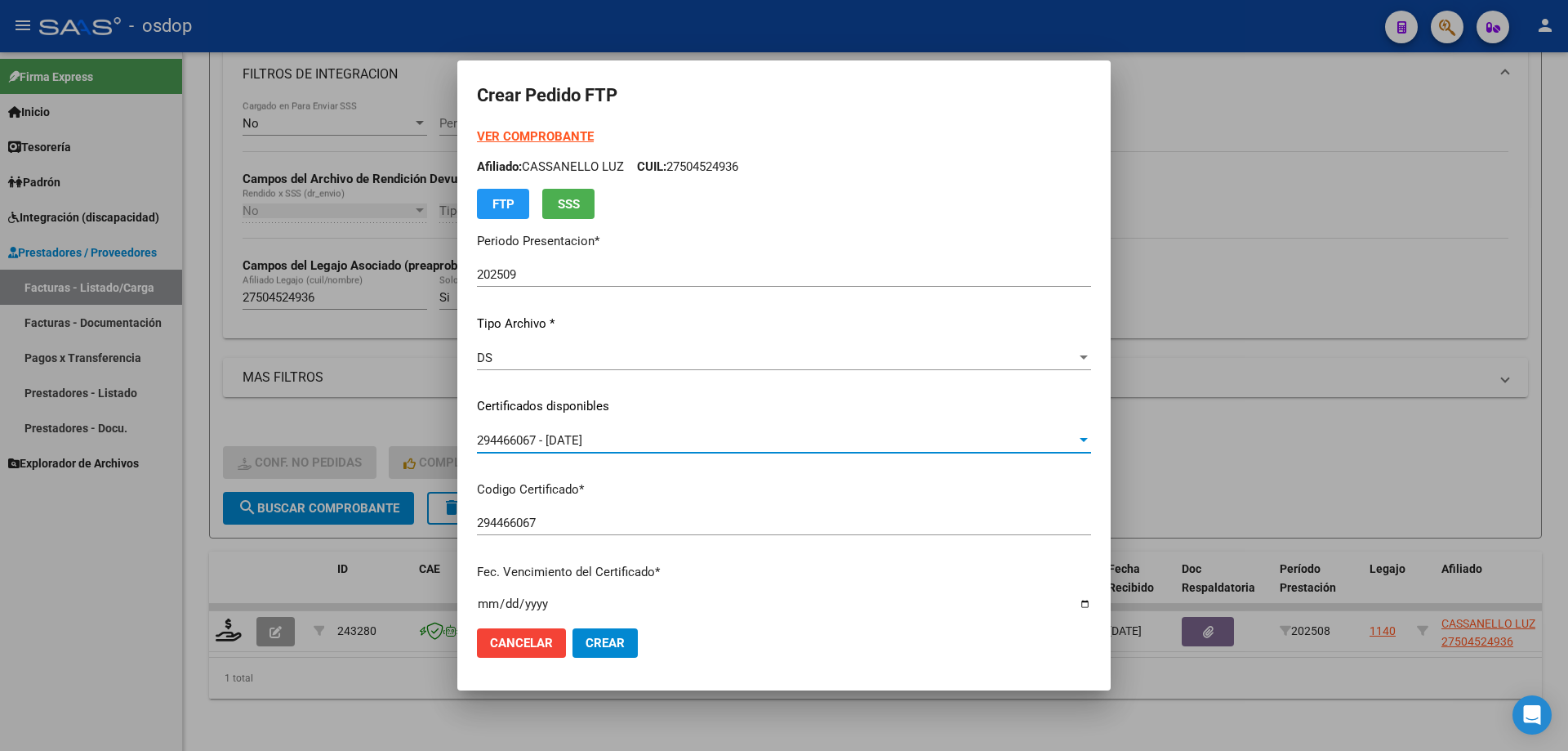
scroll to position [490, 0]
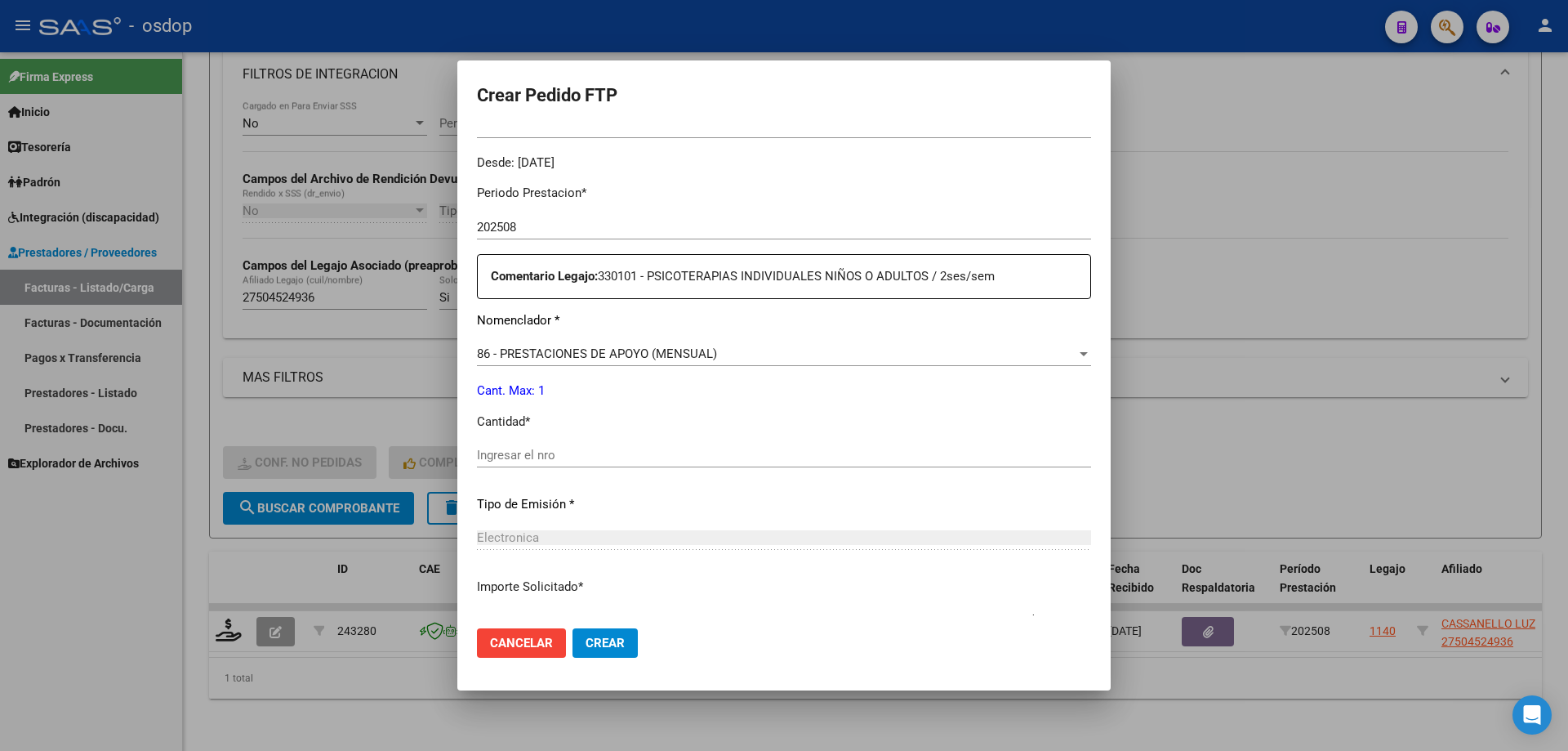
click at [640, 338] on div "Periodo Prestacion * 202508 Ingresar el Periodo Prestacion Comentario Legajo: 3…" at bounding box center [783, 534] width 614 height 725
click at [596, 456] on input "Ingresar el nro" at bounding box center [783, 455] width 614 height 15
type input "1"
click at [602, 632] on button "Crear" at bounding box center [605, 643] width 65 height 29
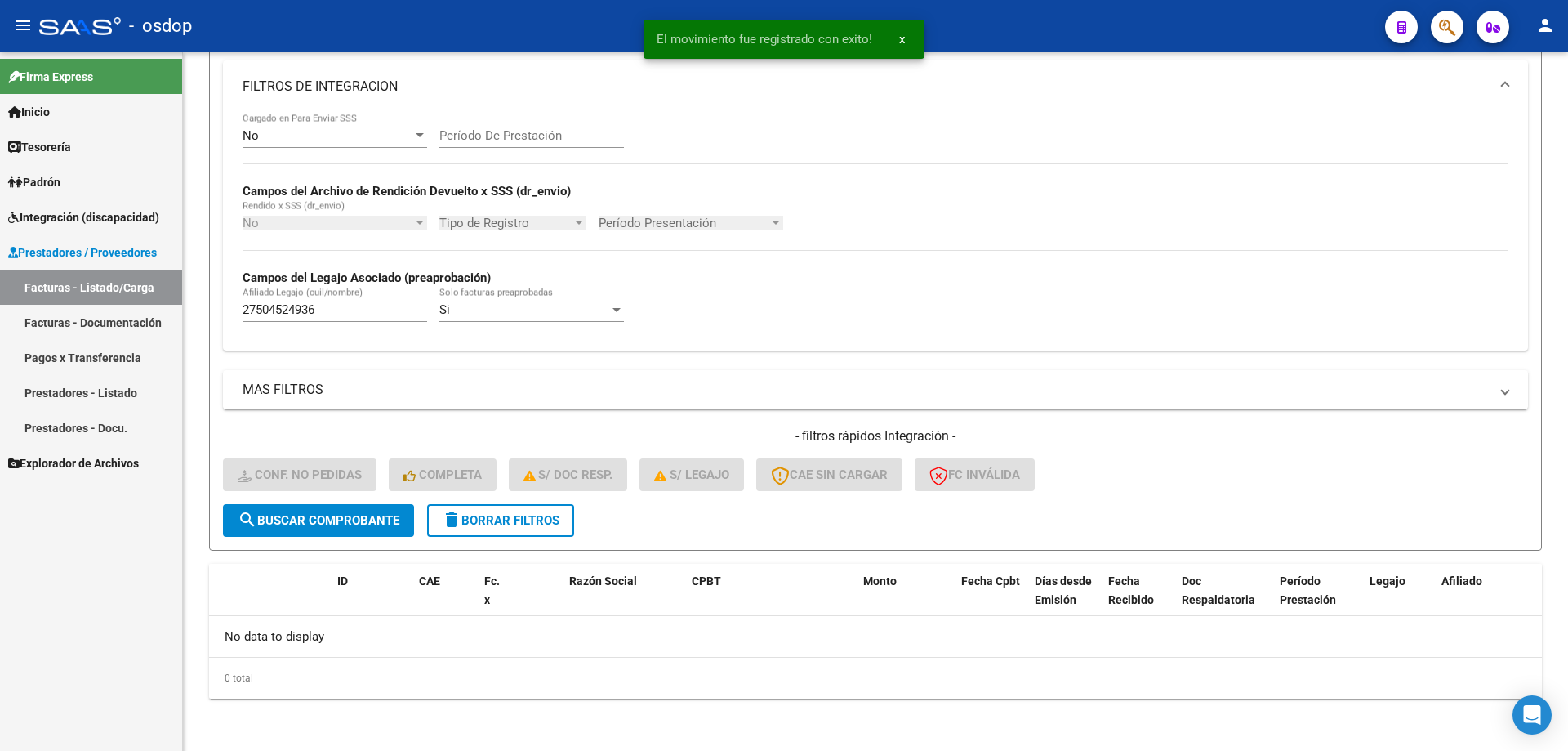
scroll to position [276, 0]
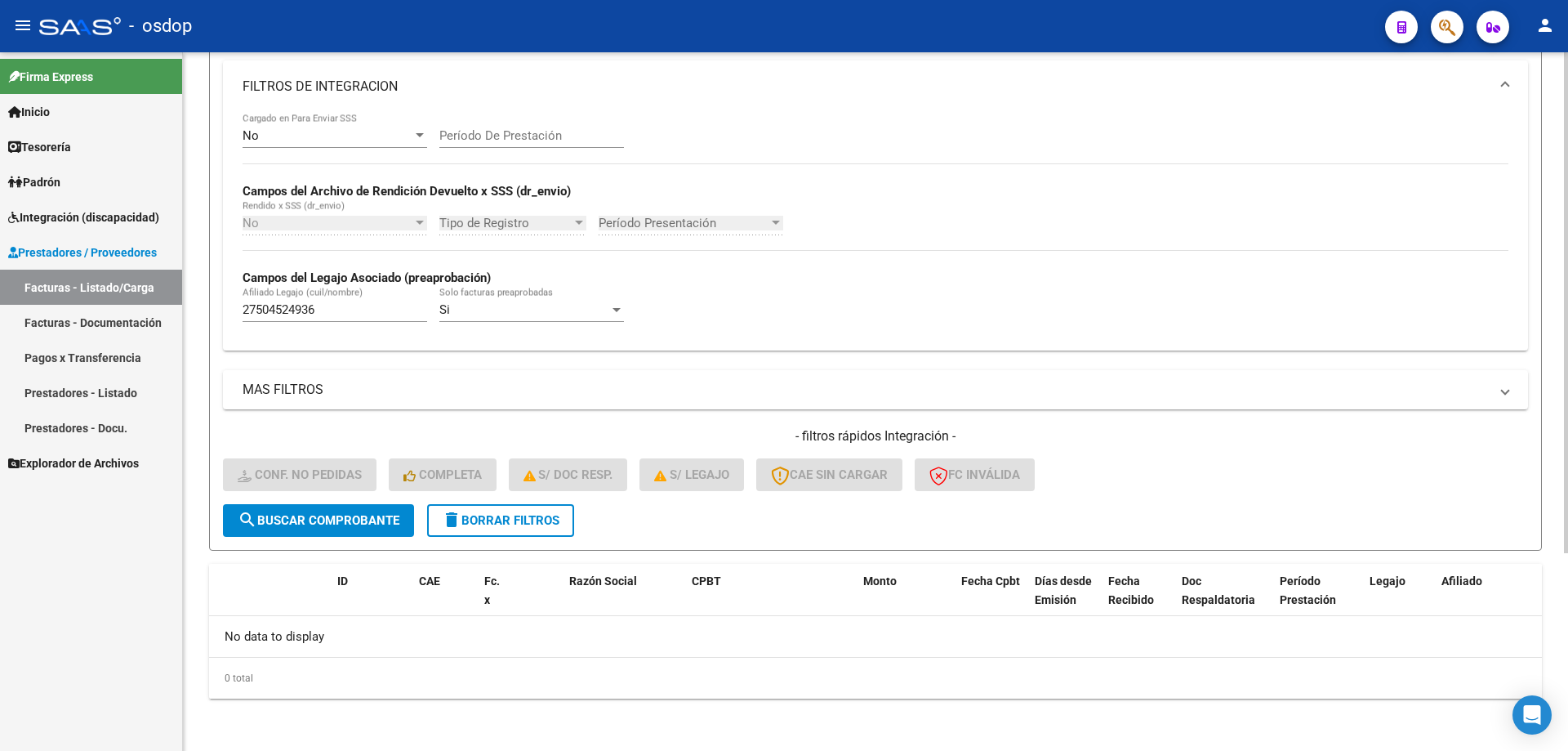
click at [521, 524] on span "delete Borrar Filtros" at bounding box center [499, 520] width 117 height 15
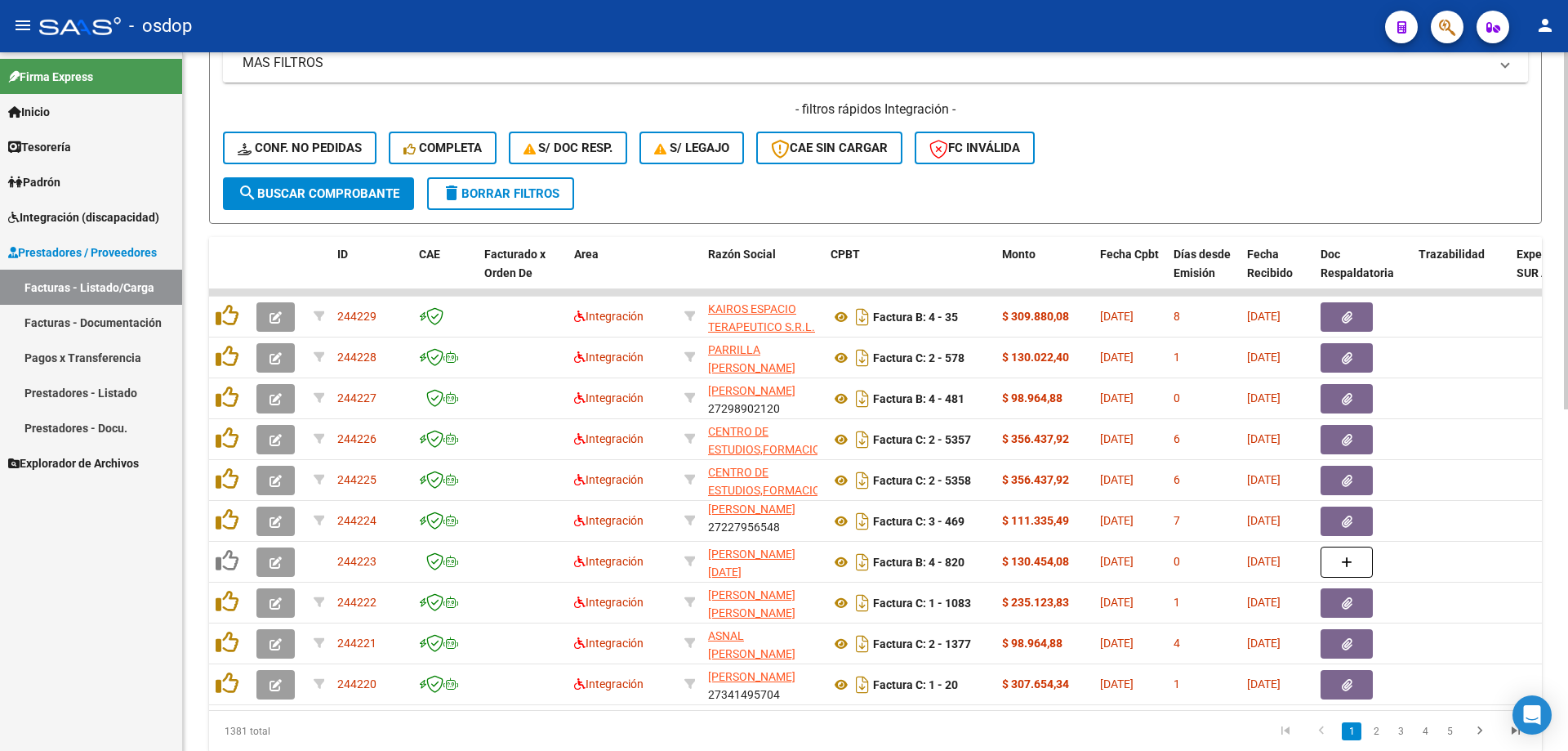
scroll to position [440, 0]
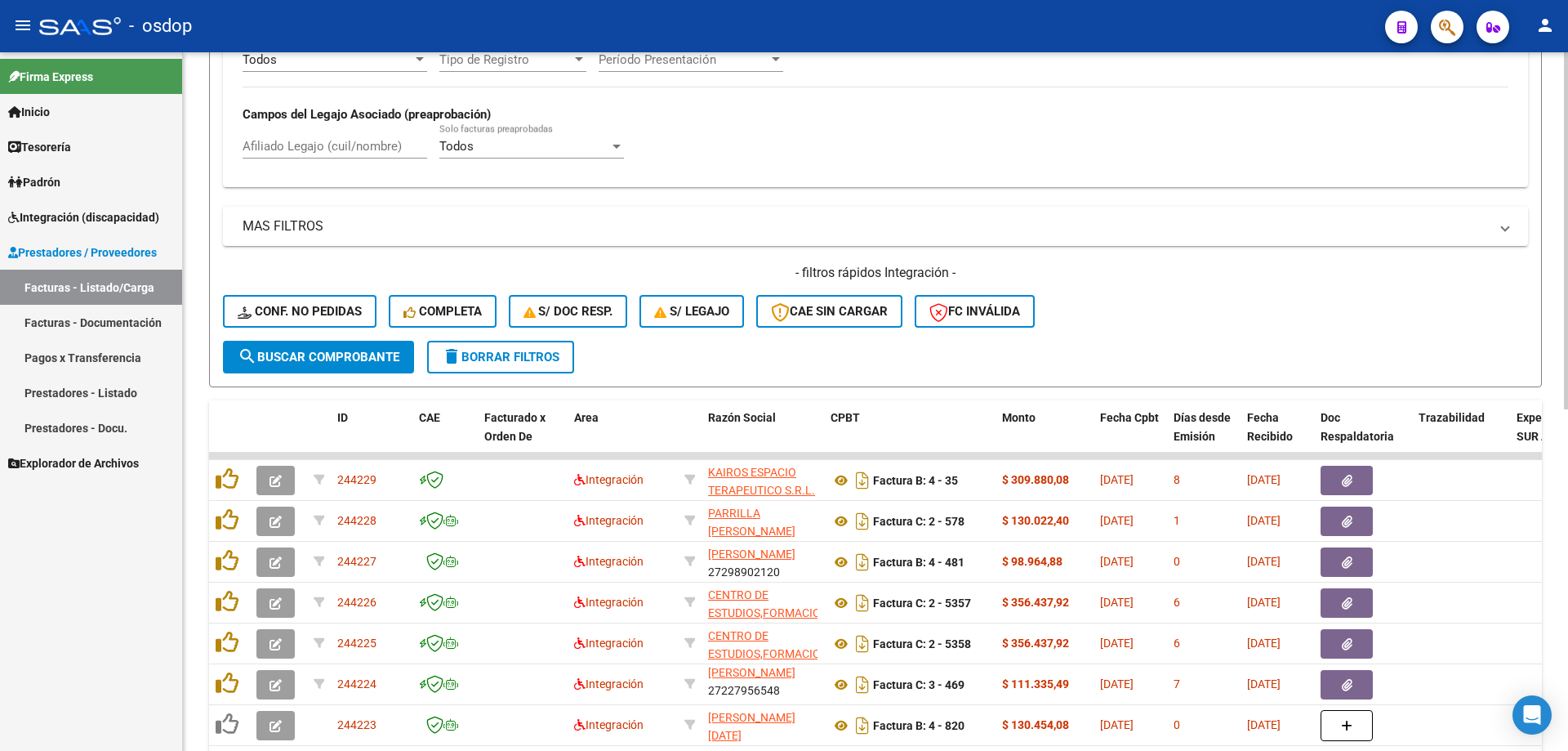
click at [374, 142] on input "Afiliado Legajo (cuil/nombre)" at bounding box center [334, 146] width 184 height 15
paste input "27549917823"
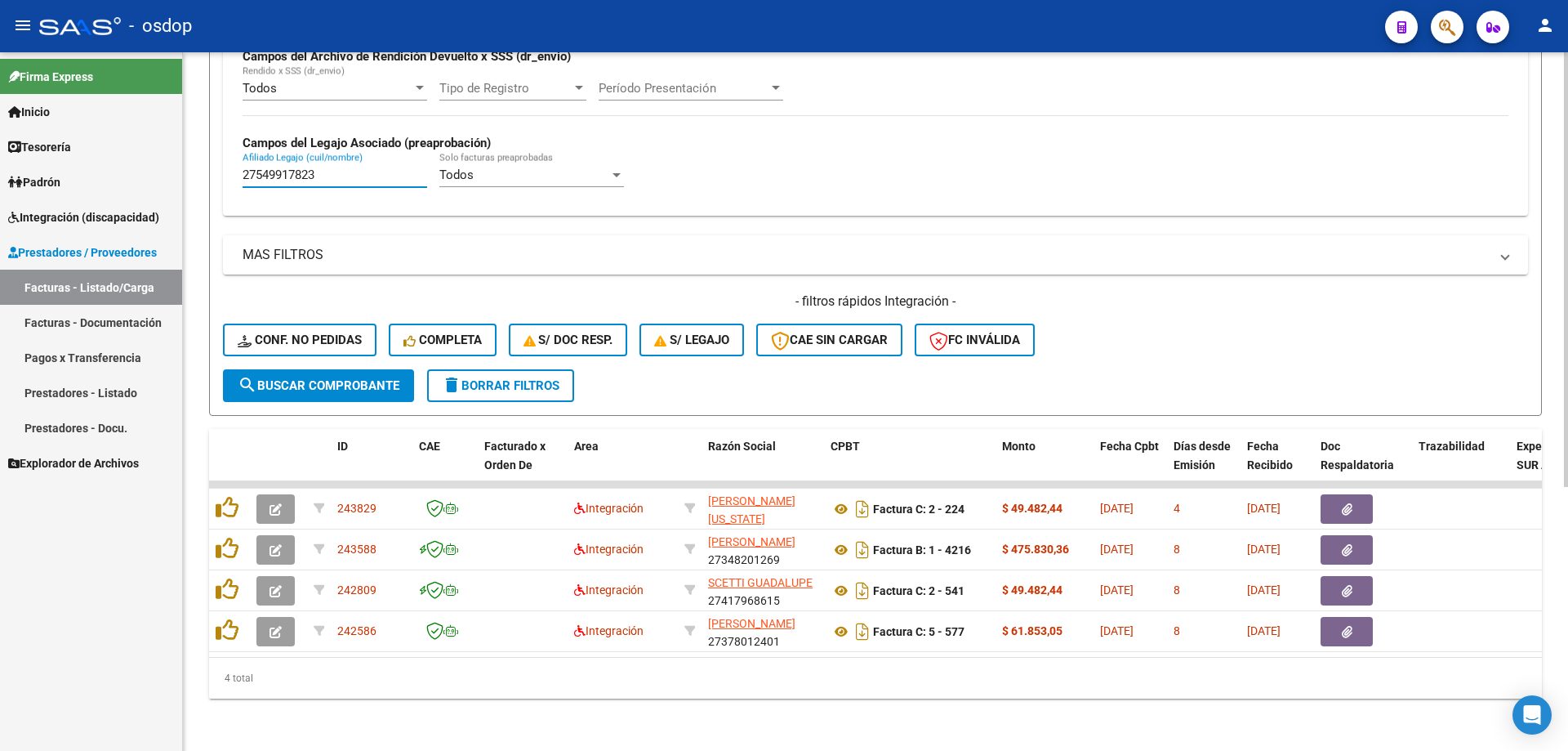
scroll to position [423, 0]
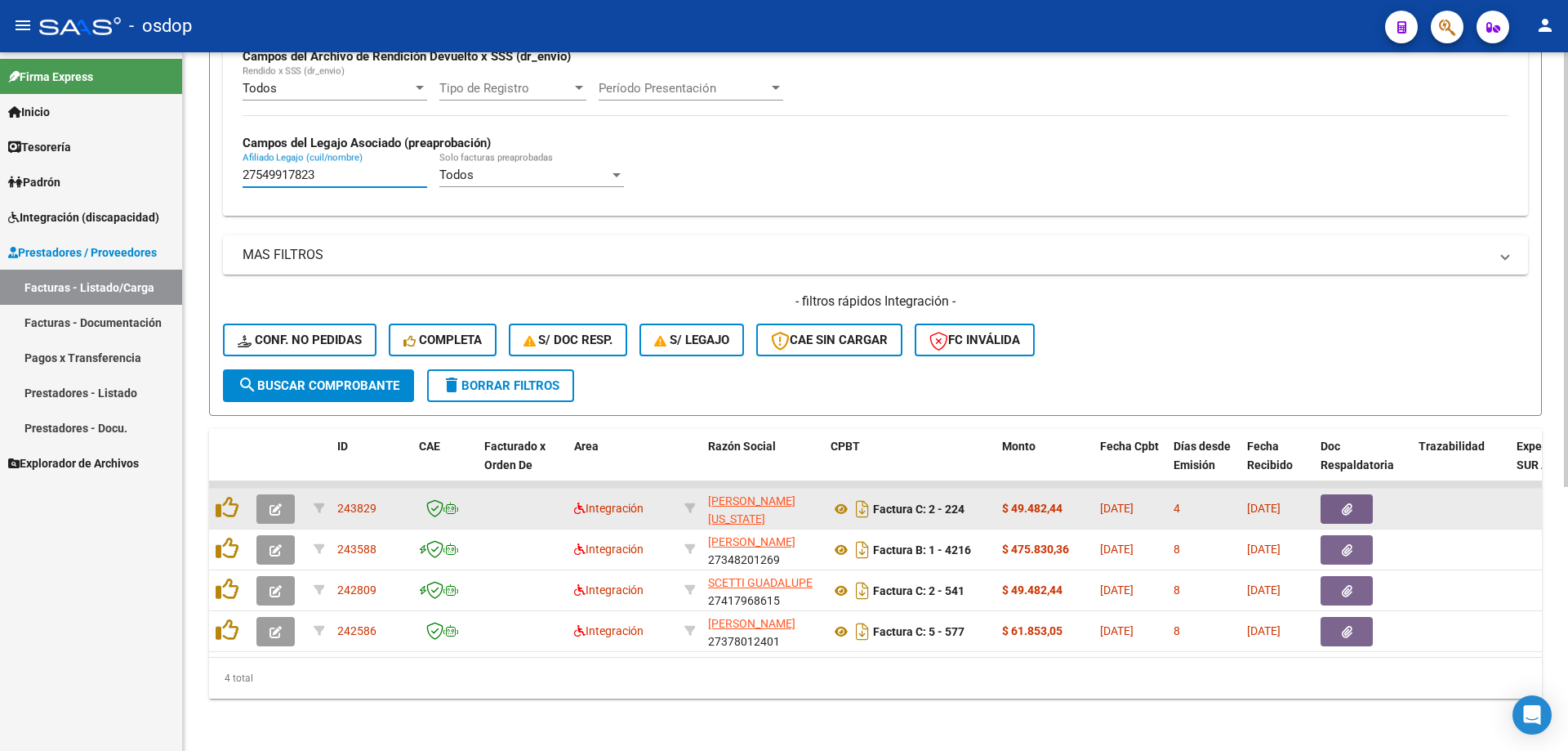
type input "27549917823"
drag, startPoint x: 836, startPoint y: 492, endPoint x: 839, endPoint y: 507, distance: 15.3
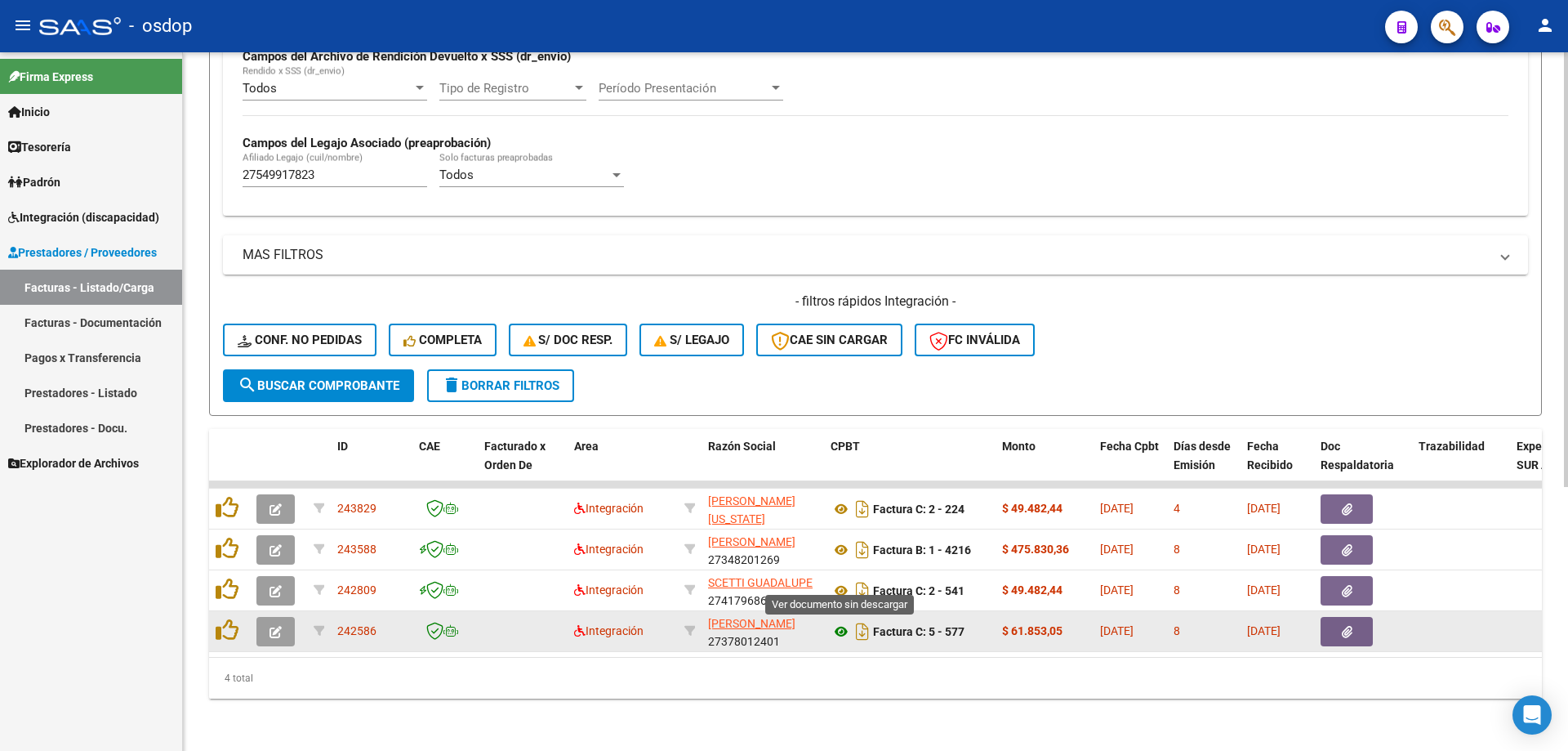
drag, startPoint x: 839, startPoint y: 581, endPoint x: 841, endPoint y: 609, distance: 28.1
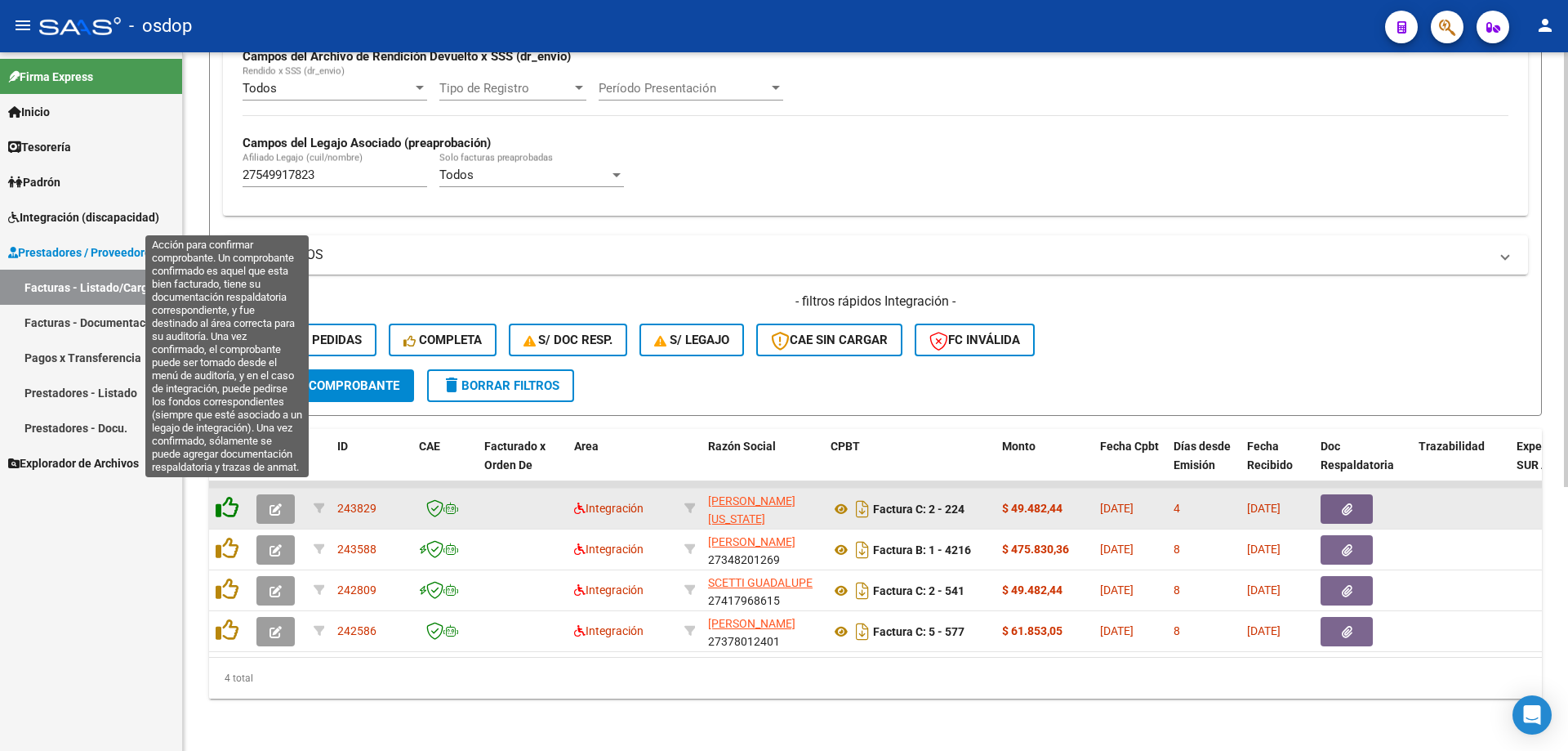
click at [229, 496] on icon at bounding box center [227, 508] width 23 height 23
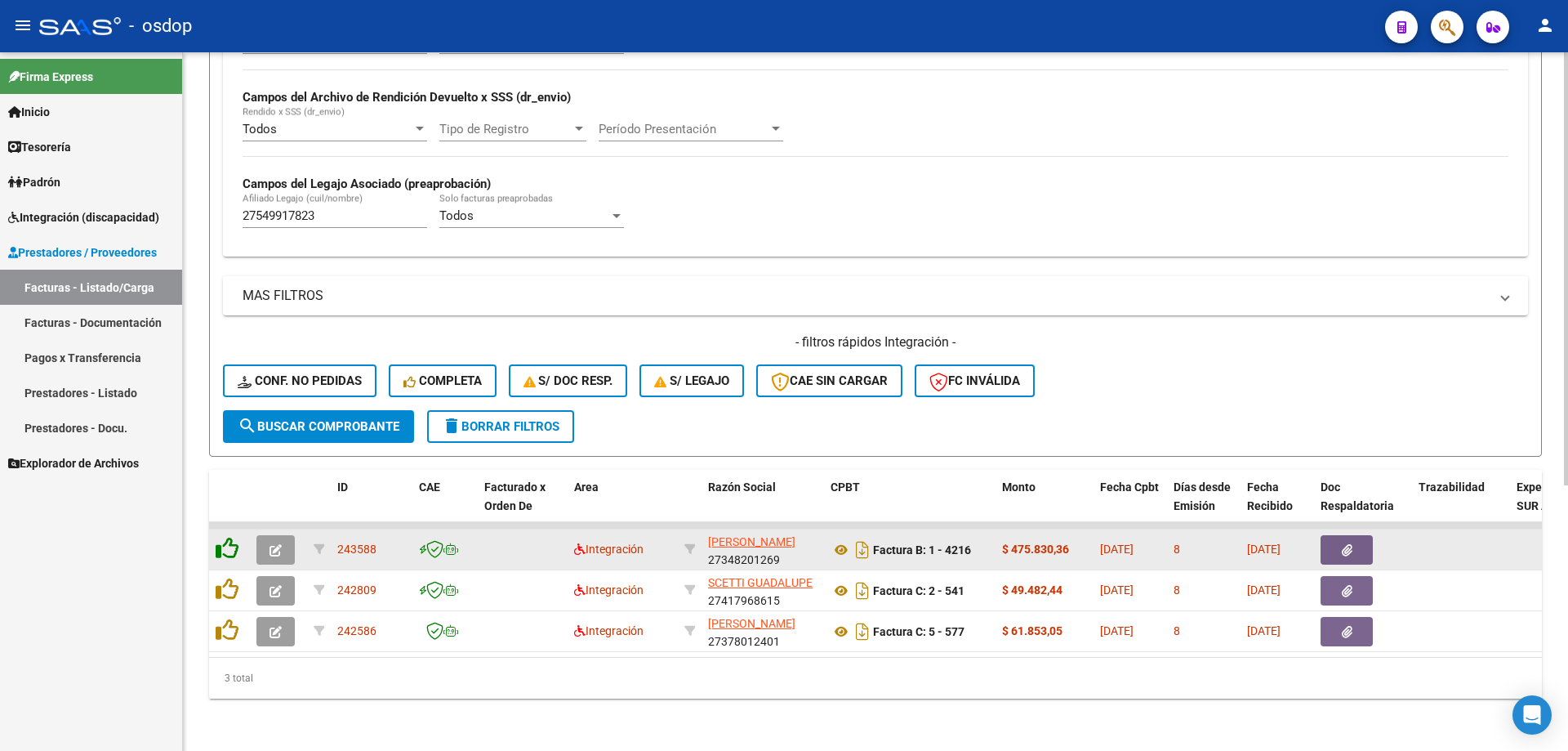
click at [229, 498] on div "ID CAE Facturado x Orden De Area Razón Social CPBT Monto Fecha Cpbt Días desde …" at bounding box center [875, 584] width 1333 height 229
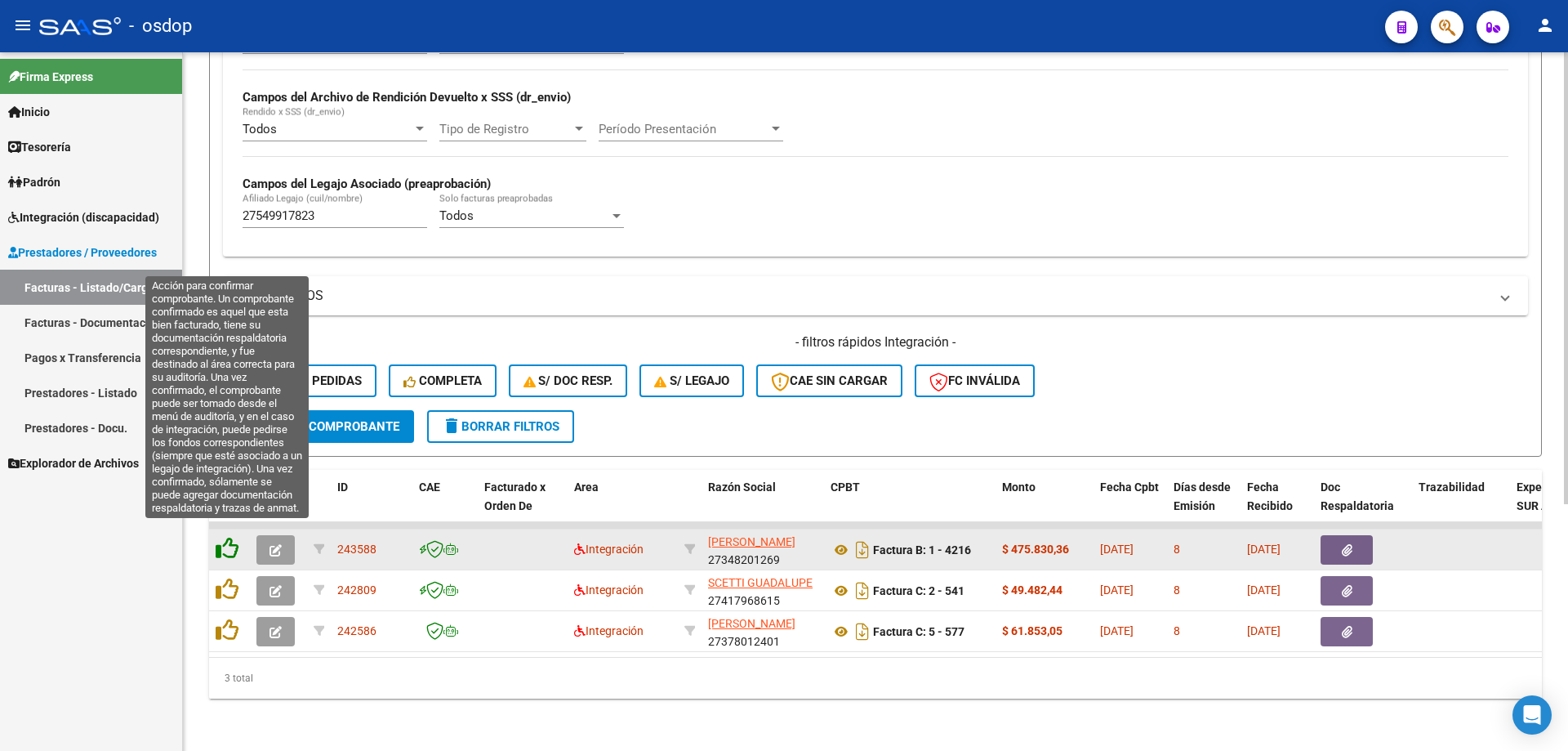
click at [228, 537] on icon at bounding box center [227, 548] width 23 height 23
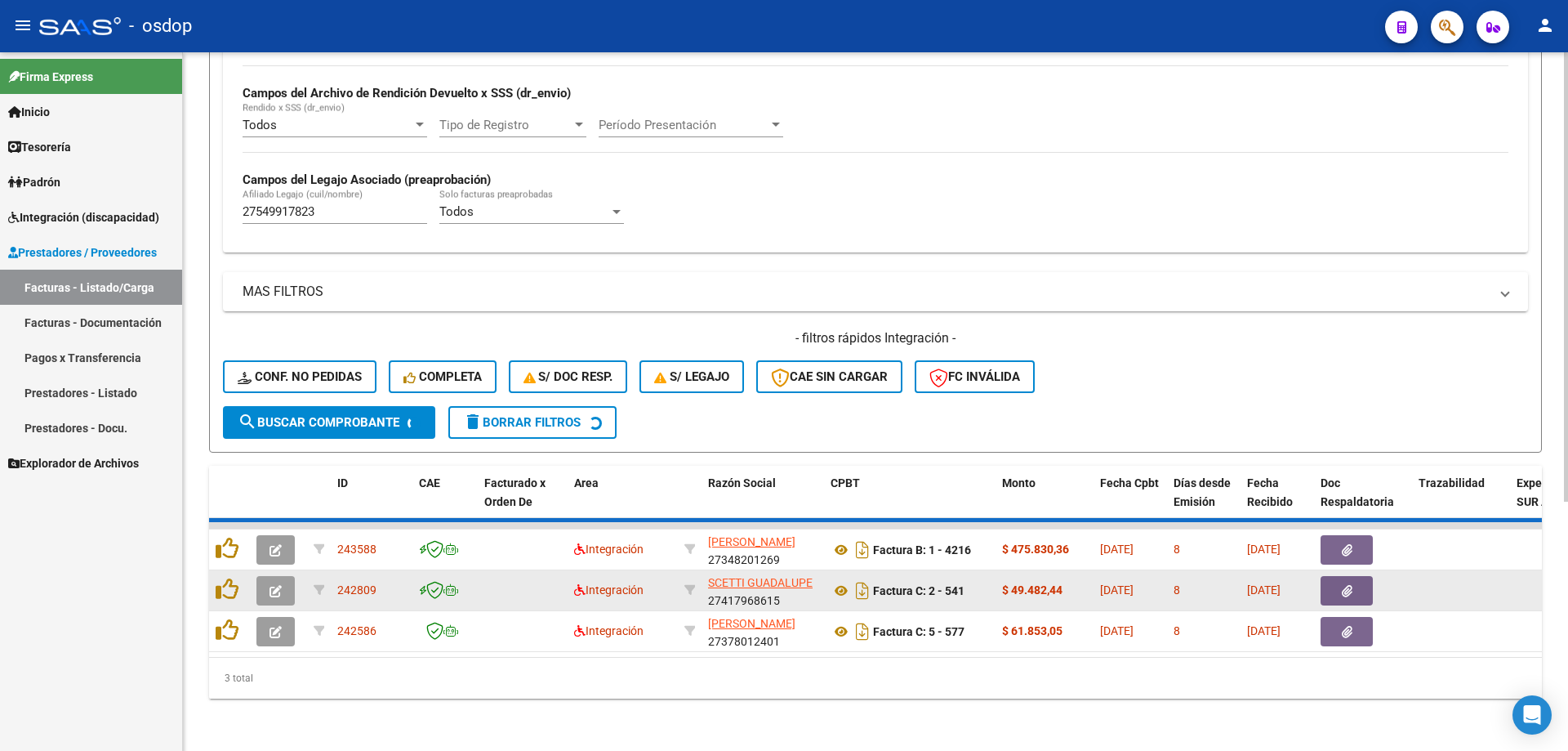
scroll to position [341, 0]
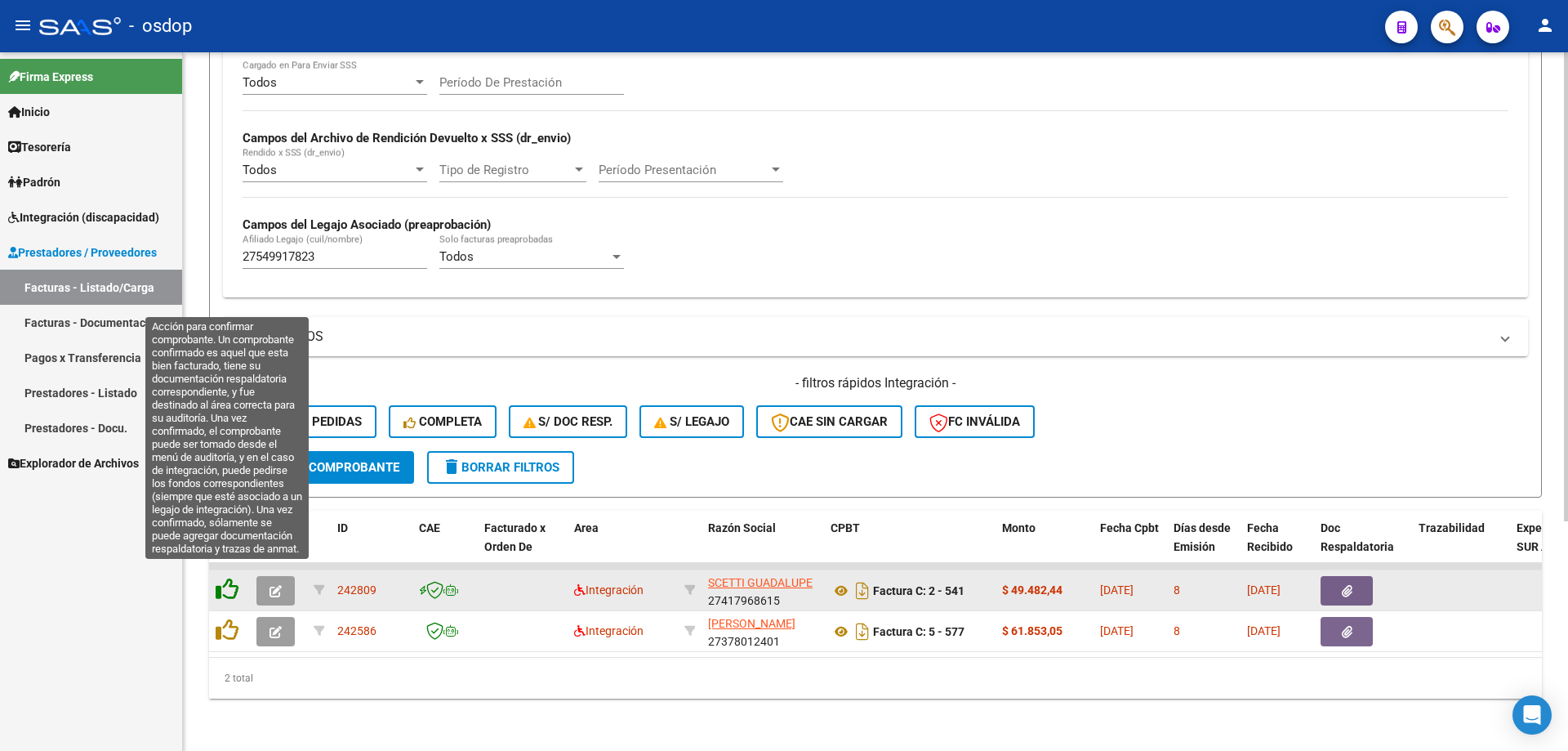
click at [216, 584] on icon at bounding box center [227, 589] width 23 height 23
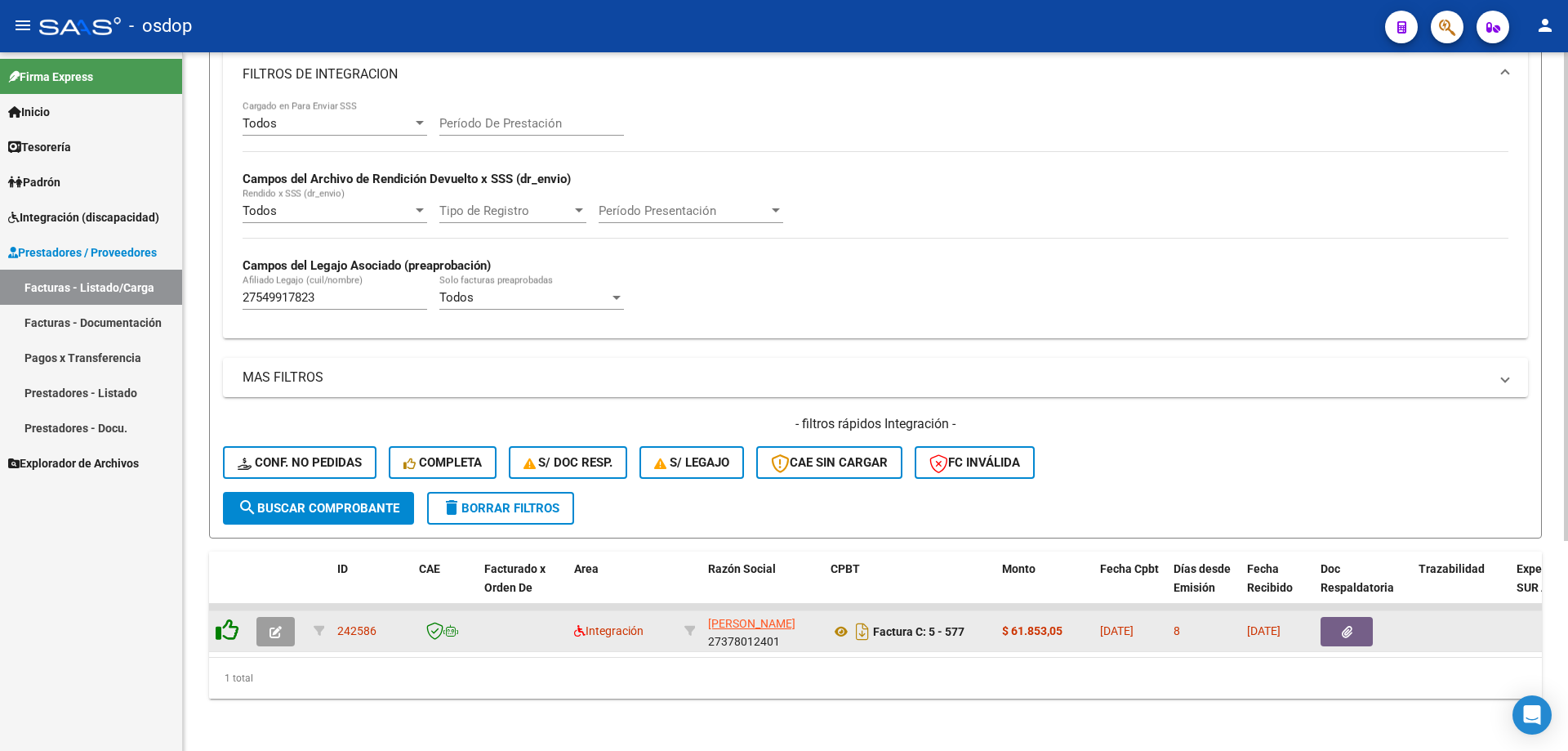
scroll to position [301, 0]
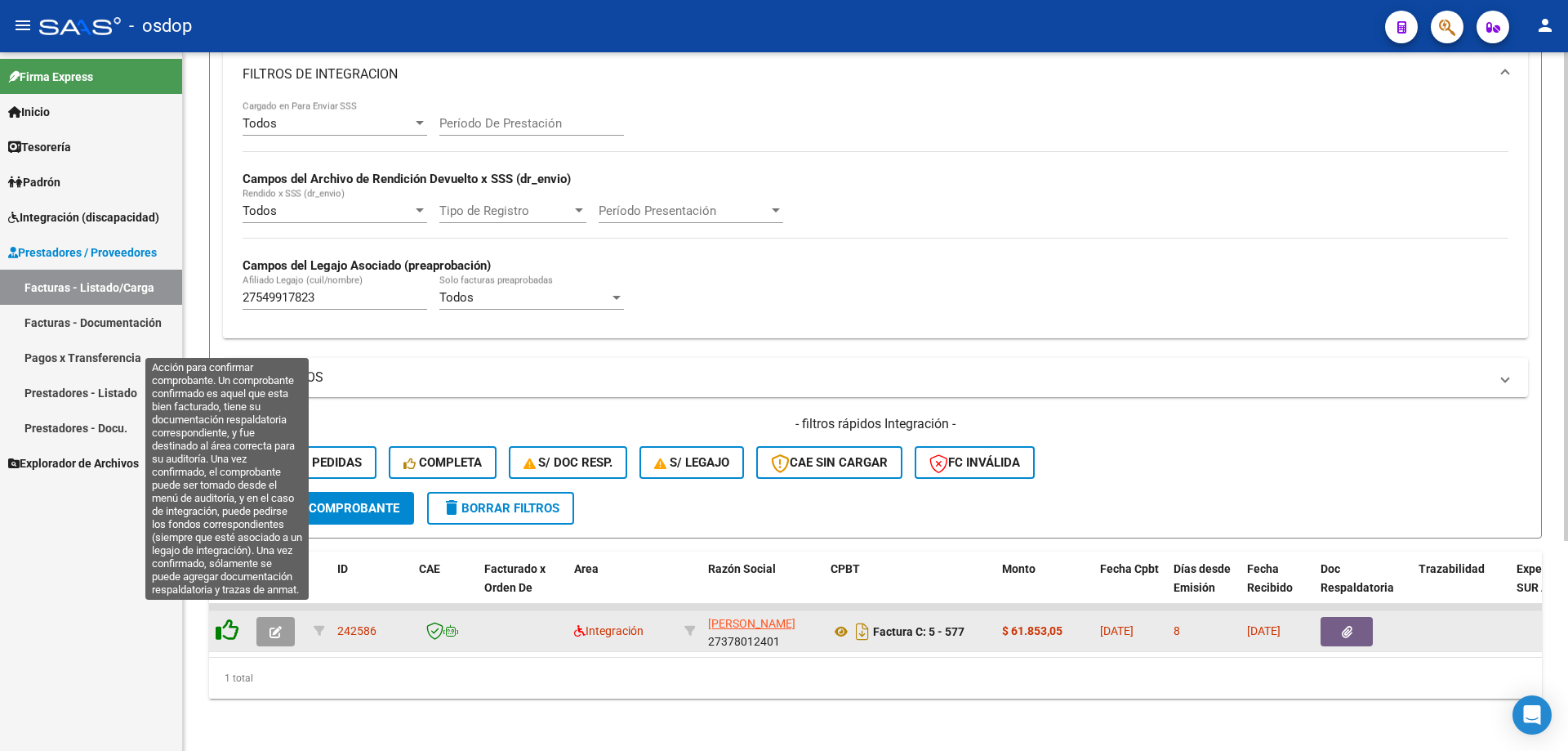
click at [228, 620] on icon at bounding box center [227, 630] width 23 height 23
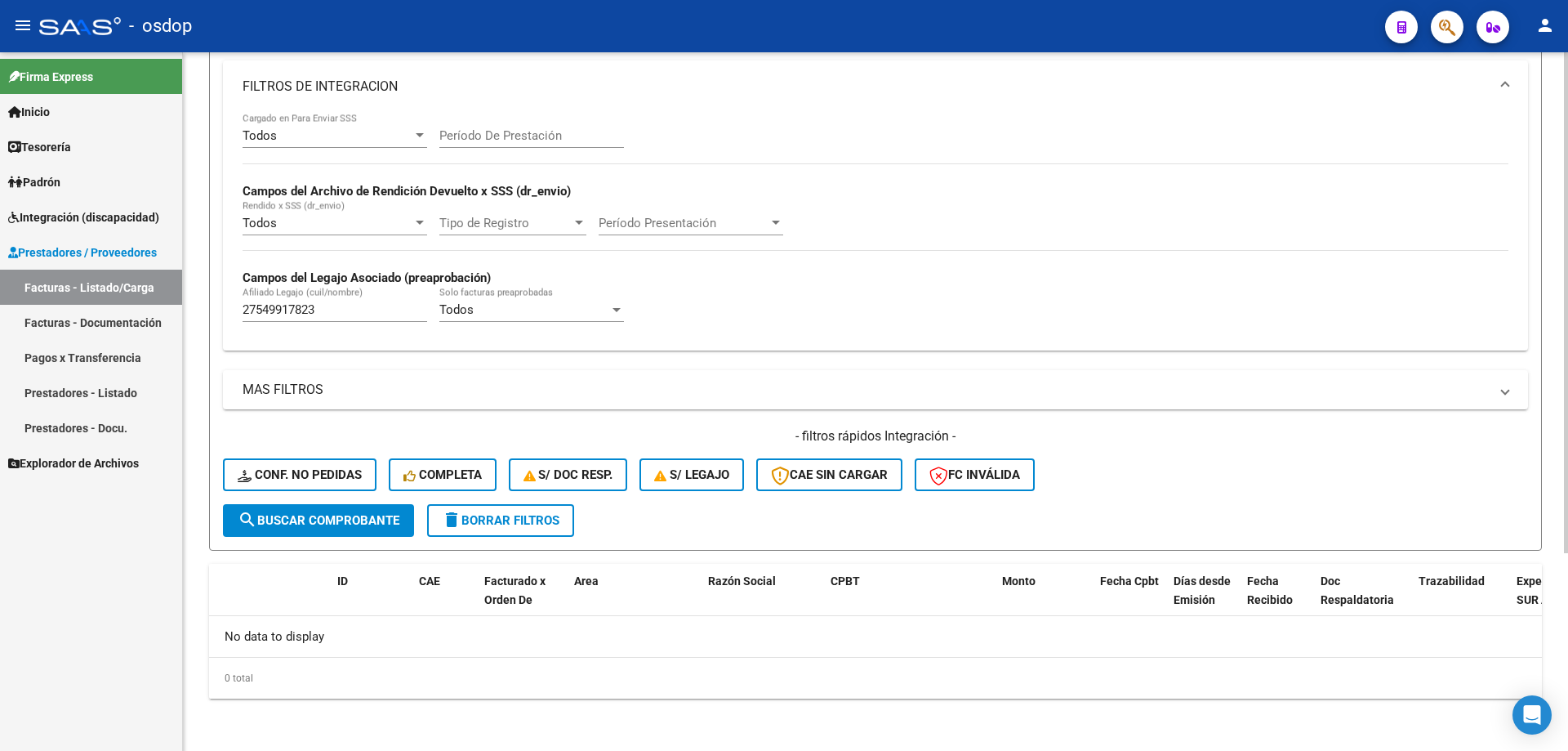
scroll to position [276, 0]
click at [344, 467] on span "Conf. no pedidas" at bounding box center [300, 474] width 124 height 15
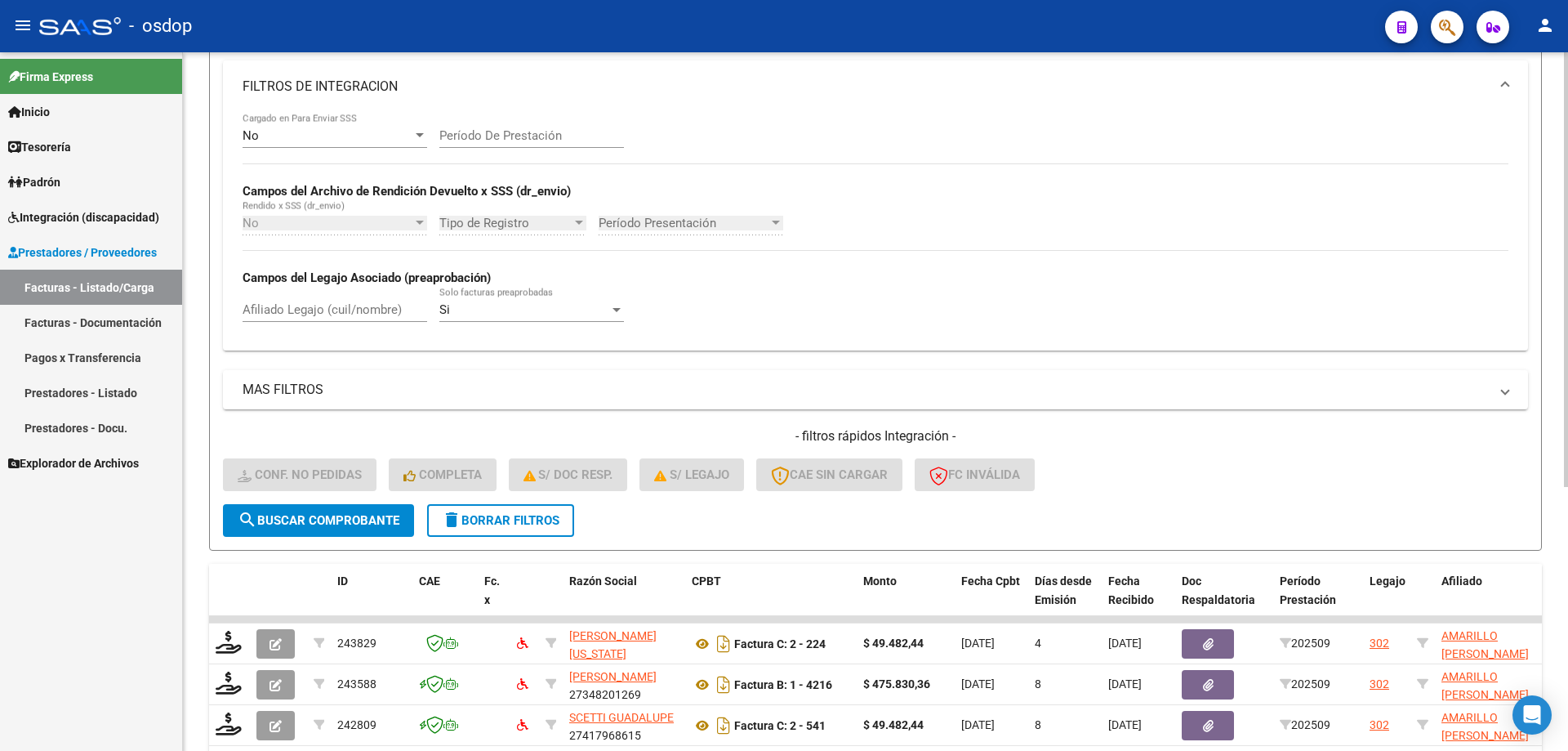
click at [366, 312] on input "Afiliado Legajo (cuil/nombre)" at bounding box center [334, 309] width 184 height 15
paste input "27549917823"
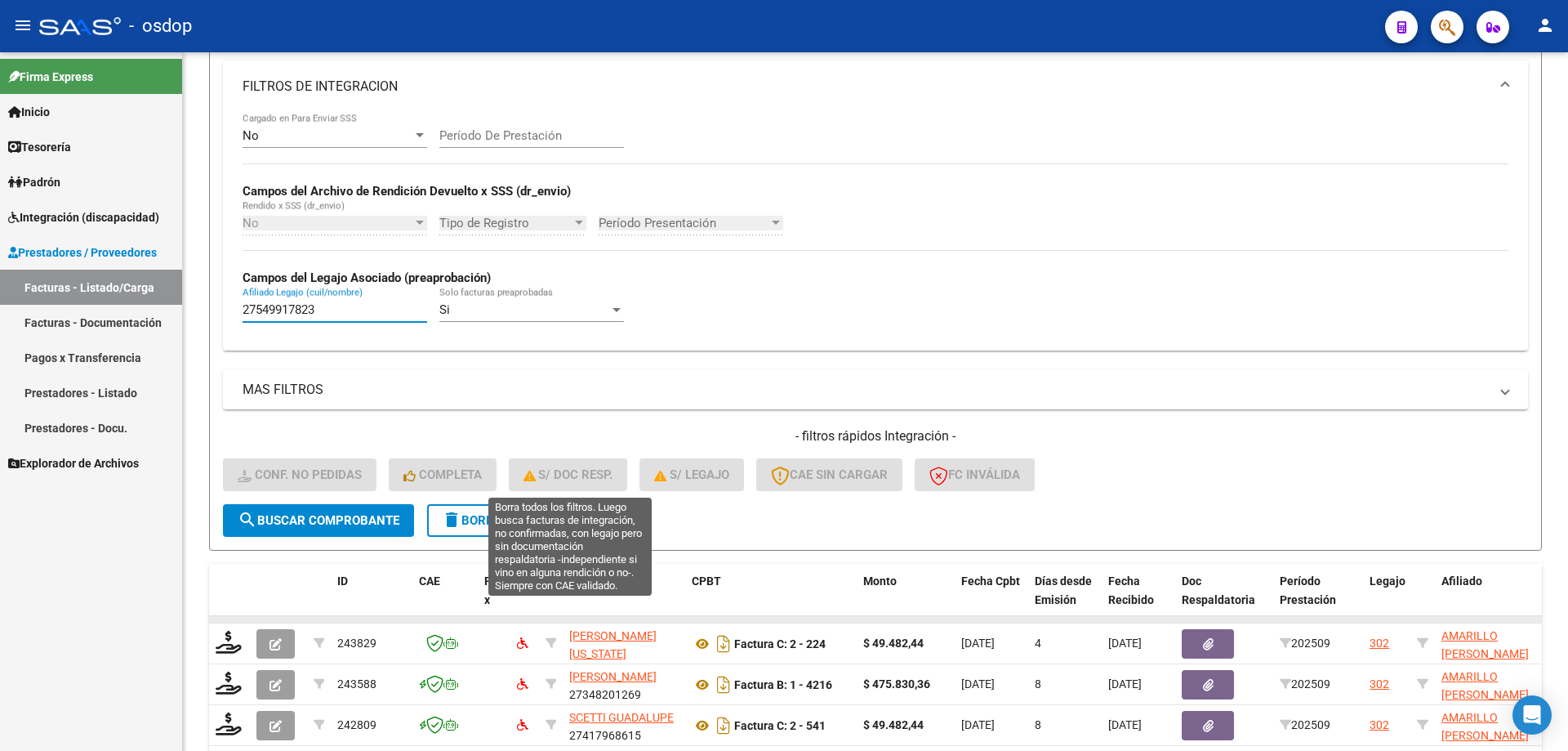
scroll to position [423, 0]
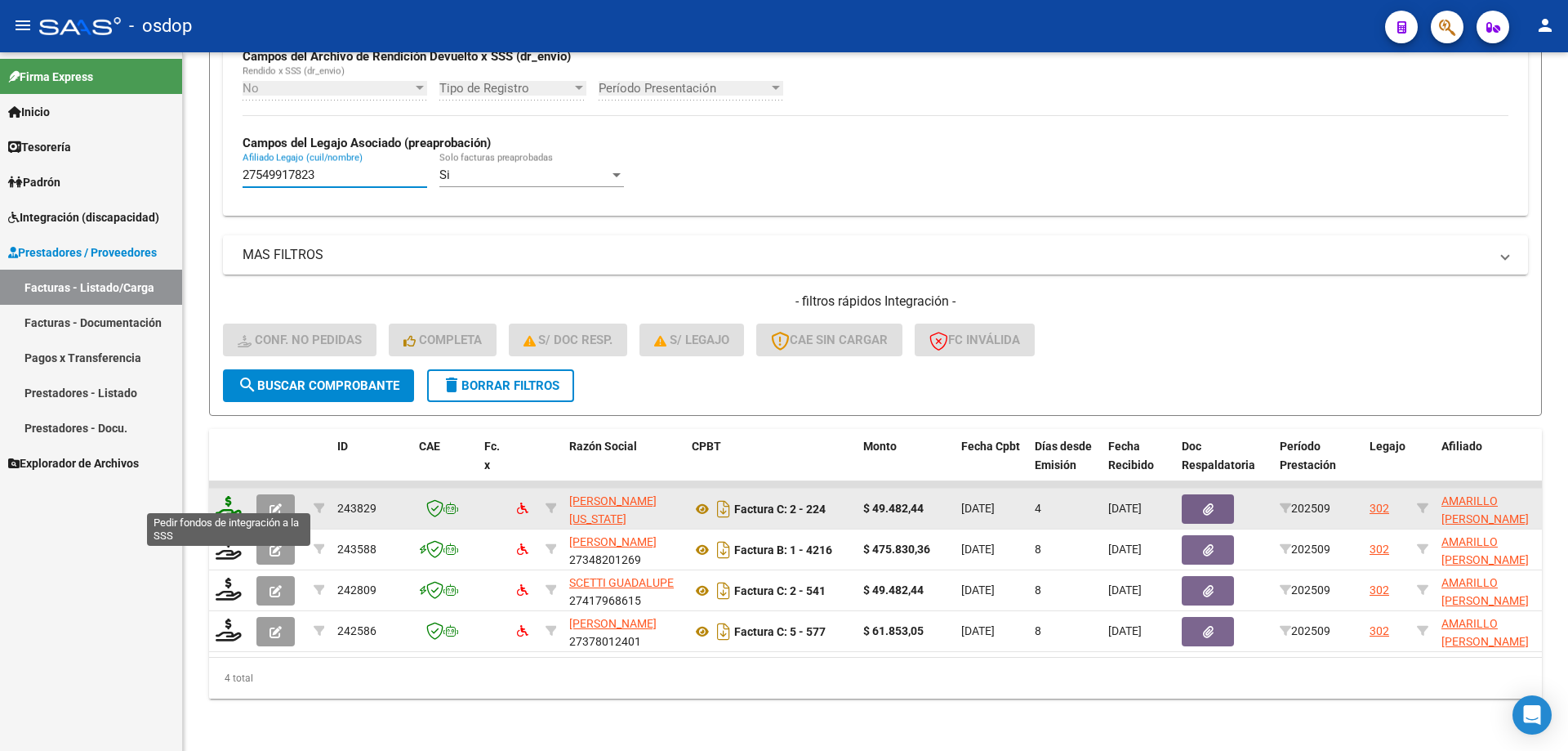
type input "27549917823"
click at [235, 496] on icon at bounding box center [229, 508] width 26 height 23
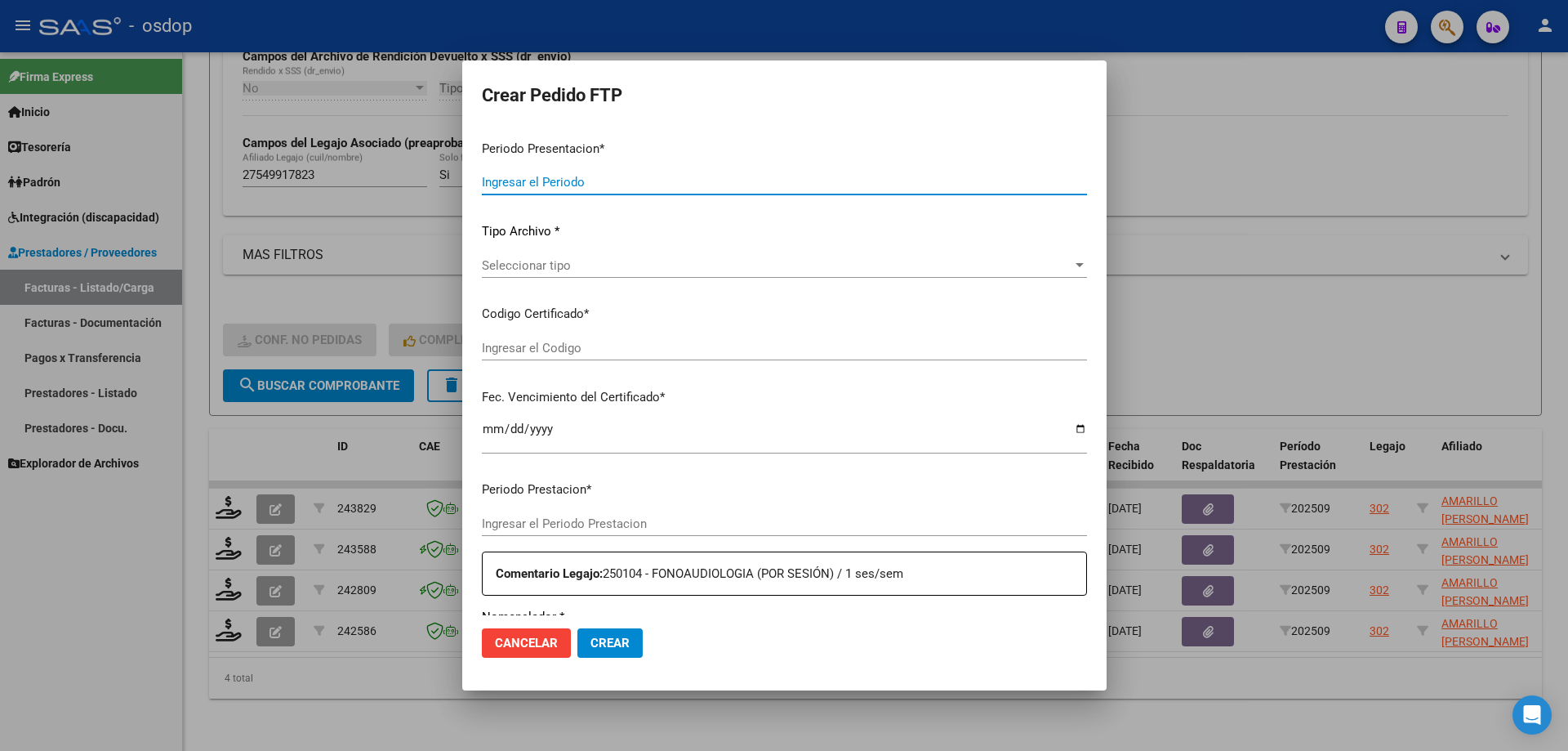
type input "202509"
type input "$ 49.482,44"
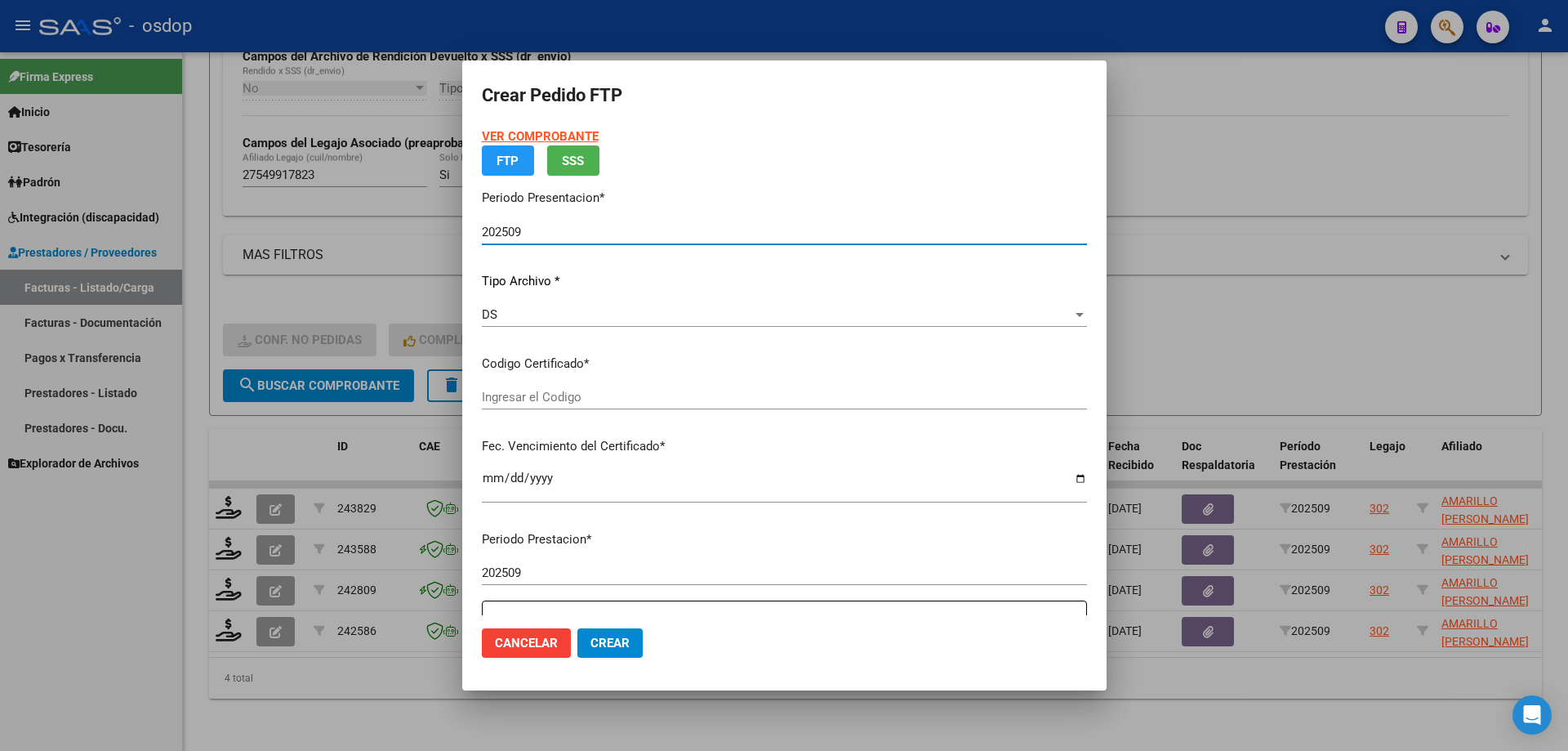
type input "1716746941"
type input "[DATE]"
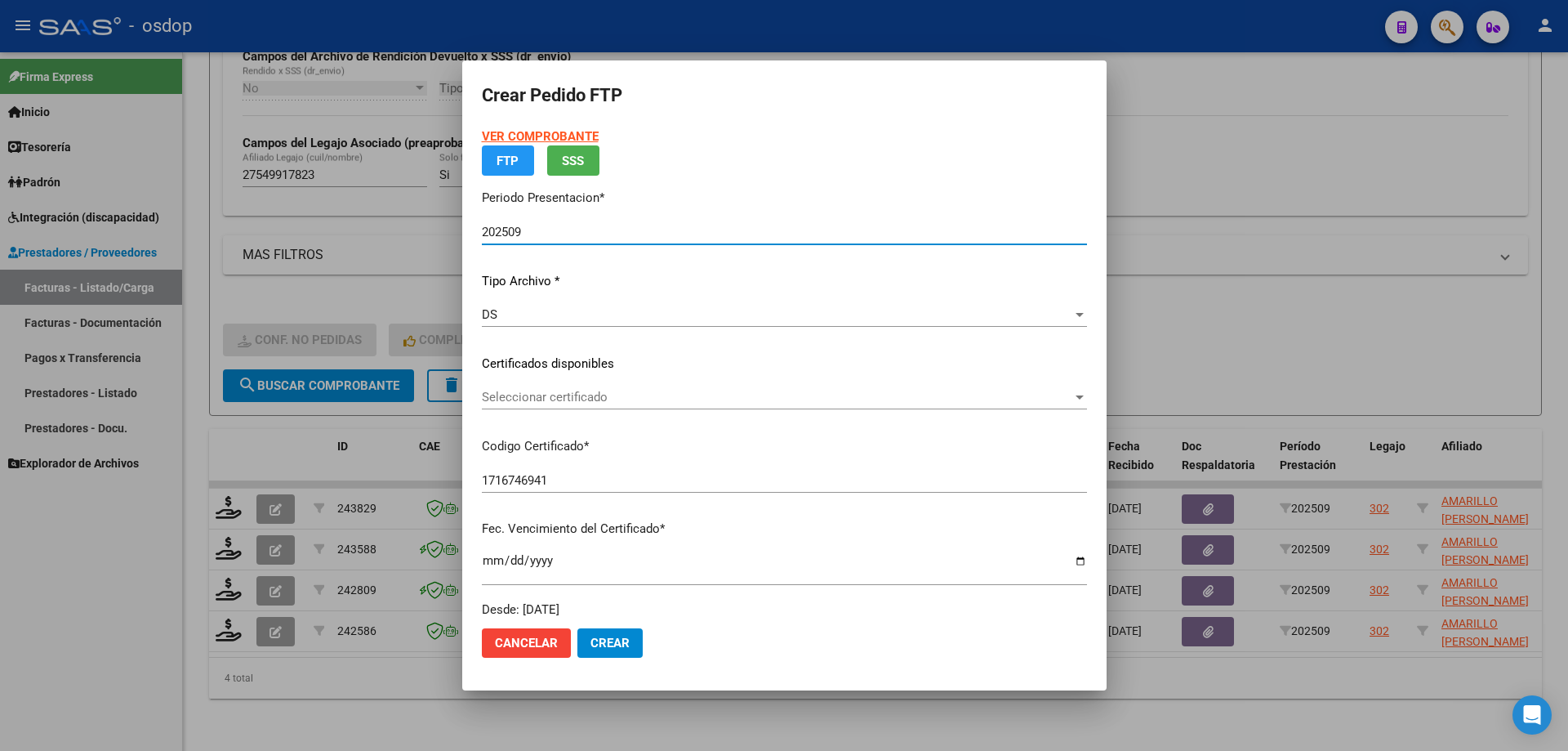
click at [610, 402] on app-drop-down-list "Certificados disponibles Seleccionar certificado Seleccionar certificado" at bounding box center [791, 379] width 618 height 50
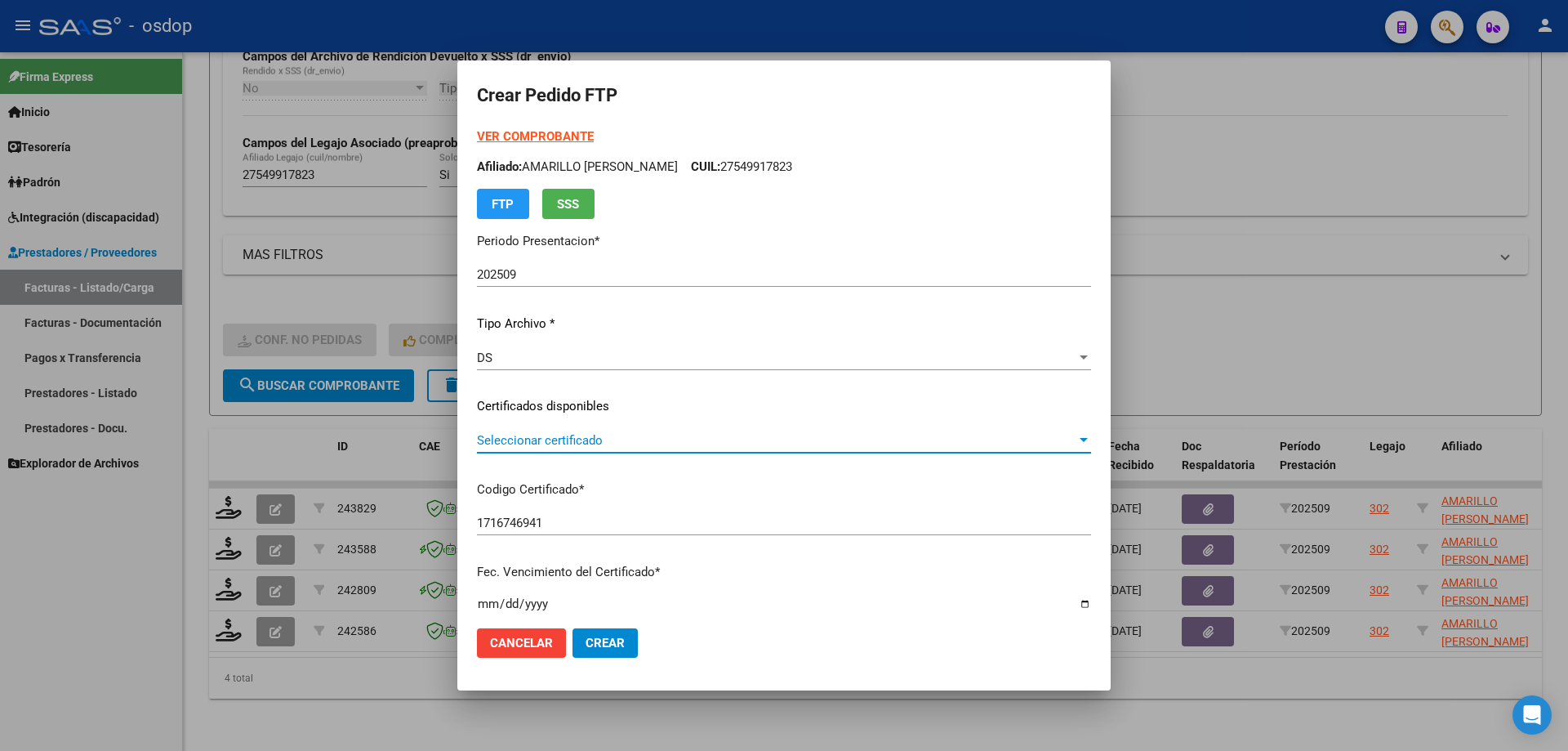
click at [648, 439] on span "Seleccionar certificado" at bounding box center [776, 440] width 599 height 15
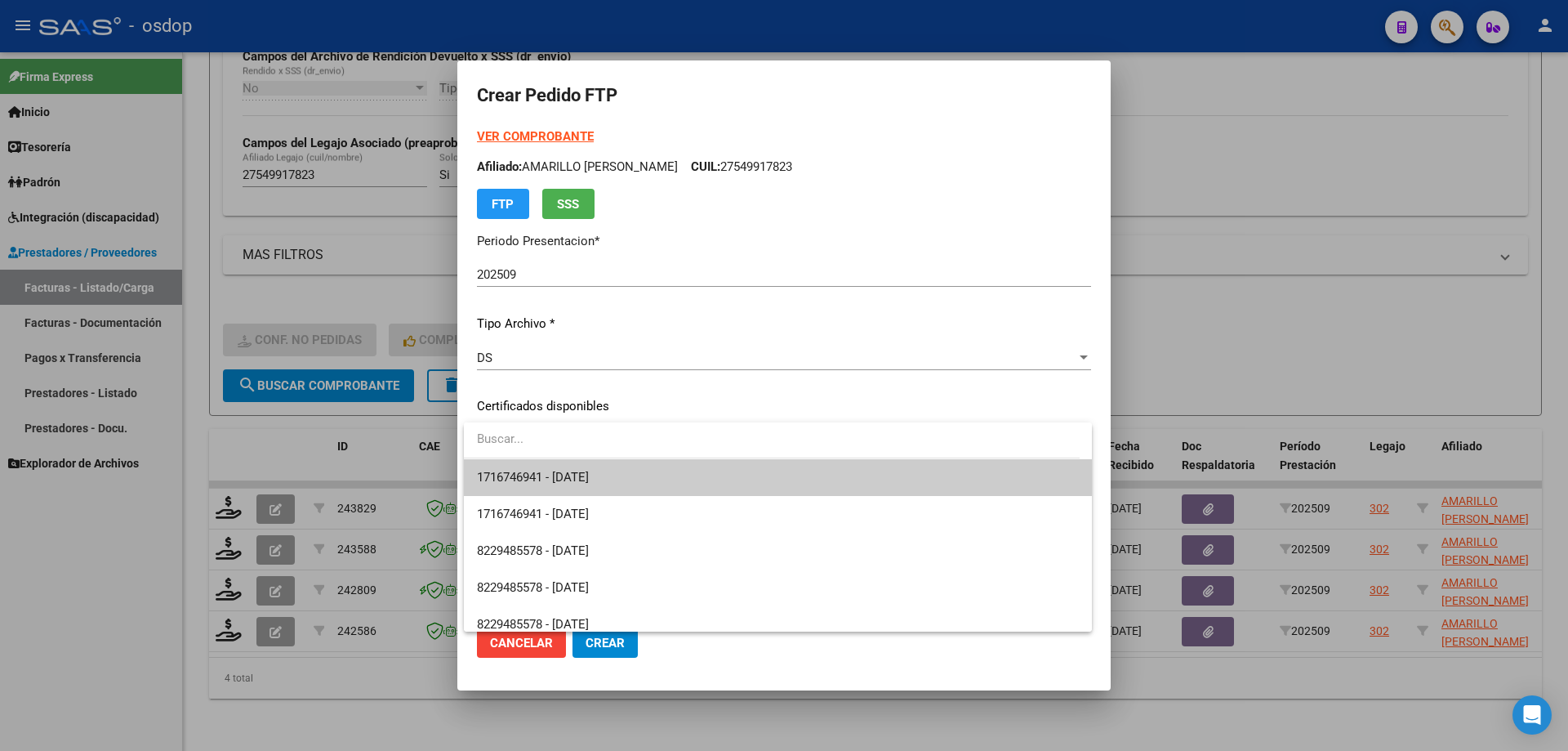
click at [628, 471] on span "1716746941 - [DATE]" at bounding box center [777, 478] width 602 height 37
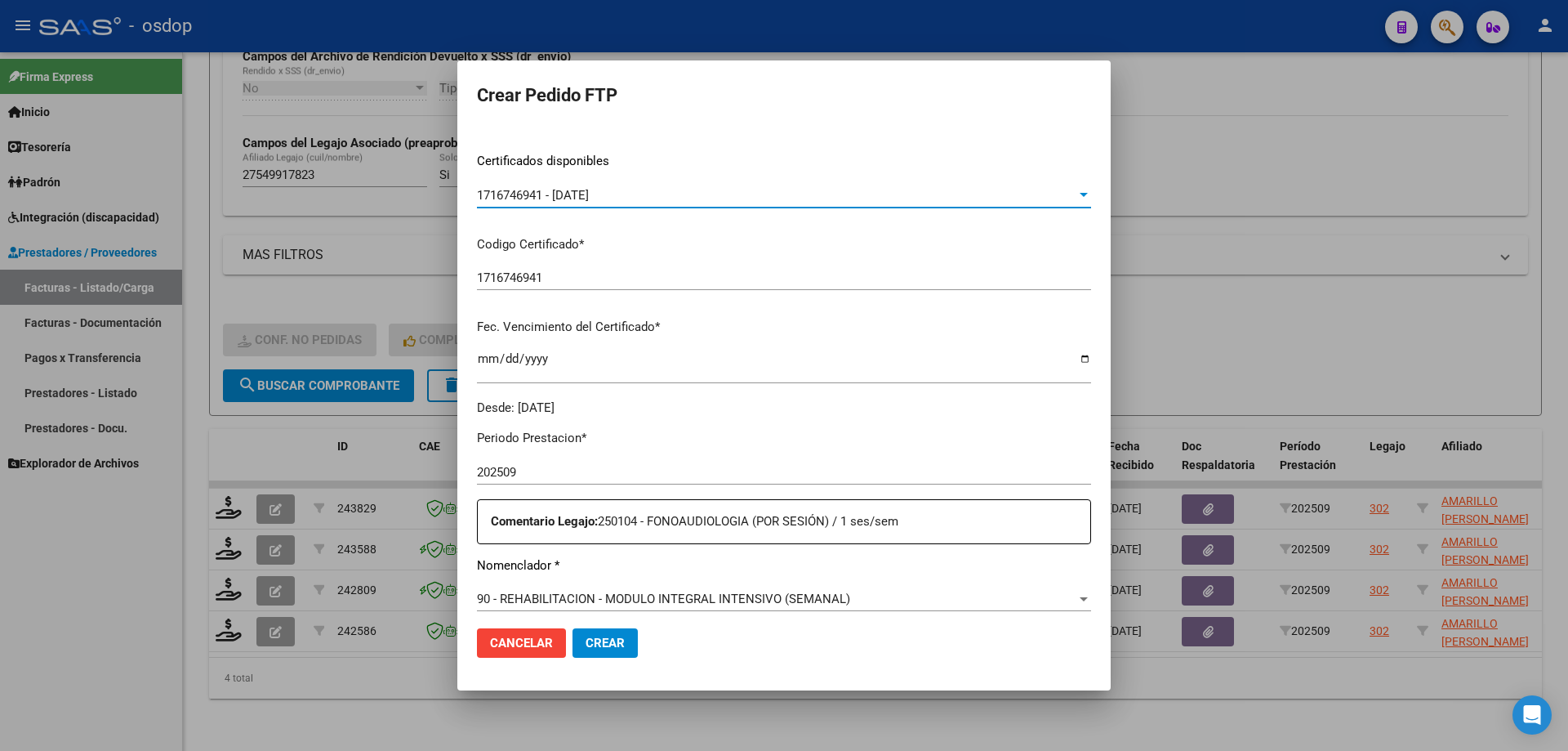
scroll to position [408, 0]
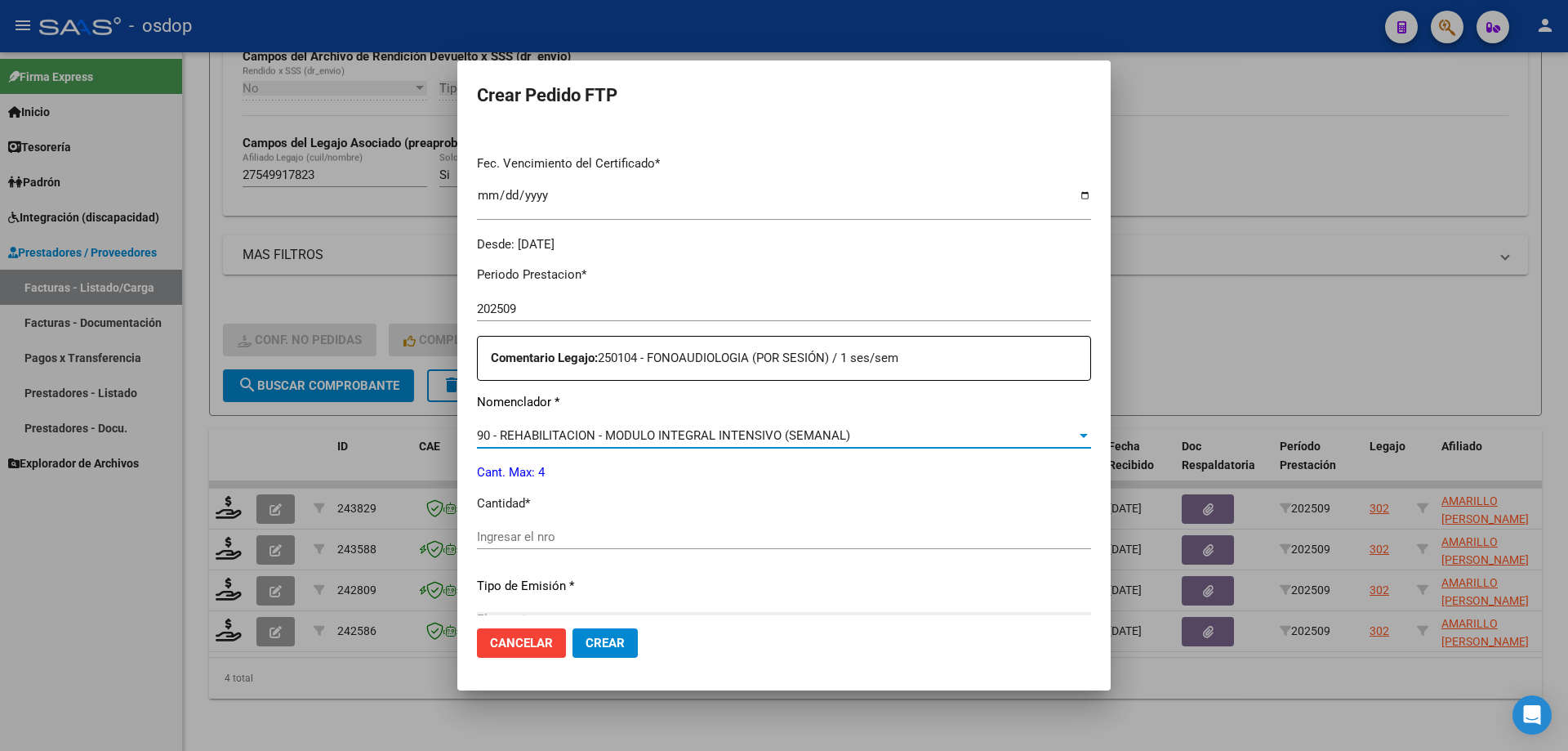
click at [740, 433] on span "90 - REHABILITACION - MODULO INTEGRAL INTENSIVO (SEMANAL)" at bounding box center [663, 435] width 374 height 15
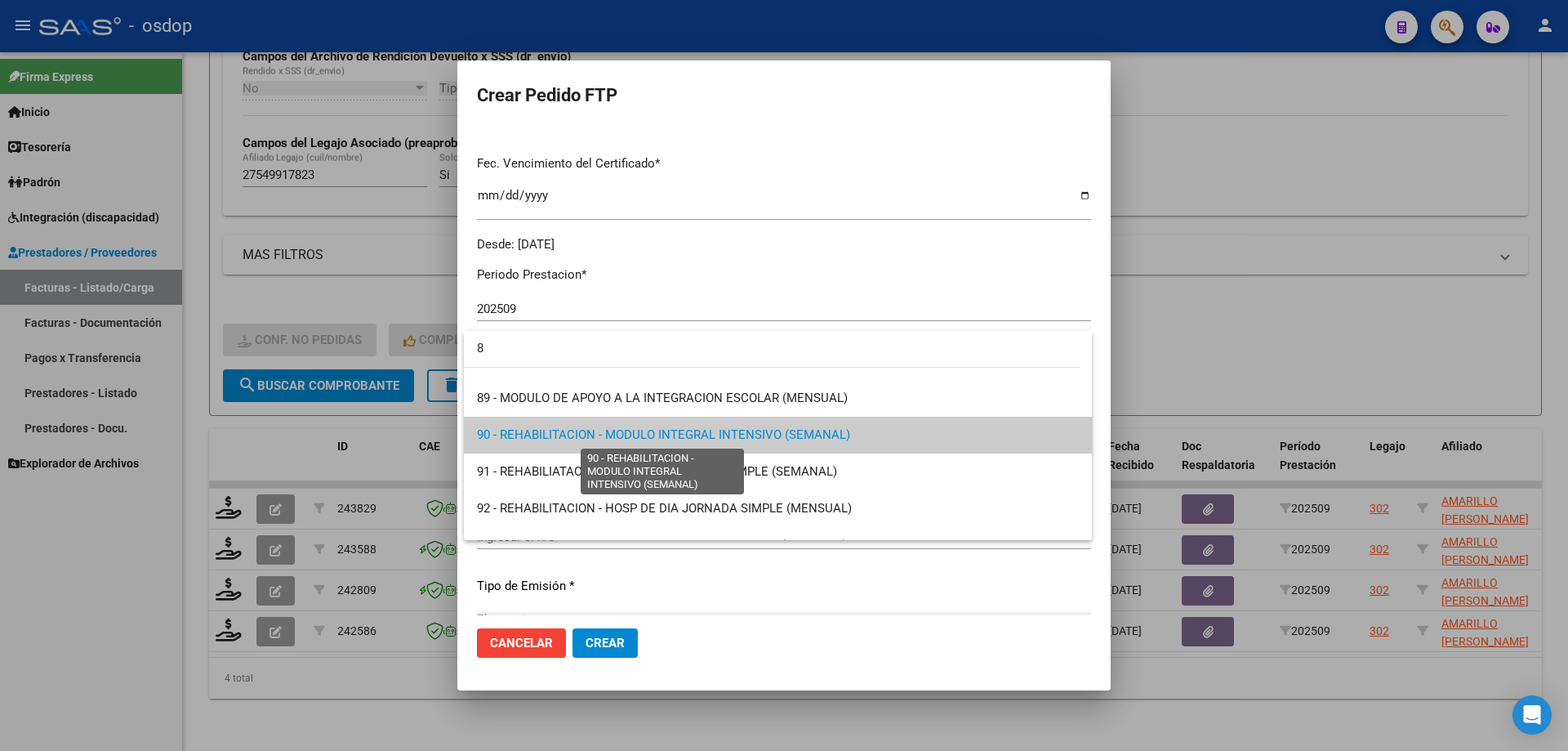
scroll to position [0, 0]
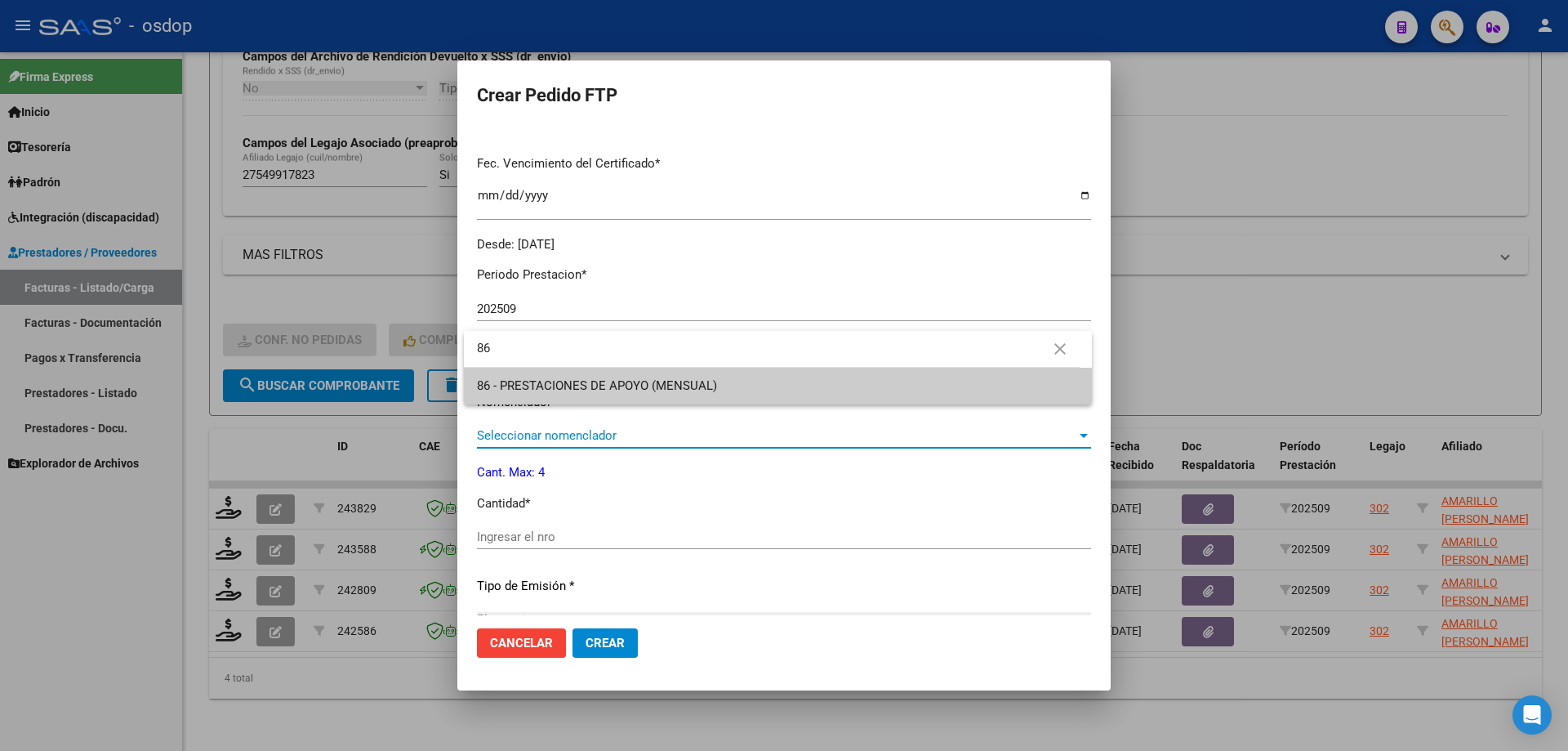
type input "86"
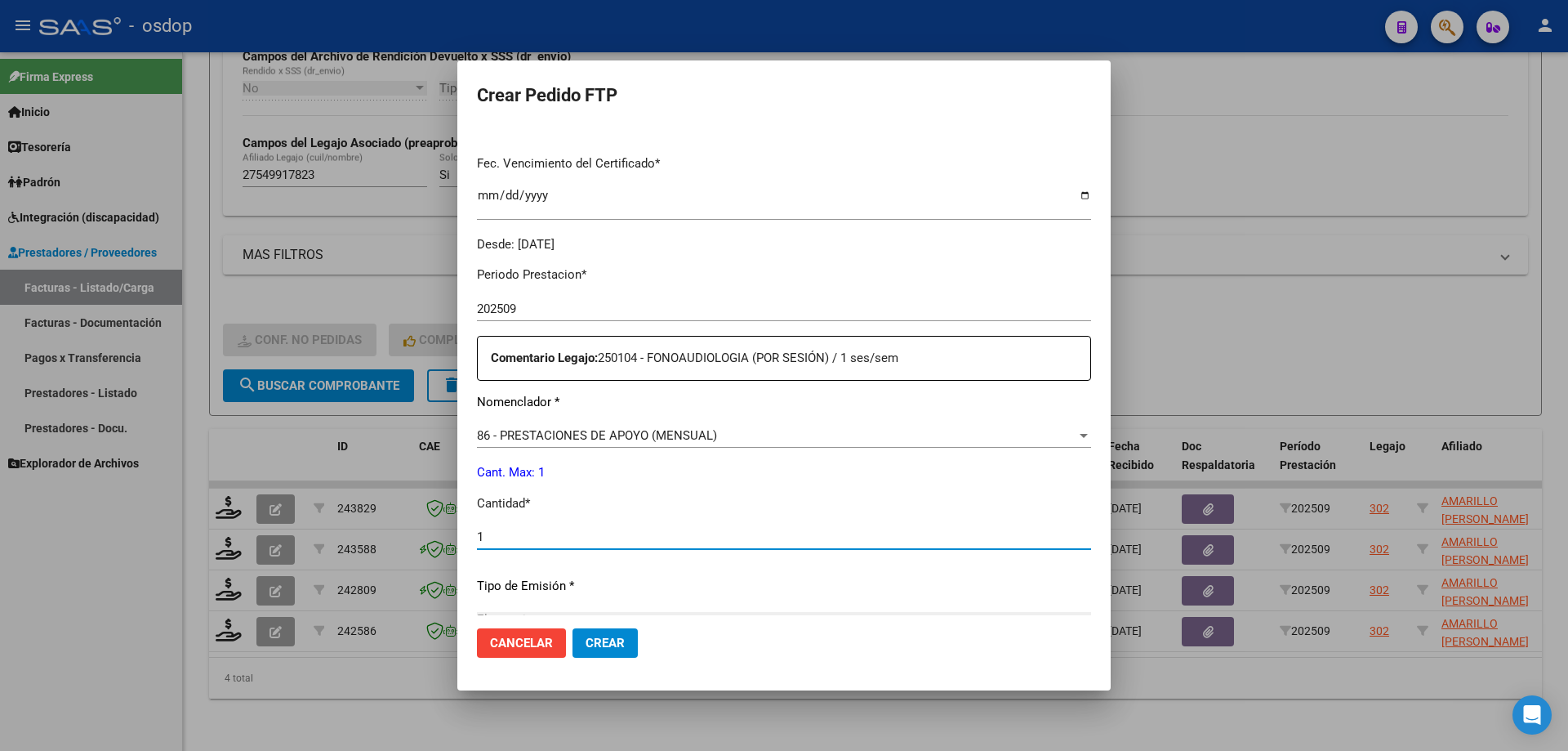
type input "1"
click at [573, 628] on button "Crear" at bounding box center [605, 643] width 65 height 29
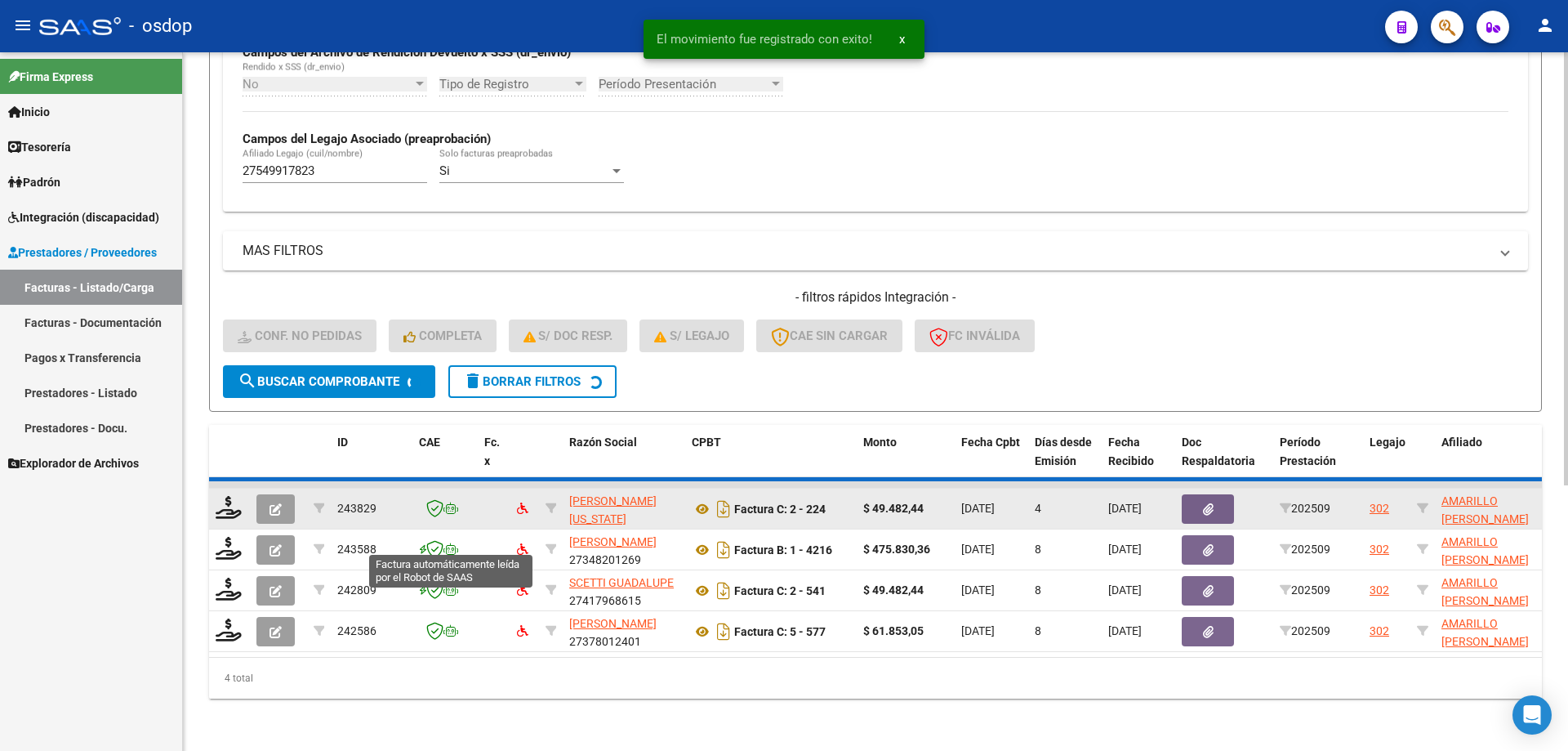
scroll to position [383, 0]
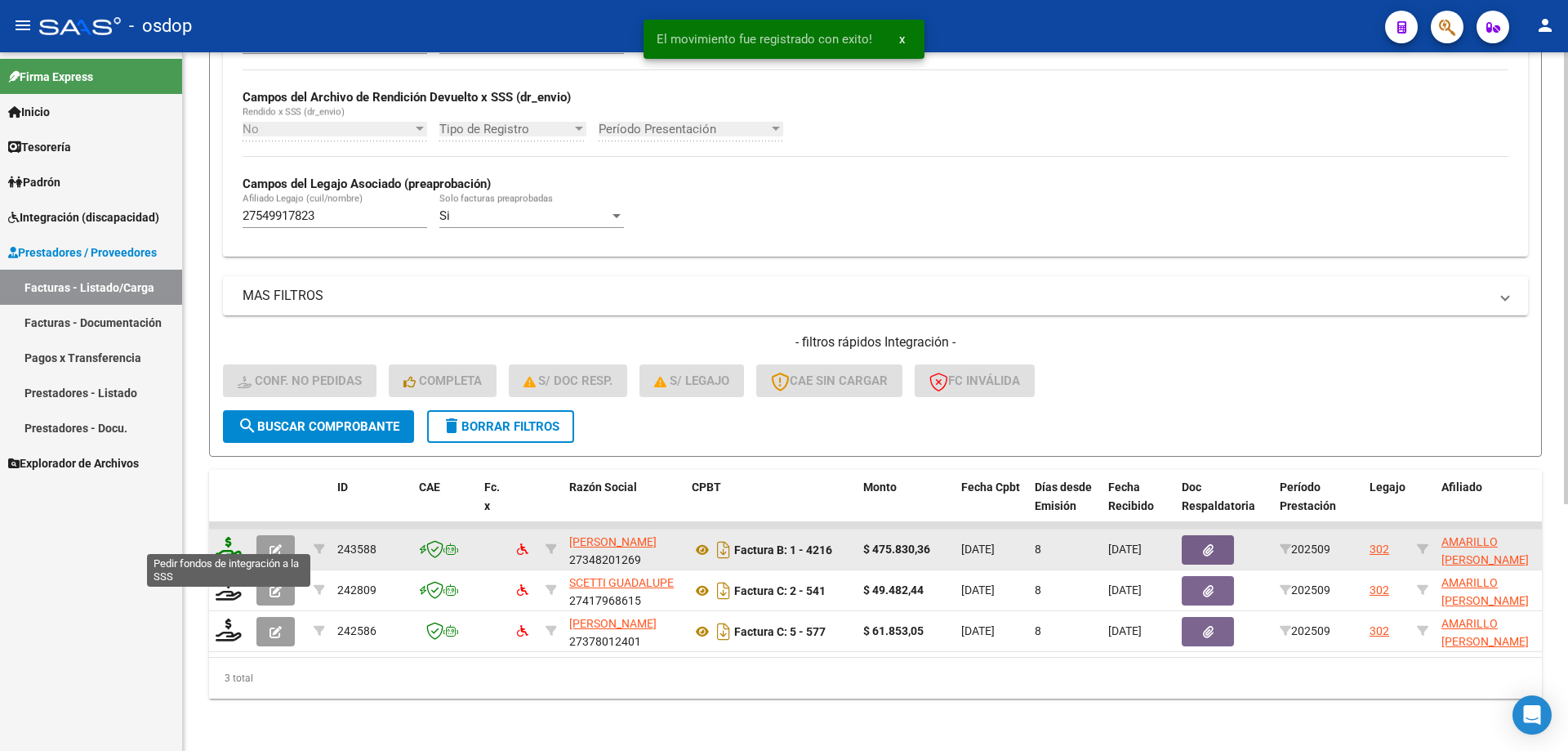
click at [232, 537] on icon at bounding box center [229, 548] width 26 height 23
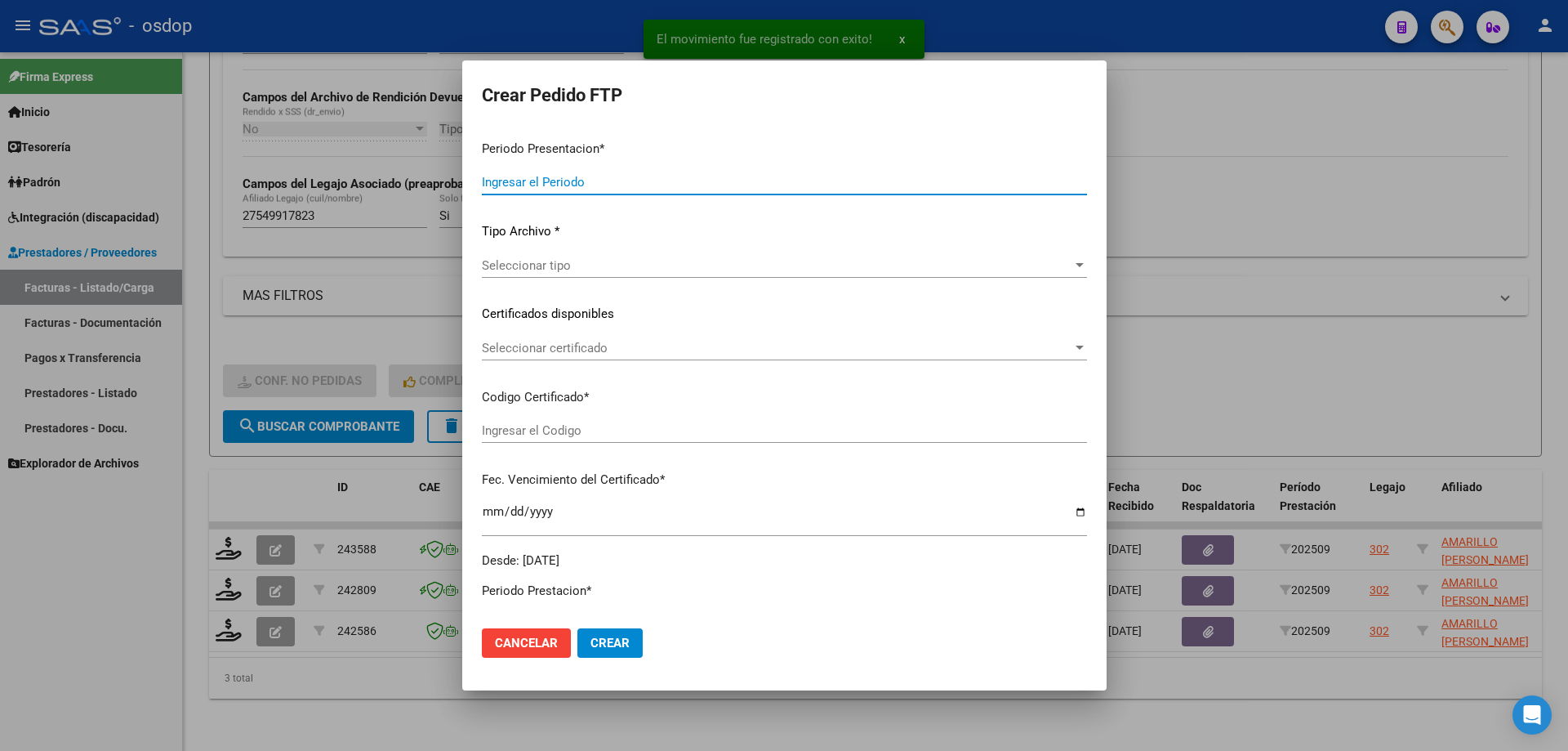
type input "202509"
type input "$ 475.830,36"
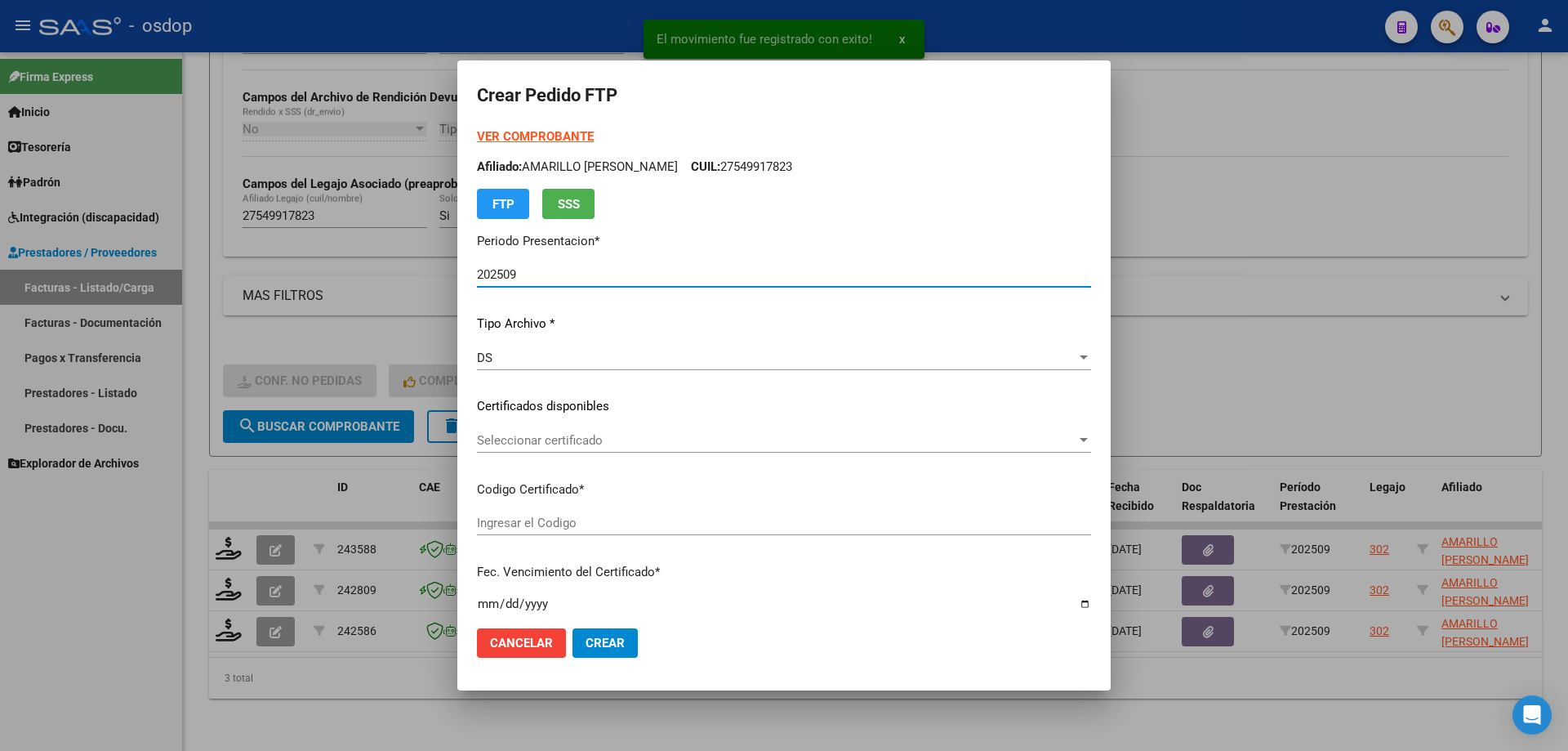
type input "1716746941"
type input "[DATE]"
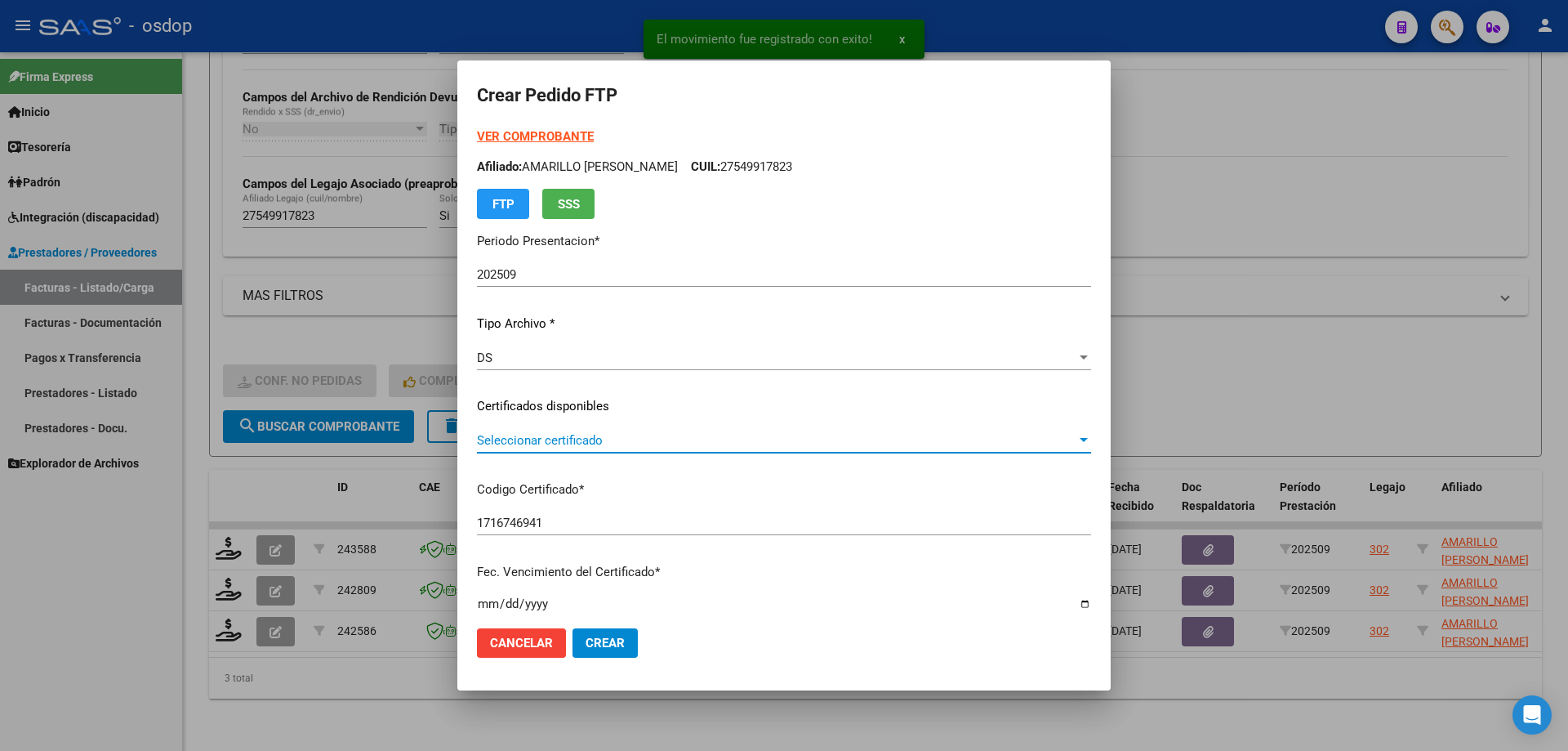
click at [612, 439] on span "Seleccionar certificado" at bounding box center [776, 440] width 599 height 15
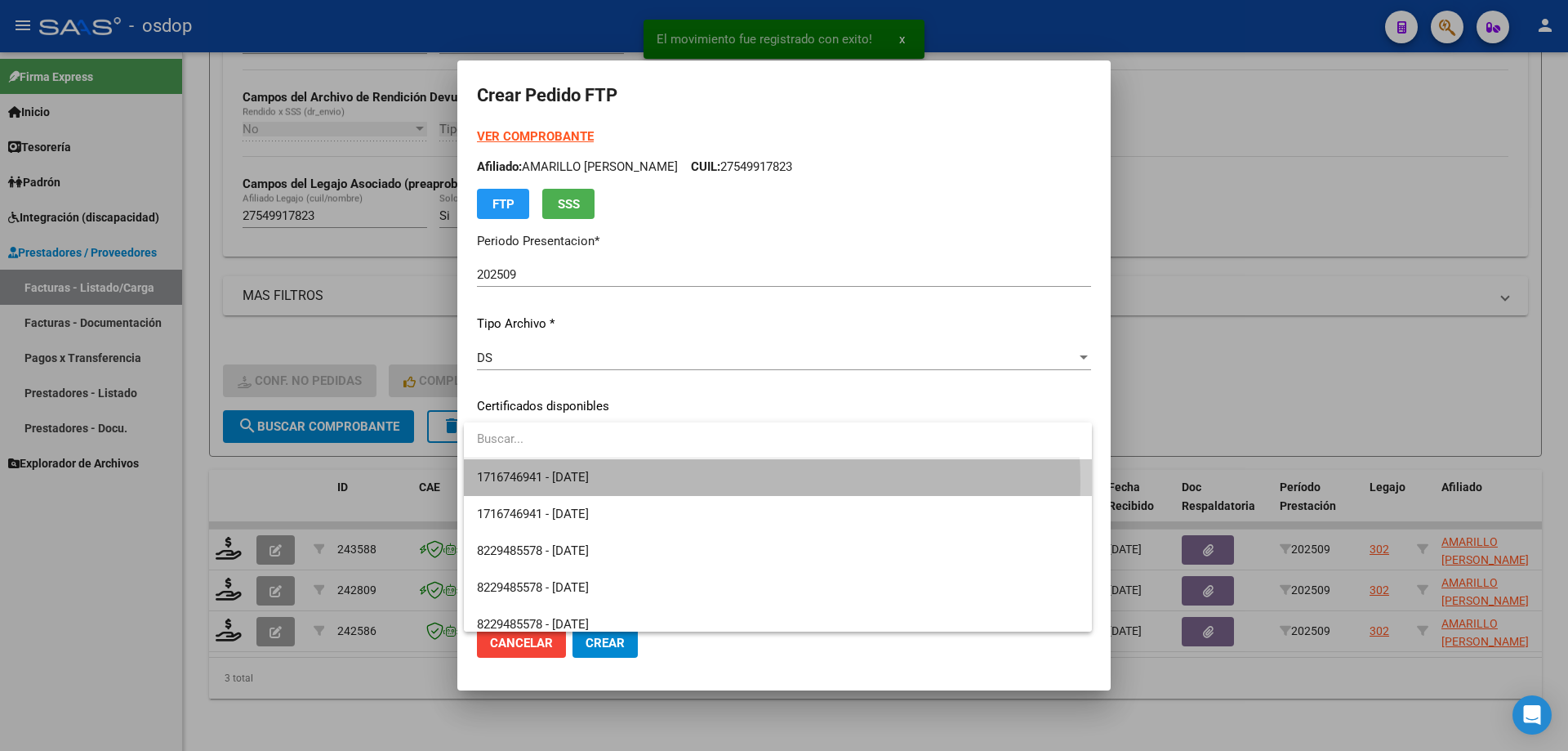
click at [632, 483] on span "1716746941 - [DATE]" at bounding box center [777, 478] width 602 height 37
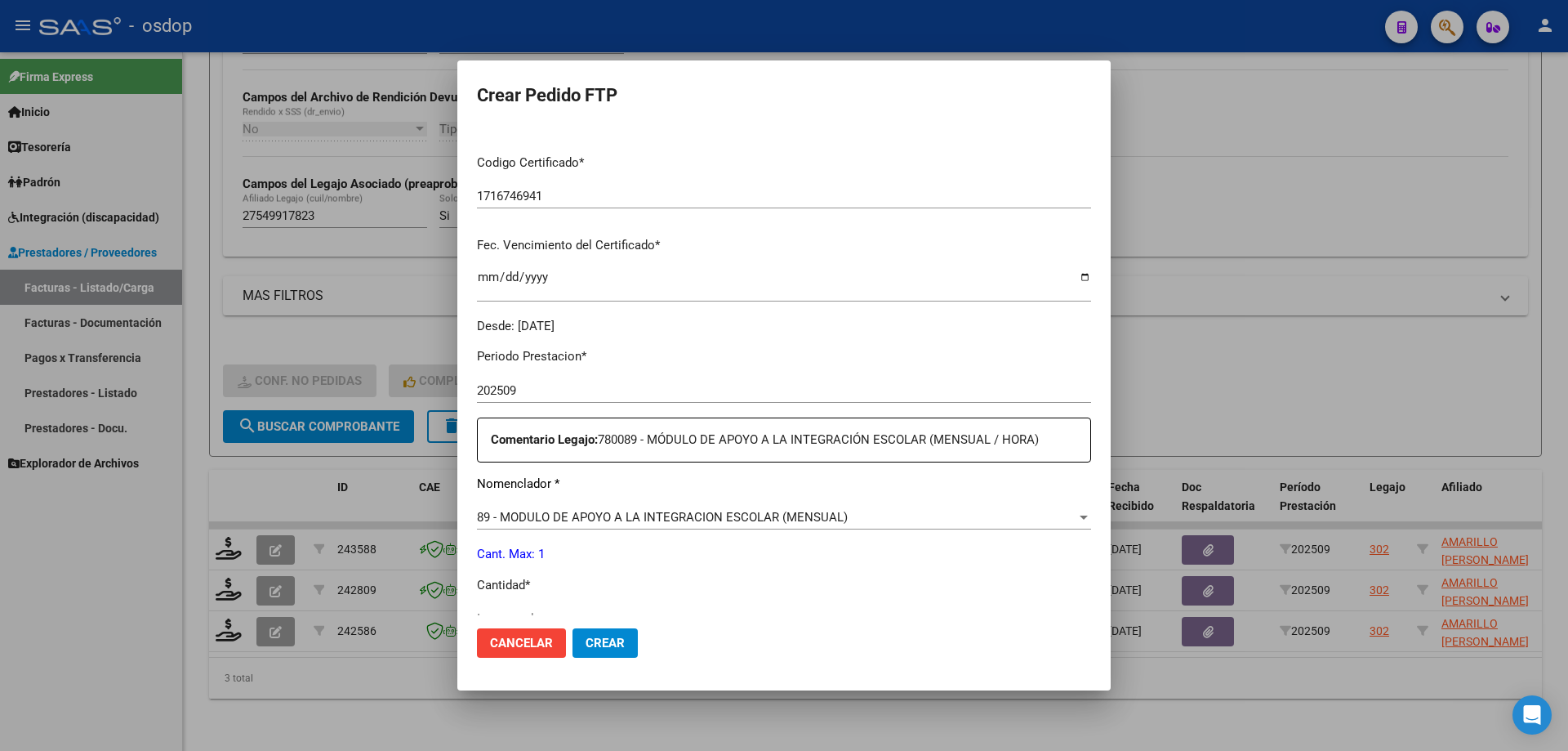
scroll to position [408, 0]
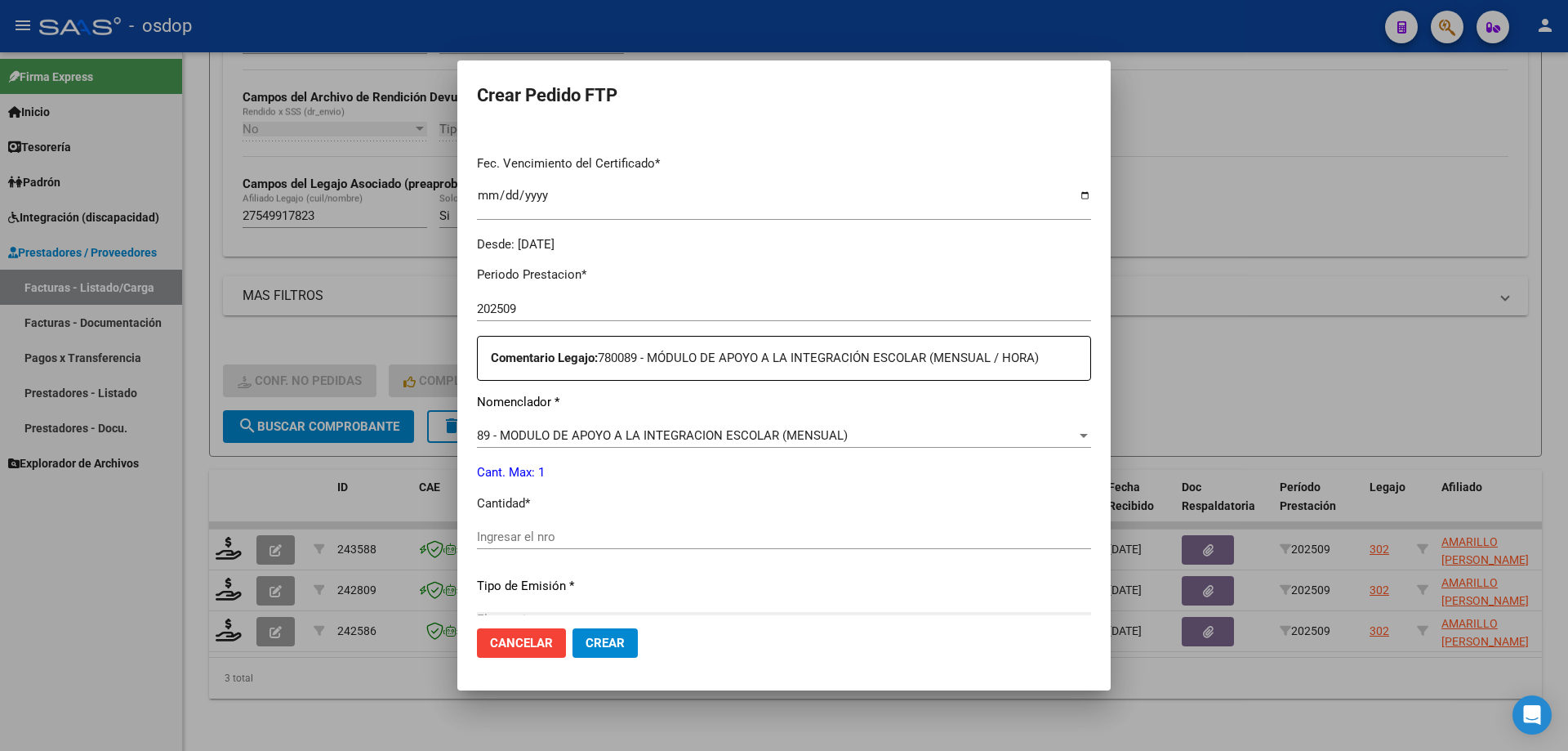
click at [603, 535] on input "Ingresar el nro" at bounding box center [783, 537] width 614 height 15
type input "1"
click at [618, 642] on span "Crear" at bounding box center [605, 643] width 39 height 15
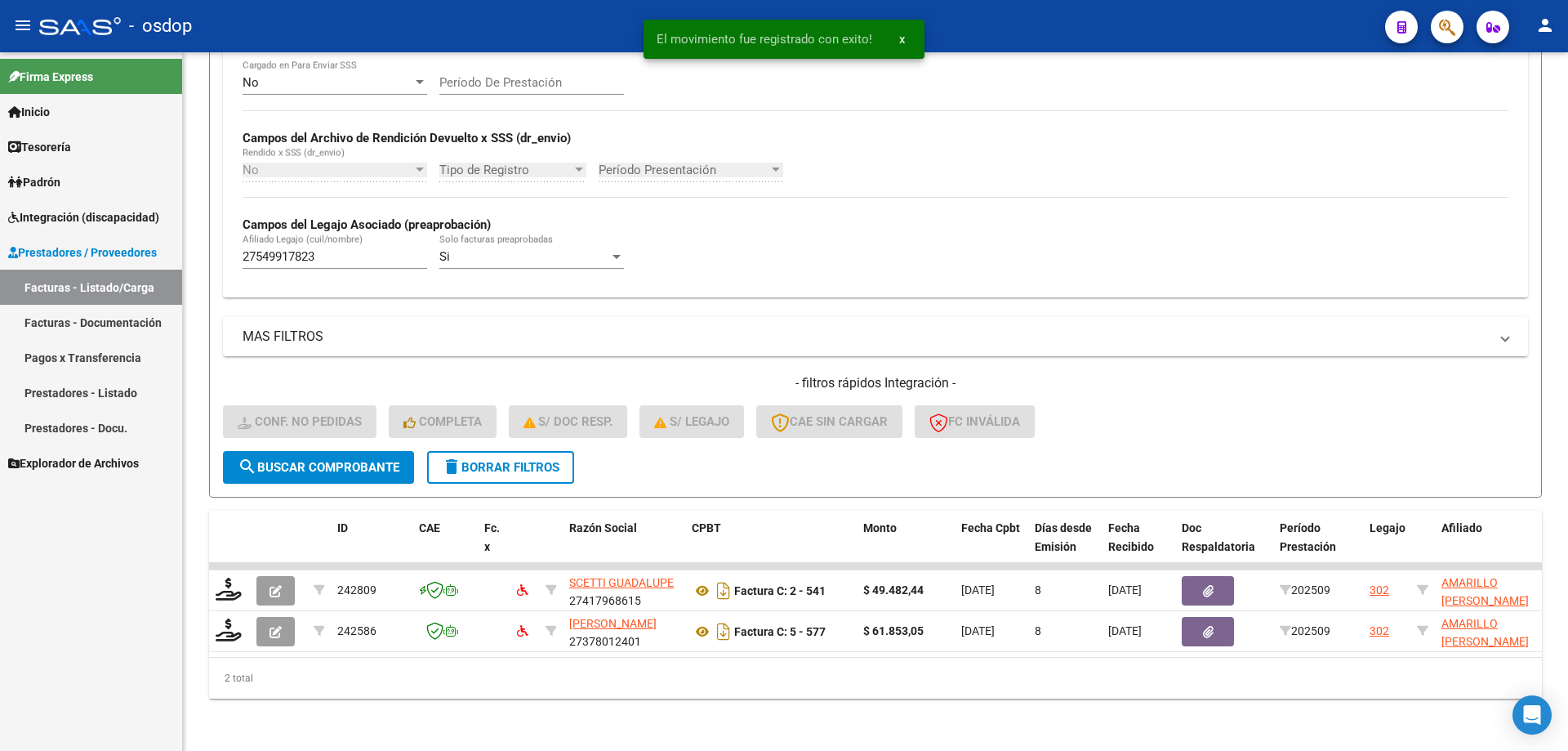
scroll to position [341, 0]
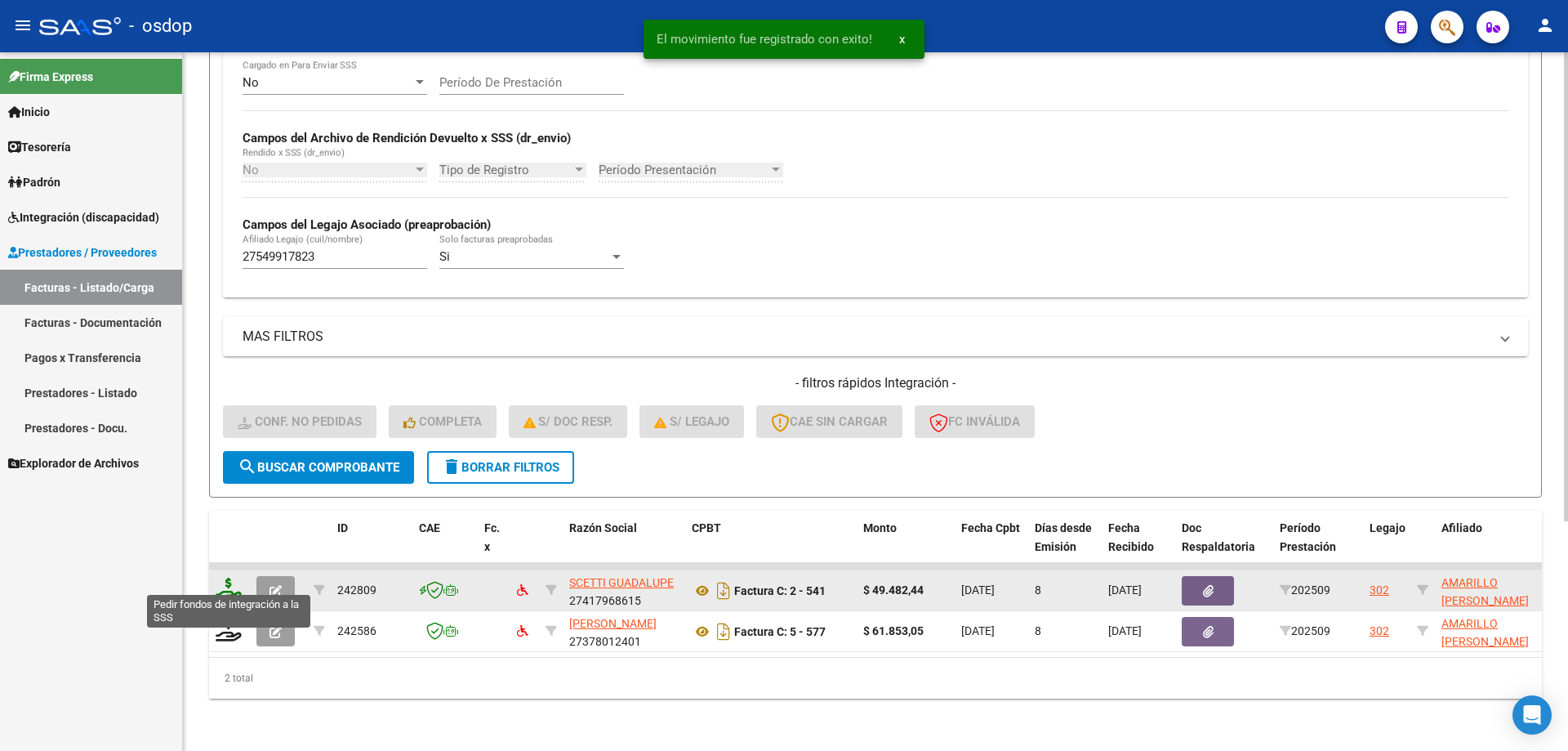
click at [225, 579] on icon at bounding box center [229, 589] width 26 height 23
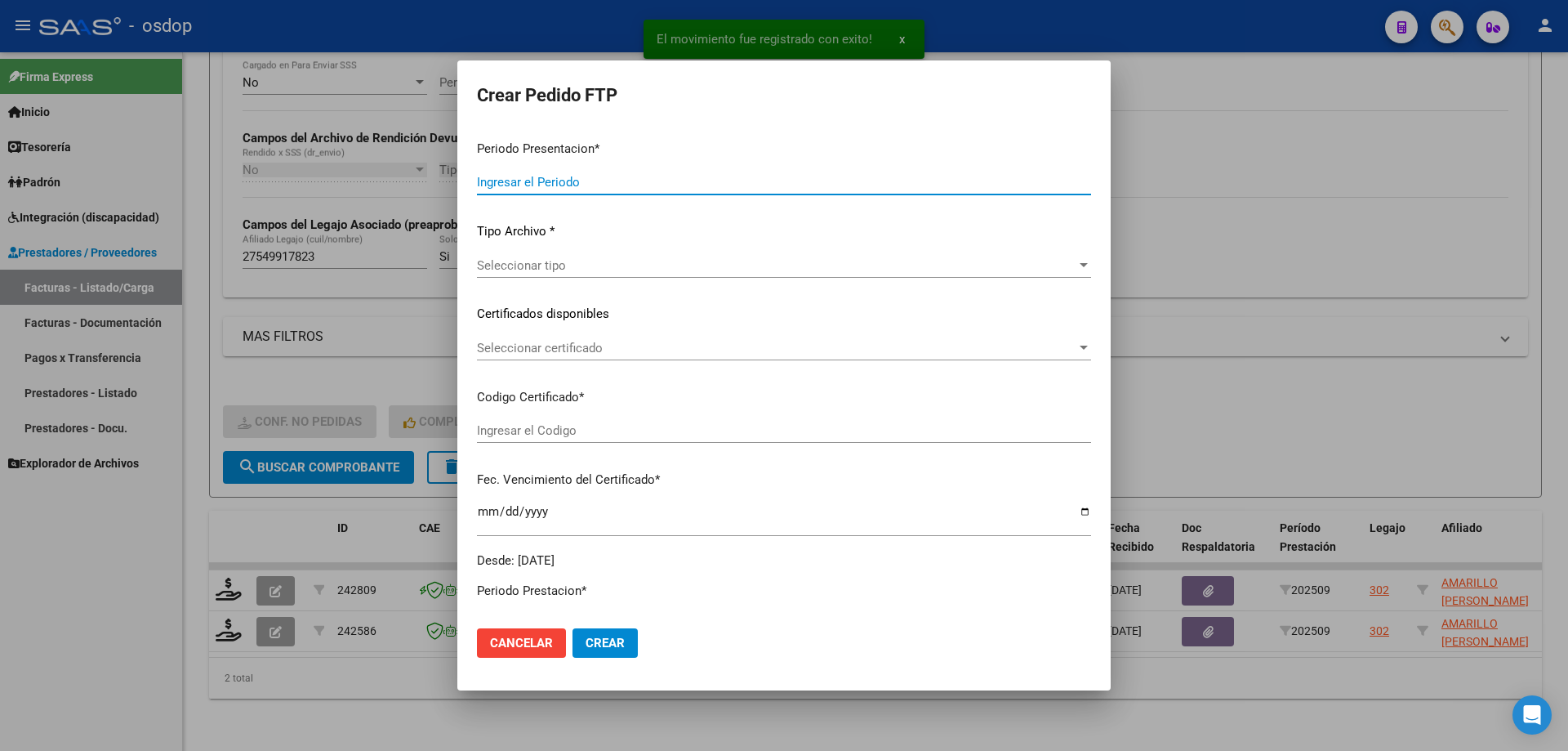
type input "202509"
type input "$ 49.482,44"
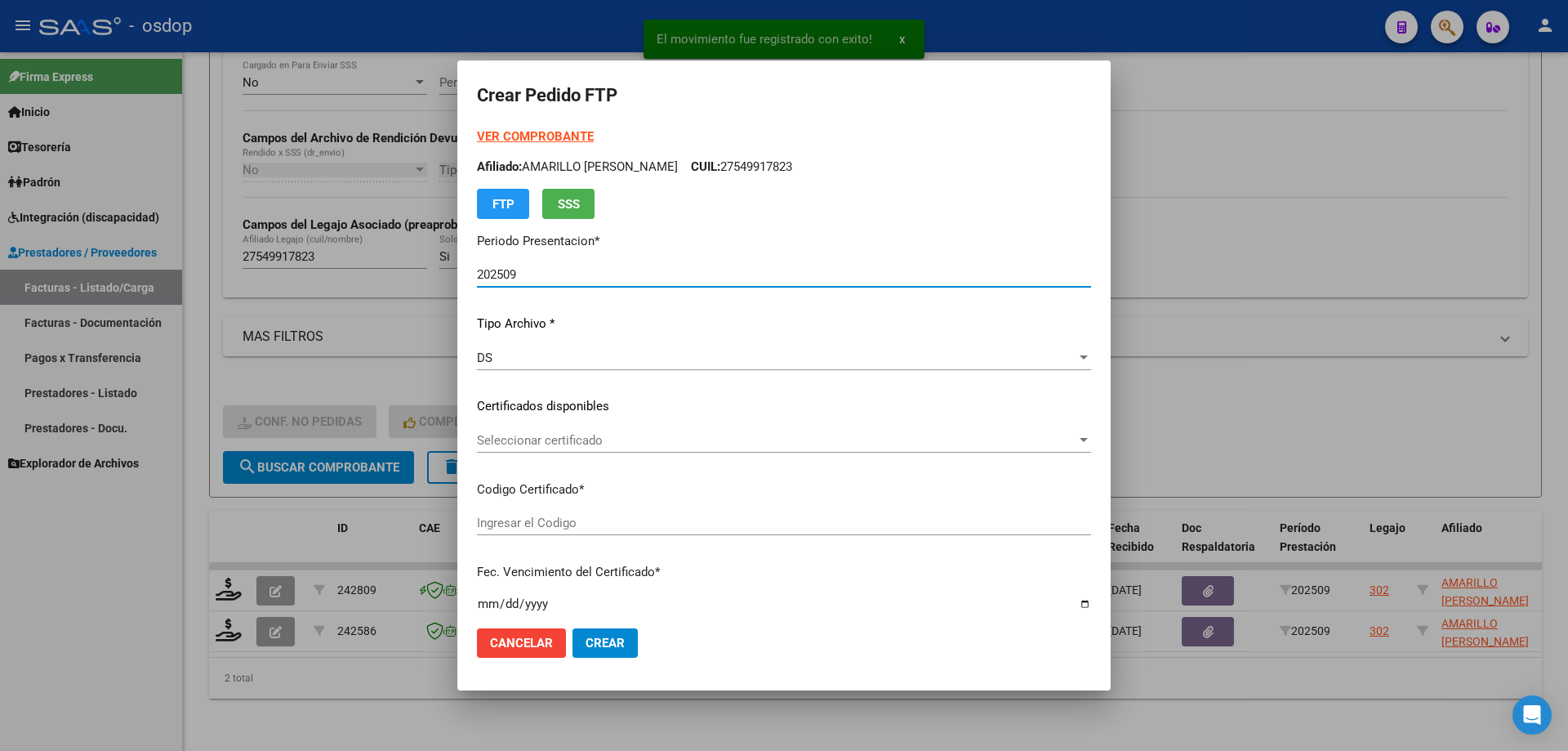
type input "1716746941"
type input "[DATE]"
click at [638, 456] on div "Seleccionar certificado Seleccionar certificado" at bounding box center [783, 448] width 614 height 40
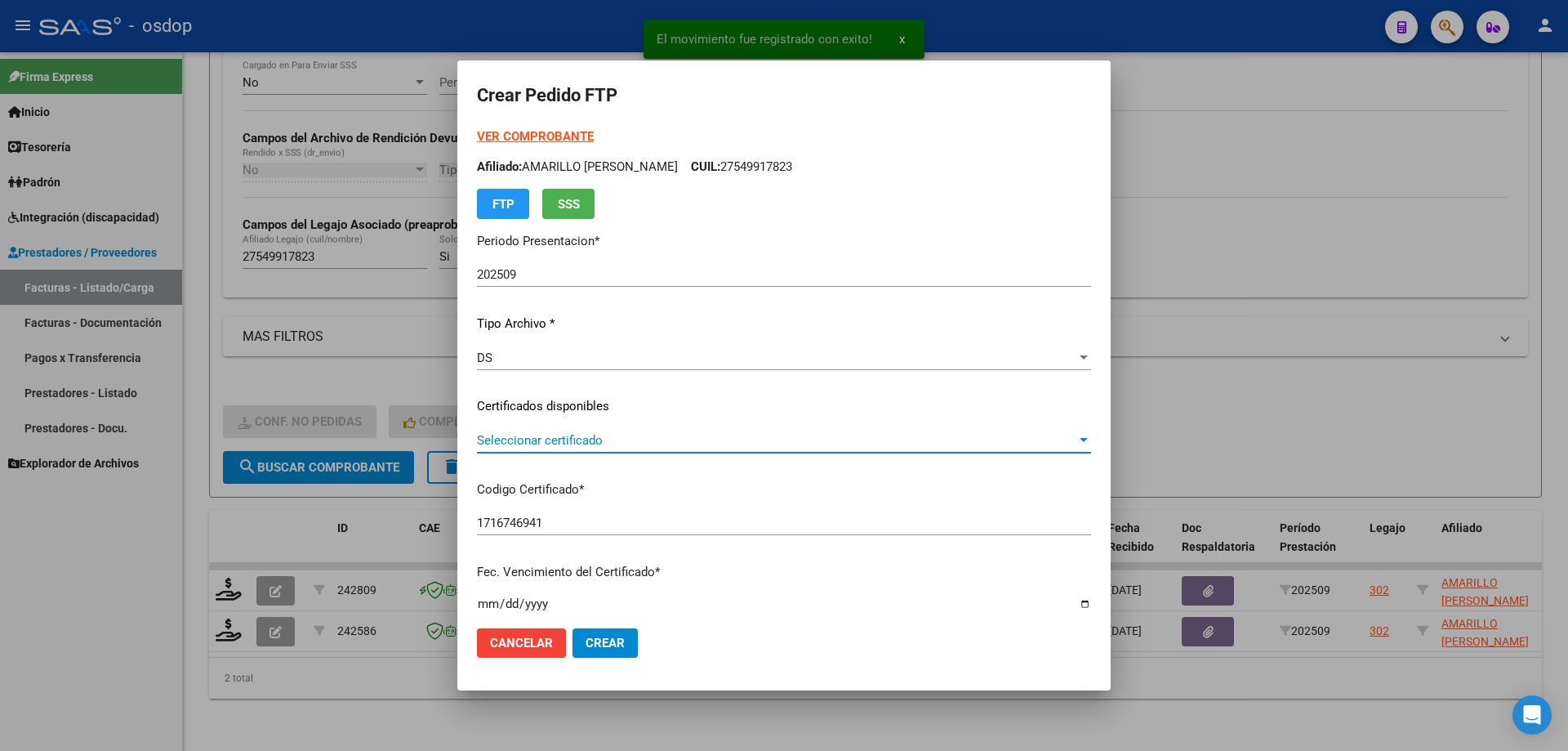
click at [647, 446] on span "Seleccionar certificado" at bounding box center [776, 440] width 599 height 15
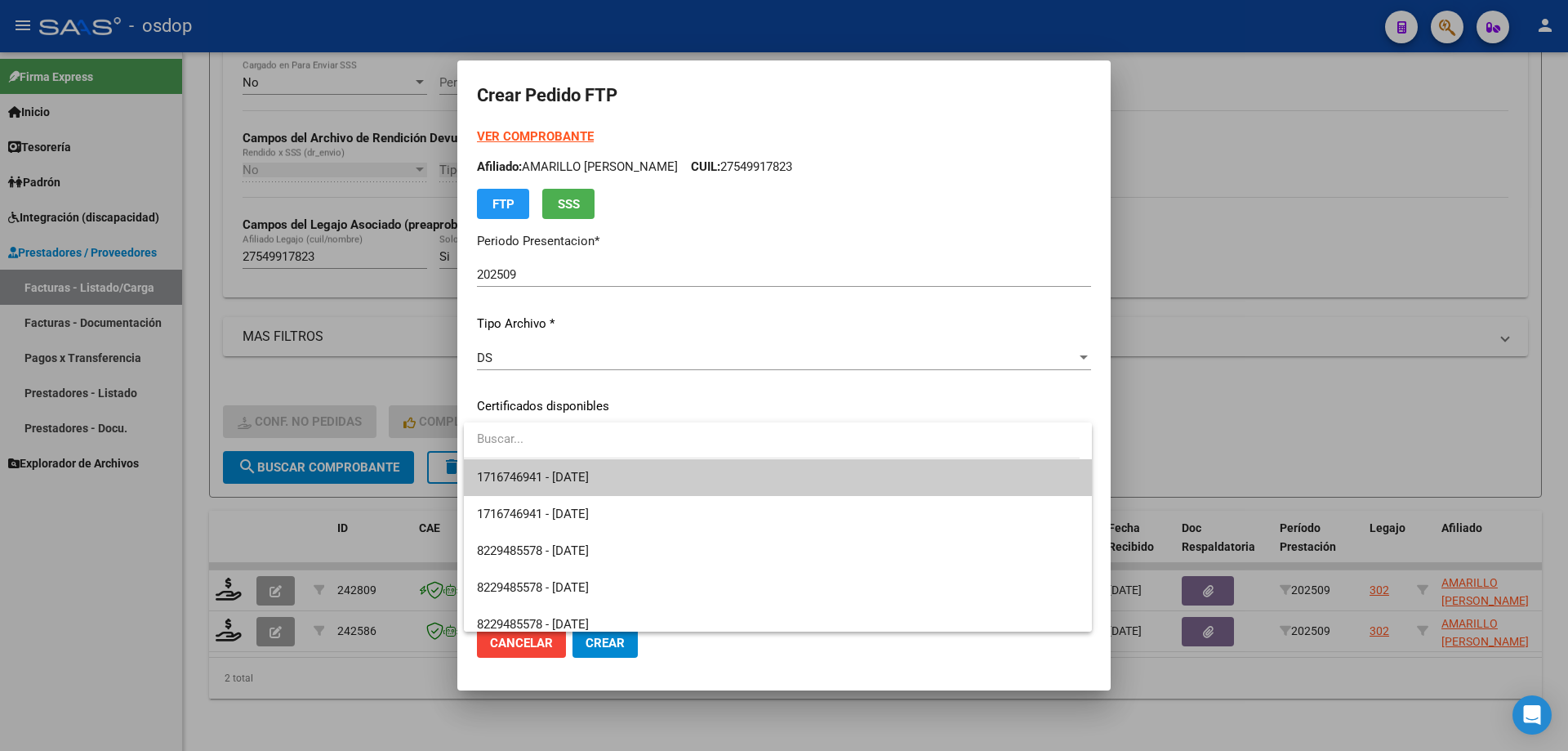
click at [667, 480] on span "1716746941 - [DATE]" at bounding box center [777, 478] width 602 height 37
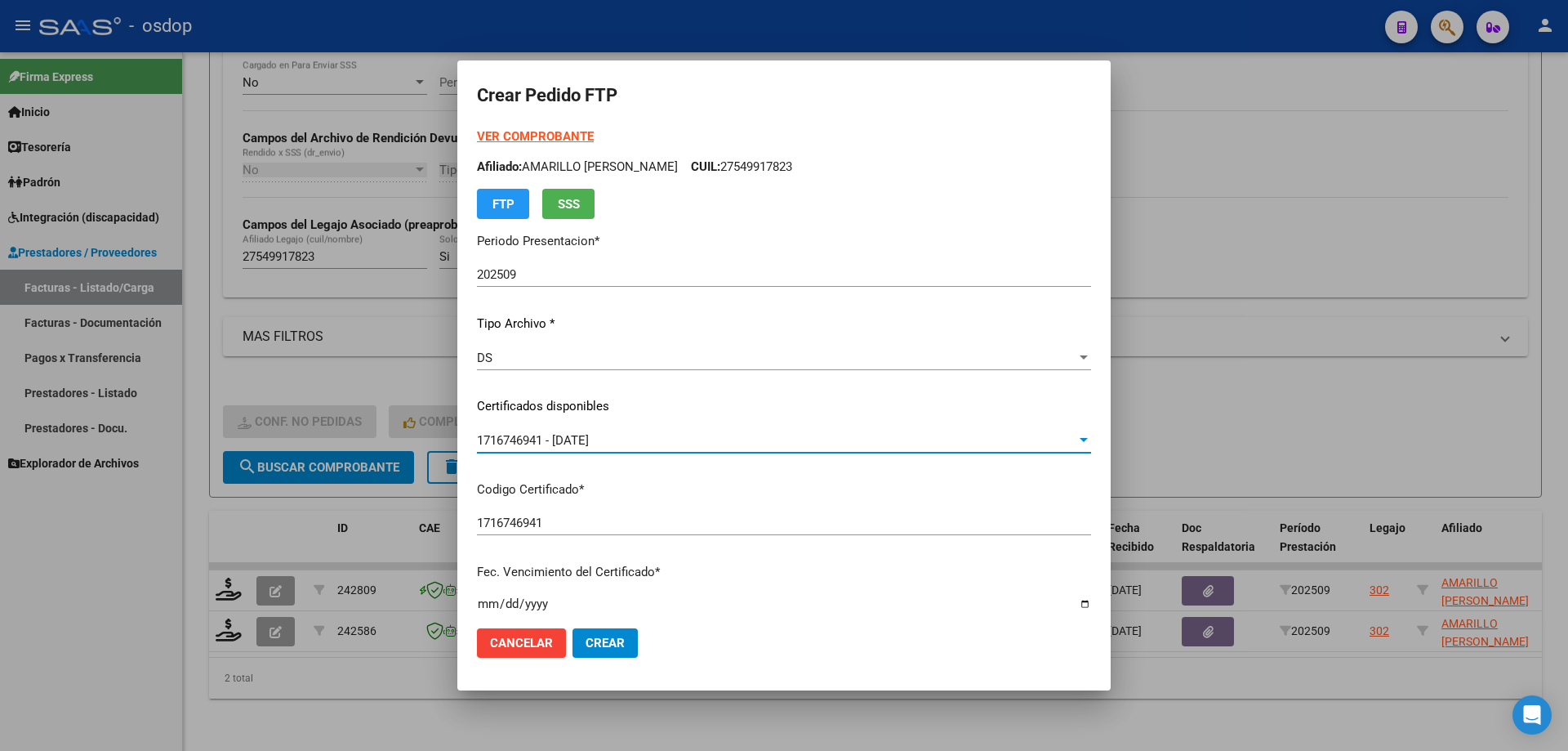
click at [1031, 194] on div "VER COMPROBANTE ARCA Padrón Afiliado: AMARILLO [PERSON_NAME]: 27549917823 FTP S…" at bounding box center [783, 174] width 614 height 92
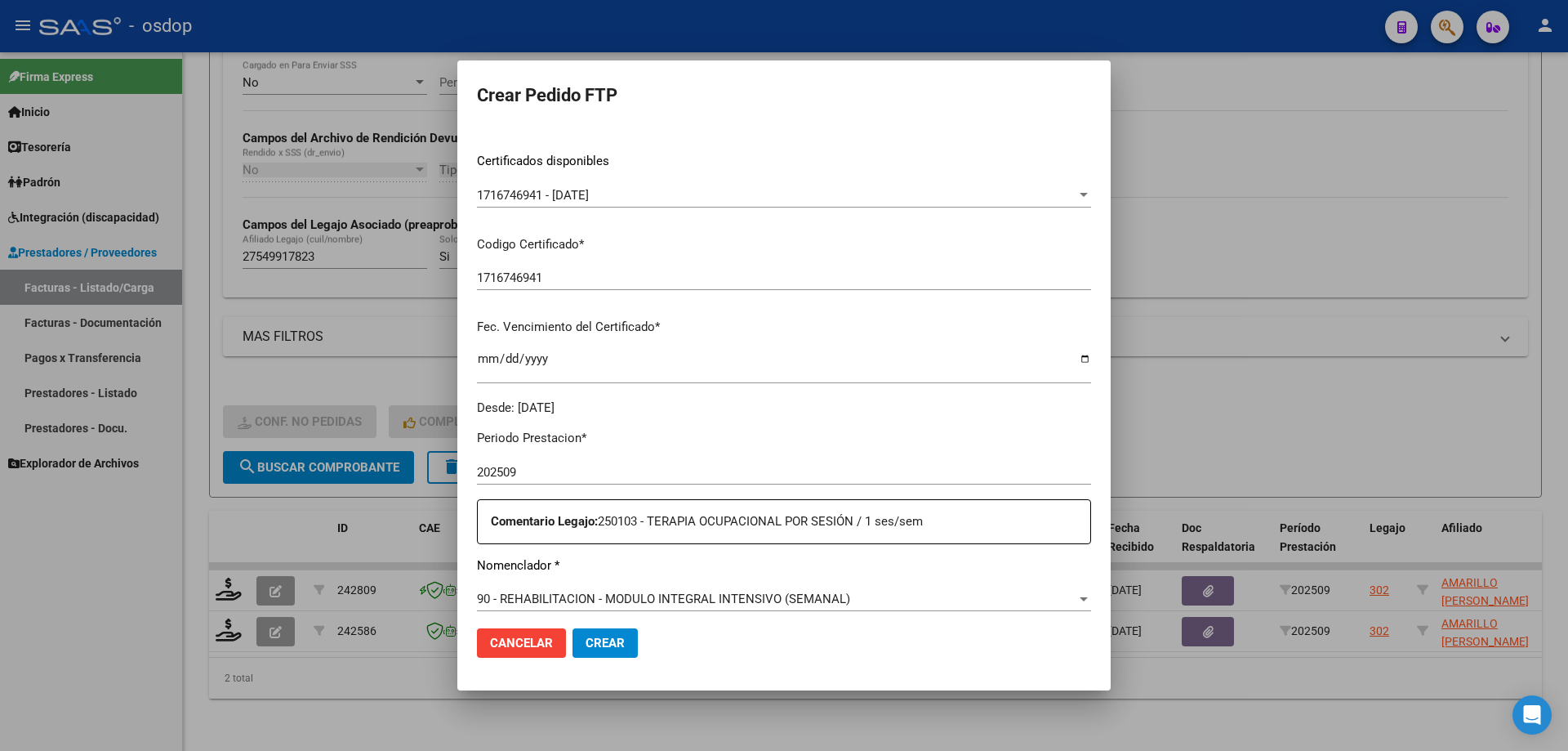
scroll to position [490, 0]
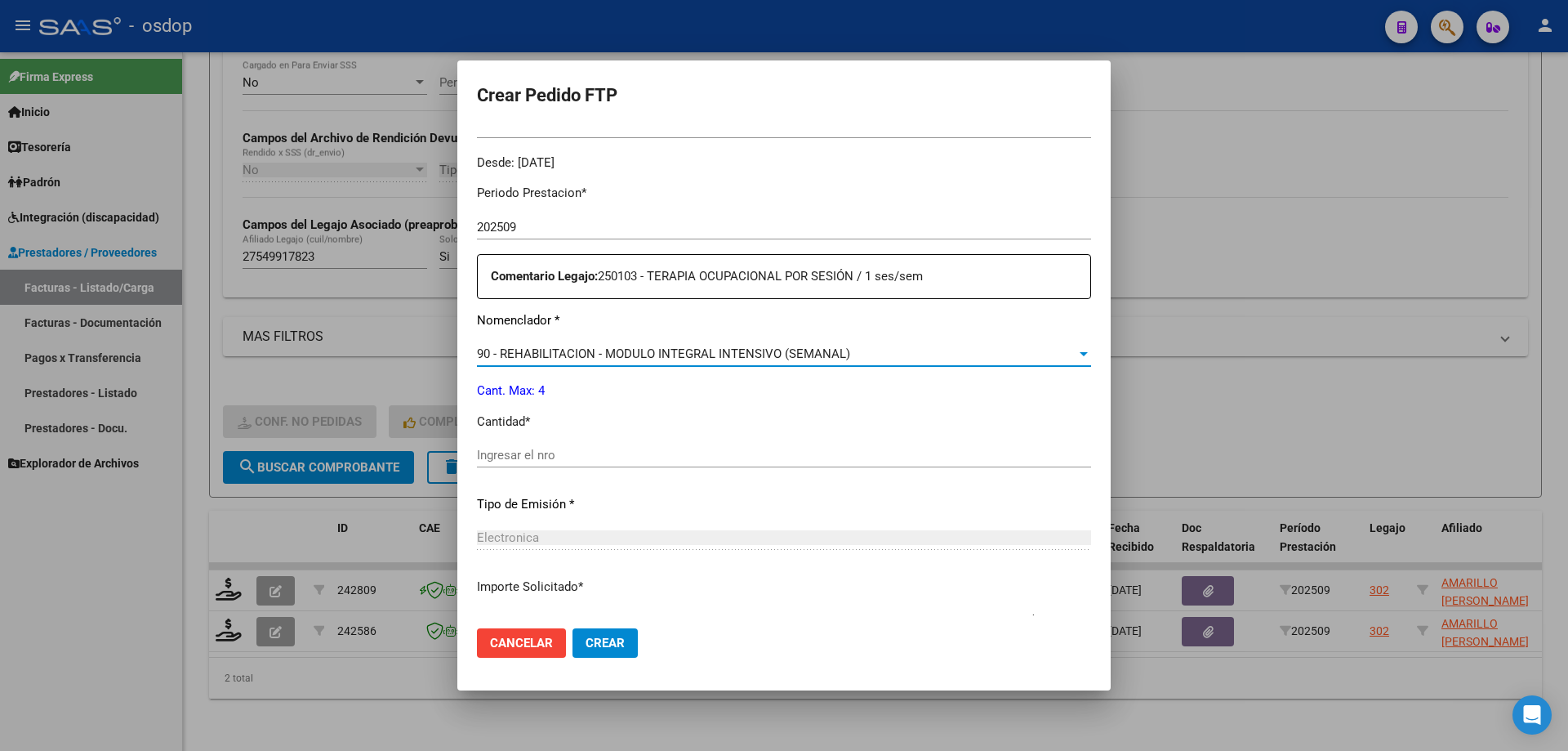
click at [651, 353] on span "90 - REHABILITACION - MODULO INTEGRAL INTENSIVO (SEMANAL)" at bounding box center [663, 353] width 374 height 15
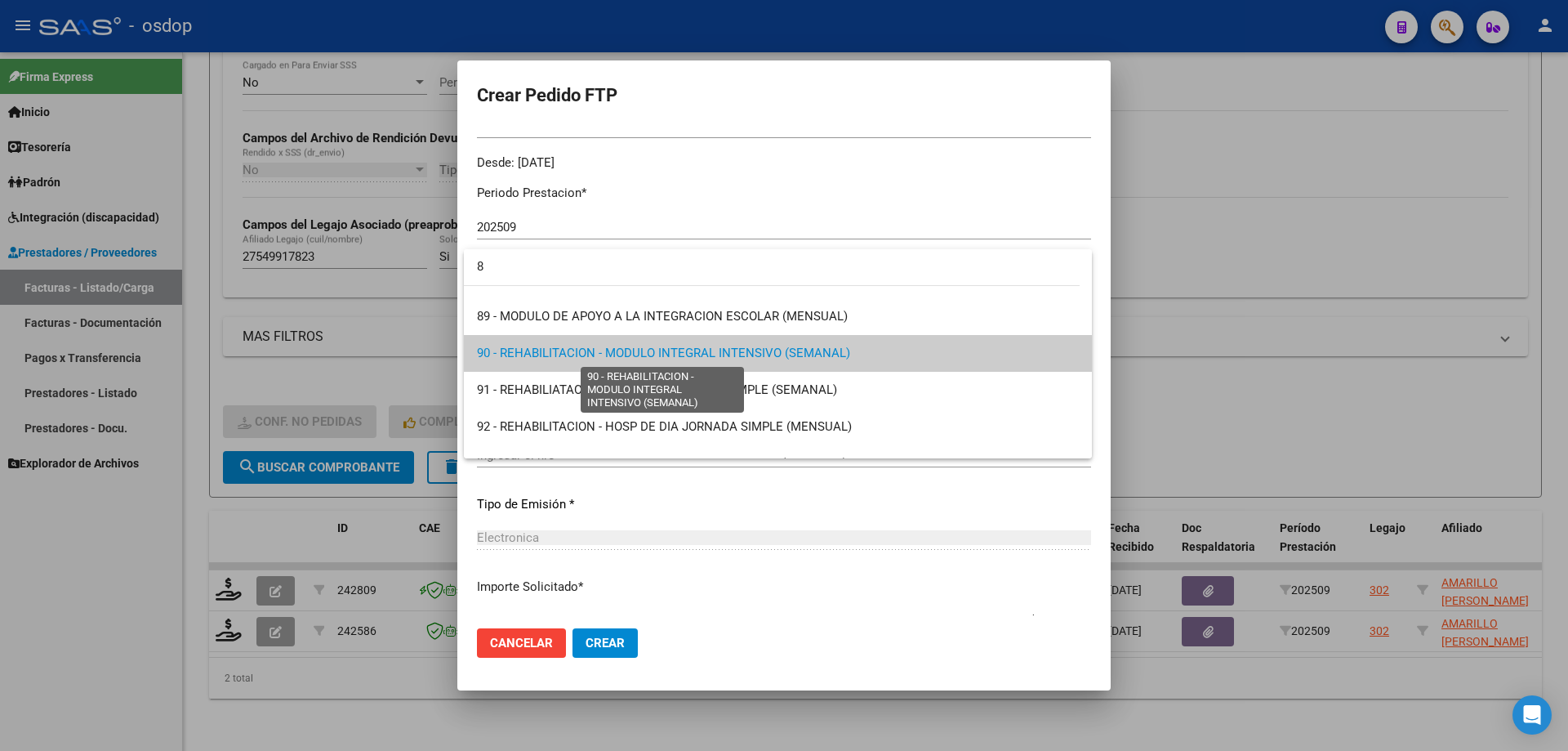
scroll to position [0, 0]
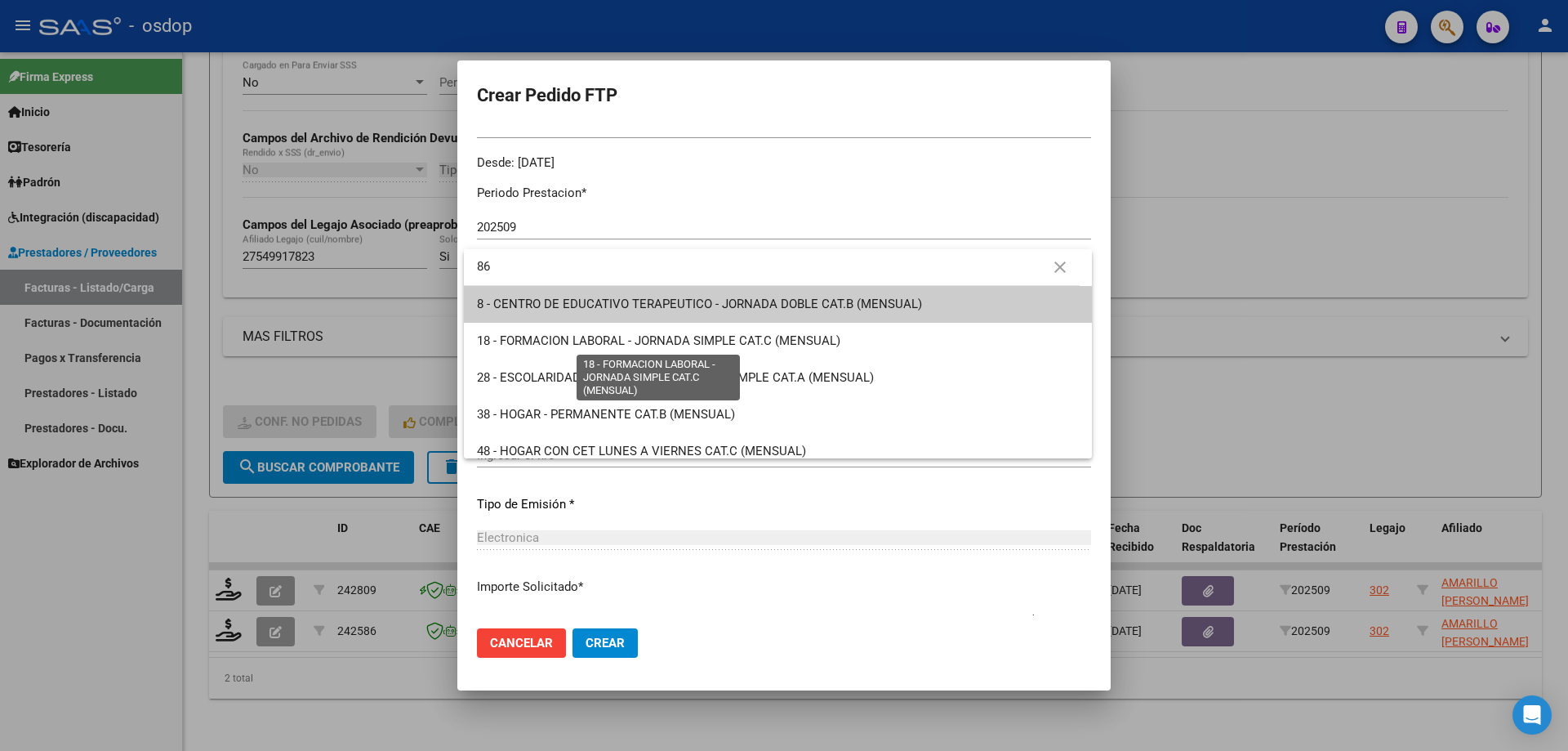
type input "86"
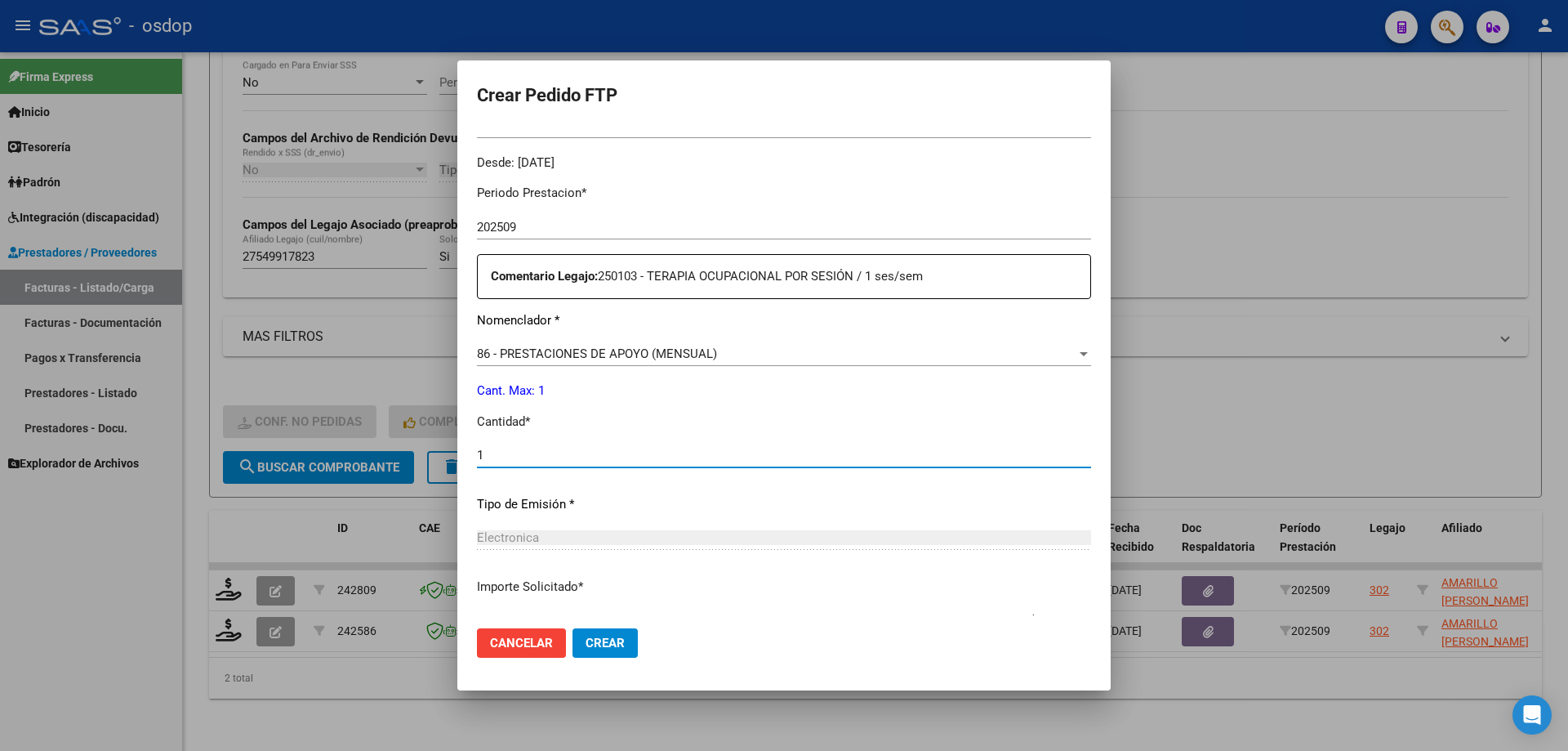
type input "1"
click at [573, 628] on button "Crear" at bounding box center [605, 643] width 65 height 29
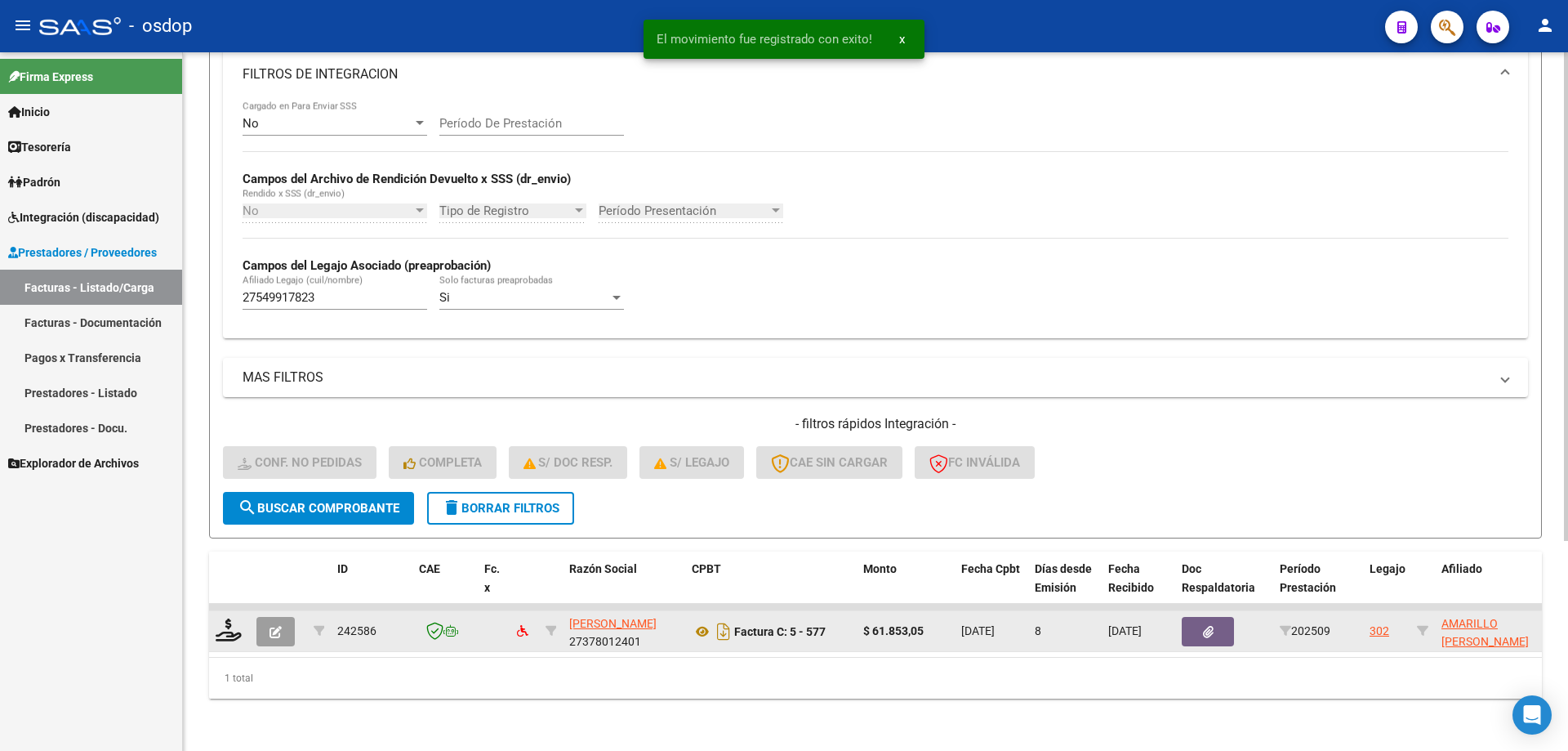
scroll to position [301, 0]
click at [225, 619] on icon at bounding box center [229, 630] width 26 height 23
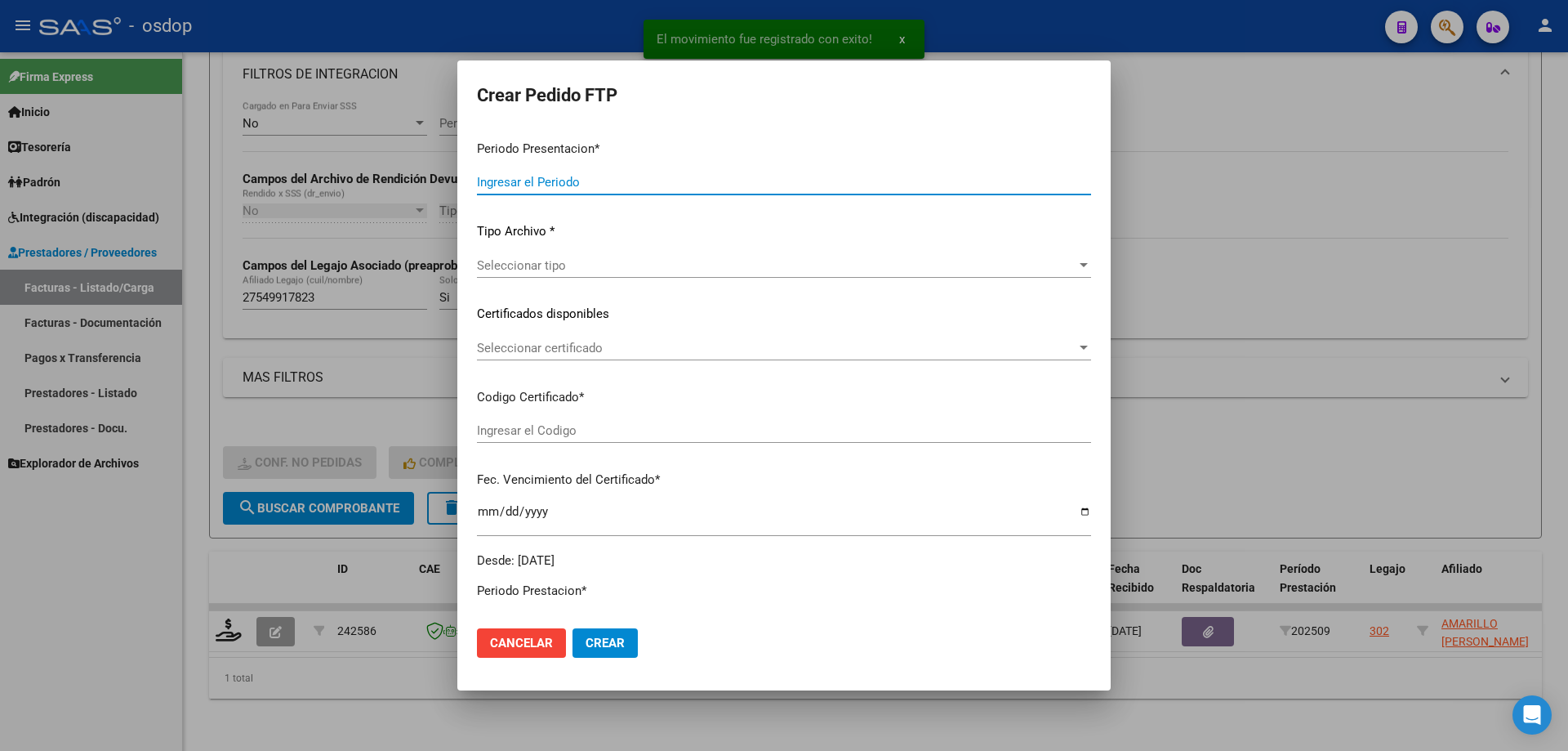
type input "202509"
type input "$ 61.853,05"
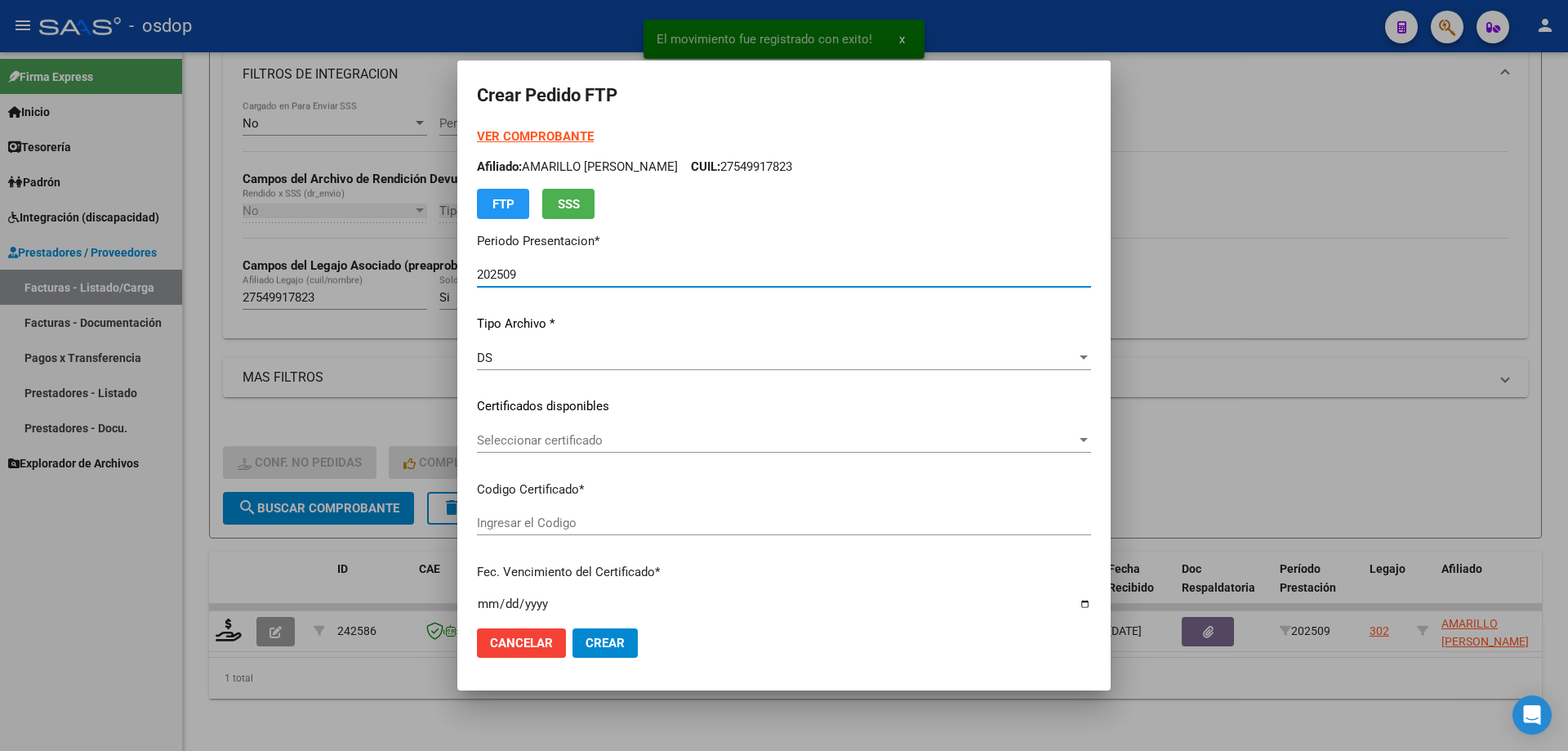
type input "1716746941"
type input "[DATE]"
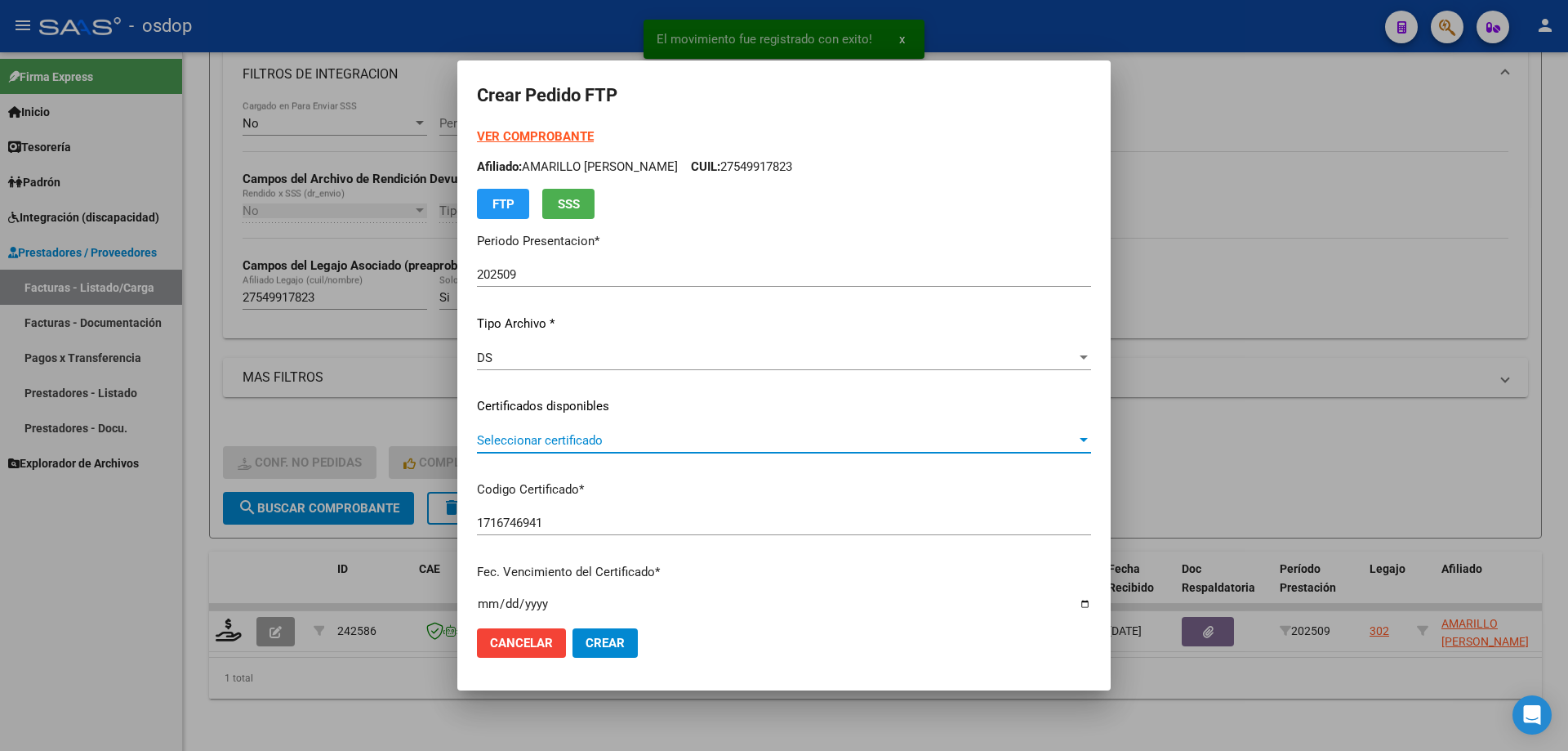
click at [620, 437] on span "Seleccionar certificado" at bounding box center [776, 440] width 599 height 15
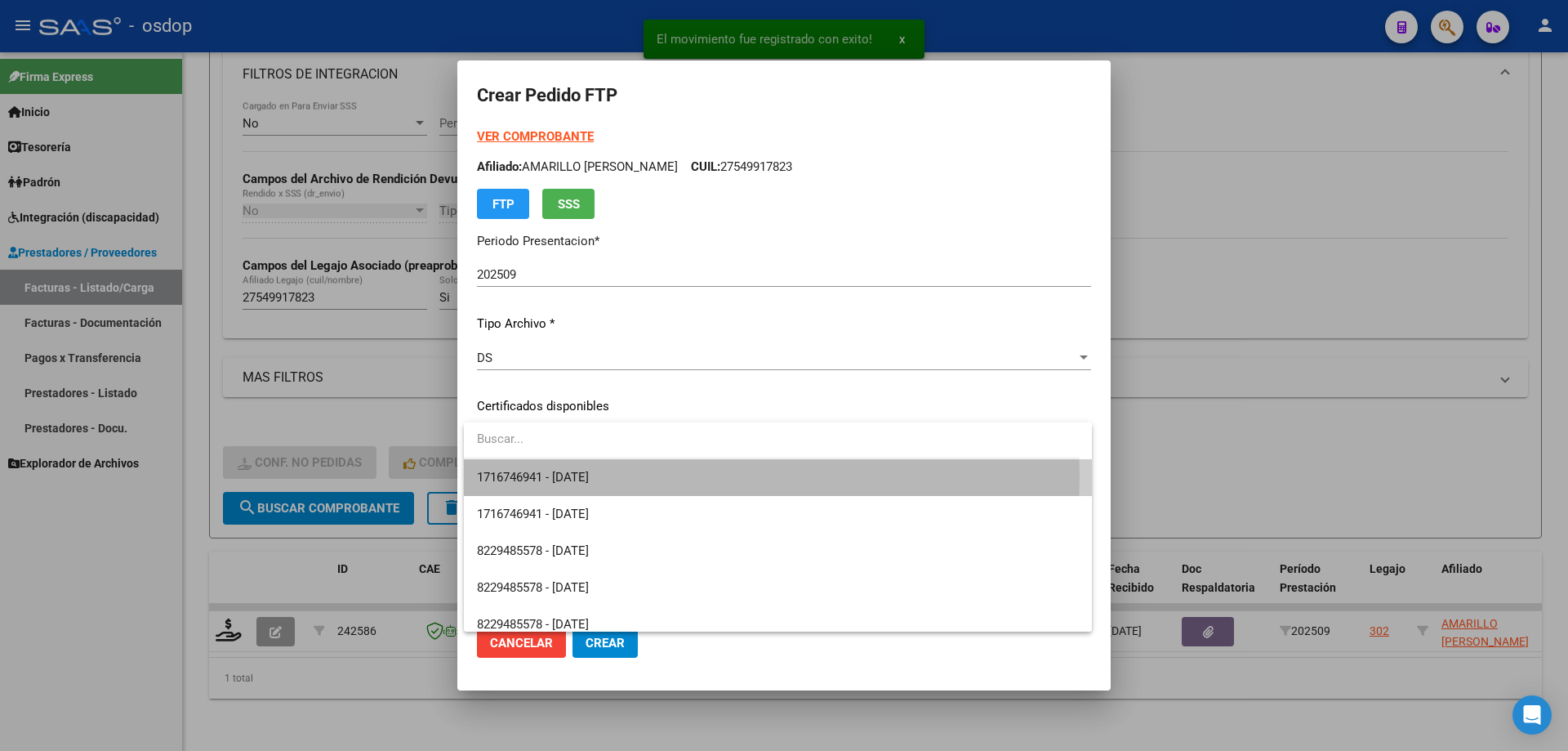
click at [632, 477] on span "1716746941 - [DATE]" at bounding box center [777, 478] width 602 height 37
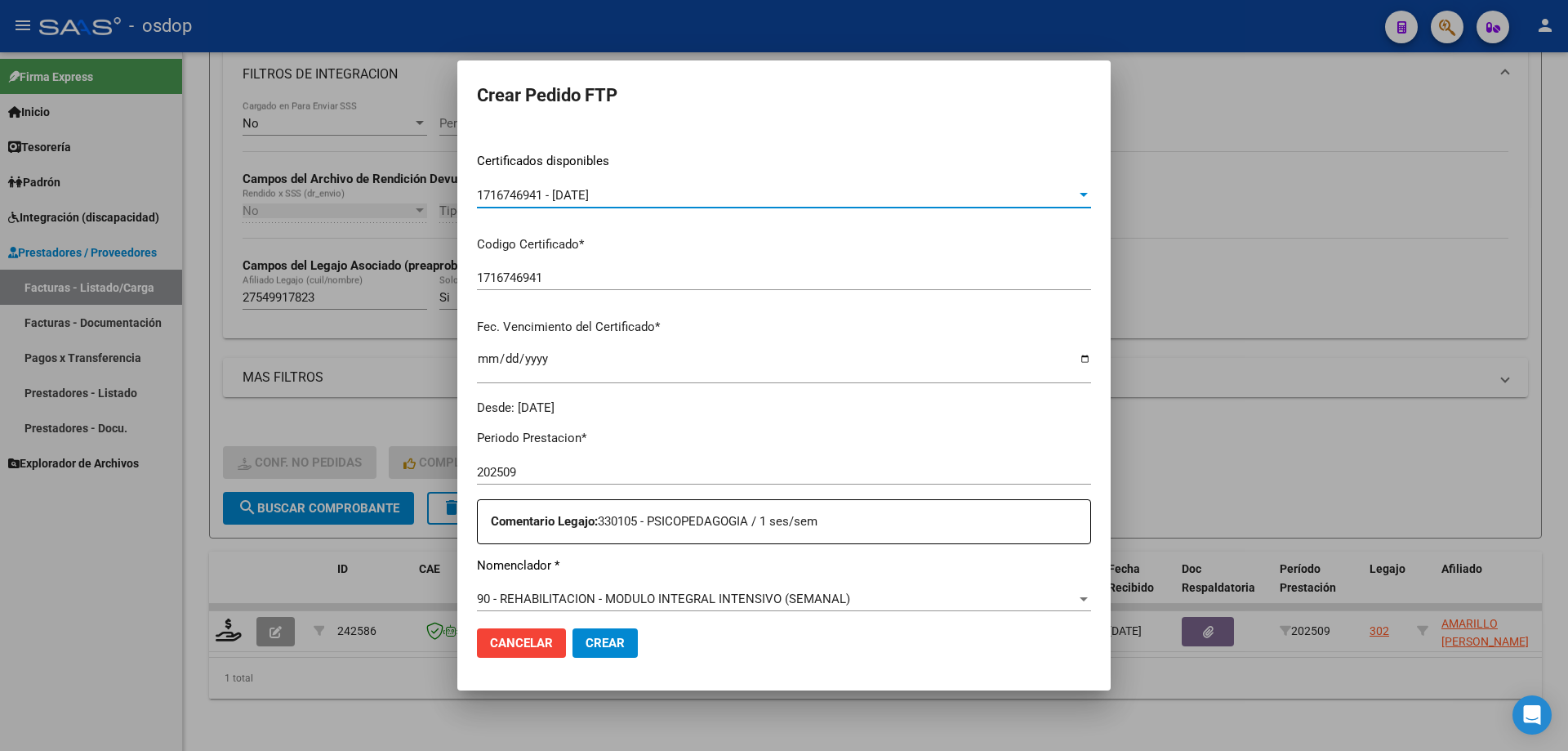
scroll to position [408, 0]
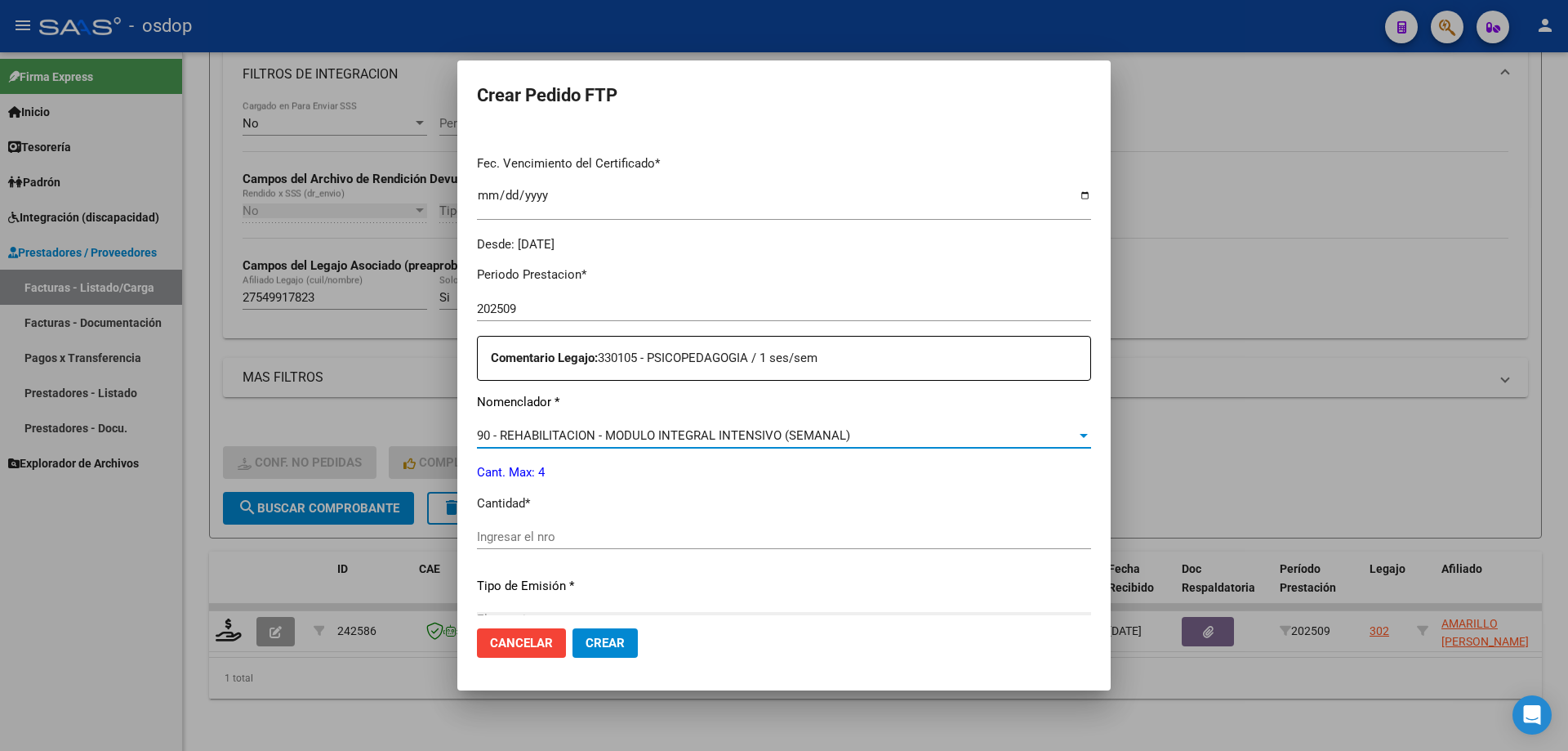
click at [788, 432] on span "90 - REHABILITACION - MODULO INTEGRAL INTENSIVO (SEMANAL)" at bounding box center [663, 435] width 374 height 15
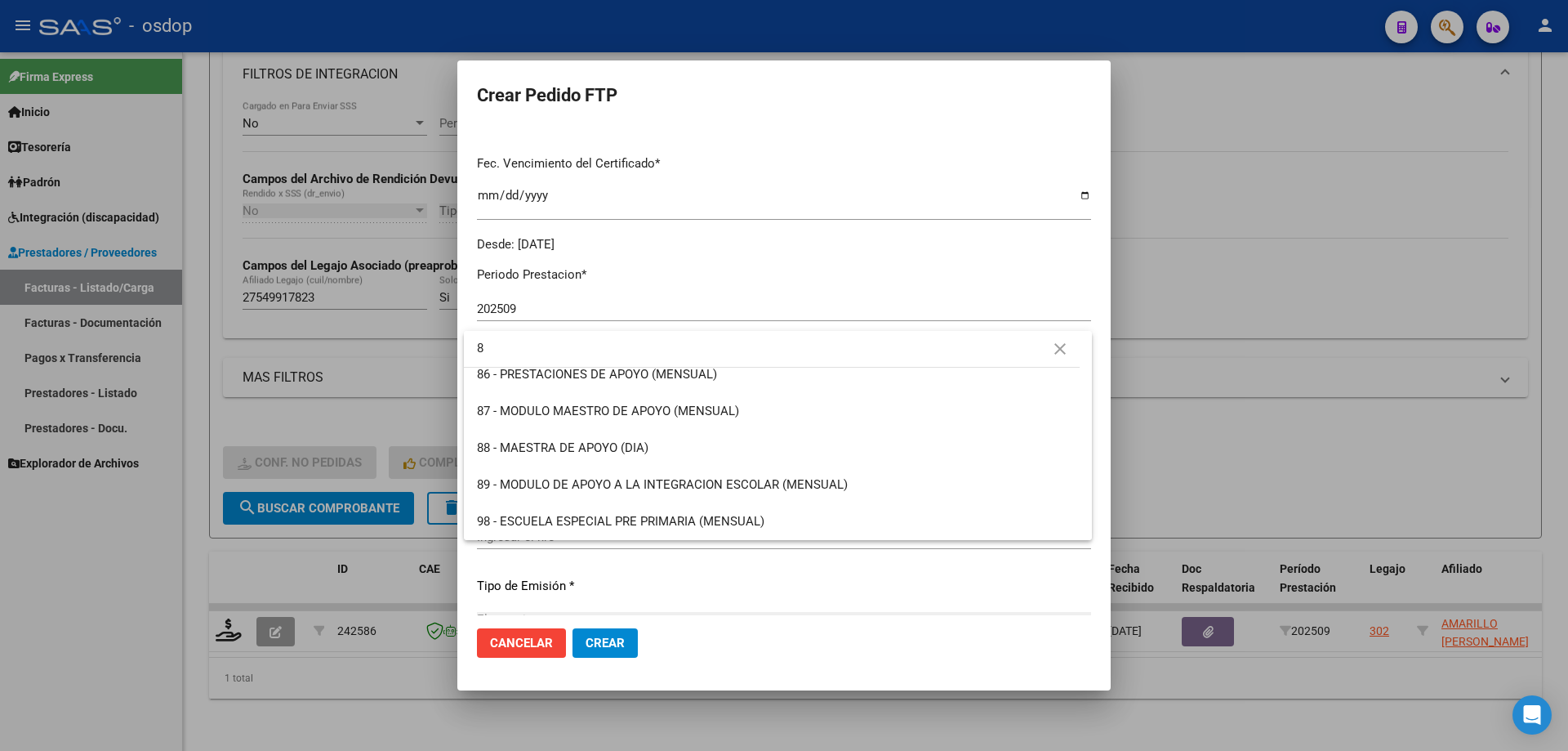
scroll to position [0, 0]
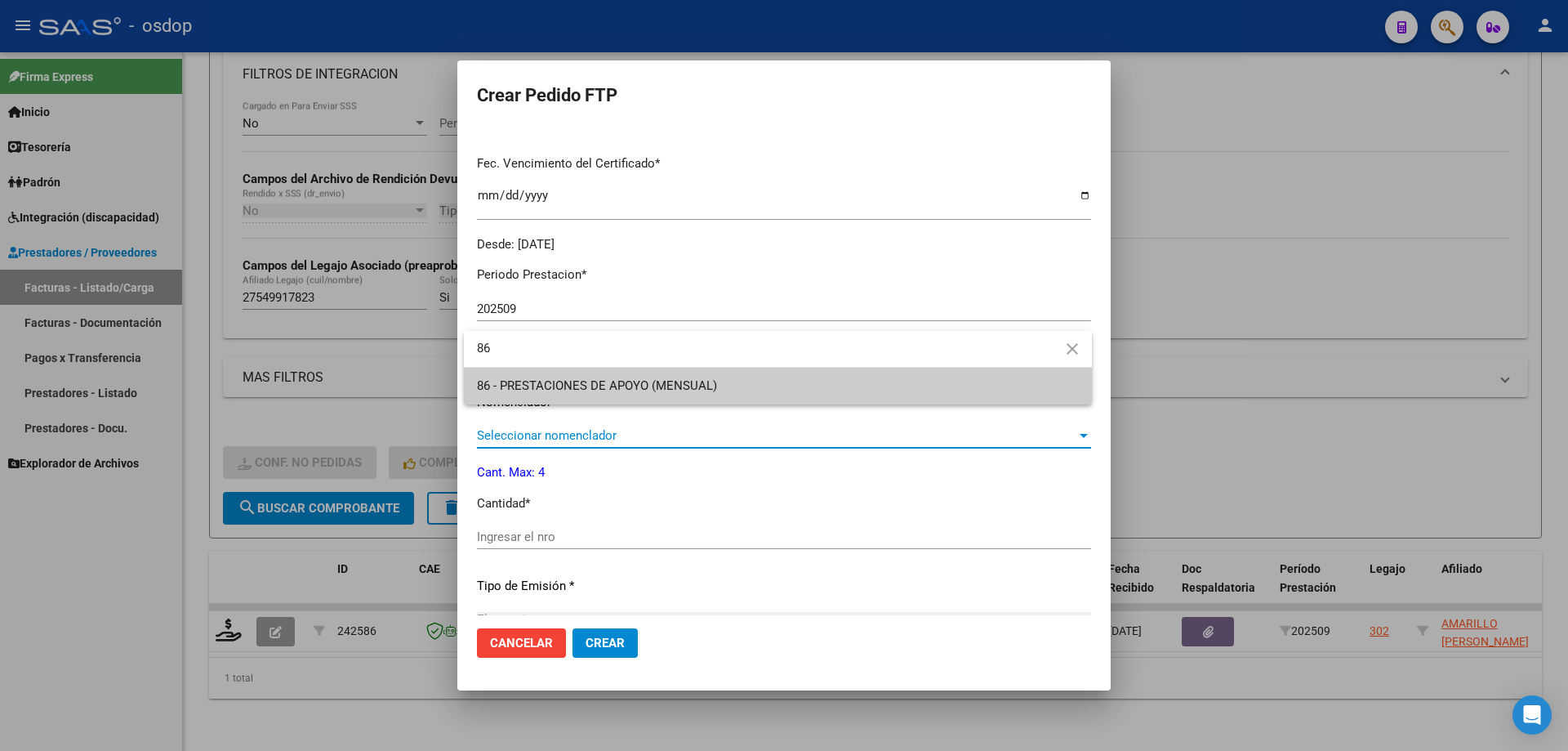
type input "86"
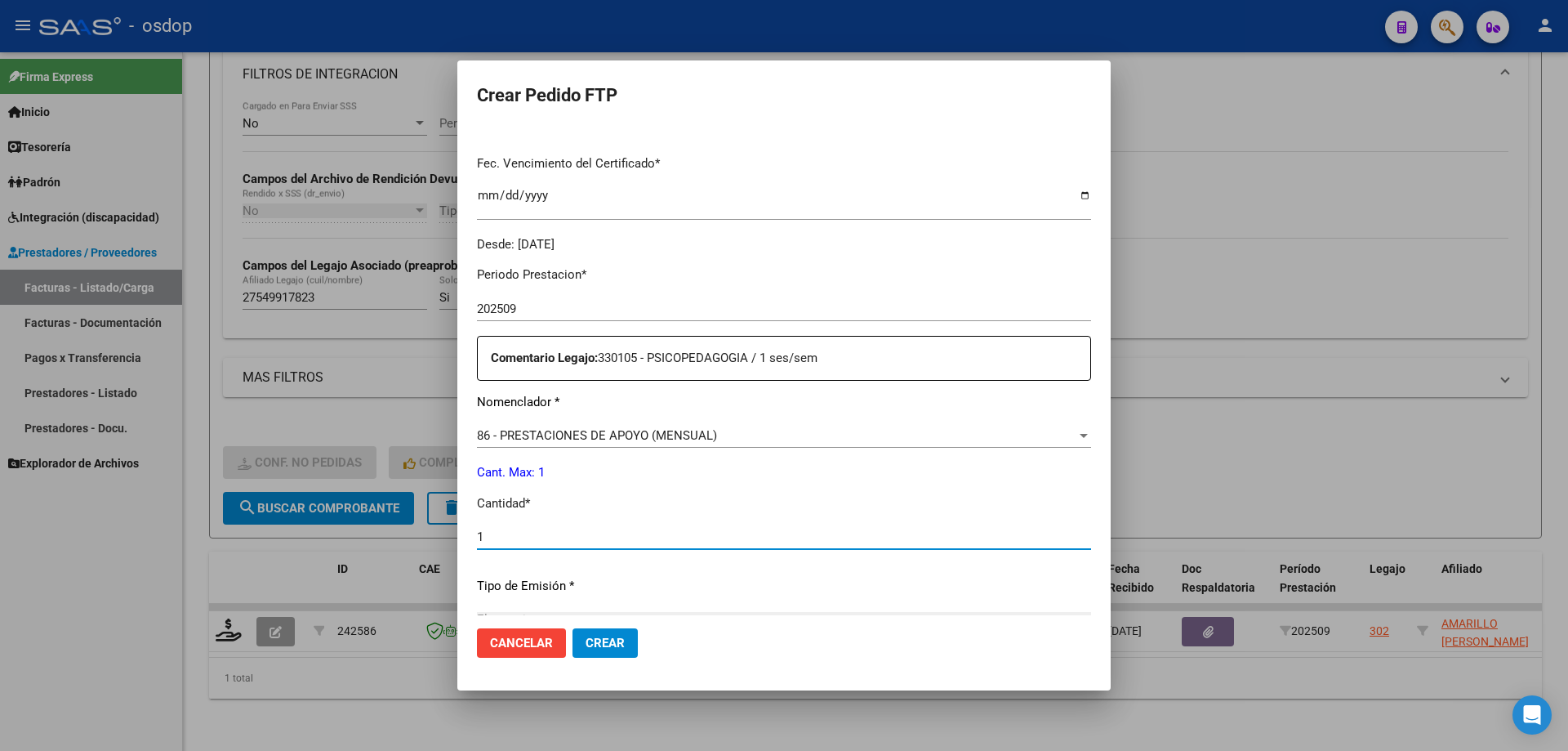
type input "1"
click at [573, 628] on button "Crear" at bounding box center [605, 643] width 65 height 29
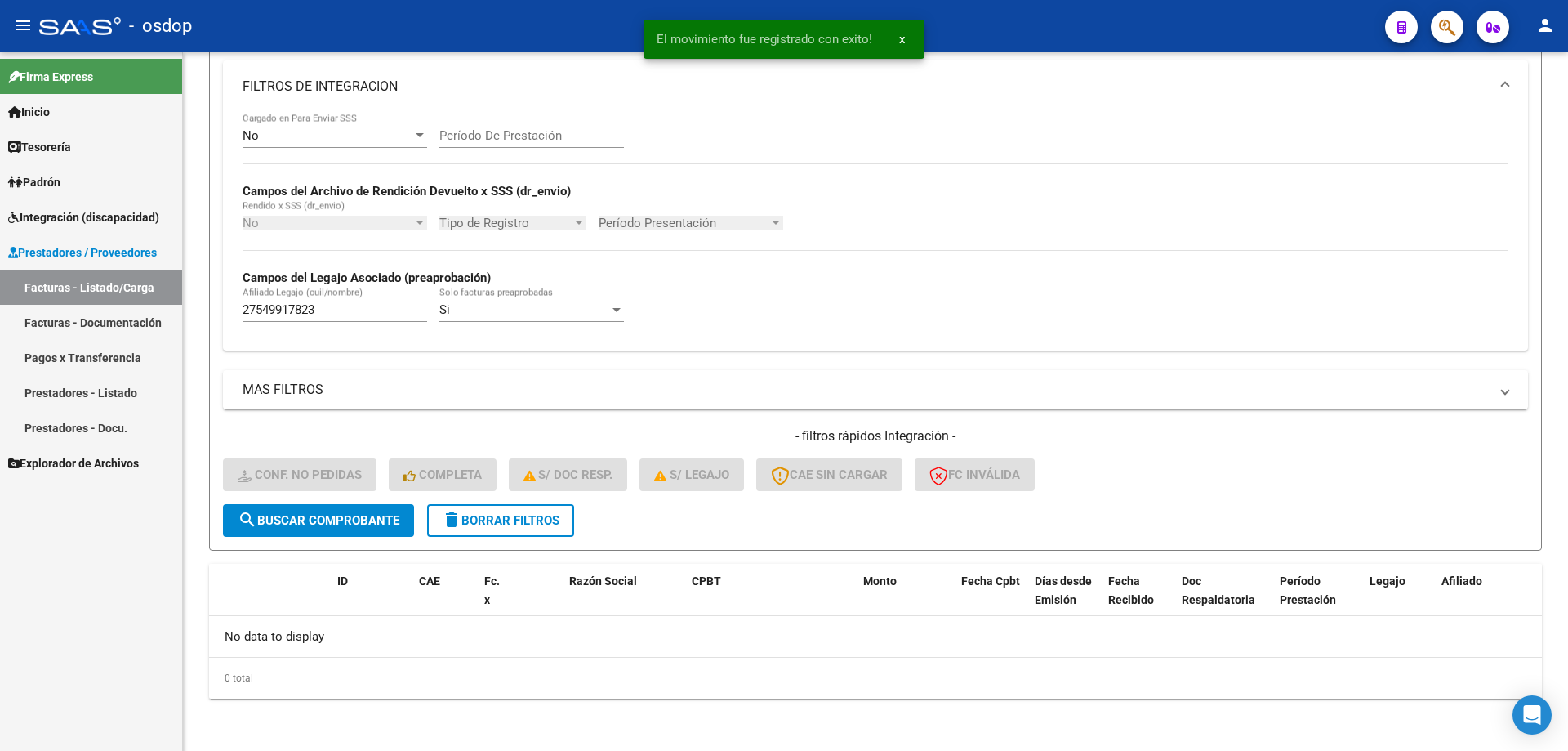
scroll to position [276, 0]
click at [489, 531] on button "delete Borrar Filtros" at bounding box center [500, 520] width 147 height 33
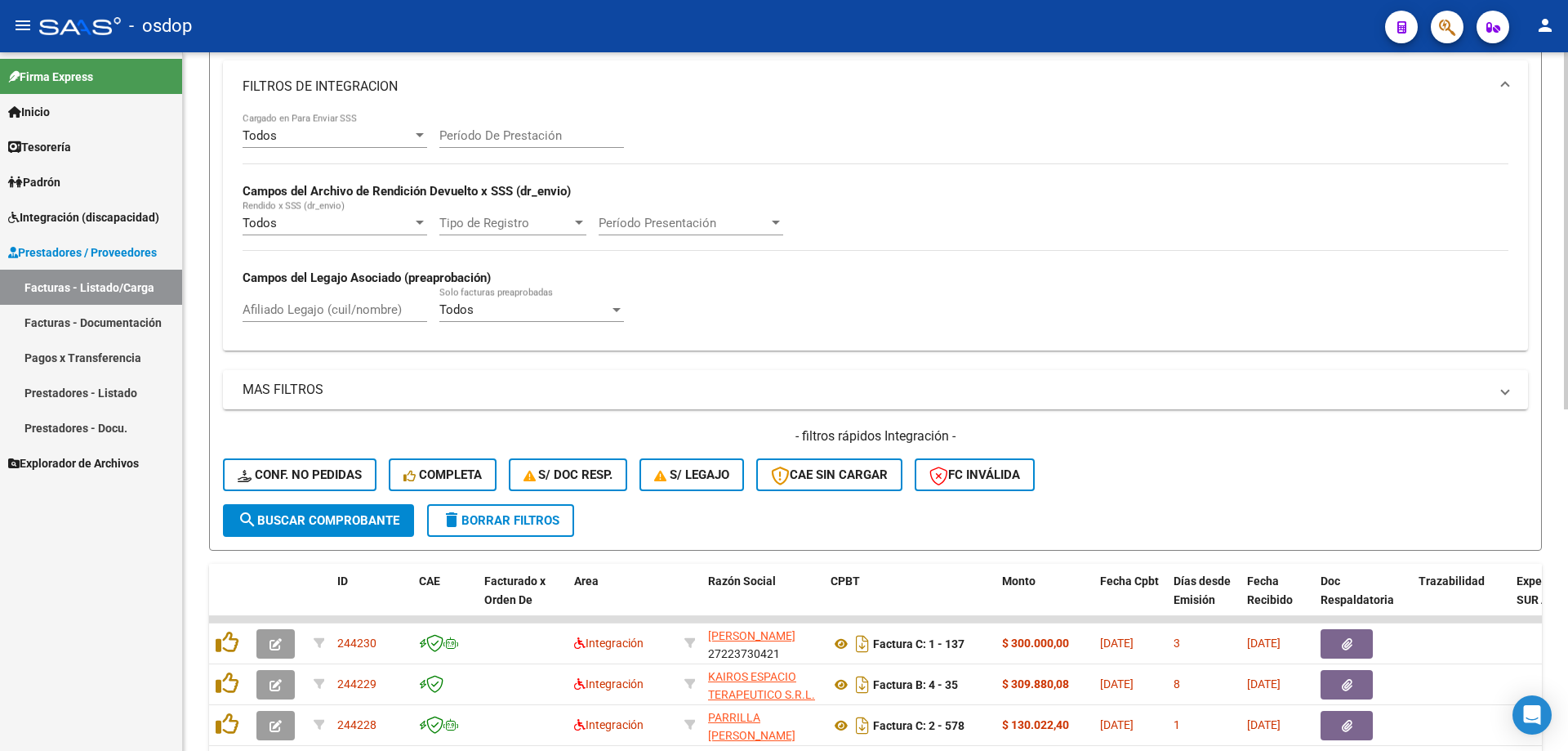
scroll to position [521, 0]
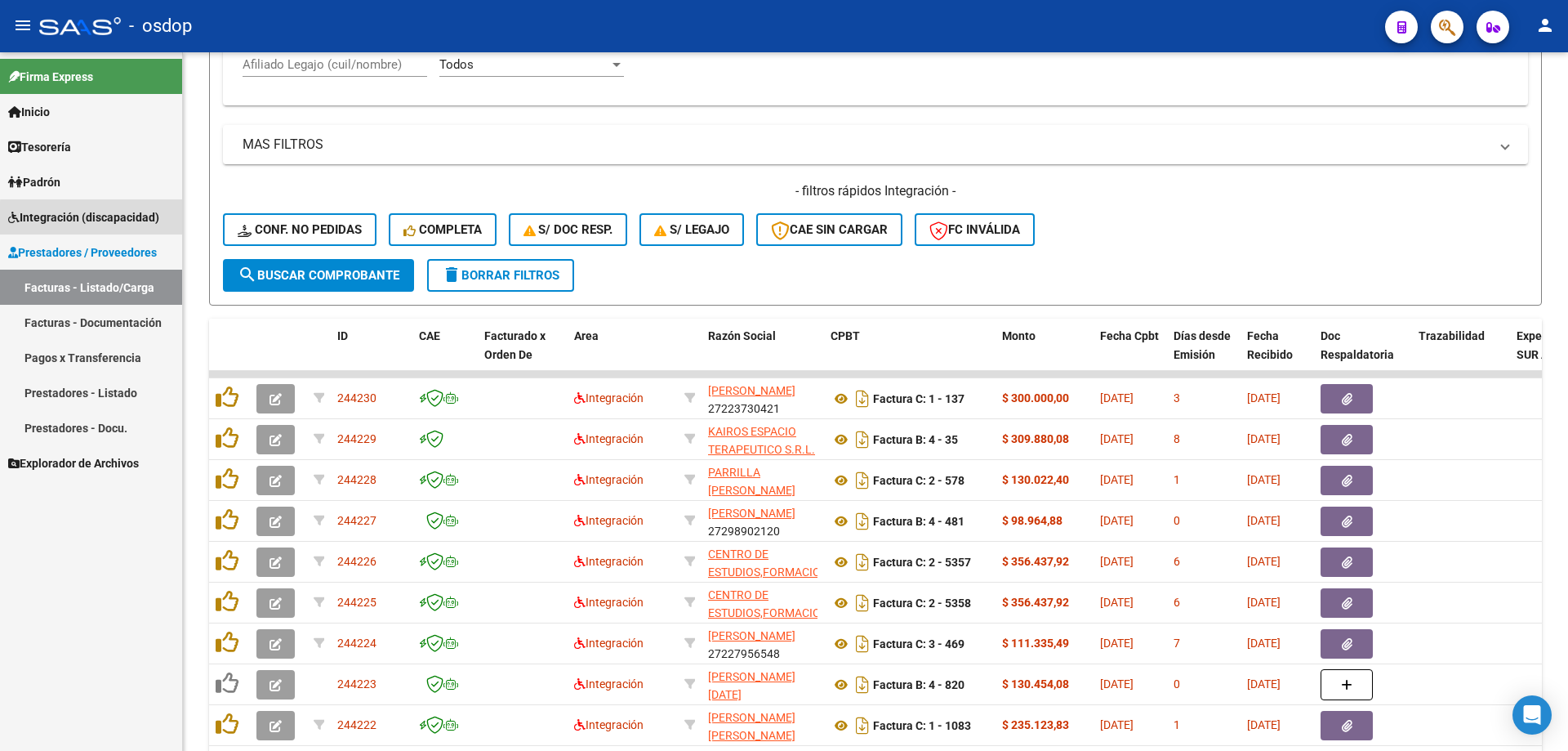
click at [98, 219] on span "Integración (discapacidad)" at bounding box center [83, 217] width 151 height 18
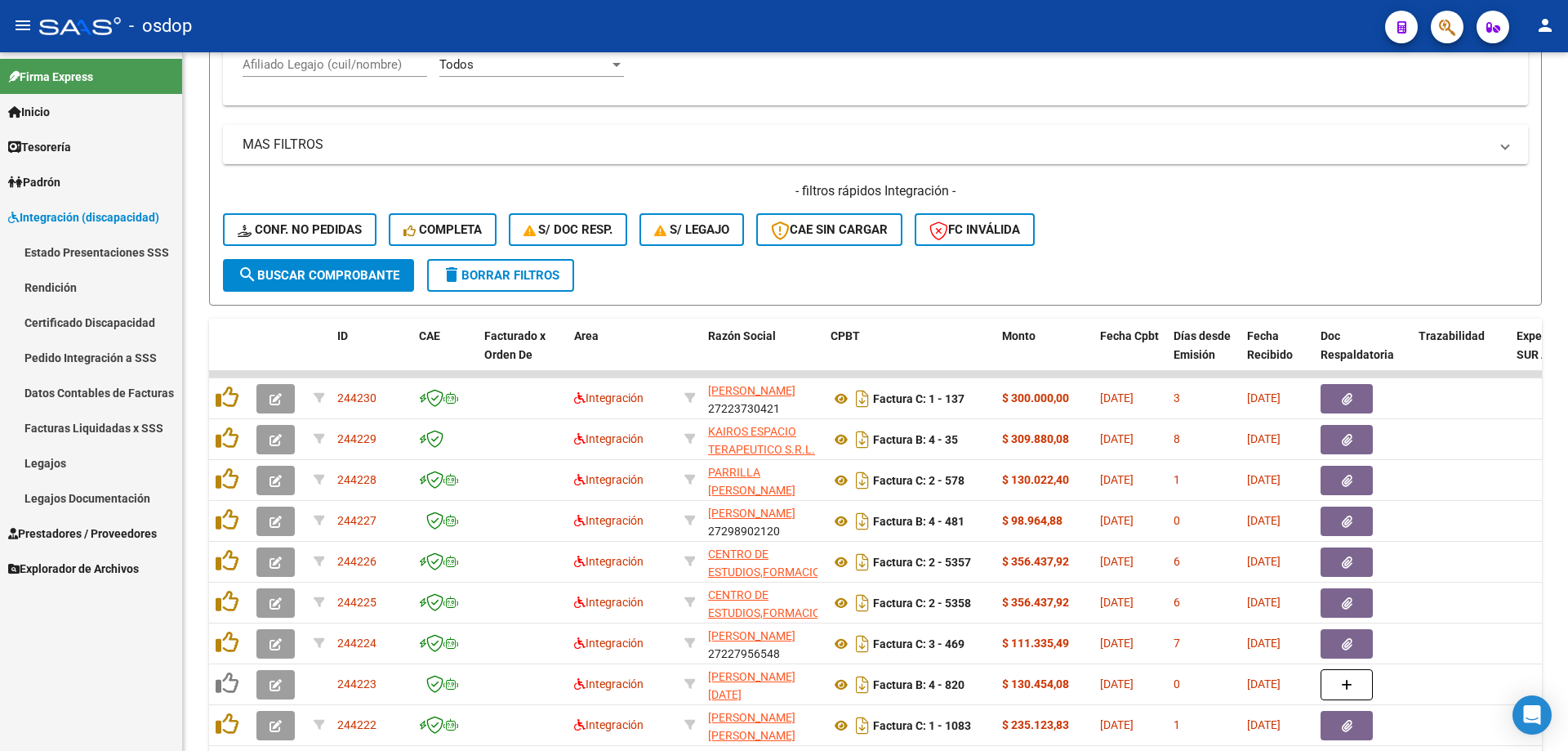
click at [100, 355] on link "Pedido Integración a SSS" at bounding box center [91, 358] width 182 height 35
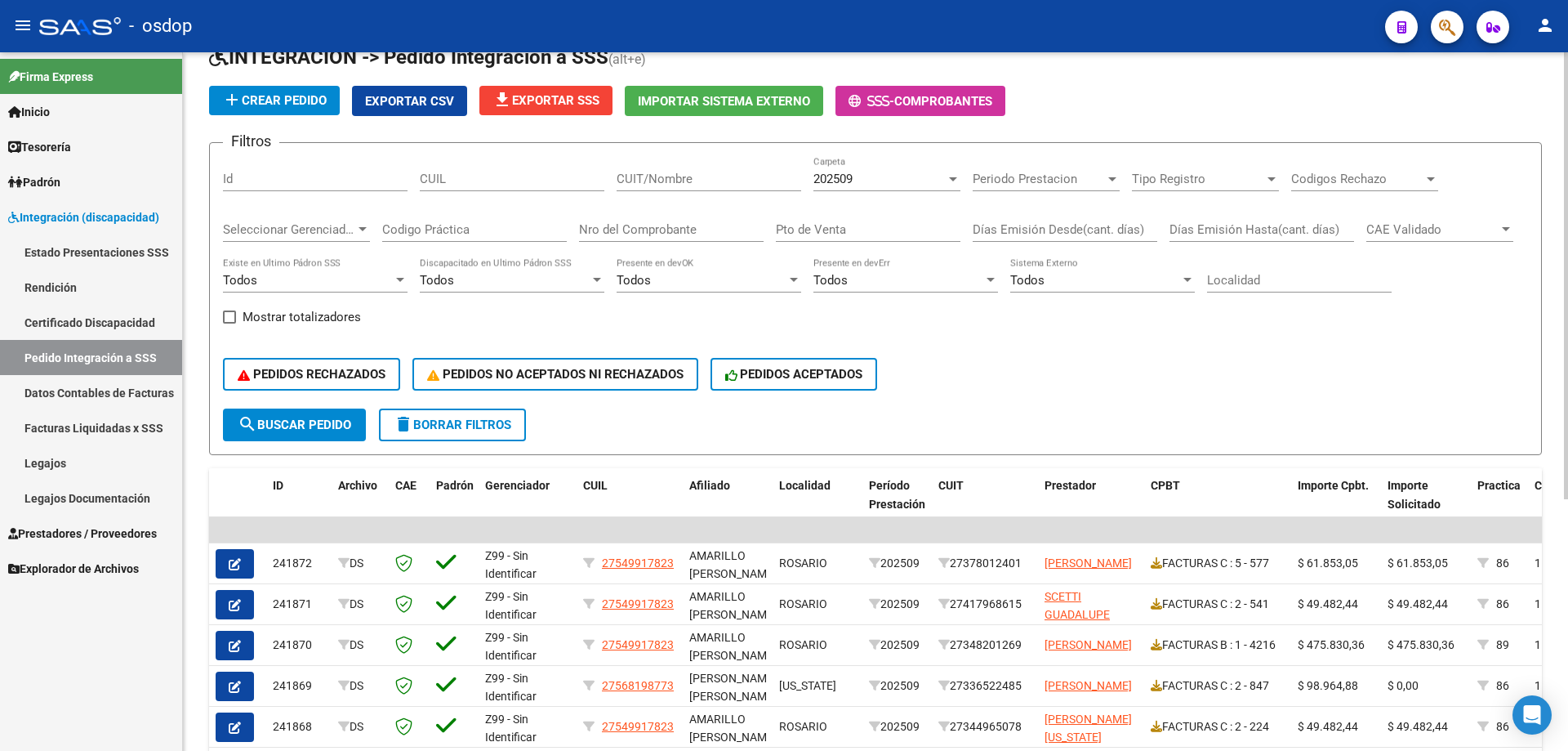
scroll to position [327, 0]
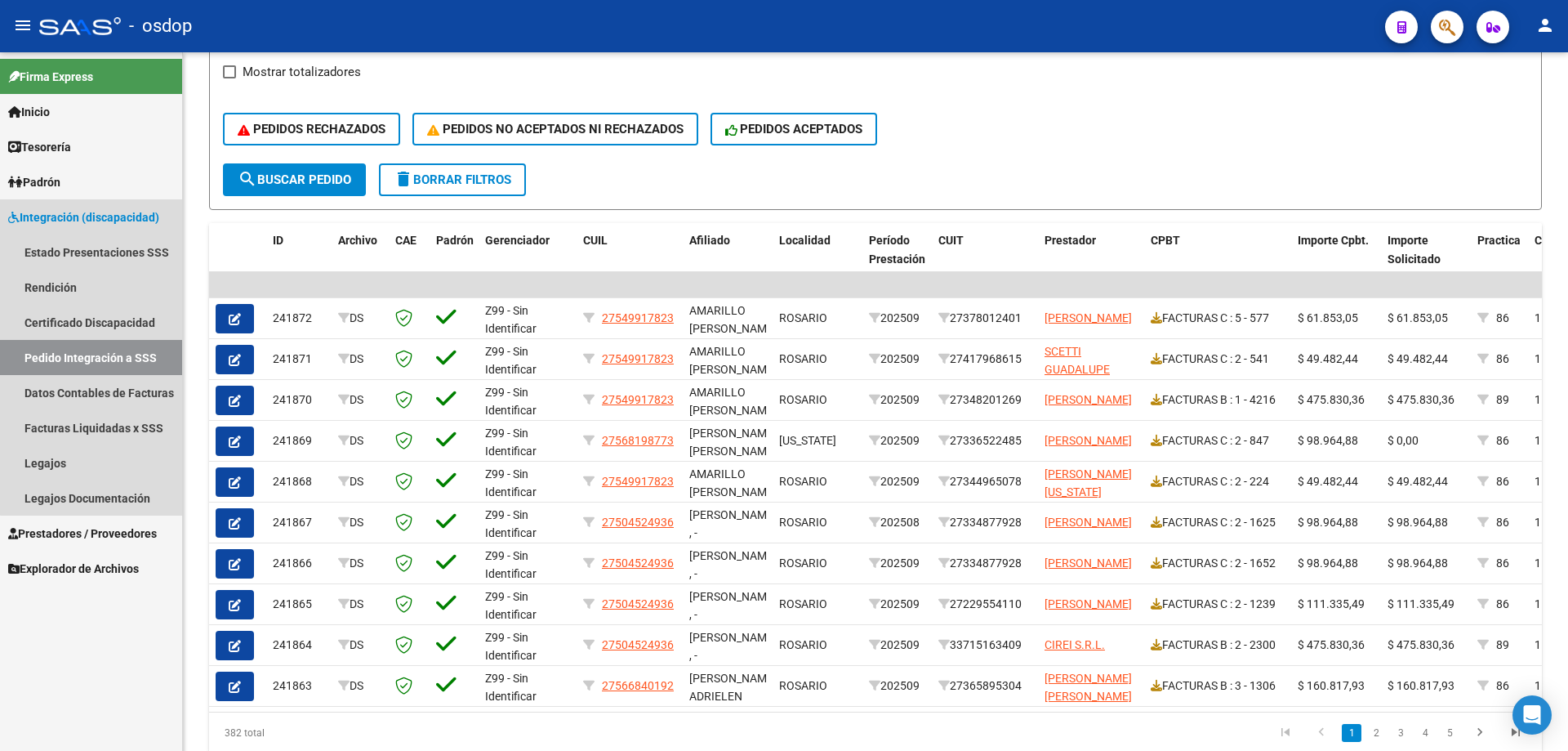
click at [122, 217] on span "Integración (discapacidad)" at bounding box center [83, 217] width 151 height 18
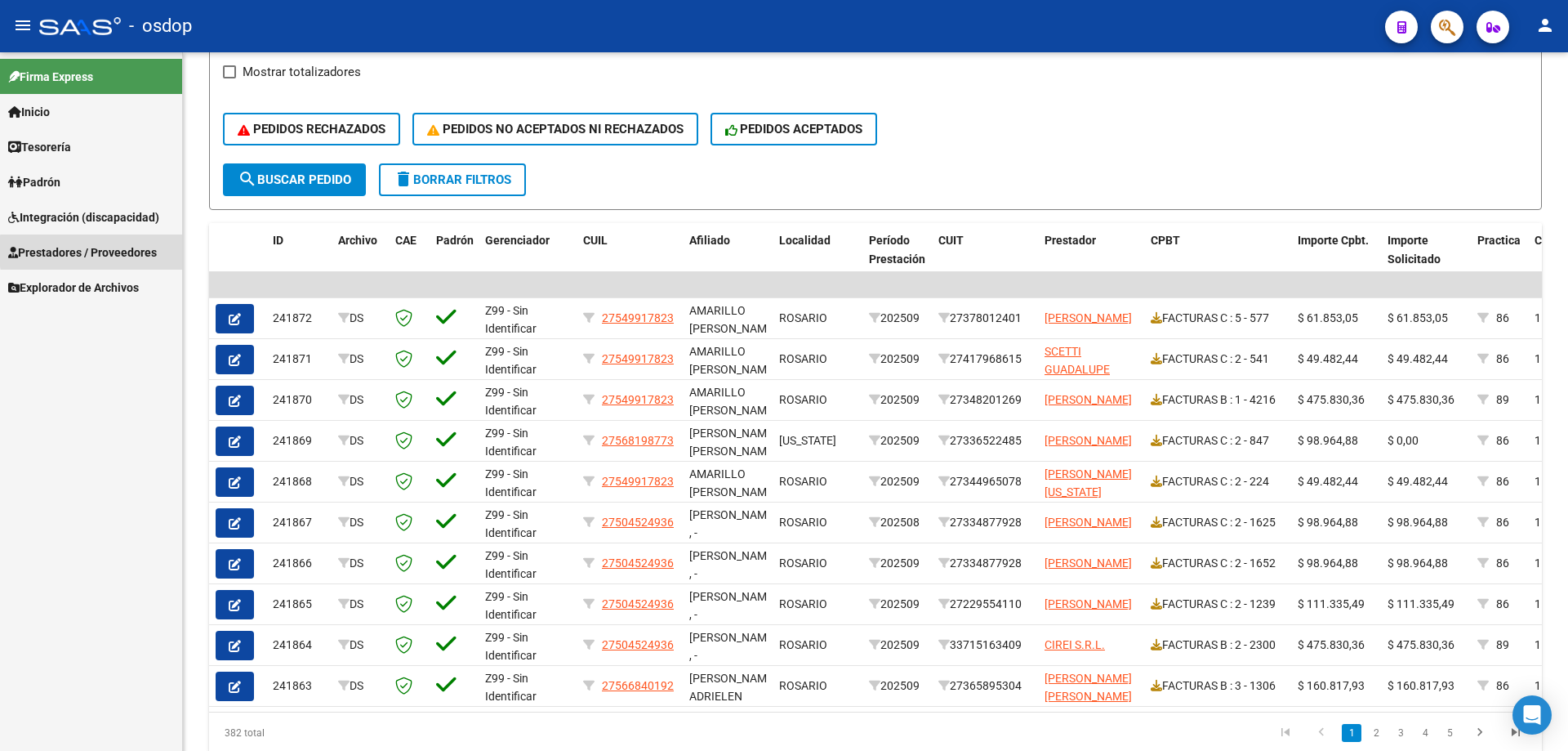
click at [144, 251] on span "Prestadores / Proveedores" at bounding box center [82, 252] width 149 height 18
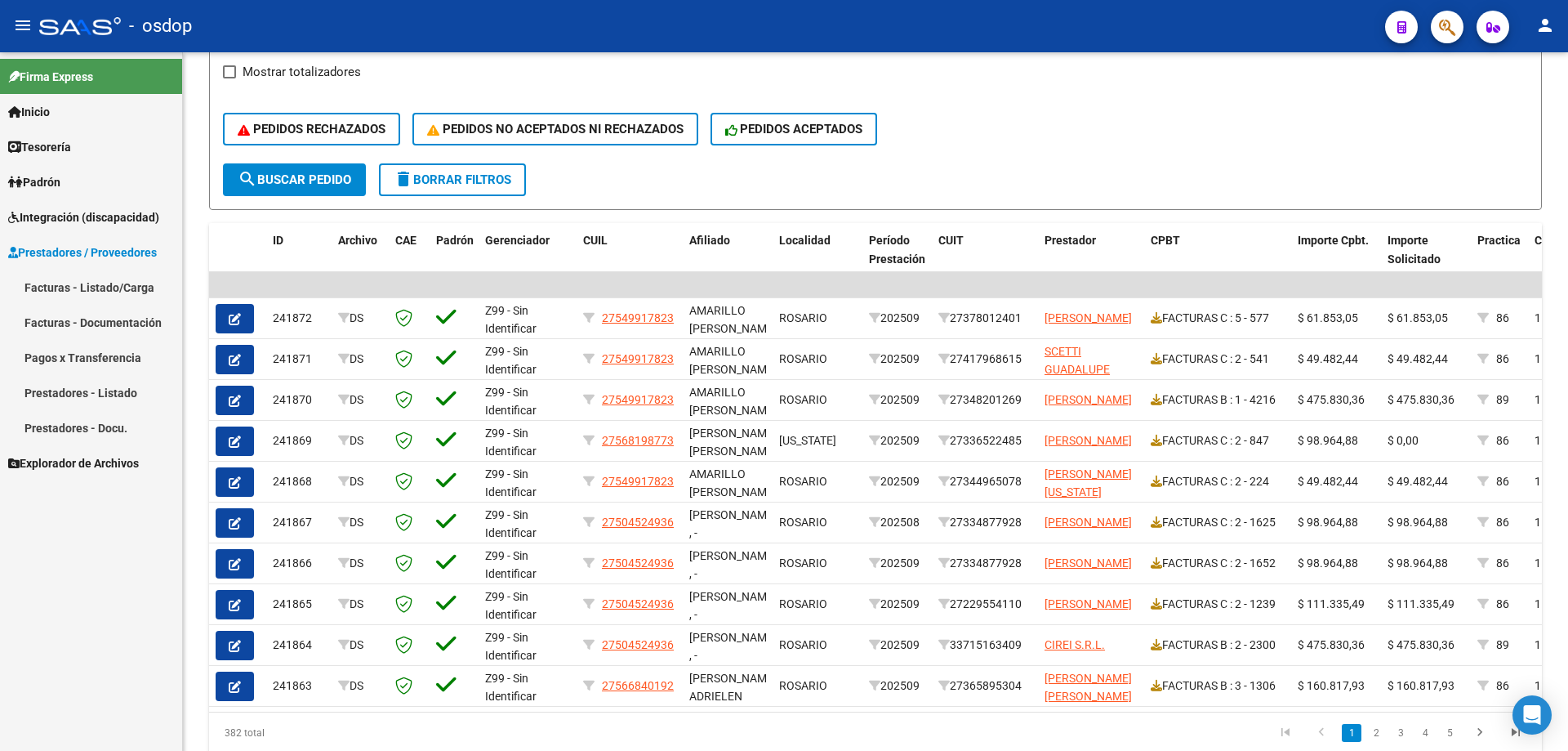
click at [137, 283] on link "Facturas - Listado/Carga" at bounding box center [91, 287] width 182 height 35
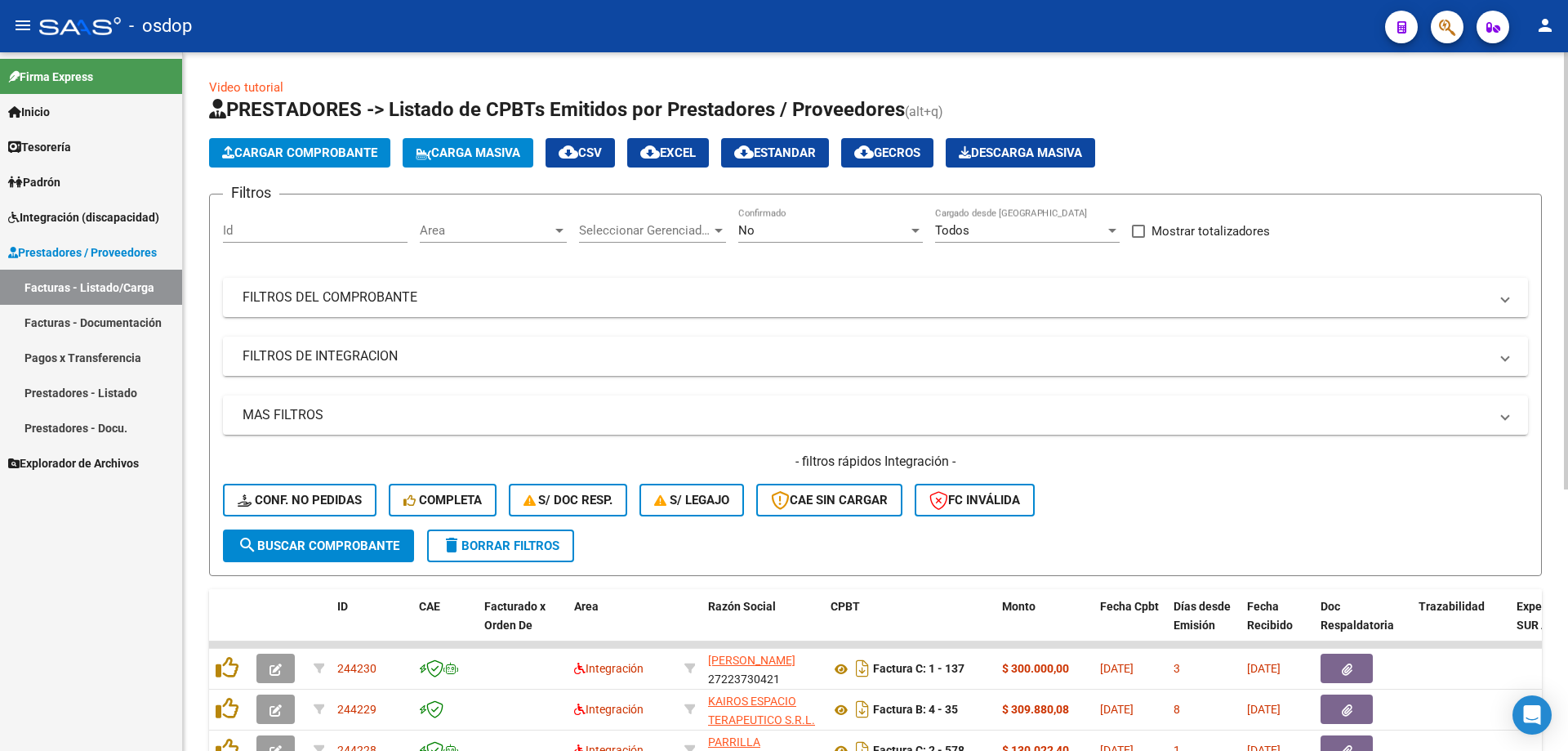
click at [433, 368] on mat-expansion-panel-header "FILTROS DE INTEGRACION" at bounding box center [875, 356] width 1305 height 39
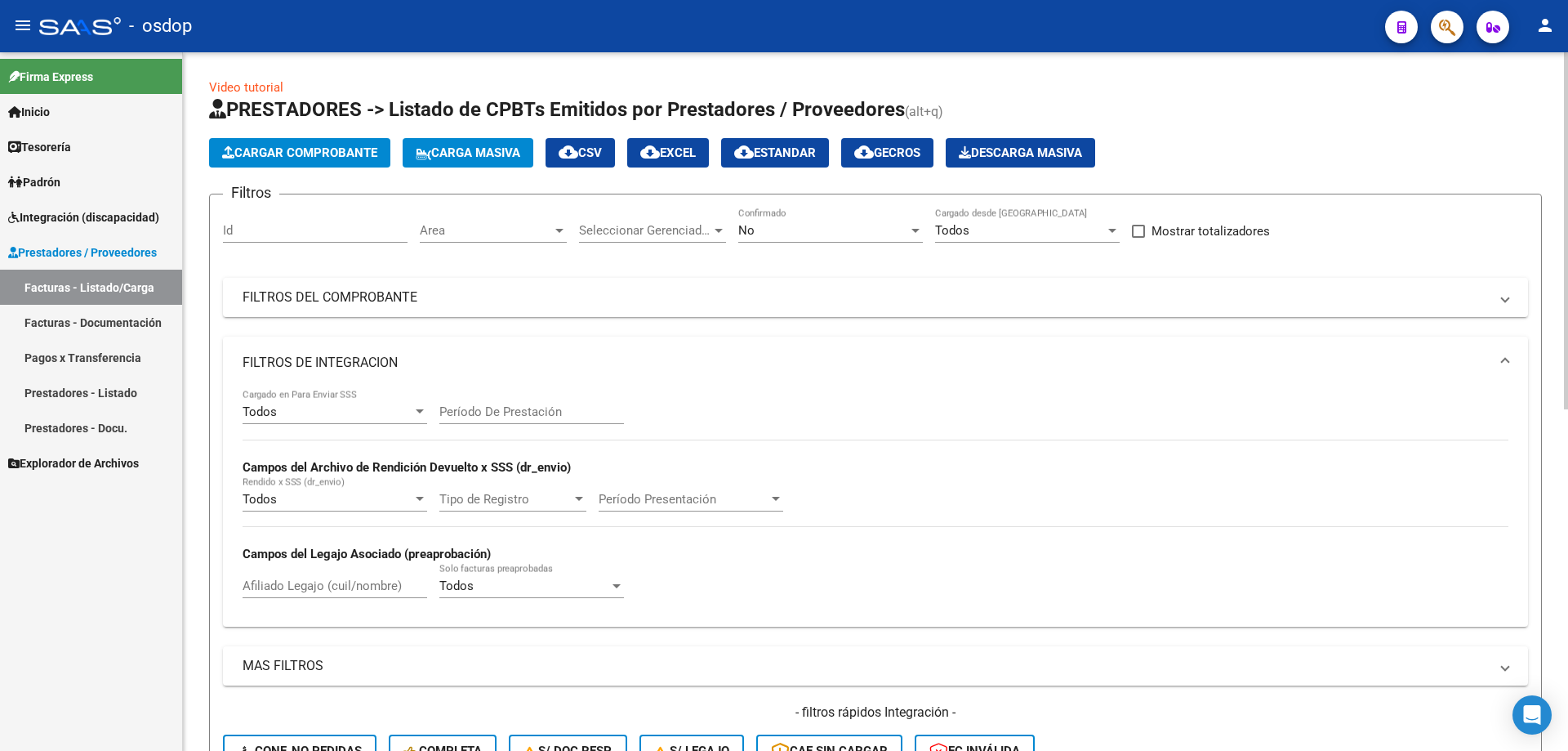
click at [303, 586] on input "Afiliado Legajo (cuil/nombre)" at bounding box center [334, 585] width 184 height 15
paste input "20515056484"
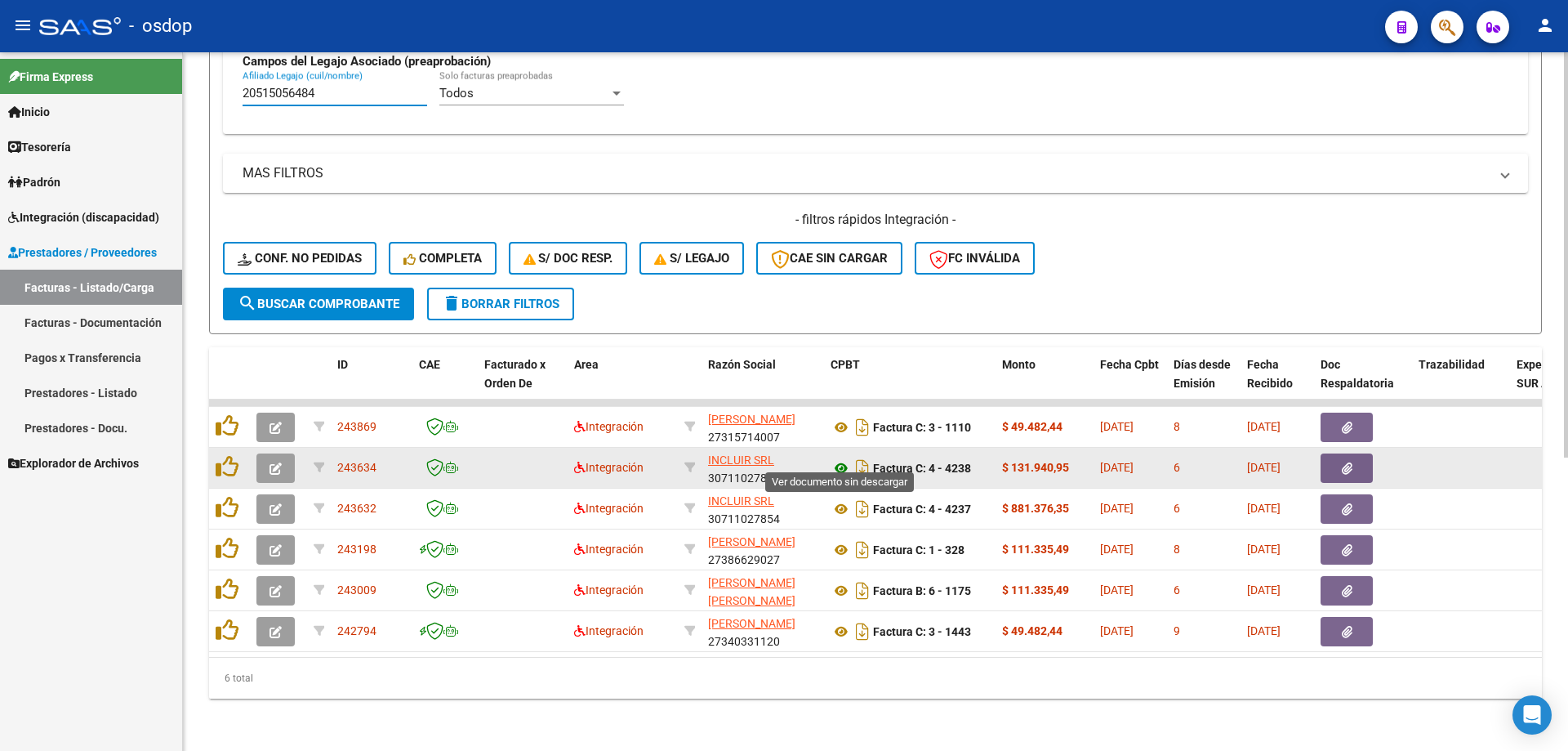
type input "20515056484"
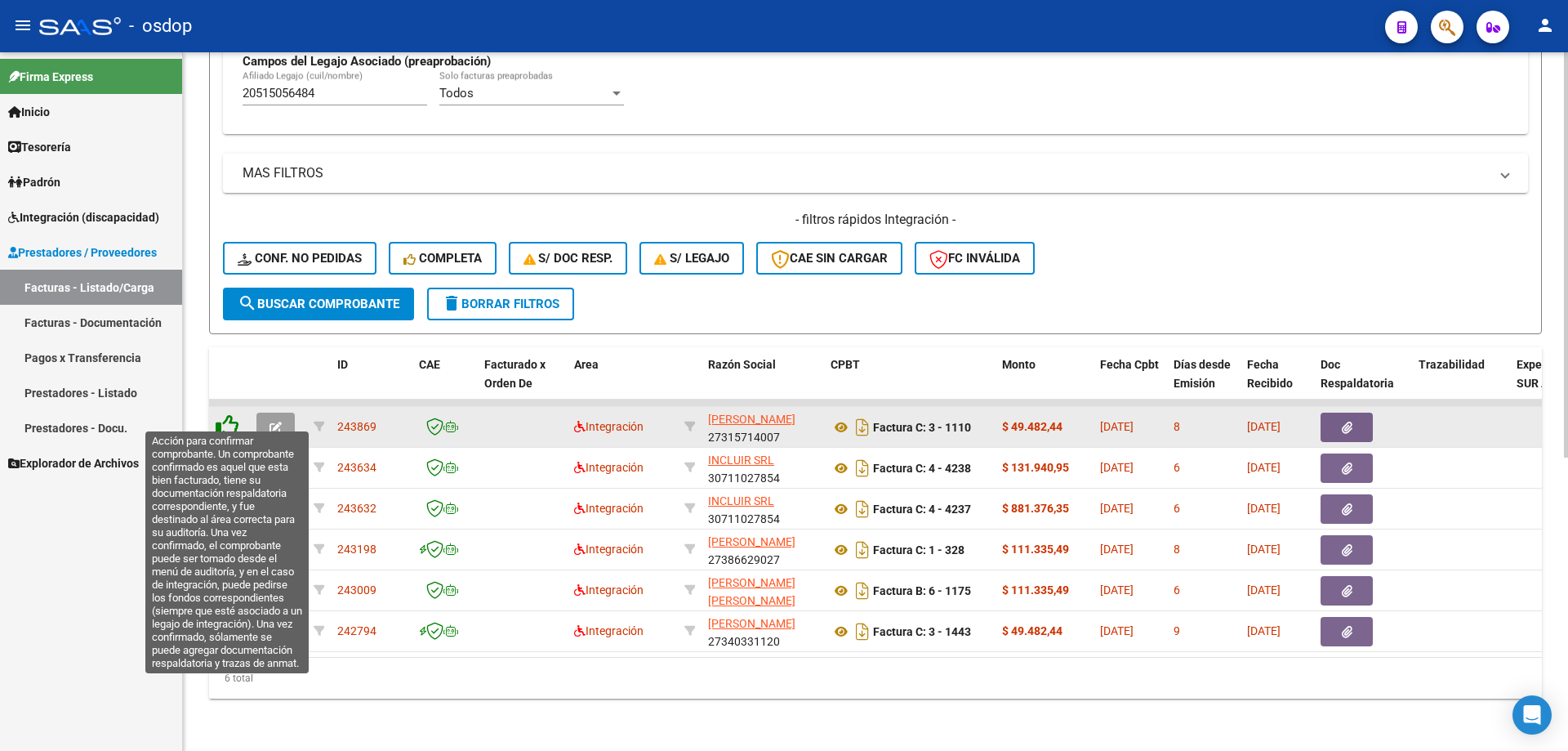
click at [228, 414] on icon at bounding box center [227, 426] width 23 height 23
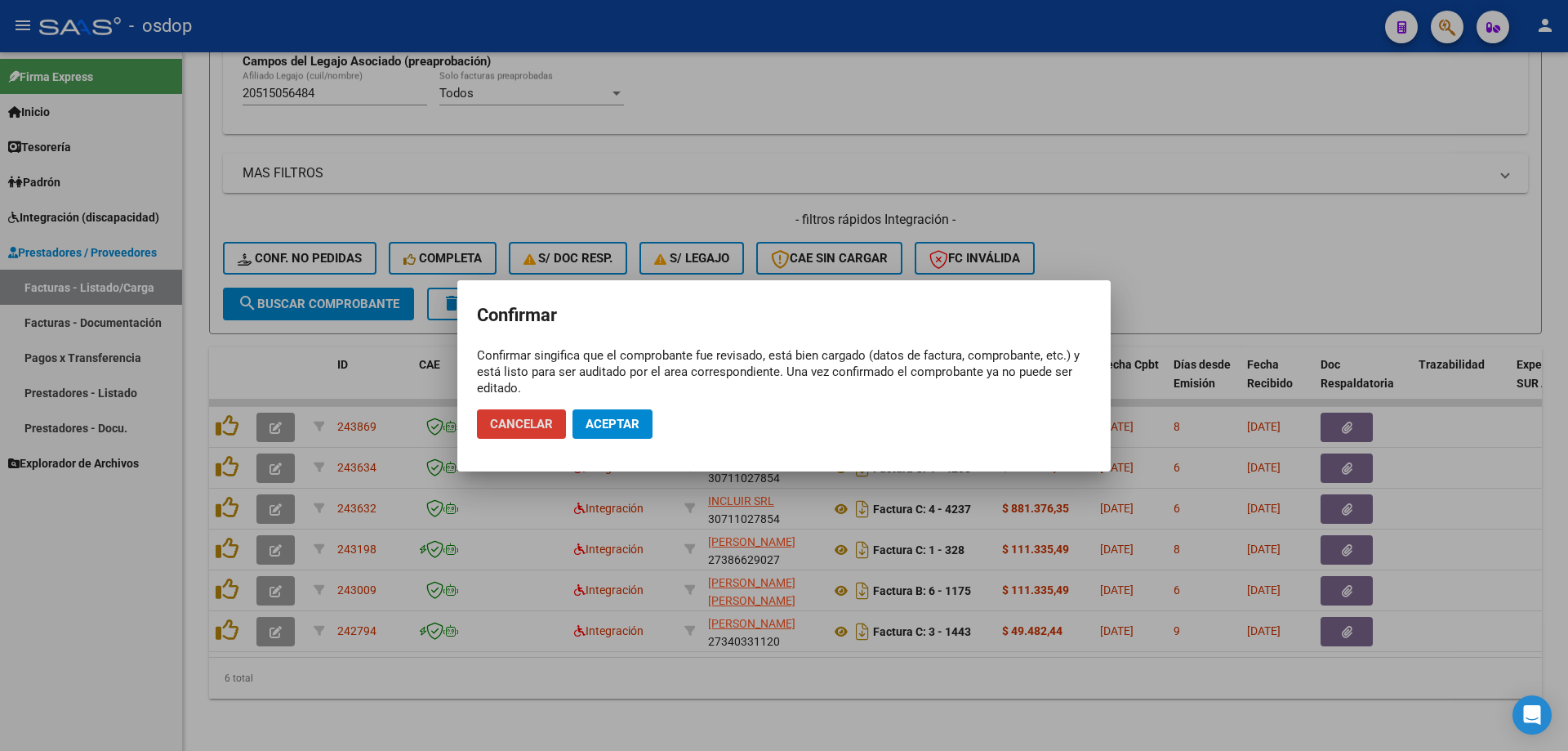
click at [621, 426] on span "Aceptar" at bounding box center [612, 424] width 54 height 15
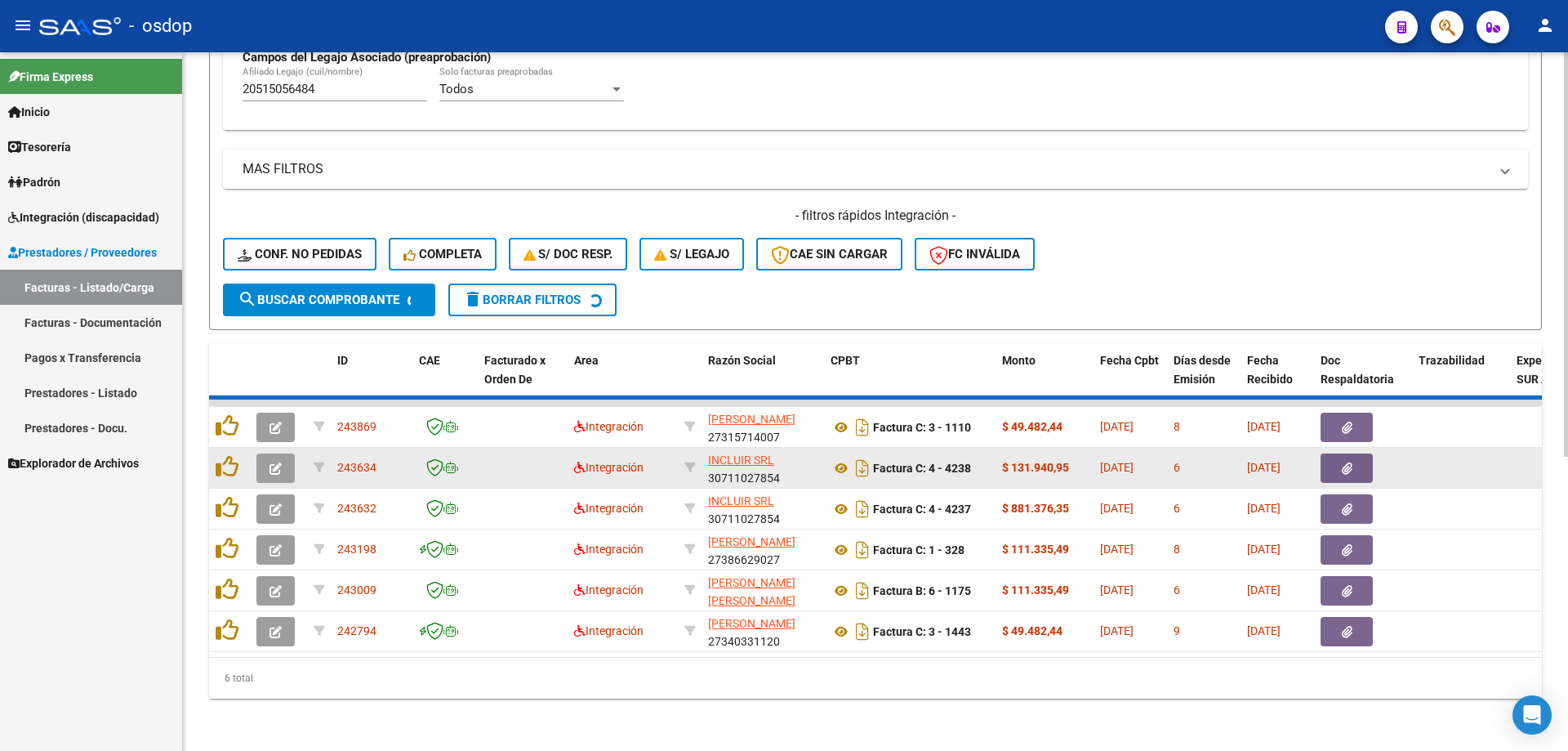
scroll to position [465, 0]
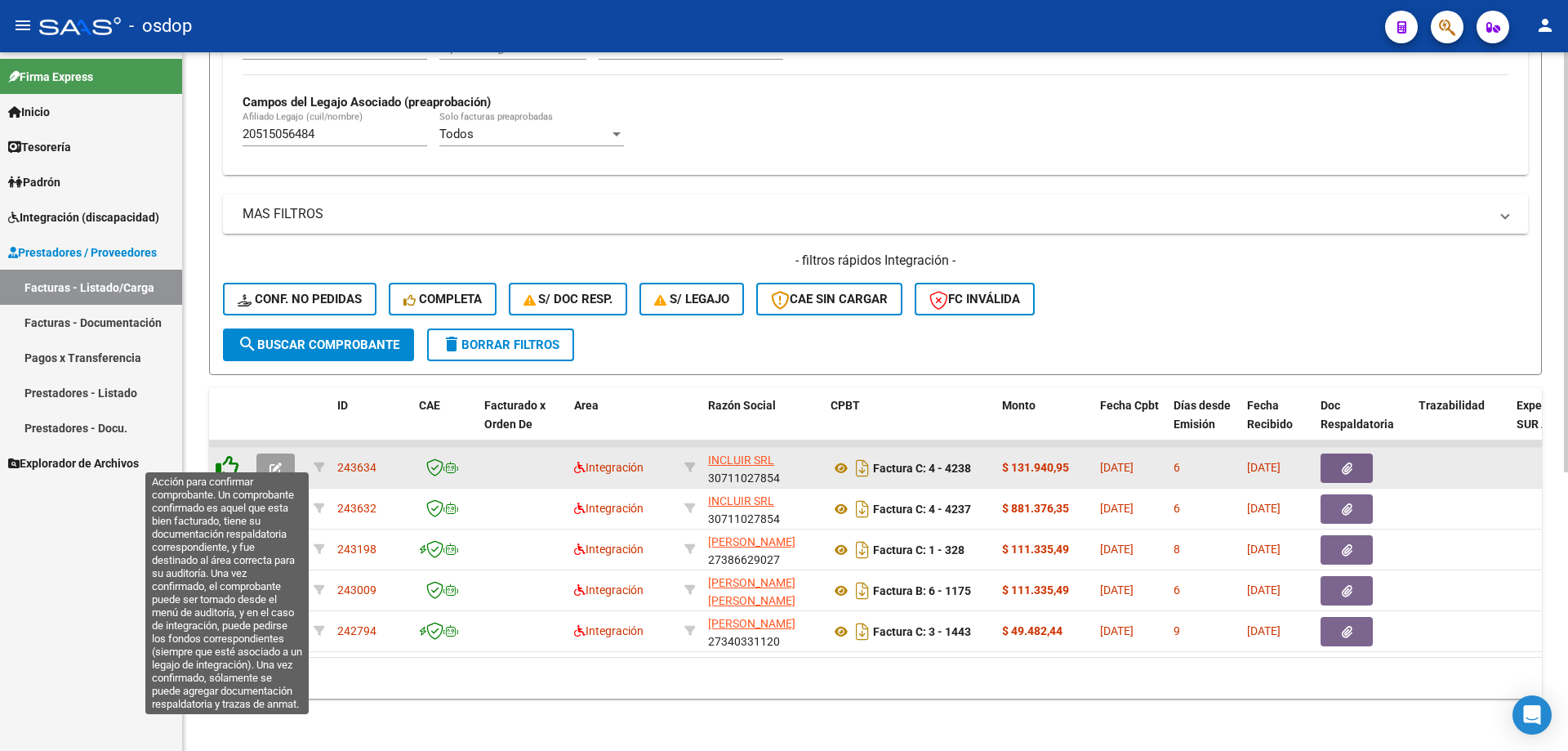
click at [226, 457] on icon at bounding box center [227, 466] width 23 height 23
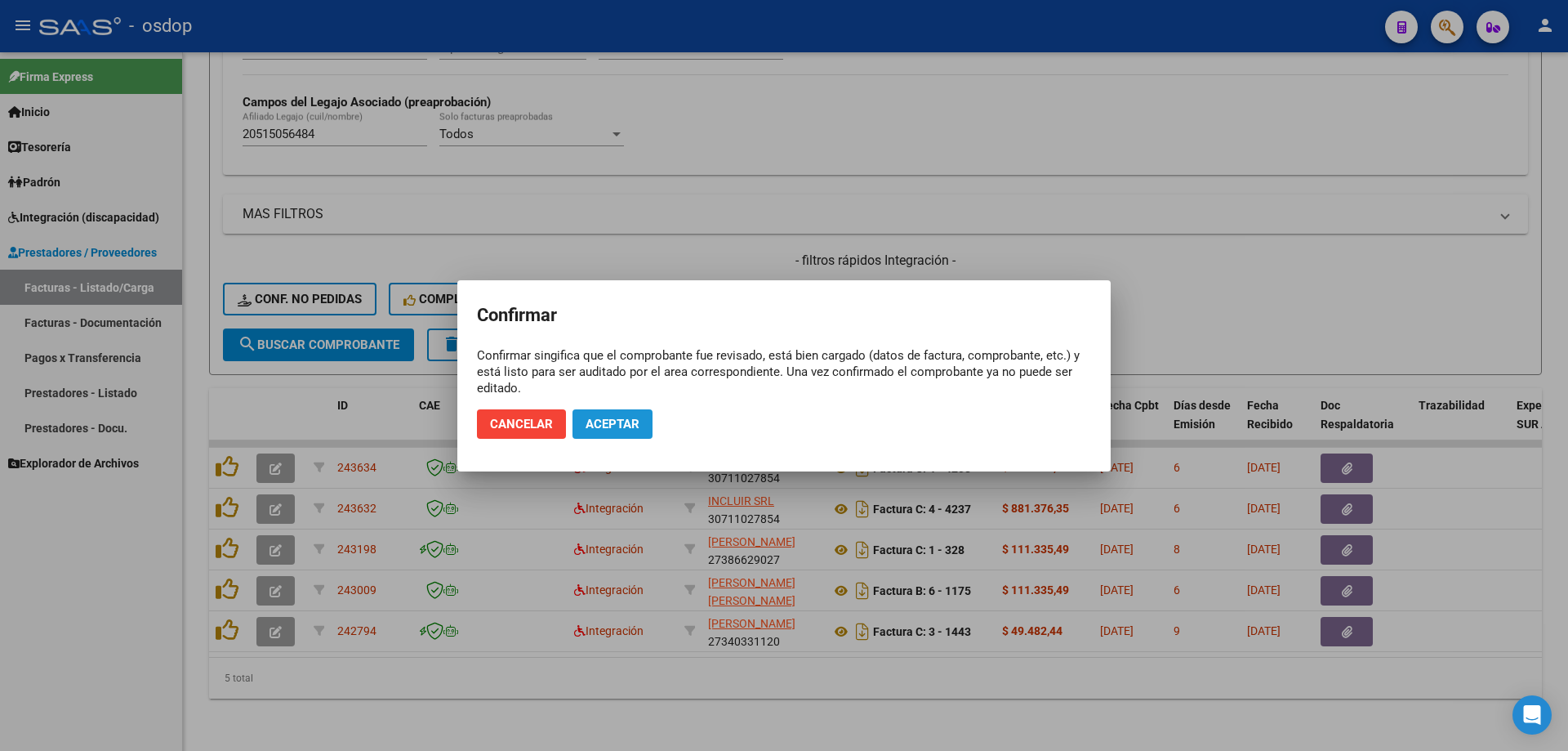
drag, startPoint x: 626, startPoint y: 413, endPoint x: 553, endPoint y: 453, distance: 83.2
click at [627, 413] on button "Aceptar" at bounding box center [612, 423] width 80 height 29
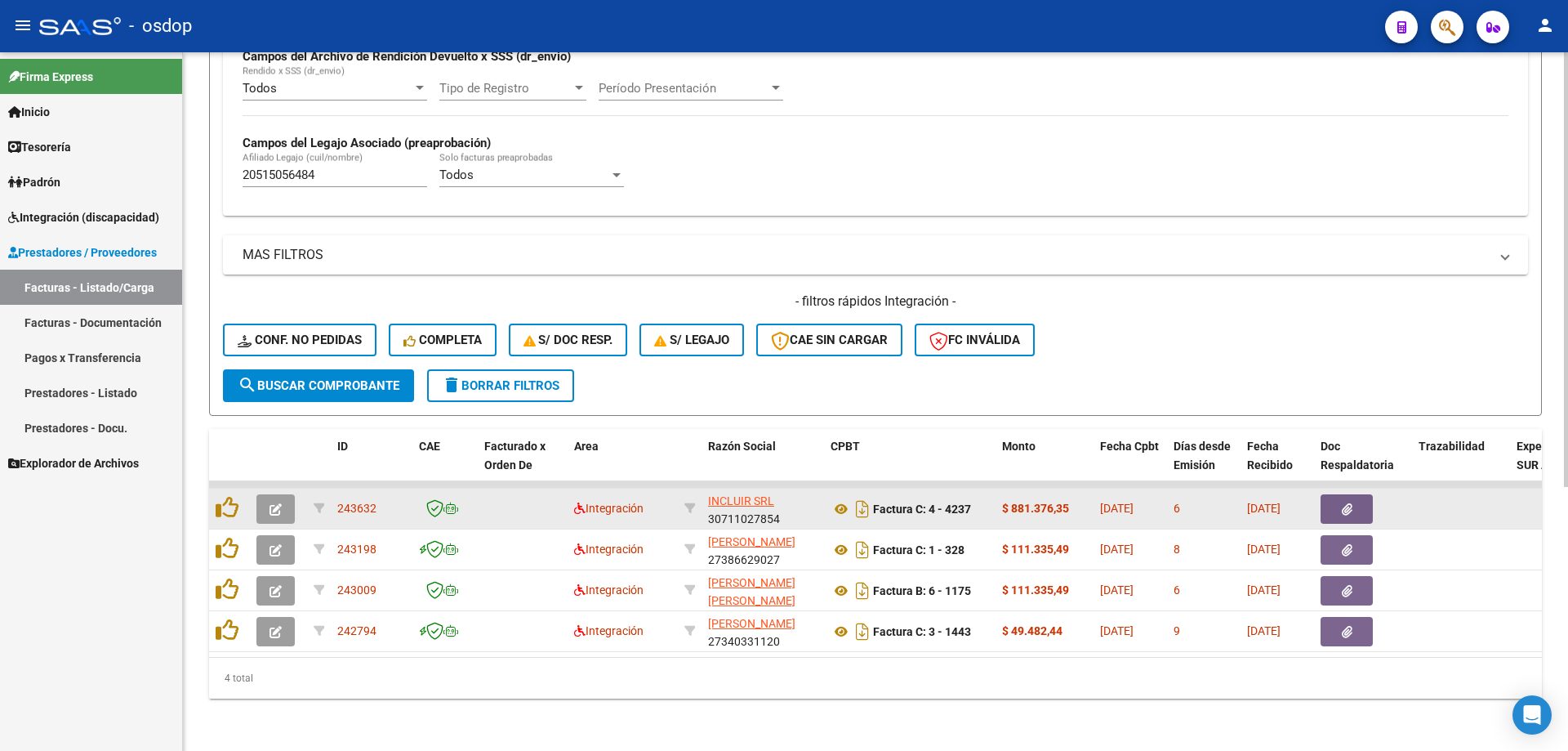
scroll to position [423, 0]
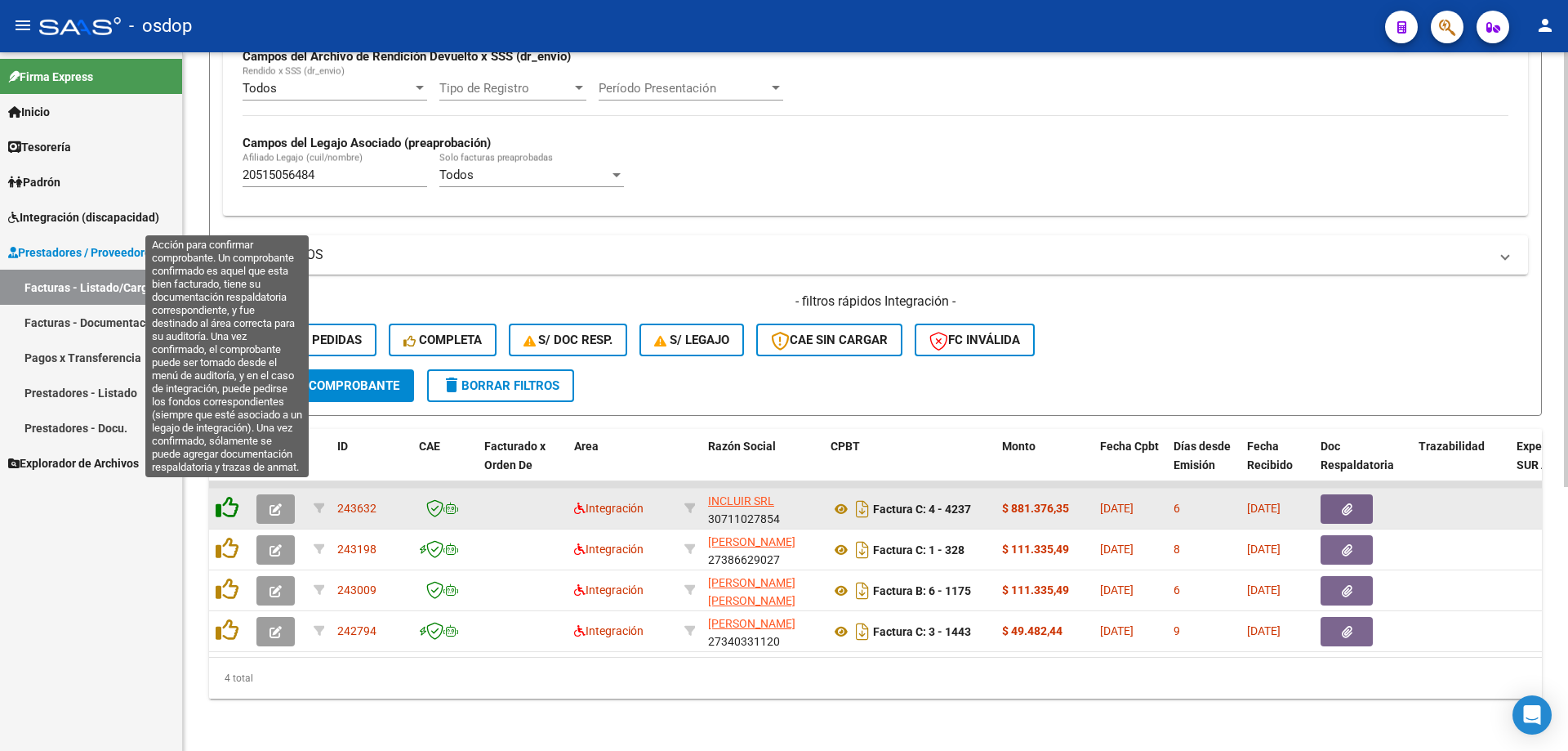
click at [229, 496] on icon at bounding box center [227, 508] width 23 height 23
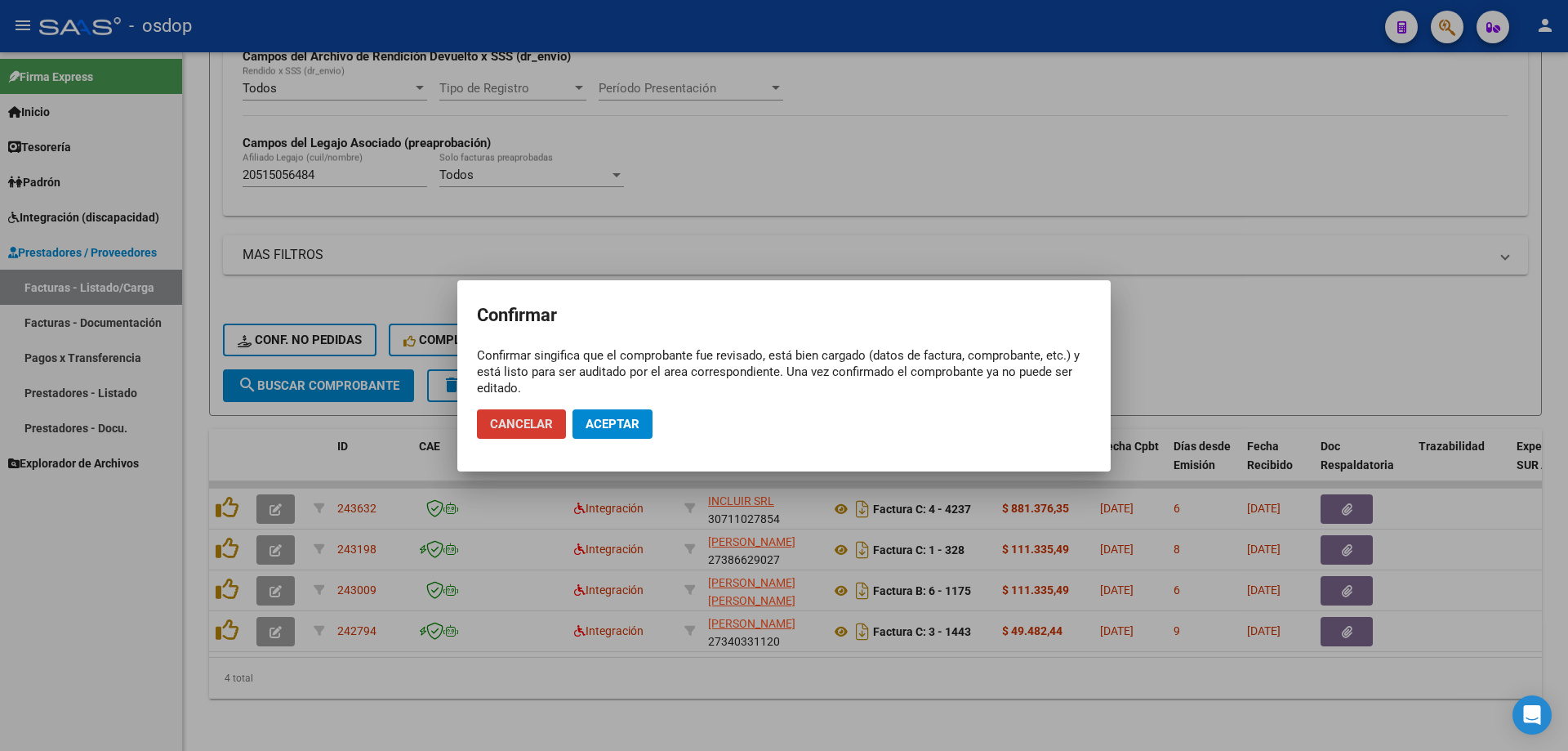
click at [610, 417] on span "Aceptar" at bounding box center [612, 424] width 54 height 15
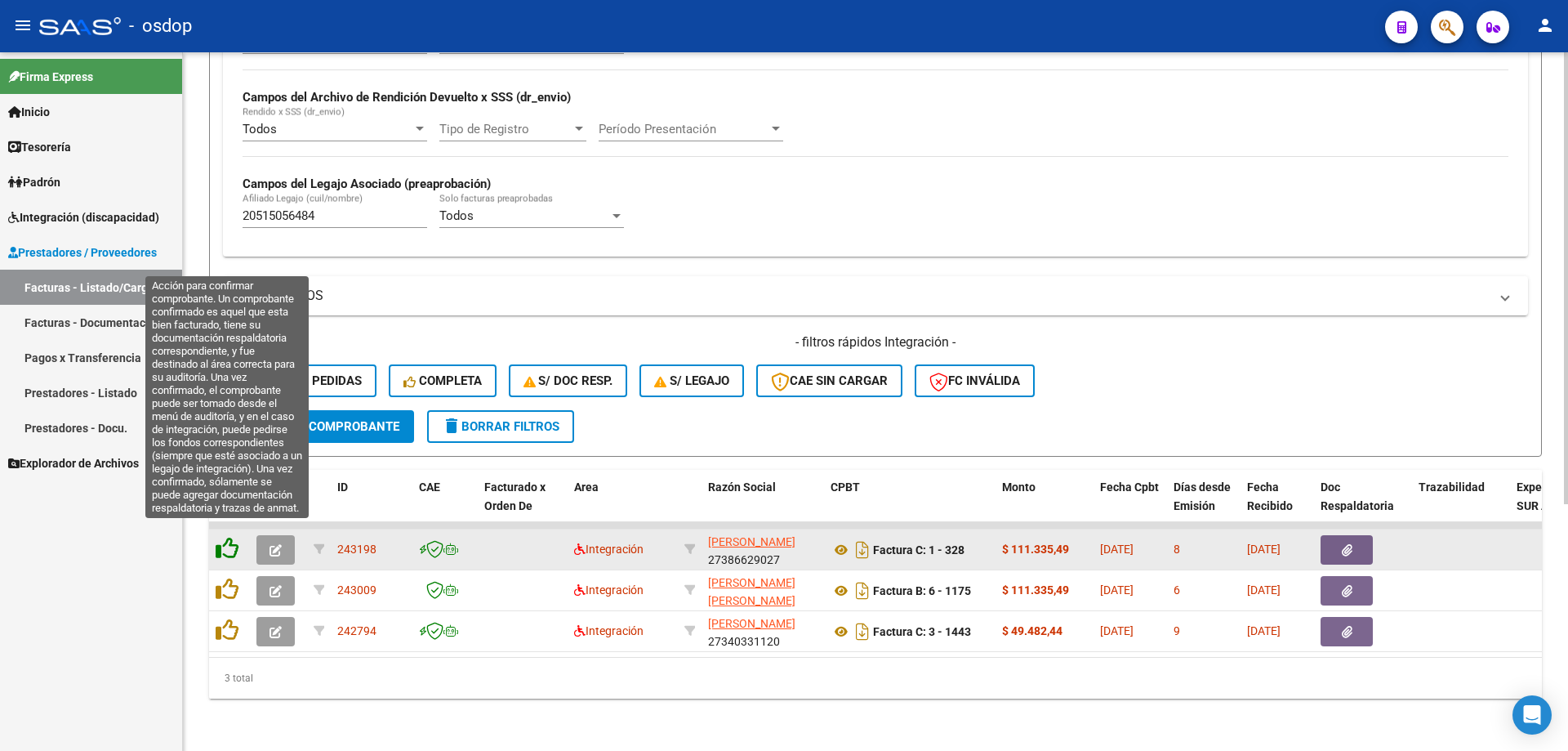
click at [230, 537] on icon at bounding box center [227, 548] width 23 height 23
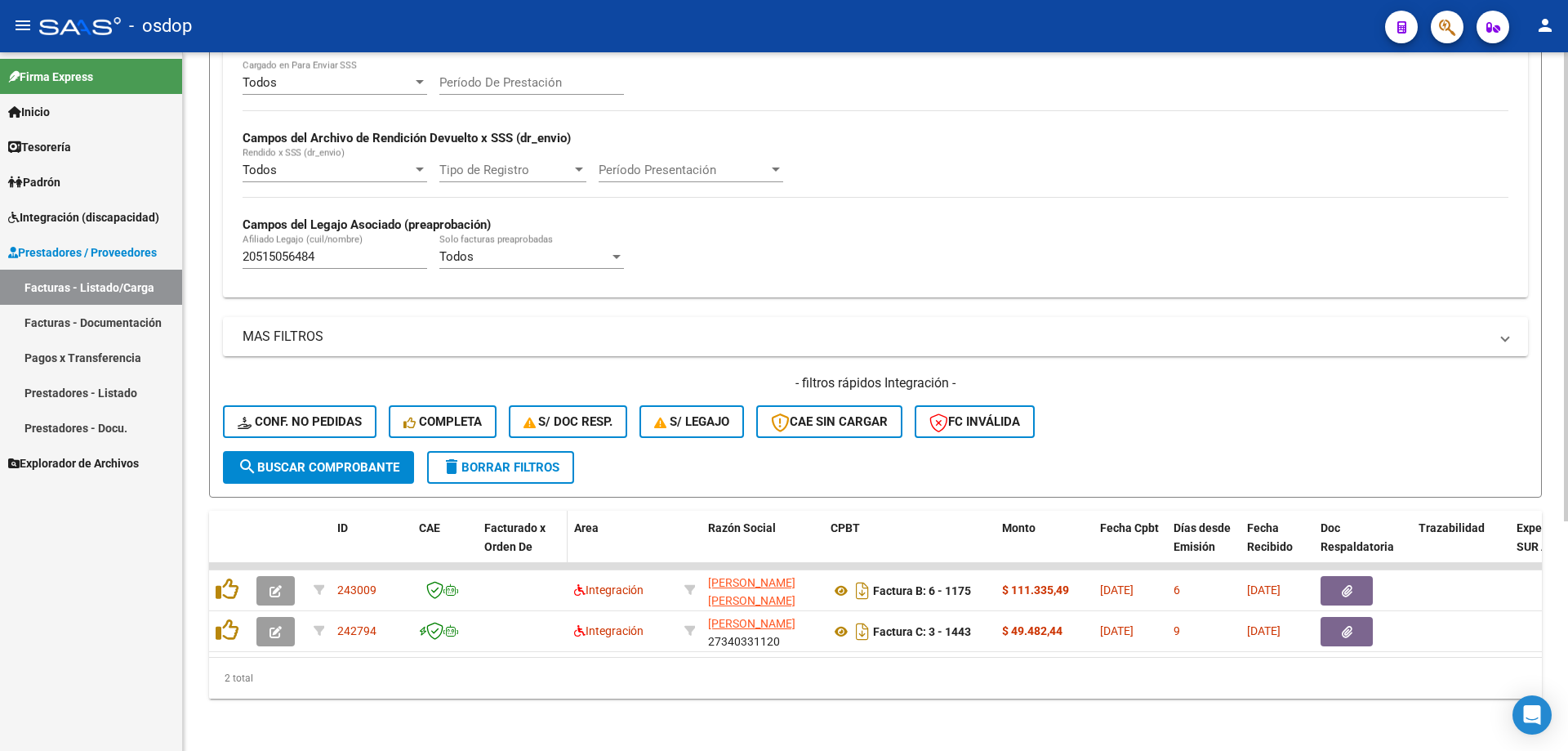
scroll to position [341, 0]
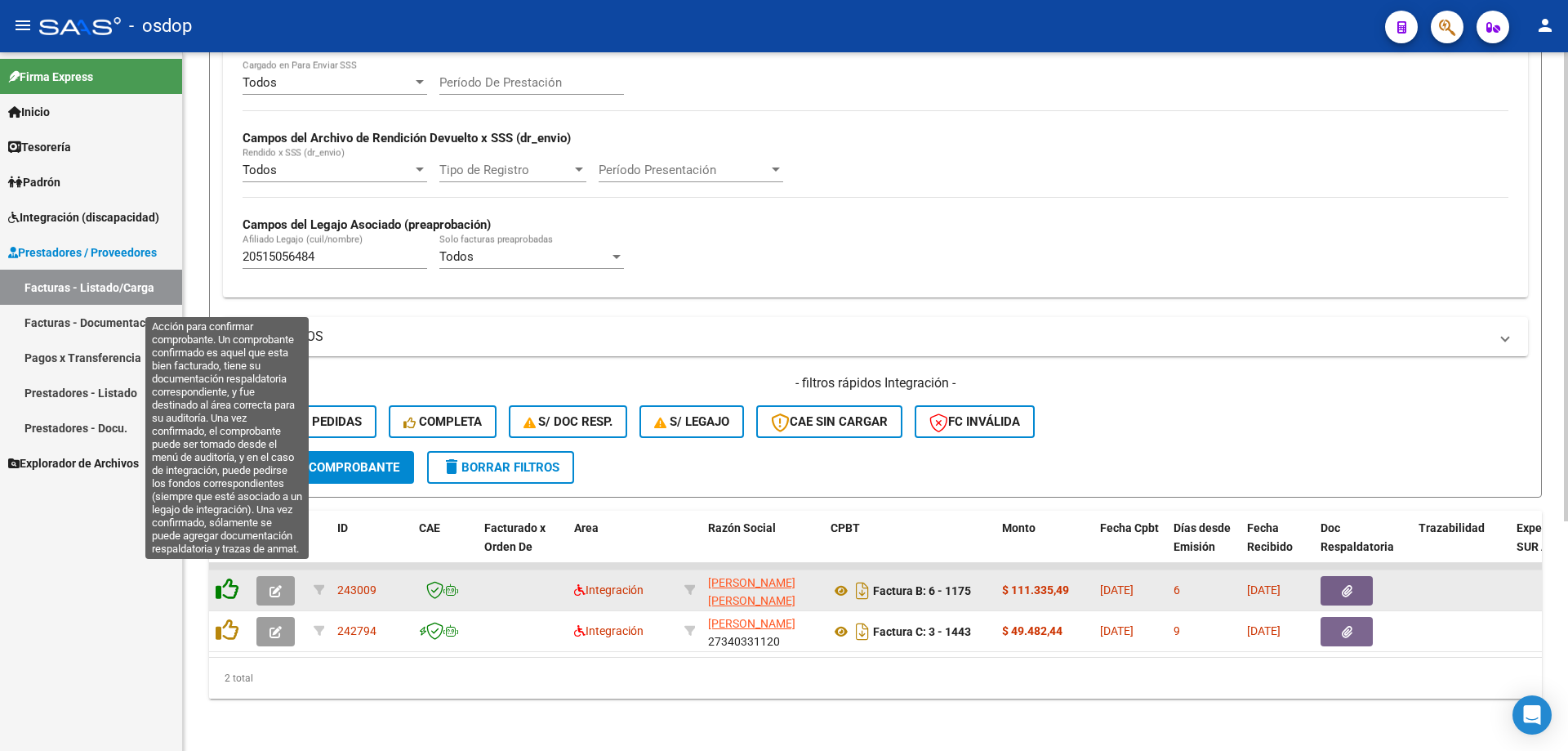
click at [228, 579] on icon at bounding box center [227, 589] width 23 height 23
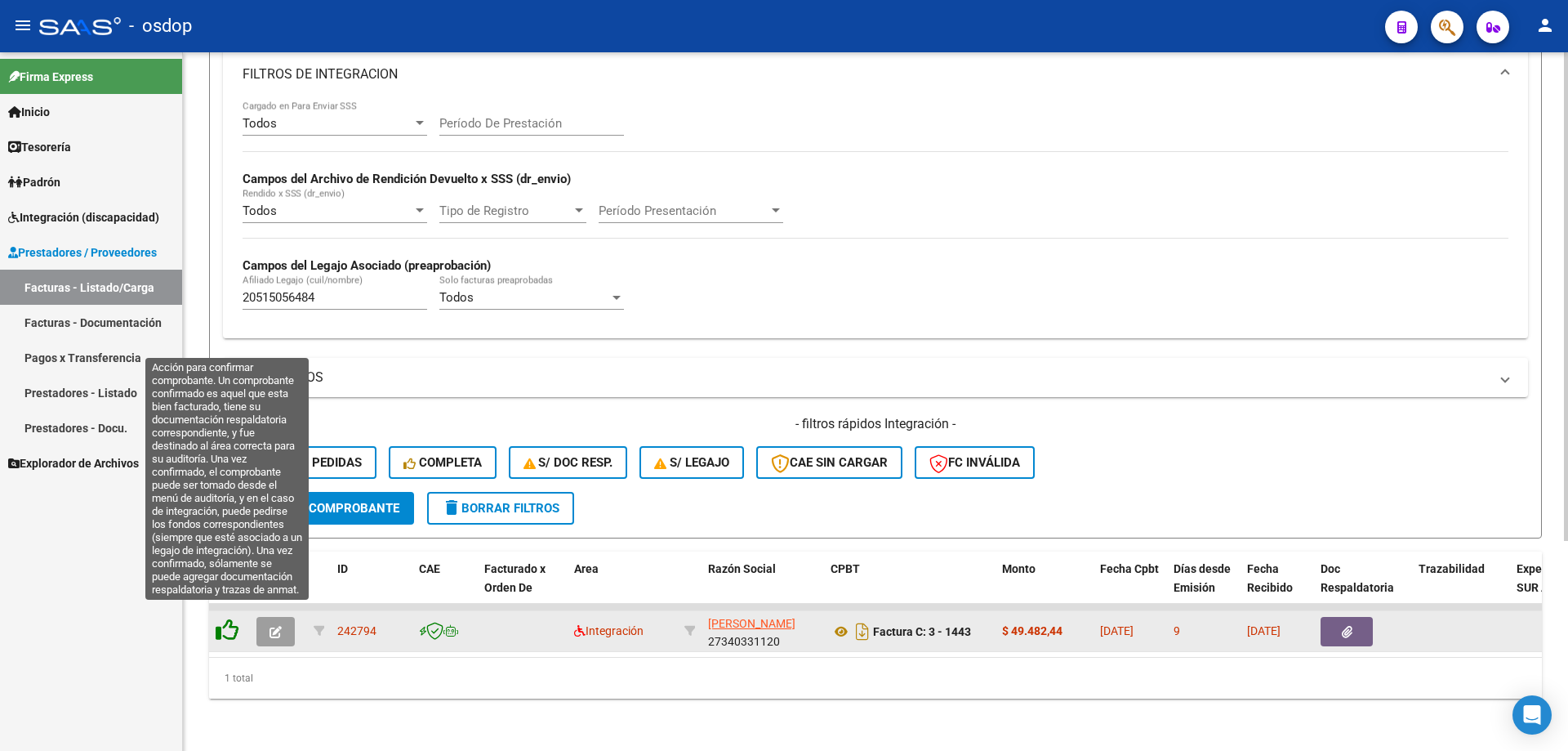
click at [226, 620] on icon at bounding box center [227, 630] width 23 height 23
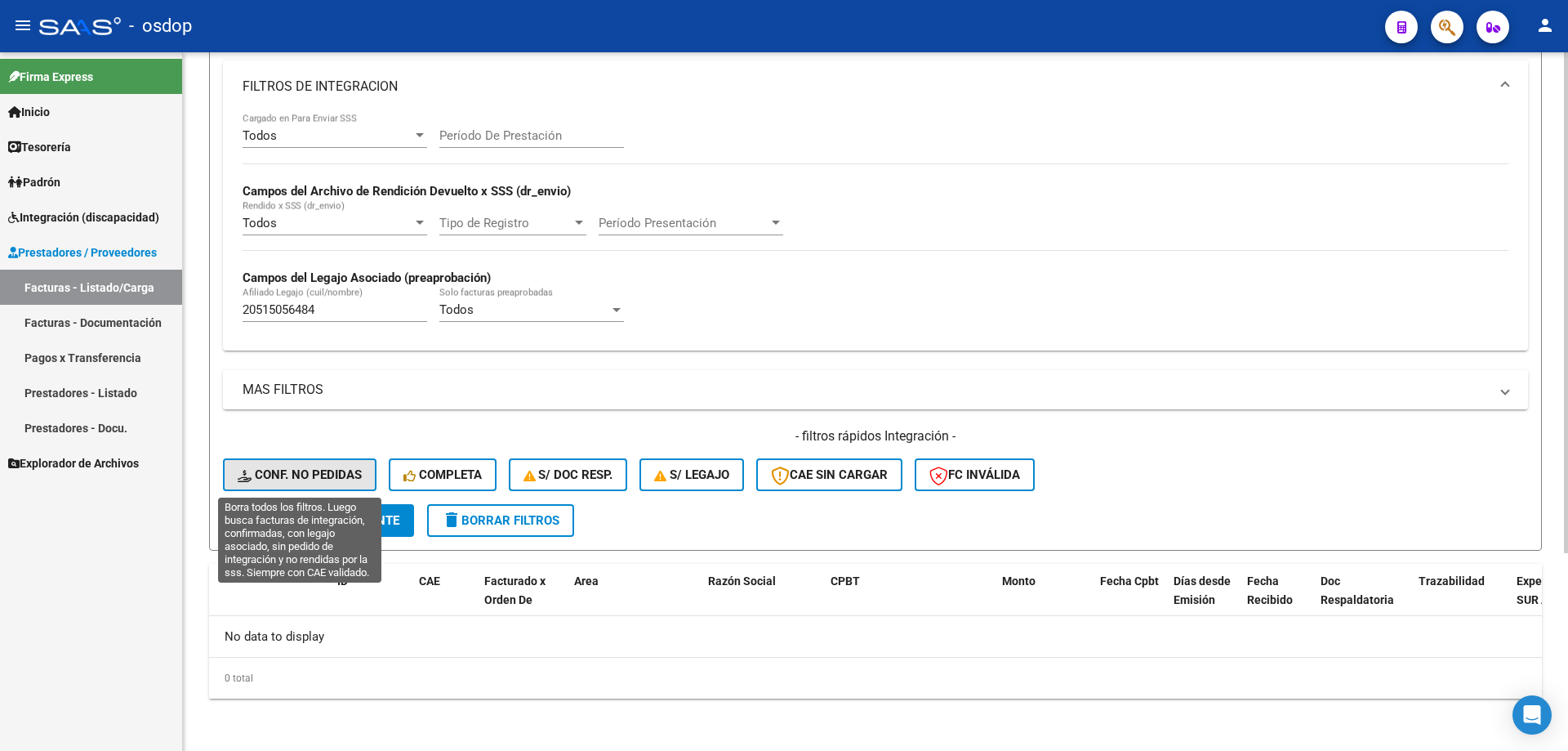
click at [322, 469] on span "Conf. no pedidas" at bounding box center [300, 474] width 124 height 15
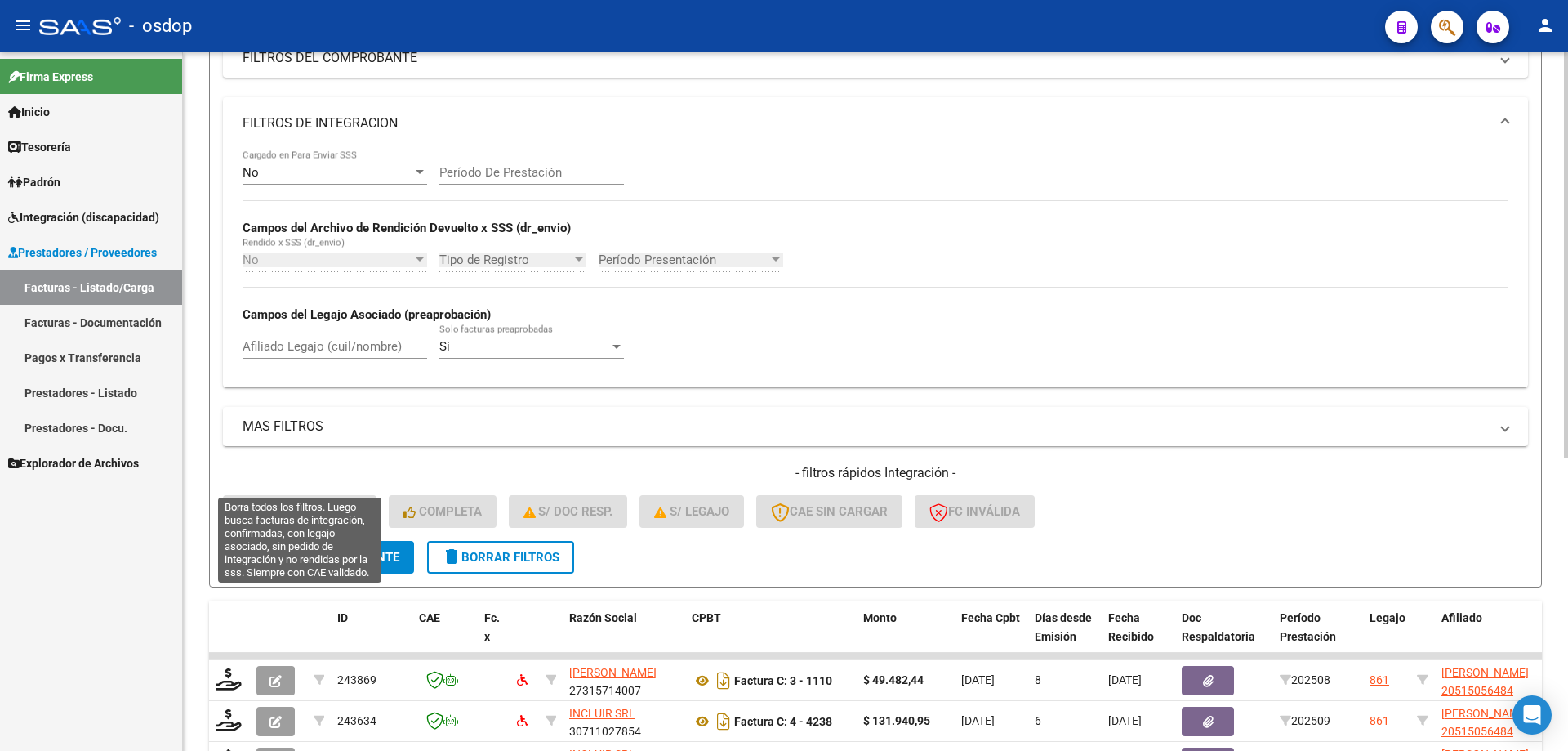
scroll to position [276, 0]
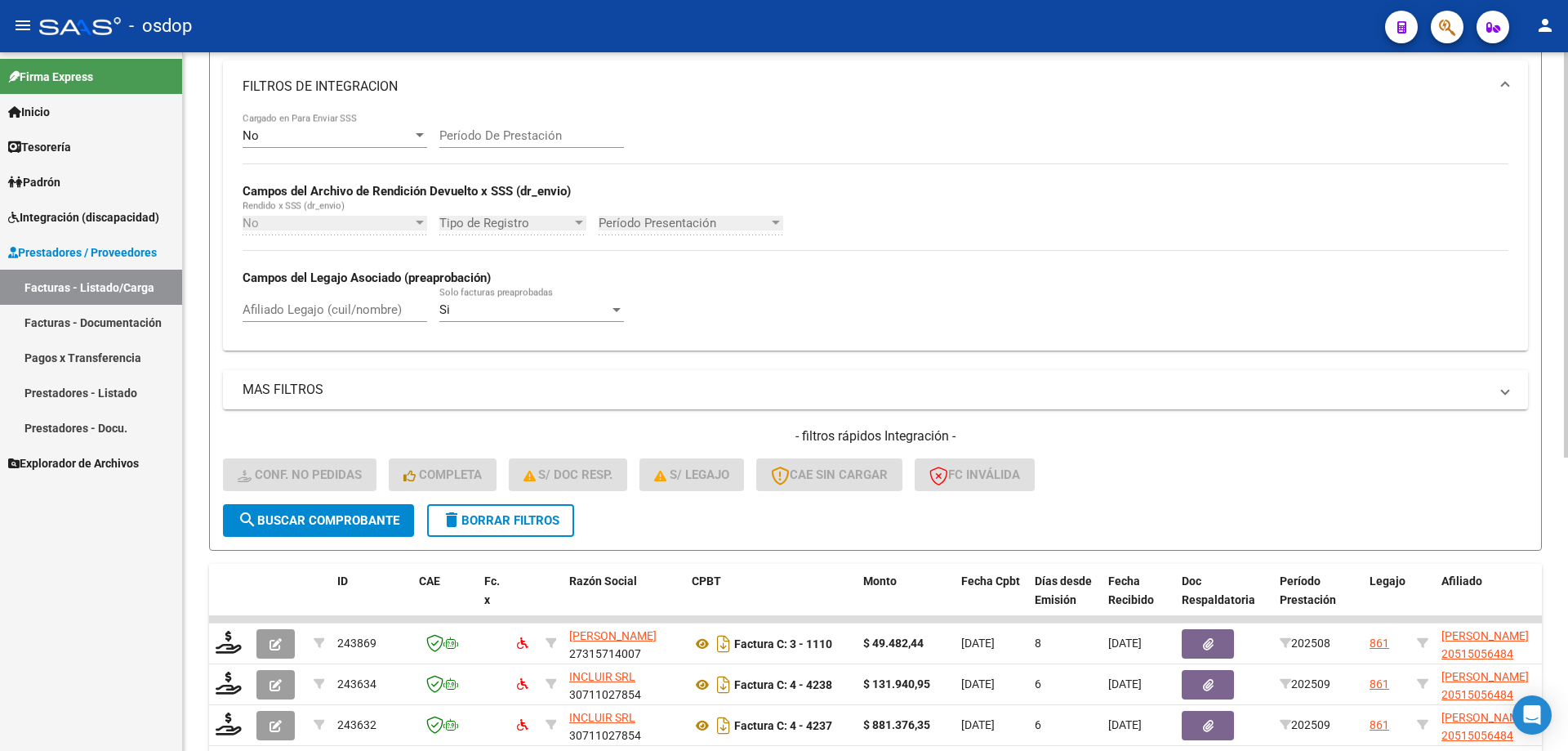
click at [329, 300] on div "Afiliado Legajo (cuil/nombre)" at bounding box center [334, 304] width 184 height 35
paste input "20515056484"
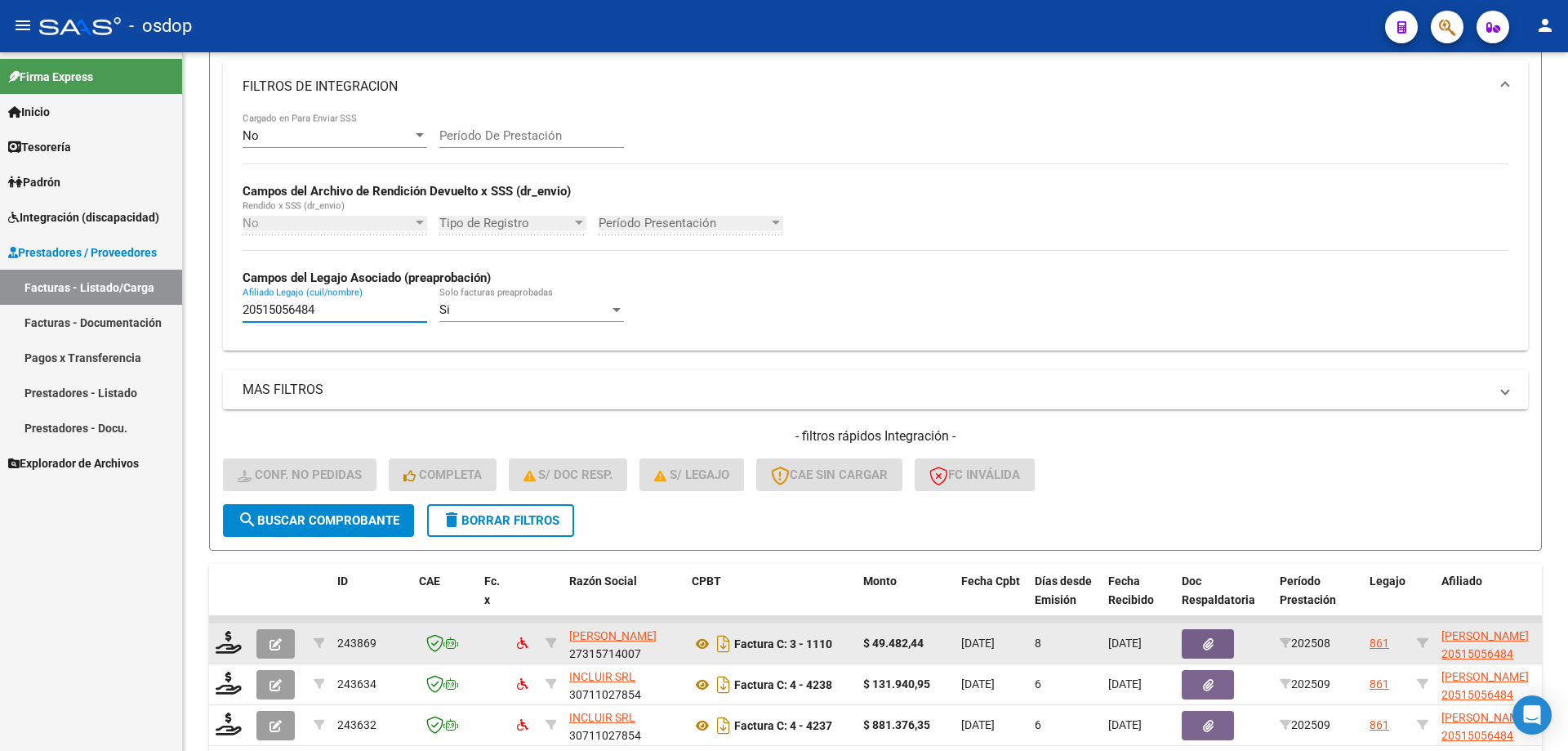
scroll to position [505, 0]
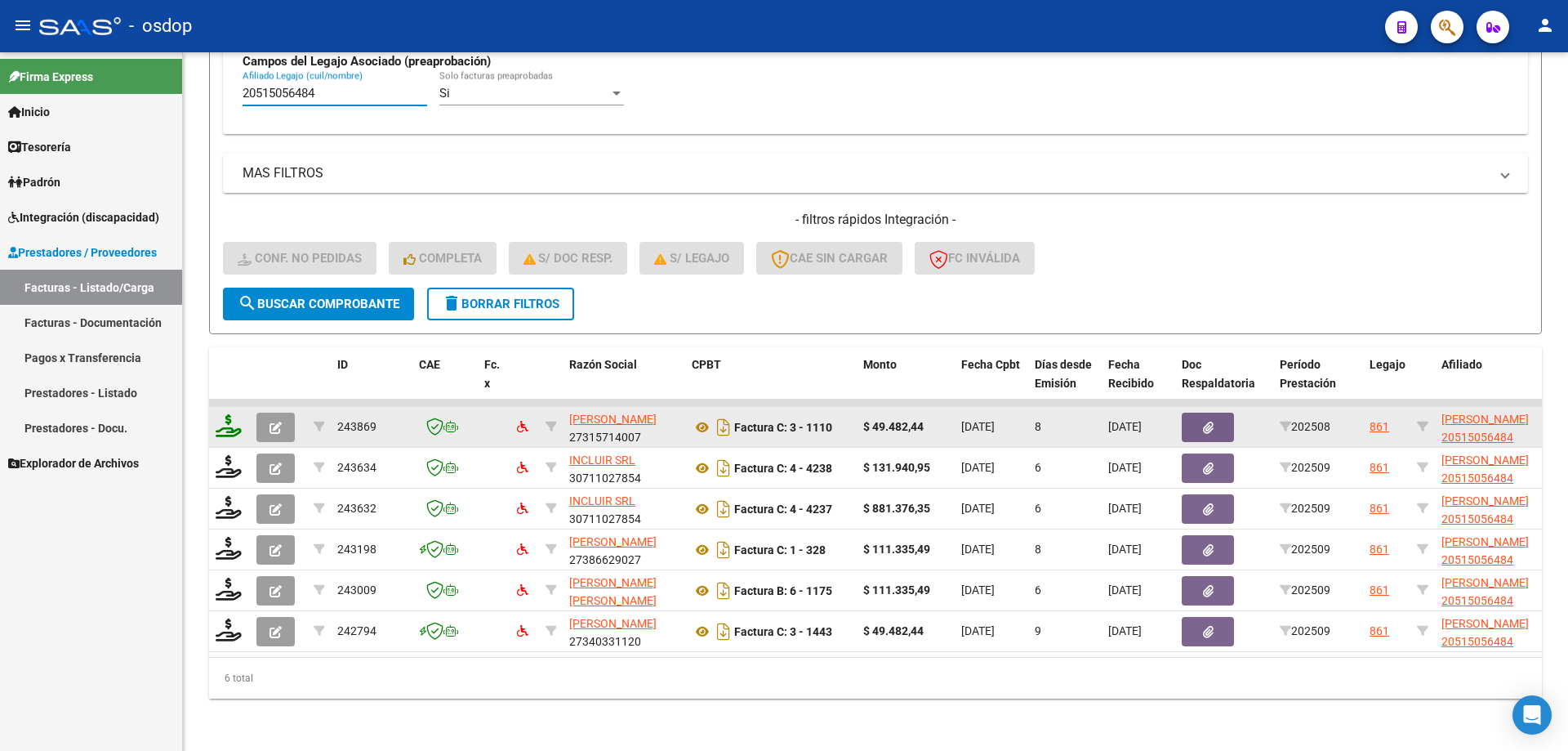
type input "20515056484"
click at [231, 414] on icon at bounding box center [229, 426] width 26 height 23
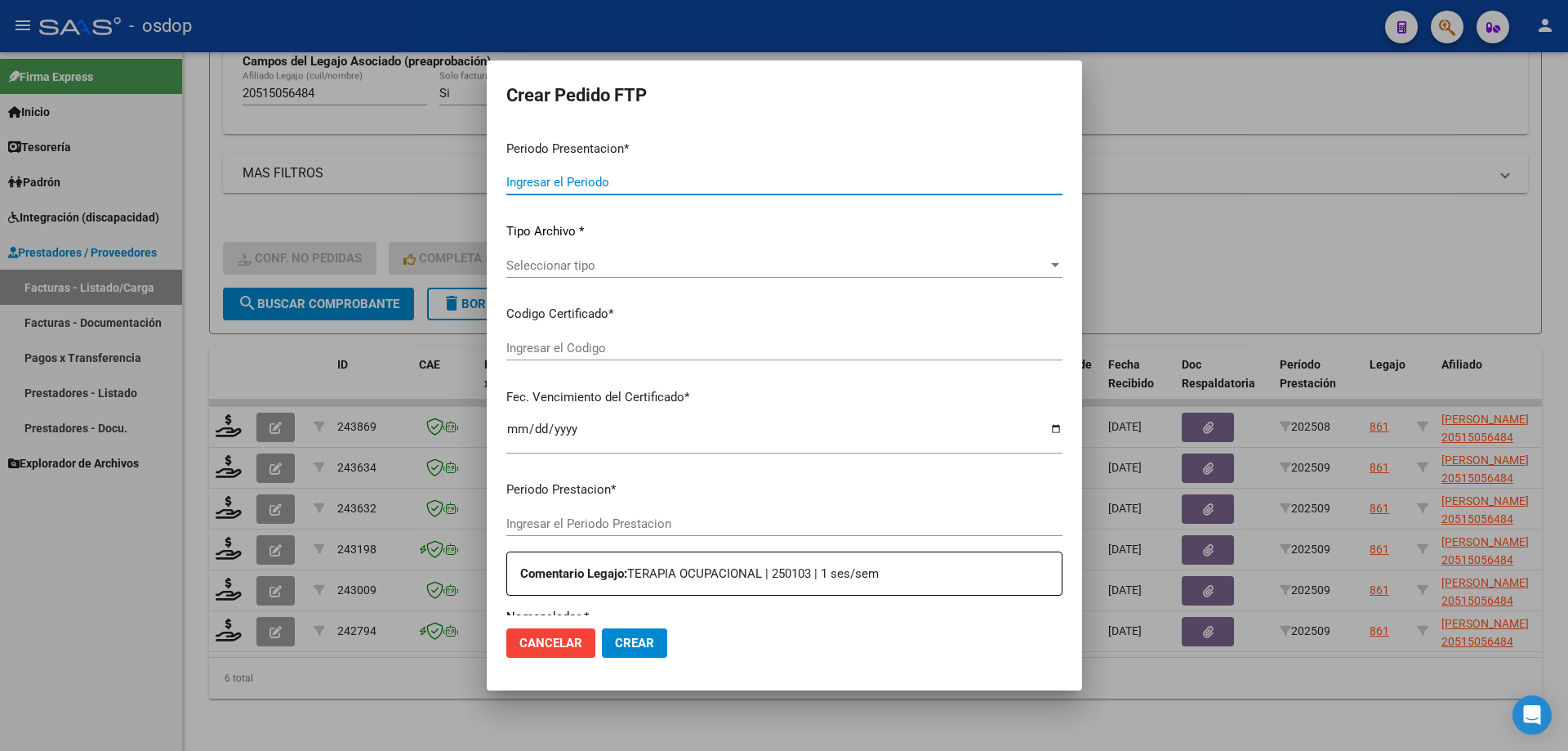
type input "202509"
type input "202508"
type input "$ 49.482,44"
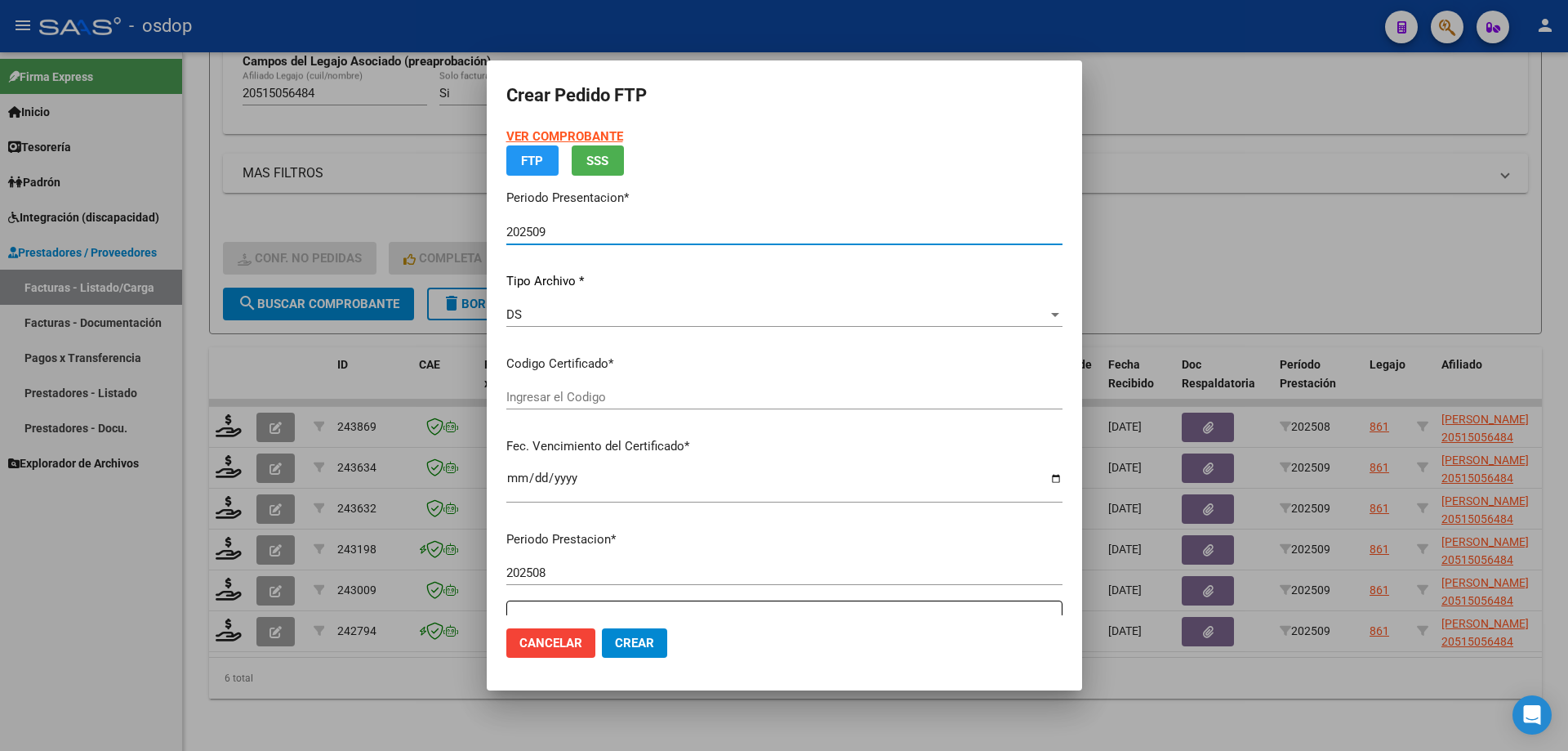
type input "677818825"
type input "[DATE]"
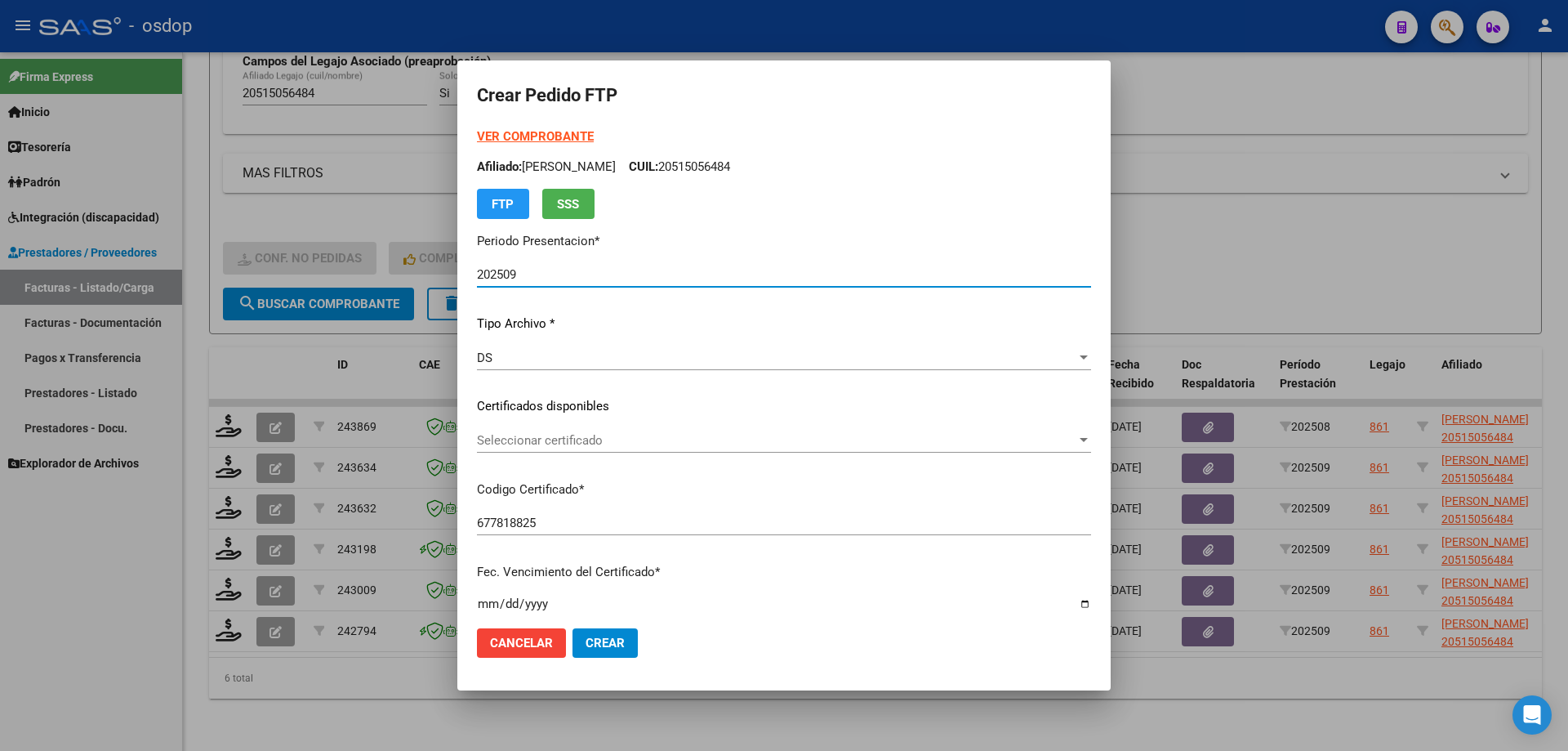
click at [594, 442] on span "Seleccionar certificado" at bounding box center [776, 440] width 599 height 15
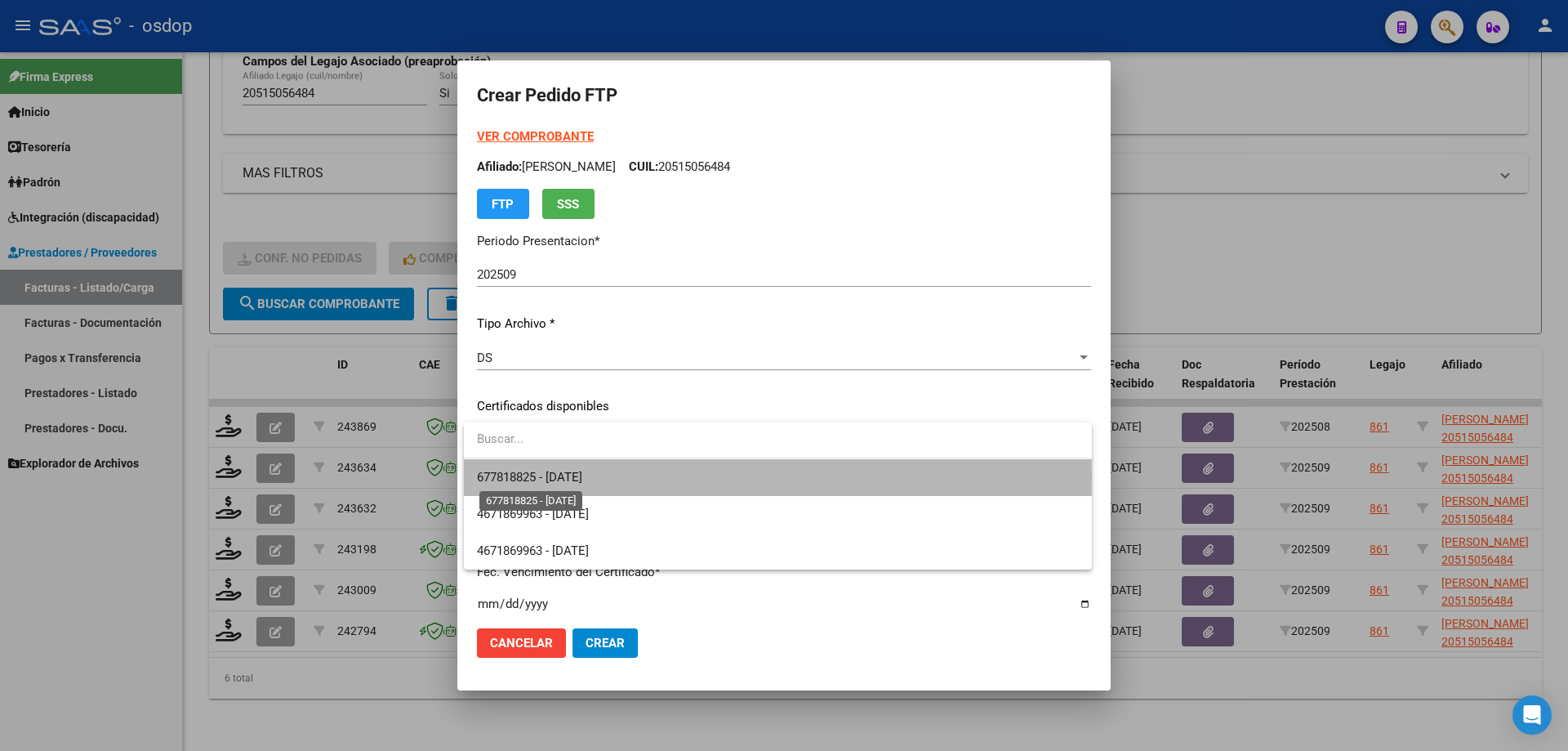
click at [582, 476] on span "677818825 - [DATE]" at bounding box center [529, 477] width 106 height 15
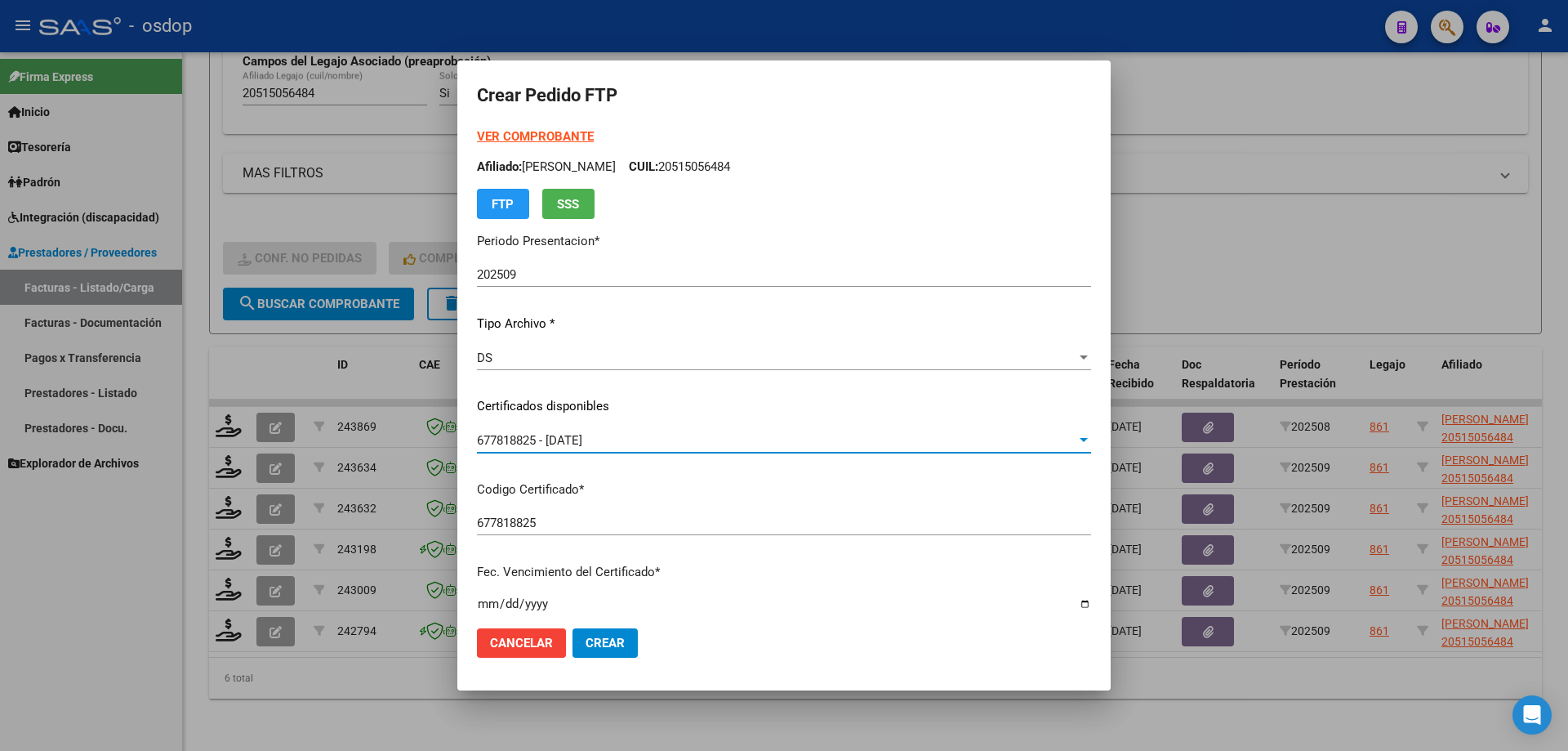
scroll to position [408, 0]
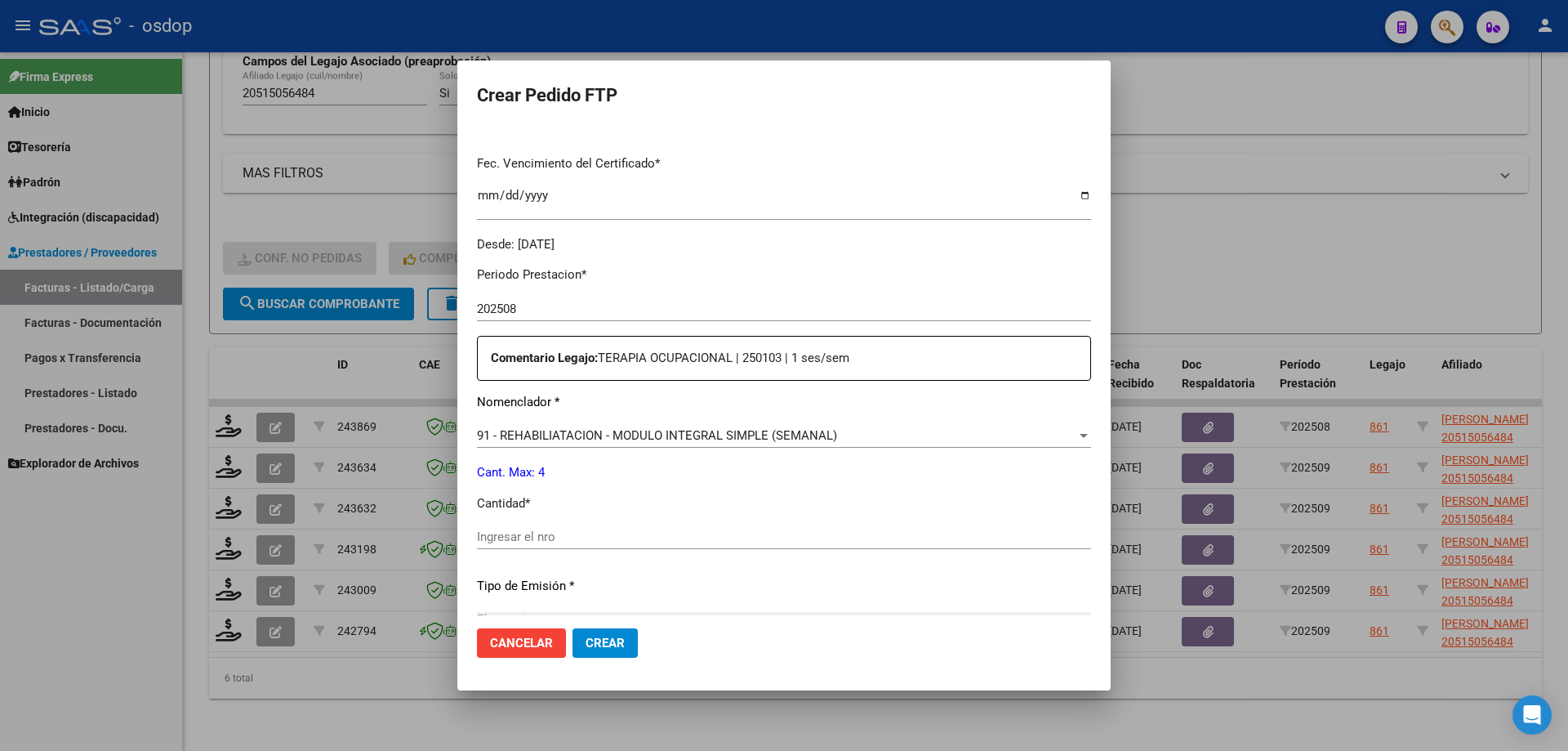
click at [684, 427] on div "91 - REHABILIATACION - MODULO INTEGRAL SIMPLE (SEMANAL) Seleccionar nomenclador" at bounding box center [783, 435] width 614 height 25
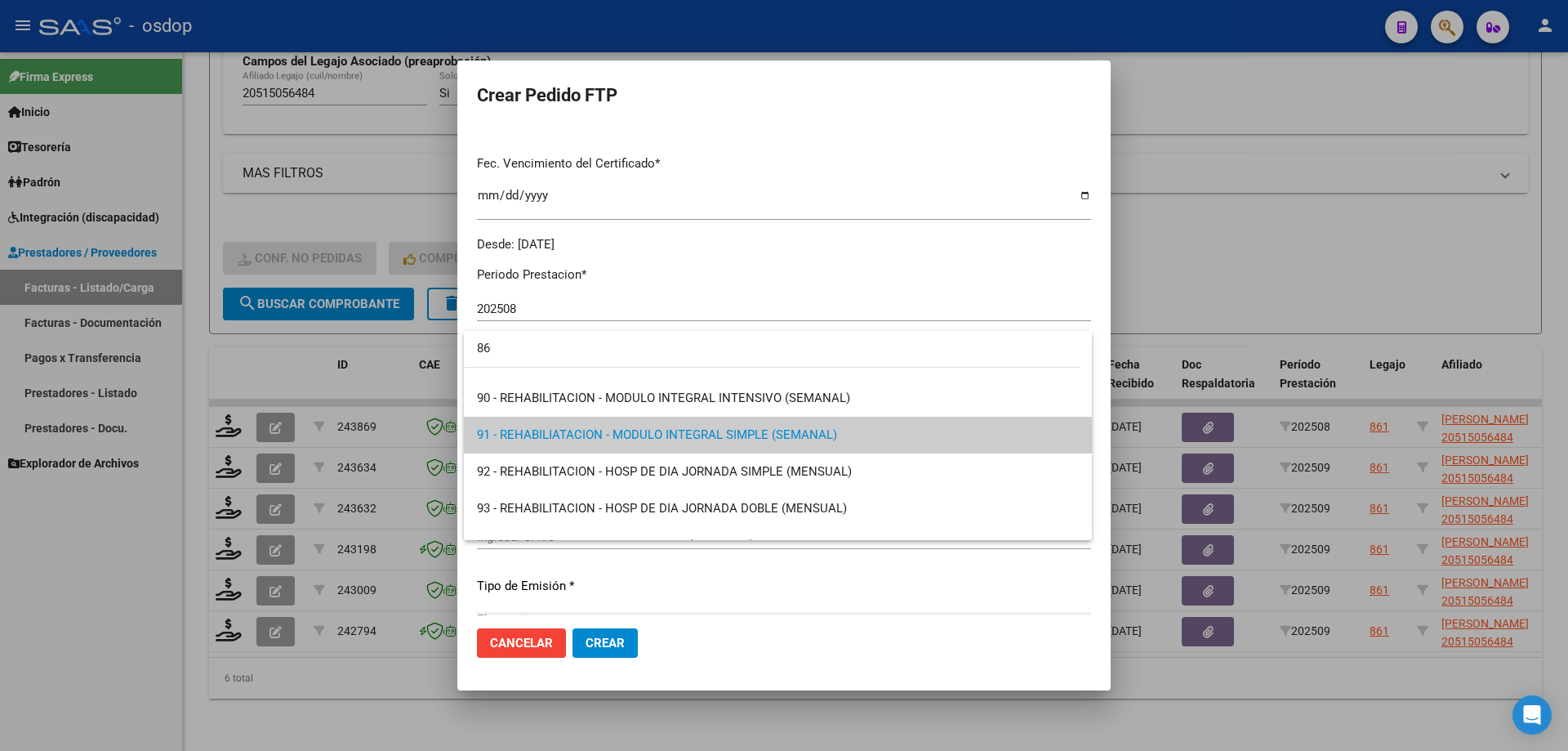
scroll to position [0, 0]
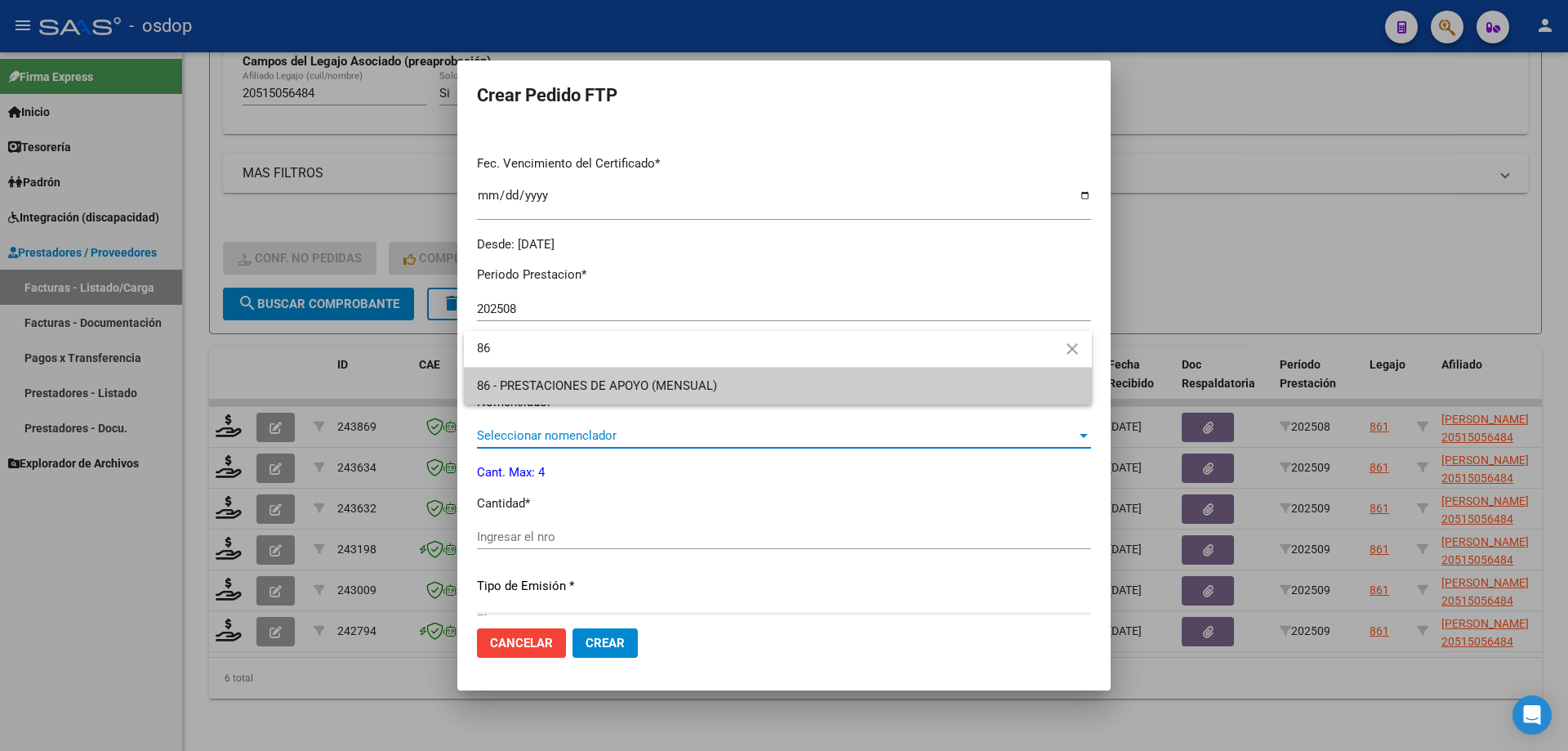
type input "86"
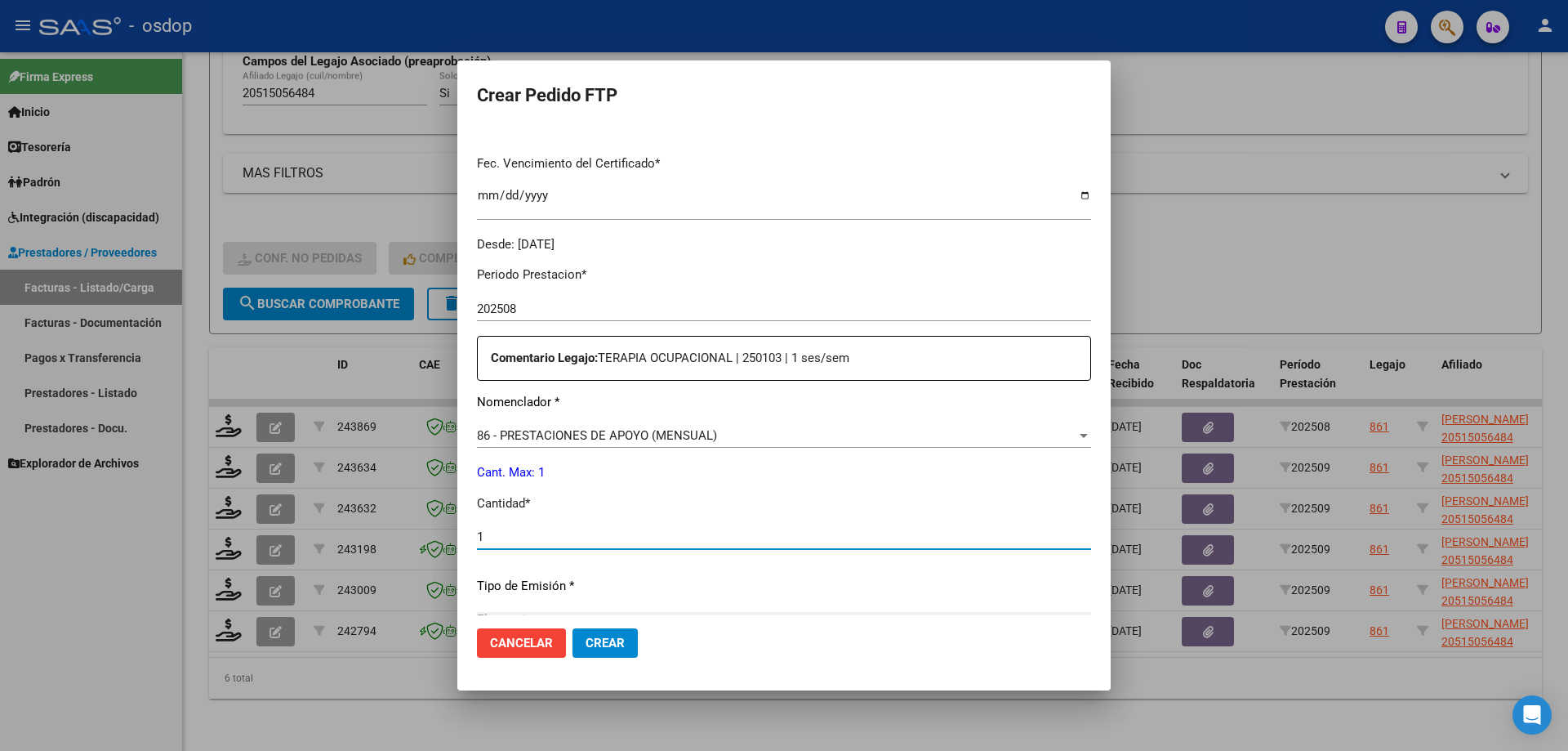
type input "1"
click at [573, 628] on button "Crear" at bounding box center [605, 643] width 65 height 29
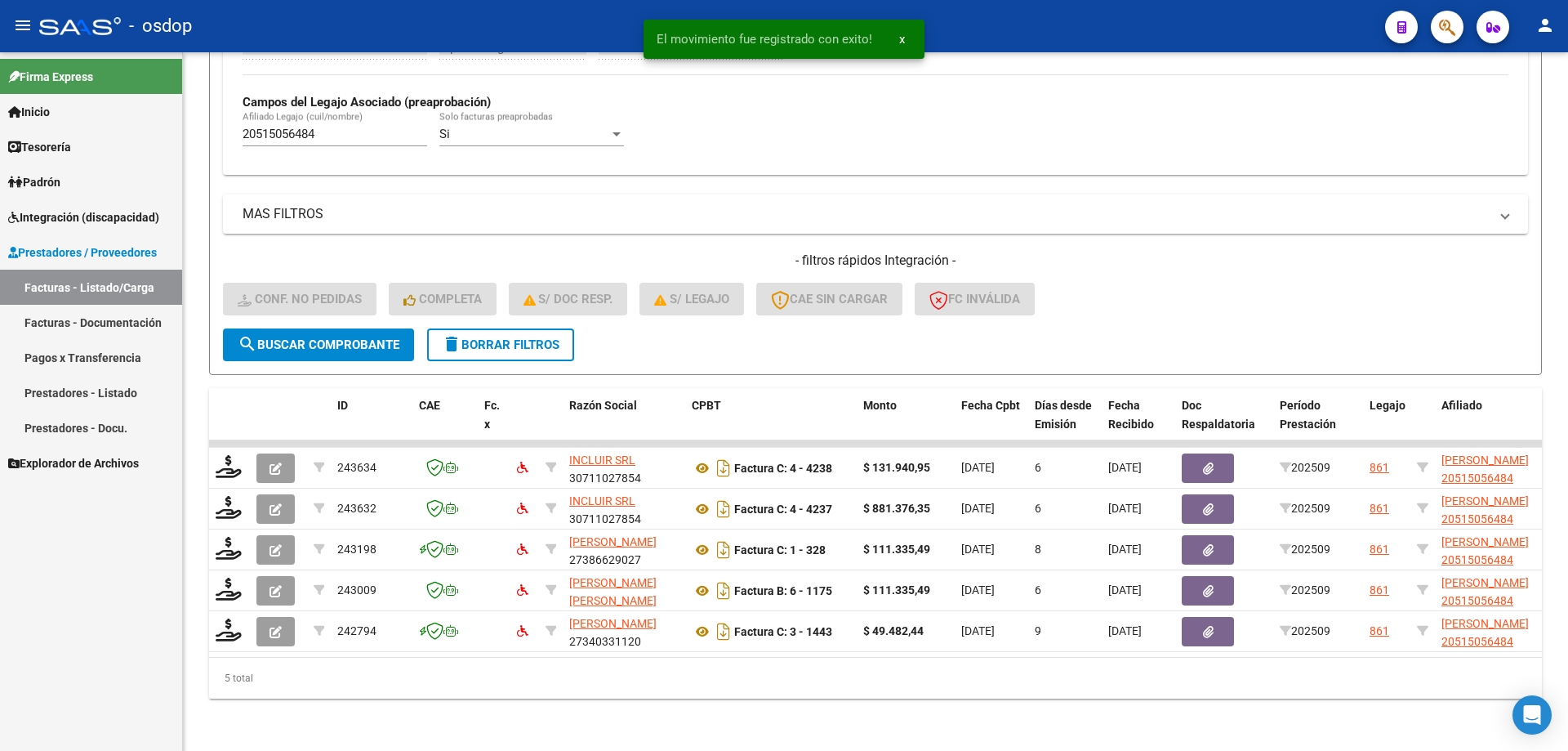
scroll to position [465, 0]
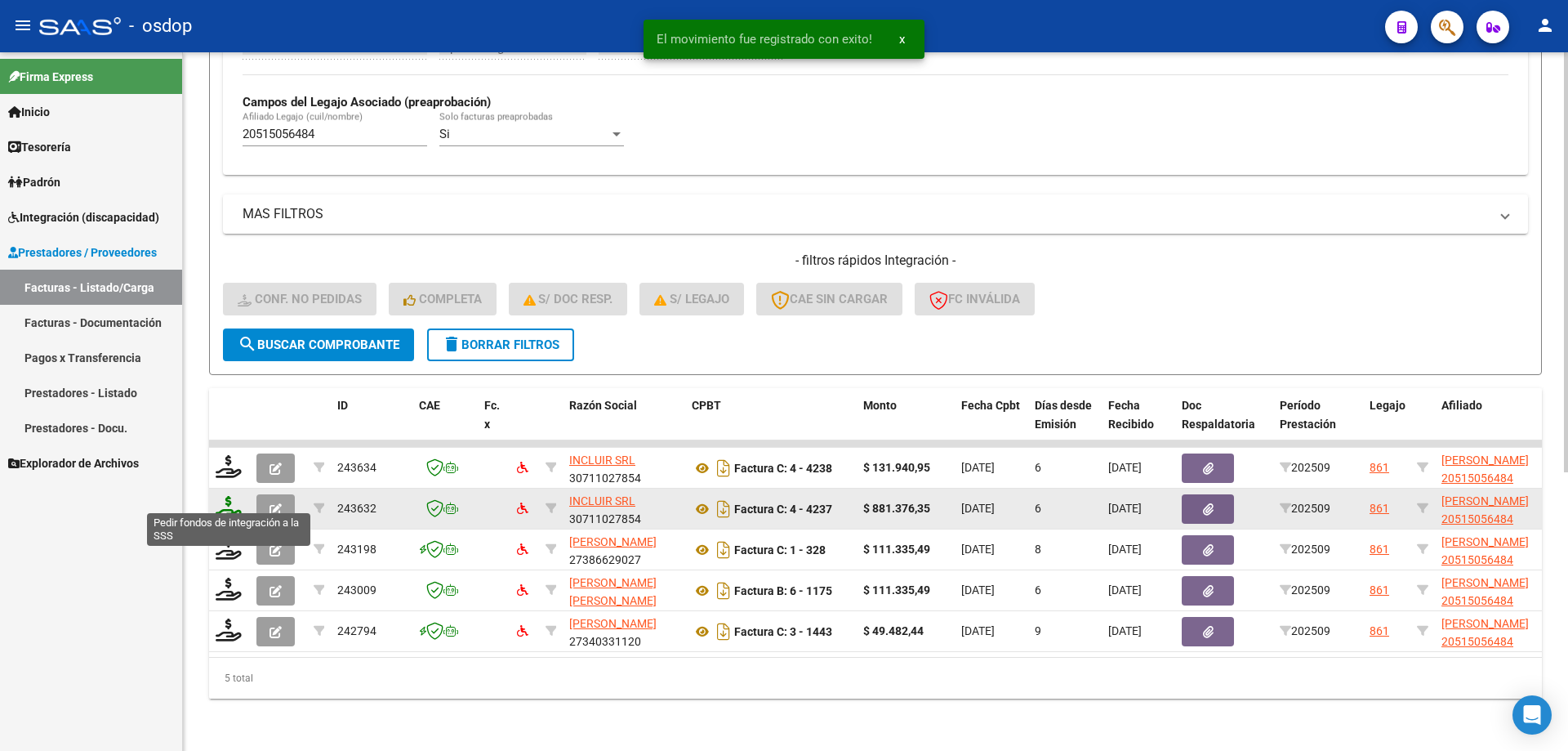
click at [235, 496] on icon at bounding box center [229, 508] width 26 height 23
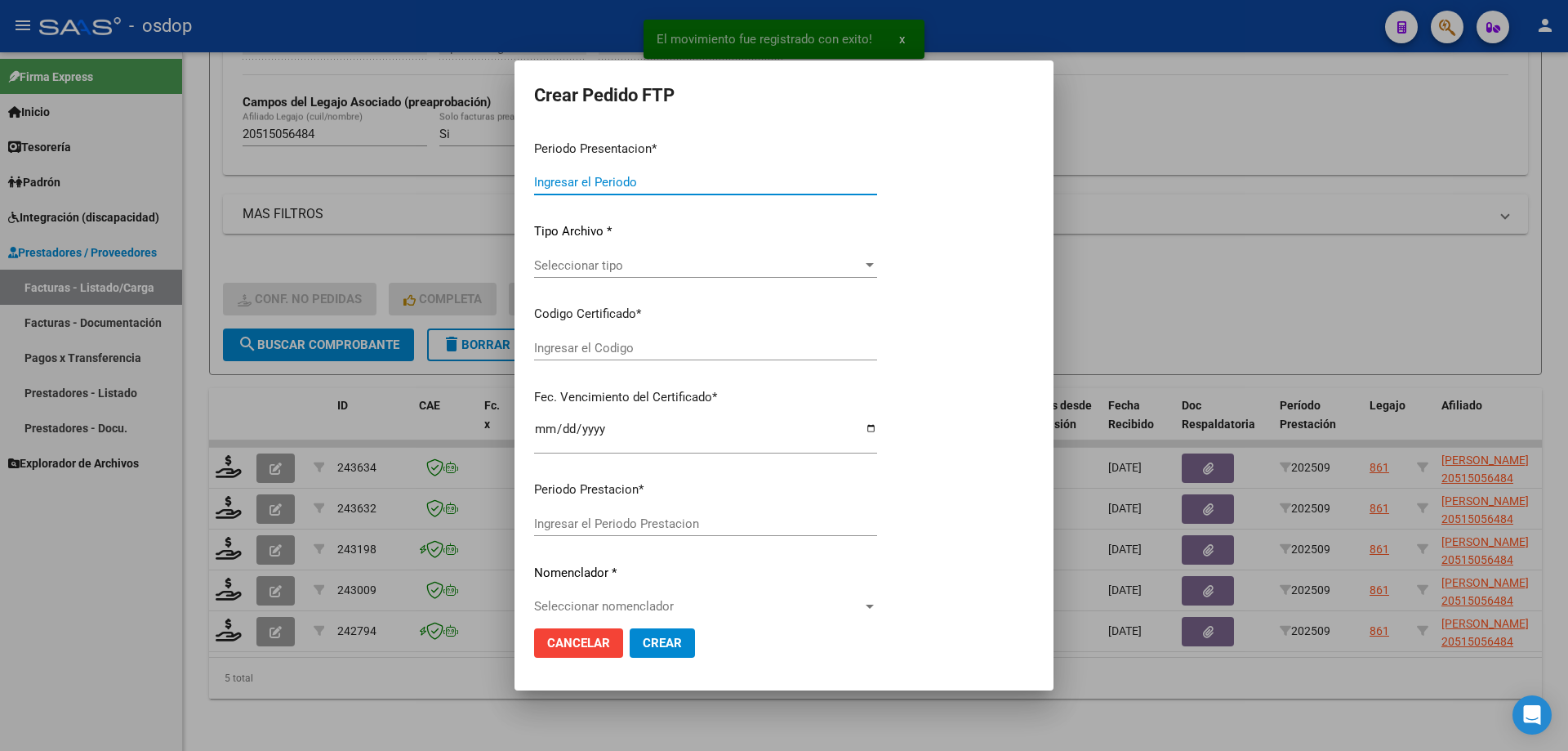
type input "202509"
type input "$ 881.376,35"
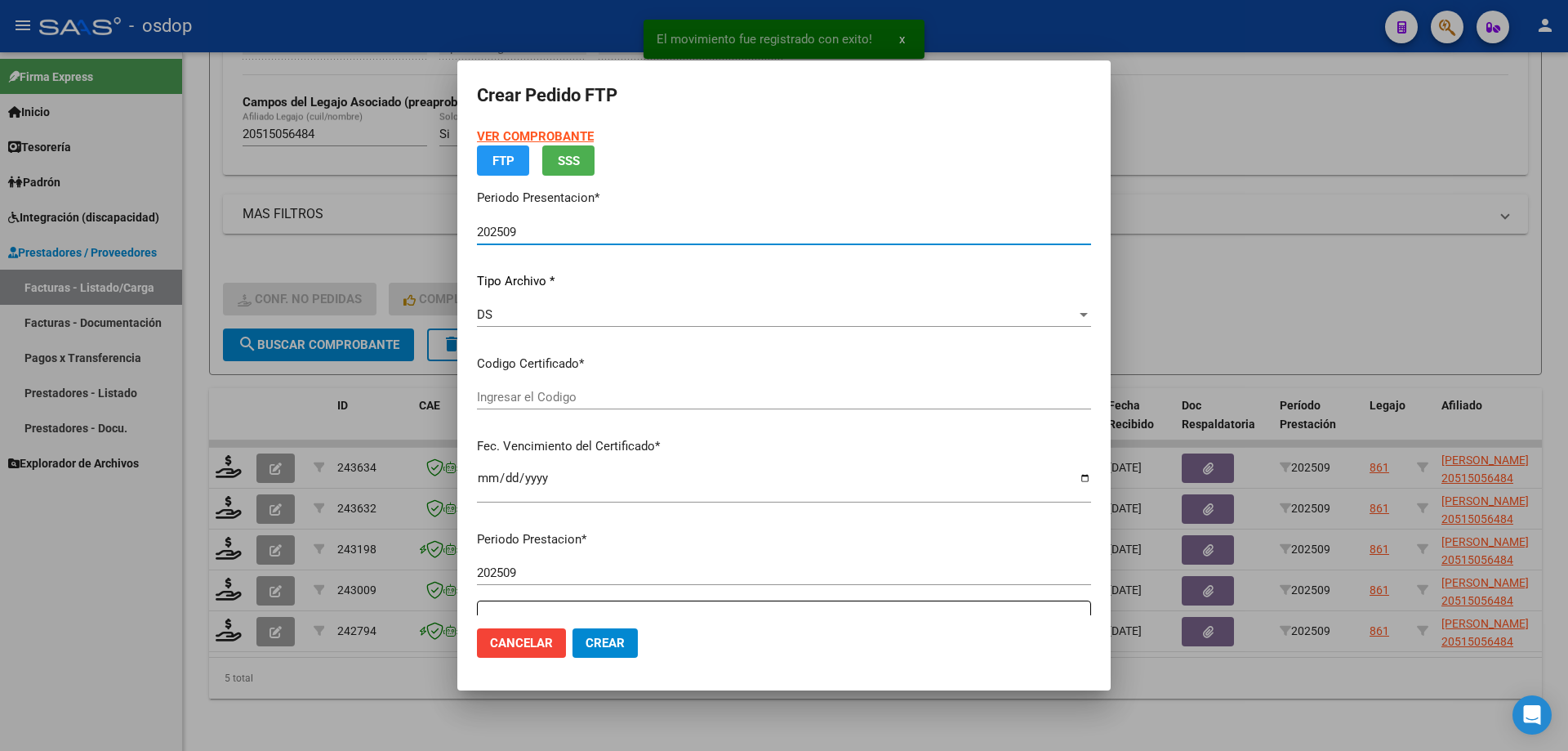
type input "677818825"
type input "[DATE]"
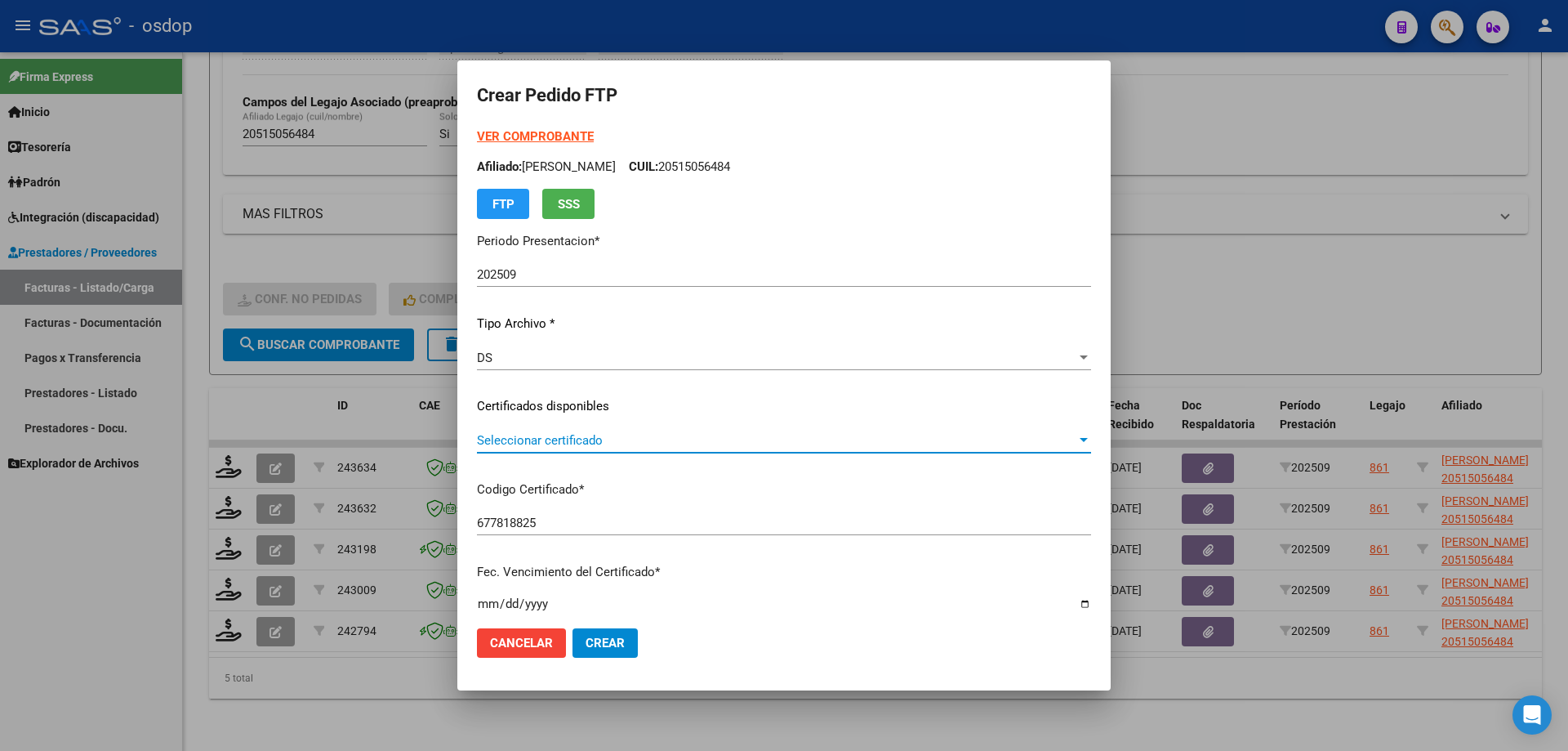
click at [559, 436] on span "Seleccionar certificado" at bounding box center [776, 440] width 599 height 15
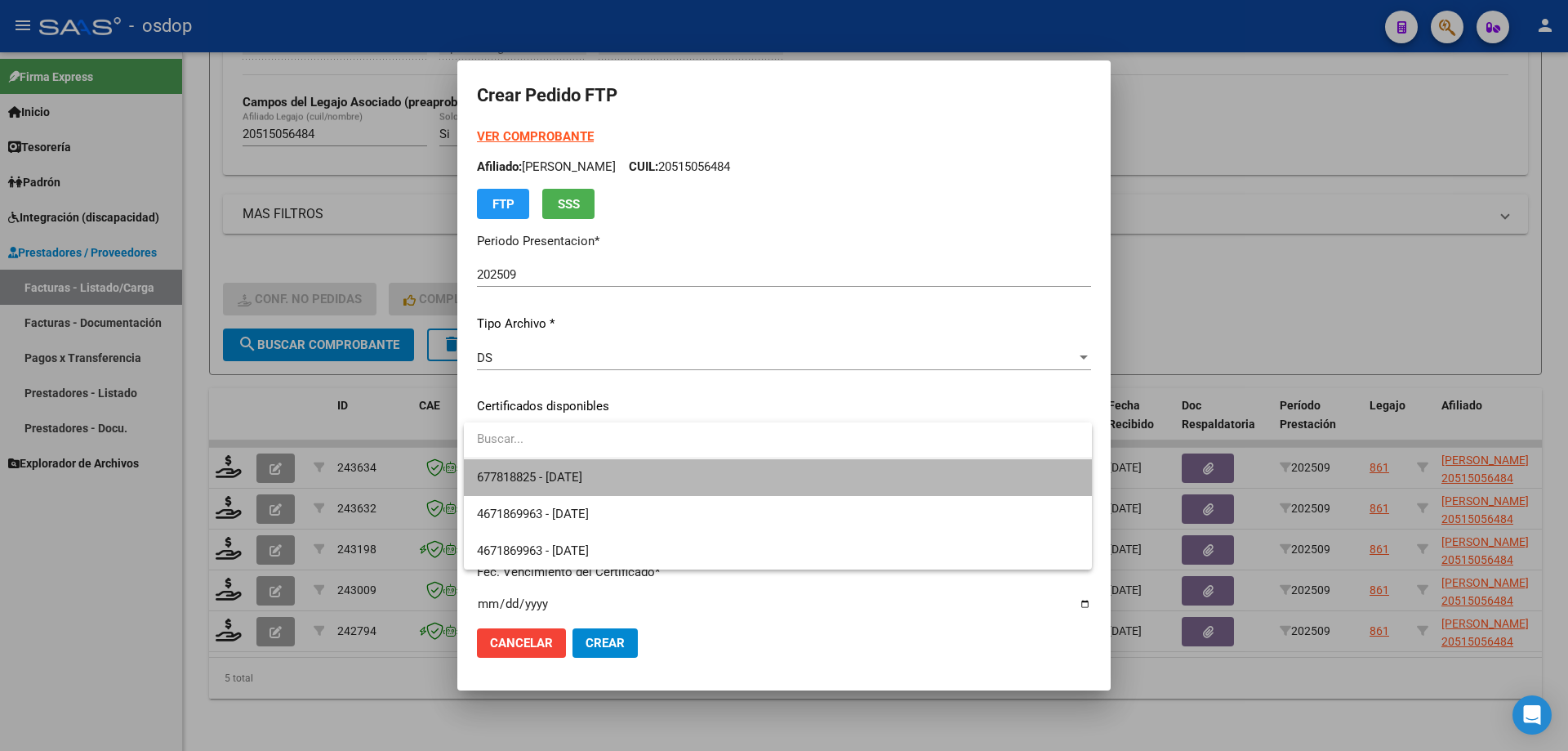
click at [579, 468] on span "677818825 - [DATE]" at bounding box center [777, 478] width 602 height 37
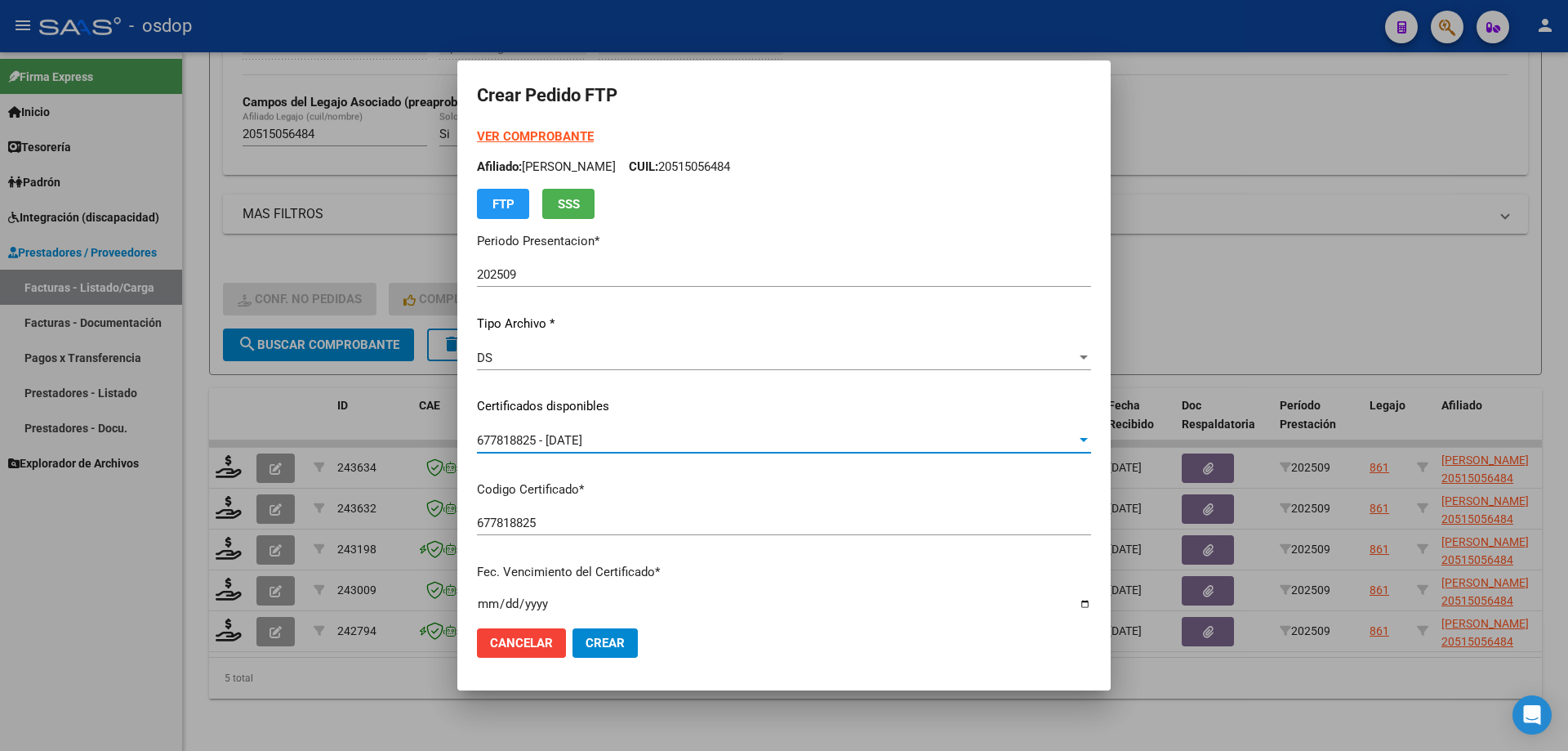
scroll to position [327, 0]
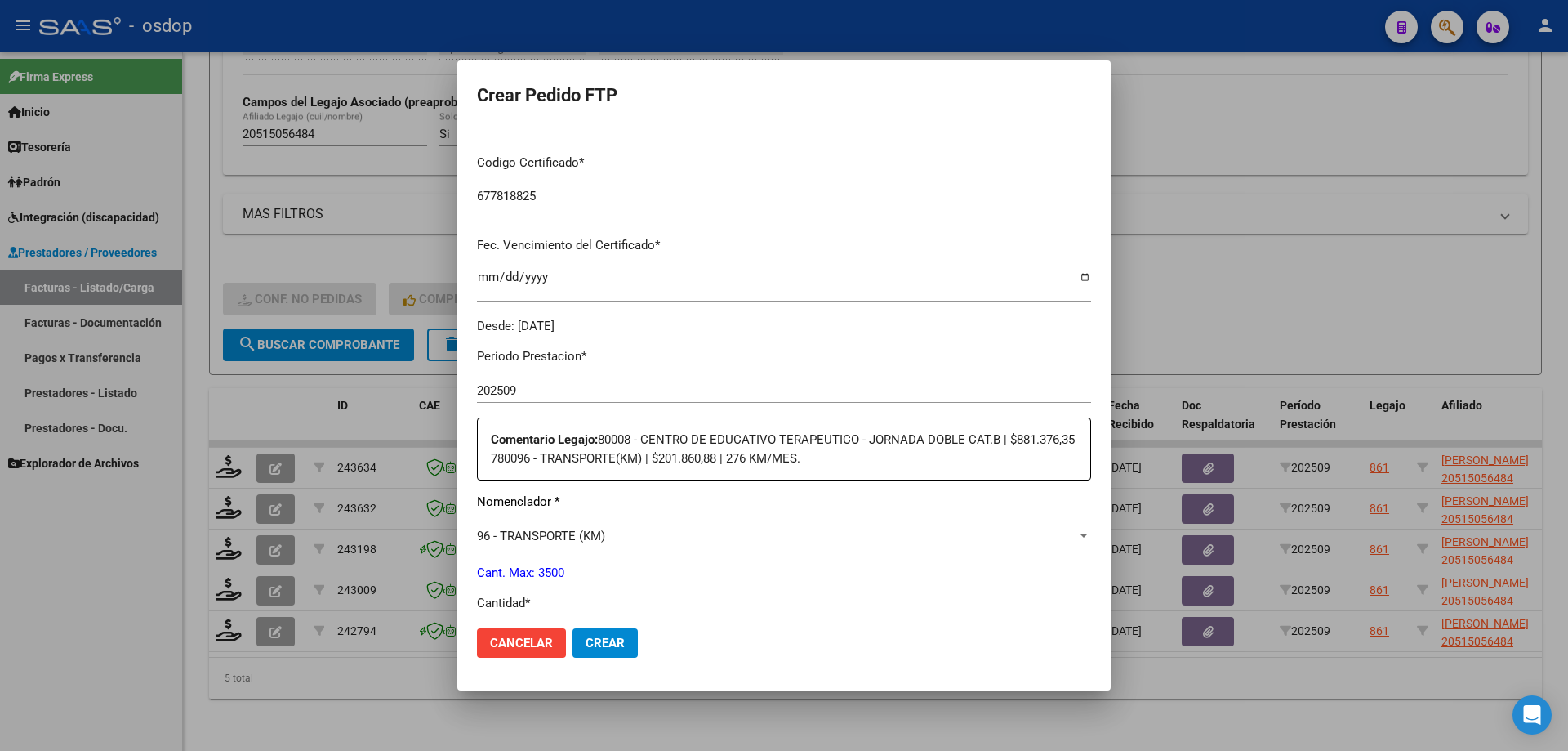
click at [650, 532] on div "96 - TRANSPORTE (KM)" at bounding box center [776, 536] width 599 height 15
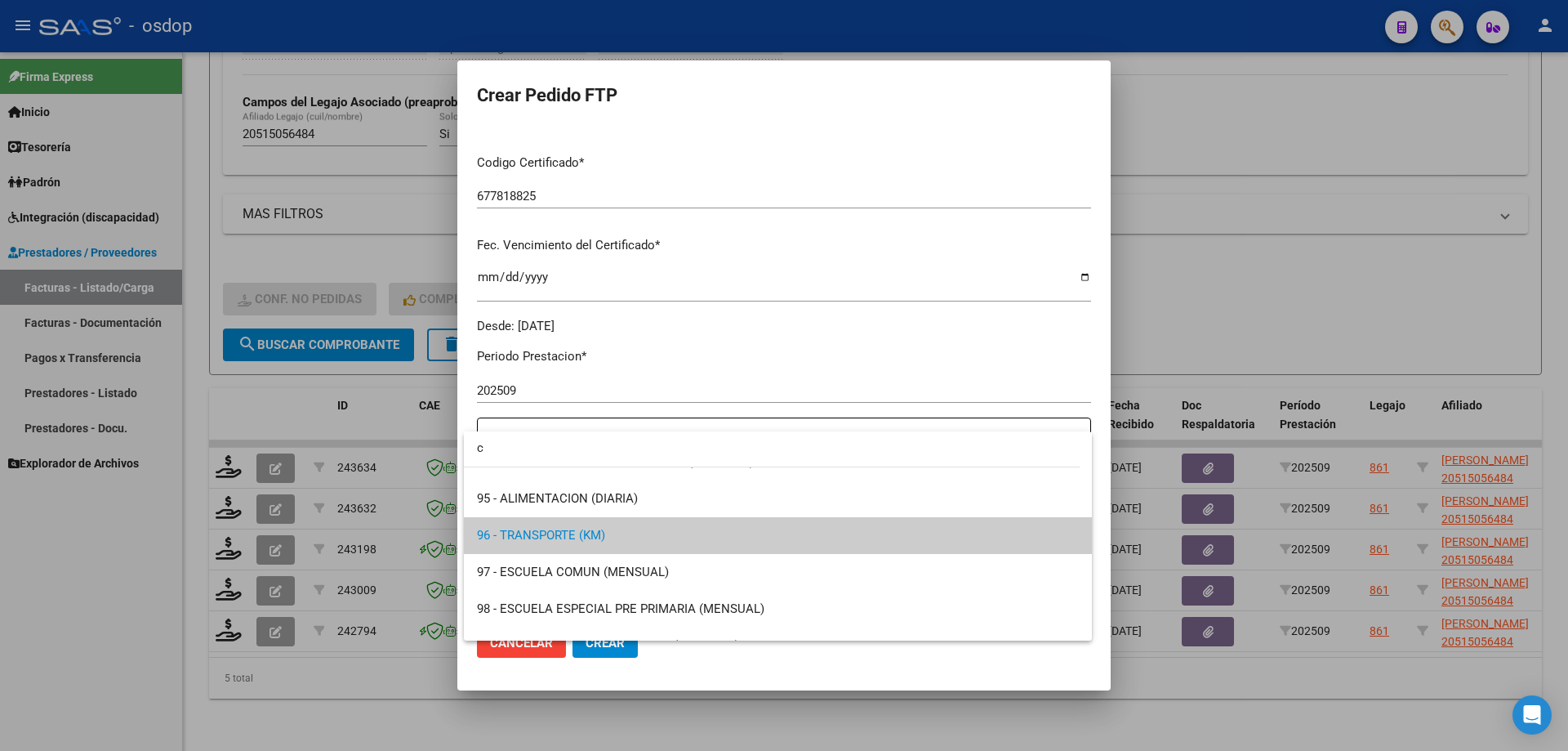
scroll to position [0, 0]
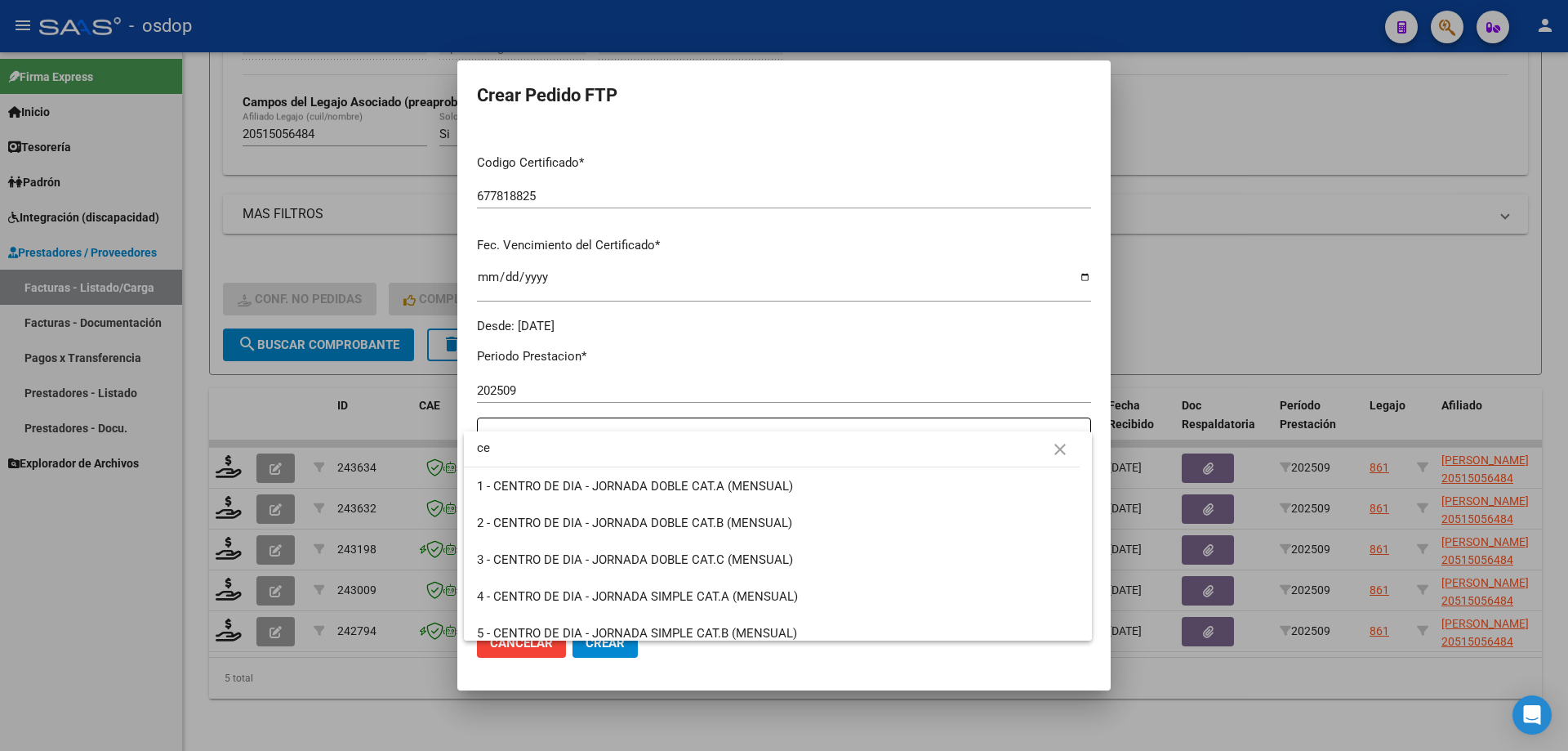
type input "ce"
click at [980, 286] on div at bounding box center [784, 376] width 1568 height 751
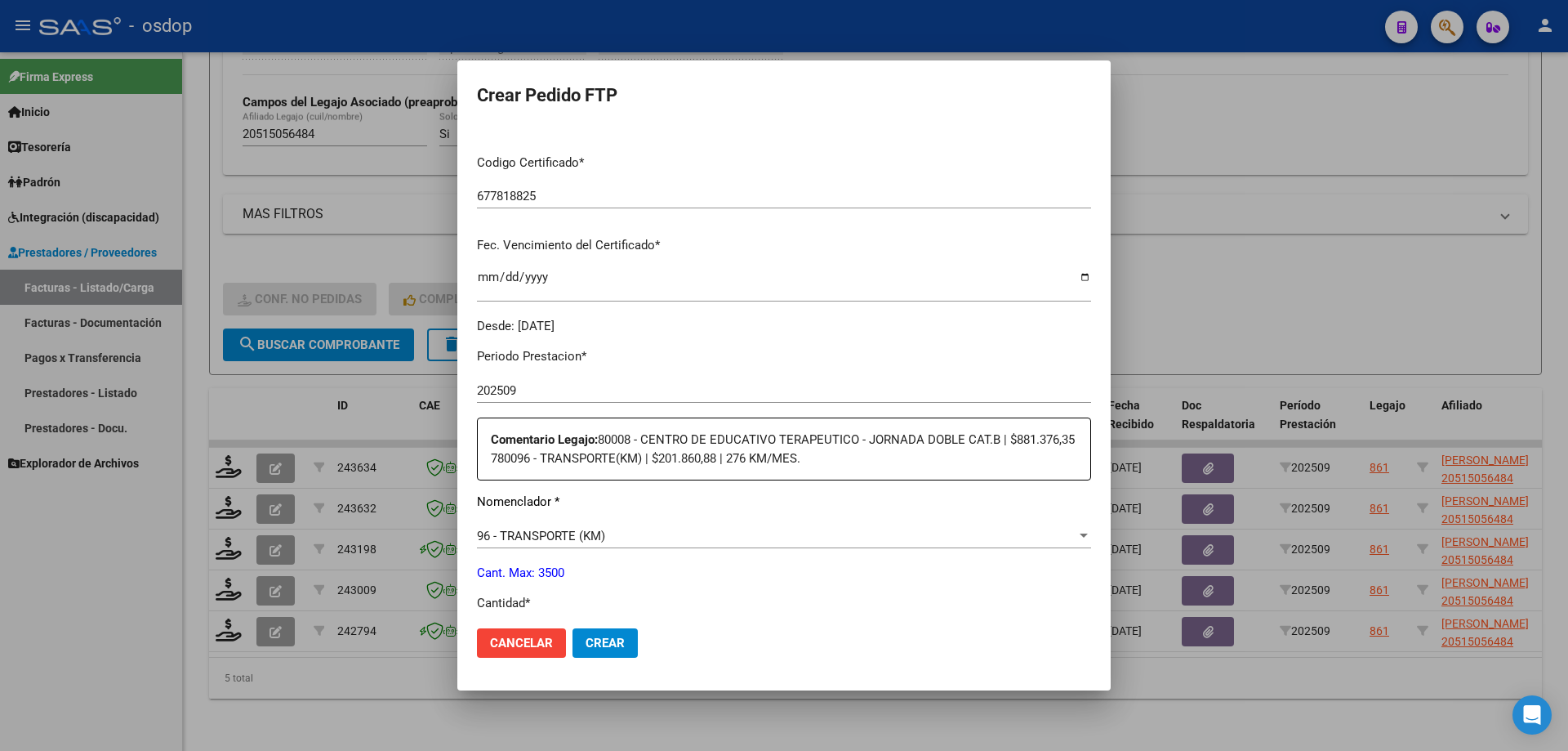
click at [647, 531] on div "96 - TRANSPORTE (KM)" at bounding box center [776, 536] width 599 height 15
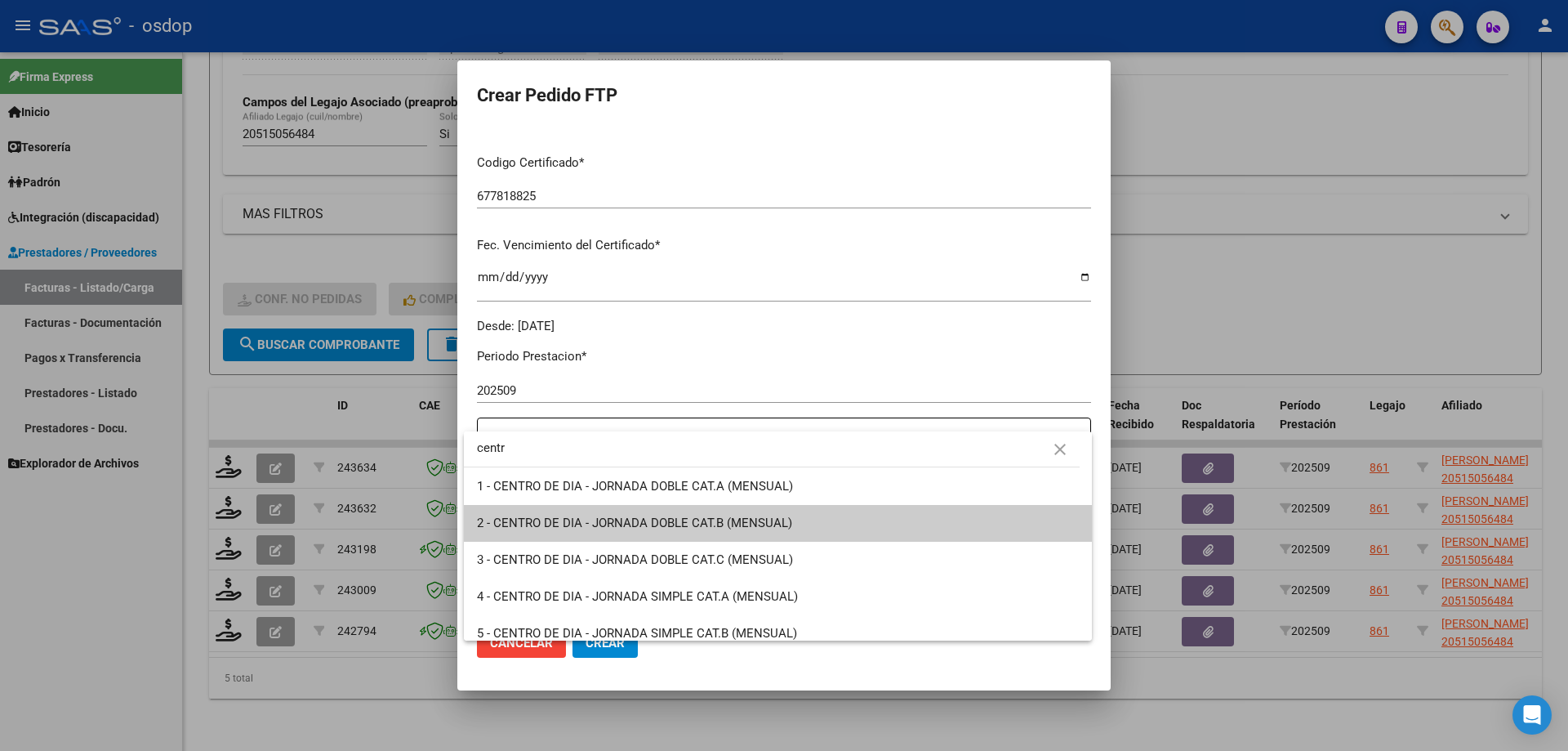
type input "centr"
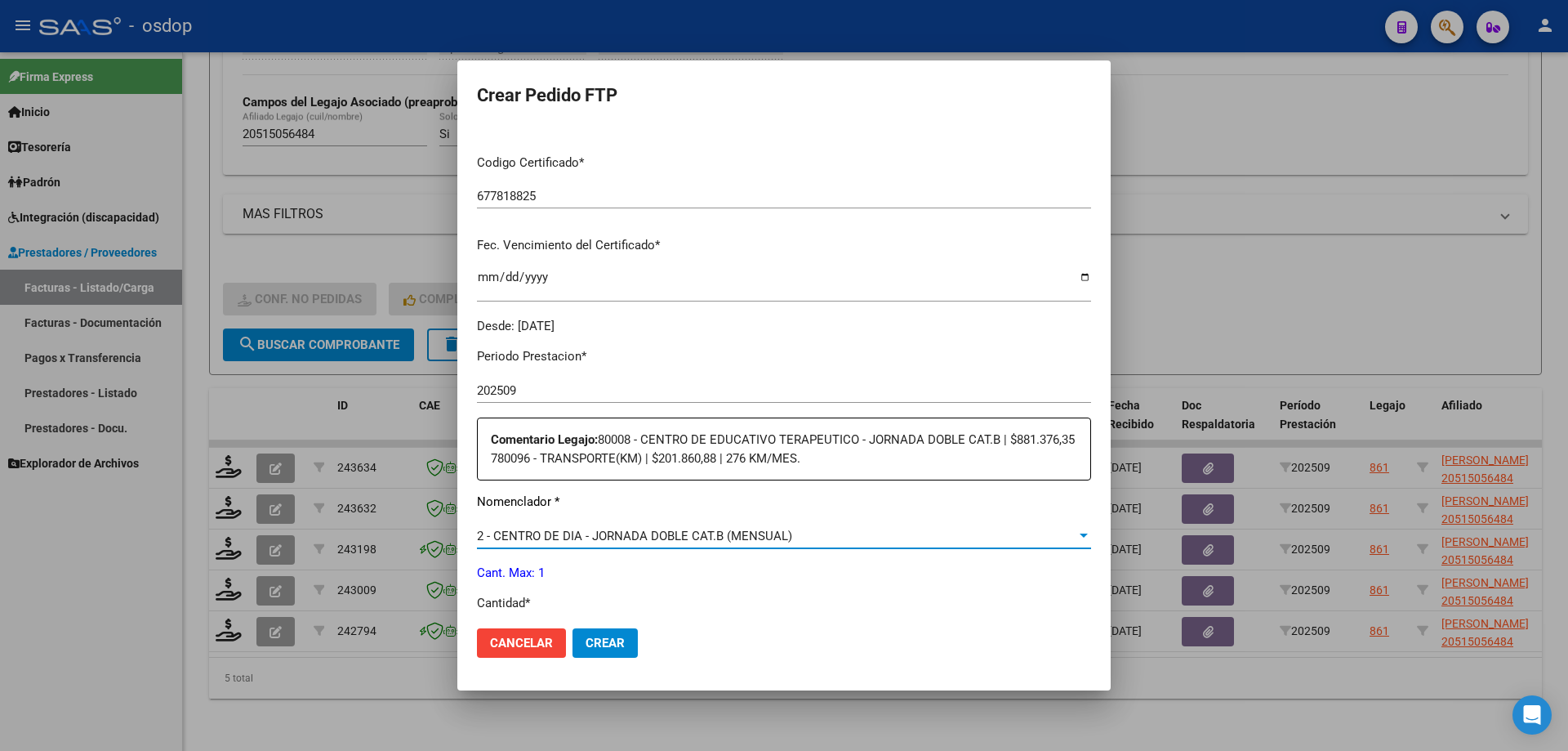
click at [681, 533] on span "2 - CENTRO DE DIA - JORNADA DOBLE CAT.B (MENSUAL)" at bounding box center [634, 536] width 315 height 15
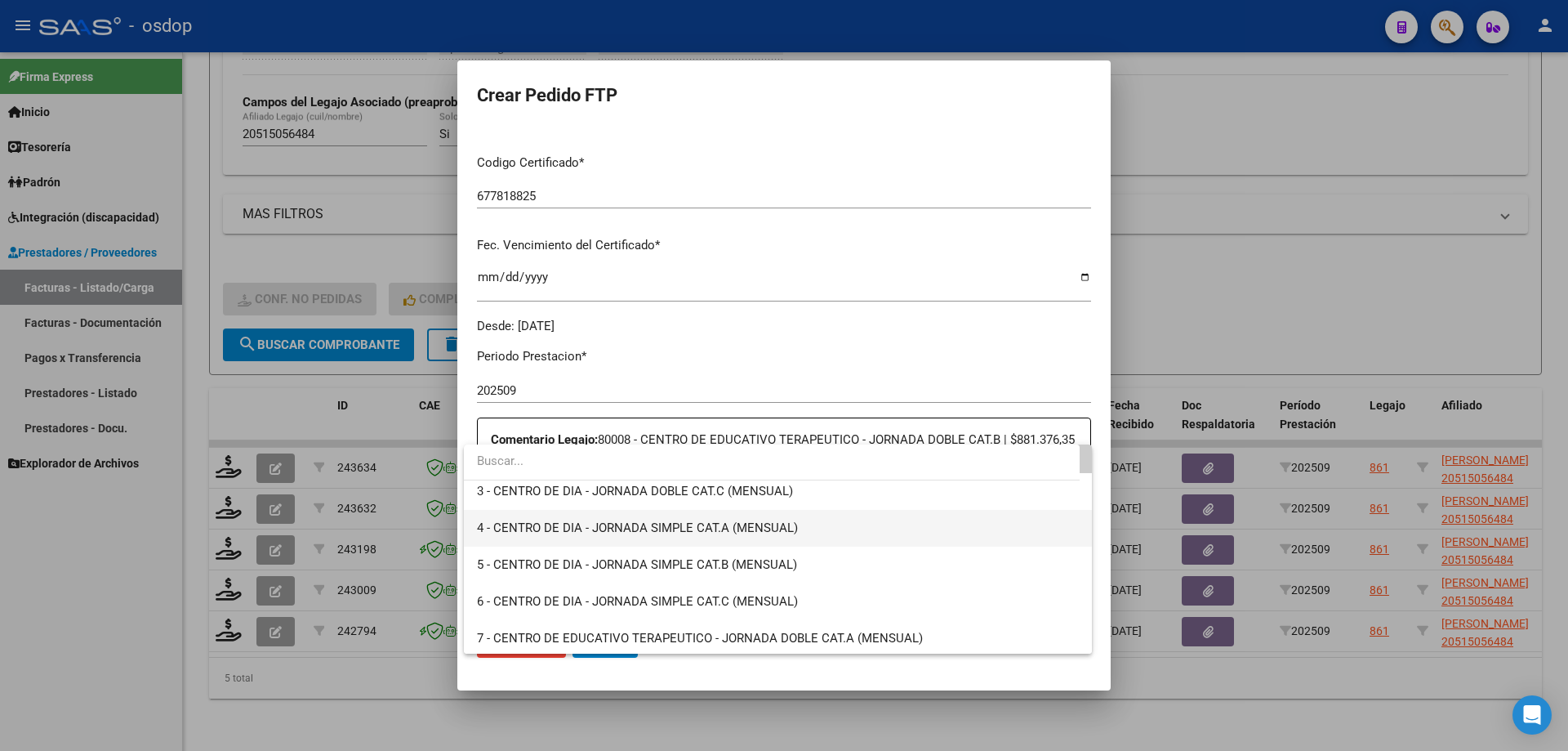
scroll to position [163, 0]
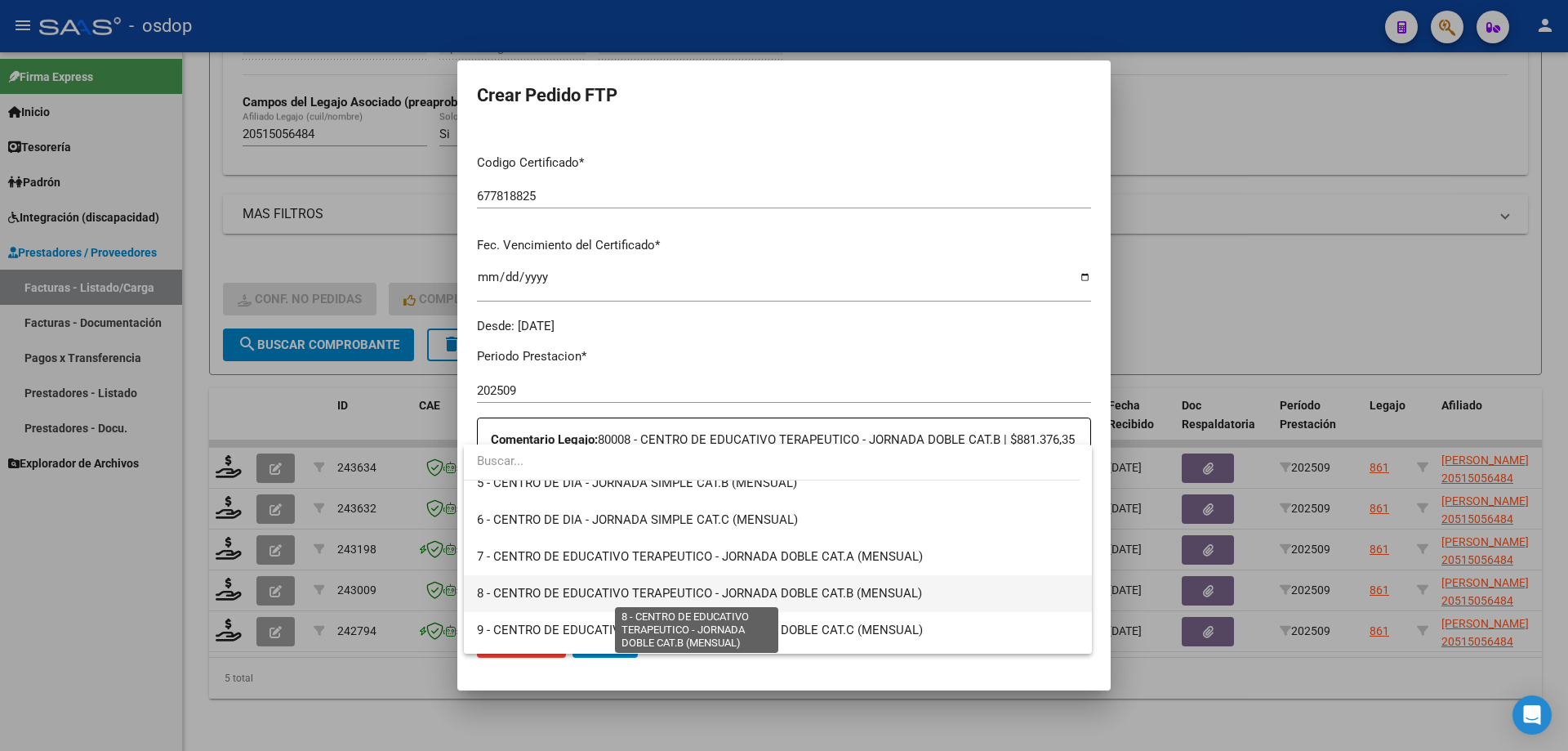
click at [669, 592] on span "8 - CENTRO DE EDUCATIVO TERAPEUTICO - JORNADA DOBLE CAT.B (MENSUAL)" at bounding box center [699, 593] width 445 height 15
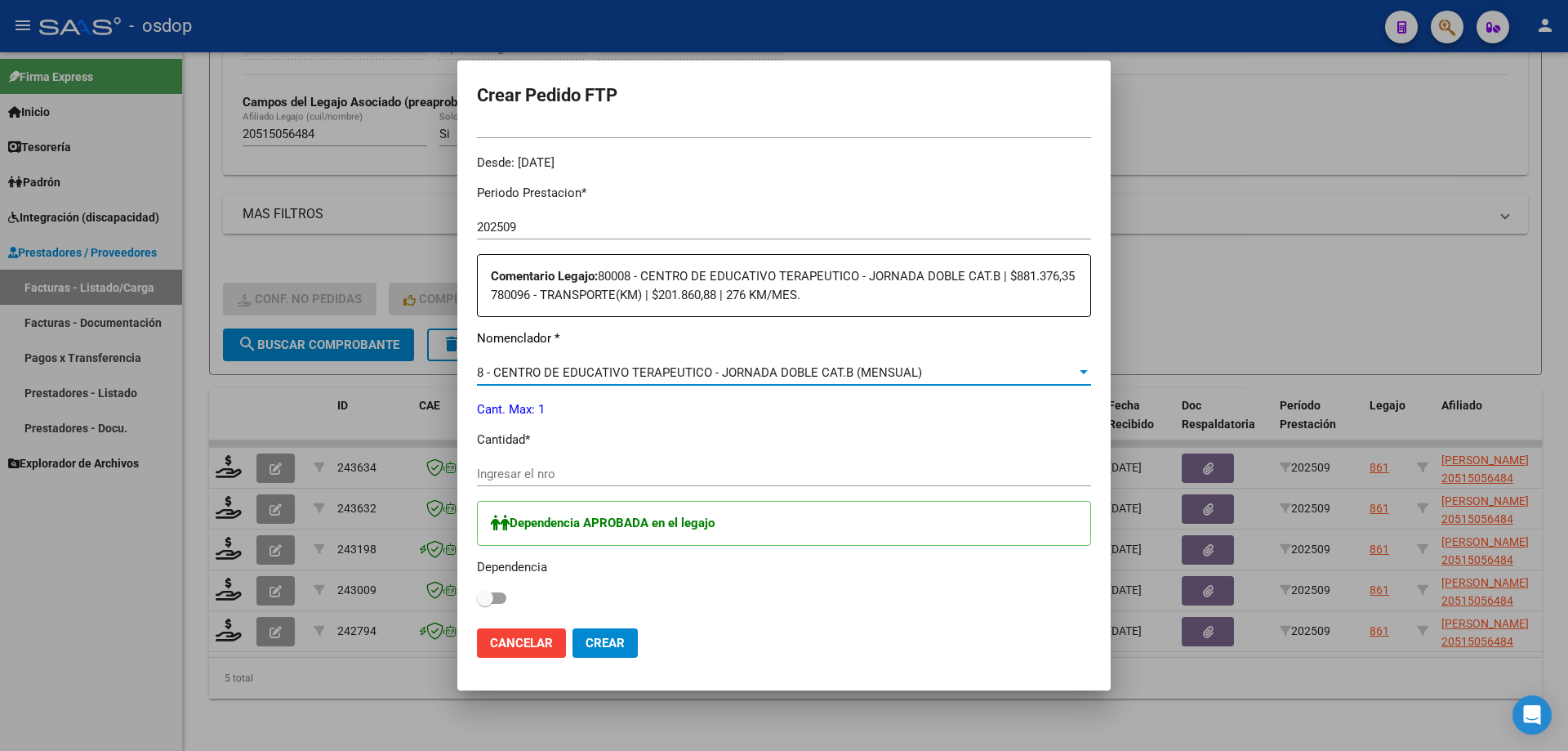
scroll to position [572, 0]
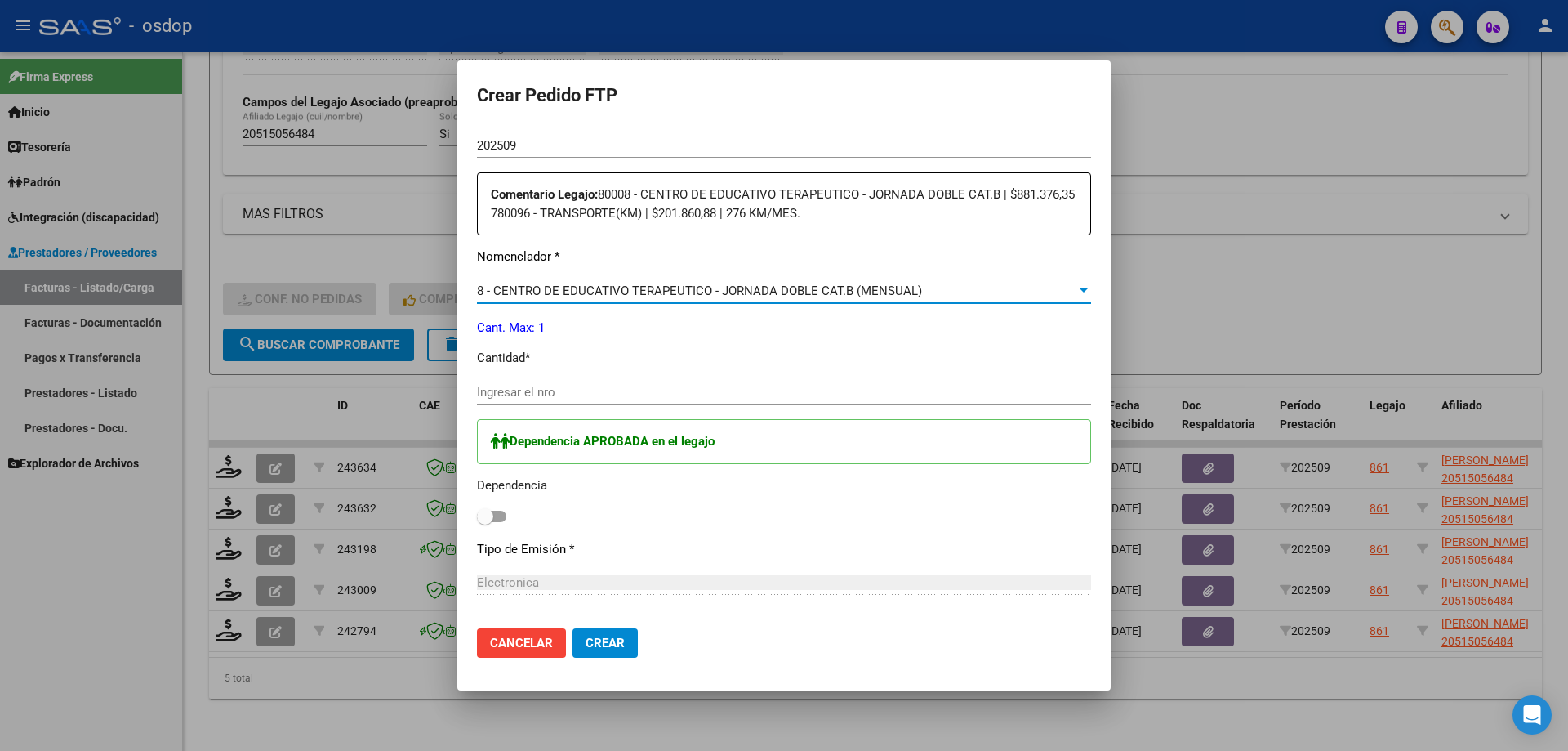
click at [589, 393] on input "Ingresar el nro" at bounding box center [783, 392] width 614 height 15
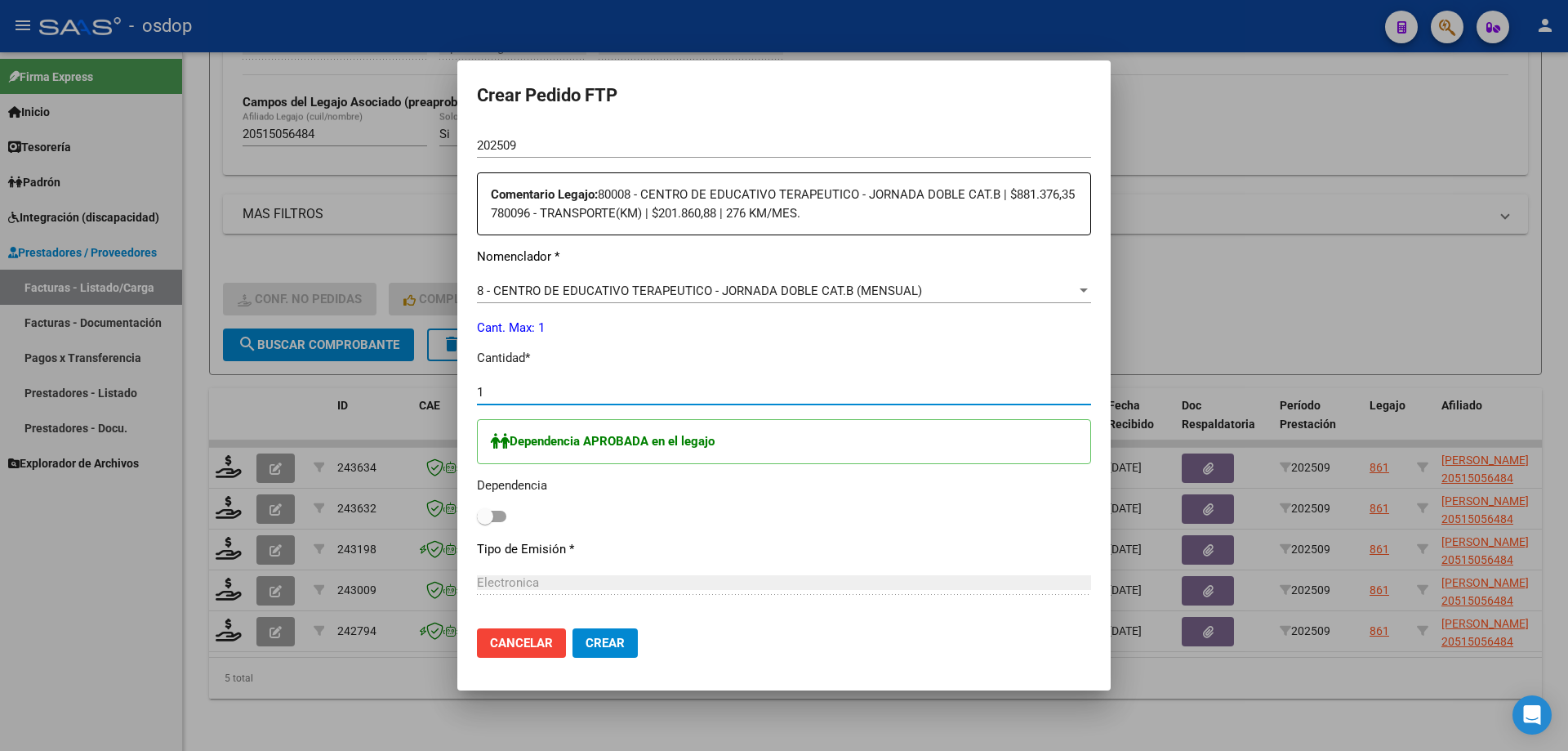
type input "1"
click at [494, 516] on span at bounding box center [491, 516] width 29 height 11
click at [485, 522] on input "checkbox" at bounding box center [484, 522] width 1 height 1
checkbox input "true"
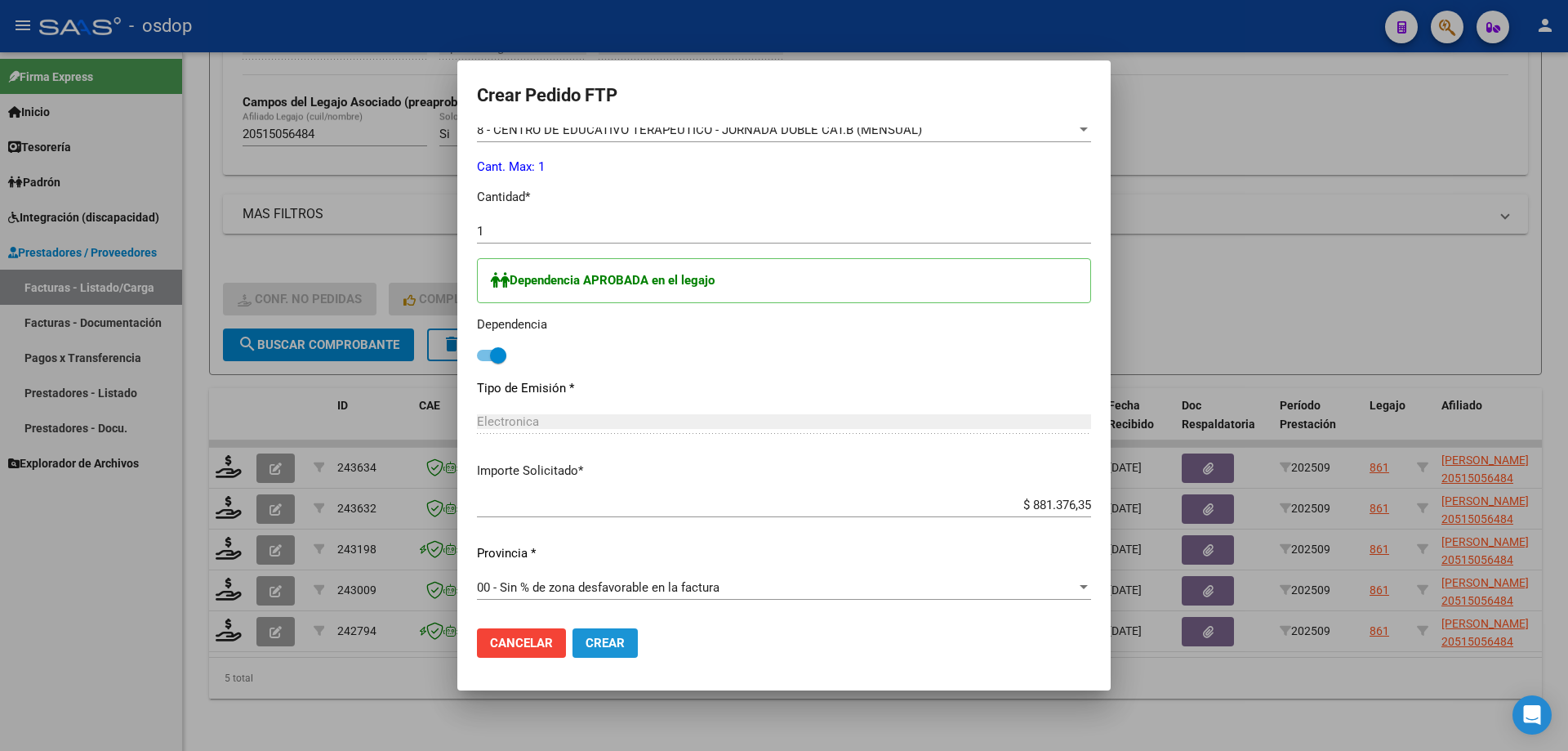
click at [581, 643] on button "Crear" at bounding box center [605, 643] width 65 height 29
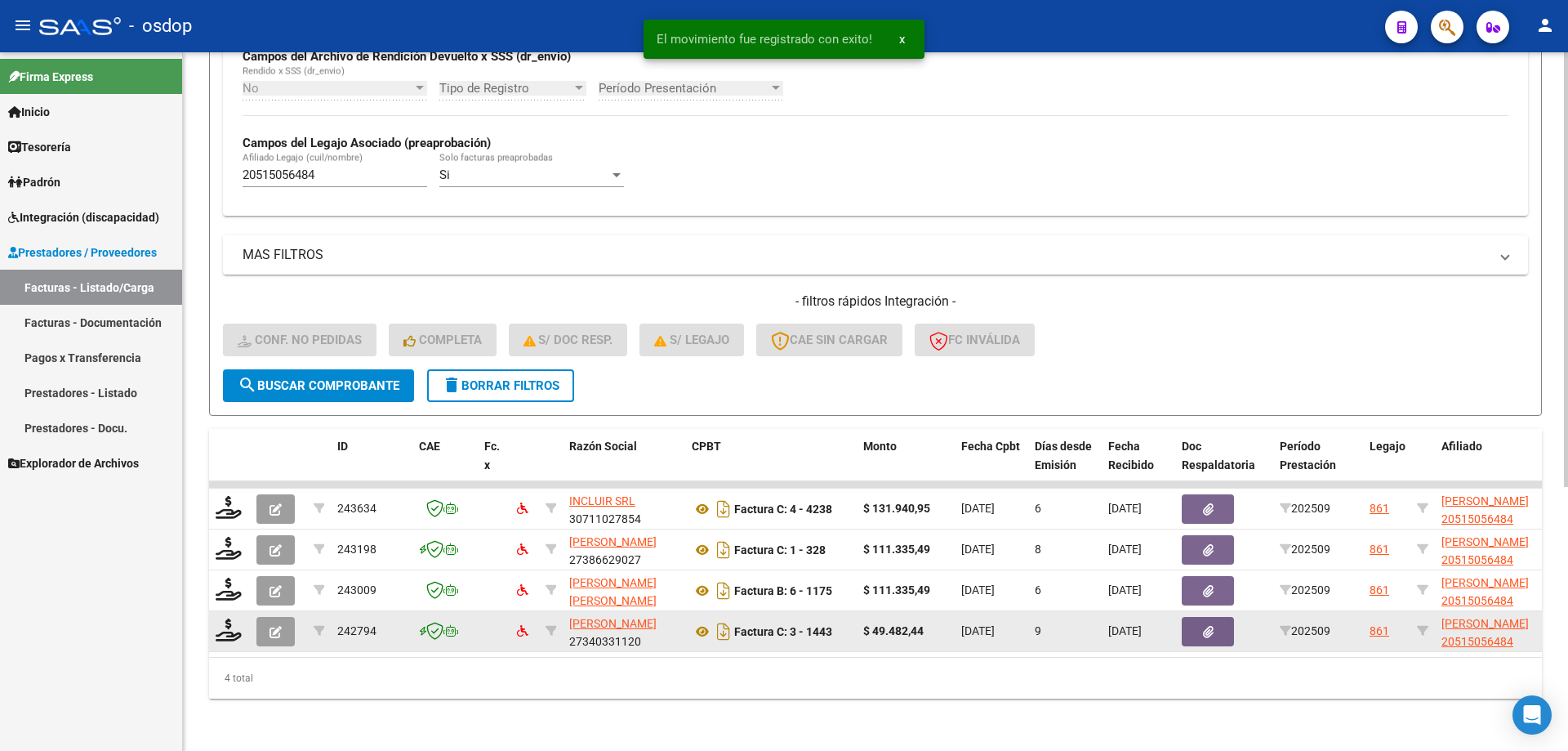
scroll to position [423, 0]
click at [228, 621] on icon at bounding box center [229, 630] width 26 height 23
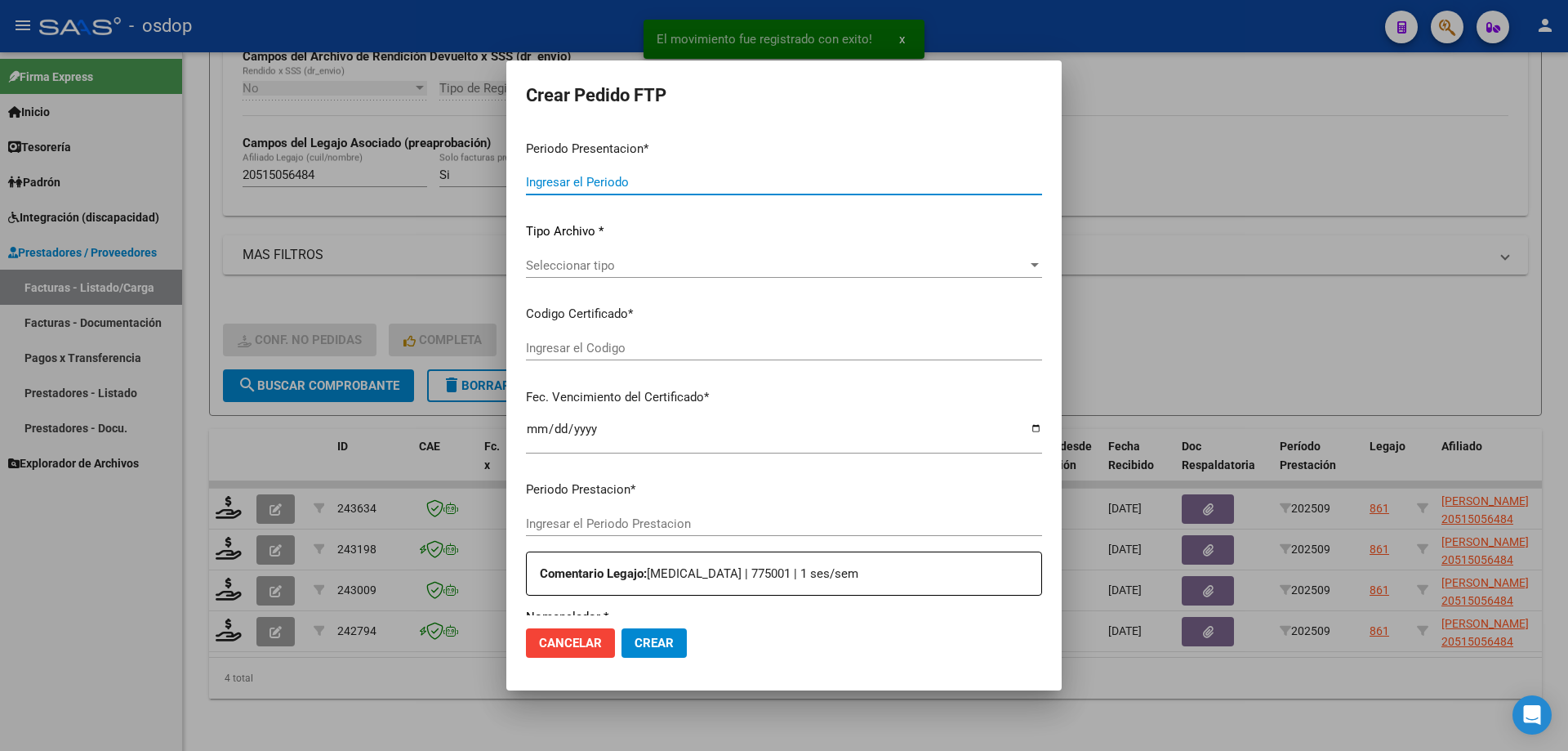
type input "202509"
type input "$ 49.482,44"
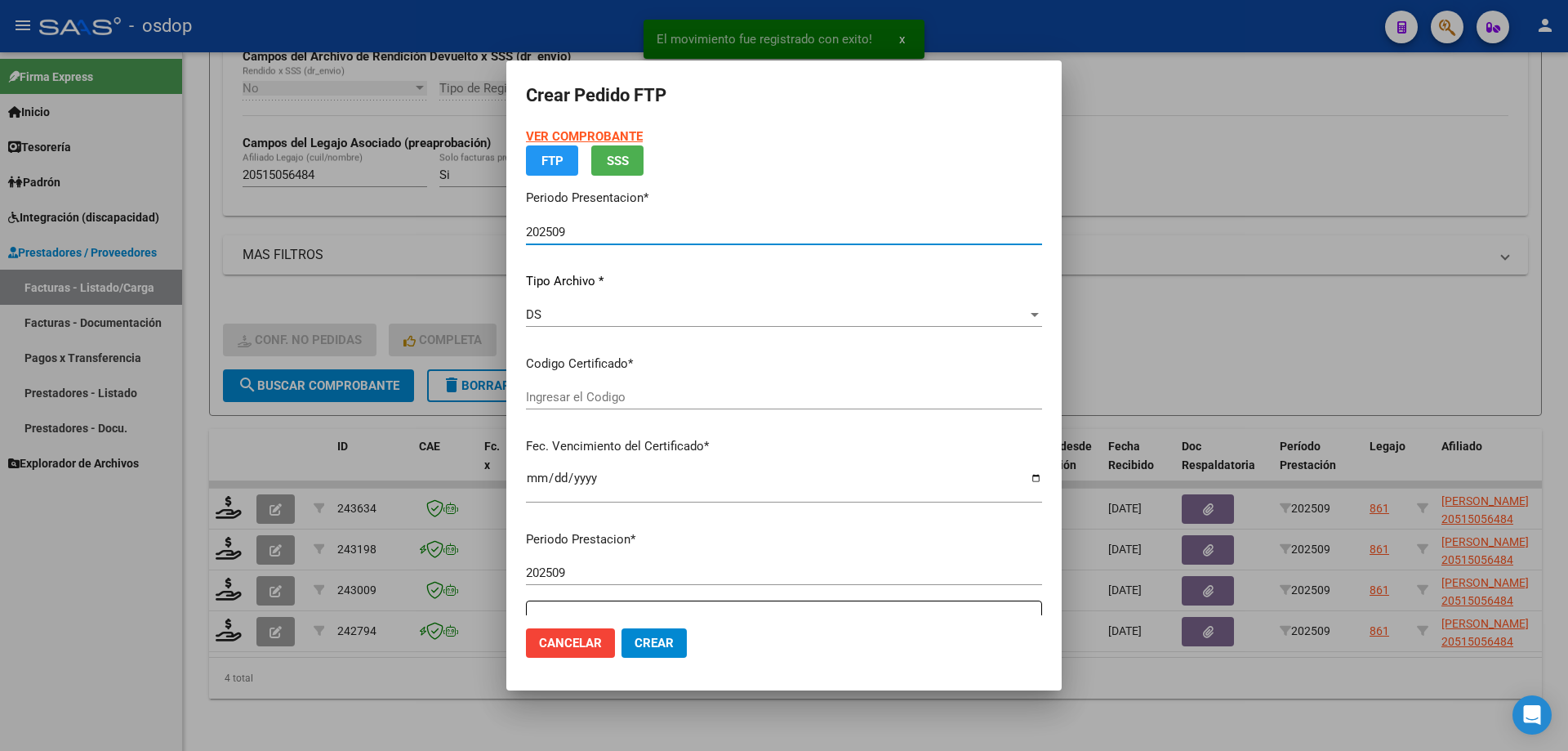
type input "677818825"
type input "[DATE]"
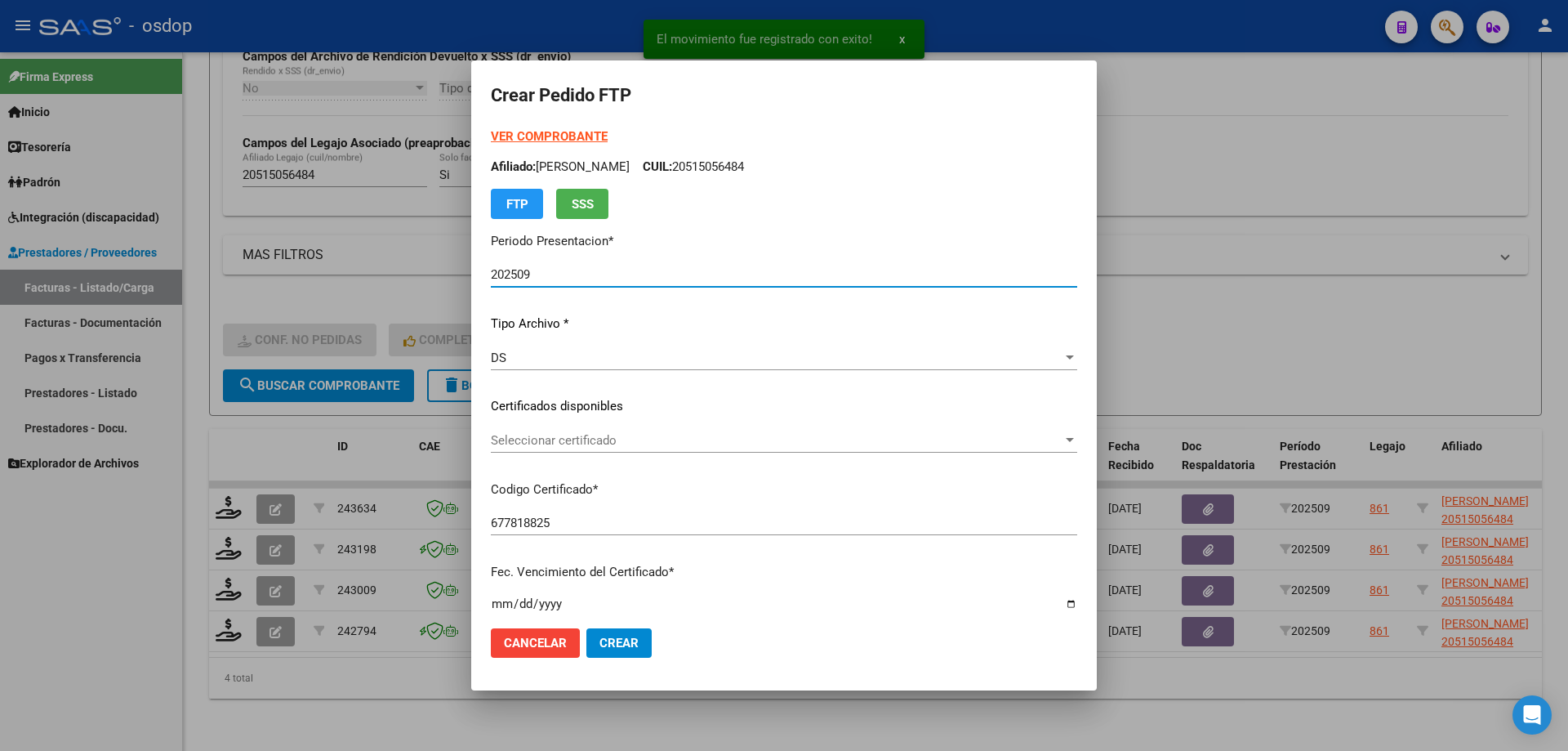
click at [626, 444] on span "Seleccionar certificado" at bounding box center [776, 440] width 572 height 15
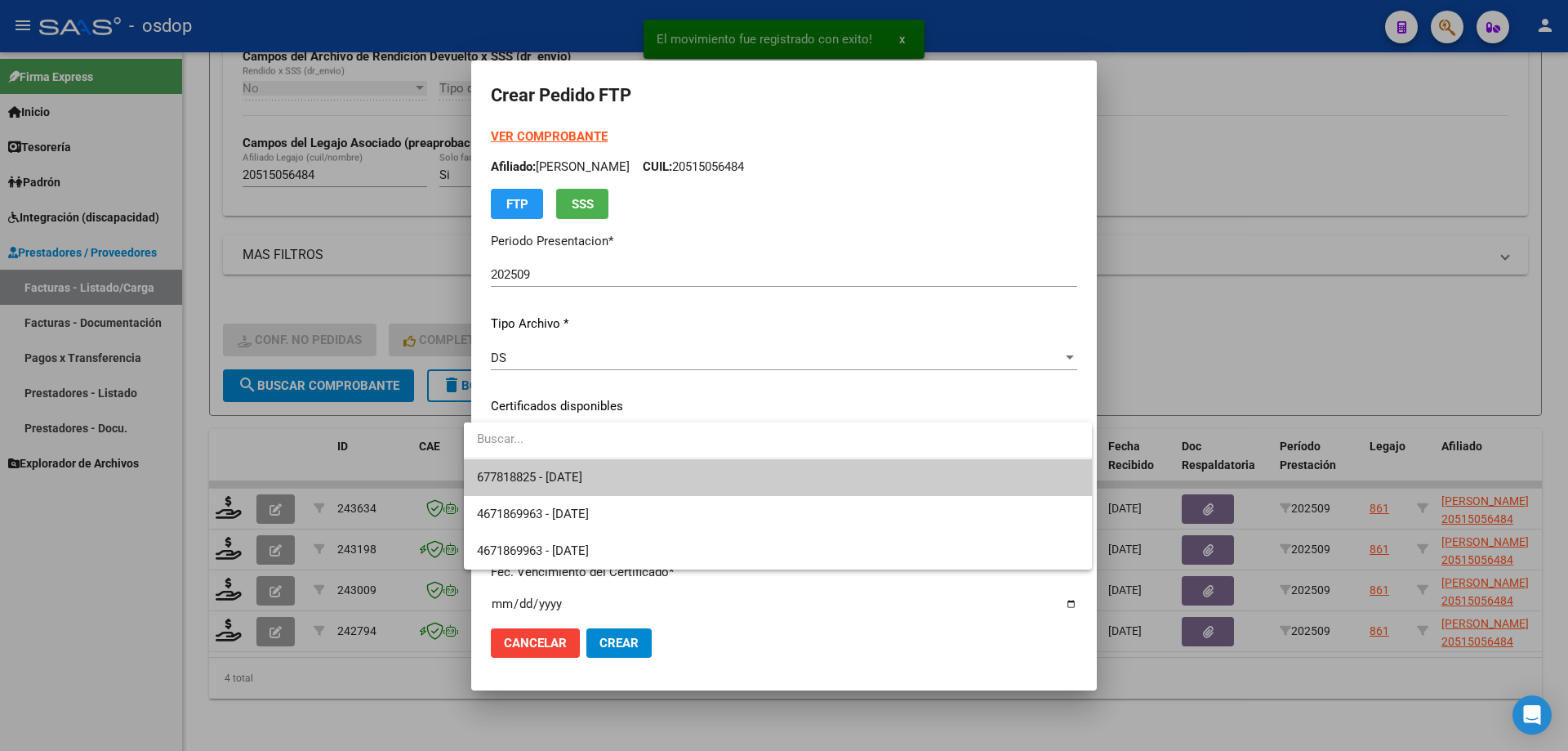
click at [630, 480] on span "677818825 - [DATE]" at bounding box center [777, 478] width 602 height 37
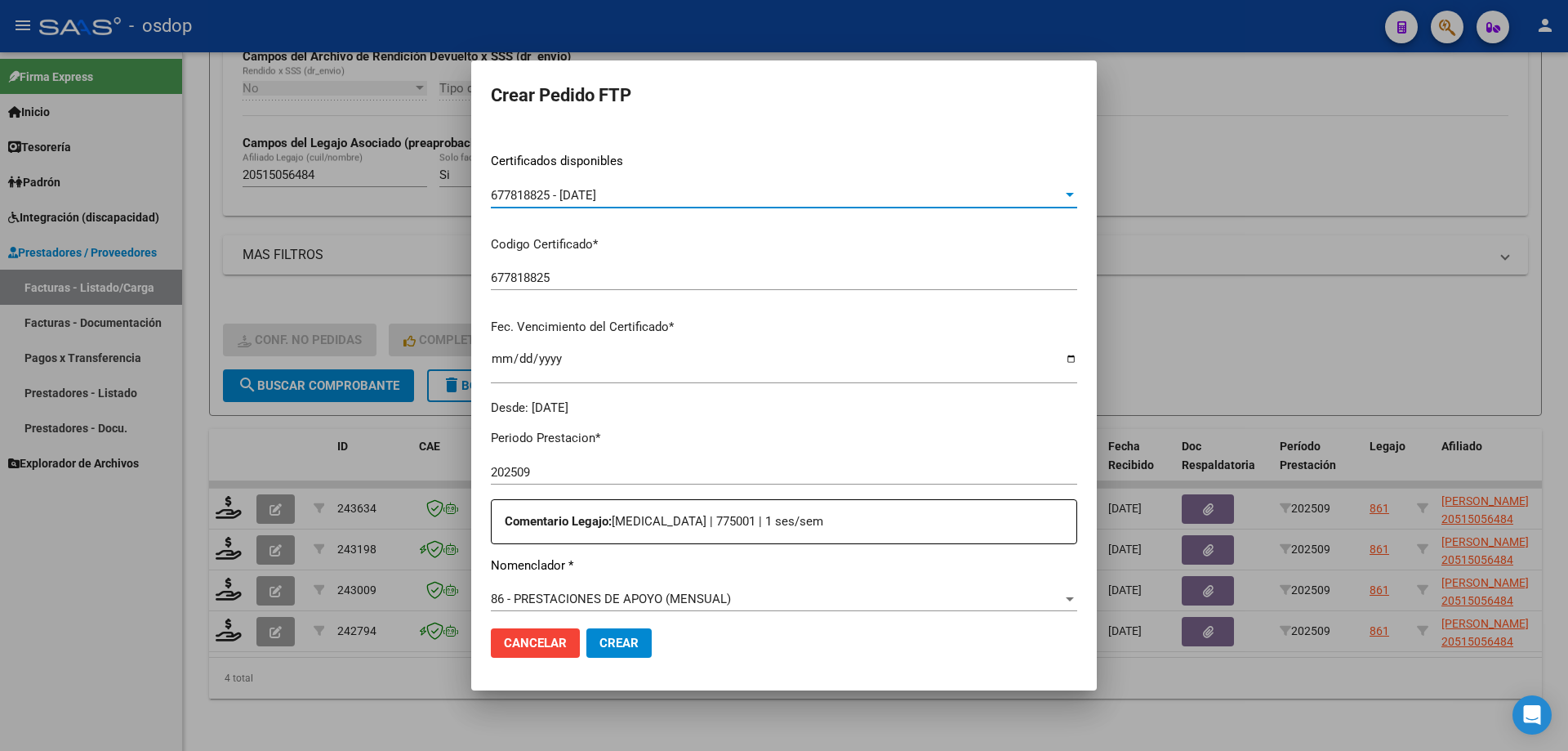
scroll to position [408, 0]
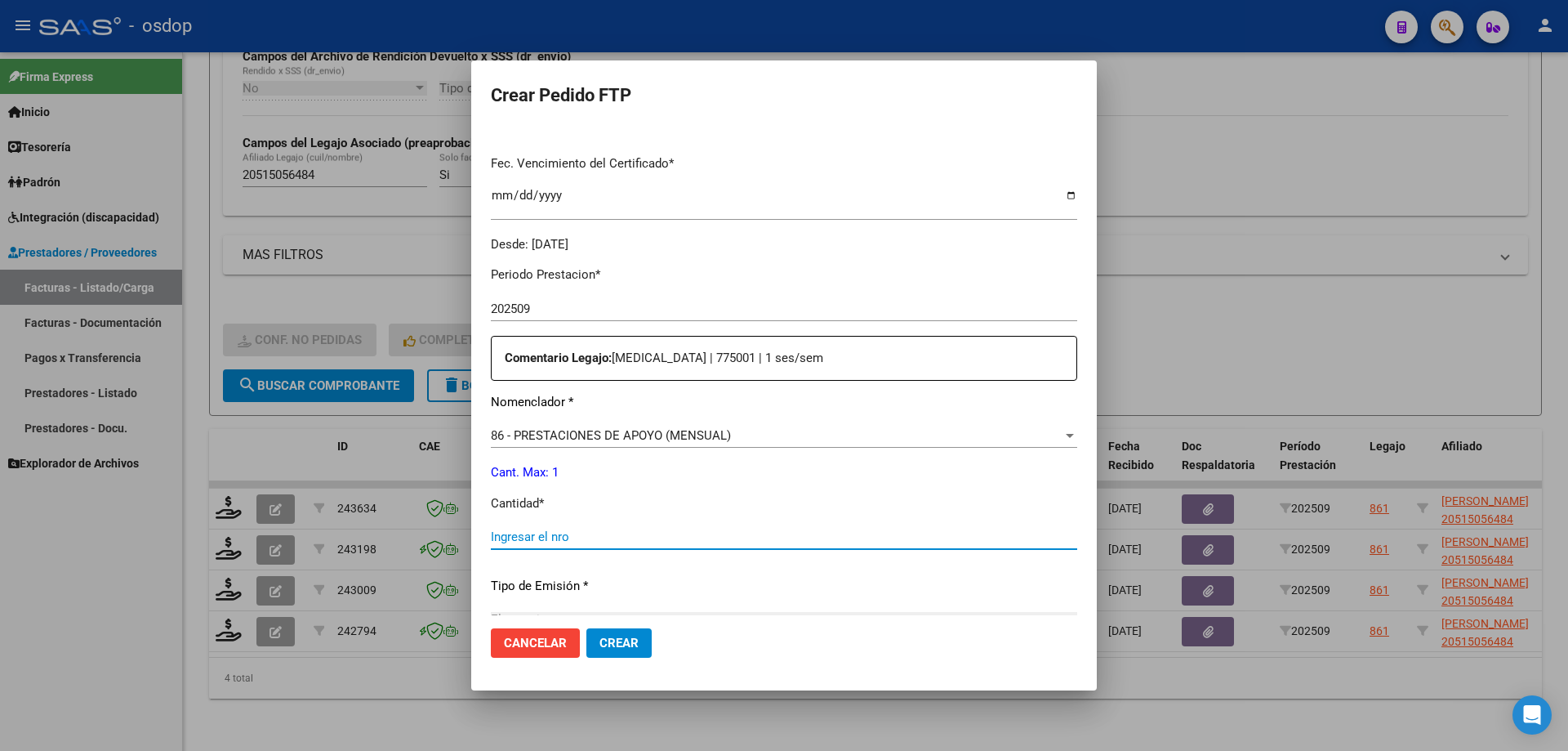
click at [588, 534] on input "Ingresar el nro" at bounding box center [784, 537] width 587 height 15
type input "1"
click at [587, 635] on button "Crear" at bounding box center [619, 643] width 65 height 29
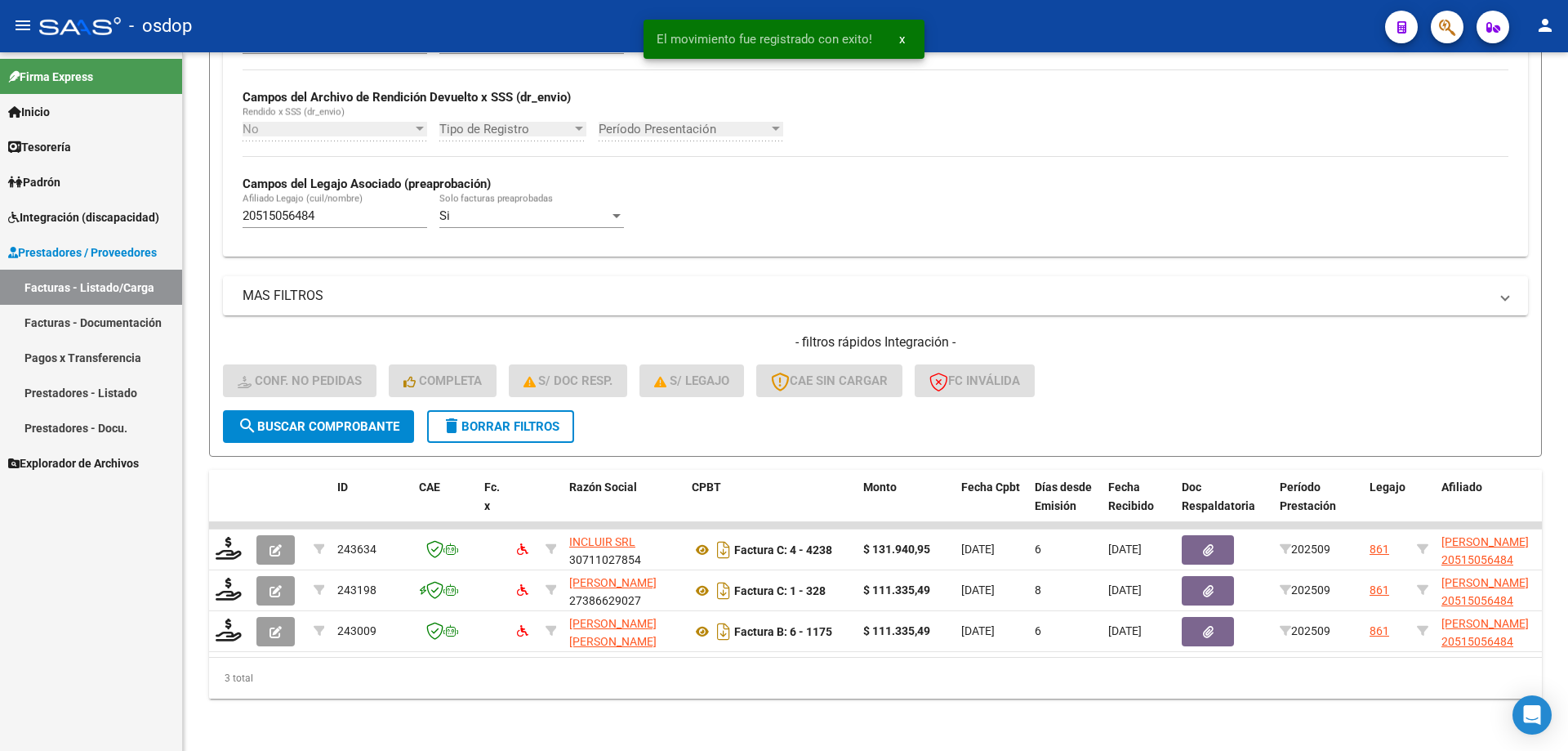
scroll to position [383, 0]
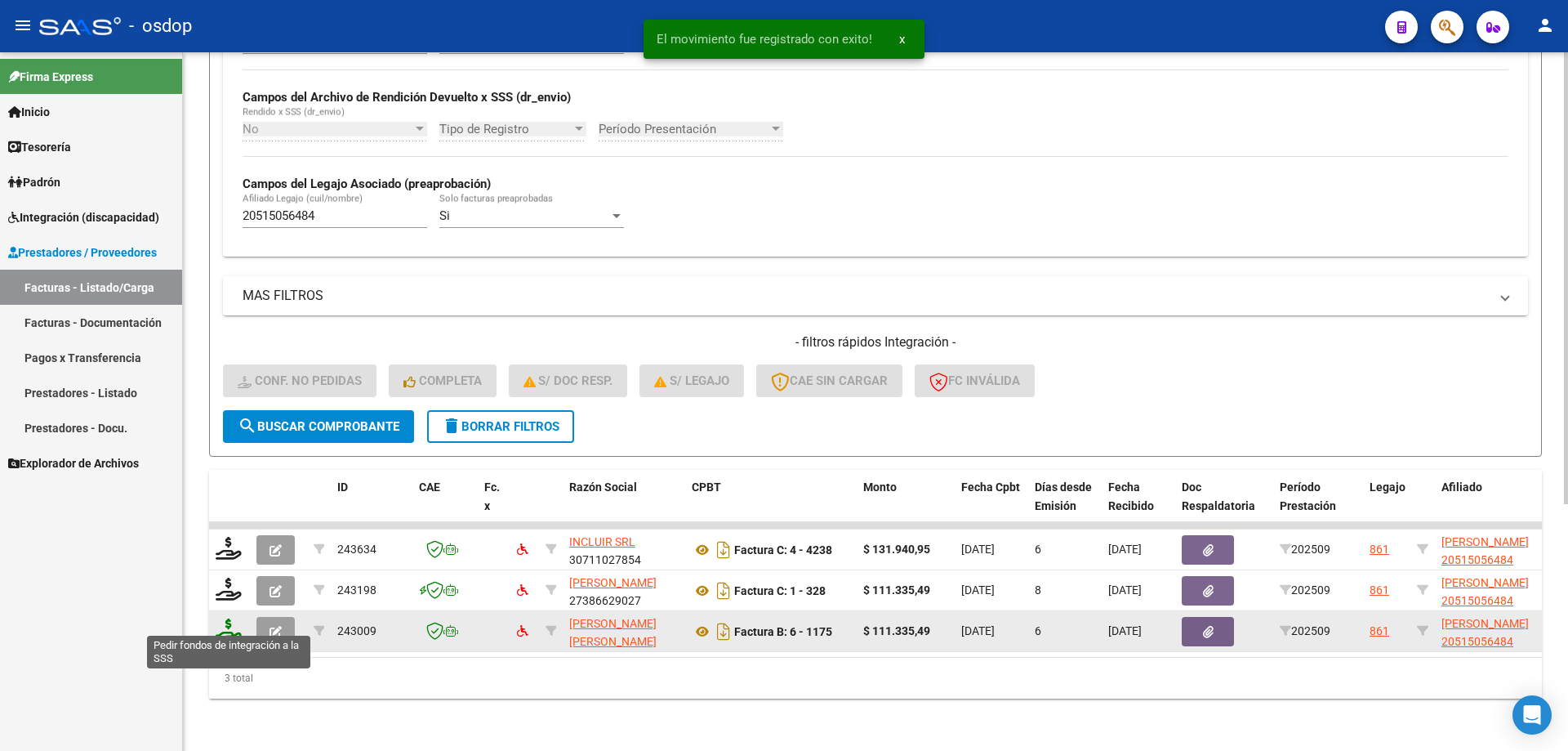
click at [226, 619] on icon at bounding box center [229, 630] width 26 height 23
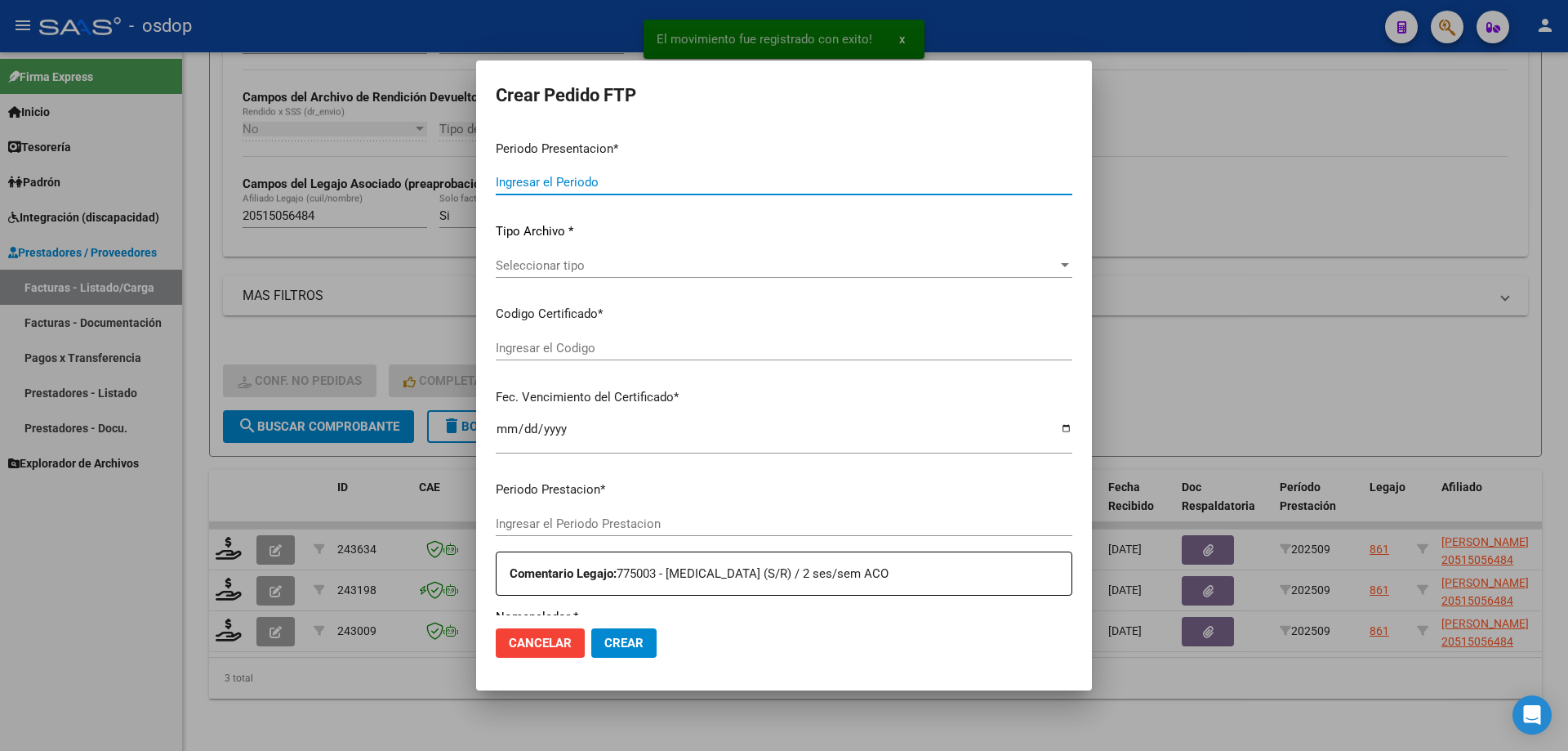
type input "202509"
type input "$ 111.335,49"
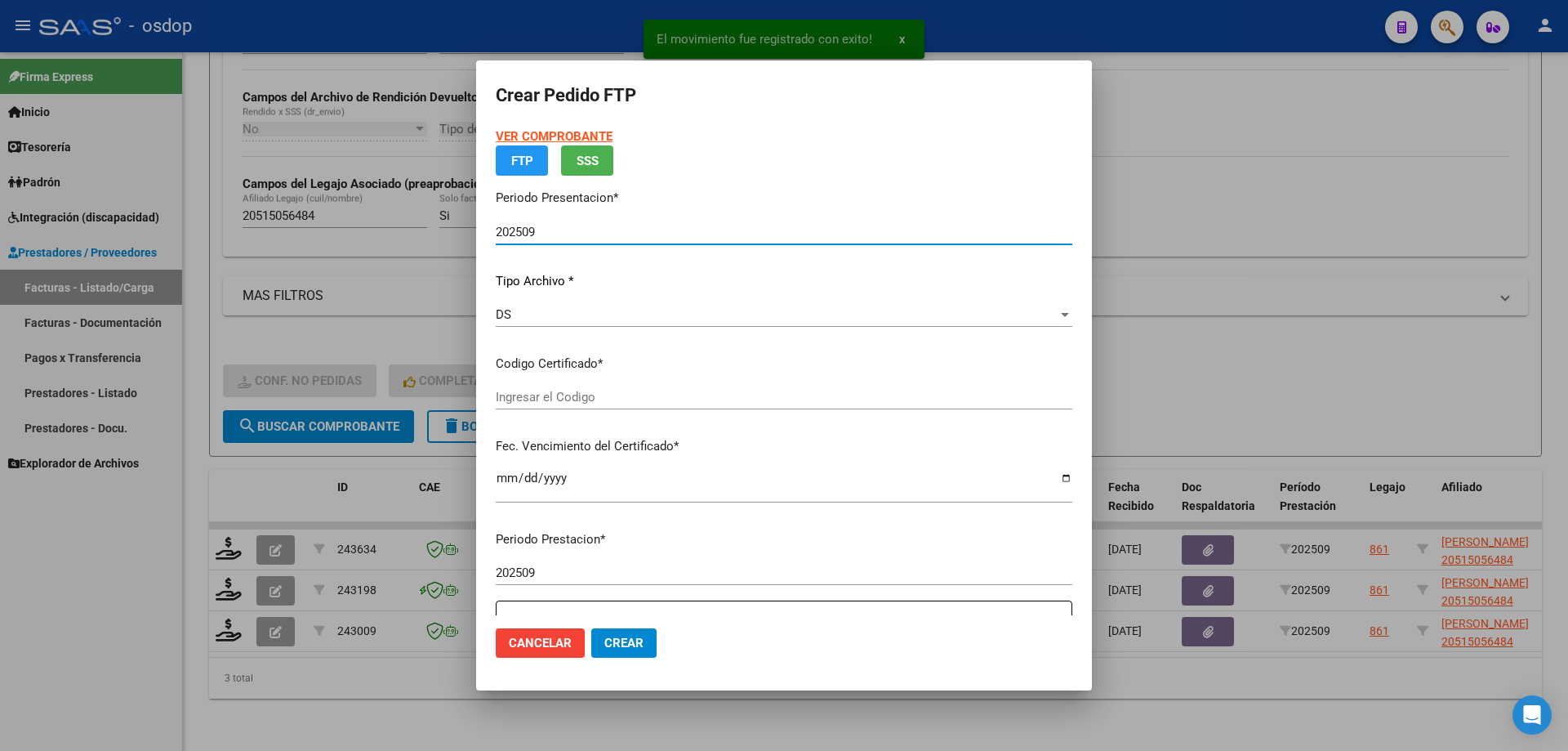
type input "677818825"
type input "[DATE]"
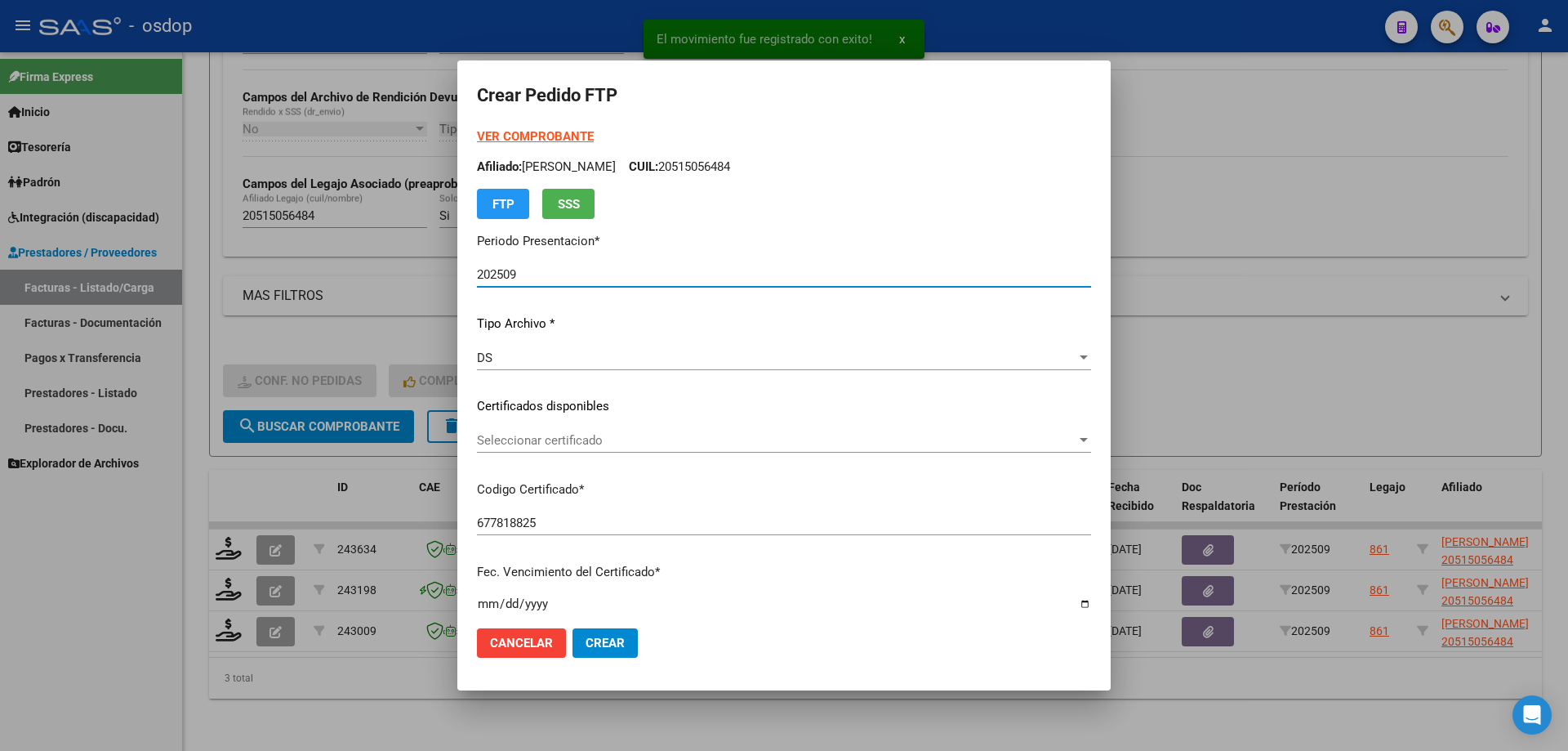
click at [565, 445] on span "Seleccionar certificado" at bounding box center [776, 440] width 599 height 15
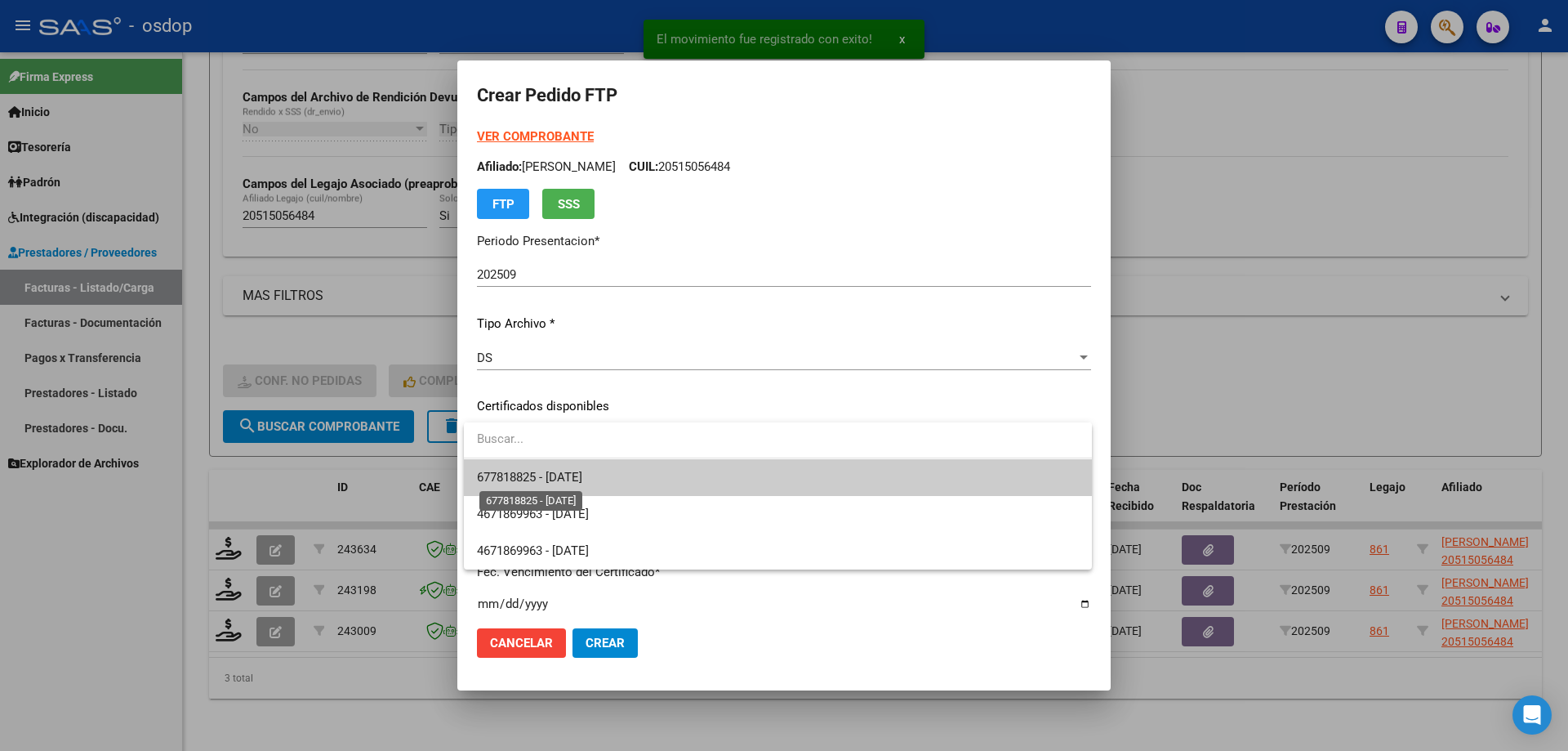
click at [582, 473] on span "677818825 - [DATE]" at bounding box center [529, 477] width 106 height 15
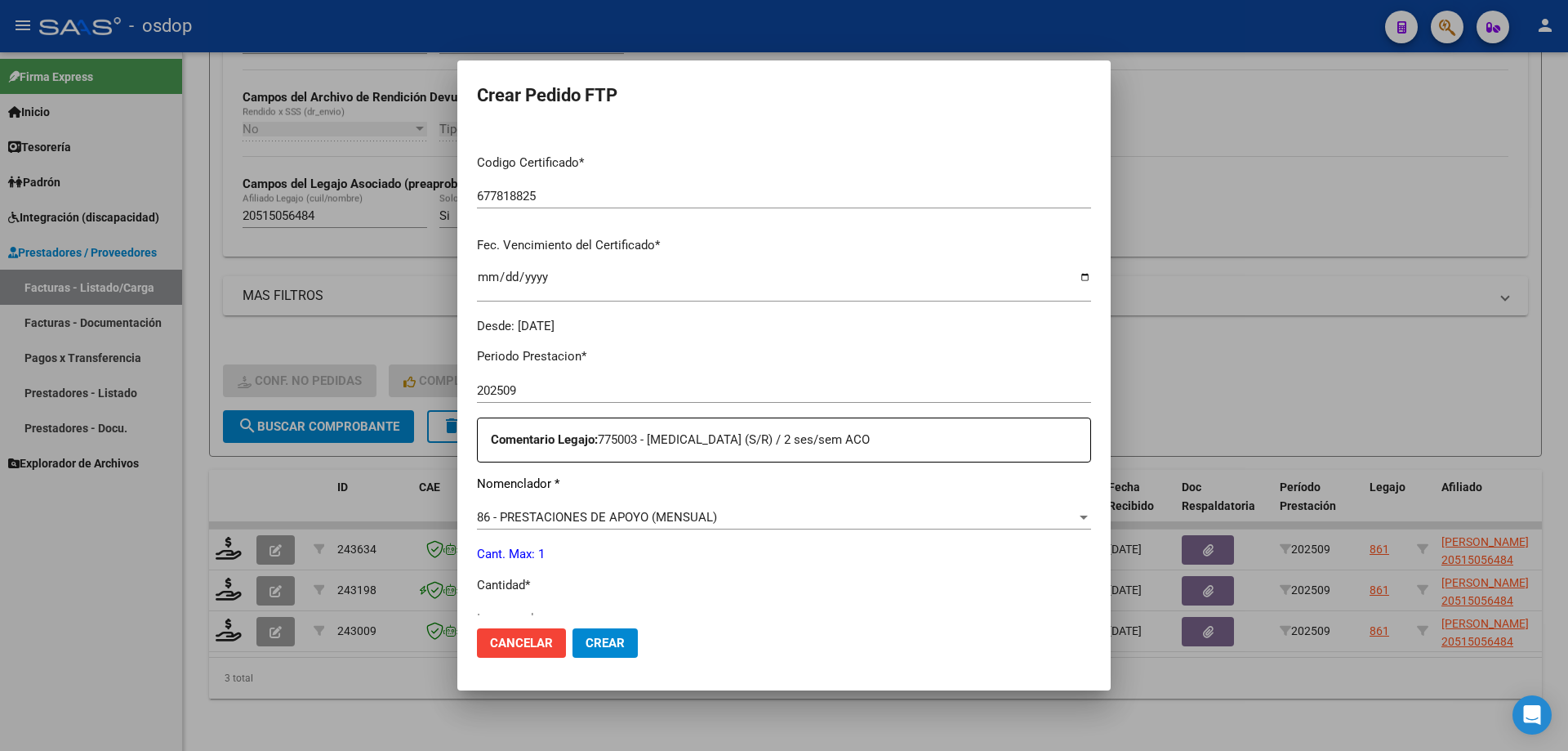
scroll to position [490, 0]
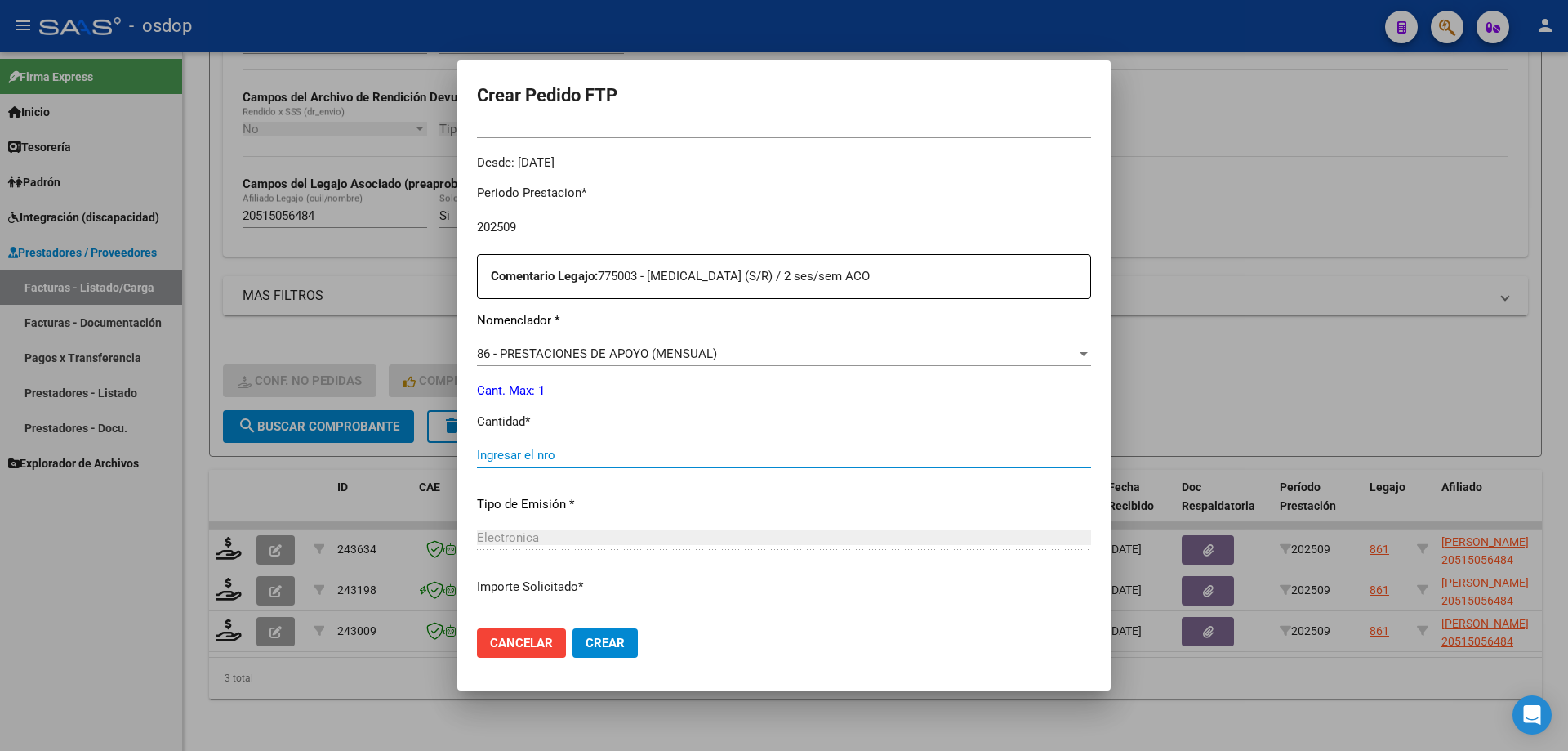
click at [616, 457] on input "Ingresar el nro" at bounding box center [783, 455] width 614 height 15
type input "1"
click at [606, 643] on span "Crear" at bounding box center [605, 643] width 39 height 15
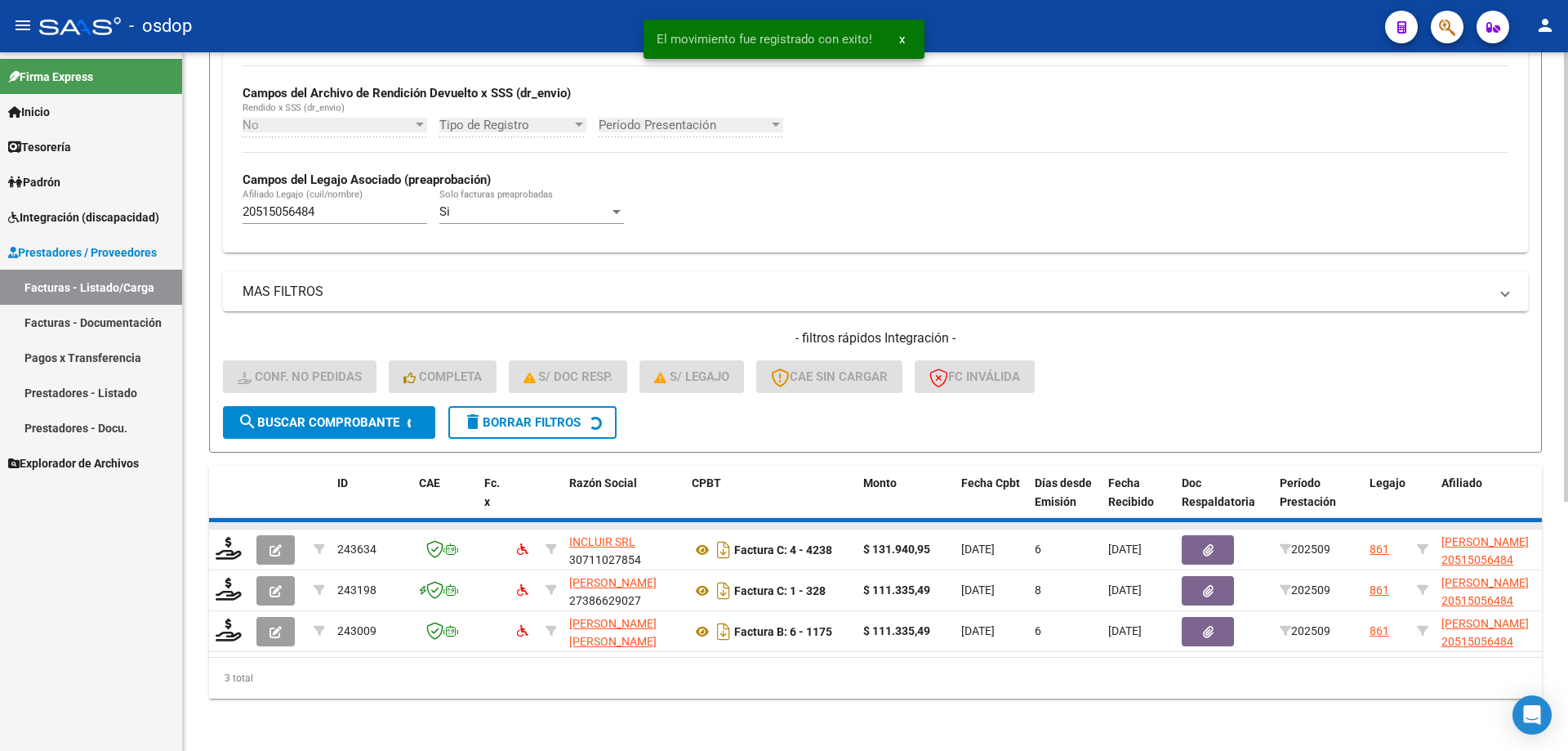
scroll to position [341, 0]
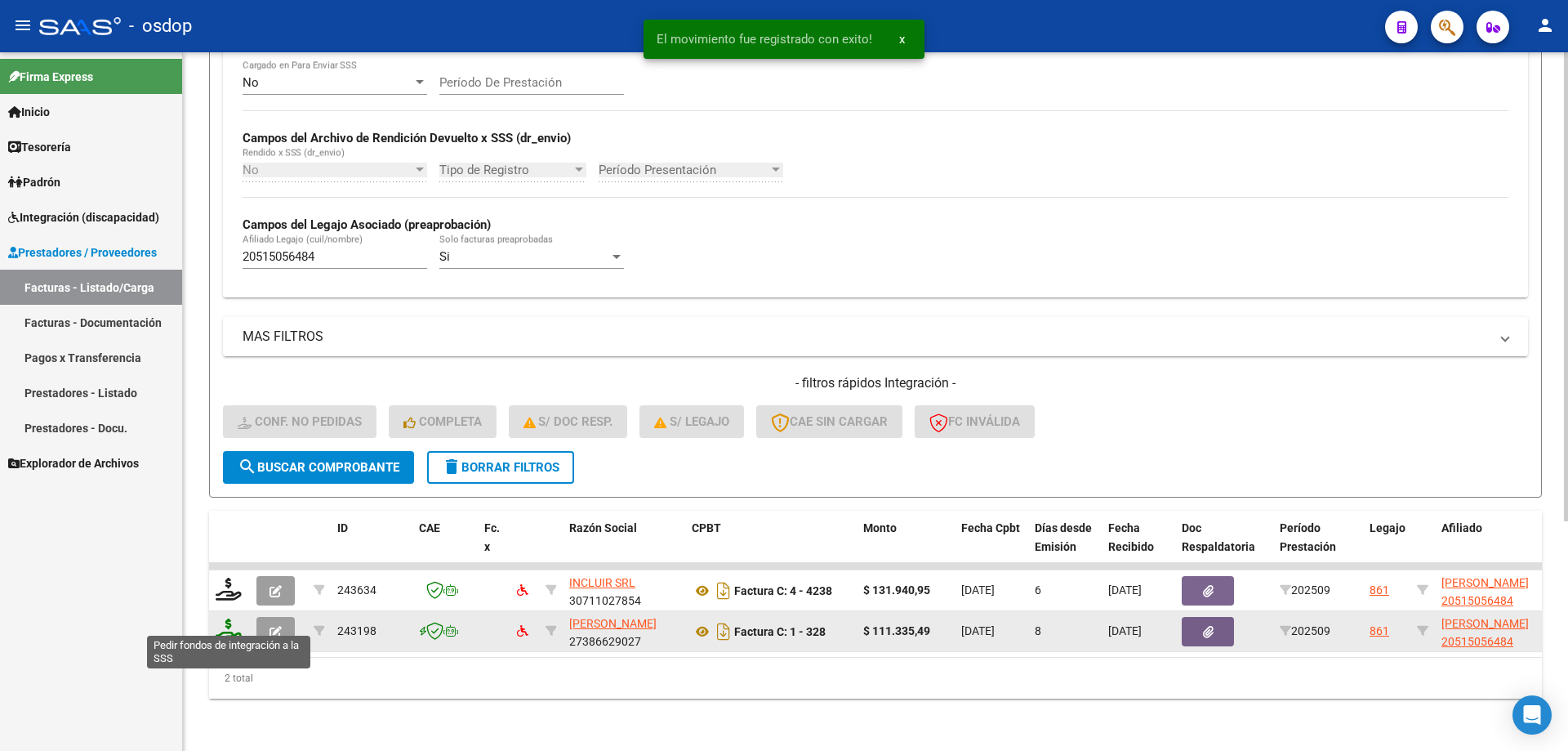
click at [228, 622] on icon at bounding box center [229, 630] width 26 height 23
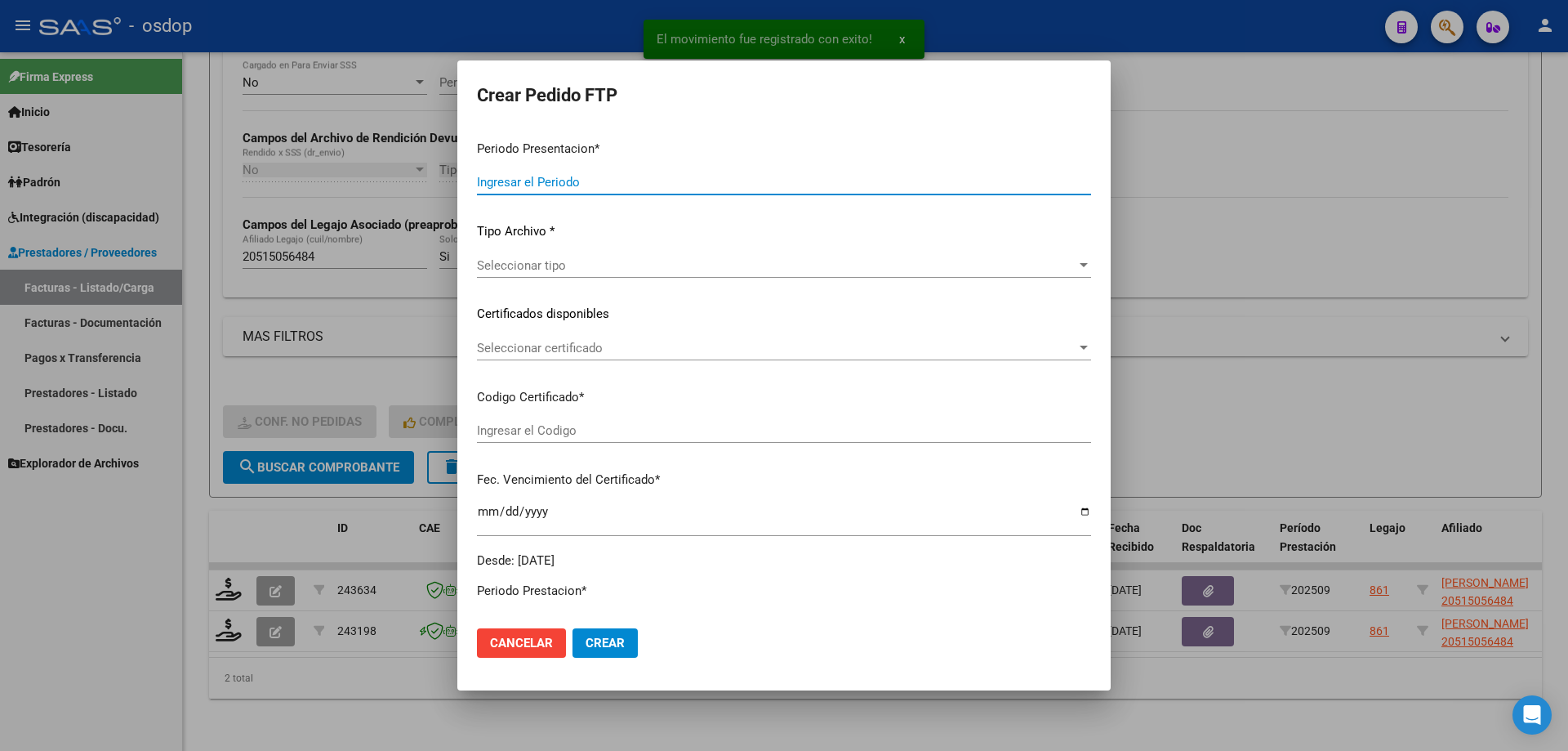
type input "202509"
type input "$ 111.335,49"
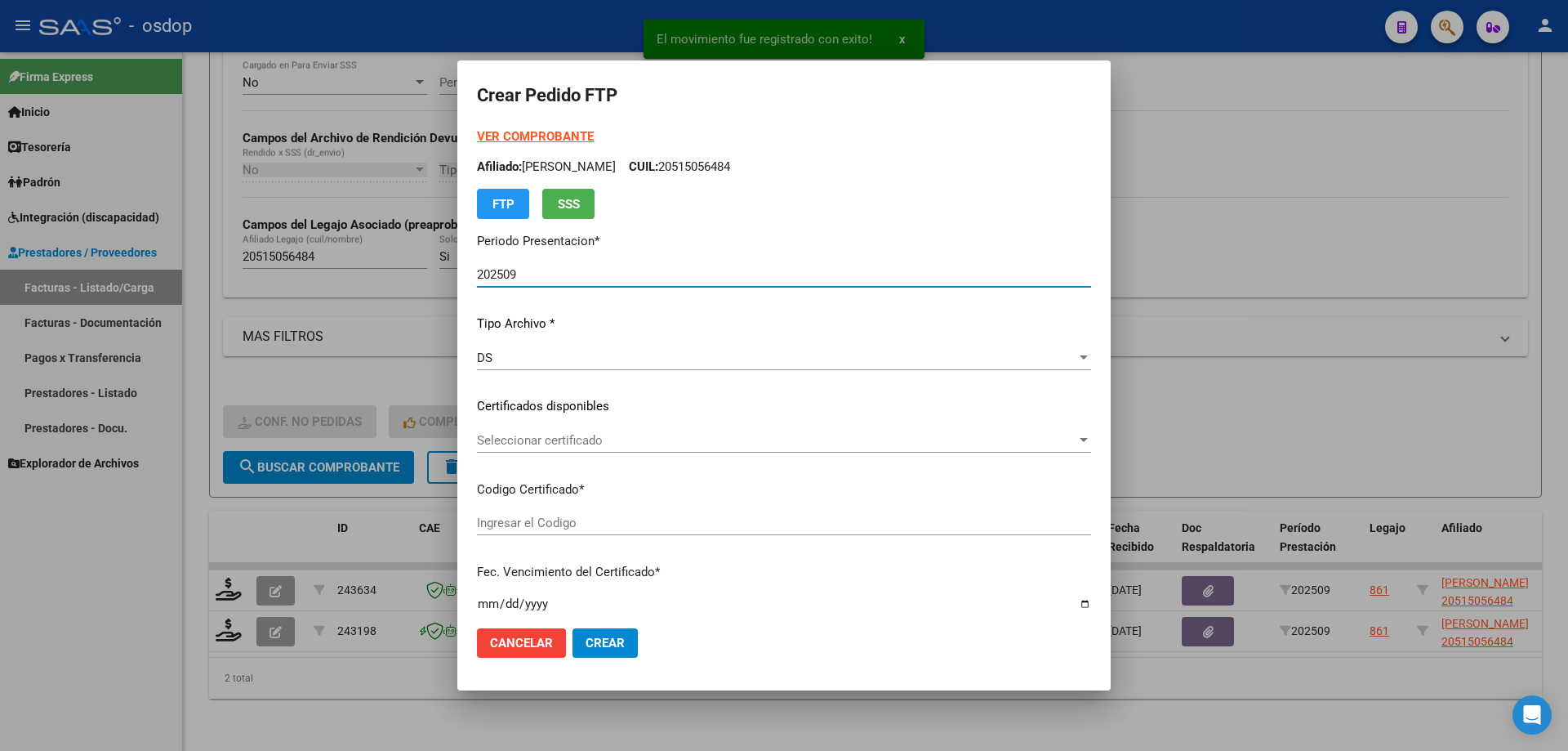
type input "677818825"
type input "[DATE]"
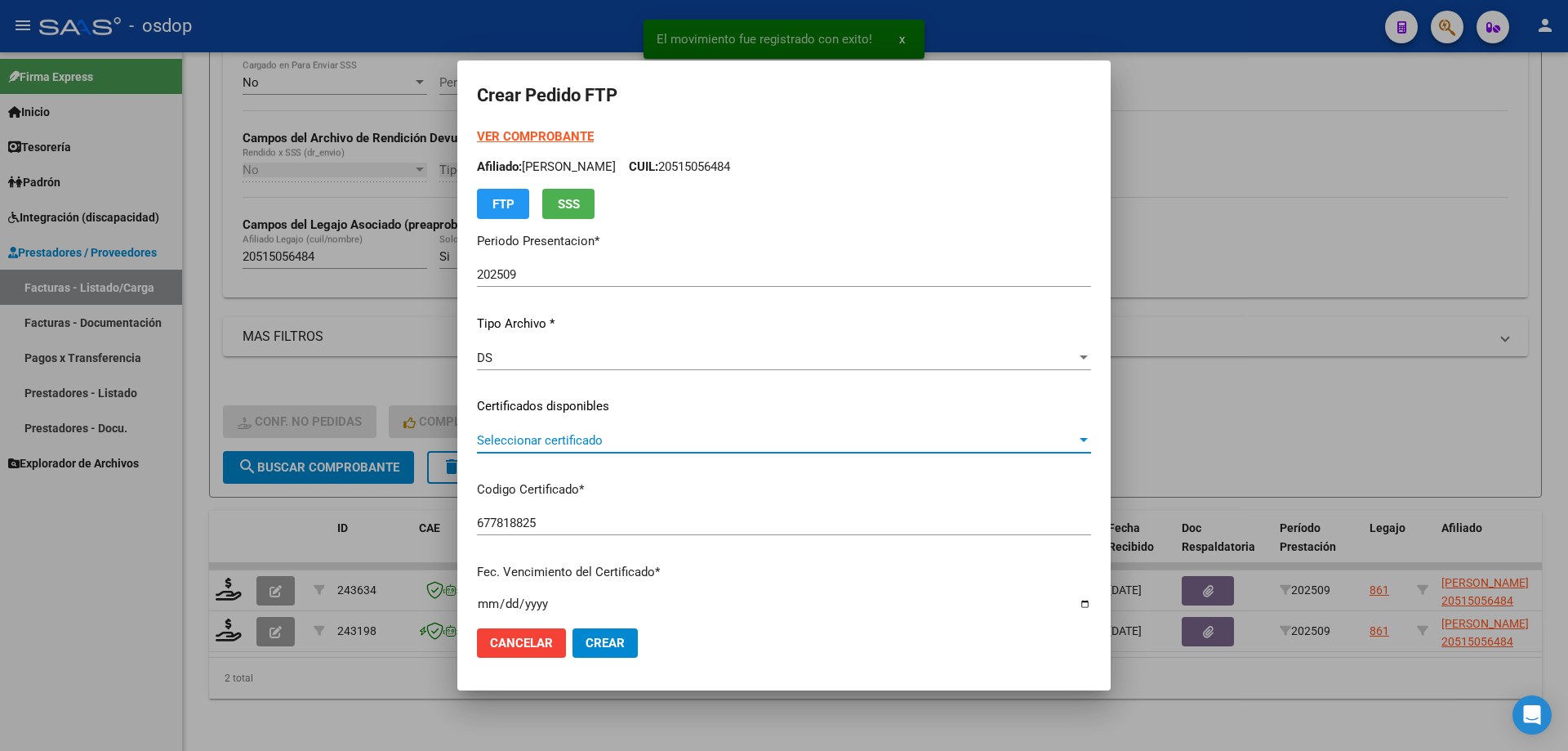
click at [622, 443] on span "Seleccionar certificado" at bounding box center [776, 440] width 599 height 15
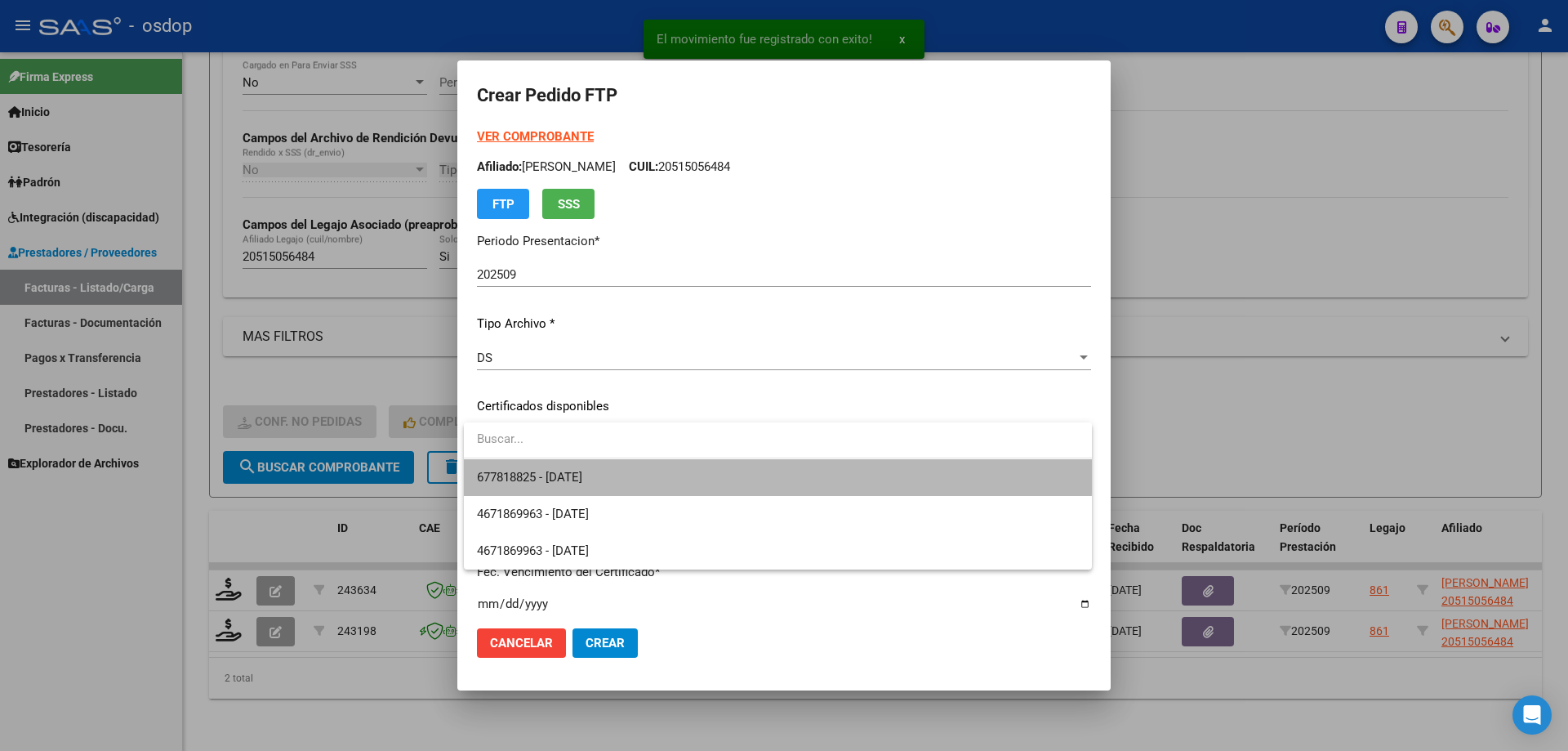
click at [643, 469] on span "677818825 - [DATE]" at bounding box center [777, 478] width 602 height 37
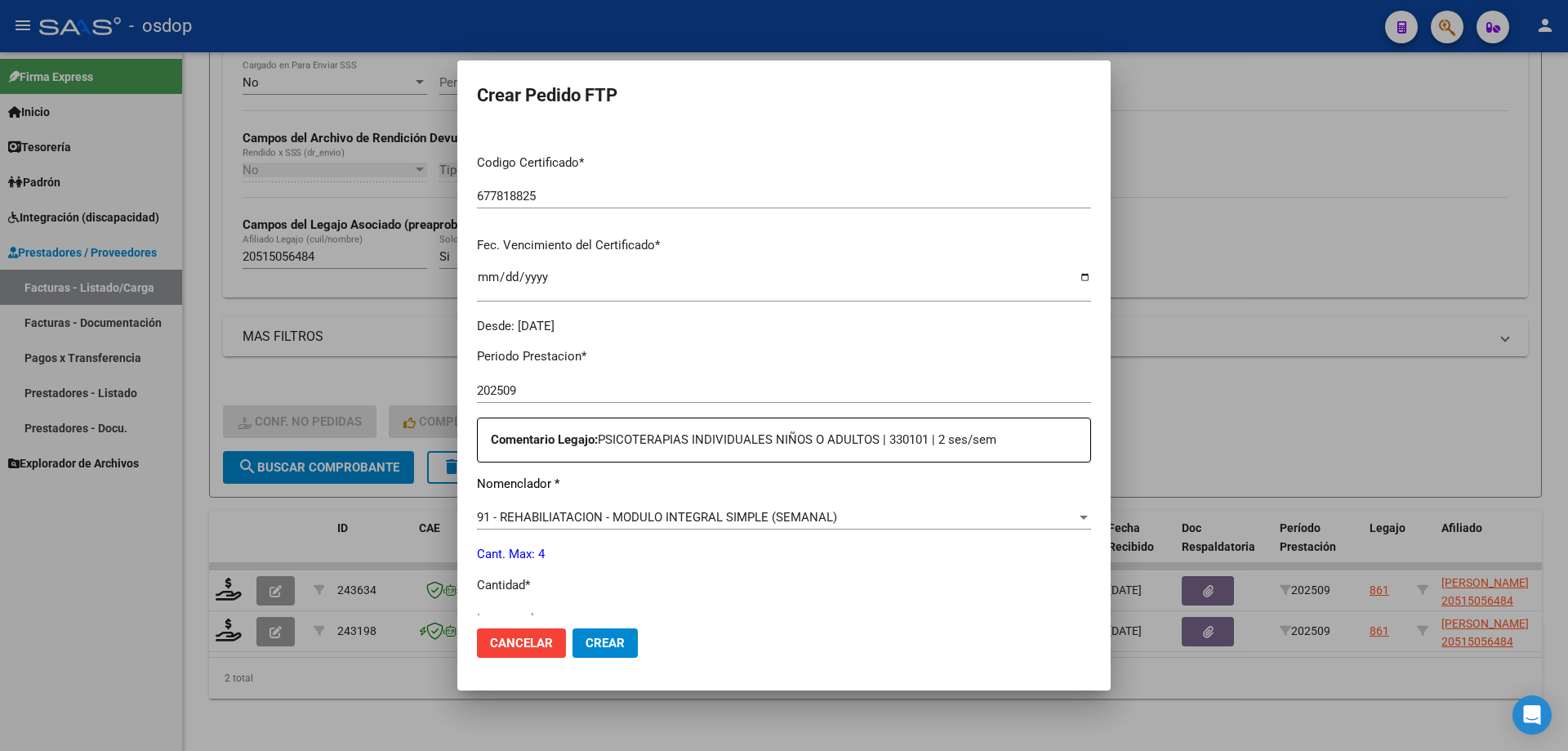
scroll to position [408, 0]
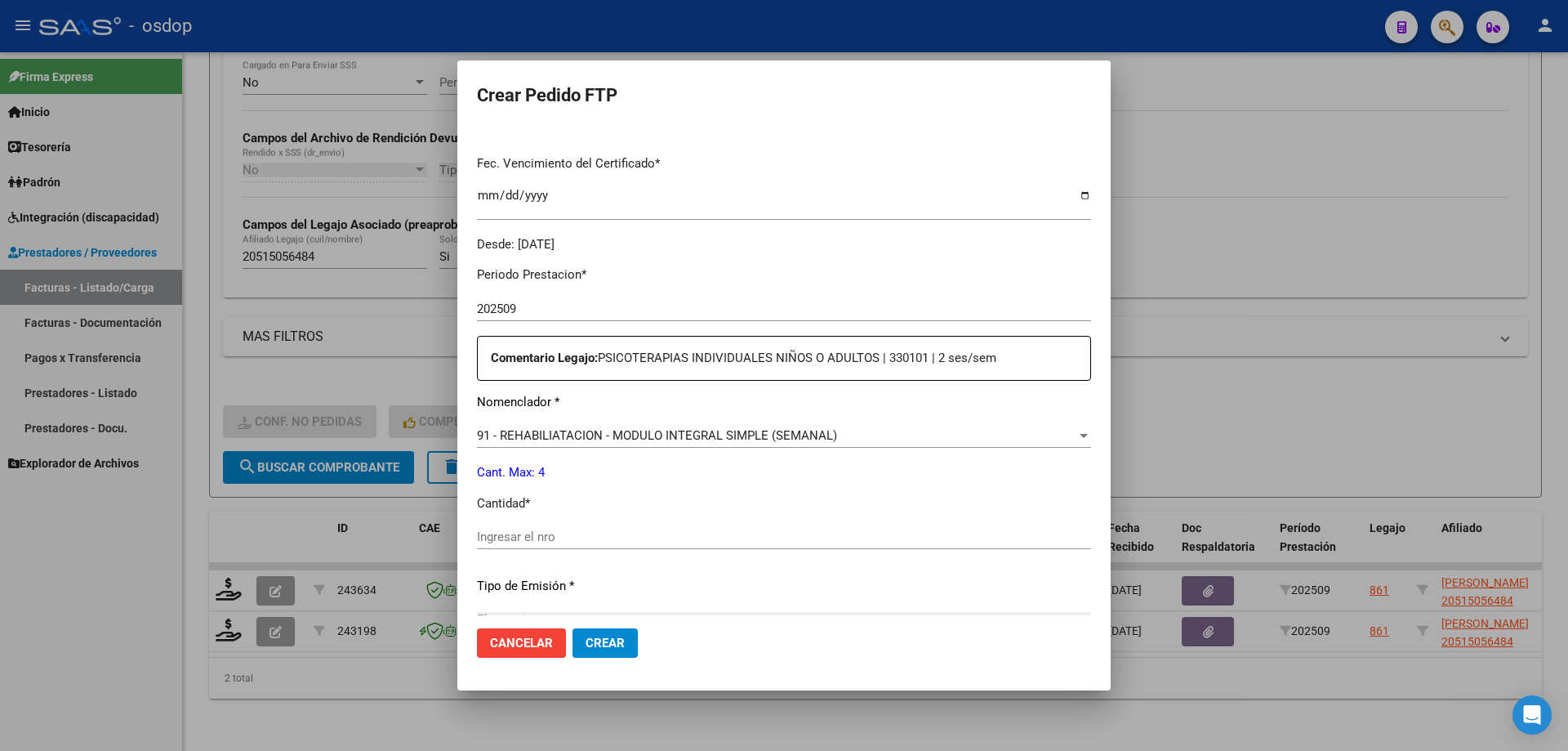
click at [710, 419] on div "Periodo Prestacion * 202509 Ingresar el Periodo Prestacion Comentario Legajo: P…" at bounding box center [783, 532] width 614 height 560
click at [697, 432] on span "91 - REHABILIATACION - MODULO INTEGRAL SIMPLE (SEMANAL)" at bounding box center [656, 435] width 360 height 15
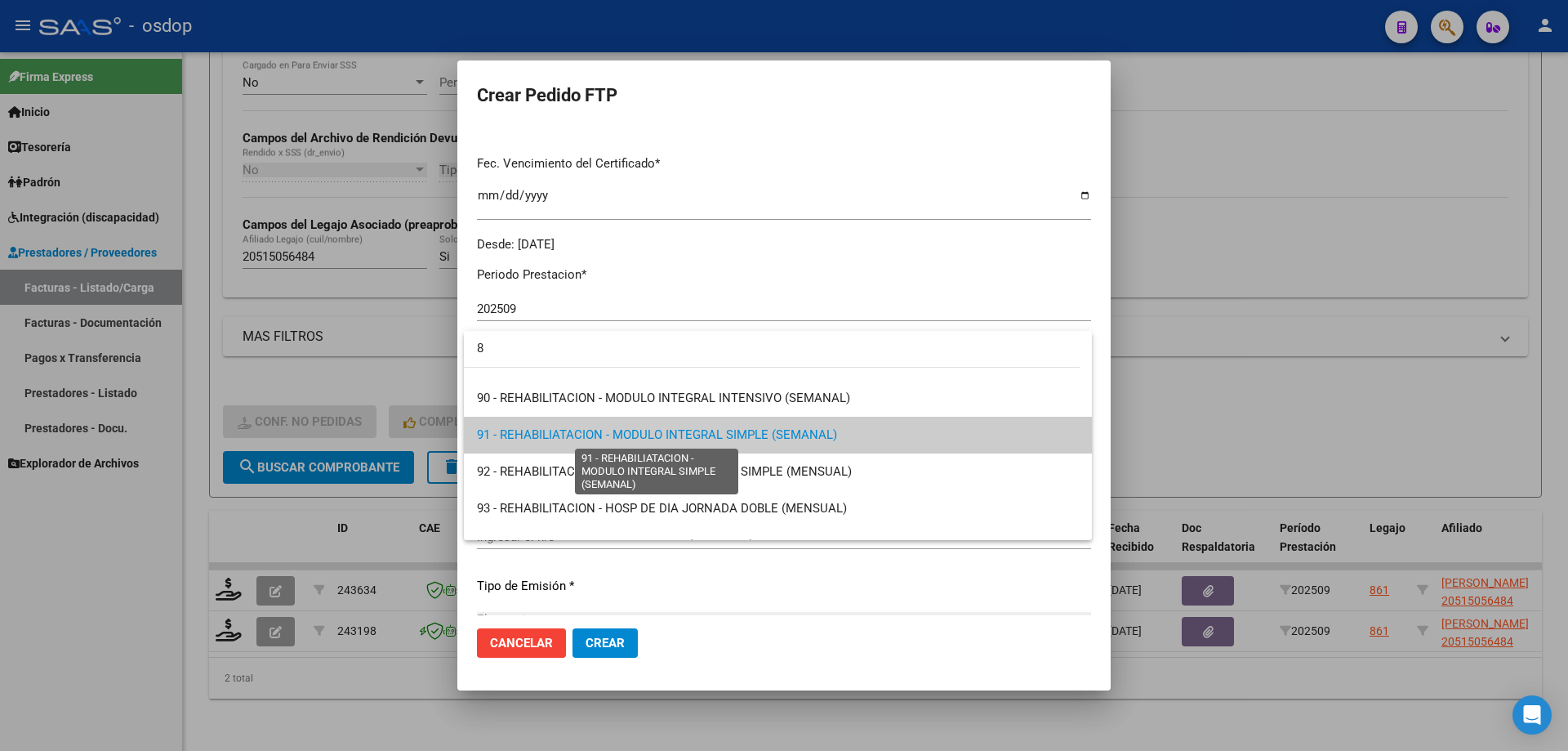
scroll to position [0, 0]
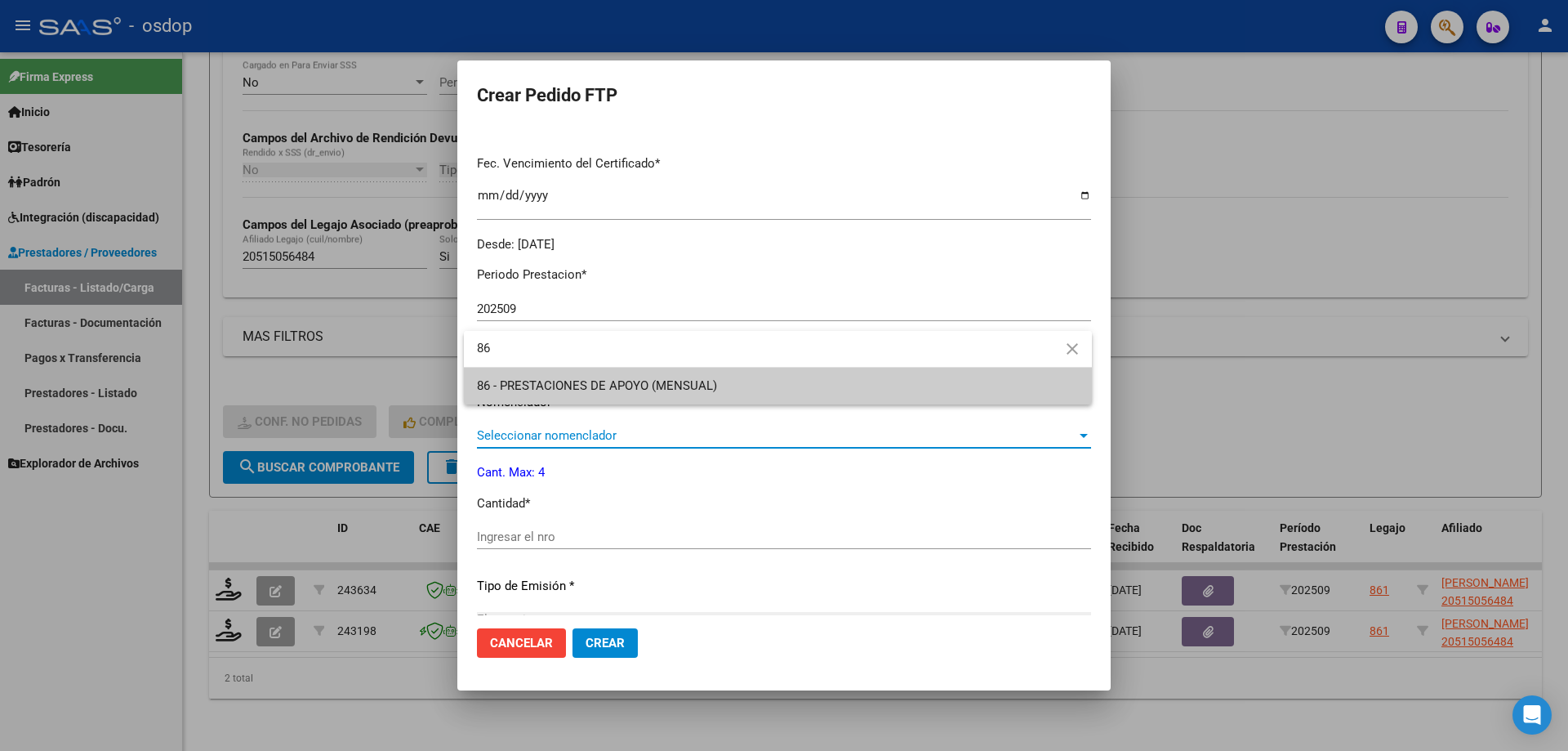
type input "86"
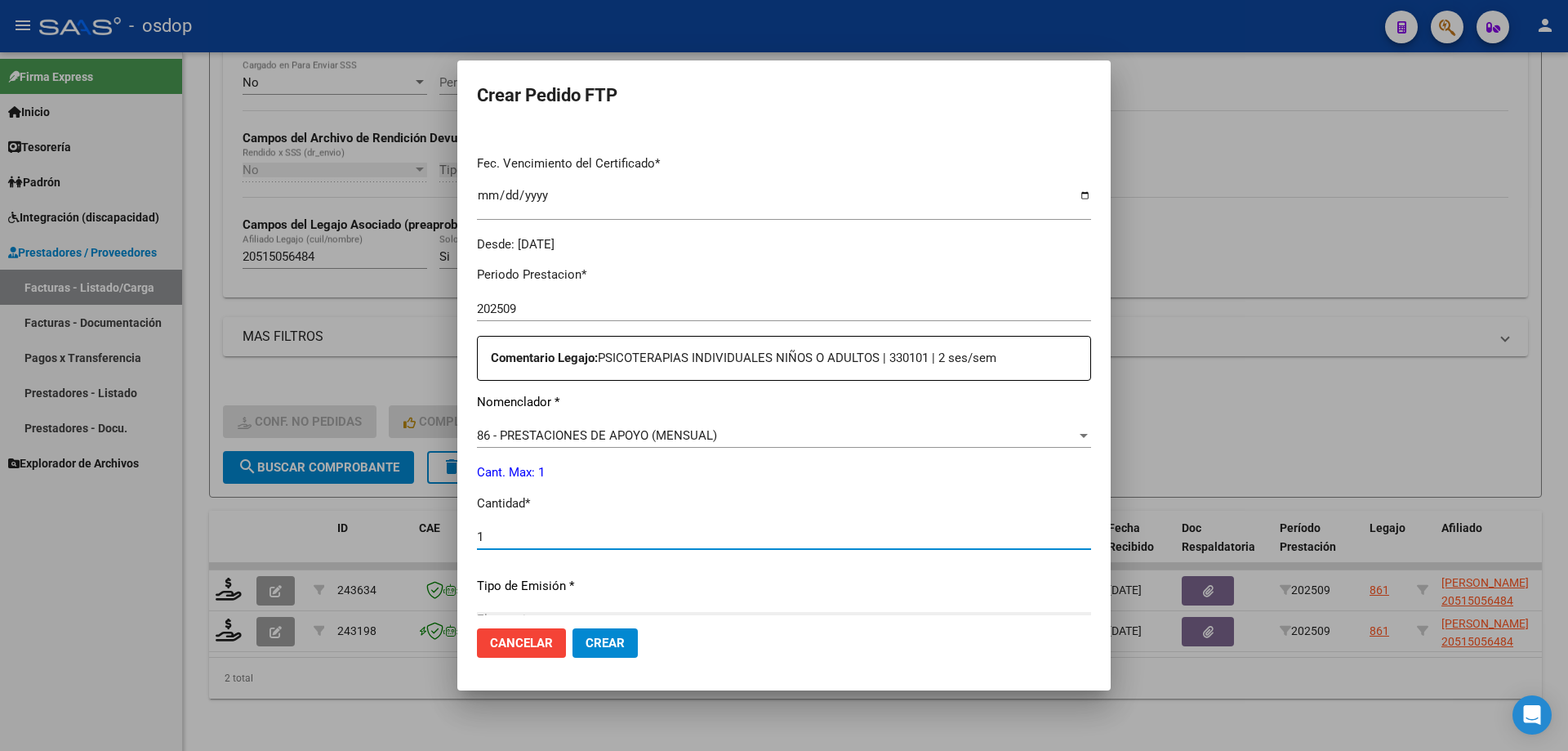
type input "1"
click at [573, 628] on button "Crear" at bounding box center [605, 643] width 65 height 29
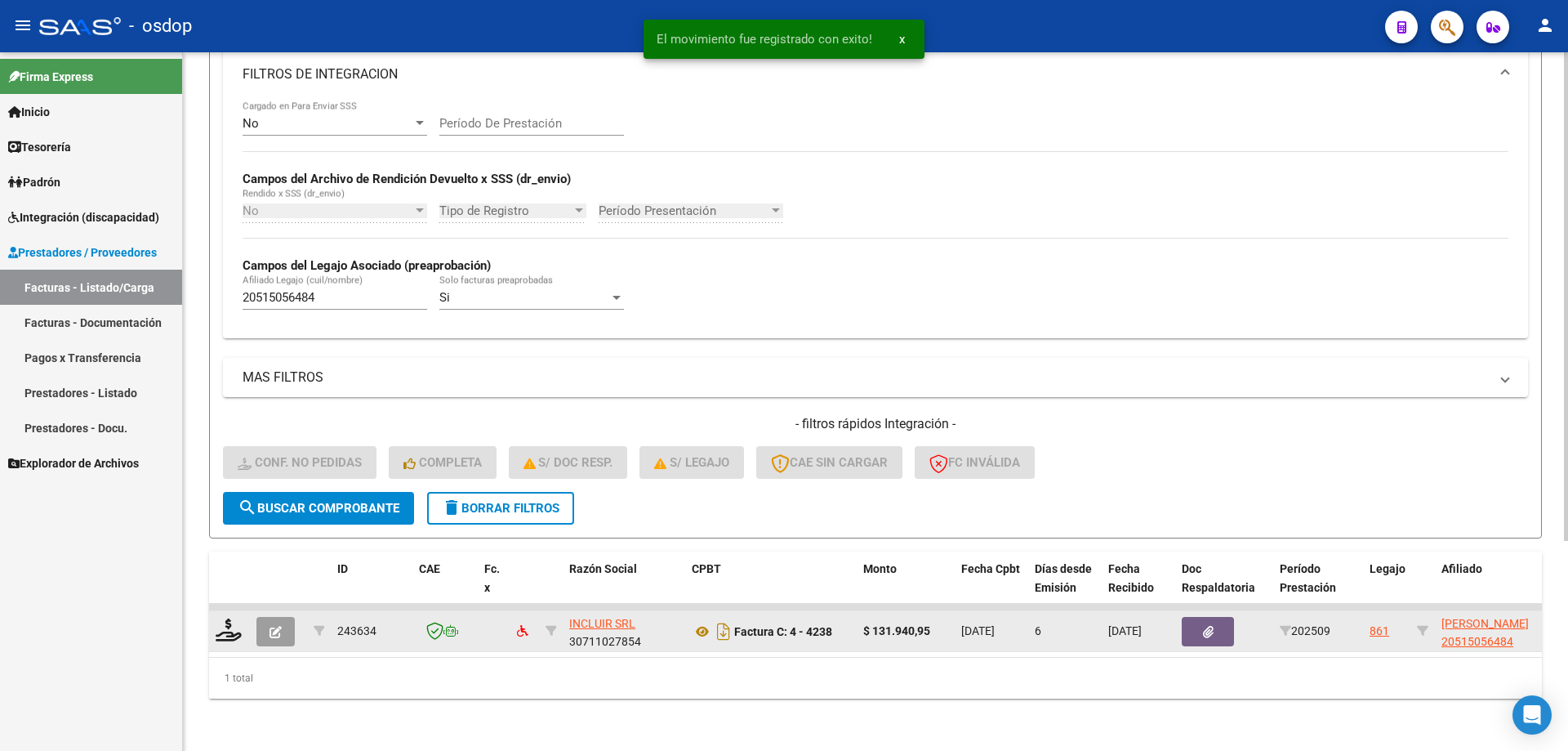
scroll to position [301, 0]
click at [233, 619] on icon at bounding box center [229, 630] width 26 height 23
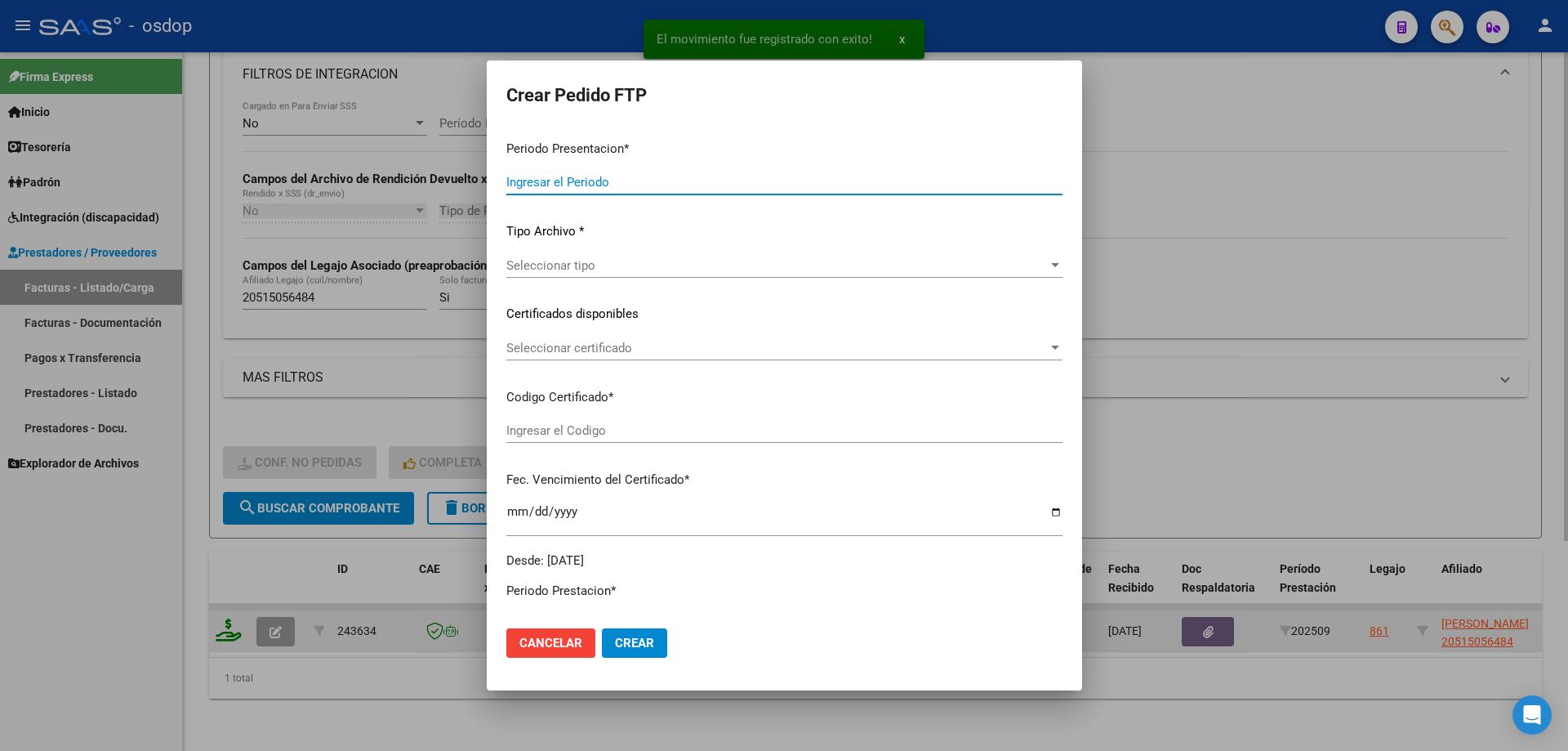
type input "202509"
type input "$ 131.940,95"
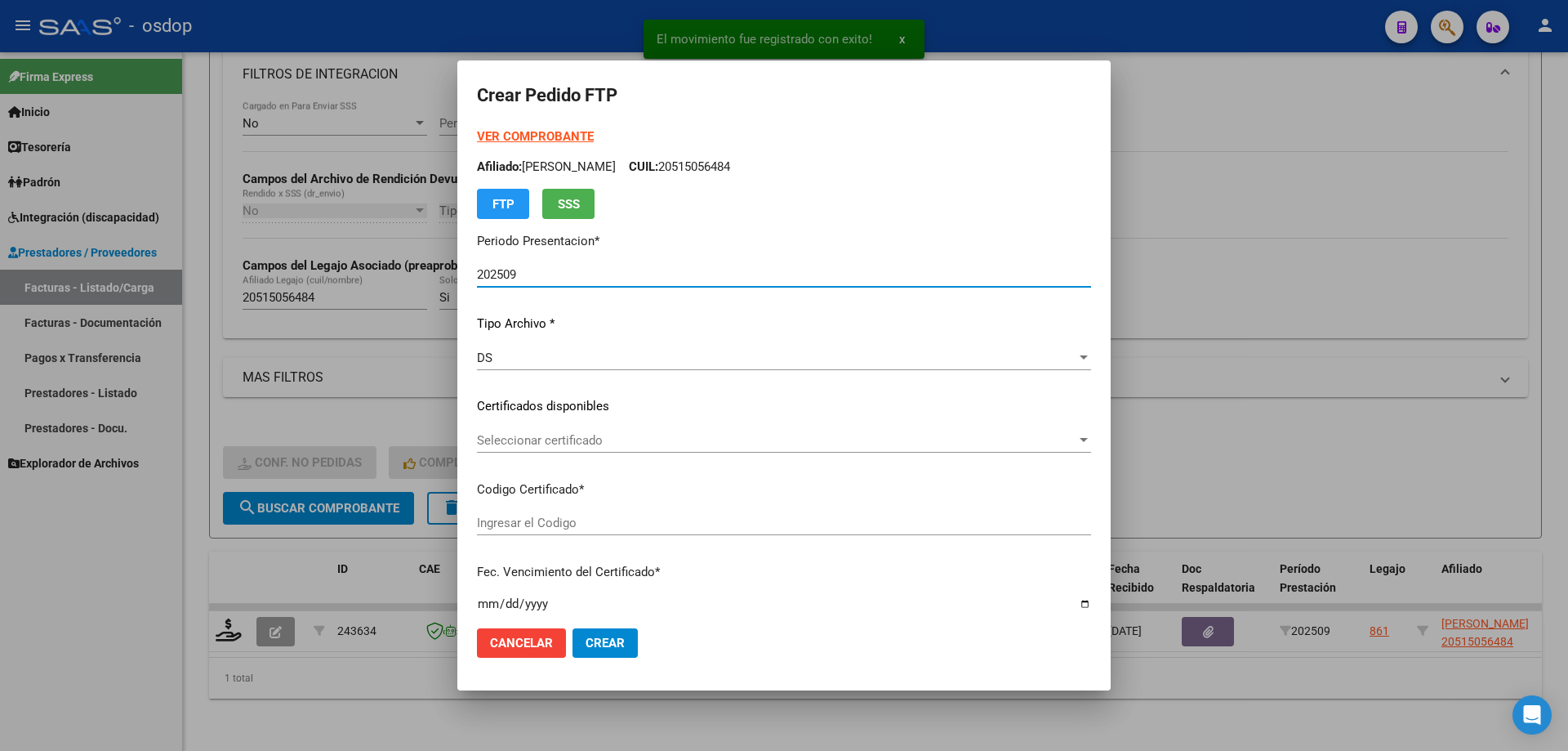
type input "677818825"
type input "[DATE]"
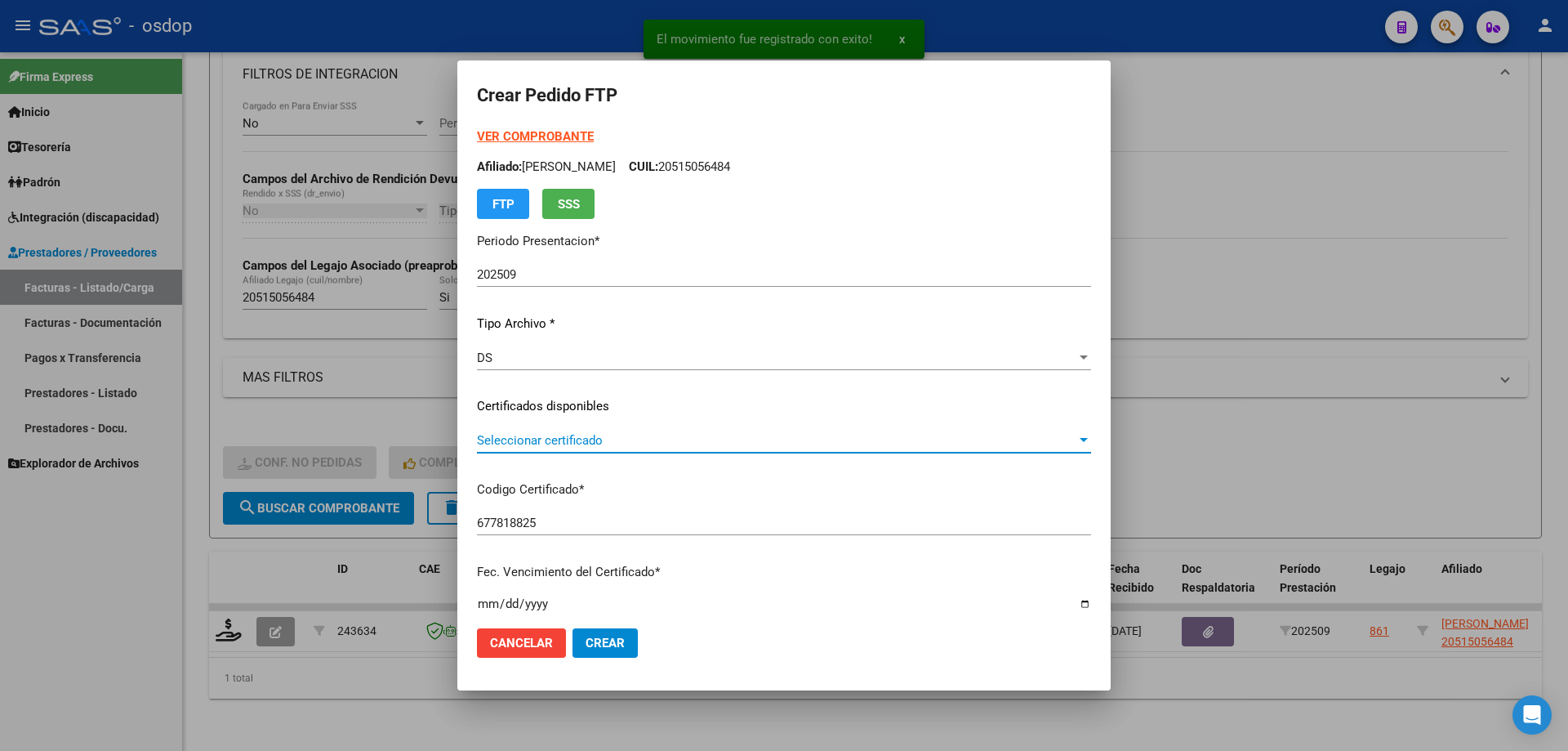
click at [622, 437] on span "Seleccionar certificado" at bounding box center [776, 440] width 599 height 15
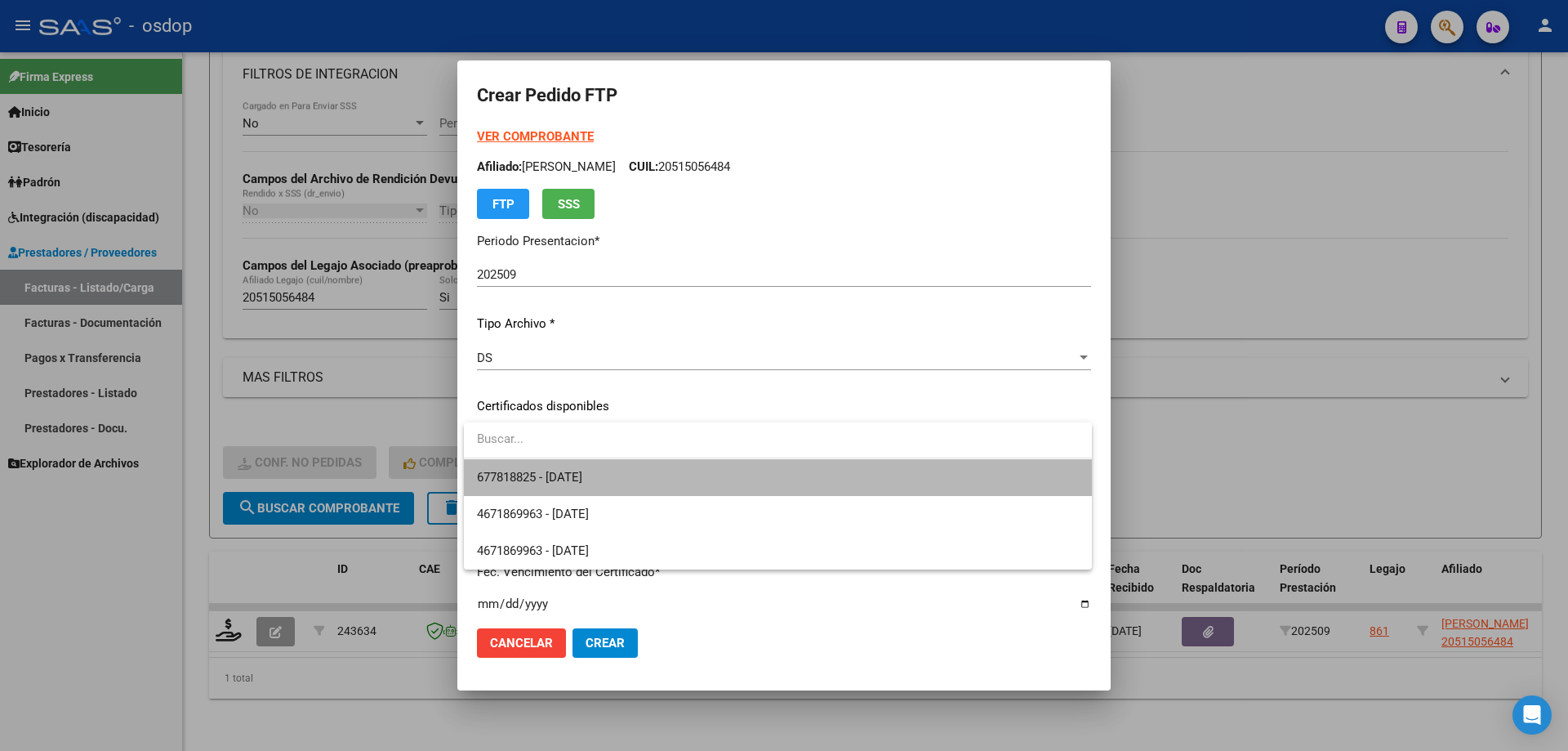
click at [628, 481] on span "677818825 - [DATE]" at bounding box center [777, 478] width 602 height 37
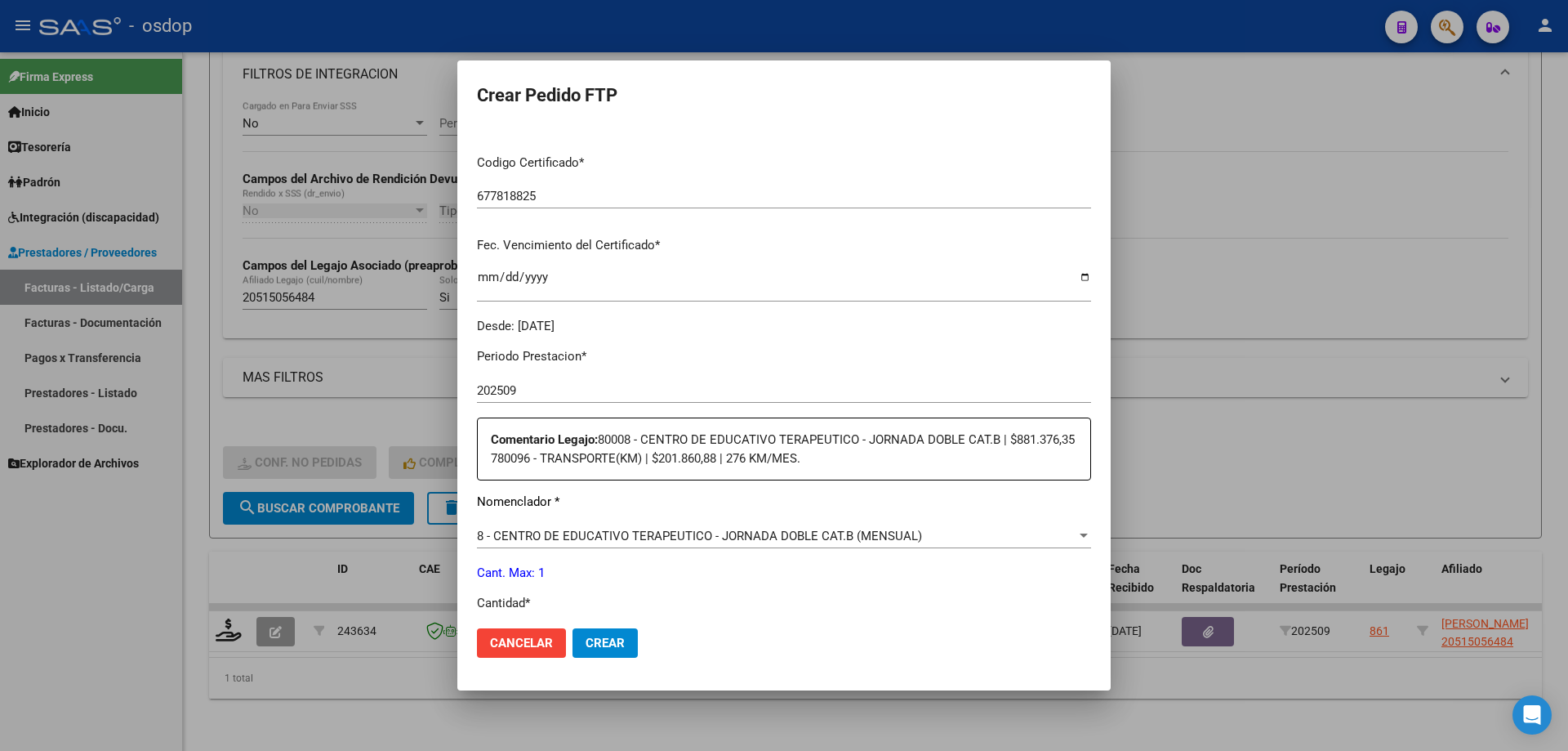
scroll to position [490, 0]
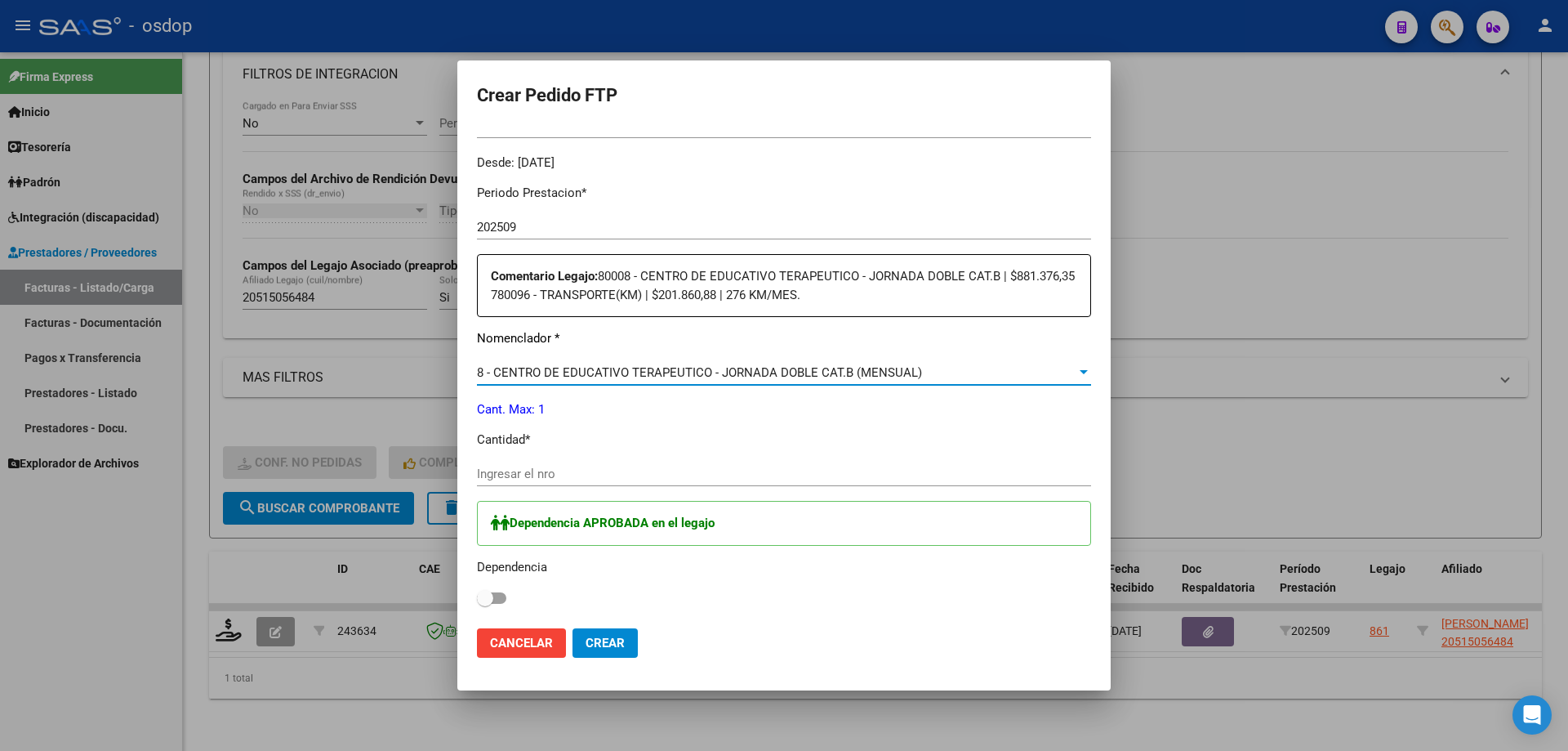
click at [620, 376] on span "8 - CENTRO DE EDUCATIVO TERAPEUTICO - JORNADA DOBLE CAT.B (MENSUAL)" at bounding box center [699, 372] width 445 height 15
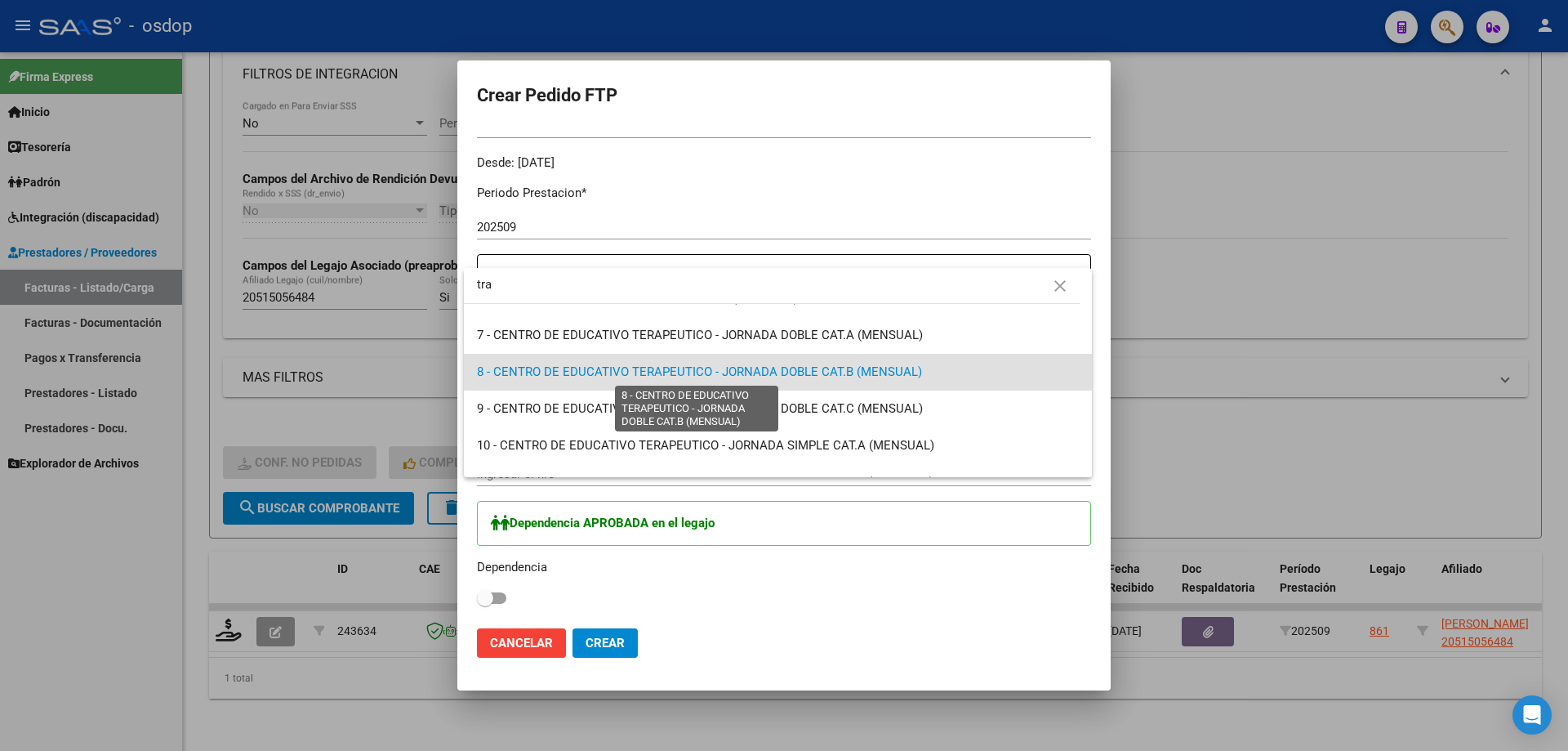
scroll to position [0, 0]
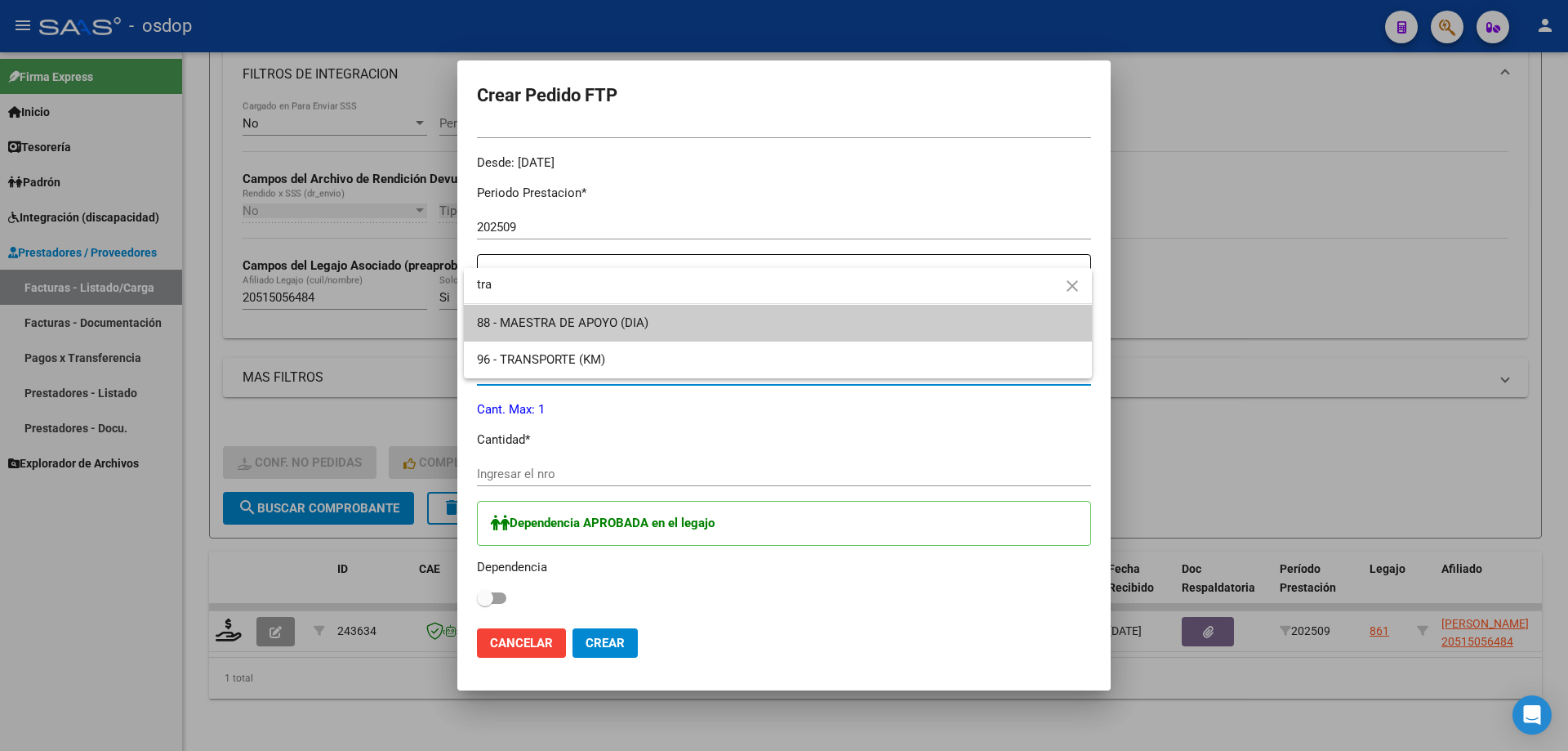
type input "tra"
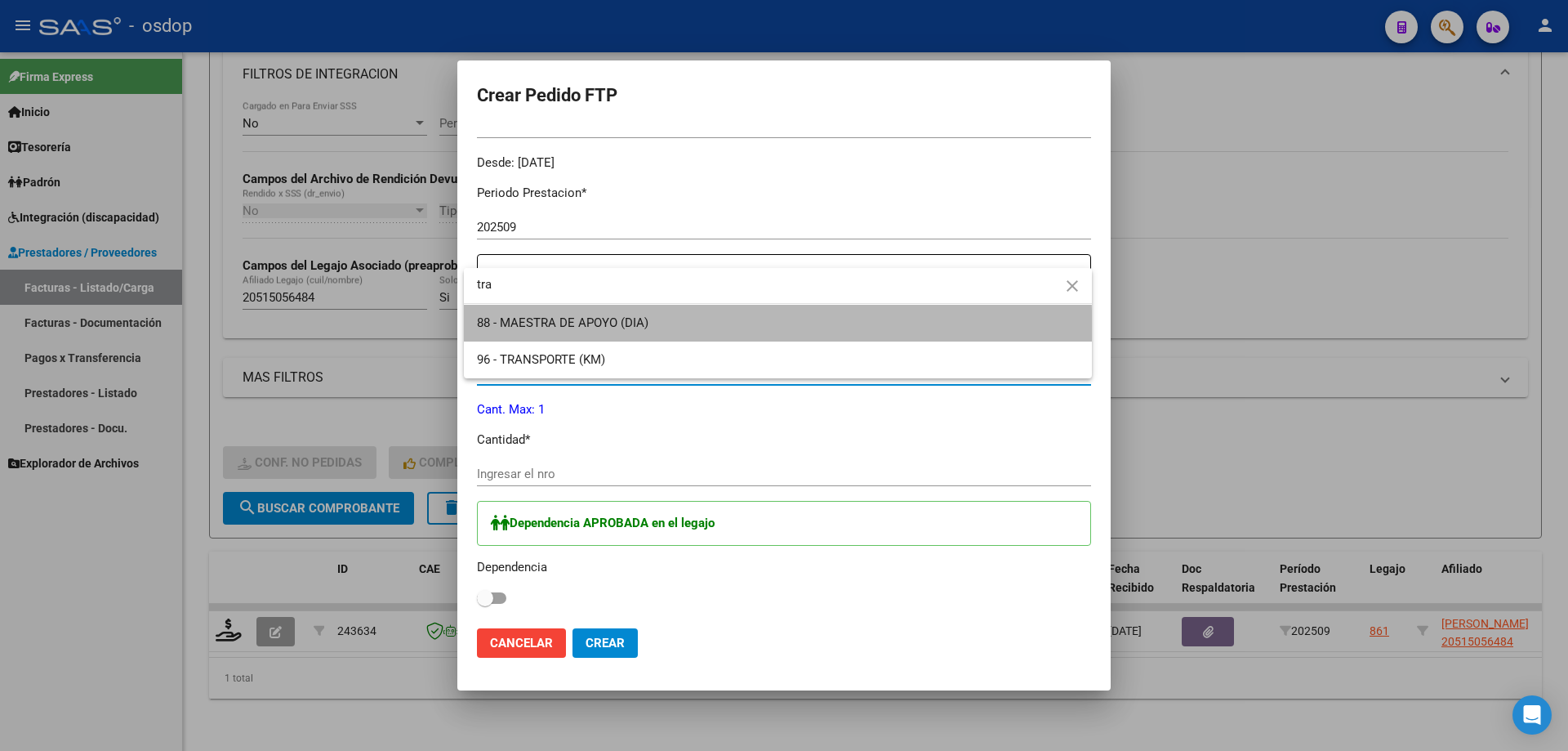
click at [604, 338] on span "88 - MAESTRA DE APOYO (DIA)" at bounding box center [777, 323] width 602 height 37
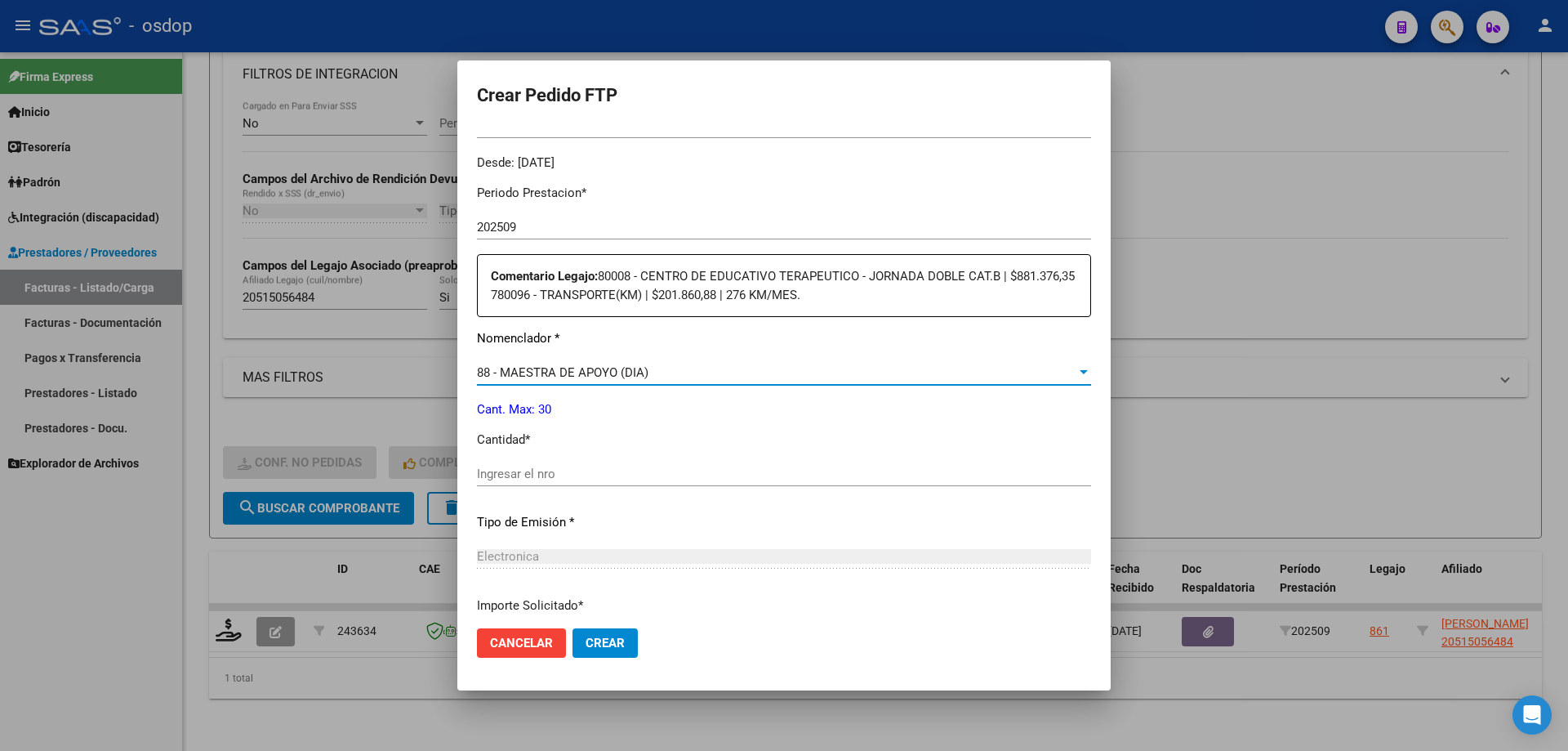
click at [610, 362] on div "88 - MAESTRA DE APOYO (DIA) Seleccionar nomenclador" at bounding box center [783, 373] width 614 height 25
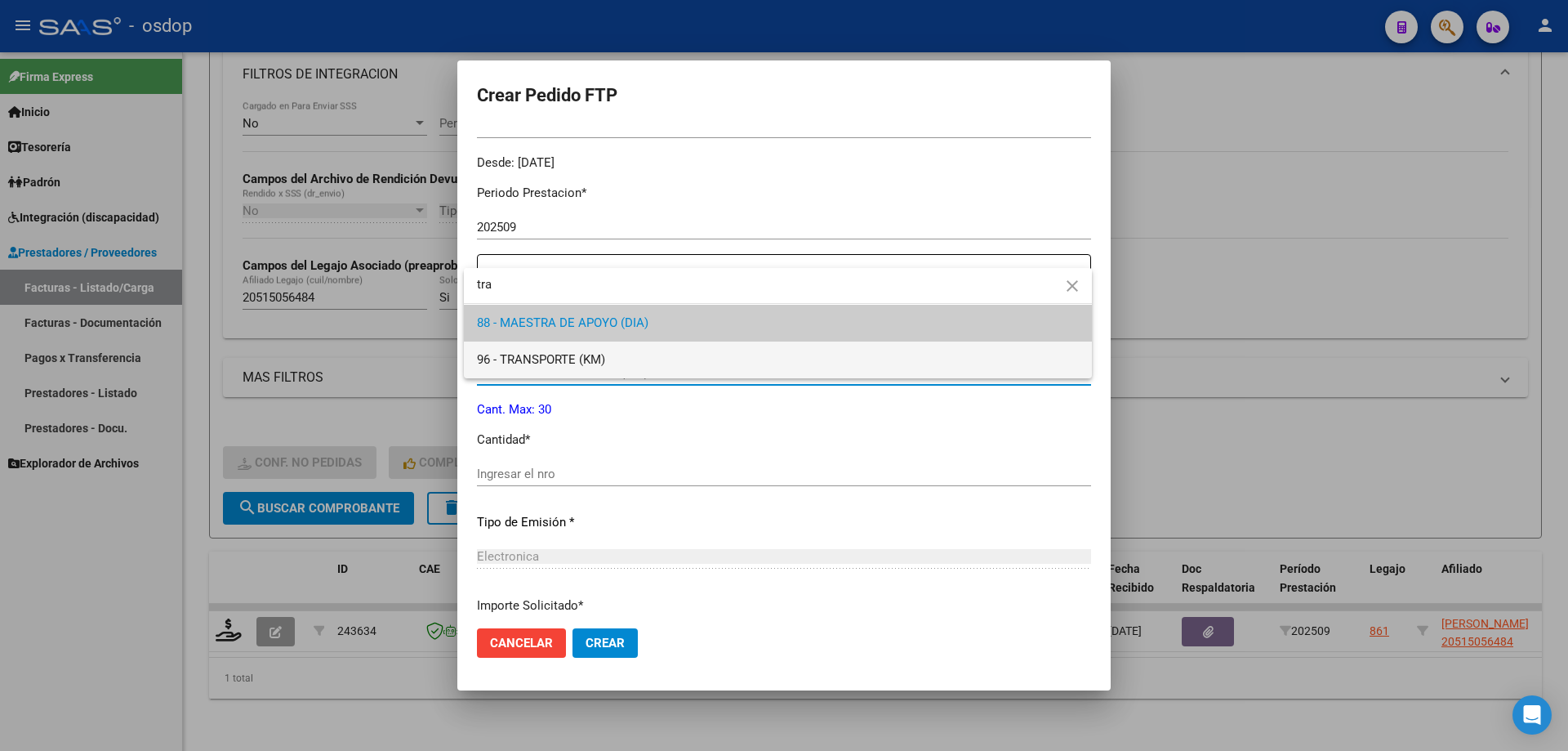
type input "tra"
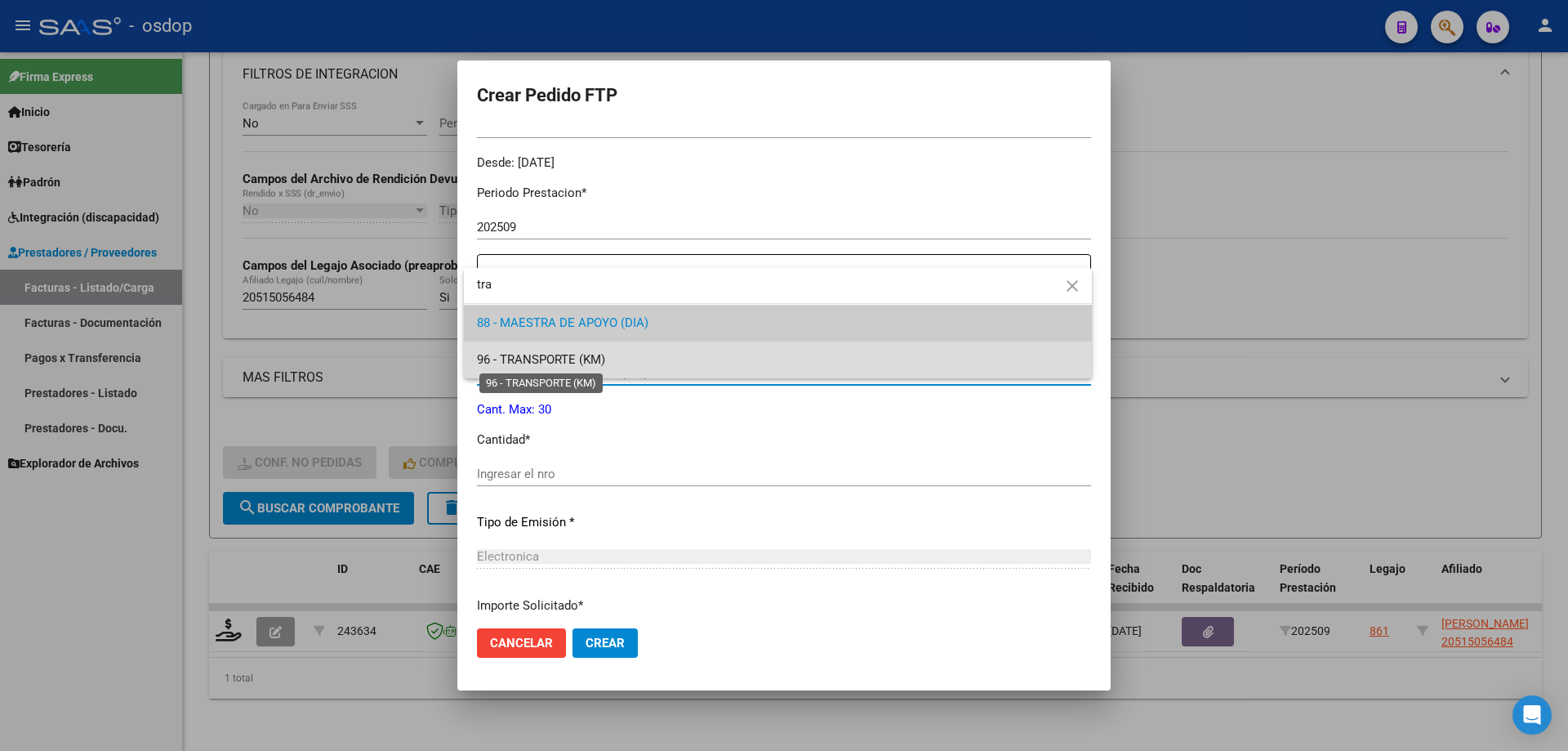
click at [599, 356] on span "96 - TRANSPORTE (KM)" at bounding box center [541, 360] width 129 height 15
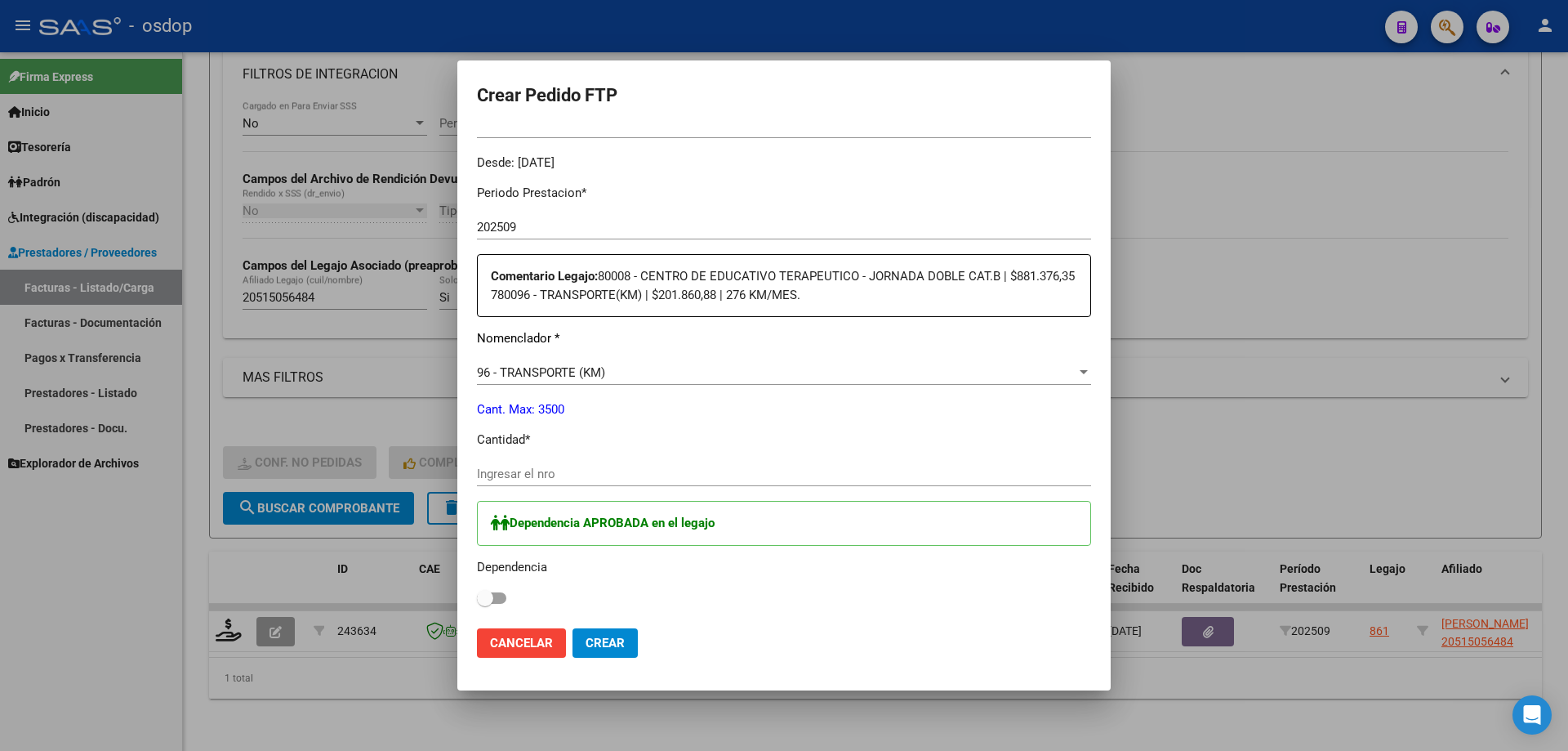
click at [555, 489] on div "Ingresar el nro" at bounding box center [783, 481] width 614 height 40
click at [571, 477] on input "Ingresar el nro" at bounding box center [783, 473] width 614 height 15
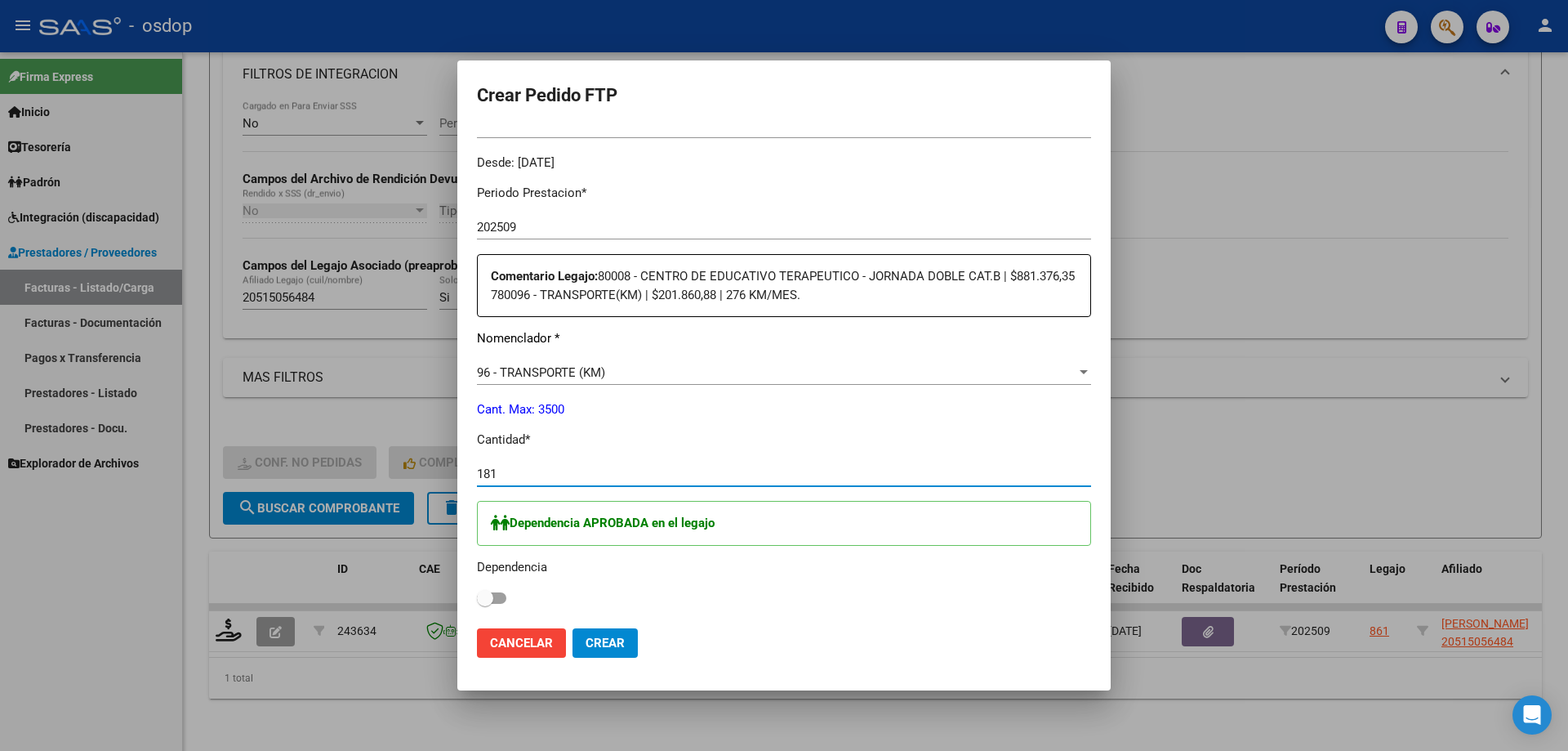
scroll to position [572, 0]
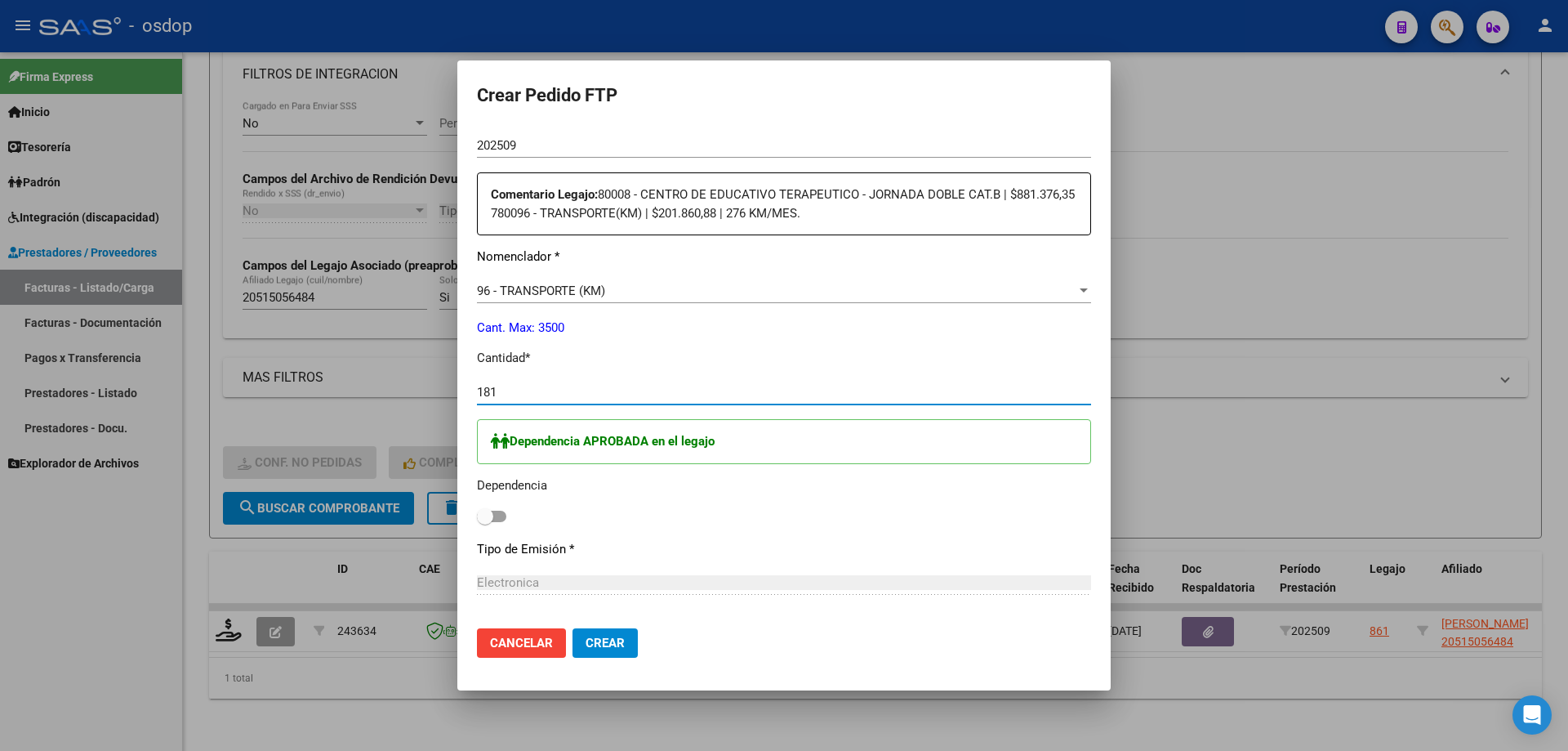
type input "181"
click at [486, 517] on span at bounding box center [484, 517] width 17 height 17
click at [485, 522] on input "checkbox" at bounding box center [484, 522] width 1 height 1
checkbox input "true"
click at [610, 646] on span "Crear" at bounding box center [605, 643] width 39 height 15
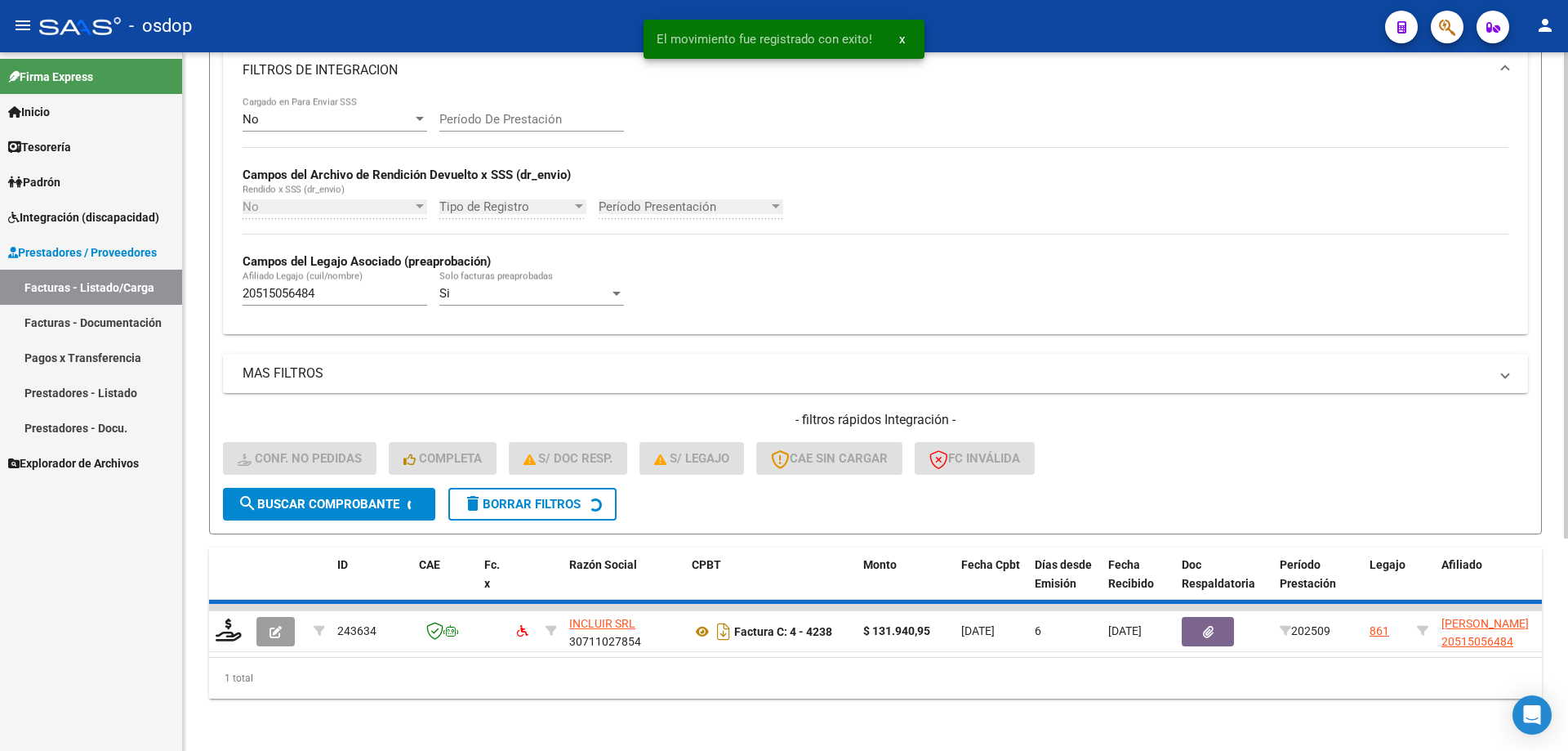
scroll to position [276, 0]
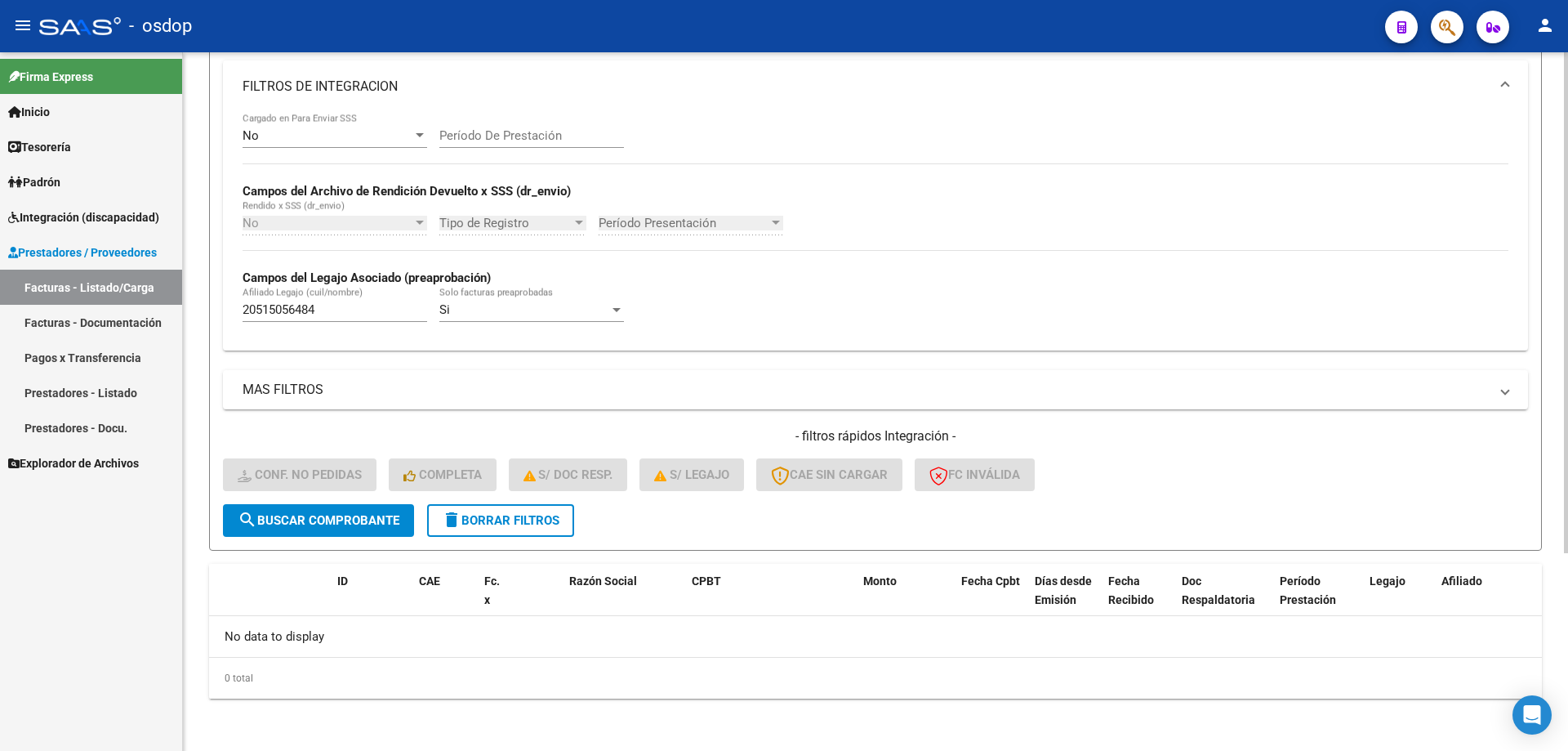
click at [541, 511] on button "delete Borrar Filtros" at bounding box center [500, 520] width 147 height 33
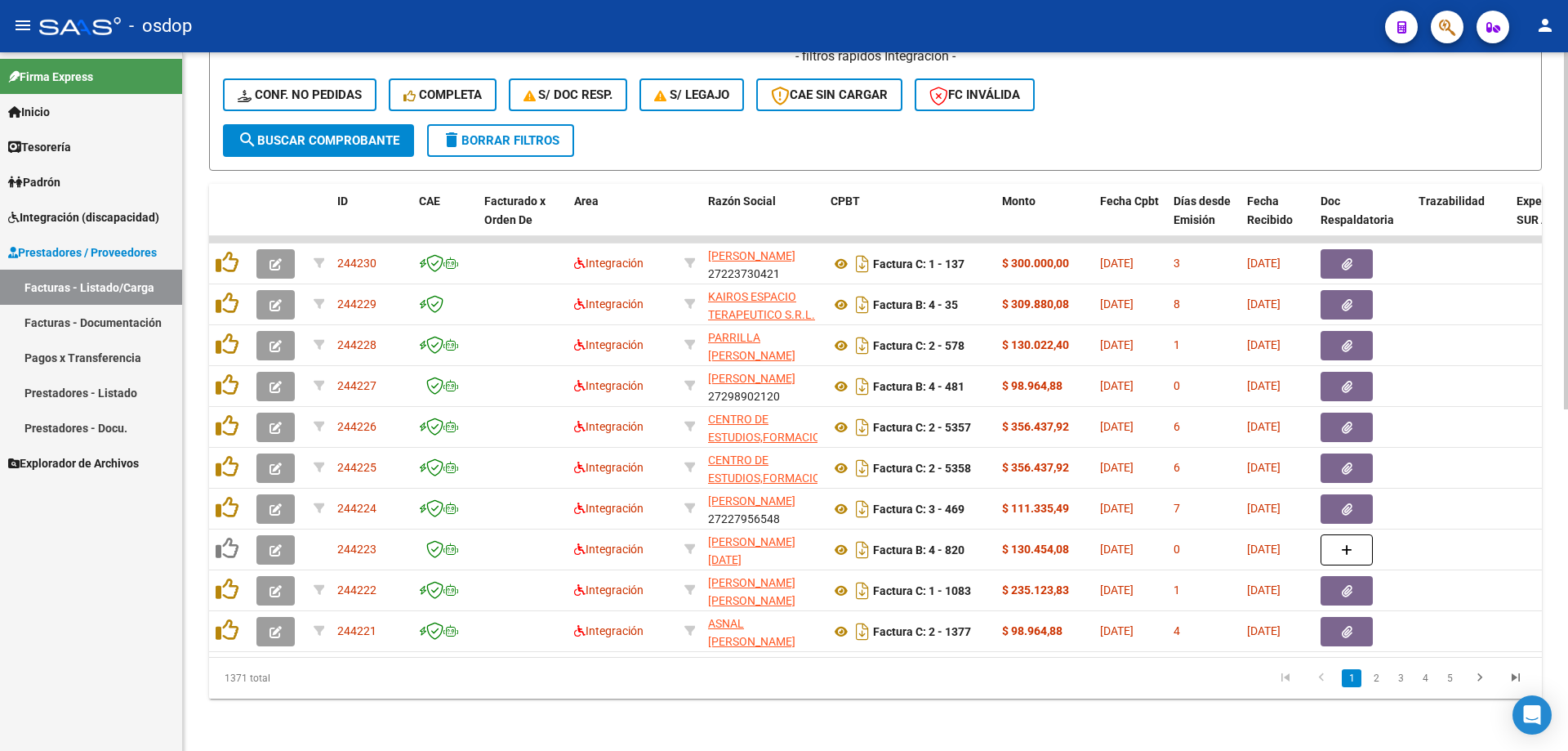
scroll to position [423, 0]
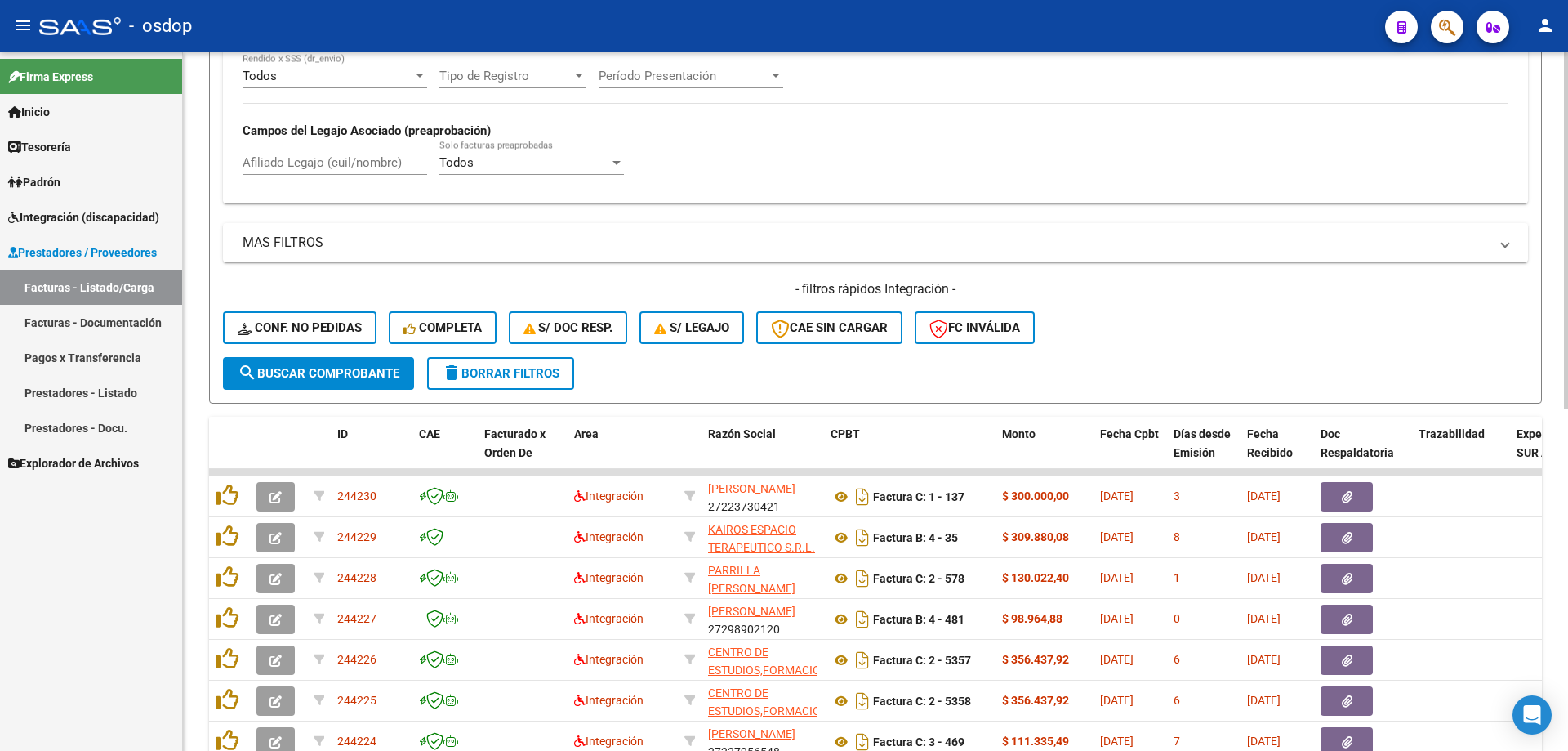
click at [357, 158] on input "Afiliado Legajo (cuil/nombre)" at bounding box center [334, 162] width 184 height 15
paste input "20520733893"
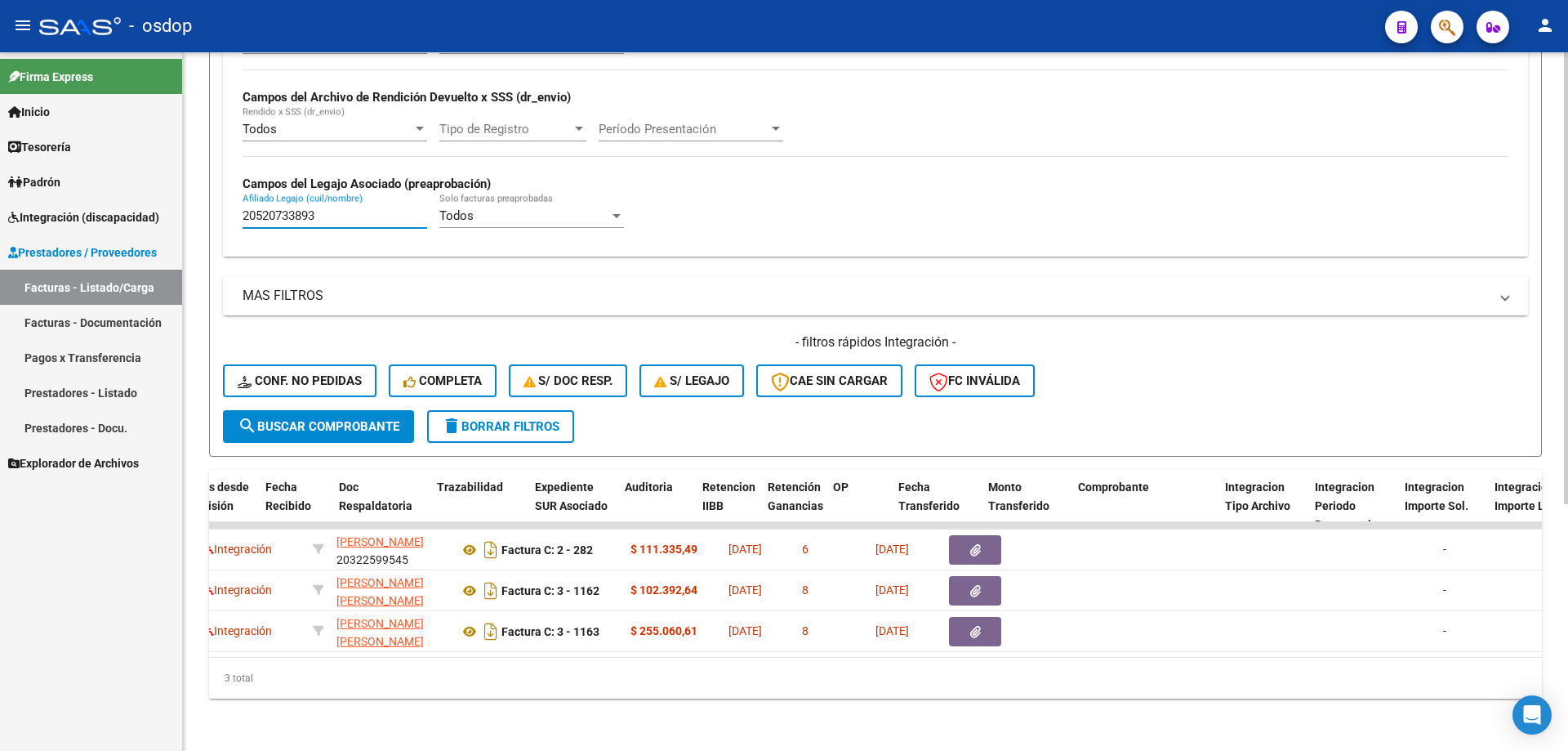
scroll to position [0, 0]
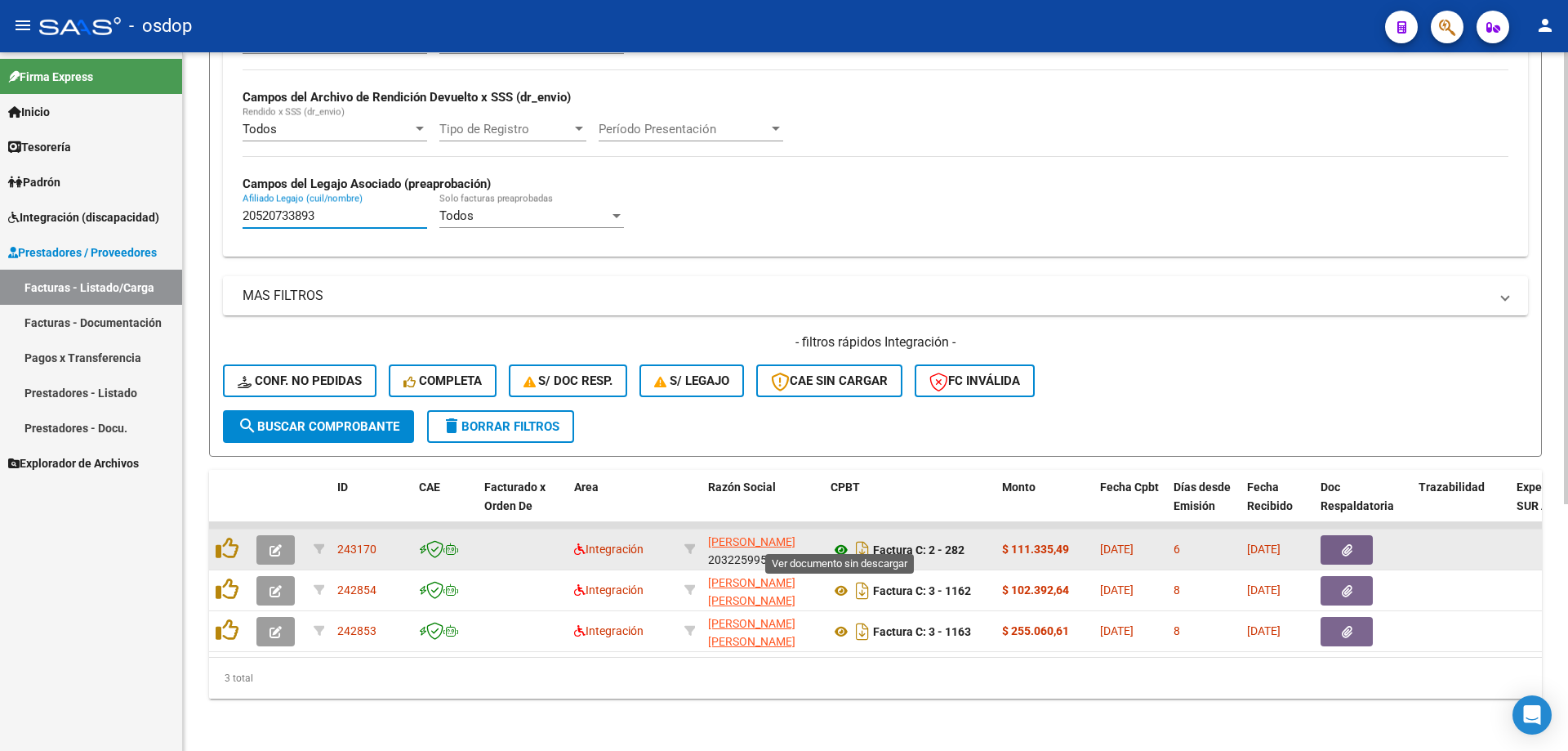
type input "20520733893"
drag, startPoint x: 841, startPoint y: 535, endPoint x: 841, endPoint y: 559, distance: 24.0
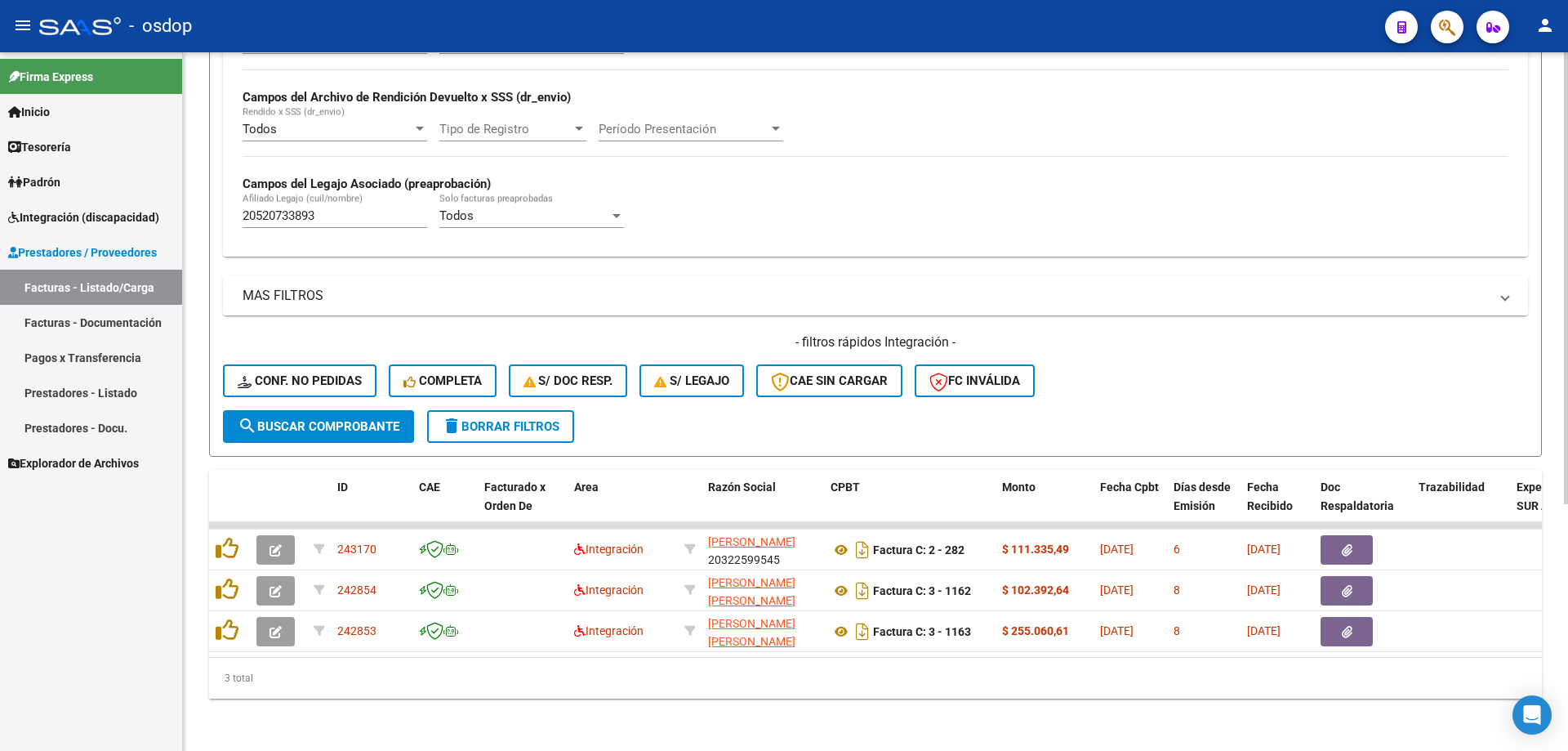
click at [374, 208] on input "20520733893" at bounding box center [334, 215] width 184 height 15
click at [343, 424] on button "search Buscar Comprobante" at bounding box center [318, 426] width 191 height 33
click at [502, 421] on button "delete Borrar Filtros" at bounding box center [500, 426] width 147 height 33
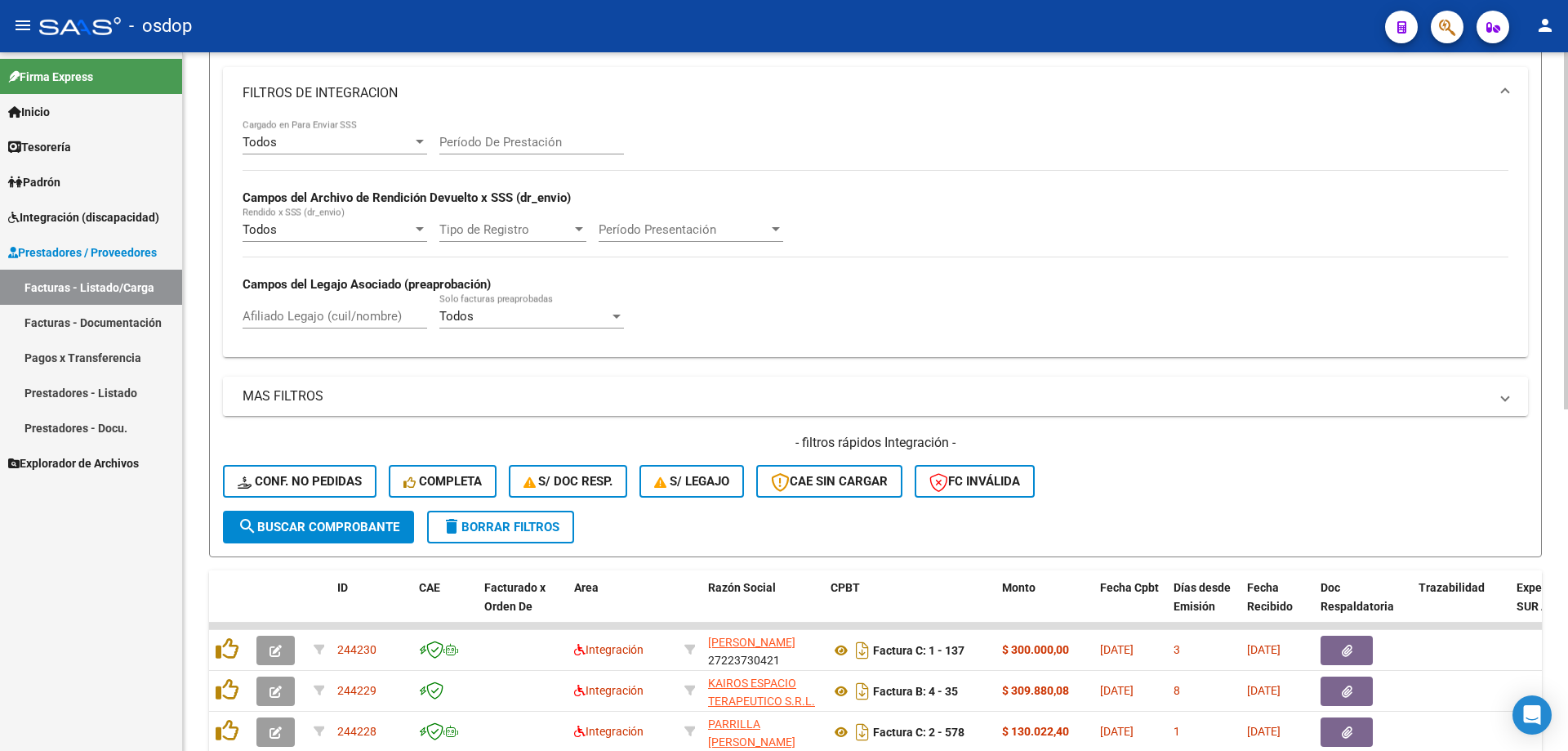
scroll to position [383, 0]
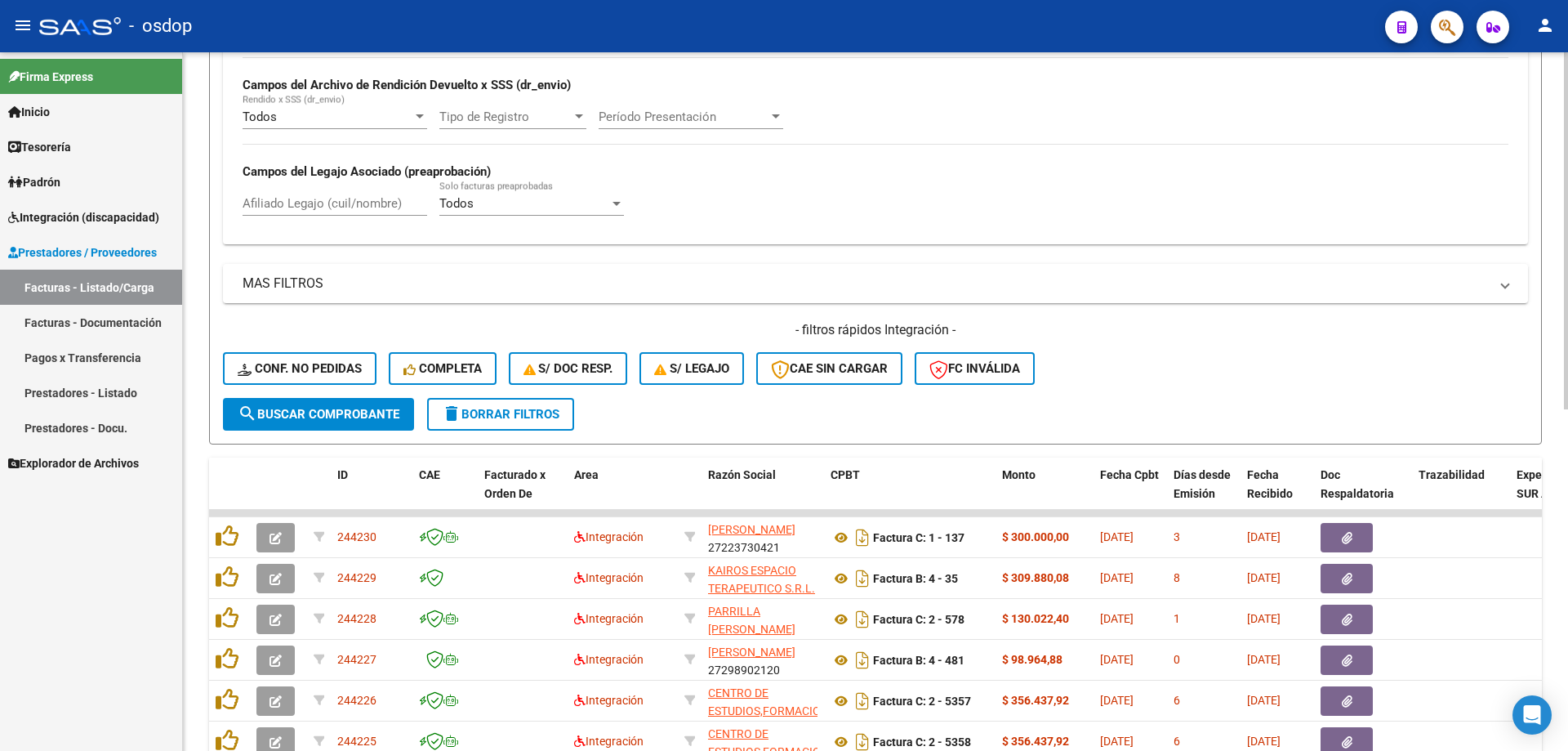
click at [351, 218] on div "Afiliado Legajo (cuil/nombre)" at bounding box center [334, 205] width 184 height 50
click at [366, 202] on input "Afiliado Legajo (cuil/nombre)" at bounding box center [334, 203] width 184 height 15
paste input "20520733893"
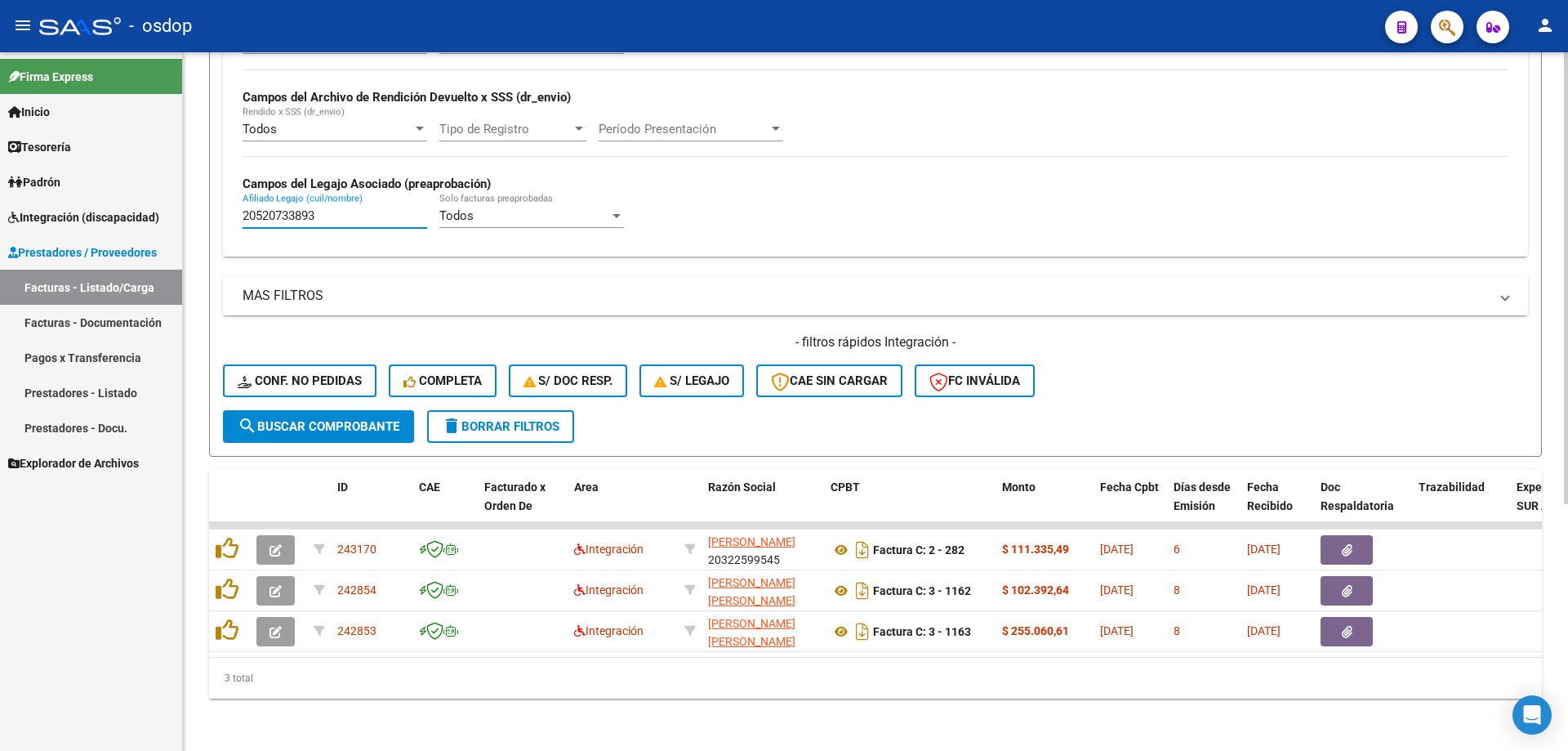
type input "20520733893"
drag, startPoint x: 350, startPoint y: 196, endPoint x: 348, endPoint y: 207, distance: 11.2
click at [350, 208] on input "20520733893" at bounding box center [334, 215] width 184 height 15
click at [348, 208] on input "20520733893" at bounding box center [334, 215] width 184 height 15
click at [347, 208] on input "20520733893" at bounding box center [334, 215] width 184 height 15
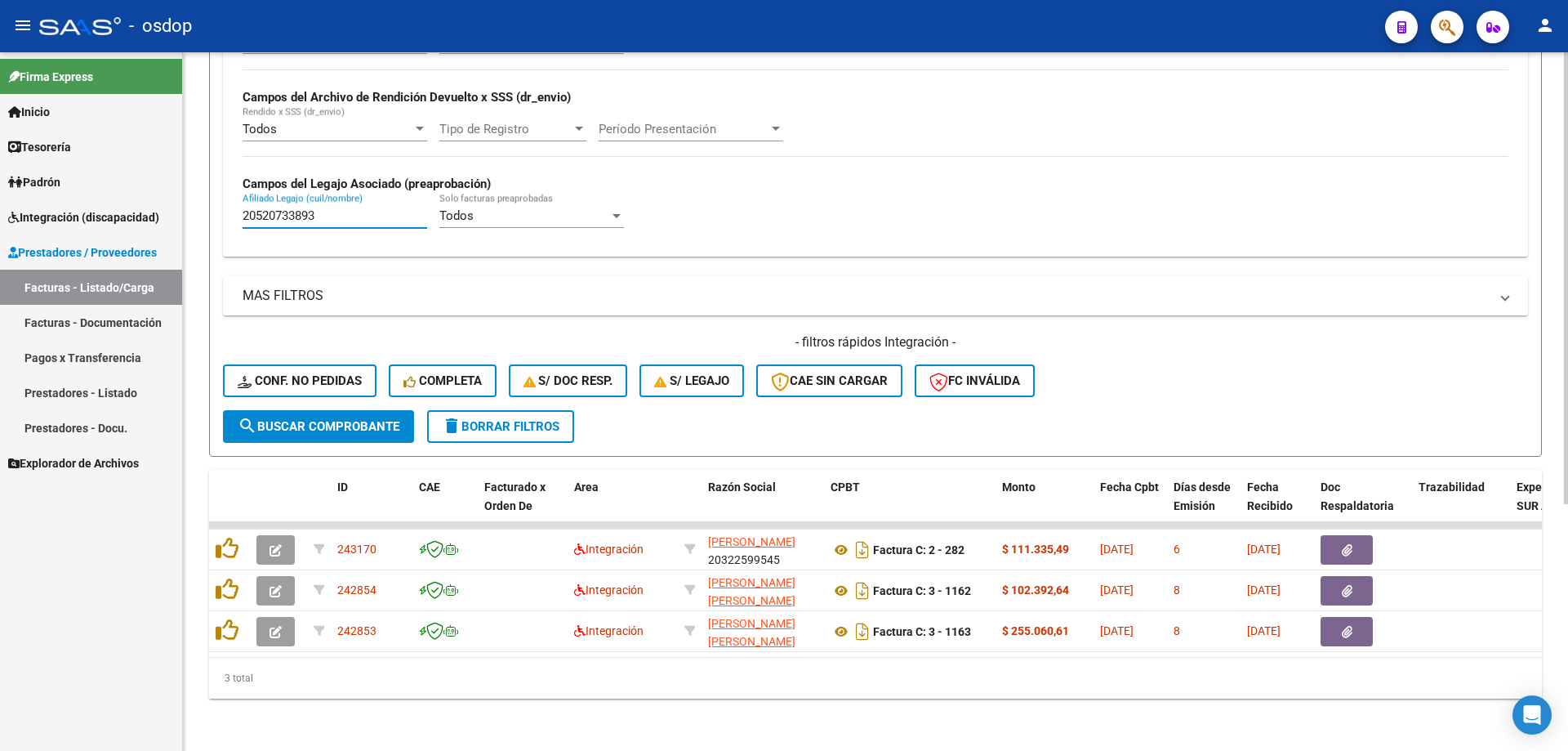
click at [503, 420] on span "delete Borrar Filtros" at bounding box center [499, 427] width 117 height 15
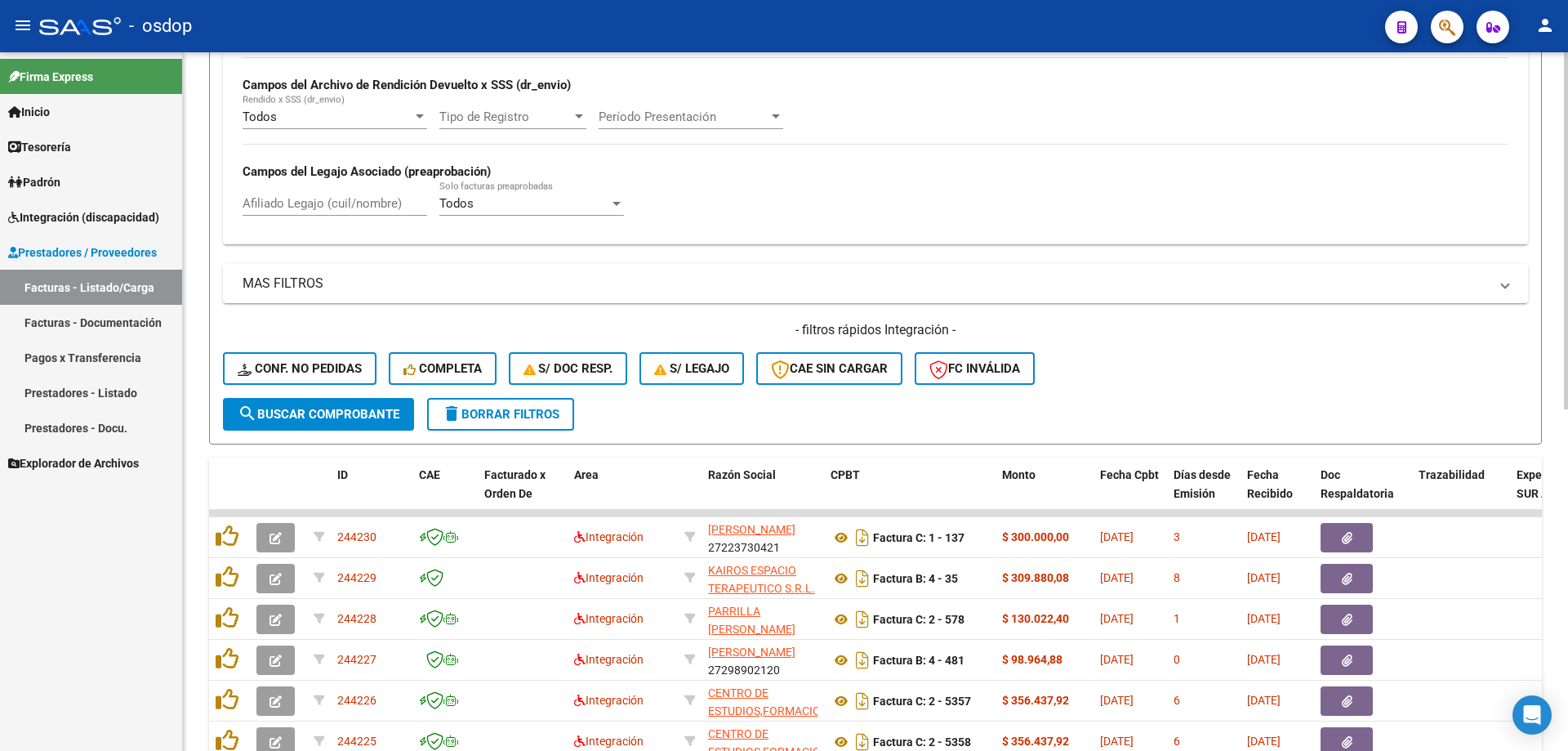
click at [366, 191] on div "Afiliado Legajo (cuil/nombre)" at bounding box center [334, 198] width 184 height 35
paste input "27283313781"
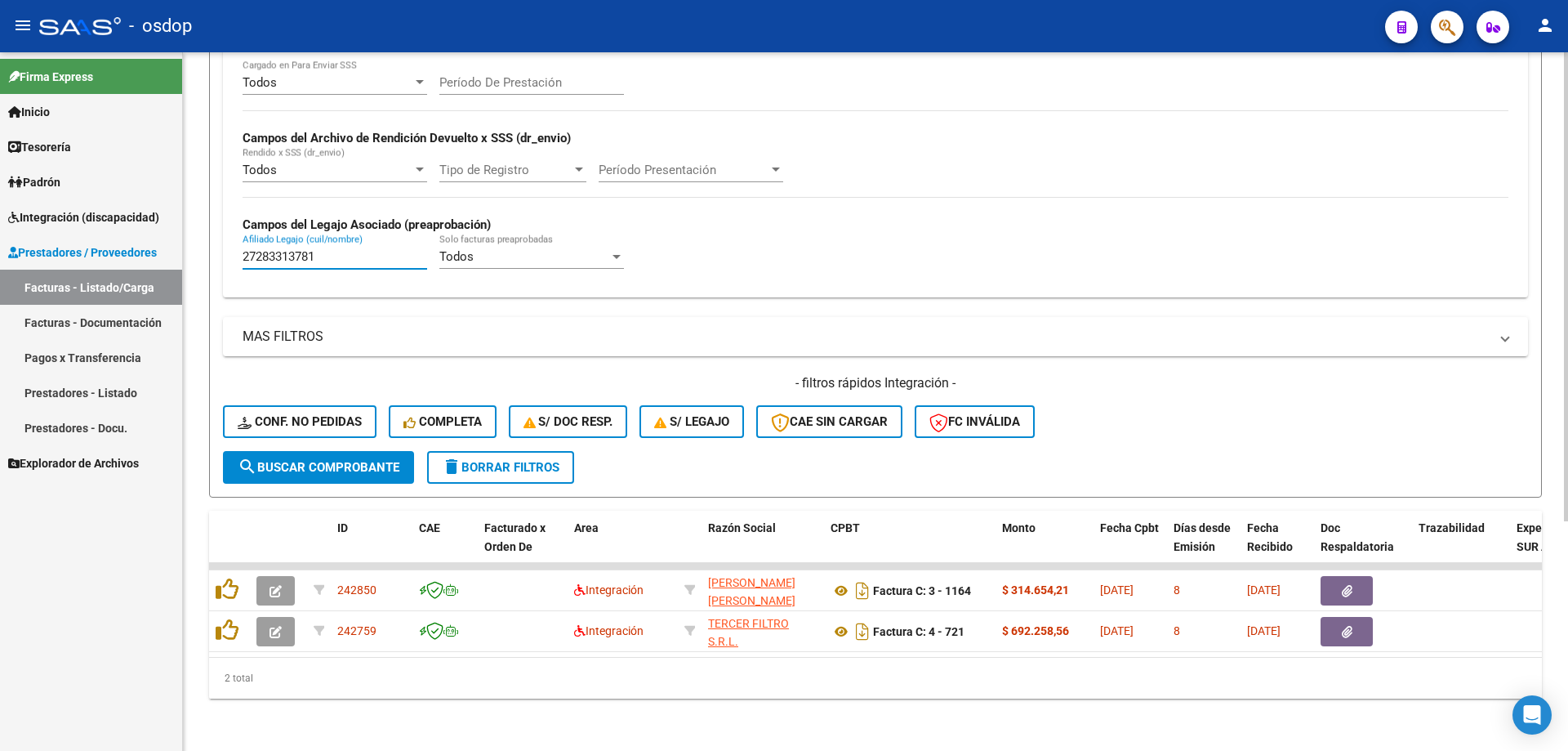
scroll to position [341, 0]
type input "27283313781"
click at [477, 470] on button "delete Borrar Filtros" at bounding box center [500, 467] width 147 height 33
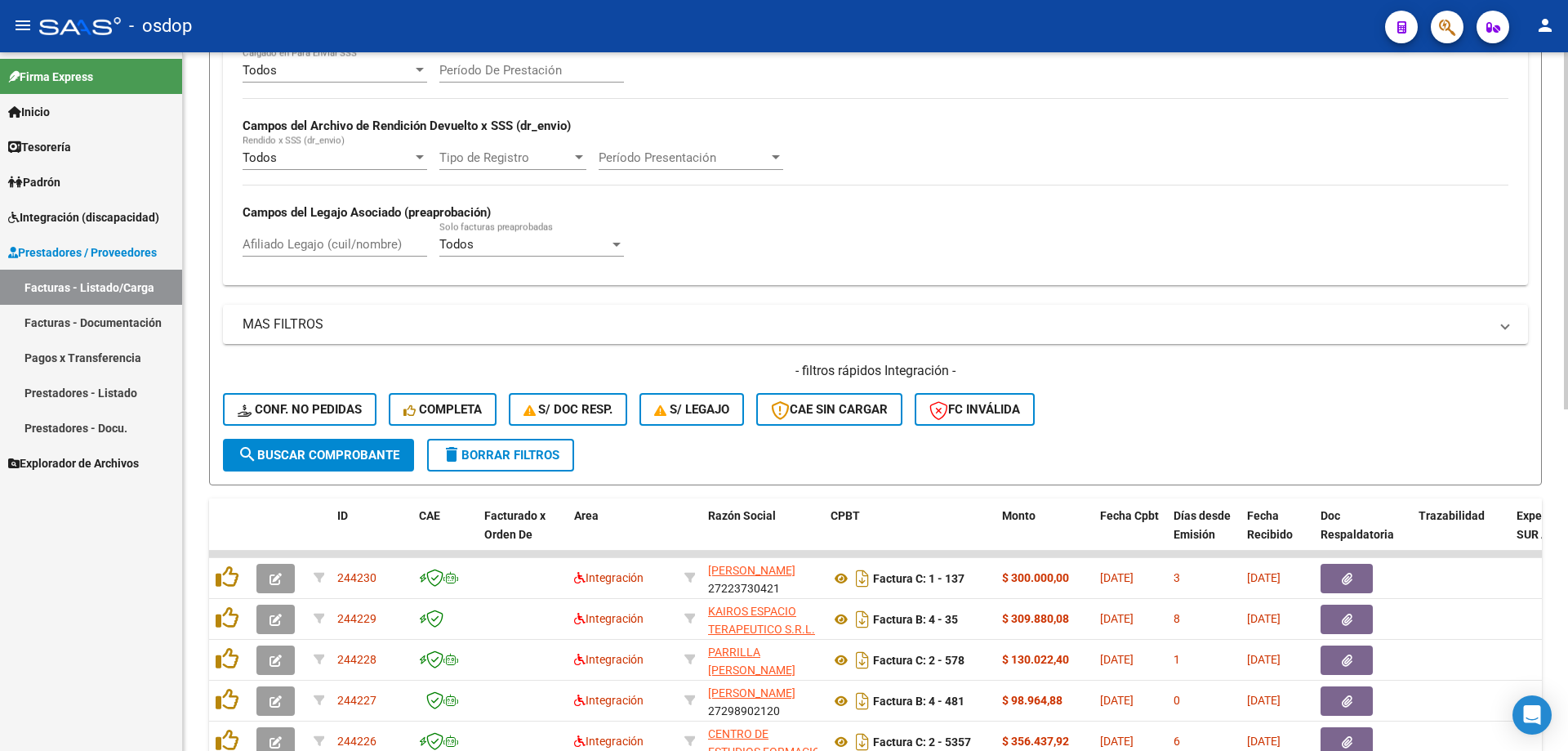
click at [359, 245] on input "Afiliado Legajo (cuil/nombre)" at bounding box center [334, 244] width 184 height 15
paste input "20555293241"
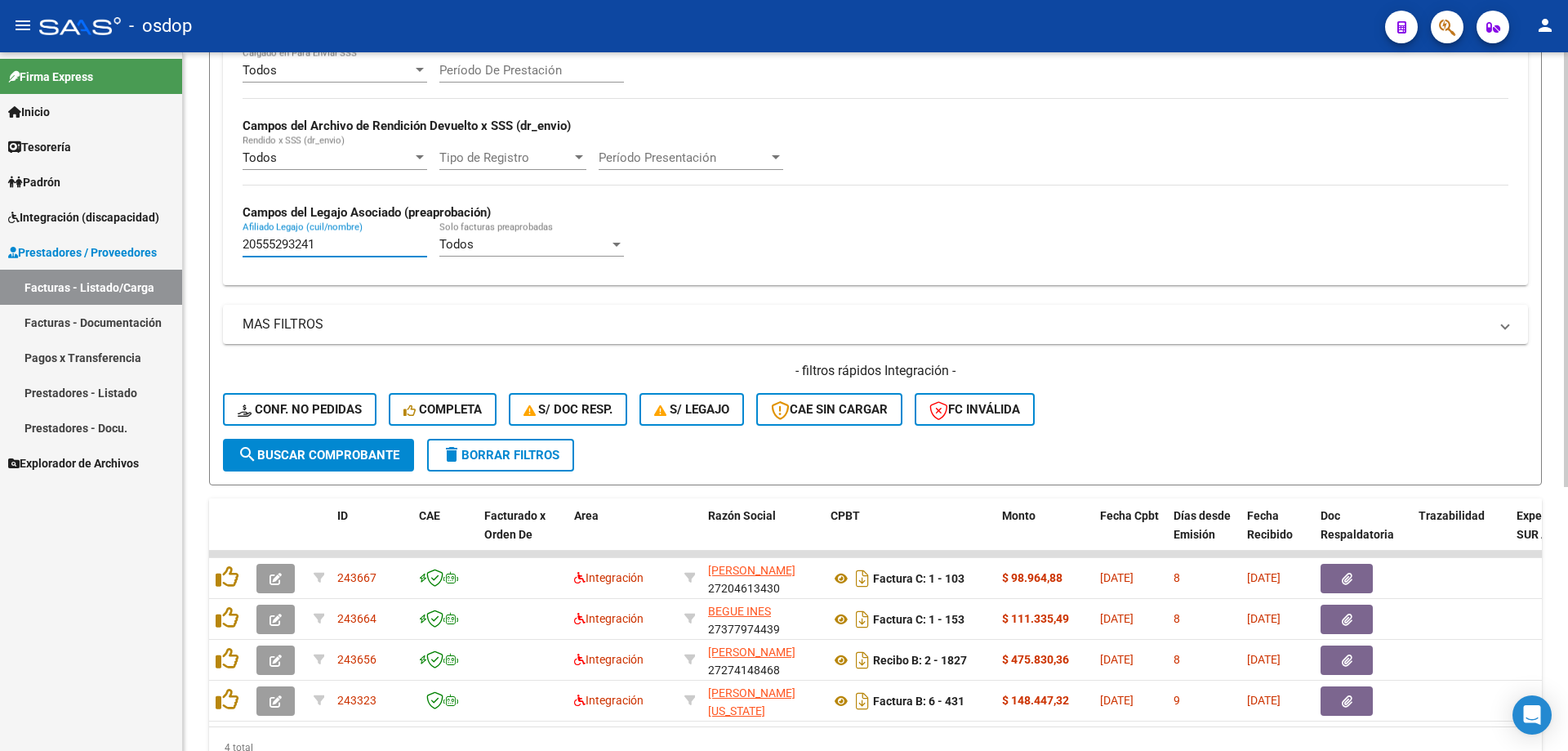
scroll to position [423, 0]
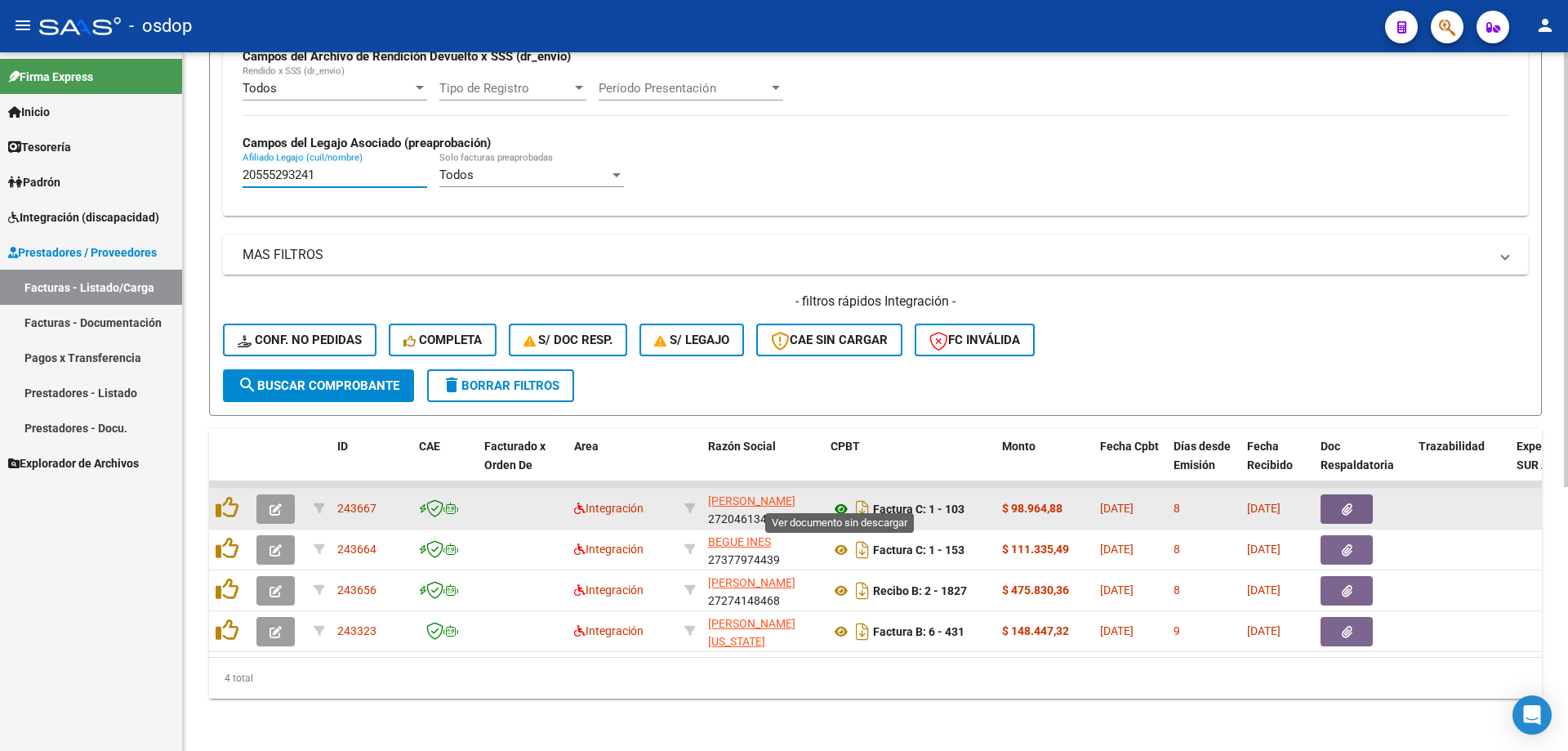
type input "20555293241"
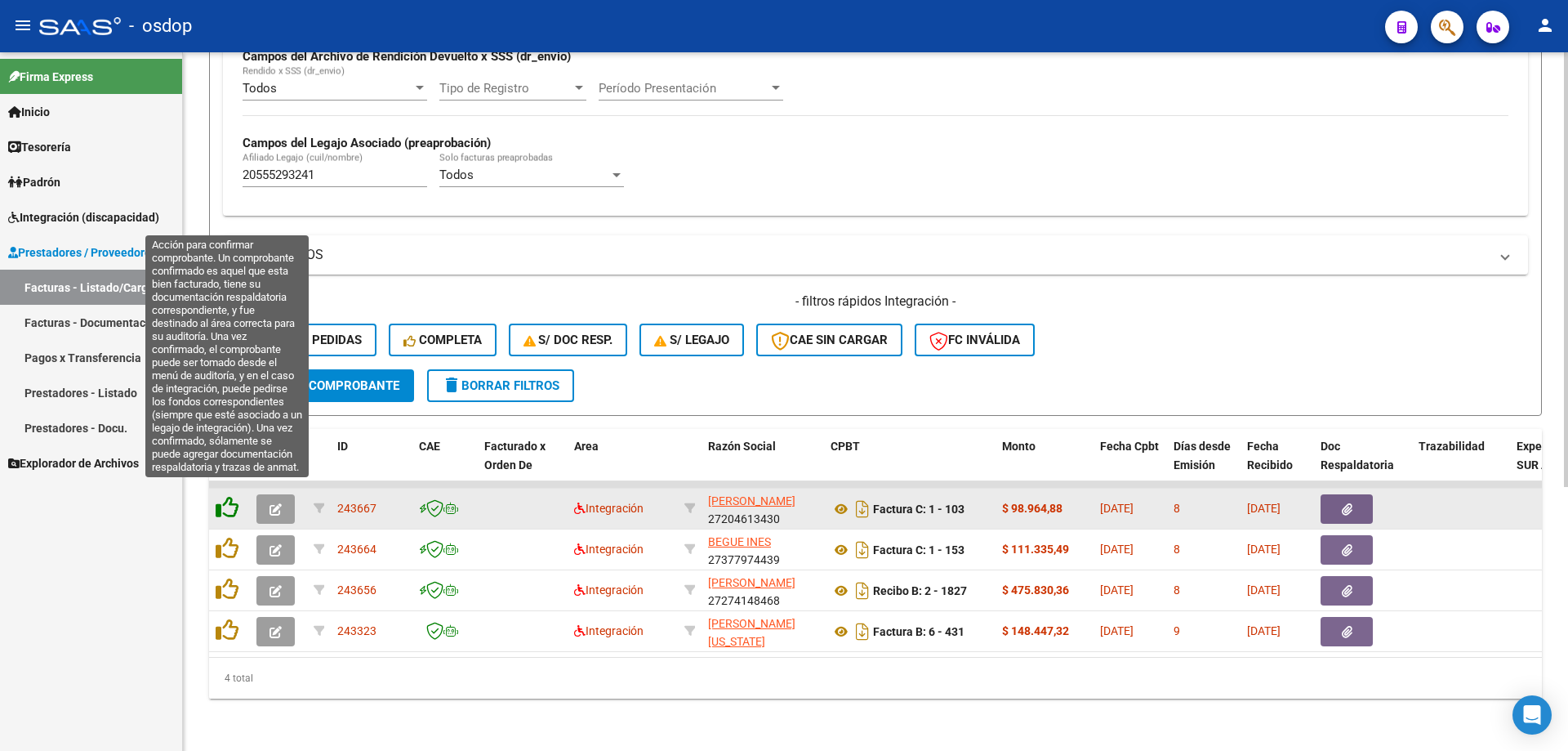
click at [237, 496] on icon at bounding box center [227, 508] width 23 height 23
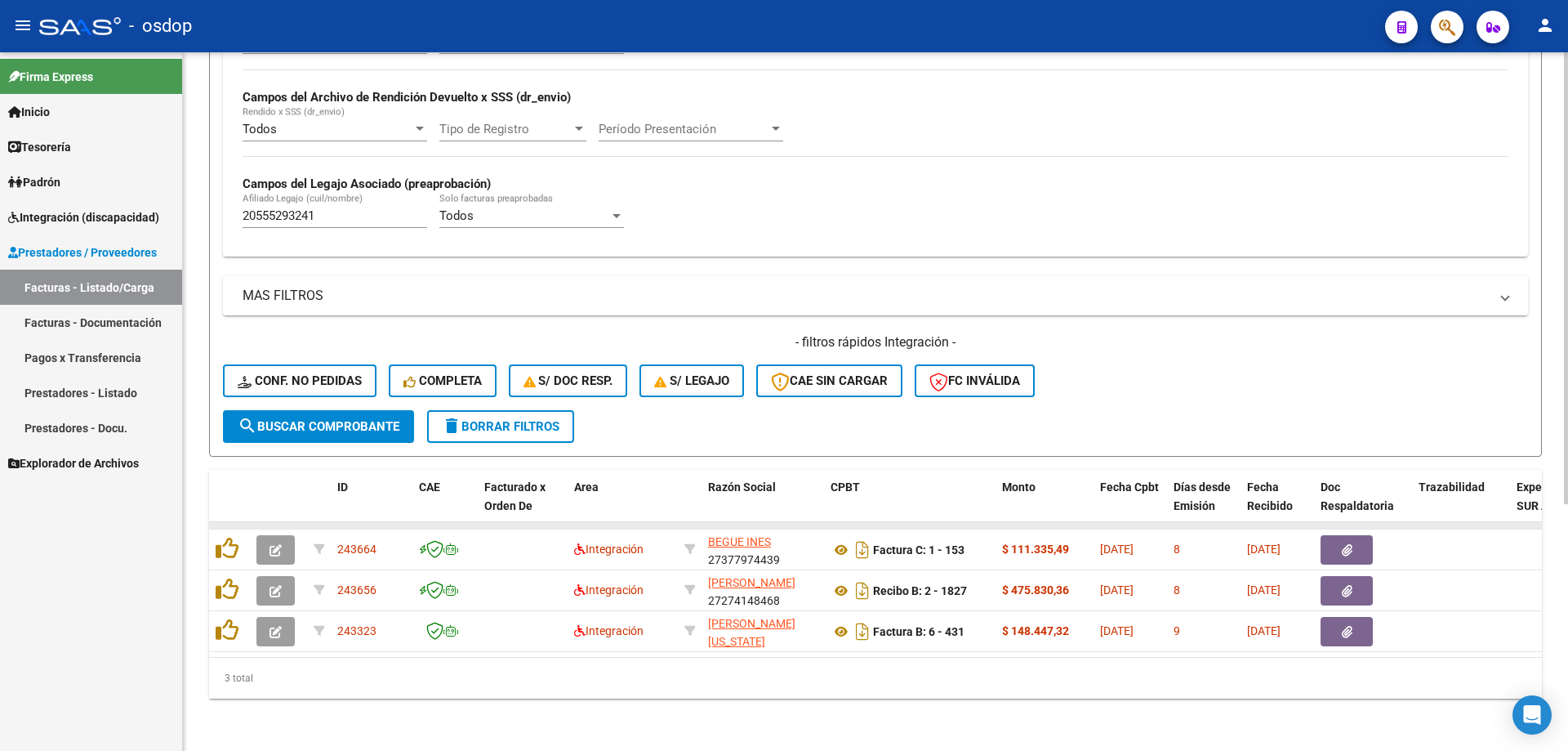
scroll to position [383, 0]
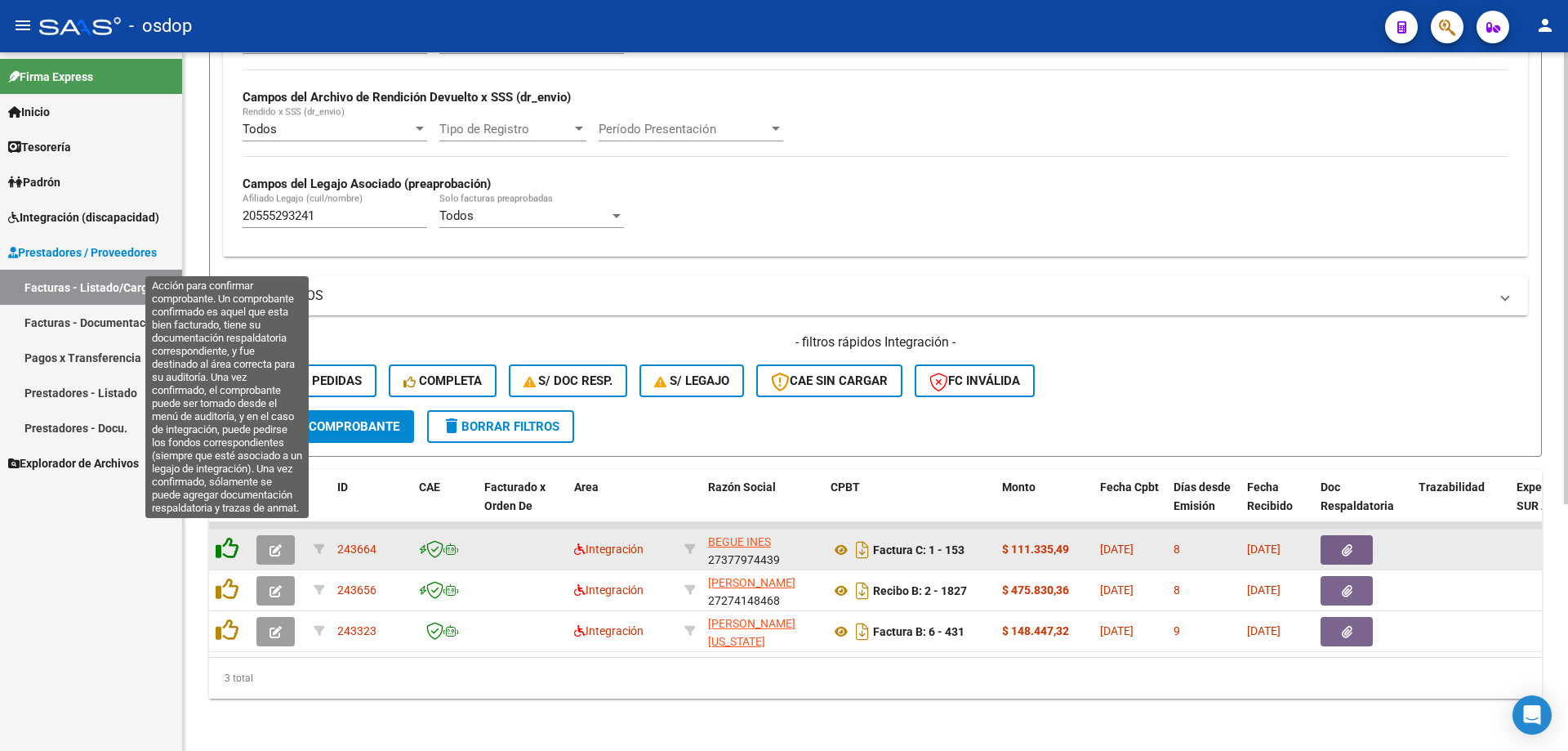
click at [219, 537] on icon at bounding box center [227, 548] width 23 height 23
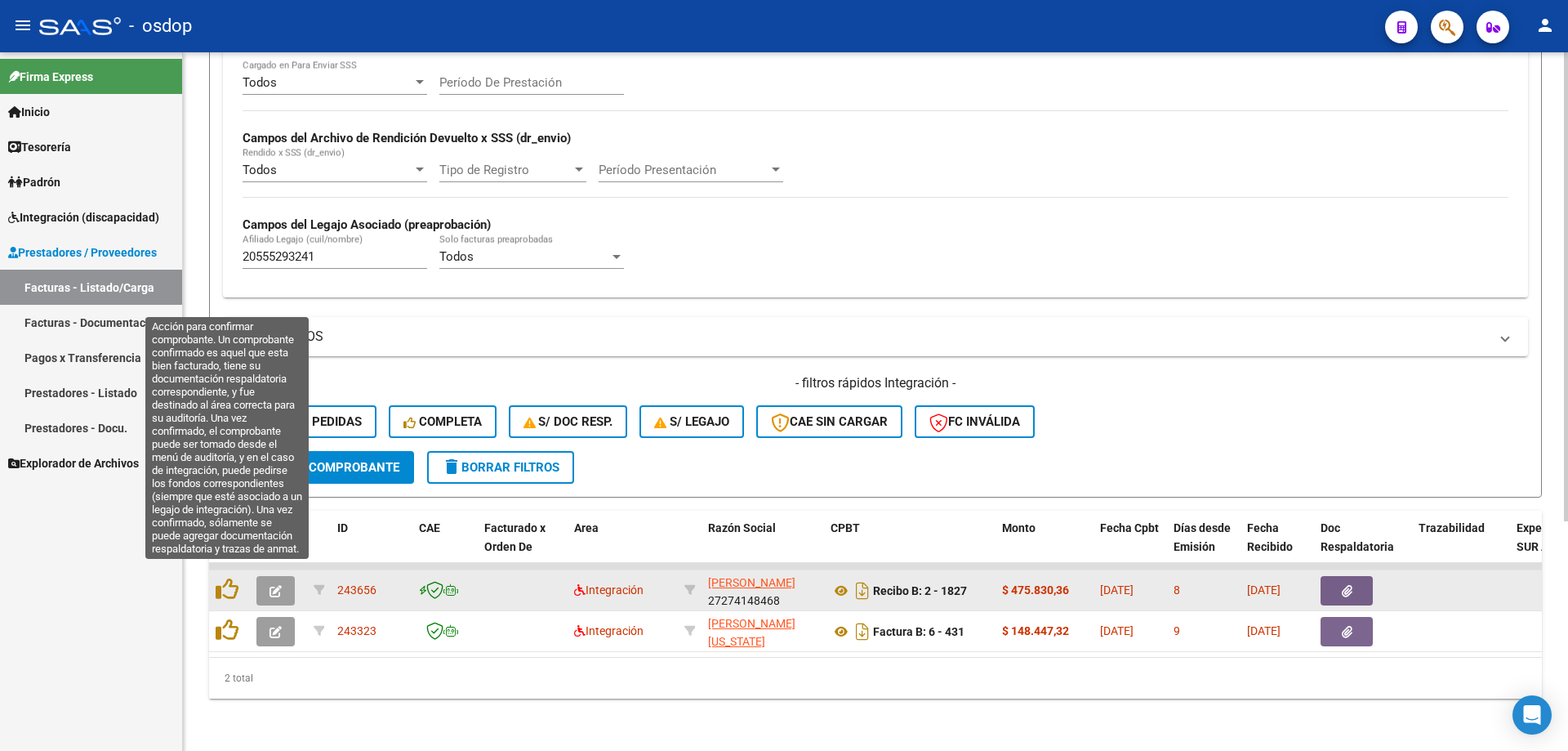
scroll to position [341, 0]
click at [226, 585] on icon at bounding box center [227, 589] width 23 height 23
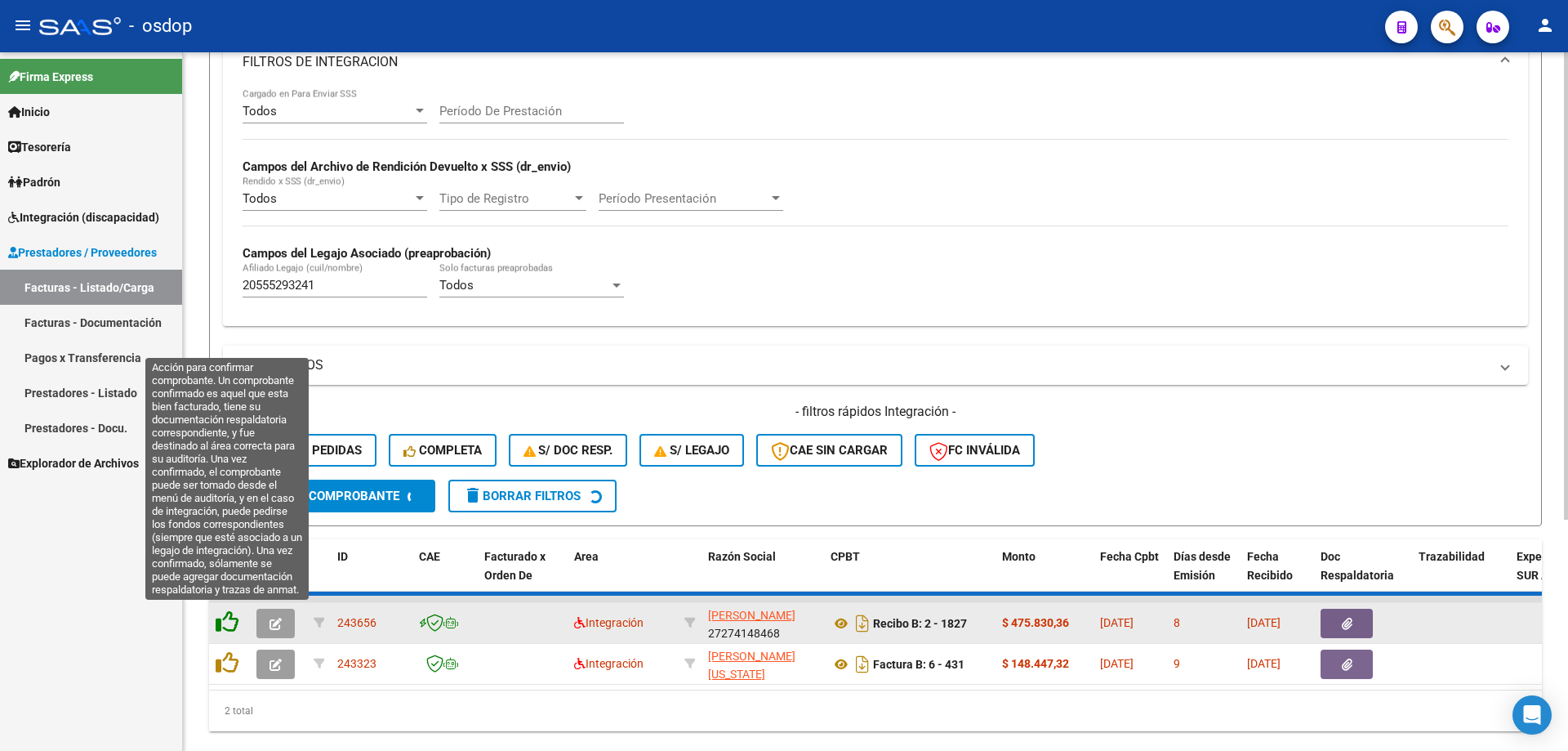
click at [229, 620] on icon at bounding box center [227, 621] width 23 height 23
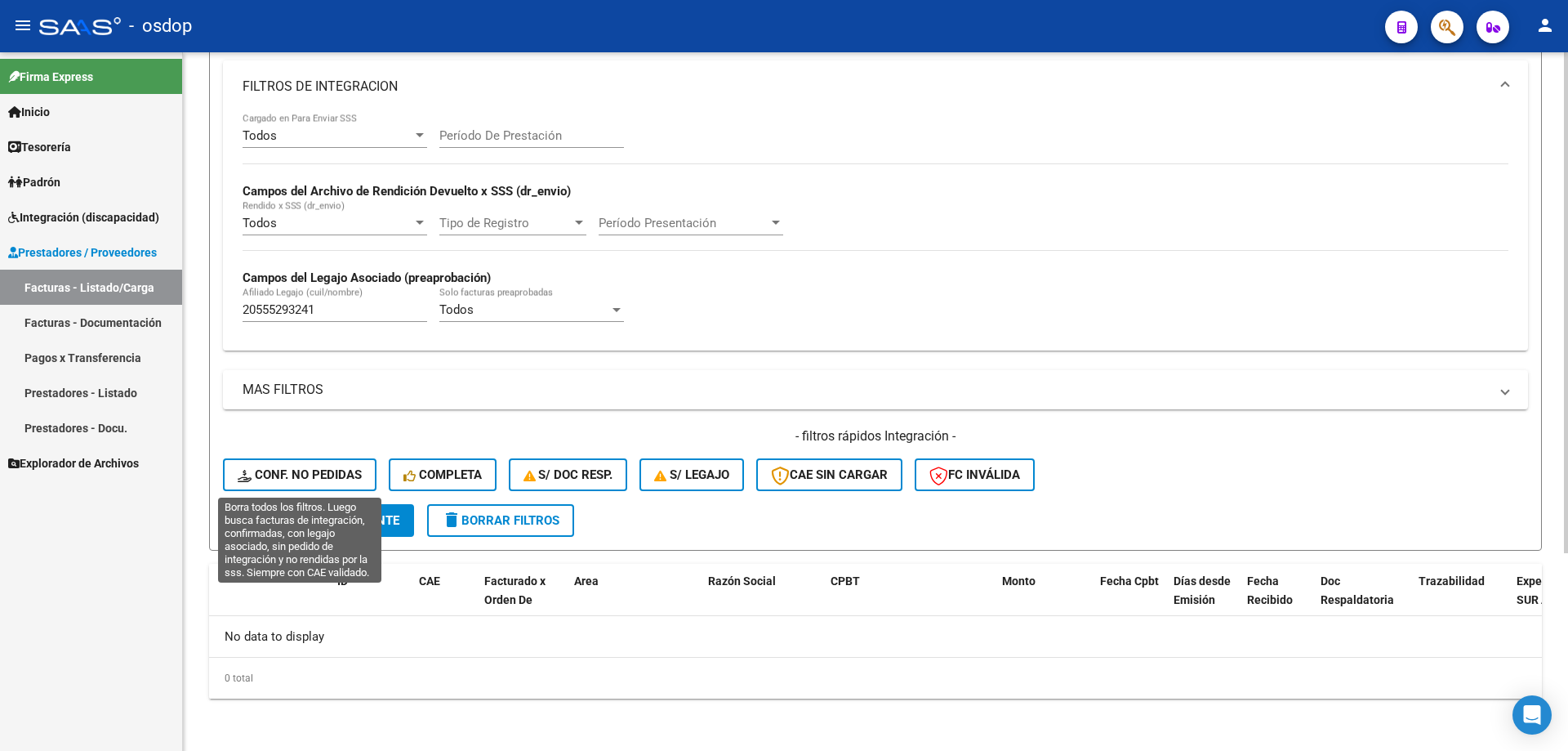
click at [307, 478] on span "Conf. no pedidas" at bounding box center [300, 474] width 124 height 15
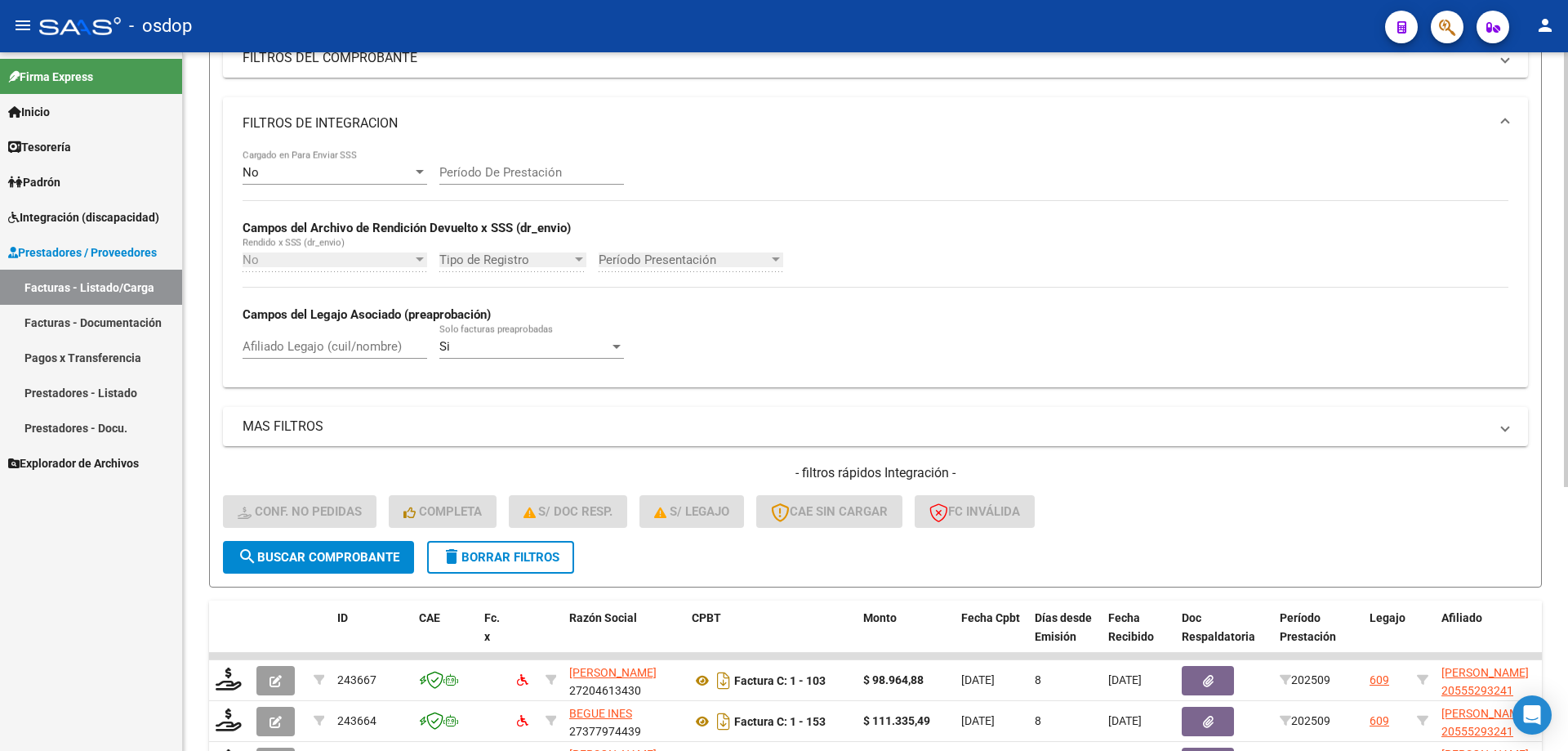
scroll to position [276, 0]
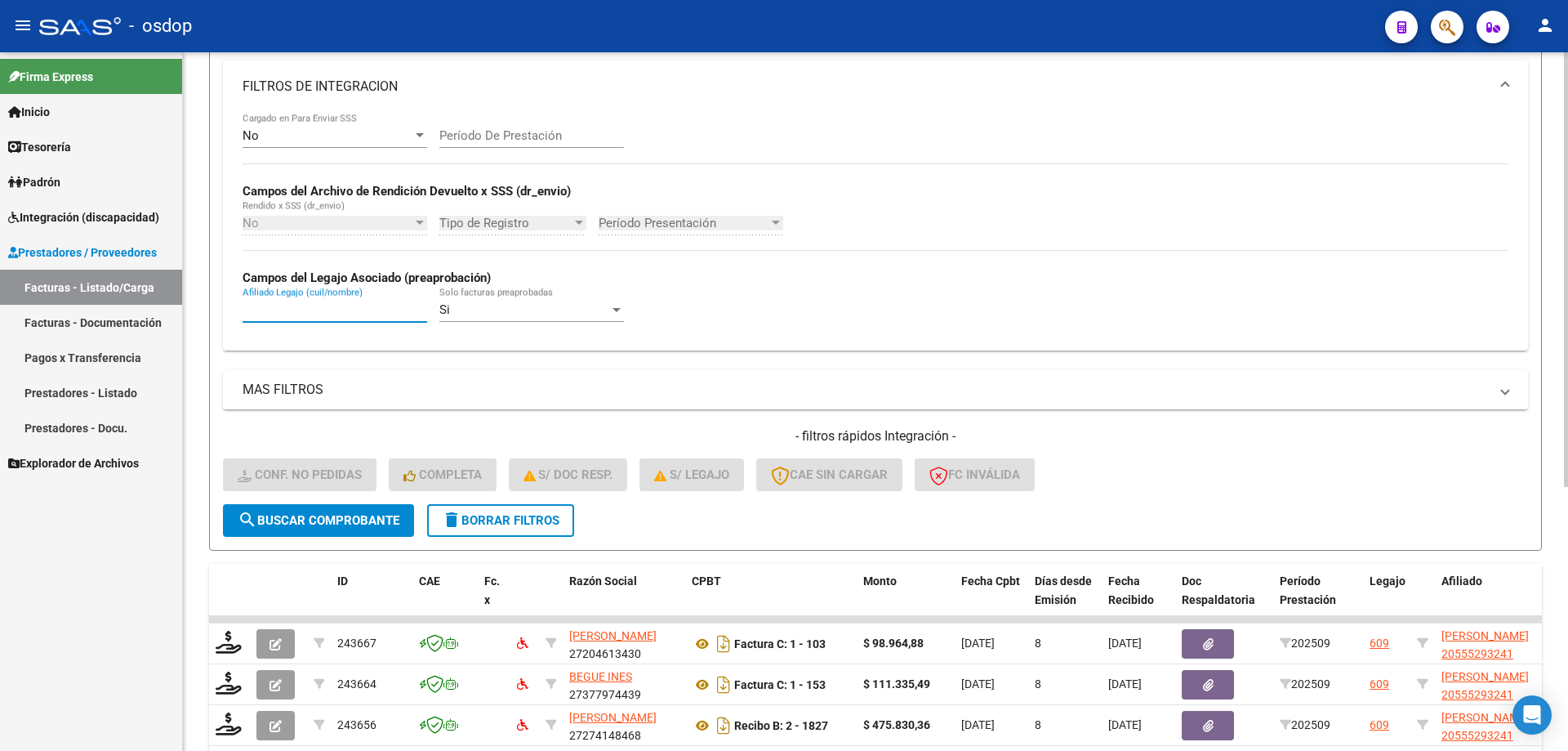
click at [347, 314] on input "Afiliado Legajo (cuil/nombre)" at bounding box center [334, 309] width 184 height 15
paste input "20555293241"
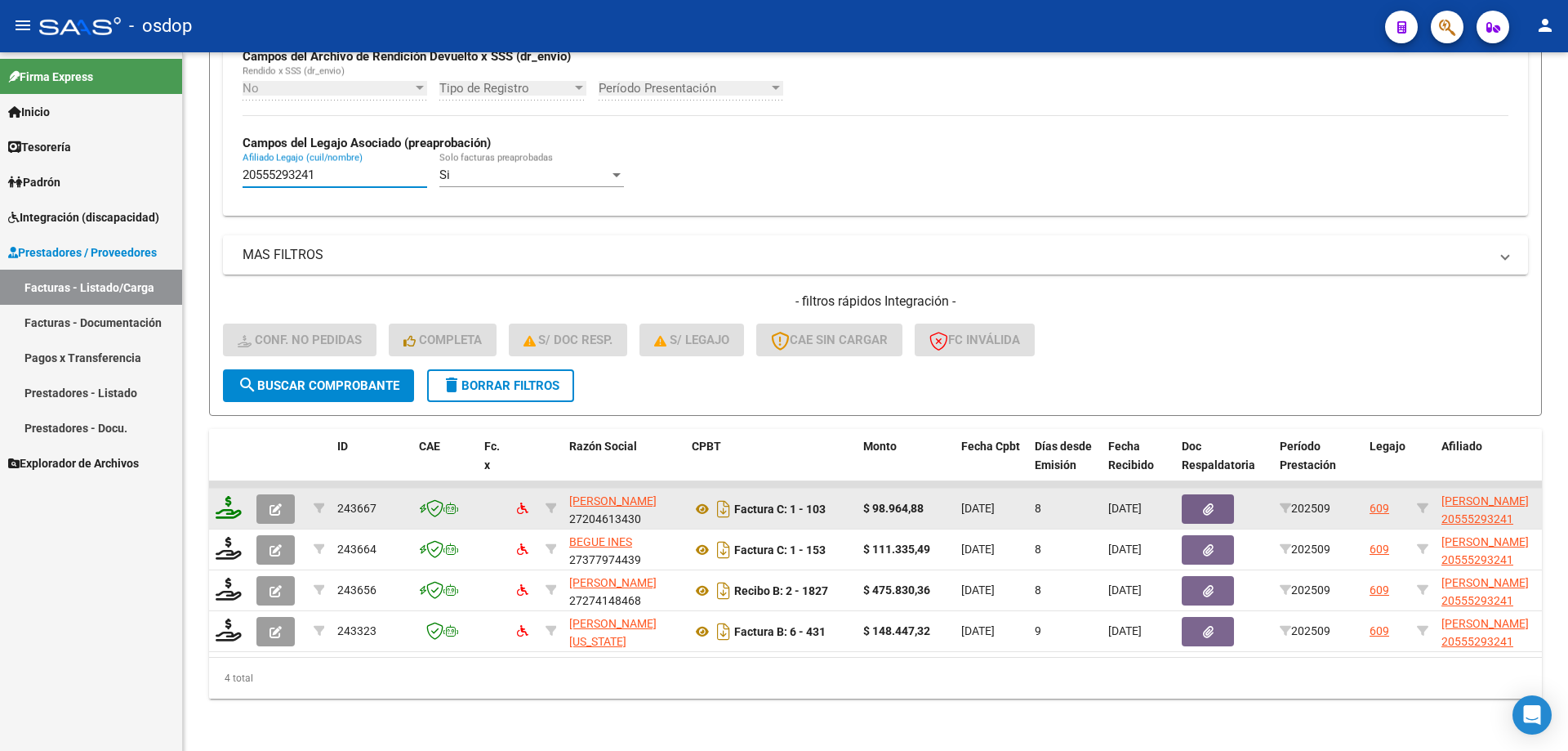
type input "20555293241"
click at [228, 501] on icon at bounding box center [229, 508] width 26 height 23
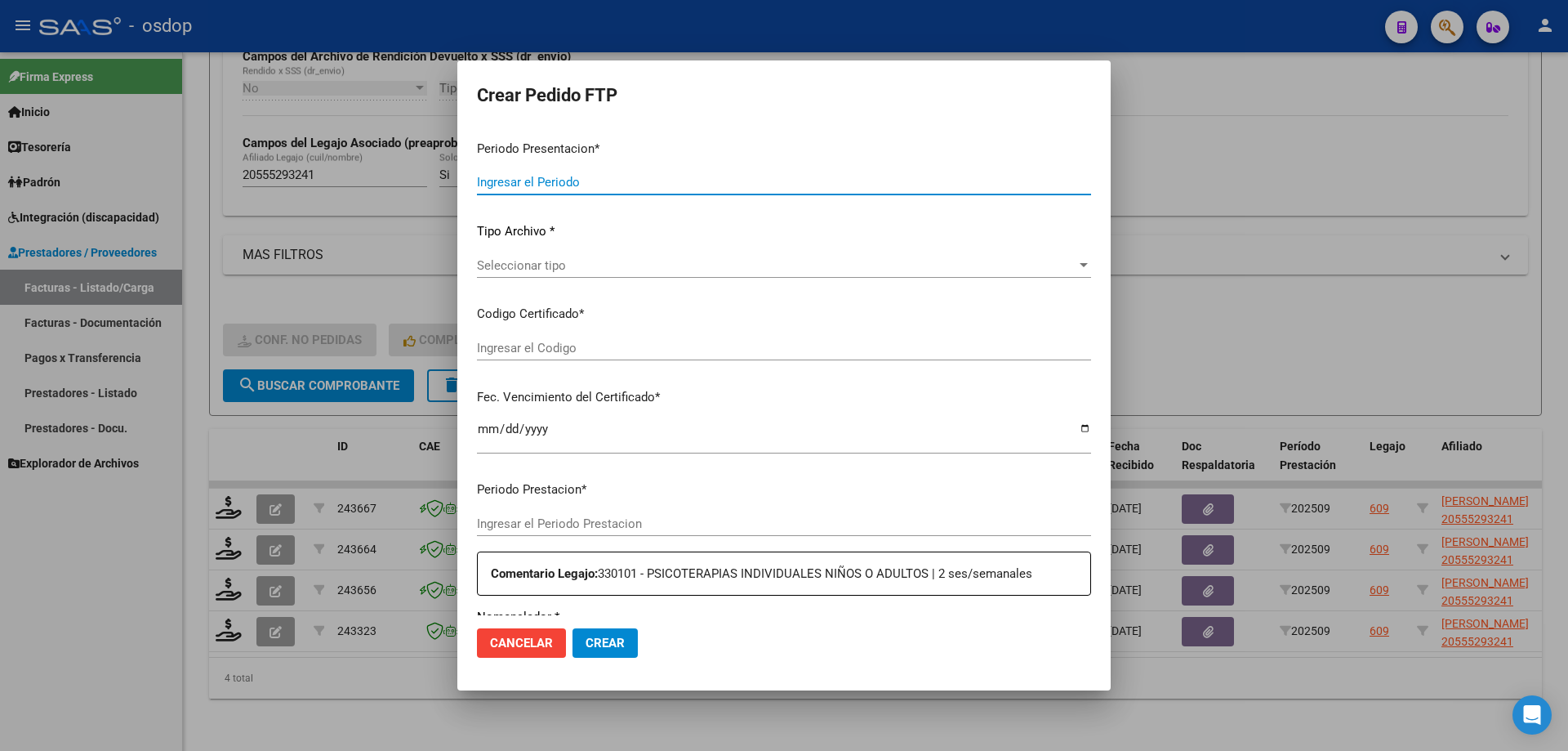
type input "202509"
type input "$ 98.964,88"
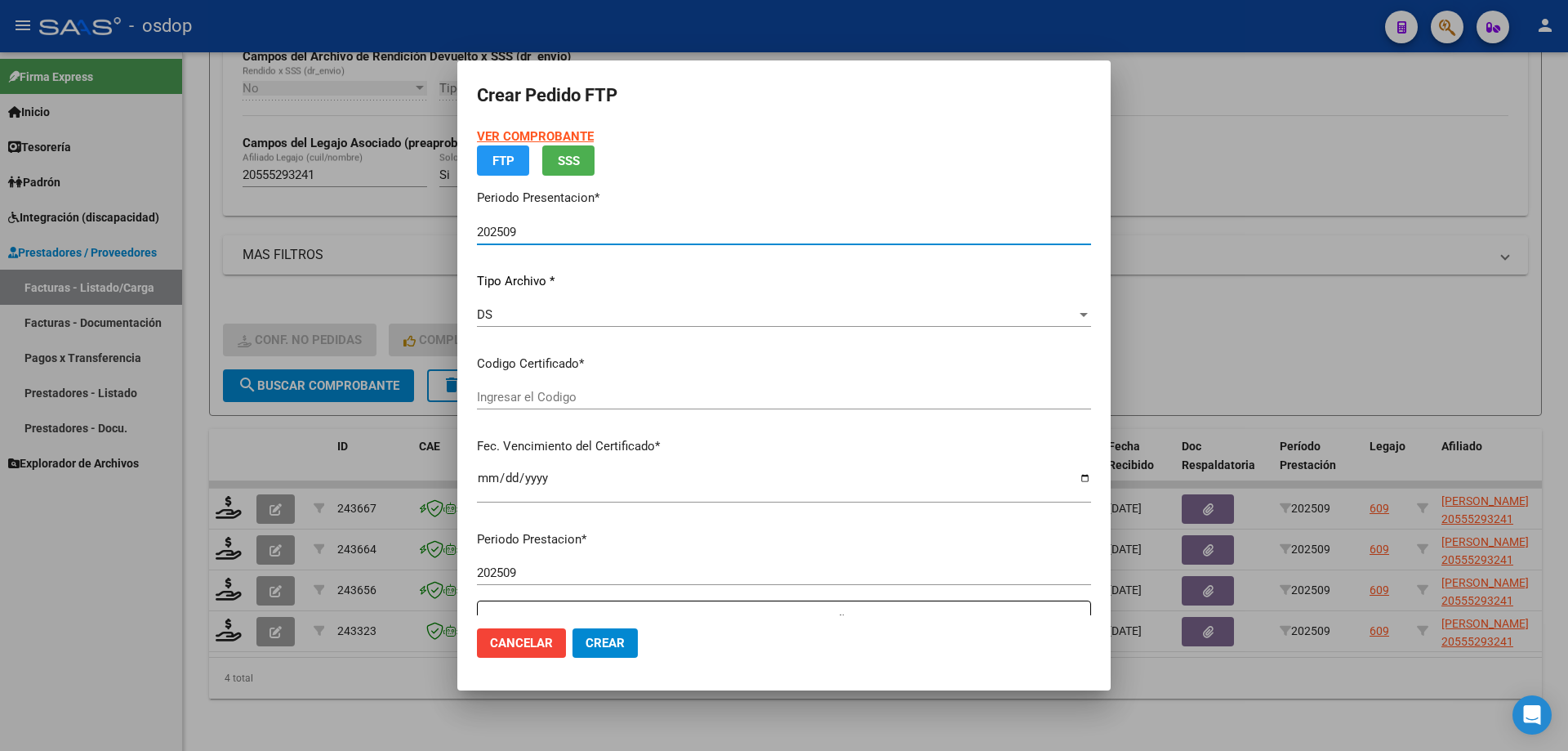
type input "3421607708"
type input "[DATE]"
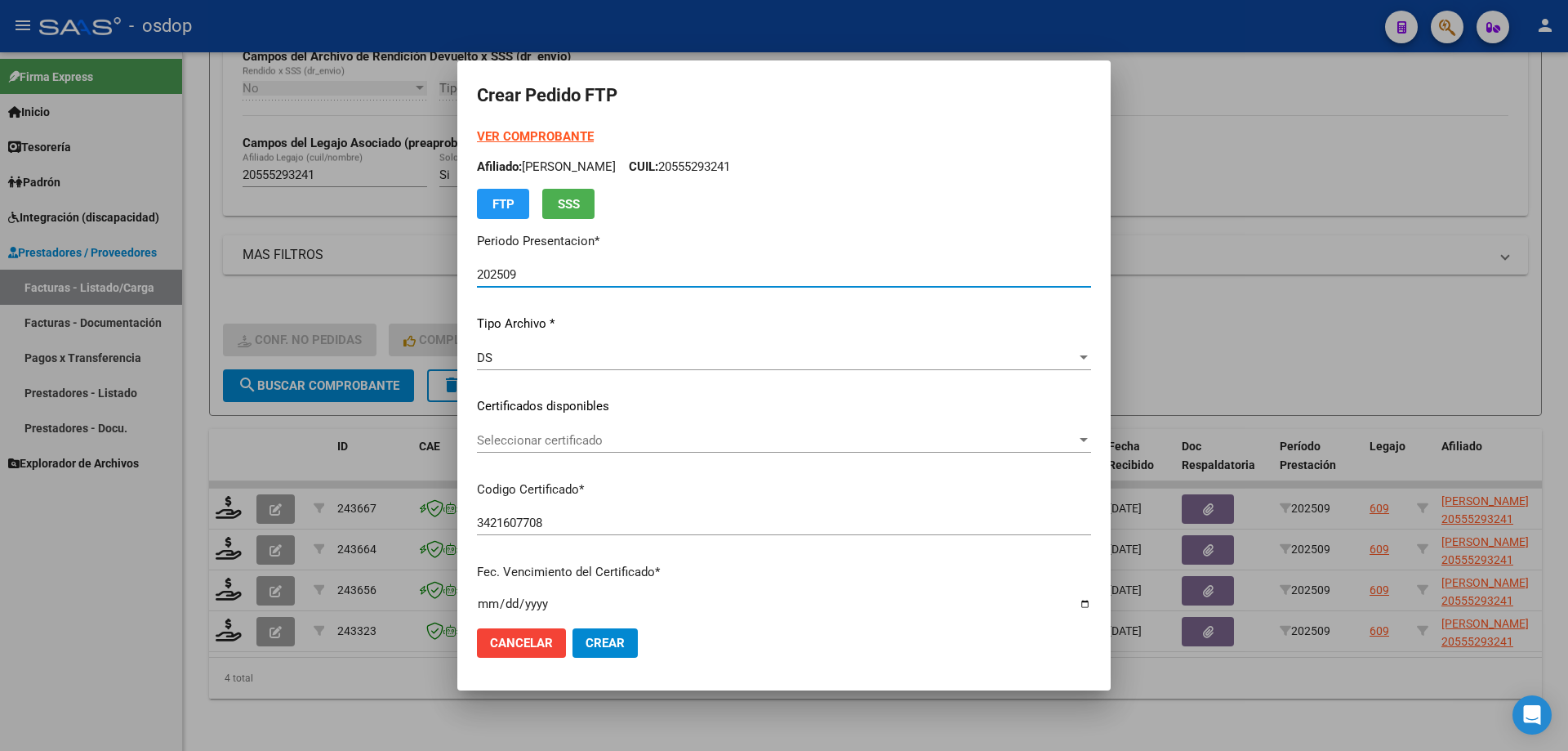
click at [546, 431] on div "Seleccionar certificado Seleccionar certificado" at bounding box center [783, 441] width 614 height 25
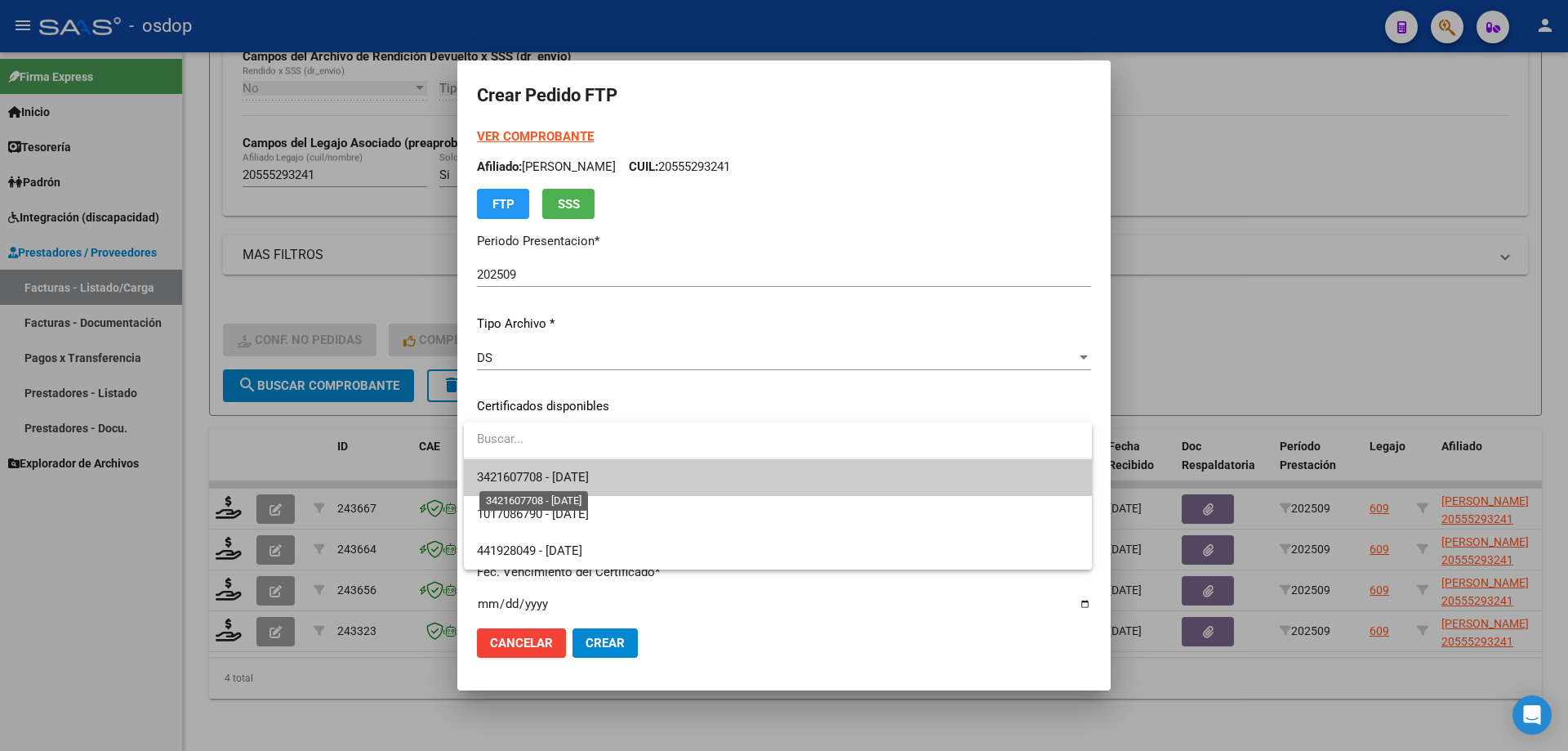
click at [555, 482] on span "3421607708 - [DATE]" at bounding box center [532, 477] width 112 height 15
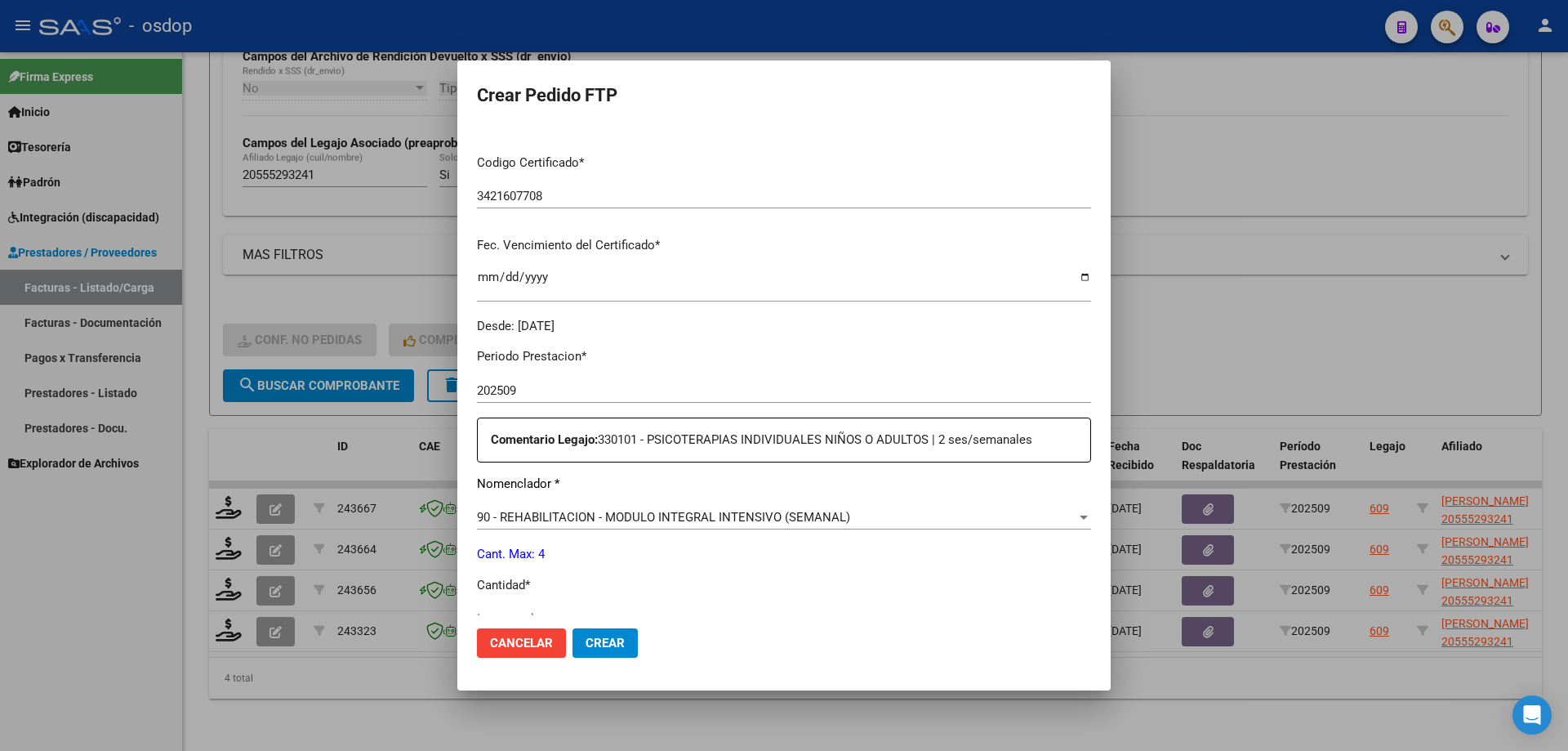
scroll to position [490, 0]
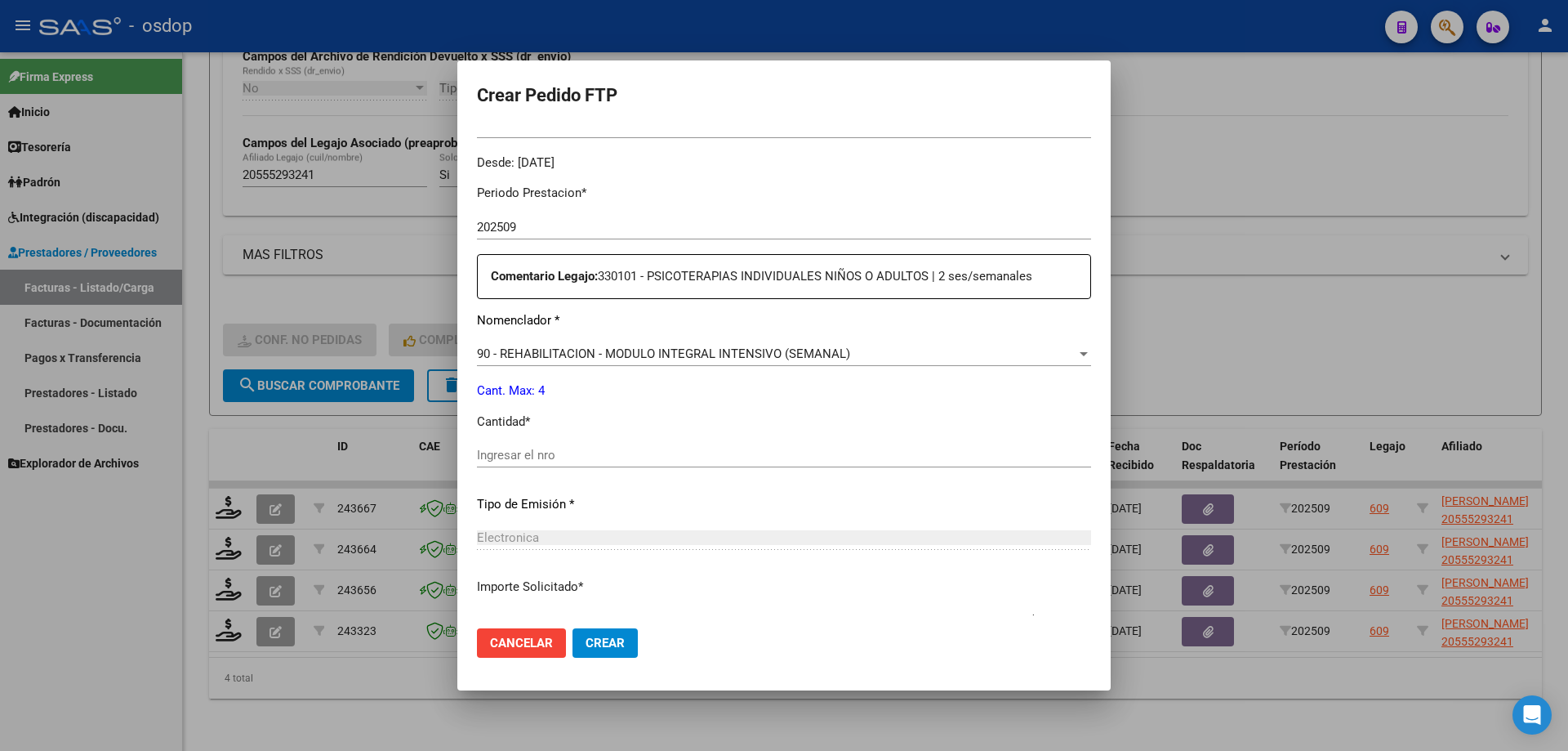
click at [715, 361] on span "90 - REHABILITACION - MODULO INTEGRAL INTENSIVO (SEMANAL)" at bounding box center [663, 353] width 374 height 15
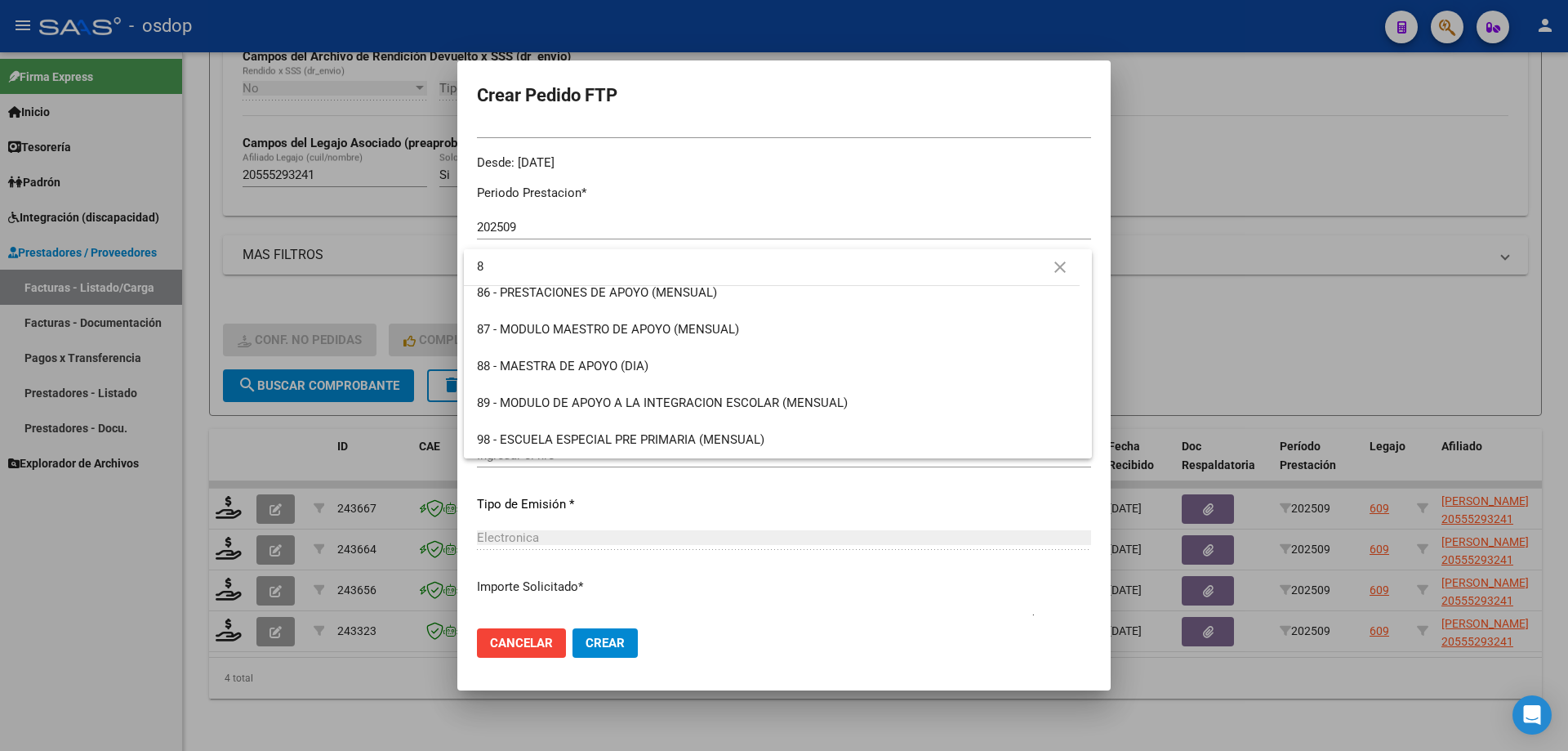
scroll to position [0, 0]
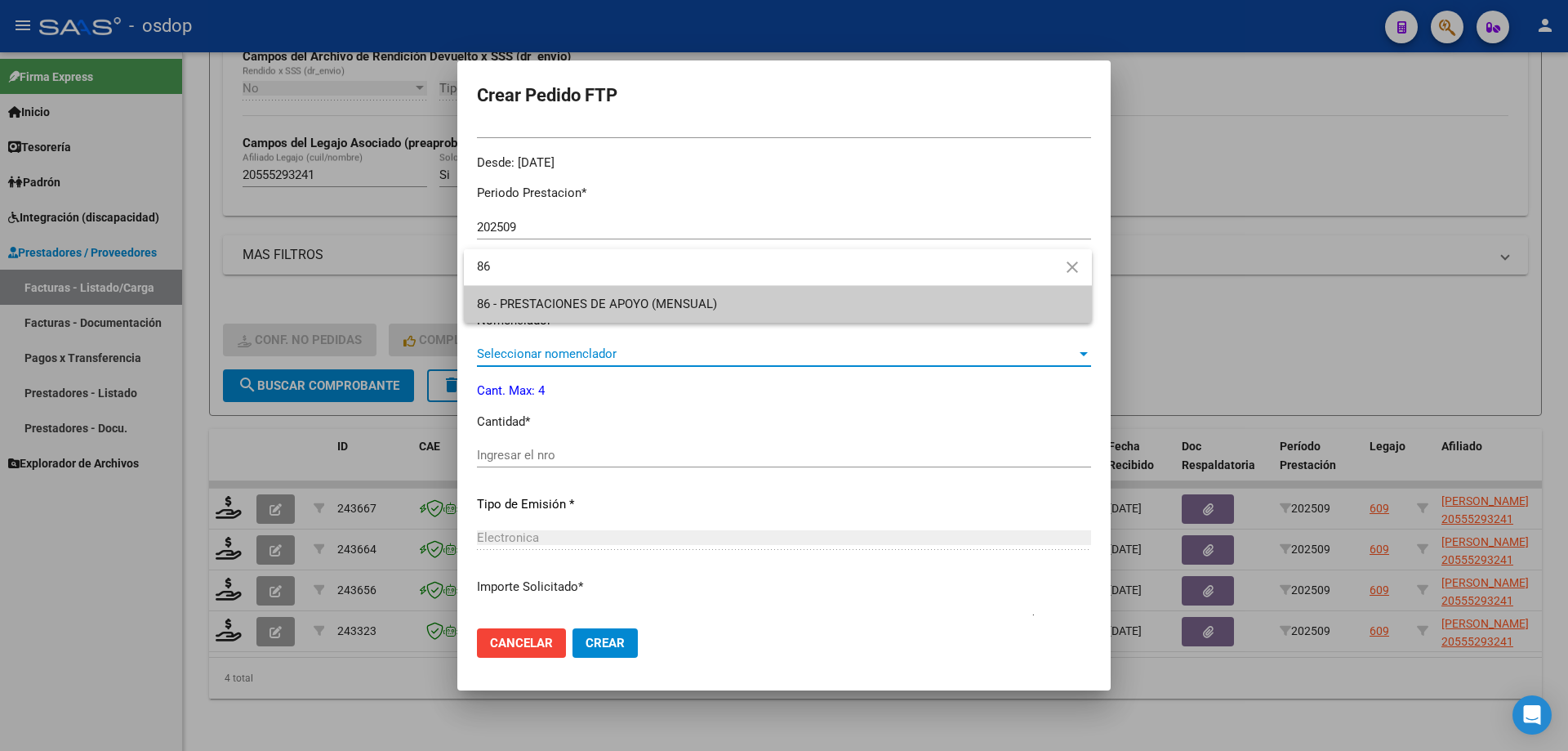
type input "86"
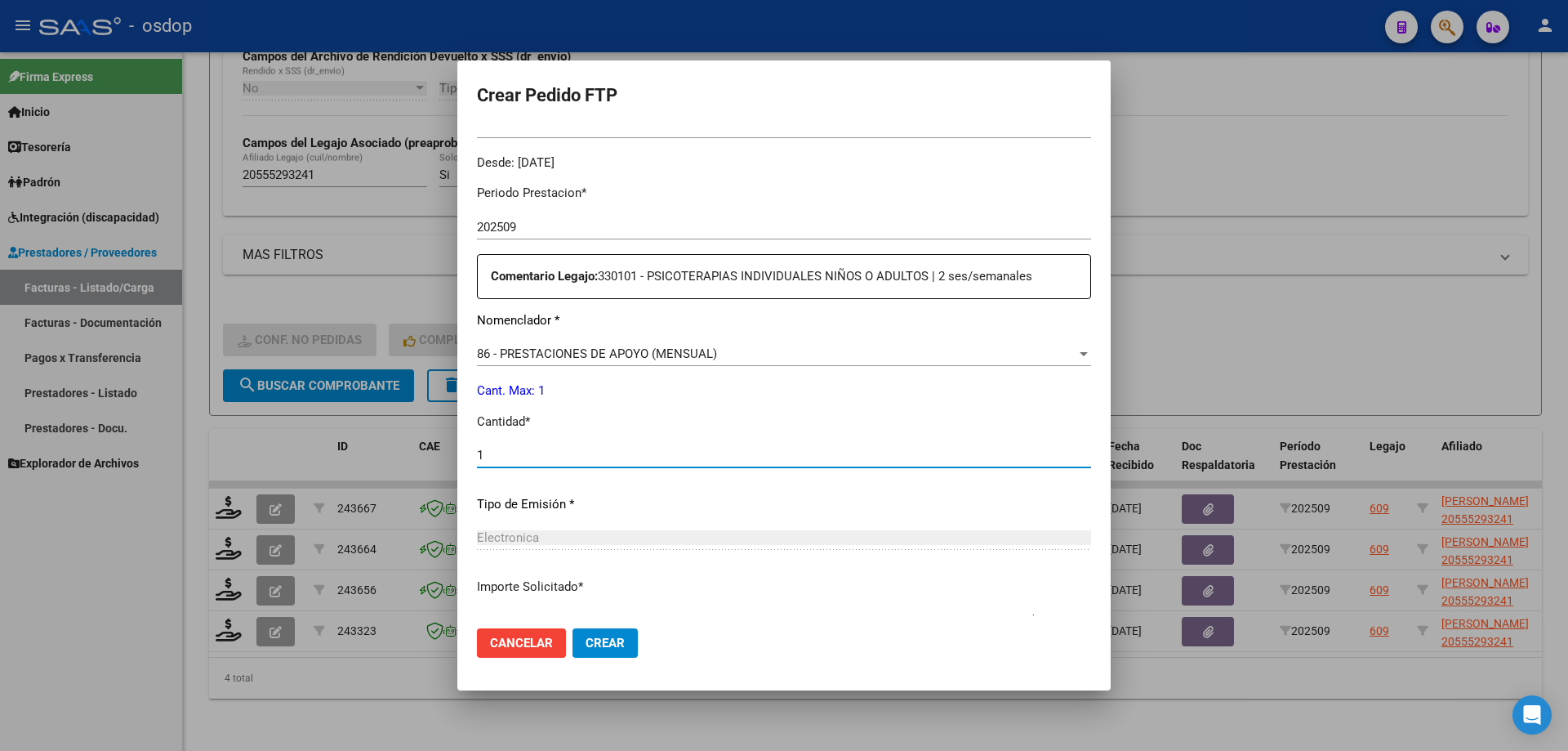
type input "1"
click at [573, 628] on button "Crear" at bounding box center [605, 643] width 65 height 29
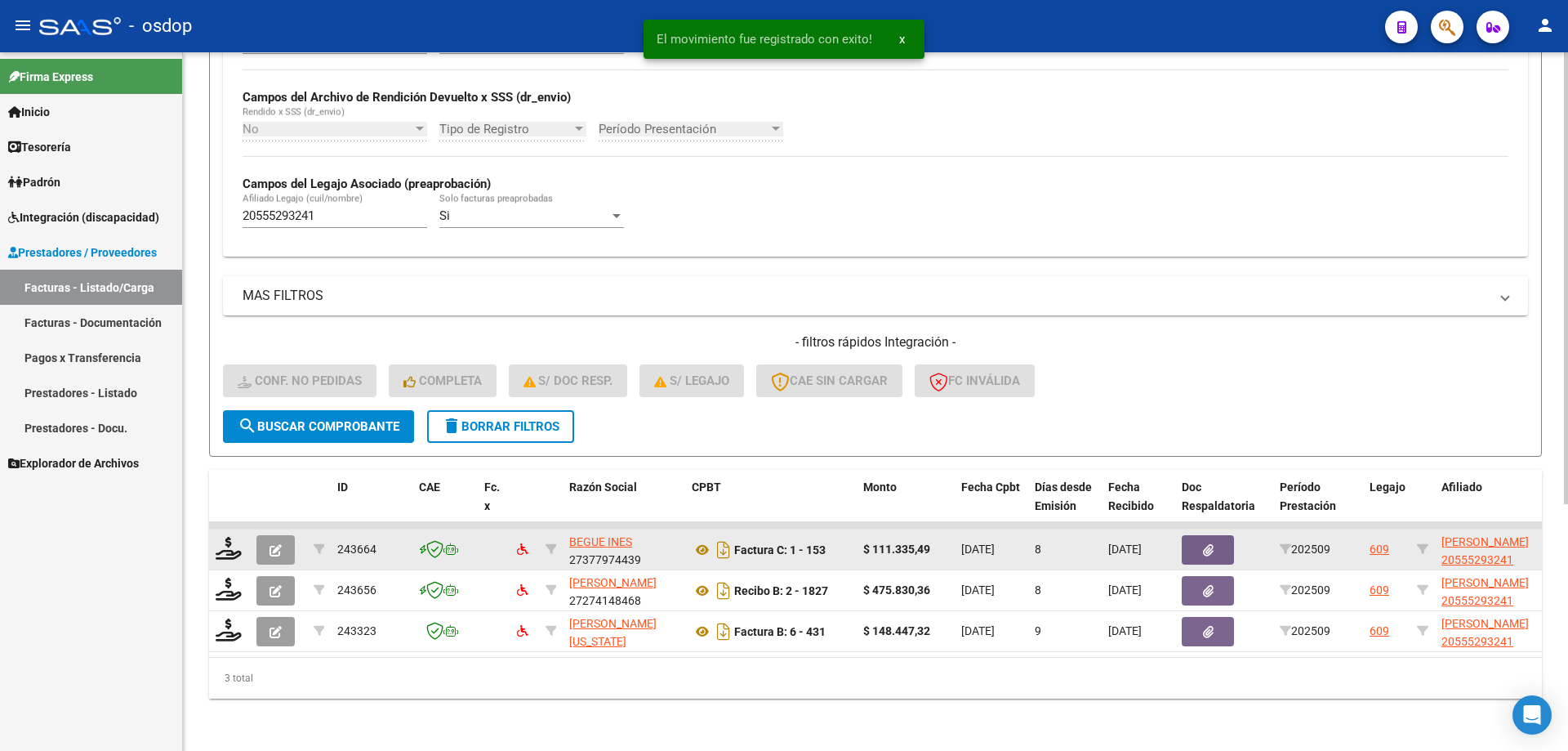
scroll to position [383, 0]
click at [234, 544] on icon at bounding box center [229, 548] width 26 height 23
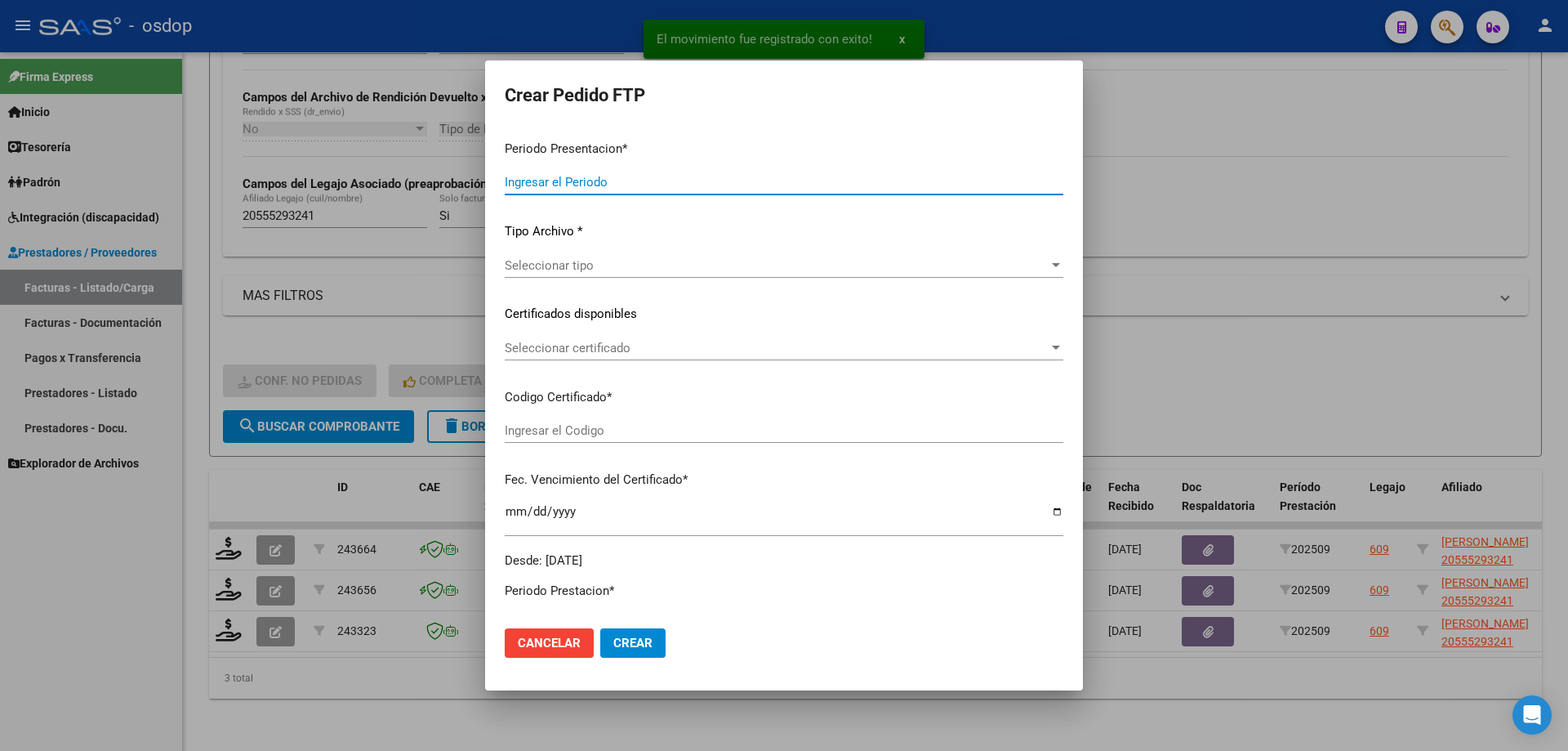
type input "202509"
type input "$ 111.335,49"
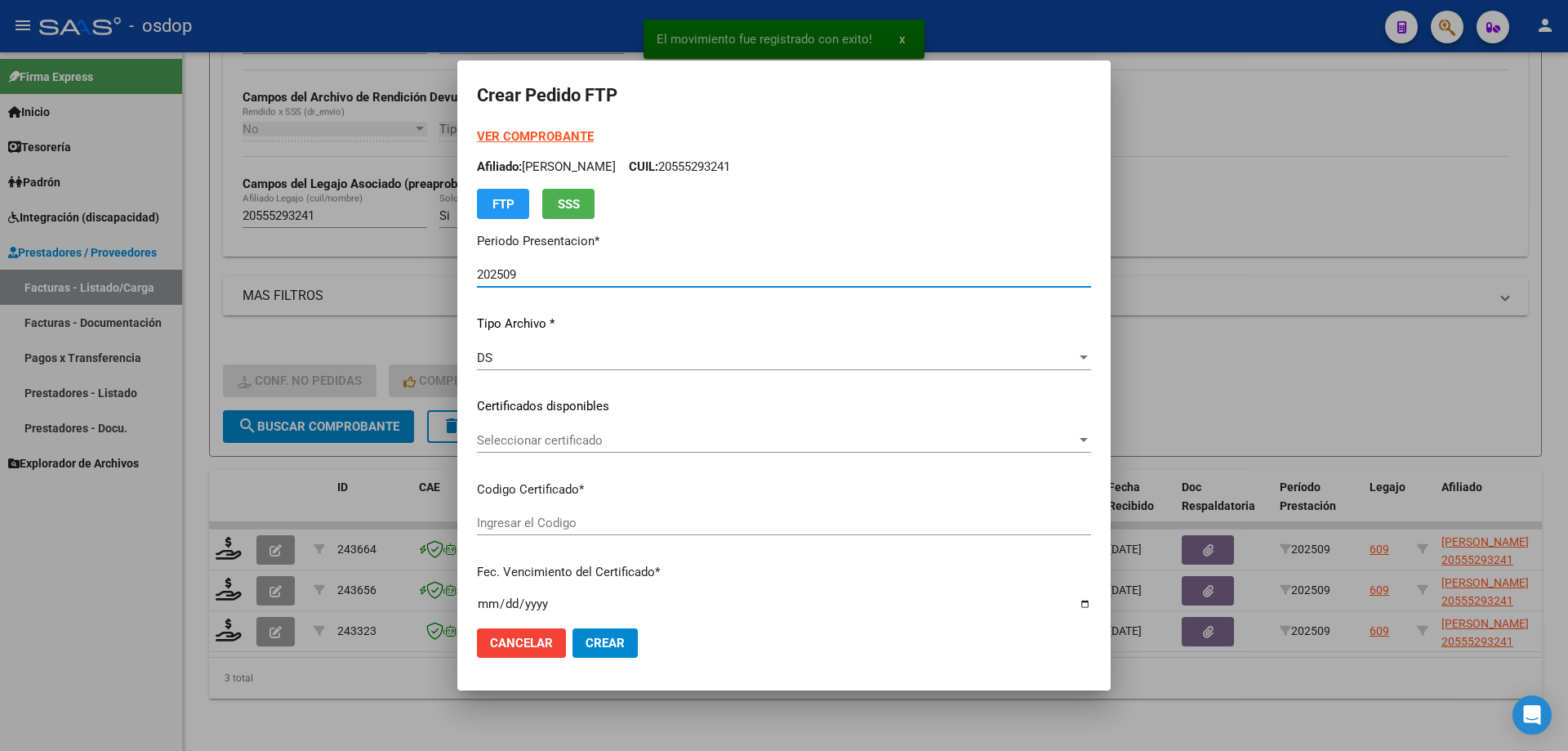
type input "3421607708"
type input "[DATE]"
click at [603, 442] on span "Seleccionar certificado" at bounding box center [776, 440] width 599 height 15
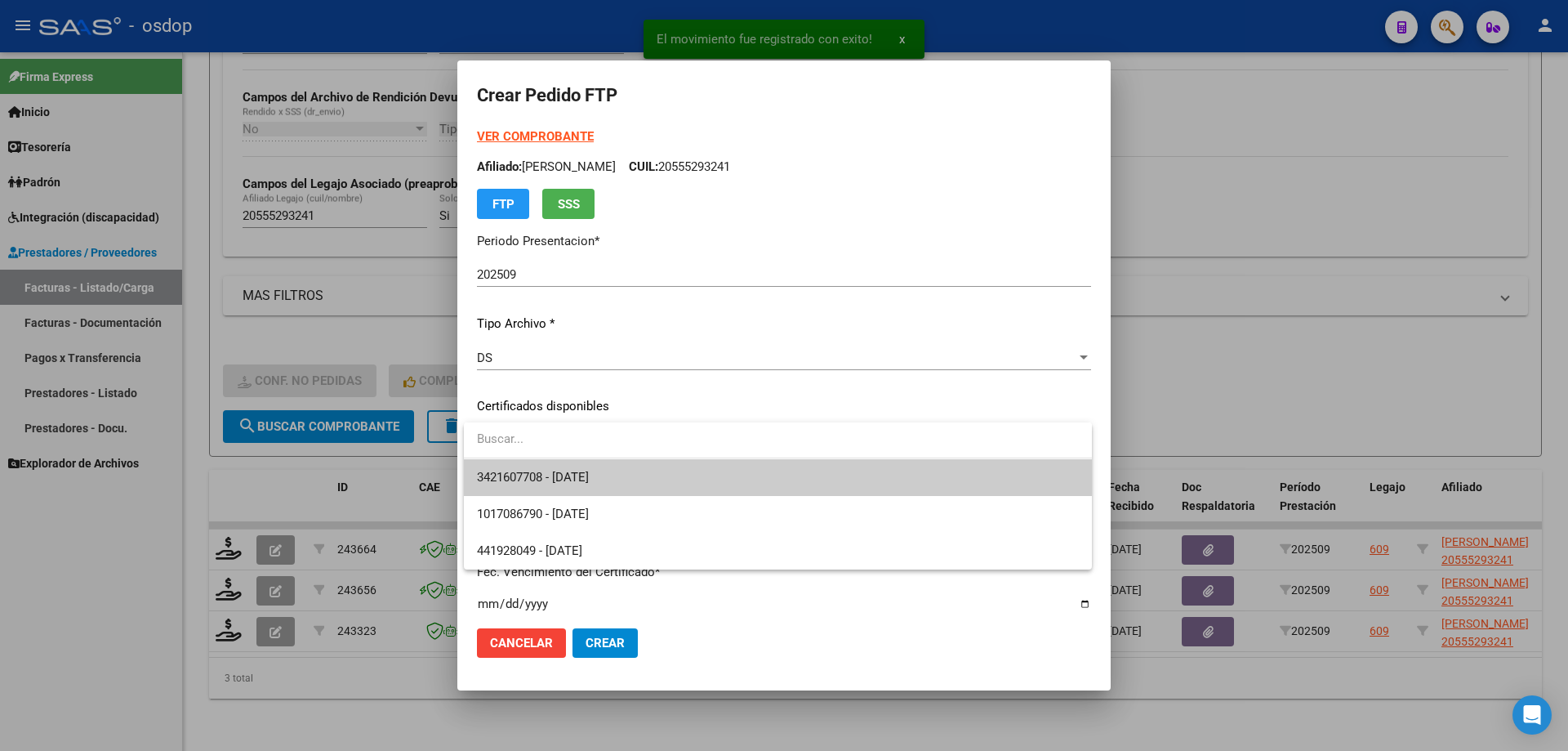
click at [619, 487] on span "3421607708 - [DATE]" at bounding box center [777, 478] width 602 height 37
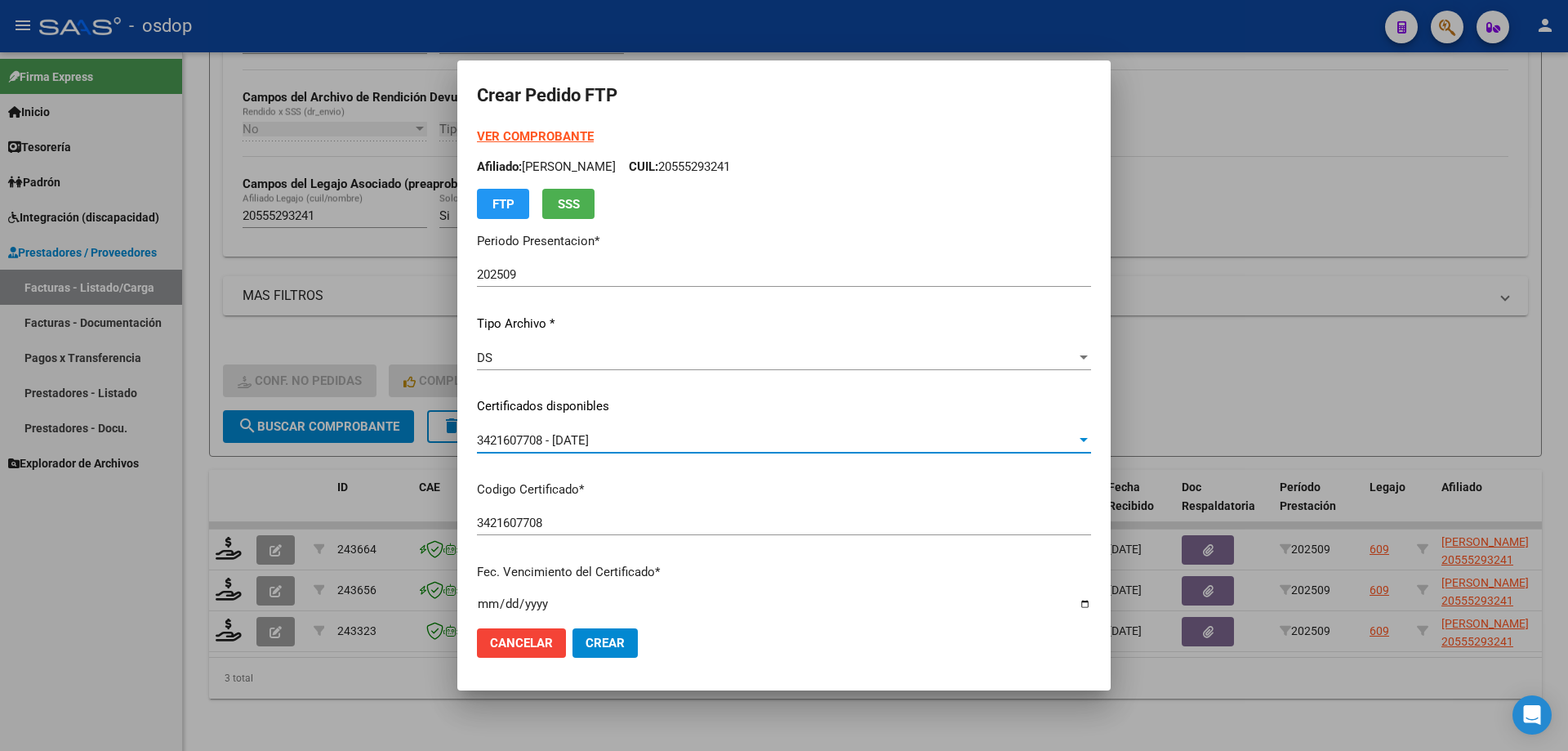
scroll to position [408, 0]
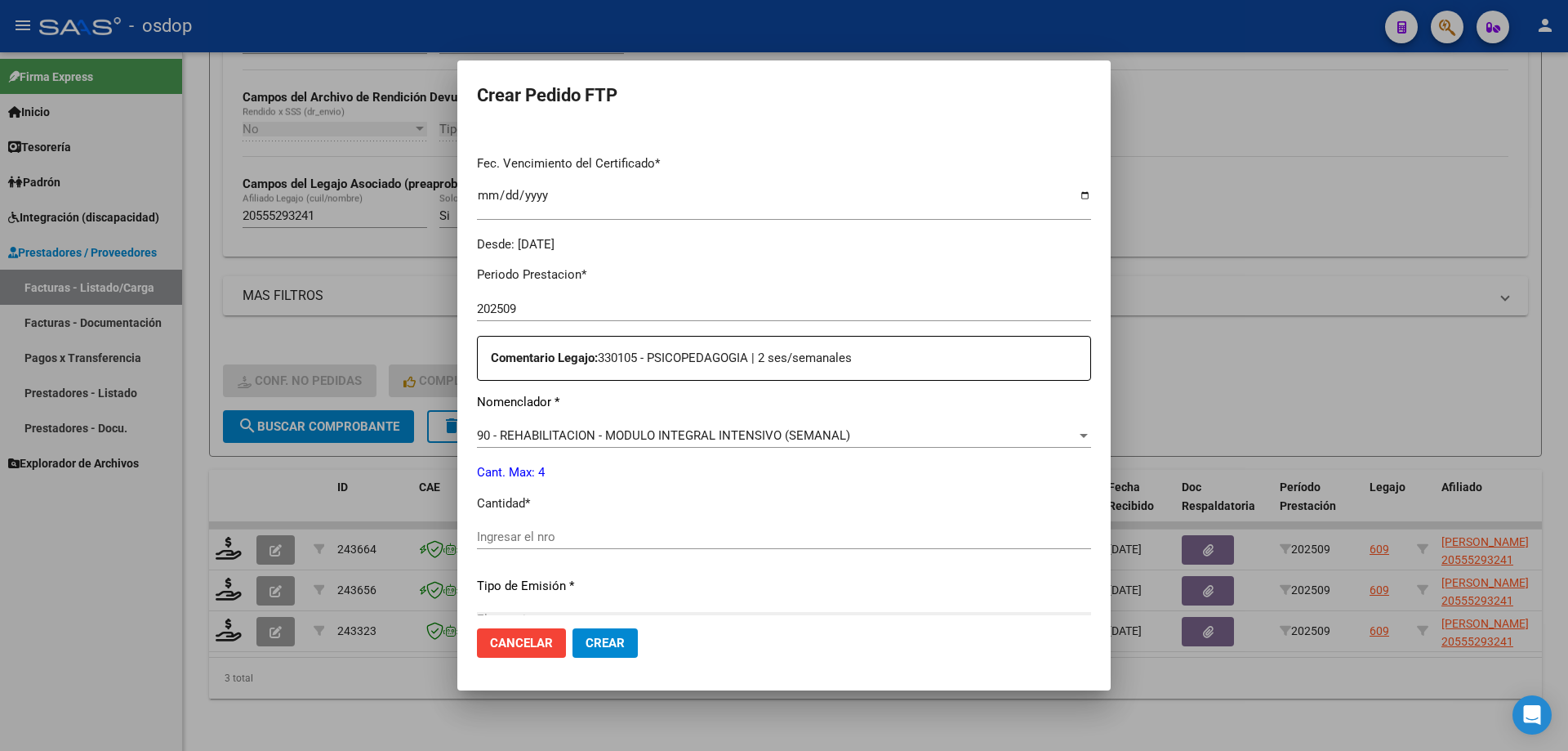
click at [655, 433] on span "90 - REHABILITACION - MODULO INTEGRAL INTENSIVO (SEMANAL)" at bounding box center [663, 435] width 374 height 15
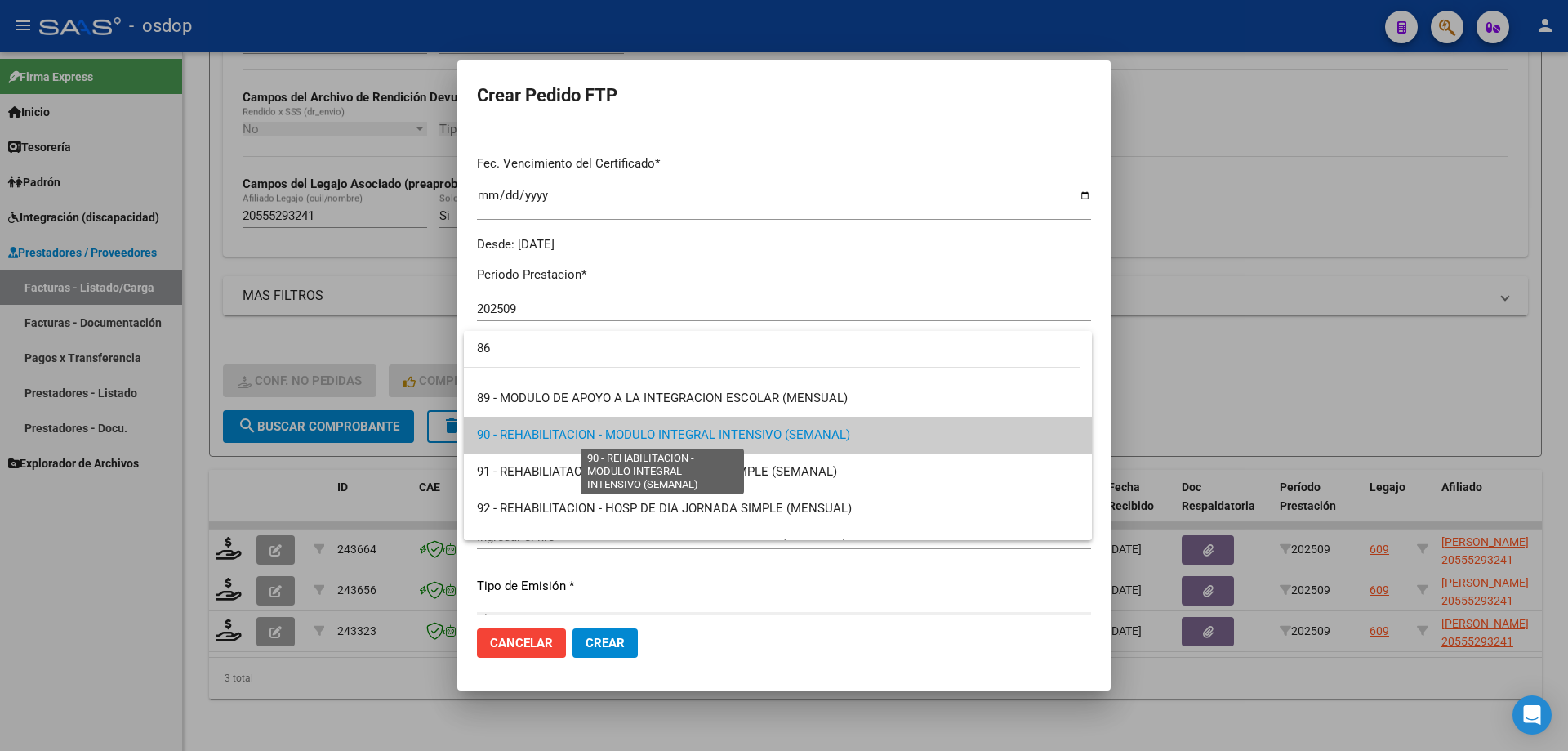
scroll to position [0, 0]
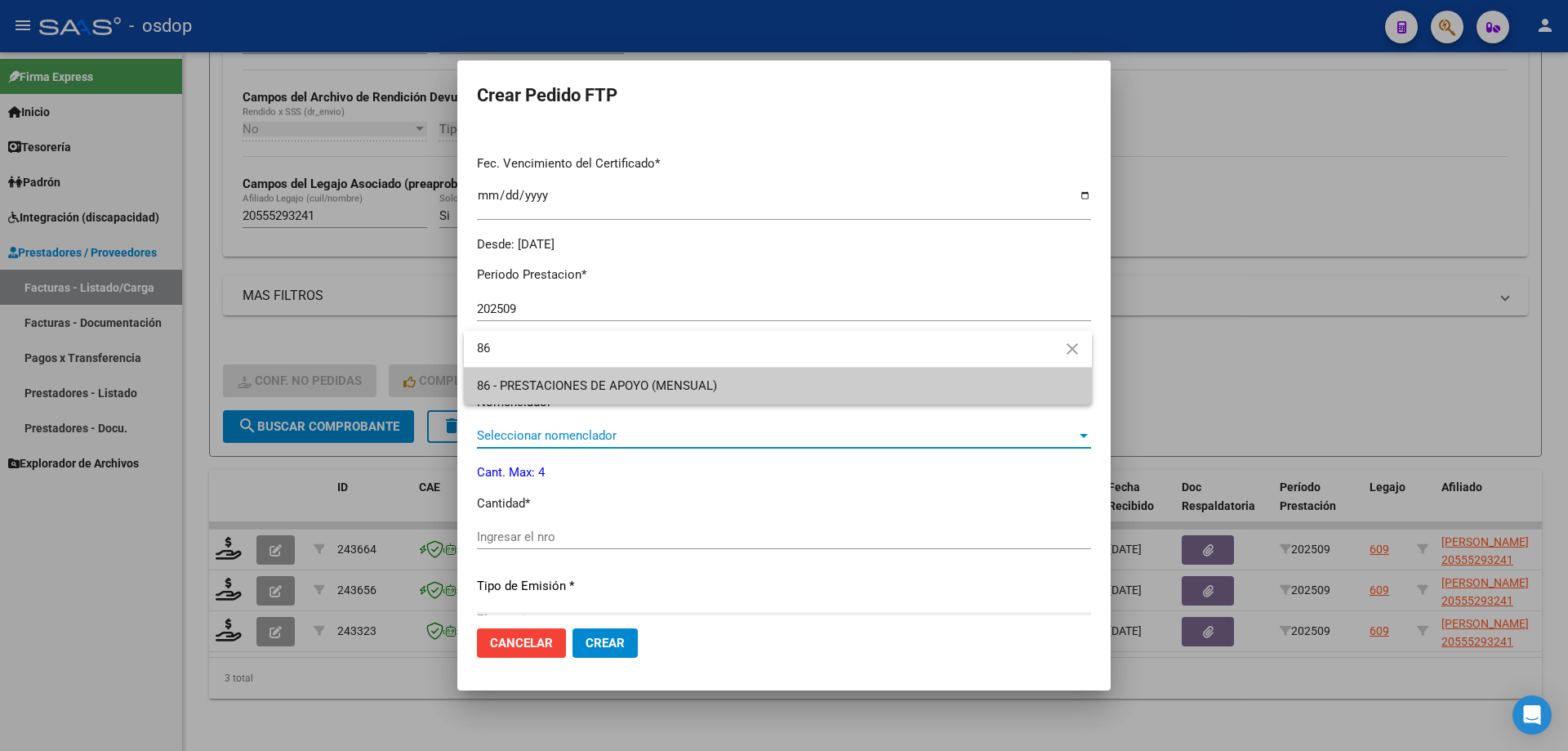
type input "86"
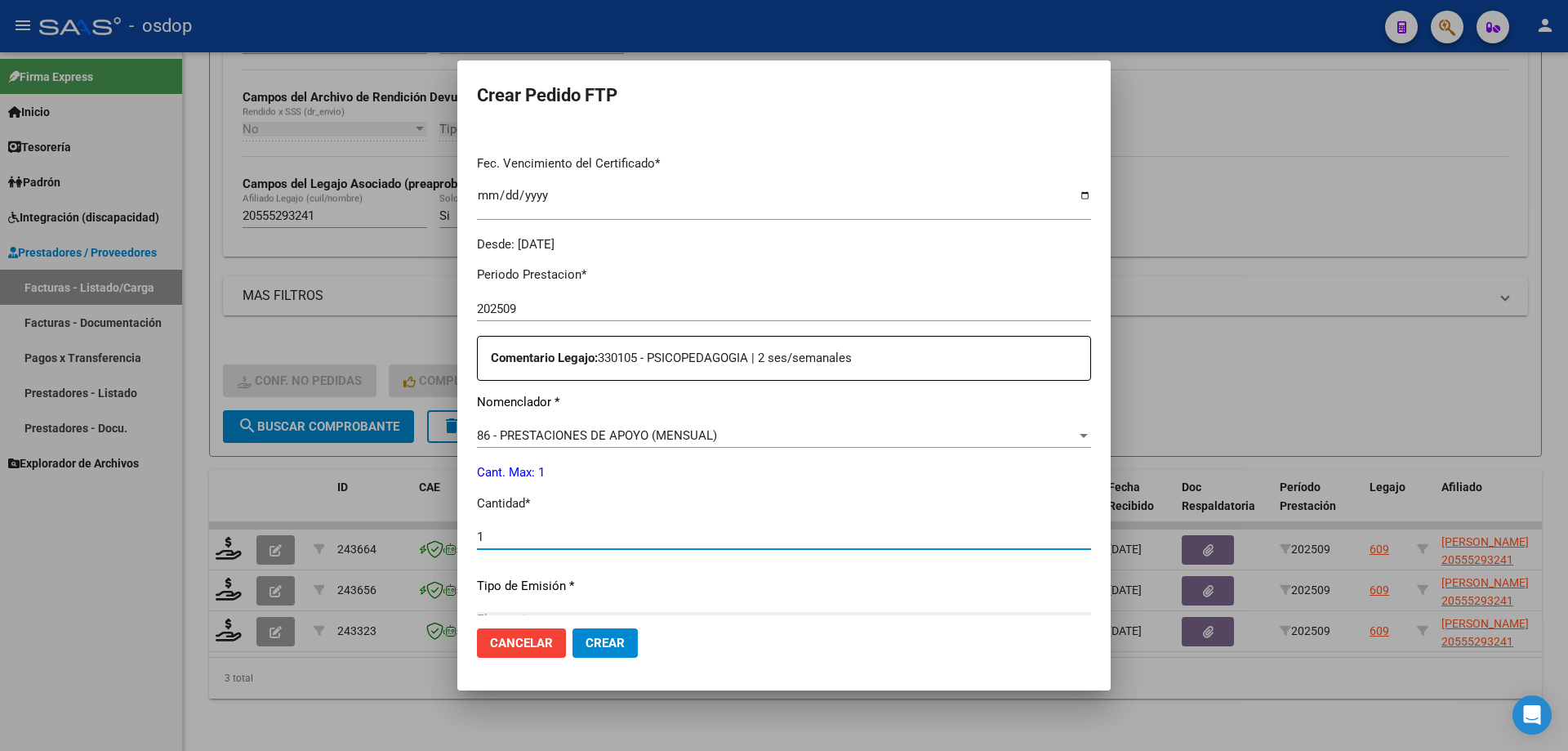
type input "1"
click at [573, 628] on button "Crear" at bounding box center [605, 643] width 65 height 29
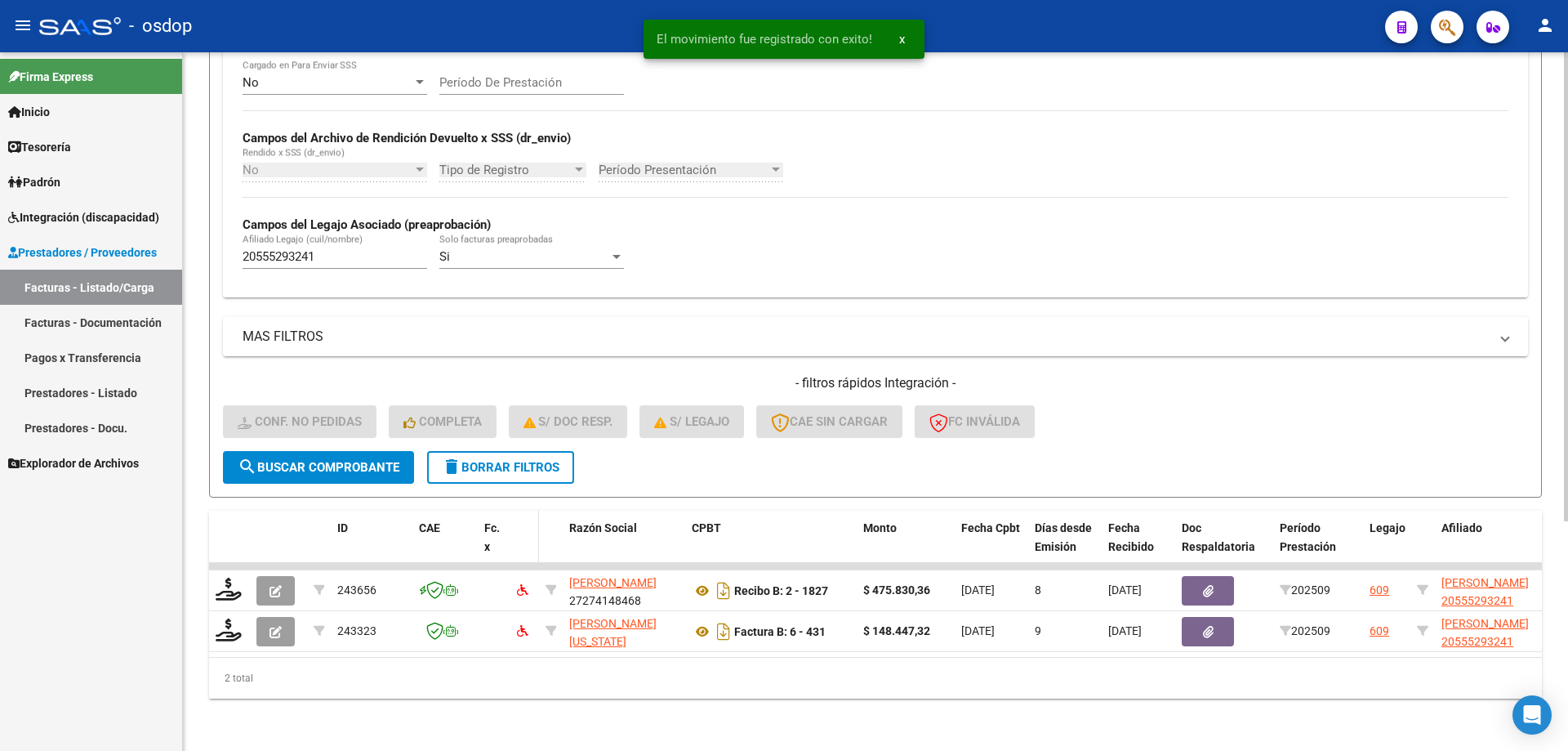
scroll to position [341, 0]
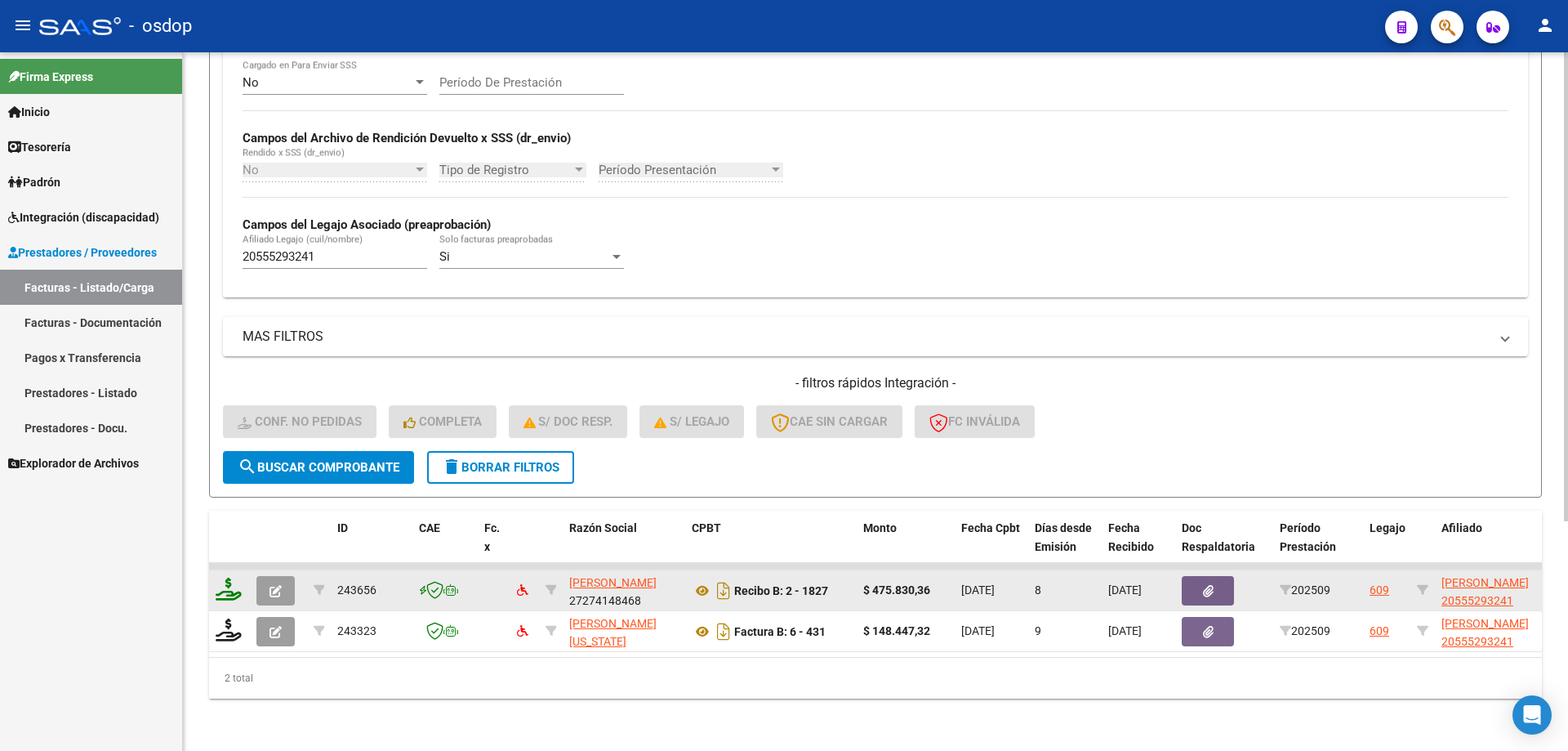
click at [237, 587] on icon at bounding box center [229, 589] width 26 height 23
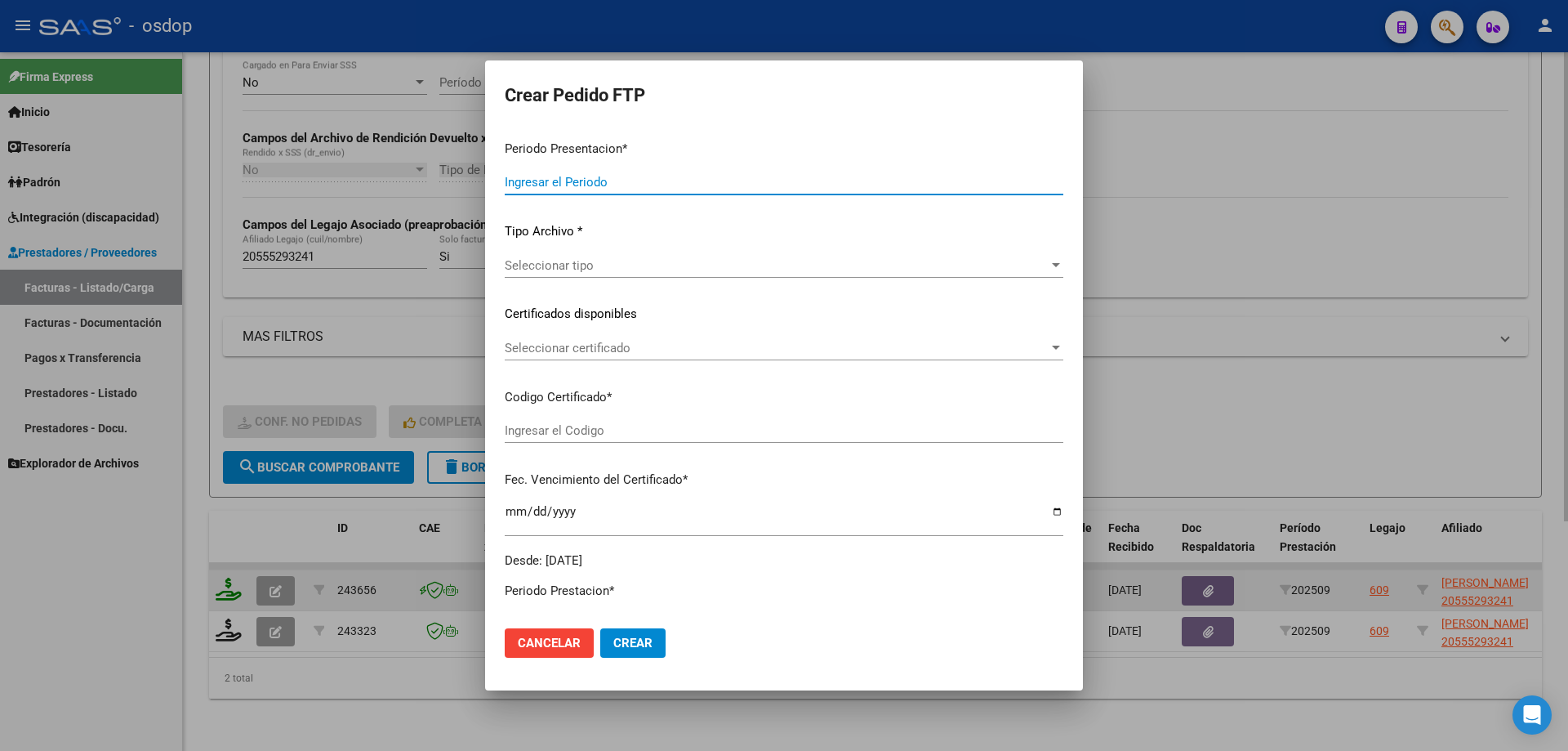
type input "202509"
type input "$ 475.830,36"
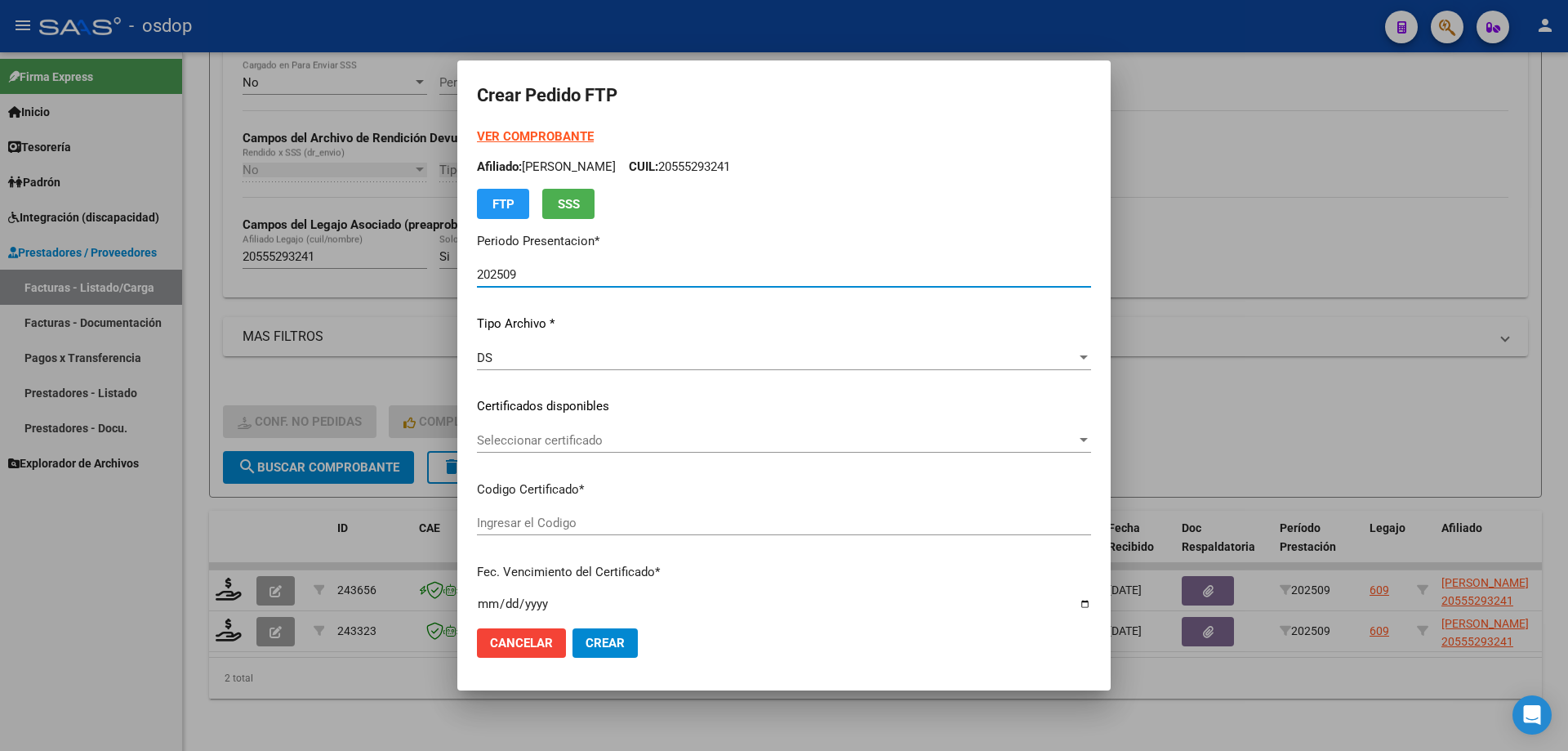
type input "3421607708"
type input "[DATE]"
click at [590, 448] on div "Seleccionar certificado Seleccionar certificado" at bounding box center [783, 441] width 614 height 25
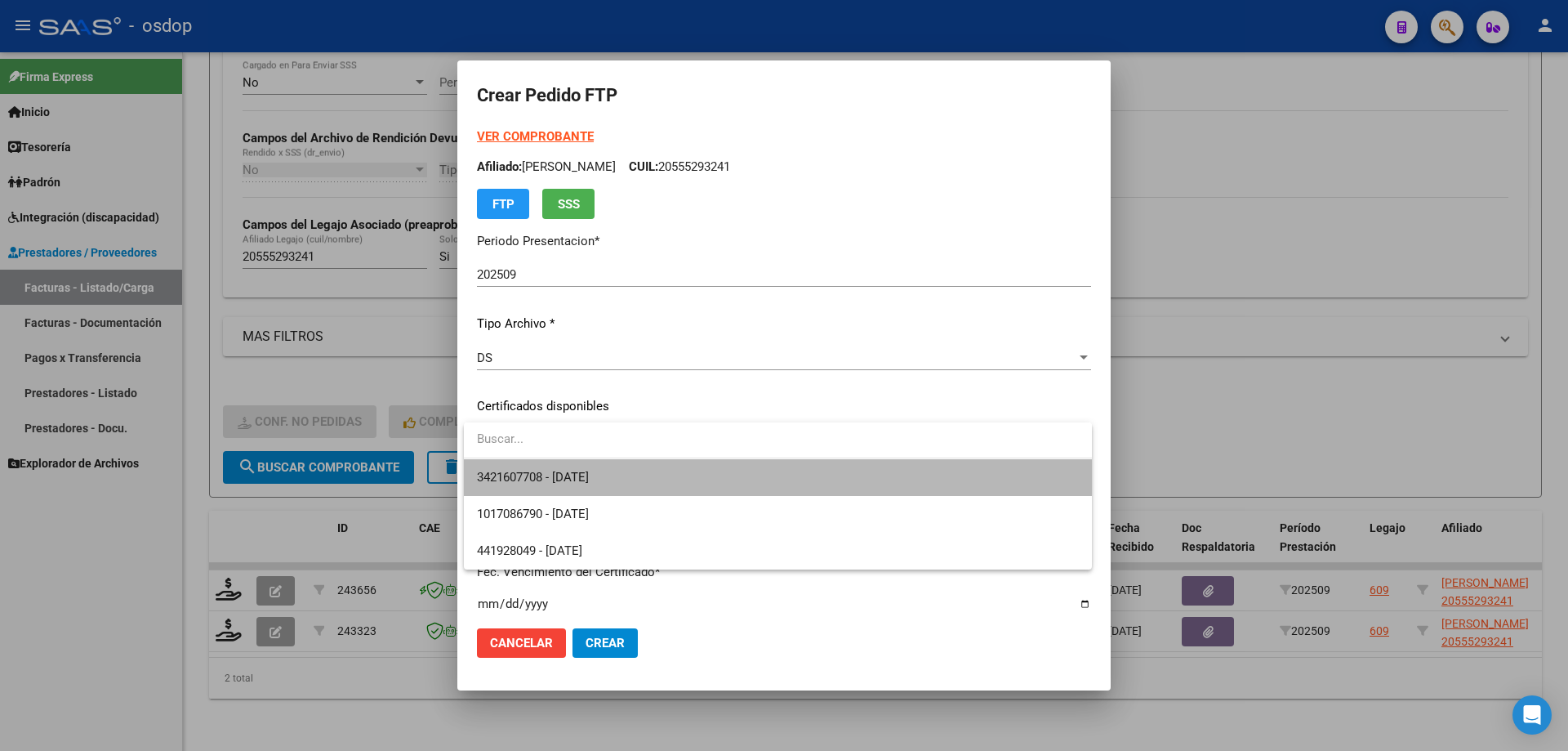
click at [625, 474] on span "3421607708 - [DATE]" at bounding box center [777, 478] width 602 height 37
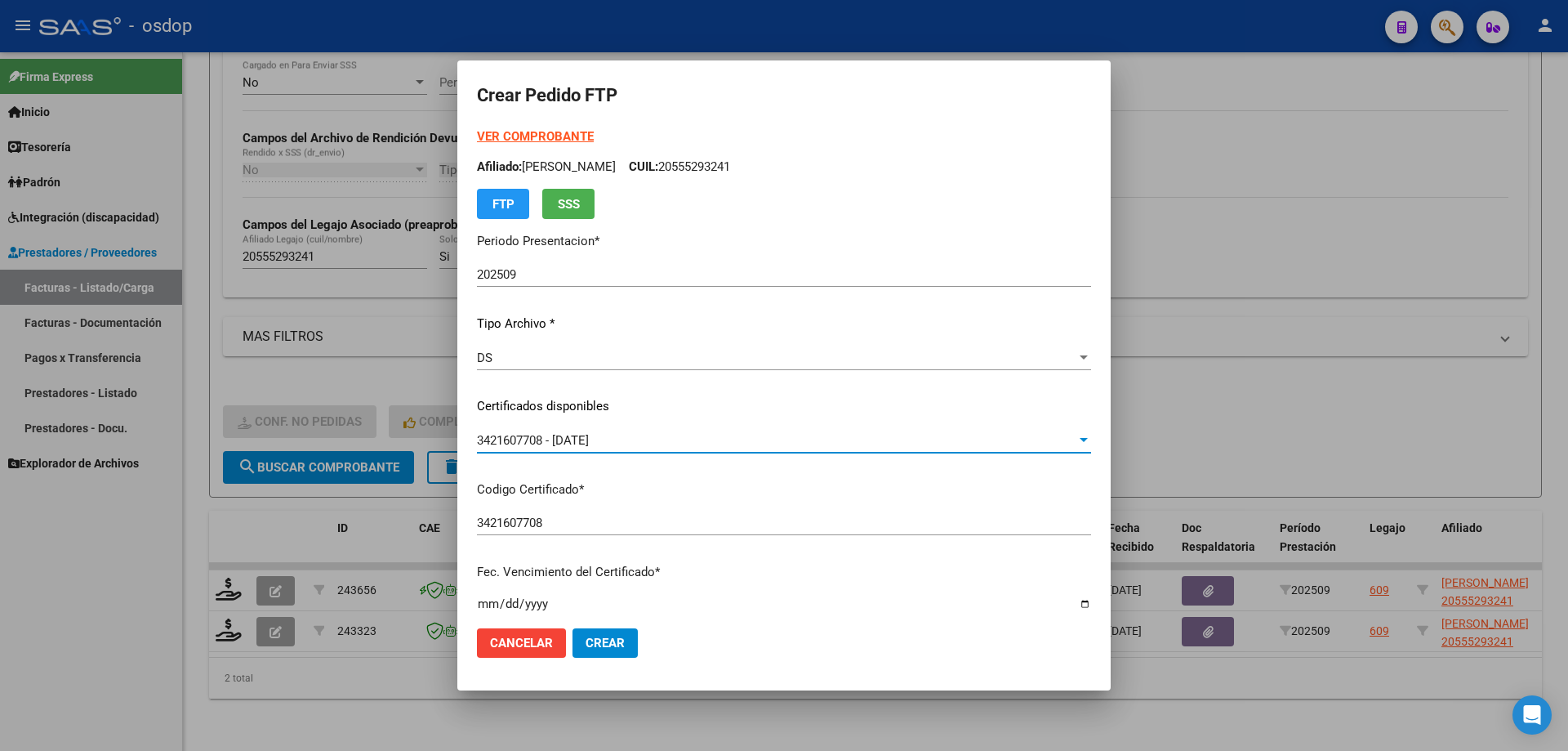
scroll to position [408, 0]
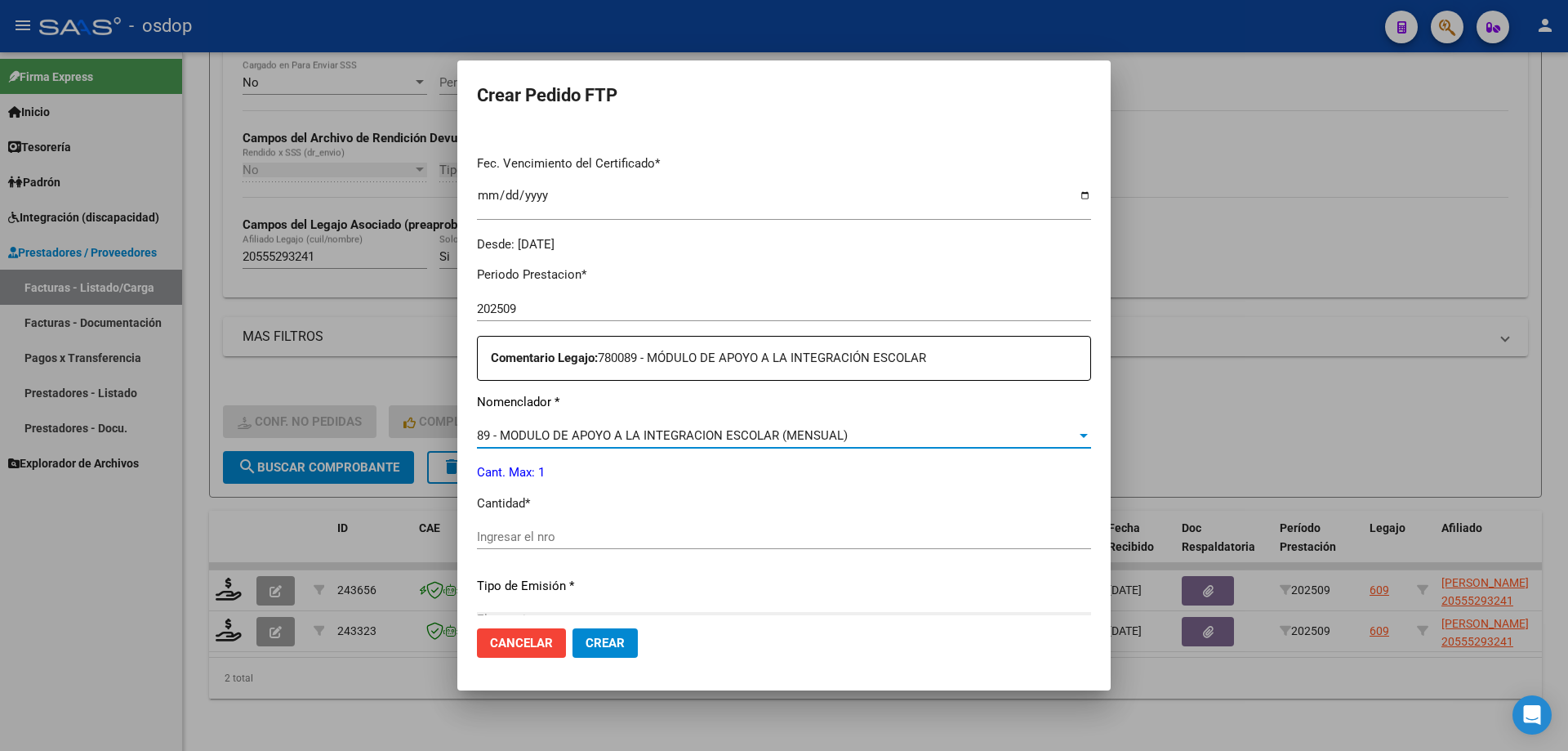
click at [601, 437] on span "89 - MODULO DE APOYO A LA INTEGRACION ESCOLAR (MENSUAL)" at bounding box center [662, 435] width 371 height 15
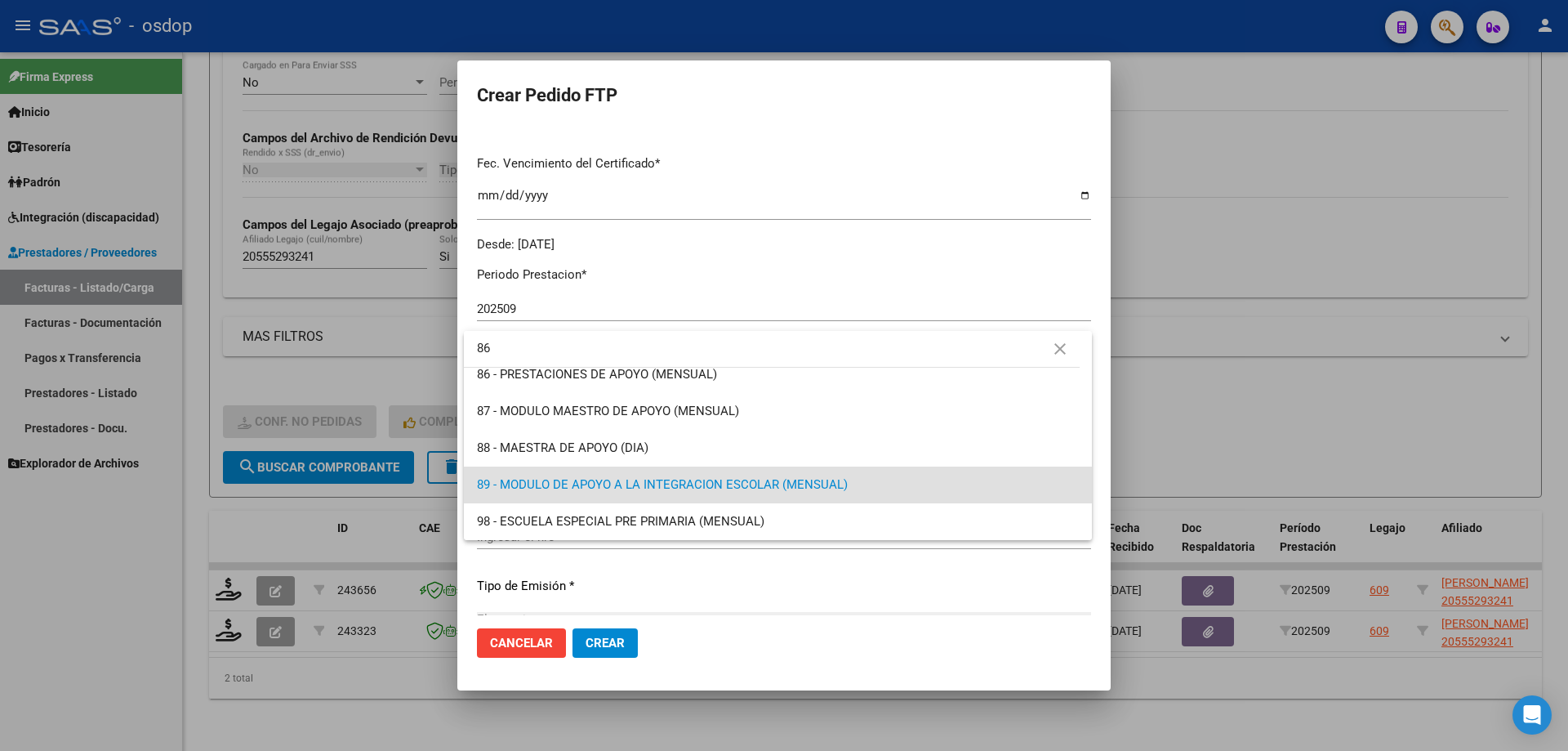
scroll to position [0, 0]
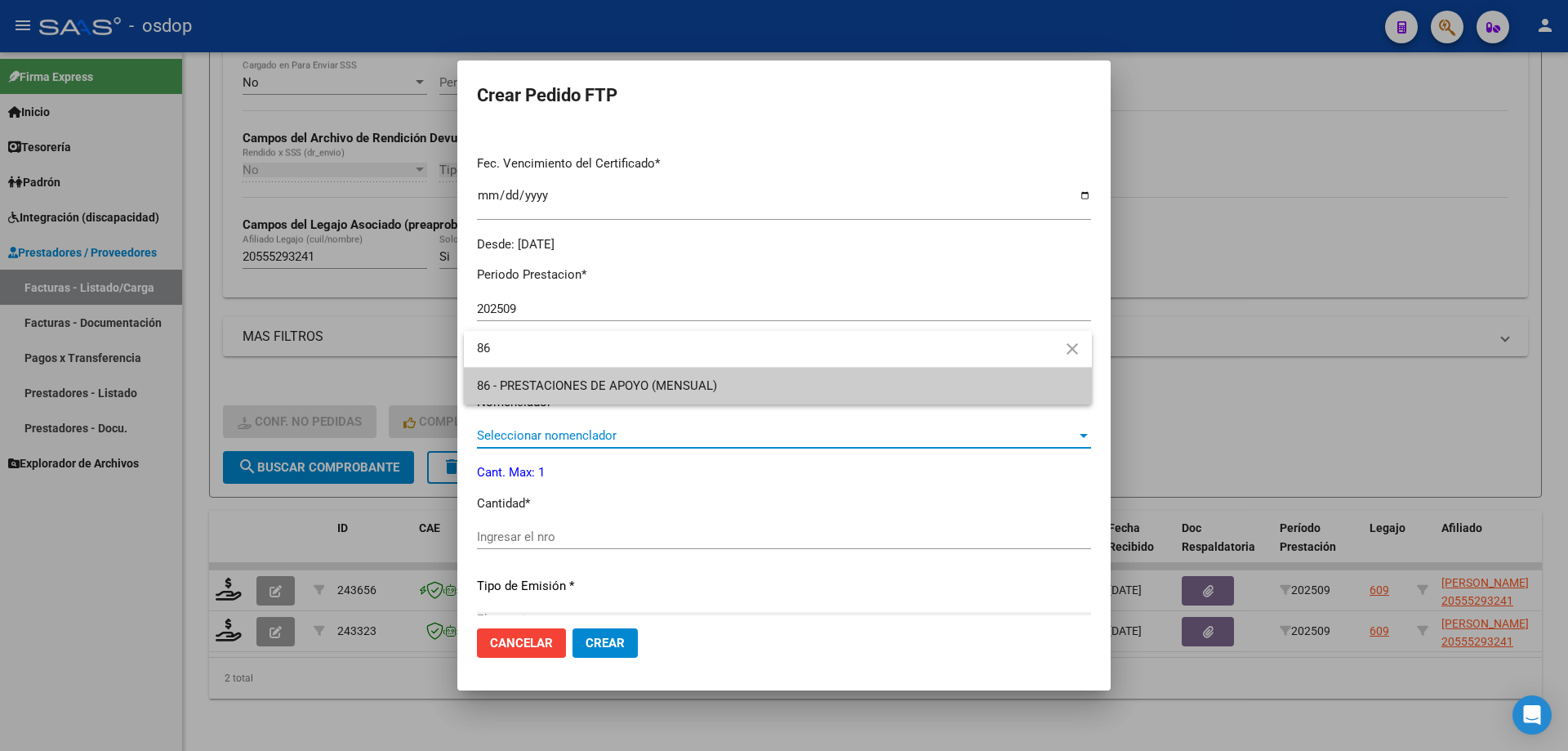
type input "86"
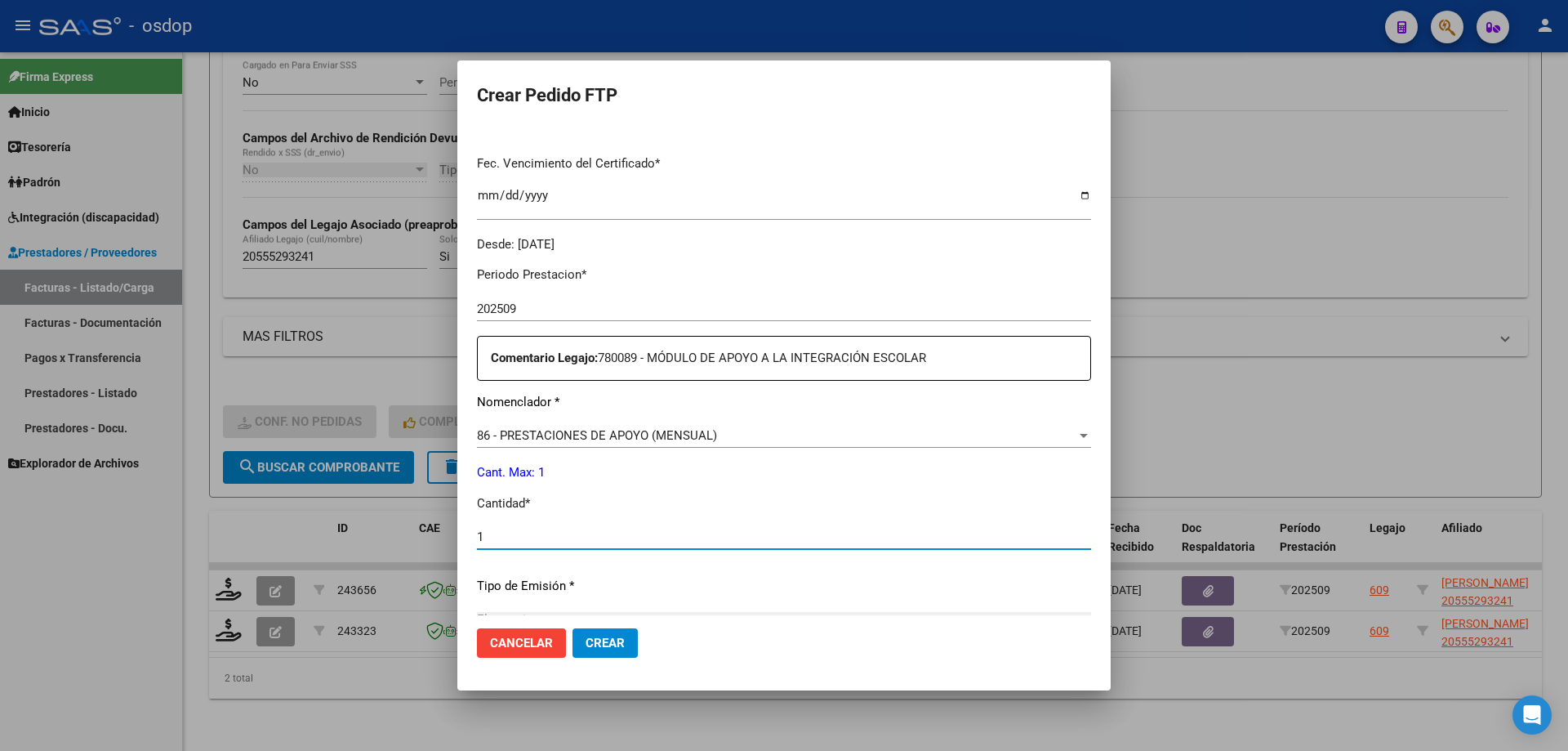
type input "1"
click at [573, 628] on button "Crear" at bounding box center [605, 643] width 65 height 29
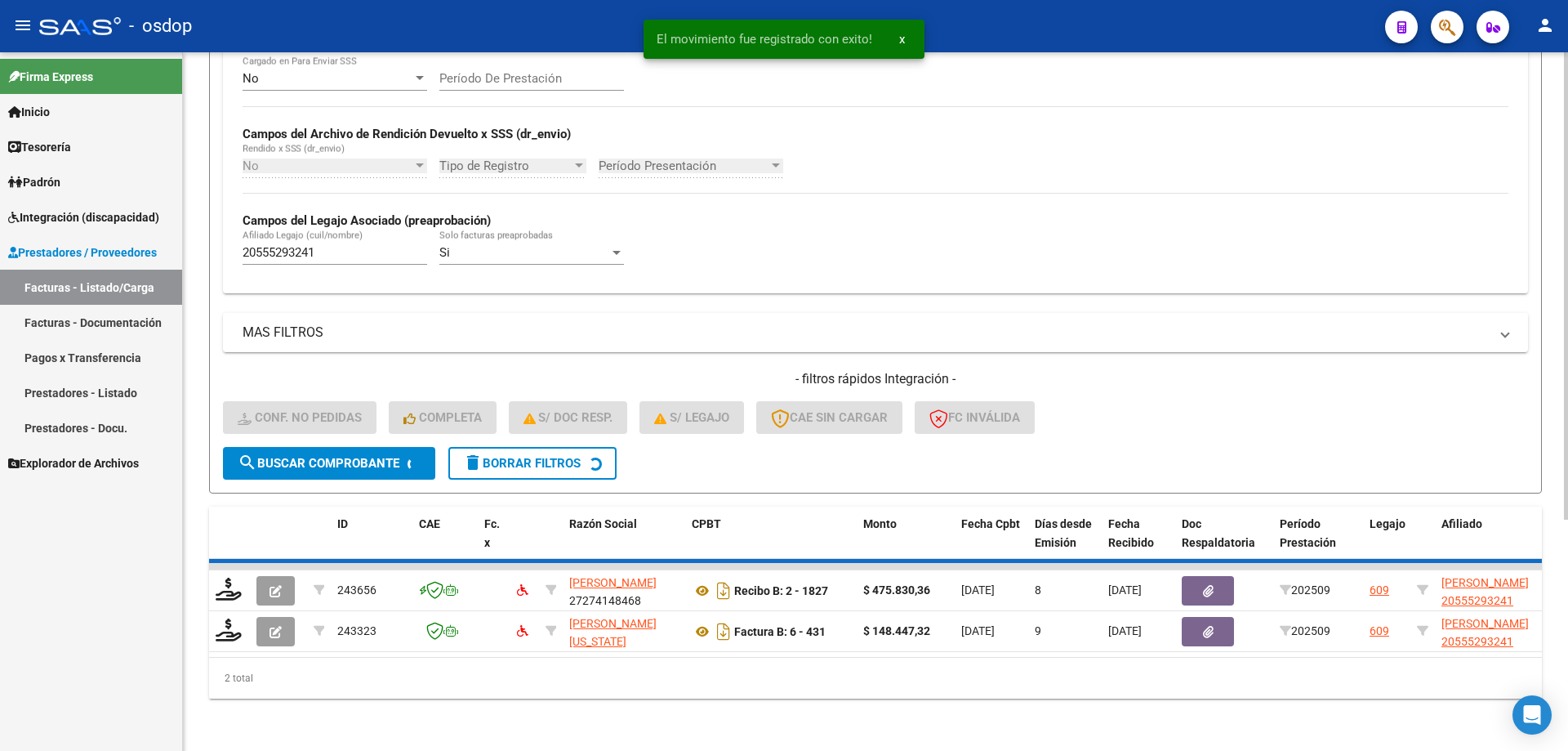
scroll to position [301, 0]
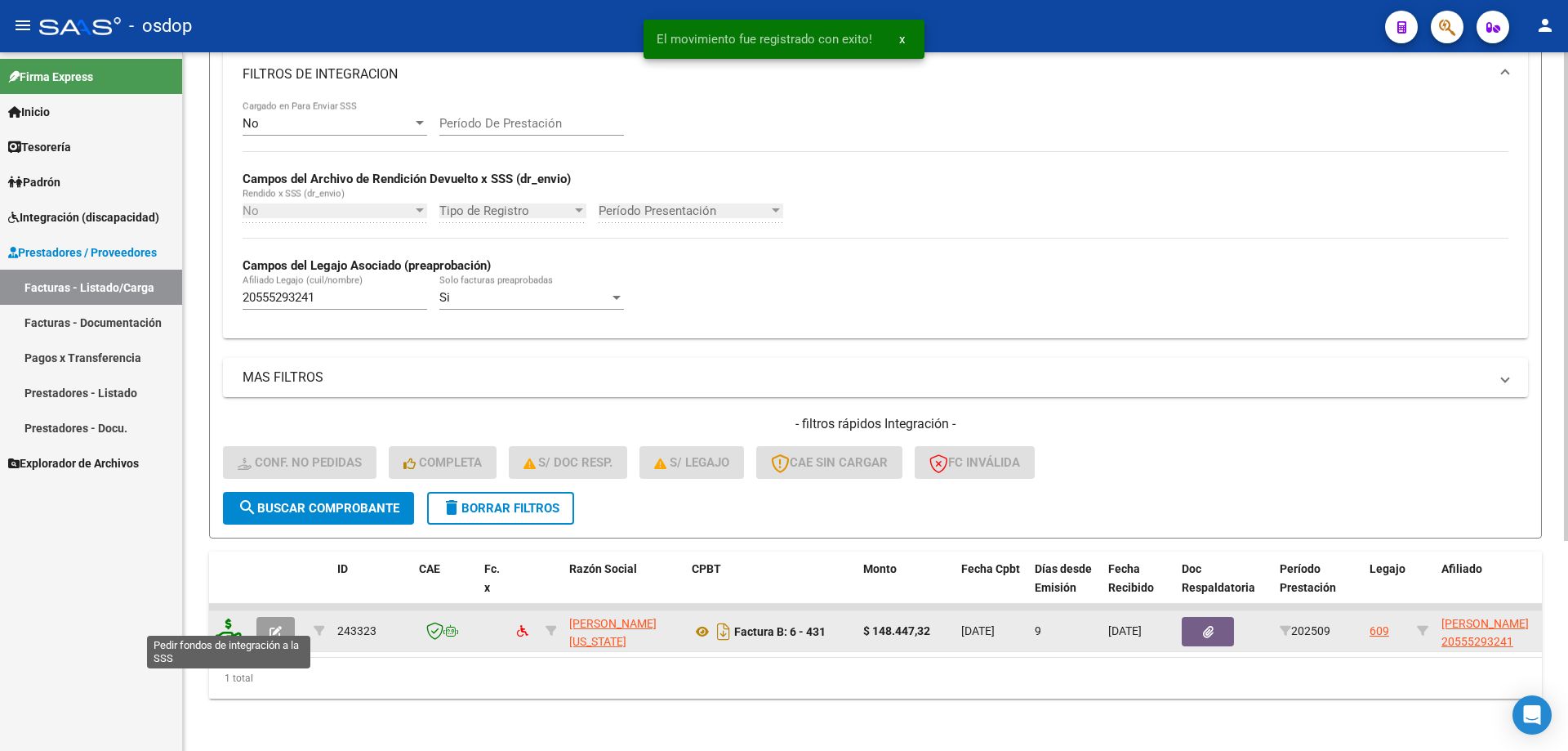
click at [225, 619] on icon at bounding box center [229, 630] width 26 height 23
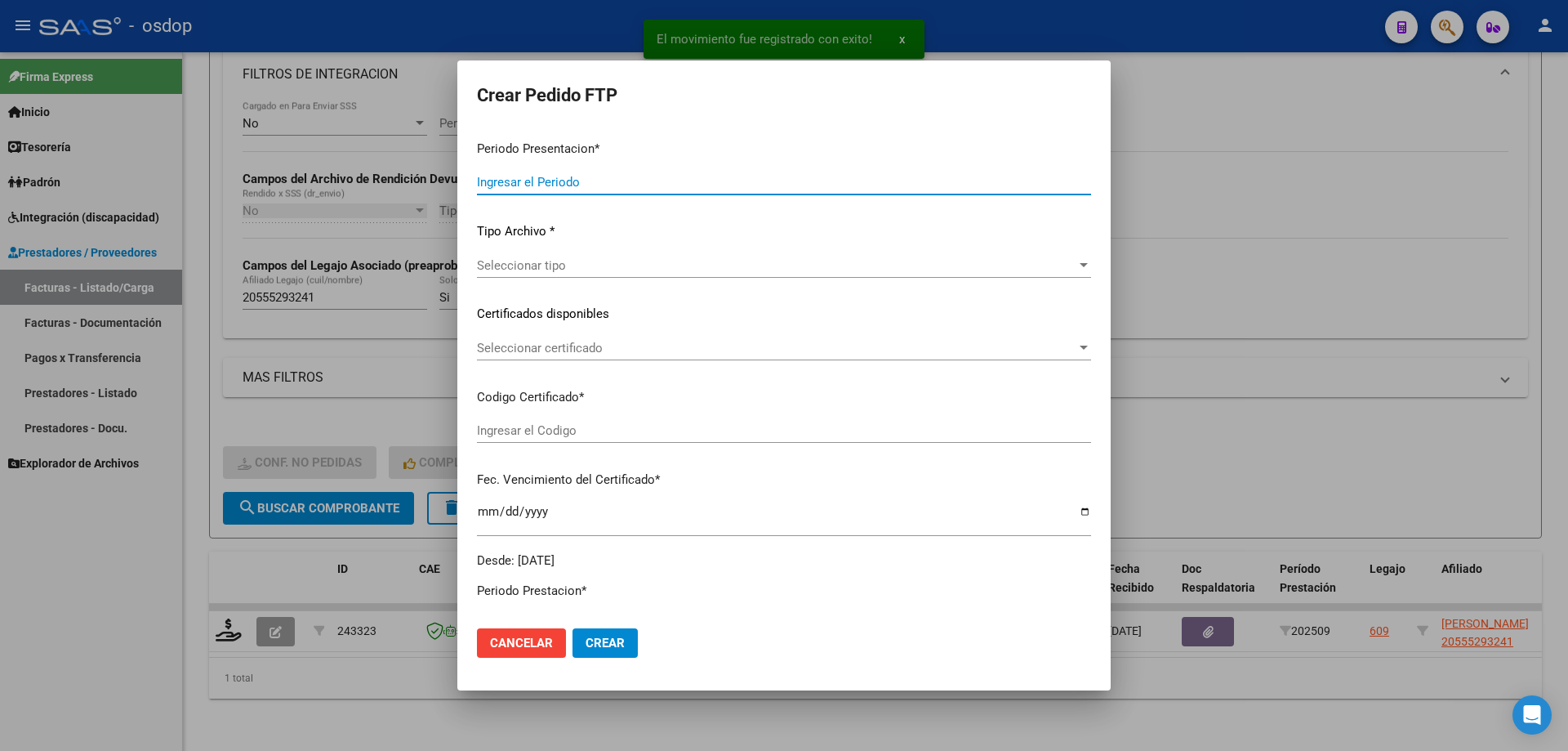
type input "202509"
type input "$ 148.447,32"
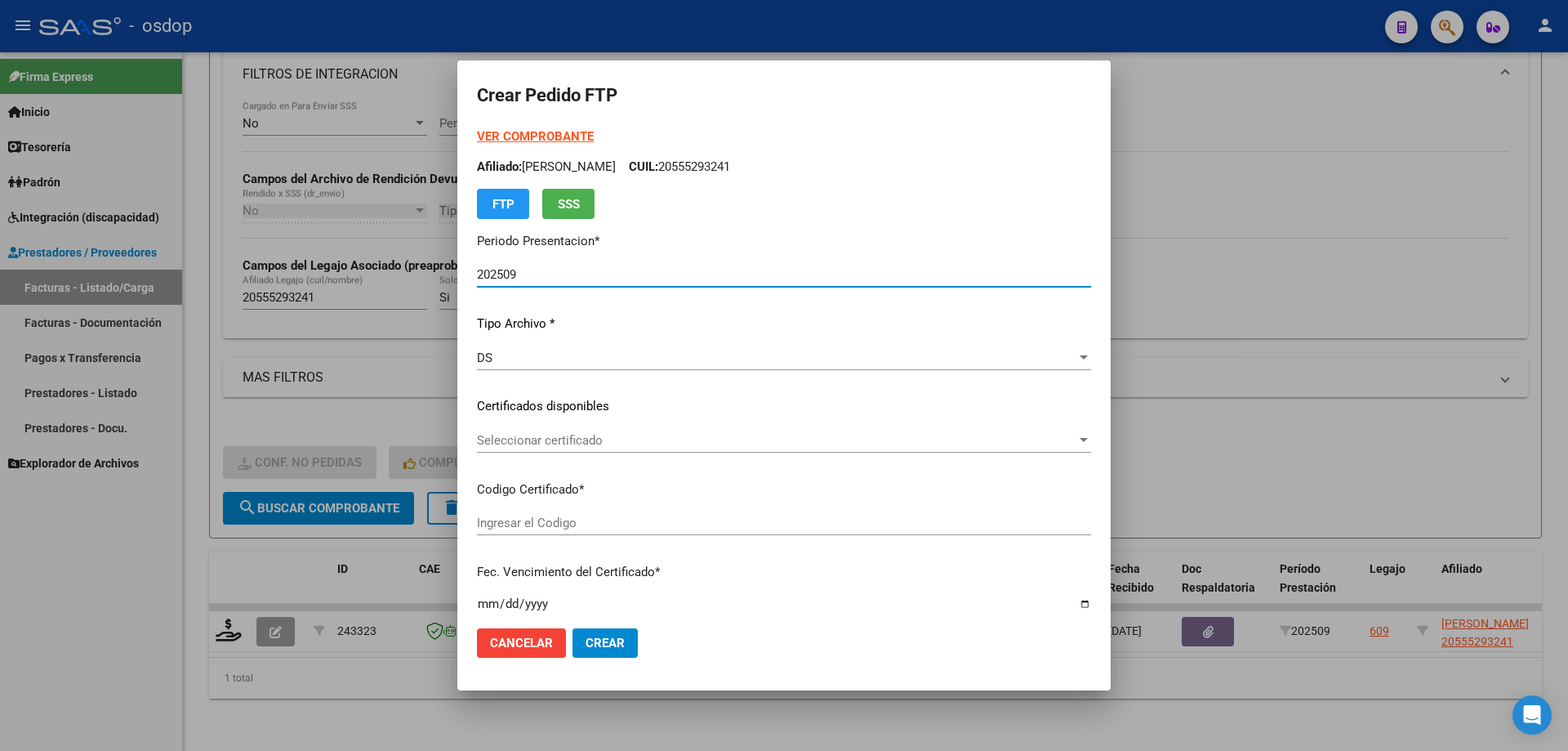
type input "3421607708"
type input "[DATE]"
click at [625, 435] on span "Seleccionar certificado" at bounding box center [776, 440] width 599 height 15
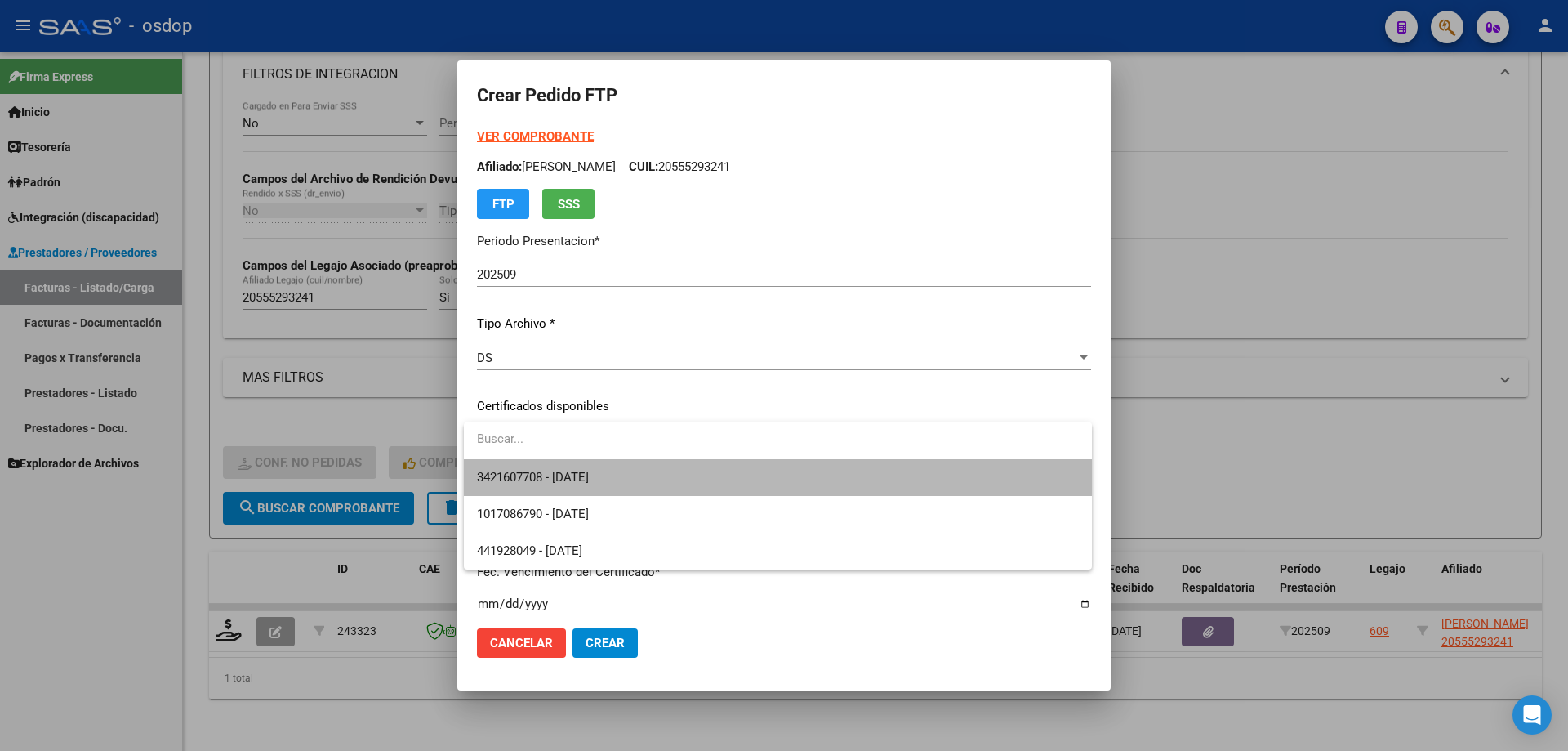
click at [644, 486] on span "3421607708 - [DATE]" at bounding box center [777, 478] width 602 height 37
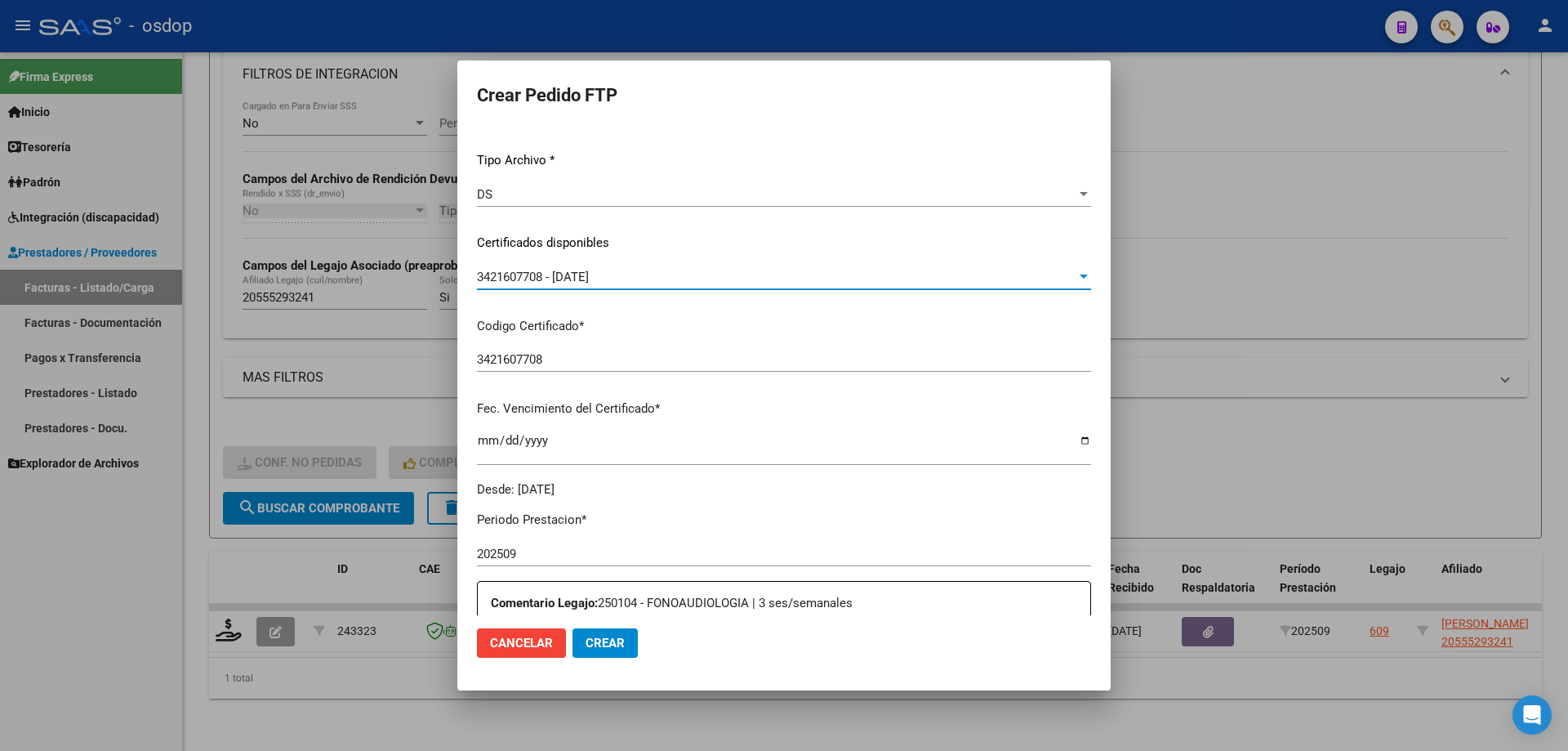
scroll to position [408, 0]
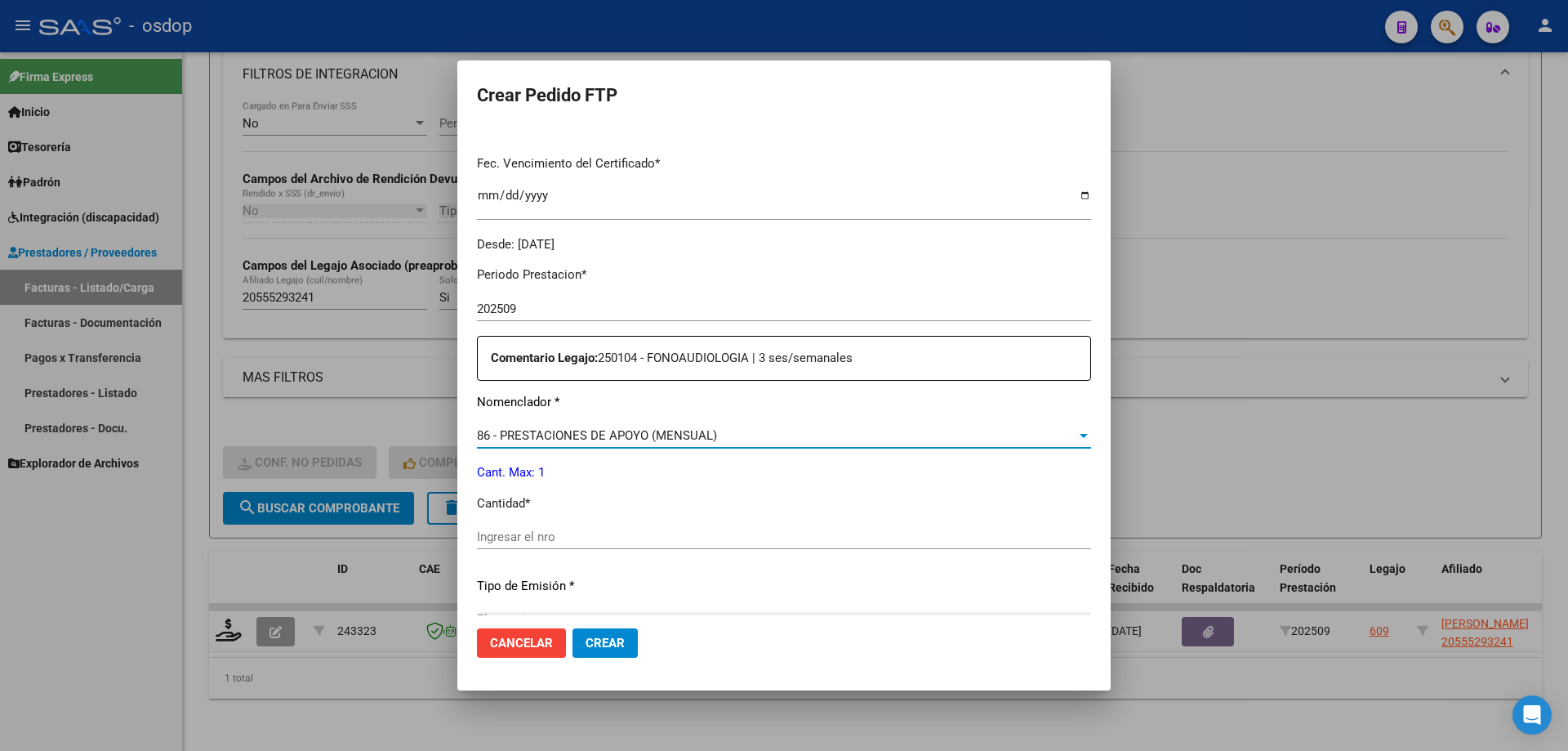
click at [677, 439] on span "86 - PRESTACIONES DE APOYO (MENSUAL)" at bounding box center [596, 435] width 240 height 15
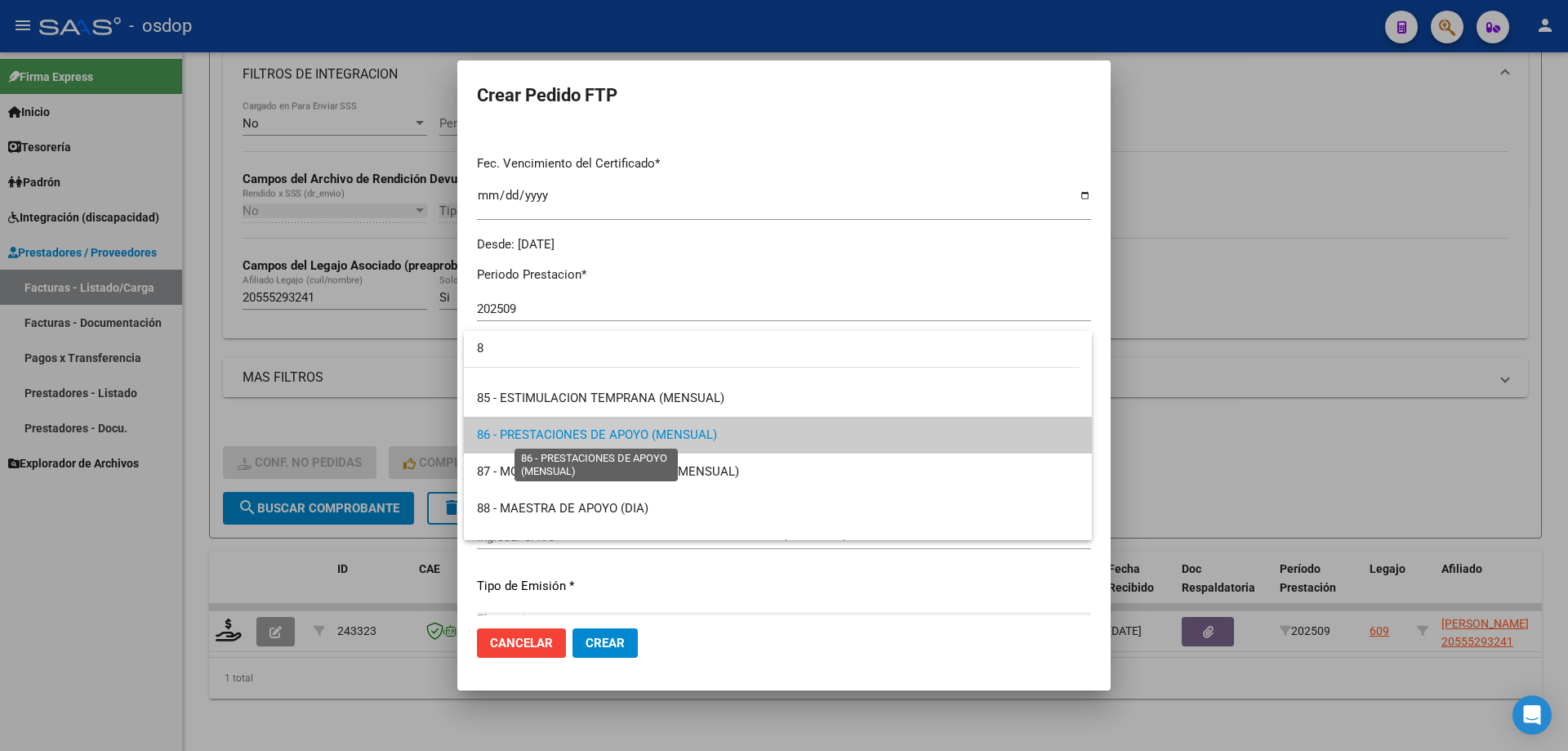
scroll to position [0, 0]
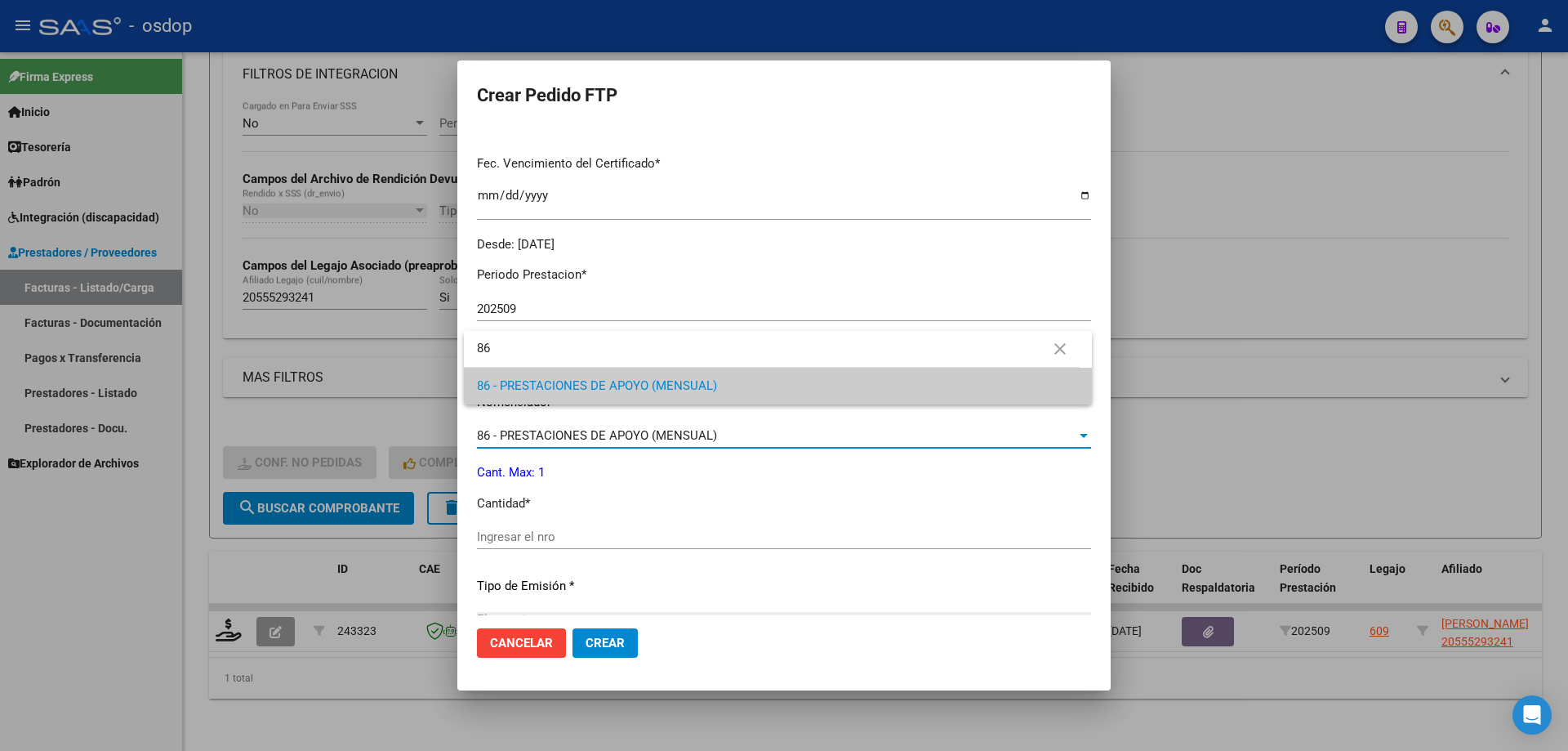
type input "86"
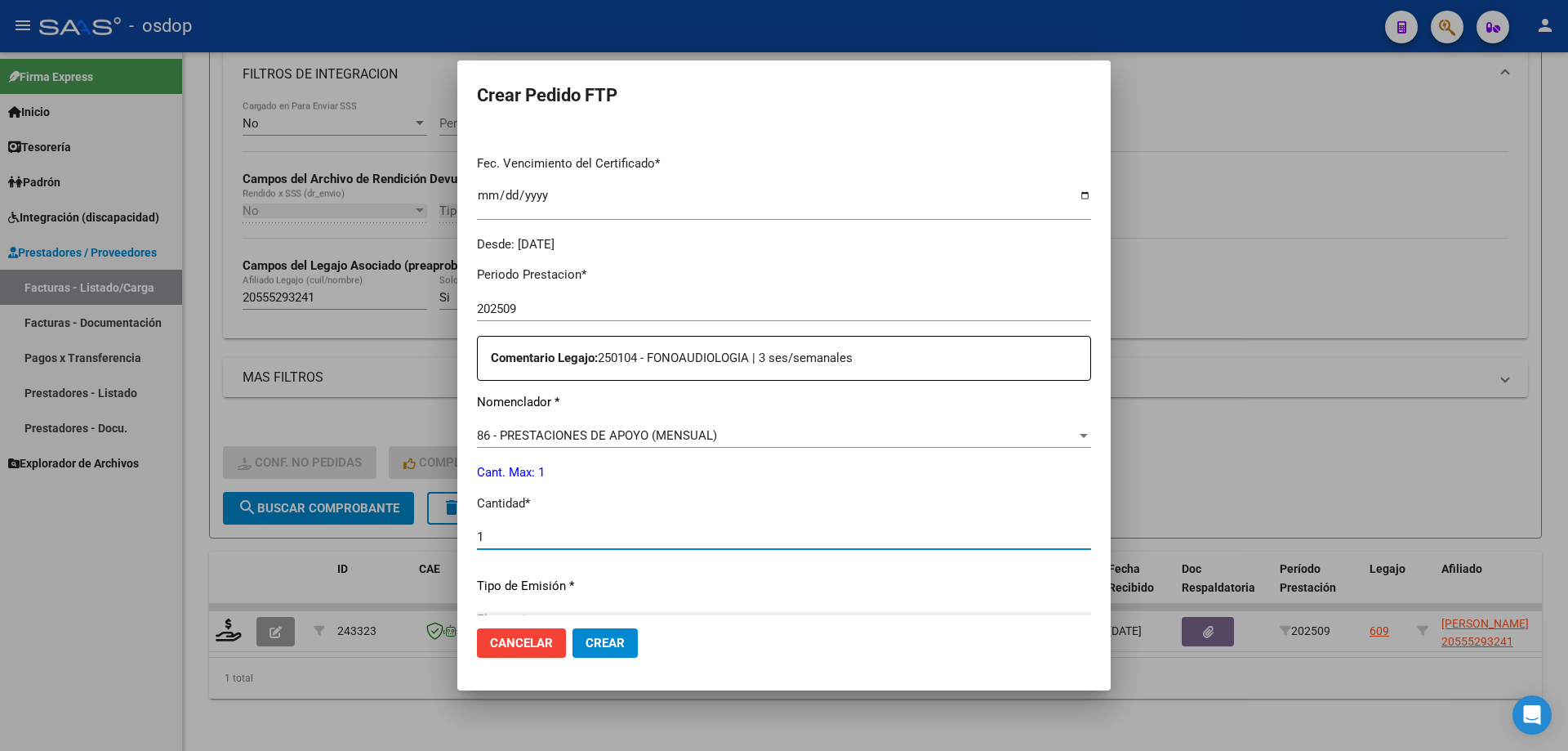
type input "1"
click at [573, 628] on button "Crear" at bounding box center [605, 643] width 65 height 29
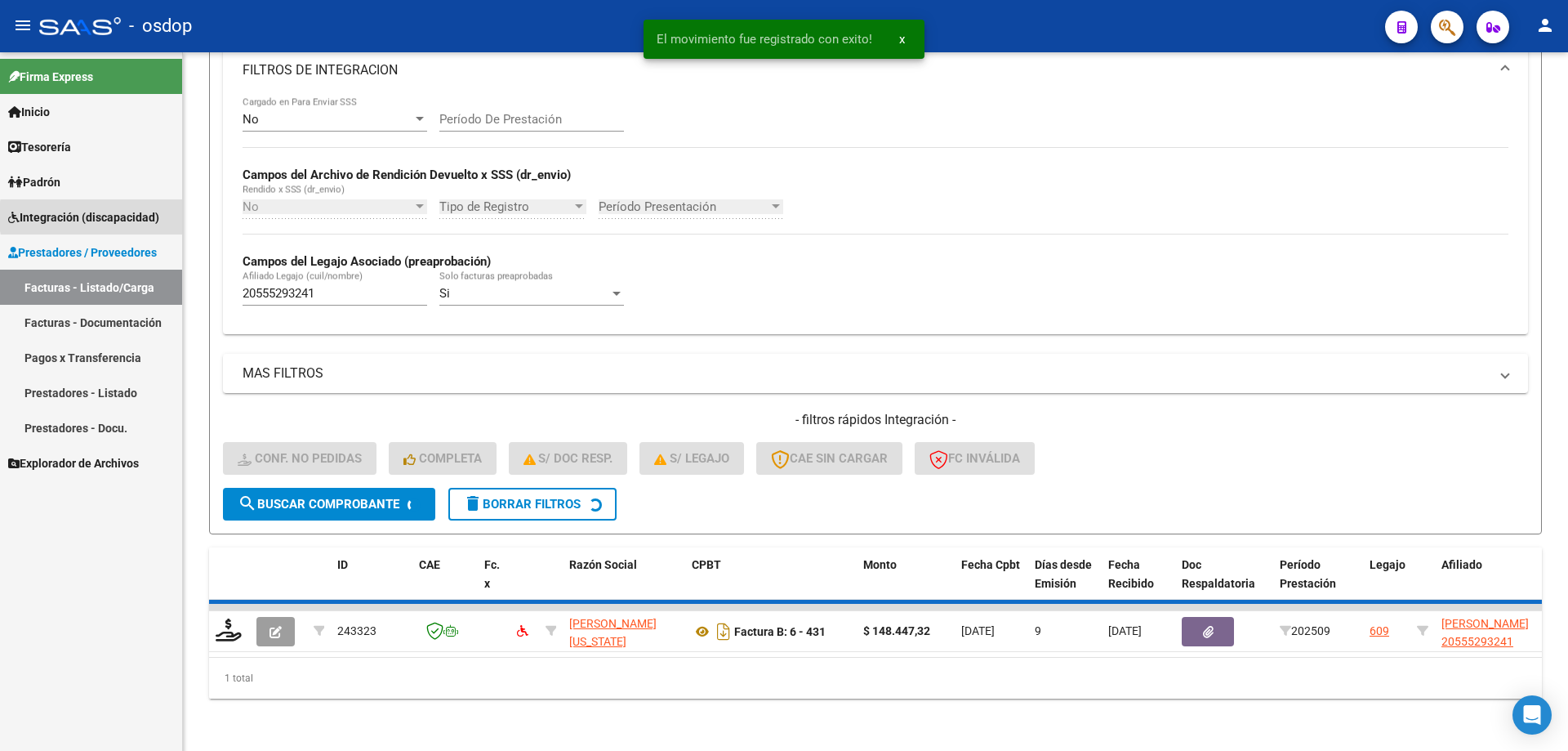
click at [132, 217] on span "Integración (discapacidad)" at bounding box center [83, 217] width 151 height 18
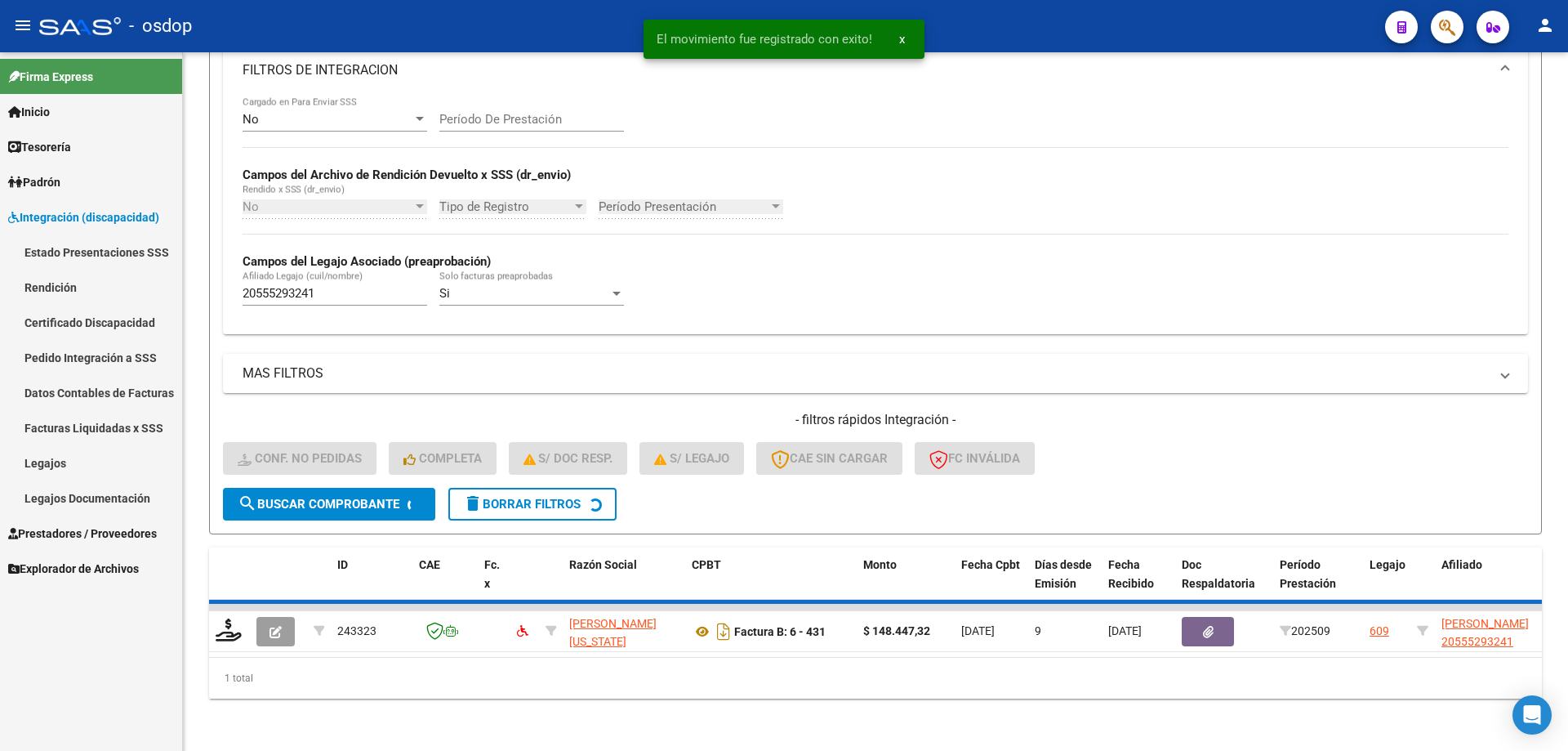
scroll to position [276, 0]
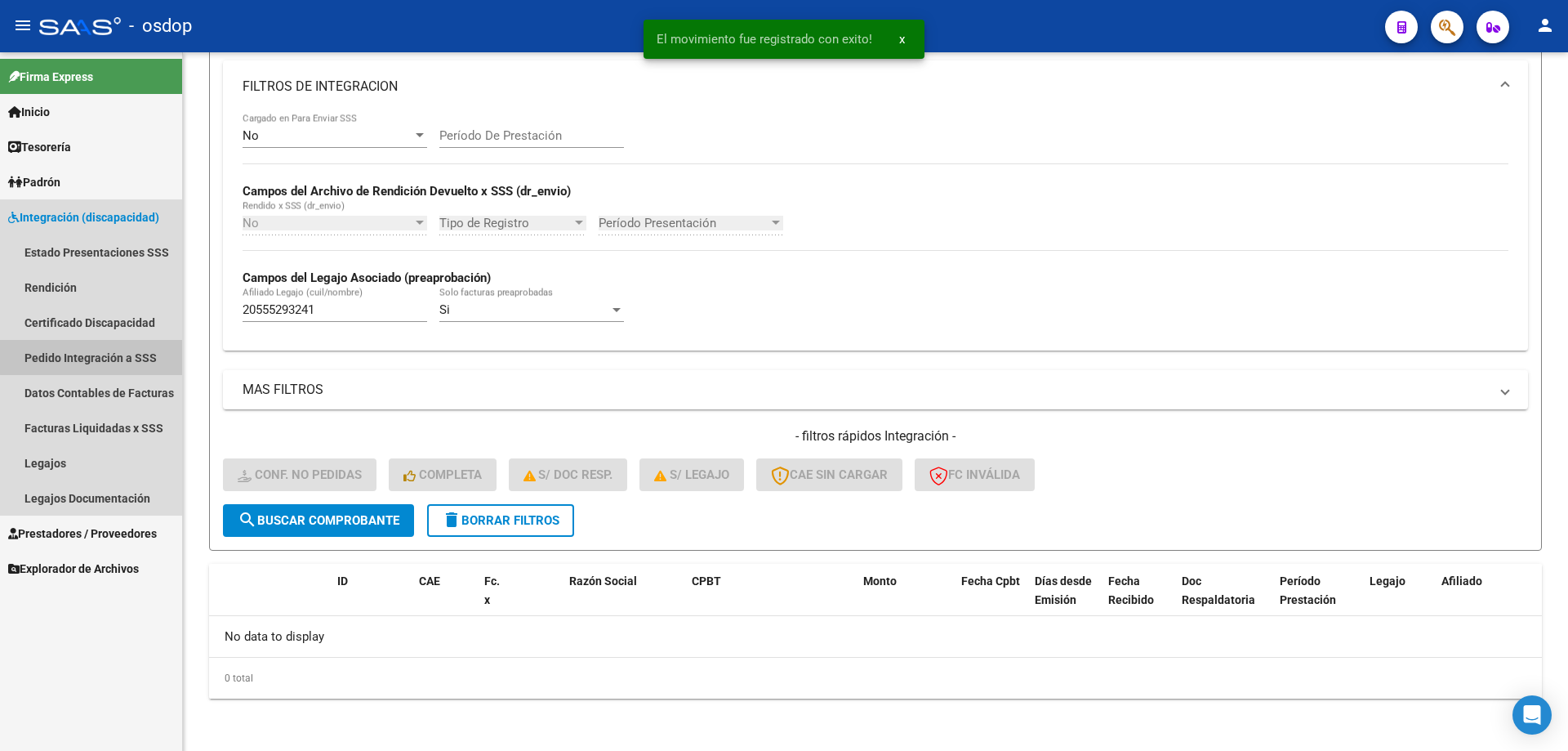
click at [111, 352] on link "Pedido Integración a SSS" at bounding box center [91, 358] width 182 height 35
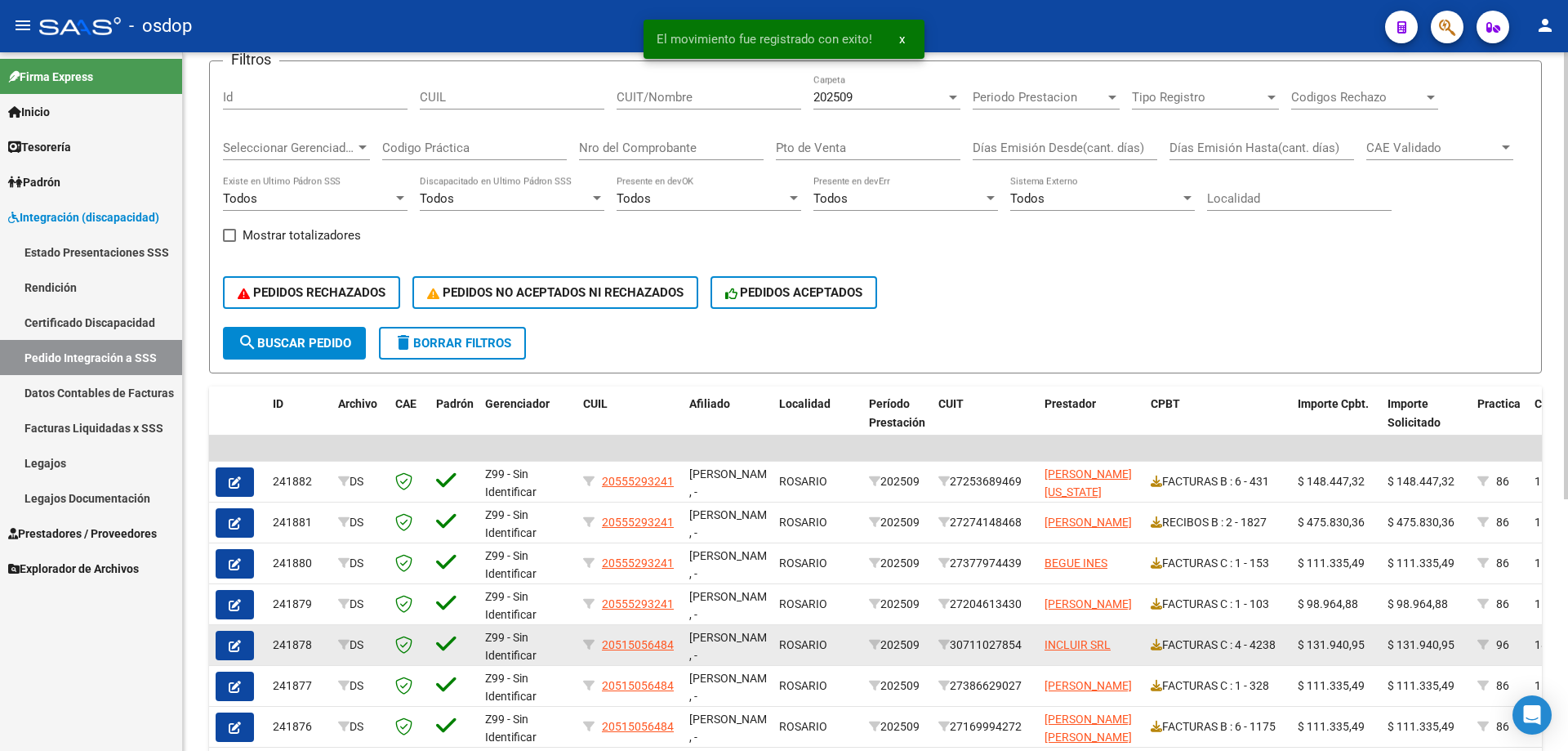
scroll to position [245, 0]
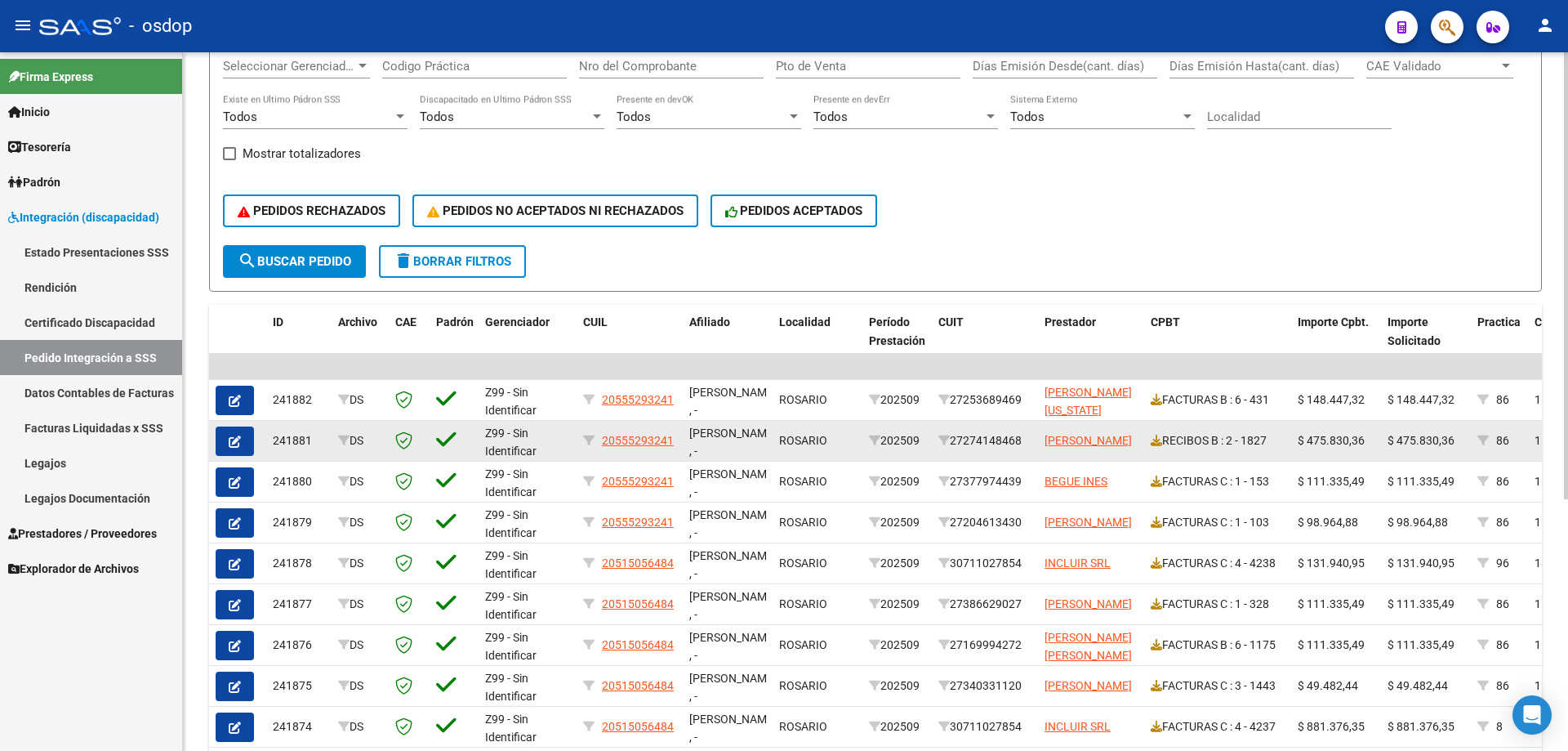
click at [243, 438] on button "button" at bounding box center [235, 441] width 39 height 29
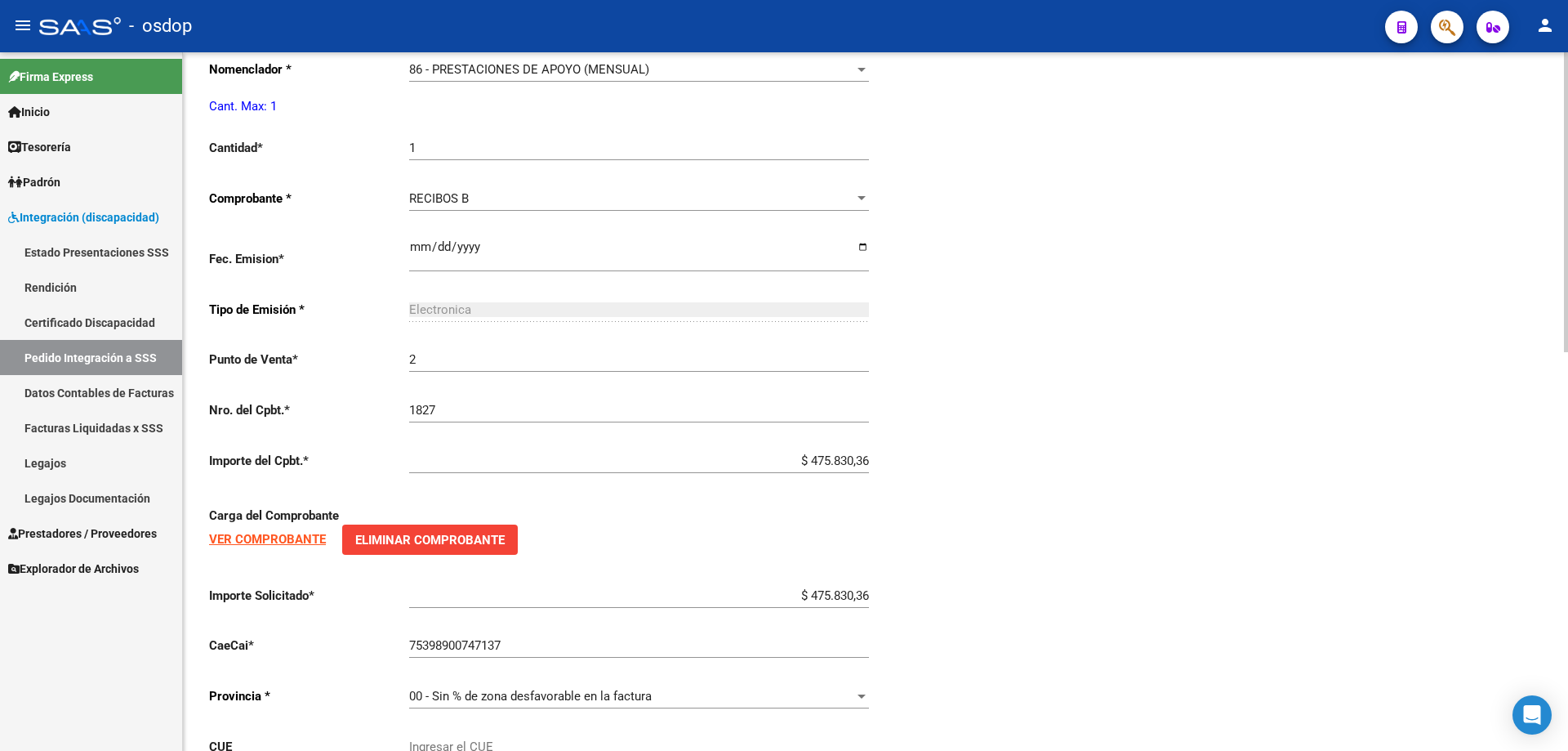
type input "20555293241"
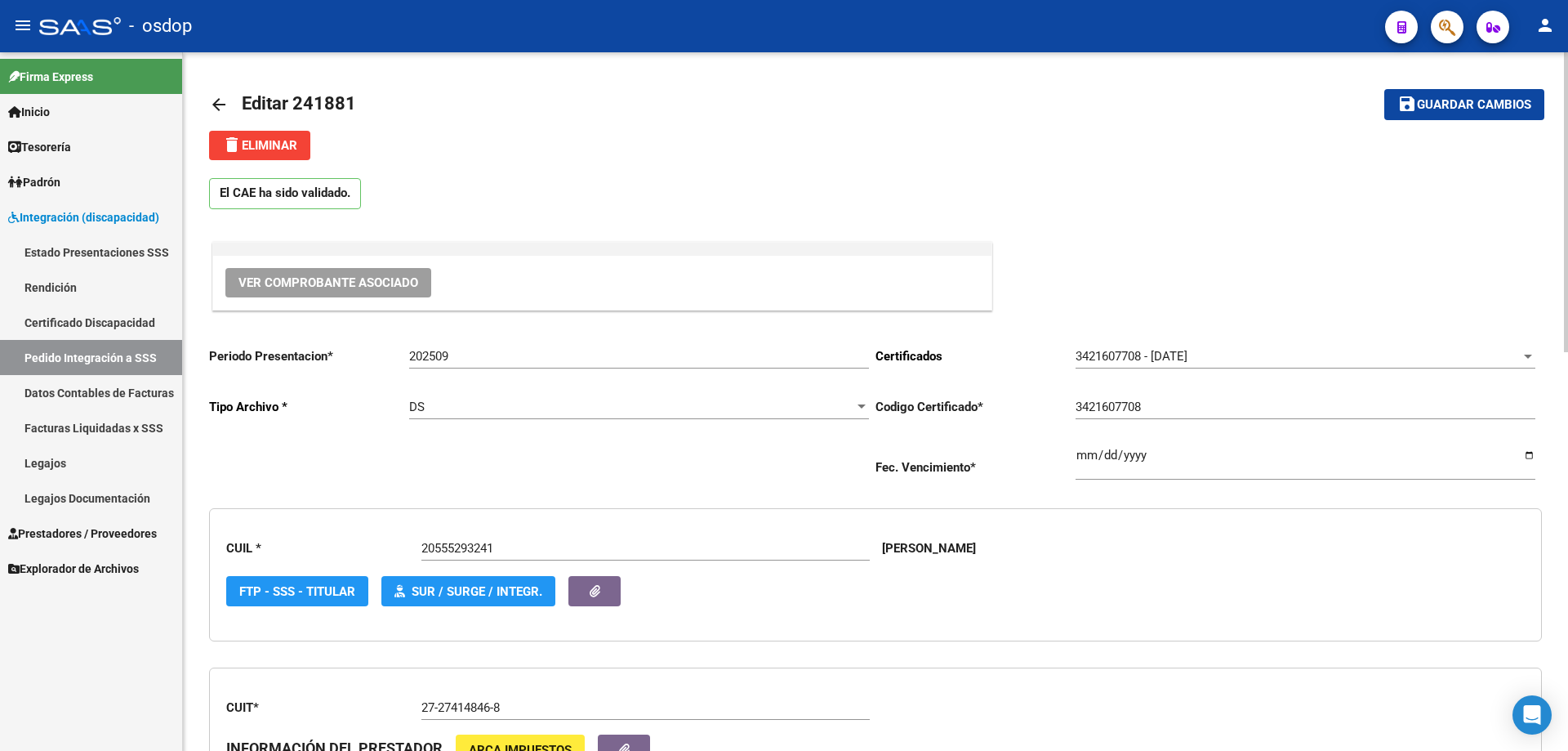
click at [284, 138] on span "delete Eliminar" at bounding box center [259, 145] width 75 height 15
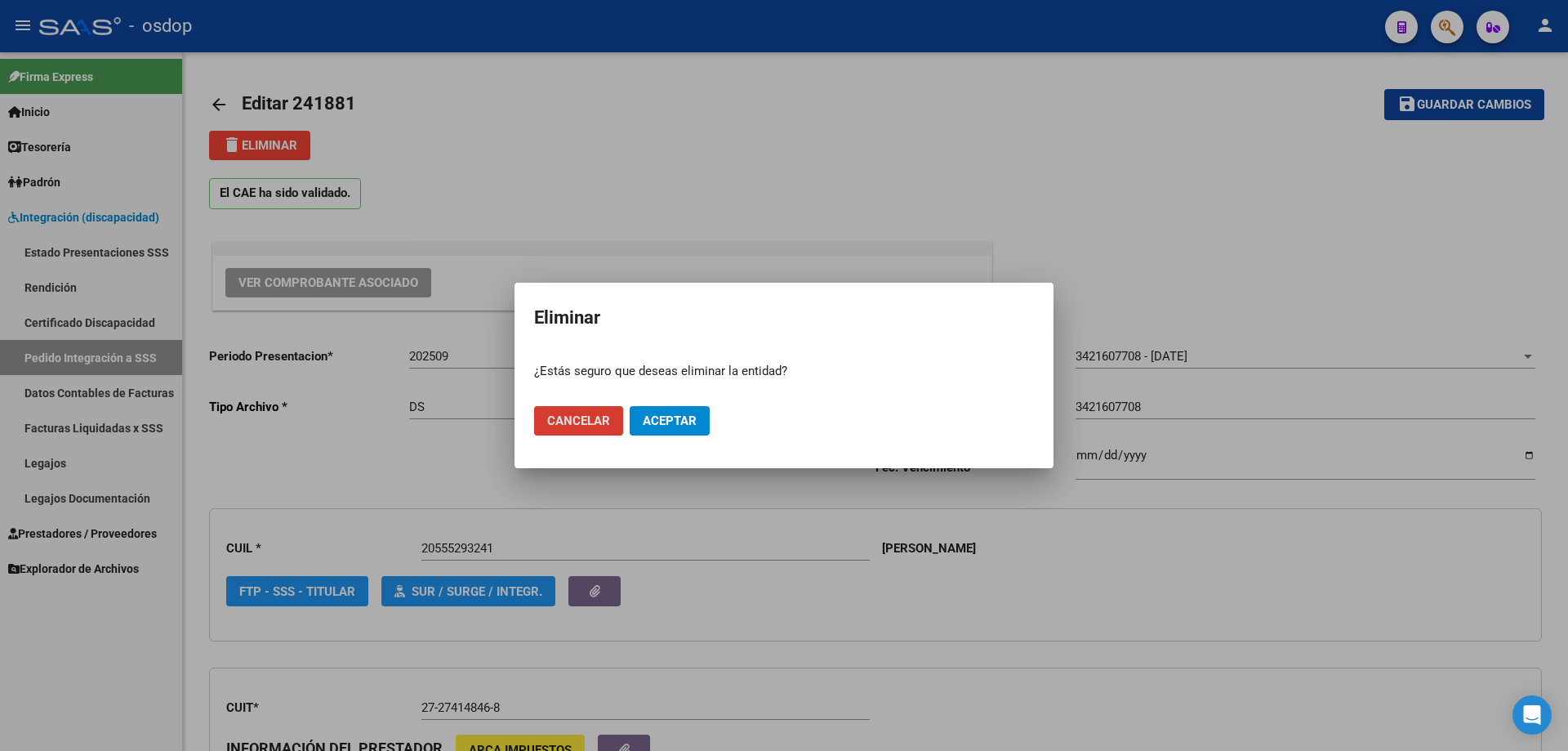
click at [693, 414] on span "Aceptar" at bounding box center [669, 420] width 54 height 15
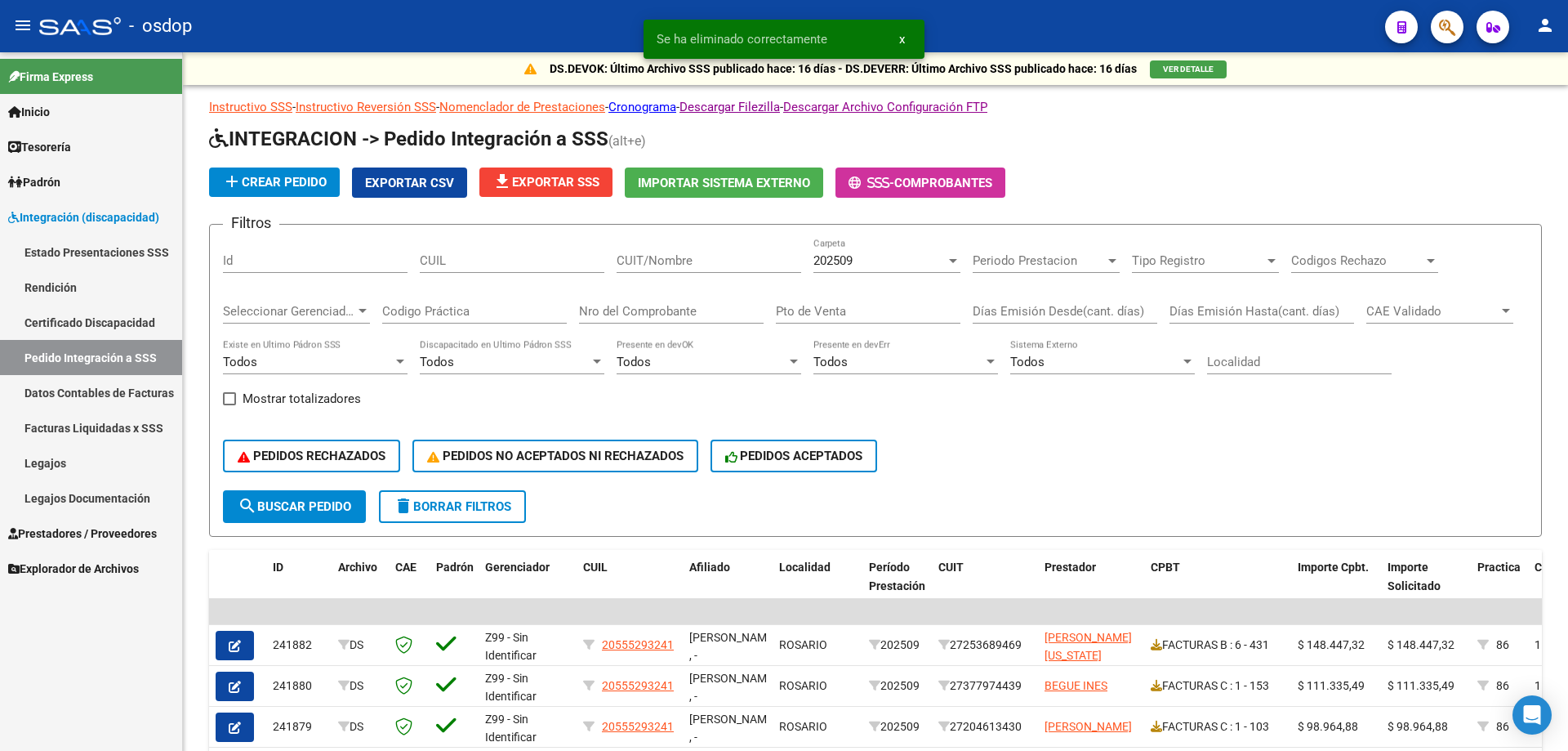
click at [114, 216] on span "Integración (discapacidad)" at bounding box center [83, 217] width 151 height 18
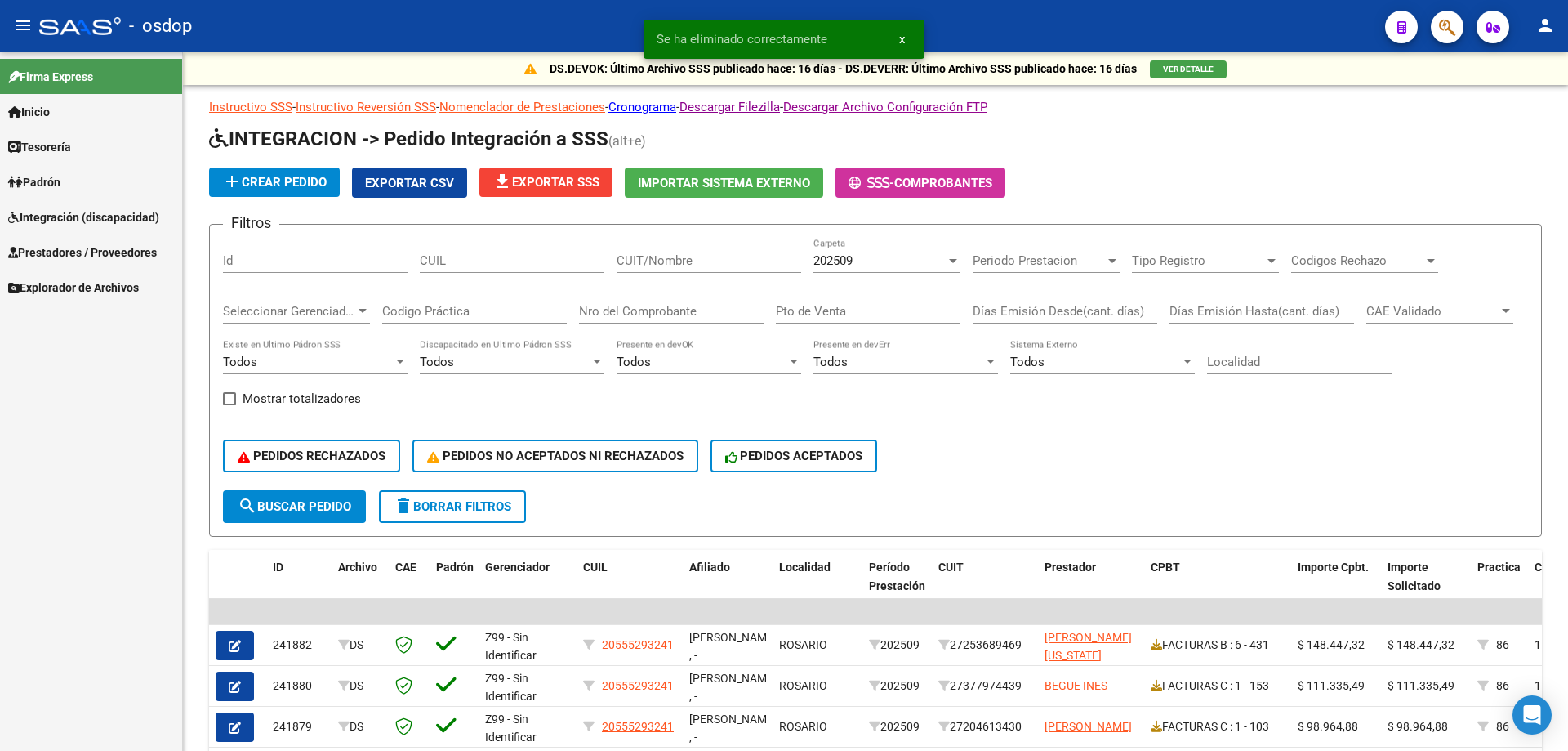
click at [115, 260] on span "Prestadores / Proveedores" at bounding box center [82, 252] width 149 height 18
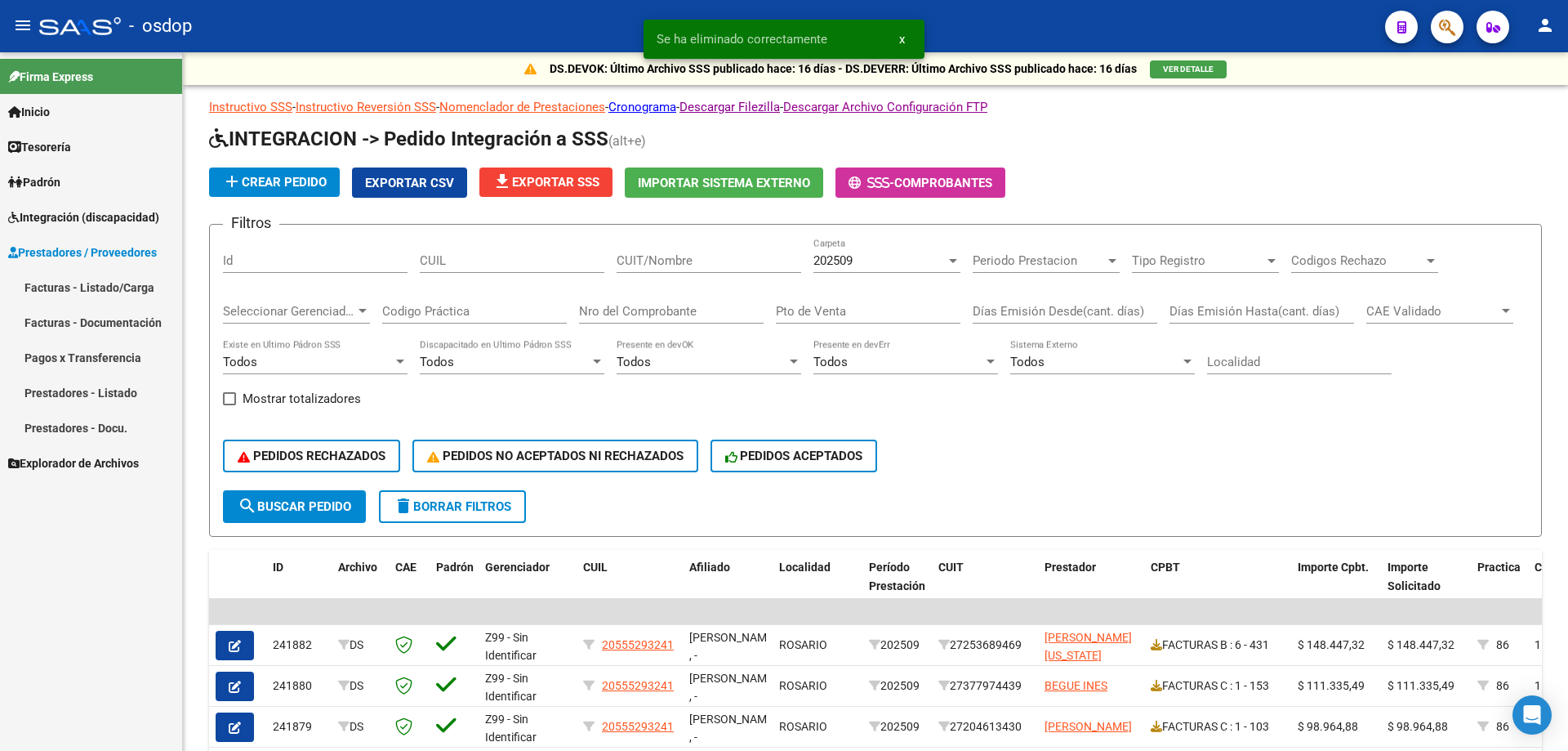
click at [136, 296] on link "Facturas - Listado/Carga" at bounding box center [91, 287] width 182 height 35
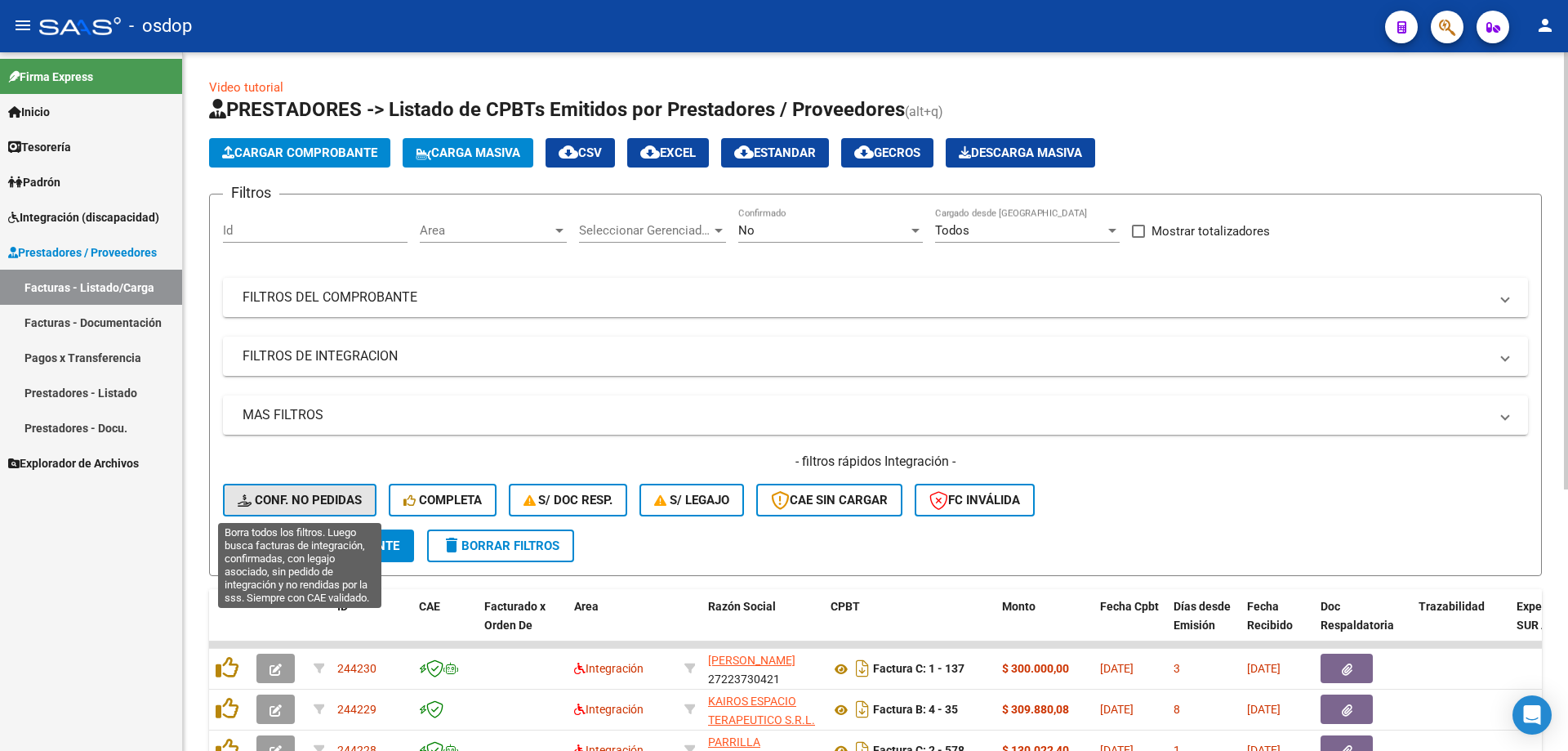
click at [329, 494] on span "Conf. no pedidas" at bounding box center [300, 500] width 124 height 15
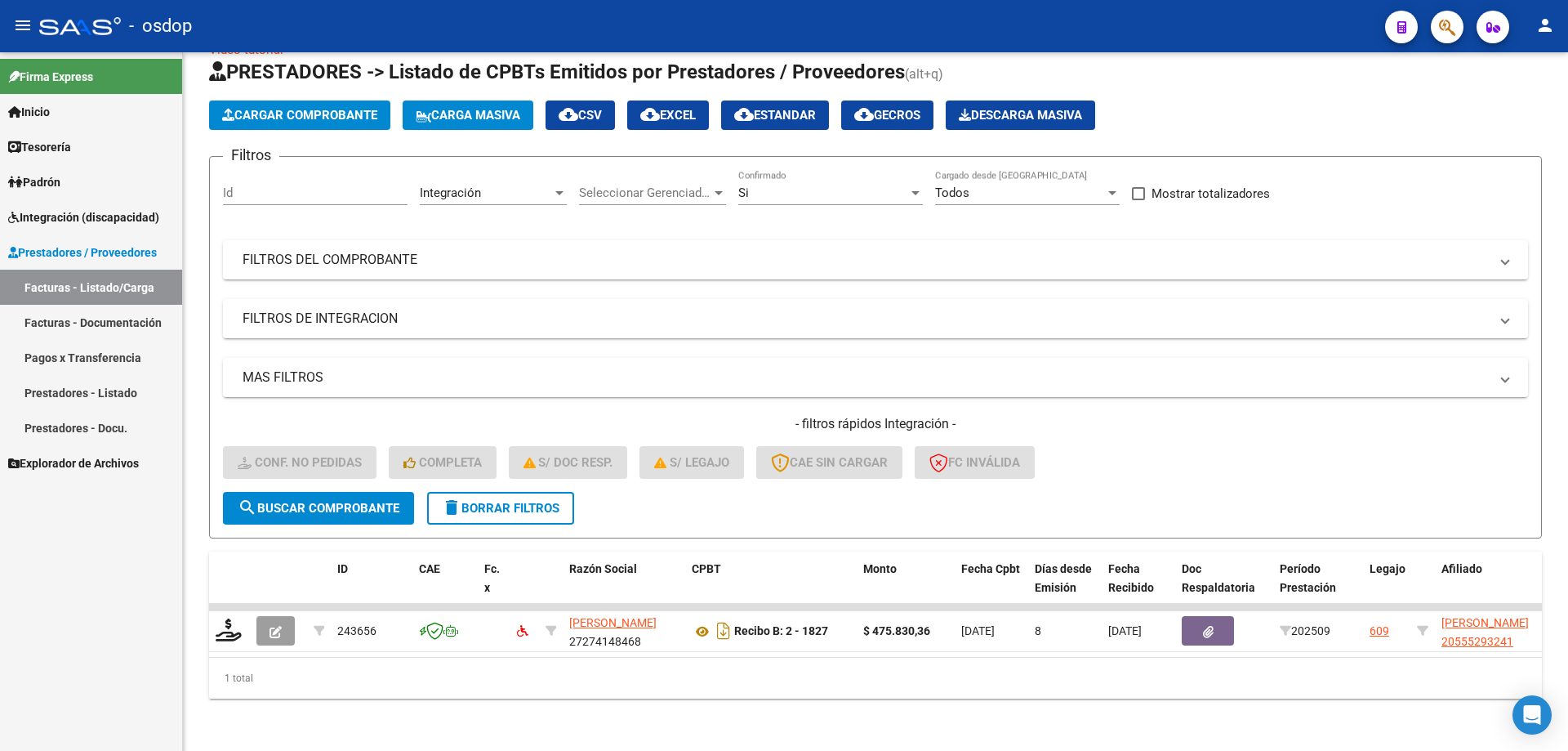
scroll to position [50, 0]
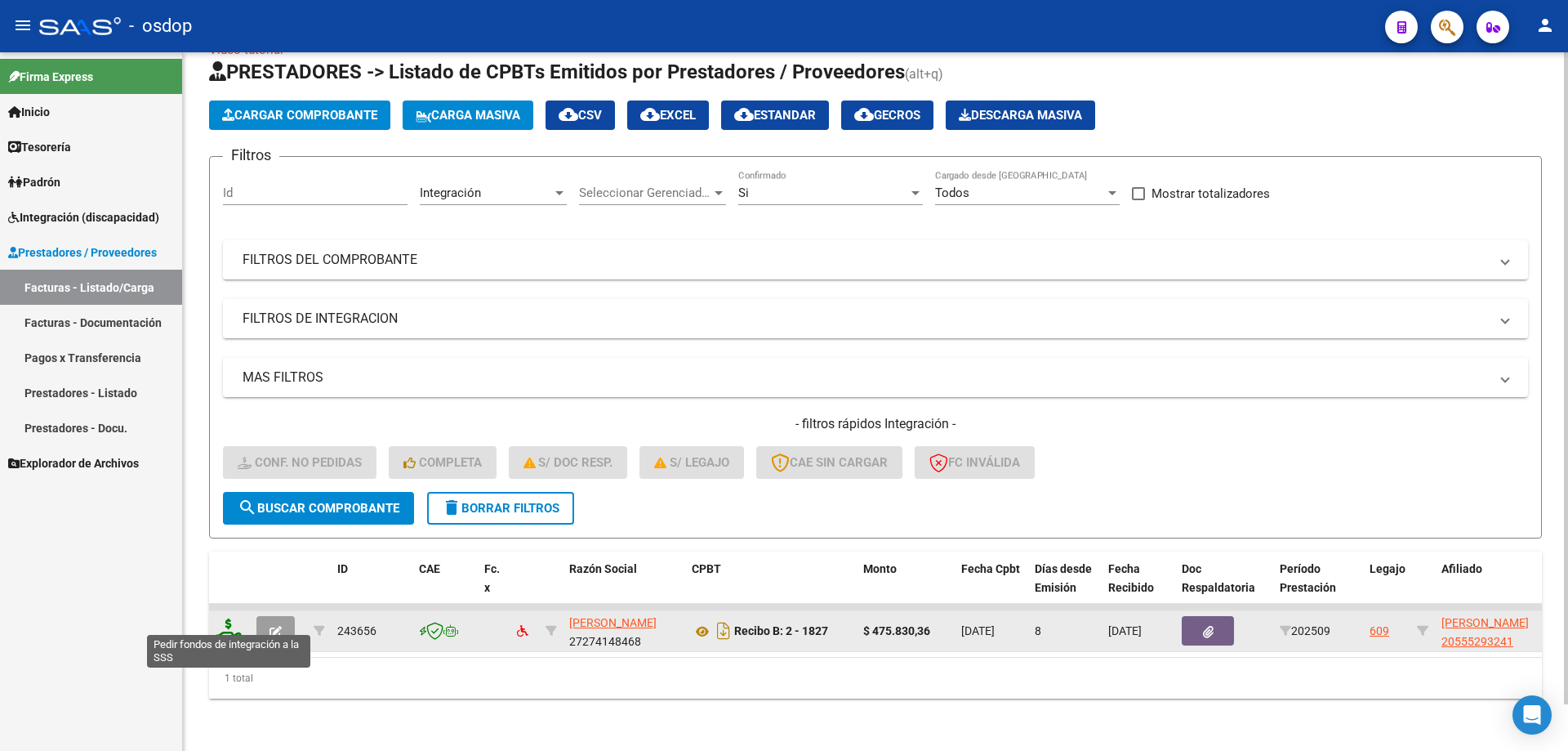
click at [229, 619] on icon at bounding box center [229, 630] width 26 height 23
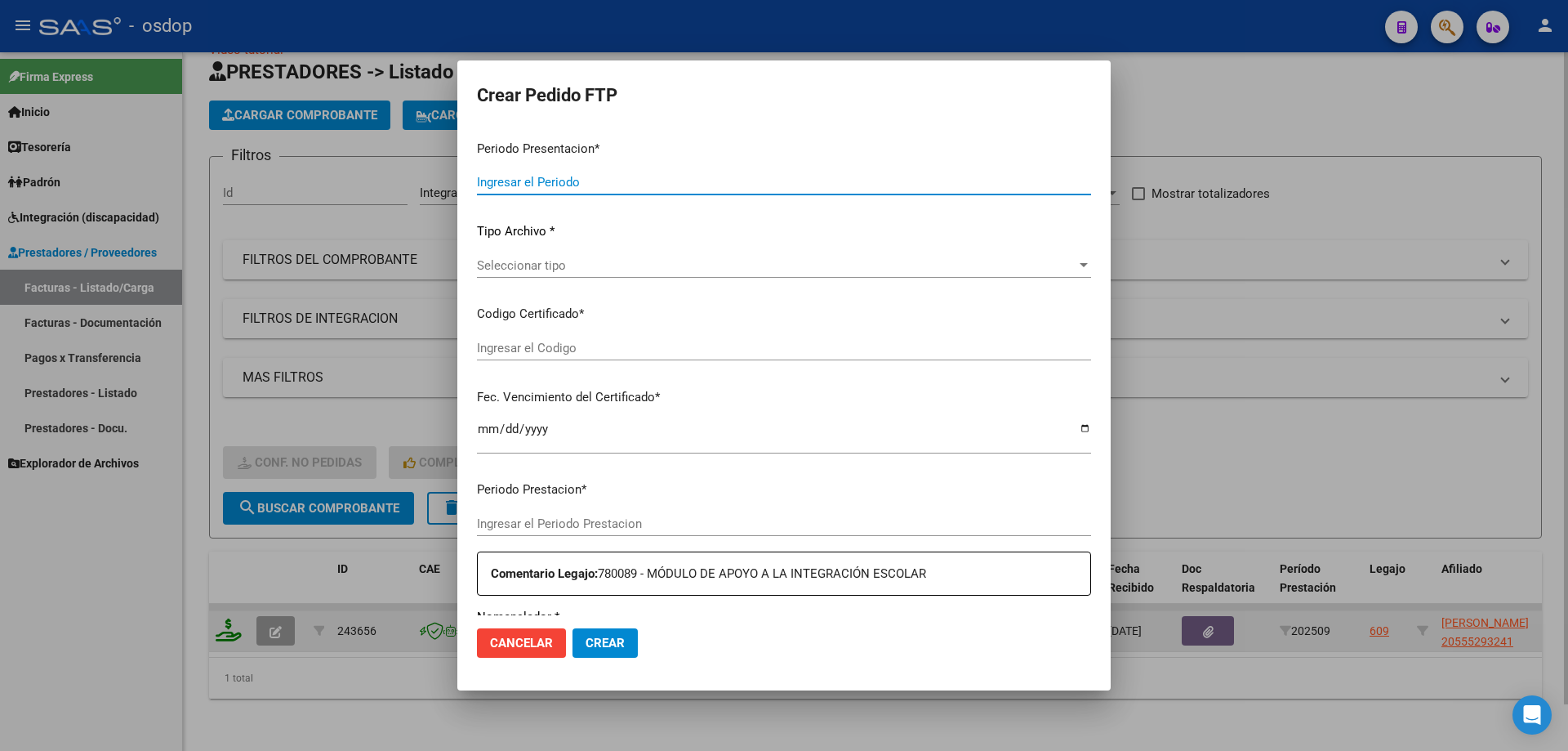
type input "202509"
type input "$ 475.830,36"
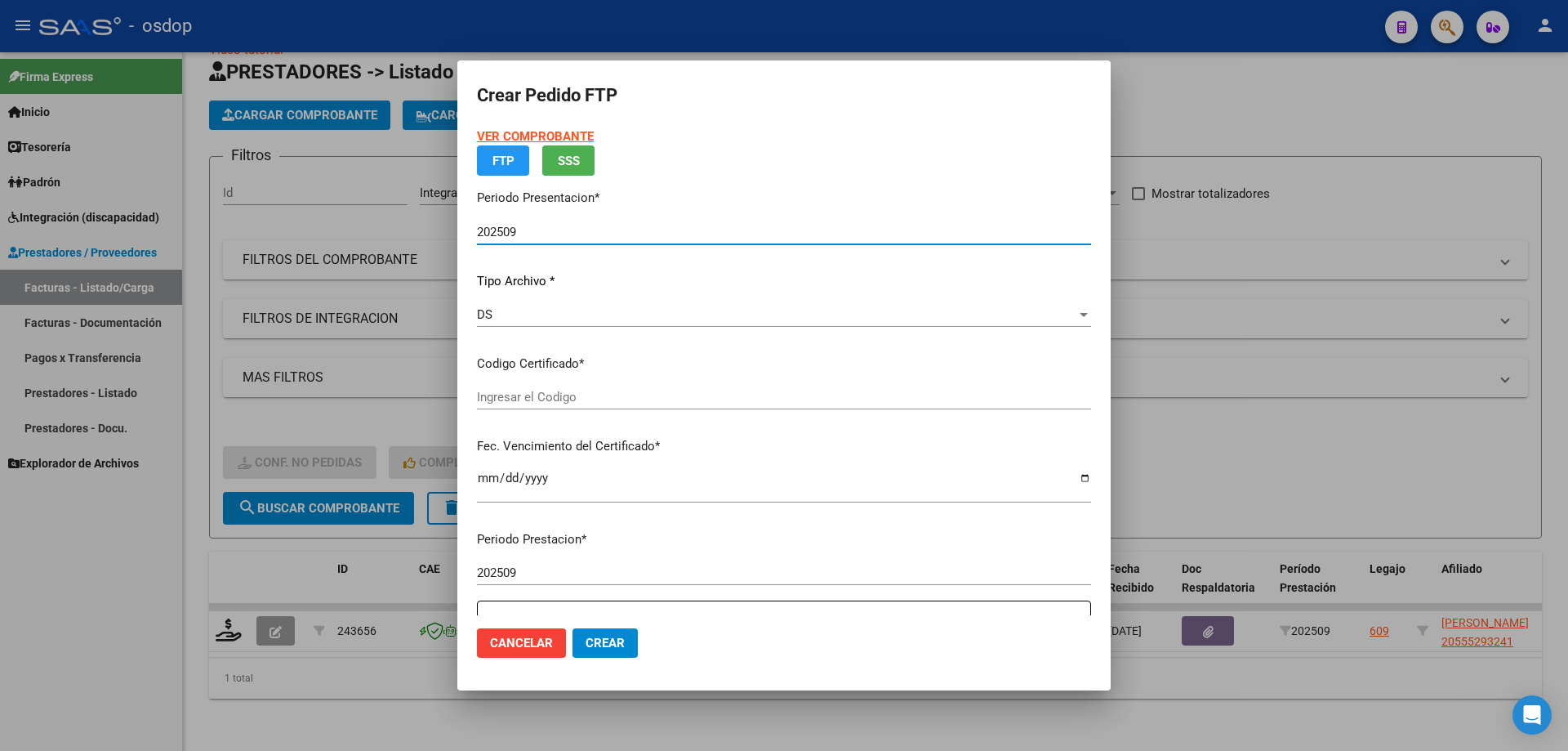
type input "3421607708"
type input "[DATE]"
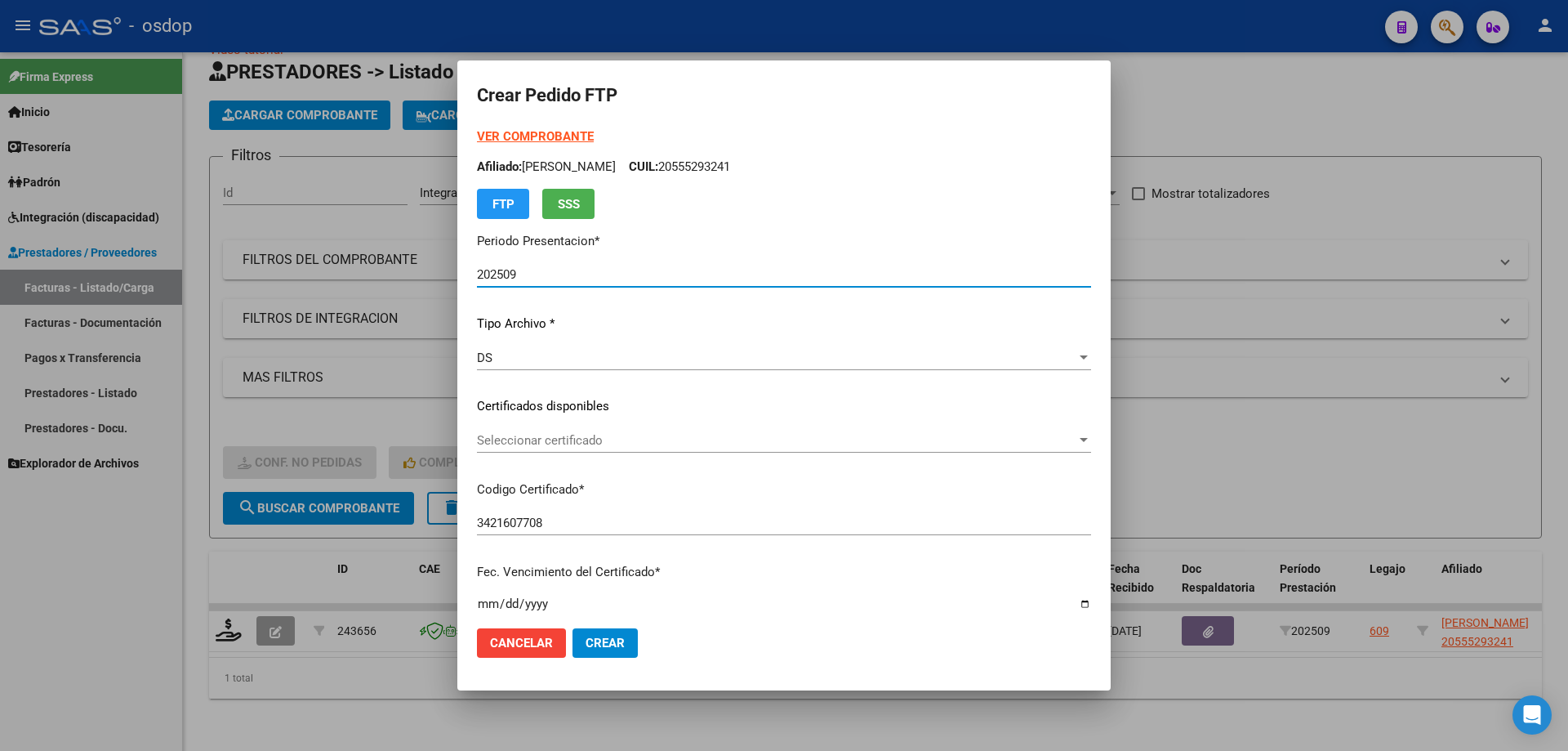
scroll to position [163, 0]
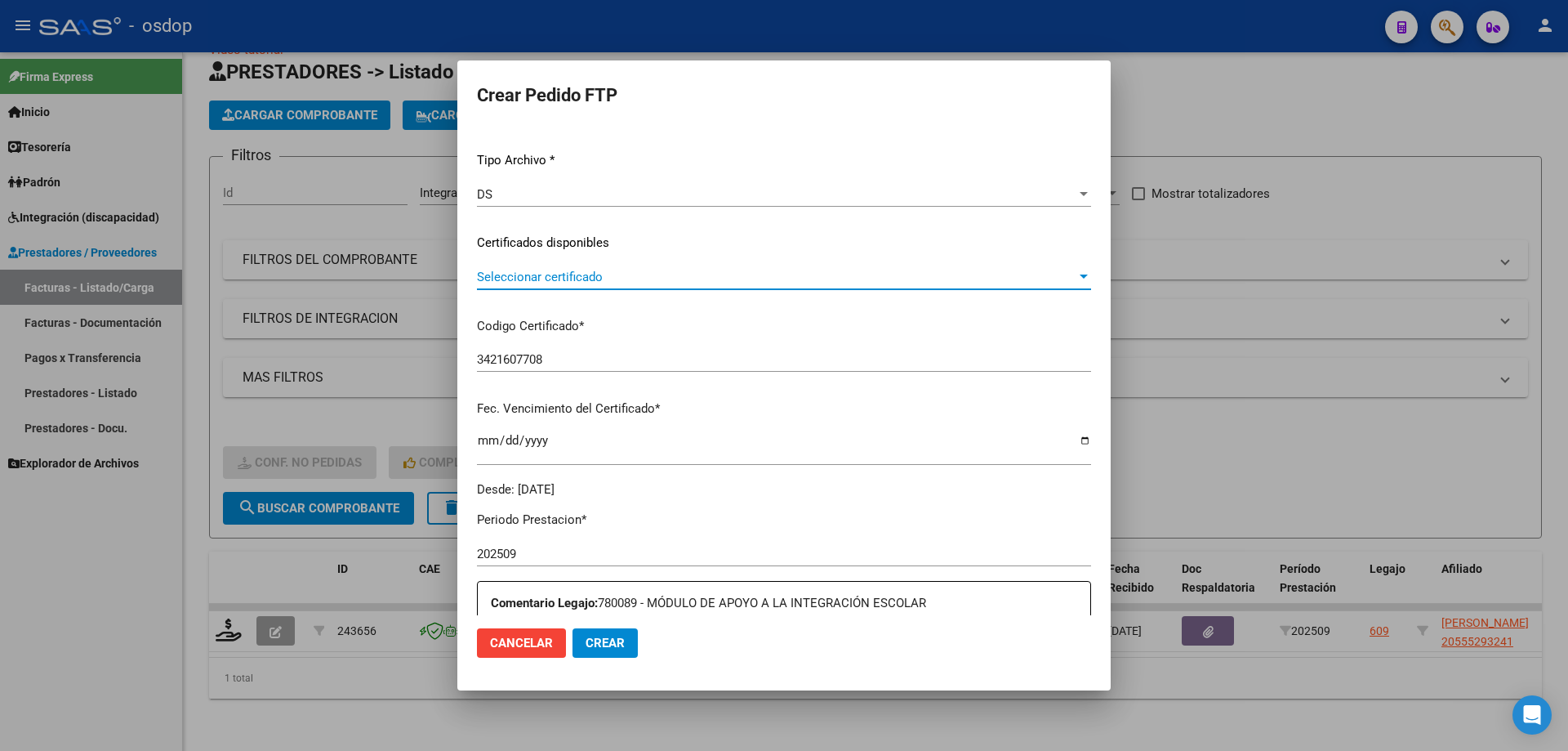
click at [603, 277] on span "Seleccionar certificado" at bounding box center [776, 277] width 599 height 15
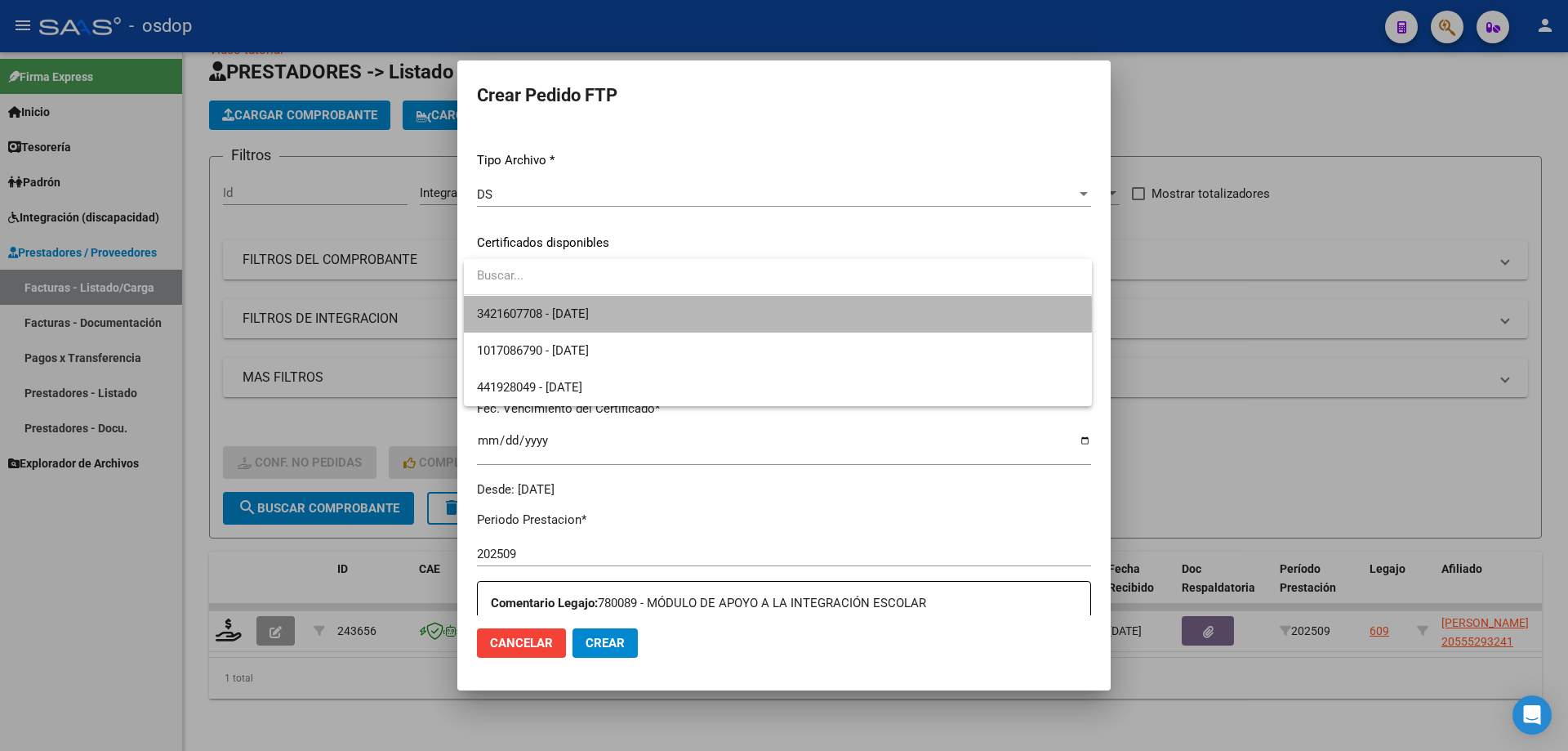
click at [635, 314] on span "3421607708 - [DATE]" at bounding box center [777, 315] width 602 height 37
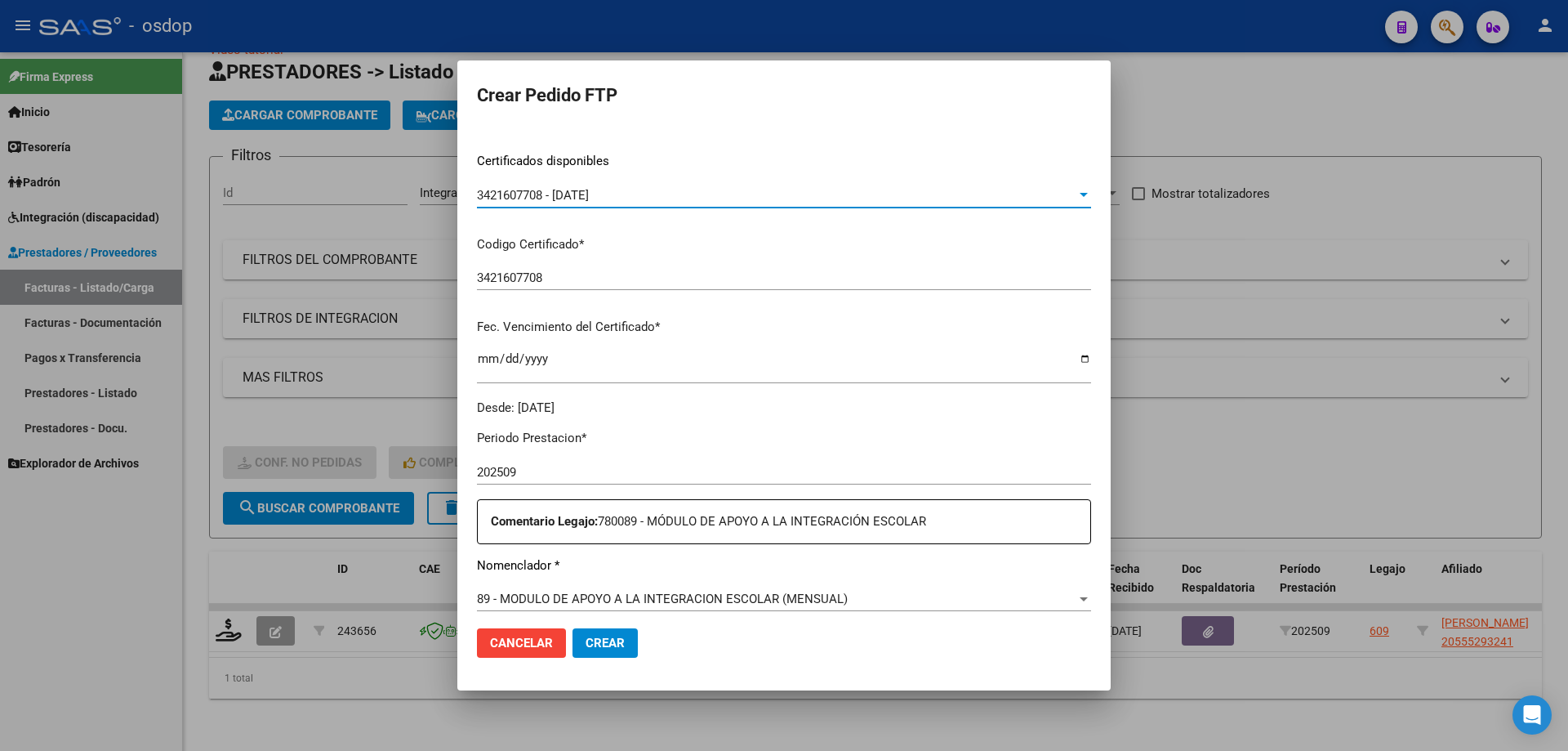
scroll to position [490, 0]
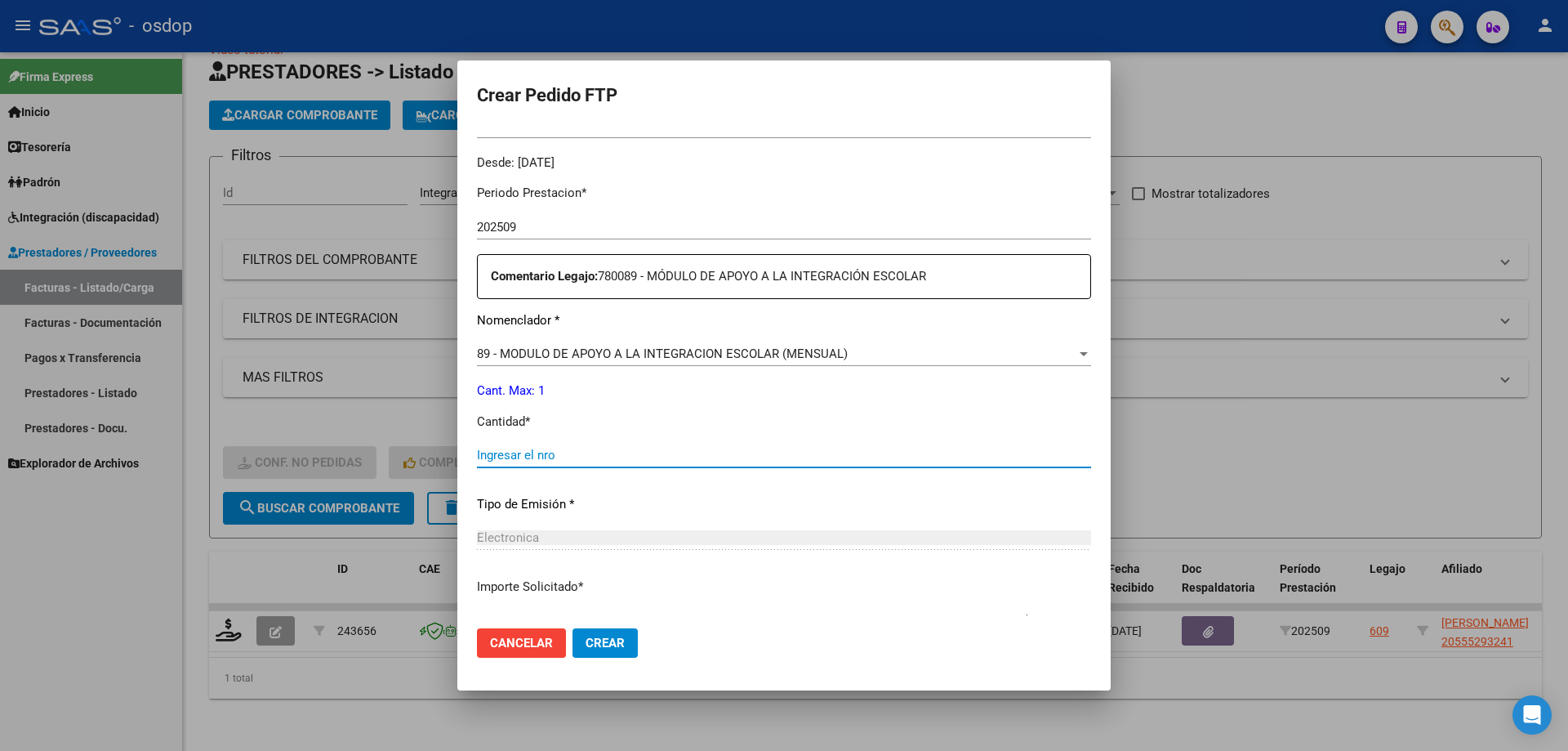
click at [581, 457] on input "Ingresar el nro" at bounding box center [783, 455] width 614 height 15
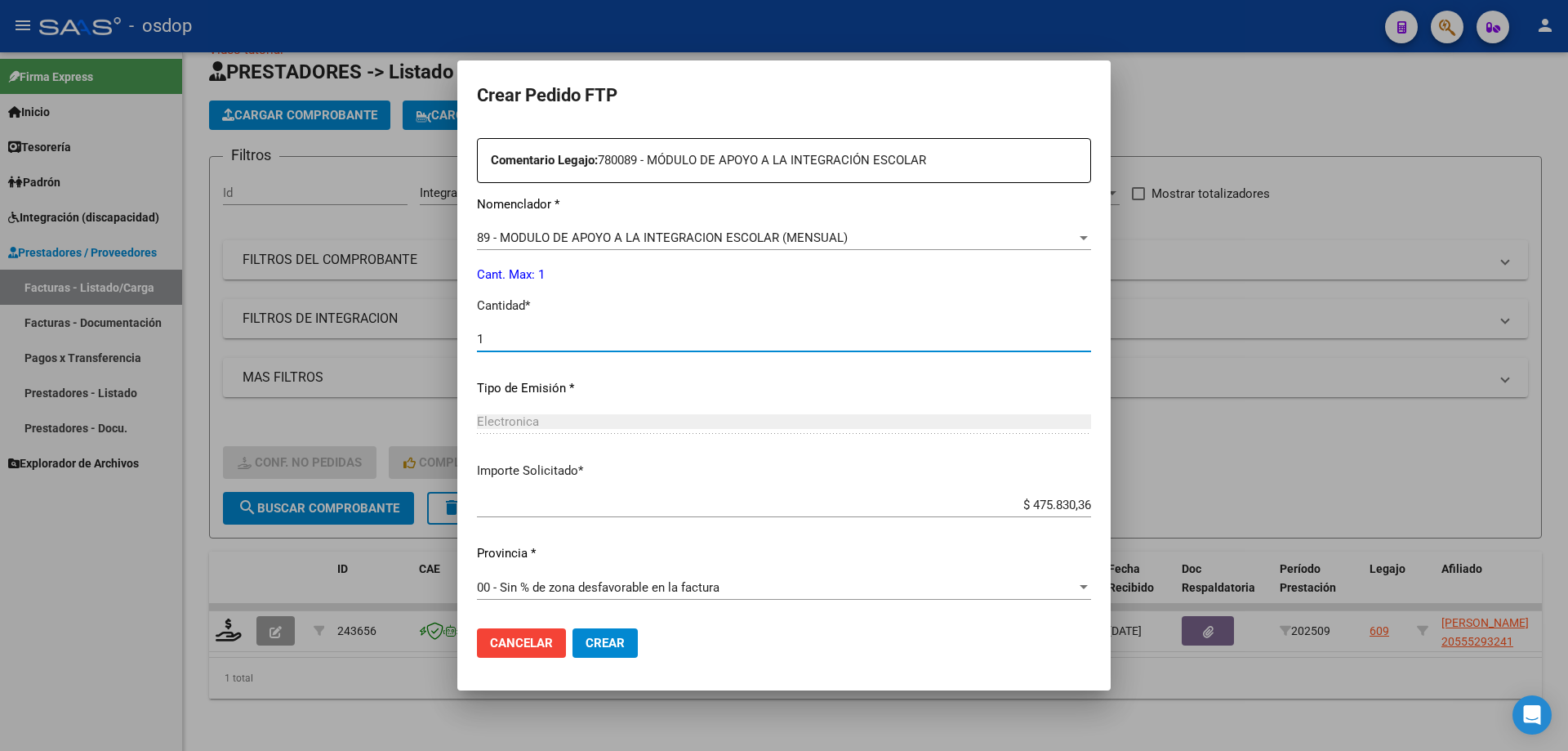
type input "1"
click at [618, 644] on span "Crear" at bounding box center [605, 643] width 39 height 15
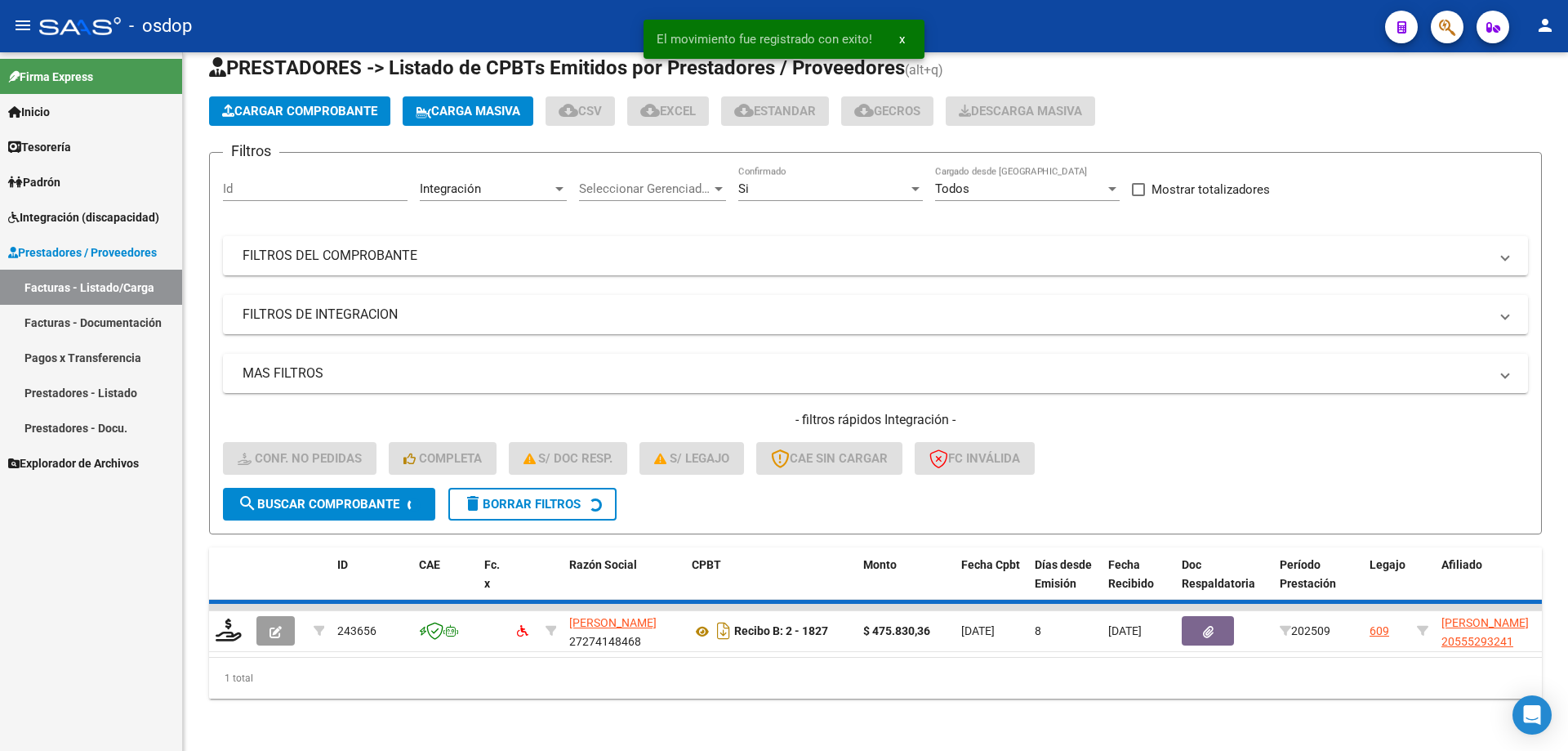
click at [89, 223] on span "Integración (discapacidad)" at bounding box center [83, 217] width 151 height 18
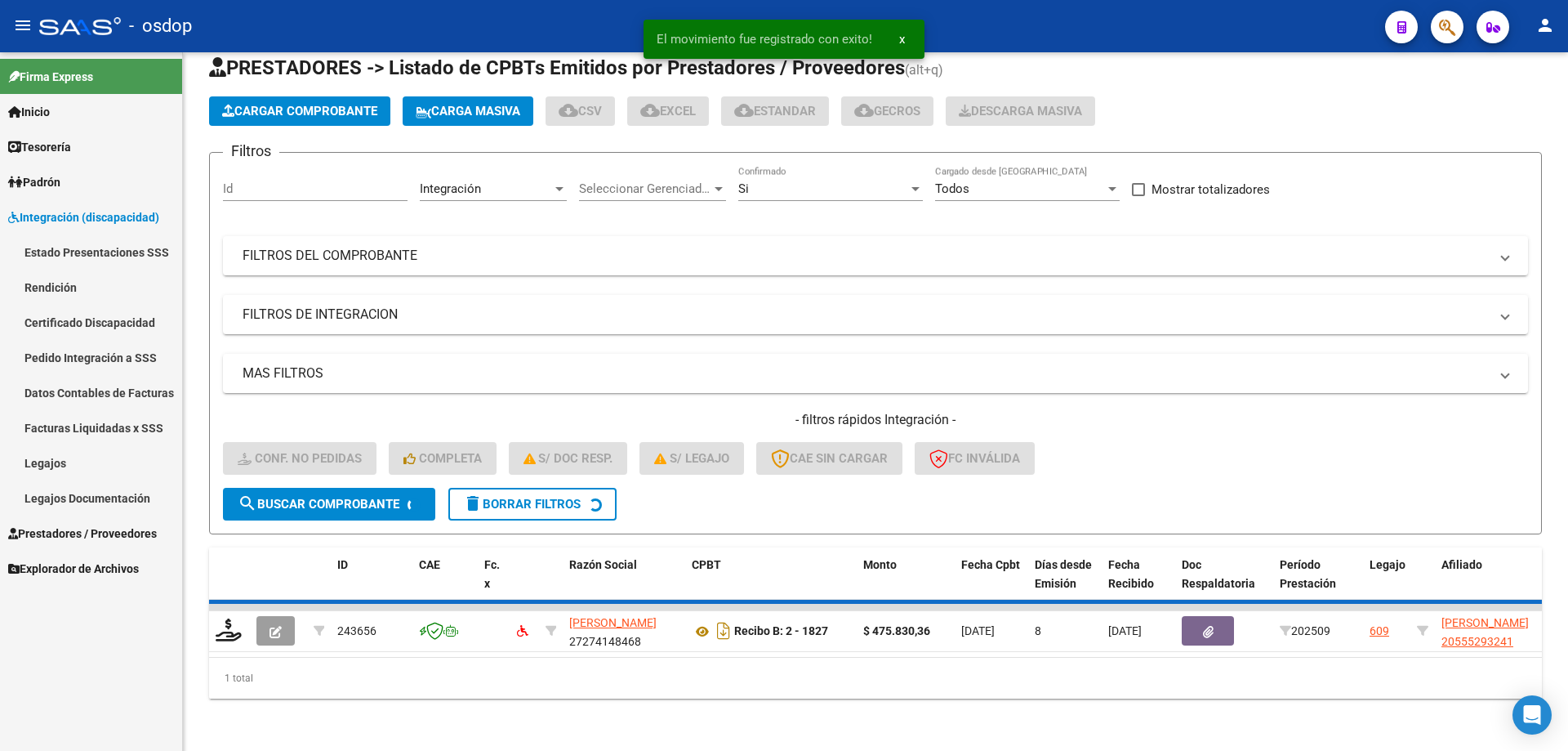
scroll to position [26, 0]
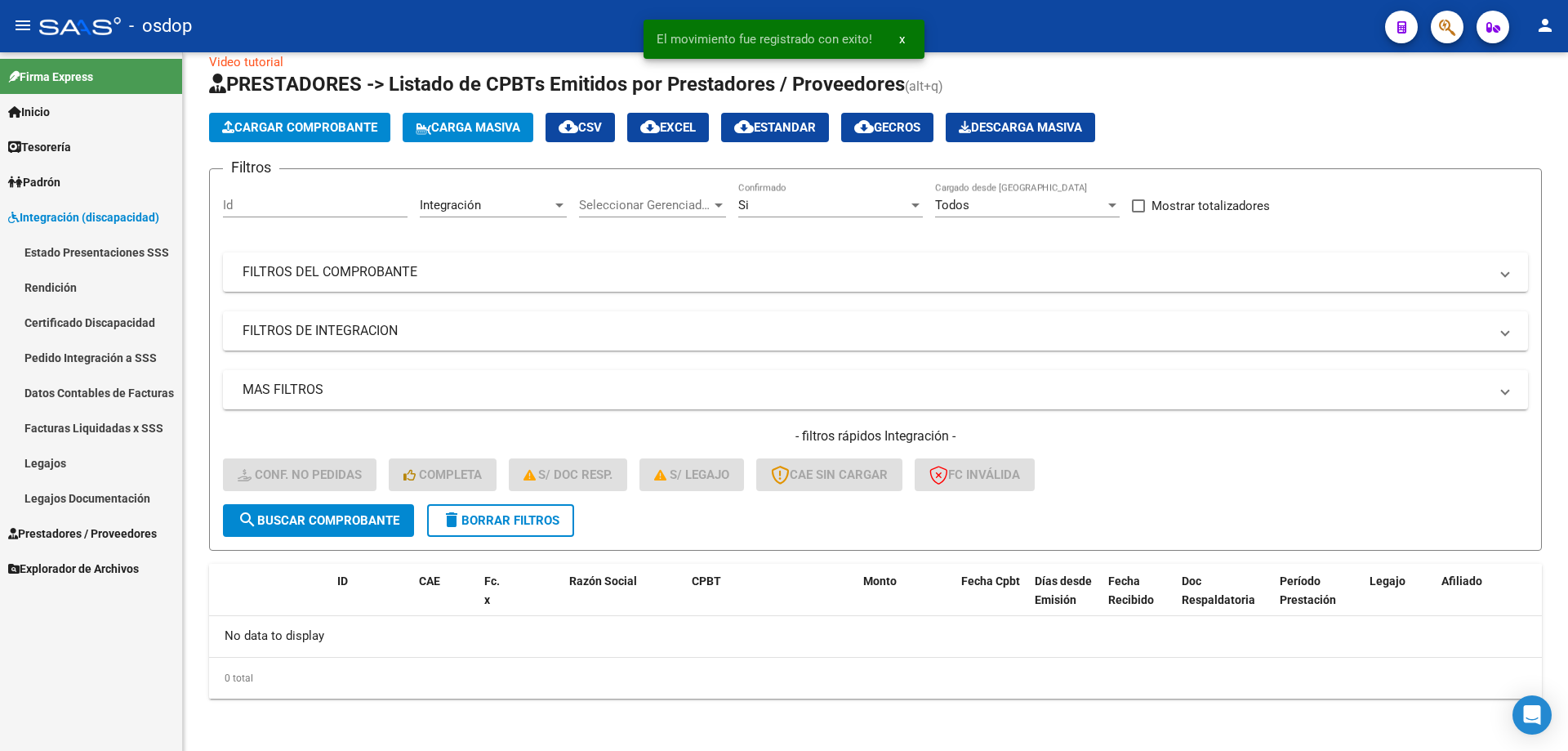
click at [83, 358] on link "Pedido Integración a SSS" at bounding box center [91, 358] width 182 height 35
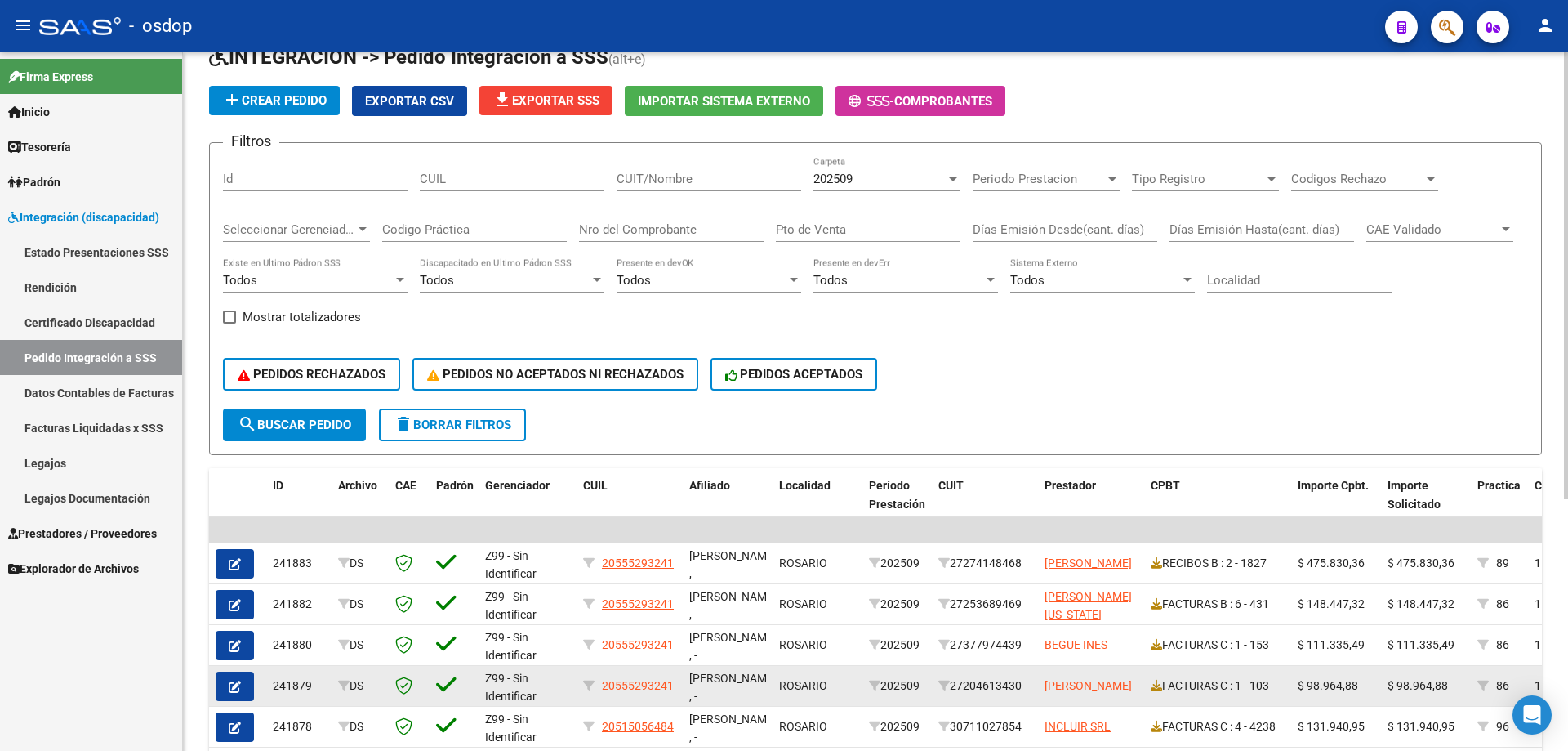
scroll to position [245, 0]
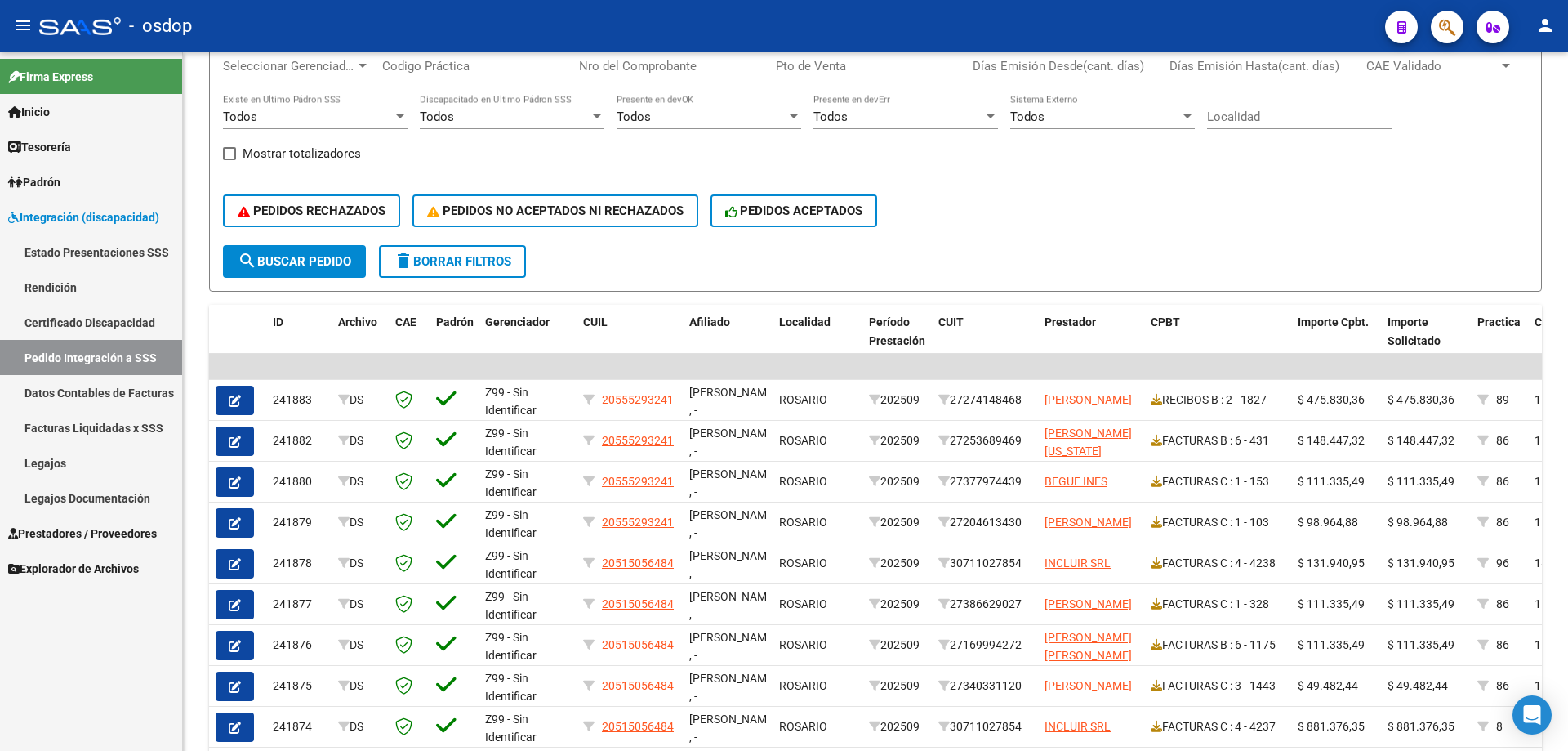
click at [113, 219] on span "Integración (discapacidad)" at bounding box center [83, 217] width 151 height 18
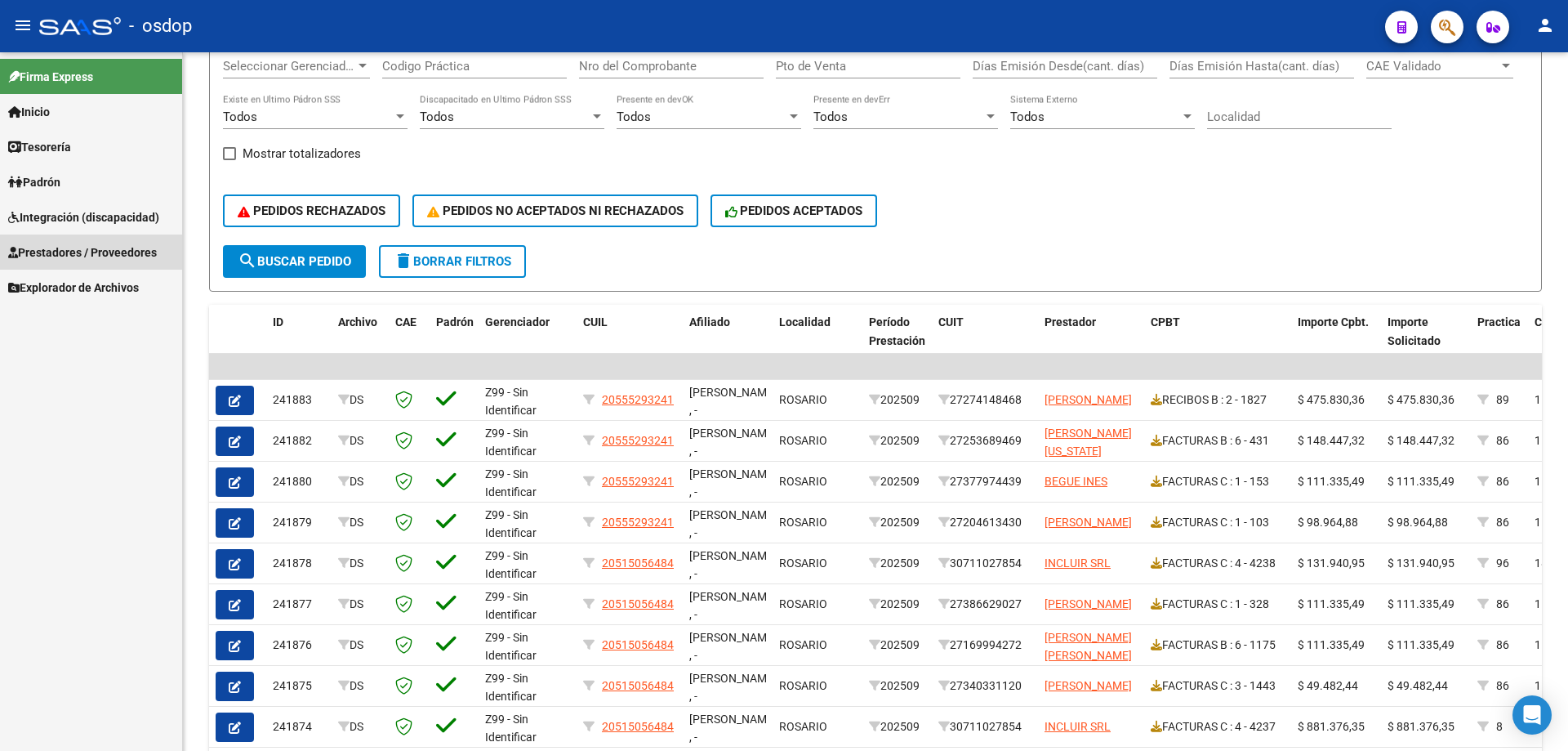
click at [114, 264] on link "Prestadores / Proveedores" at bounding box center [91, 252] width 182 height 35
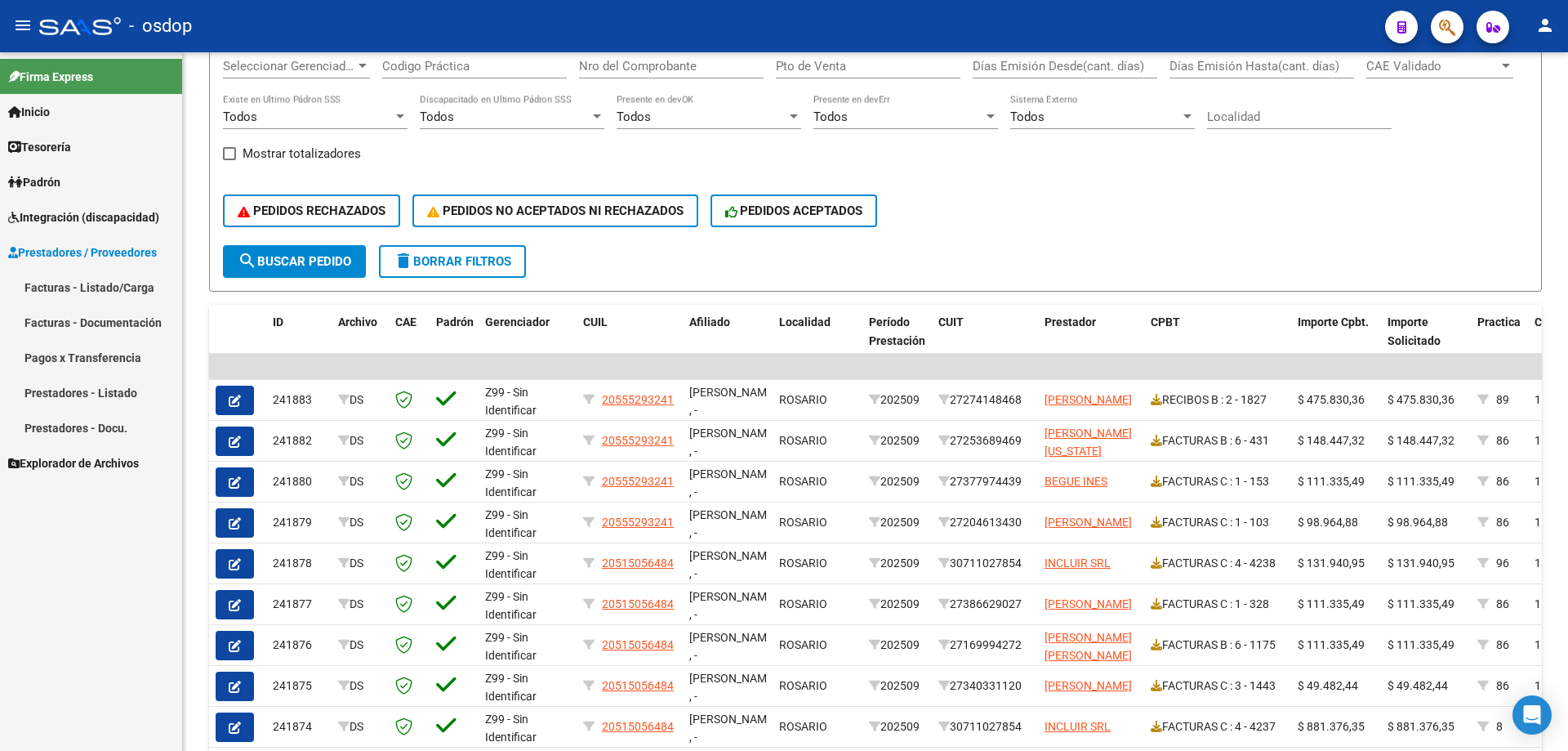
click at [115, 293] on link "Facturas - Listado/Carga" at bounding box center [91, 287] width 182 height 35
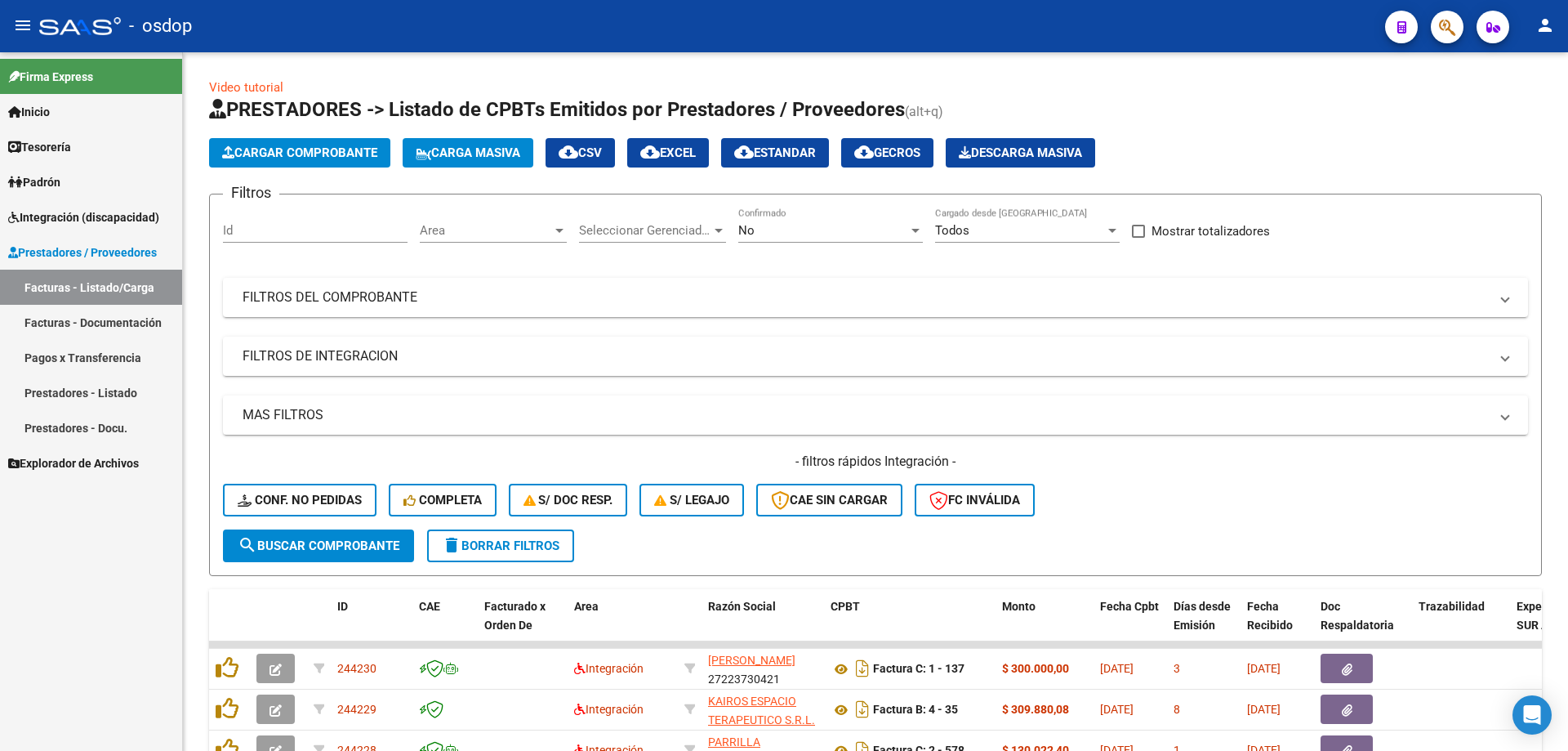
click at [140, 640] on div "Firma Express Inicio Calendario SSS Instructivos Contacto OS Tesorería Extracto…" at bounding box center [91, 401] width 182 height 699
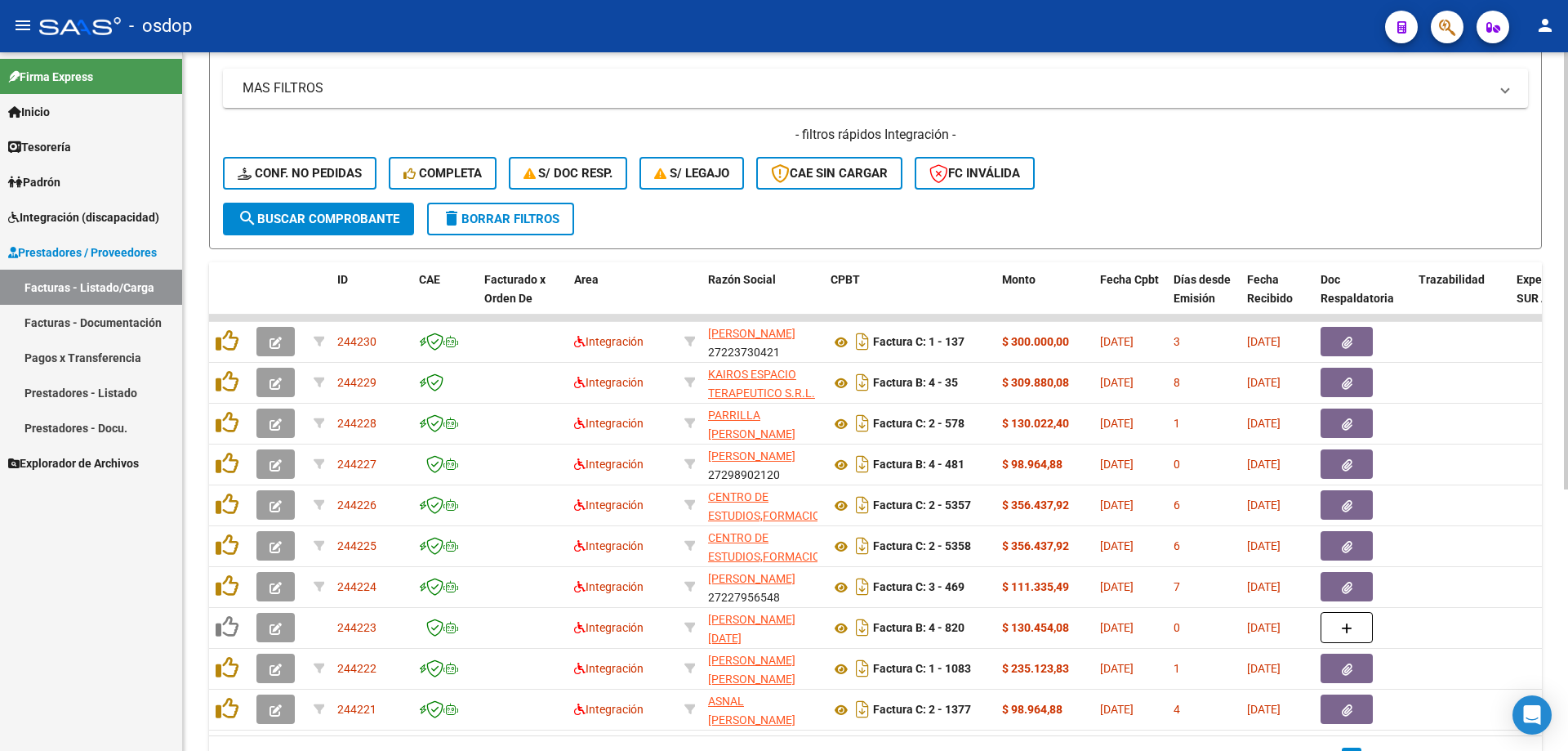
scroll to position [245, 0]
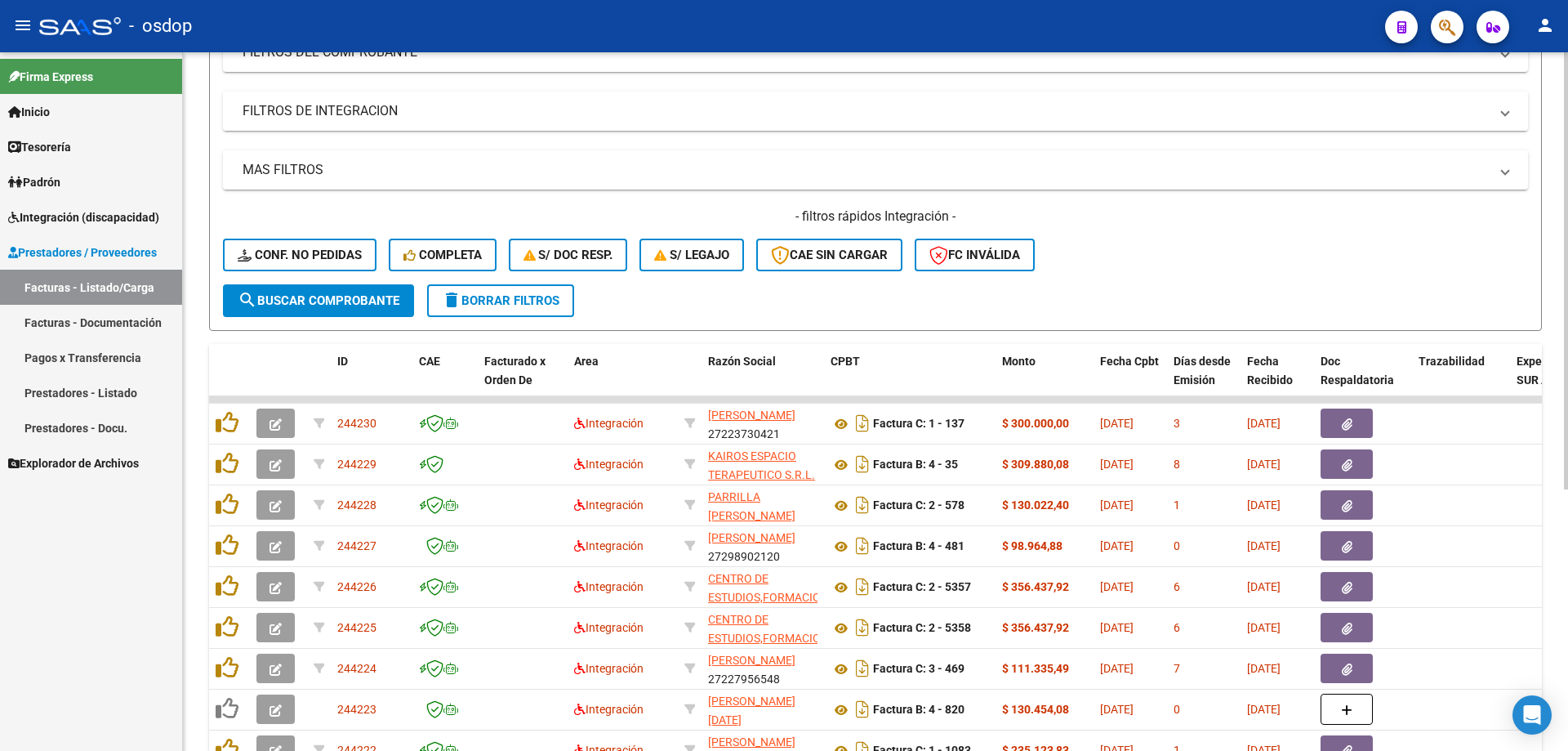
click at [366, 117] on mat-panel-title "FILTROS DE INTEGRACION" at bounding box center [865, 111] width 1246 height 18
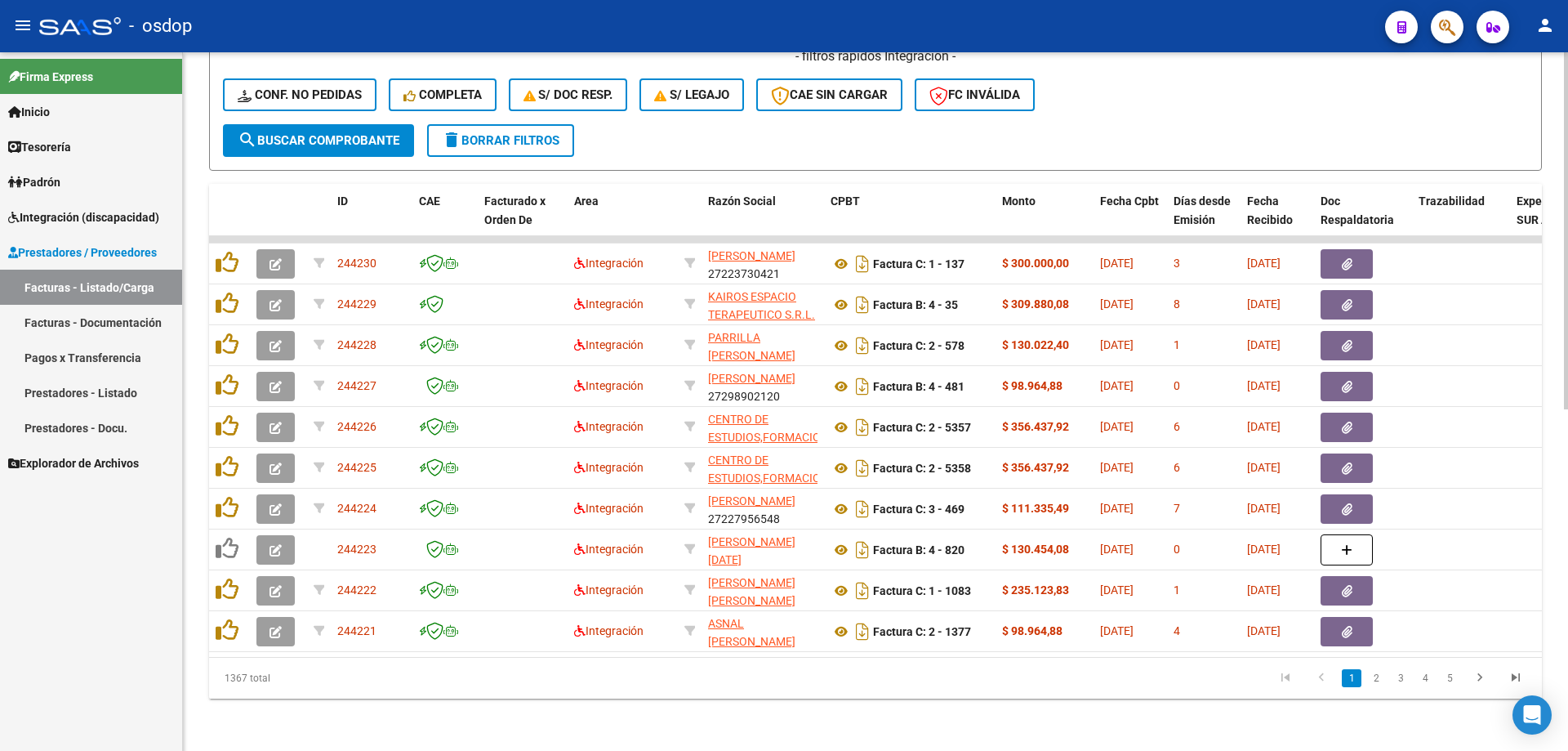
scroll to position [505, 0]
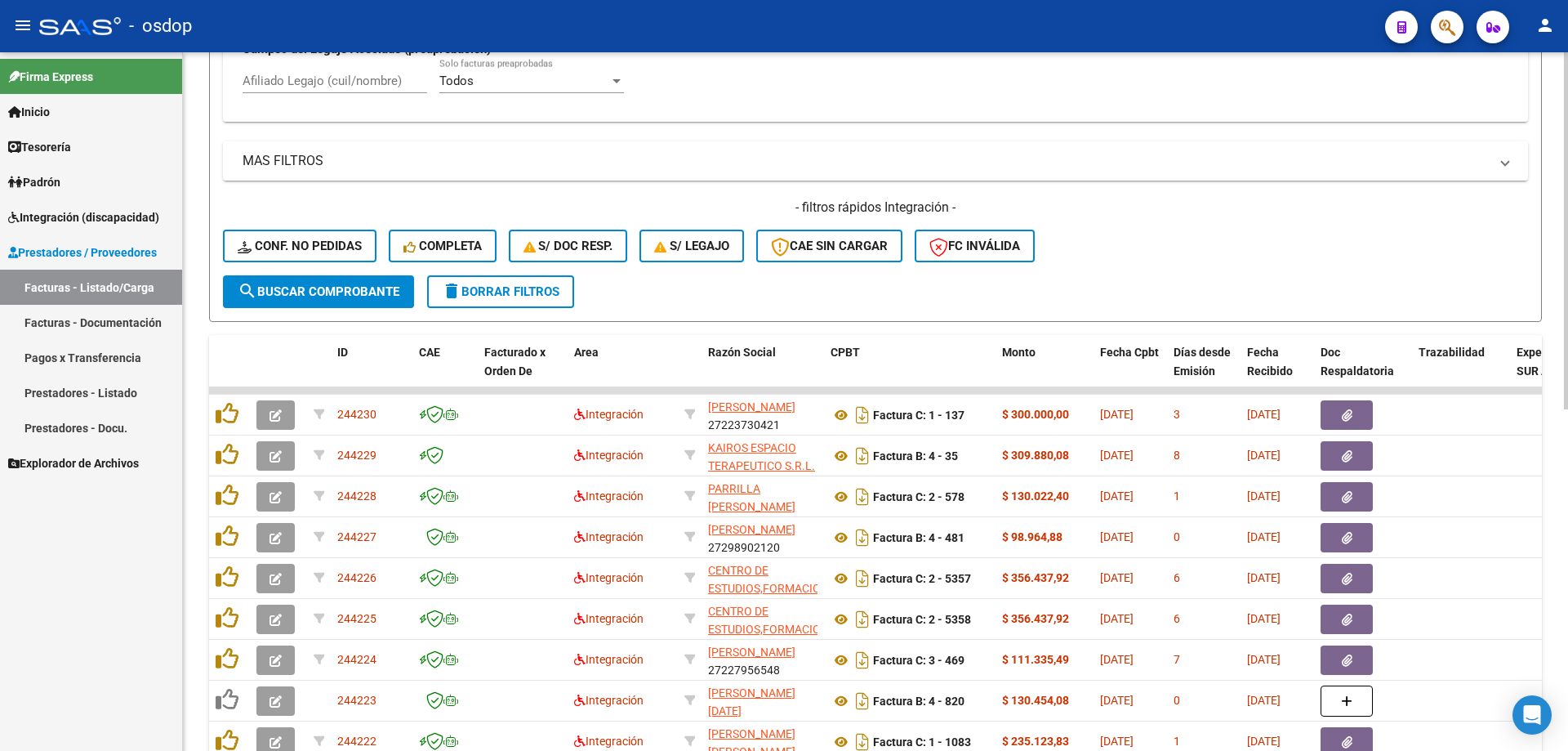
click at [369, 86] on input "Afiliado Legajo (cuil/nombre)" at bounding box center [334, 80] width 184 height 15
paste input "20555293241"
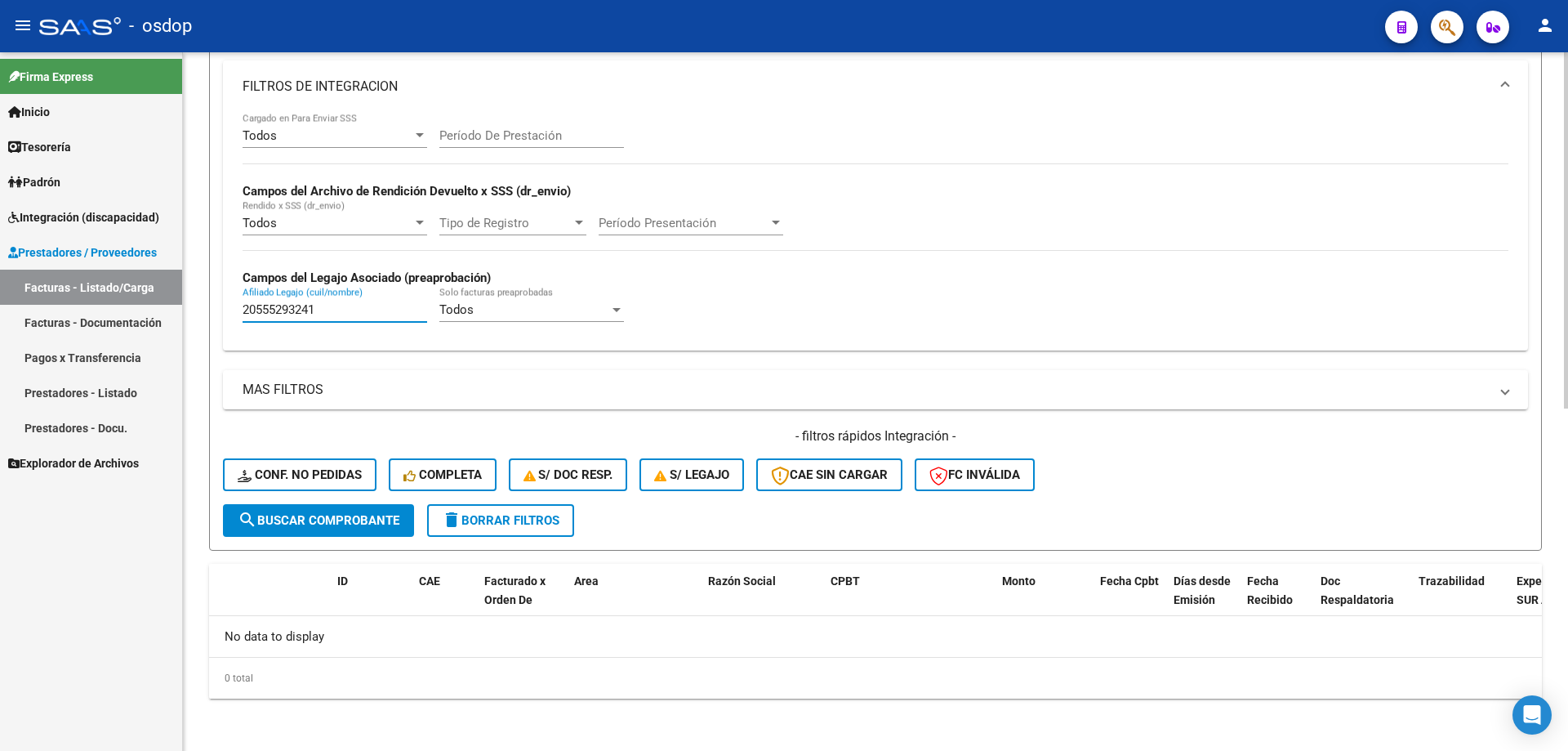
scroll to position [276, 0]
type input "20555293241"
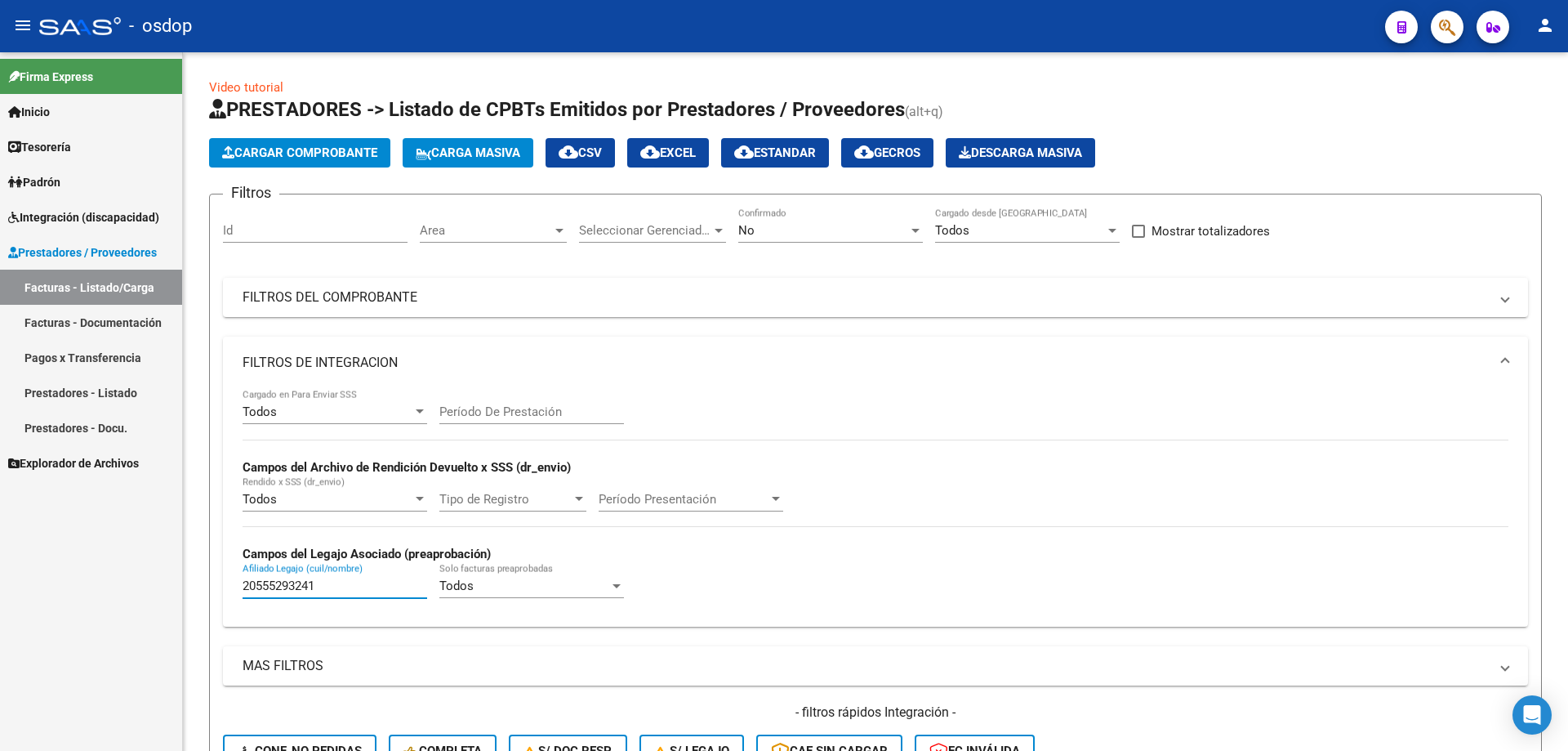
scroll to position [276, 0]
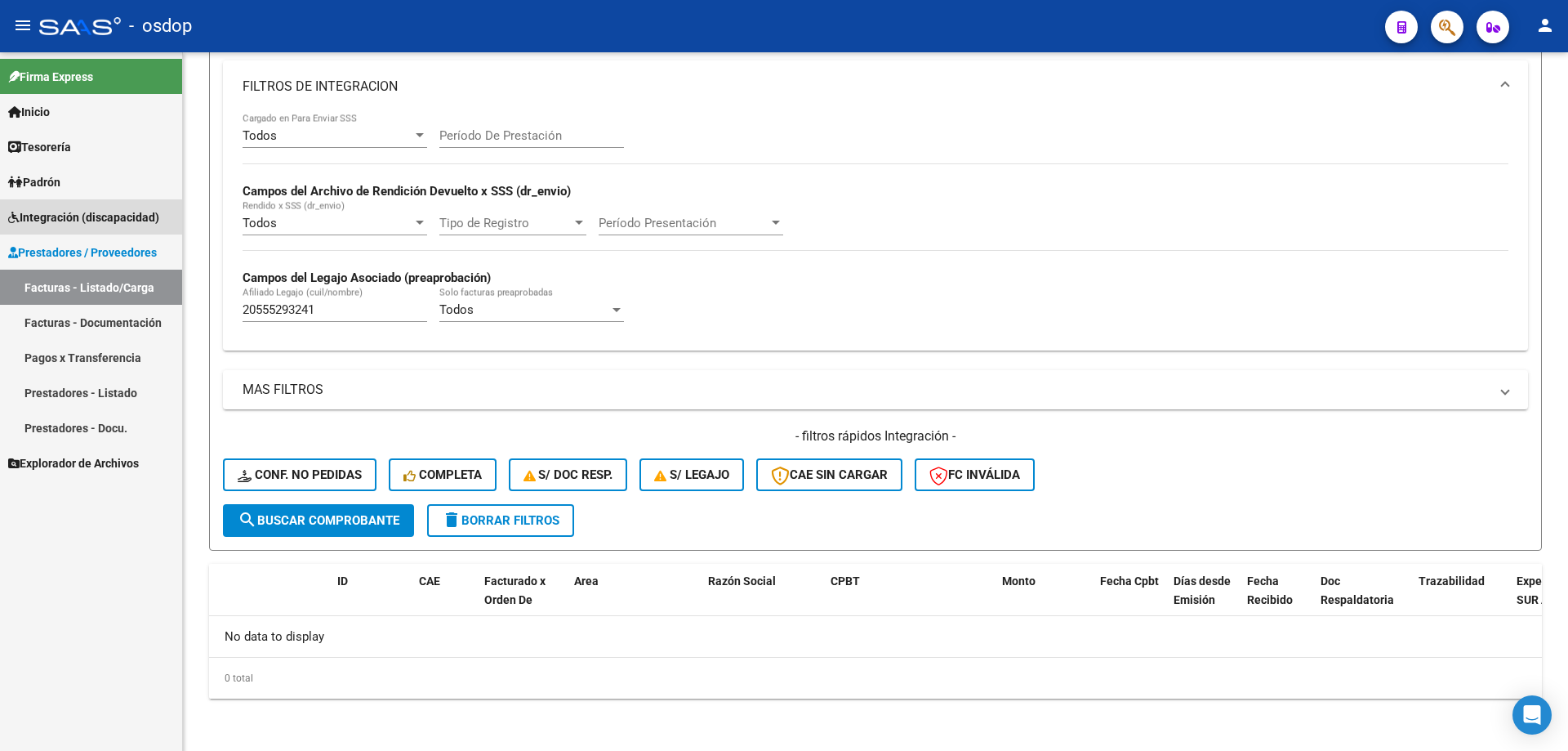
click at [87, 221] on span "Integración (discapacidad)" at bounding box center [83, 217] width 151 height 18
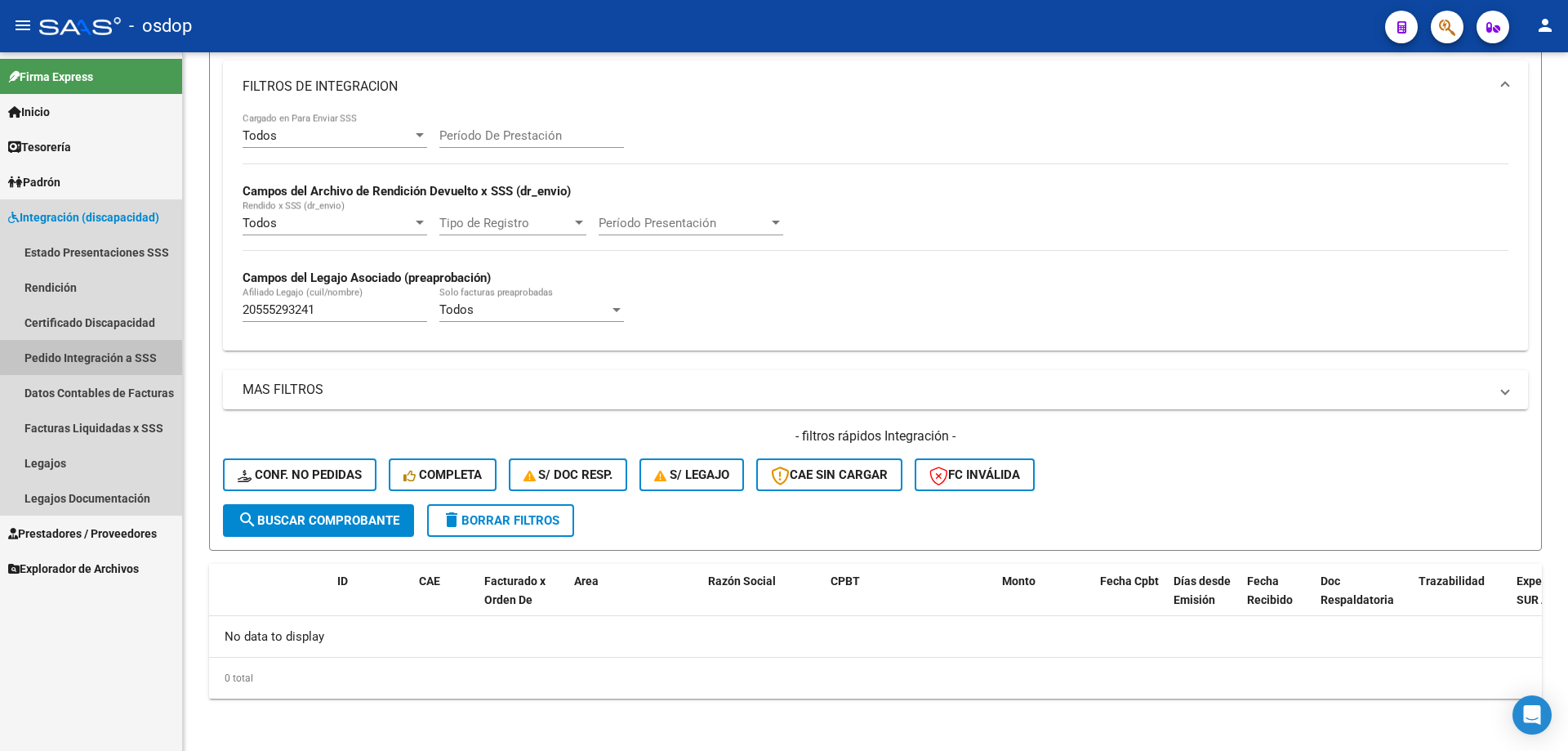
click at [113, 352] on link "Pedido Integración a SSS" at bounding box center [91, 358] width 182 height 35
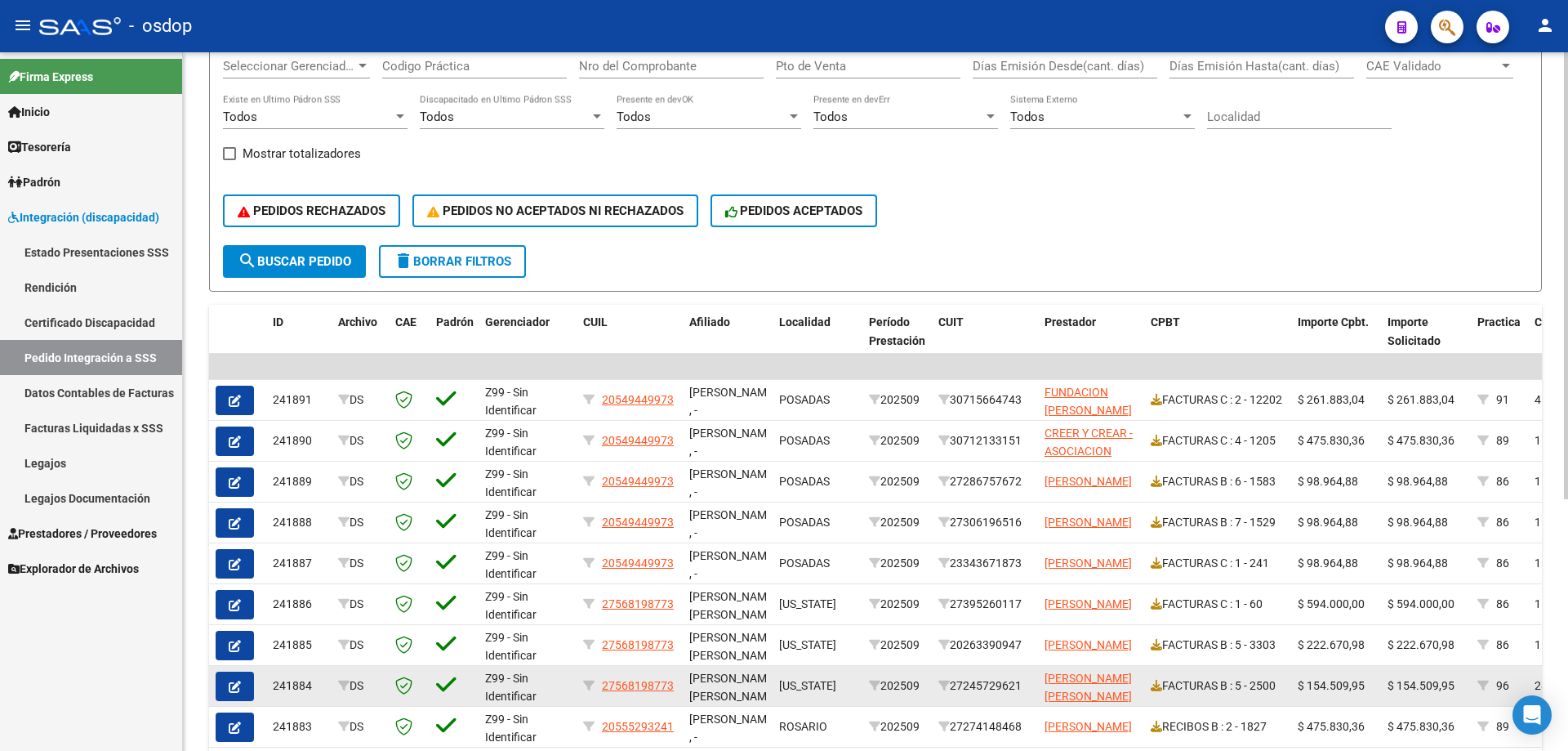
scroll to position [394, 0]
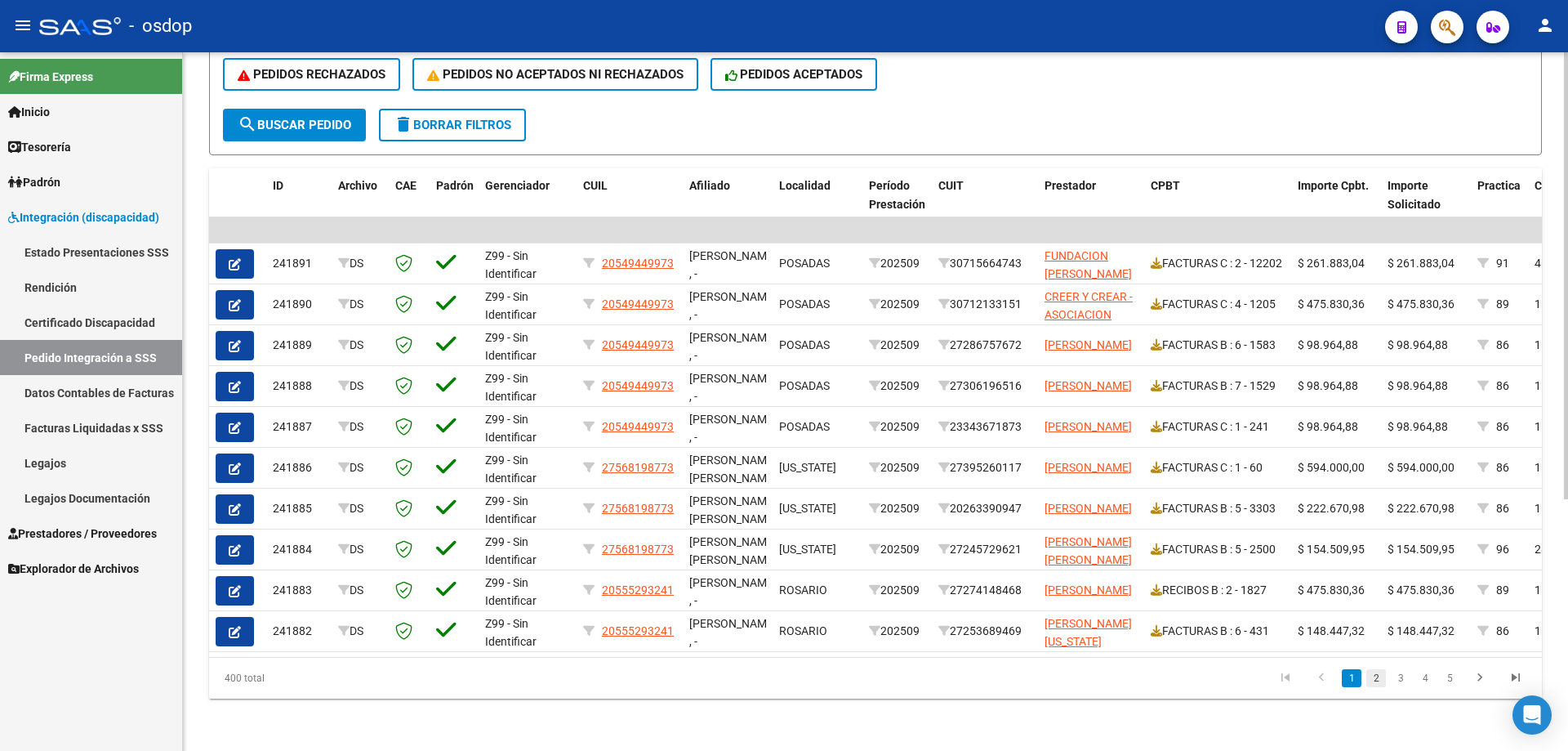
click at [1373, 681] on link "2" at bounding box center [1376, 678] width 19 height 18
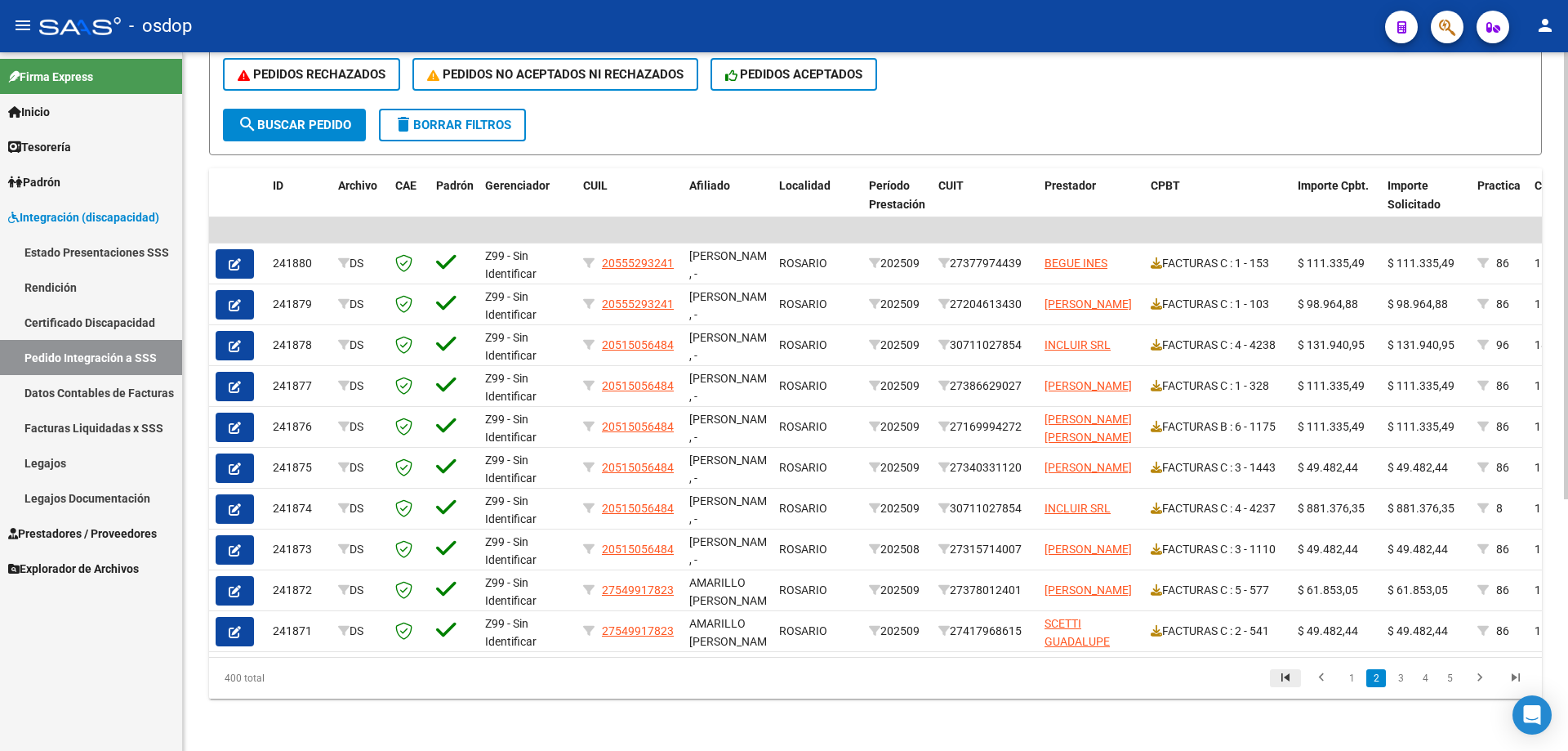
click at [1291, 680] on icon "go to first page" at bounding box center [1285, 680] width 21 height 19
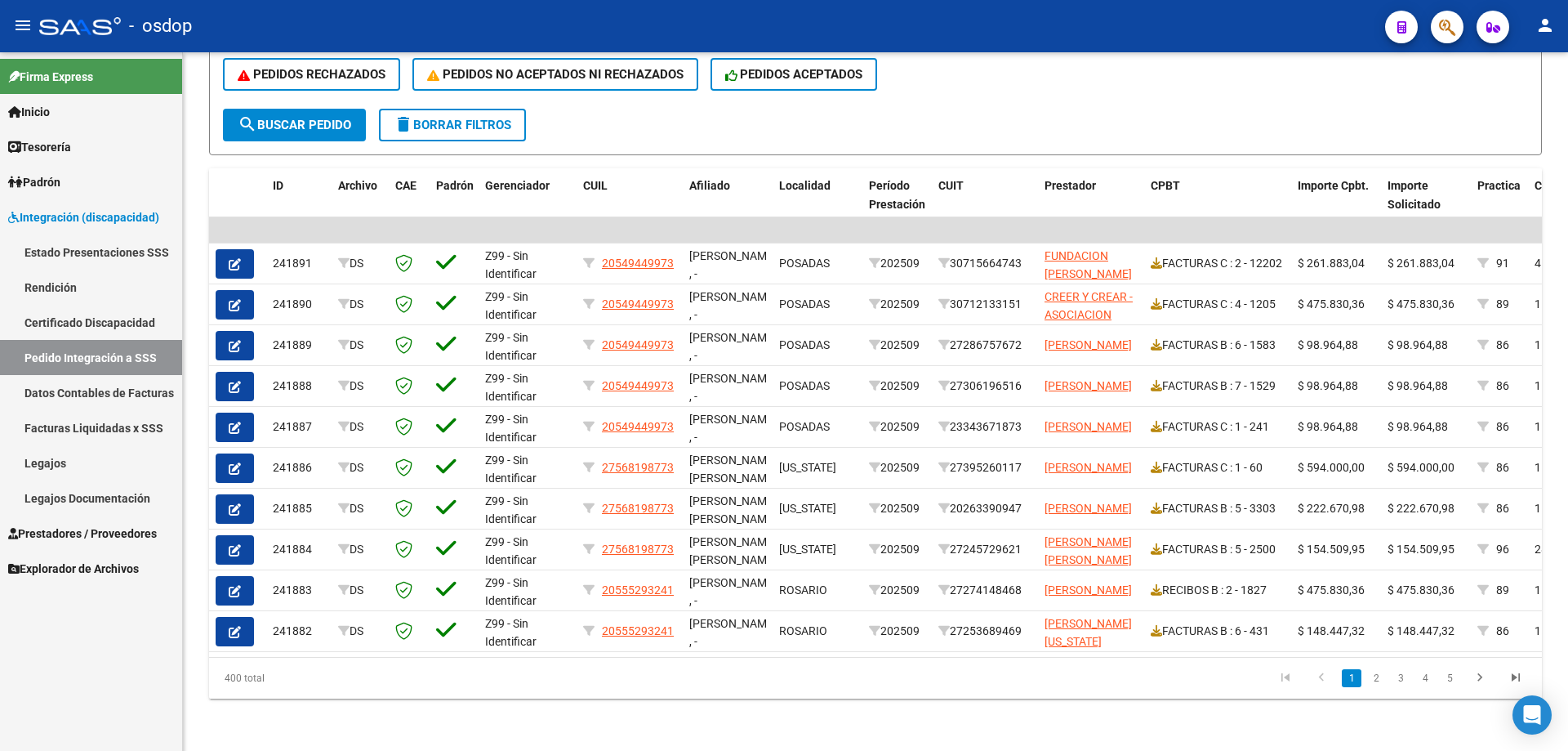
click at [117, 227] on link "Integración (discapacidad)" at bounding box center [91, 217] width 182 height 35
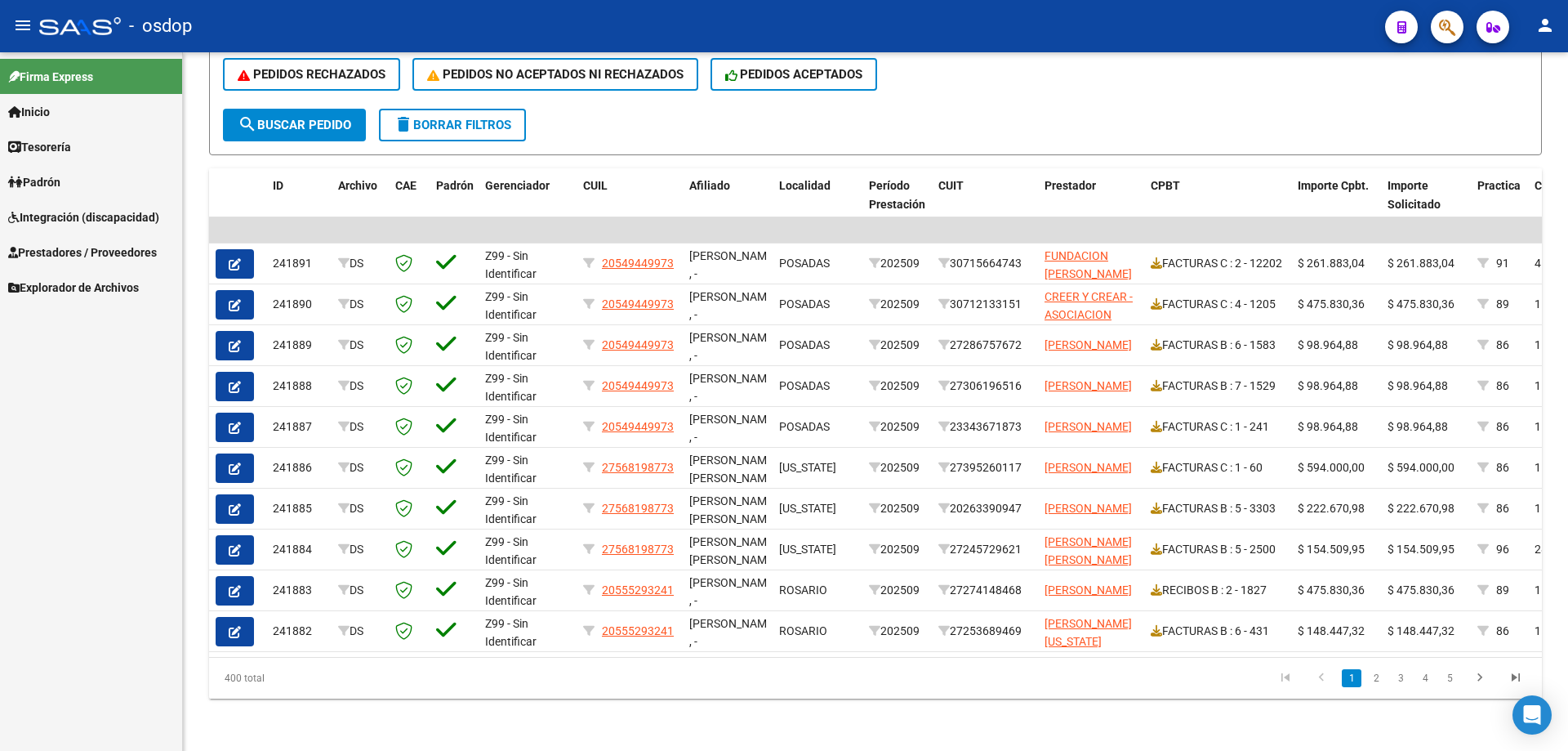
click at [116, 252] on span "Prestadores / Proveedores" at bounding box center [82, 252] width 149 height 18
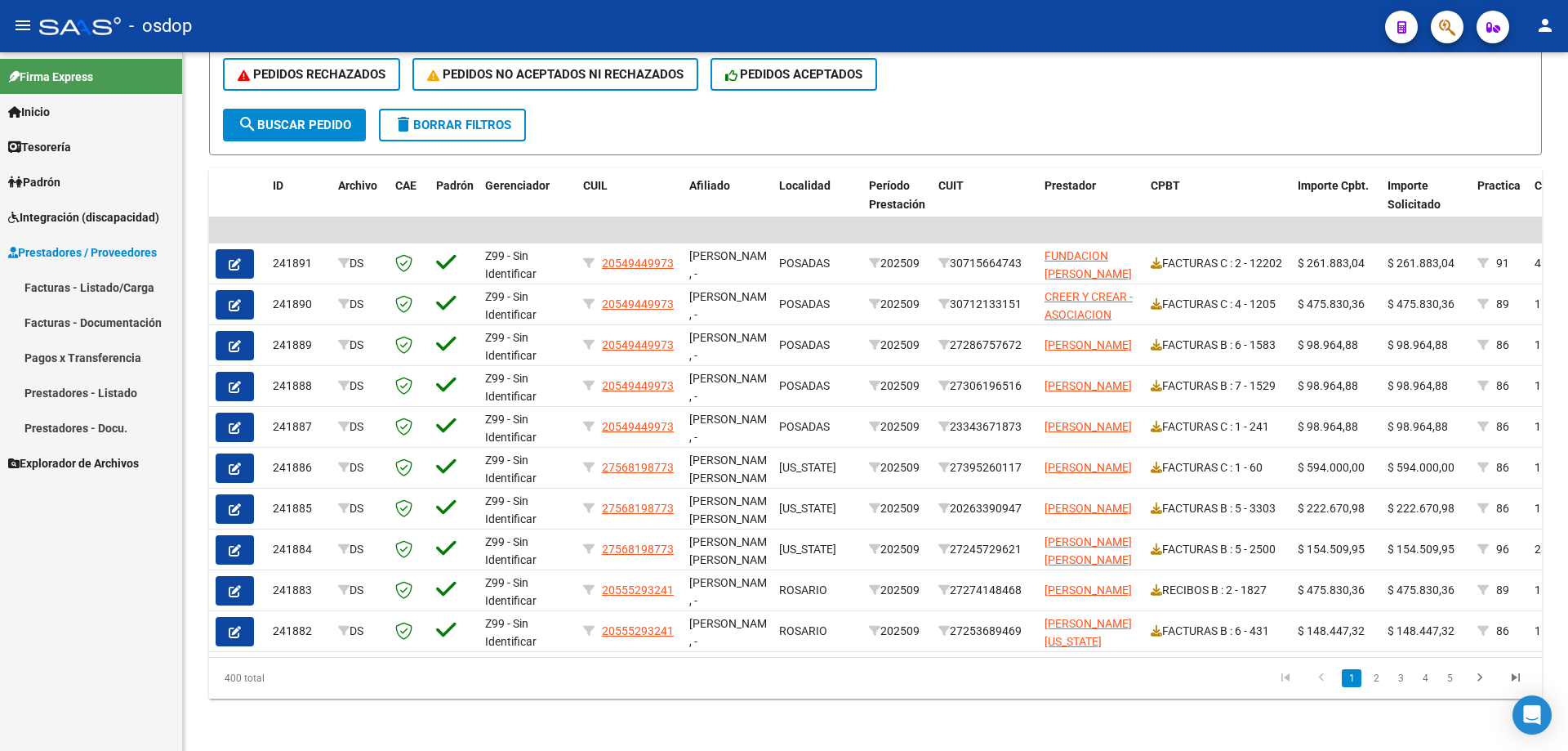
click at [119, 287] on link "Facturas - Listado/Carga" at bounding box center [91, 287] width 182 height 35
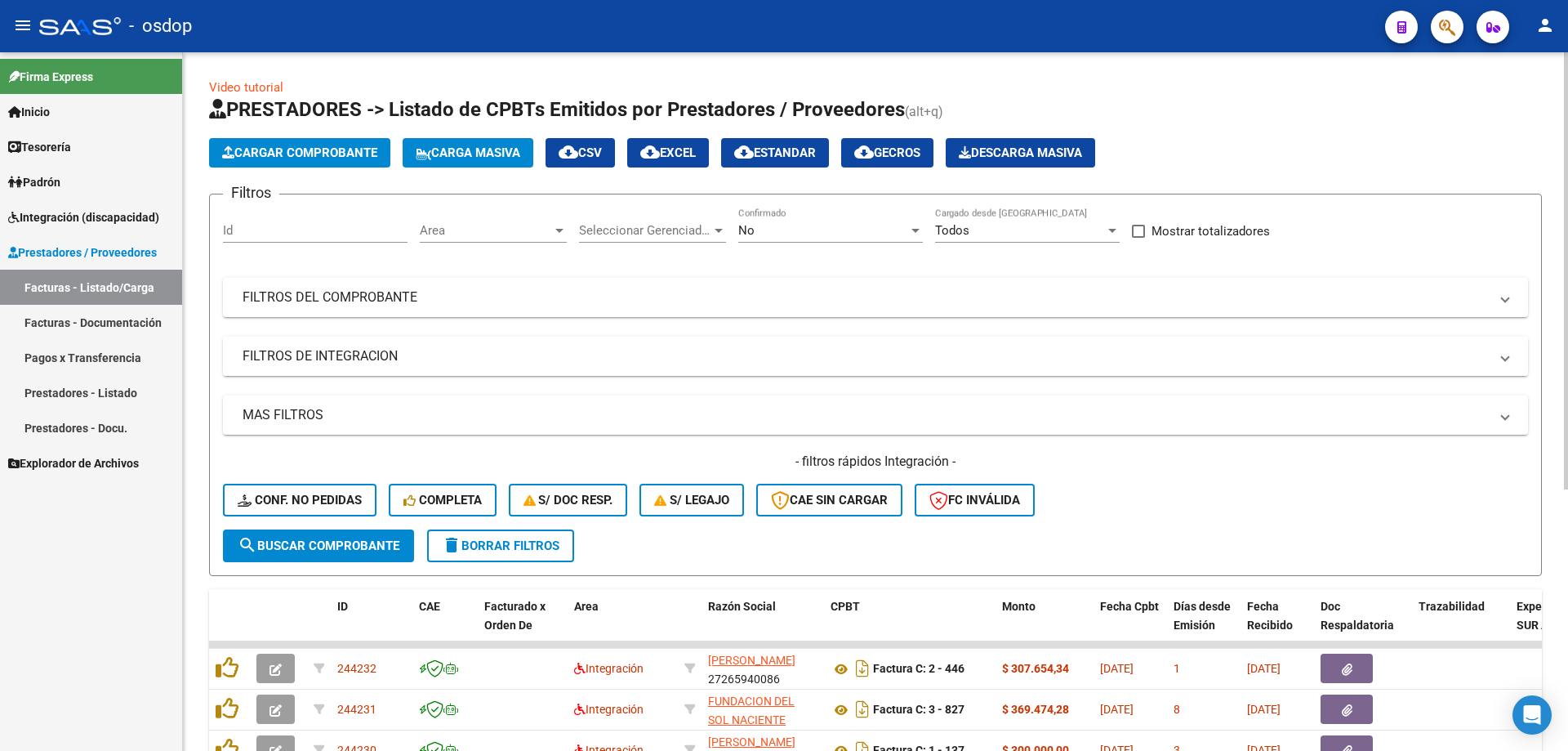
click at [345, 353] on mat-panel-title "FILTROS DE INTEGRACION" at bounding box center [865, 356] width 1246 height 18
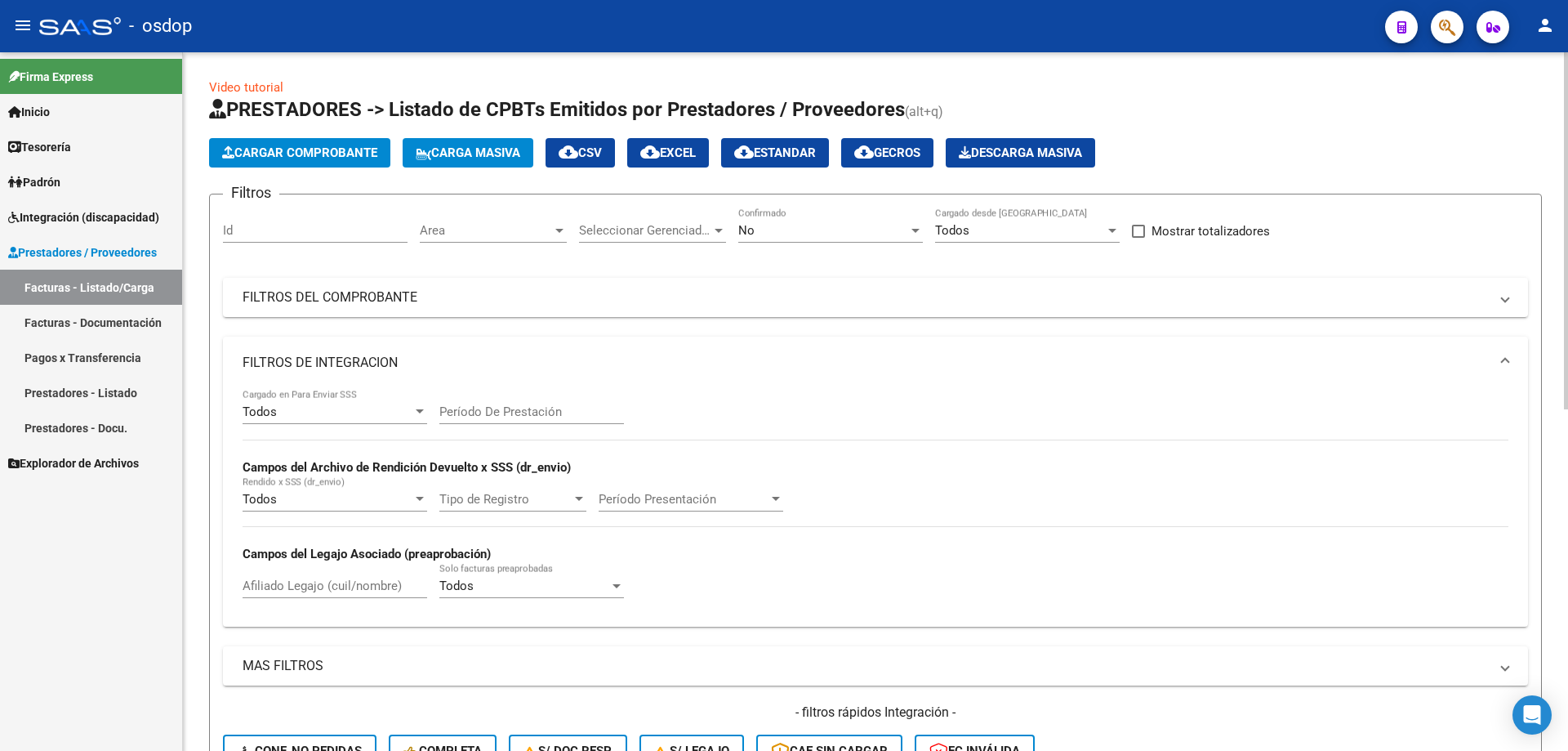
click at [307, 591] on input "Afiliado Legajo (cuil/nombre)" at bounding box center [334, 585] width 184 height 15
paste input "27560166678"
type input "27560166678"
click at [131, 593] on div "Firma Express Inicio Calendario SSS Instructivos Contacto OS Tesorería Extracto…" at bounding box center [91, 401] width 182 height 699
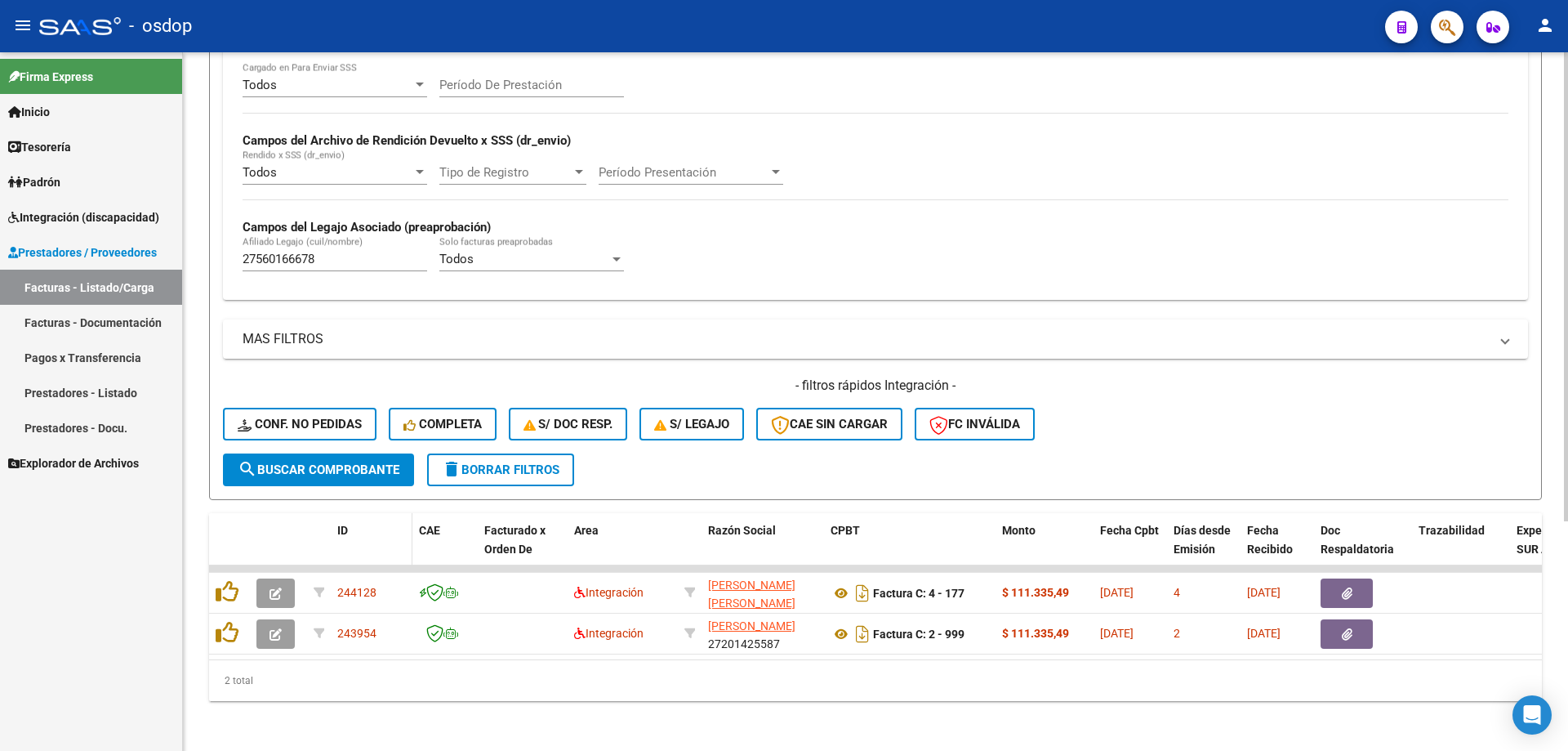
scroll to position [341, 0]
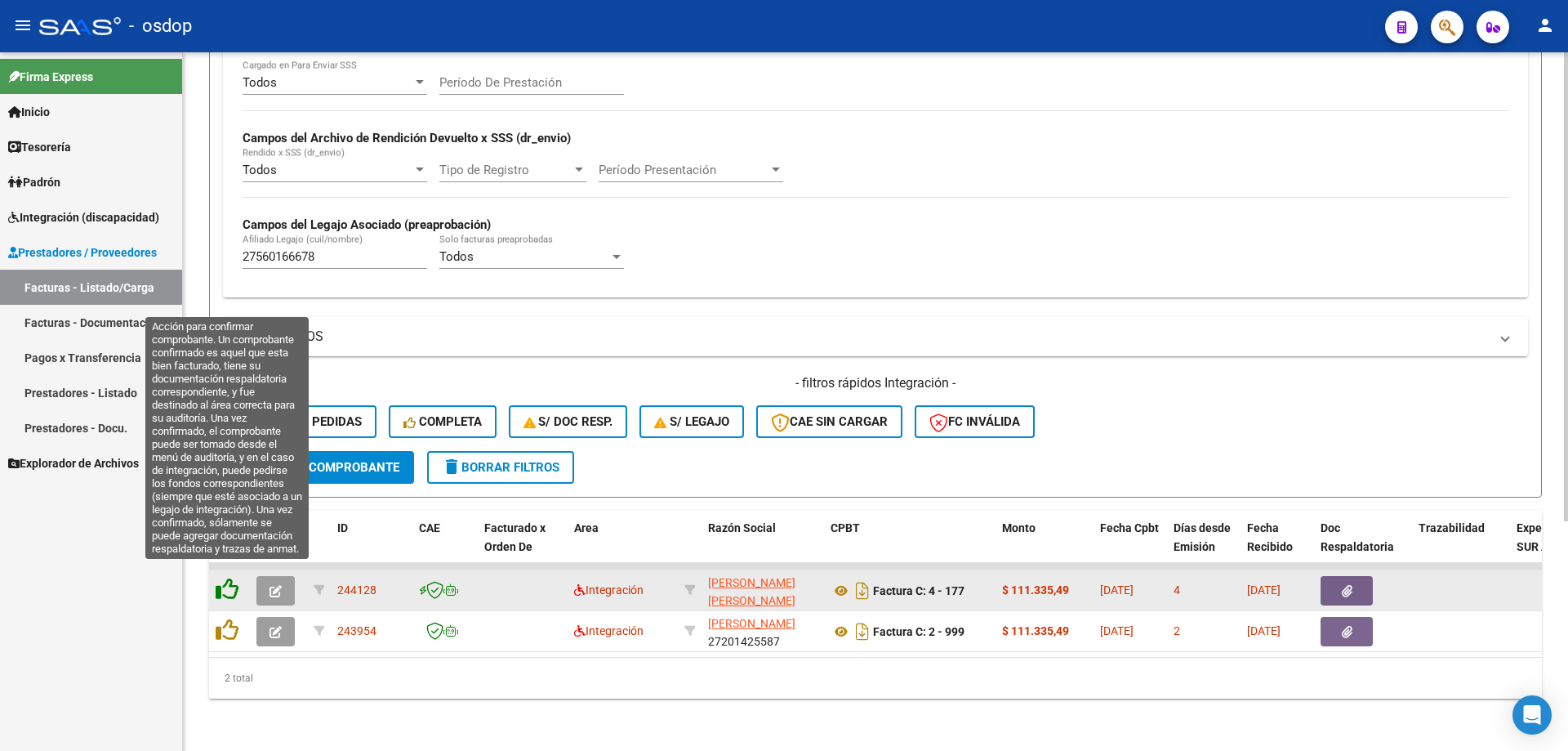
click at [223, 584] on icon at bounding box center [227, 589] width 23 height 23
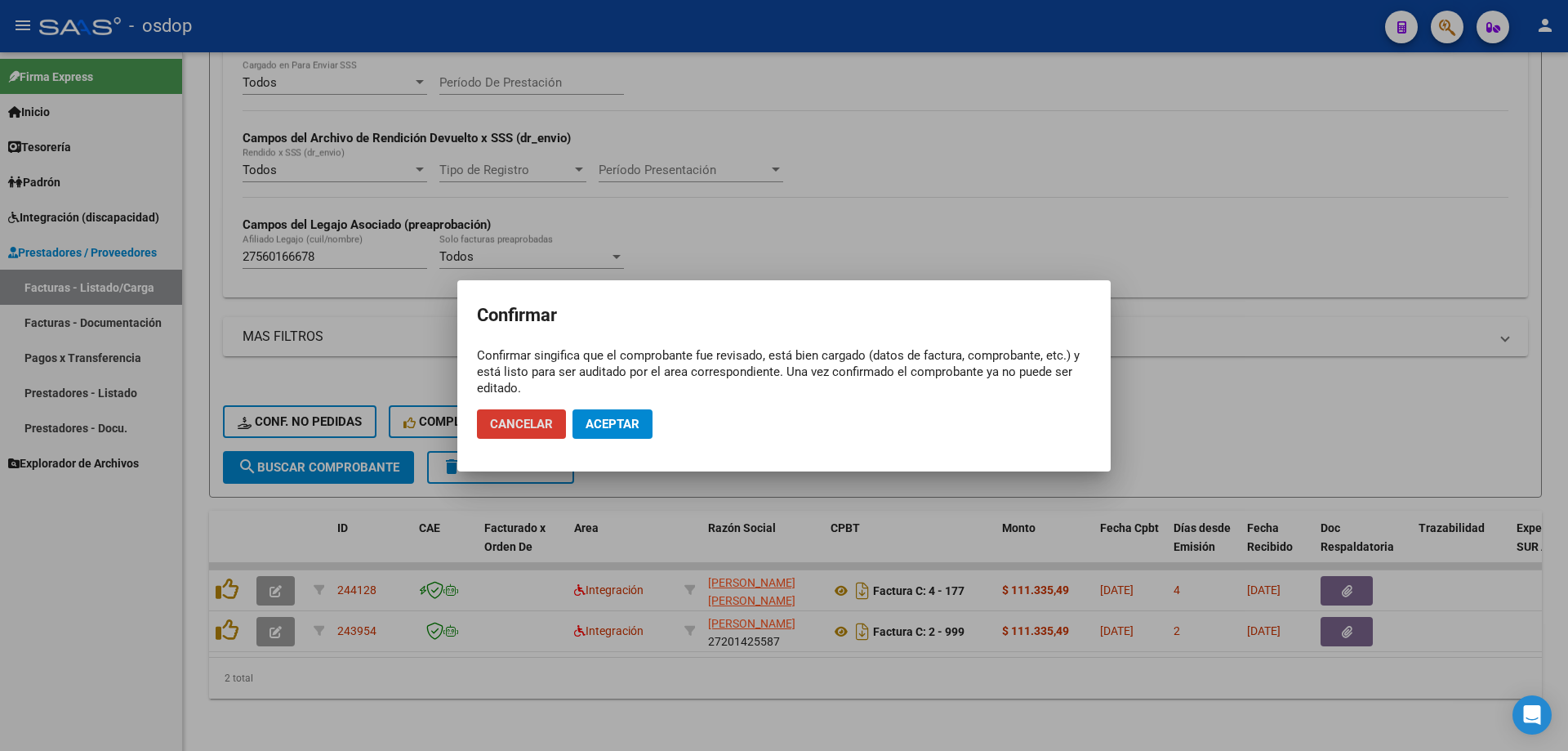
click at [618, 408] on mat-dialog-actions "Cancelar Aceptar" at bounding box center [783, 424] width 614 height 56
click at [618, 413] on button "Aceptar" at bounding box center [612, 423] width 80 height 29
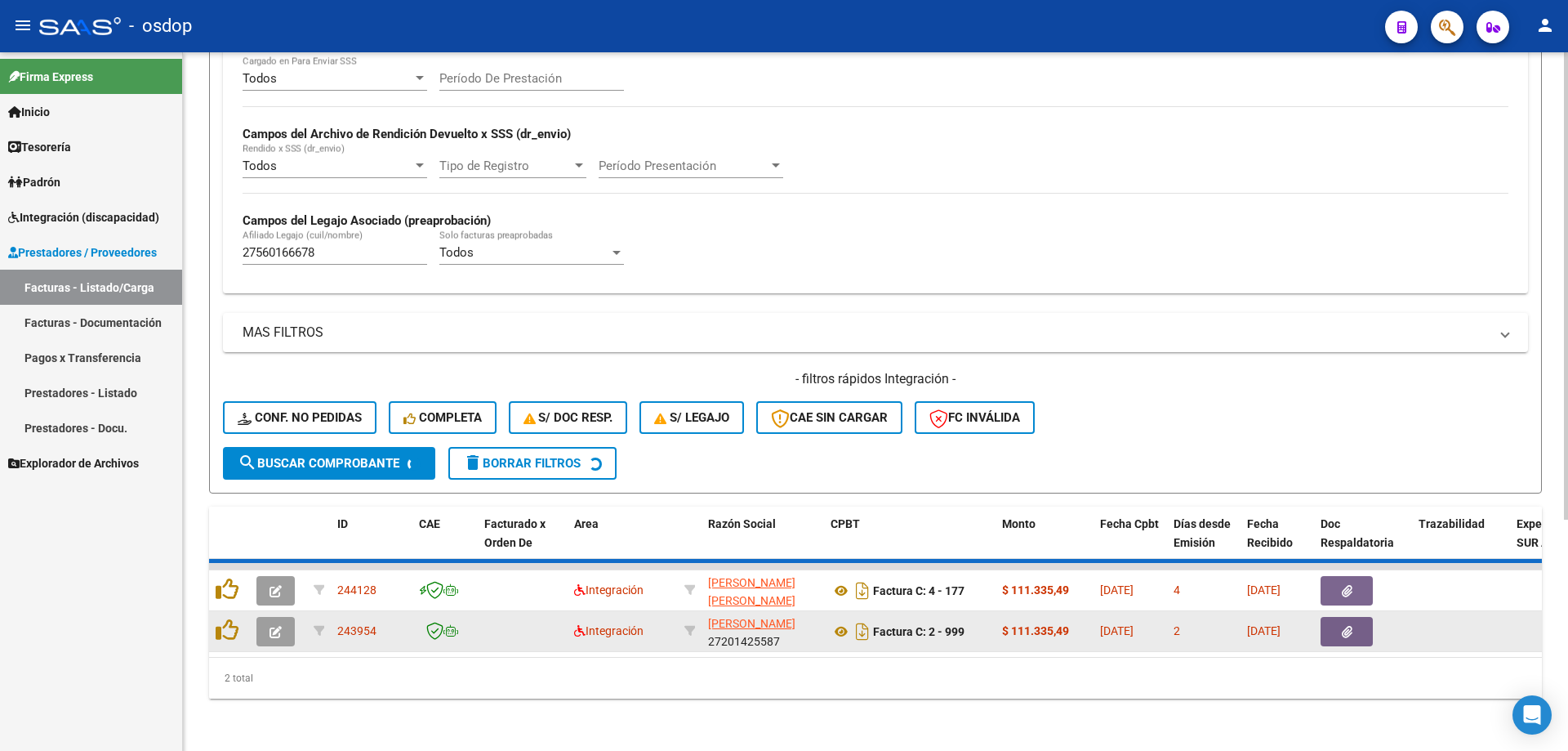
scroll to position [301, 0]
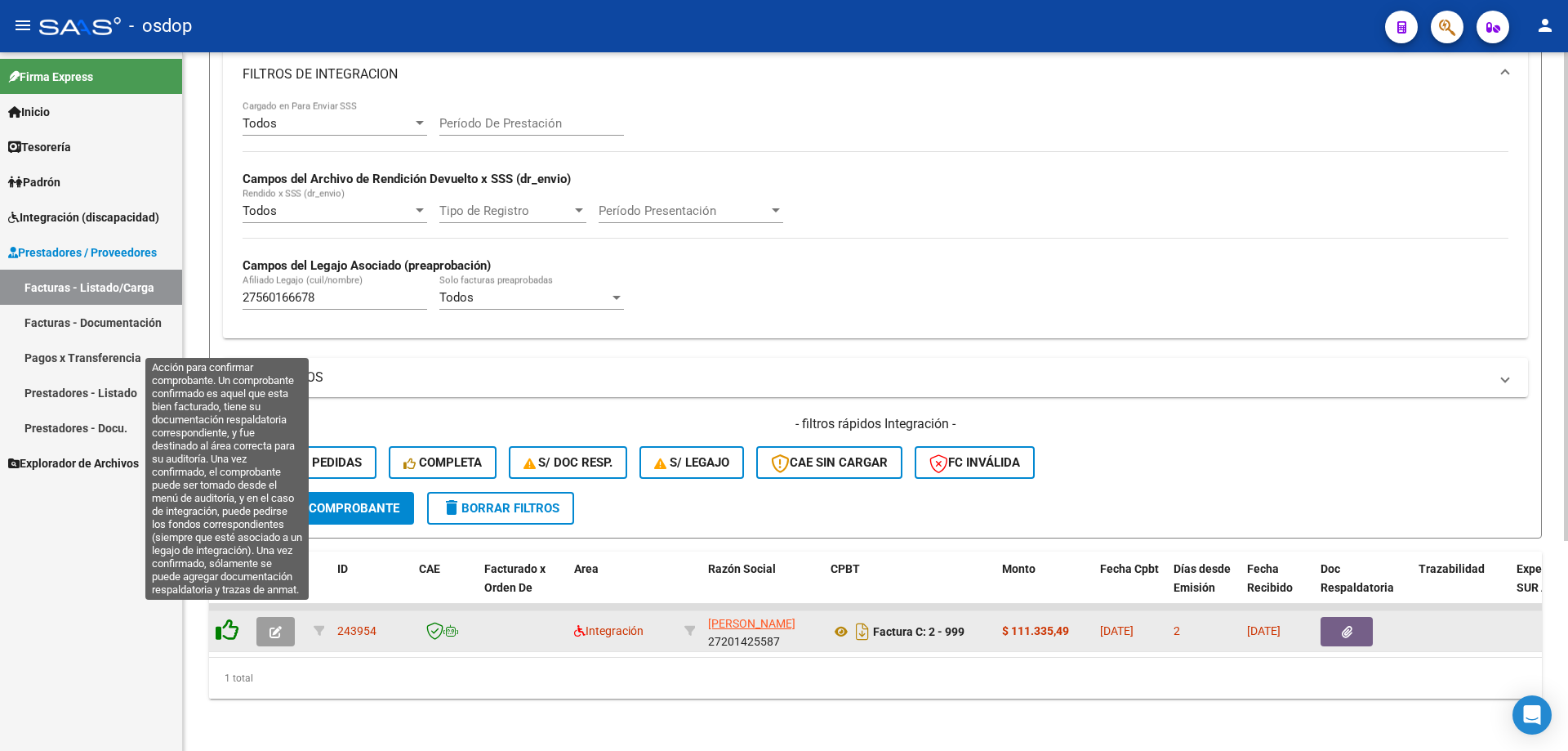
click at [224, 621] on icon at bounding box center [227, 630] width 23 height 23
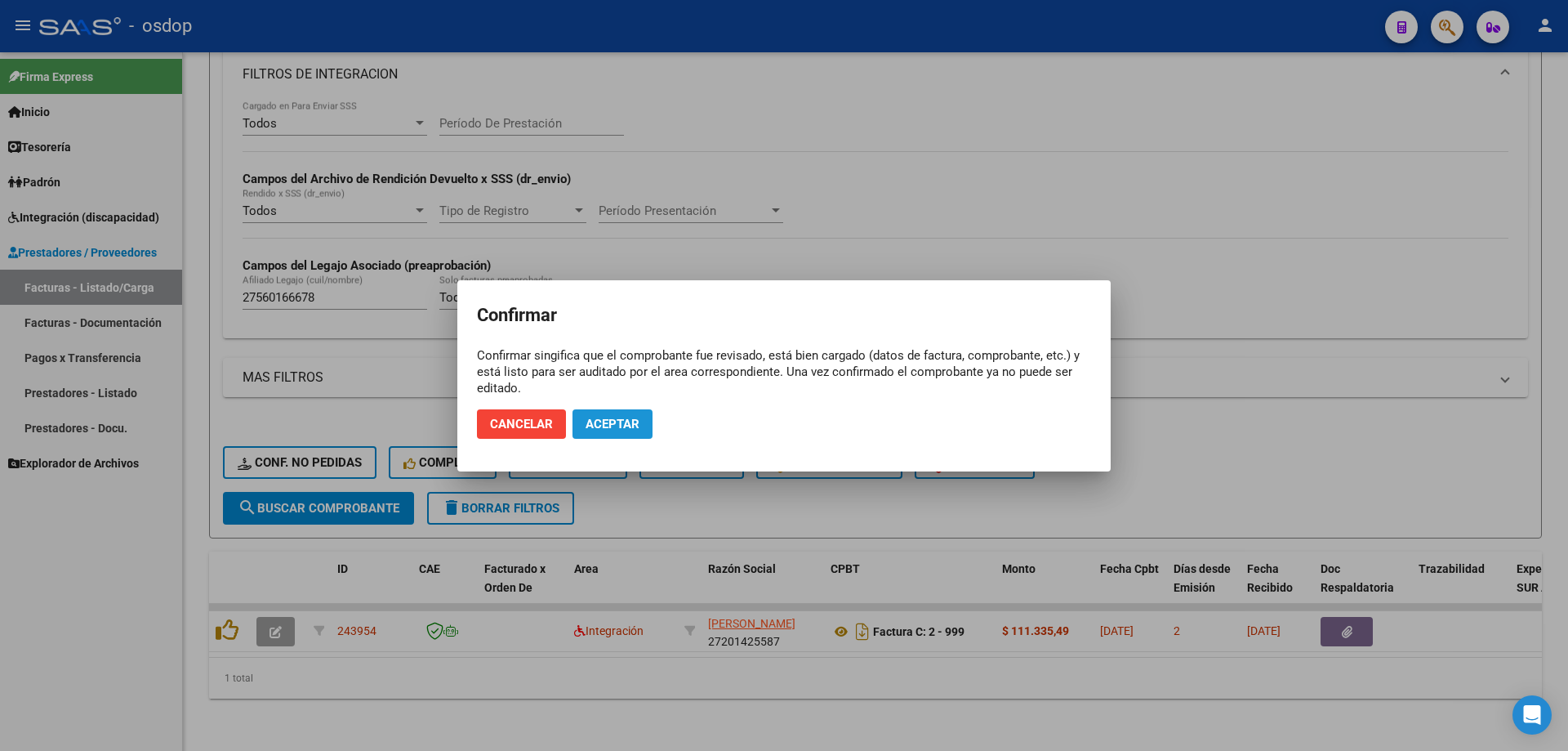
click at [618, 427] on span "Aceptar" at bounding box center [612, 424] width 54 height 15
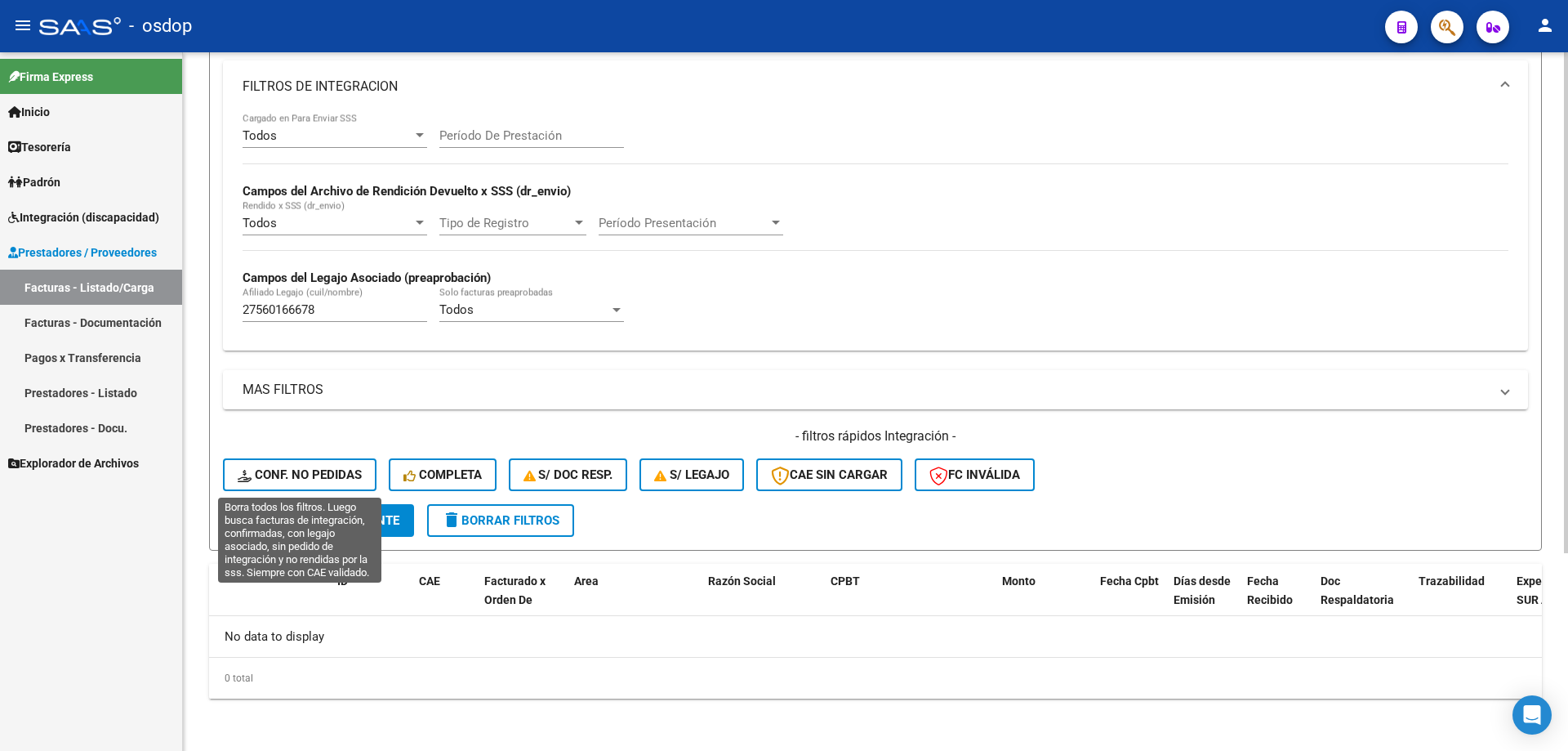
click at [318, 461] on button "Conf. no pedidas" at bounding box center [300, 474] width 153 height 33
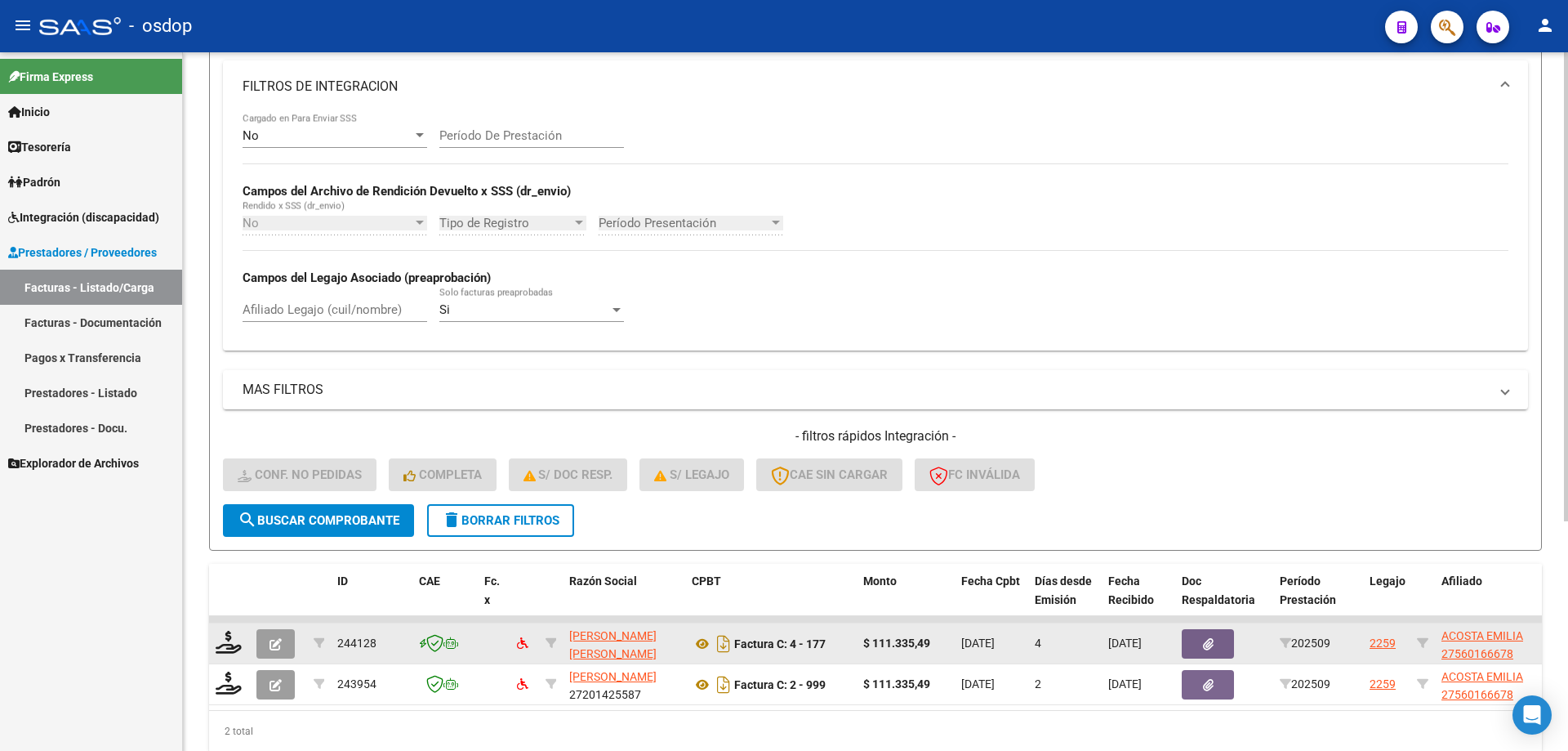
scroll to position [341, 0]
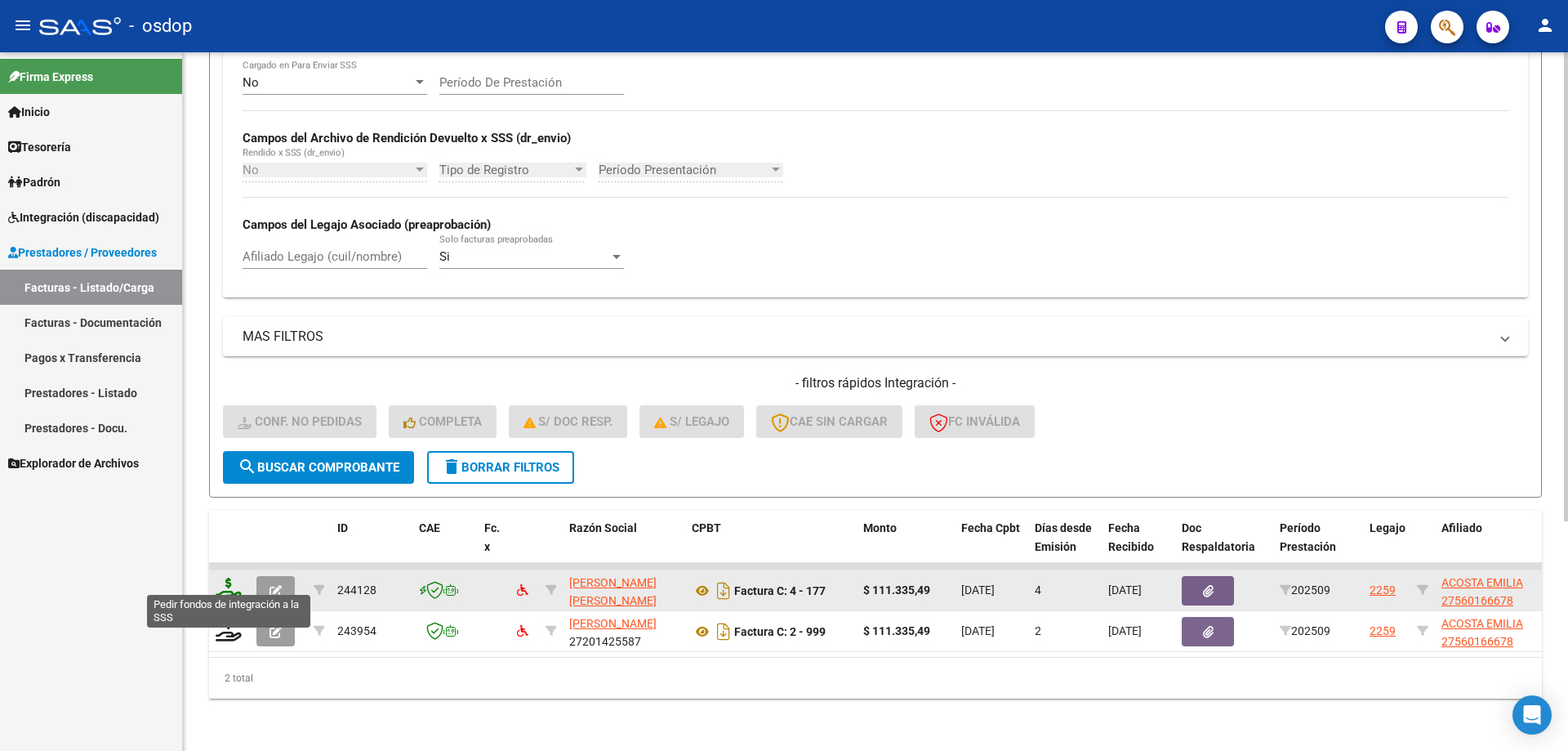
click at [226, 578] on icon at bounding box center [229, 589] width 26 height 23
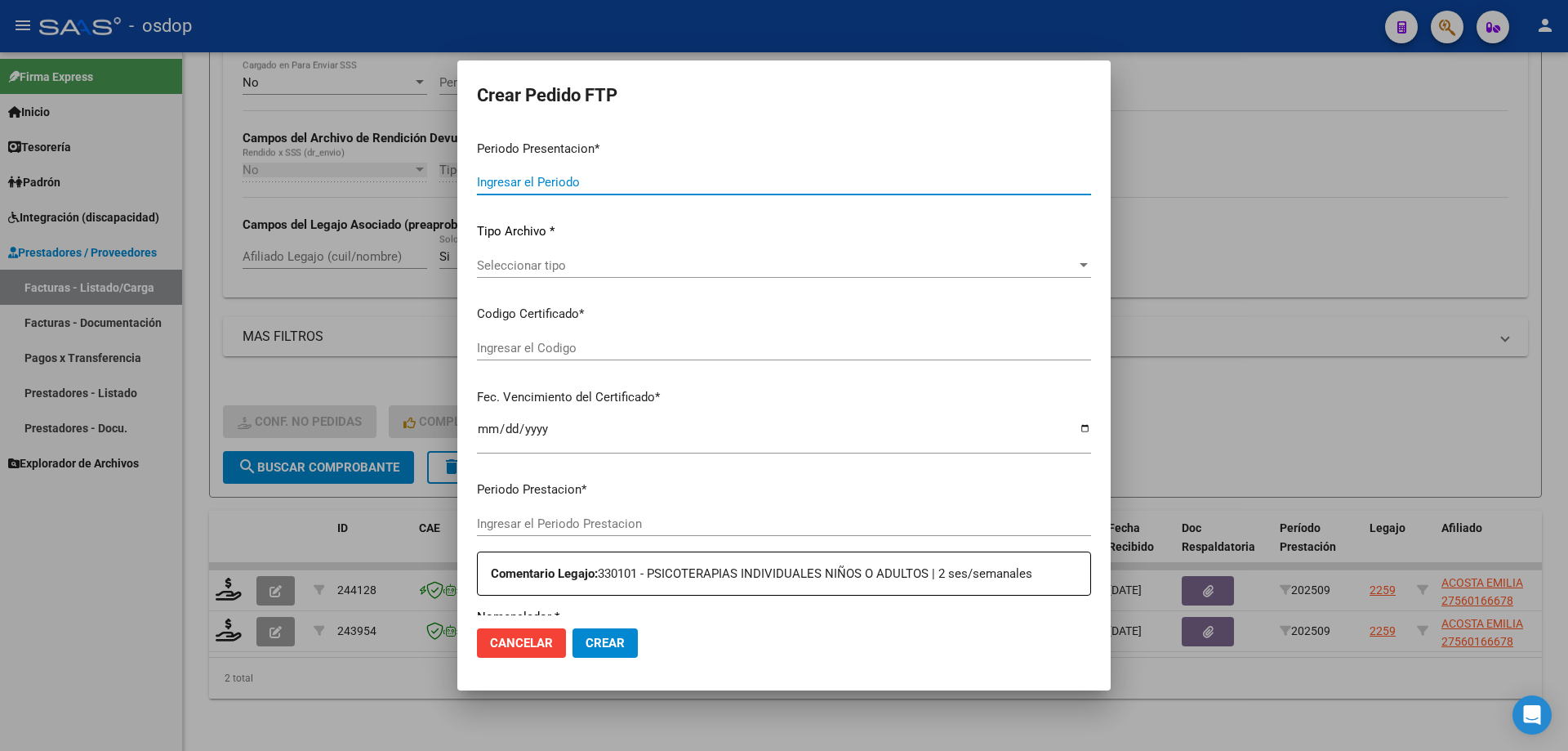
type input "202509"
type input "$ 111.335,49"
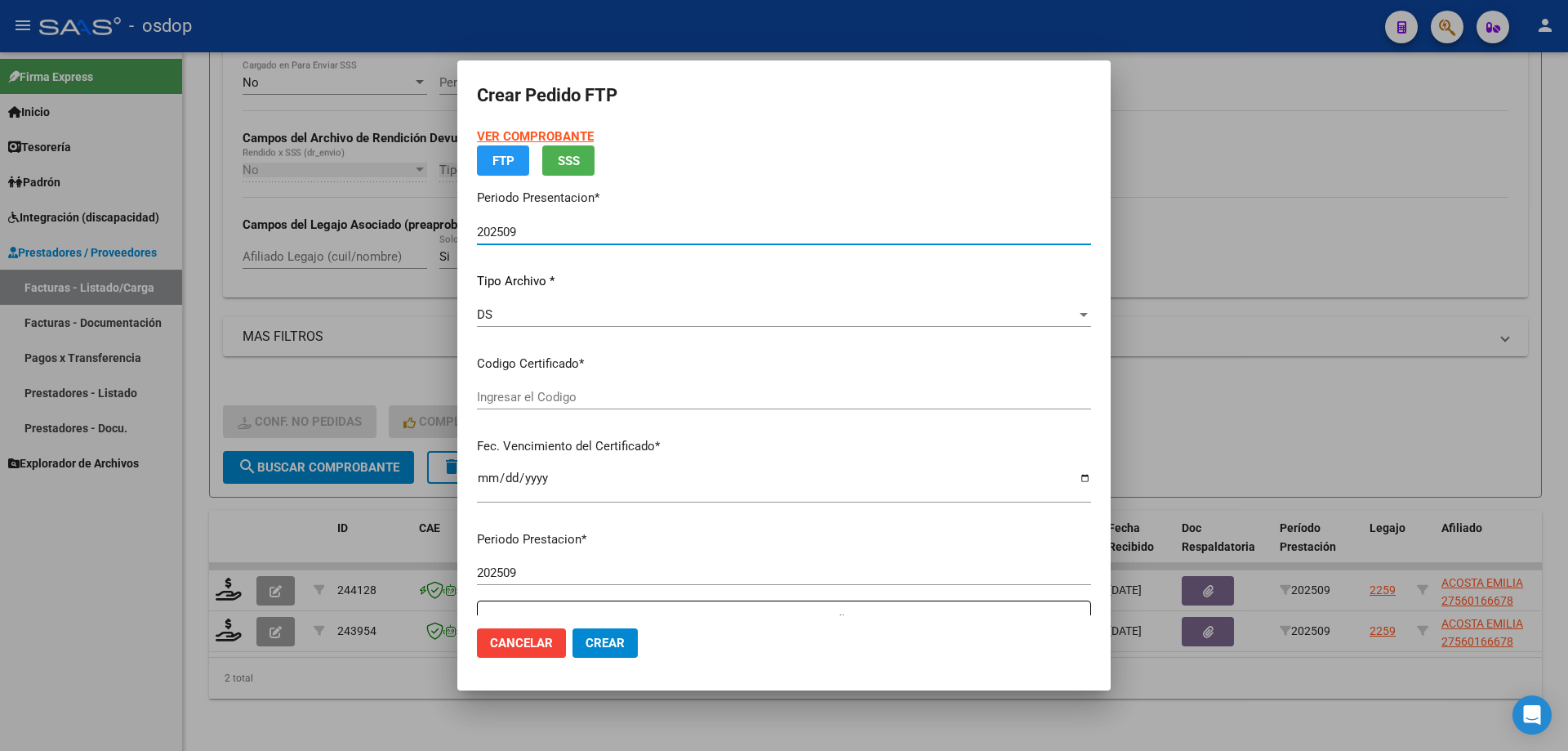
type input "3550623830"
type input "2028-05-13"
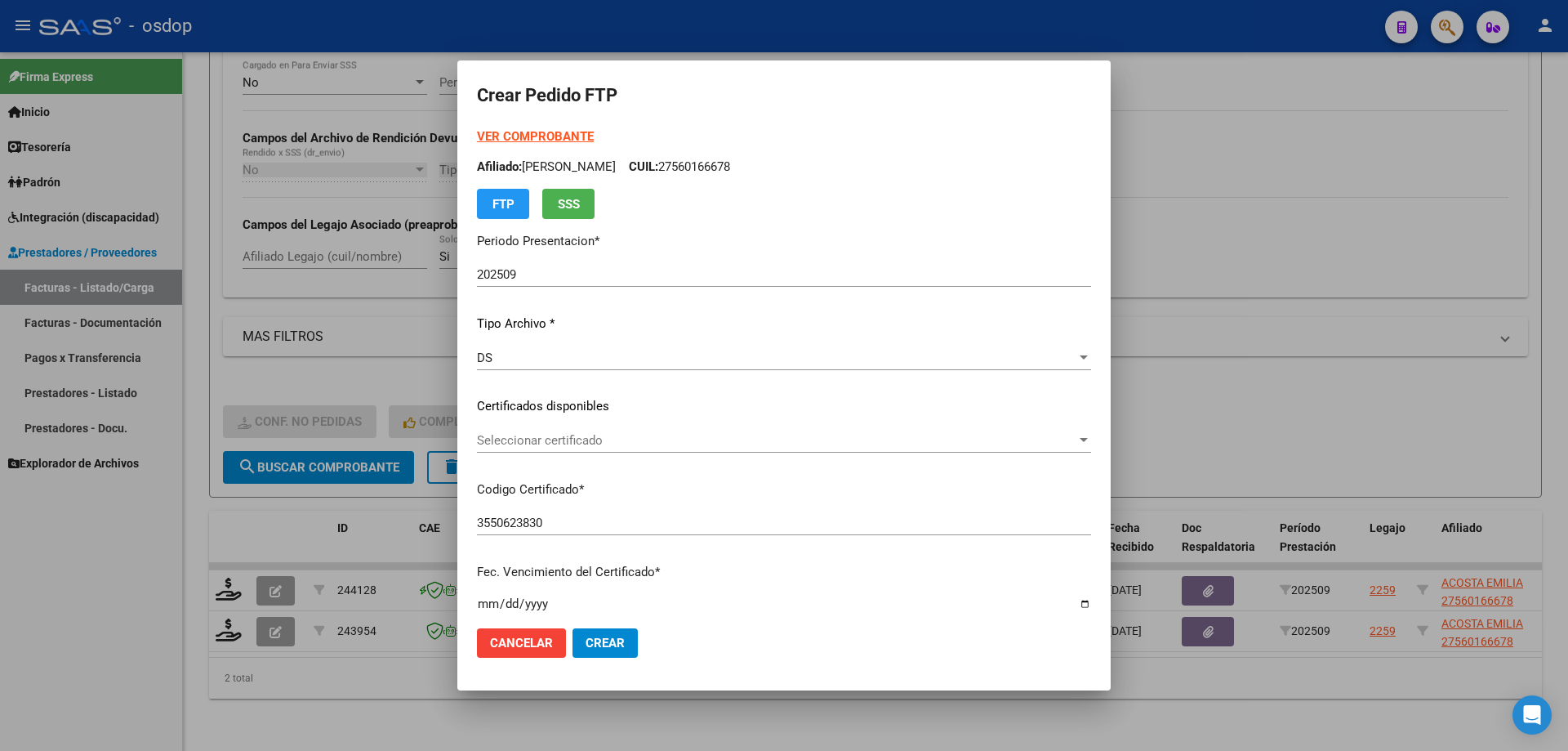
click at [576, 428] on div "Seleccionar certificado Seleccionar certificado" at bounding box center [783, 441] width 614 height 25
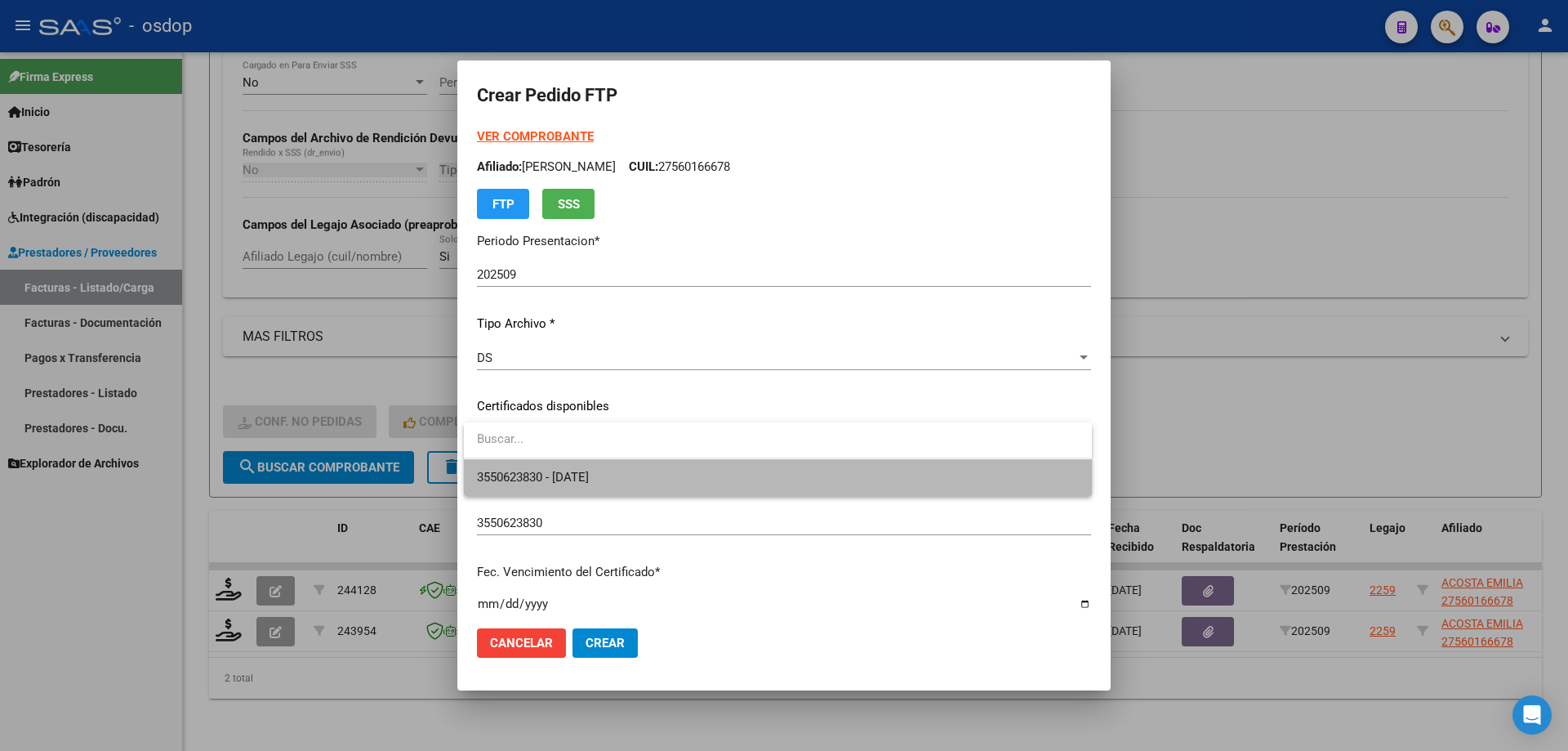
click at [603, 468] on span "3550623830 - 2028-05-13" at bounding box center [777, 478] width 602 height 37
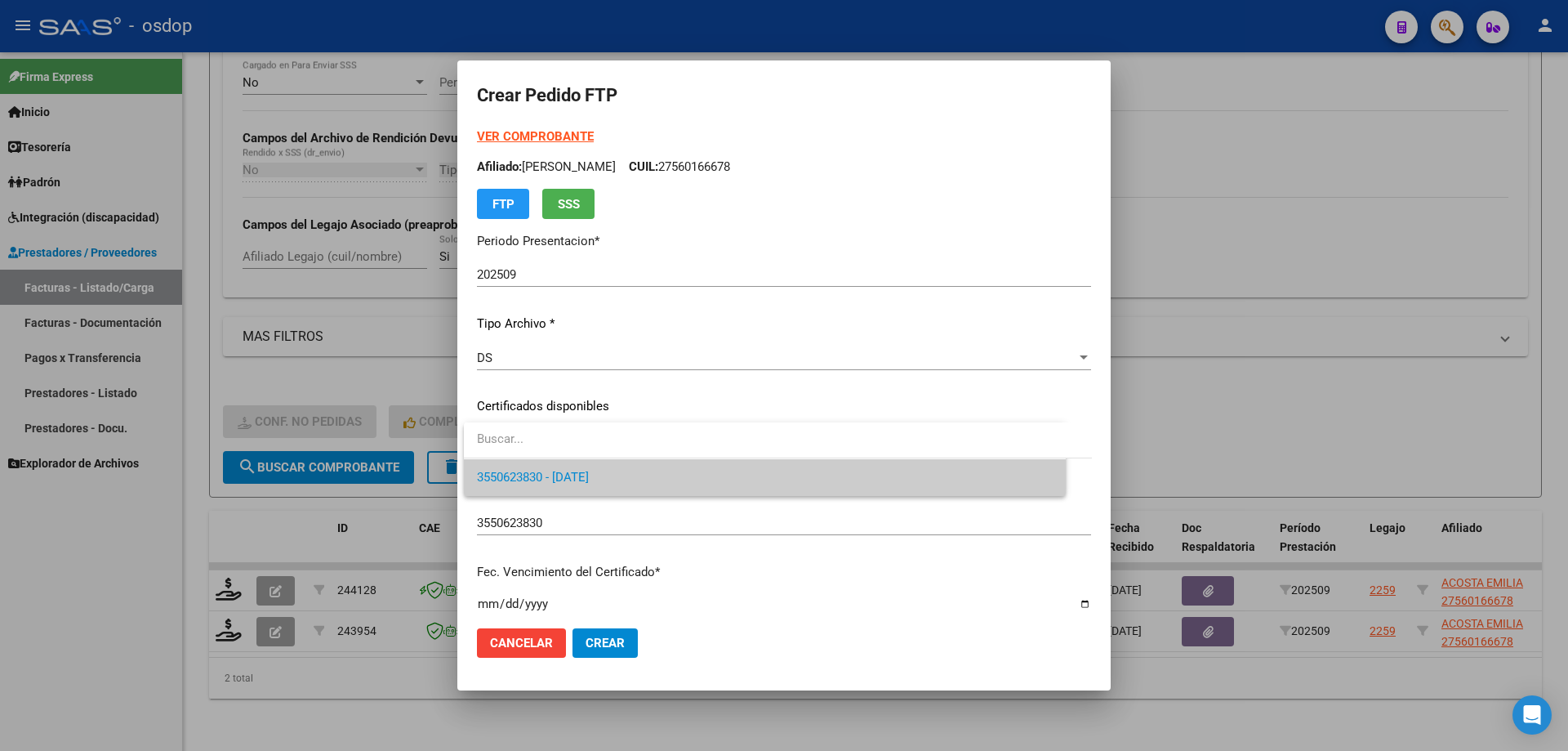
scroll to position [408, 0]
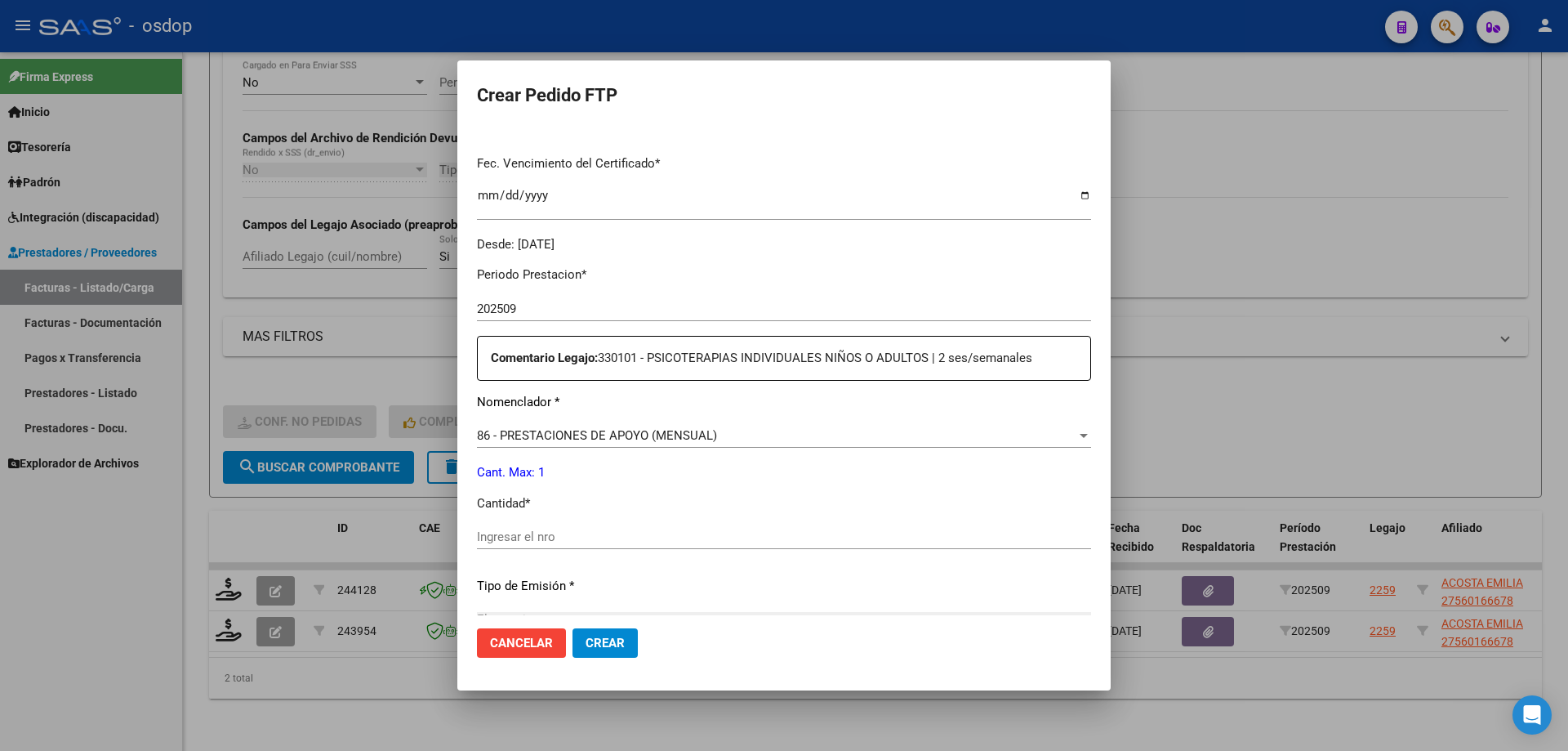
click at [588, 532] on input "Ingresar el nro" at bounding box center [783, 537] width 614 height 15
type input "1"
click at [625, 643] on button "Crear" at bounding box center [605, 643] width 65 height 29
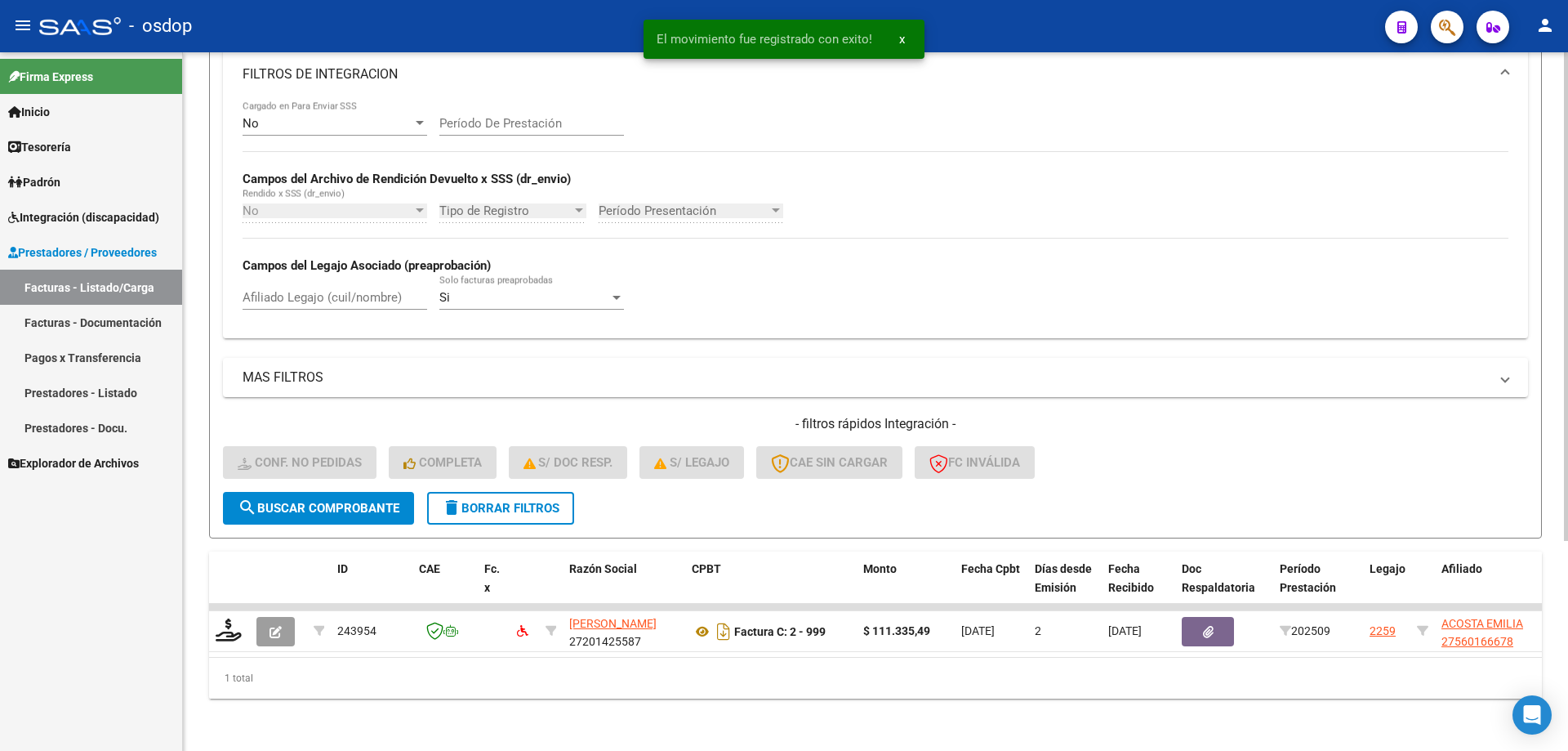
scroll to position [301, 0]
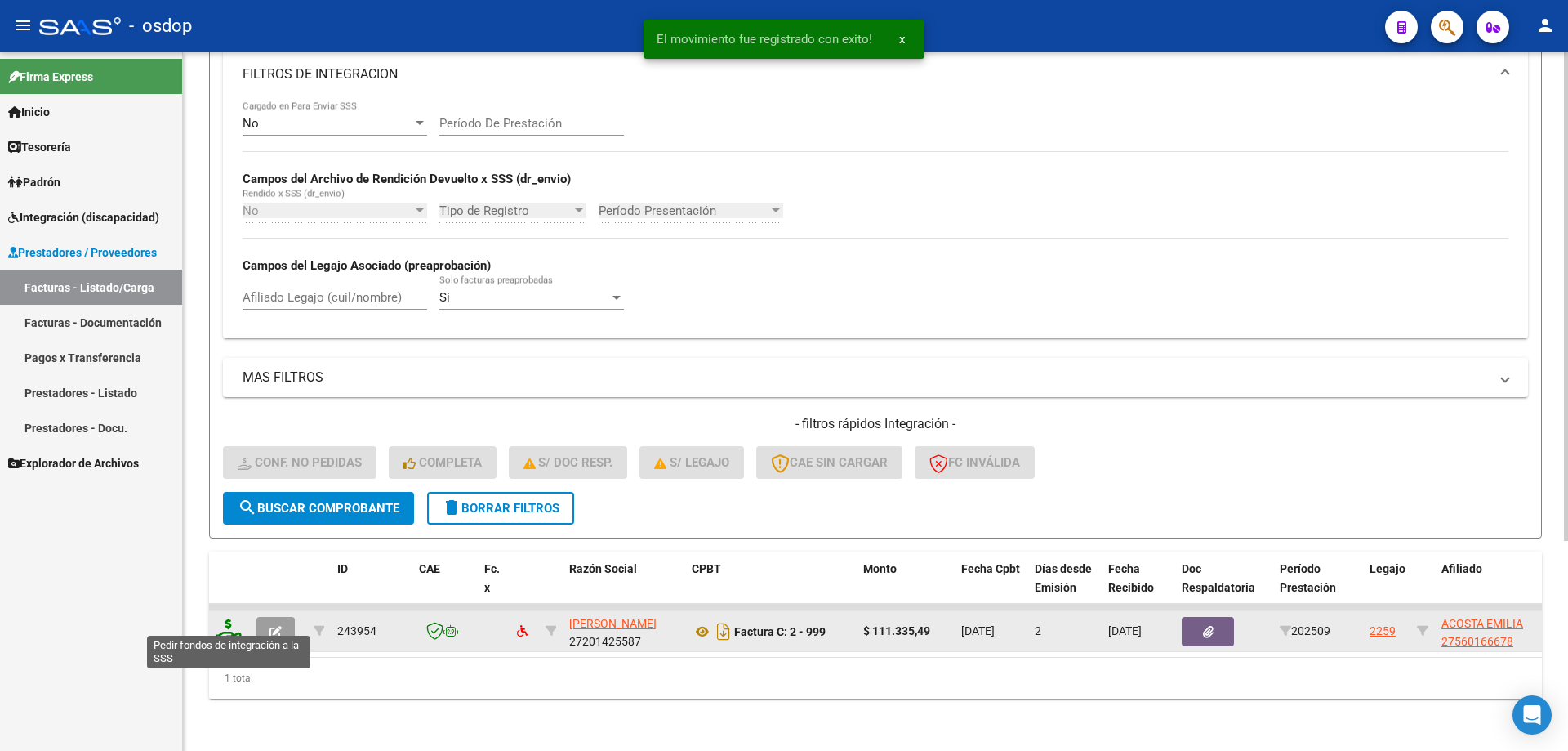
click at [225, 621] on icon at bounding box center [229, 630] width 26 height 23
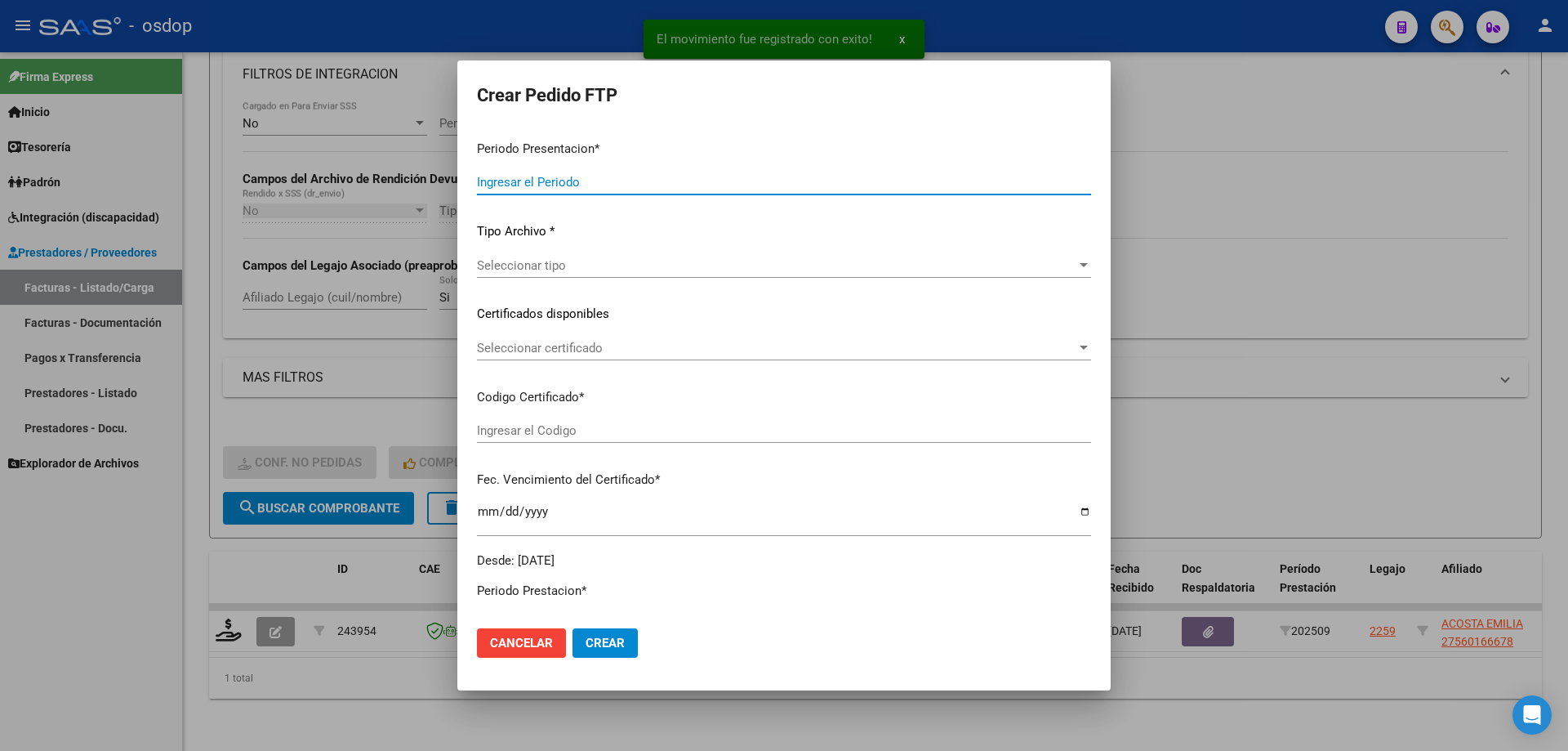
type input "202509"
type input "$ 111.335,49"
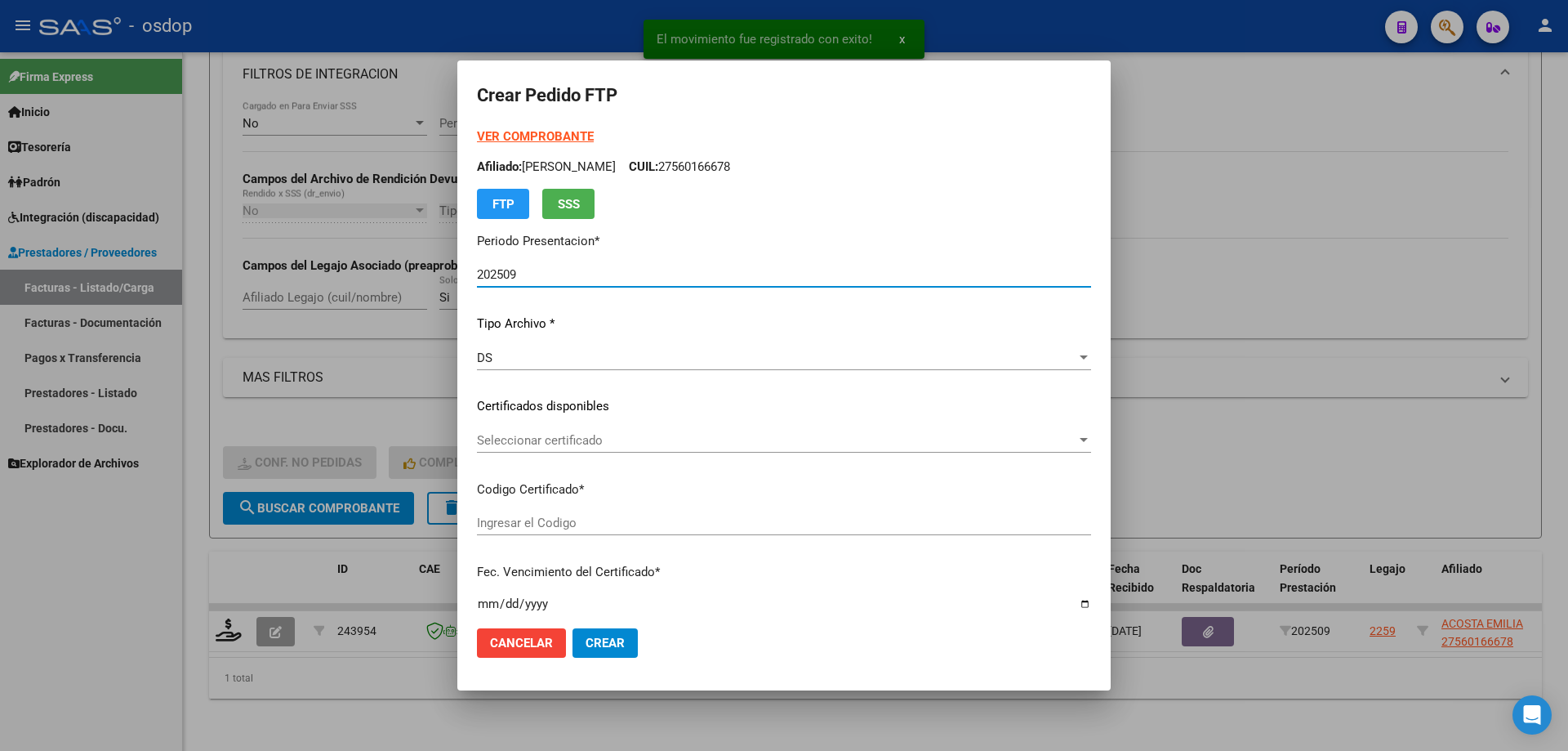
type input "3550623830"
type input "2028-05-13"
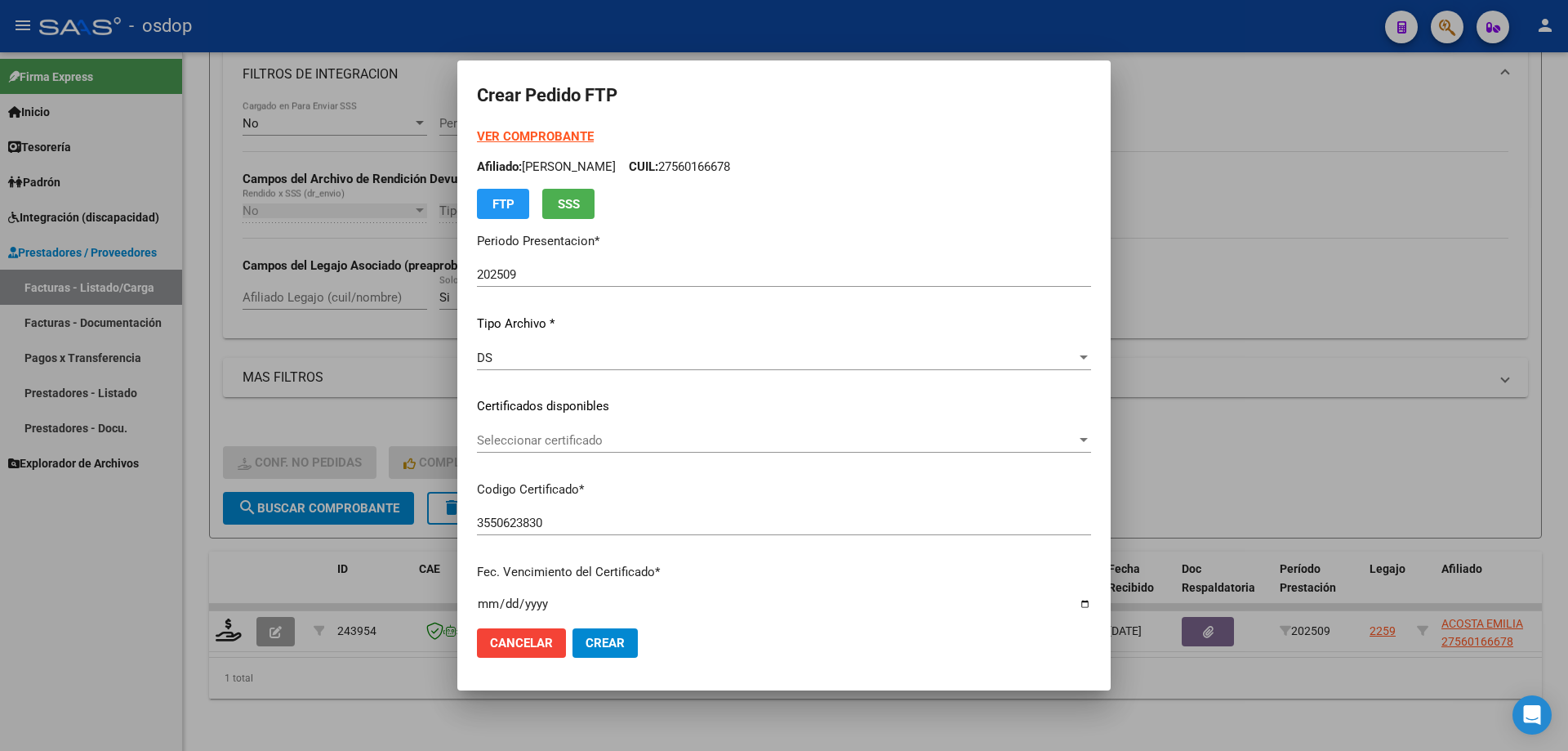
click at [622, 433] on div "Seleccionar certificado Seleccionar certificado" at bounding box center [783, 441] width 614 height 25
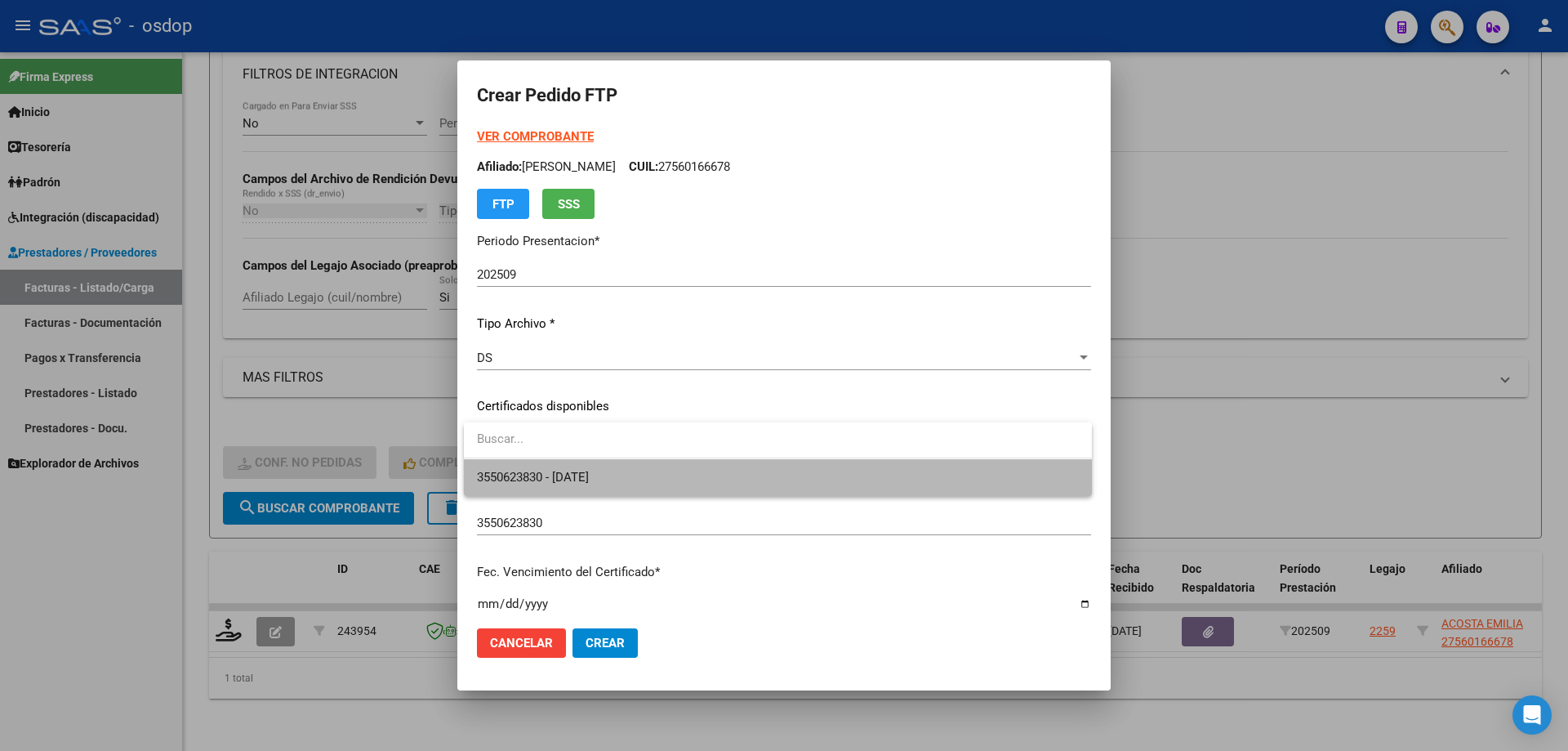
click at [639, 469] on span "3550623830 - 2028-05-13" at bounding box center [777, 478] width 602 height 37
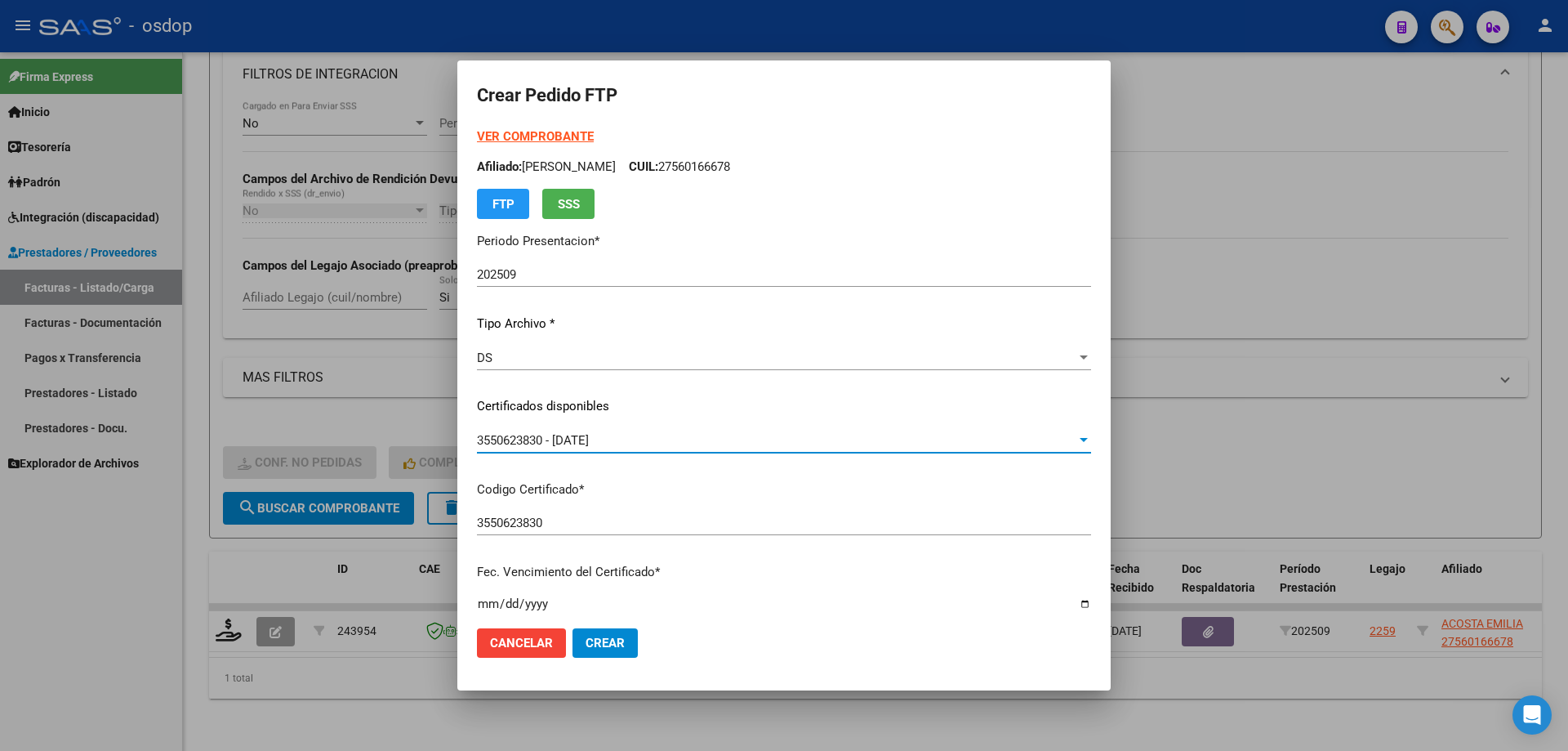
scroll to position [490, 0]
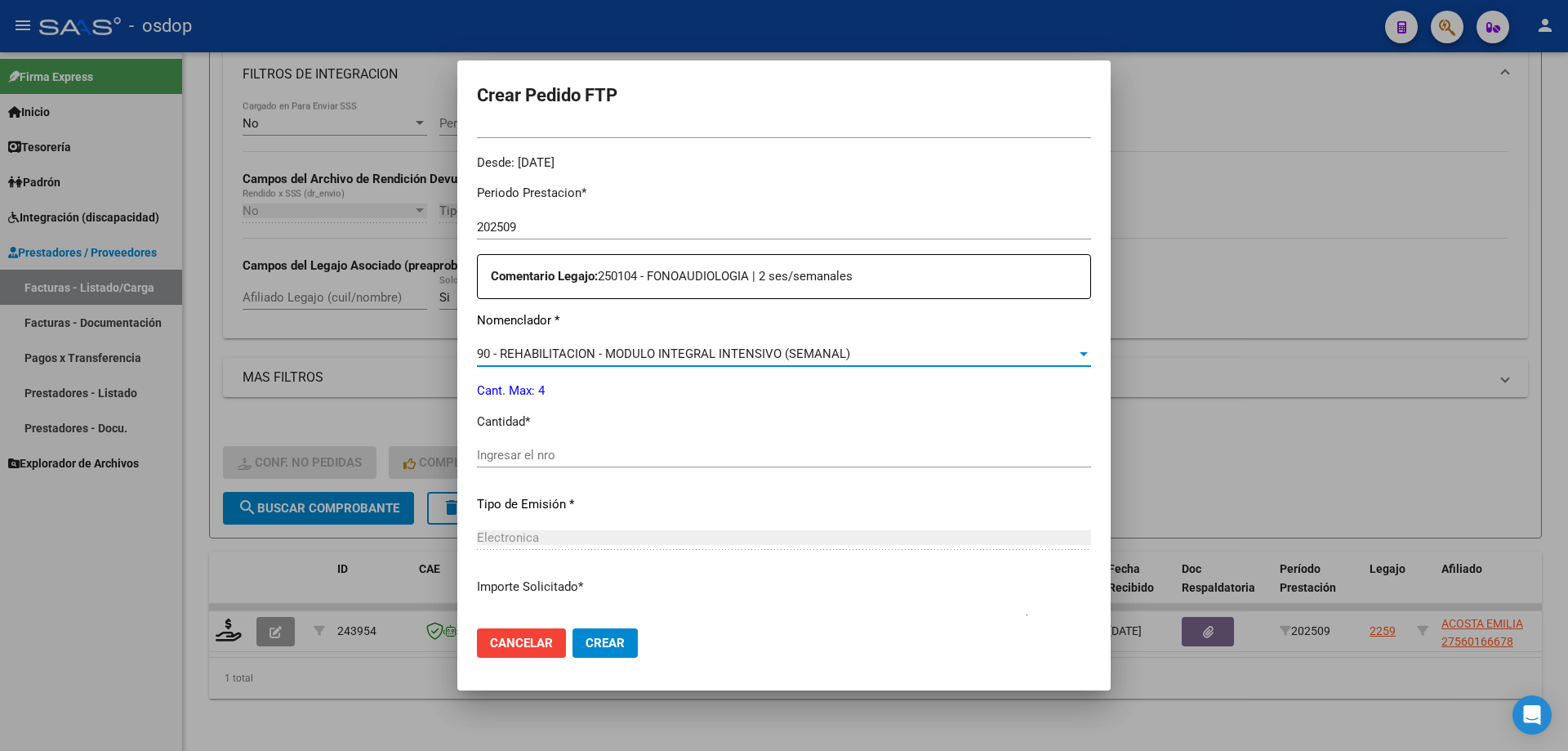
click at [698, 353] on span "90 - REHABILITACION - MODULO INTEGRAL INTENSIVO (SEMANAL)" at bounding box center [663, 353] width 374 height 15
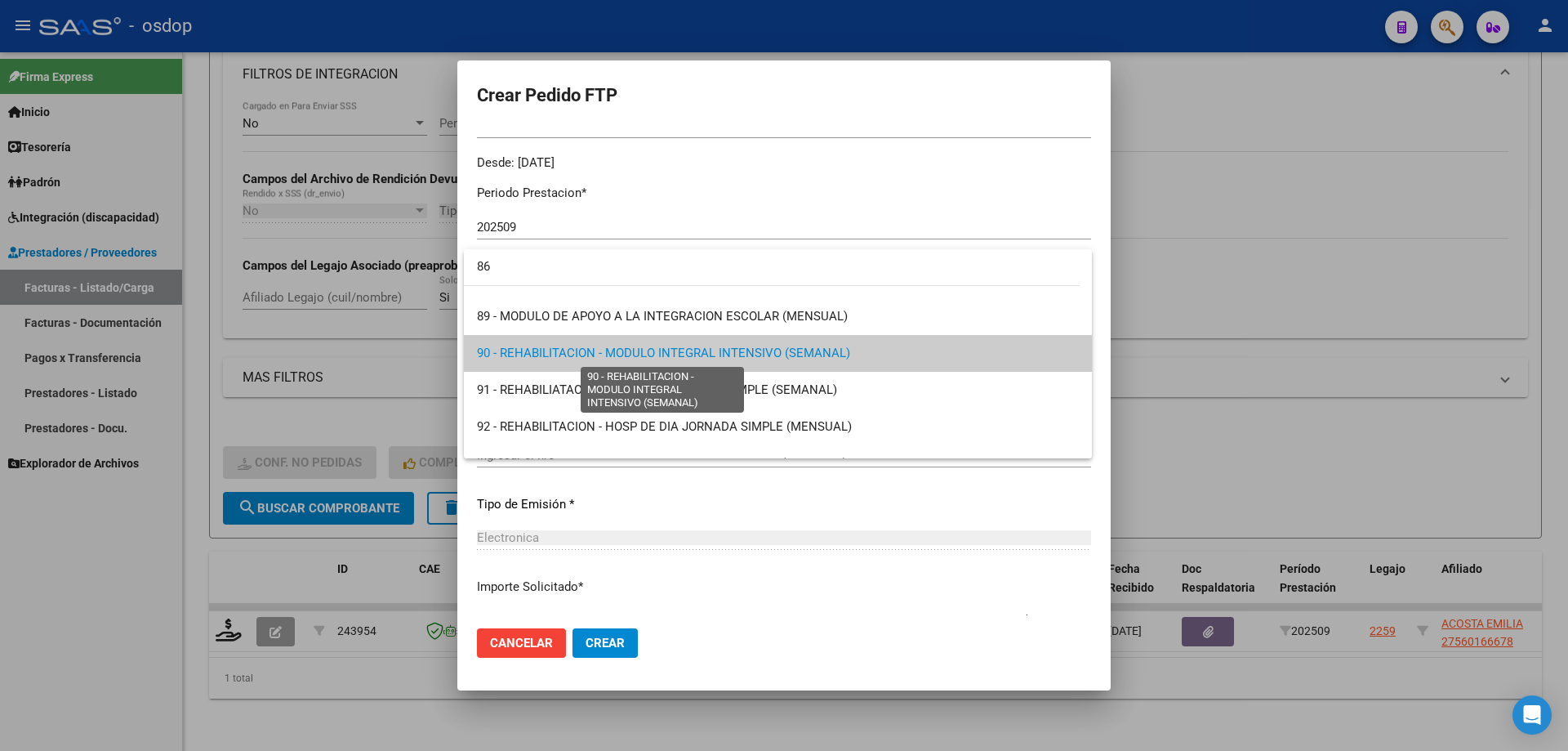
scroll to position [0, 0]
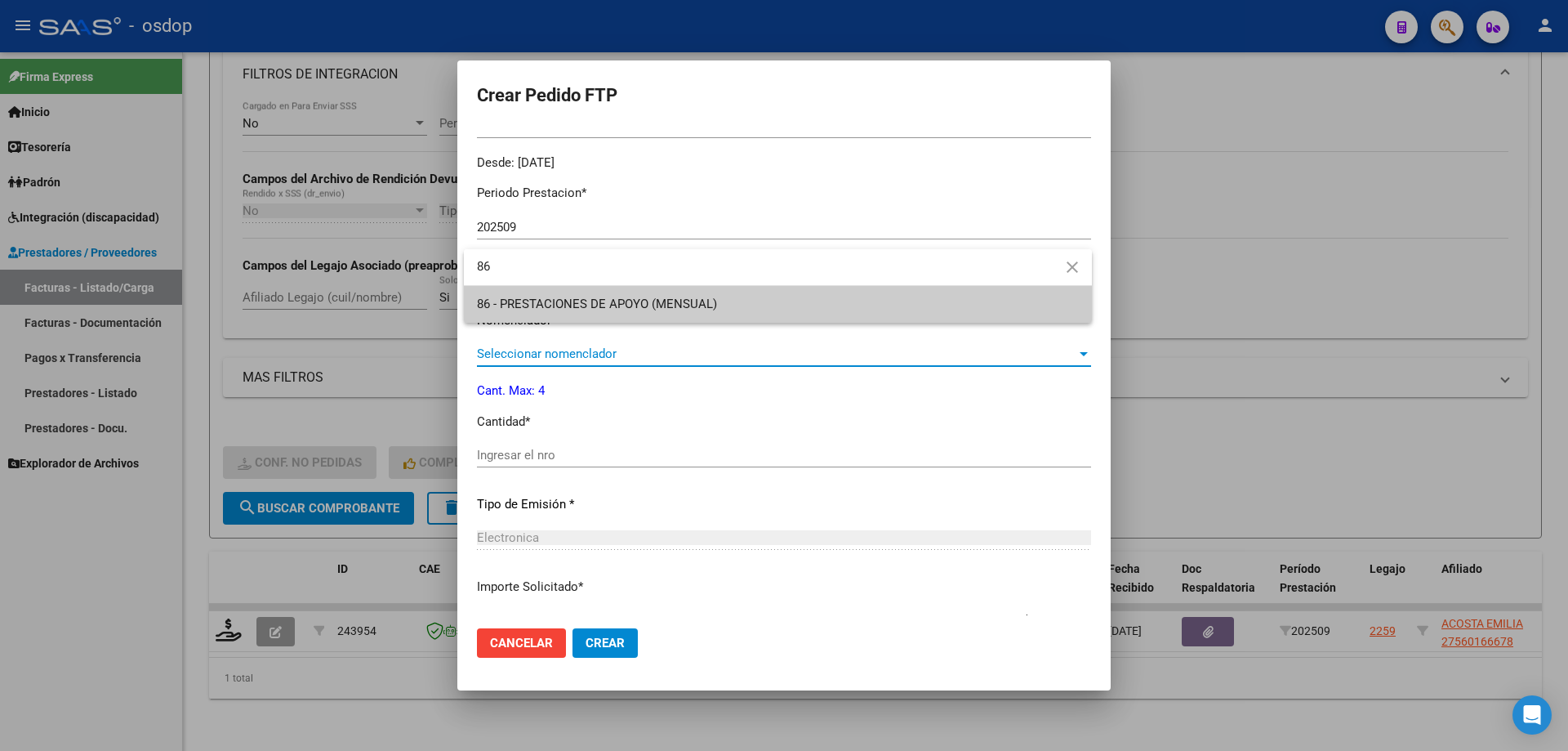
type input "86"
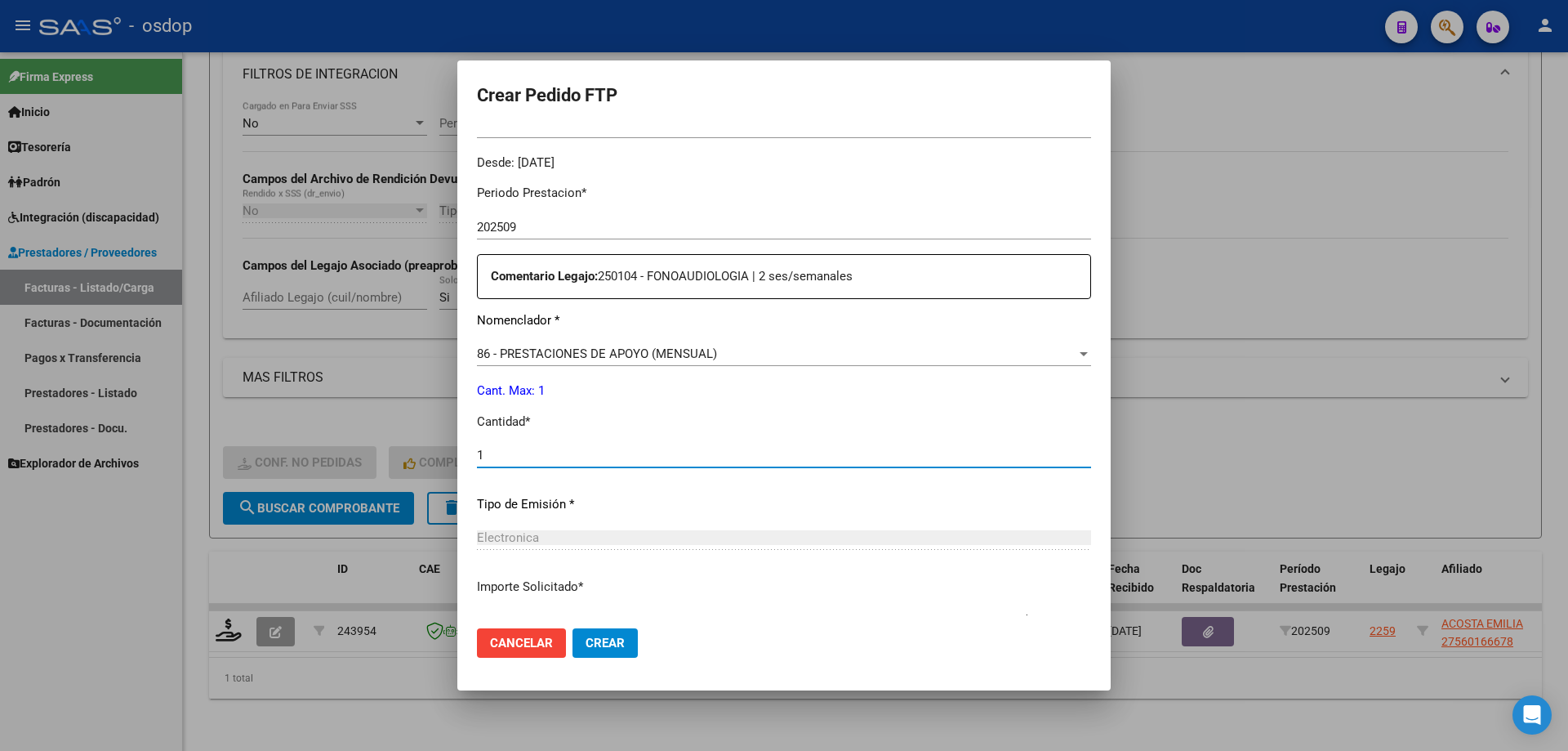
type input "1"
click at [573, 628] on button "Crear" at bounding box center [605, 643] width 65 height 29
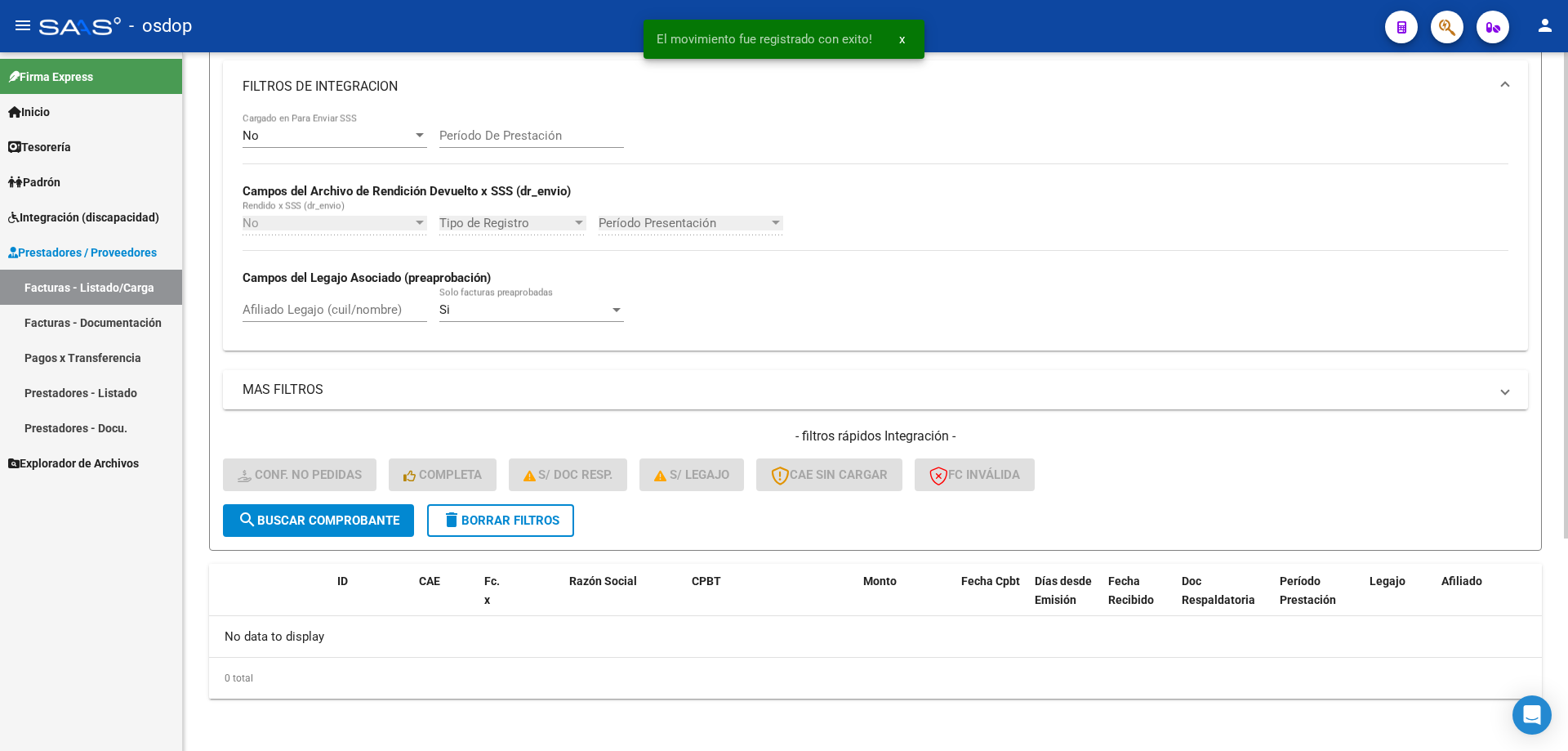
scroll to position [276, 0]
click at [508, 519] on span "delete Borrar Filtros" at bounding box center [499, 520] width 117 height 15
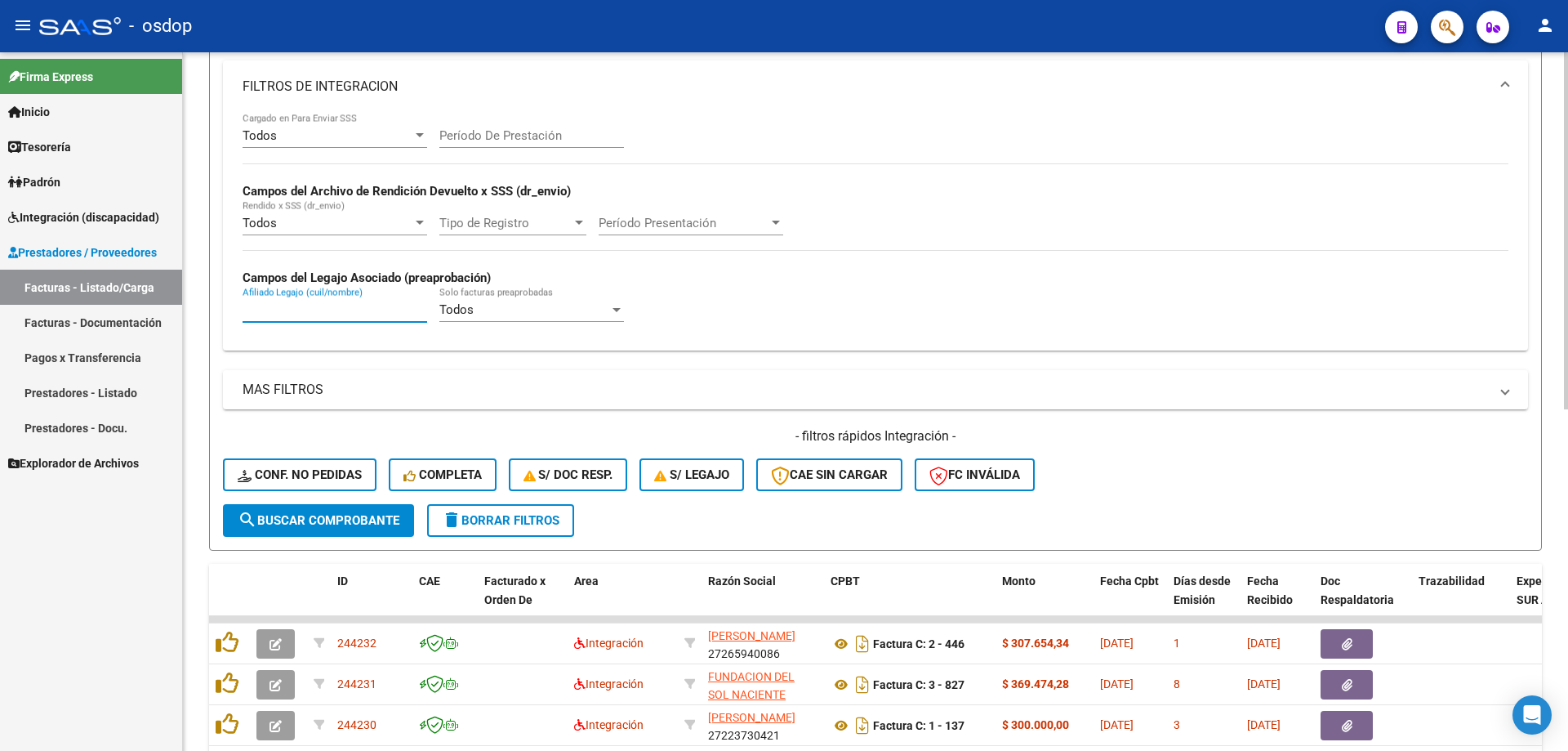
click at [363, 312] on input "Afiliado Legajo (cuil/nombre)" at bounding box center [334, 309] width 184 height 15
paste input "20561656224"
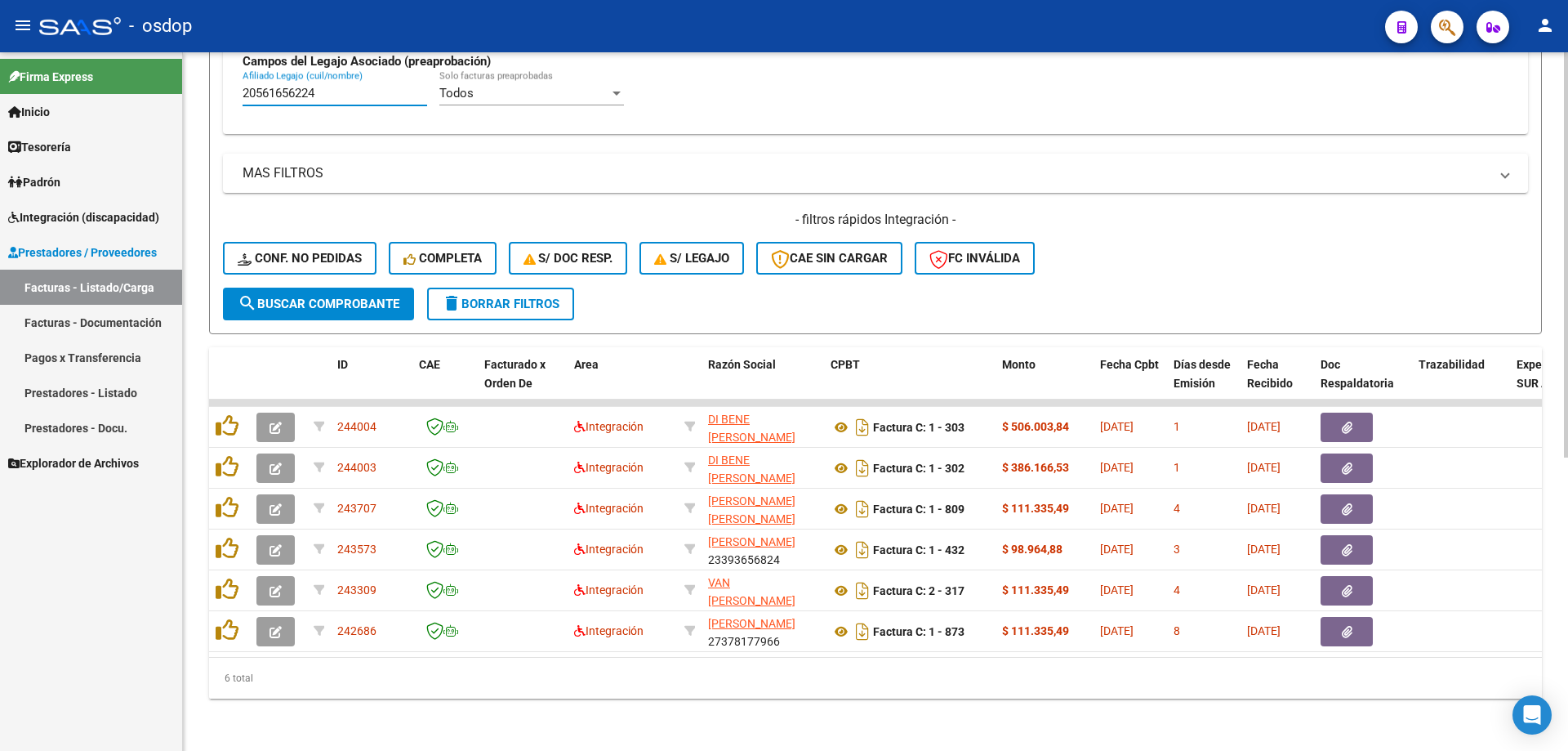
type input "20561656224"
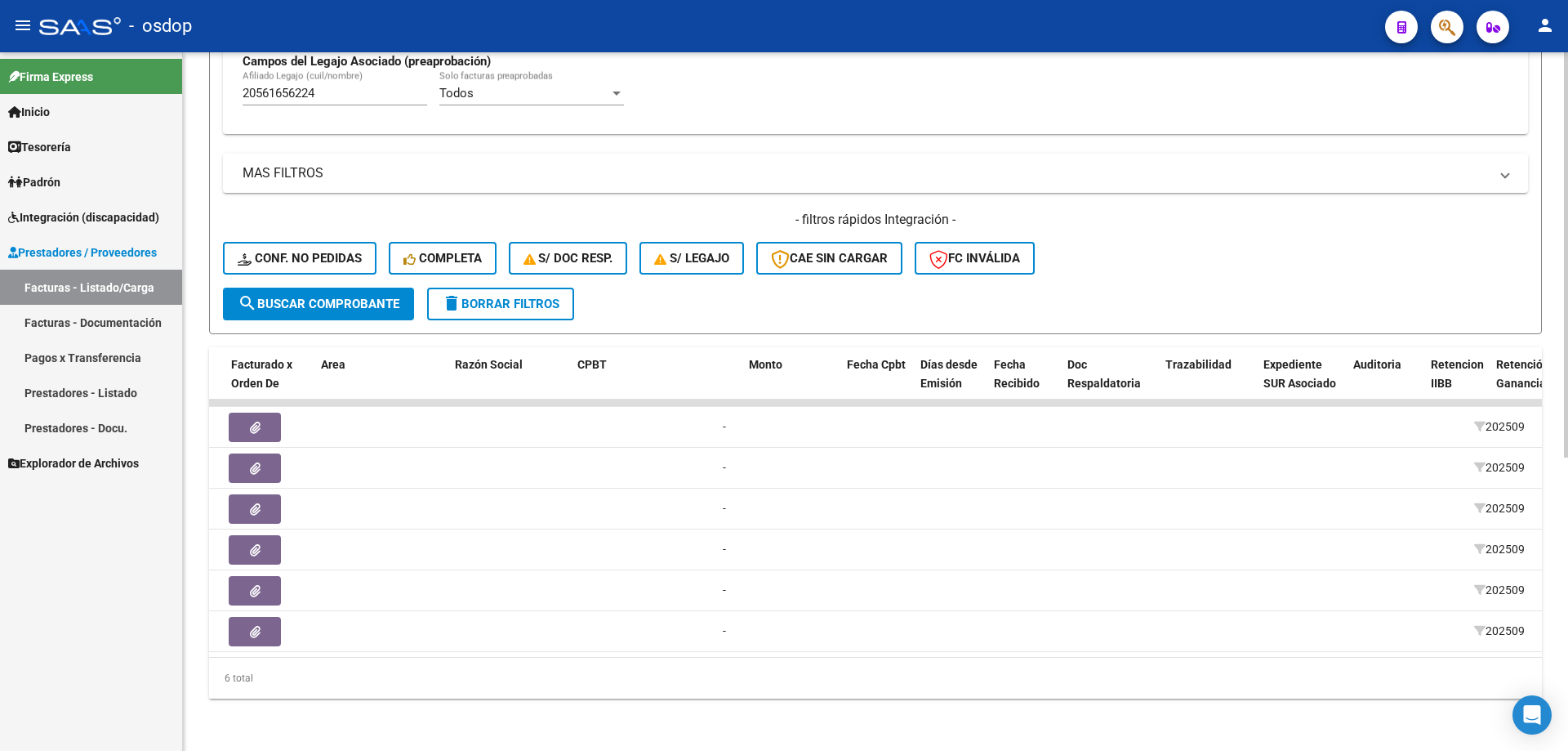
scroll to position [0, 0]
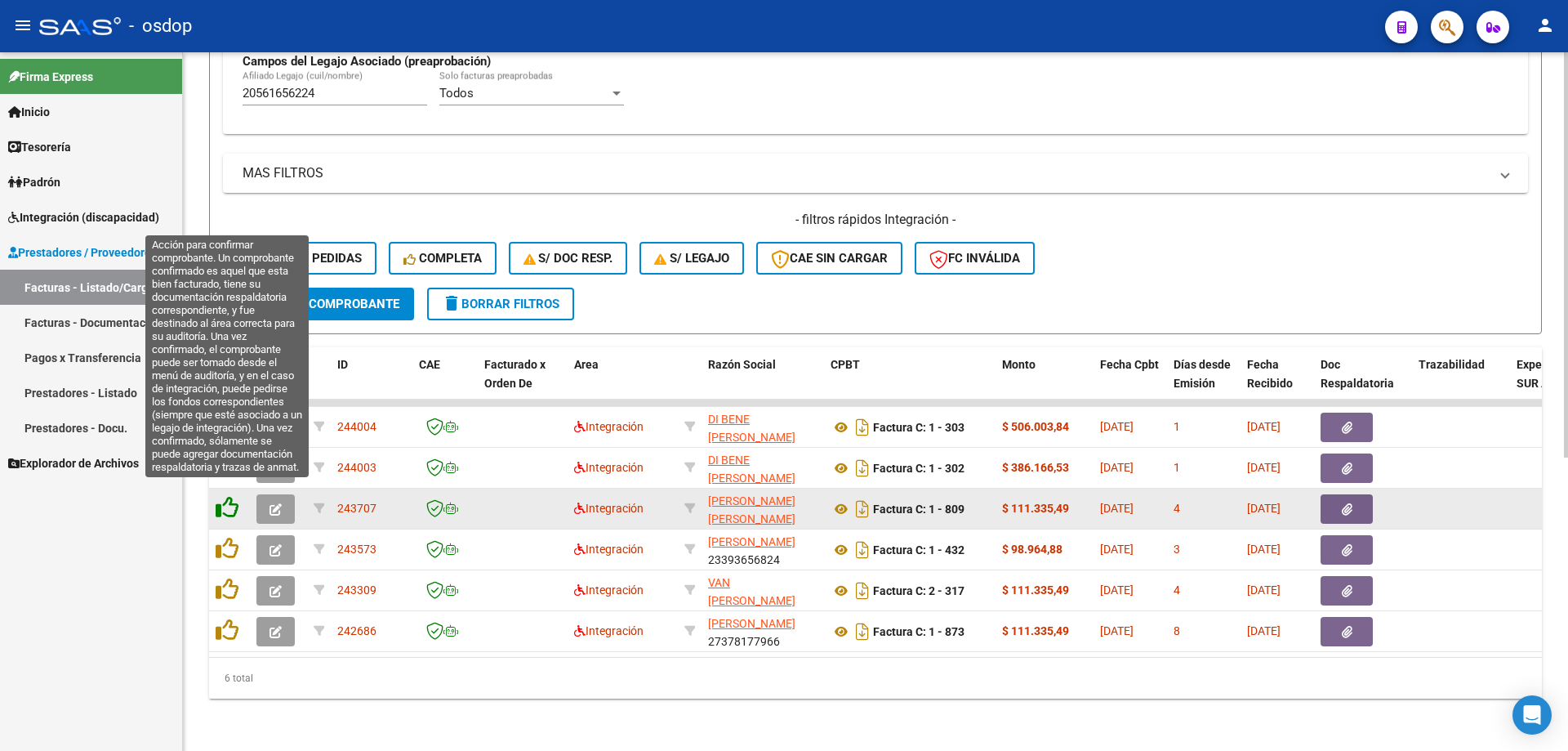
click at [227, 496] on icon at bounding box center [227, 508] width 23 height 23
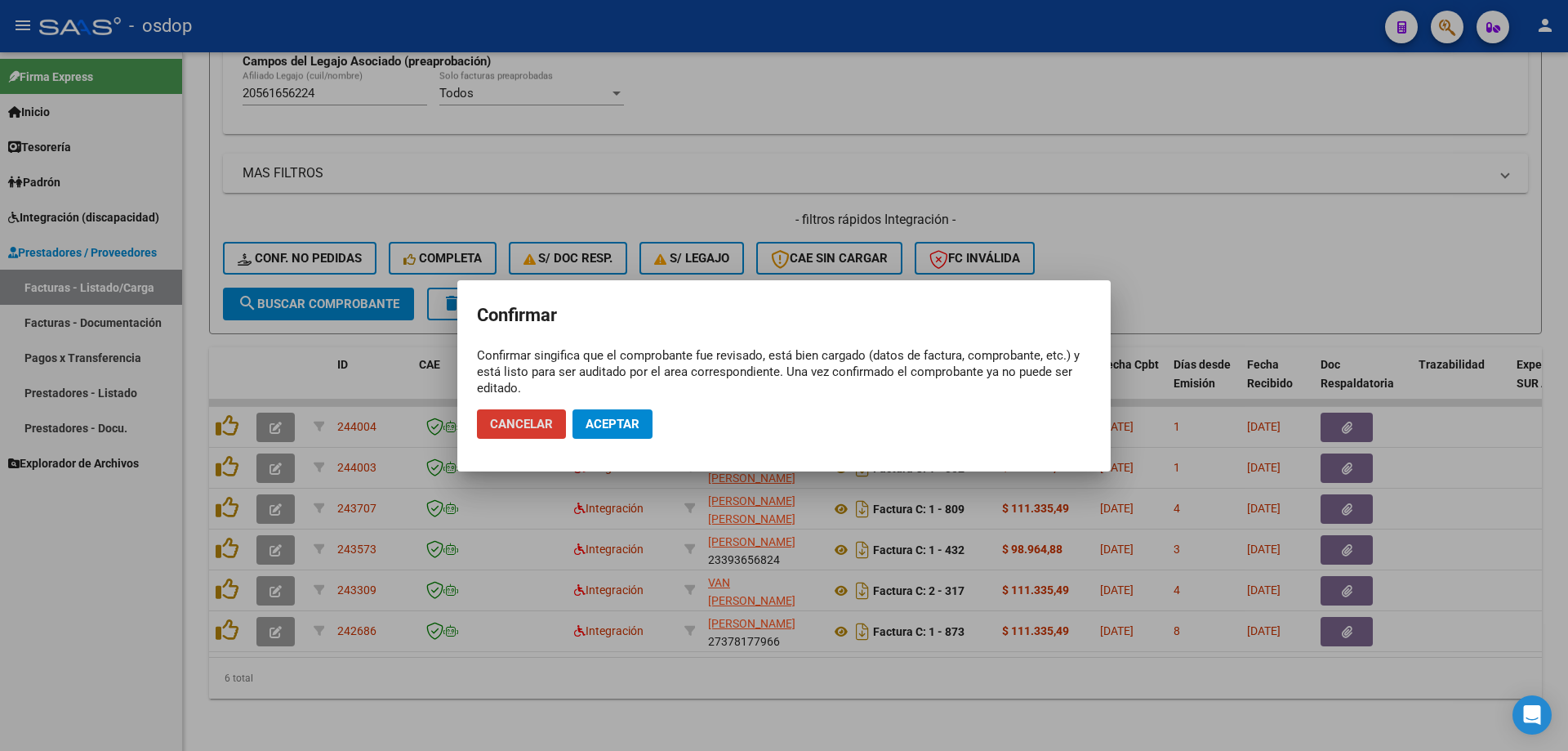
click at [604, 426] on span "Aceptar" at bounding box center [612, 424] width 54 height 15
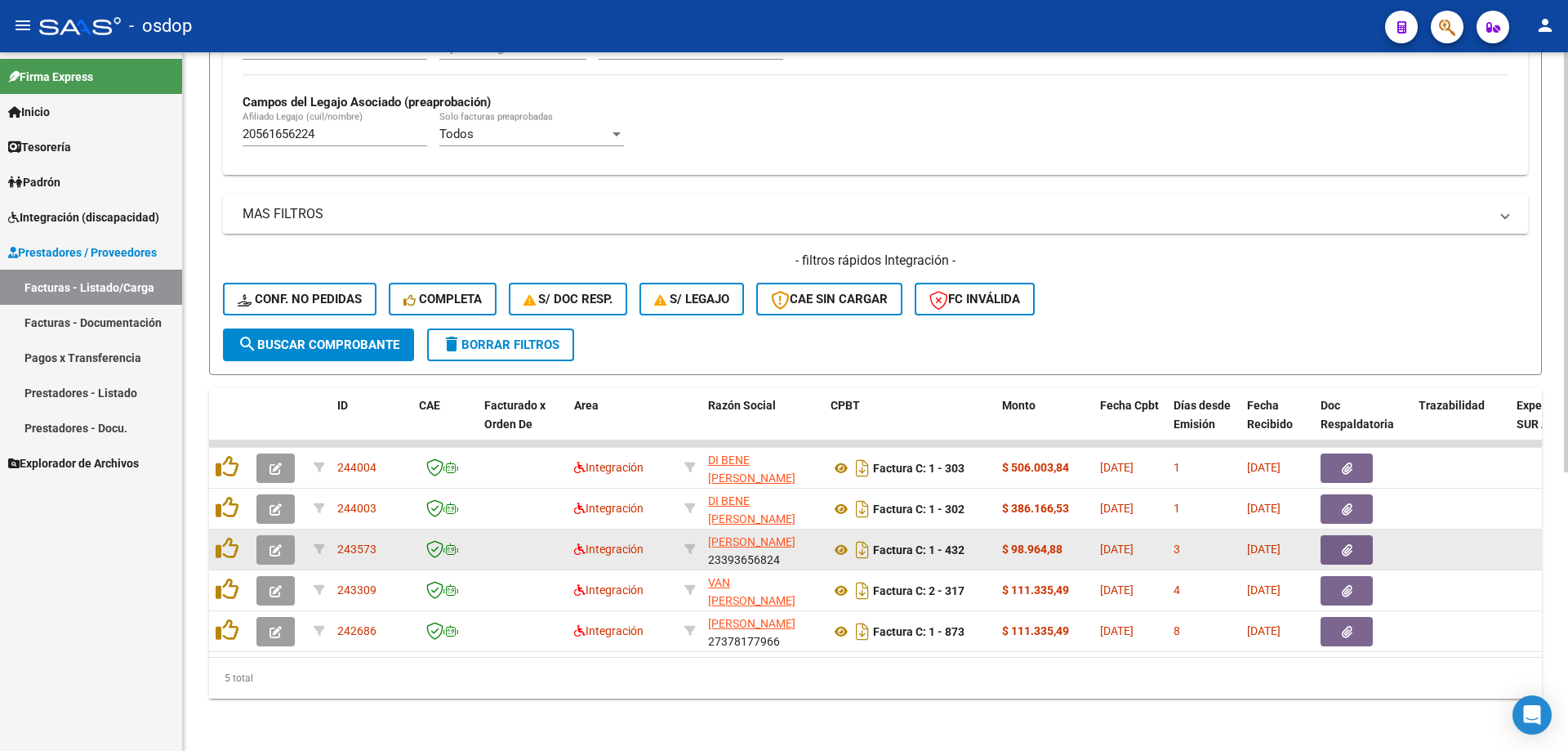
scroll to position [465, 0]
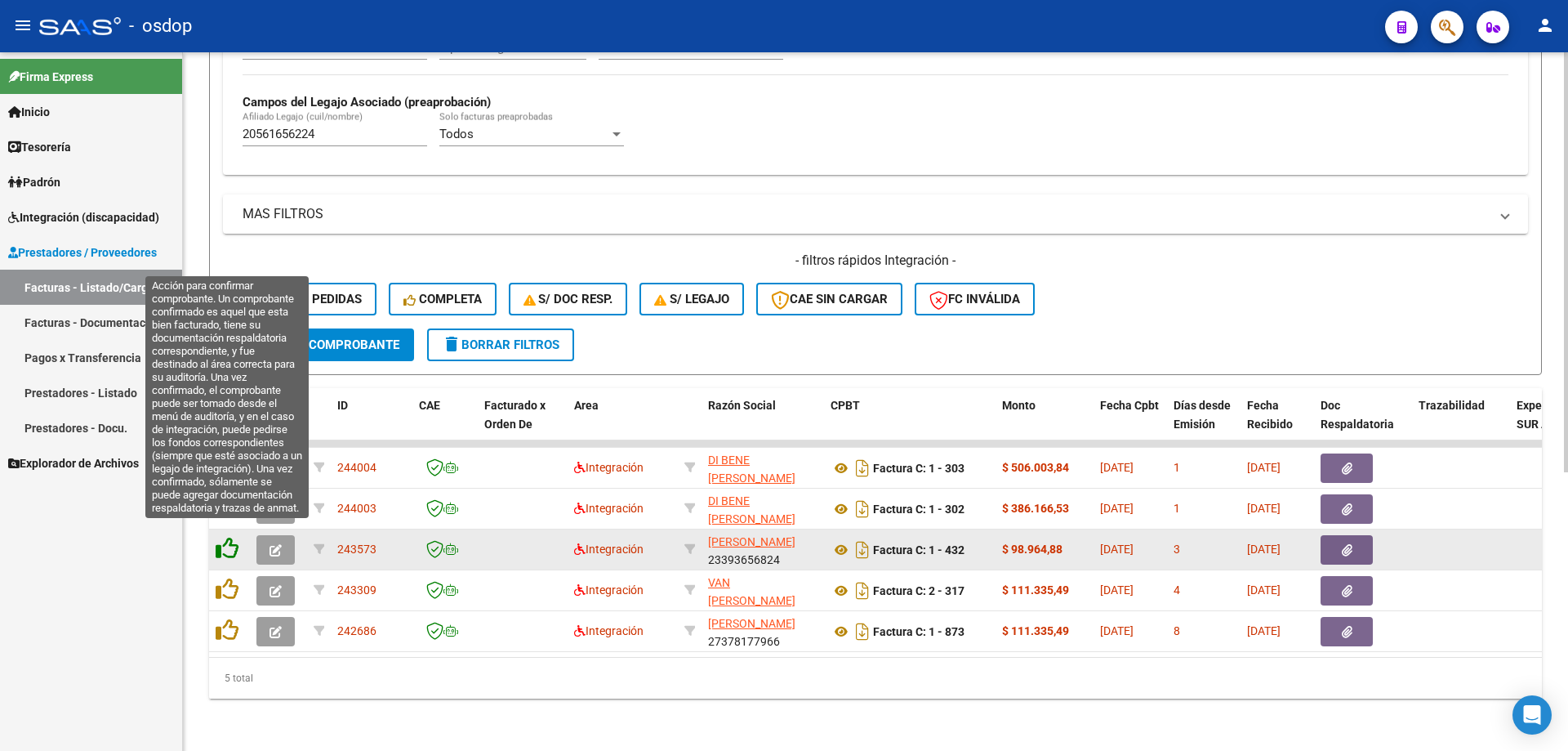
click at [226, 539] on icon at bounding box center [227, 548] width 23 height 23
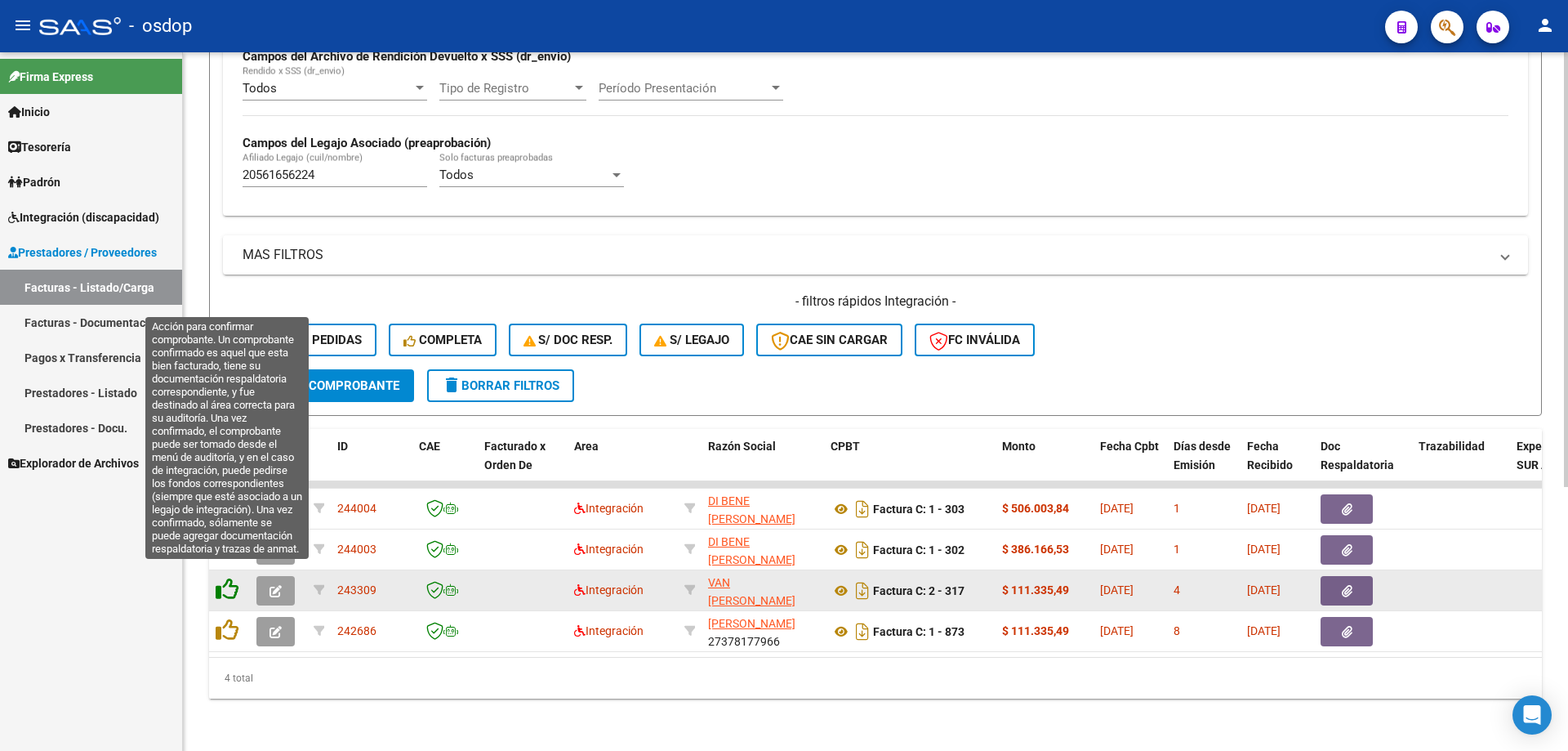
click at [229, 577] on icon at bounding box center [227, 589] width 23 height 23
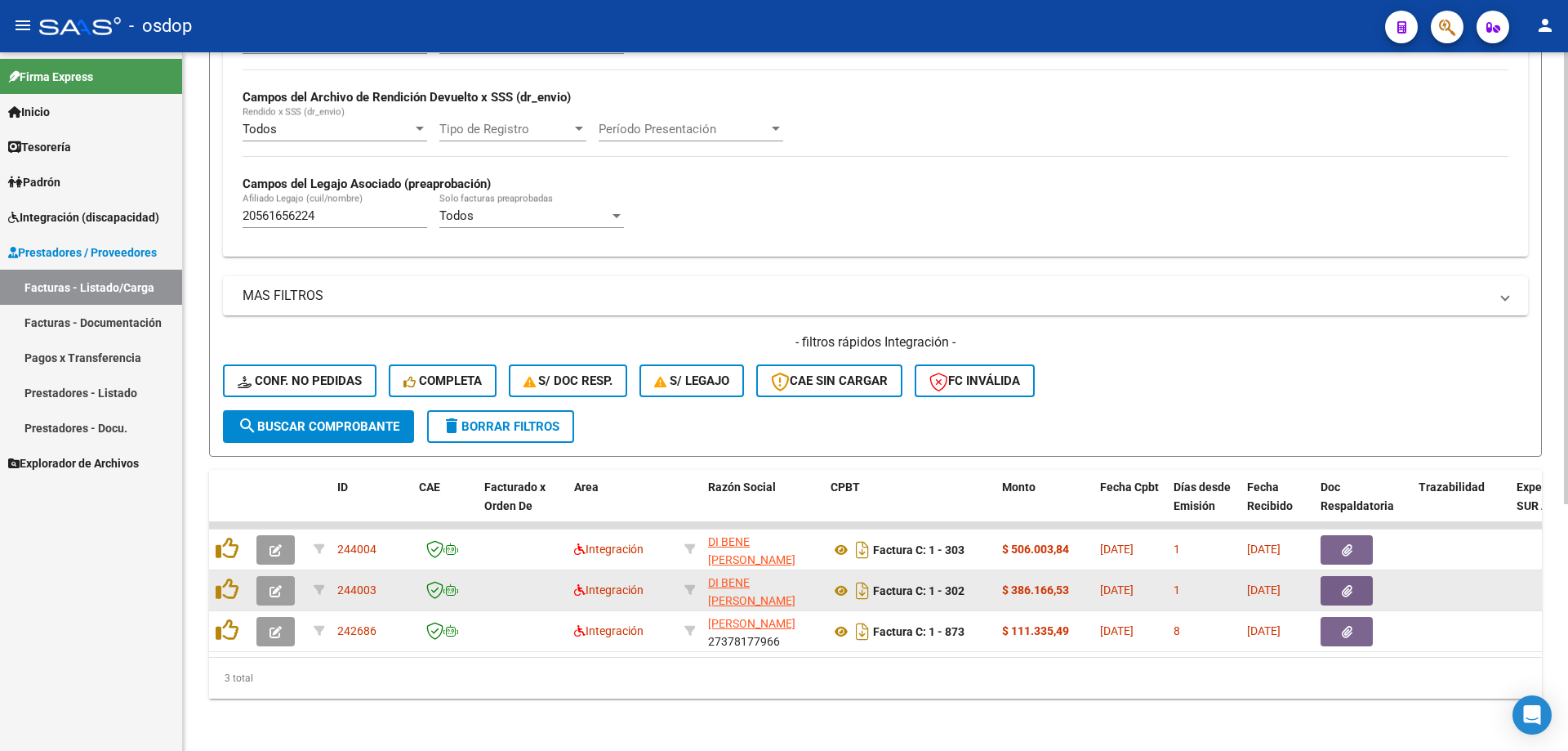
scroll to position [383, 0]
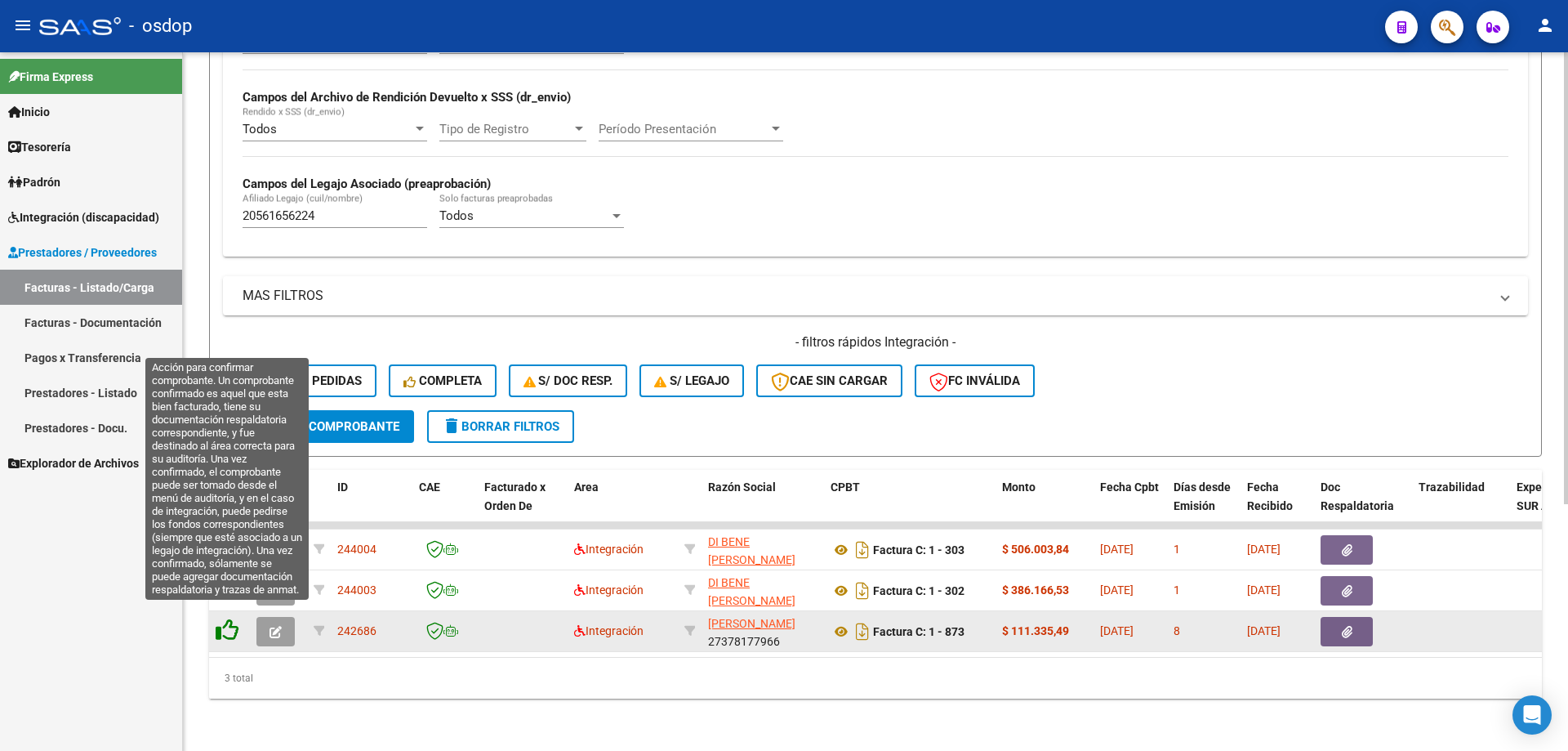
click at [221, 620] on icon at bounding box center [227, 630] width 23 height 23
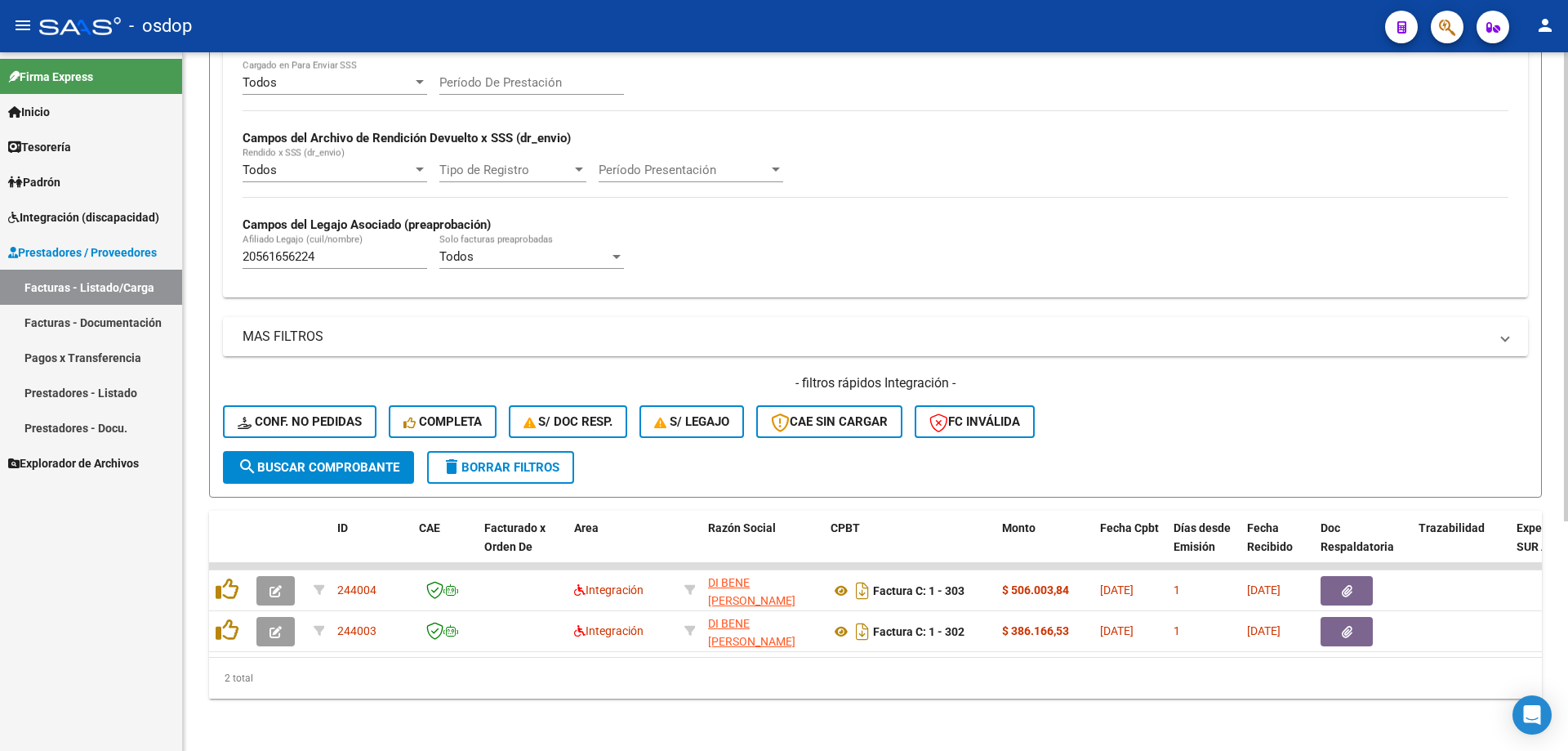
scroll to position [341, 0]
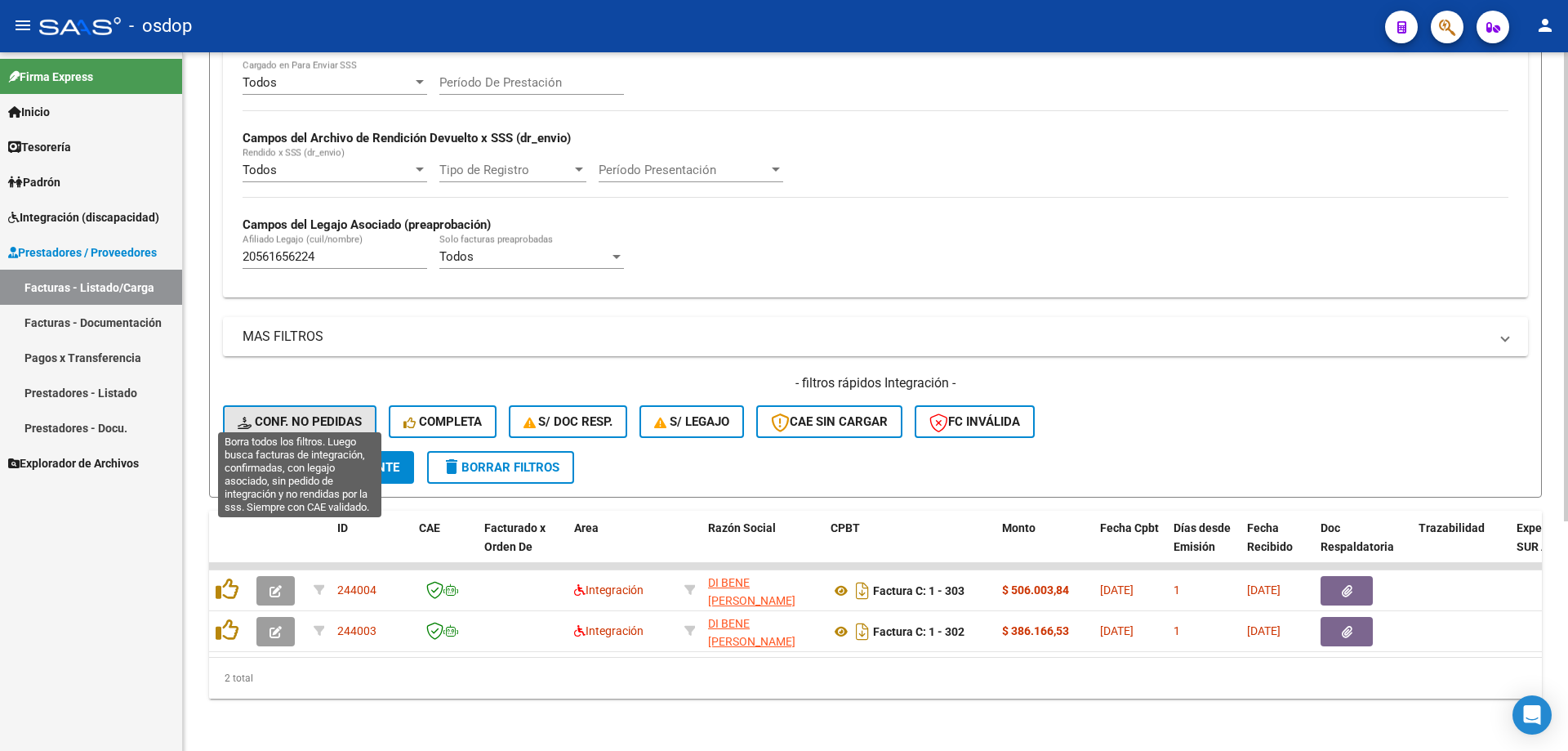
click at [312, 414] on span "Conf. no pedidas" at bounding box center [300, 421] width 124 height 15
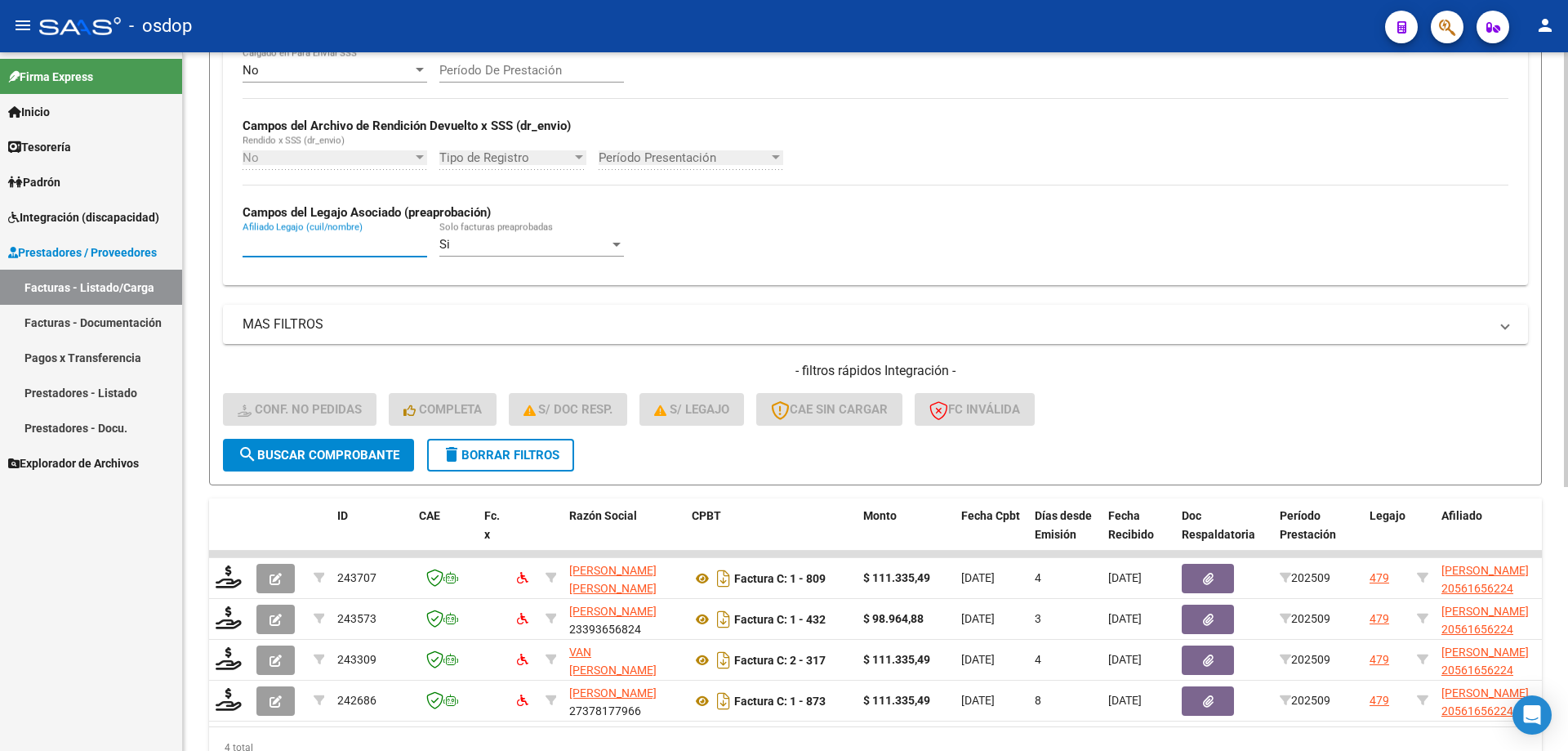
click at [341, 241] on input "Afiliado Legajo (cuil/nombre)" at bounding box center [334, 244] width 184 height 15
paste input "20561656224"
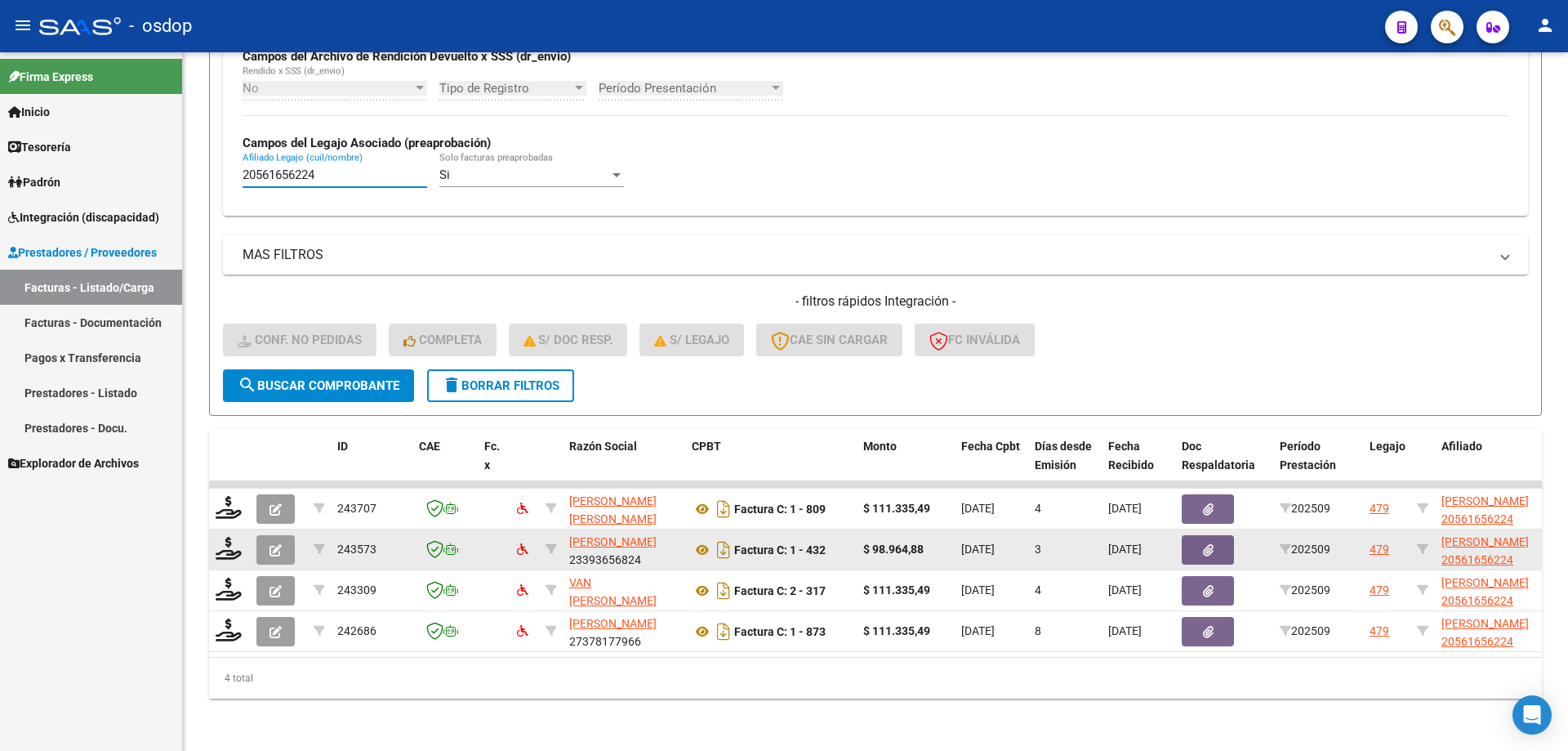
scroll to position [423, 0]
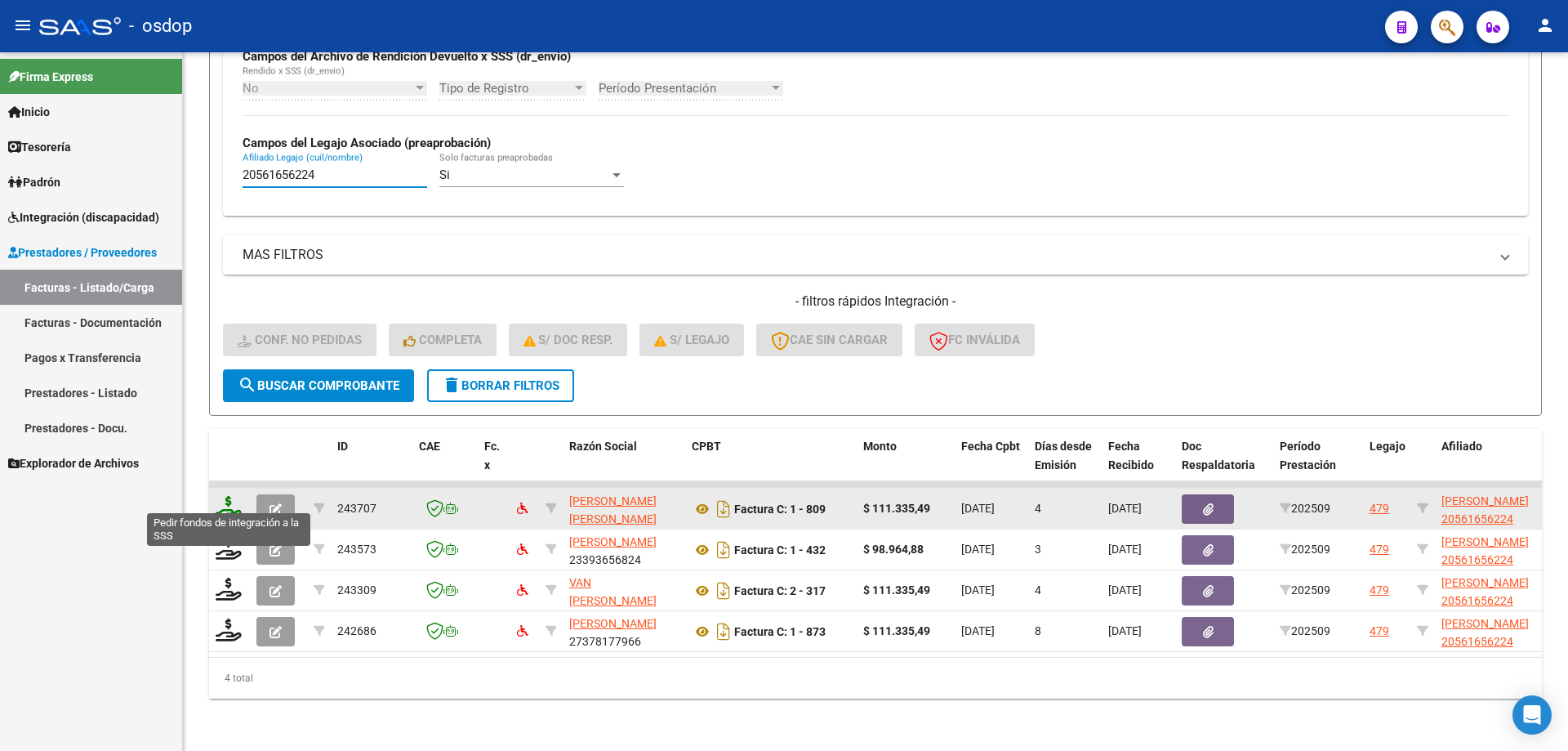
type input "20561656224"
click at [231, 496] on icon at bounding box center [229, 508] width 26 height 23
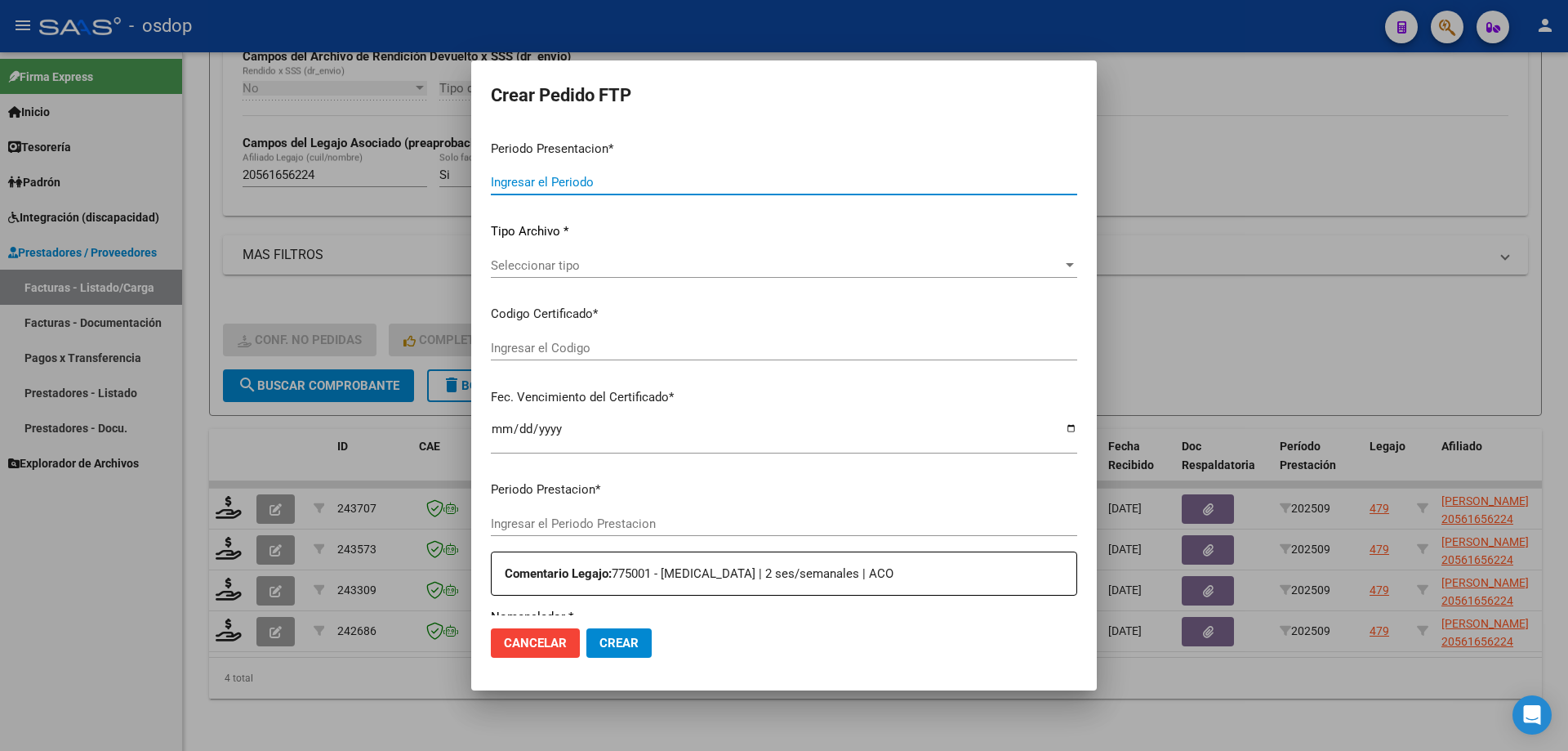
type input "202509"
type input "$ 111.335,49"
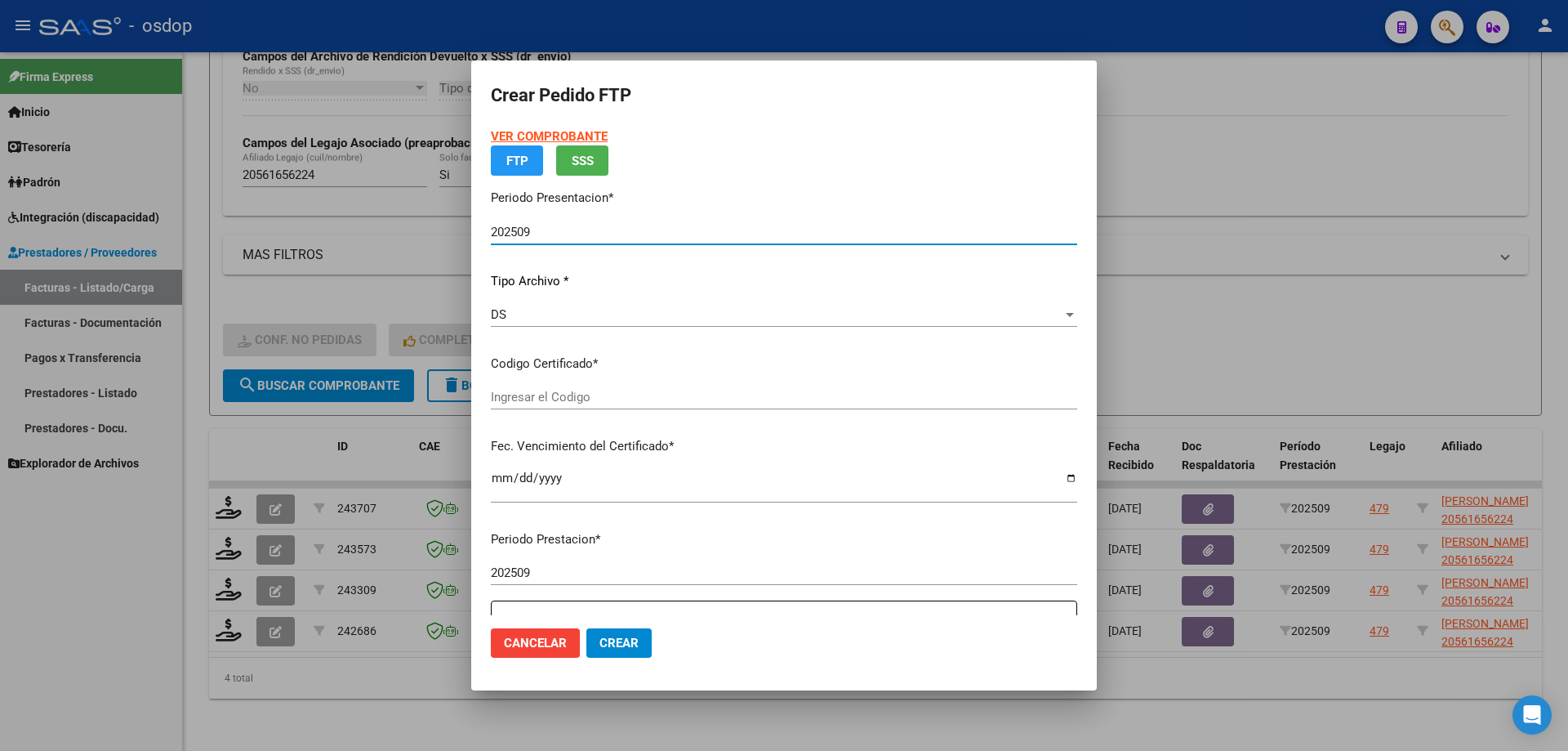
type input "9405618198"
type input "2029-09-17"
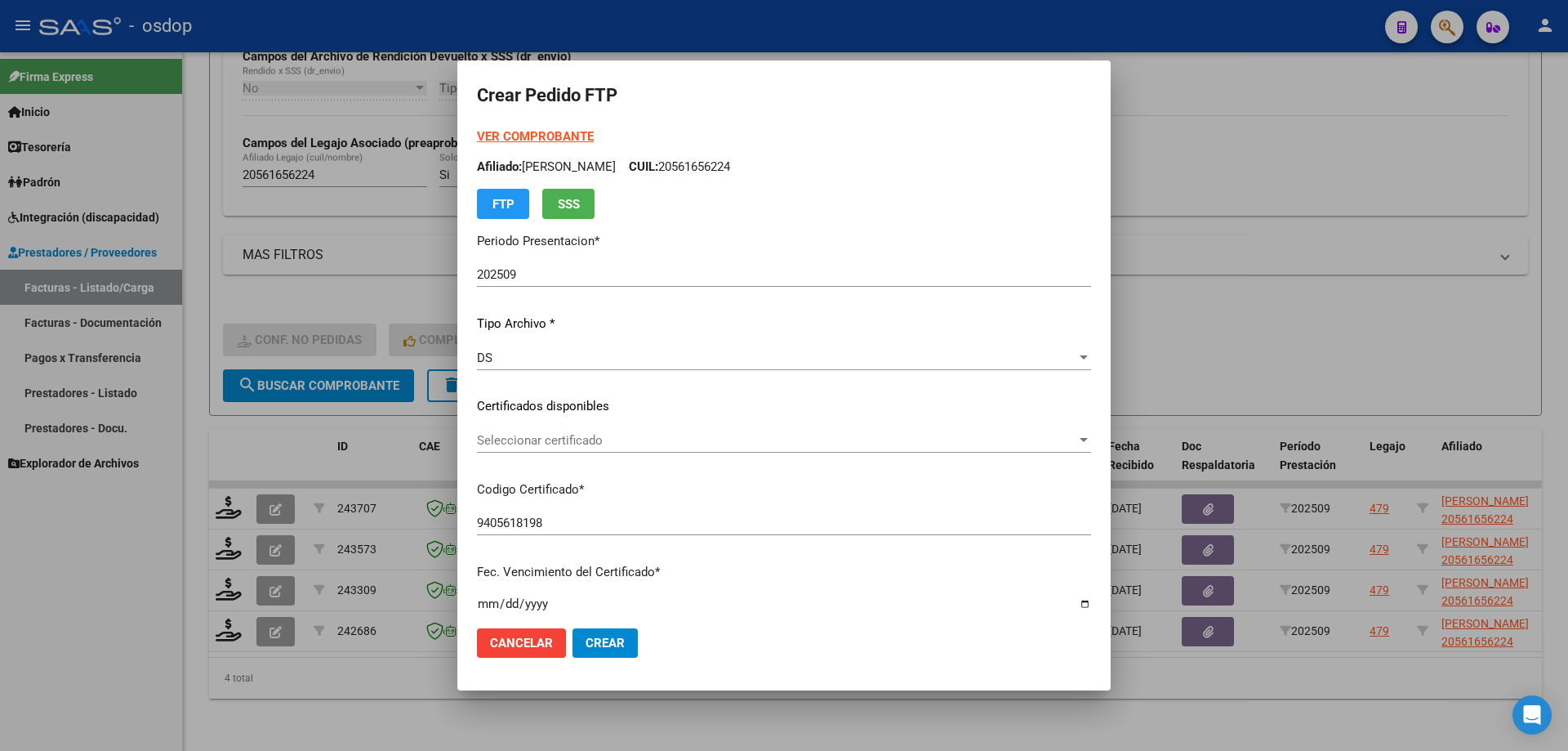
click at [649, 406] on p "Certificados disponibles" at bounding box center [783, 406] width 614 height 19
click at [647, 436] on span "Seleccionar certificado" at bounding box center [776, 440] width 599 height 15
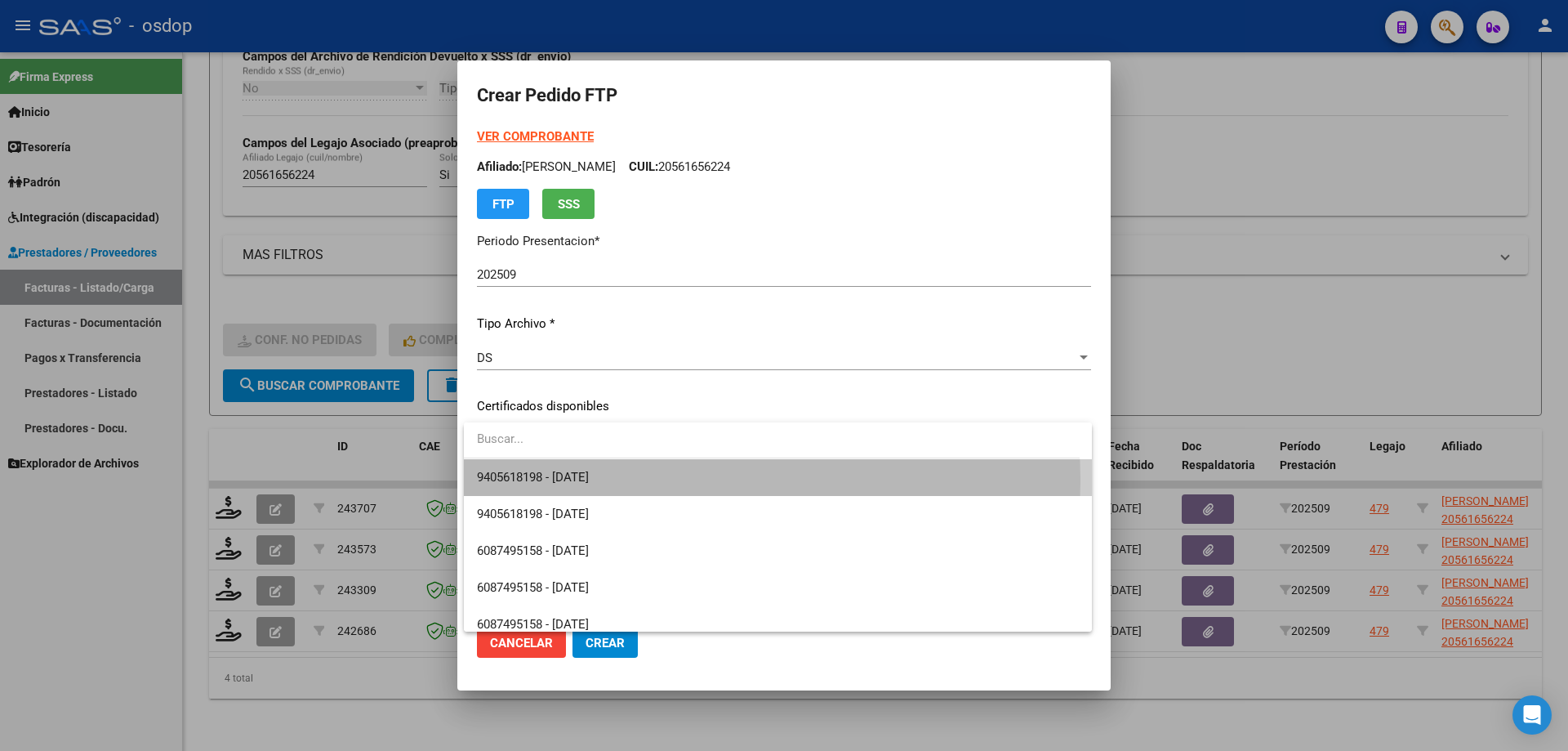
click at [669, 480] on span "9405618198 - 2029-09-17" at bounding box center [777, 478] width 602 height 37
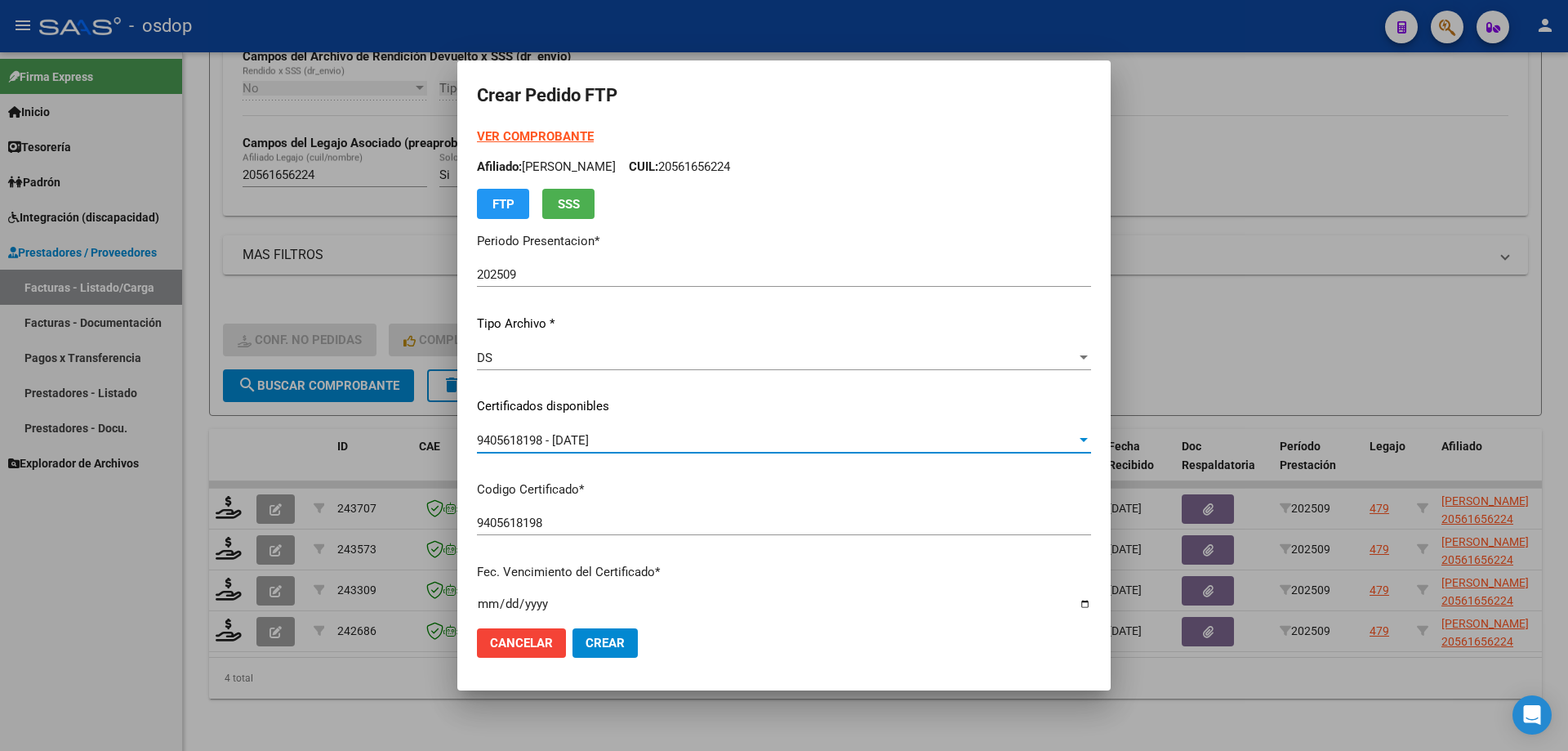
scroll to position [408, 0]
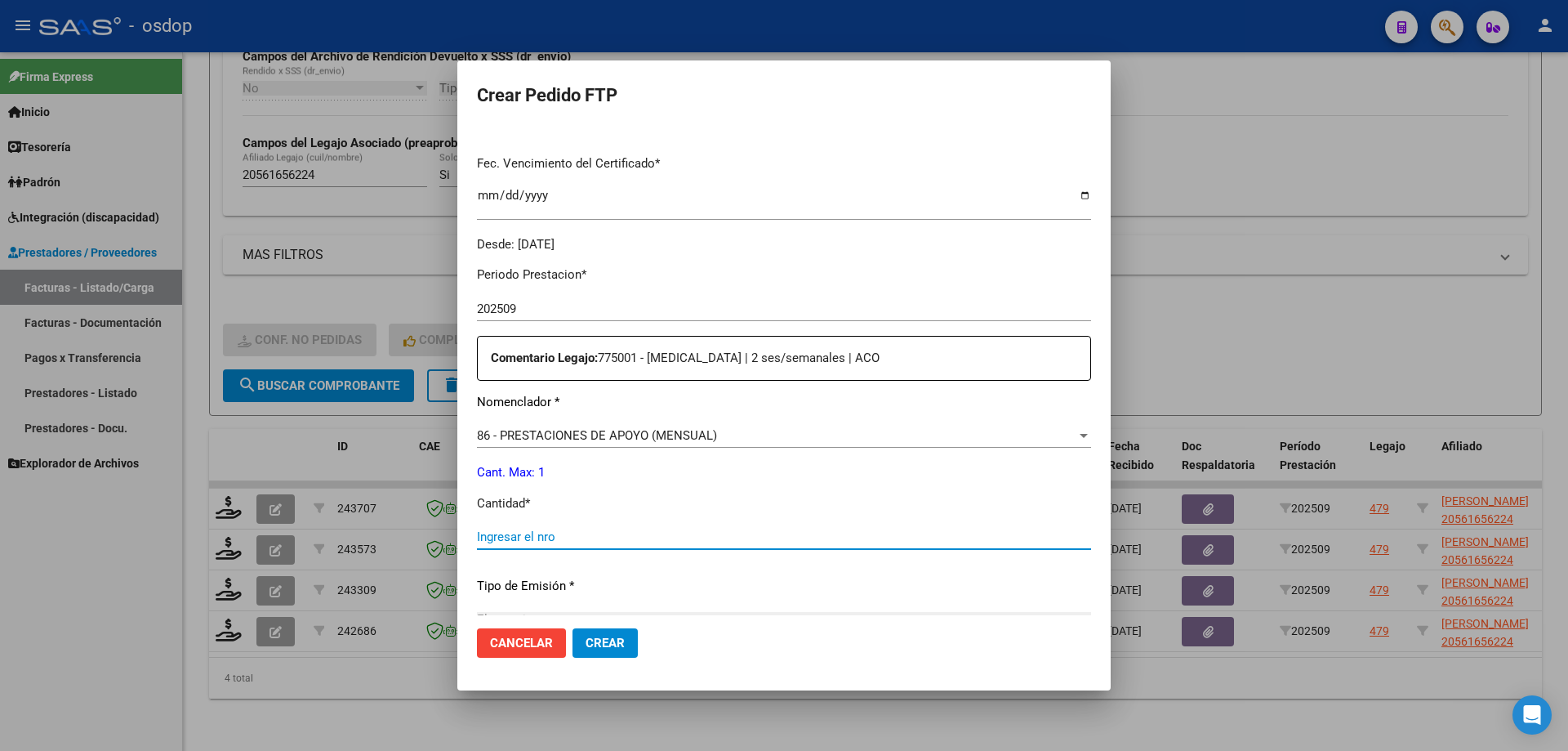
click at [634, 541] on input "Ingresar el nro" at bounding box center [783, 537] width 614 height 15
type input "1"
click at [609, 643] on span "Crear" at bounding box center [605, 643] width 39 height 15
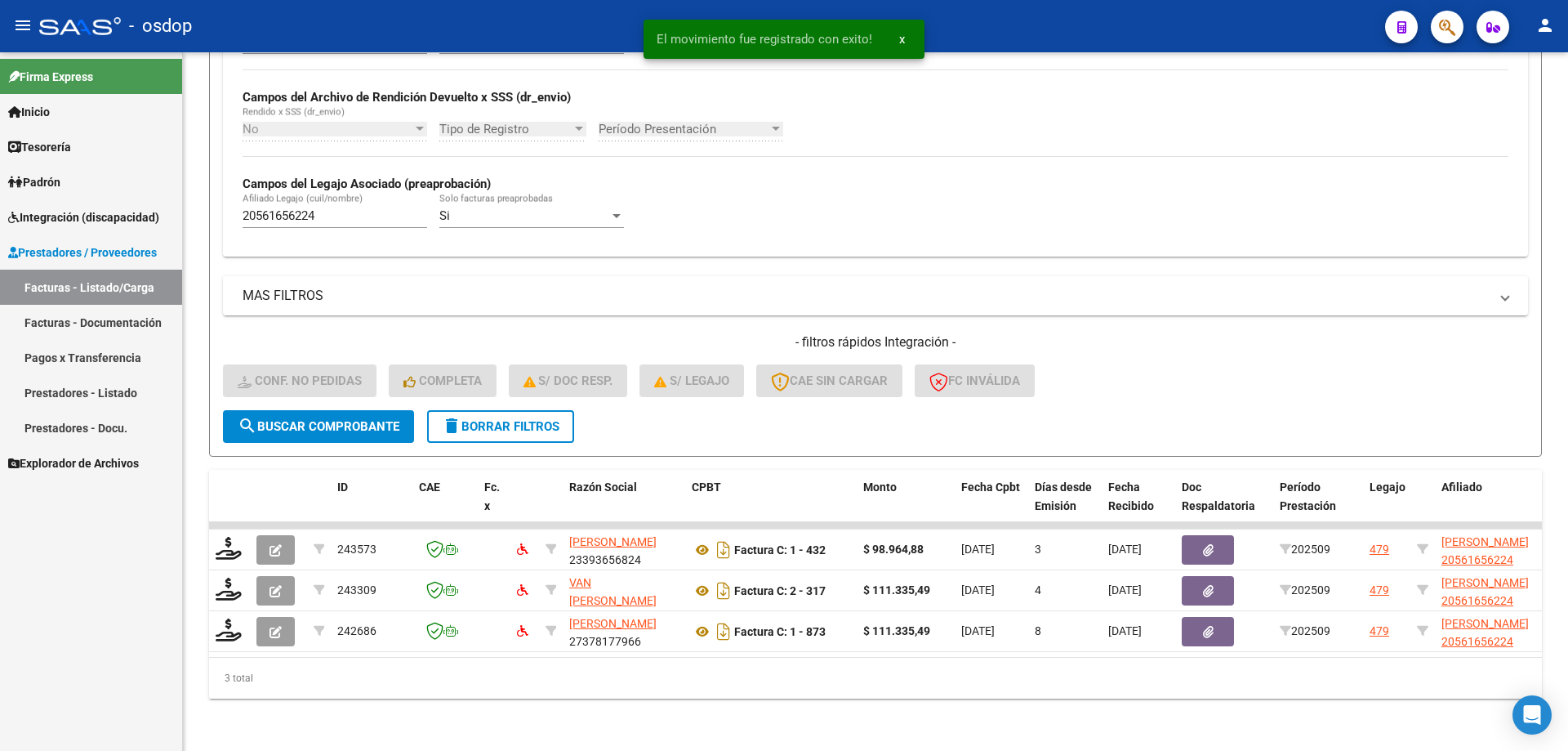
scroll to position [383, 0]
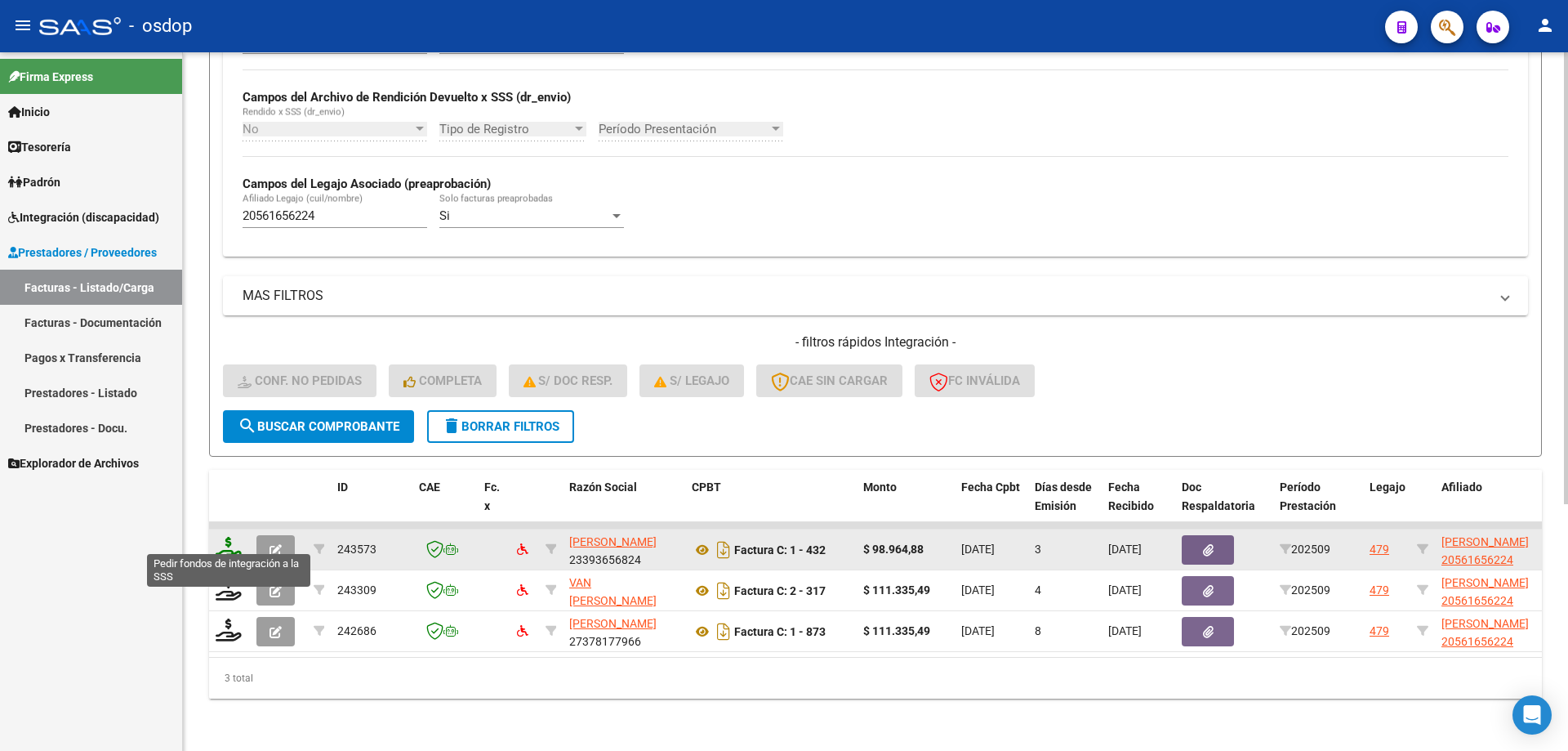
click at [226, 539] on icon at bounding box center [229, 548] width 26 height 23
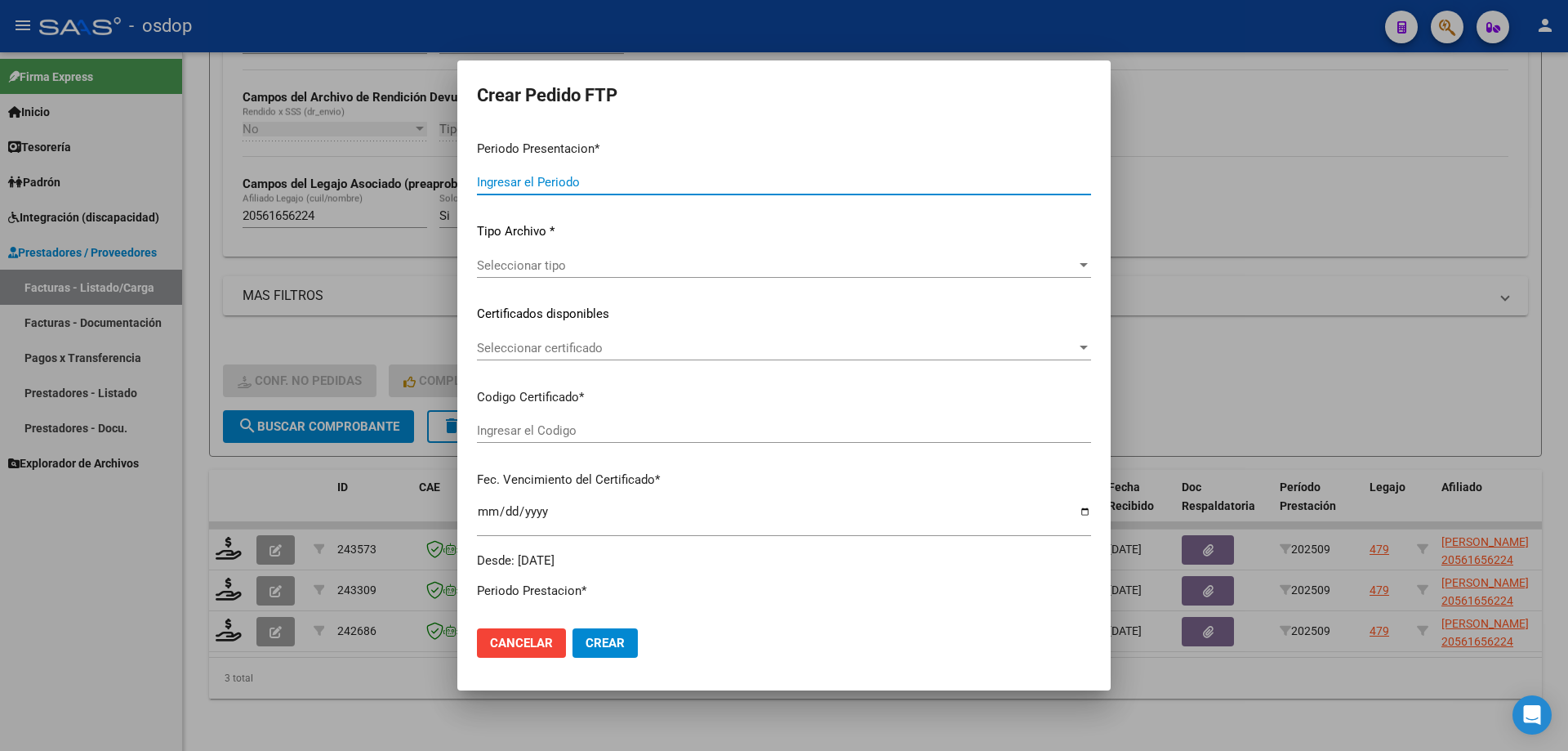
type input "202509"
type input "$ 98.964,88"
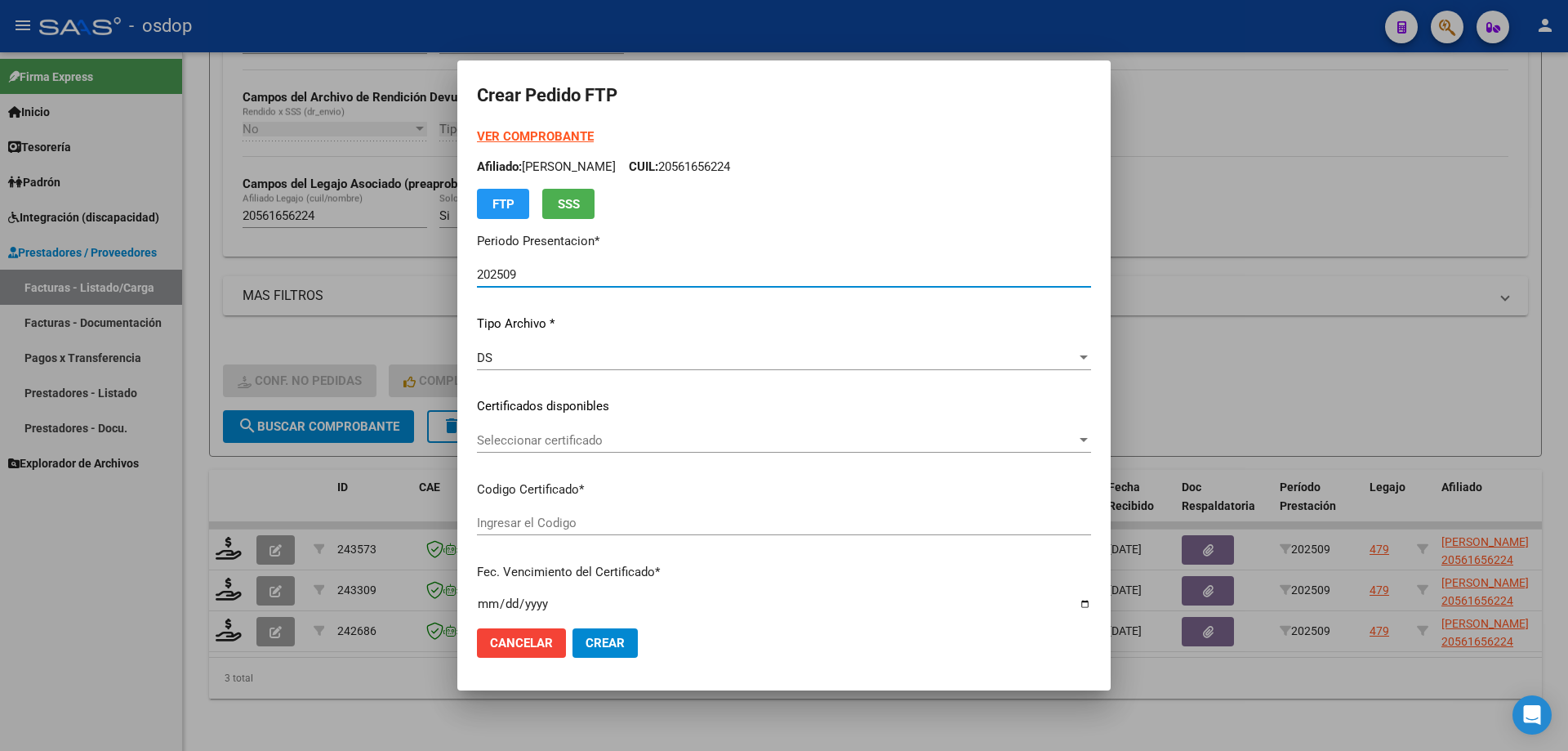
type input "9405618198"
type input "2029-09-17"
click at [595, 449] on div "Seleccionar certificado Seleccionar certificado" at bounding box center [783, 441] width 614 height 25
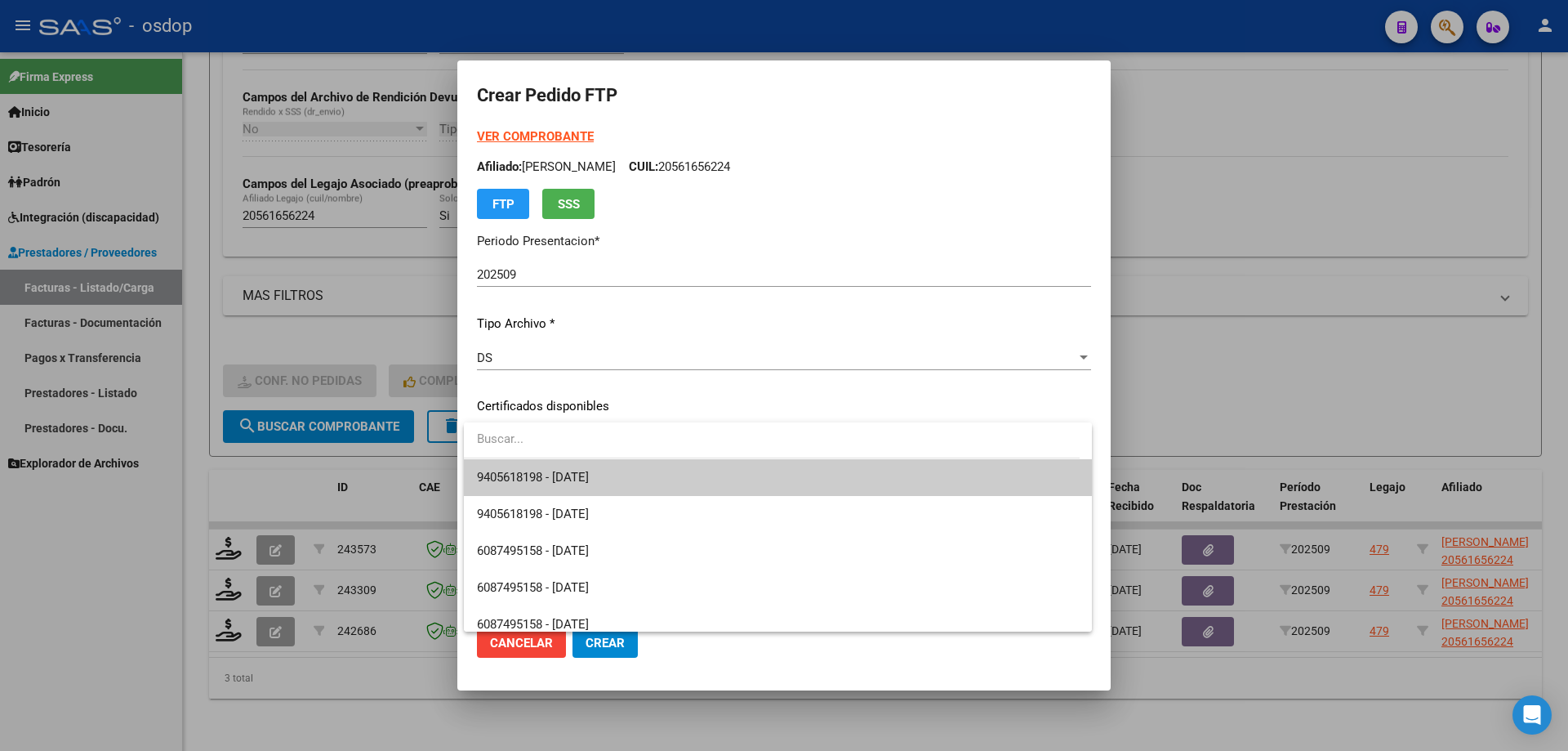
click at [625, 472] on span "9405618198 - 2029-09-17" at bounding box center [777, 478] width 602 height 37
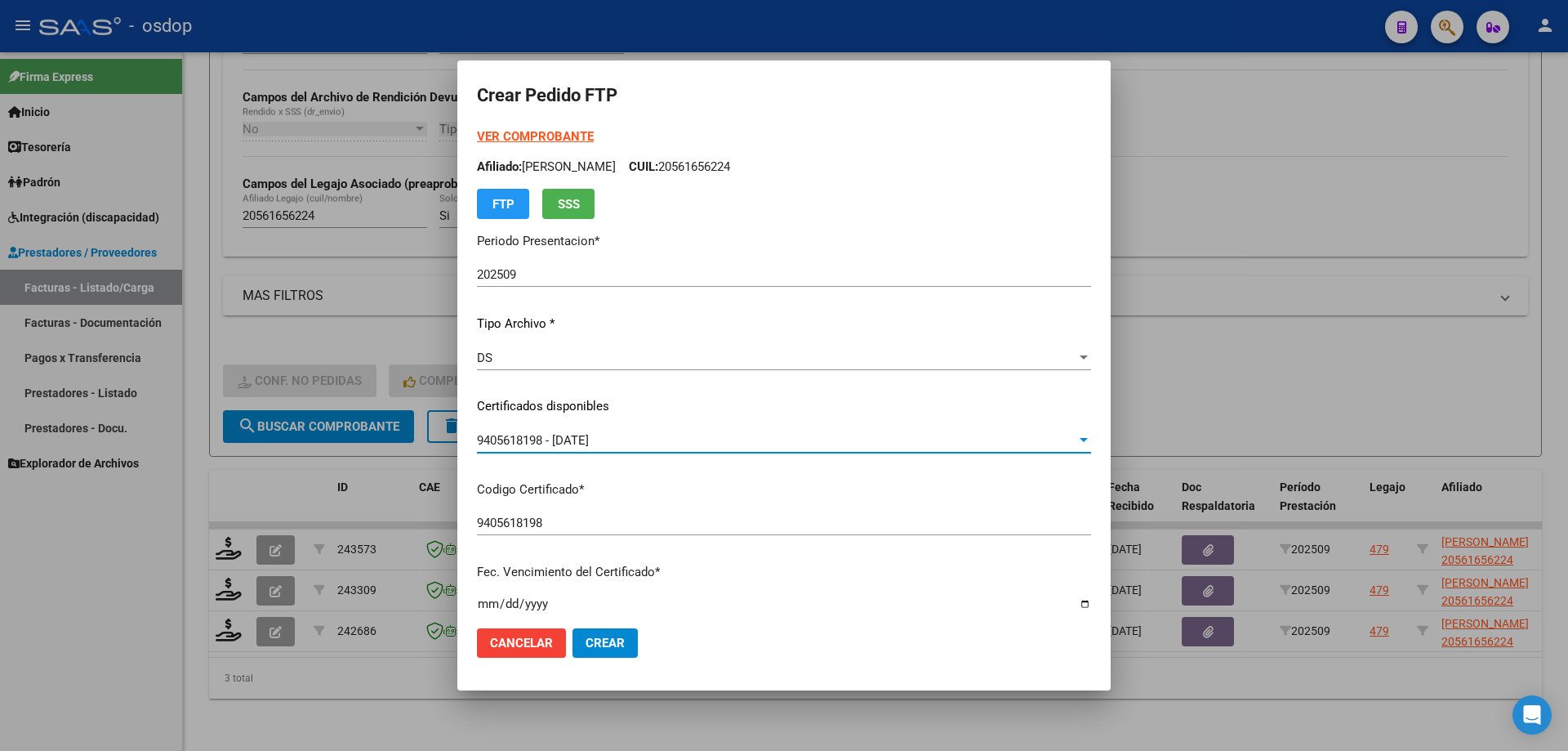
scroll to position [408, 0]
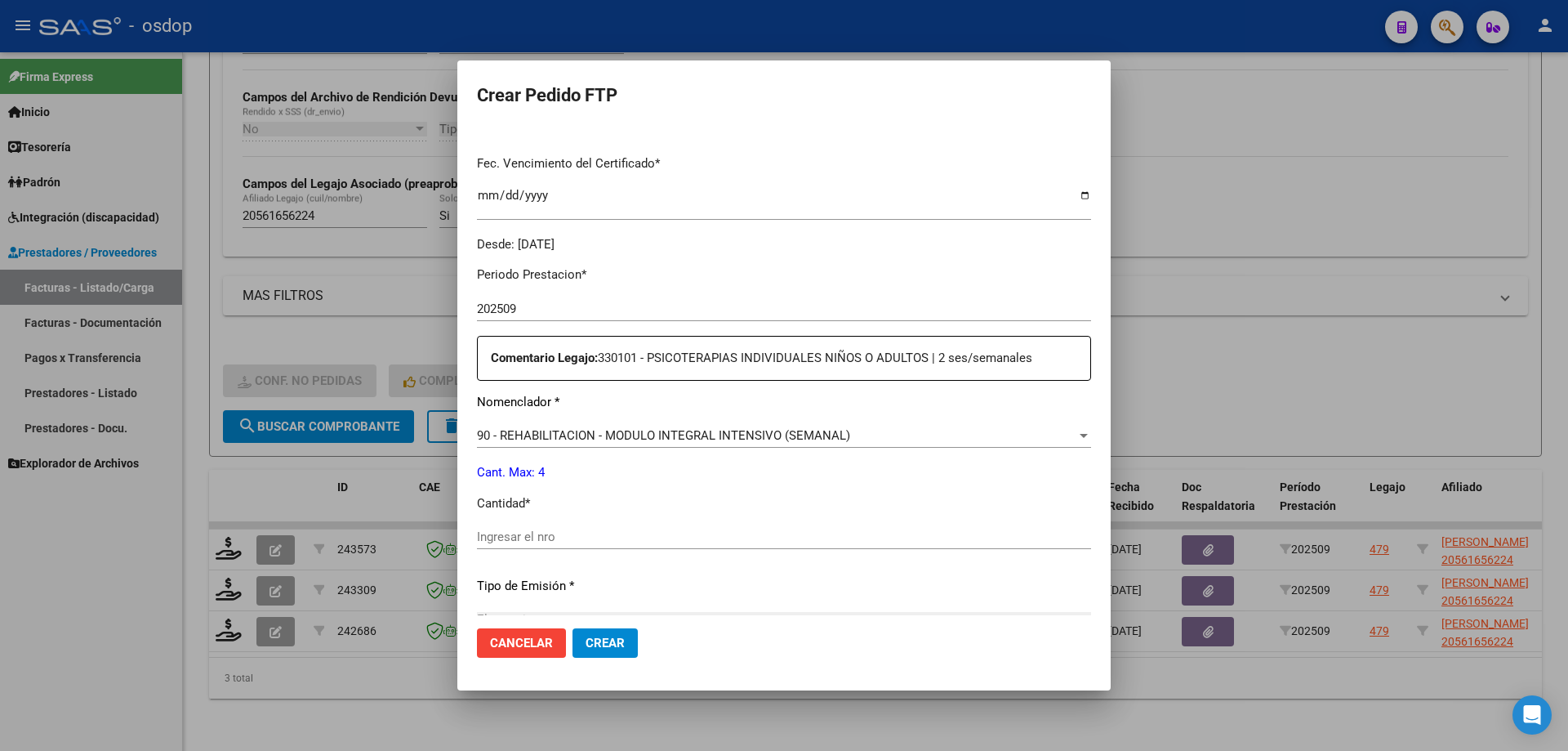
click at [661, 451] on div "90 - REHABILITACION - MODULO INTEGRAL INTENSIVO (SEMANAL) Seleccionar nomenclad…" at bounding box center [783, 442] width 614 height 40
click at [667, 438] on span "90 - REHABILITACION - MODULO INTEGRAL INTENSIVO (SEMANAL)" at bounding box center [663, 435] width 374 height 15
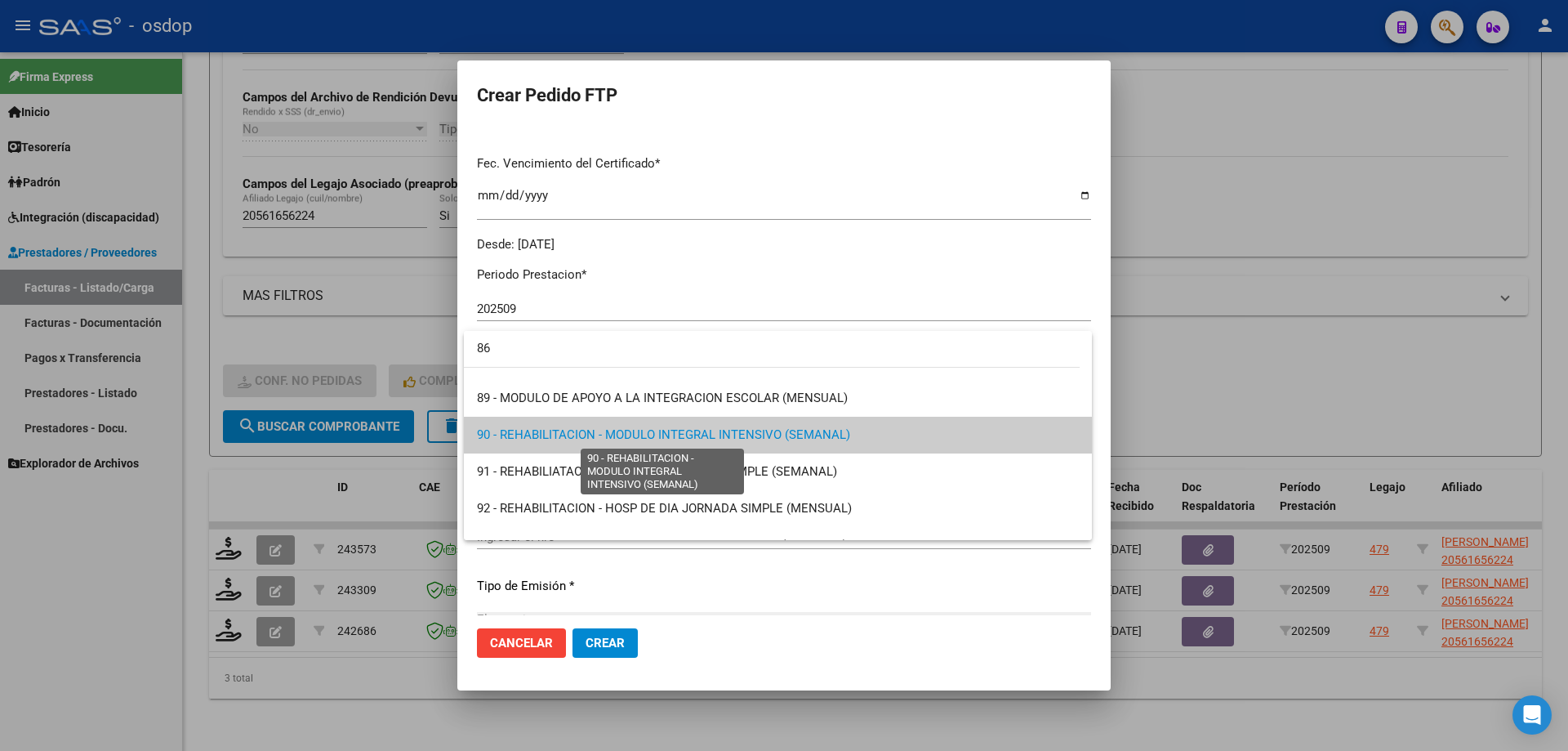
scroll to position [0, 0]
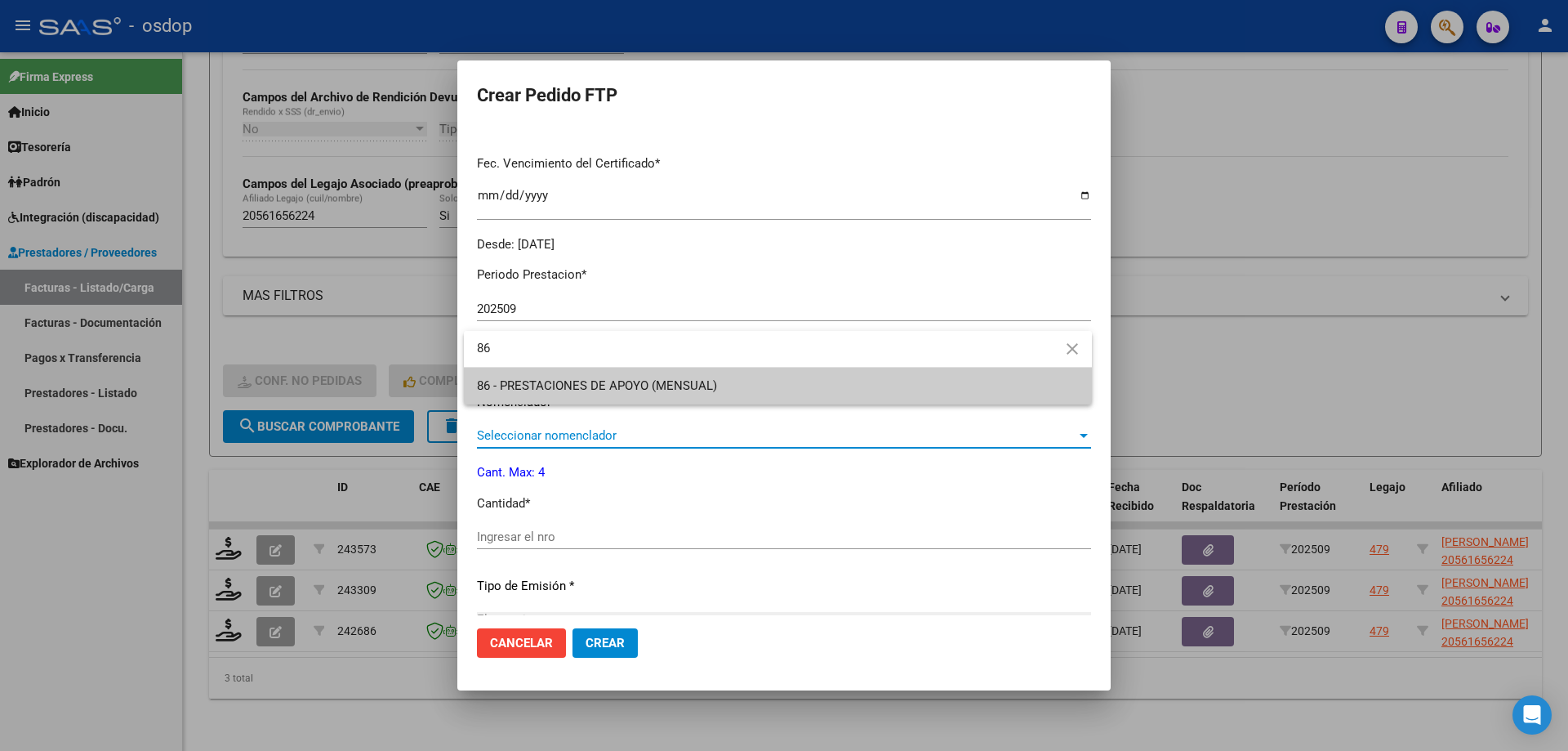
type input "86"
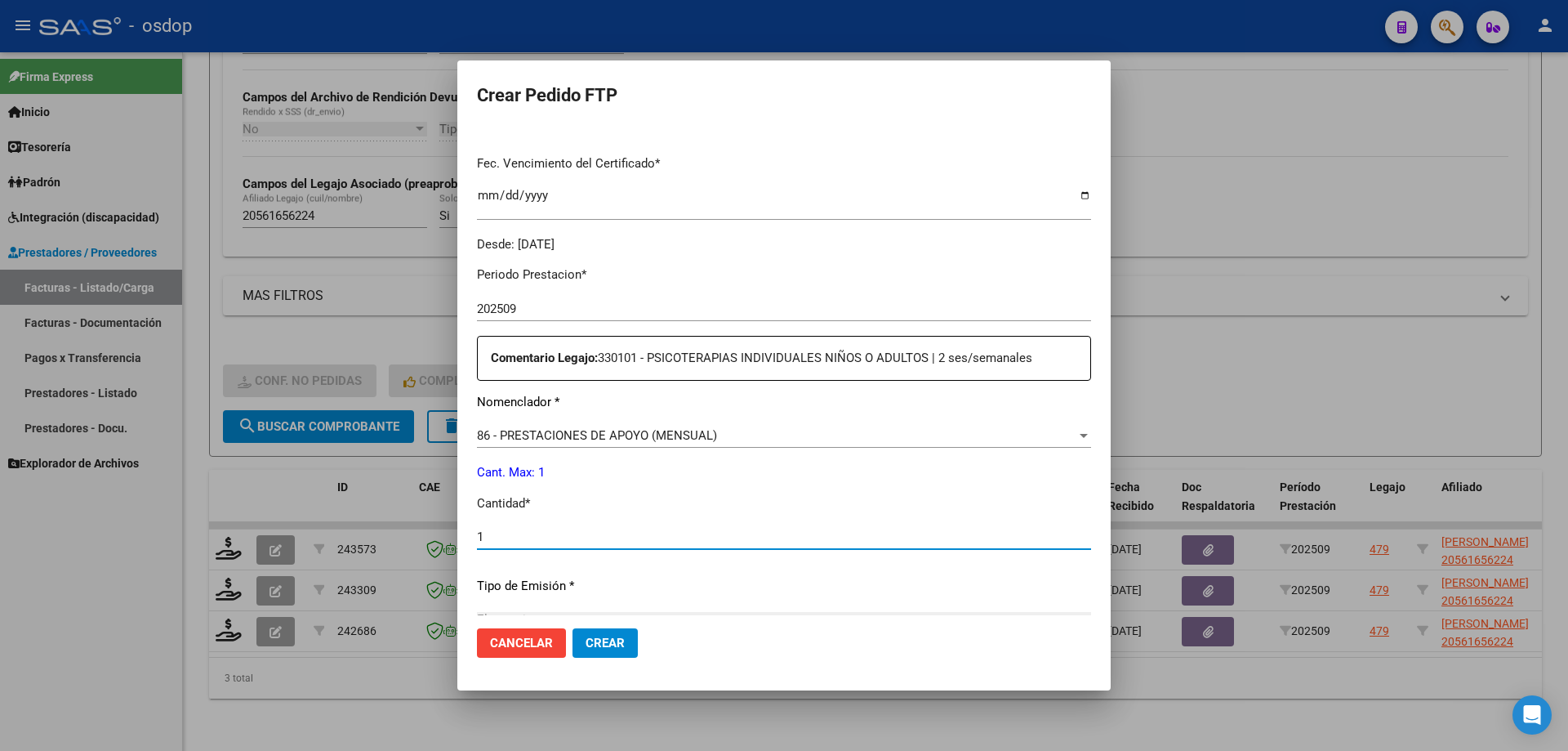
type input "1"
click at [573, 628] on button "Crear" at bounding box center [605, 643] width 65 height 29
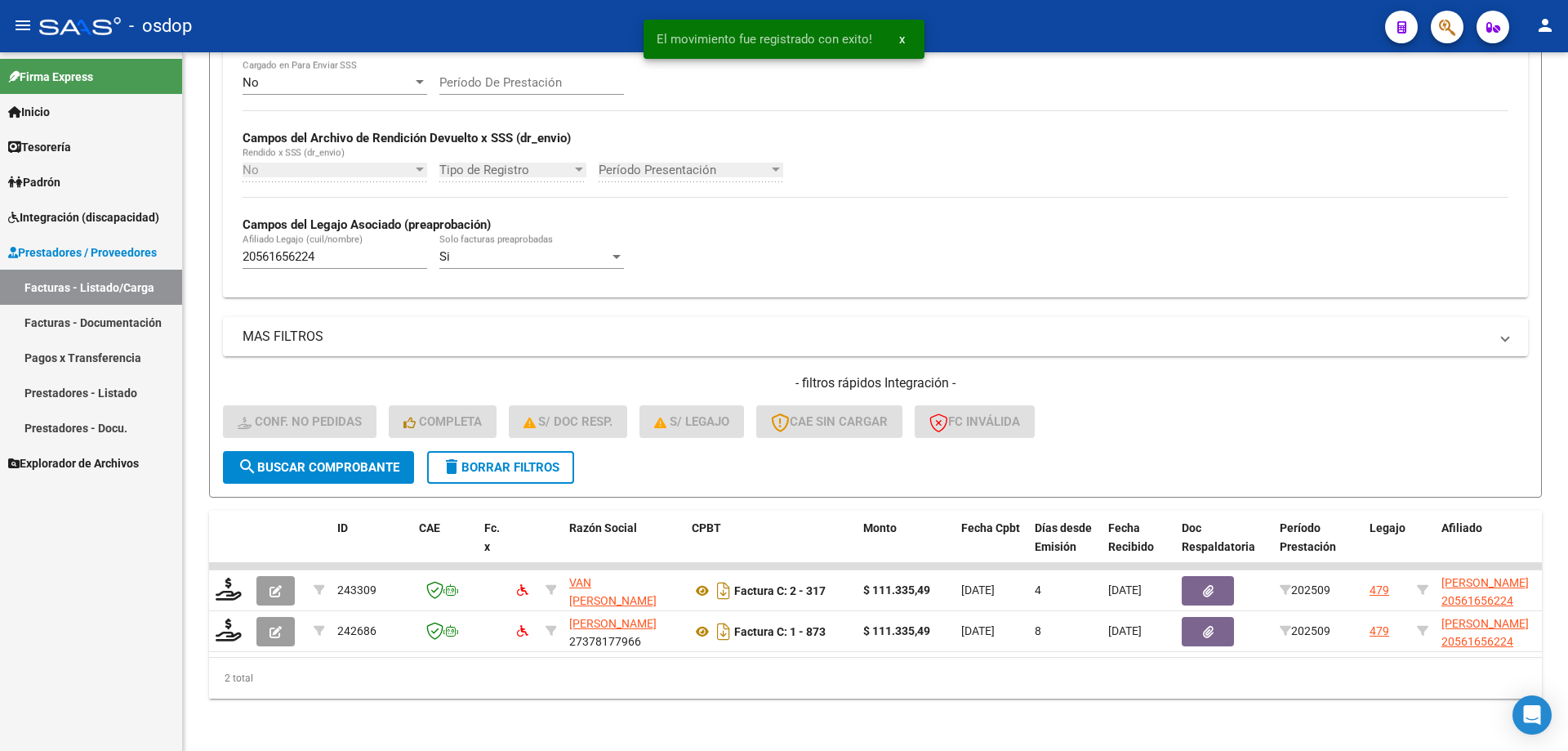
scroll to position [341, 0]
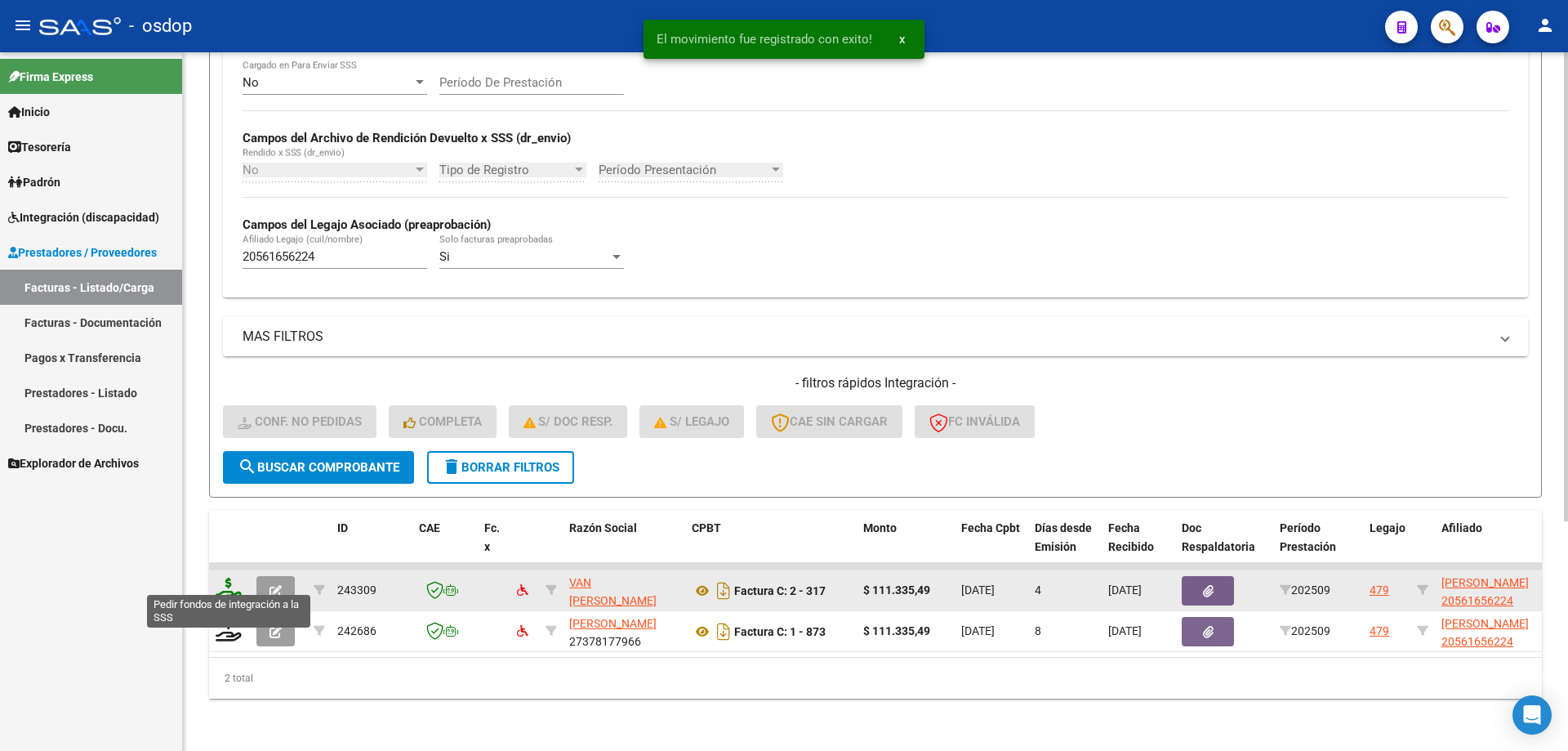
click at [229, 577] on icon at bounding box center [229, 589] width 26 height 23
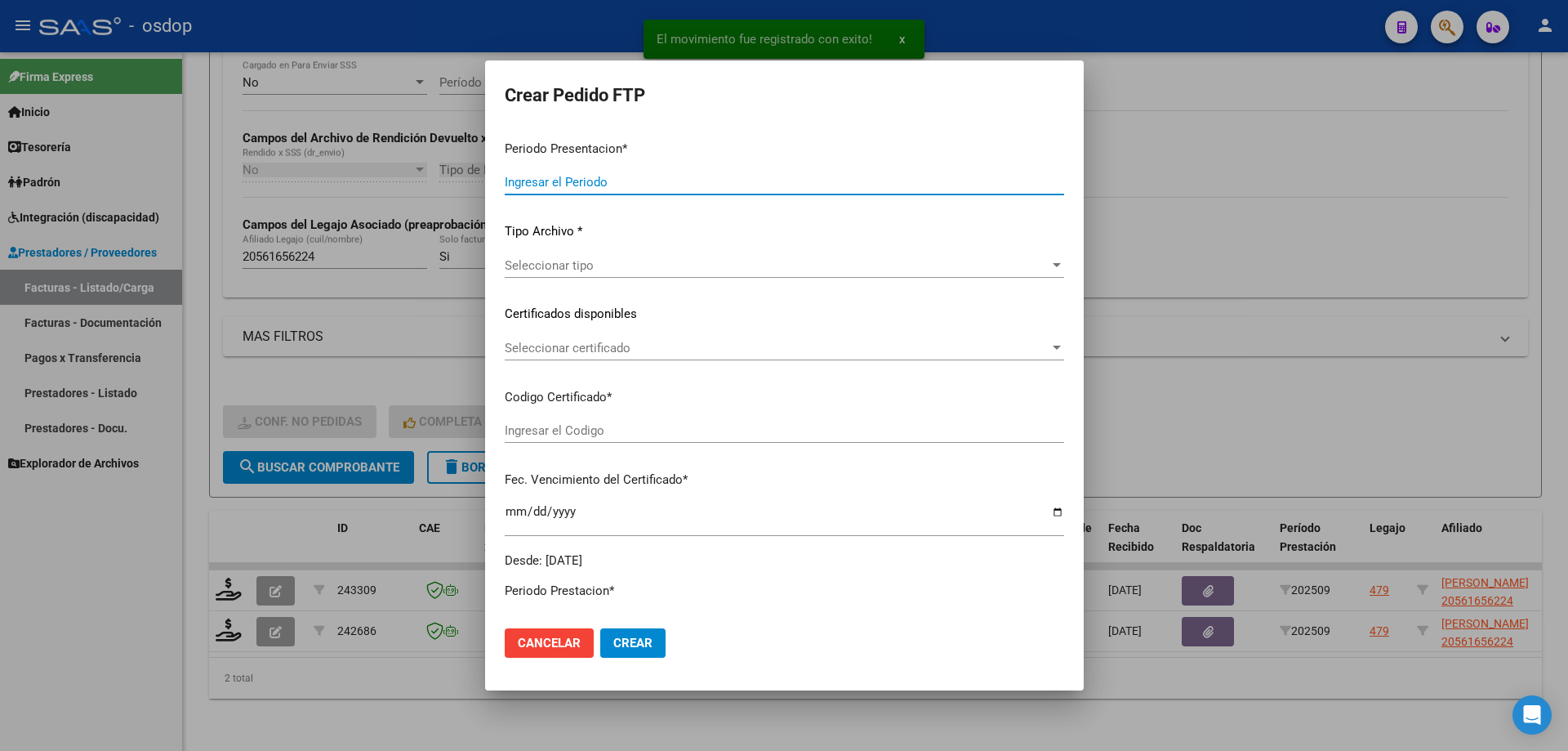
type input "202509"
type input "$ 111.335,49"
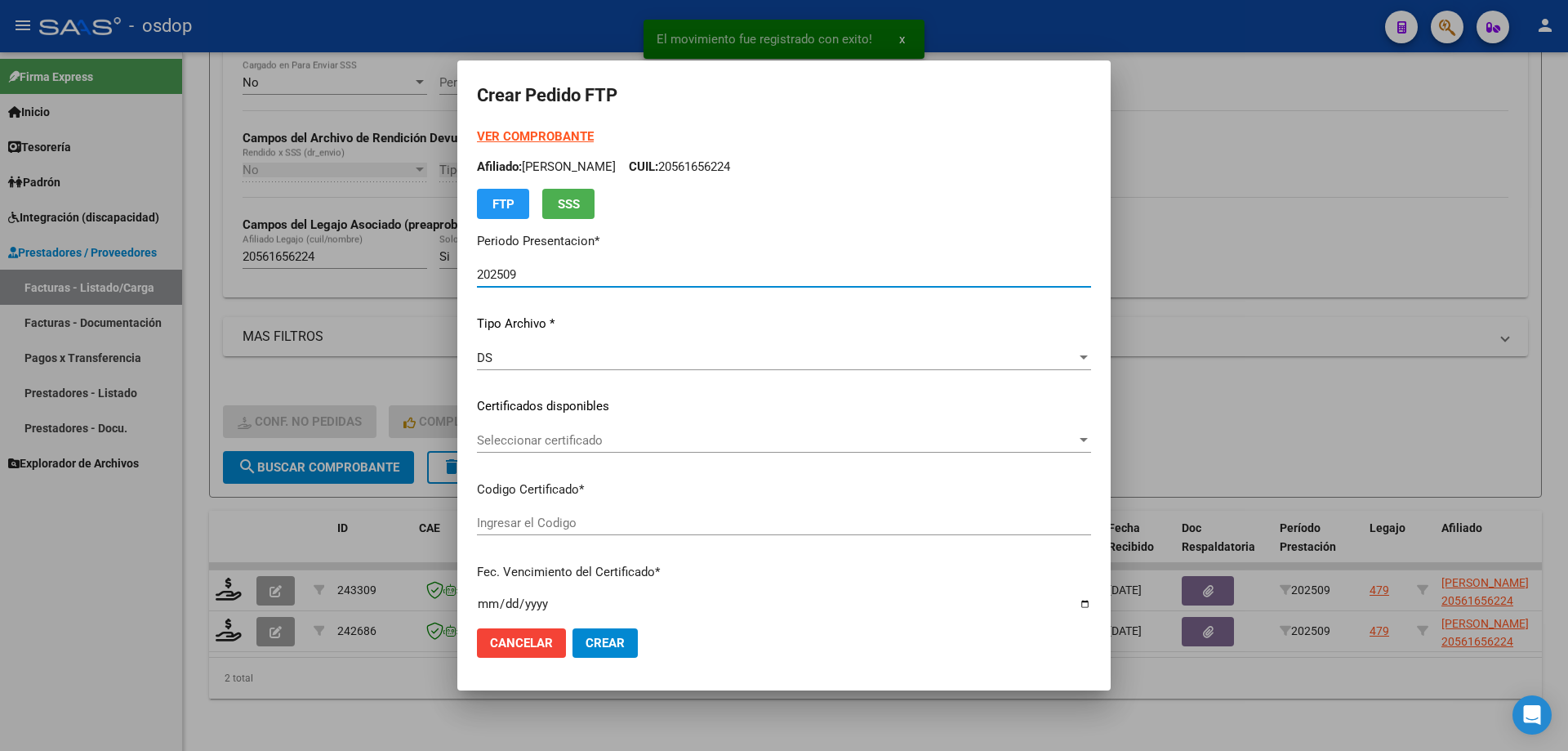
type input "9405618198"
type input "2029-09-17"
click at [627, 429] on div "Seleccionar certificado Seleccionar certificado" at bounding box center [783, 441] width 614 height 25
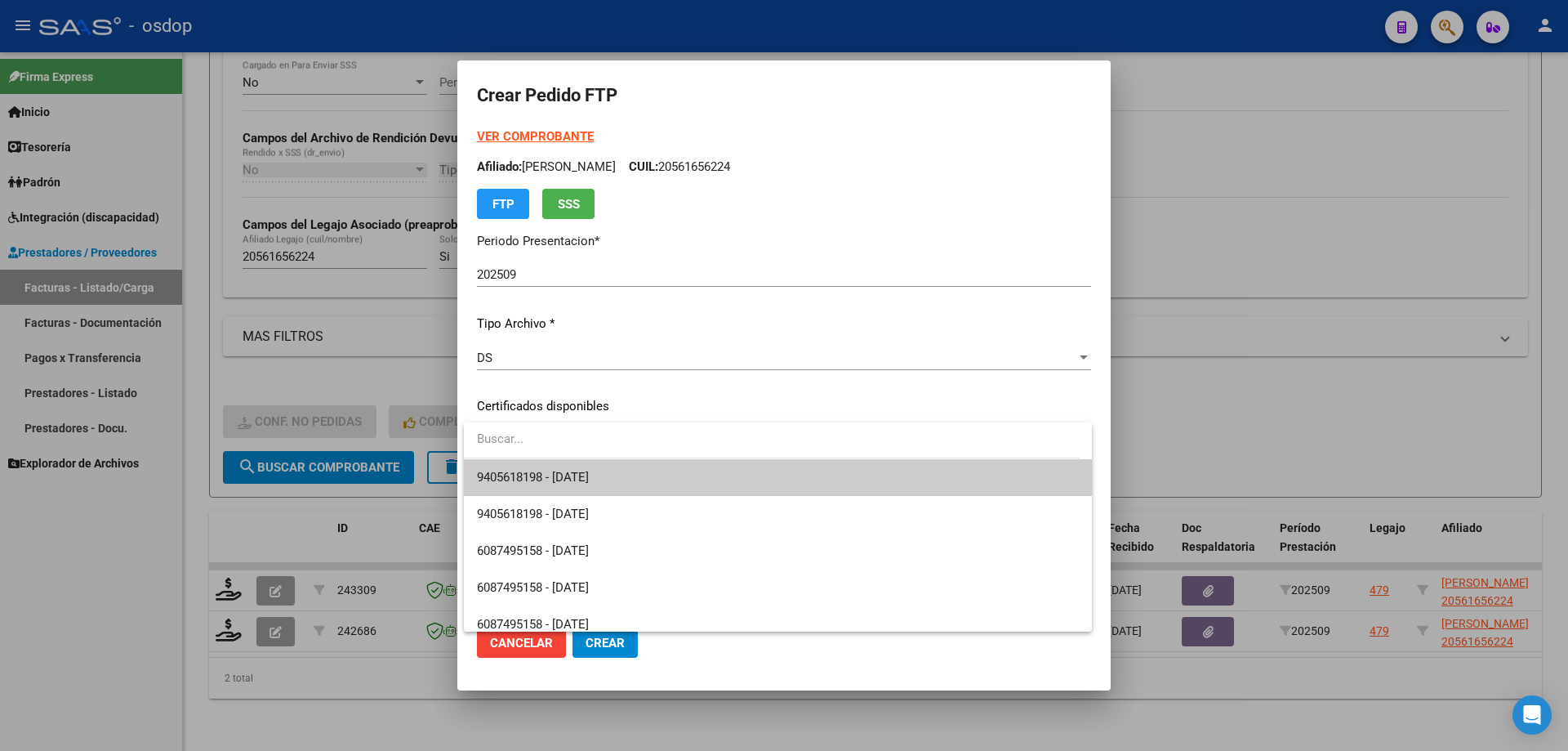
click at [625, 457] on input "dropdown search" at bounding box center [772, 439] width 616 height 37
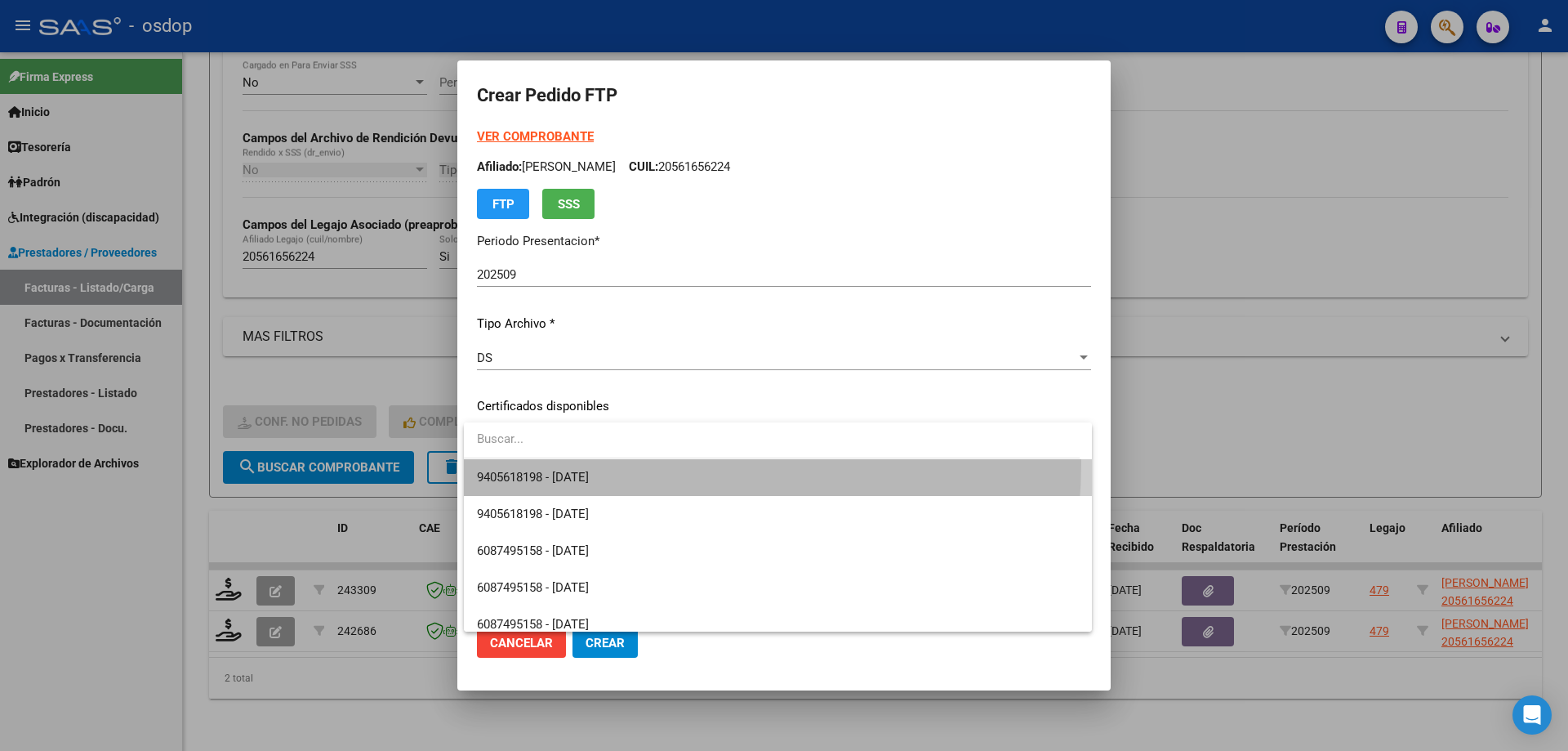
click at [629, 463] on span "9405618198 - 2029-09-17" at bounding box center [777, 478] width 602 height 37
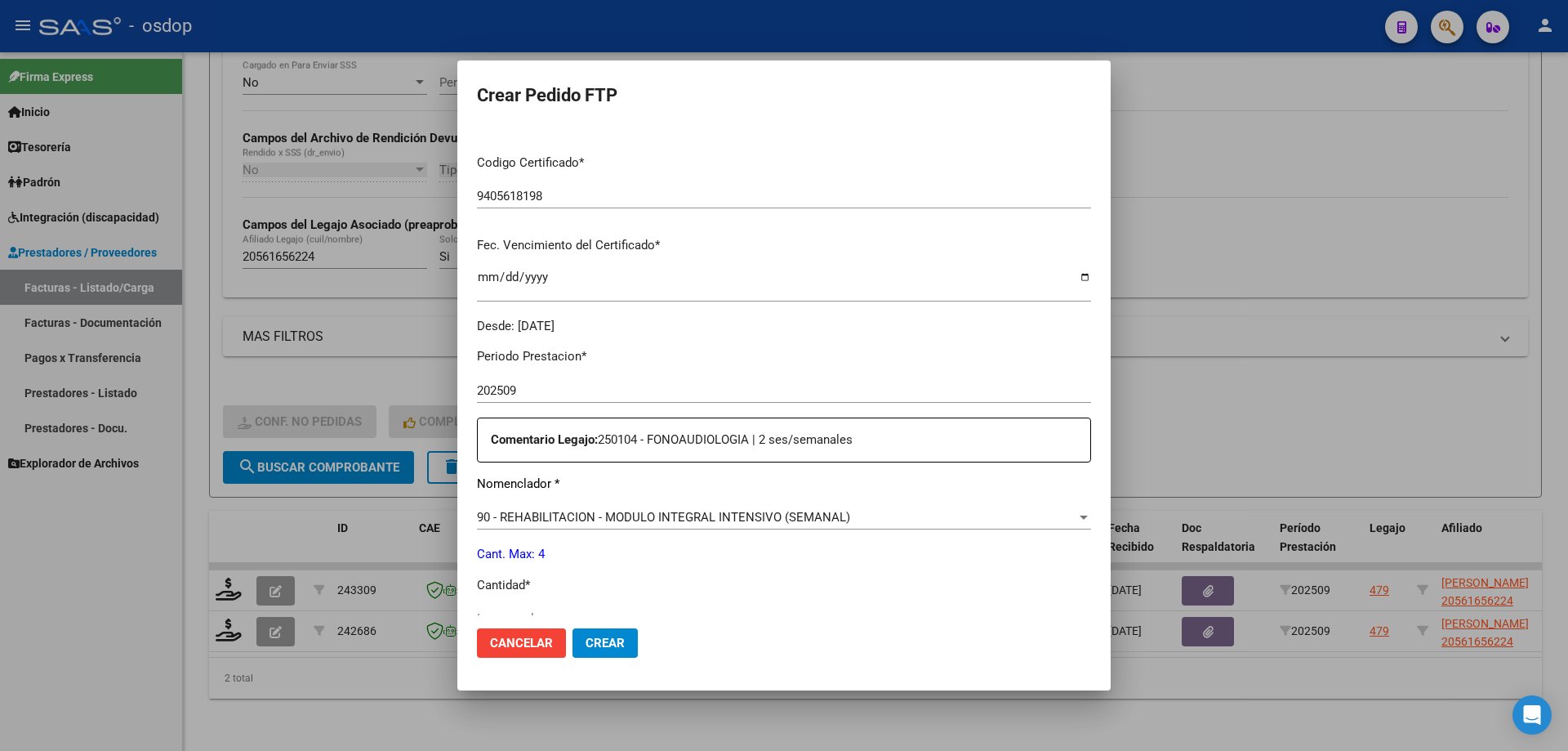
scroll to position [408, 0]
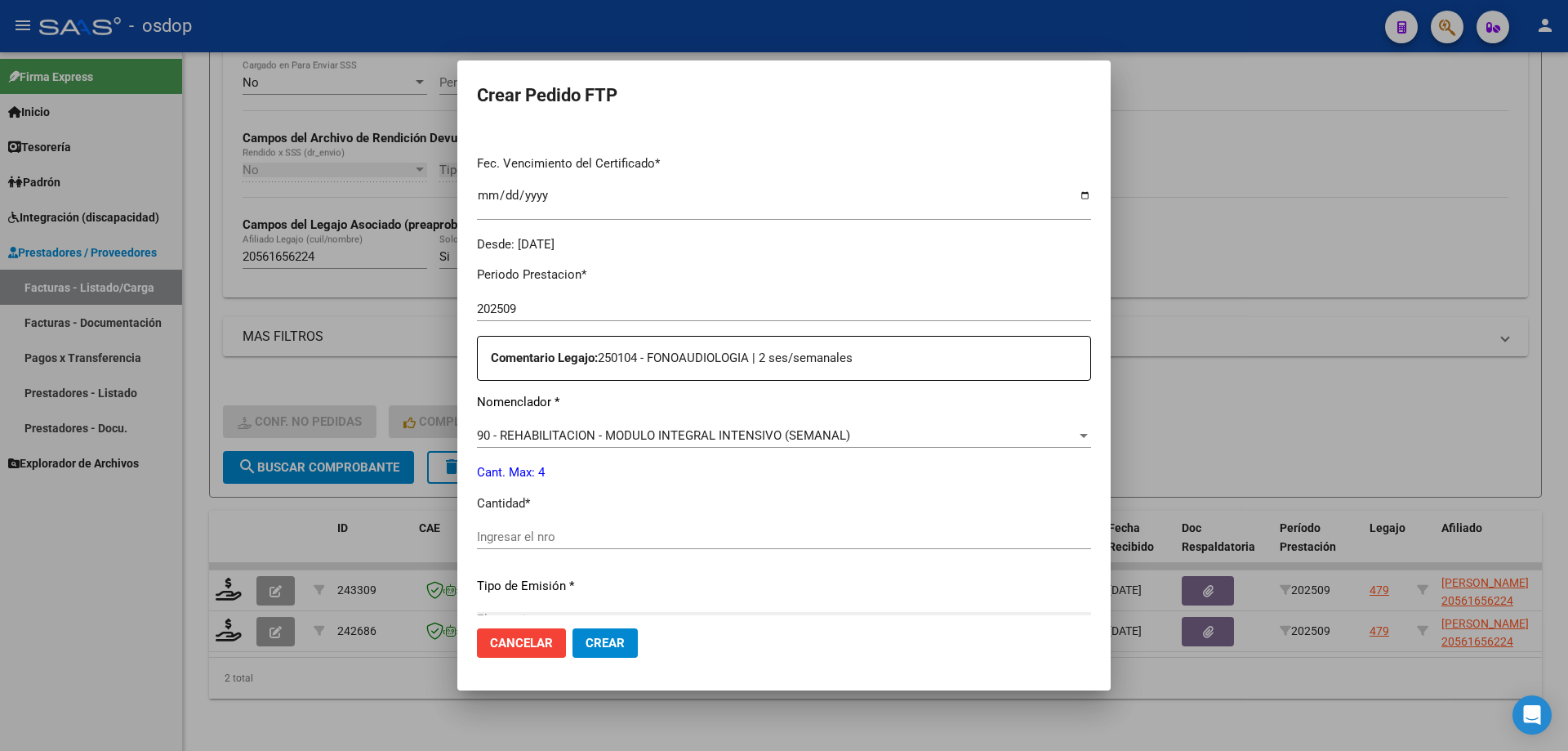
click at [690, 450] on div "90 - REHABILITACION - MODULO INTEGRAL INTENSIVO (SEMANAL) Seleccionar nomenclad…" at bounding box center [783, 442] width 614 height 40
click at [730, 441] on span "90 - REHABILITACION - MODULO INTEGRAL INTENSIVO (SEMANAL)" at bounding box center [663, 435] width 374 height 15
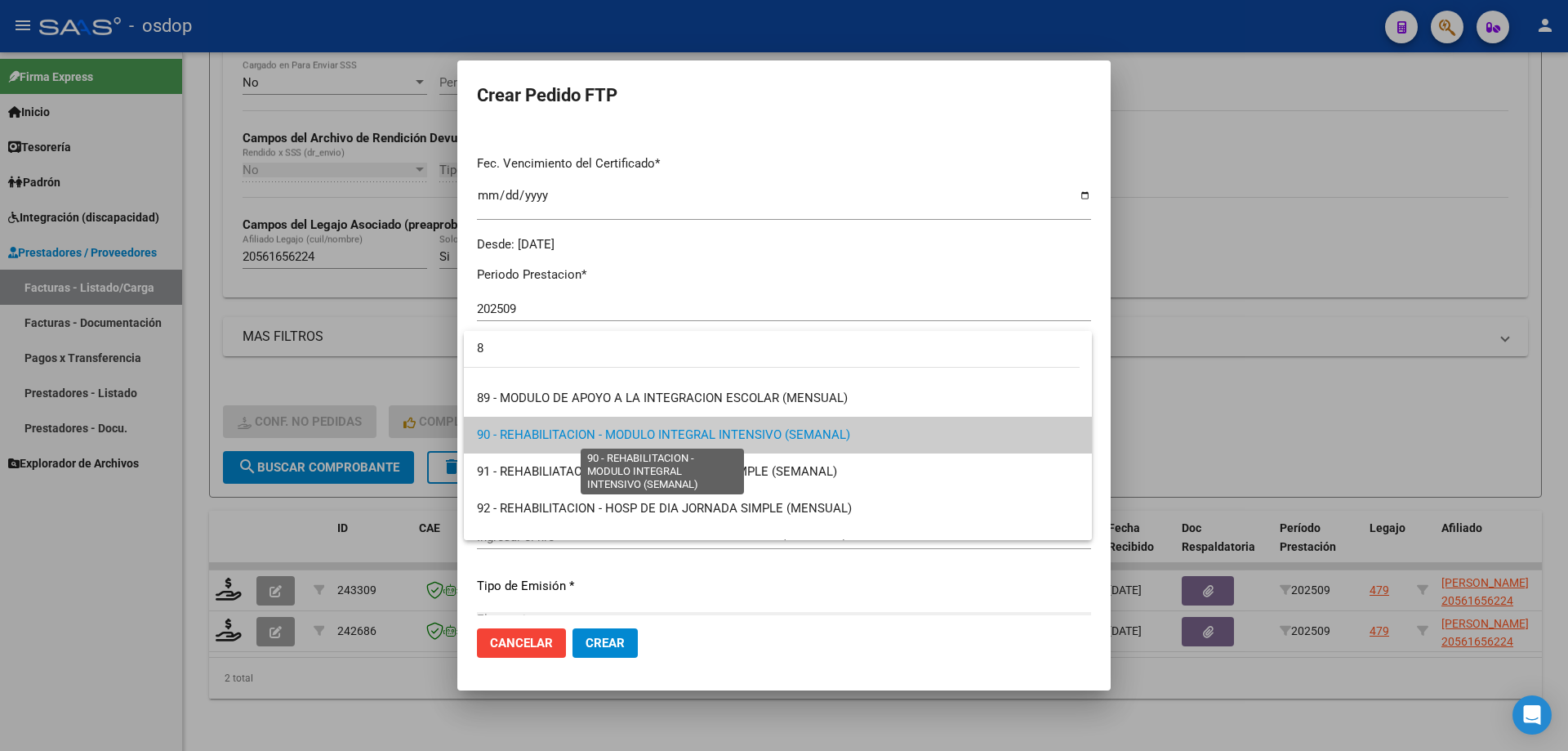
scroll to position [0, 0]
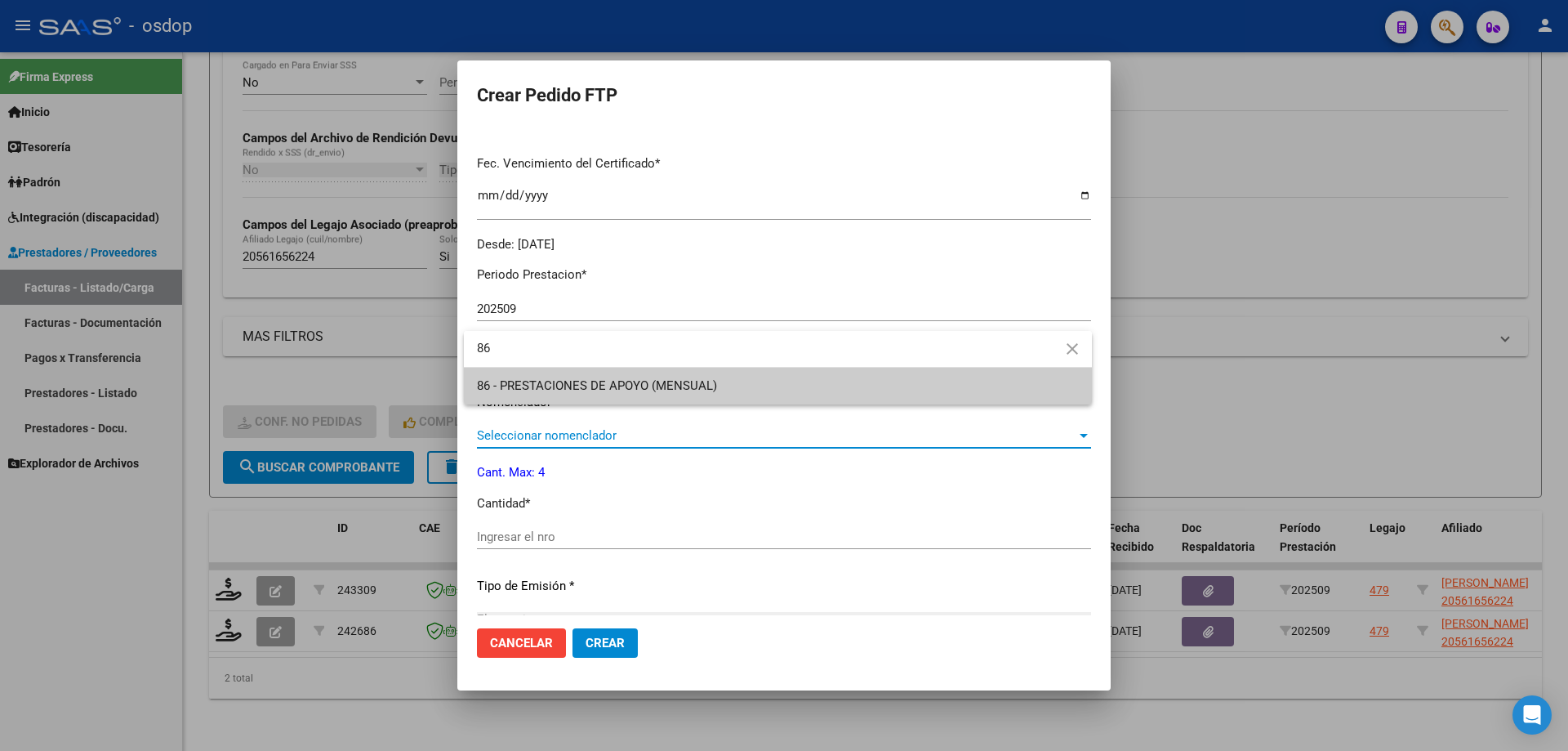
type input "86"
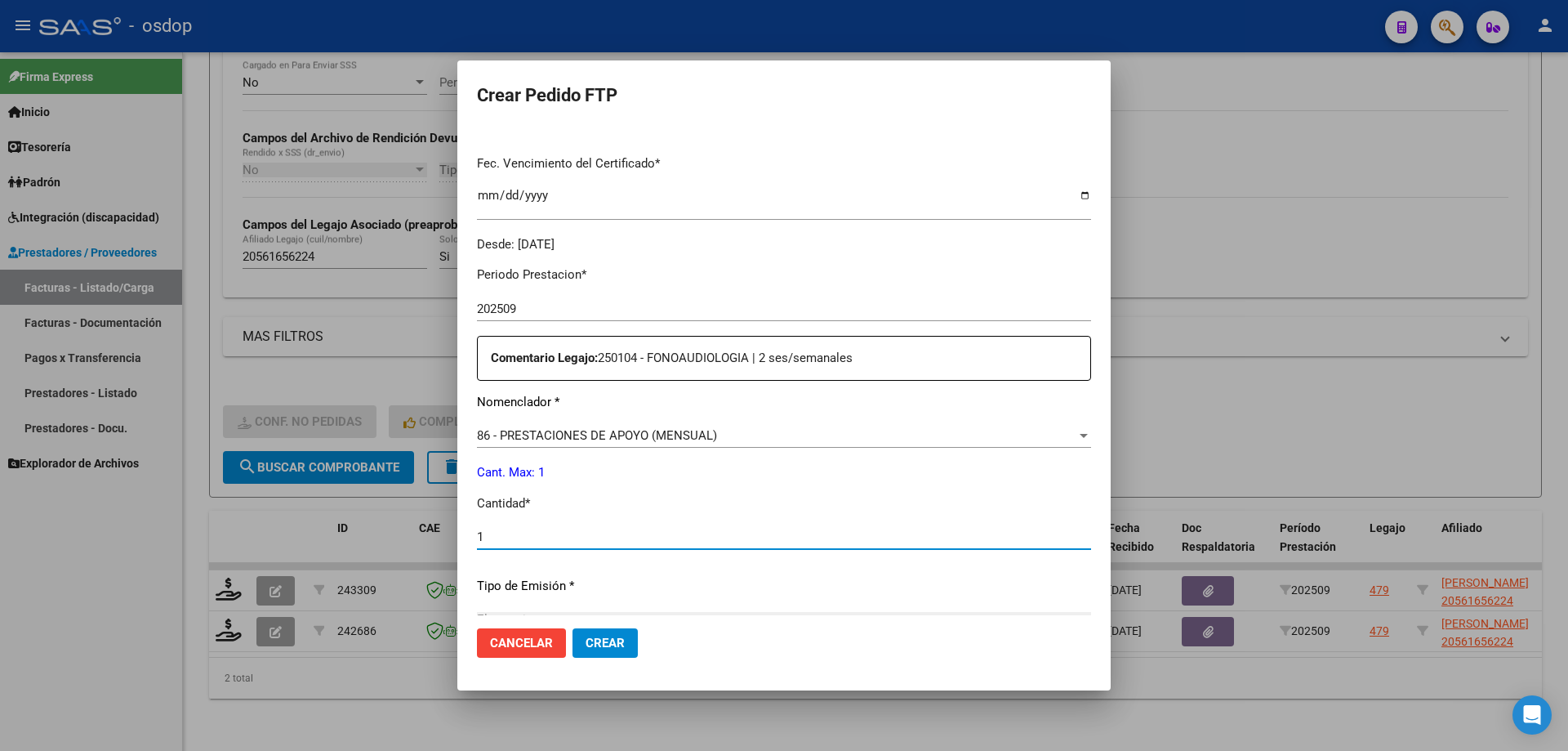
type input "1"
click at [573, 628] on button "Crear" at bounding box center [605, 643] width 65 height 29
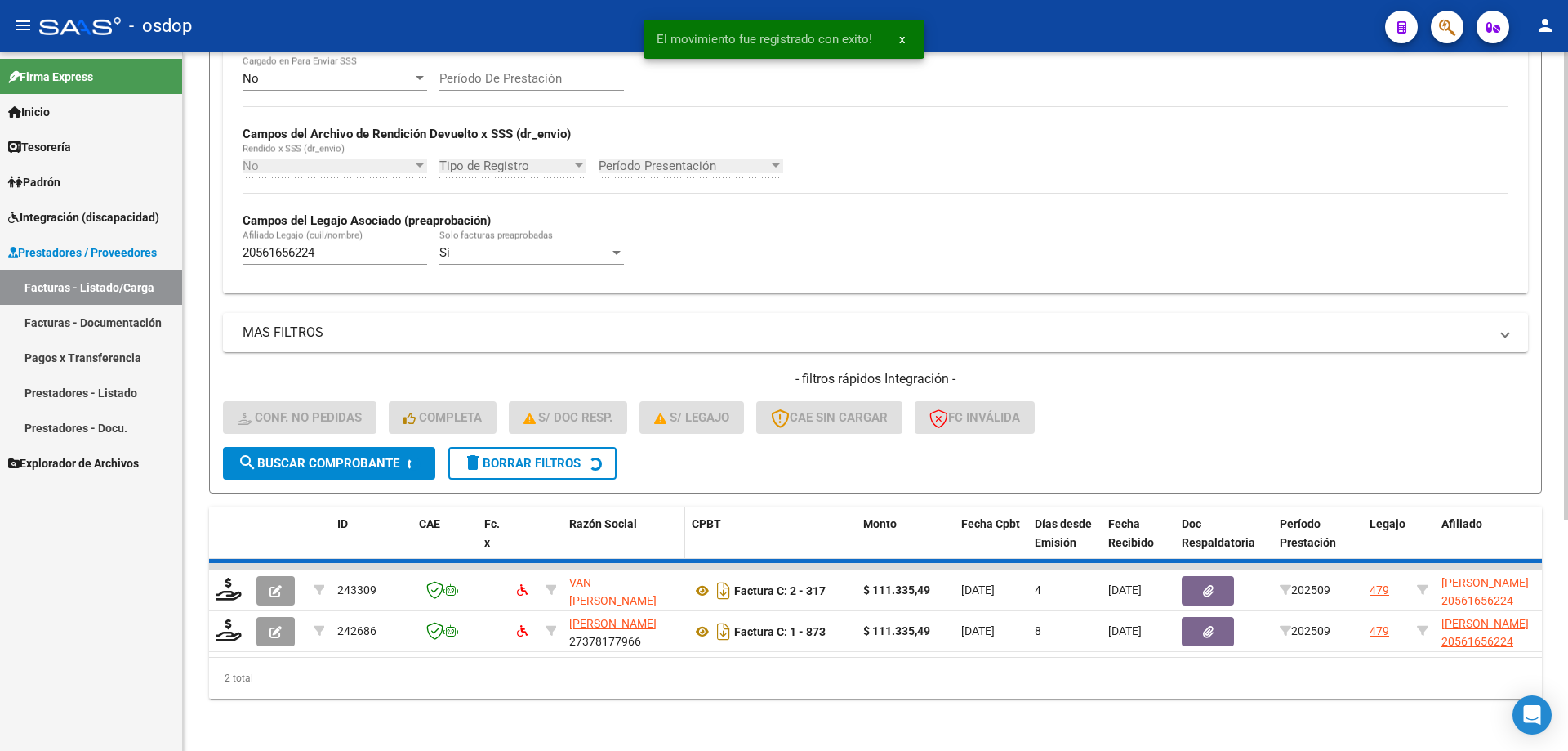
scroll to position [301, 0]
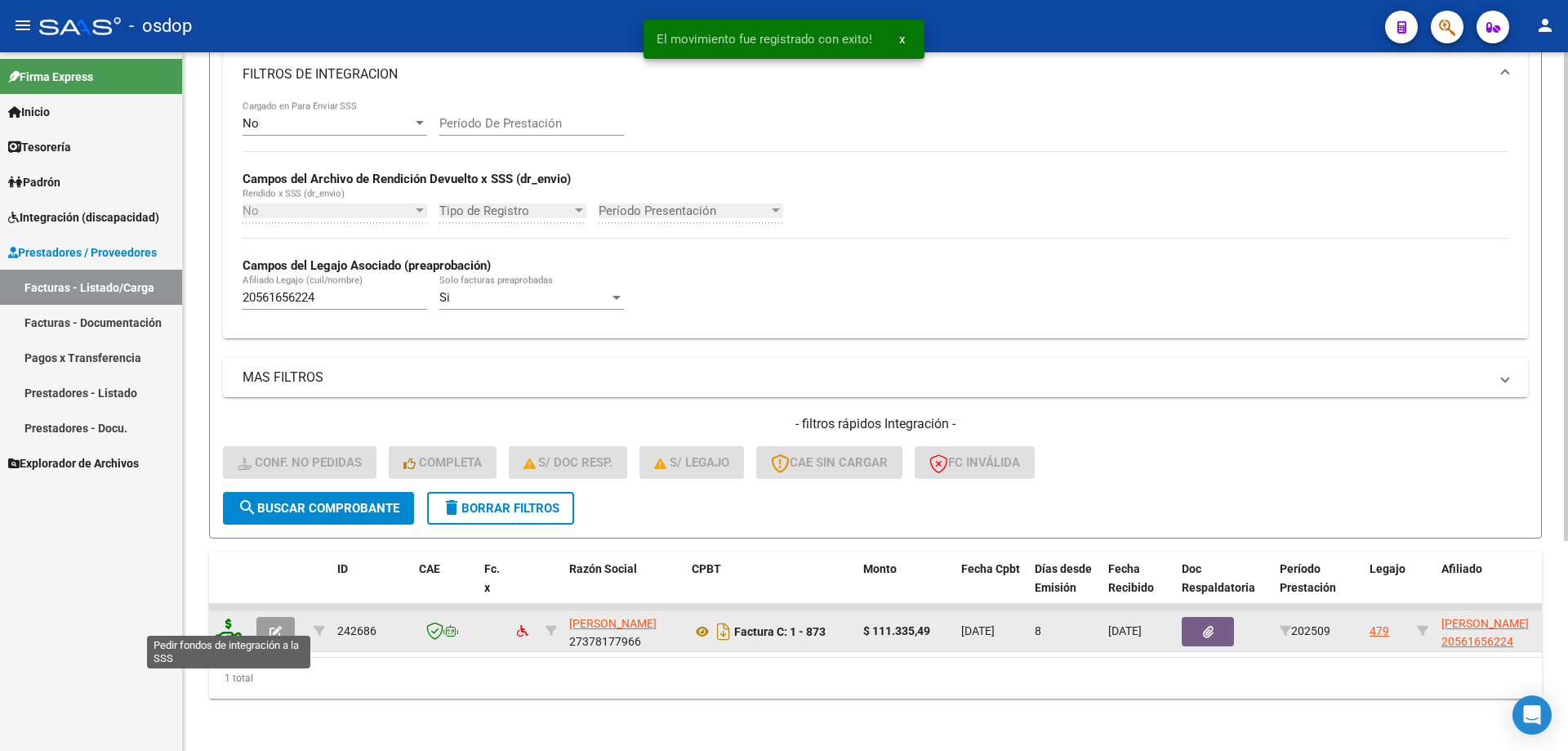
click at [233, 621] on icon at bounding box center [229, 630] width 26 height 23
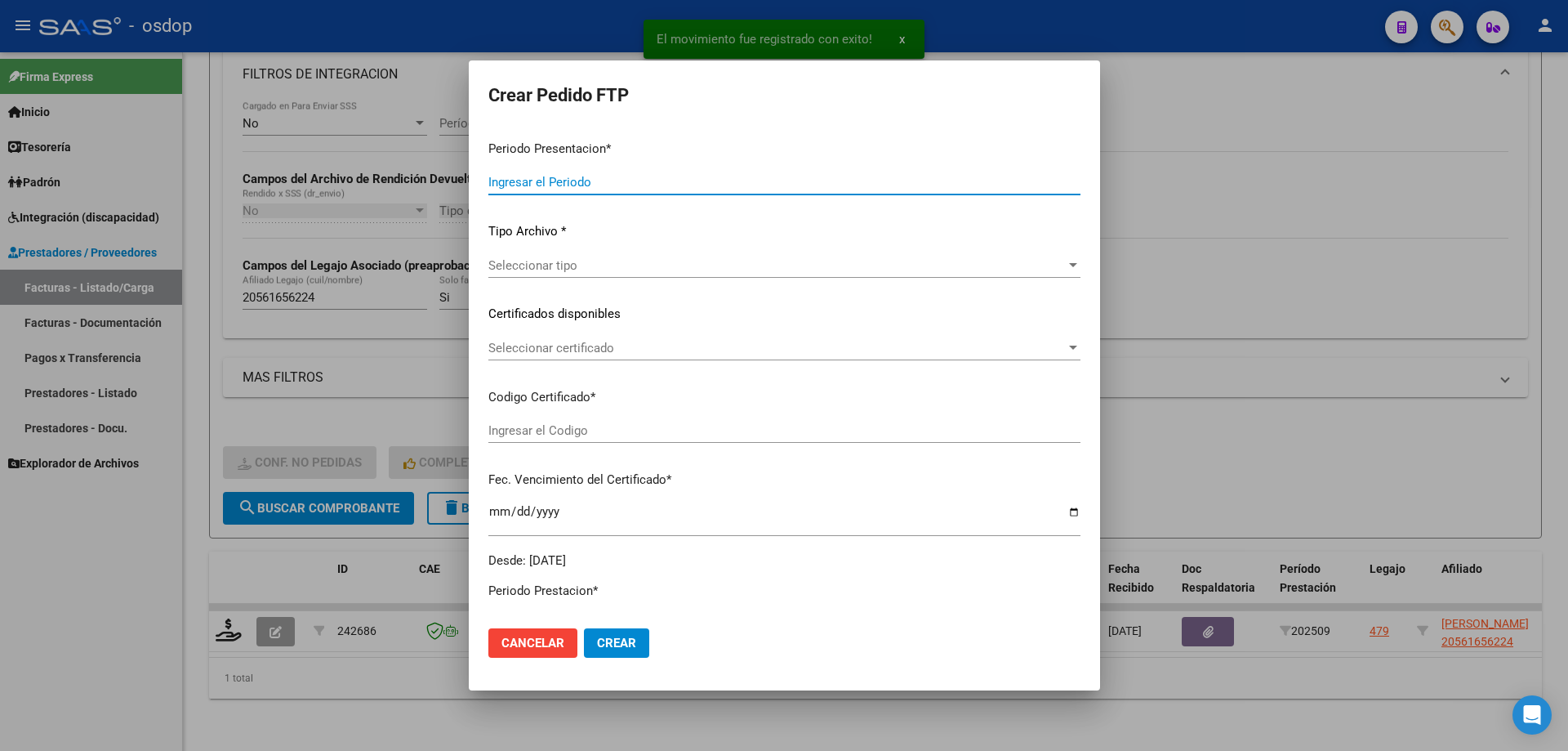
type input "202509"
type input "$ 111.335,49"
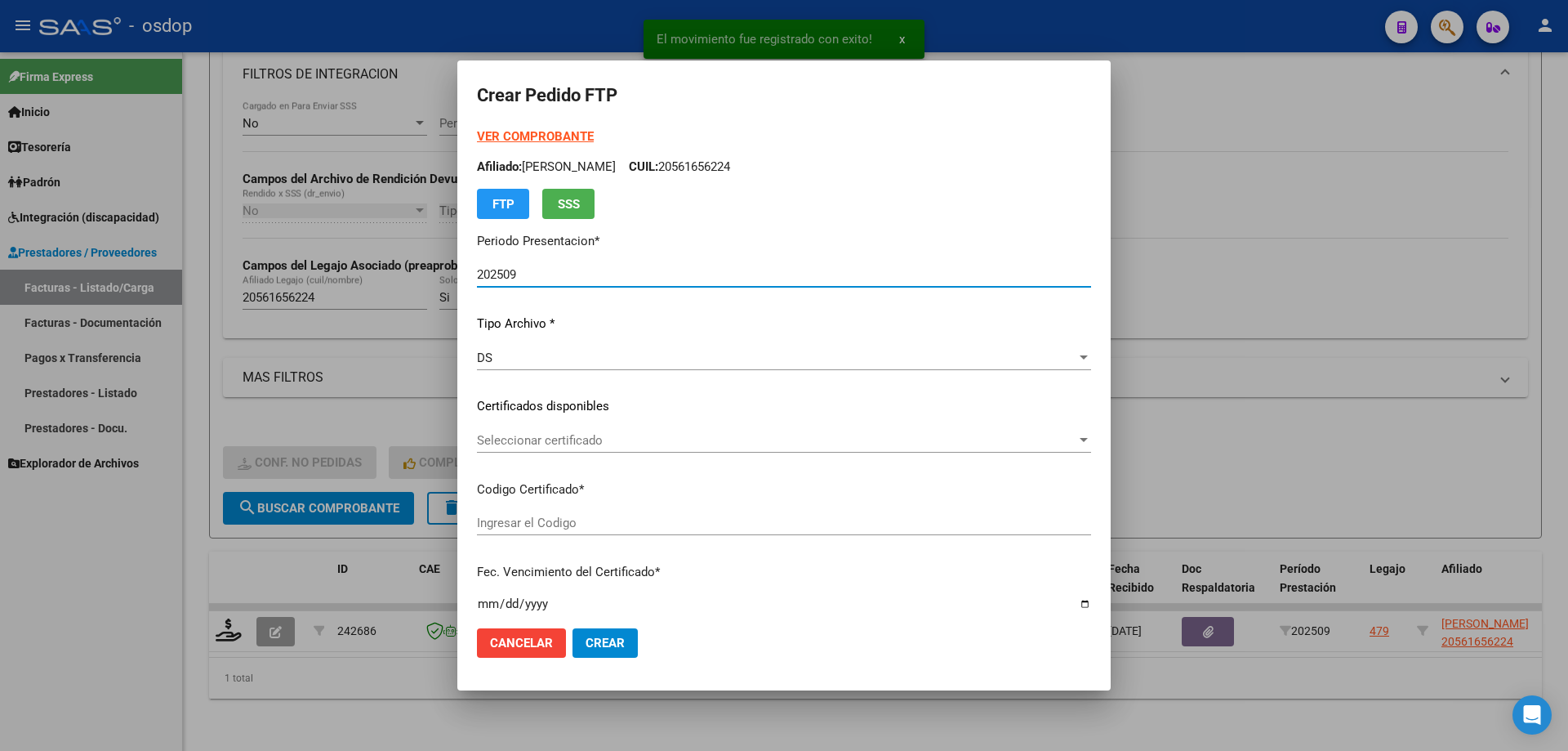
type input "9405618198"
type input "2029-09-17"
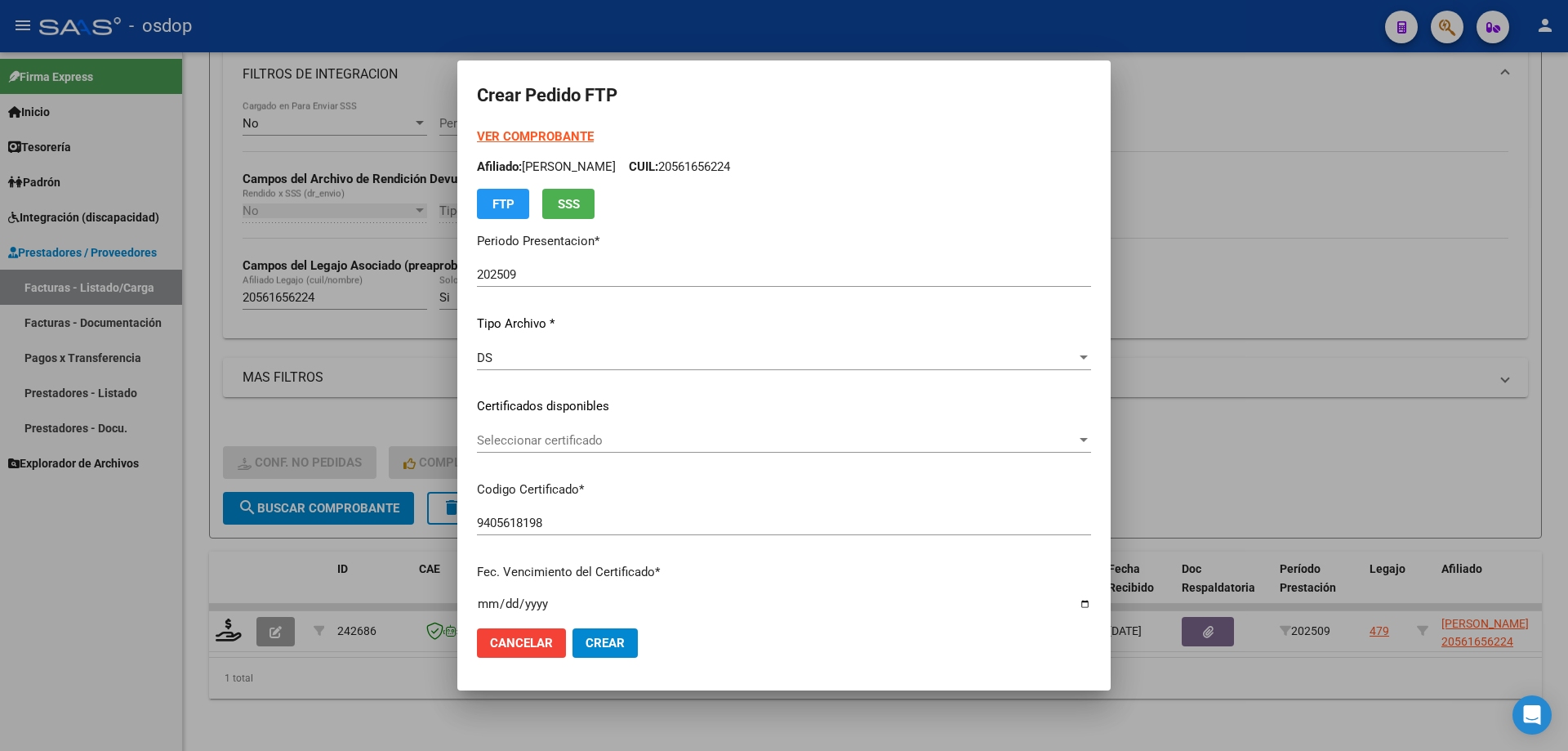
click at [562, 431] on div "Seleccionar certificado Seleccionar certificado" at bounding box center [783, 441] width 614 height 25
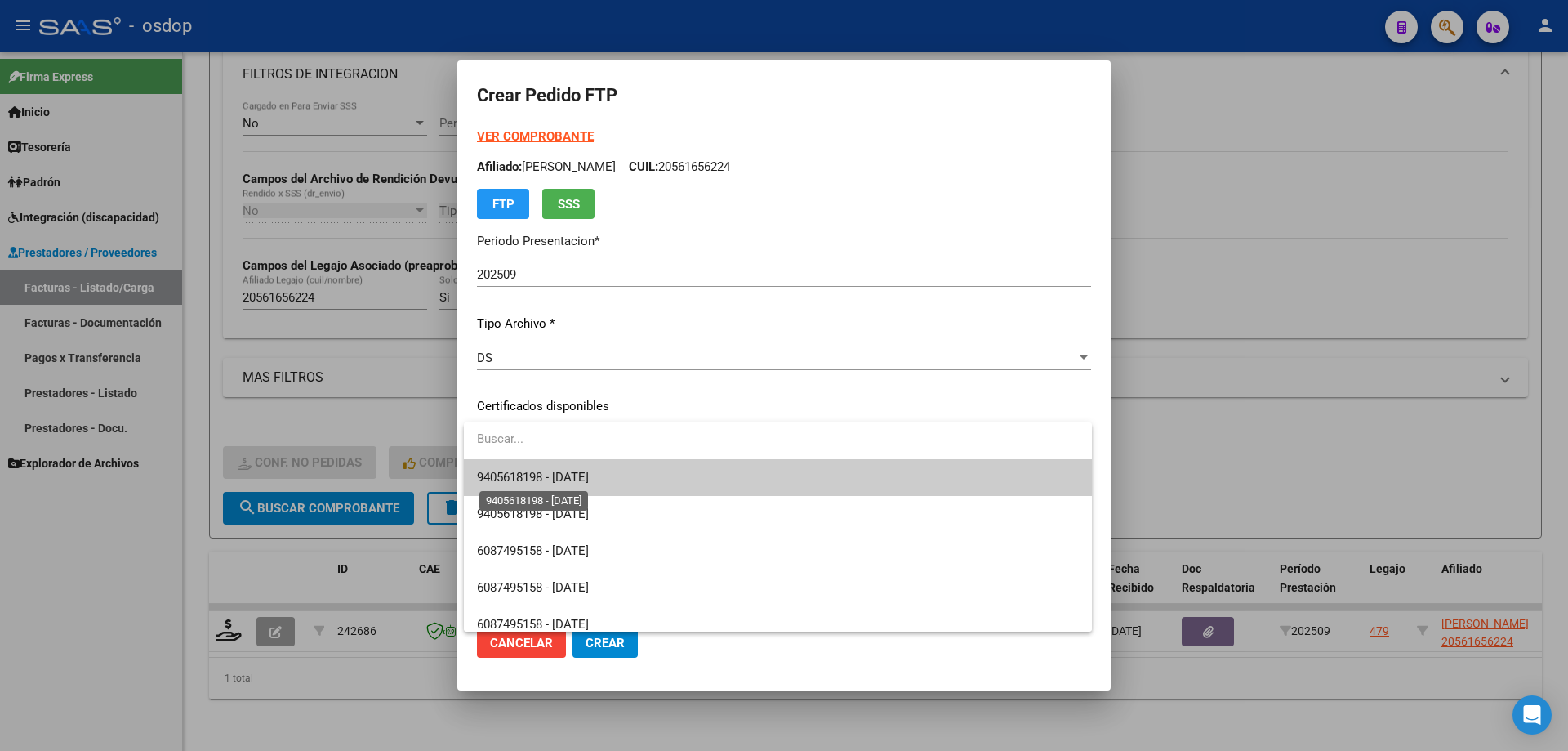
click at [579, 484] on span "9405618198 - 2029-09-17" at bounding box center [532, 477] width 112 height 15
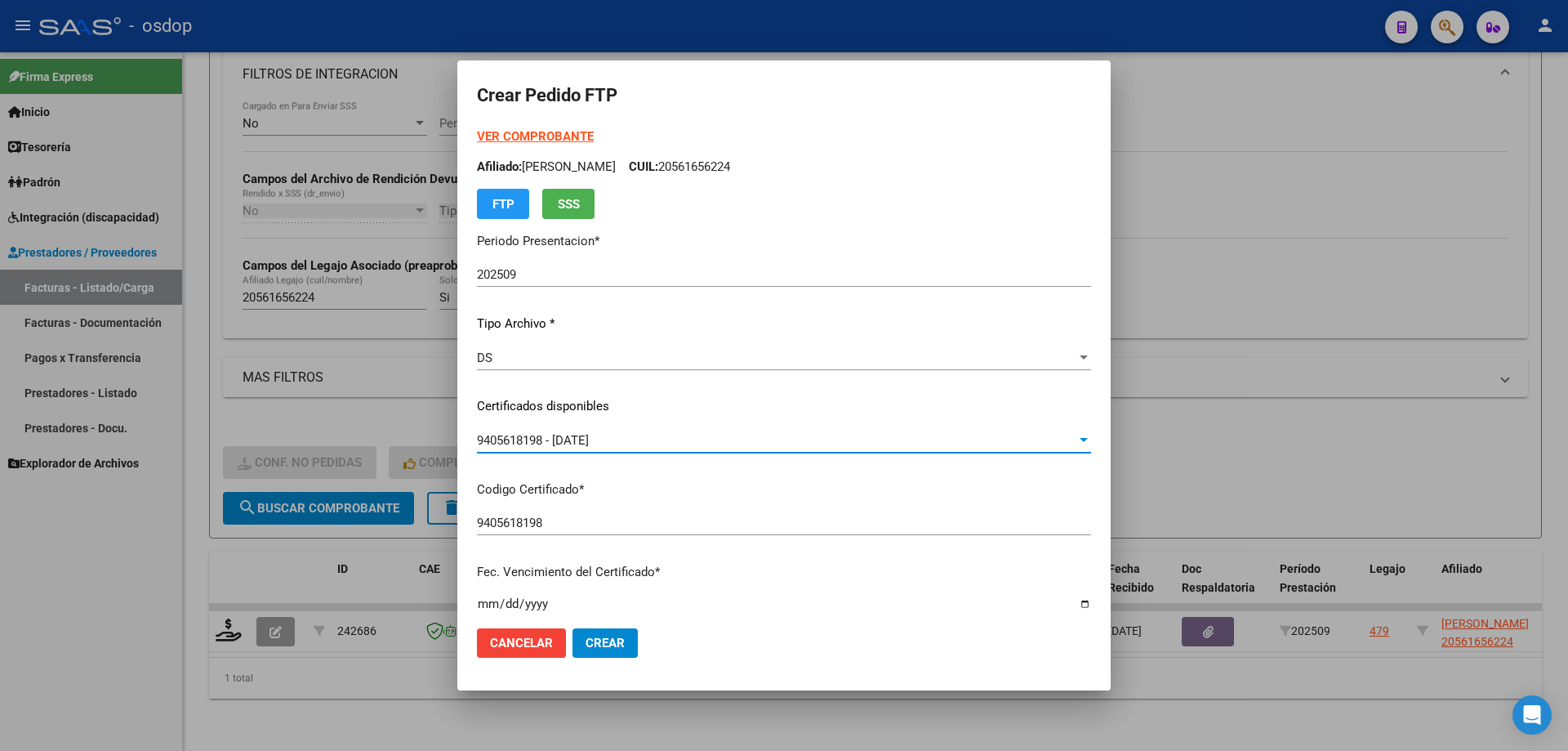
scroll to position [408, 0]
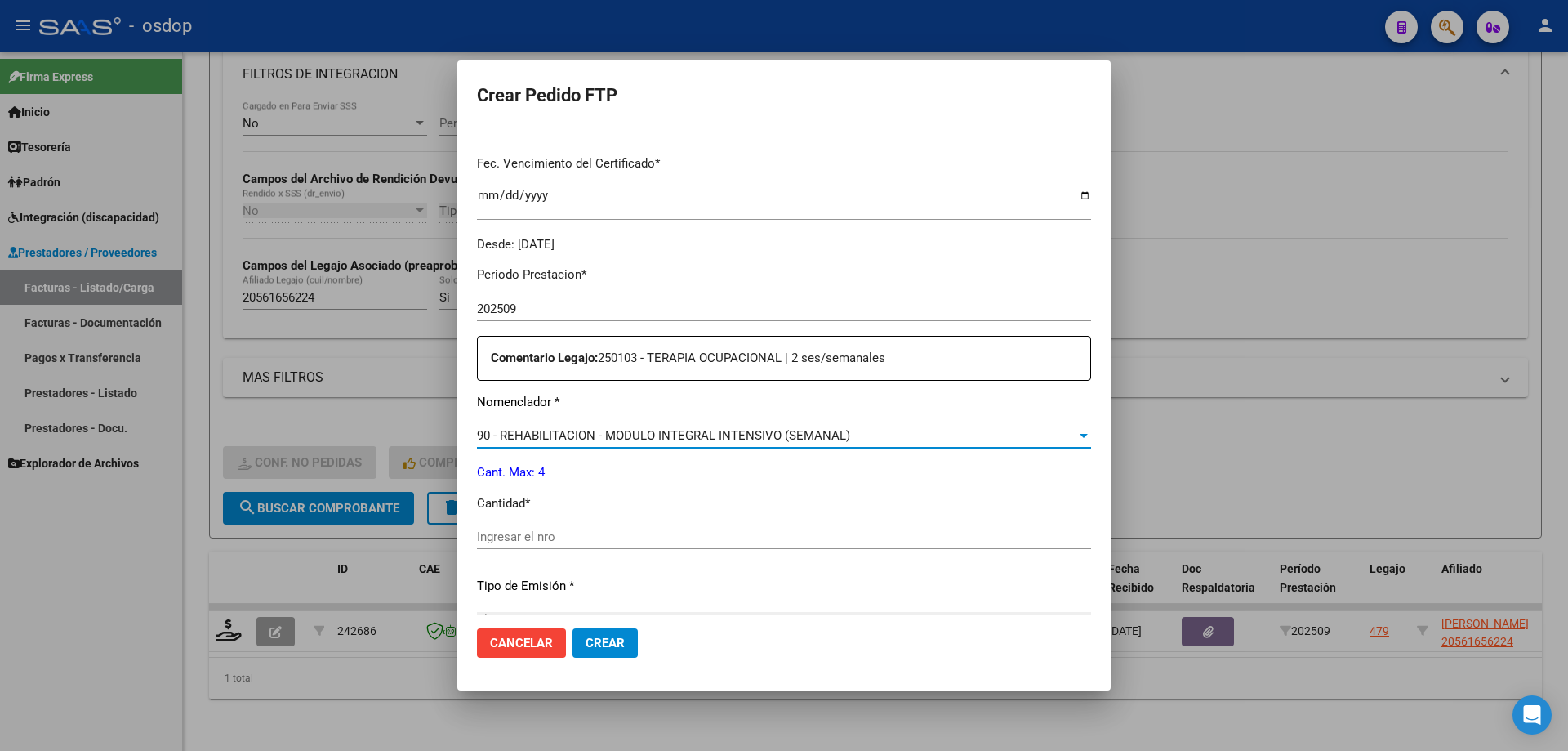
click at [660, 437] on span "90 - REHABILITACION - MODULO INTEGRAL INTENSIVO (SEMANAL)" at bounding box center [663, 435] width 374 height 15
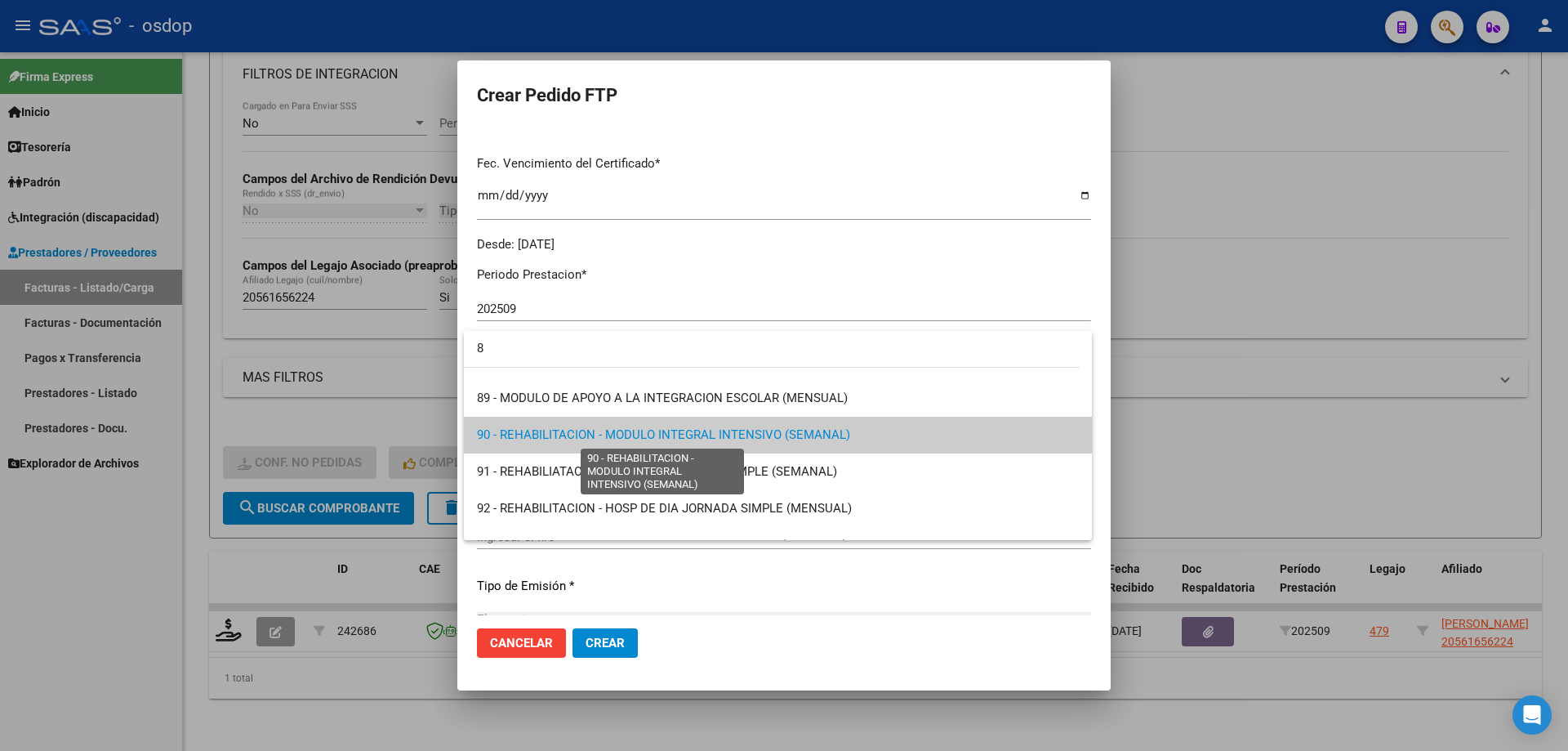
scroll to position [0, 0]
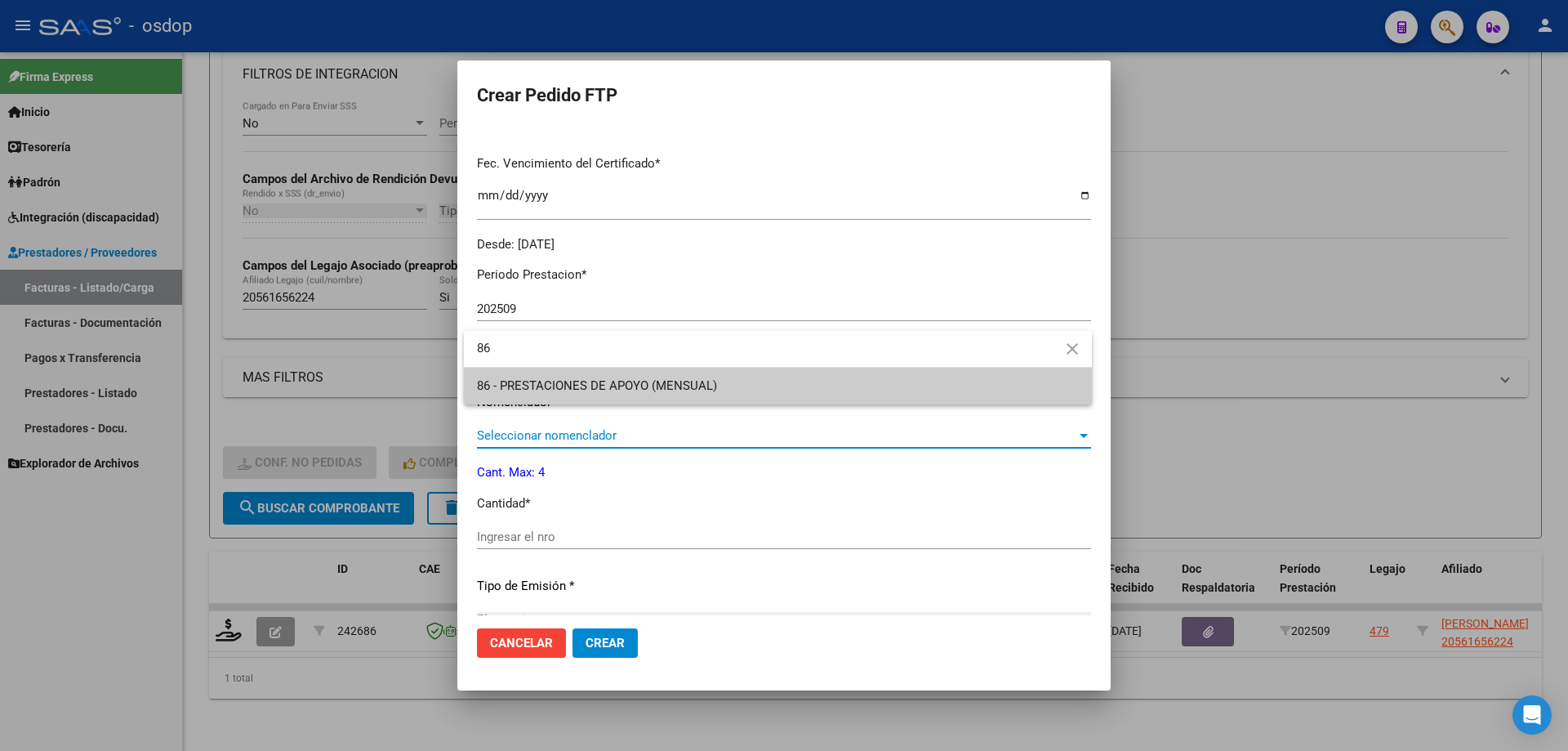
type input "86"
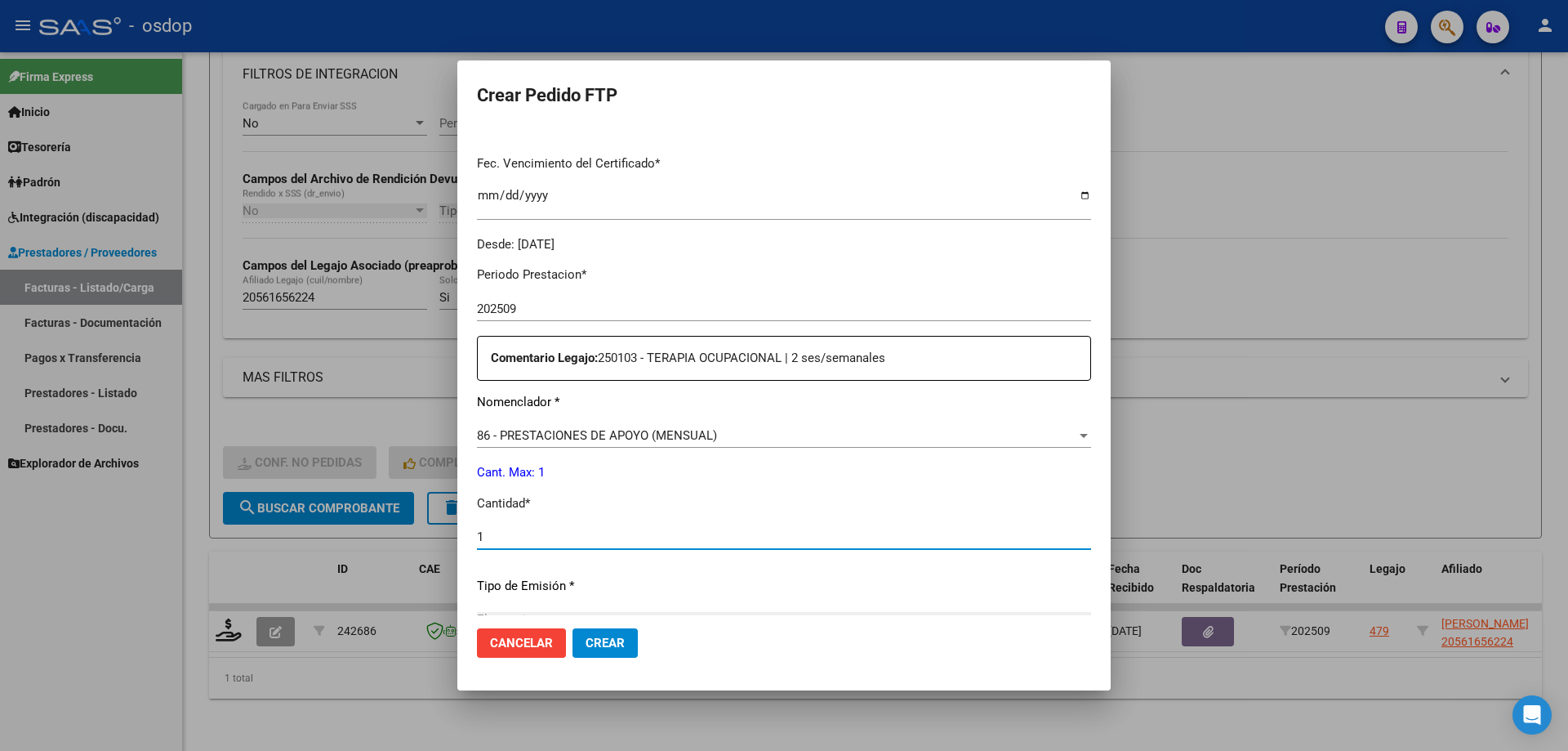
type input "1"
click at [573, 628] on button "Crear" at bounding box center [605, 643] width 65 height 29
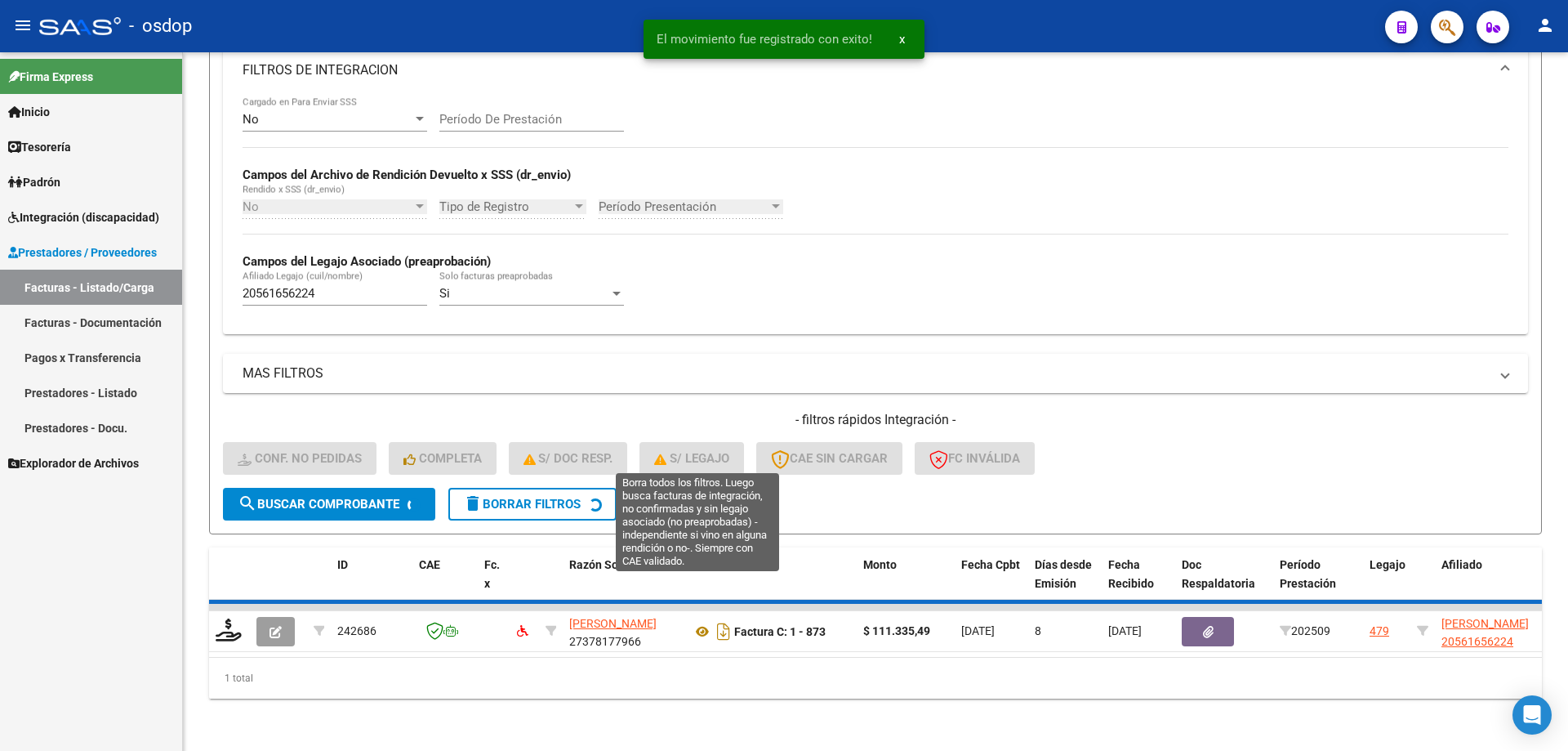
scroll to position [276, 0]
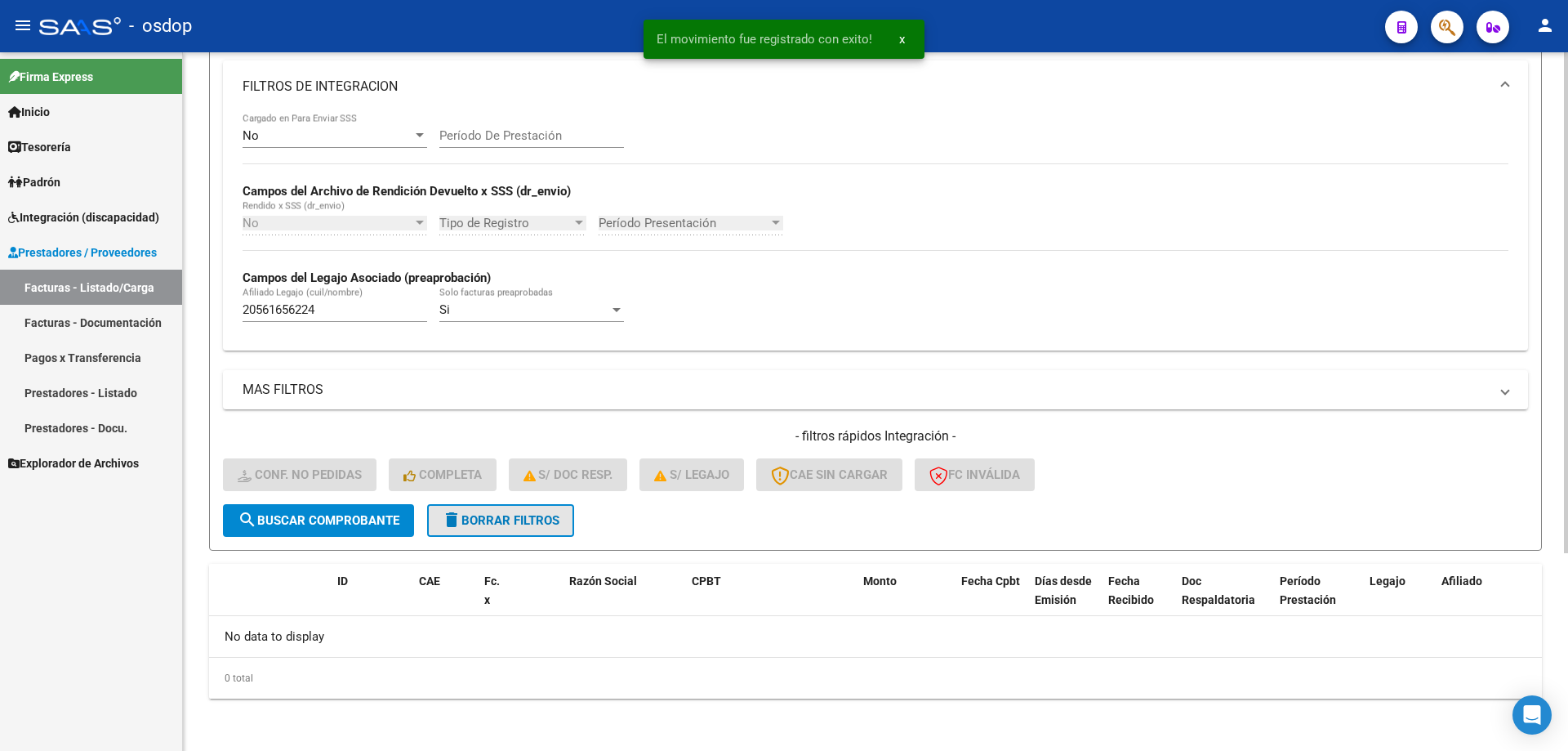
click at [485, 520] on span "delete Borrar Filtros" at bounding box center [499, 520] width 117 height 15
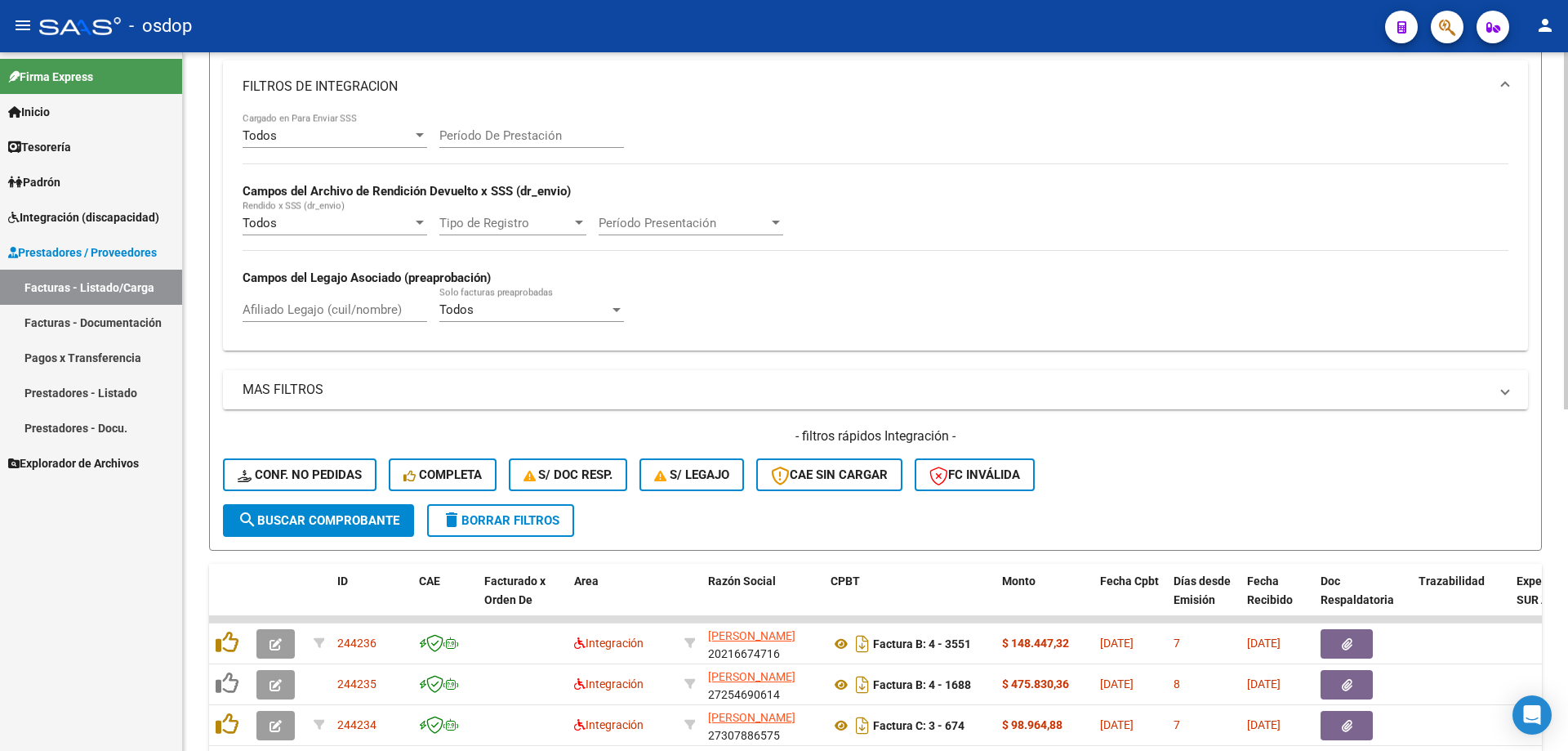
click at [1440, 477] on div "- filtros rápidos Integración - Conf. no pedidas Completa S/ Doc Resp. S/ legaj…" at bounding box center [875, 465] width 1305 height 77
click at [50, 219] on span "Integración (discapacidad)" at bounding box center [83, 217] width 151 height 18
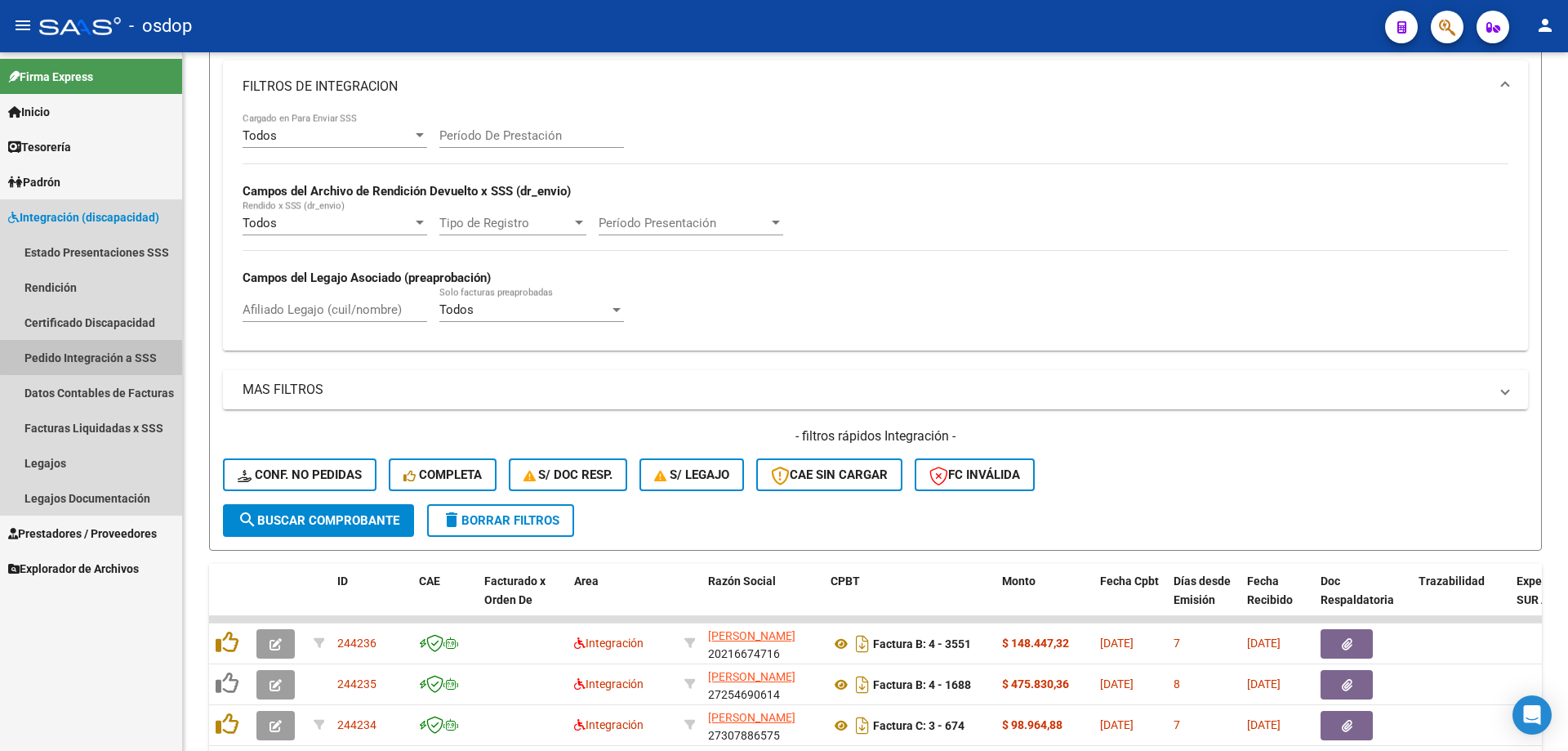
click at [97, 353] on link "Pedido Integración a SSS" at bounding box center [91, 358] width 182 height 35
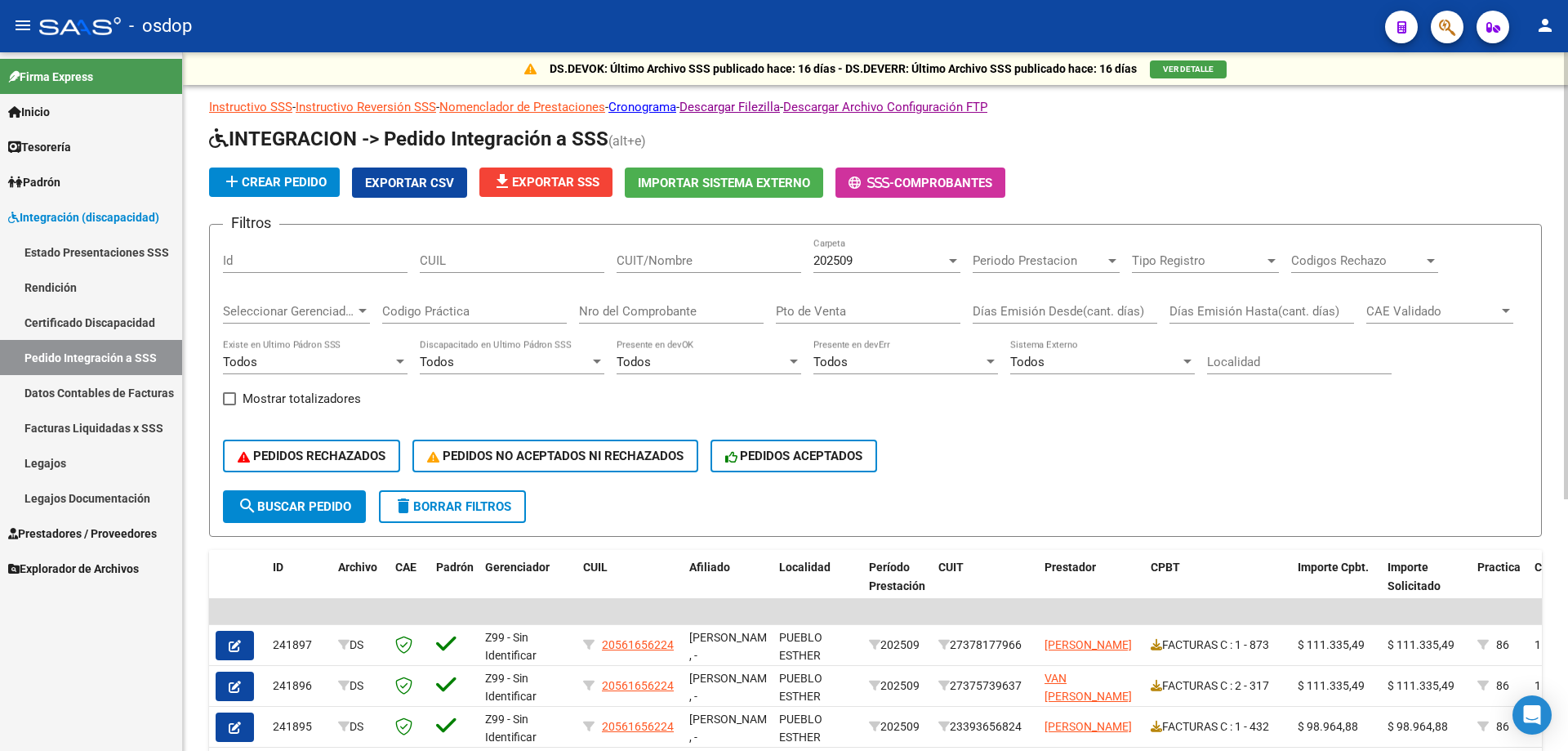
click at [431, 182] on span "Exportar CSV" at bounding box center [409, 182] width 89 height 15
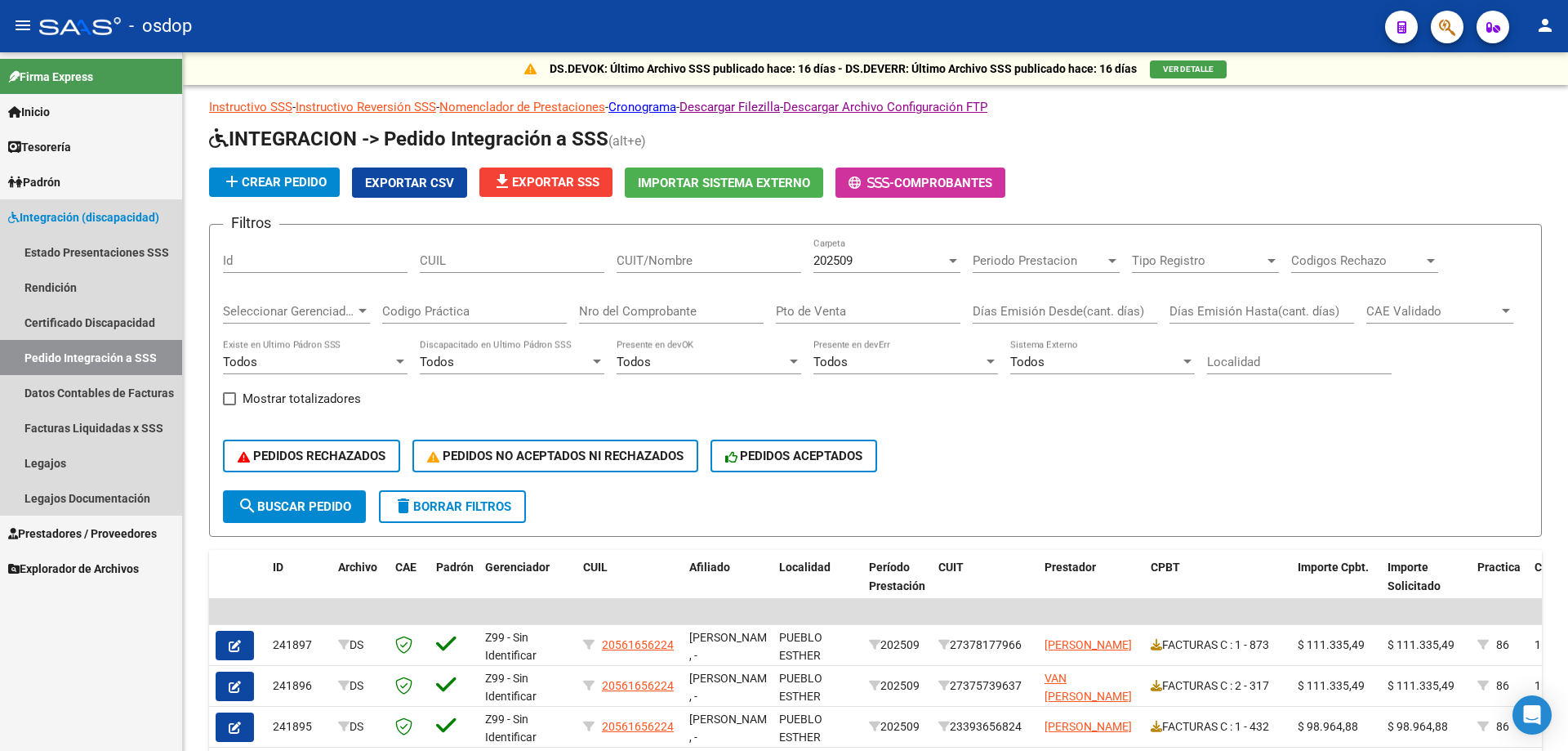
click at [129, 218] on span "Integración (discapacidad)" at bounding box center [83, 217] width 151 height 18
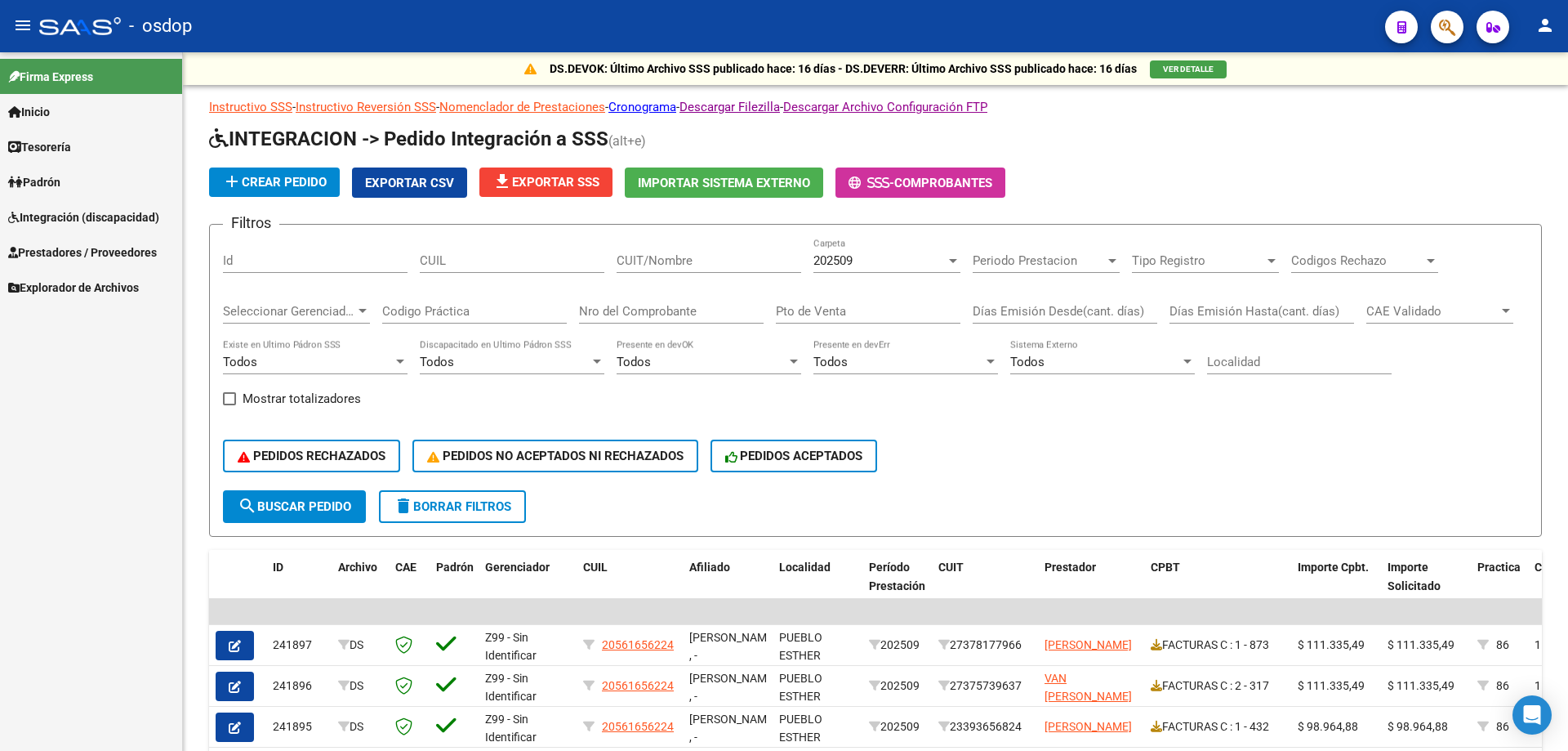
click at [100, 248] on span "Prestadores / Proveedores" at bounding box center [82, 252] width 149 height 18
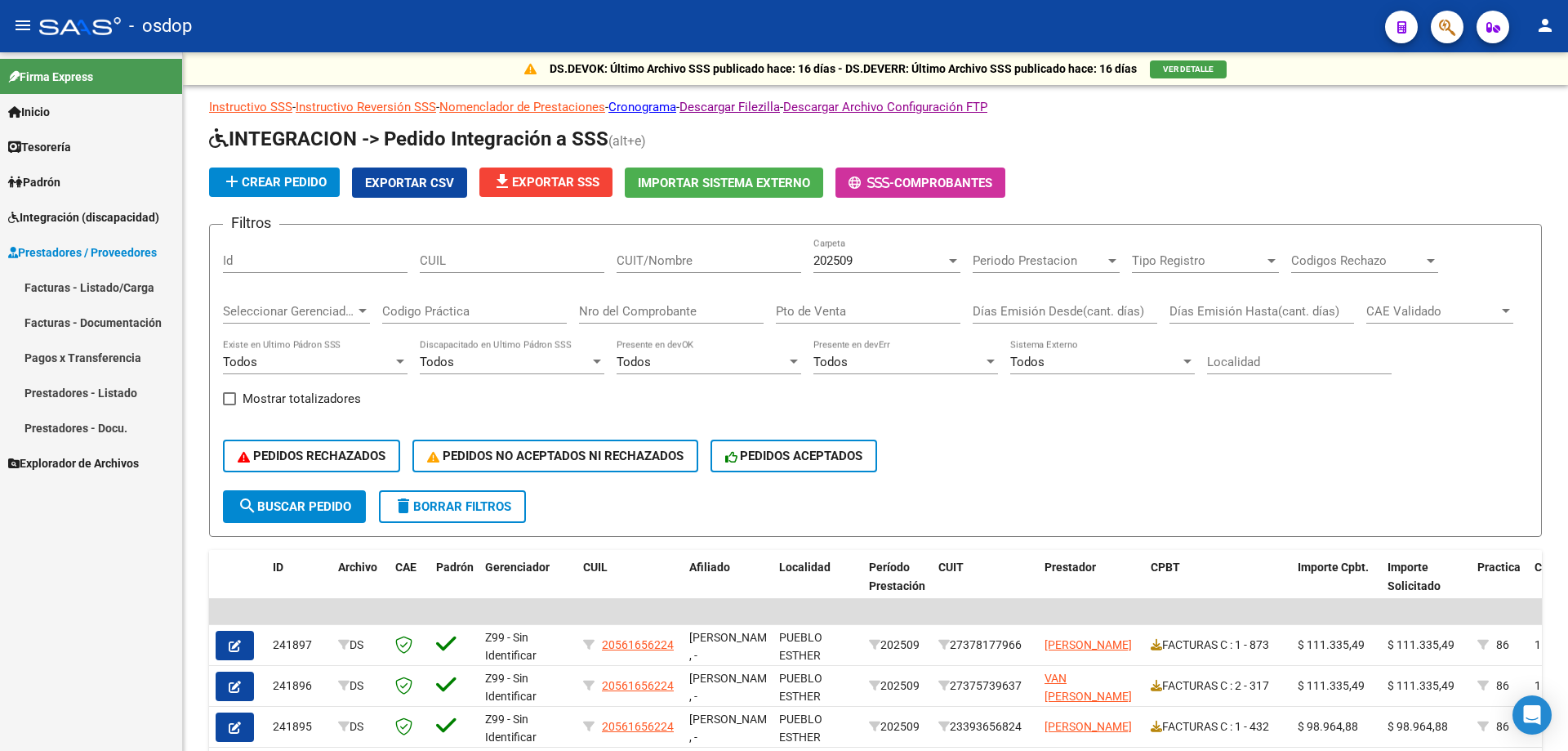
click at [91, 286] on link "Facturas - Listado/Carga" at bounding box center [91, 287] width 182 height 35
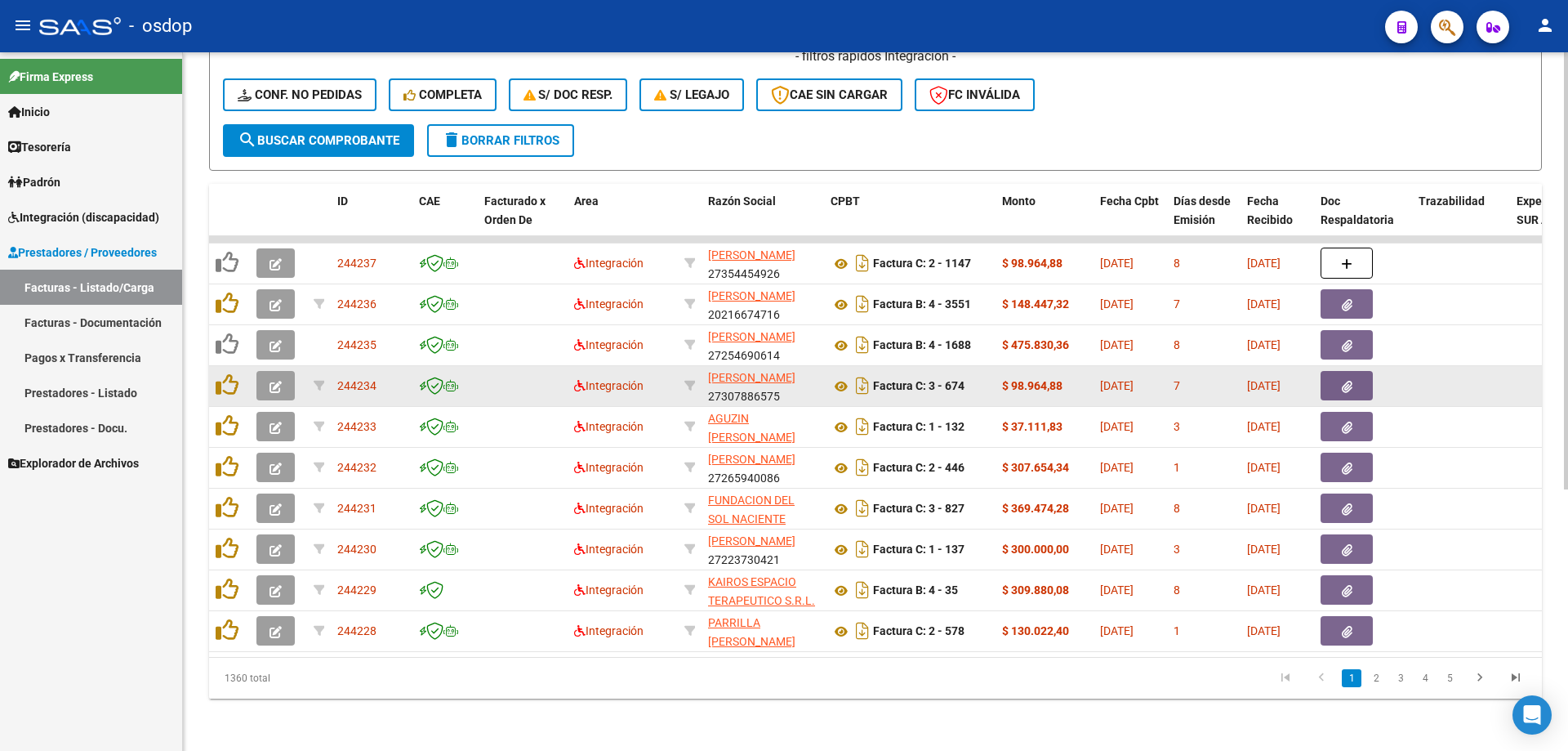
scroll to position [418, 0]
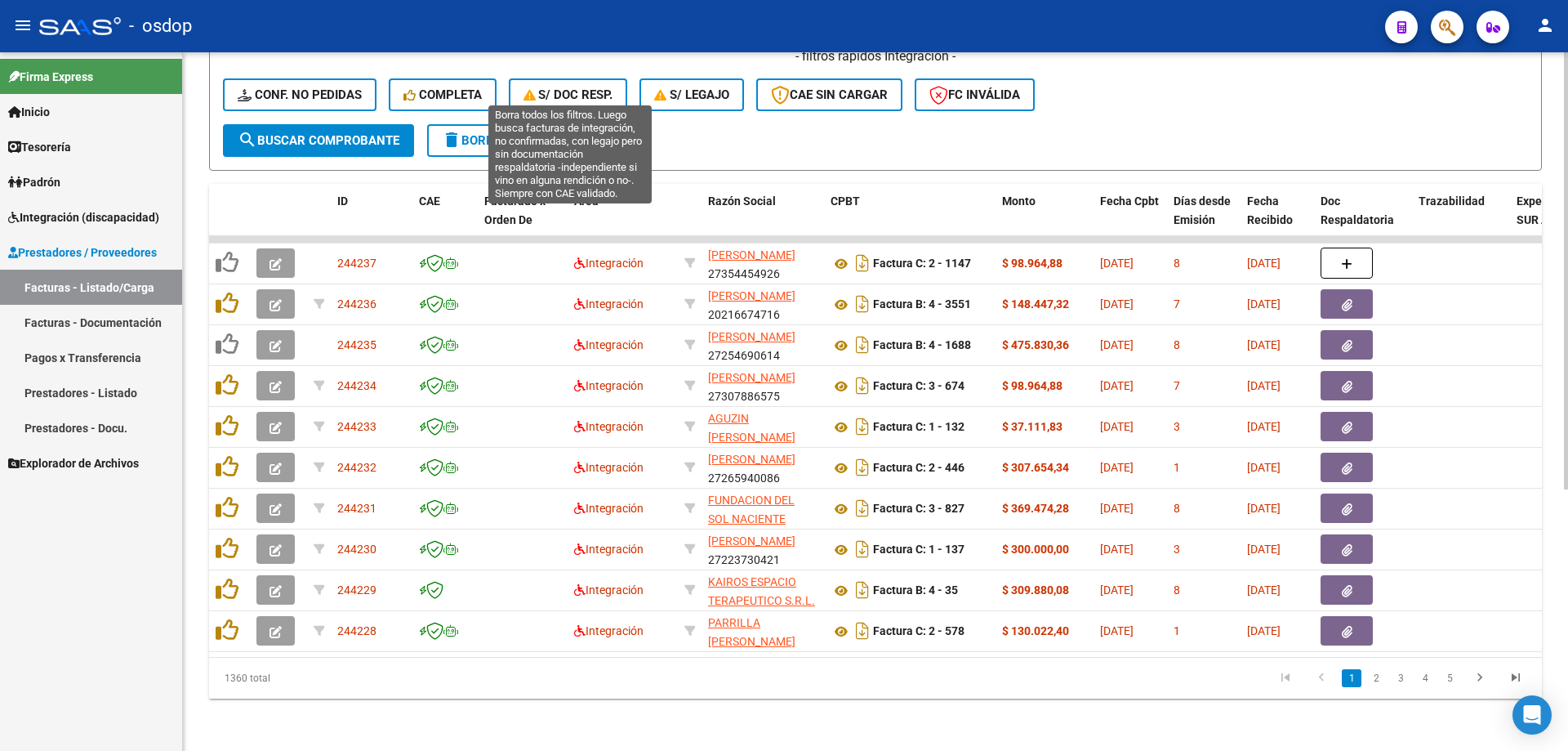
click at [661, 89] on icon "button" at bounding box center [662, 95] width 16 height 12
